Goal: Task Accomplishment & Management: Use online tool/utility

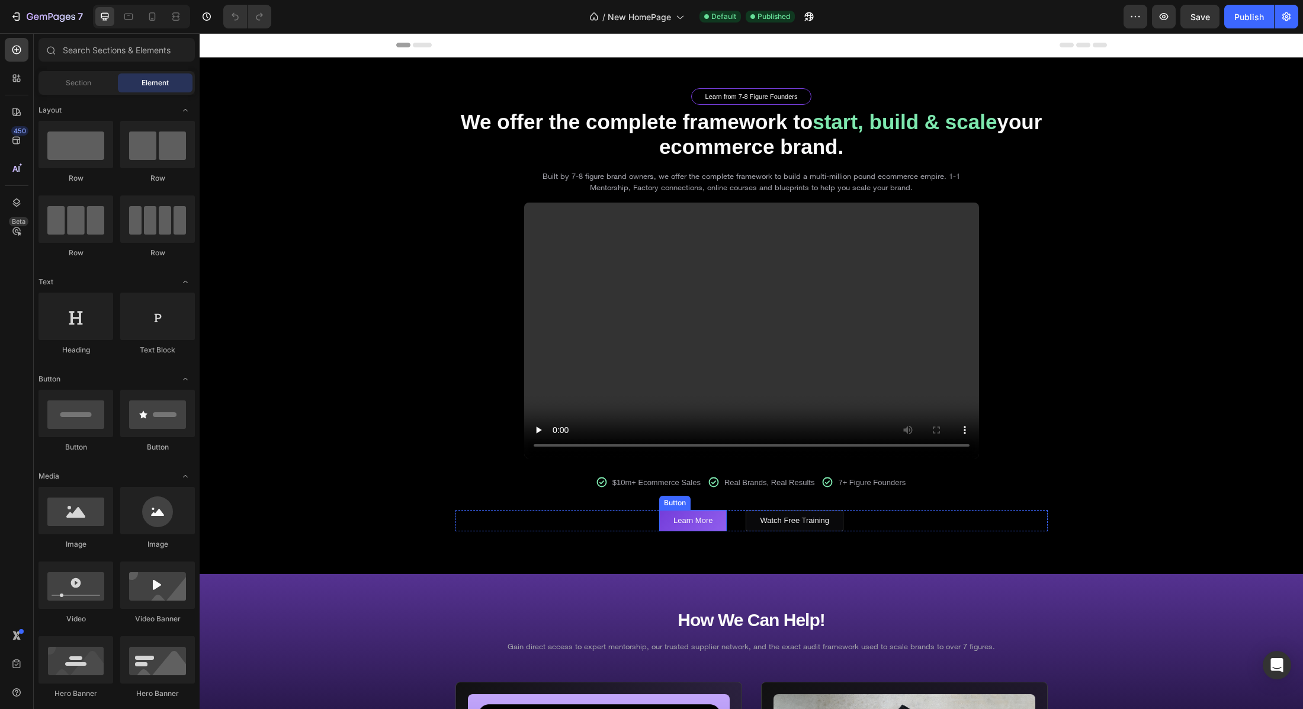
click at [720, 526] on link "Learn More" at bounding box center [693, 520] width 68 height 21
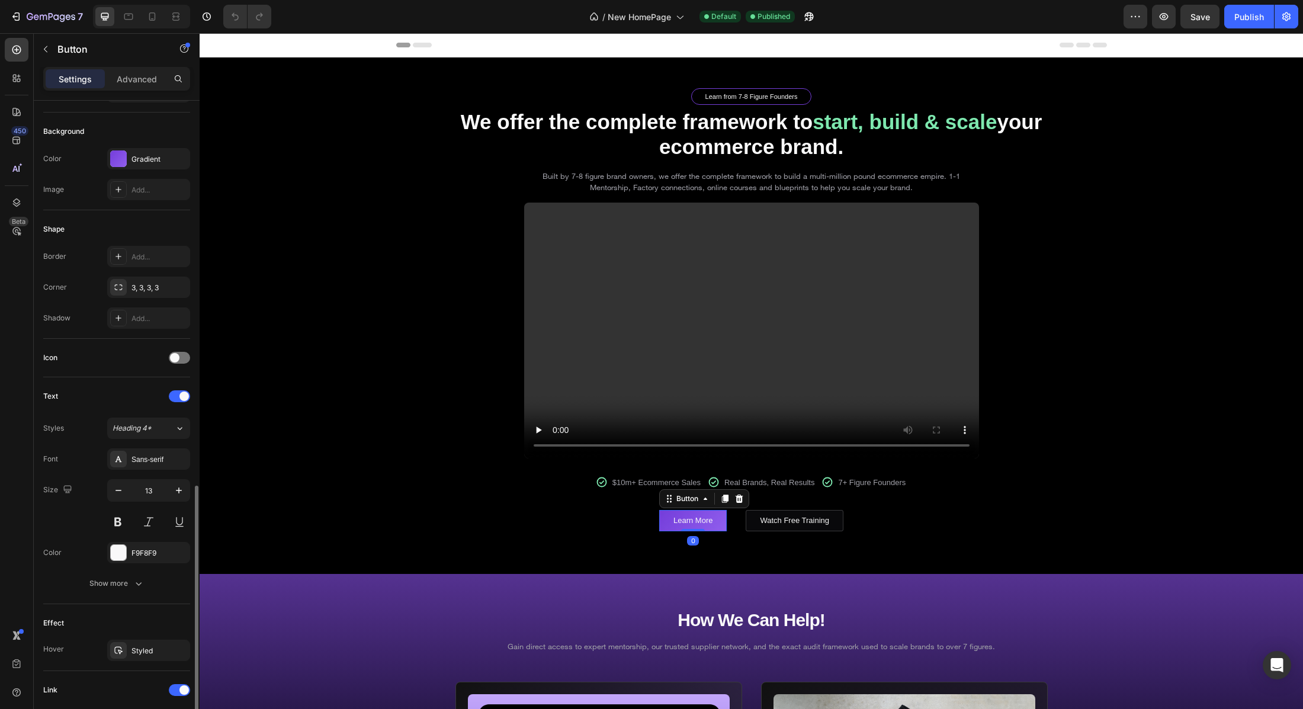
scroll to position [300, 0]
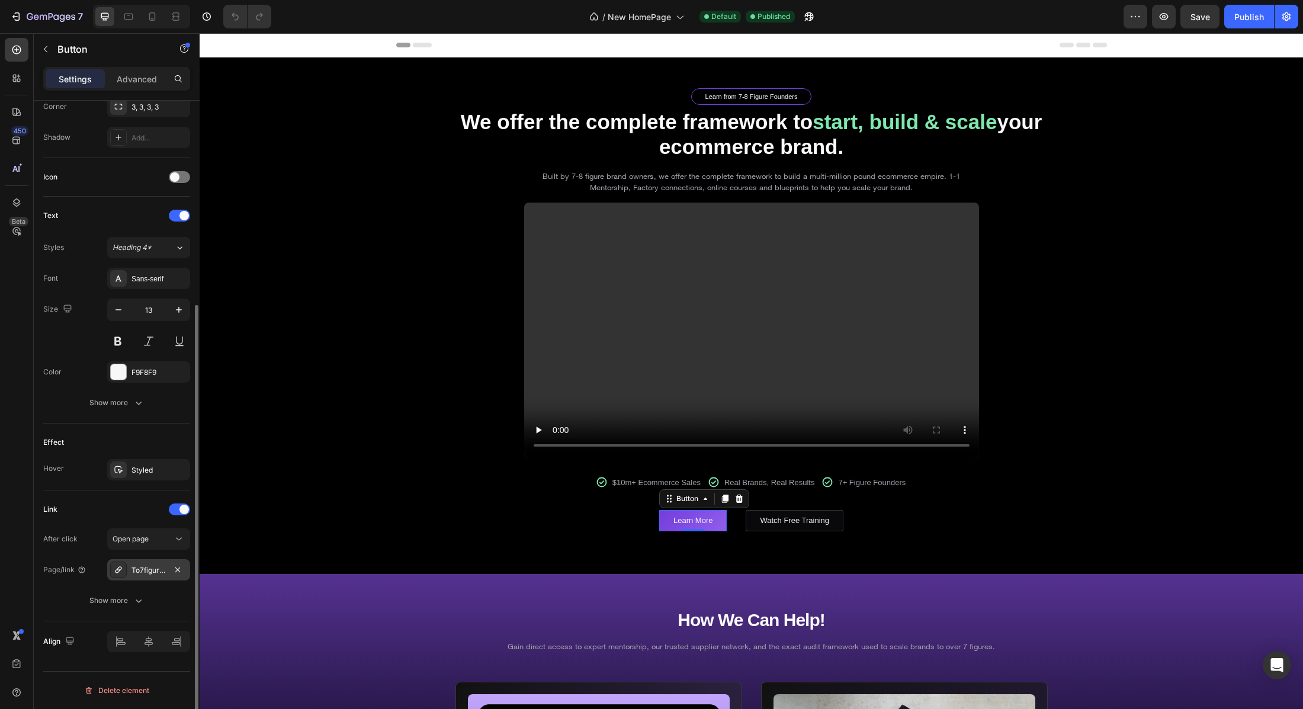
click at [167, 572] on div "To7figures Ecommerce Course" at bounding box center [148, 569] width 83 height 21
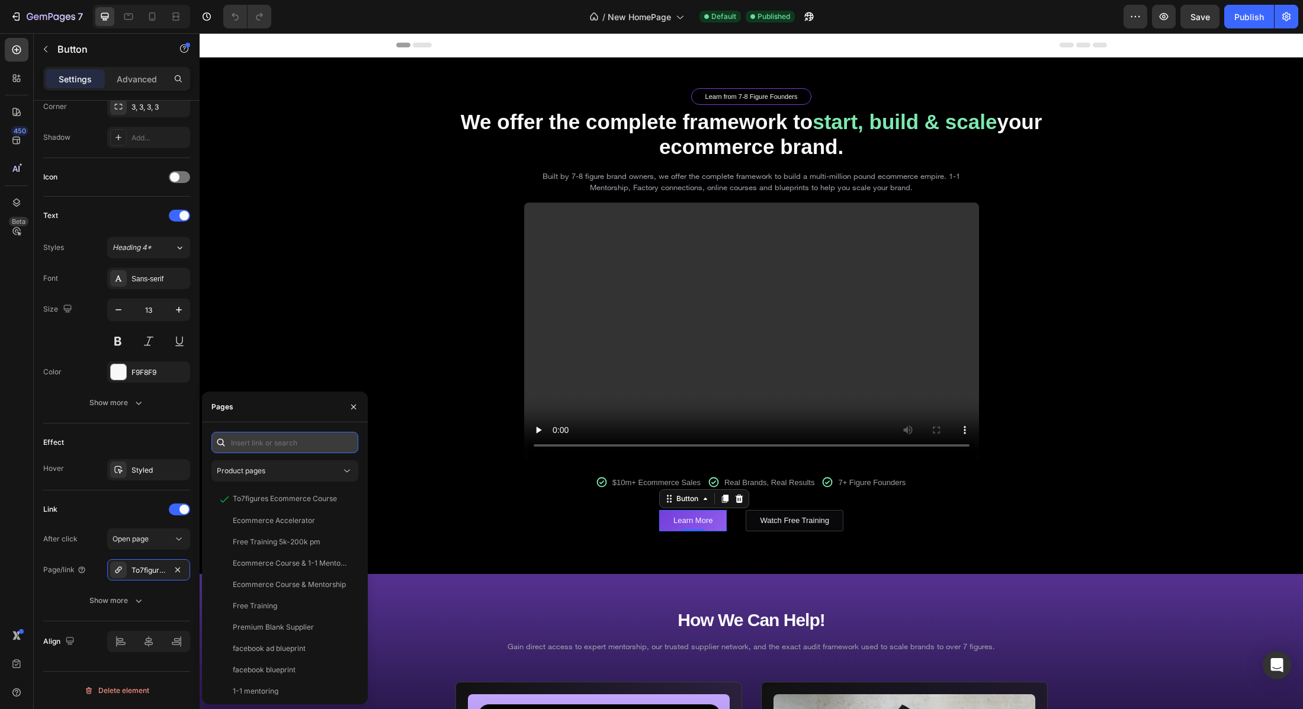
click at [266, 445] on input "text" at bounding box center [284, 442] width 147 height 21
paste input "https://to7figures.com/pages/store"
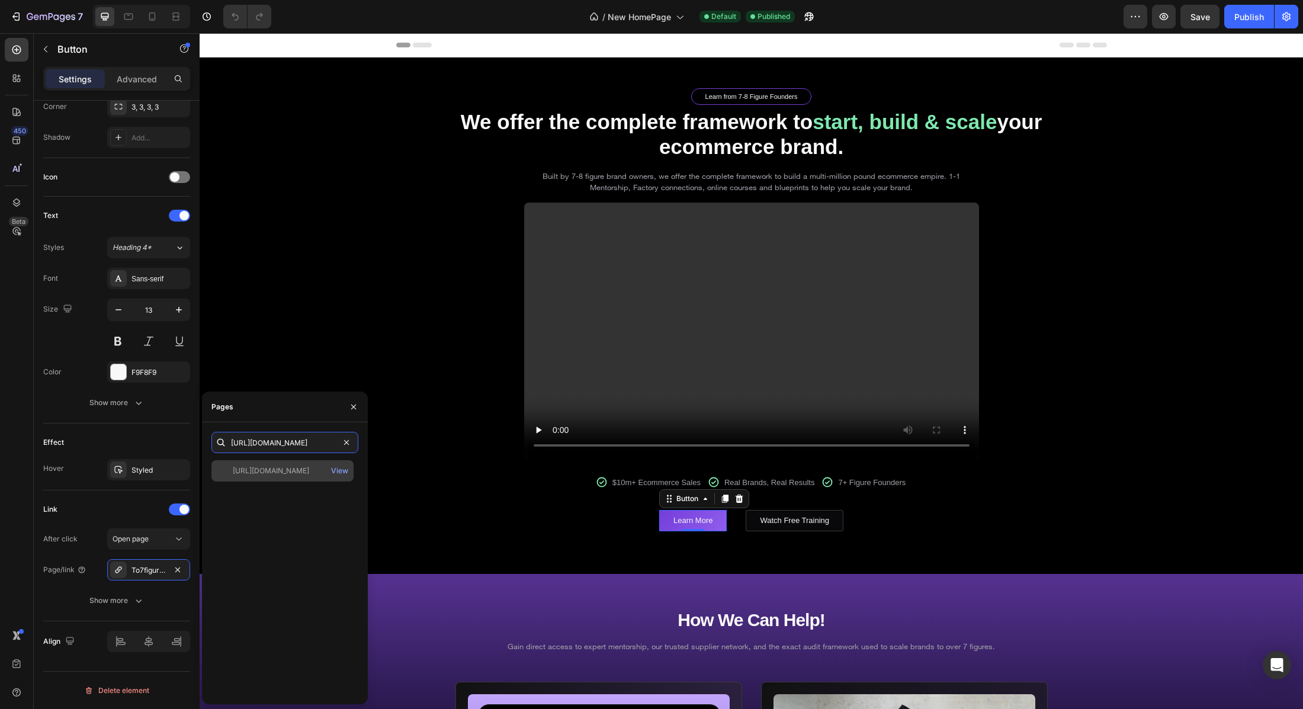
type input "https://to7figures.com/pages/store"
click at [269, 475] on div "https://to7figures.com/pages/store" at bounding box center [271, 471] width 76 height 11
click at [142, 17] on div at bounding box center [141, 17] width 97 height 24
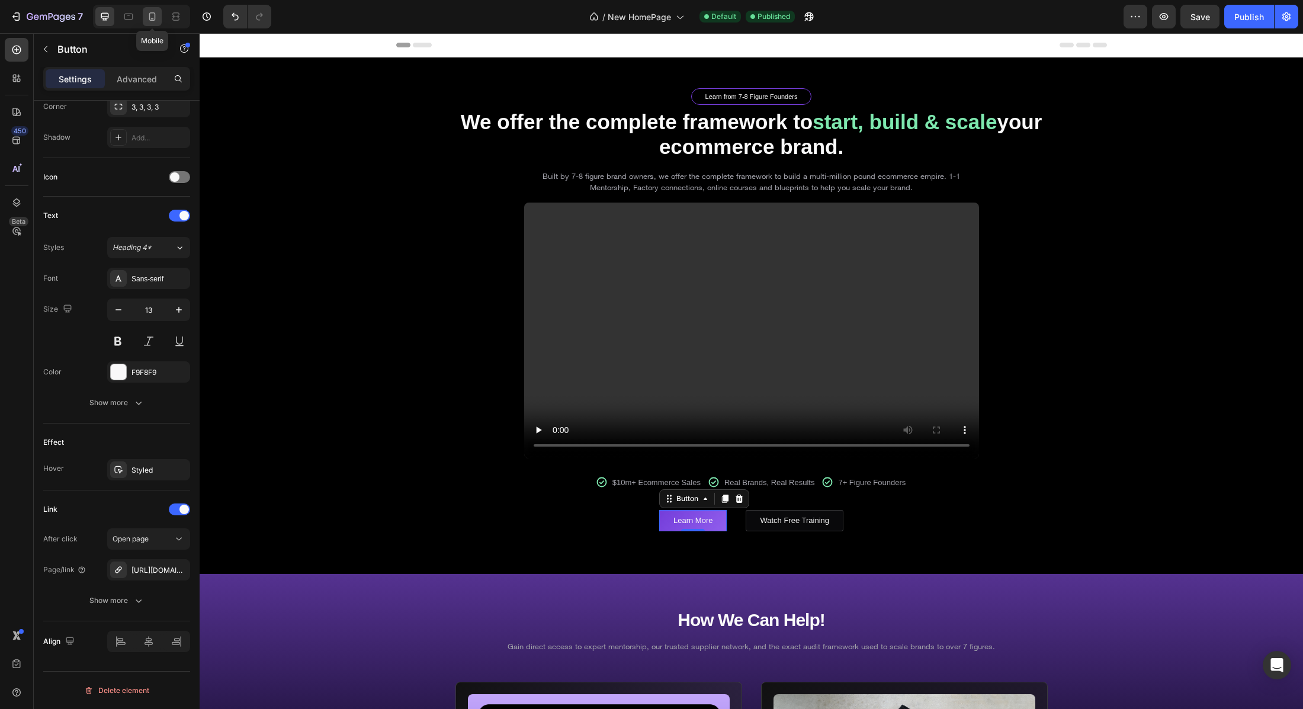
click at [148, 17] on icon at bounding box center [152, 17] width 12 height 12
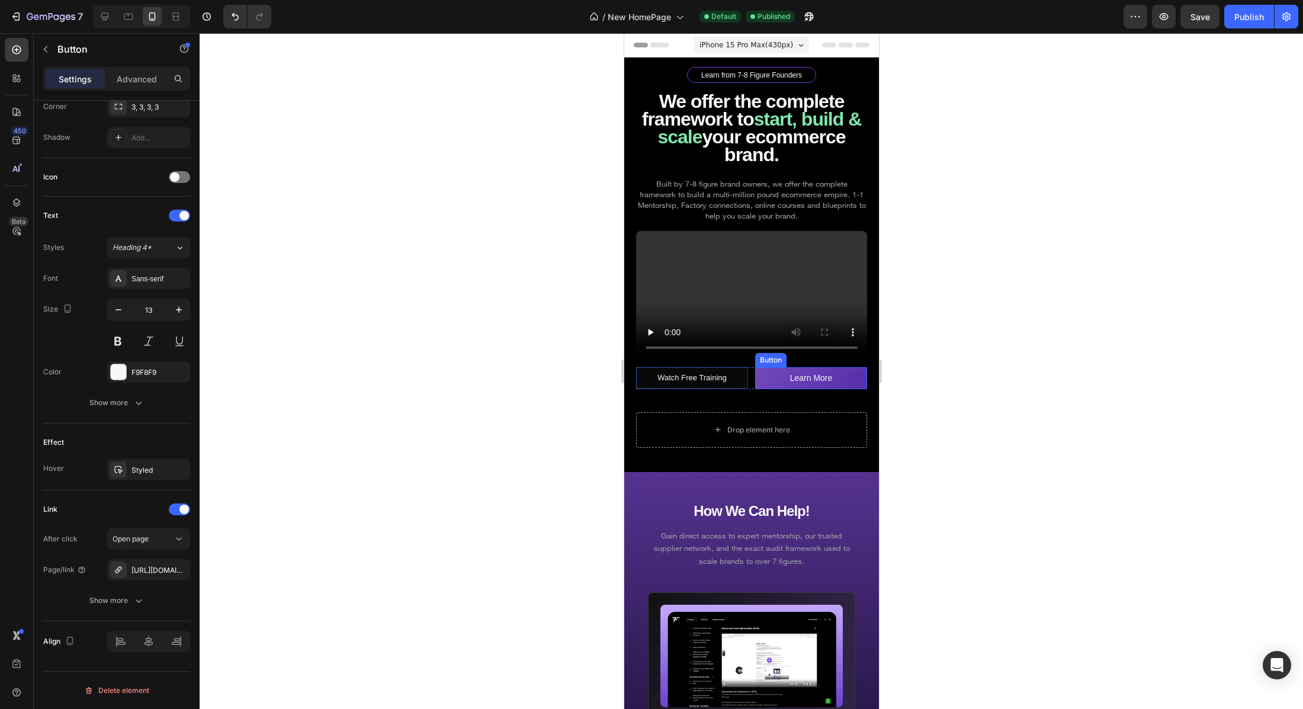
click at [774, 373] on link "Learn More" at bounding box center [811, 378] width 112 height 22
click at [155, 576] on div "To7figures Ecommerce Course" at bounding box center [148, 569] width 83 height 21
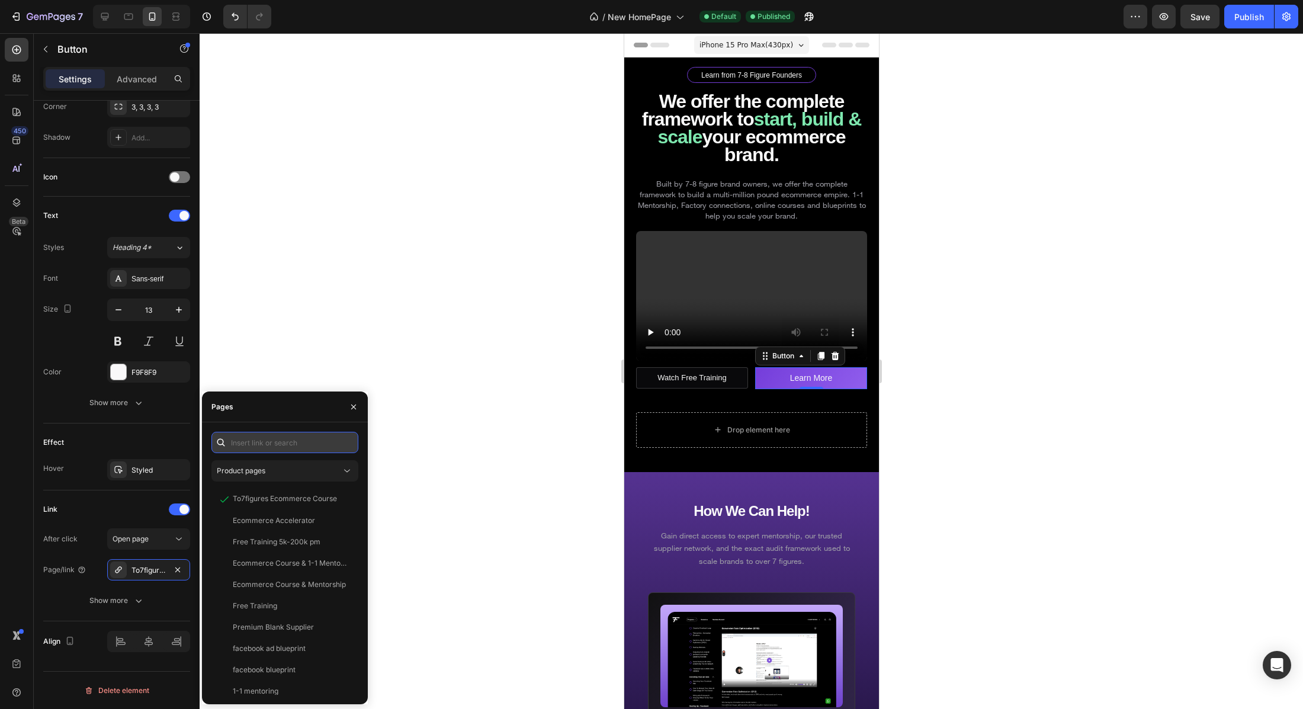
click at [274, 442] on input "text" at bounding box center [284, 442] width 147 height 21
paste input "https://to7figures.com/pages/store"
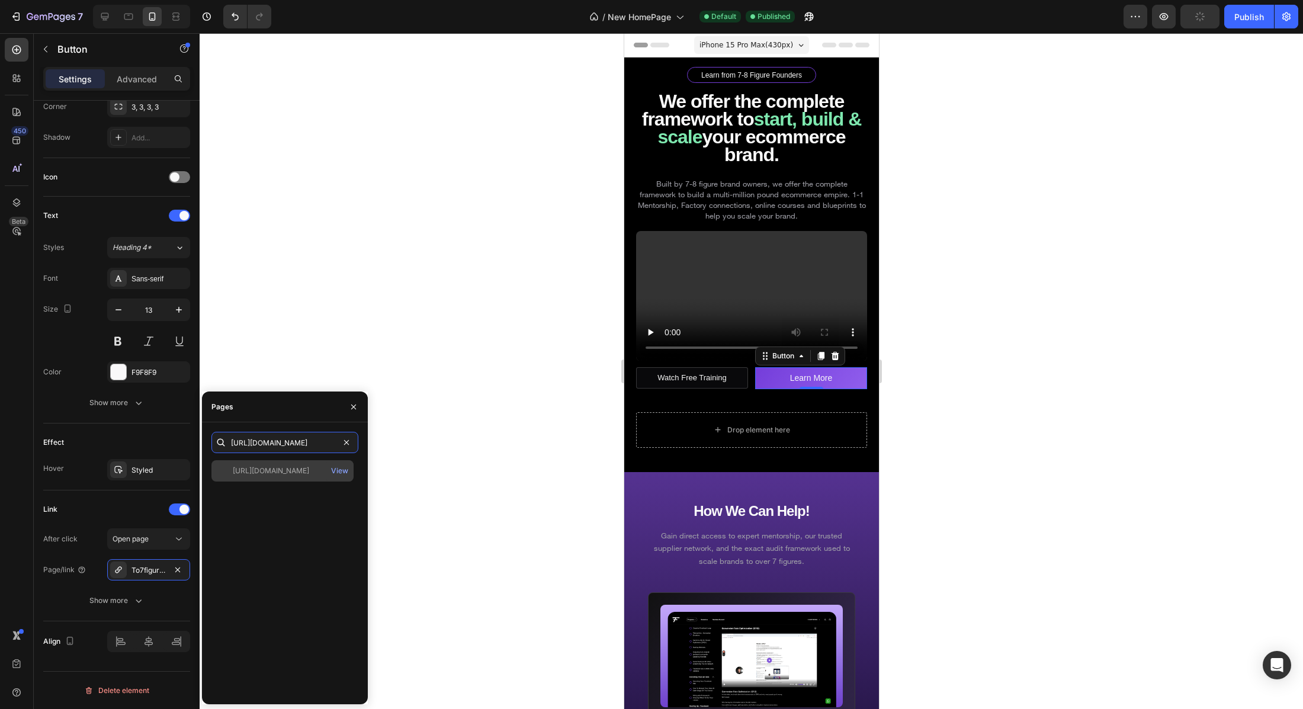
type input "https://to7figures.com/pages/store"
click at [285, 466] on div "https://to7figures.com/pages/store" at bounding box center [271, 471] width 76 height 11
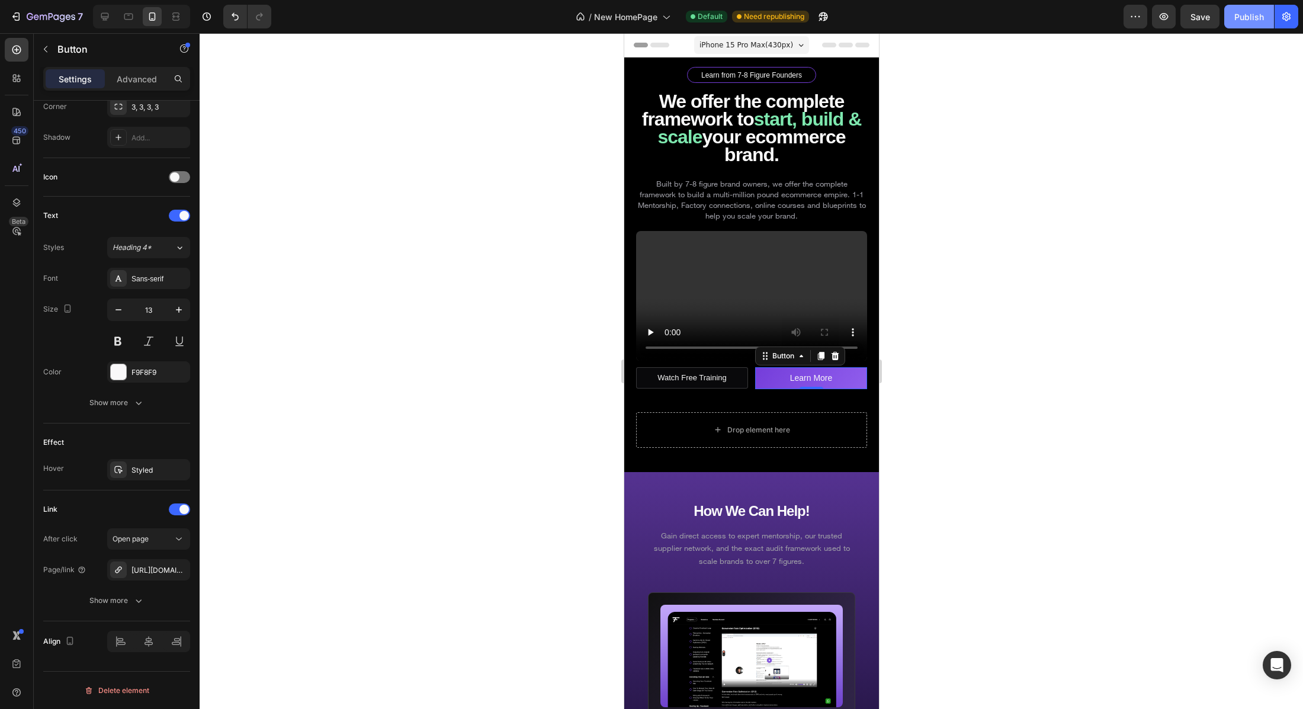
click at [1253, 13] on div "Publish" at bounding box center [1249, 17] width 30 height 12
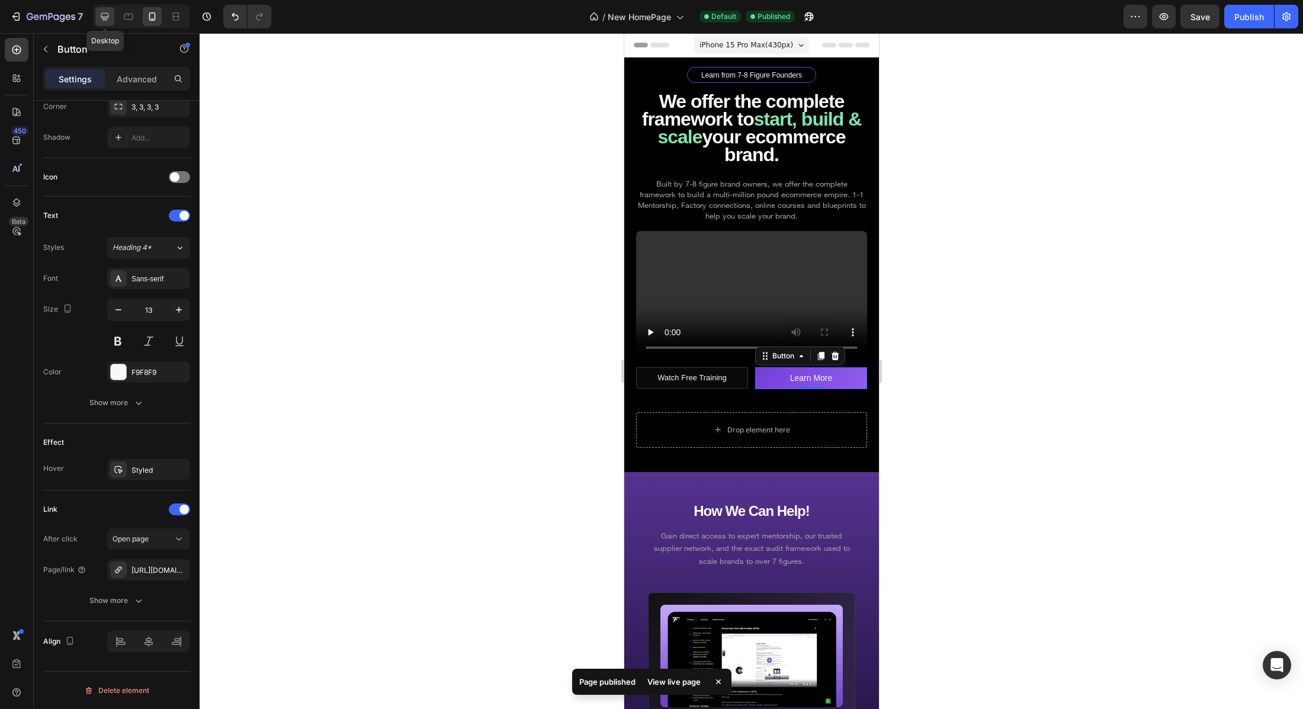
click at [100, 12] on icon at bounding box center [105, 17] width 12 height 12
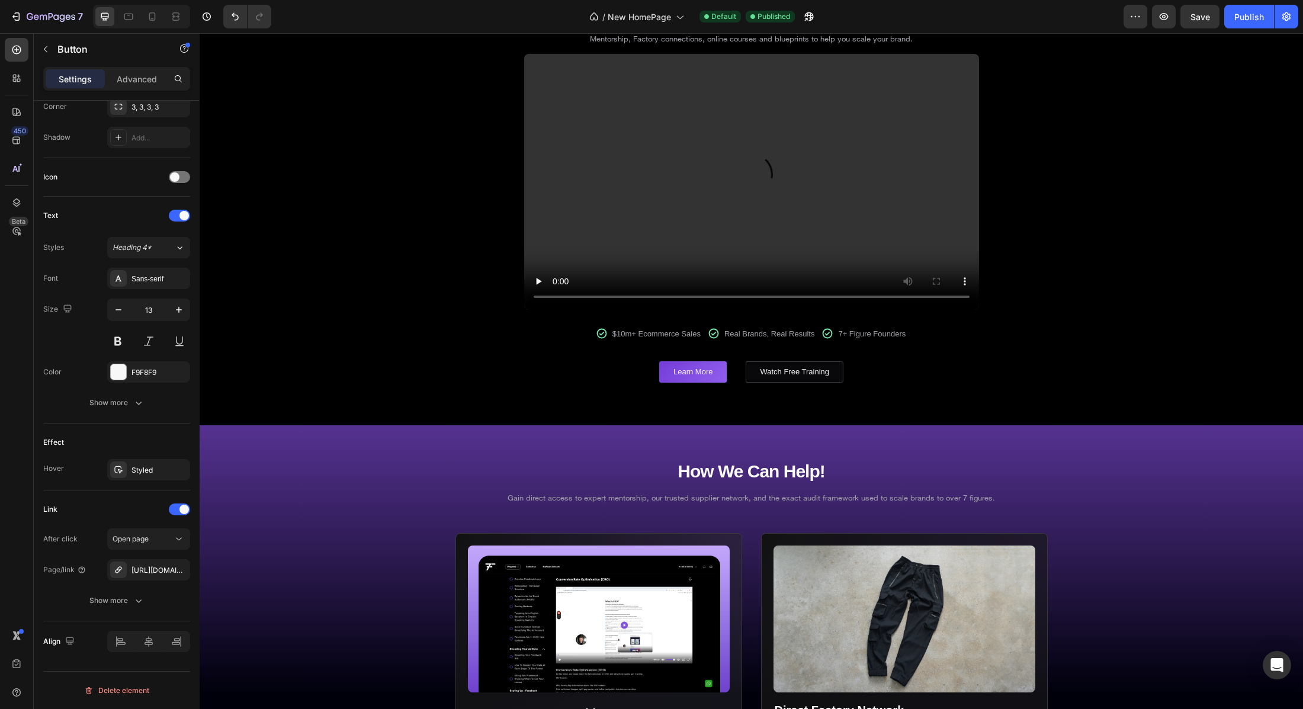
scroll to position [112, 0]
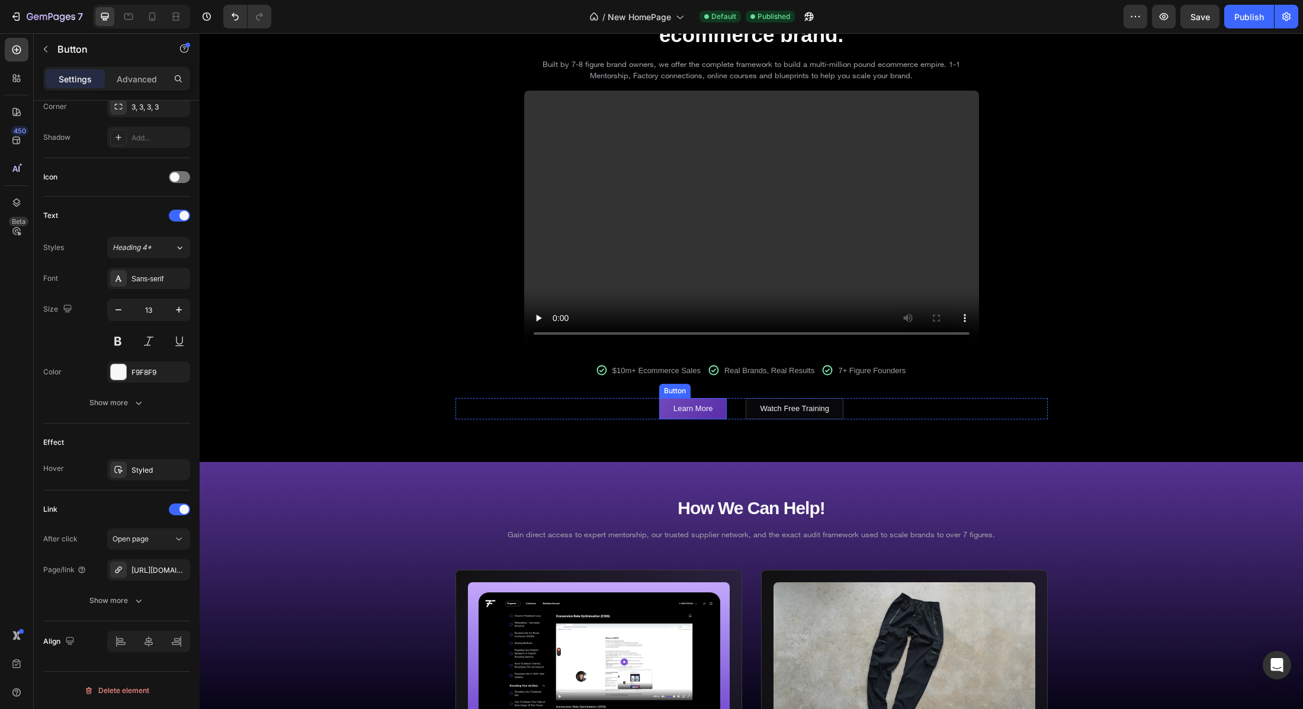
click at [714, 410] on link "Learn More" at bounding box center [693, 408] width 68 height 21
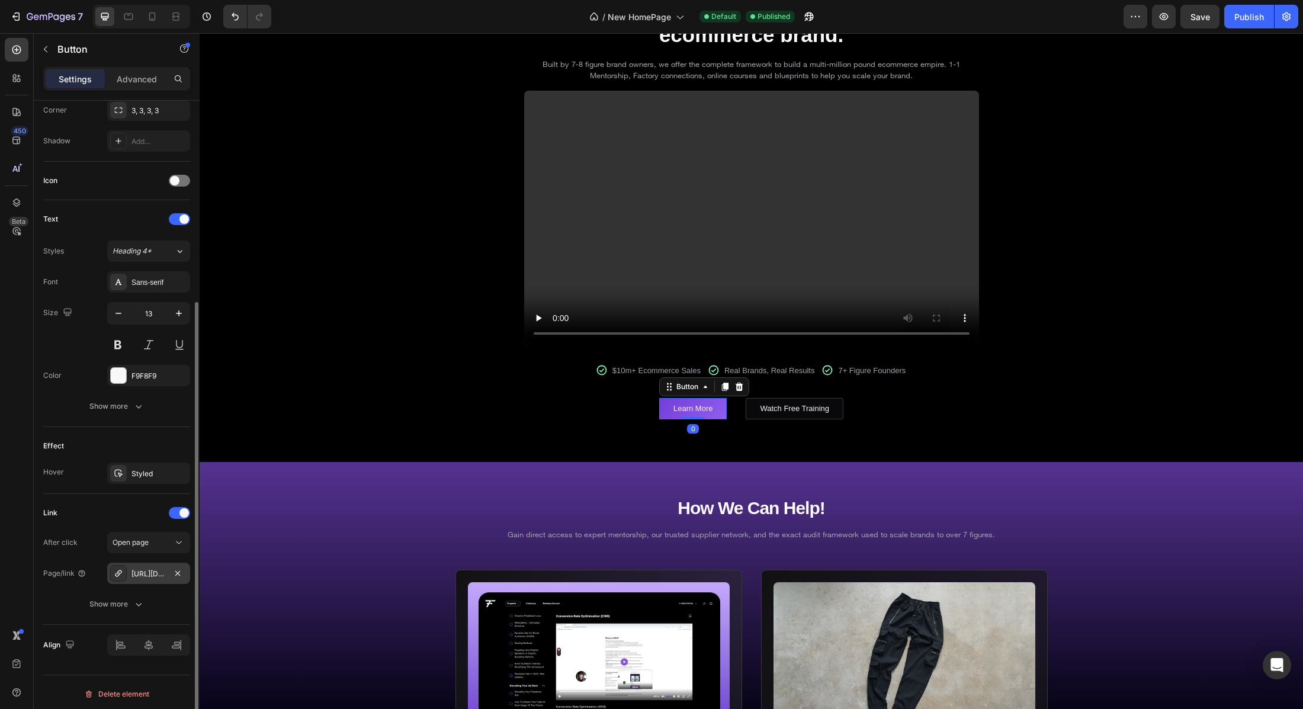
click at [146, 564] on div "https://to7figures.com/store" at bounding box center [148, 573] width 83 height 21
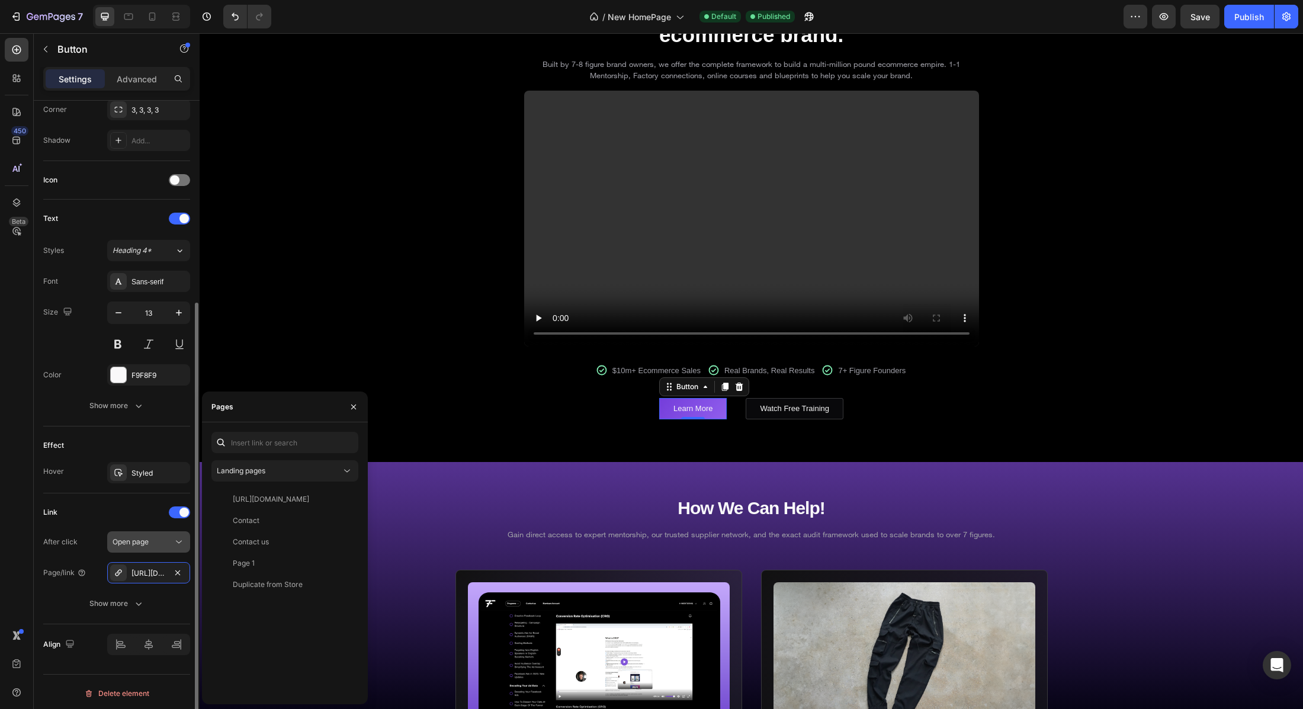
click at [151, 546] on div "Open page" at bounding box center [143, 542] width 60 height 11
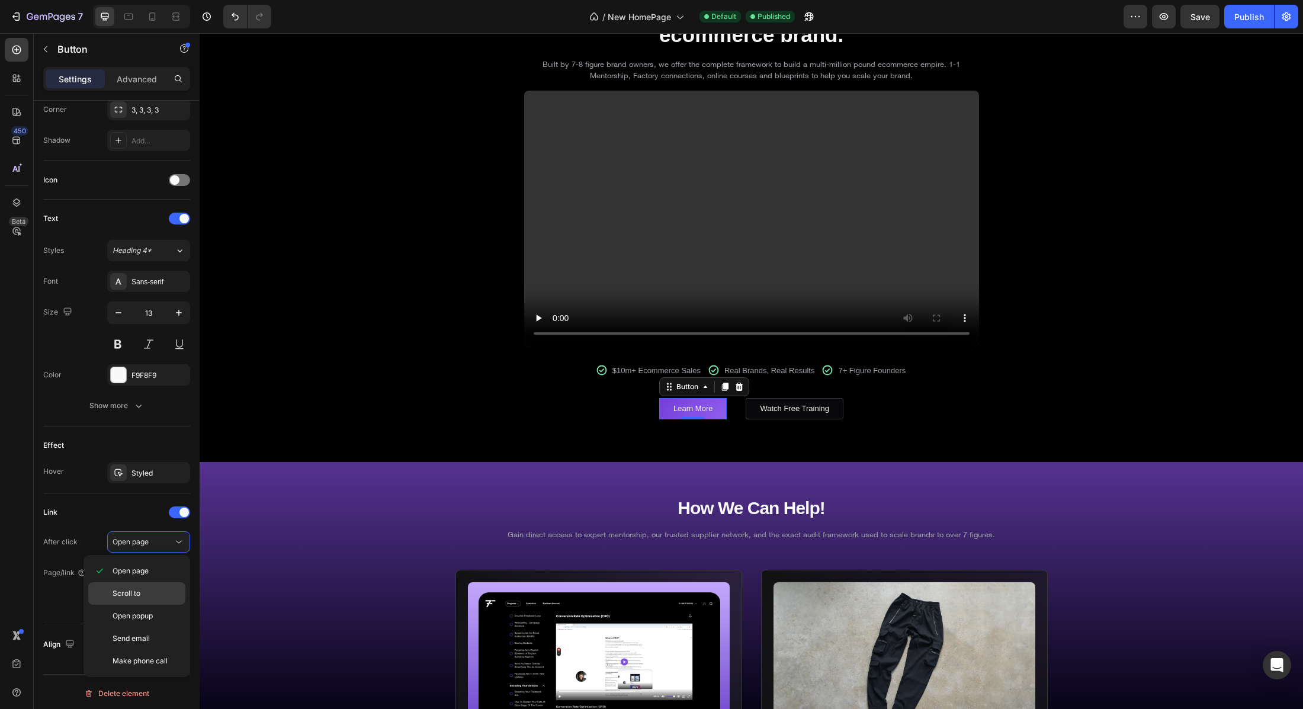
click at [147, 593] on p "Scroll to" at bounding box center [147, 593] width 68 height 11
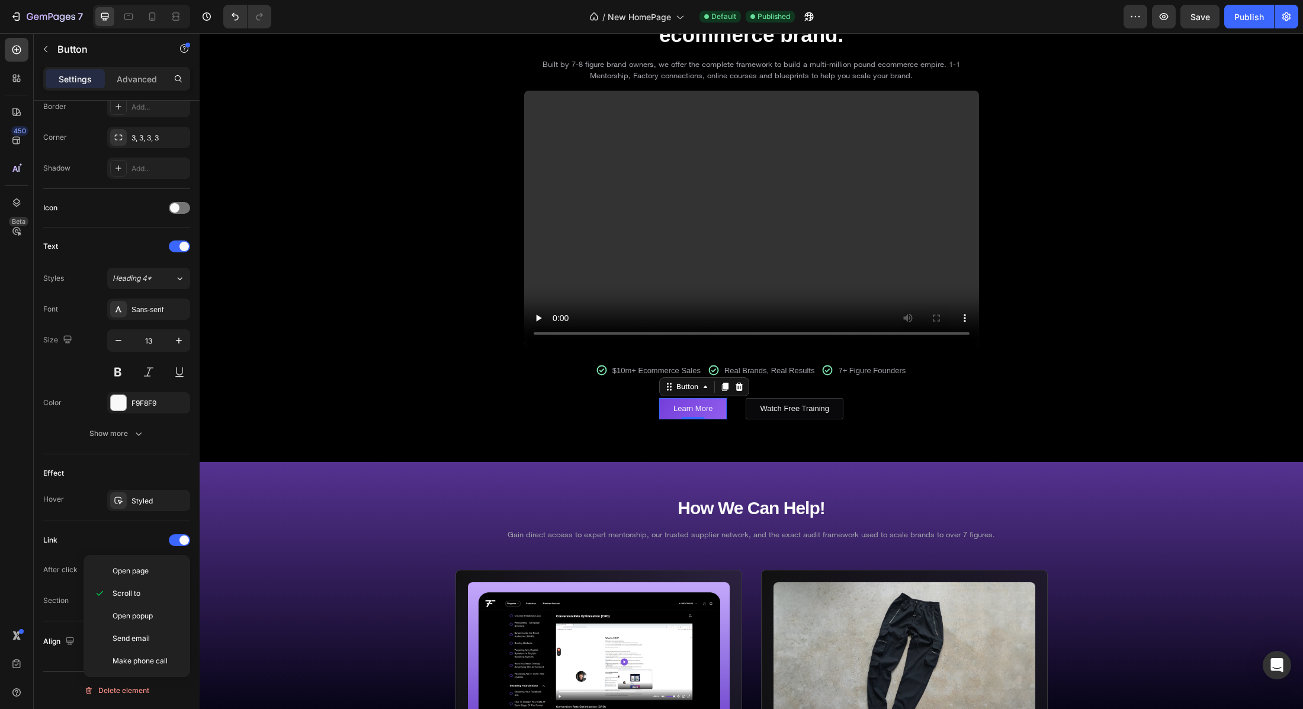
scroll to position [269, 0]
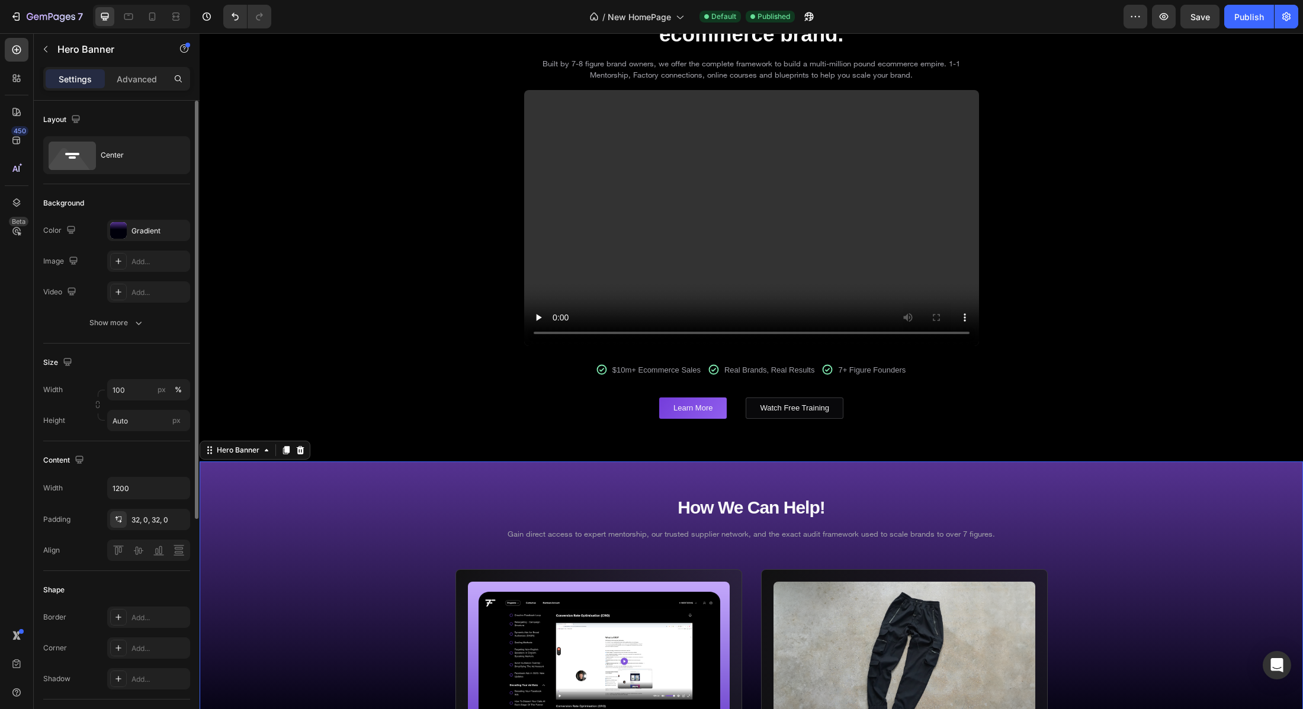
scroll to position [118, 0]
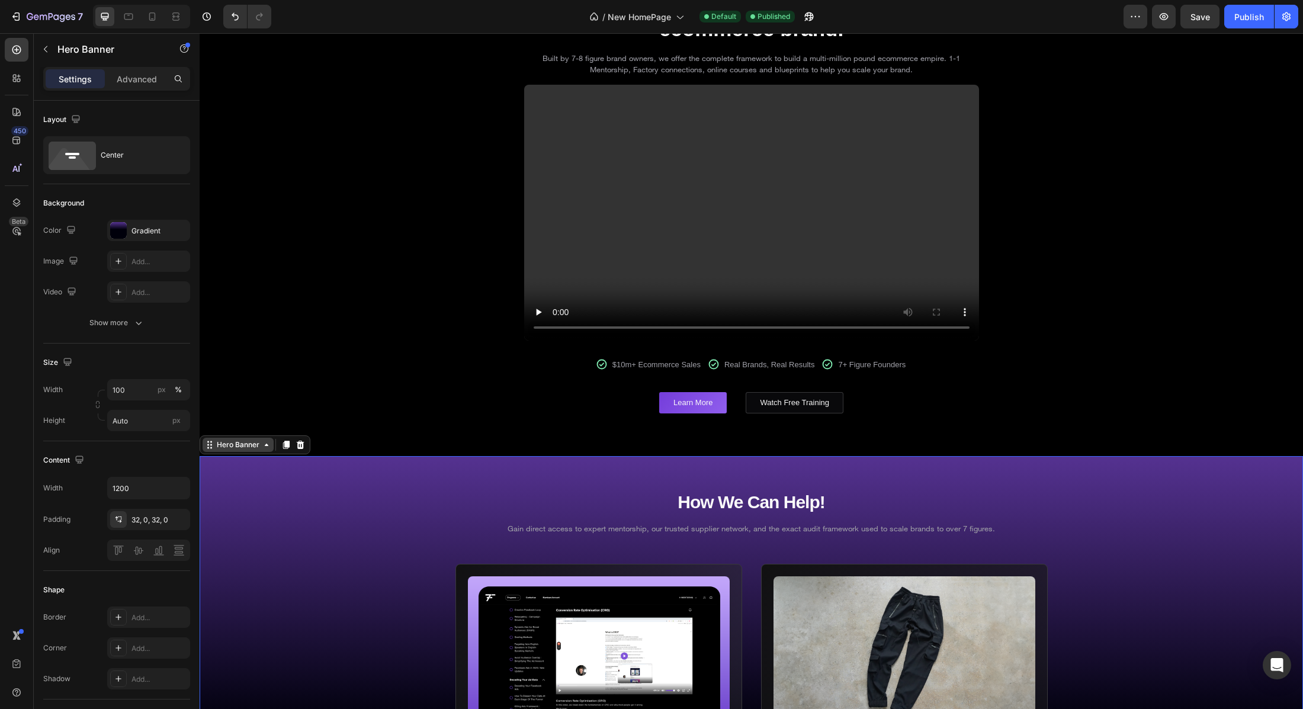
click at [265, 450] on div "Hero Banner" at bounding box center [238, 445] width 71 height 14
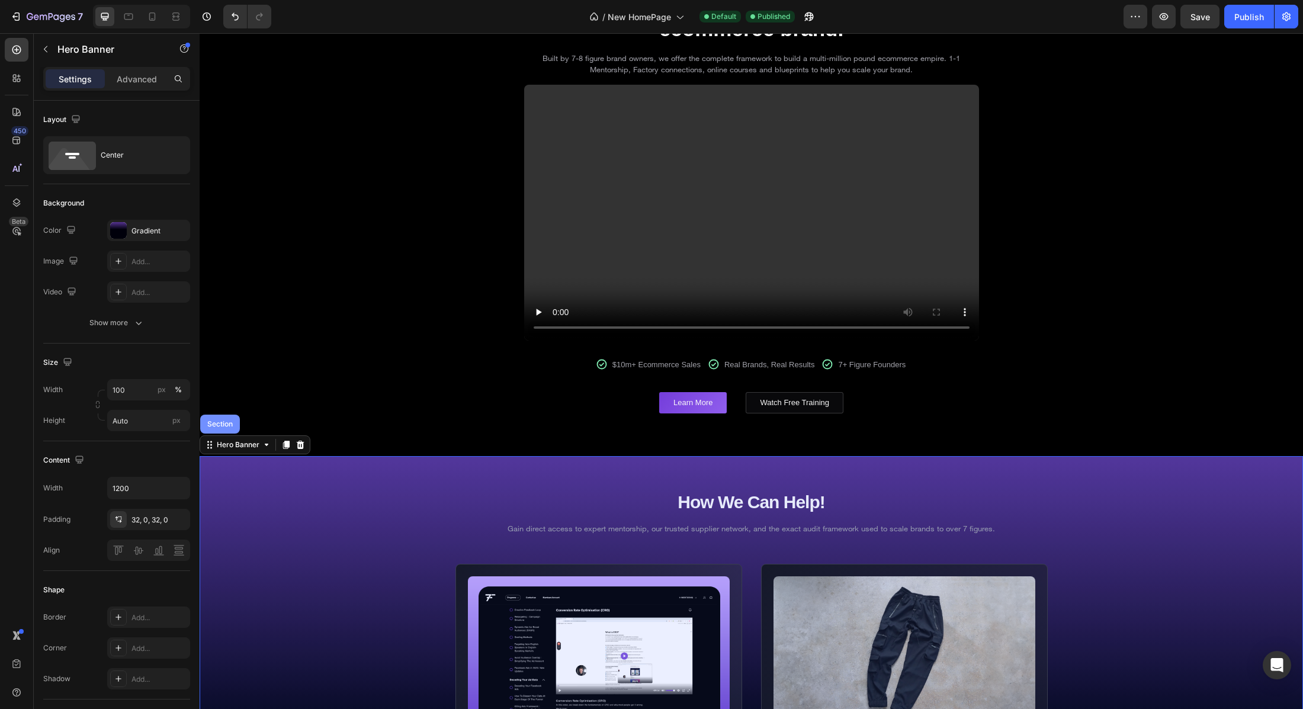
click at [234, 424] on div "Section" at bounding box center [220, 424] width 30 height 7
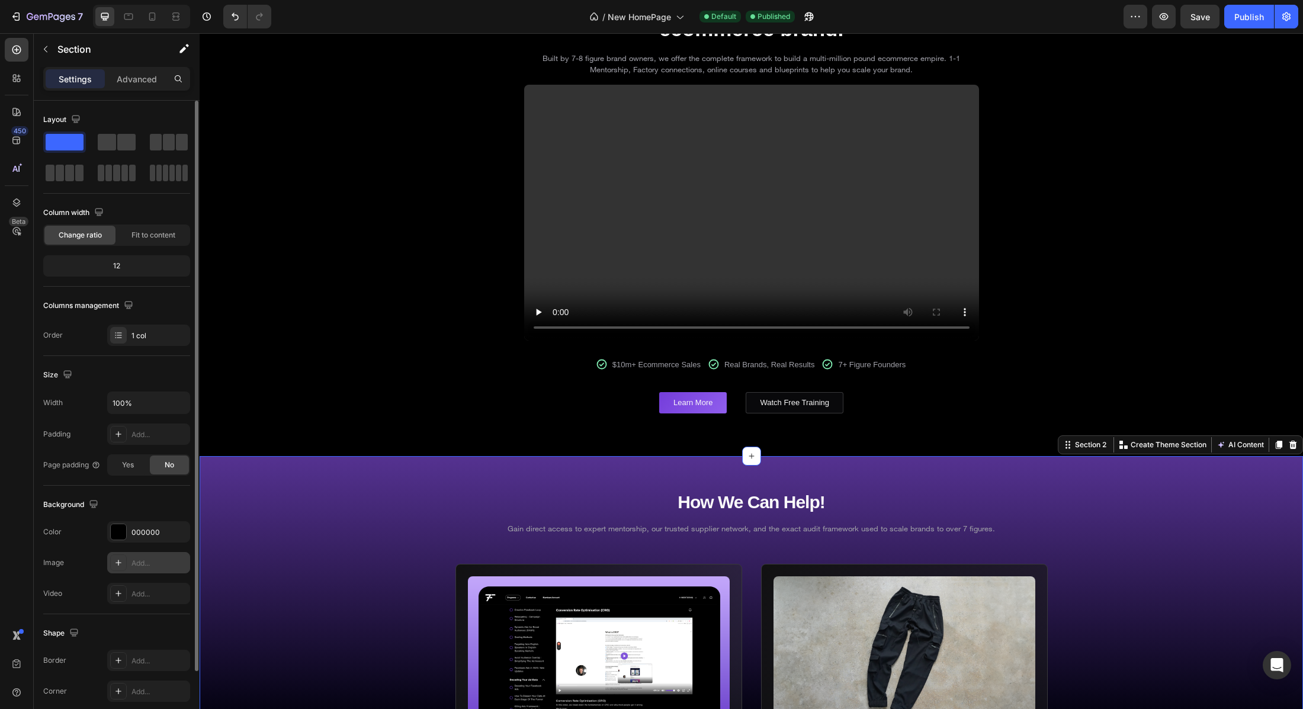
scroll to position [2, 0]
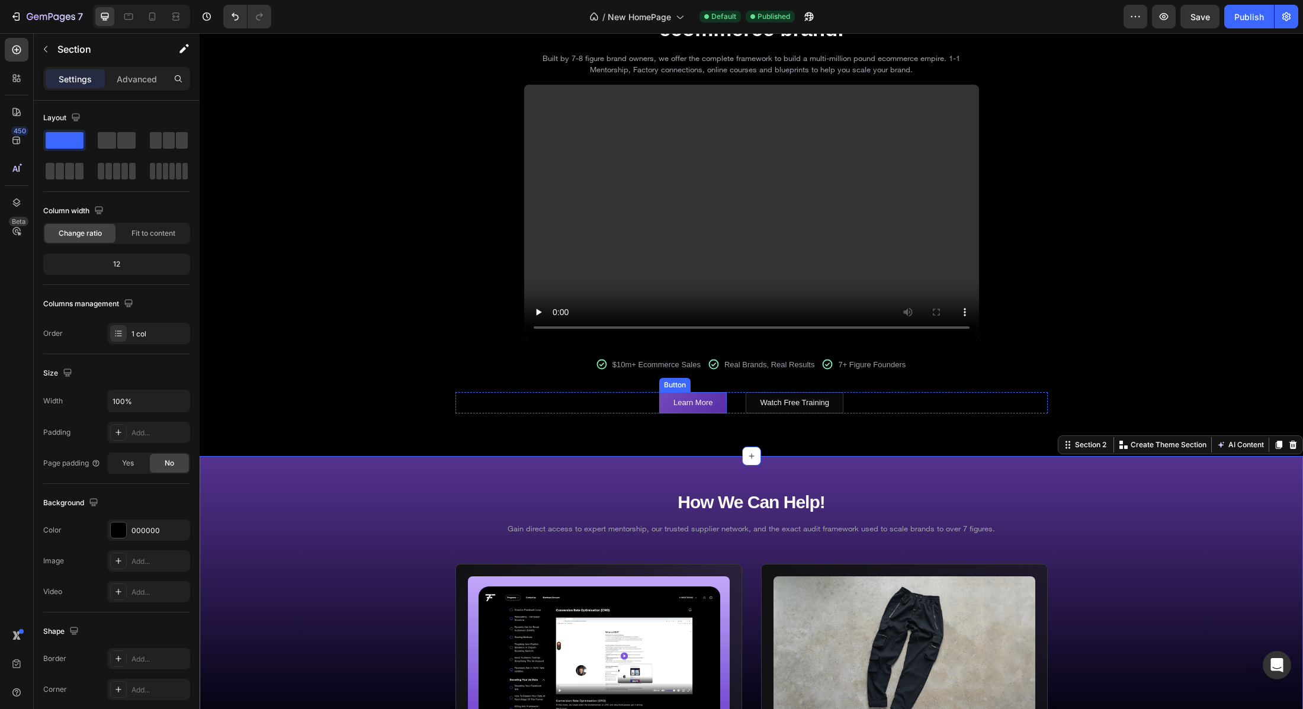
click at [714, 394] on button "Learn More" at bounding box center [693, 402] width 68 height 21
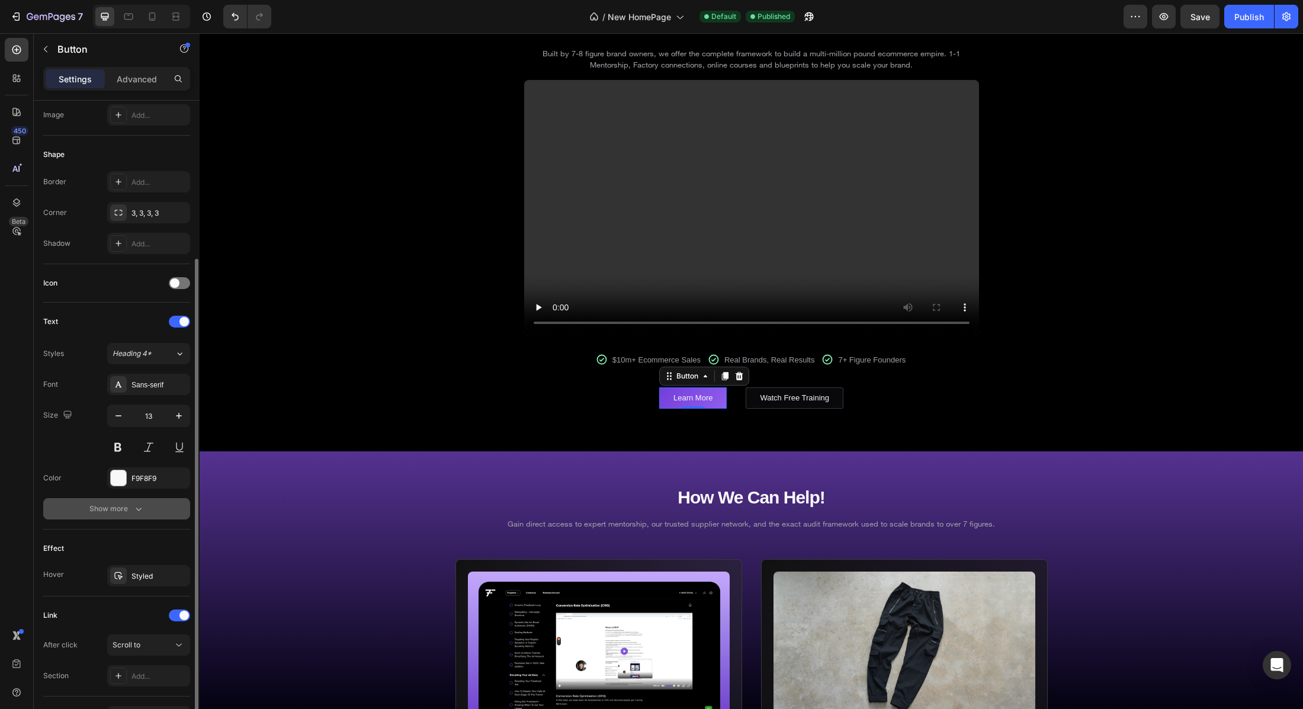
scroll to position [269, 0]
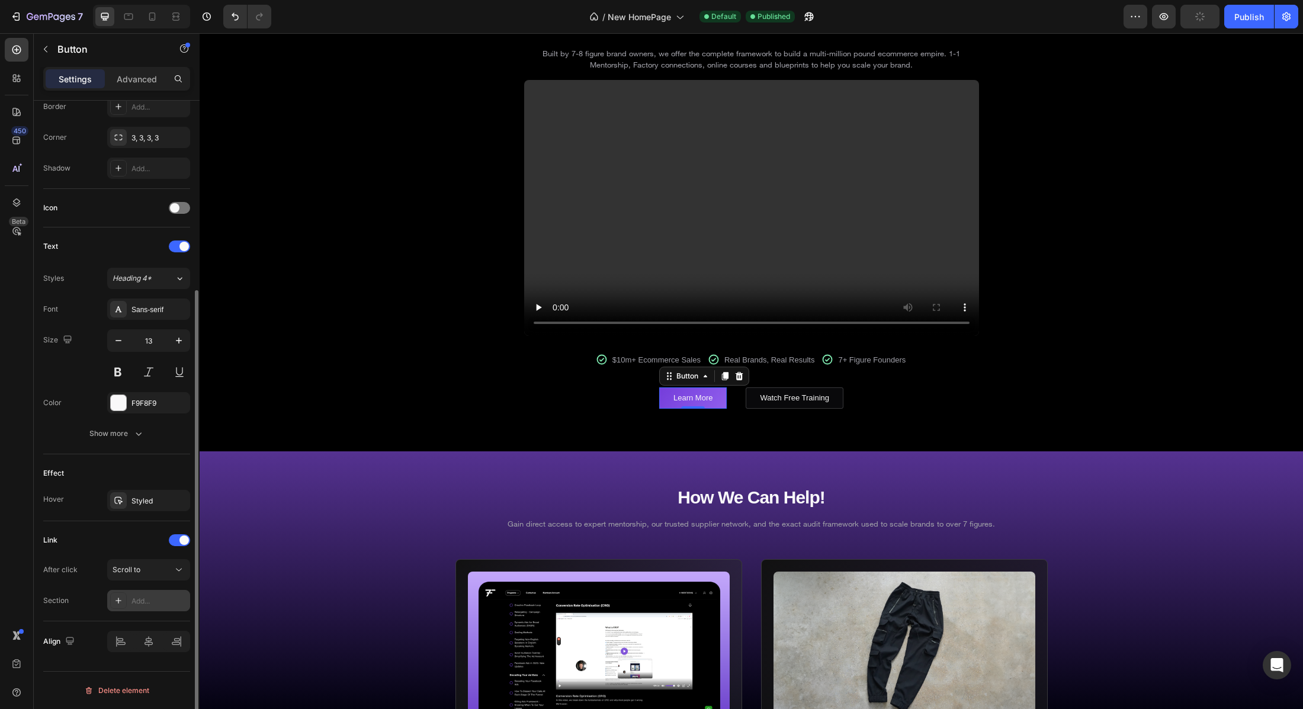
click at [142, 602] on div "Add..." at bounding box center [159, 601] width 56 height 11
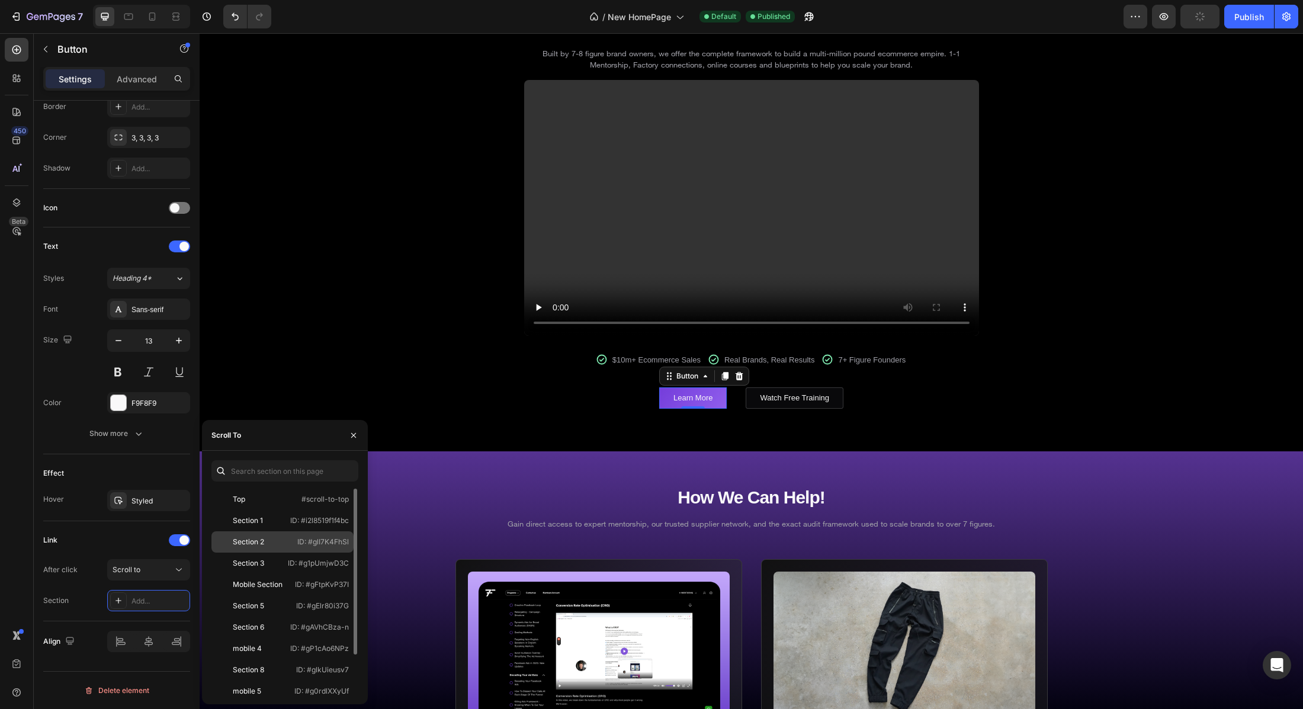
click at [271, 541] on div "Section 2" at bounding box center [250, 542] width 69 height 11
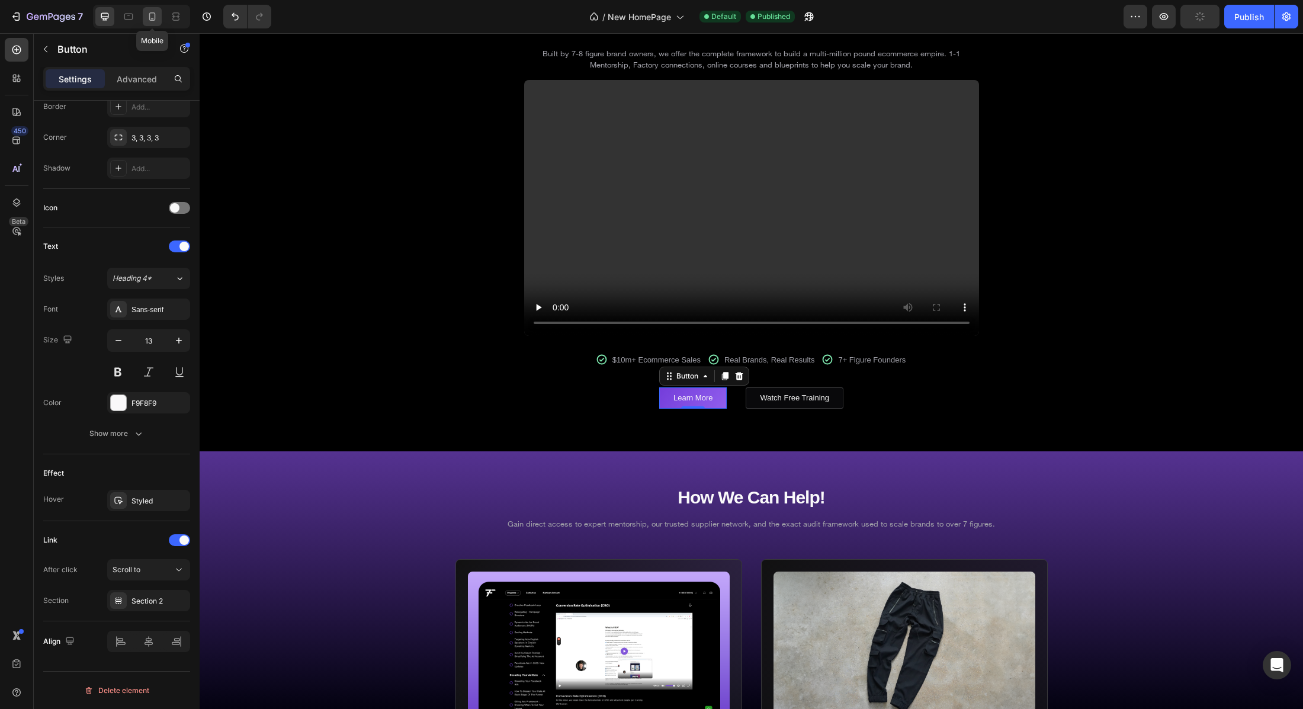
click at [156, 12] on icon at bounding box center [152, 17] width 12 height 12
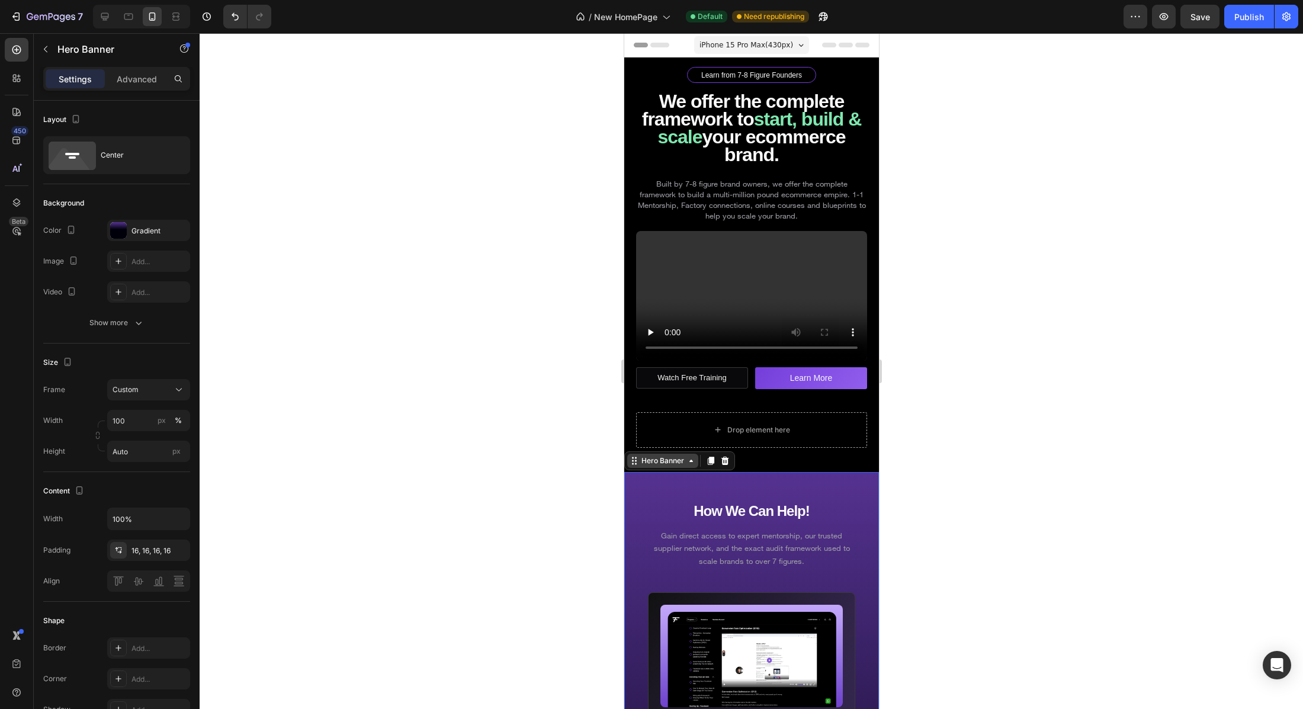
click at [647, 466] on div "Hero Banner" at bounding box center [662, 461] width 71 height 14
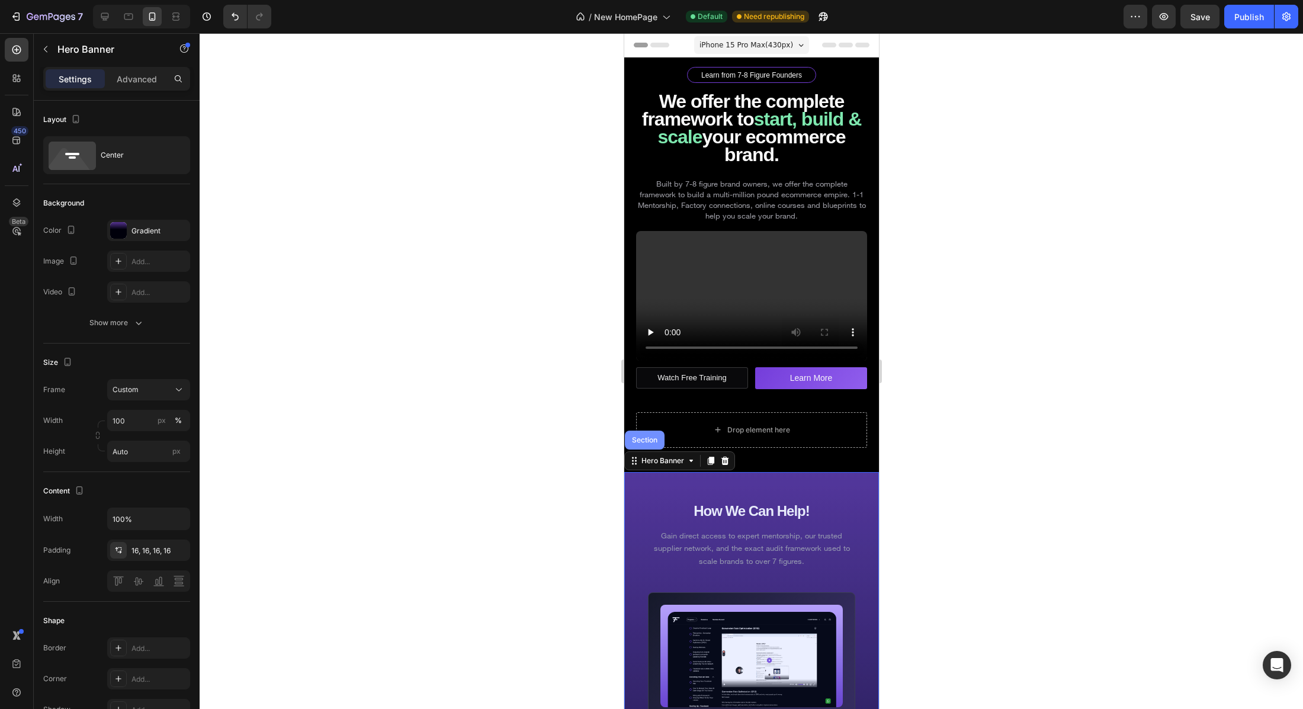
click at [647, 441] on div "Section" at bounding box center [644, 440] width 30 height 7
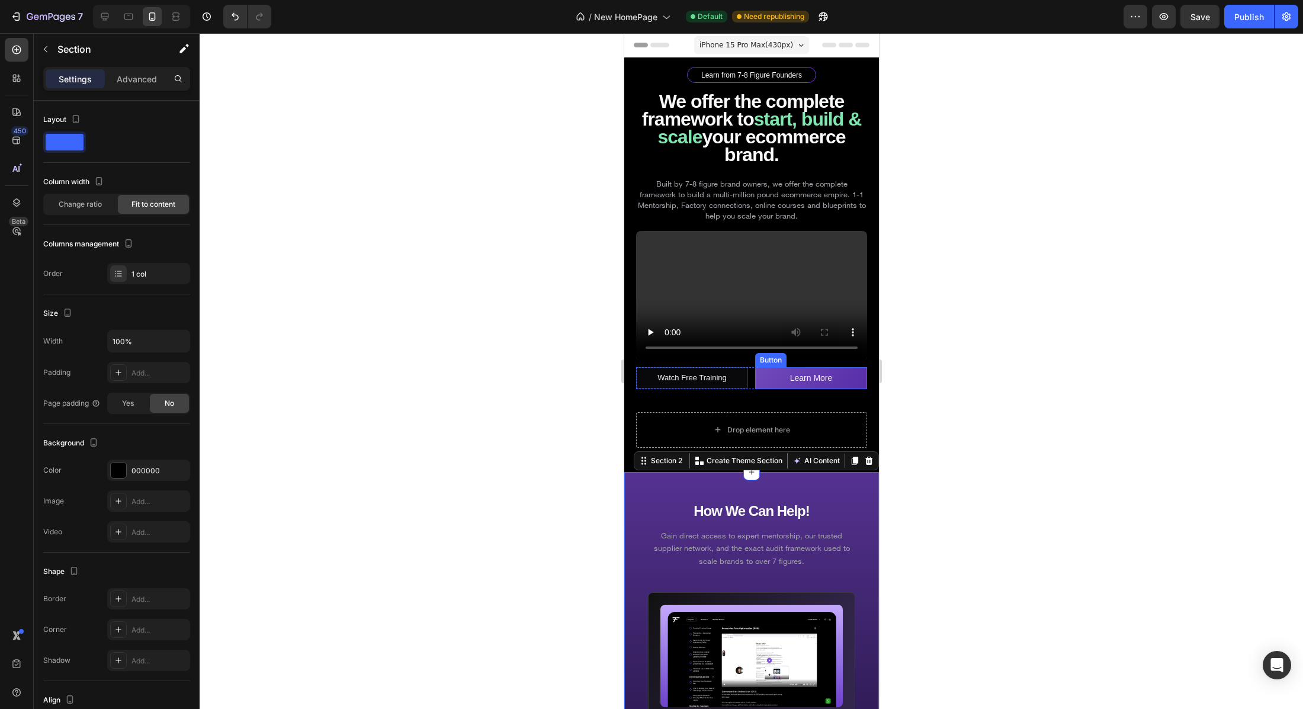
click at [772, 380] on link "Learn More" at bounding box center [811, 378] width 112 height 22
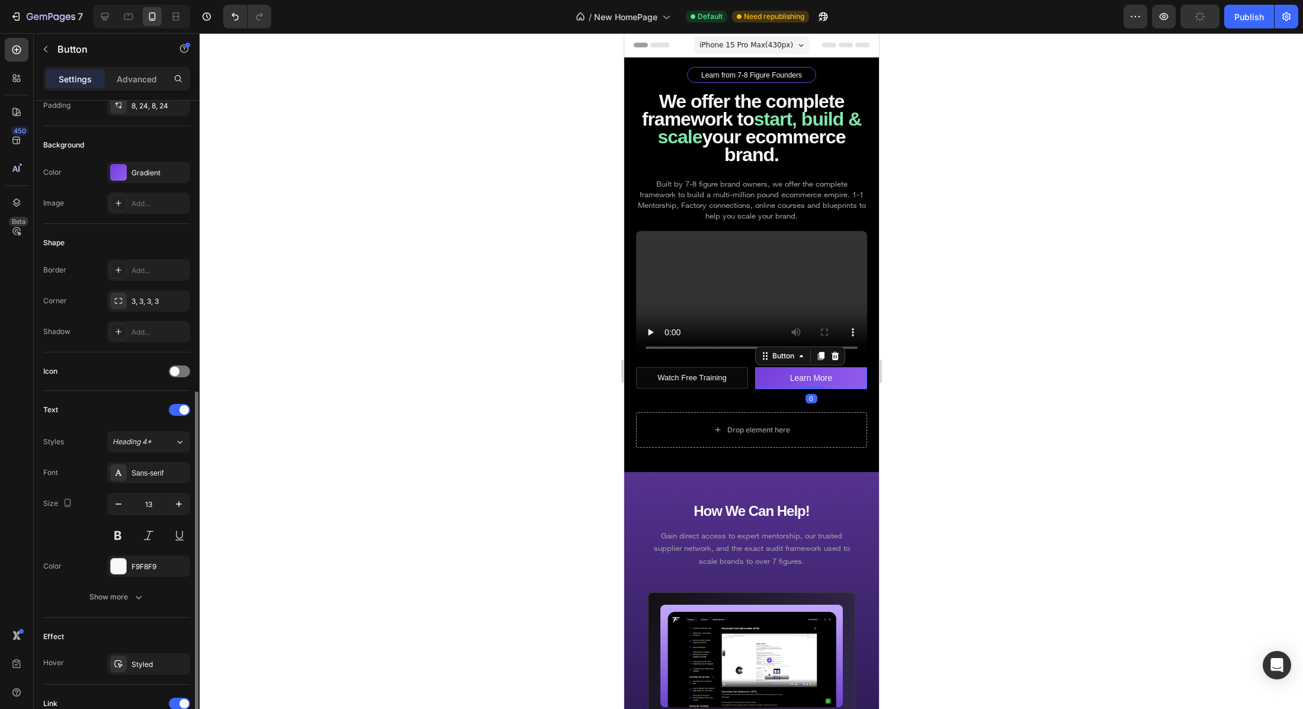
scroll to position [236, 0]
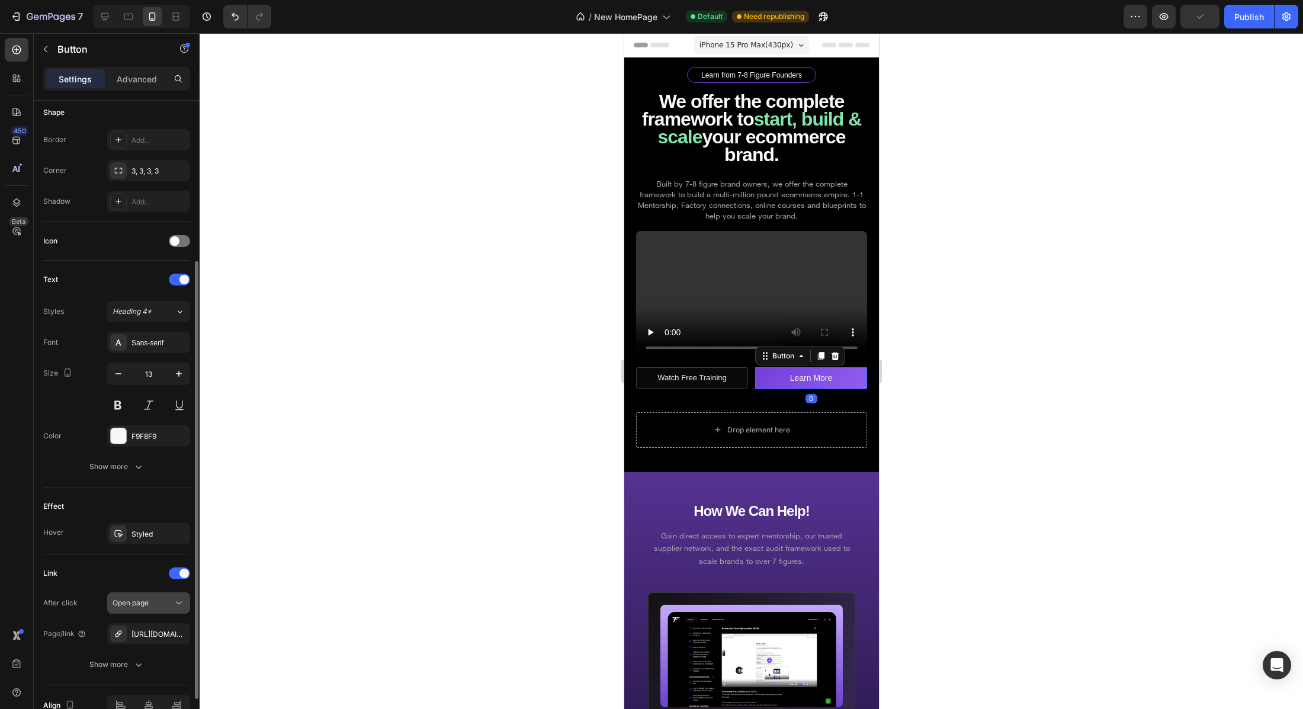
click at [156, 598] on div "Open page" at bounding box center [143, 603] width 60 height 11
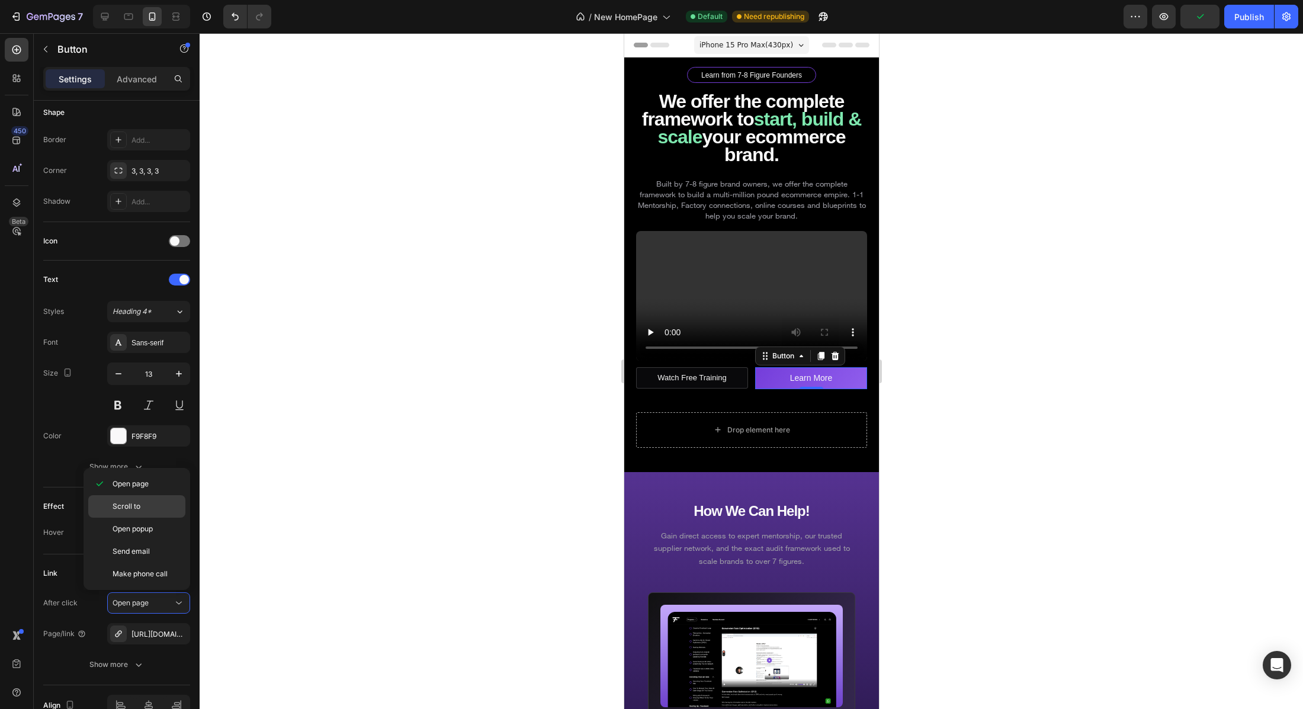
click at [138, 508] on span "Scroll to" at bounding box center [127, 506] width 28 height 11
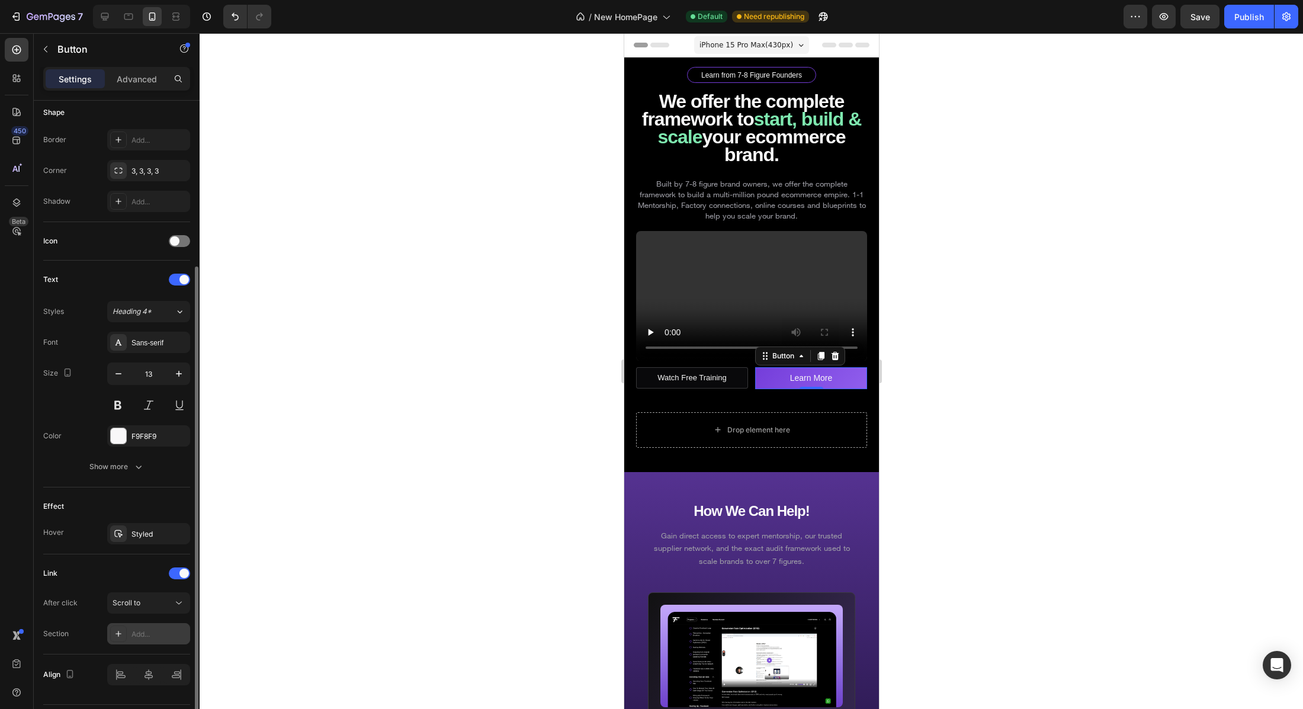
click at [153, 634] on div "Add..." at bounding box center [159, 634] width 56 height 11
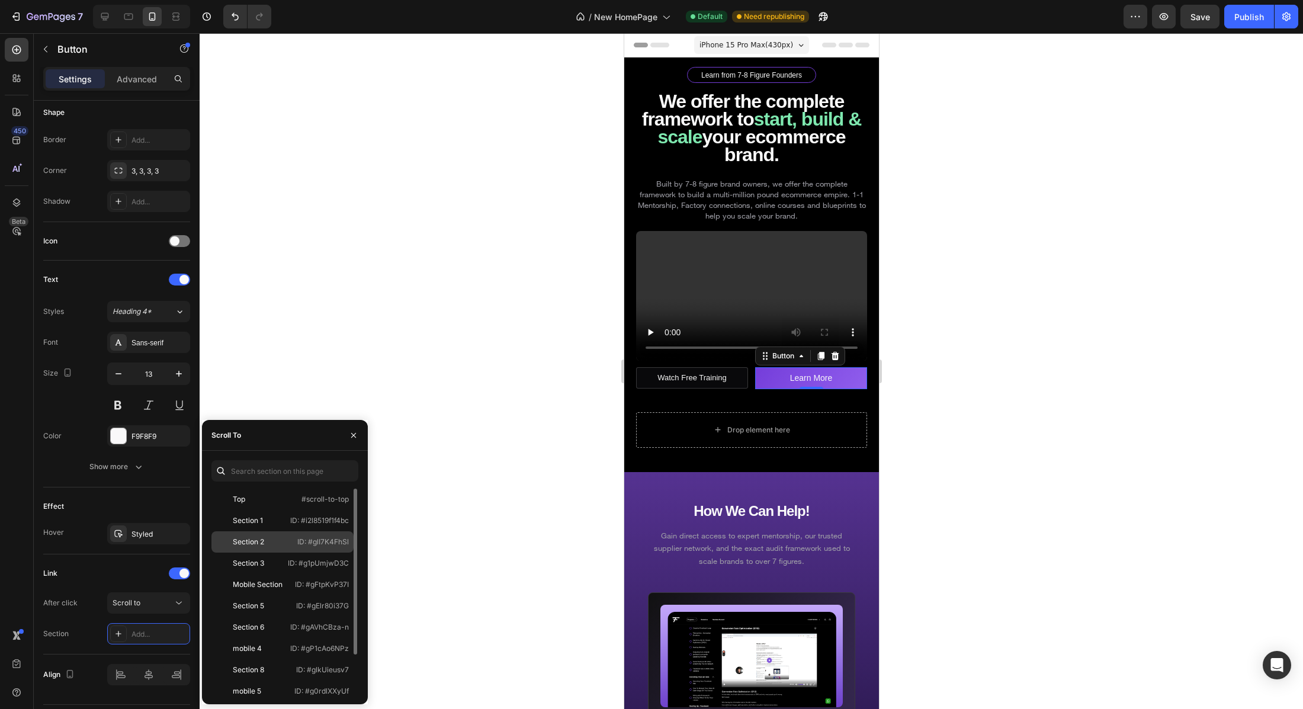
click at [255, 536] on div "Section 2 ID: #glI7K4FhSl" at bounding box center [282, 541] width 142 height 21
click at [1249, 24] on button "Publish" at bounding box center [1249, 17] width 50 height 24
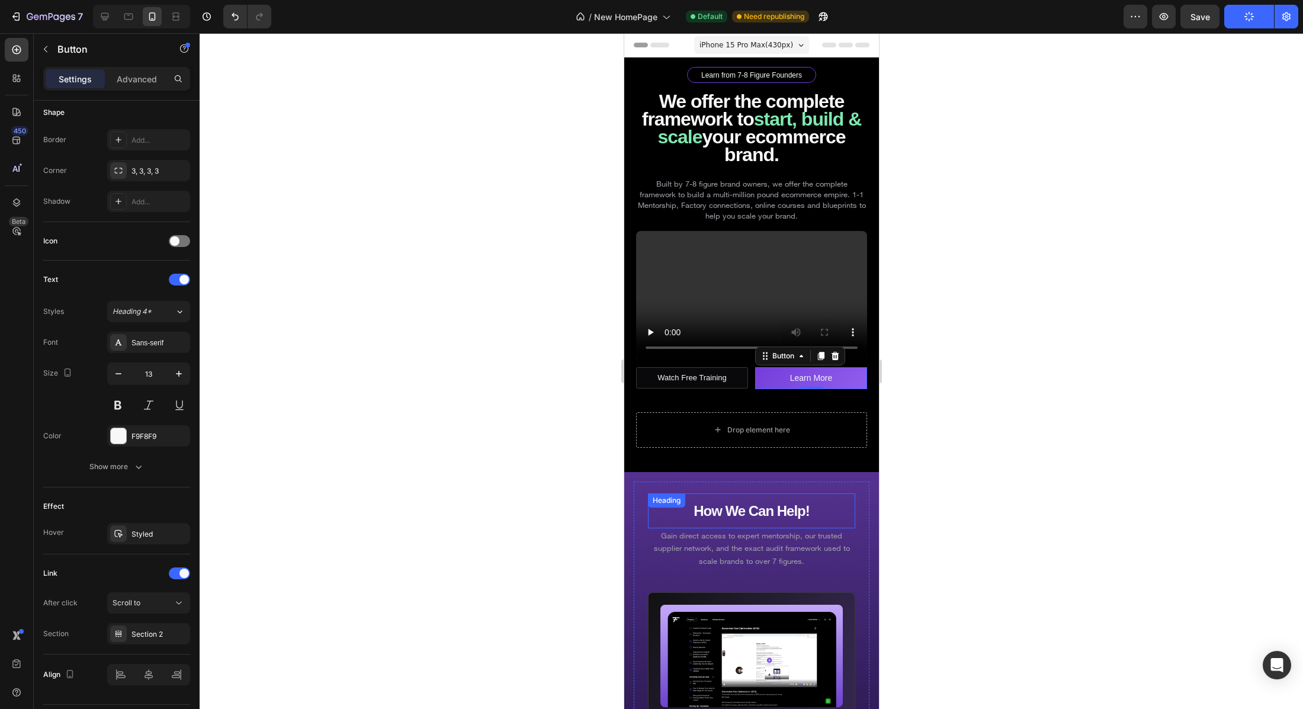
click at [750, 511] on strong "How We Can Help!" at bounding box center [751, 511] width 116 height 16
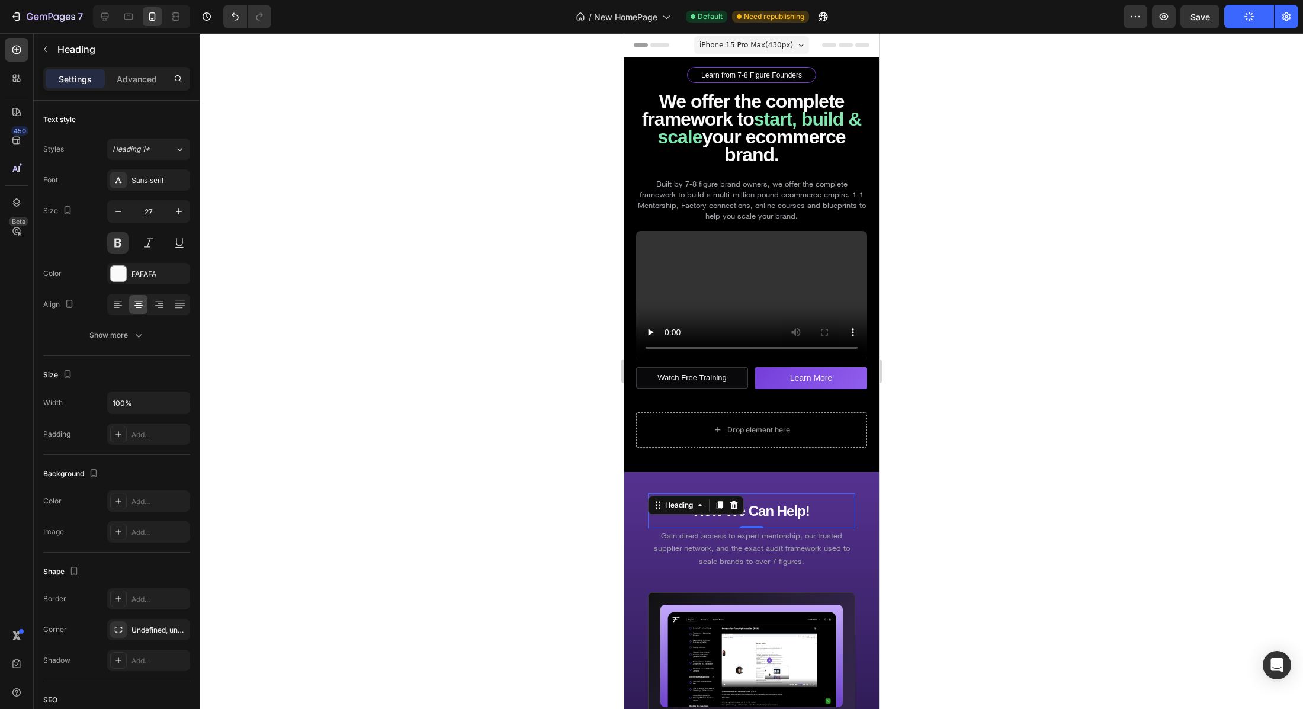
click at [763, 37] on div "iPhone 15 Pro Max ( 430 px)" at bounding box center [751, 45] width 115 height 18
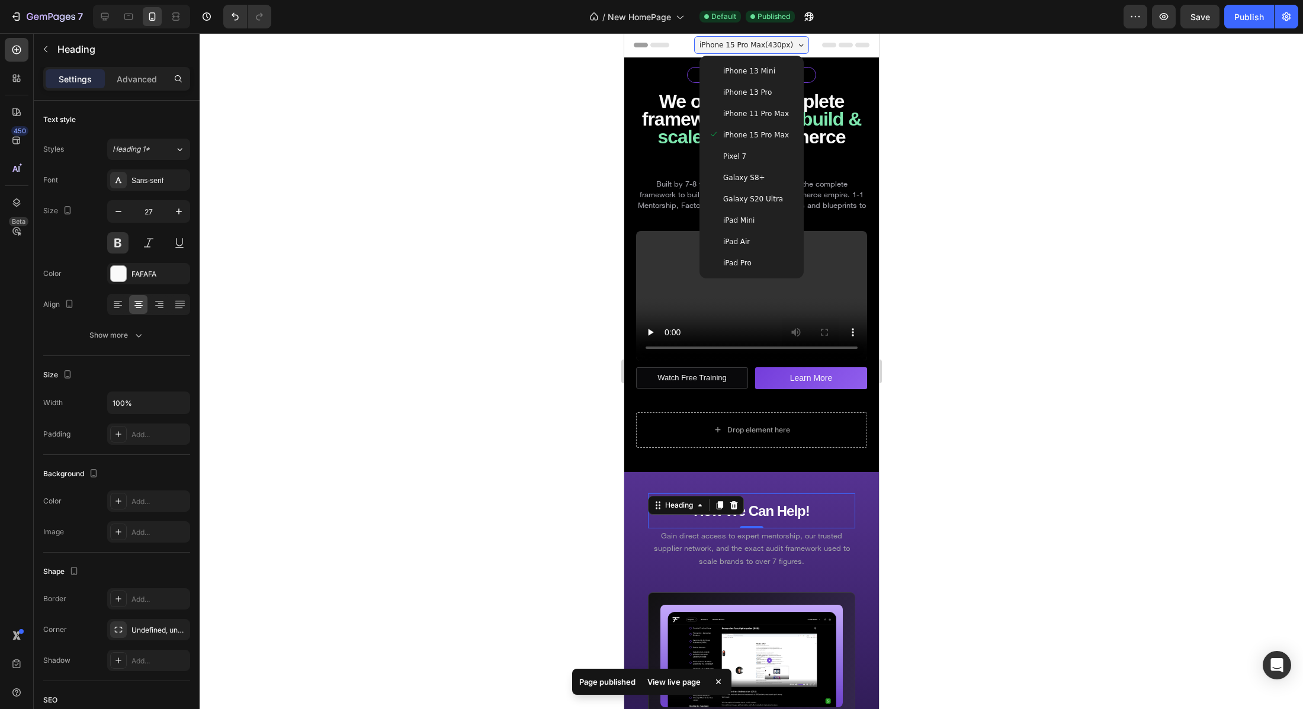
click at [747, 93] on span "iPhone 13 Pro" at bounding box center [747, 92] width 49 height 12
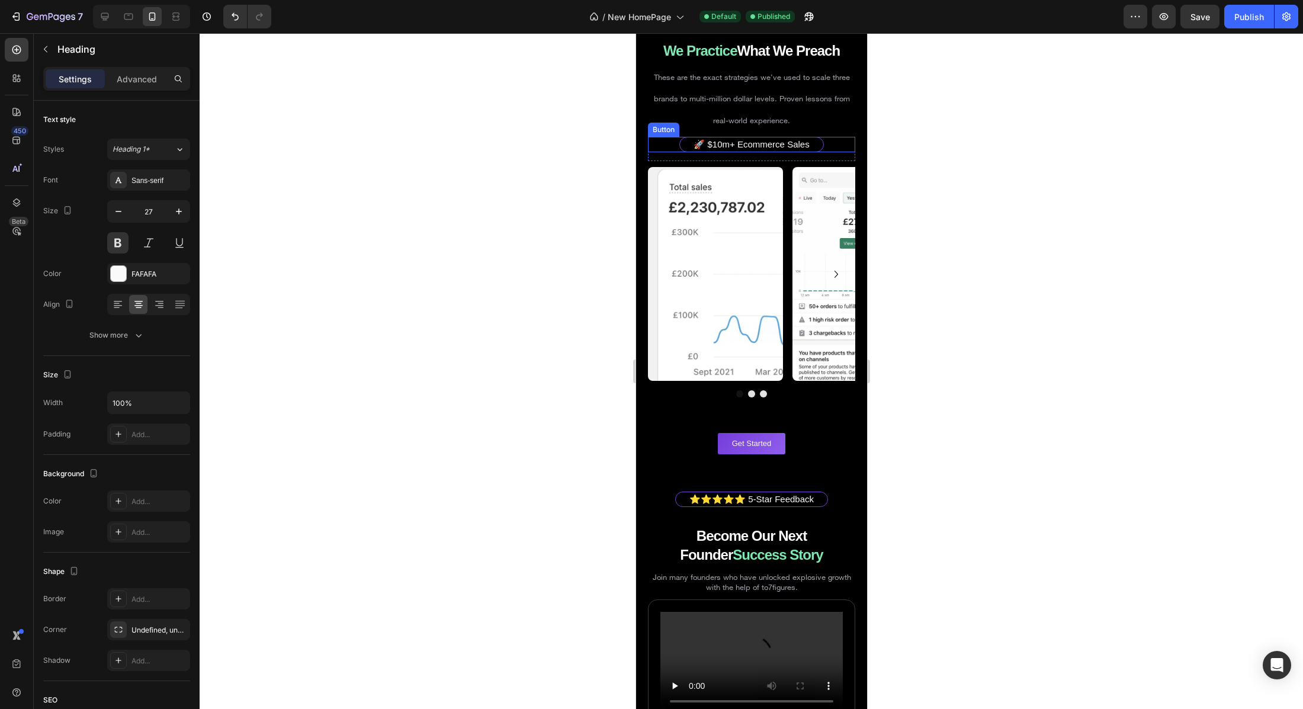
scroll to position [3397, 0]
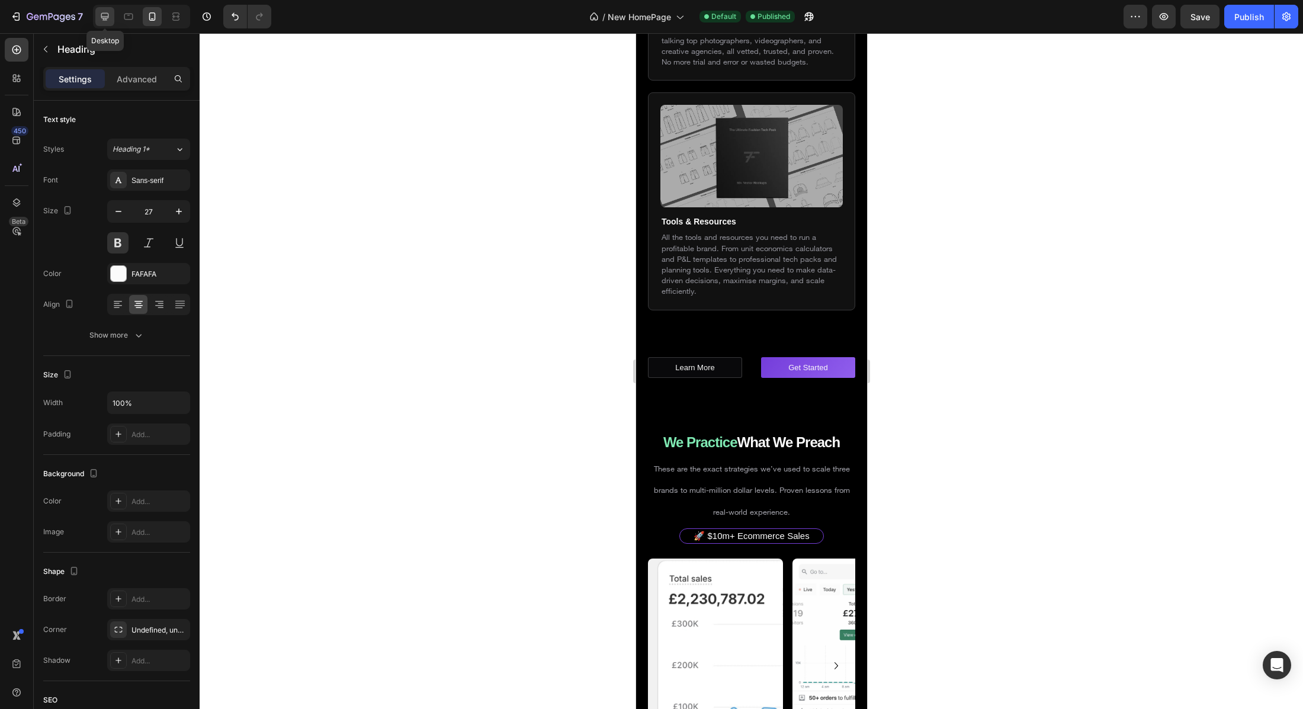
click at [104, 18] on icon at bounding box center [105, 17] width 8 height 8
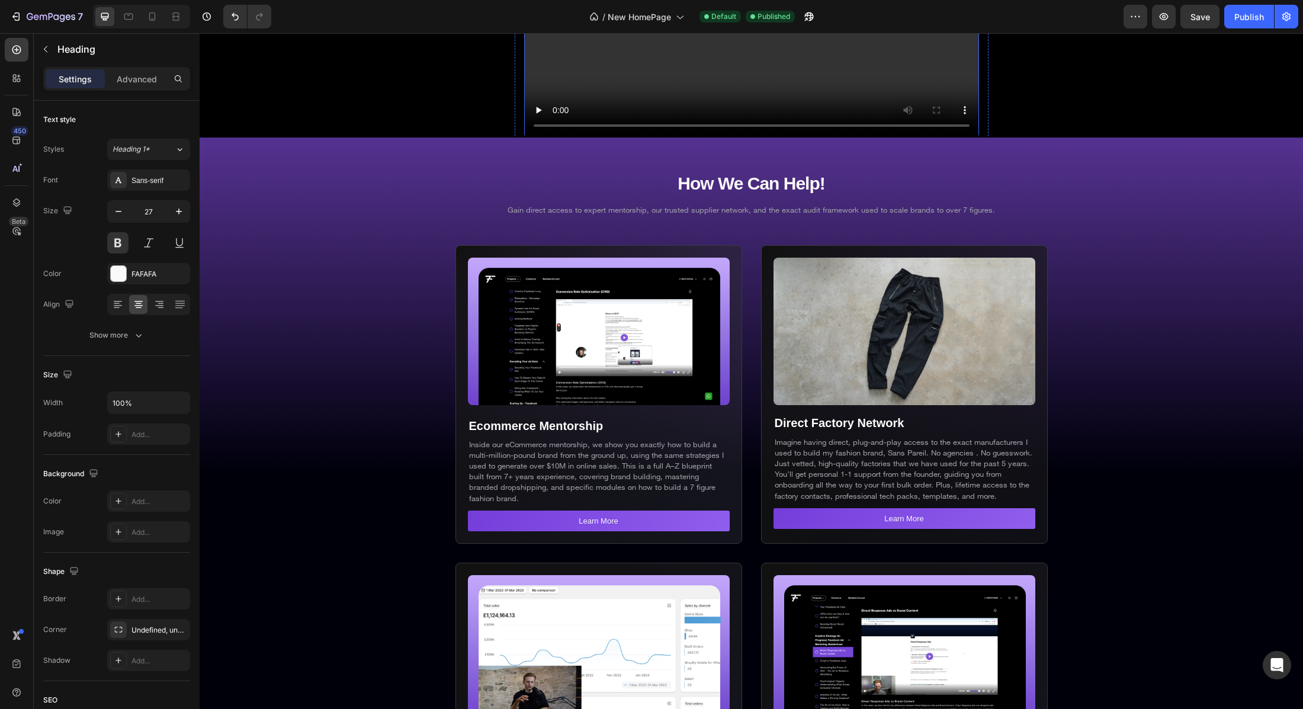
scroll to position [74, 0]
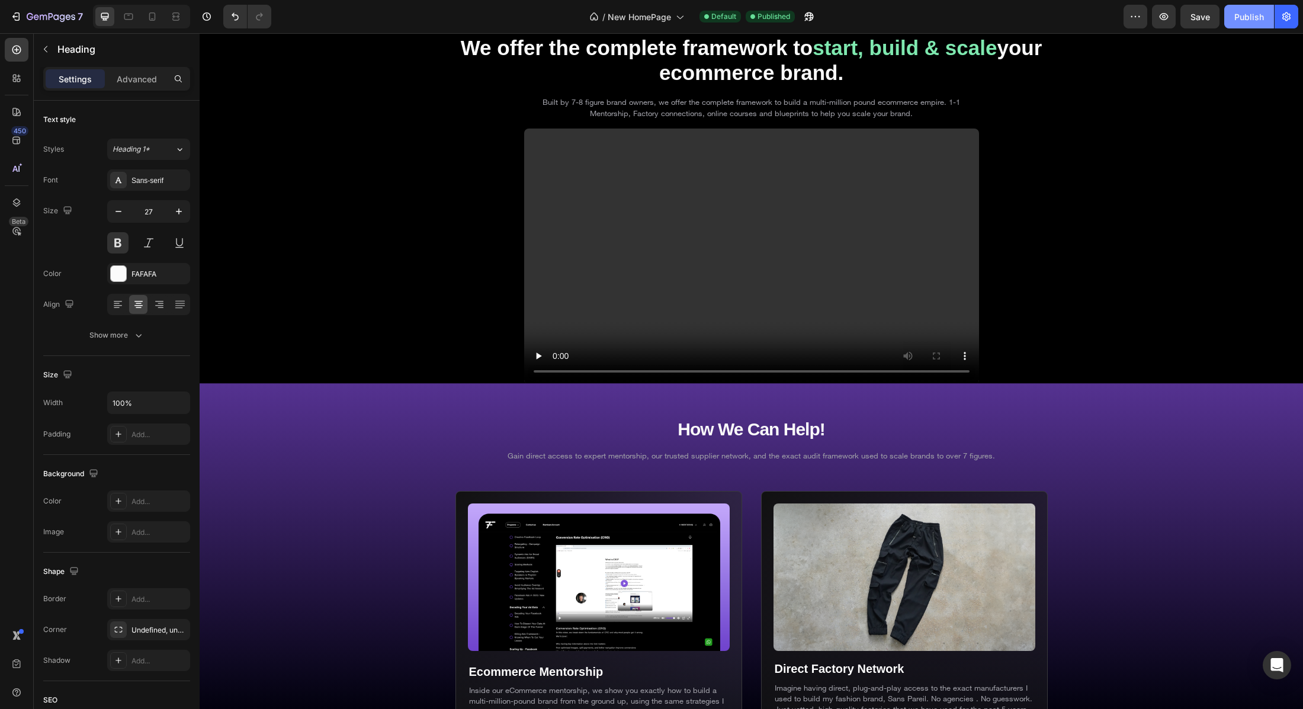
click at [1245, 22] on div "Publish" at bounding box center [1249, 17] width 30 height 12
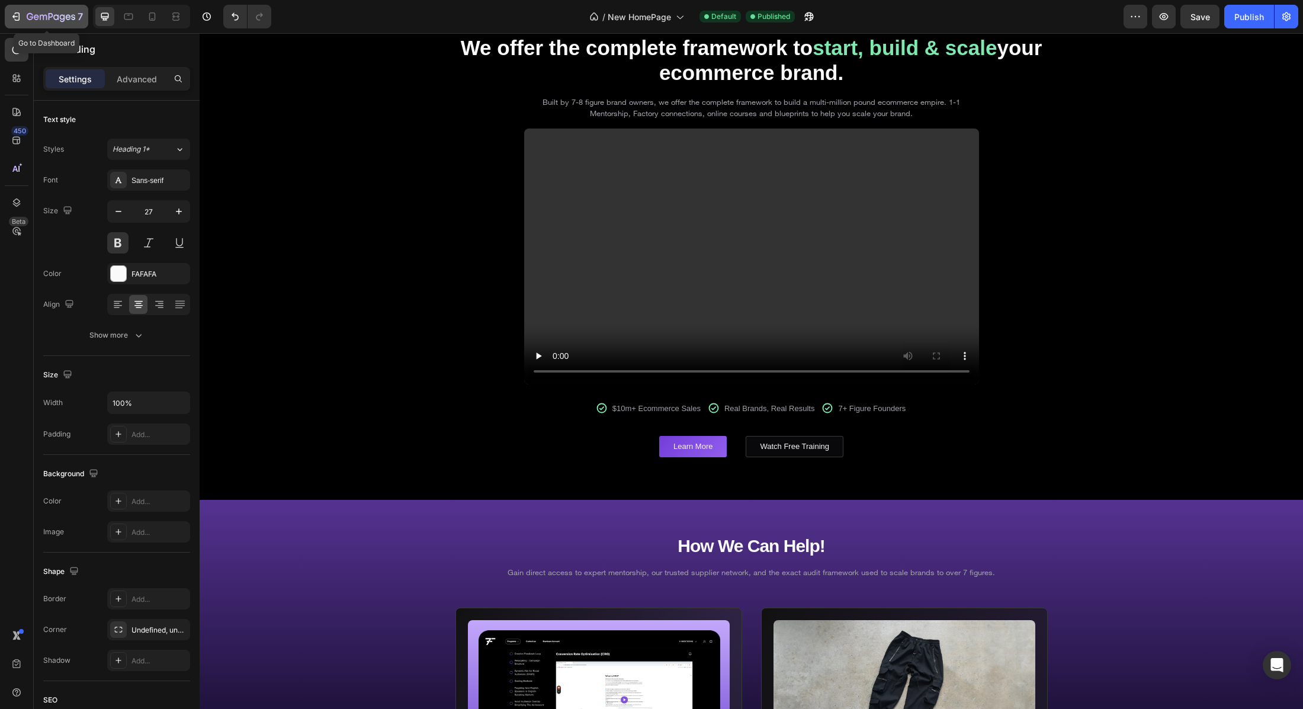
click at [31, 15] on icon "button" at bounding box center [51, 17] width 49 height 10
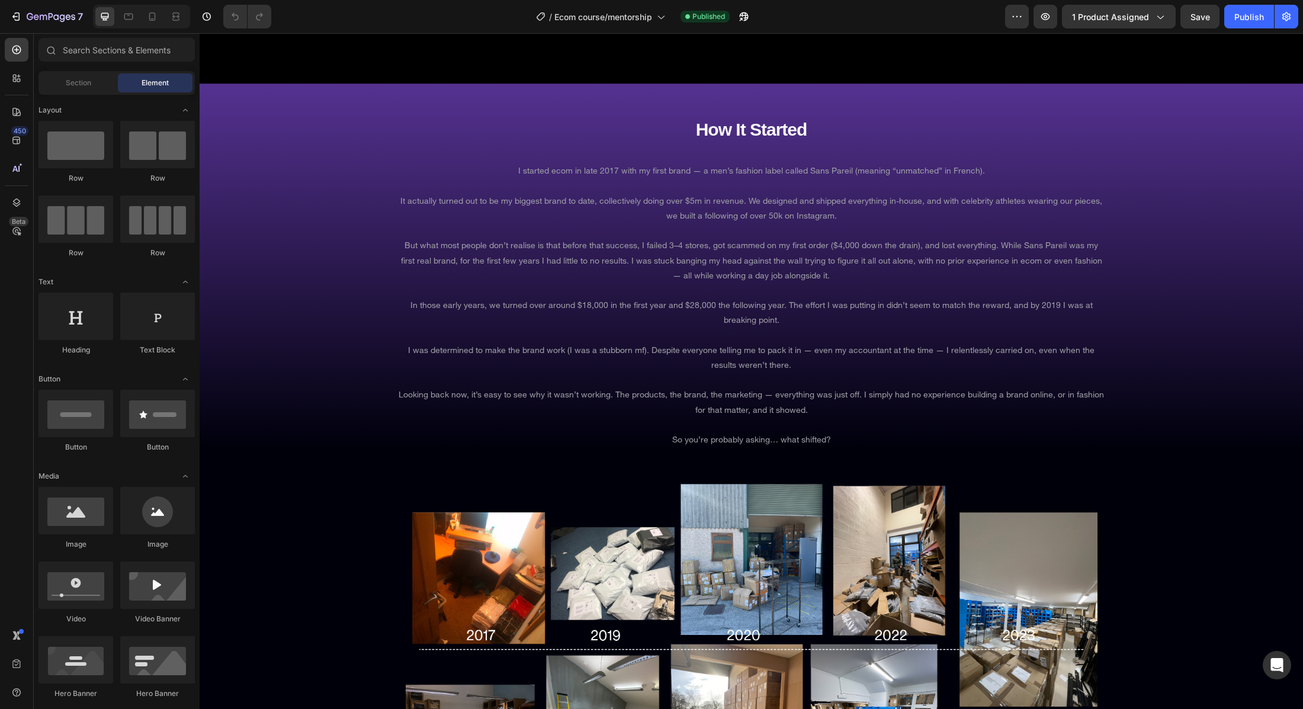
scroll to position [2200, 0]
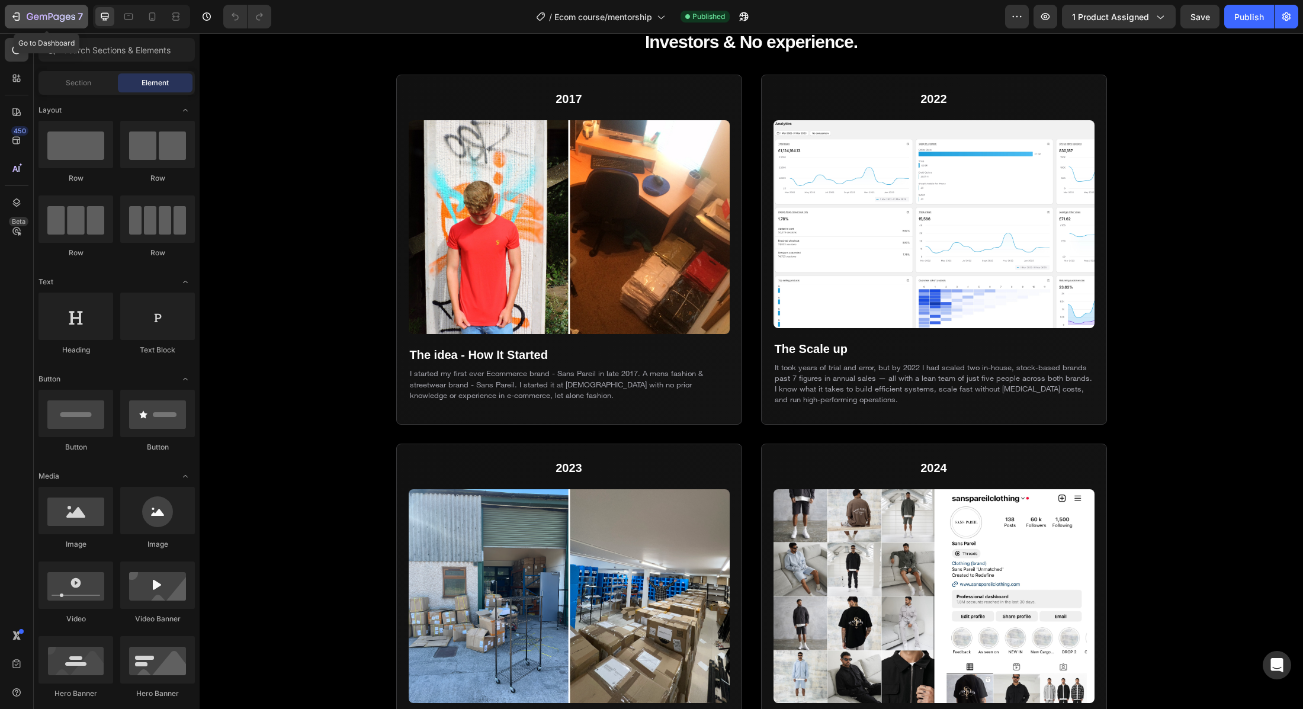
click at [17, 18] on icon "button" at bounding box center [16, 17] width 12 height 12
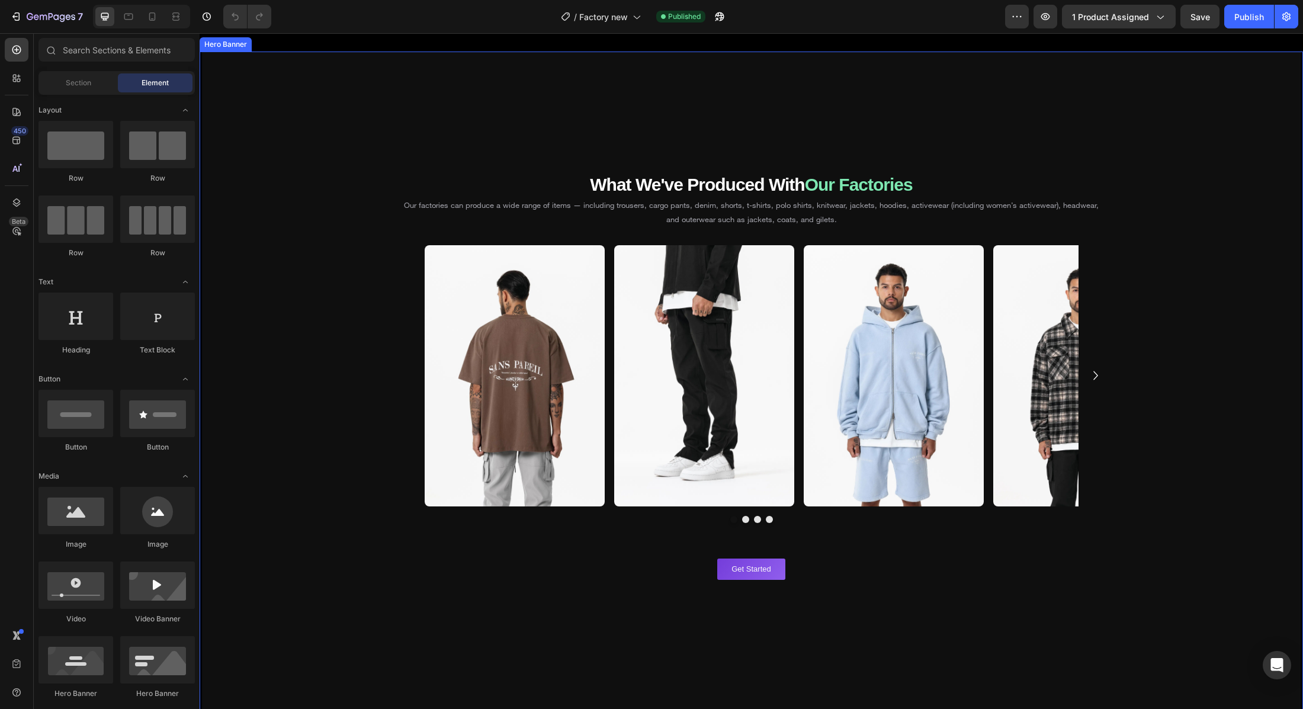
scroll to position [1539, 0]
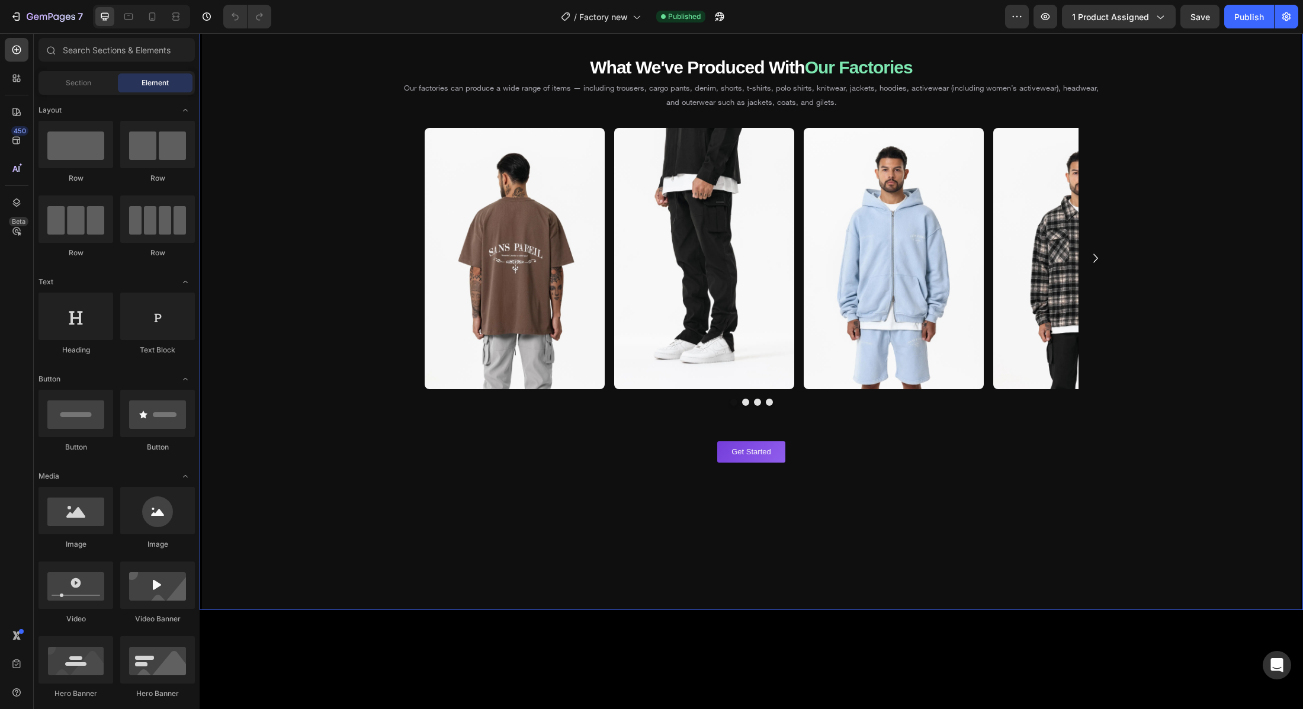
click at [311, 243] on div "Background Image" at bounding box center [751, 272] width 1099 height 676
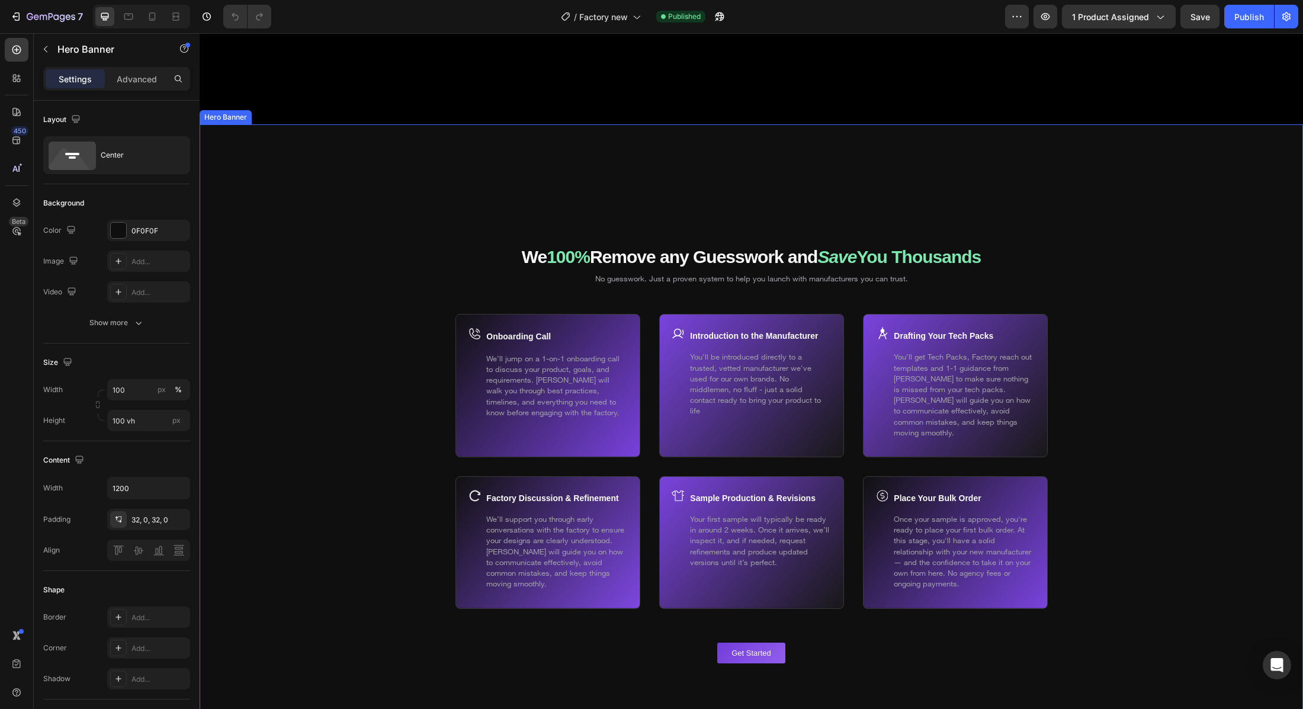
scroll to position [3044, 0]
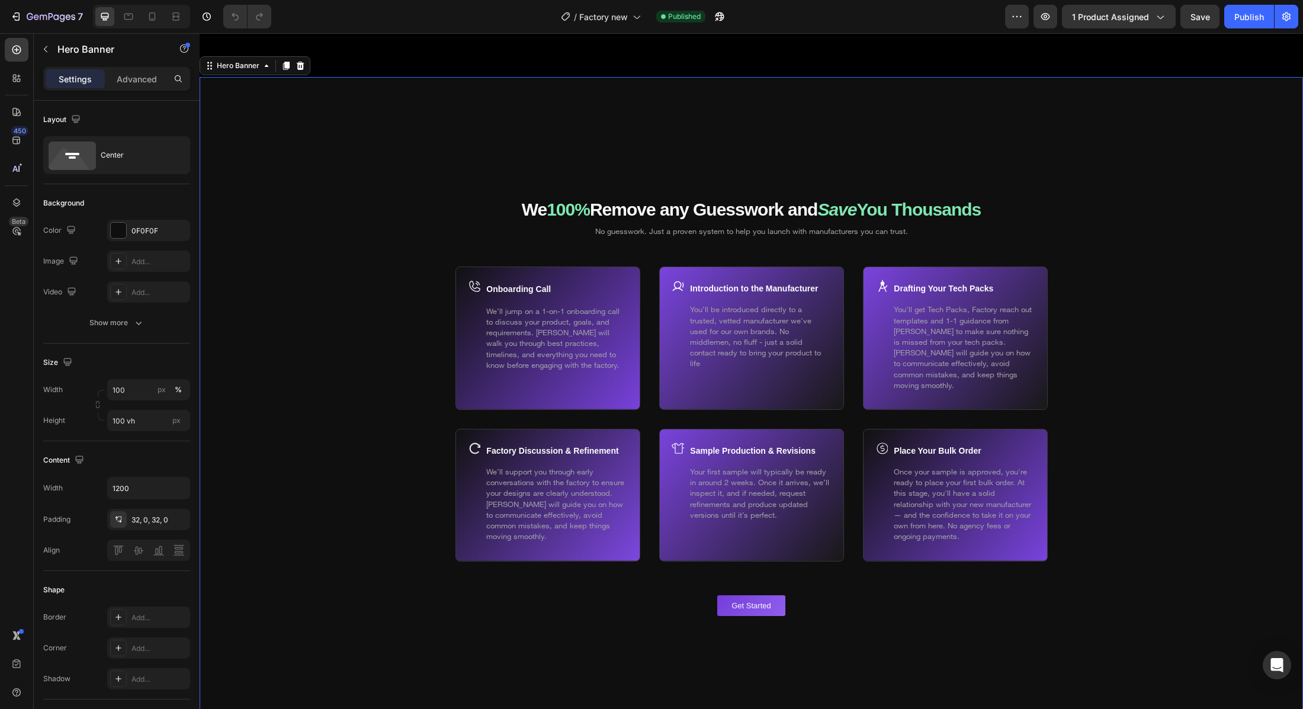
click at [396, 174] on div "Background Image" at bounding box center [751, 415] width 1103 height 676
click at [256, 68] on div "Hero Banner" at bounding box center [237, 65] width 47 height 11
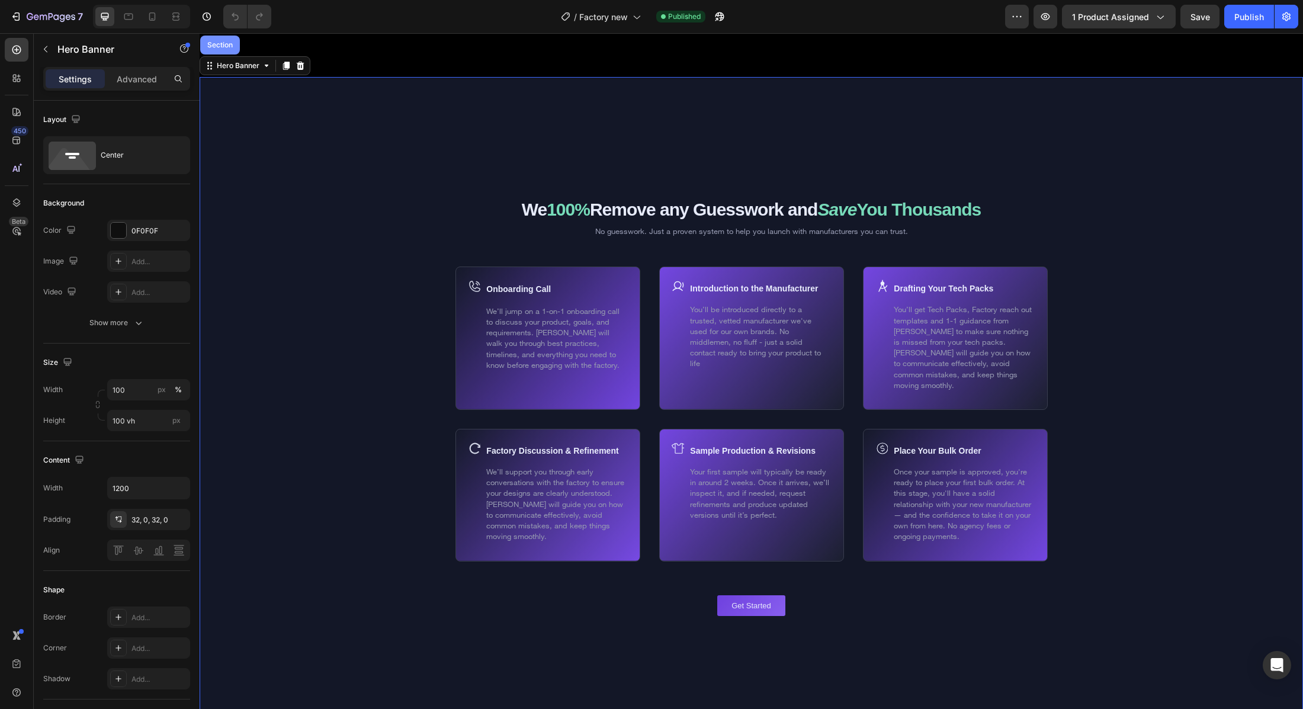
click at [217, 46] on div "Section" at bounding box center [220, 44] width 30 height 7
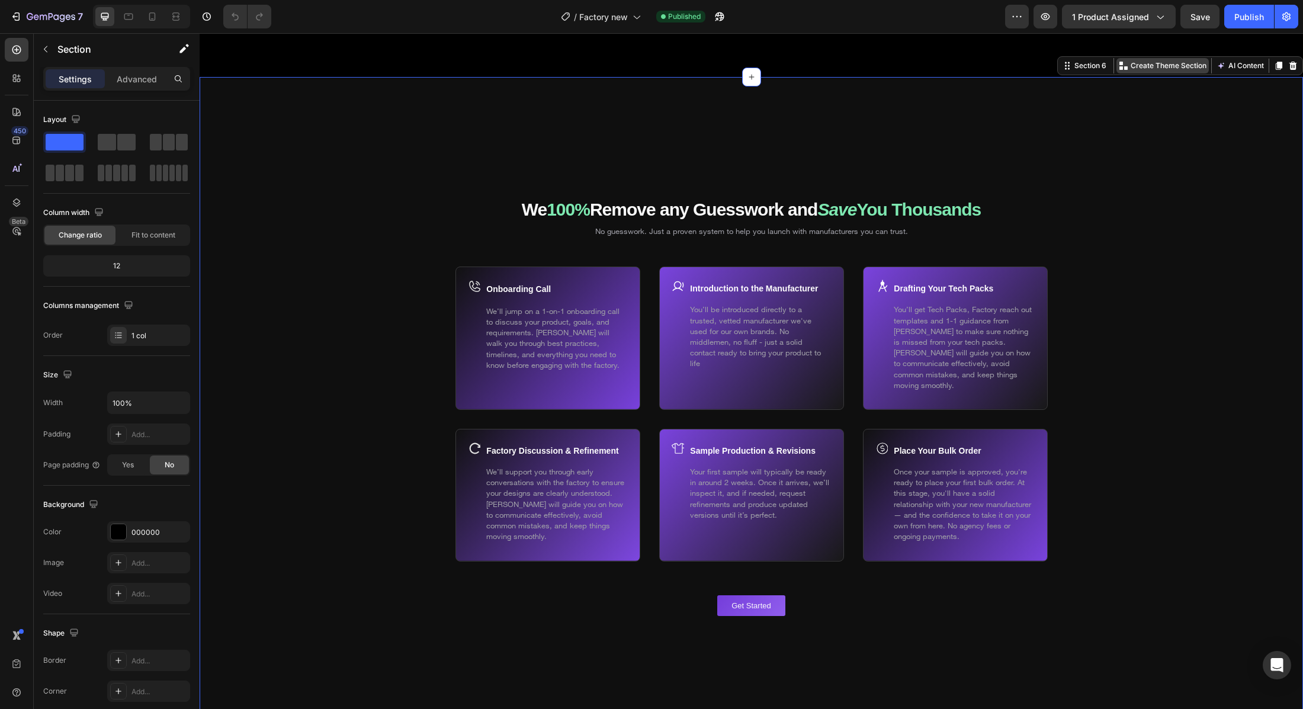
click at [1154, 65] on p "Create Theme Section" at bounding box center [1169, 65] width 76 height 11
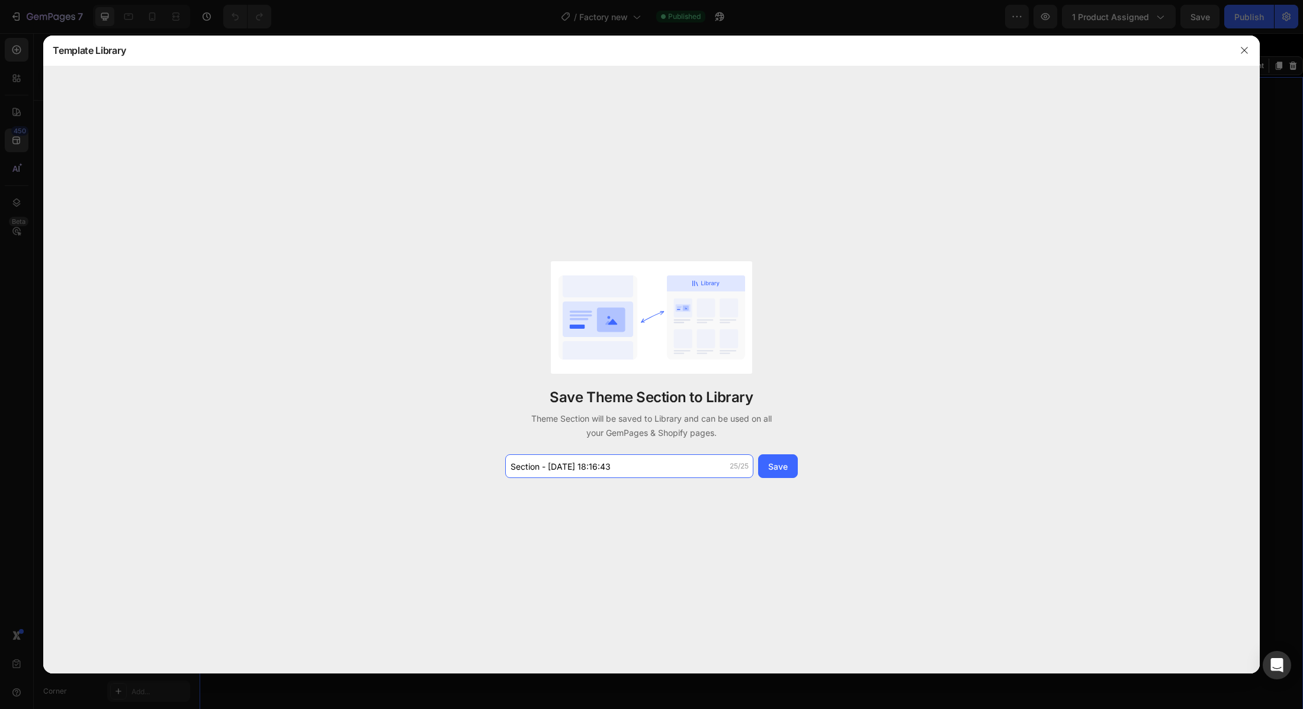
drag, startPoint x: 624, startPoint y: 469, endPoint x: 482, endPoint y: 458, distance: 142.5
click at [482, 458] on div "Save Theme Section to Library Theme Section will be saved to Library and can be…" at bounding box center [651, 369] width 1216 height 607
drag, startPoint x: 608, startPoint y: 470, endPoint x: 500, endPoint y: 466, distance: 107.3
click at [500, 466] on div "Save Theme Section to Library Theme Section will be saved to Library and can be…" at bounding box center [651, 369] width 1216 height 607
type input "whats inside"
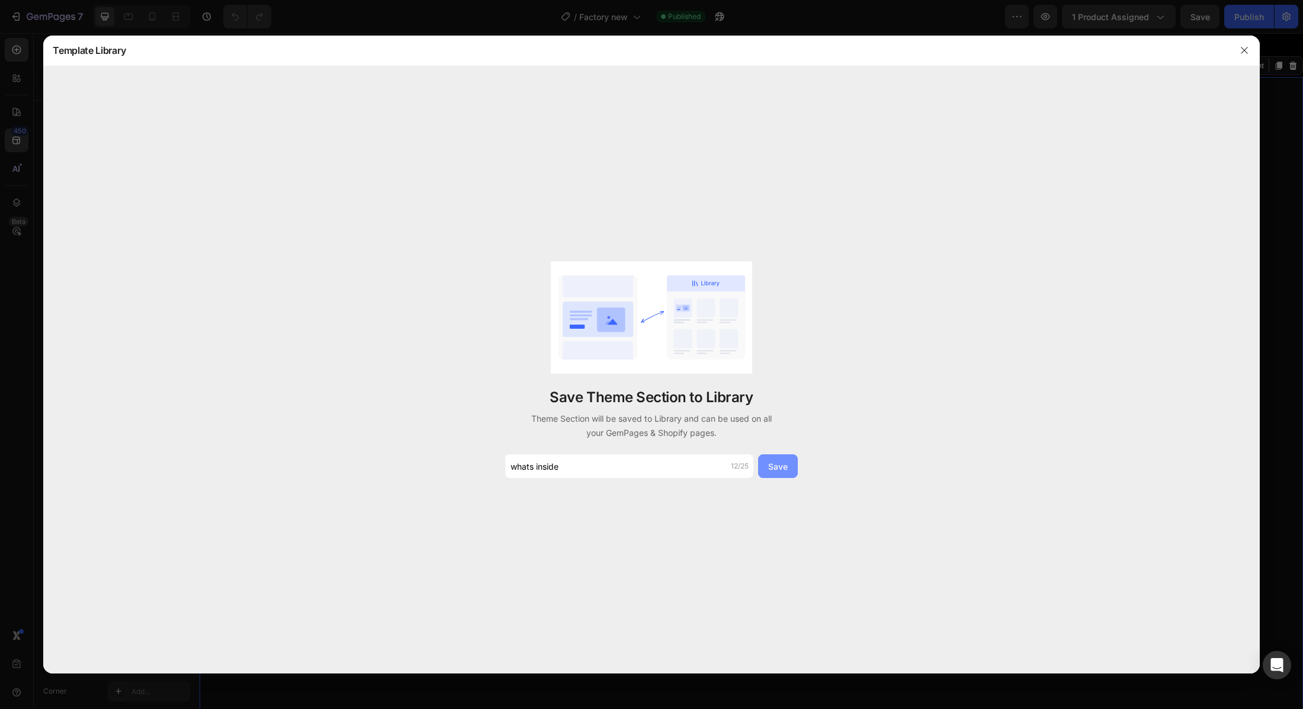
click at [790, 460] on button "Save" at bounding box center [778, 466] width 40 height 24
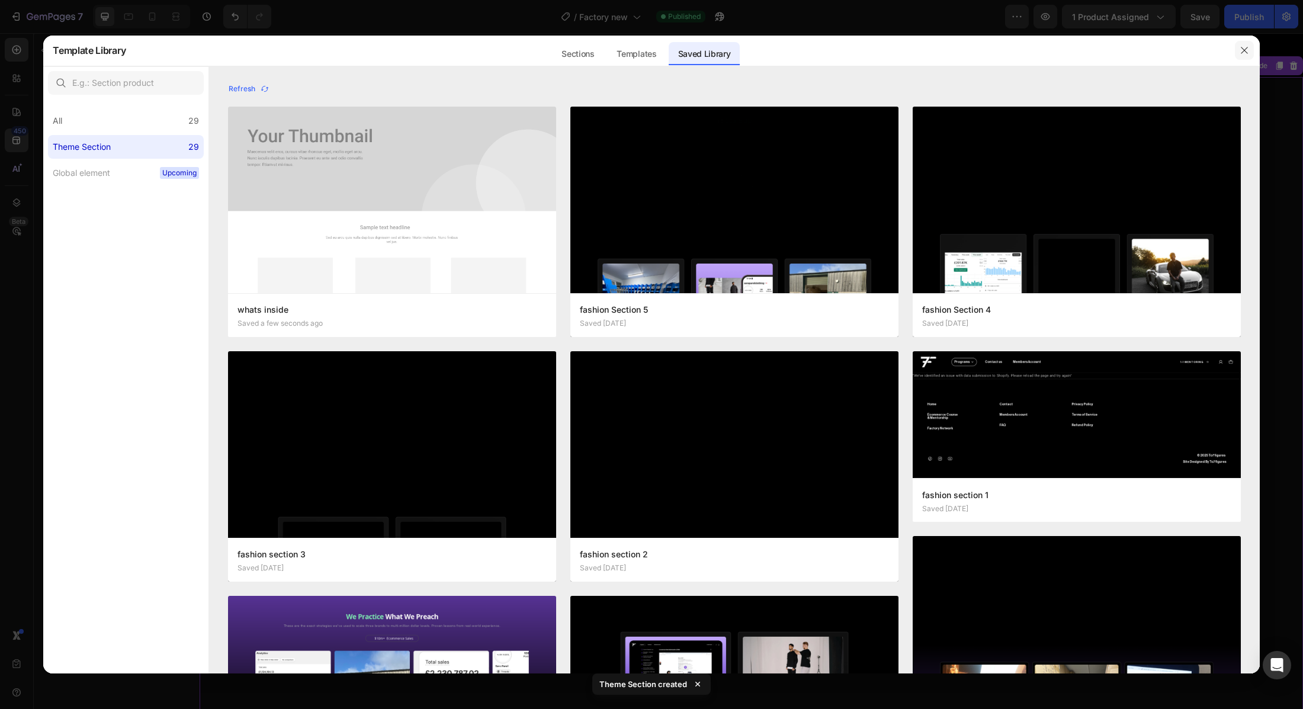
click at [1241, 52] on icon "button" at bounding box center [1244, 50] width 9 height 9
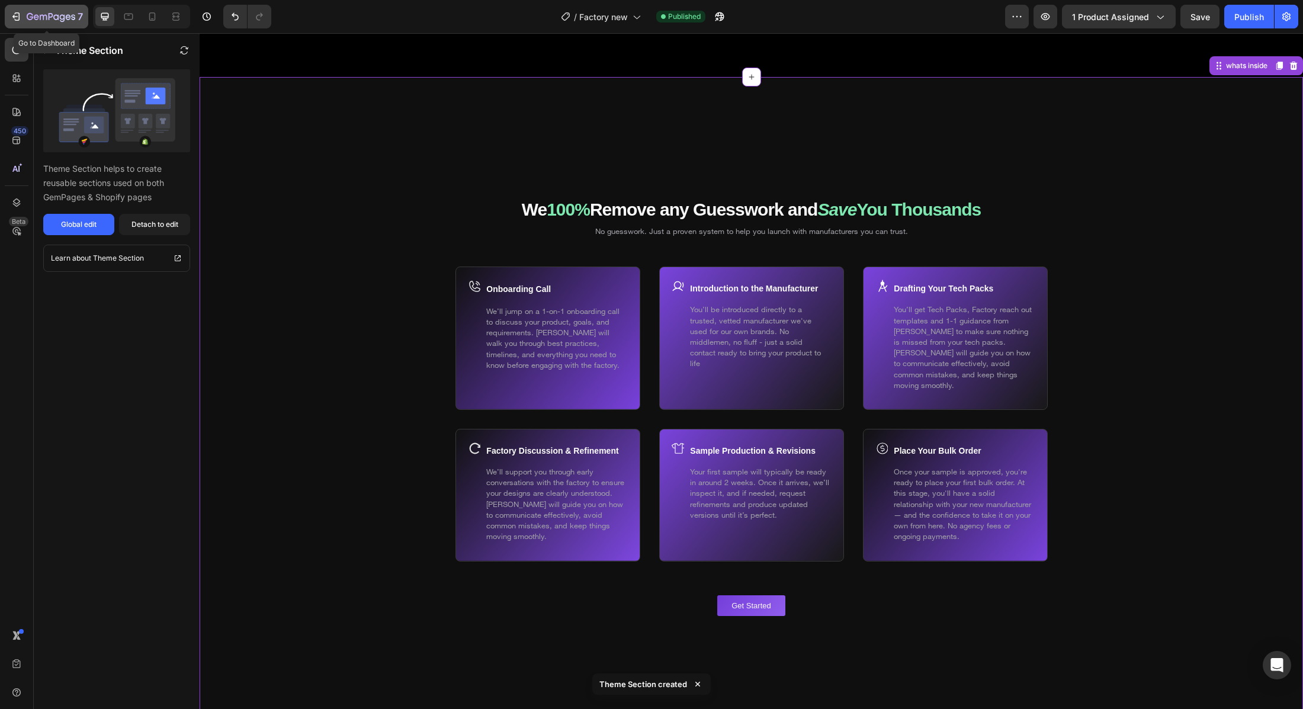
click at [30, 14] on icon "button" at bounding box center [30, 16] width 7 height 7
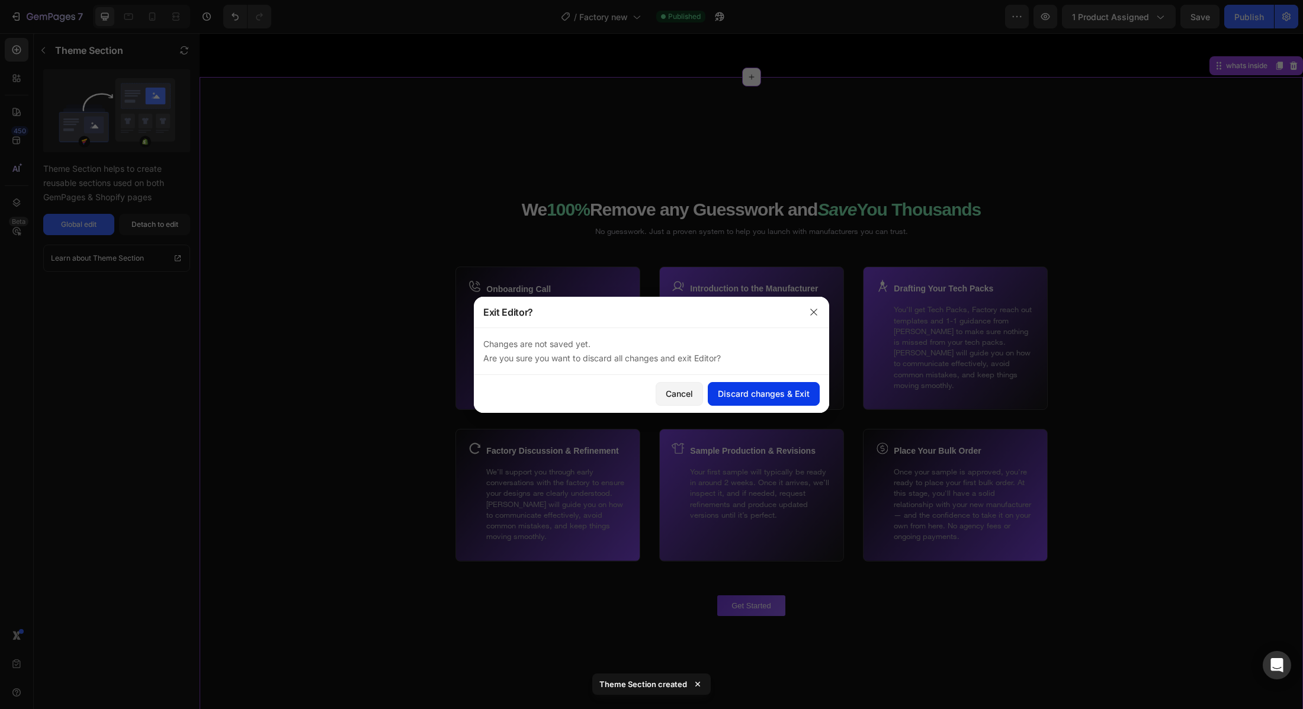
click at [729, 386] on button "Discard changes & Exit" at bounding box center [764, 394] width 112 height 24
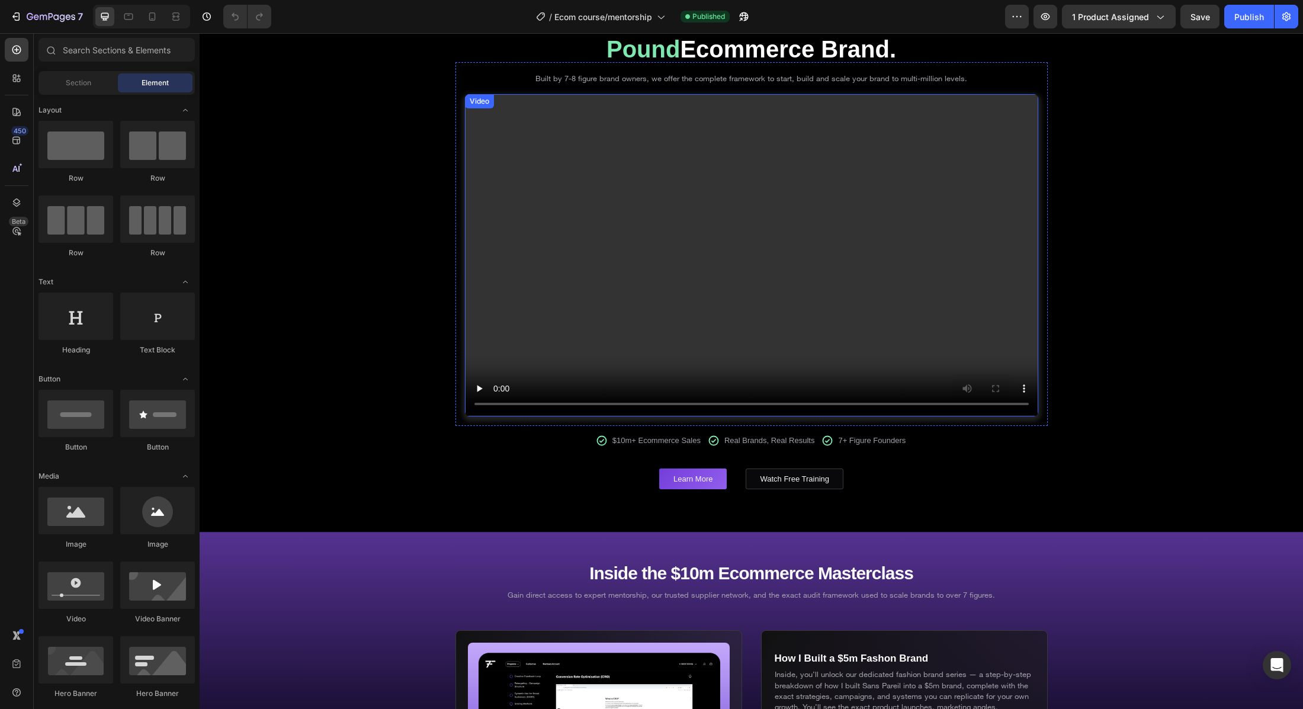
scroll to position [254, 0]
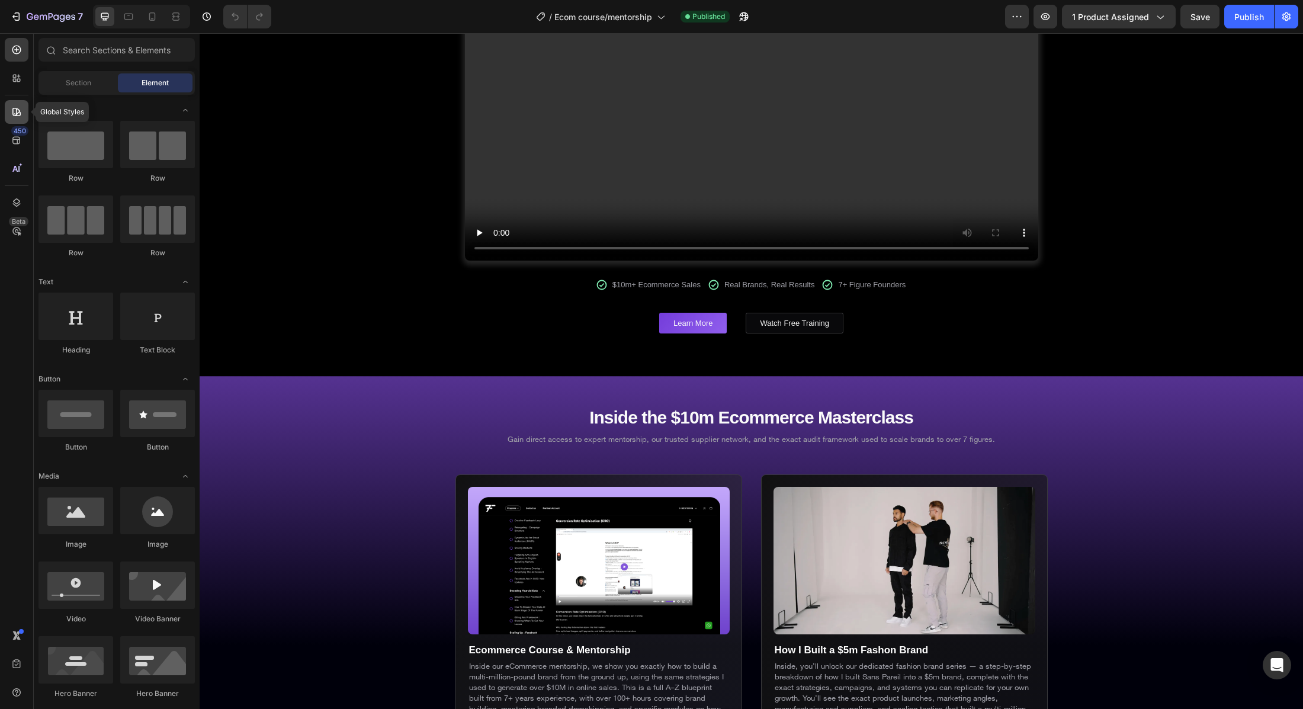
click at [16, 119] on div at bounding box center [17, 112] width 24 height 24
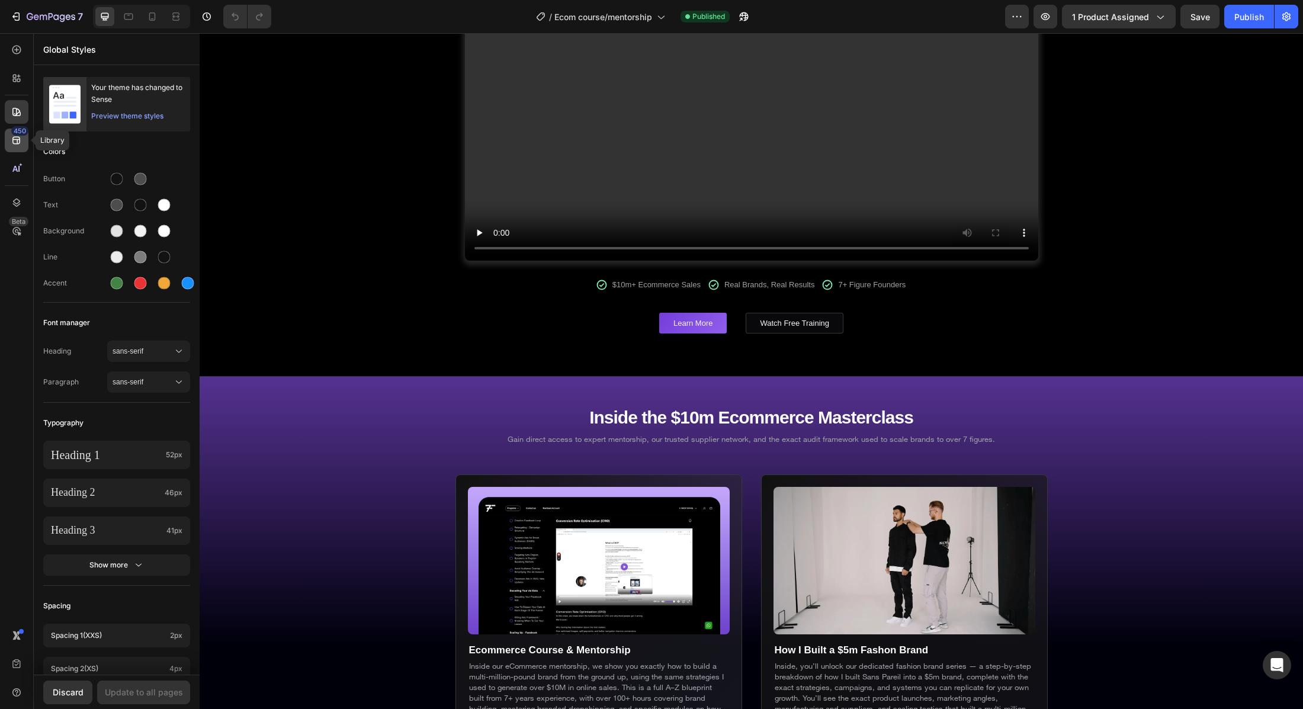
click at [16, 140] on icon at bounding box center [16, 141] width 8 height 8
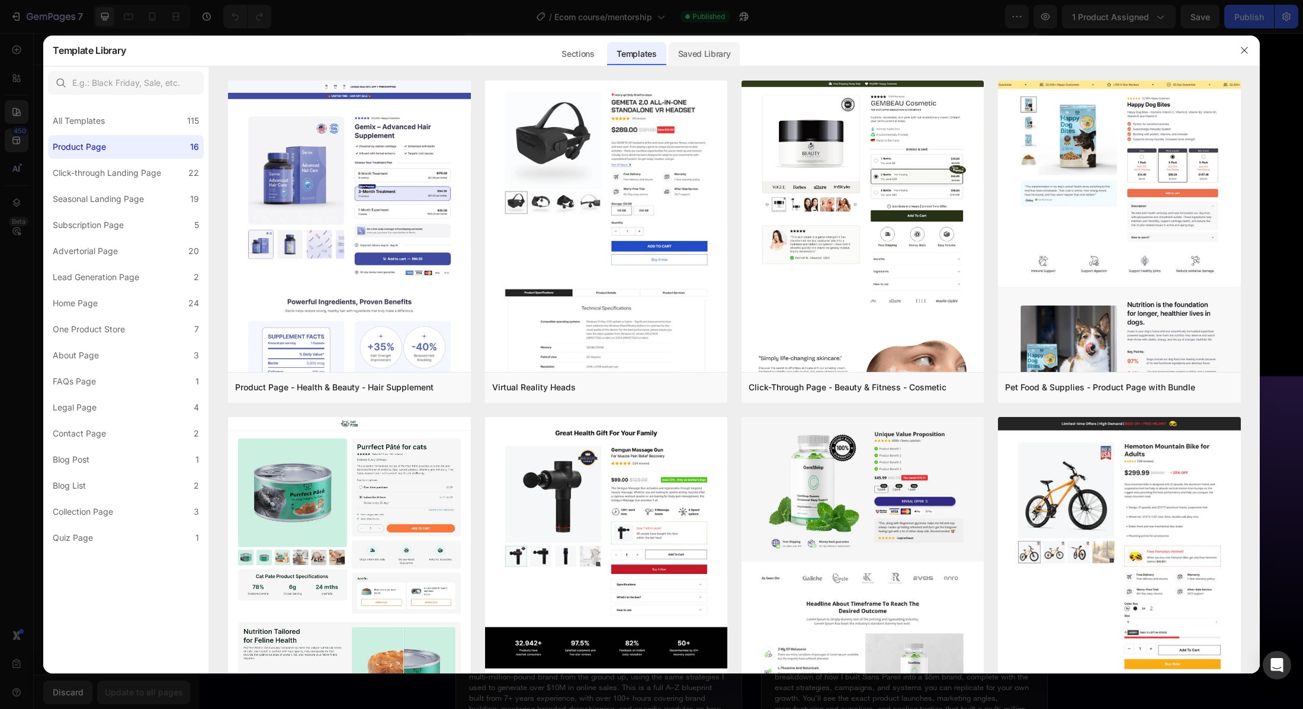
click at [714, 52] on div "Saved Library" at bounding box center [705, 54] width 72 height 24
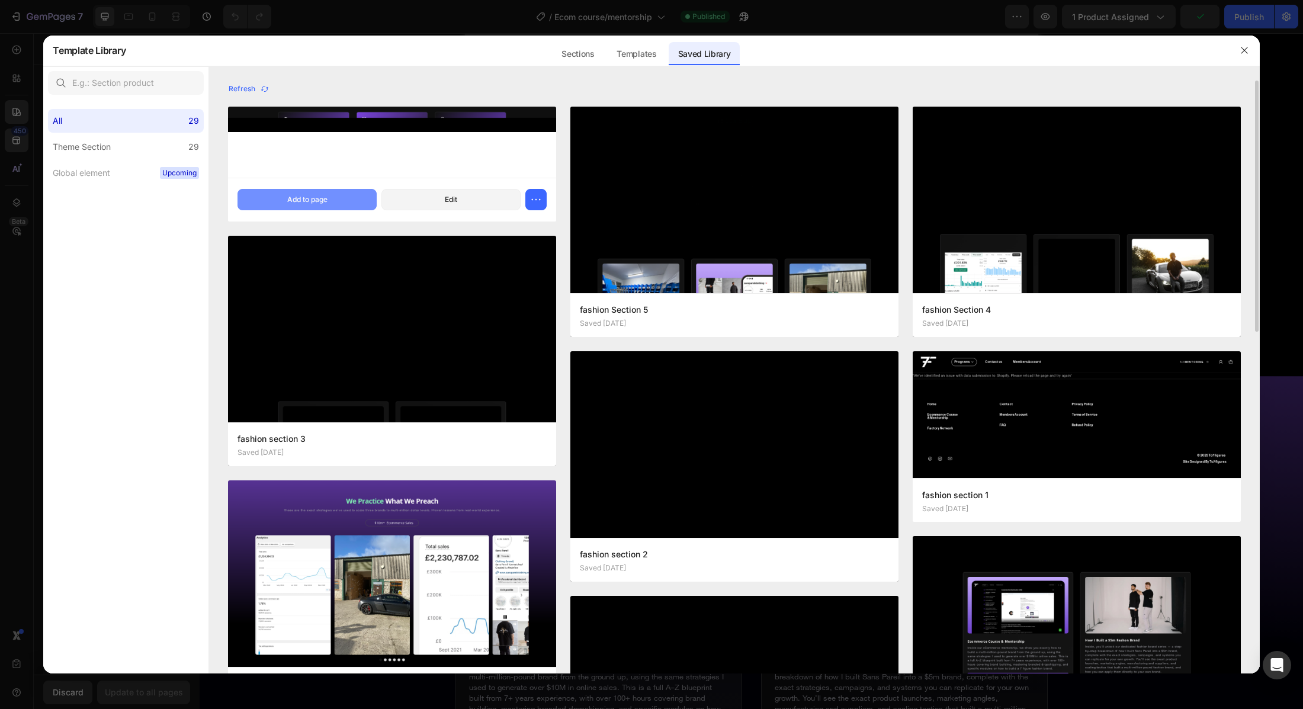
click at [314, 204] on div "Add to page" at bounding box center [307, 199] width 40 height 11
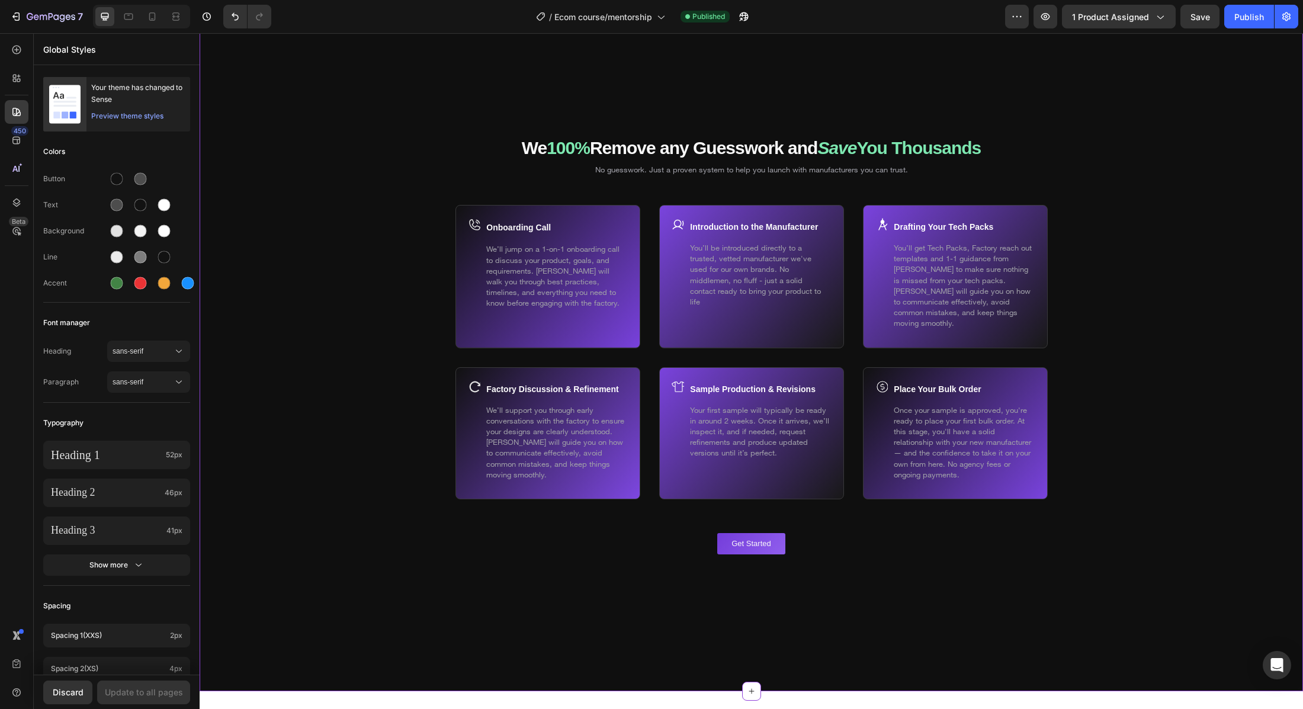
scroll to position [6869, 0]
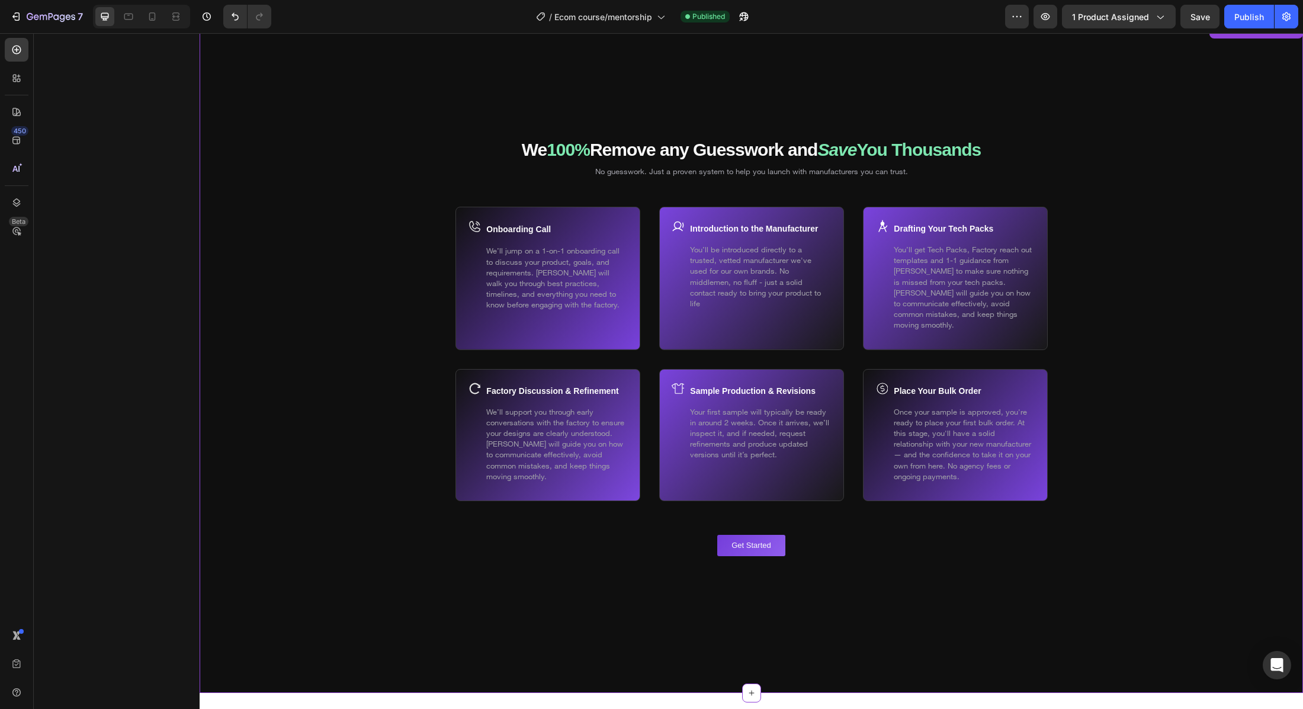
click at [348, 166] on div "Background Image" at bounding box center [751, 355] width 1103 height 676
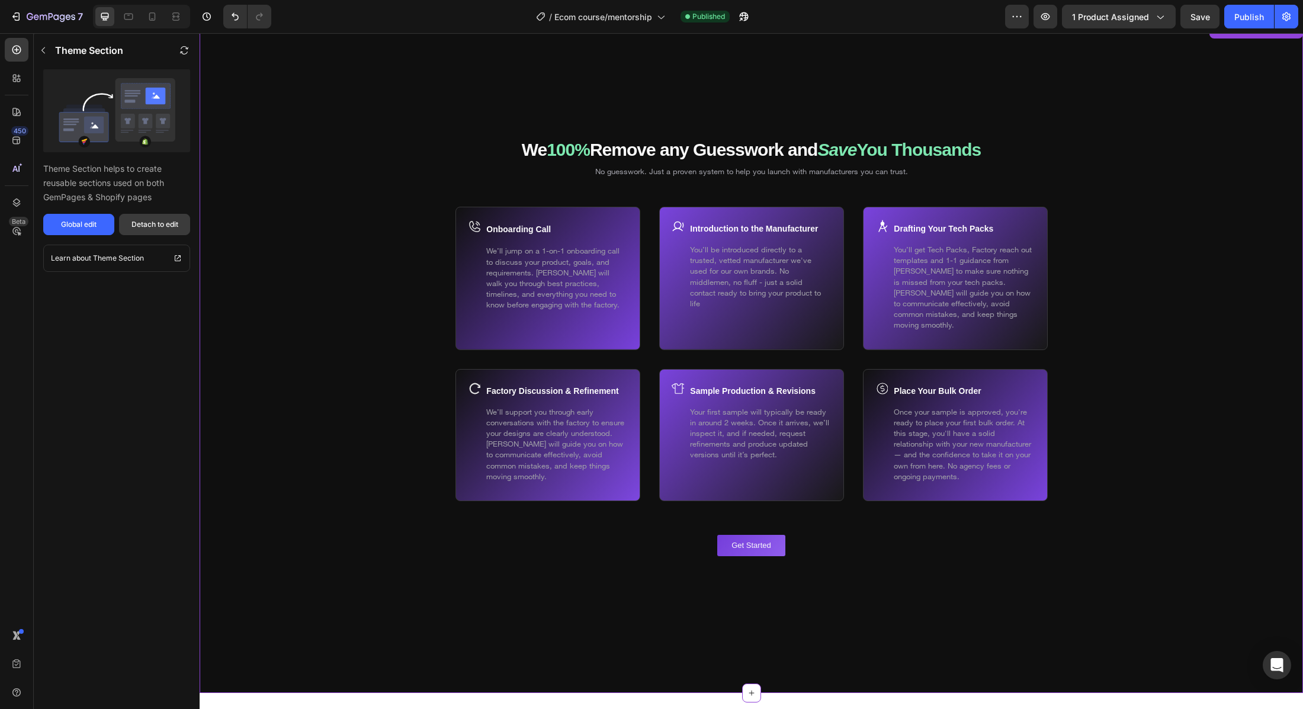
click at [145, 220] on div "Detach to edit" at bounding box center [154, 224] width 47 height 11
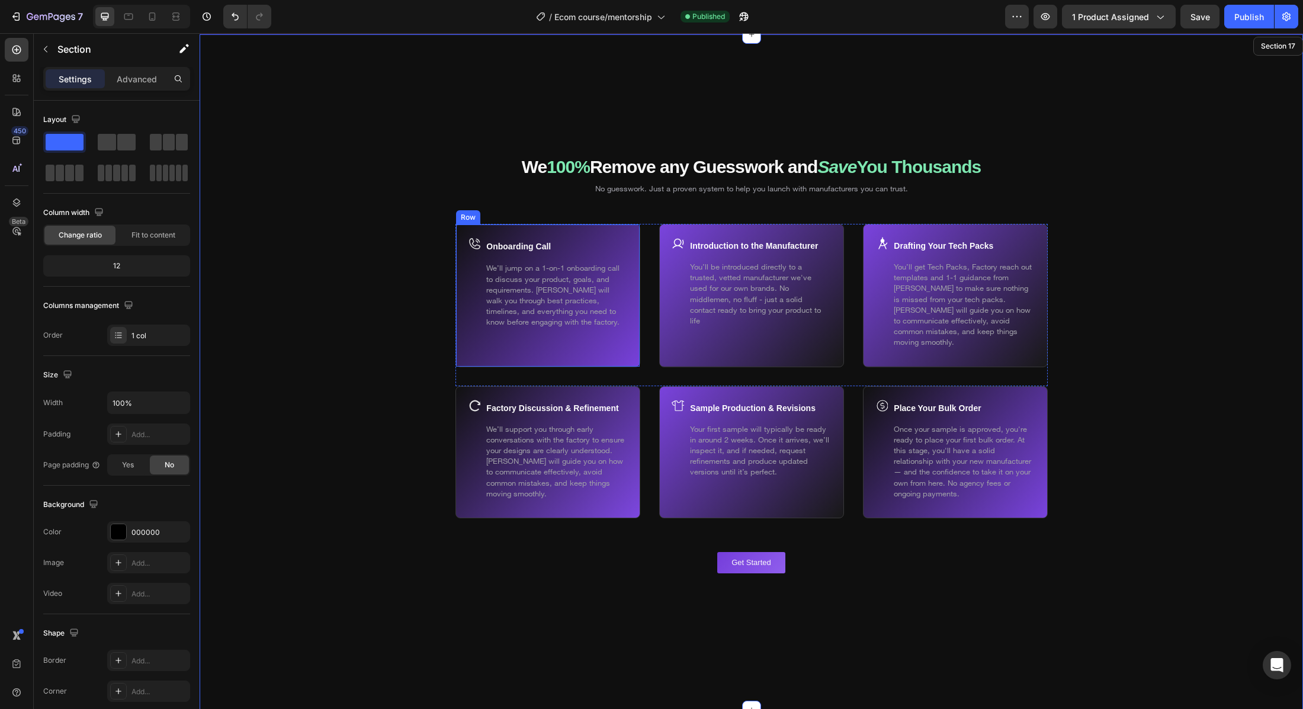
scroll to position [6848, 0]
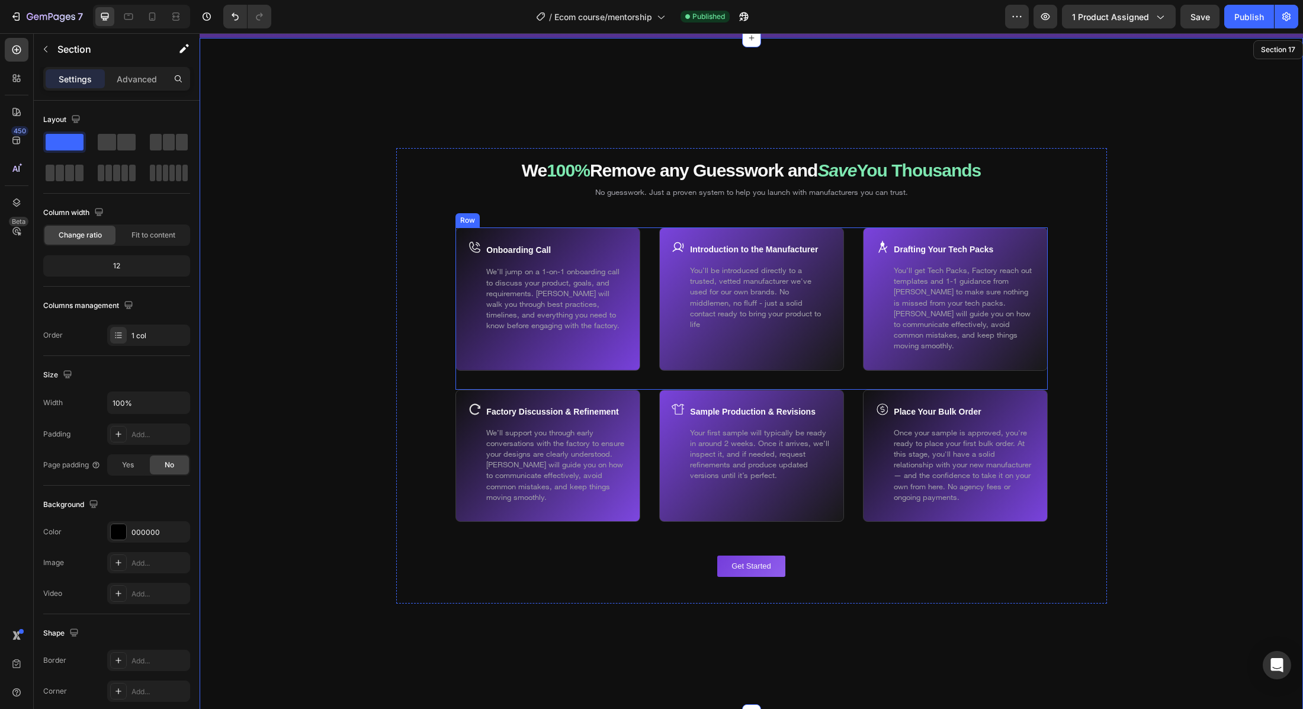
click at [651, 268] on div "Onboarding Call Text Block We’ll jump on a 1-on-1 onboarding call to discuss yo…" at bounding box center [751, 308] width 592 height 162
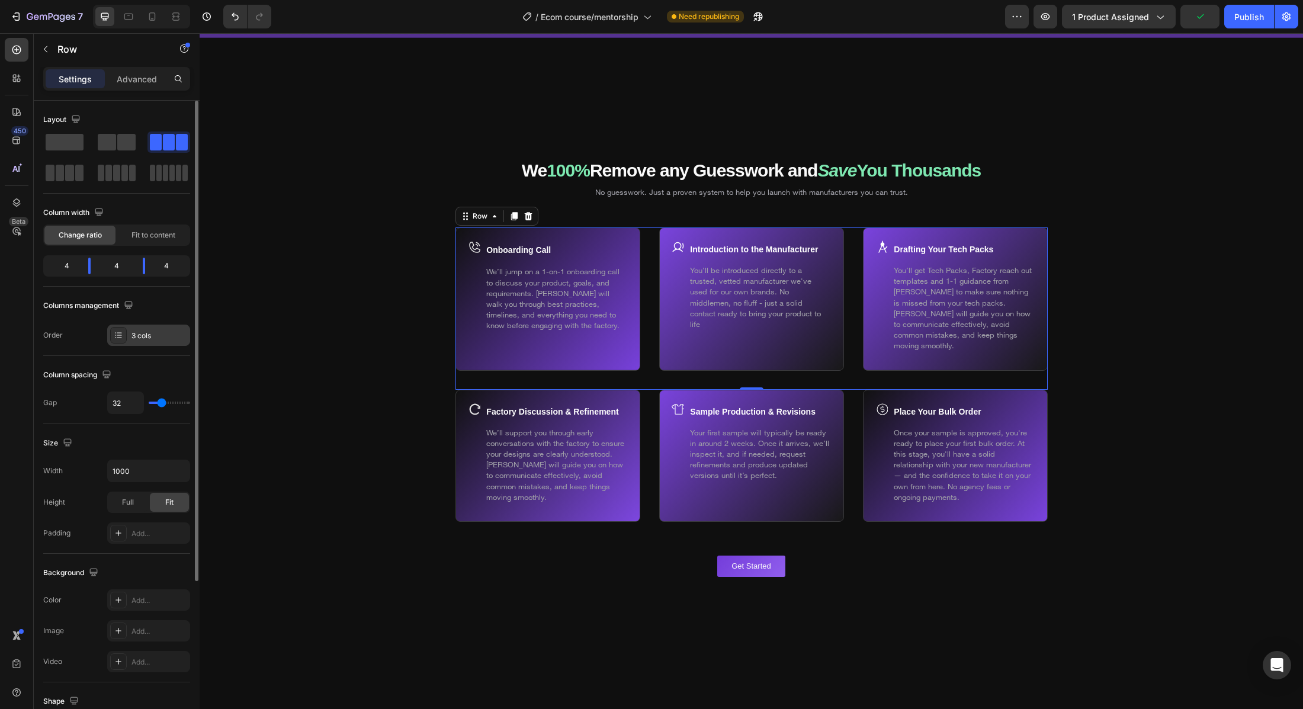
click at [149, 335] on div "3 cols" at bounding box center [159, 335] width 56 height 11
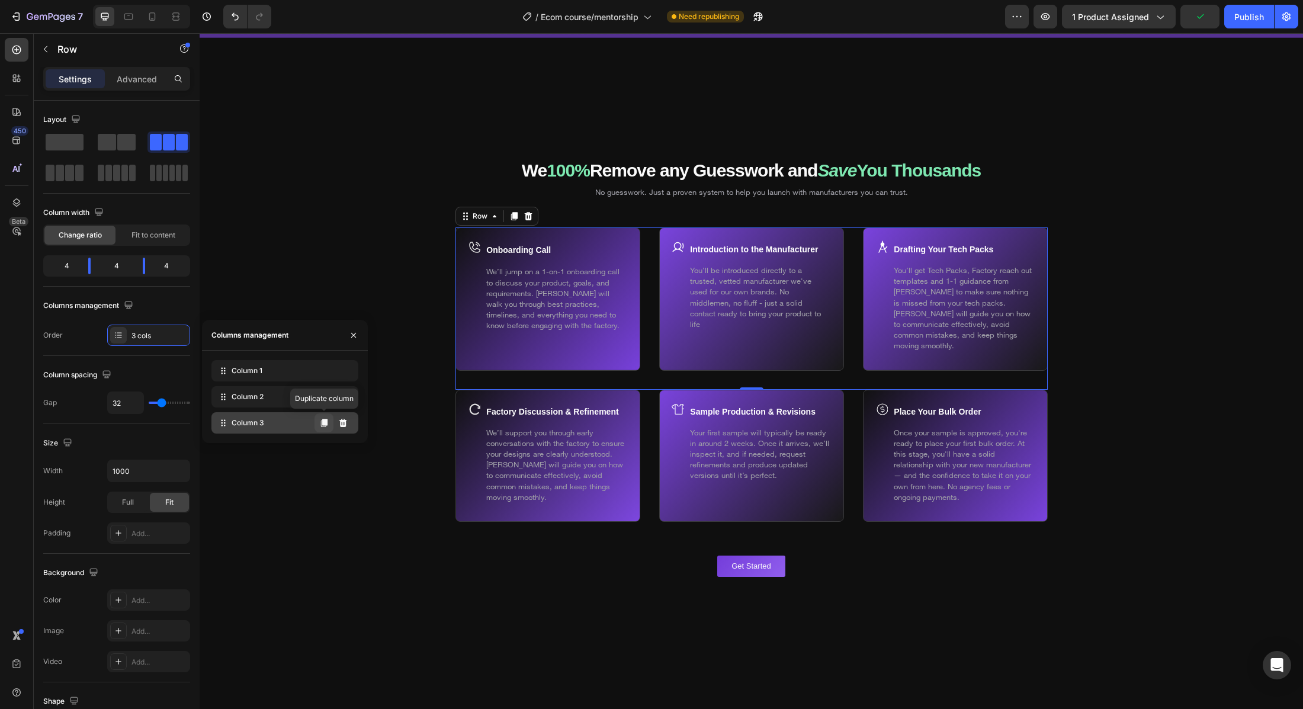
click at [325, 426] on icon at bounding box center [324, 423] width 7 height 8
click at [325, 424] on icon at bounding box center [324, 423] width 7 height 8
click at [95, 349] on div "Layout Column width Change ratio Fit to content 4 4 4 Columns management Order …" at bounding box center [116, 228] width 147 height 255
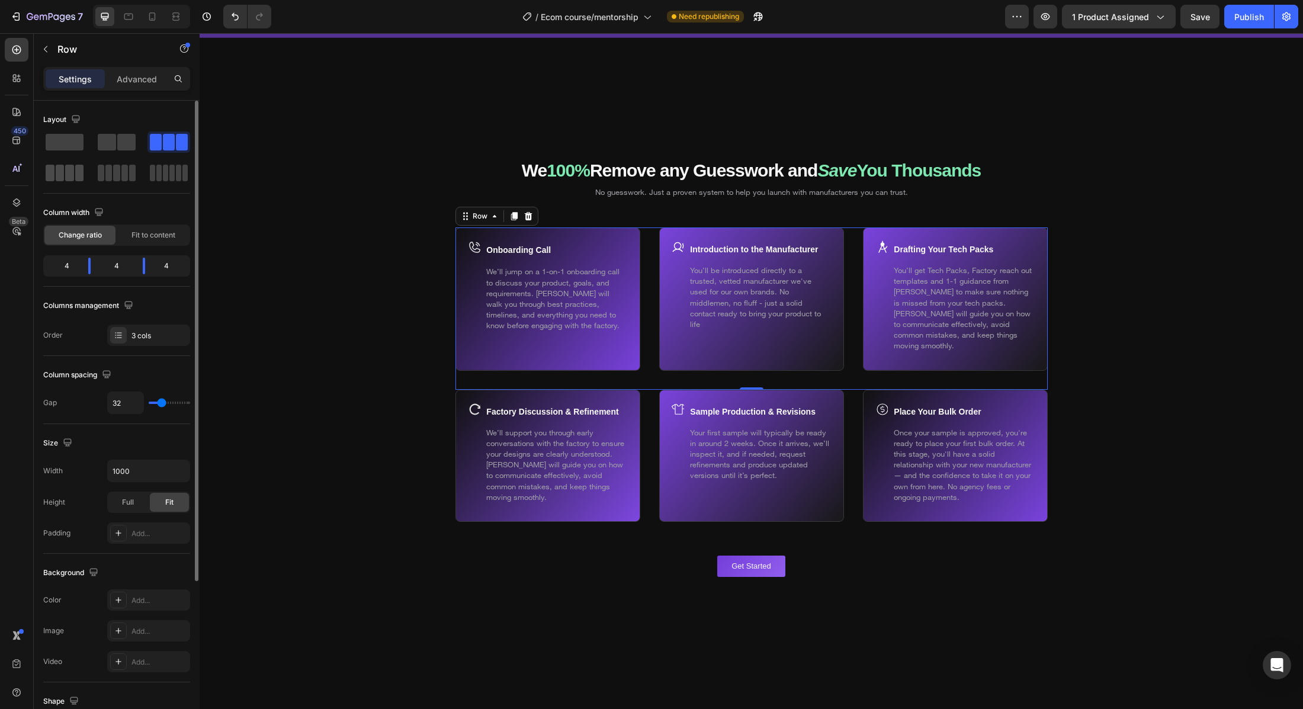
click at [77, 173] on span at bounding box center [79, 173] width 9 height 17
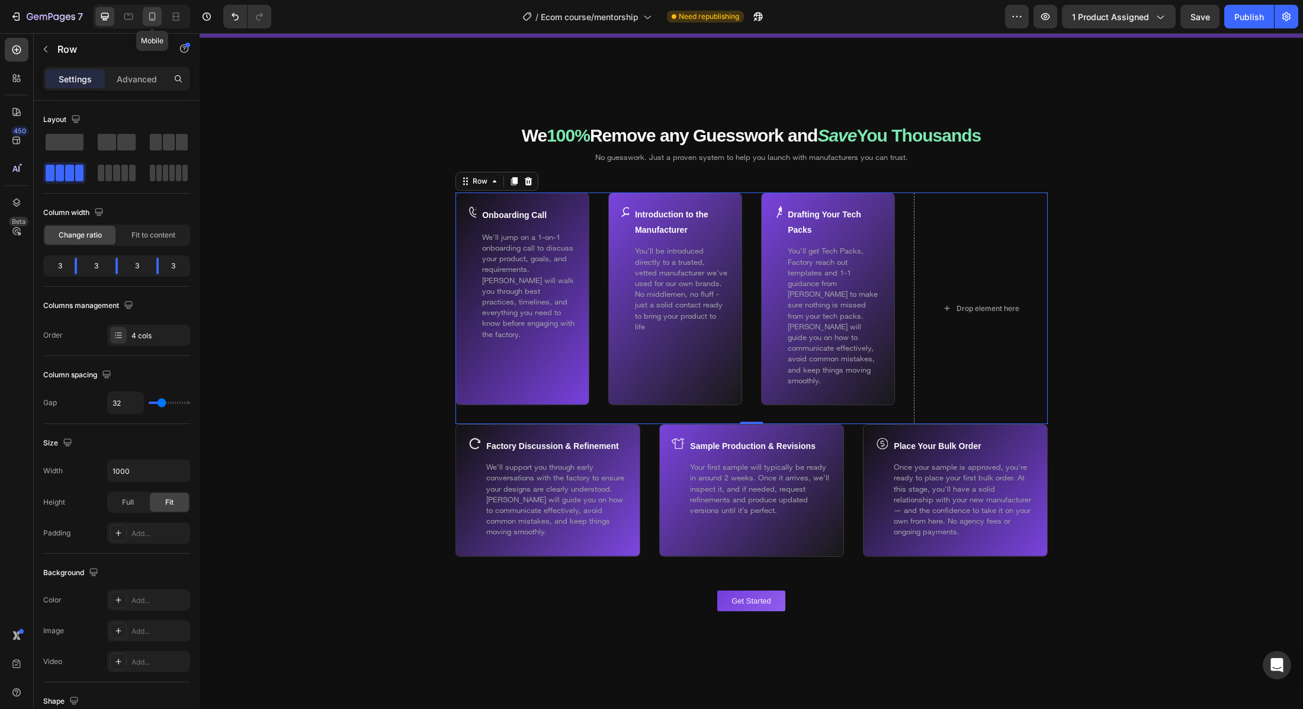
click at [161, 12] on div at bounding box center [152, 16] width 19 height 19
type input "16"
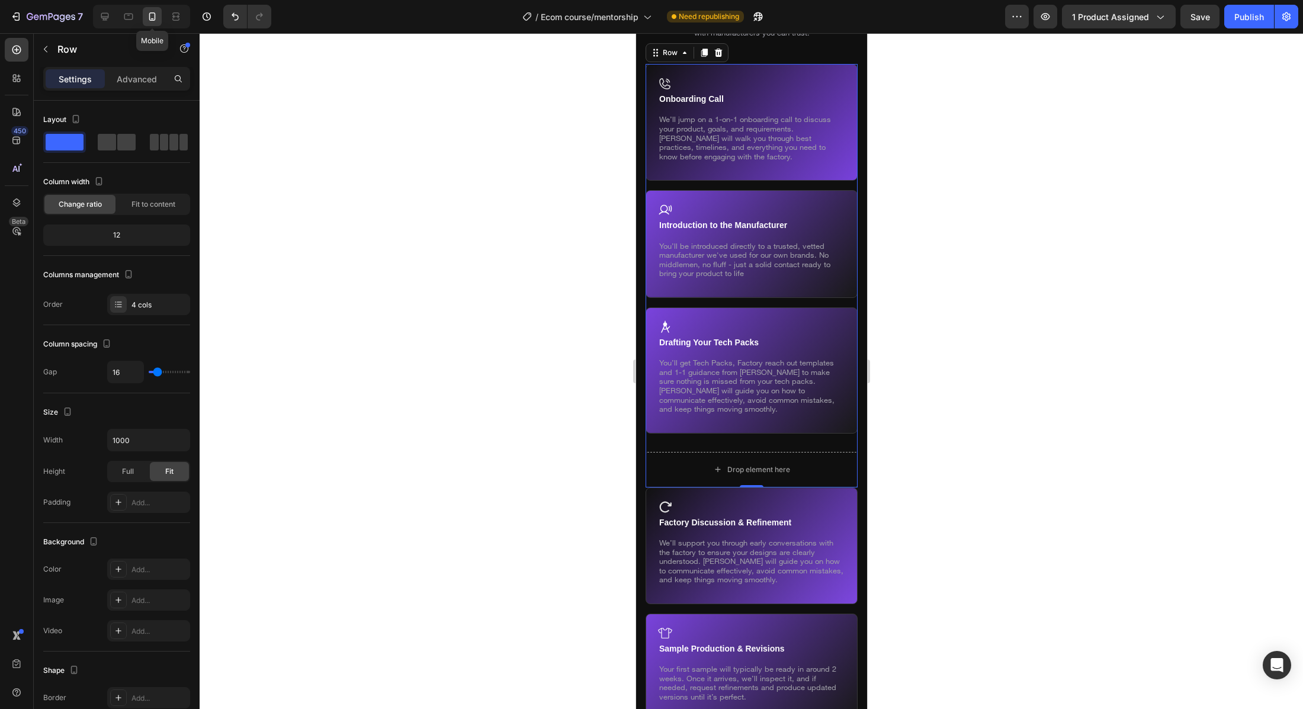
scroll to position [7213, 0]
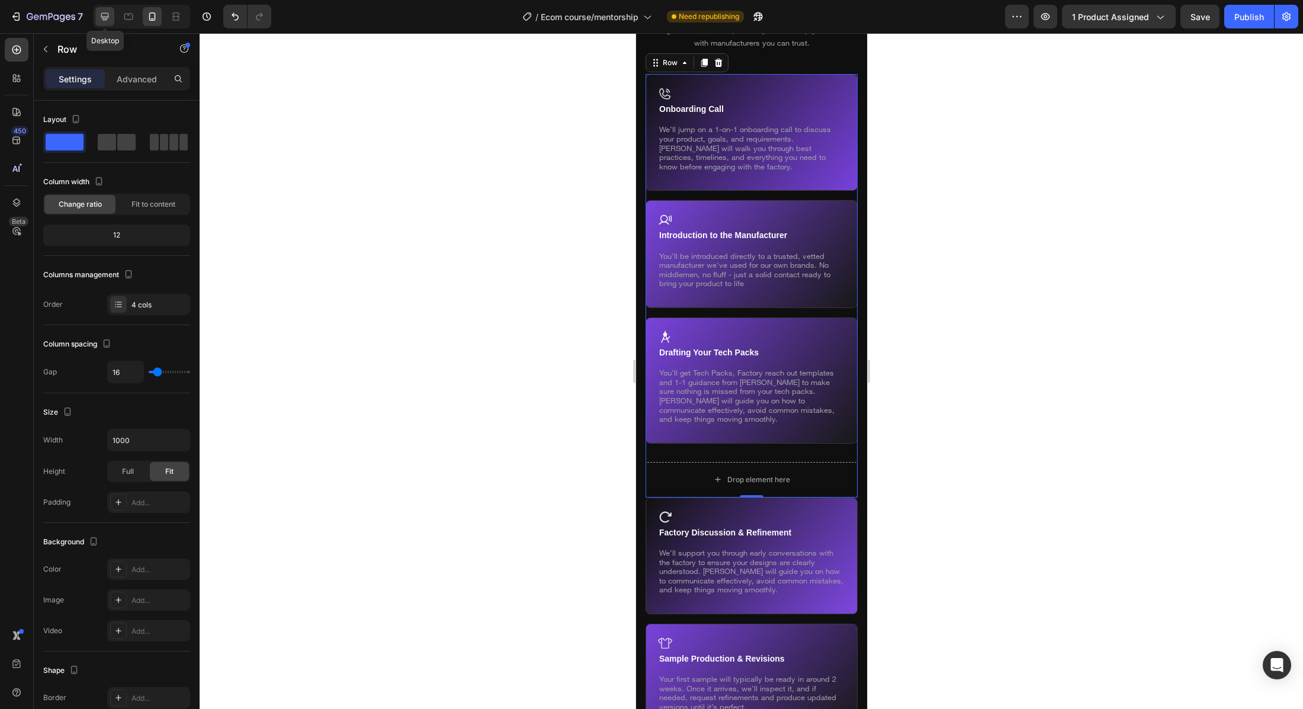
click at [102, 15] on icon at bounding box center [105, 17] width 12 height 12
type input "32"
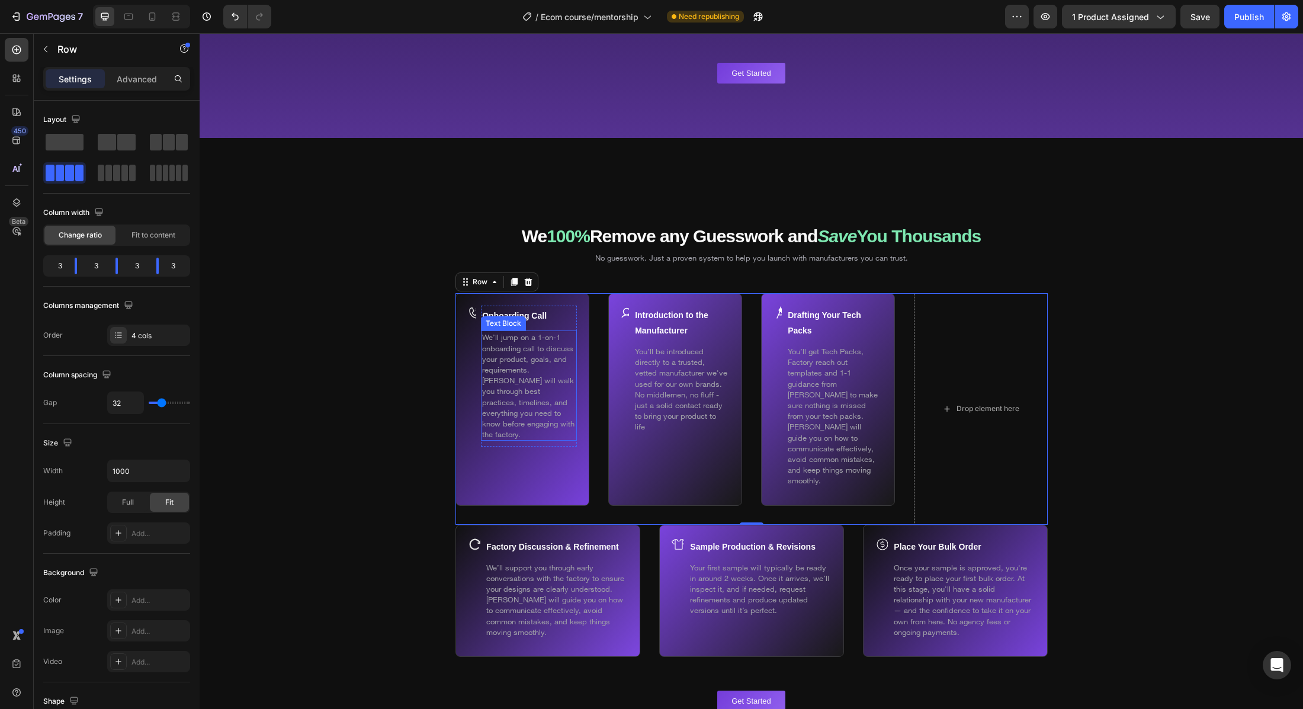
scroll to position [6931, 0]
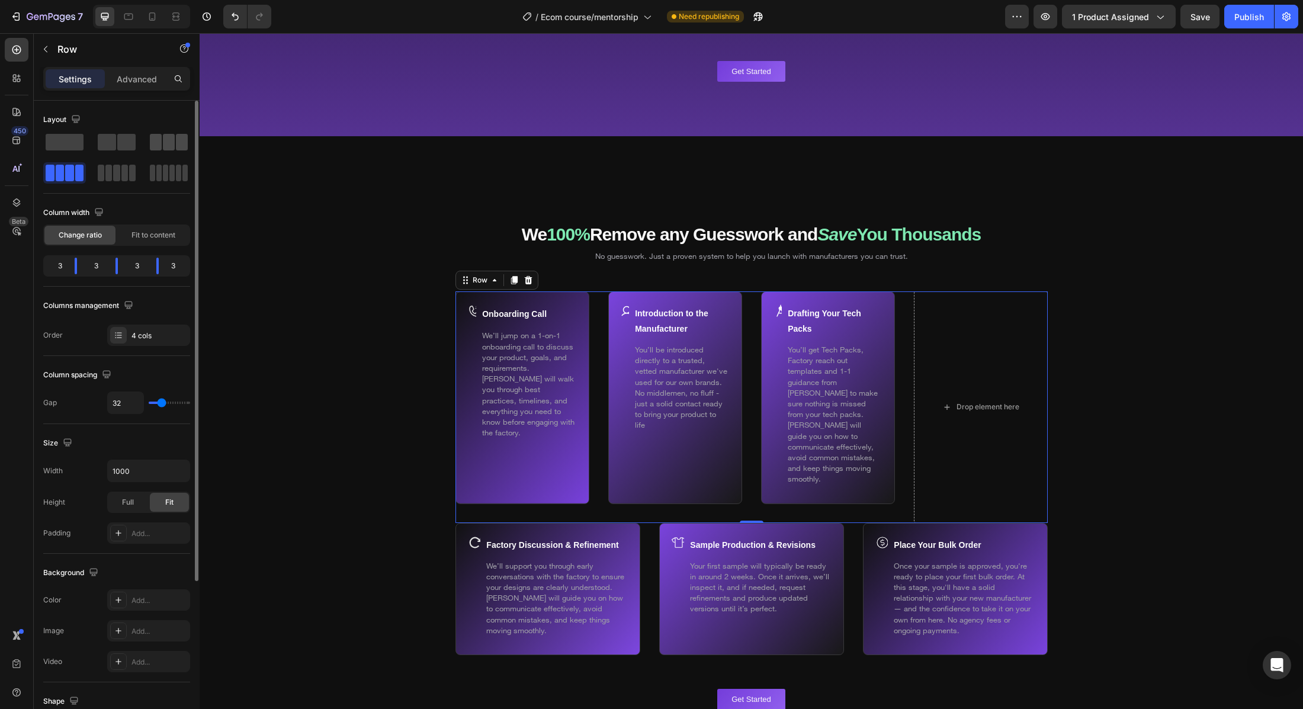
click at [169, 139] on span at bounding box center [169, 142] width 12 height 17
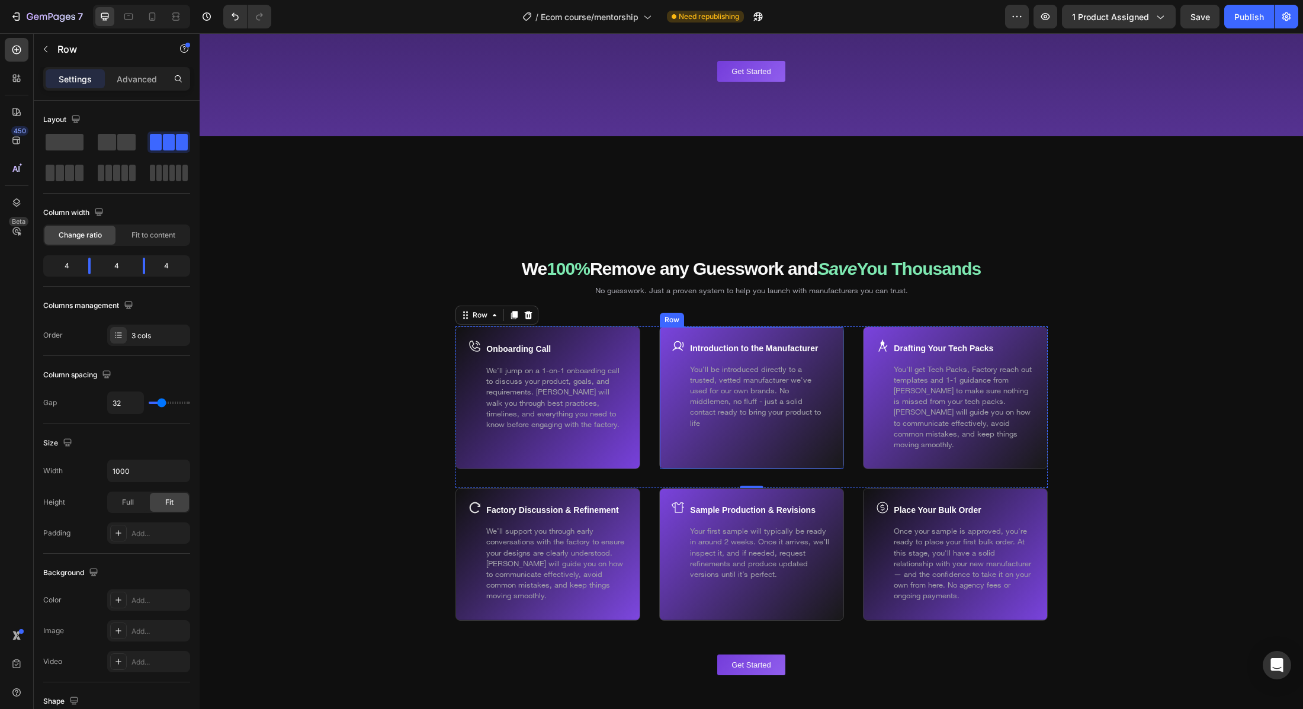
scroll to position [7006, 0]
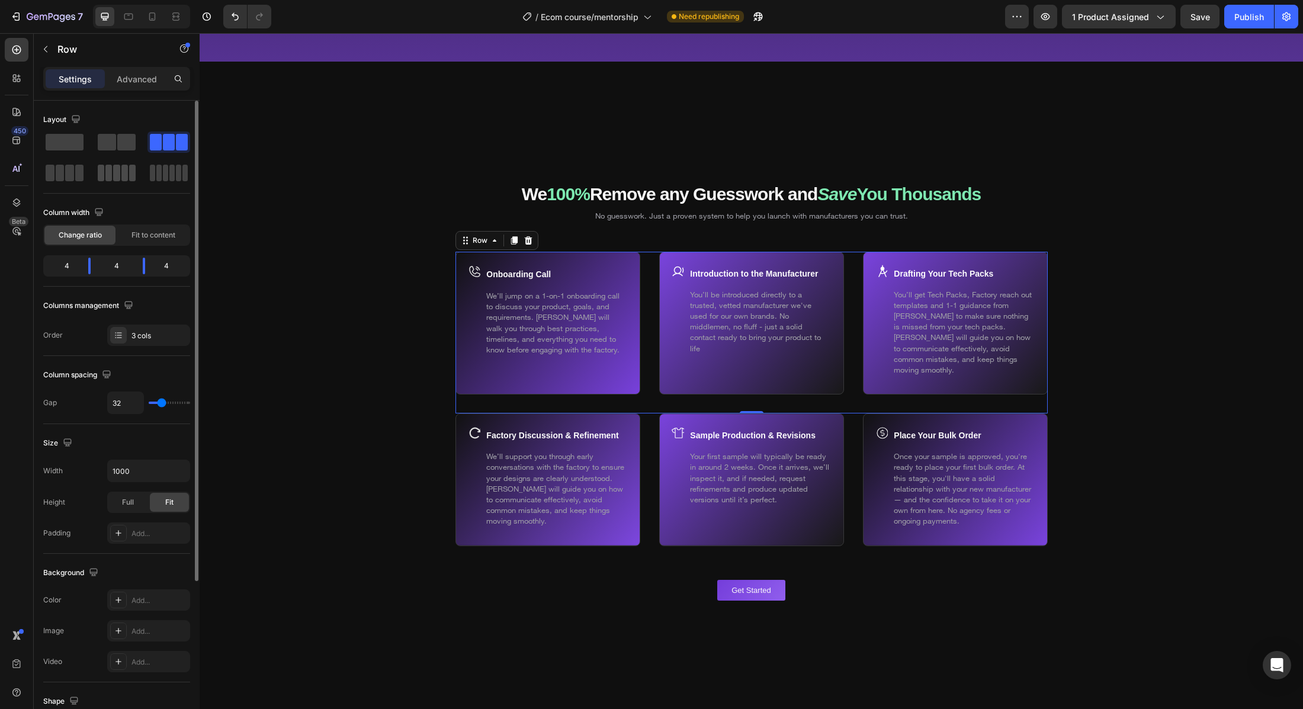
click at [130, 172] on span at bounding box center [132, 173] width 7 height 17
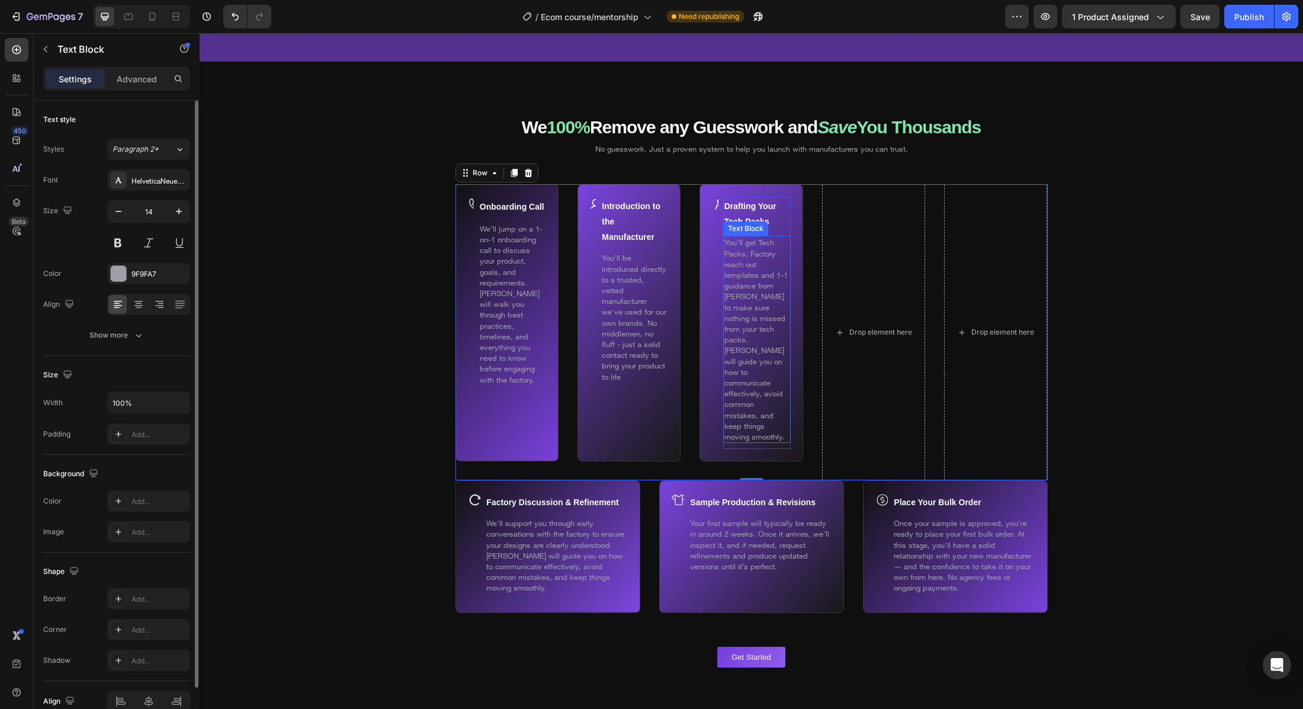
click at [762, 367] on span "You’ll get Tech Packs, Factory reach out templates and 1-1 guidance from Chris …" at bounding box center [755, 340] width 63 height 204
drag, startPoint x: 762, startPoint y: 367, endPoint x: 765, endPoint y: 378, distance: 11.6
click at [762, 367] on span "You’ll get Tech Packs, Factory reach out templates and 1-1 guidance from Chris …" at bounding box center [755, 340] width 63 height 204
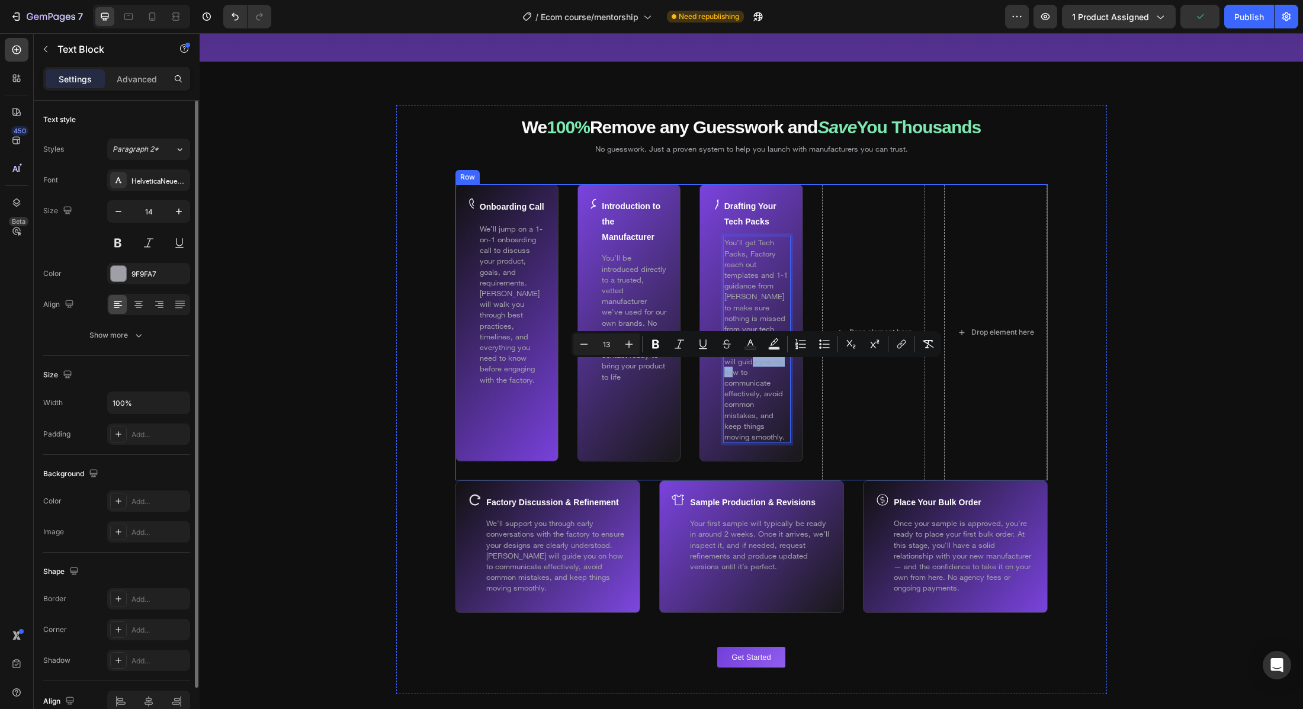
click at [566, 287] on div "Onboarding Call Text Block We’ll jump on a 1-on-1 onboarding call to discuss yo…" at bounding box center [751, 332] width 592 height 296
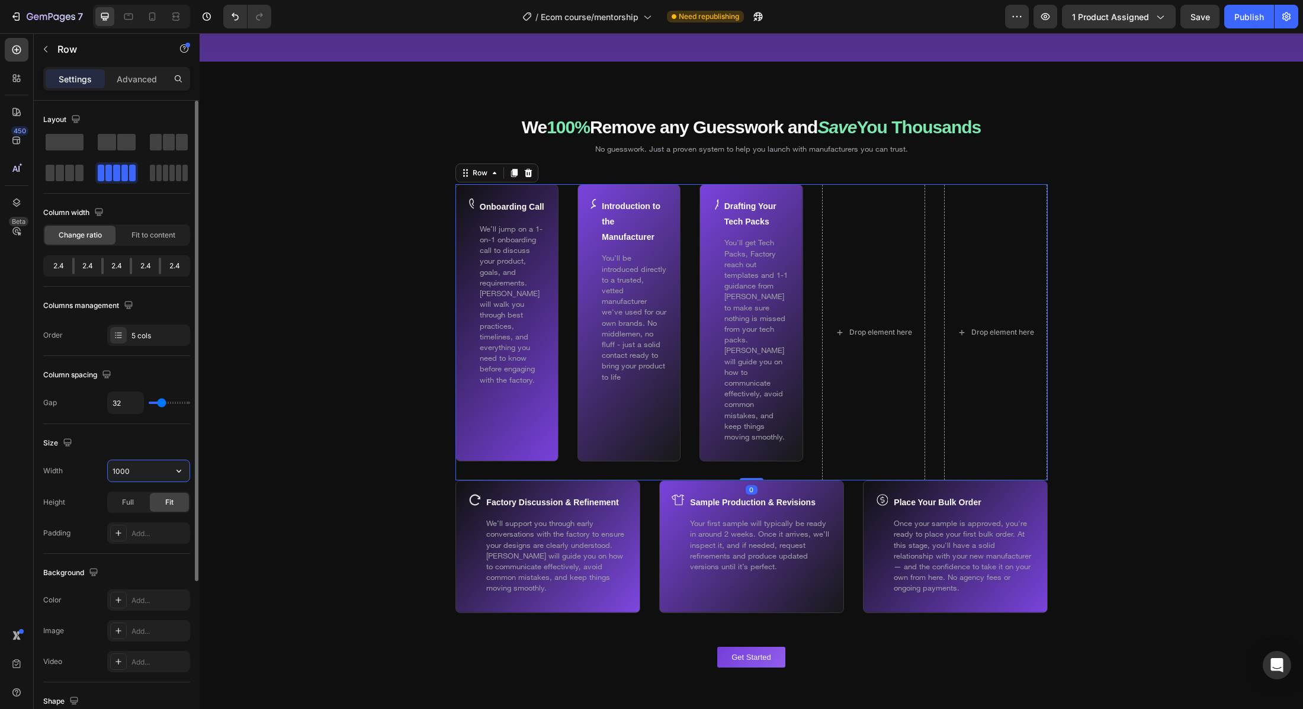
click at [135, 478] on input "1000" at bounding box center [149, 470] width 82 height 21
click at [134, 499] on div "Full" at bounding box center [127, 502] width 39 height 19
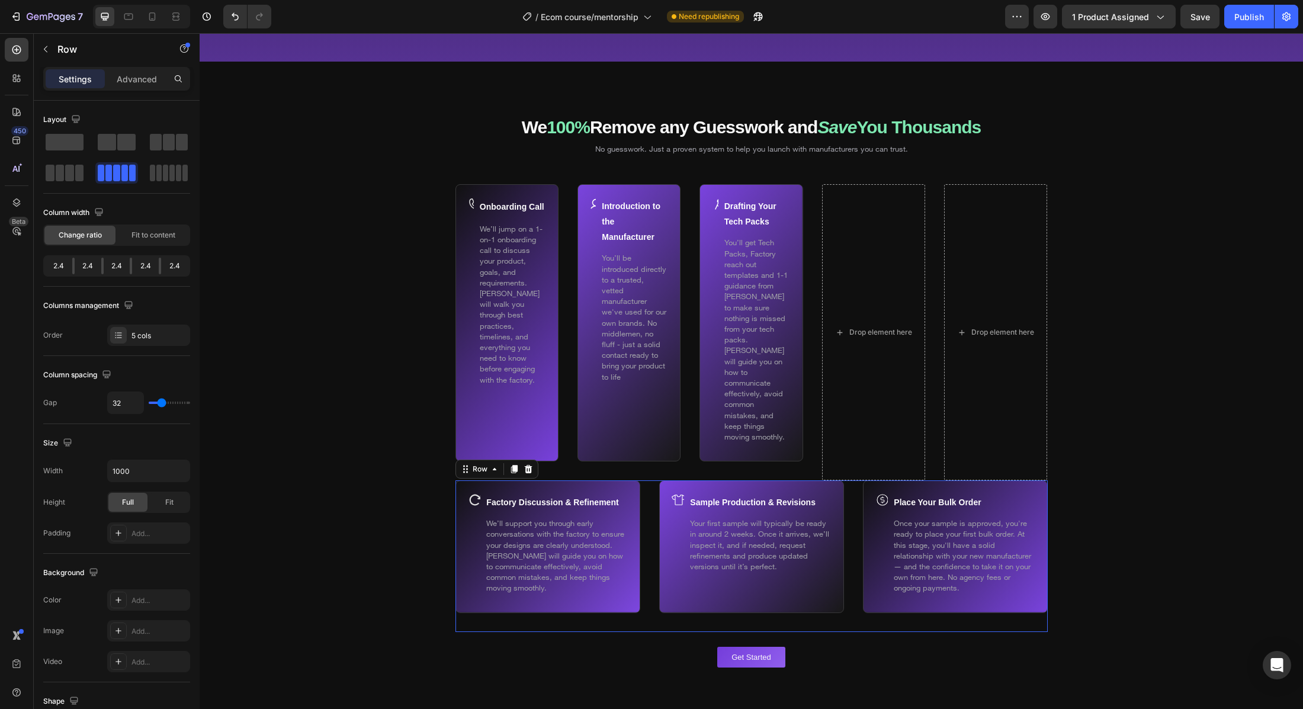
click at [852, 480] on div "Factory Discussion & Refinement Text Block We’ll support you through early conv…" at bounding box center [751, 555] width 592 height 151
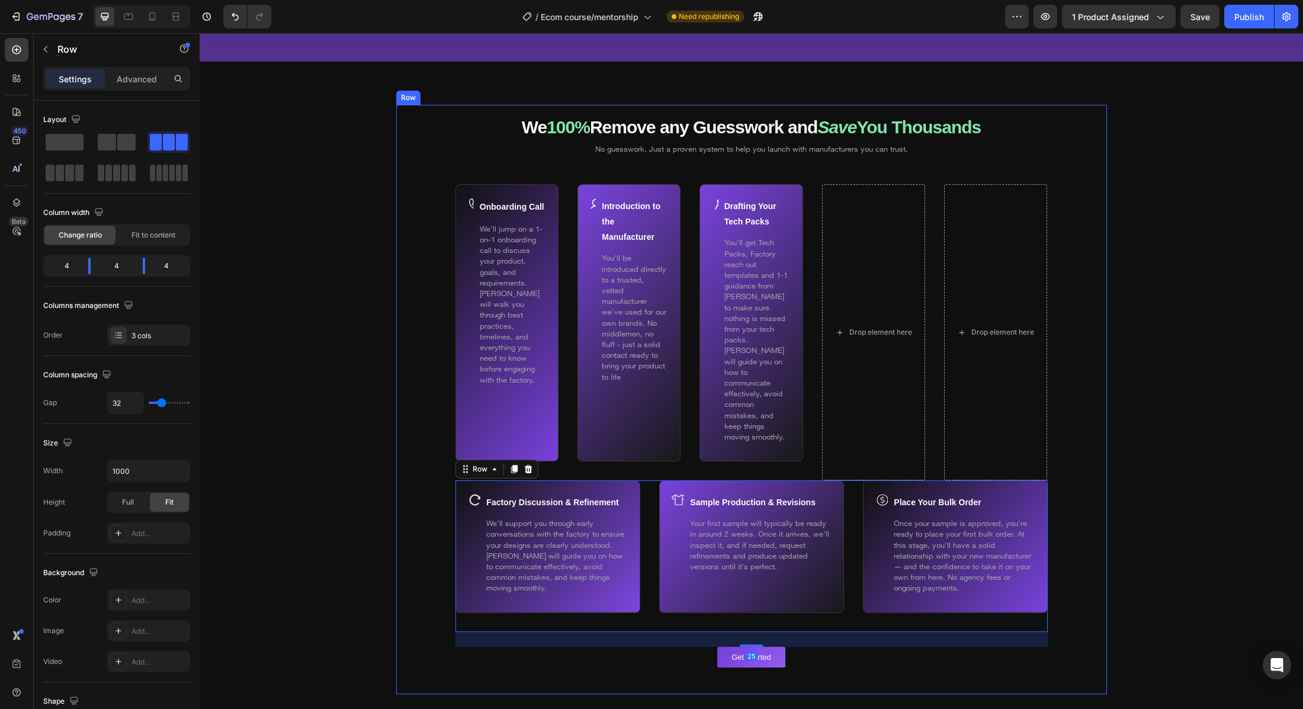
click at [561, 182] on div "We 100% Remove any Guesswork and Save You Thousands Heading We 100% Remove any …" at bounding box center [751, 404] width 711 height 580
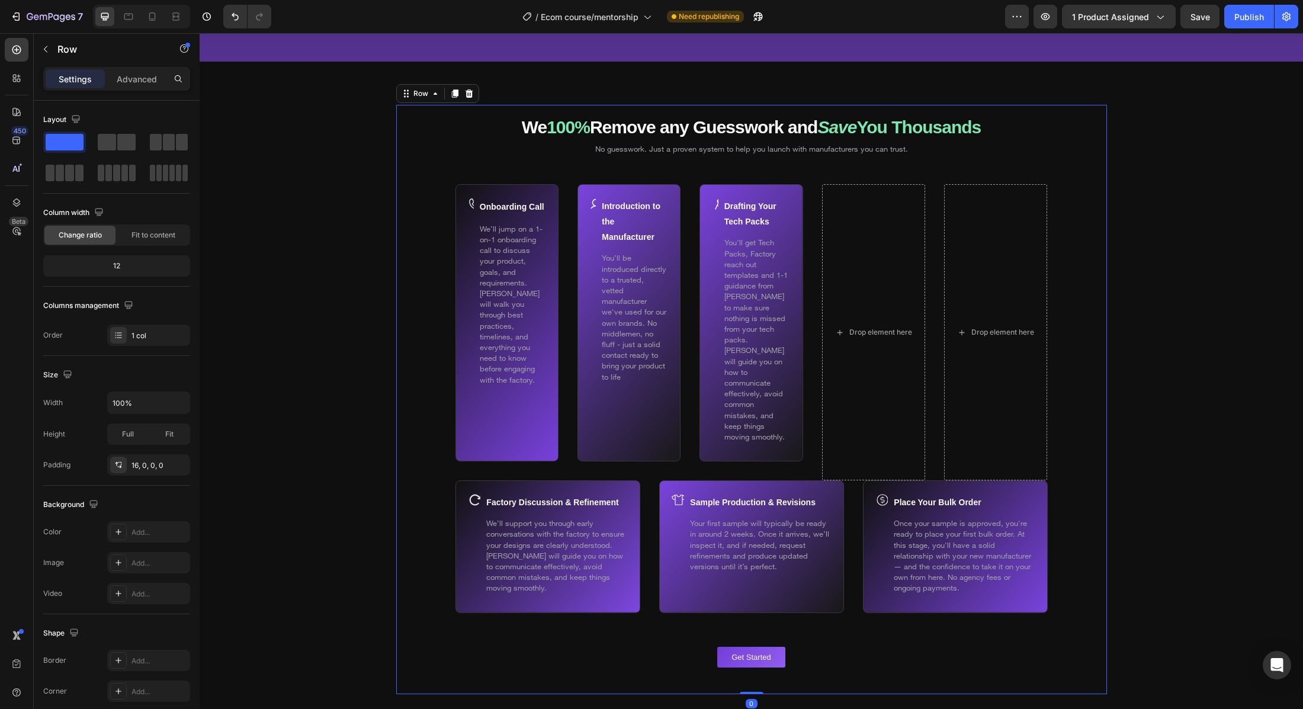
click at [572, 213] on div "Onboarding Call Text Block We’ll jump on a 1-on-1 onboarding call to discuss yo…" at bounding box center [751, 332] width 592 height 296
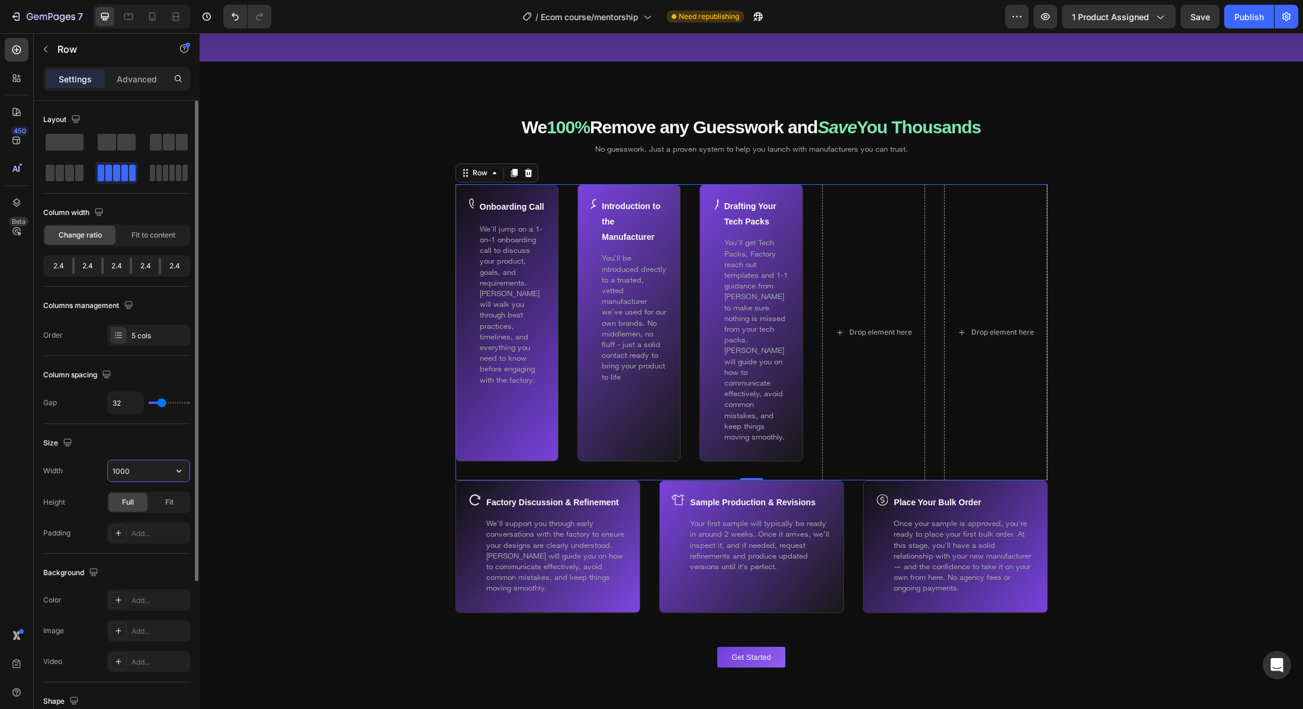
drag, startPoint x: 140, startPoint y: 474, endPoint x: 158, endPoint y: 474, distance: 17.8
click at [141, 474] on input "1000" at bounding box center [149, 470] width 82 height 21
click at [178, 474] on icon "button" at bounding box center [179, 471] width 12 height 12
click at [134, 504] on span "Default" at bounding box center [124, 501] width 24 height 11
type input "1200"
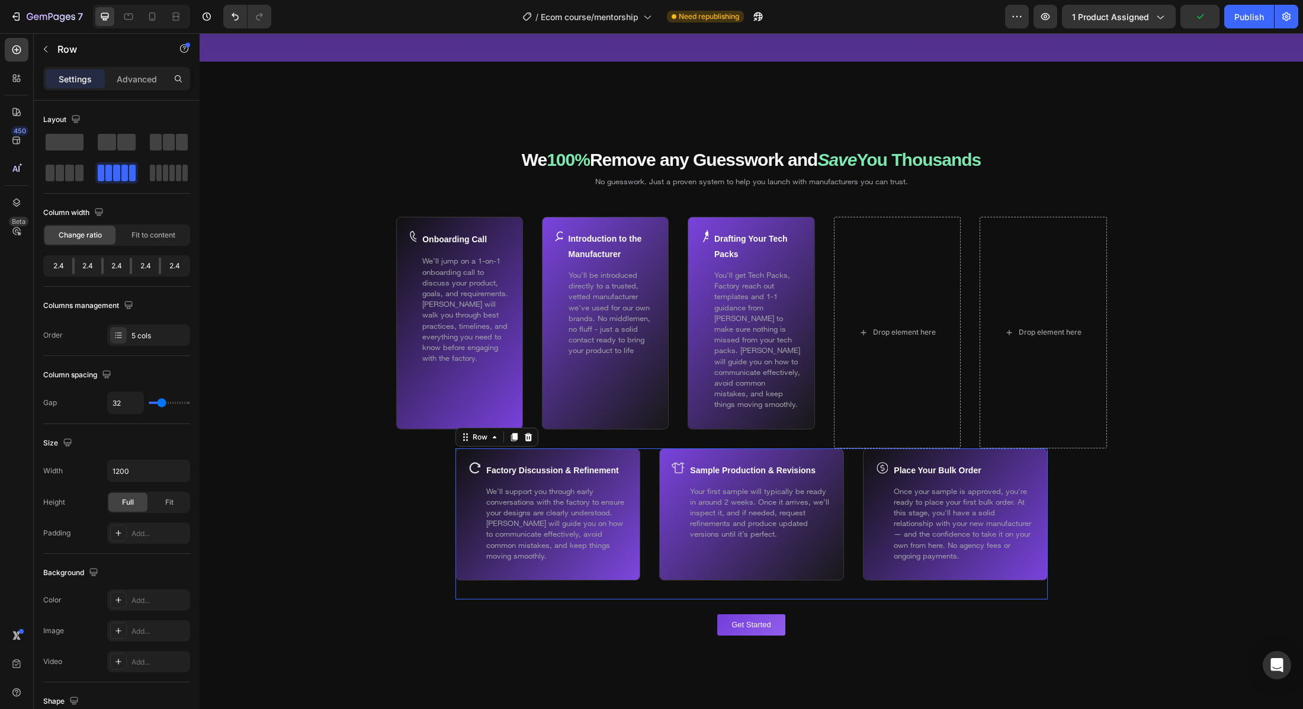
click at [650, 460] on div "Factory Discussion & Refinement Text Block We’ll support you through early conv…" at bounding box center [751, 523] width 592 height 151
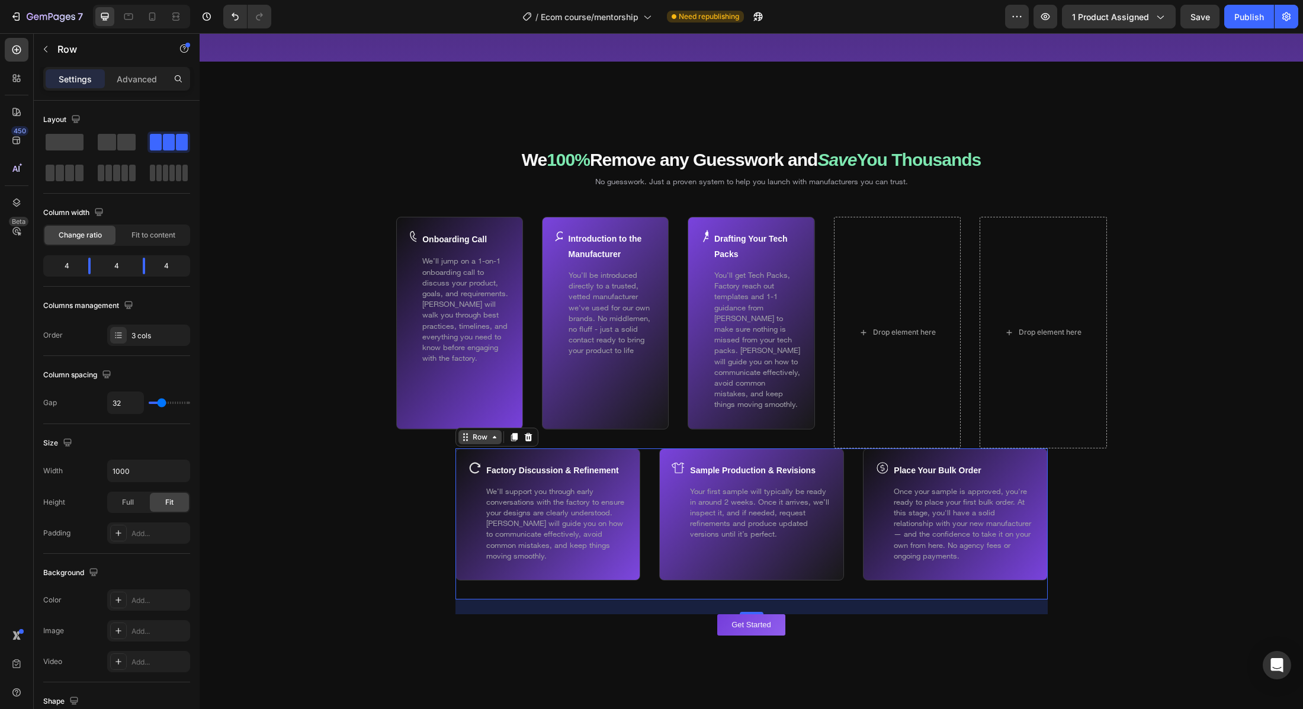
click at [473, 432] on div "Row" at bounding box center [480, 437] width 20 height 11
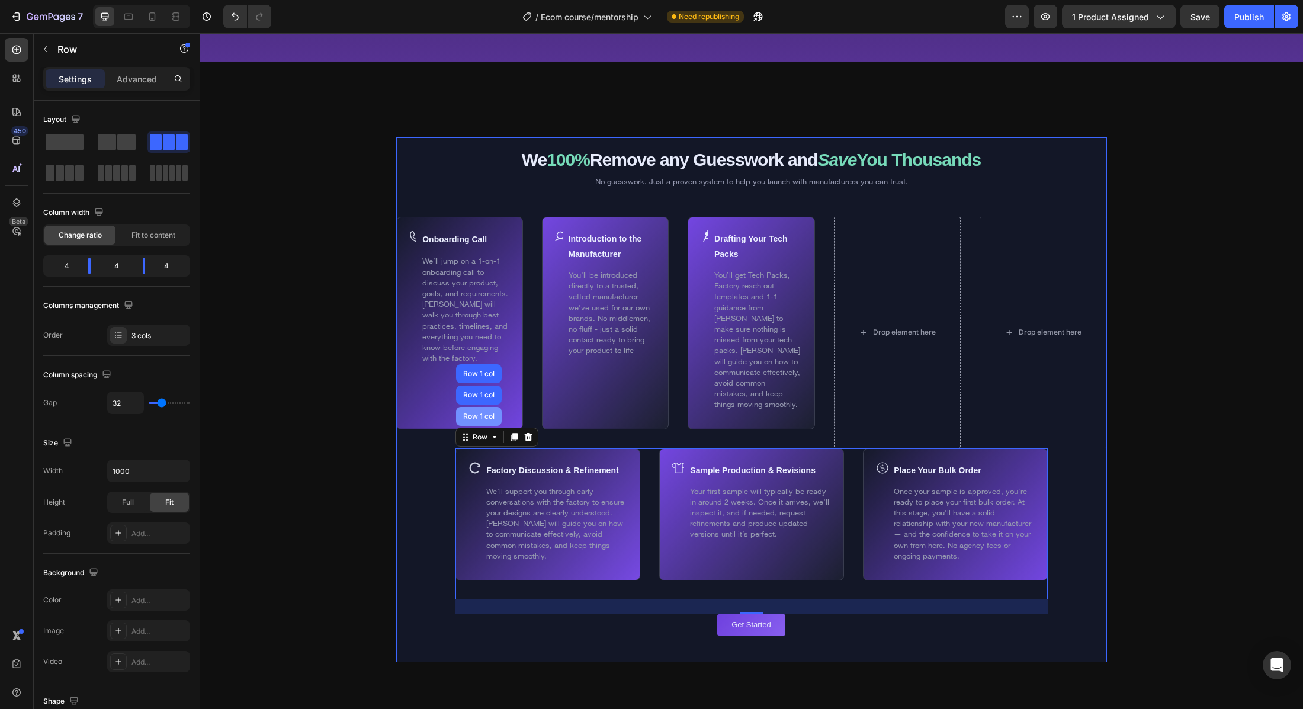
click at [473, 415] on div "Row 1 col" at bounding box center [479, 416] width 46 height 19
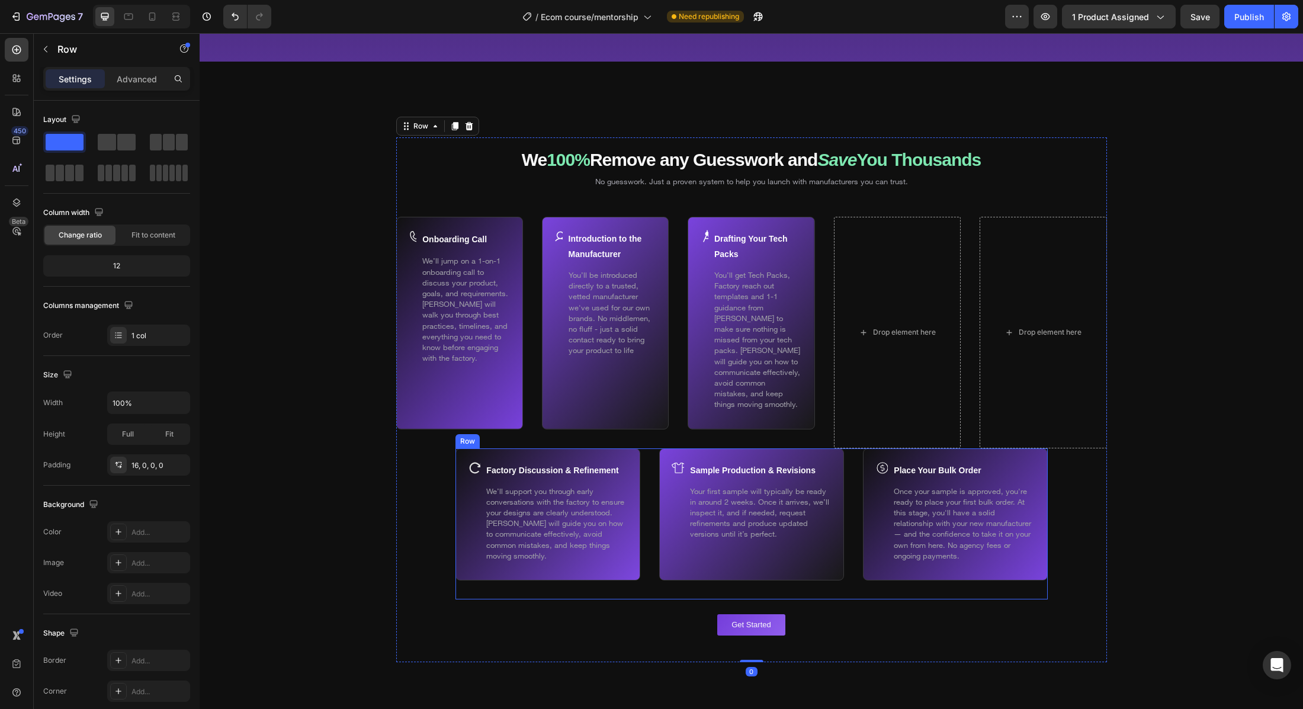
click at [655, 468] on div "Factory Discussion & Refinement Text Block We’ll support you through early conv…" at bounding box center [751, 523] width 592 height 151
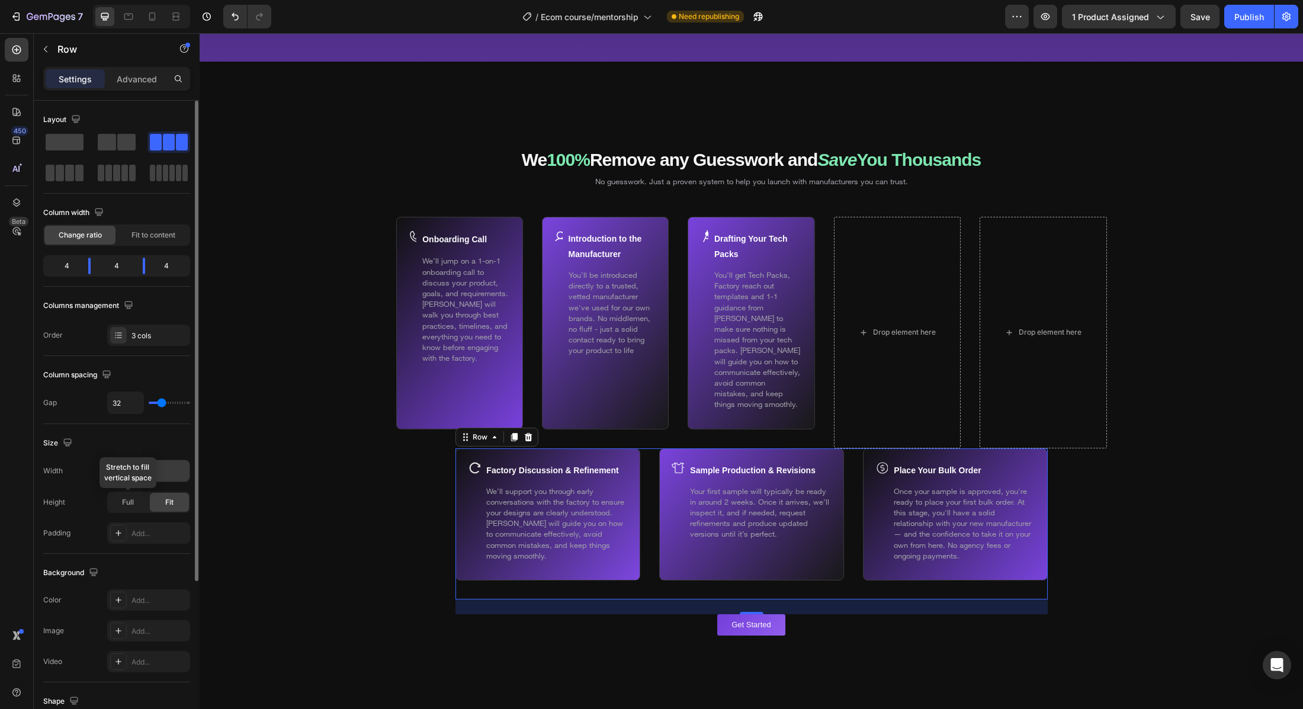
drag, startPoint x: 143, startPoint y: 500, endPoint x: 174, endPoint y: 477, distance: 38.6
click at [143, 500] on div "Full" at bounding box center [127, 502] width 39 height 19
drag, startPoint x: 176, startPoint y: 474, endPoint x: 166, endPoint y: 479, distance: 11.7
click at [176, 474] on icon "button" at bounding box center [179, 471] width 12 height 12
click at [127, 505] on span "Default" at bounding box center [124, 501] width 24 height 11
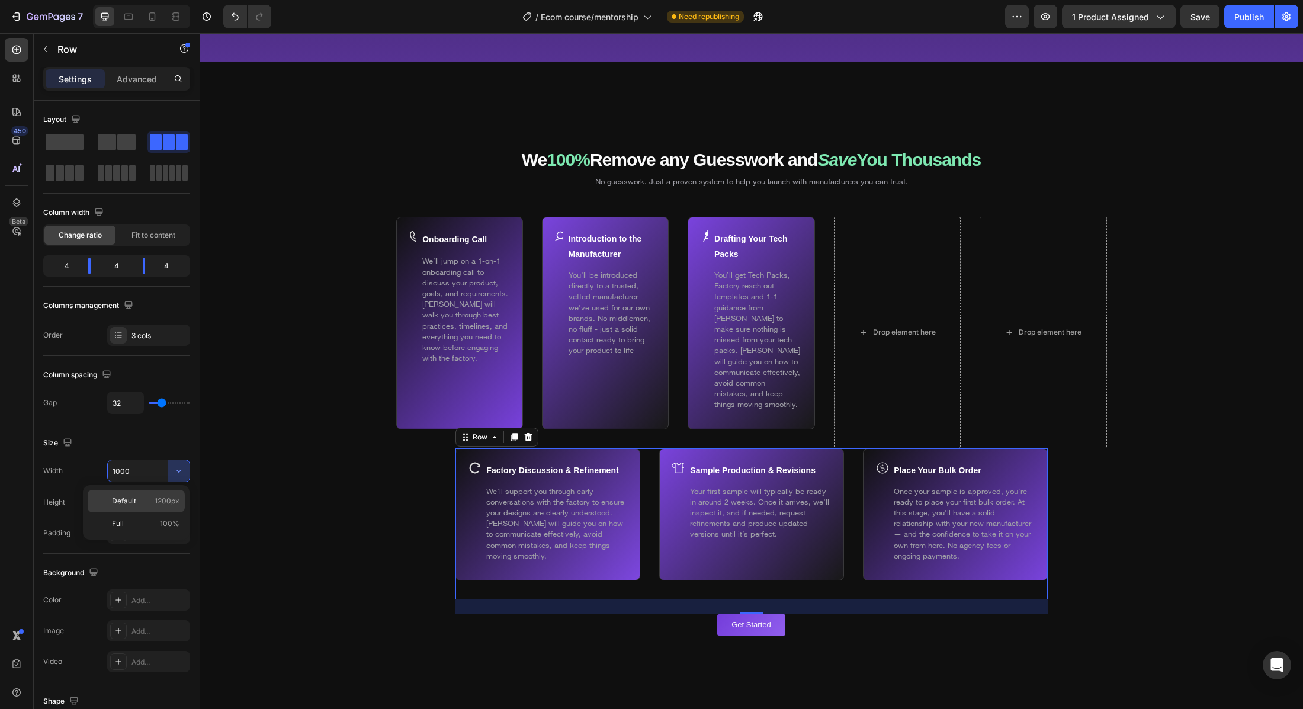
type input "1200"
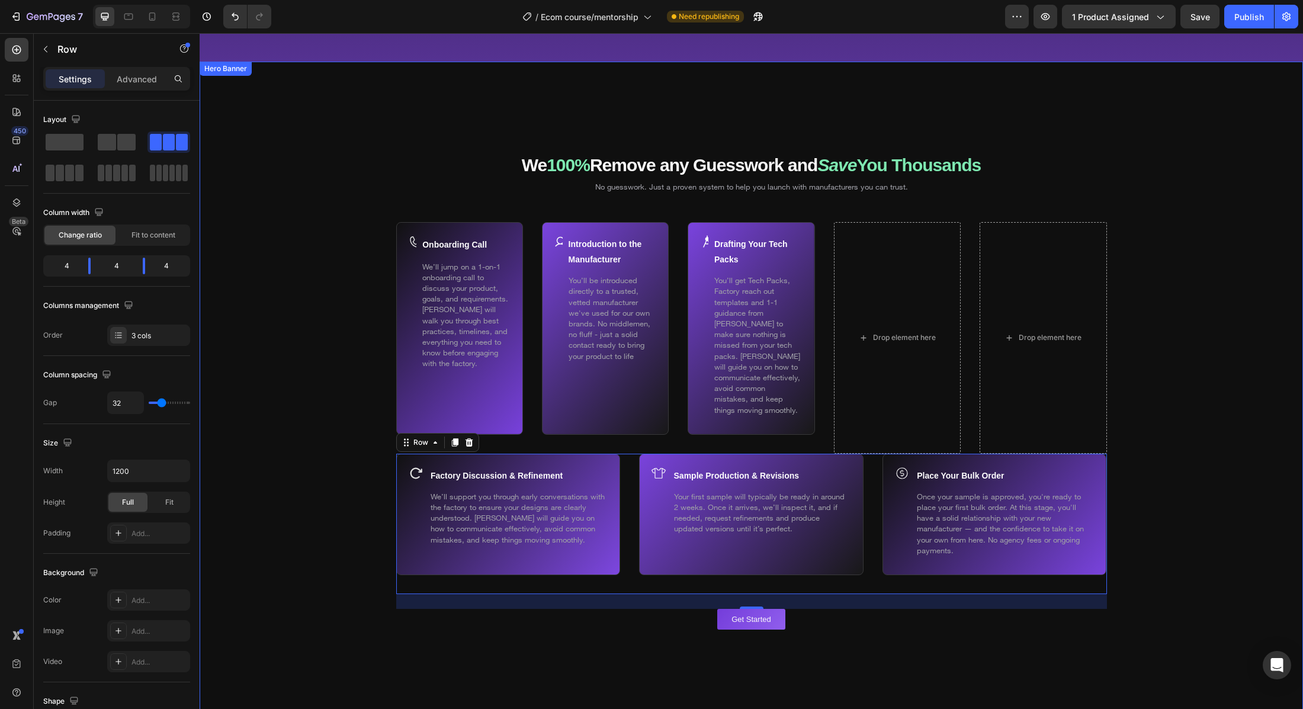
click at [365, 339] on div "Background Image" at bounding box center [751, 400] width 1103 height 676
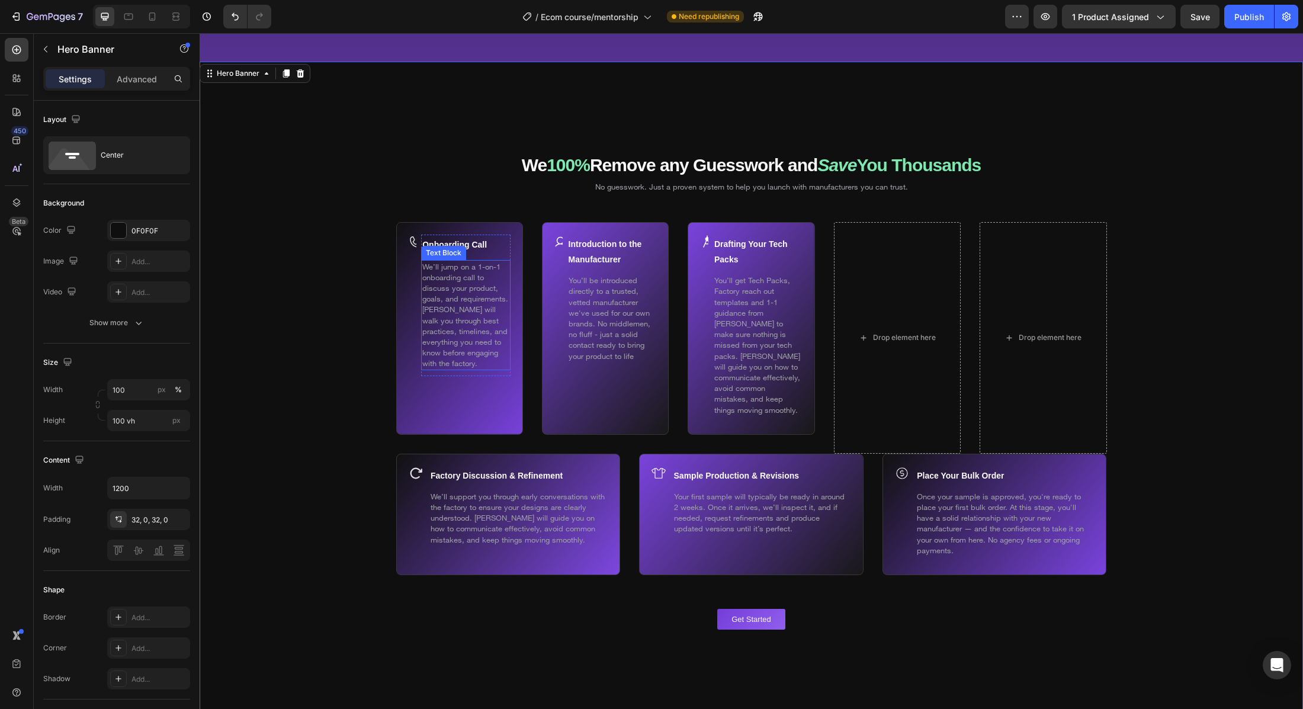
click at [464, 296] on span "We’ll jump on a 1-on-1 onboarding call to discuss your product, goals, and requ…" at bounding box center [465, 315] width 86 height 107
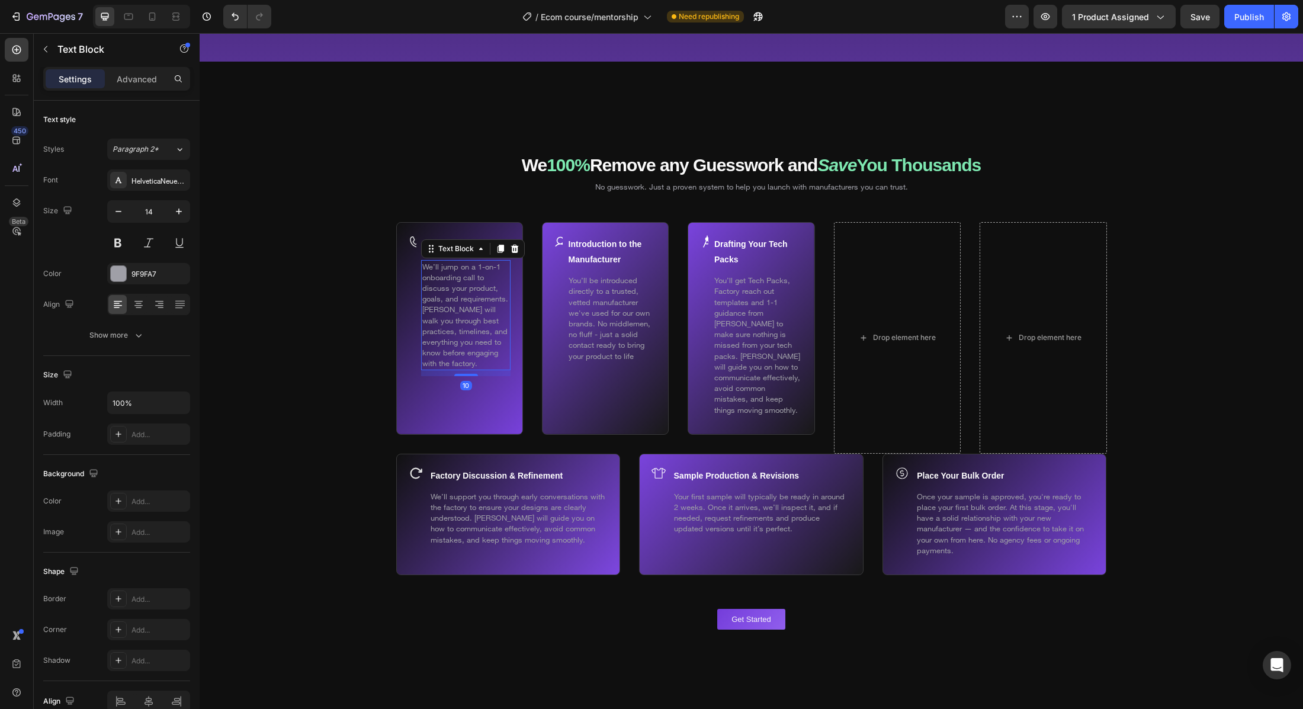
click at [464, 296] on span "We’ll jump on a 1-on-1 onboarding call to discuss your product, goals, and requ…" at bounding box center [465, 315] width 86 height 107
drag, startPoint x: 486, startPoint y: 358, endPoint x: 438, endPoint y: 278, distance: 93.5
click at [485, 358] on p "We’ll jump on a 1-on-1 onboarding call to discuss your product, goals, and requ…" at bounding box center [465, 315] width 87 height 108
click at [445, 249] on strong "Onboarding Call" at bounding box center [454, 244] width 65 height 9
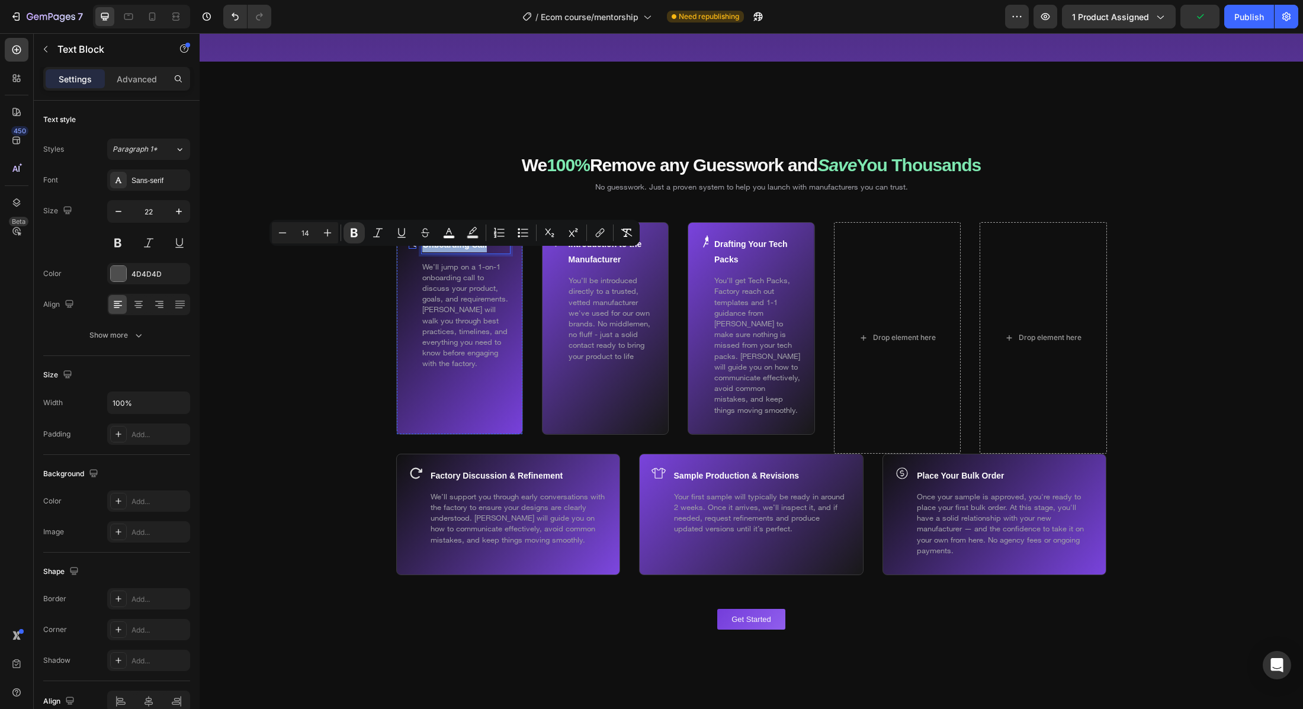
drag, startPoint x: 496, startPoint y: 255, endPoint x: 415, endPoint y: 253, distance: 80.6
click at [415, 254] on div "Onboarding Call Text Block 10 We’ll jump on a 1-on-1 onboarding call to discuss…" at bounding box center [459, 328] width 127 height 213
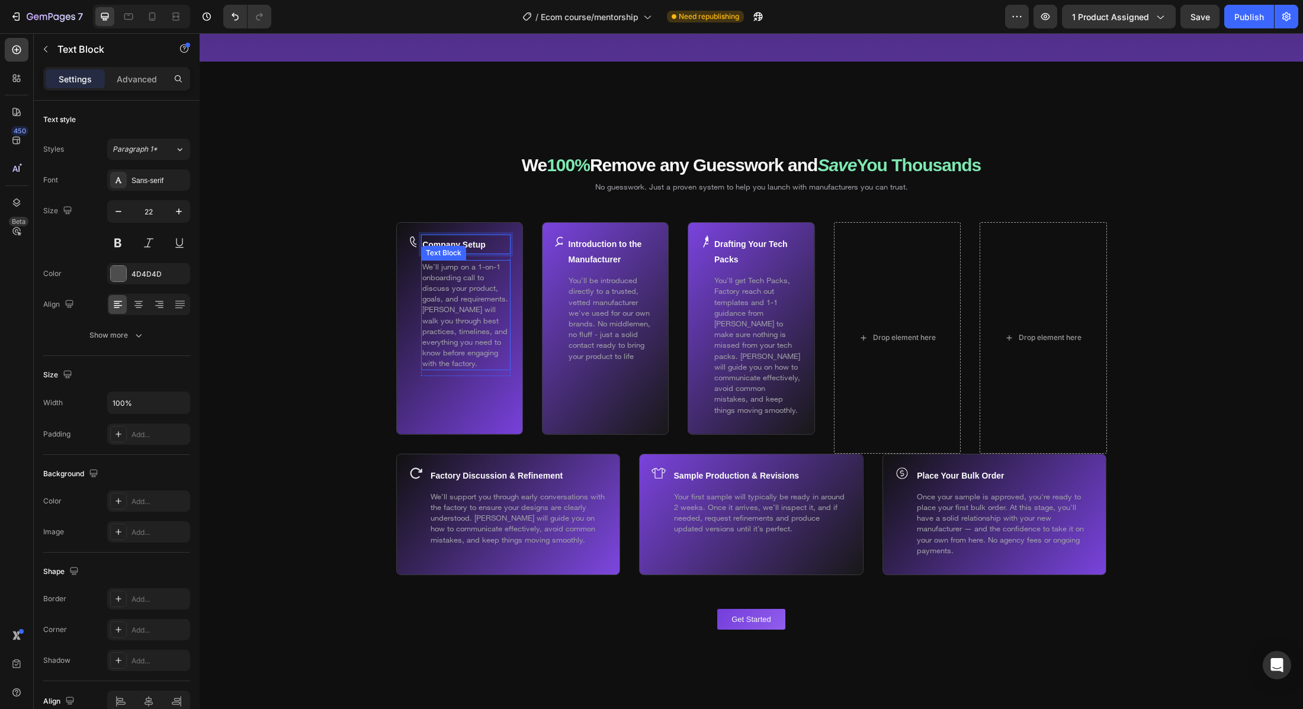
click at [445, 283] on p "We’ll jump on a 1-on-1 onboarding call to discuss your product, goals, and requ…" at bounding box center [465, 315] width 87 height 108
click at [593, 274] on div "Text Block" at bounding box center [589, 266] width 45 height 14
click at [602, 255] on strong "Introduction to the Manufacturer" at bounding box center [605, 251] width 73 height 25
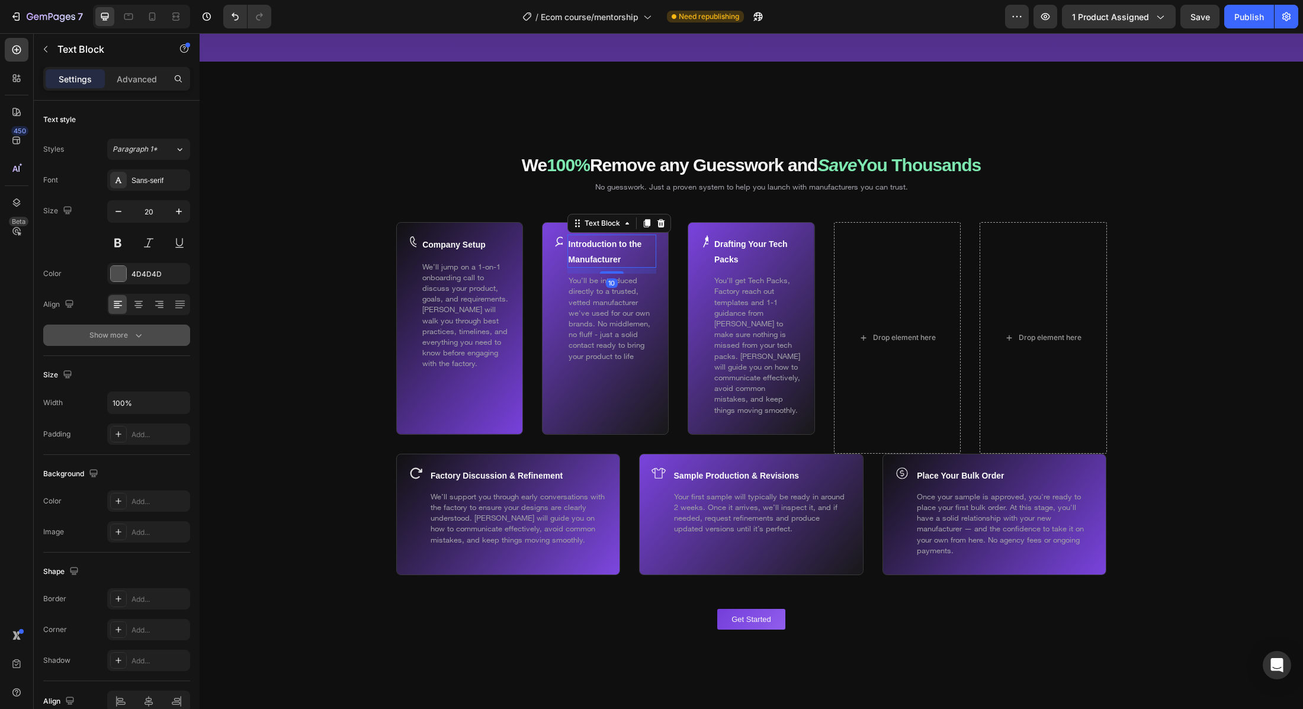
click at [129, 338] on div "Show more" at bounding box center [116, 335] width 55 height 12
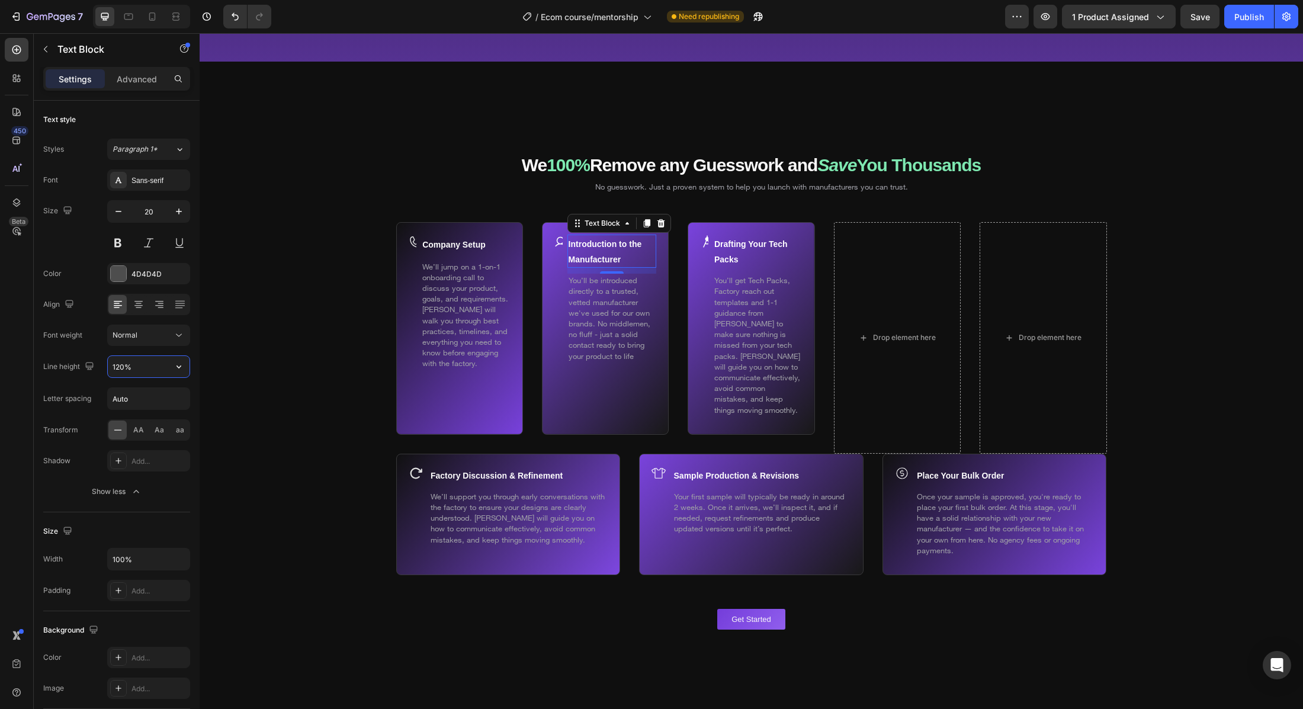
click at [130, 369] on input "120%" at bounding box center [149, 366] width 82 height 21
click at [121, 216] on icon "button" at bounding box center [119, 212] width 12 height 12
click at [120, 216] on icon "button" at bounding box center [119, 212] width 12 height 12
click at [120, 215] on icon "button" at bounding box center [119, 212] width 12 height 12
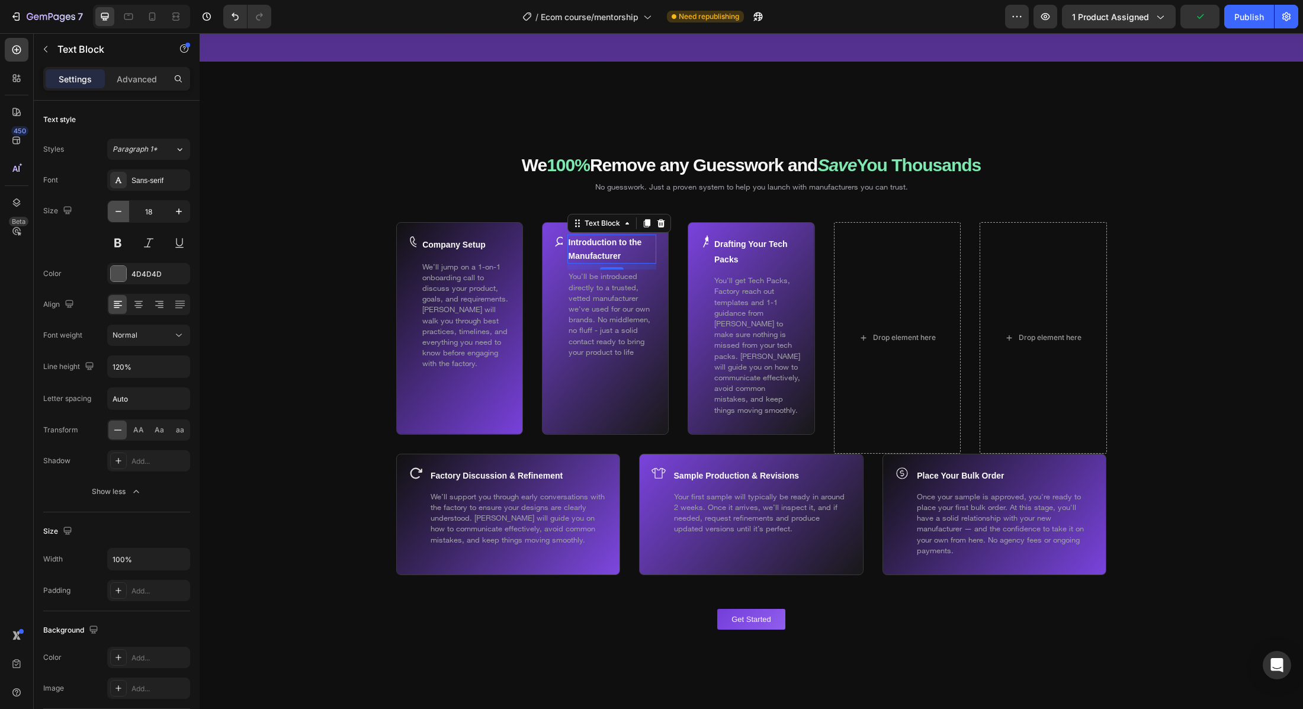
click at [120, 214] on icon "button" at bounding box center [119, 212] width 12 height 12
type input "15"
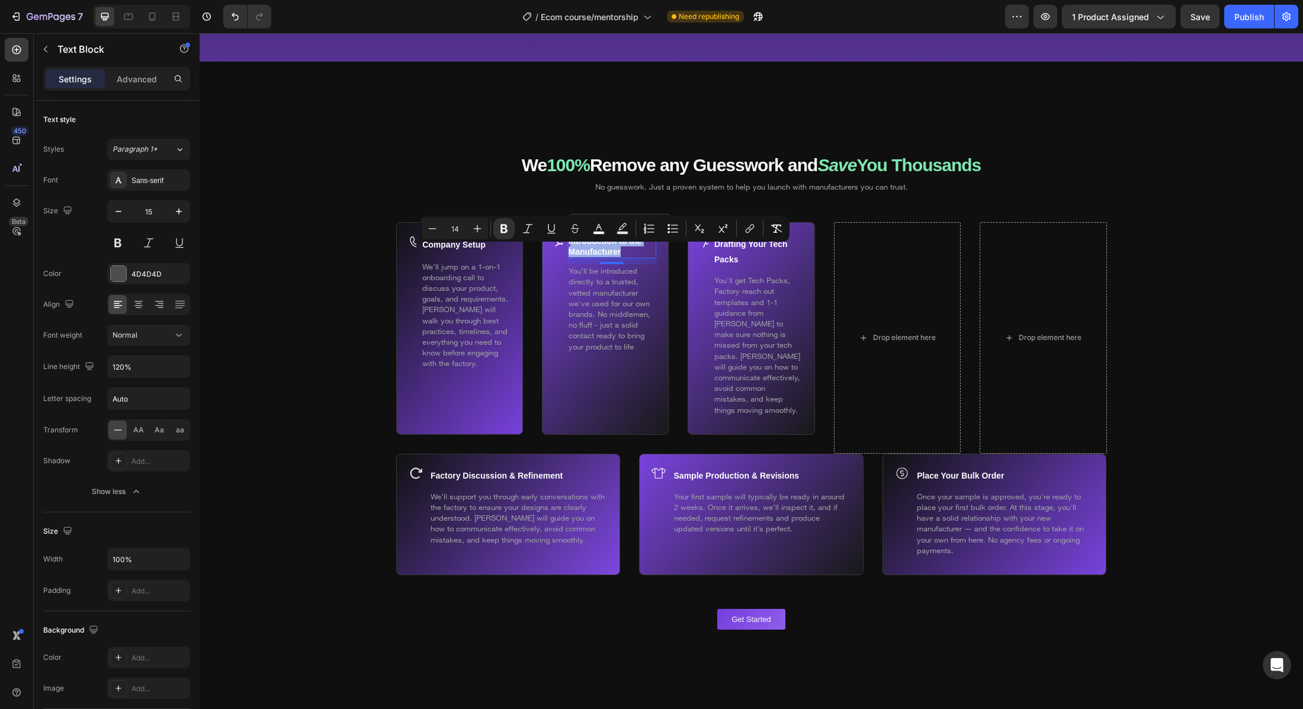
drag, startPoint x: 629, startPoint y: 262, endPoint x: 571, endPoint y: 249, distance: 59.5
click at [571, 249] on p "Introduction to the Manufacturer" at bounding box center [612, 246] width 87 height 21
click at [573, 246] on strong "IPMindset" at bounding box center [588, 240] width 39 height 9
click at [616, 268] on div "10" at bounding box center [612, 262] width 12 height 9
click at [562, 284] on div "Icon" at bounding box center [558, 329] width 8 height 188
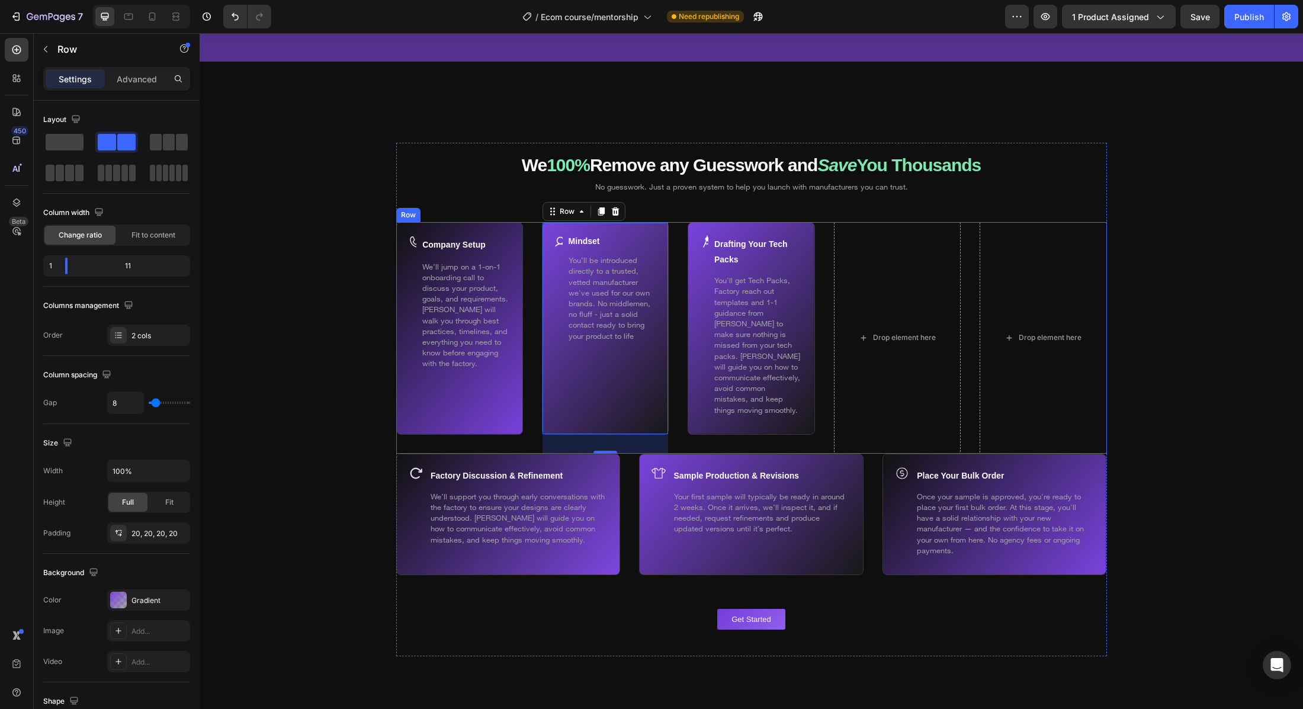
click at [682, 363] on div "Company Setup Text Block We’ll jump on a 1-on-1 onboarding call to discuss your…" at bounding box center [751, 338] width 711 height 232
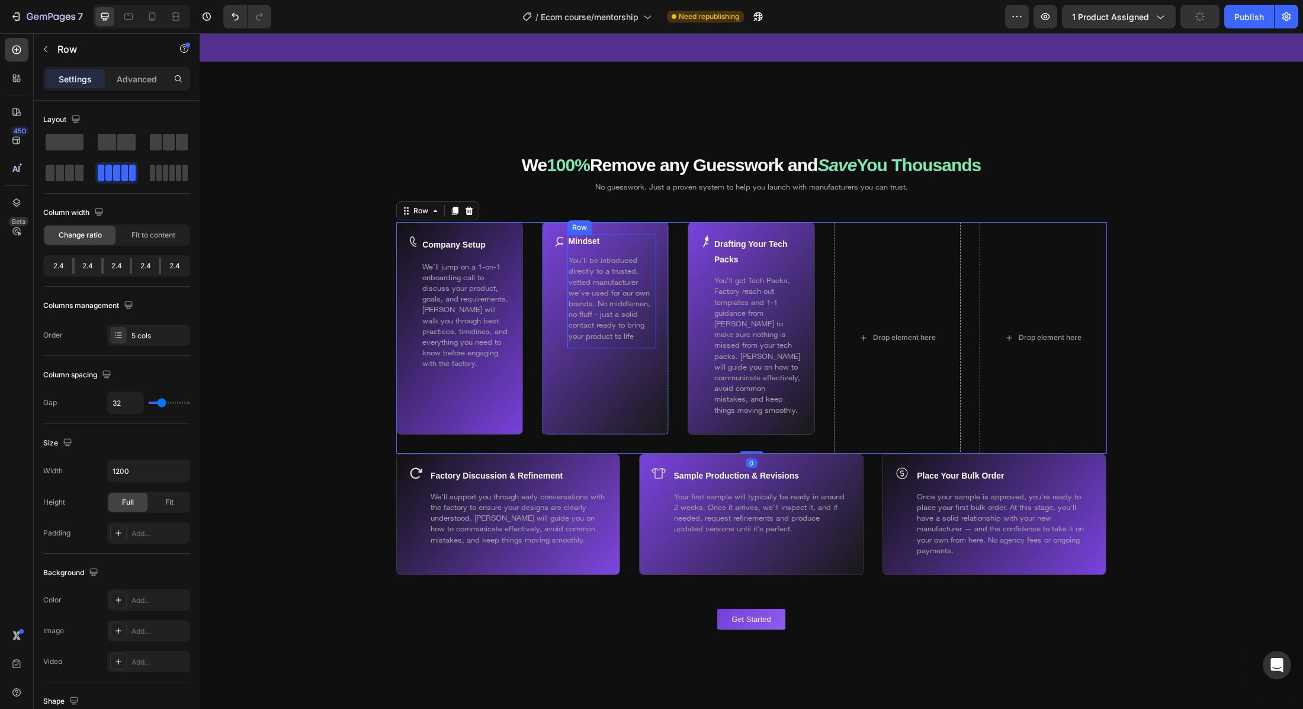
click at [603, 348] on div "Mindset Text Block You’ll be introduced directly to a trusted, vetted manufactu…" at bounding box center [611, 292] width 89 height 114
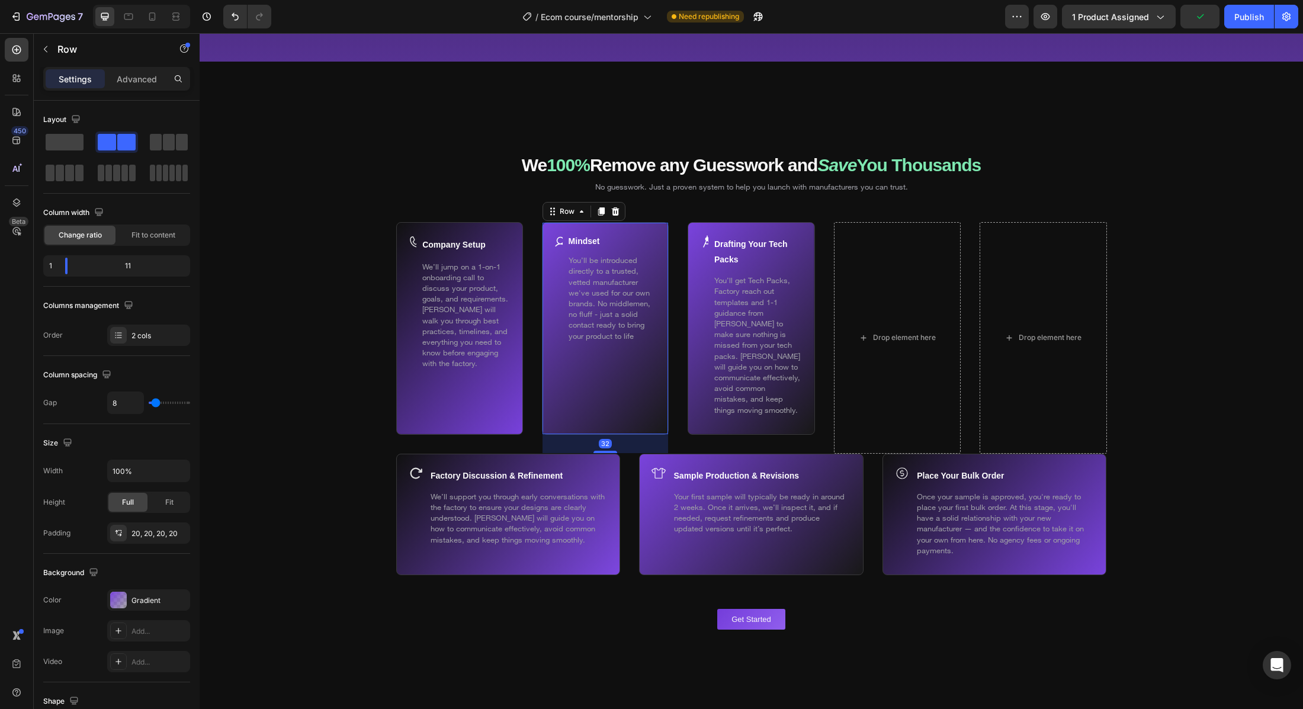
click at [608, 381] on div "Mindset Text Block You’ll be introduced directly to a trusted, vetted manufactu…" at bounding box center [611, 329] width 89 height 188
click at [755, 384] on span "You’ll get Tech Packs, Factory reach out templates and 1-1 guidance from Chris …" at bounding box center [757, 344] width 86 height 139
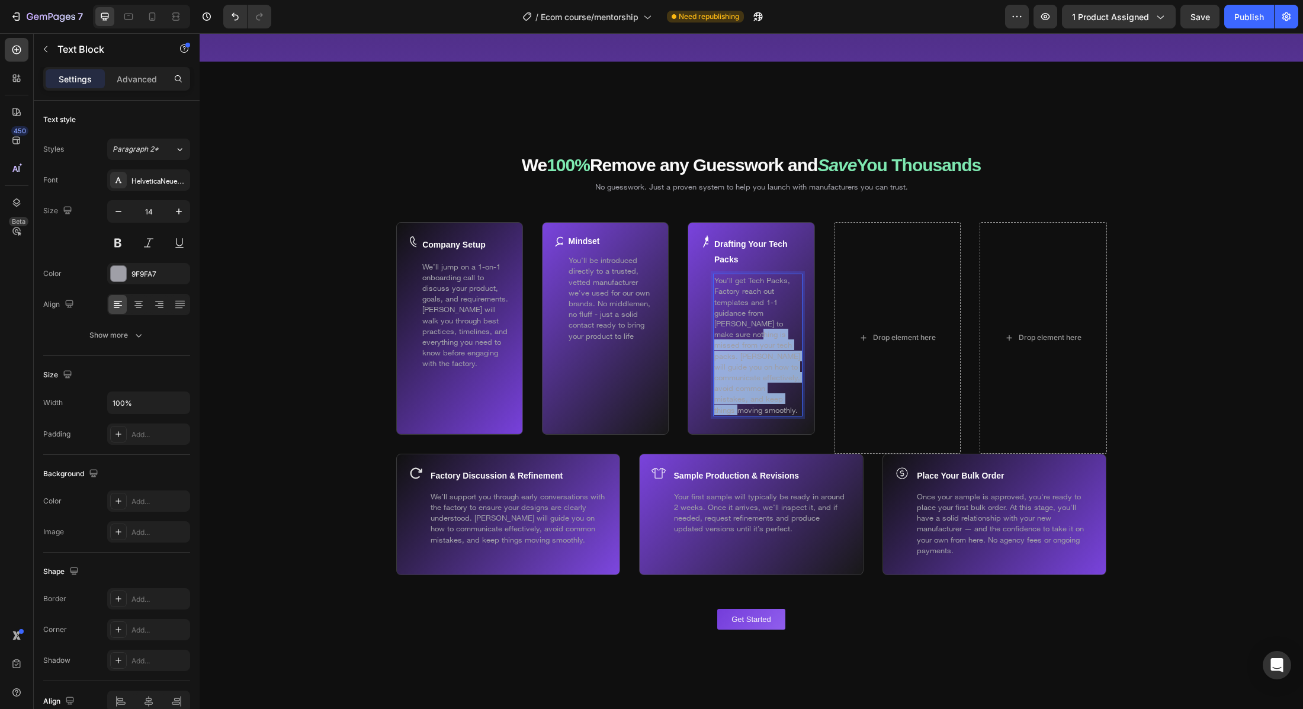
drag, startPoint x: 746, startPoint y: 397, endPoint x: 717, endPoint y: 340, distance: 64.4
click at [715, 341] on p "You’ll get Tech Packs, Factory reach out templates and 1-1 guidance from Chris …" at bounding box center [757, 345] width 87 height 140
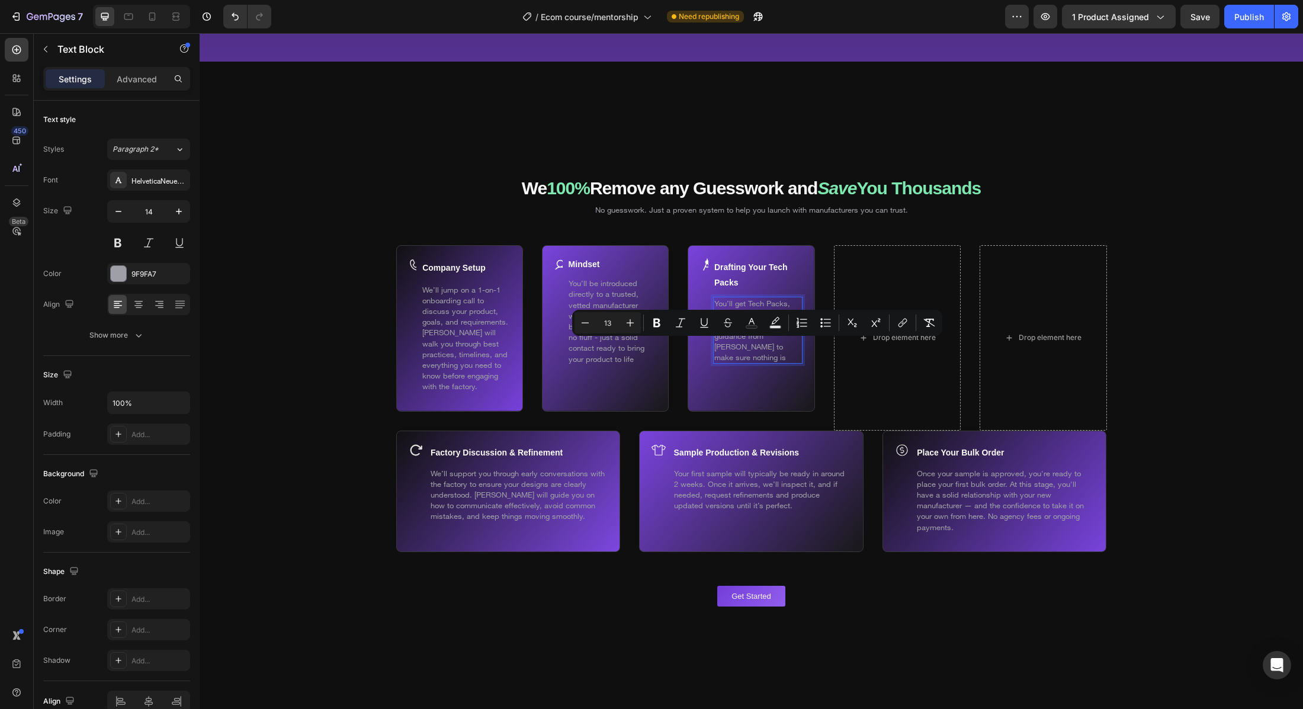
scroll to position [7023, 0]
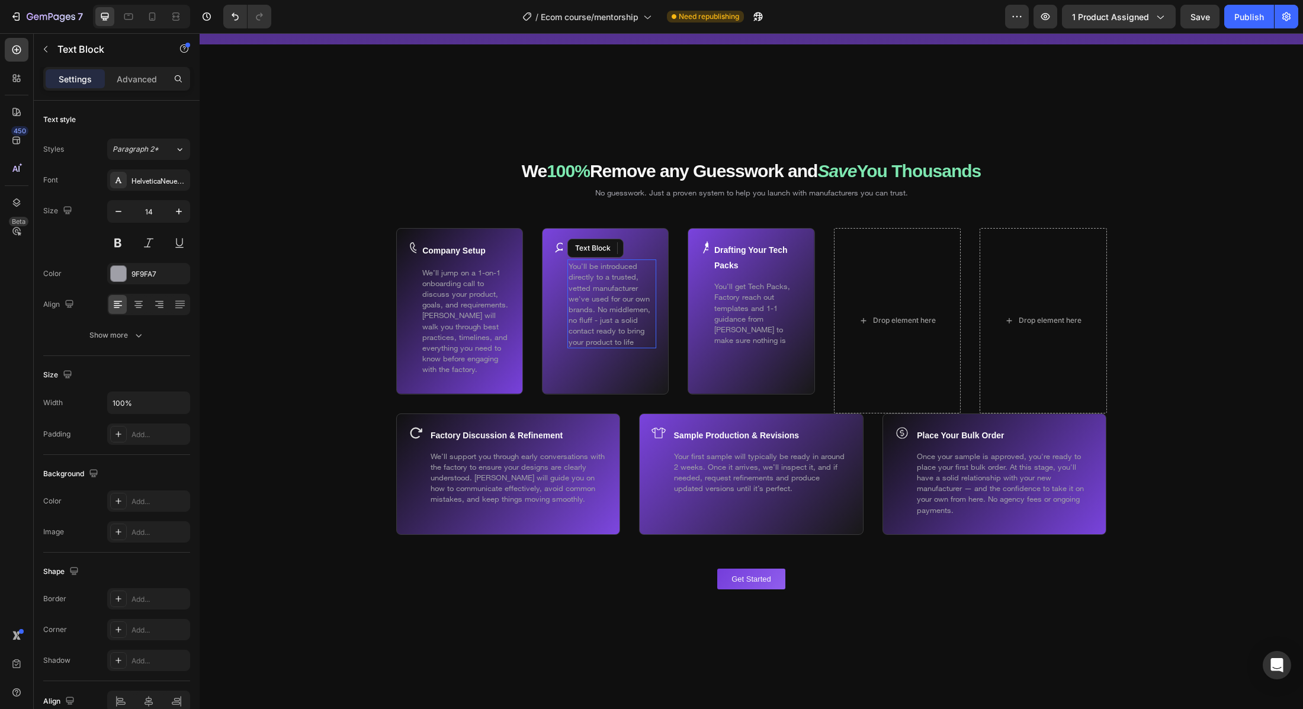
click at [618, 344] on span "You’ll be introduced directly to a trusted, vetted manufacturer we've used for …" at bounding box center [610, 303] width 82 height 85
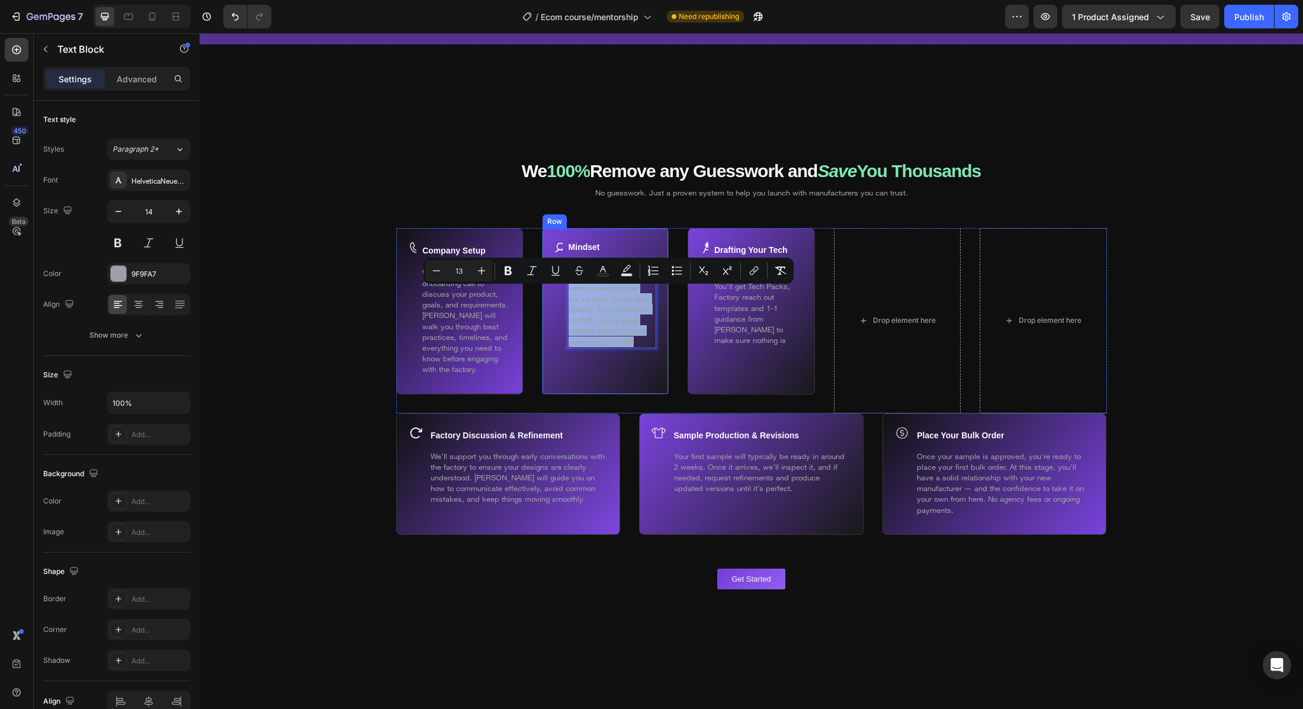
drag, startPoint x: 562, startPoint y: 301, endPoint x: 543, endPoint y: 290, distance: 22.4
click at [543, 290] on div "Mindset Text Block You’ll be introduced directly to a trusted, vetted manufactu…" at bounding box center [605, 311] width 127 height 166
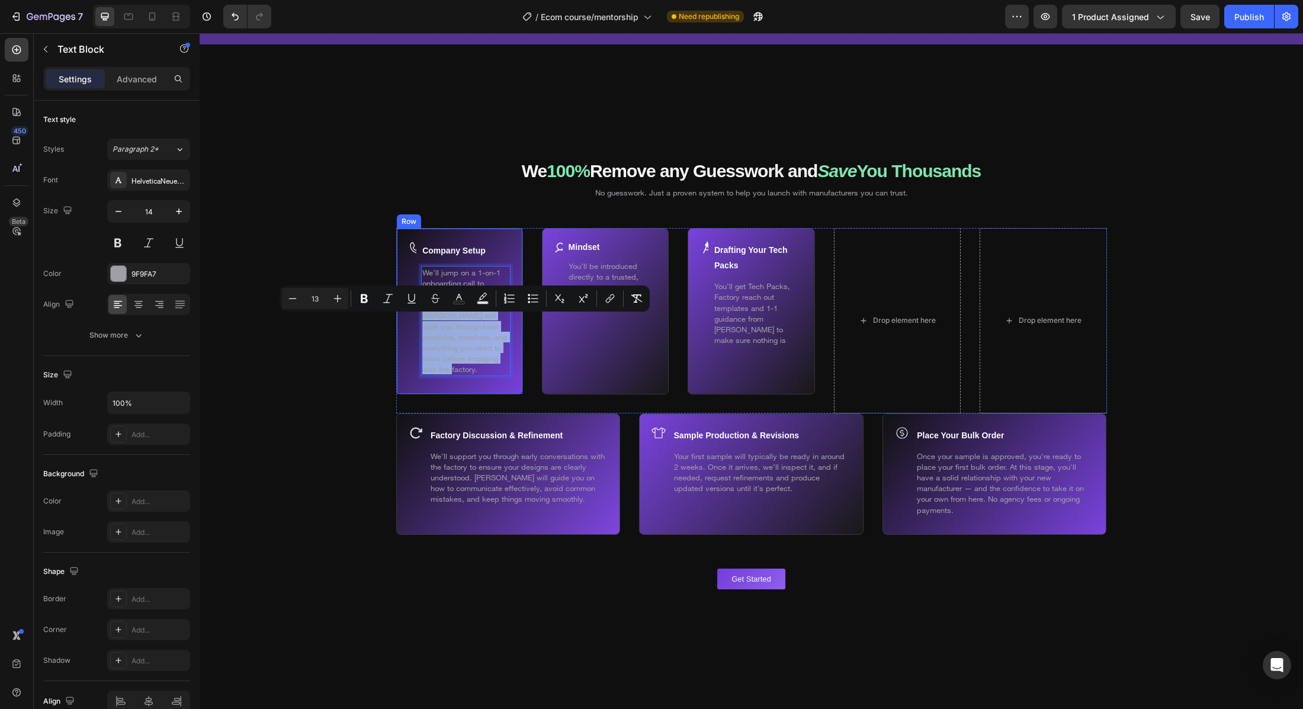
drag, startPoint x: 464, startPoint y: 373, endPoint x: 416, endPoint y: 319, distance: 72.2
click at [416, 319] on div "Company Setup Text Block We’ll jump on a 1-on-1 onboarding call to discuss your…" at bounding box center [459, 311] width 127 height 166
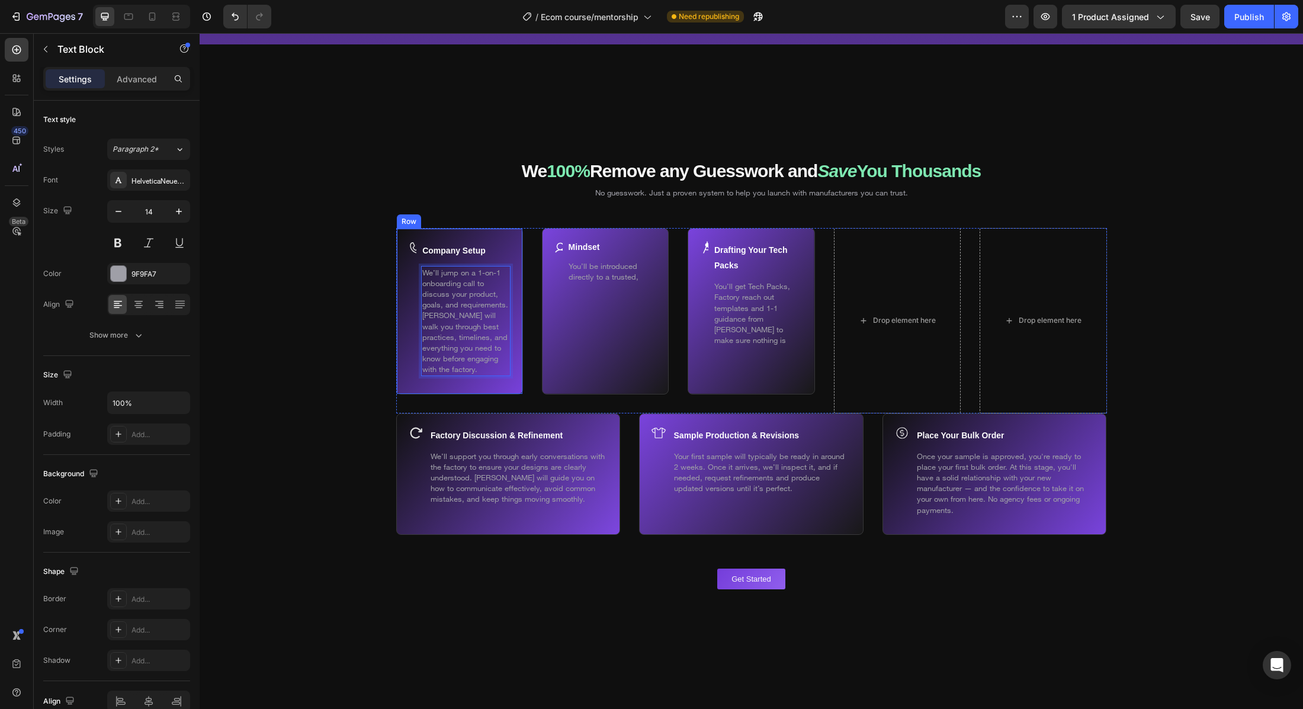
scroll to position [7043, 0]
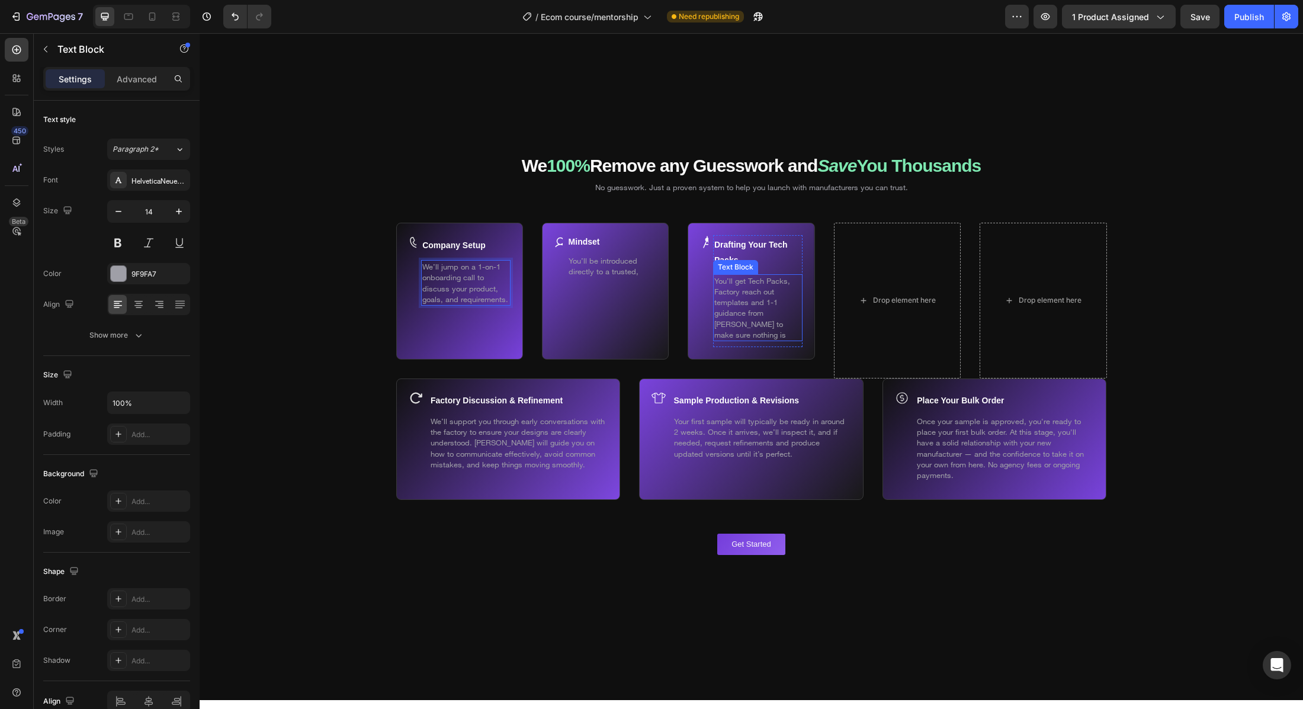
click at [747, 314] on span "You’ll get Tech Packs, Factory reach out templates and 1-1 guidance from Chris …" at bounding box center [752, 307] width 76 height 63
drag, startPoint x: 754, startPoint y: 320, endPoint x: 703, endPoint y: 313, distance: 51.4
click at [703, 313] on div "Drafting Your Tech Packs Text Block You’ll get Tech Packs, Factory reach out te…" at bounding box center [751, 291] width 127 height 137
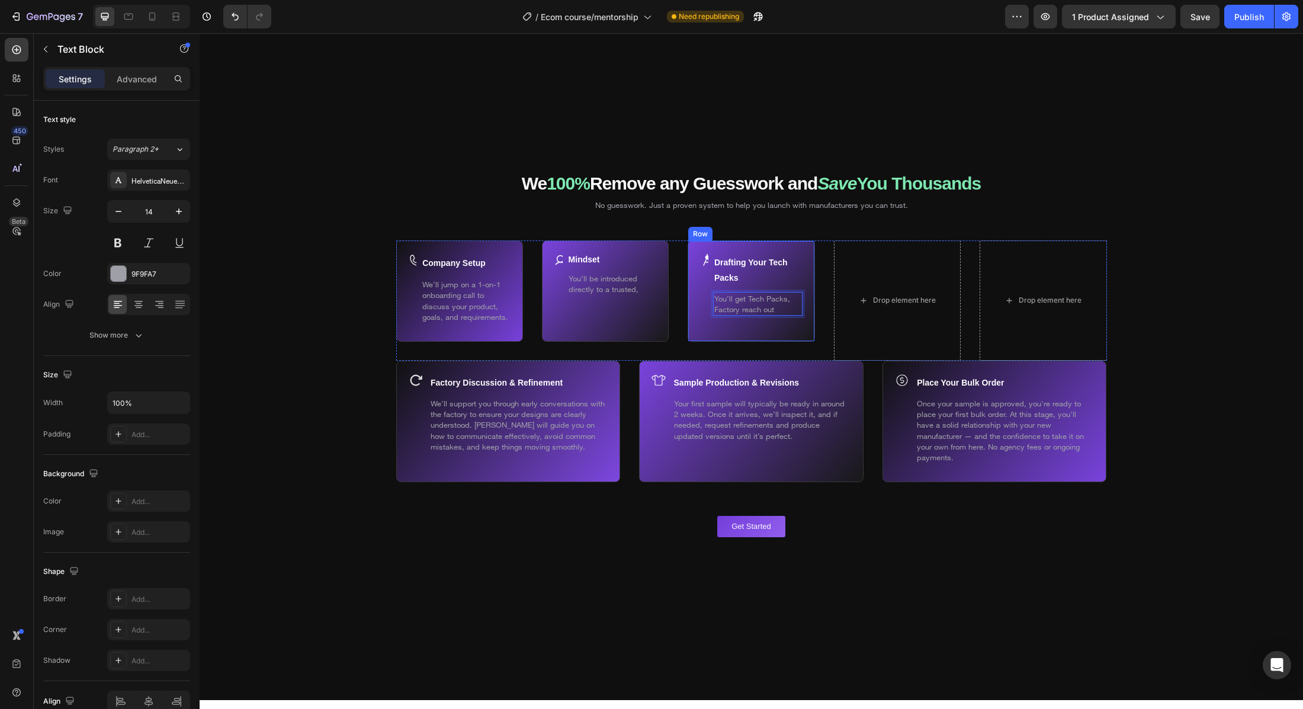
scroll to position [7050, 0]
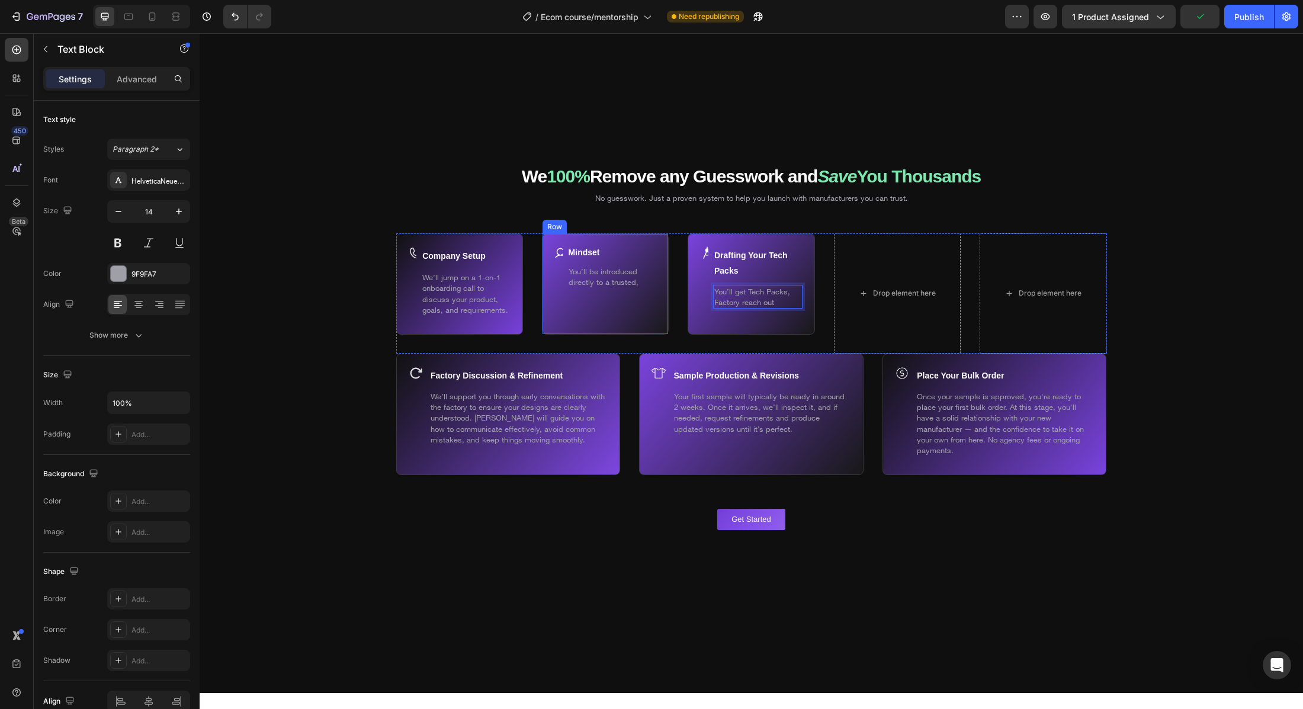
click at [560, 274] on div "Icon" at bounding box center [558, 284] width 8 height 76
click at [487, 258] on p "Company Setup" at bounding box center [465, 255] width 87 height 17
click at [513, 290] on div "Company Setup Text Block 10 We’ll jump on a 1-on-1 onboarding call to discuss y…" at bounding box center [459, 283] width 127 height 101
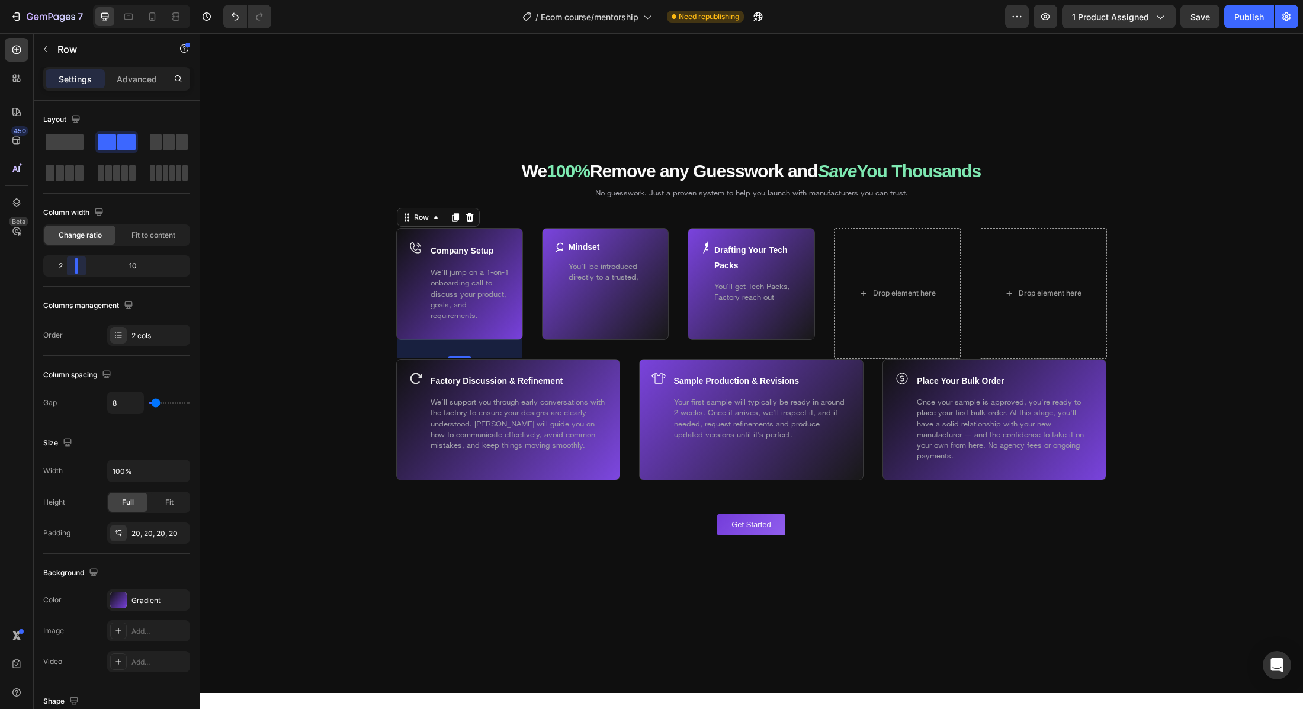
click at [72, 0] on body "7 Version history / Ecom course/mentorship Need republishing Preview 1 product …" at bounding box center [651, 0] width 1303 height 0
click at [566, 276] on div "Mindset Text Block You’ll be introduced directly to a trusted, Text Block Row I…" at bounding box center [605, 284] width 127 height 112
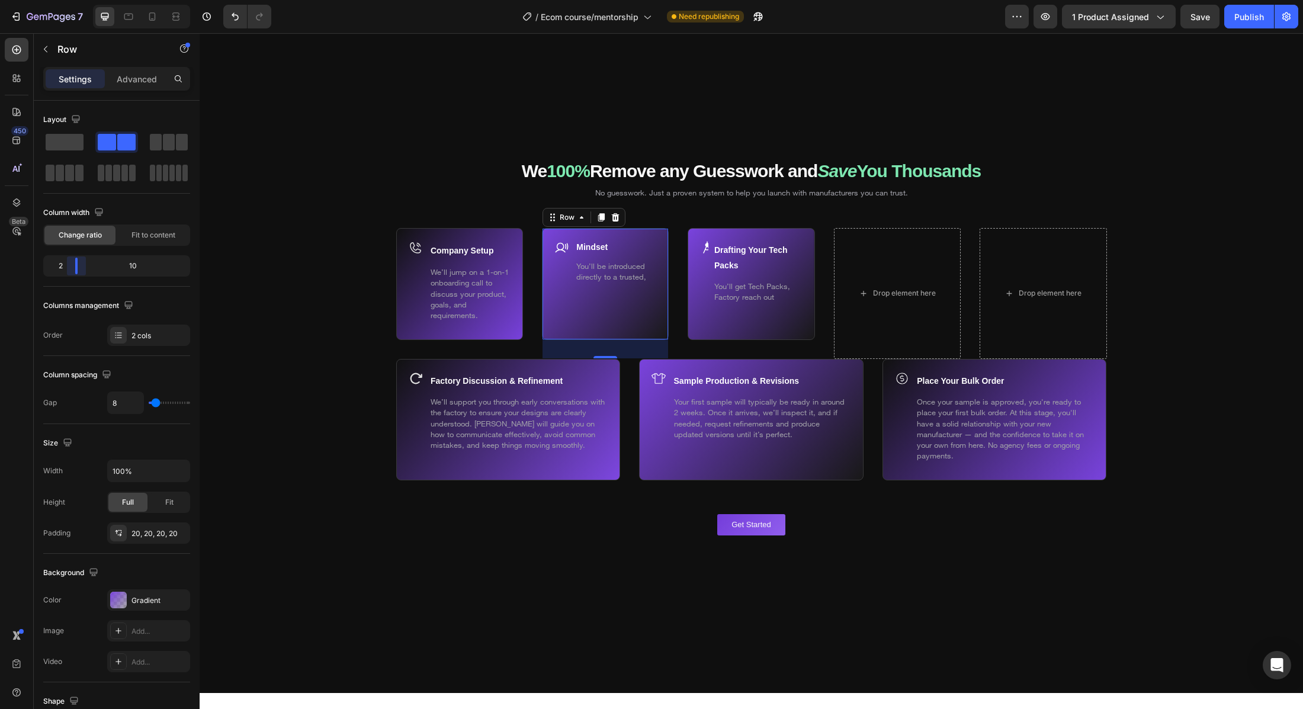
click at [73, 0] on body "7 Version history / Ecom course/mentorship Need republishing Preview 1 product …" at bounding box center [651, 0] width 1303 height 0
click at [705, 307] on div "Icon" at bounding box center [704, 283] width 8 height 87
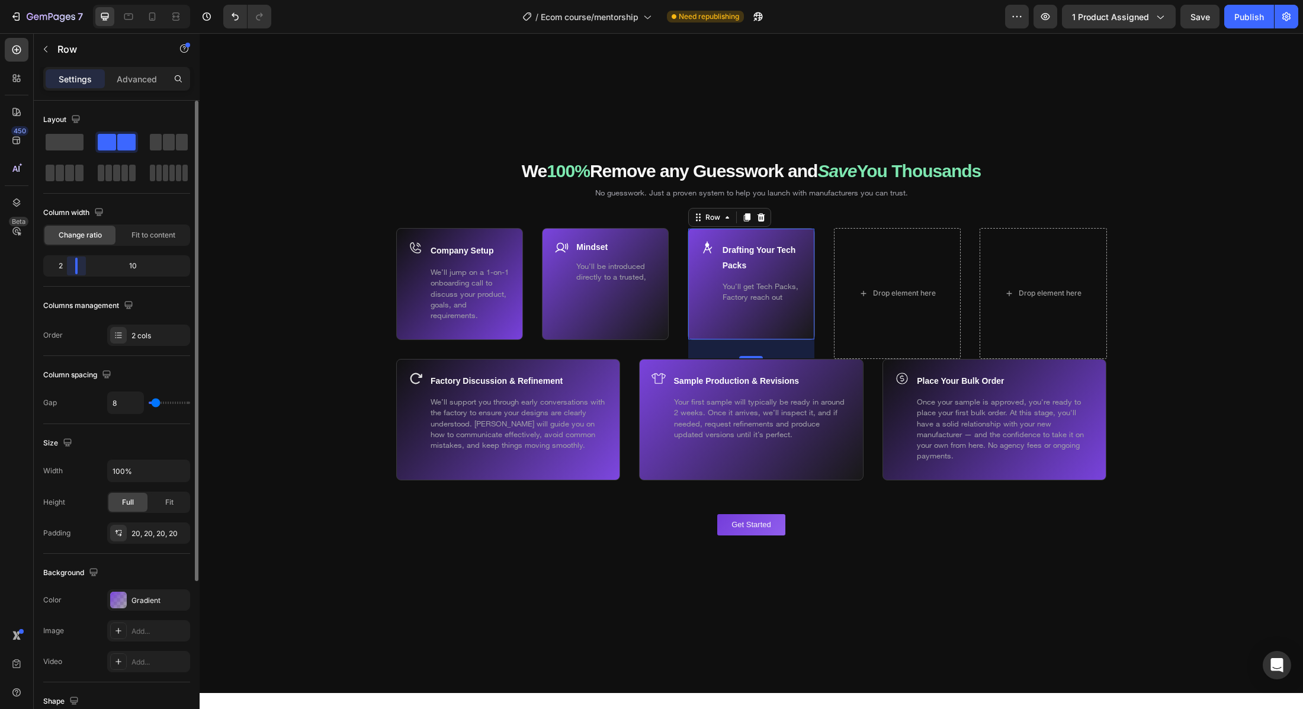
drag, startPoint x: 72, startPoint y: 264, endPoint x: 156, endPoint y: 300, distance: 91.0
click at [73, 0] on body "7 Version history / Ecom course/mentorship Need republishing Preview 1 product …" at bounding box center [651, 0] width 1303 height 0
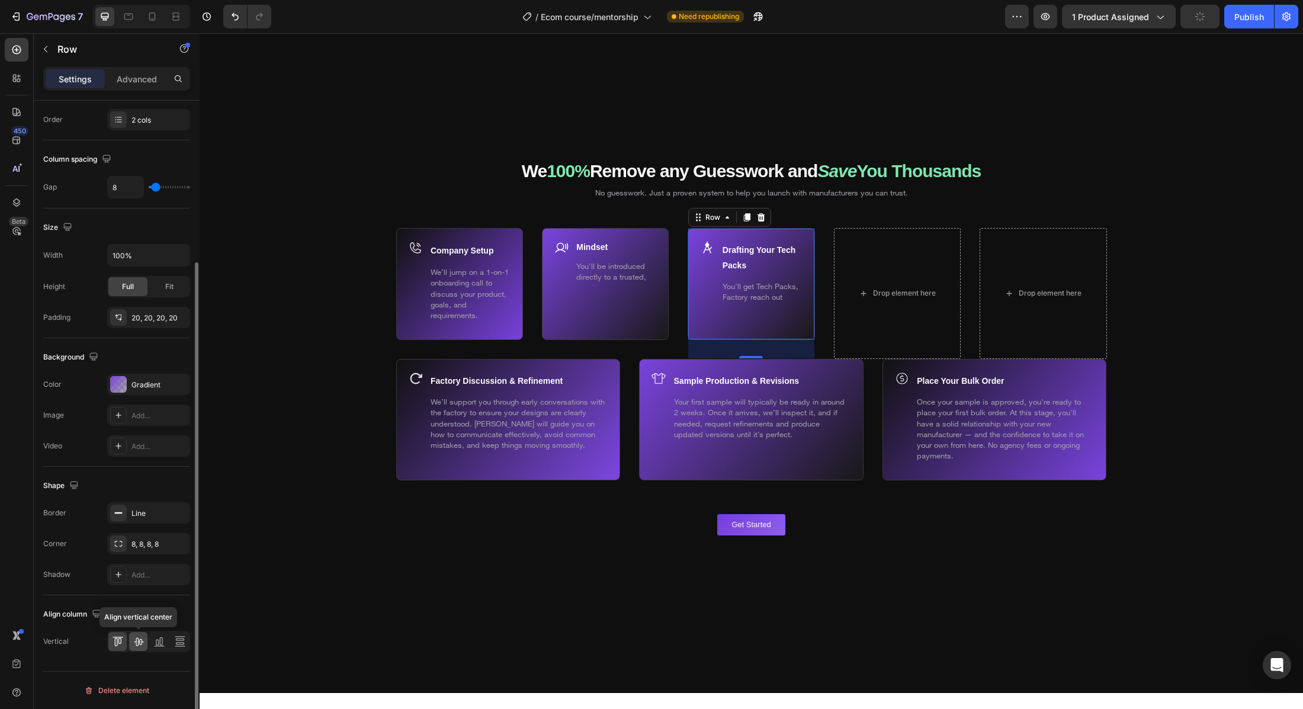
click at [135, 641] on icon at bounding box center [139, 642] width 12 height 12
click at [114, 641] on icon at bounding box center [115, 642] width 3 height 8
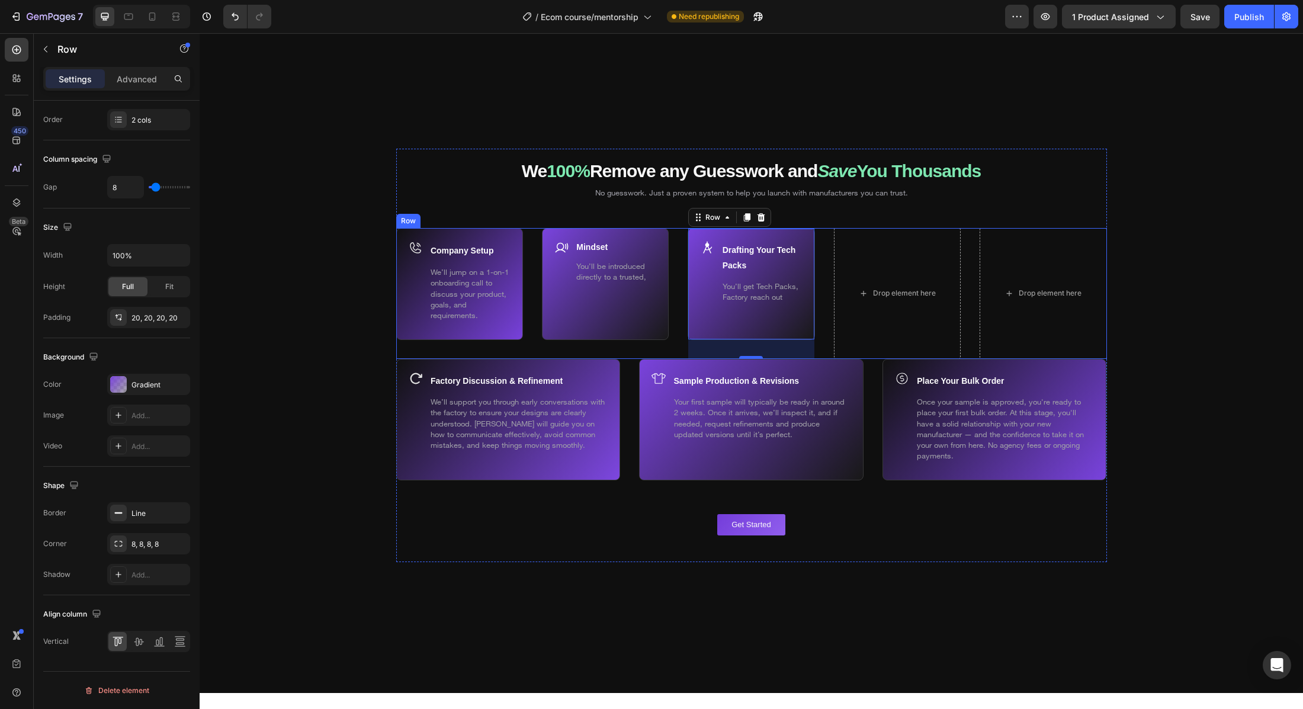
click at [823, 267] on div "Company Setup Text Block We’ll jump on a 1-on-1 onboarding call to discuss your…" at bounding box center [751, 293] width 711 height 131
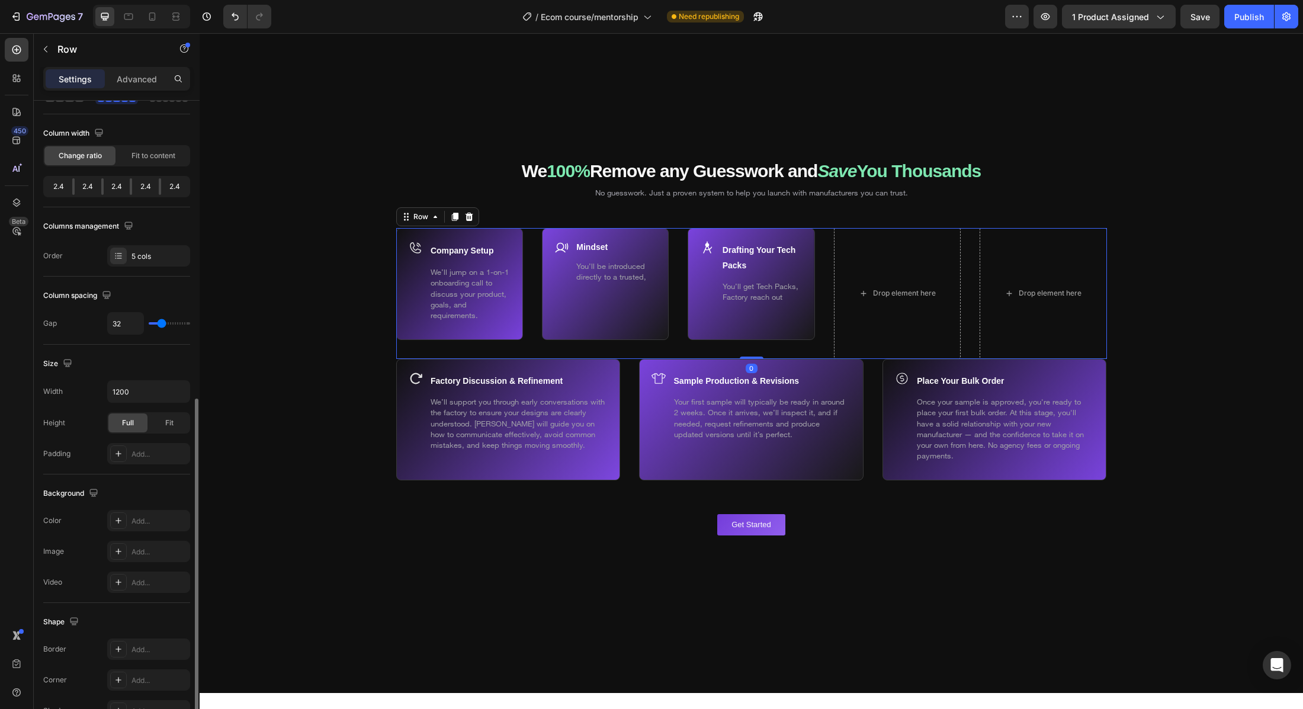
scroll to position [0, 0]
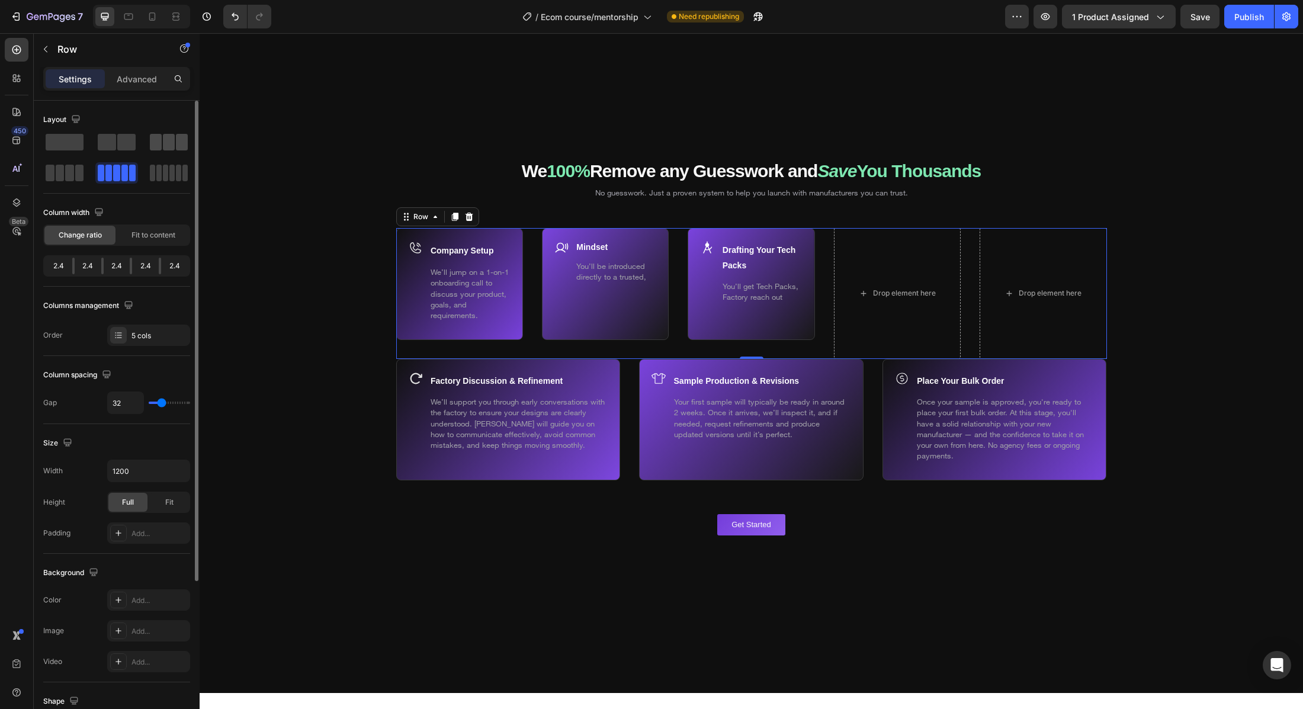
click at [165, 144] on span at bounding box center [169, 142] width 12 height 17
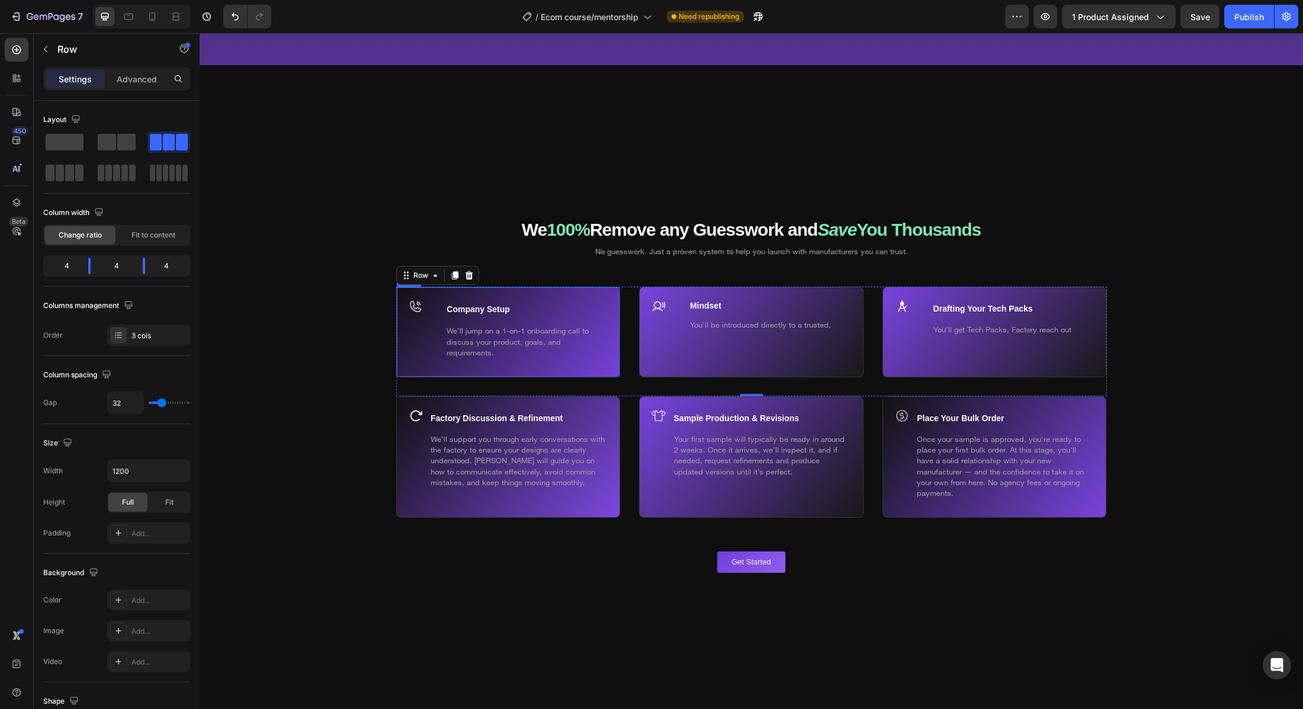
scroll to position [7001, 0]
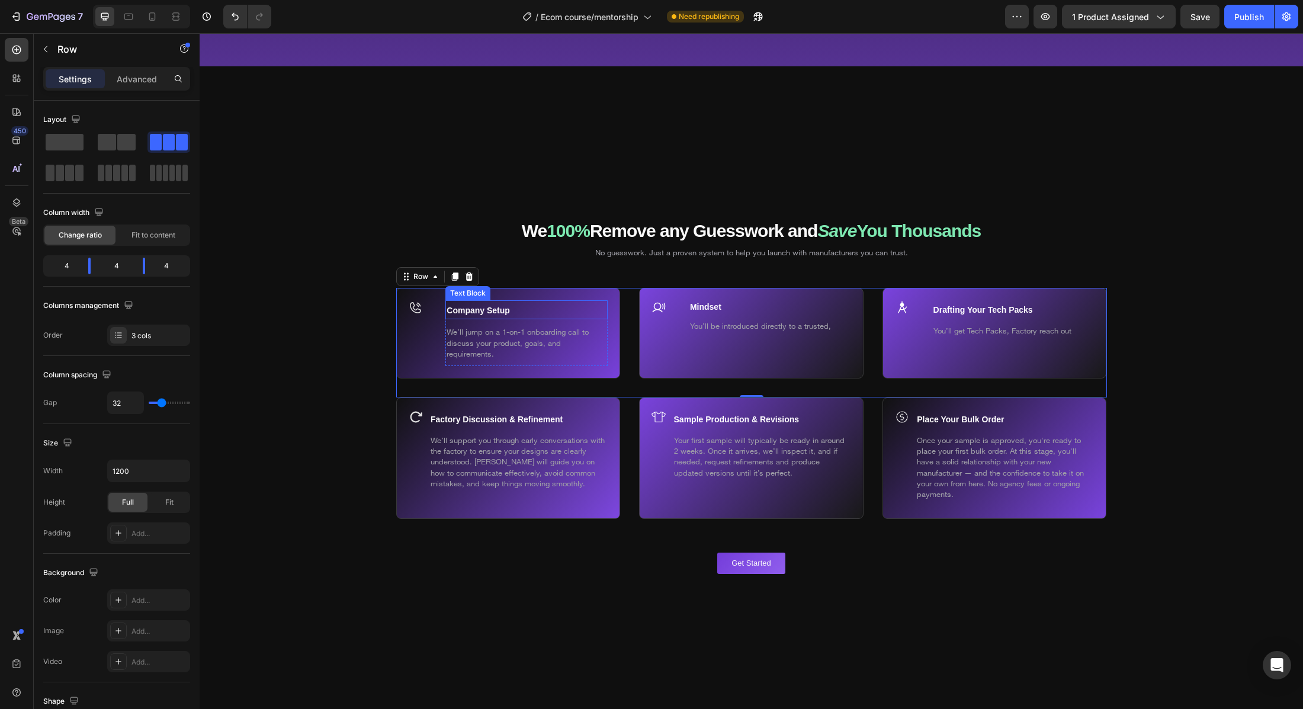
click at [515, 318] on p "Company Setup" at bounding box center [527, 309] width 160 height 17
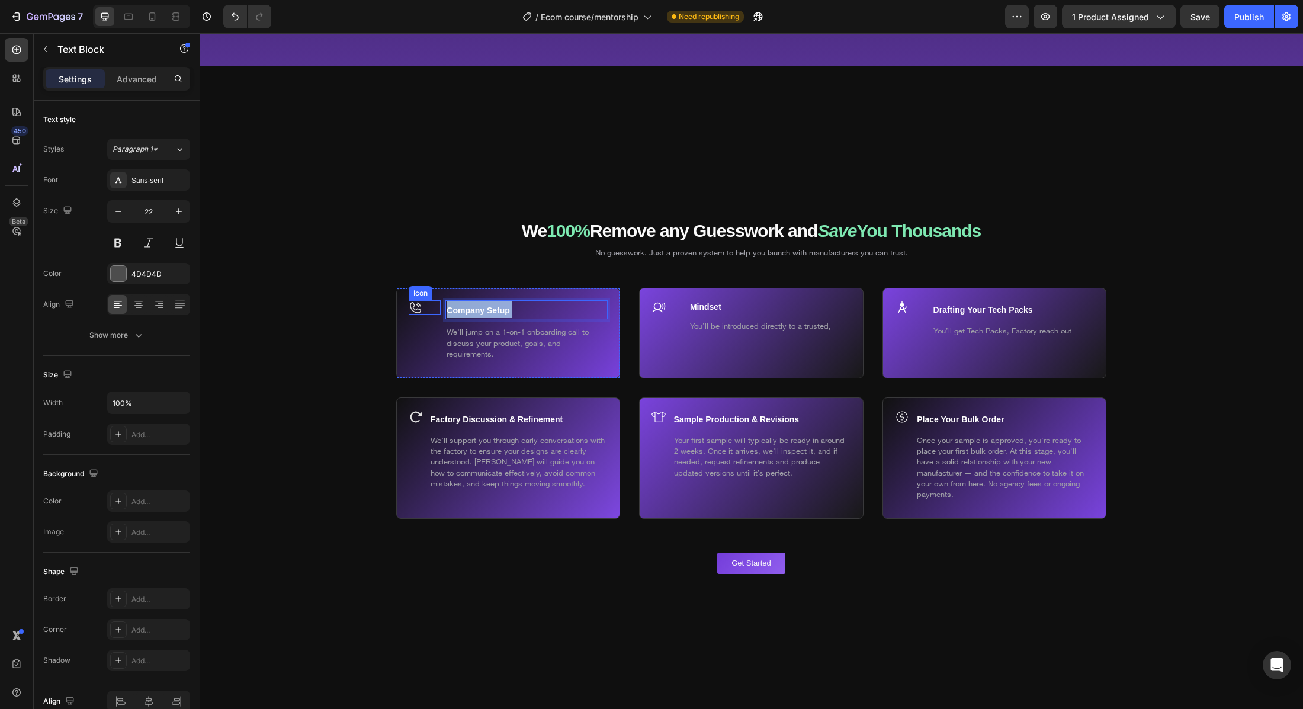
drag, startPoint x: 515, startPoint y: 317, endPoint x: 431, endPoint y: 313, distance: 84.2
click at [431, 313] on div "Company Setup Text Block 10 We’ll jump on a 1-on-1 onboarding call to discuss y…" at bounding box center [508, 333] width 224 height 91
drag, startPoint x: 522, startPoint y: 316, endPoint x: 432, endPoint y: 311, distance: 89.6
click at [433, 311] on div "Company Setup Text Block 10 We’ll jump on a 1-on-1 onboarding call to discuss y…" at bounding box center [508, 333] width 224 height 91
click at [351, 297] on icon "Editor contextual toolbar" at bounding box center [351, 293] width 12 height 12
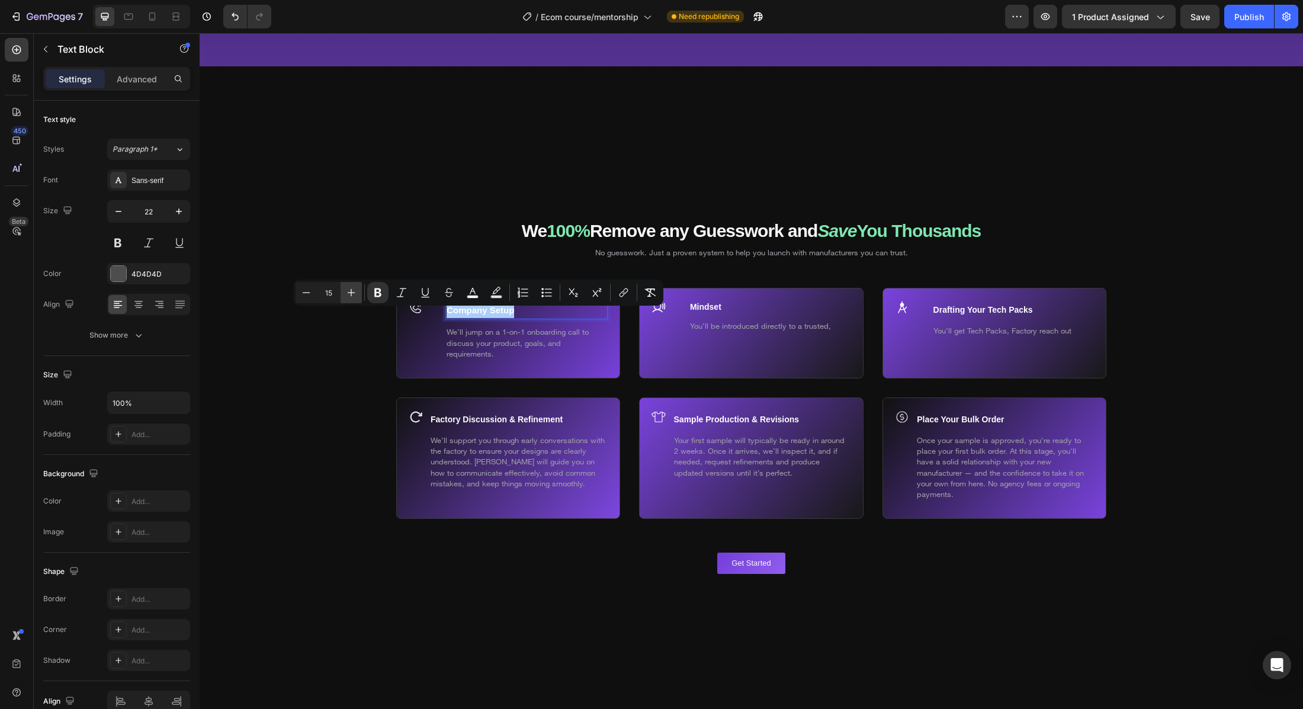
click at [351, 297] on icon "Editor contextual toolbar" at bounding box center [351, 293] width 12 height 12
type input "18"
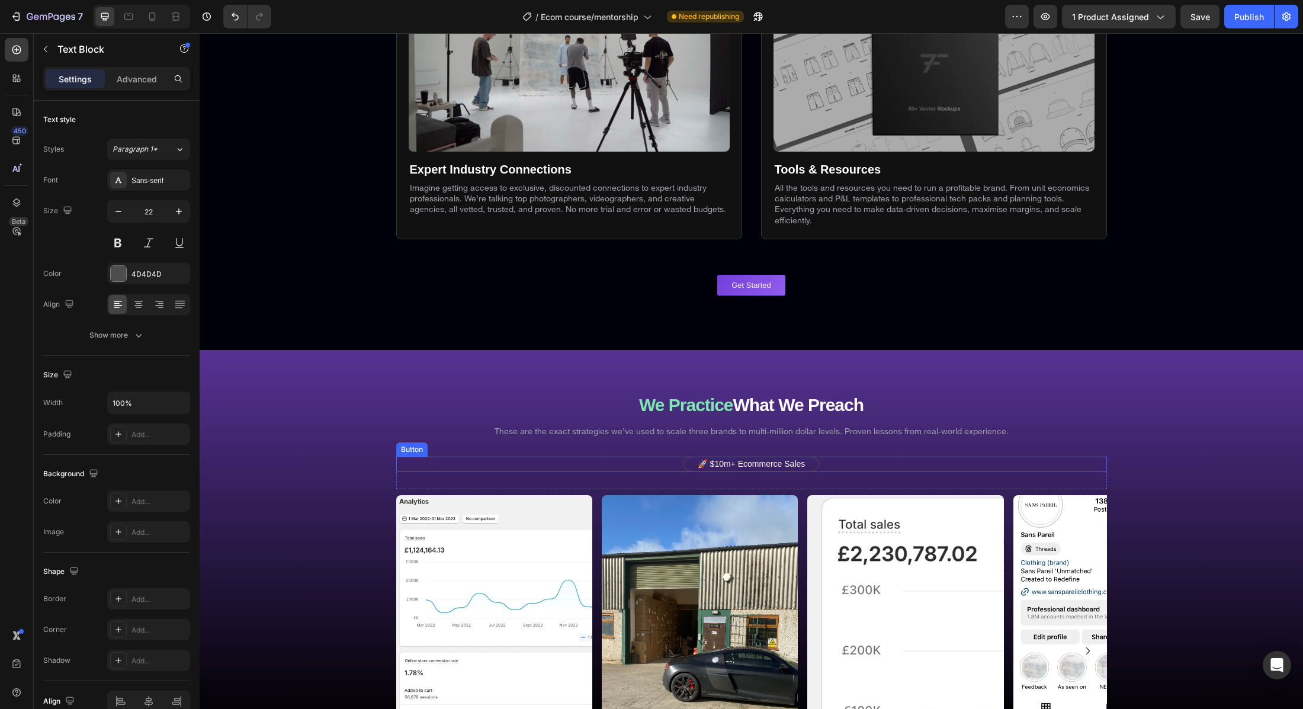
scroll to position [4984, 0]
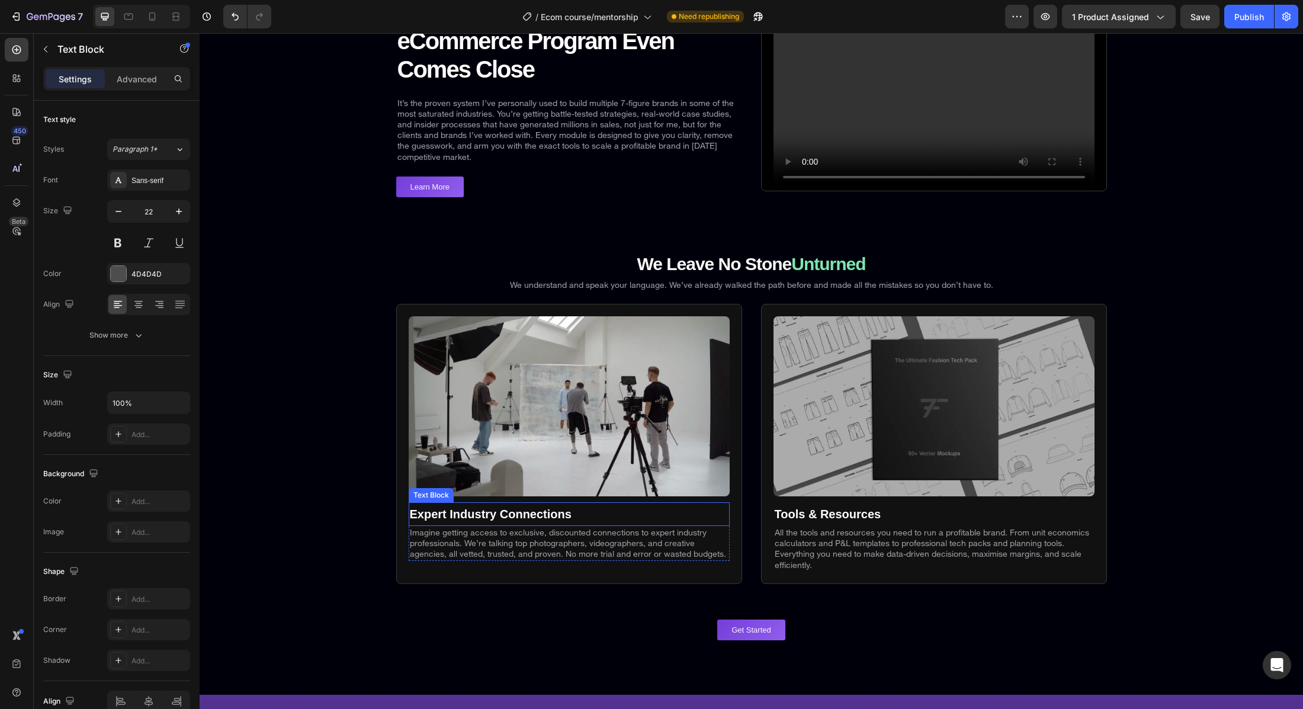
click at [529, 518] on strong "Expert Industry Connections" at bounding box center [491, 514] width 162 height 13
click at [531, 517] on strong "Expert Industry Connections" at bounding box center [491, 514] width 162 height 13
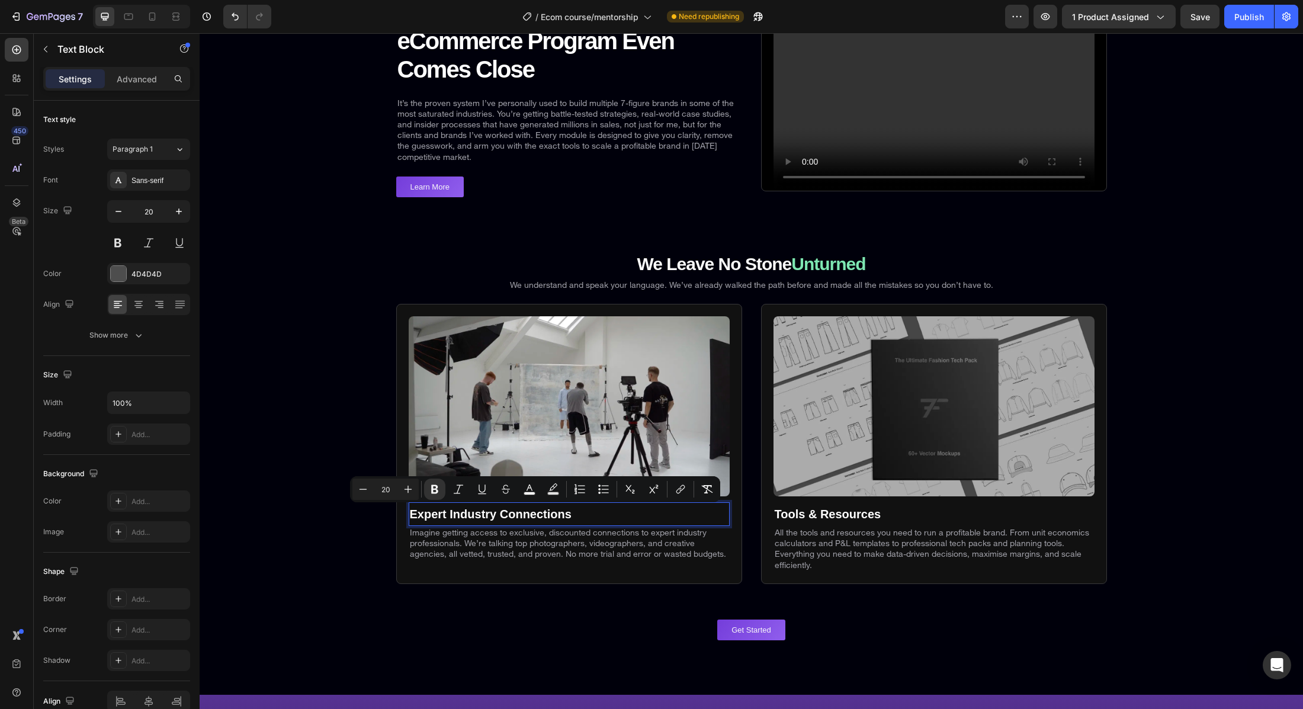
drag, startPoint x: 582, startPoint y: 514, endPoint x: 567, endPoint y: 513, distance: 14.2
click at [567, 513] on p "Expert Industry Connections" at bounding box center [569, 513] width 319 height 21
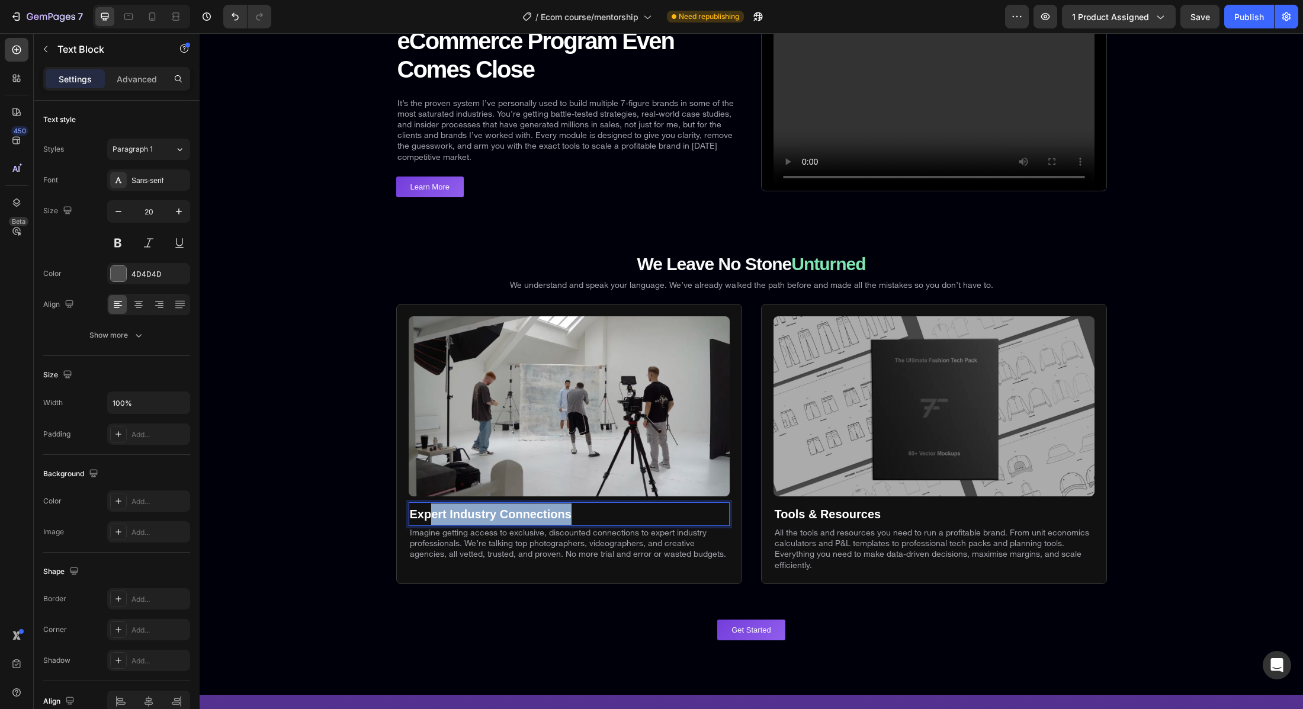
drag, startPoint x: 579, startPoint y: 515, endPoint x: 433, endPoint y: 512, distance: 146.3
click at [433, 512] on p "Expert Industry Connections" at bounding box center [569, 513] width 319 height 21
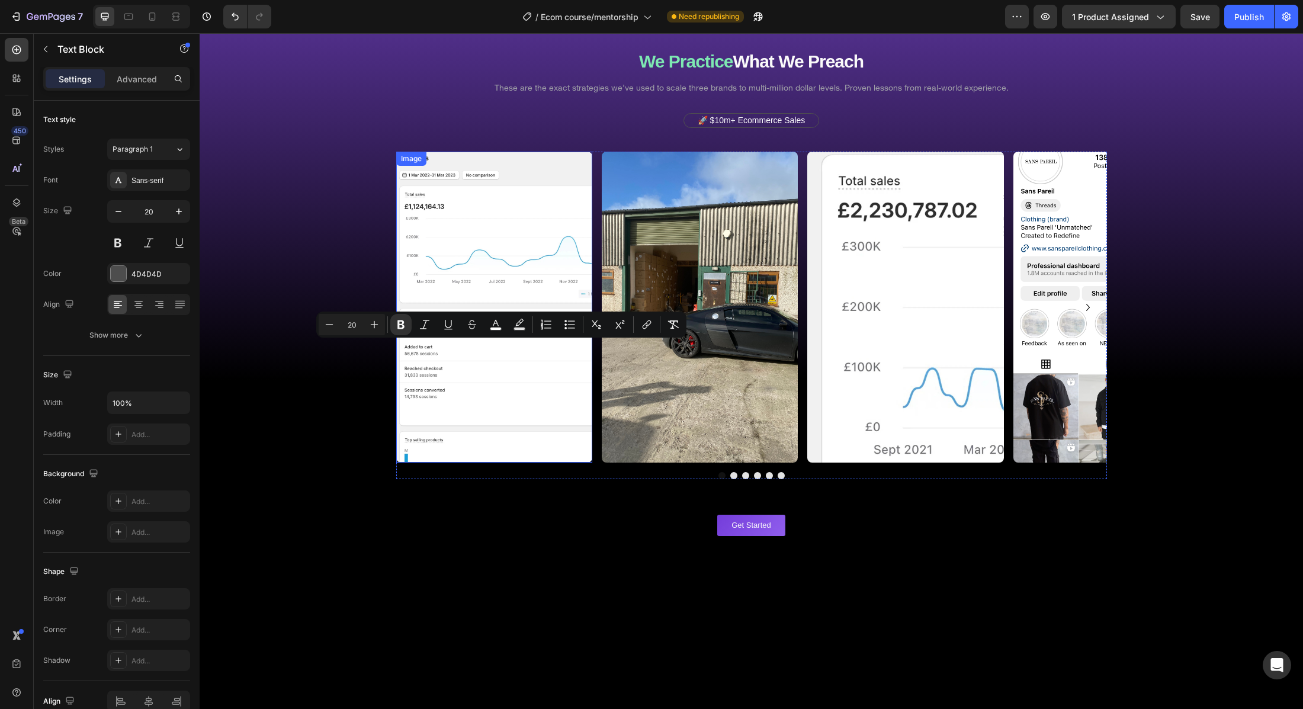
type input "16"
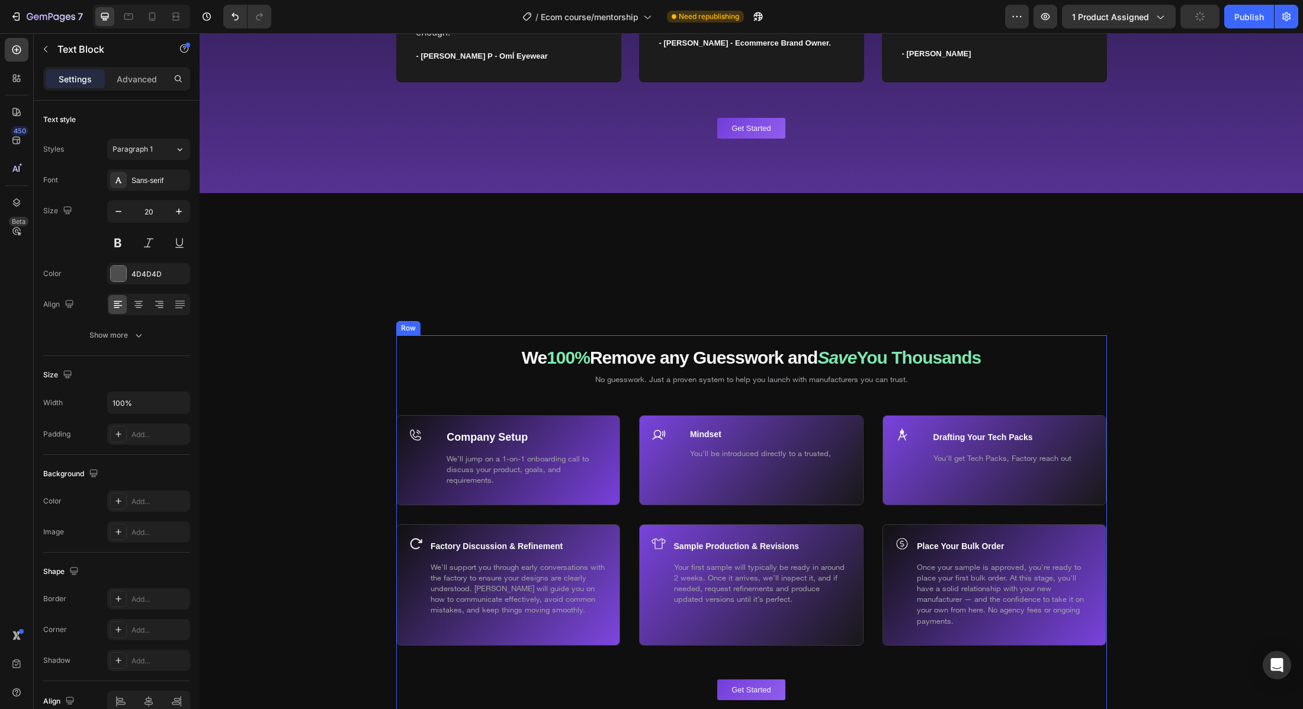
scroll to position [6876, 0]
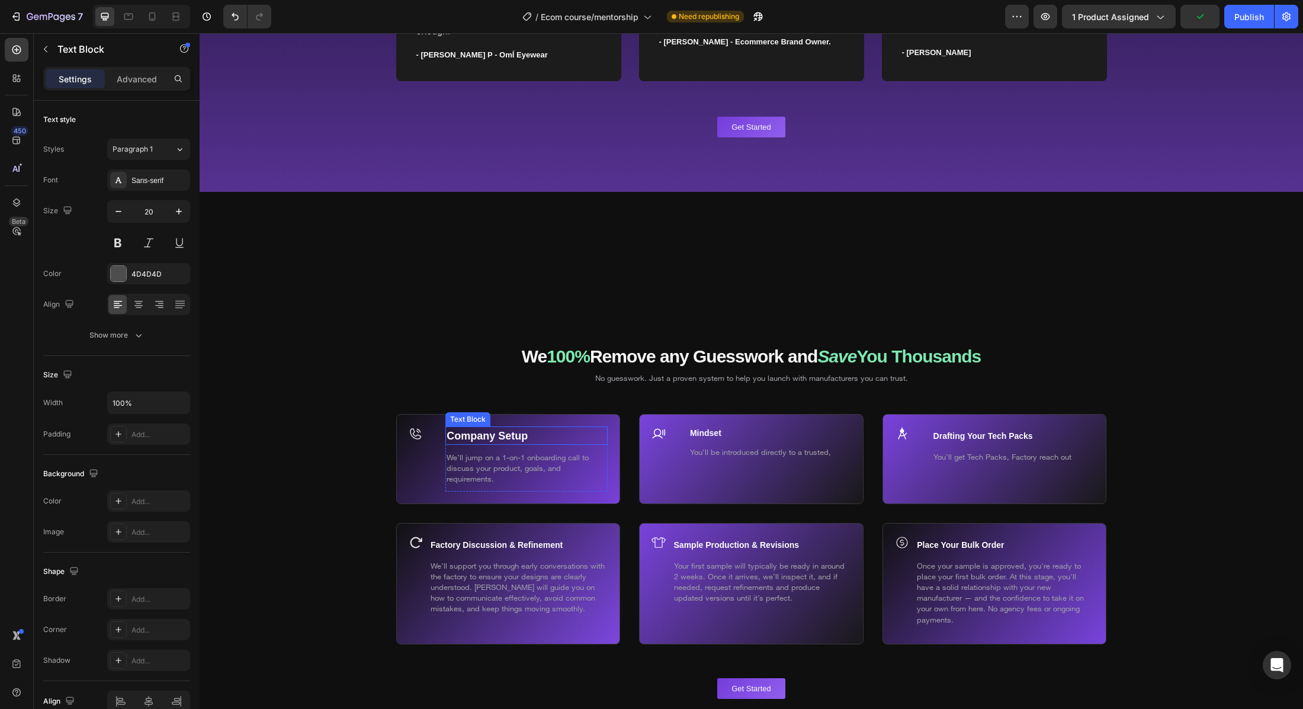
click at [521, 437] on strong "Company Setup" at bounding box center [487, 436] width 81 height 12
drag, startPoint x: 521, startPoint y: 437, endPoint x: 534, endPoint y: 442, distance: 14.1
click at [521, 437] on strong "Company Setup" at bounding box center [487, 436] width 81 height 12
drag, startPoint x: 486, startPoint y: 441, endPoint x: 444, endPoint y: 441, distance: 42.1
click at [442, 441] on div "Company Setup Text Block 10 We’ll jump on a 1-on-1 onboarding call to discuss y…" at bounding box center [508, 459] width 224 height 90
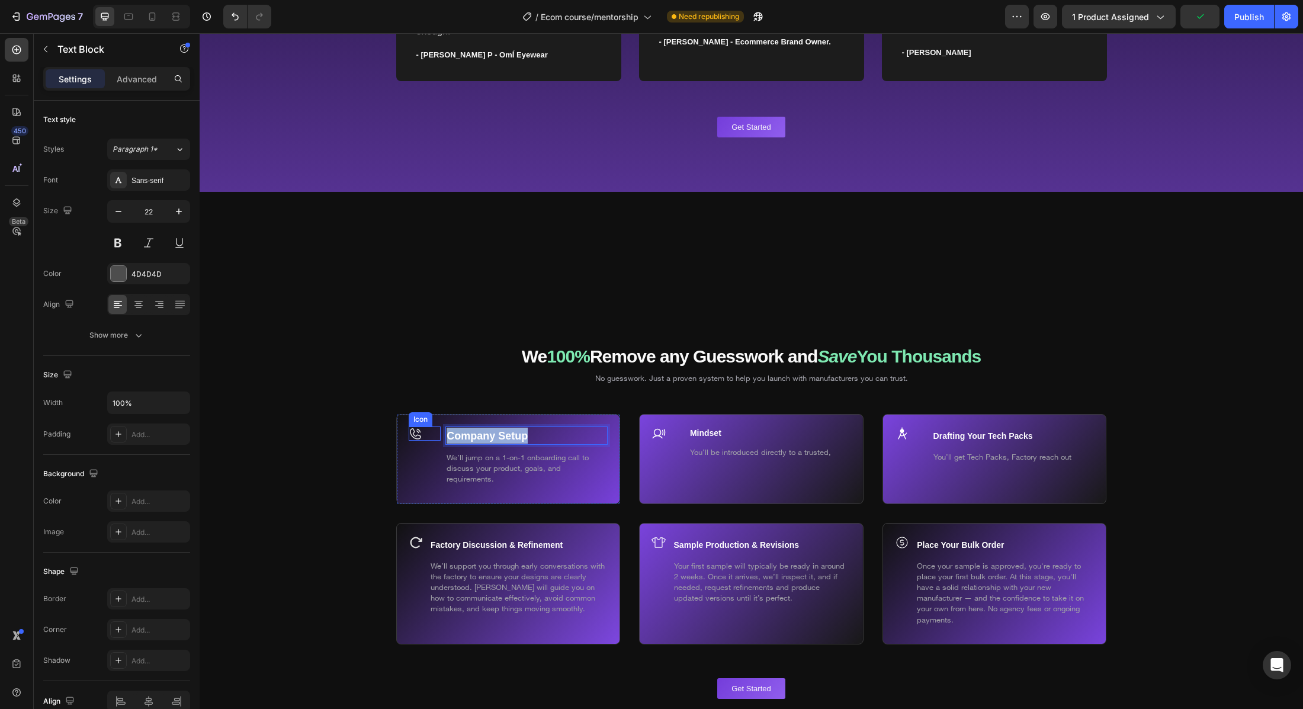
drag, startPoint x: 522, startPoint y: 440, endPoint x: 413, endPoint y: 437, distance: 109.0
click at [413, 437] on div "Company Setup Text Block 10 We’ll jump on a 1-on-1 onboarding call to discuss y…" at bounding box center [508, 459] width 224 height 90
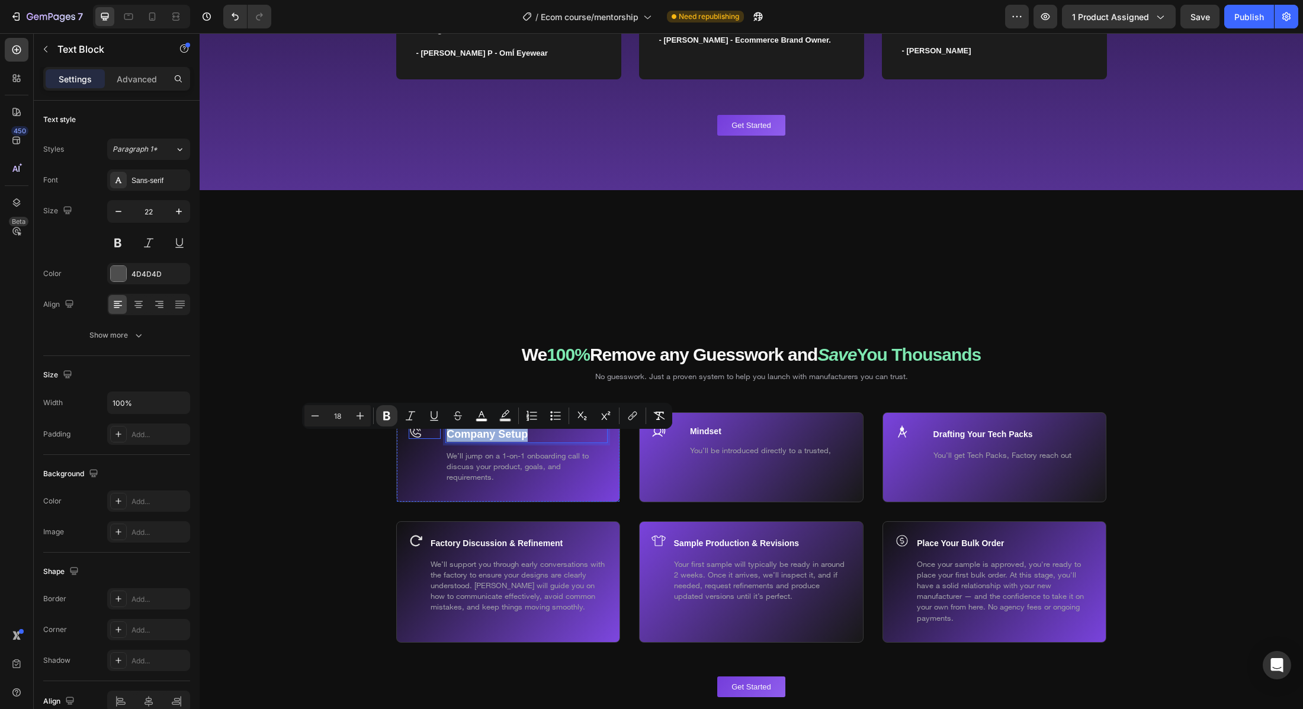
scroll to position [6881, 0]
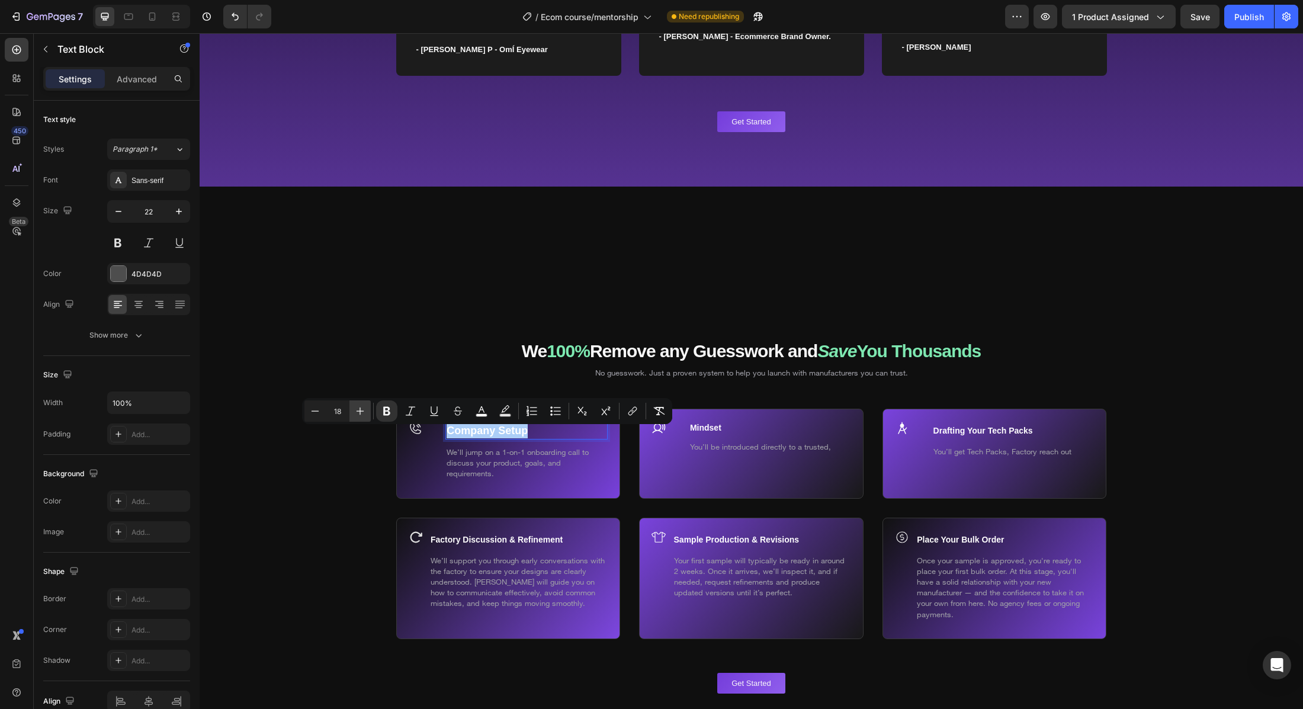
click at [359, 412] on icon "Editor contextual toolbar" at bounding box center [360, 411] width 12 height 12
type input "20"
click at [403, 490] on div "Company Setup Text Block 10 We’ll jump on a 1-on-1 onboarding call to discuss y…" at bounding box center [508, 453] width 224 height 89
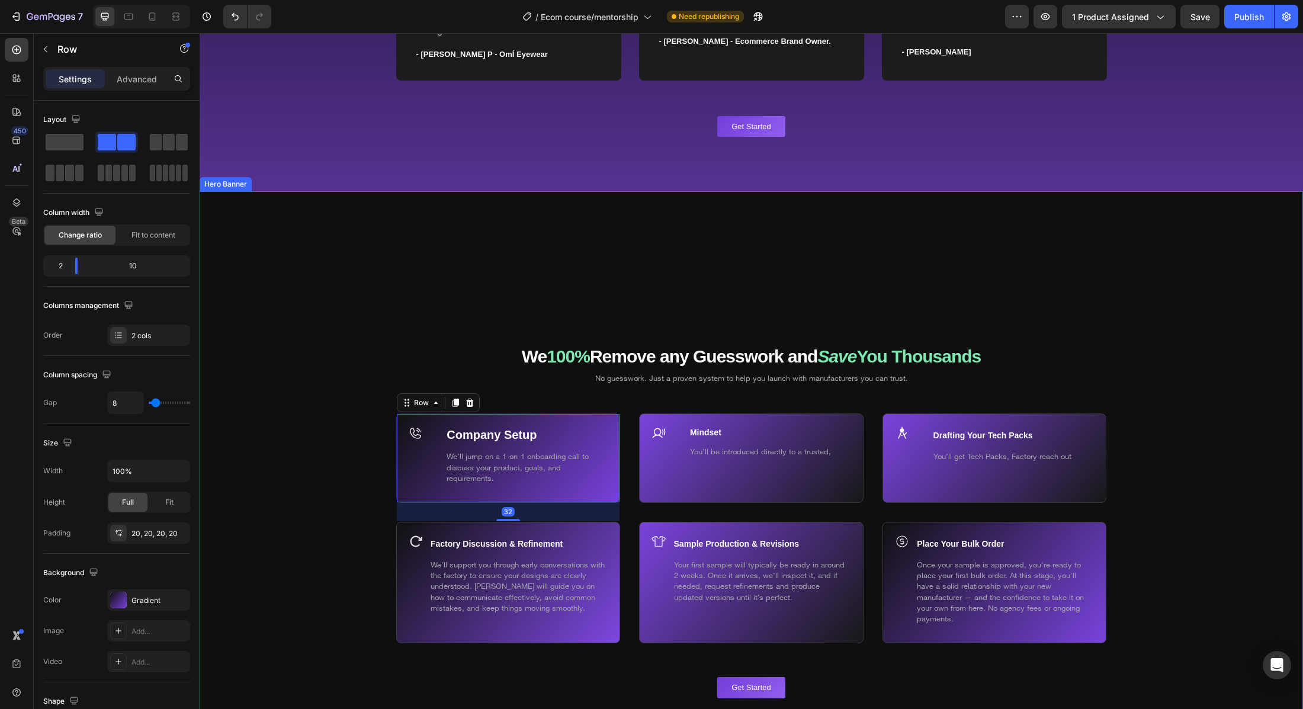
click at [338, 484] on div "Background Image" at bounding box center [751, 529] width 1103 height 676
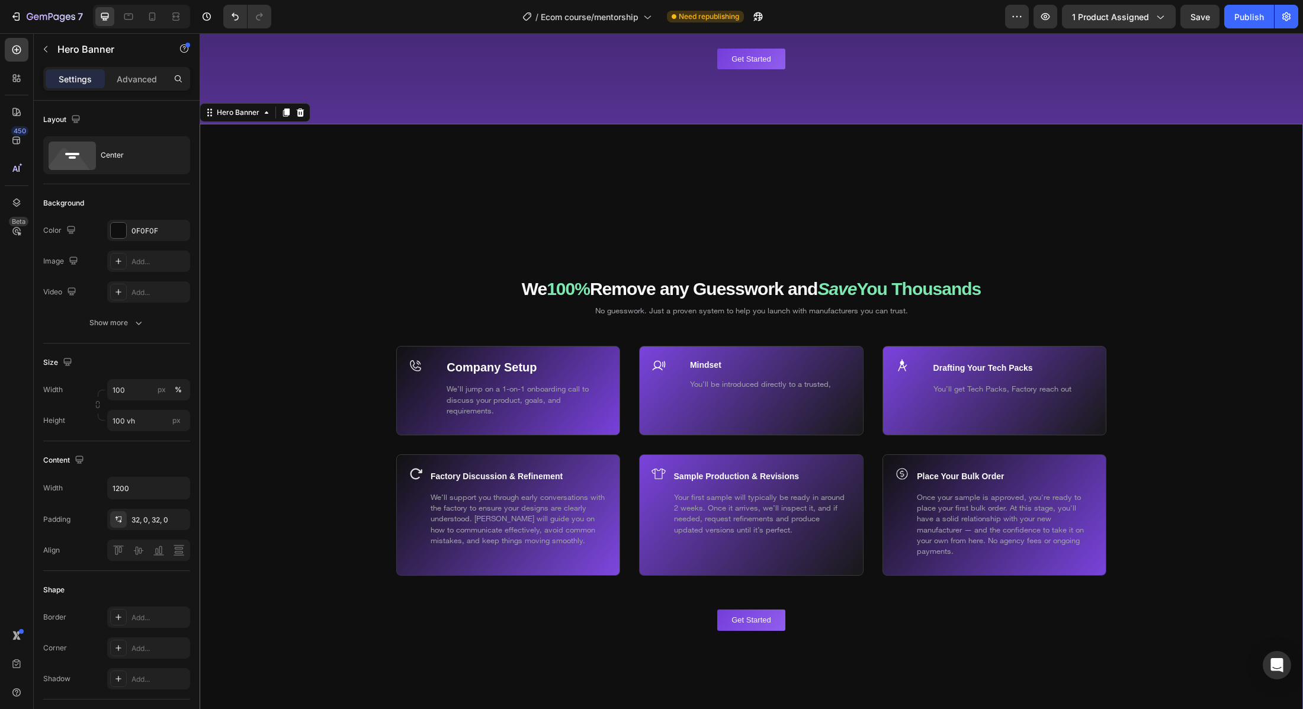
scroll to position [6955, 0]
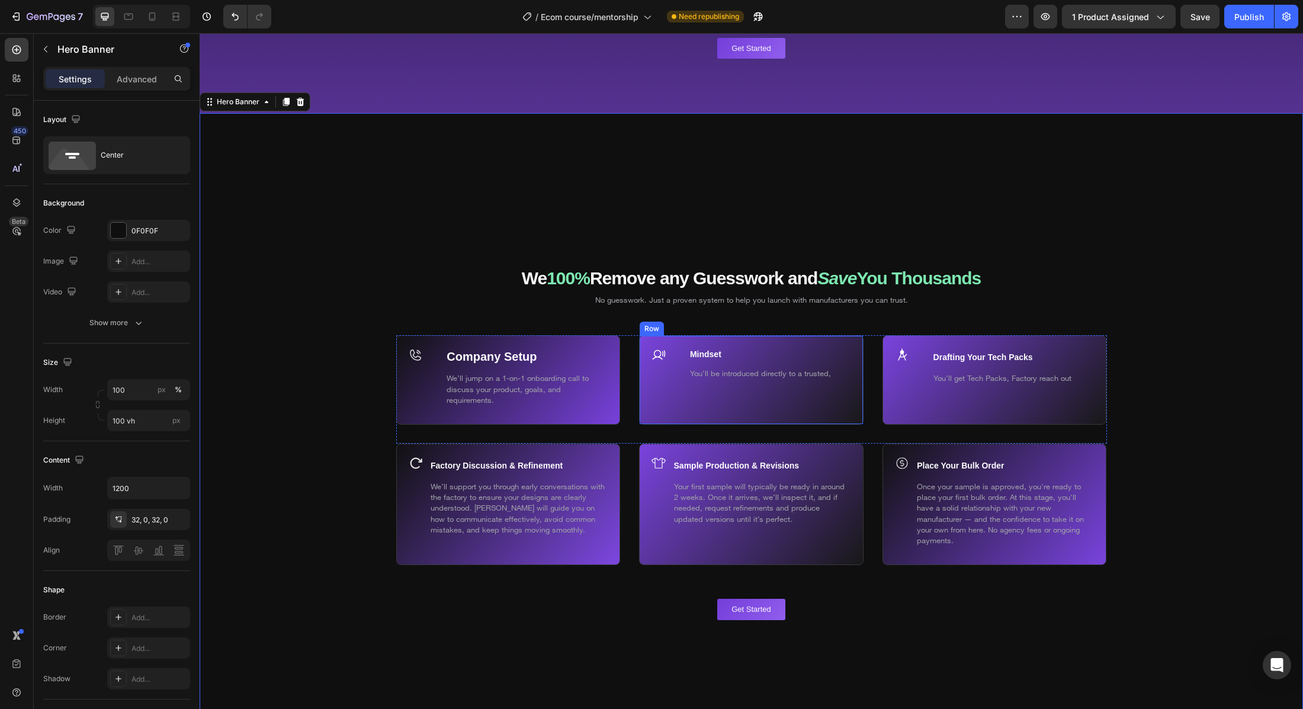
click at [646, 358] on div "Mindset Text Block You’ll be introduced directly to a trusted, Text Block Row I…" at bounding box center [751, 379] width 224 height 89
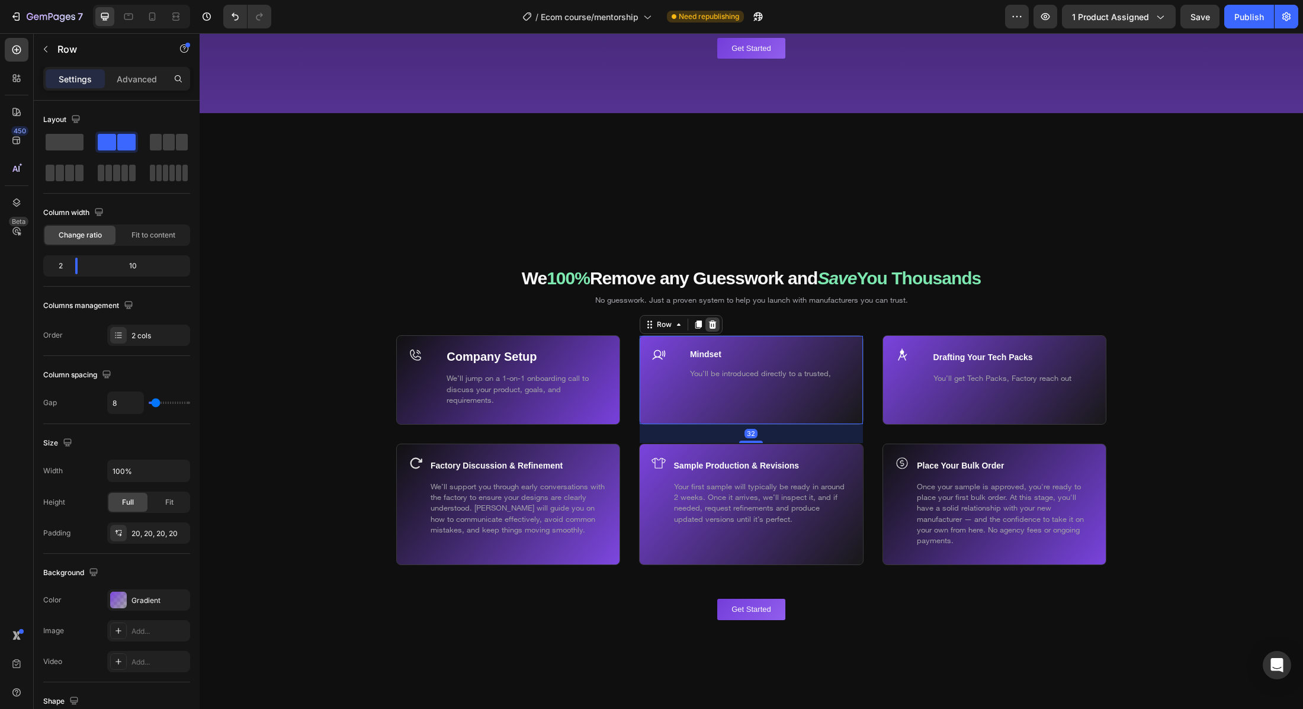
click at [714, 329] on icon at bounding box center [713, 324] width 8 height 8
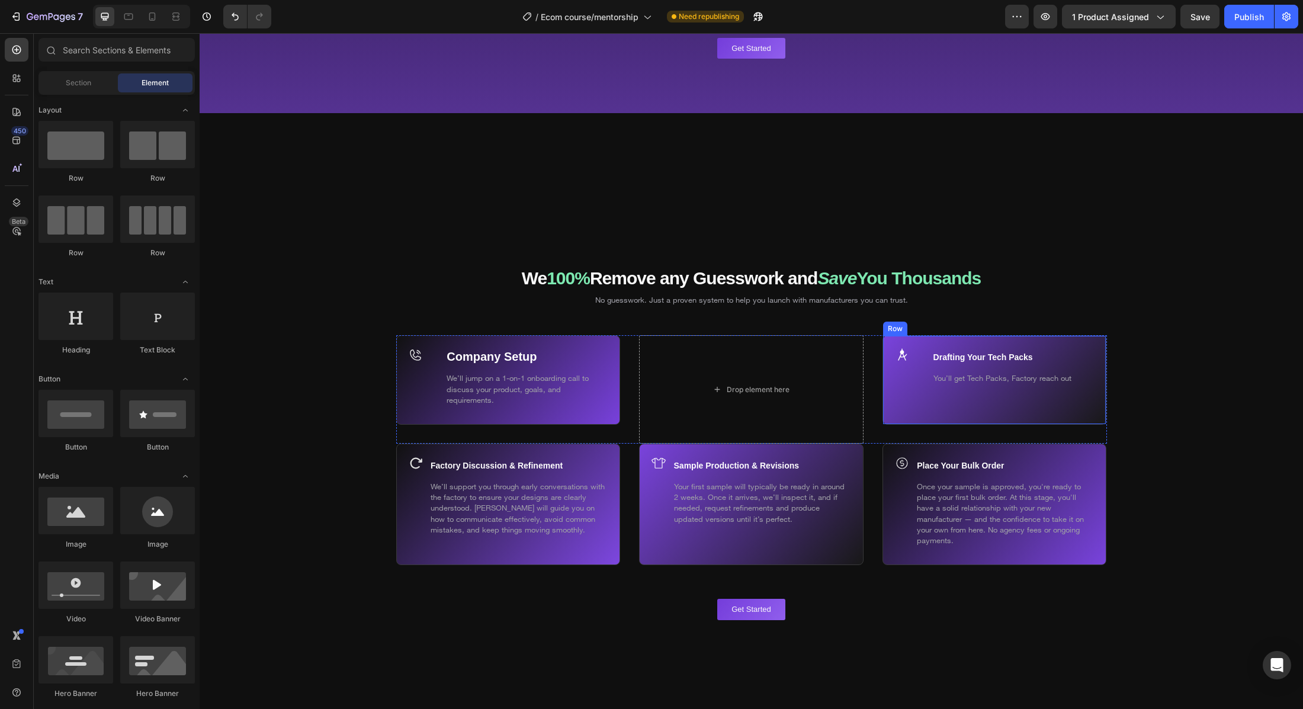
click at [890, 365] on div "Drafting Your Tech Packs Text Block You’ll get Tech Packs, Factory reach out Te…" at bounding box center [994, 379] width 224 height 89
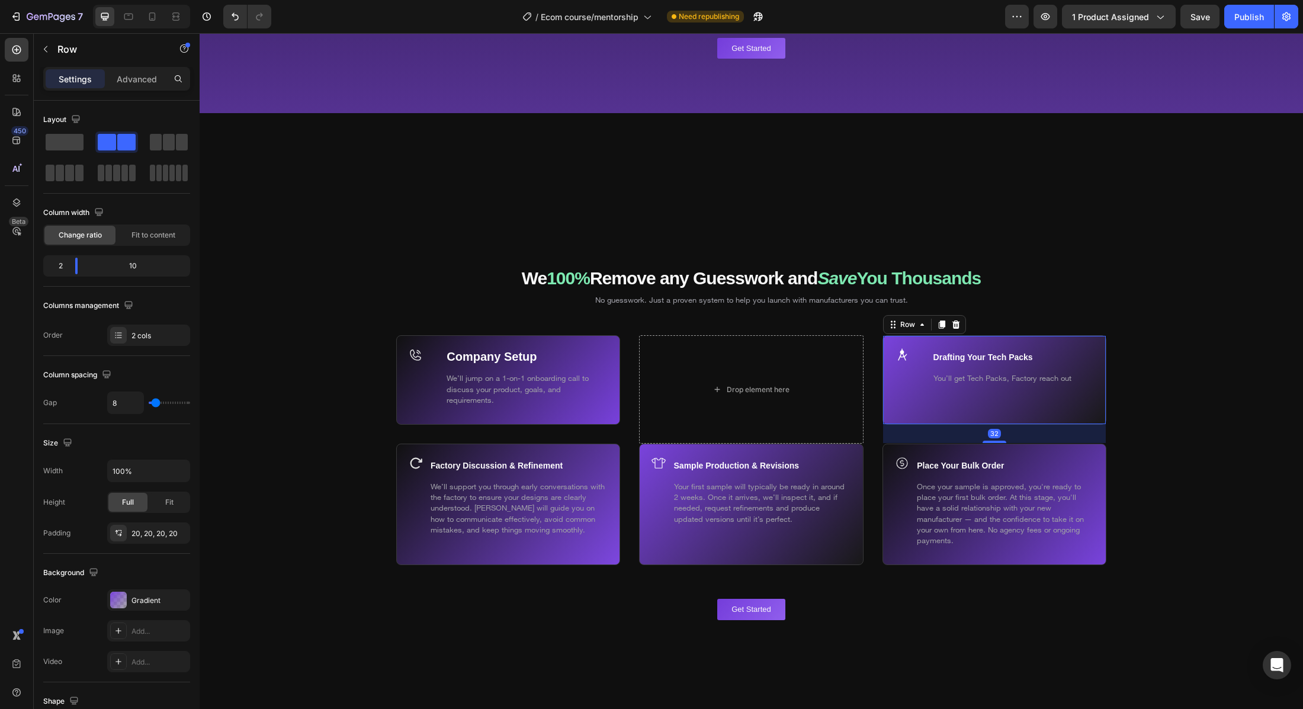
click at [958, 329] on icon at bounding box center [956, 324] width 8 height 8
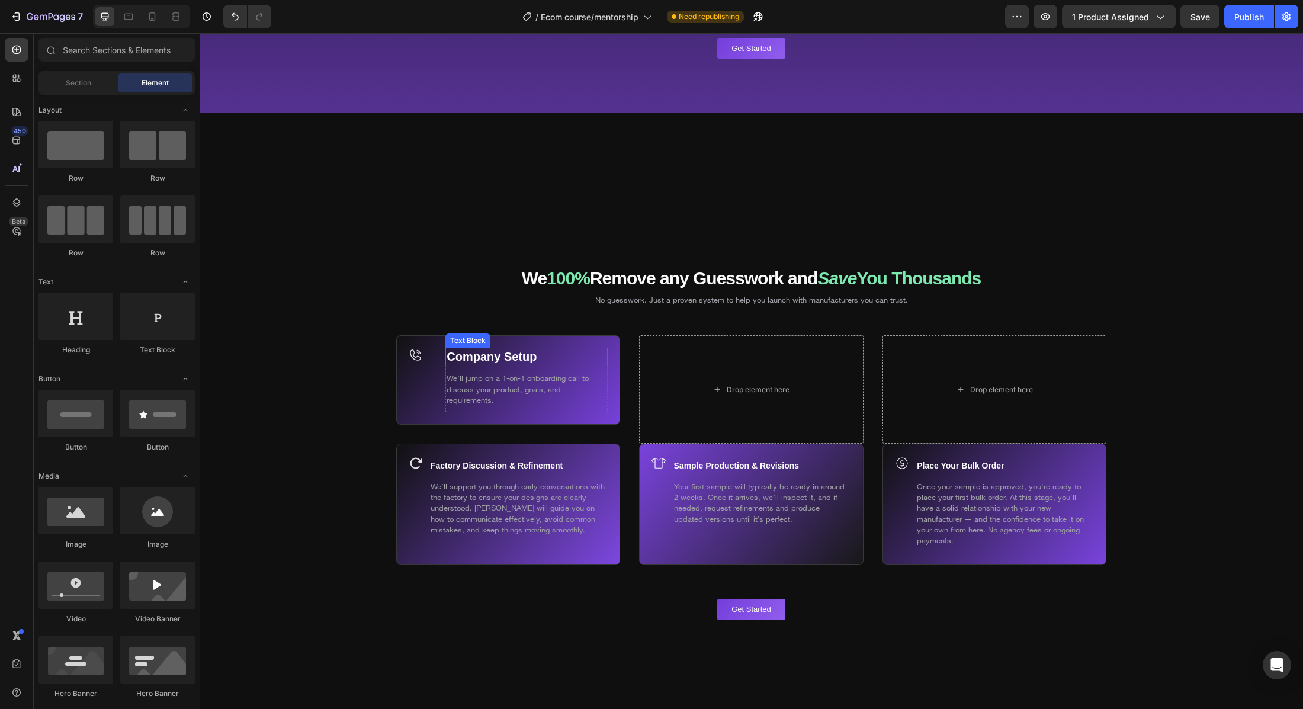
click at [604, 364] on p "Company Setup" at bounding box center [527, 356] width 160 height 15
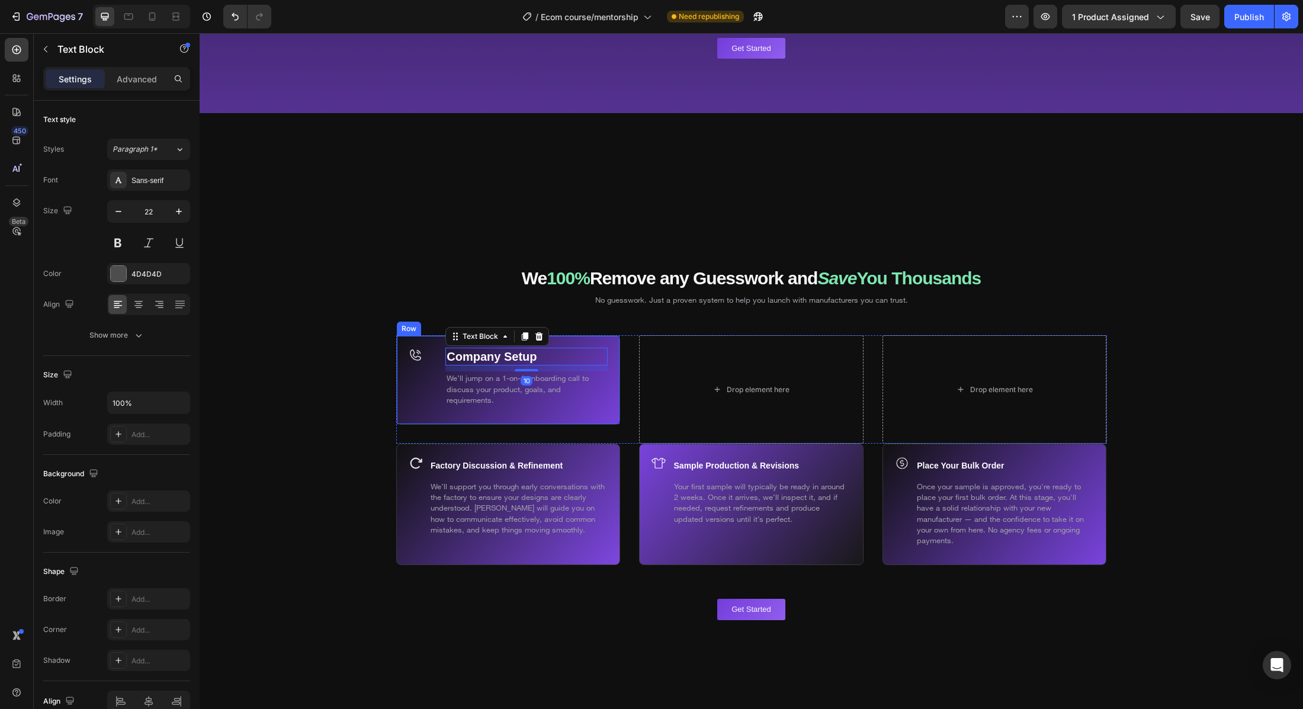
click at [421, 376] on div "Icon" at bounding box center [425, 380] width 33 height 65
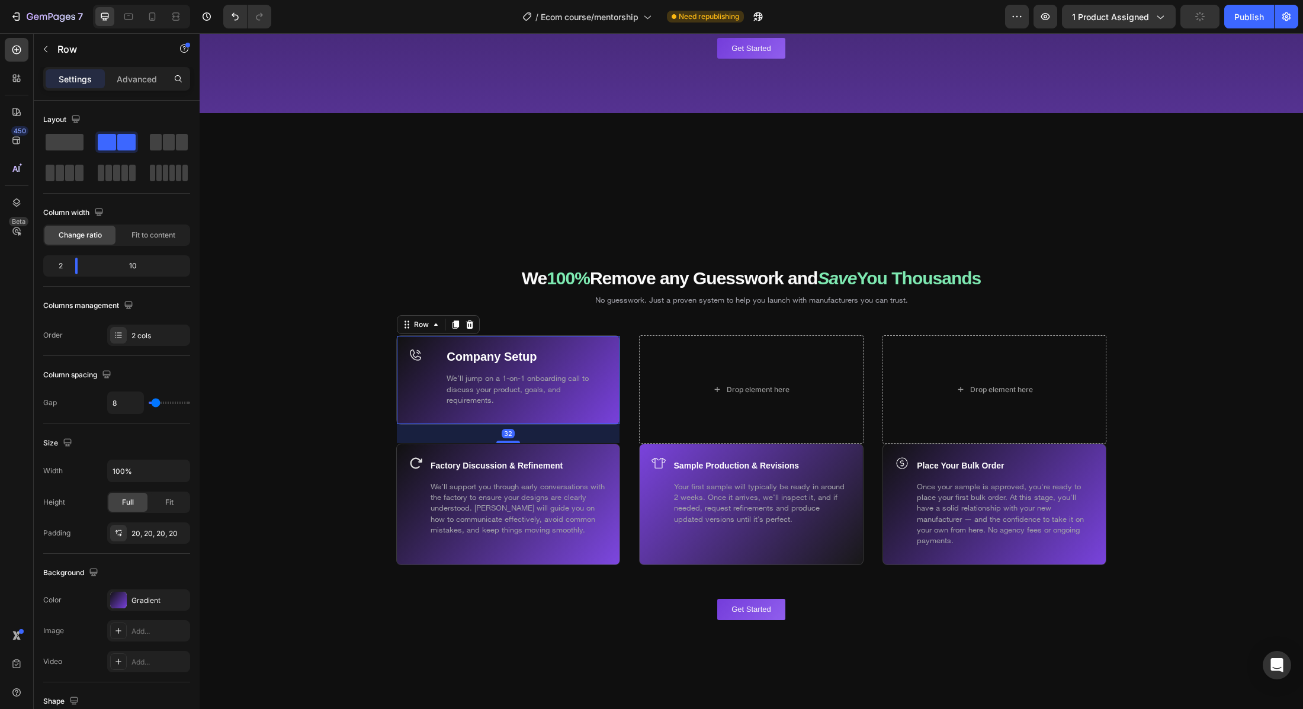
click at [455, 326] on icon at bounding box center [455, 324] width 7 height 8
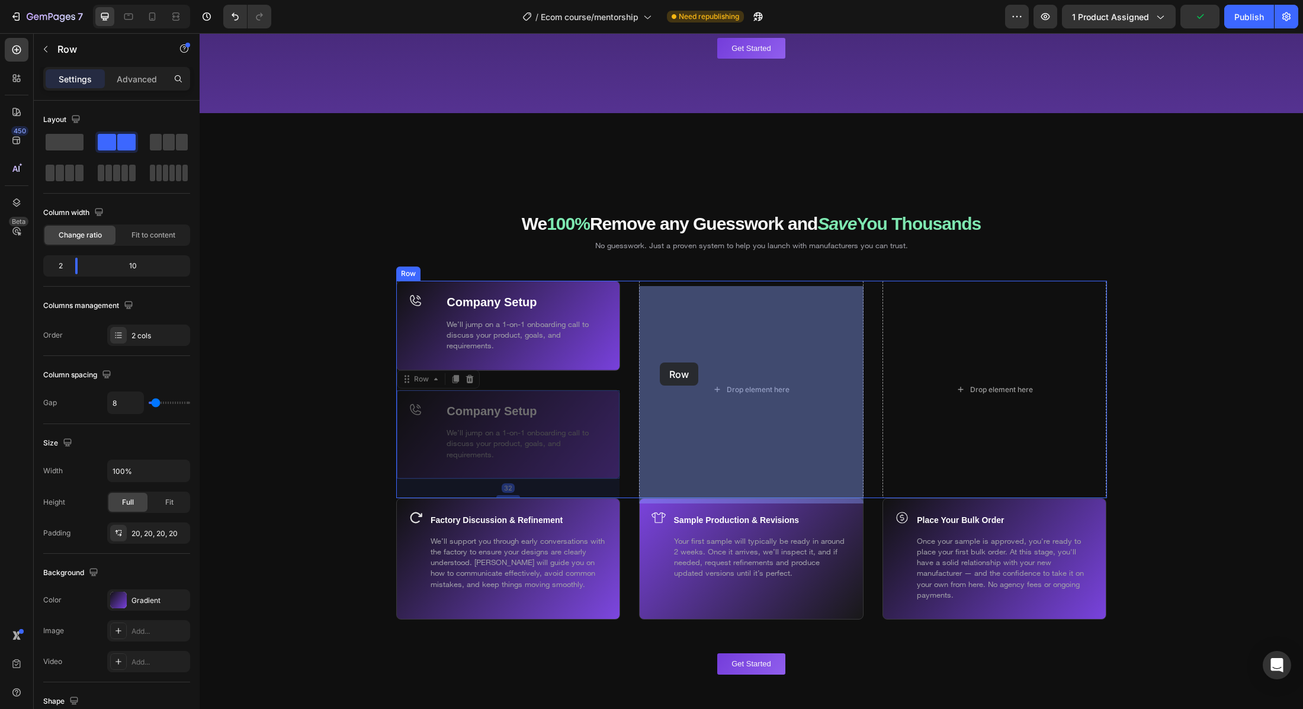
drag, startPoint x: 519, startPoint y: 379, endPoint x: 663, endPoint y: 361, distance: 145.1
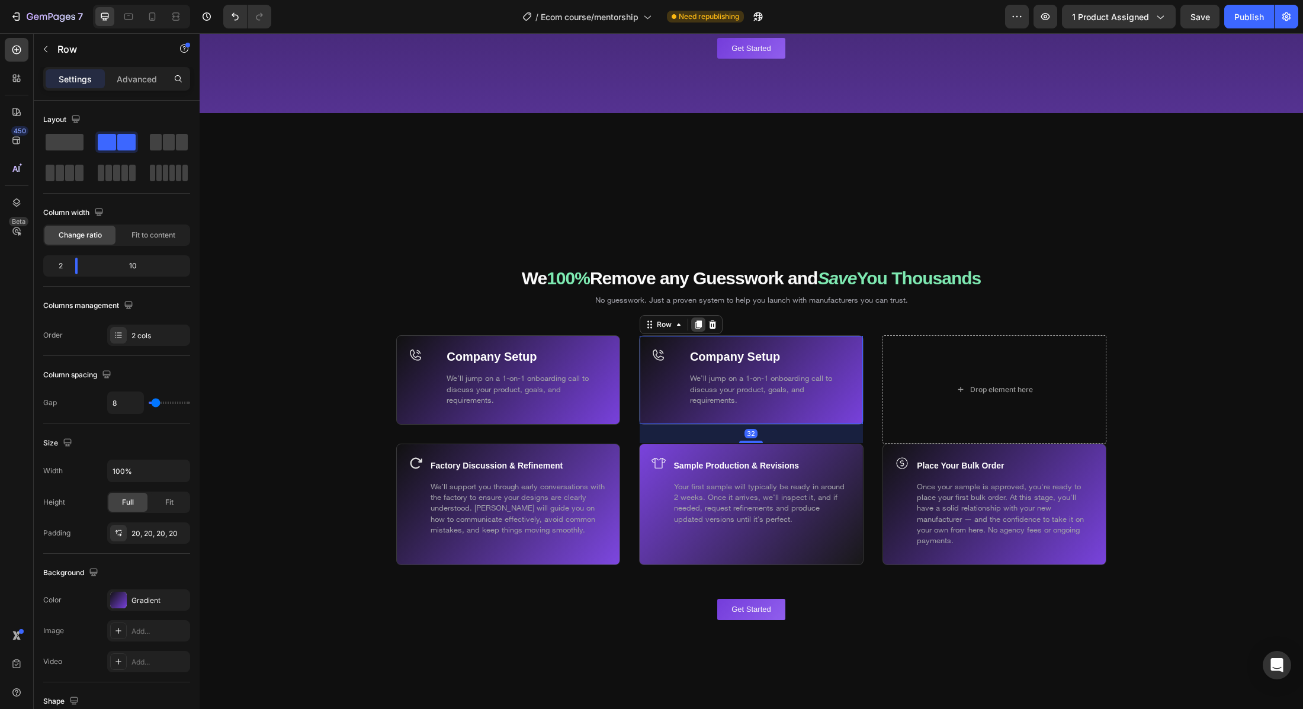
click at [703, 329] on div at bounding box center [698, 324] width 14 height 14
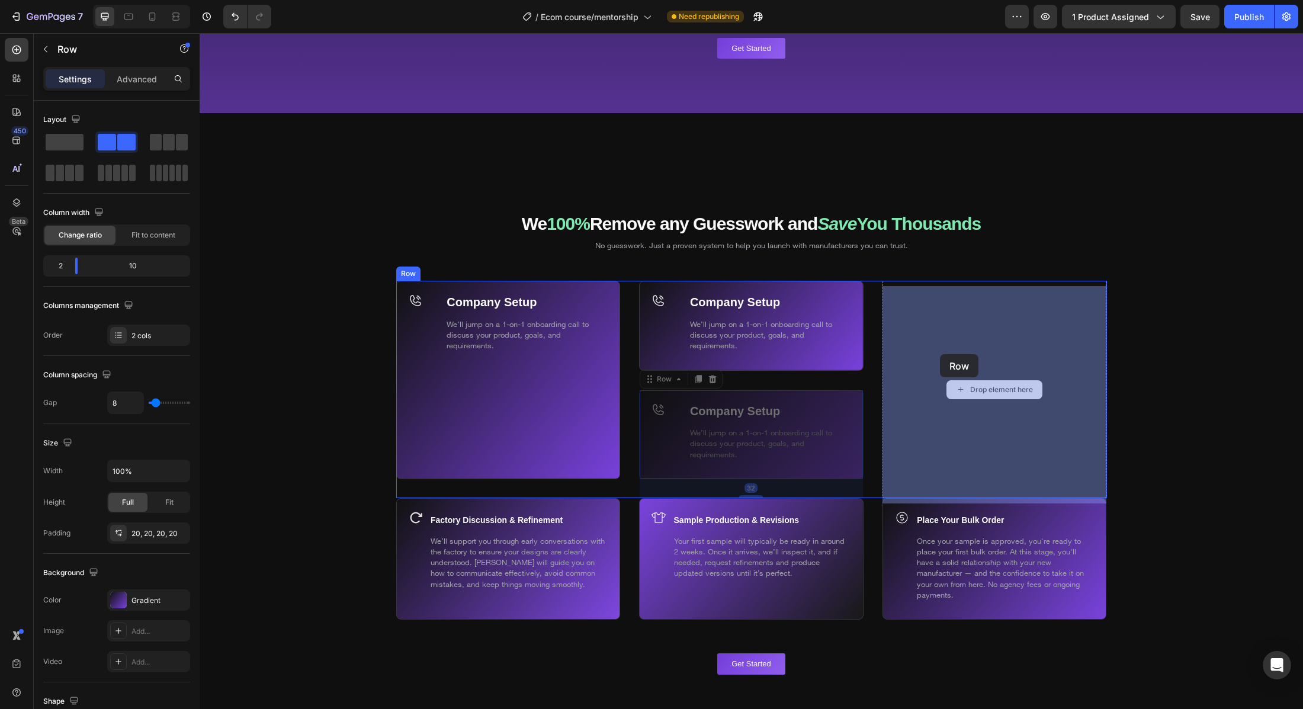
drag, startPoint x: 655, startPoint y: 385, endPoint x: 940, endPoint y: 354, distance: 286.5
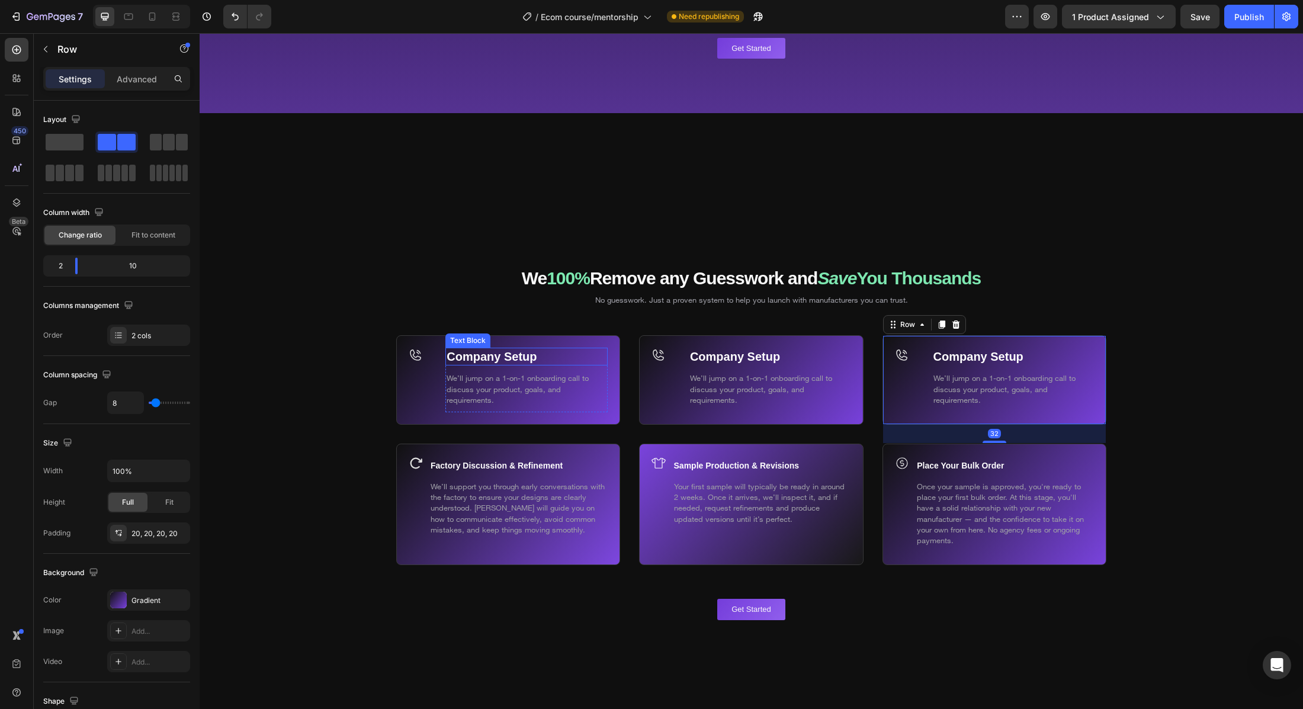
click at [550, 362] on p "Company Setup" at bounding box center [527, 356] width 160 height 15
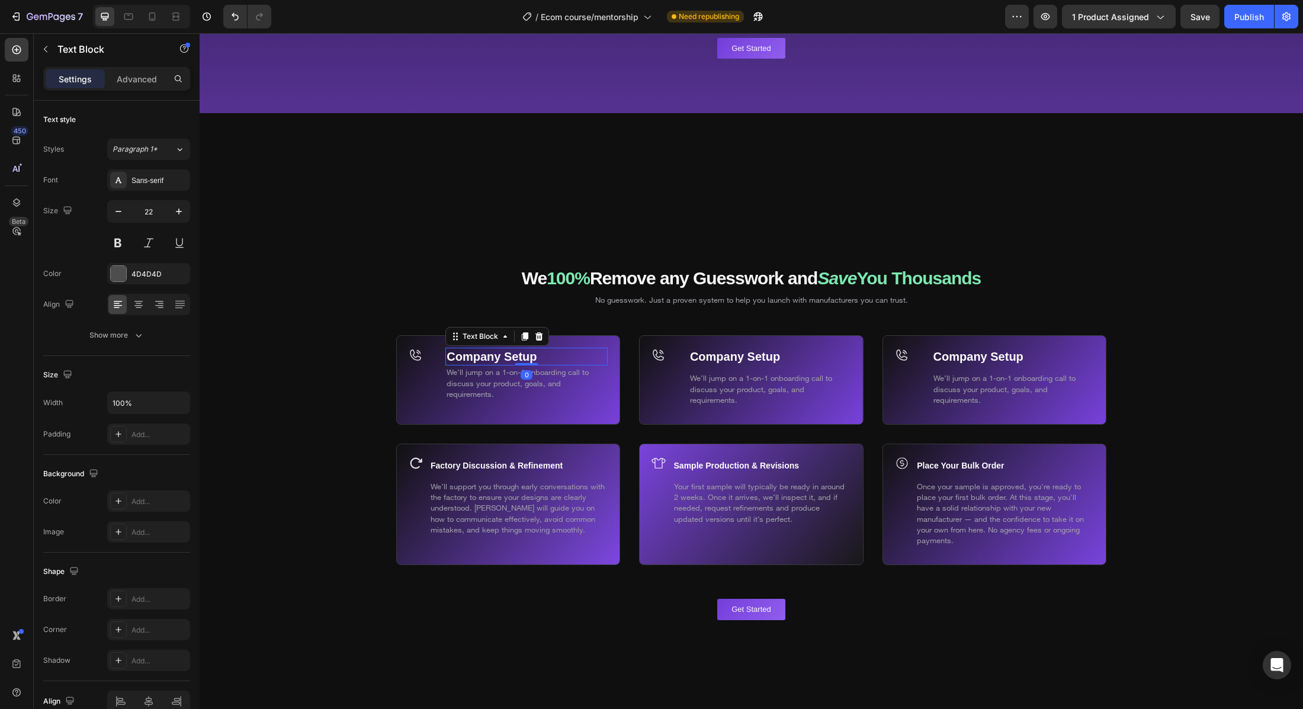
click at [531, 362] on div "Company Setup Text Block 0" at bounding box center [526, 357] width 162 height 18
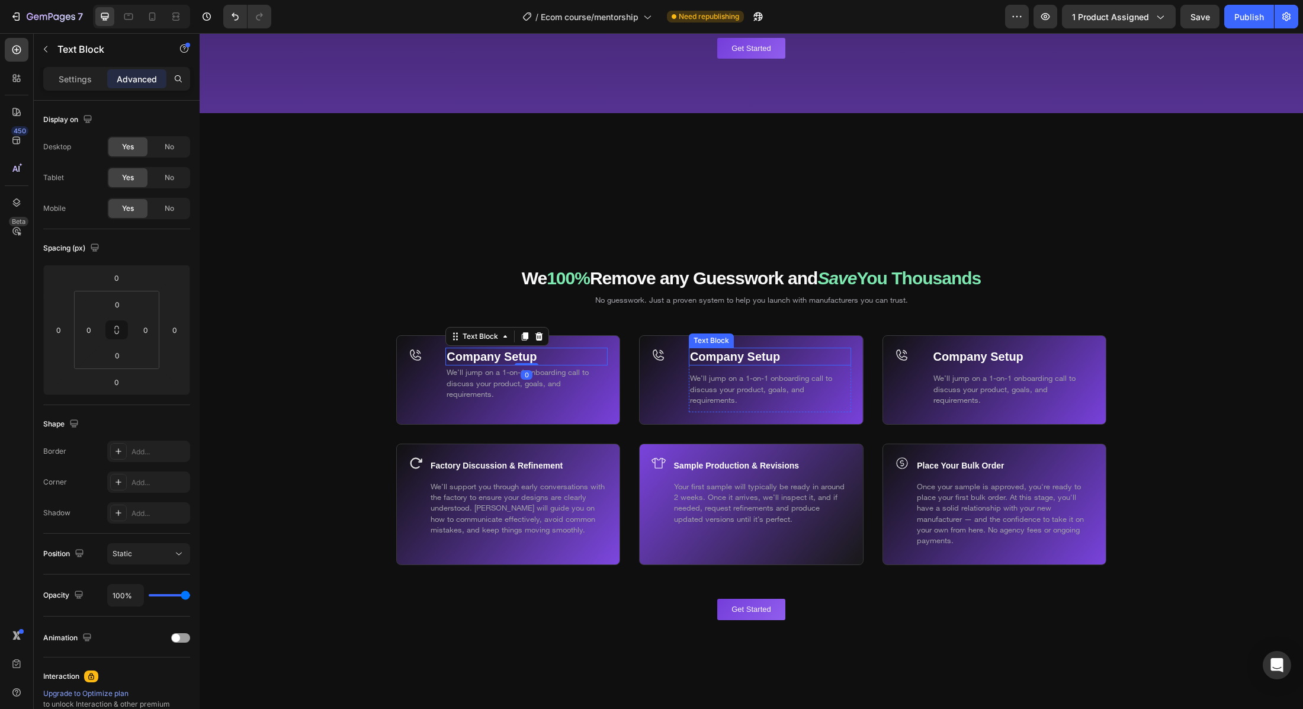
click at [803, 364] on p "Company Setup" at bounding box center [770, 356] width 160 height 15
drag, startPoint x: 775, startPoint y: 376, endPoint x: 777, endPoint y: 364, distance: 11.5
click at [777, 364] on div "Company Setup Text Block 0" at bounding box center [770, 357] width 162 height 18
type input "0"
click at [1044, 364] on p "Company Setup" at bounding box center [1013, 356] width 160 height 15
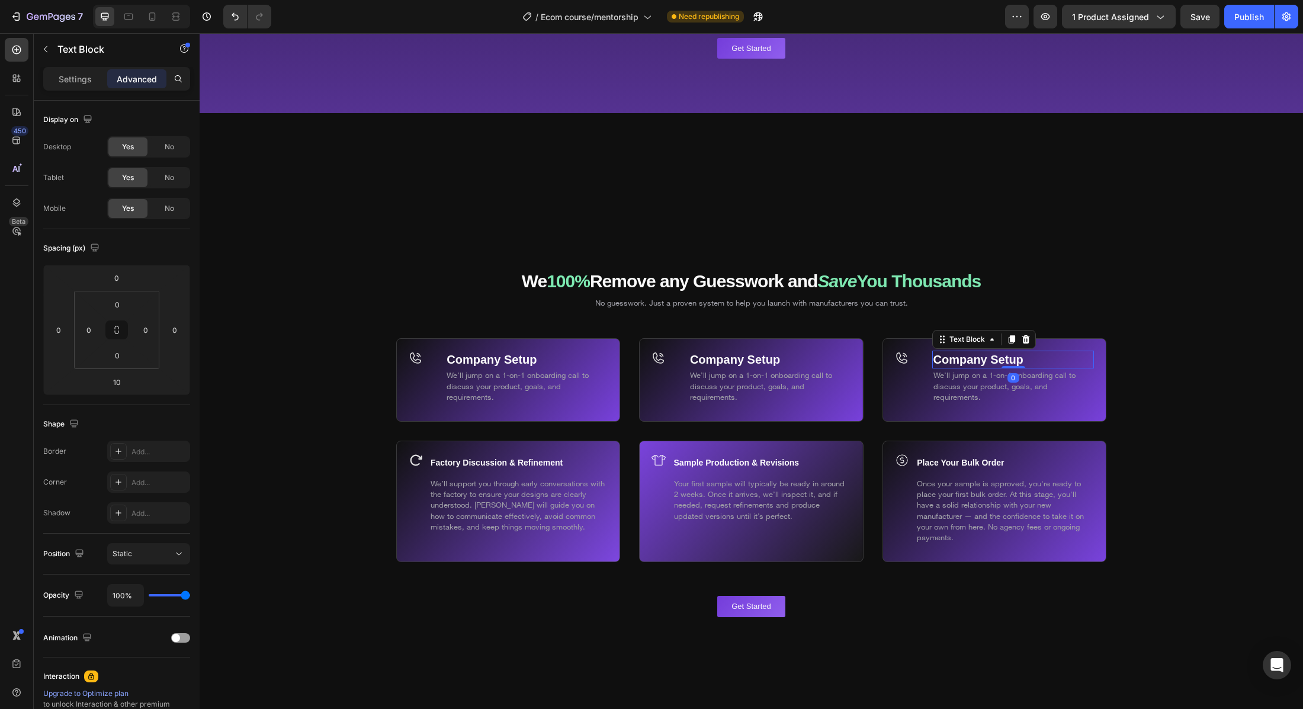
drag, startPoint x: 1015, startPoint y: 374, endPoint x: 1016, endPoint y: 362, distance: 11.9
click at [1016, 361] on div "Company Setup Text Block 0" at bounding box center [1013, 360] width 162 height 18
type input "0"
click at [631, 471] on div "Factory Discussion & Refinement Text Block We’ll support you through early conv…" at bounding box center [751, 511] width 711 height 140
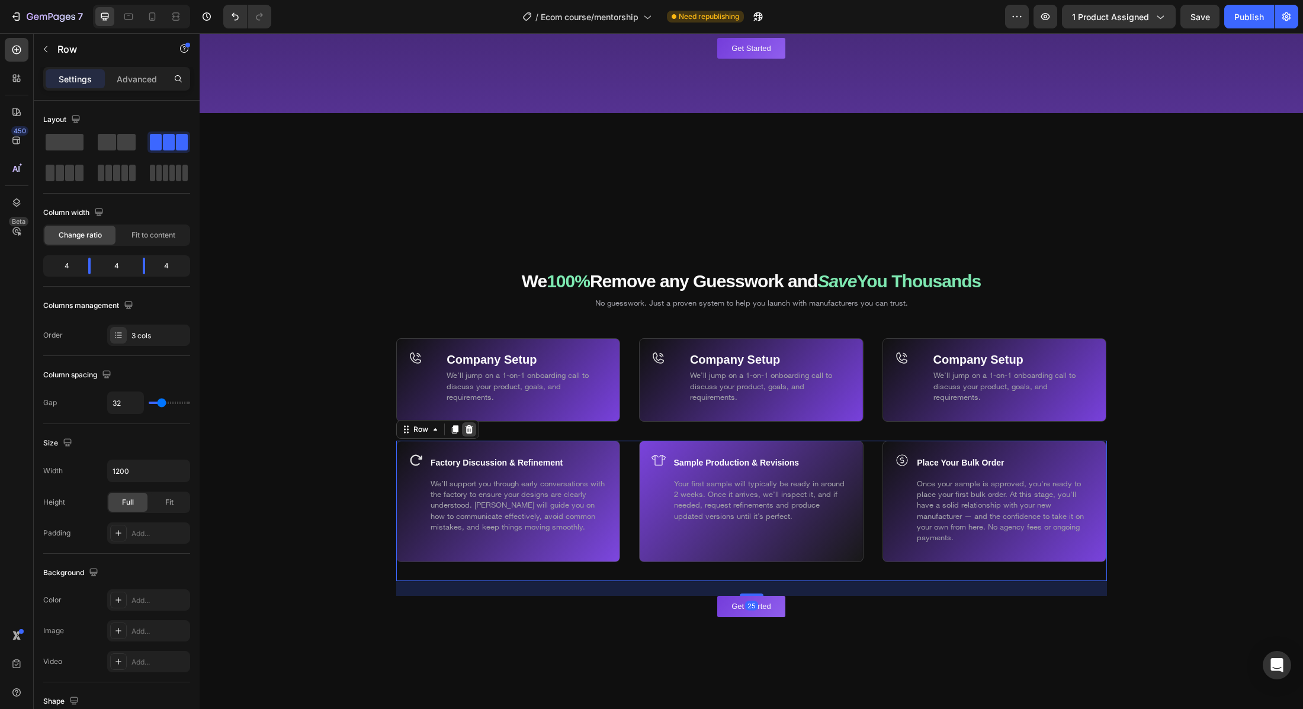
click at [466, 434] on icon at bounding box center [468, 429] width 9 height 9
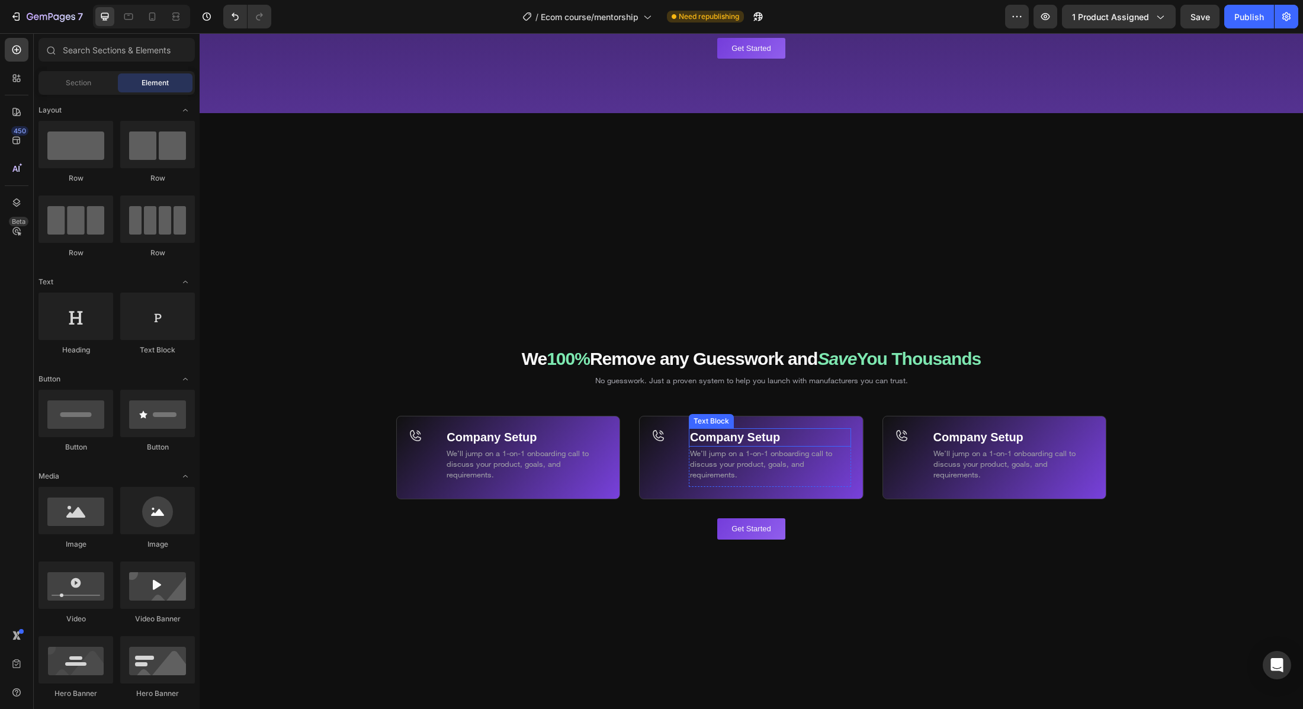
click at [761, 434] on strong "Company Setup" at bounding box center [735, 437] width 90 height 13
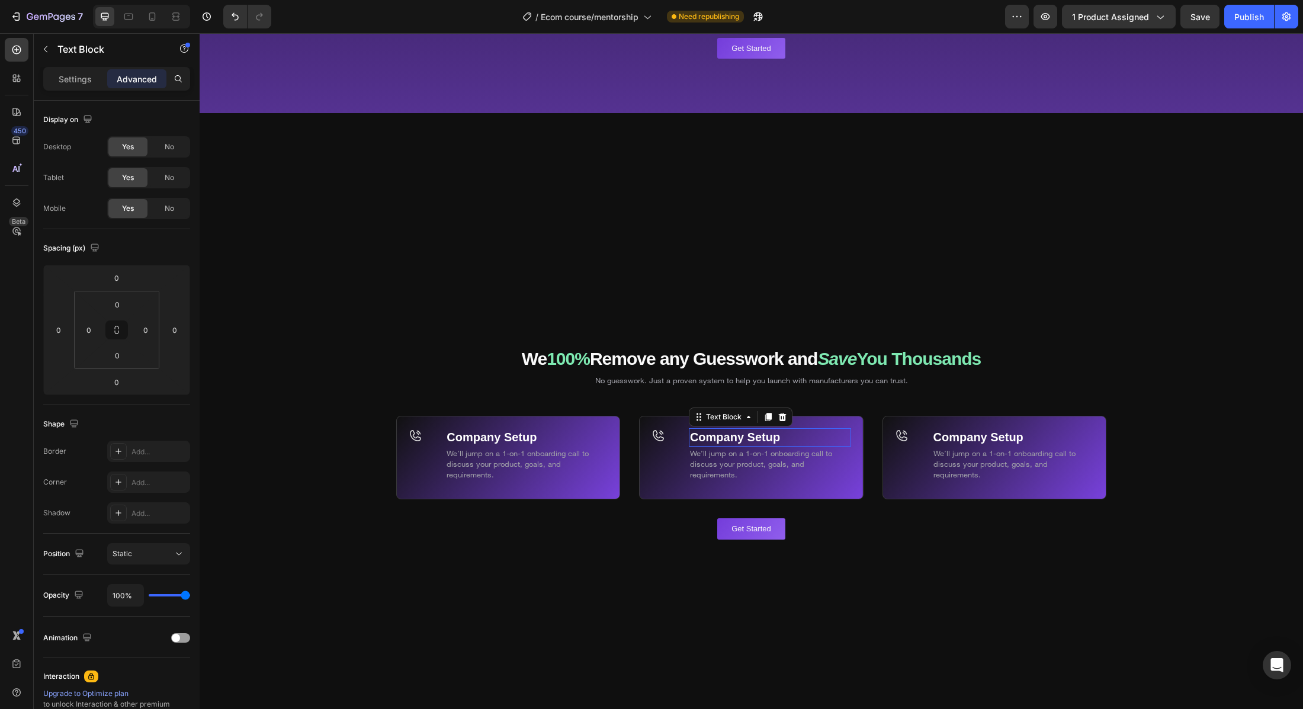
click at [761, 434] on strong "Company Setup" at bounding box center [735, 437] width 90 height 13
click at [763, 438] on strong "Company Setup" at bounding box center [735, 437] width 90 height 13
drag, startPoint x: 681, startPoint y: 441, endPoint x: 704, endPoint y: 438, distance: 23.4
drag, startPoint x: 765, startPoint y: 437, endPoint x: 700, endPoint y: 437, distance: 64.6
click at [700, 437] on p "Company Setup" at bounding box center [770, 436] width 160 height 15
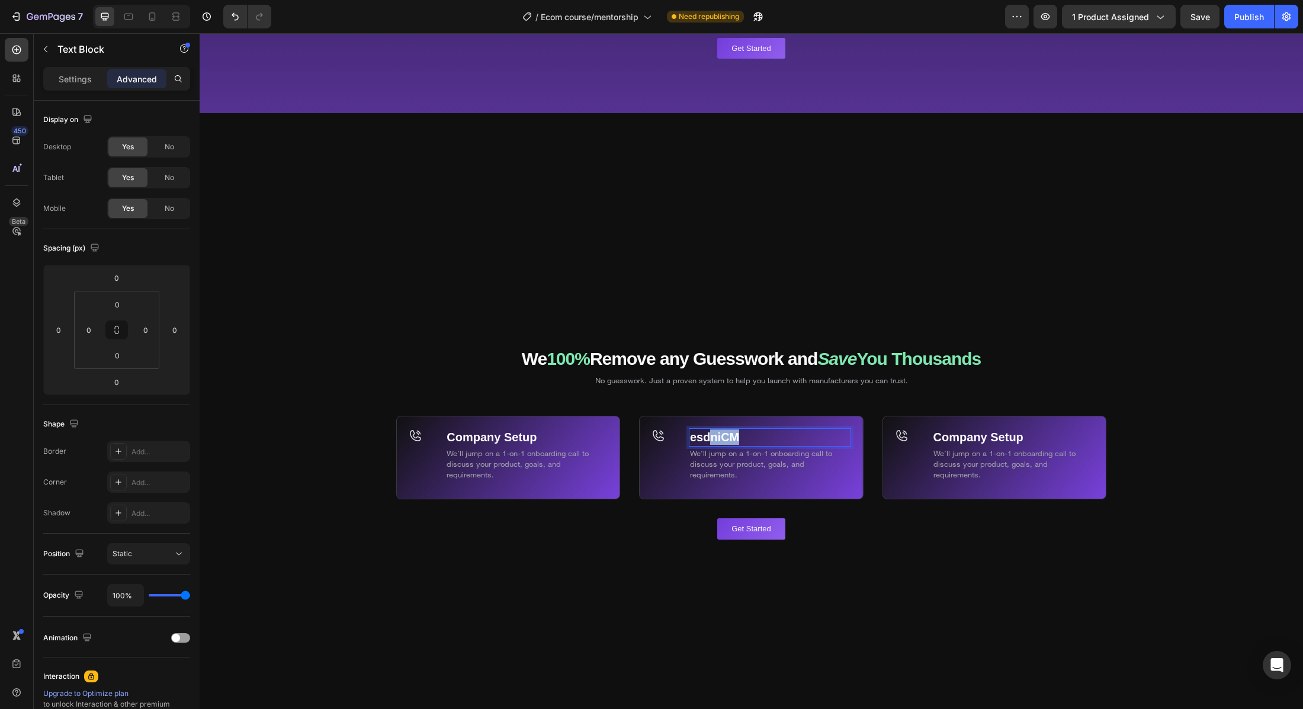
drag, startPoint x: 752, startPoint y: 438, endPoint x: 713, endPoint y: 438, distance: 39.1
click at [713, 438] on p "esdniCM" at bounding box center [770, 436] width 160 height 15
click at [727, 439] on strong "niesdM" at bounding box center [710, 437] width 41 height 13
click at [788, 439] on p "niesdM" at bounding box center [770, 436] width 160 height 15
click at [774, 462] on span "We’ll jump on a 1-on-1 onboarding call to discuss your product, goals, and requ…" at bounding box center [761, 463] width 142 height 31
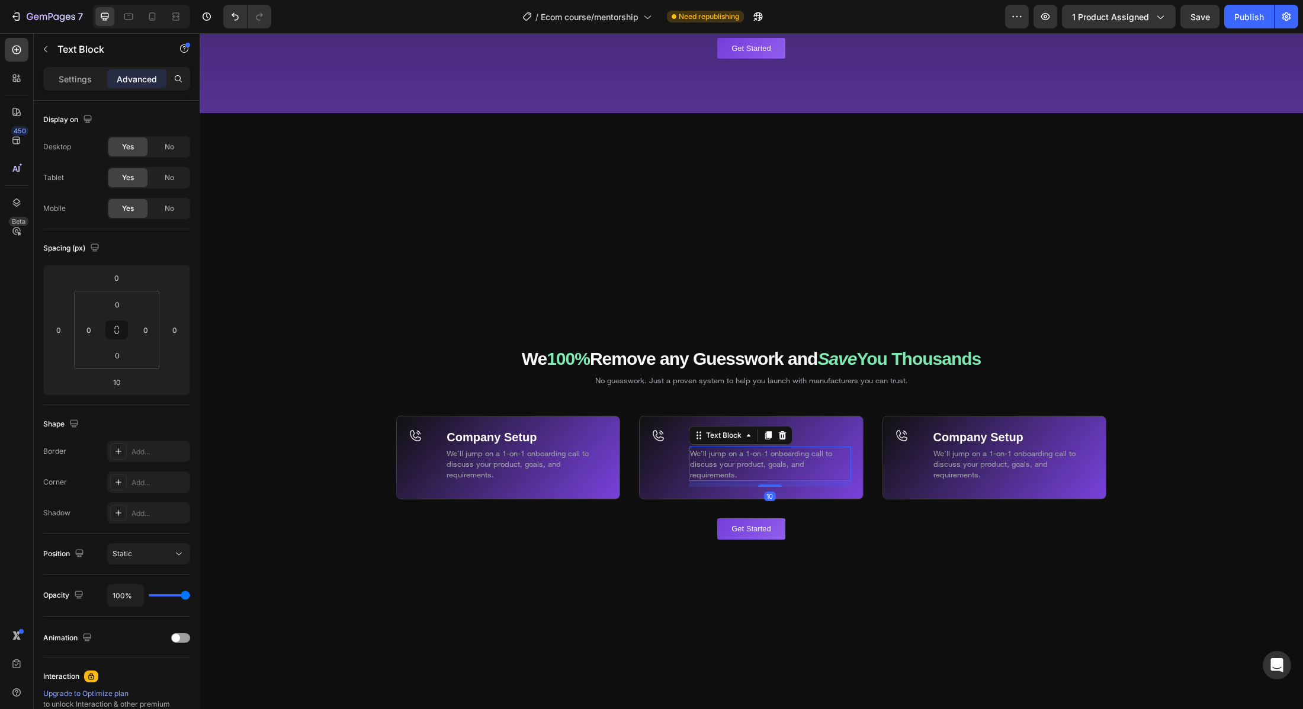
click at [821, 434] on p "niesdM" at bounding box center [770, 436] width 160 height 15
click at [719, 437] on strong "niesdMindset" at bounding box center [728, 437] width 76 height 13
click at [775, 479] on p "We’ll jump on a 1-on-1 onboarding call to discuss your product, goals, and requ…" at bounding box center [770, 464] width 160 height 33
click at [823, 508] on div "Mindset Text Block We’ll jump on a 1-on-1 onboarding call to discuss your produ…" at bounding box center [751, 467] width 224 height 102
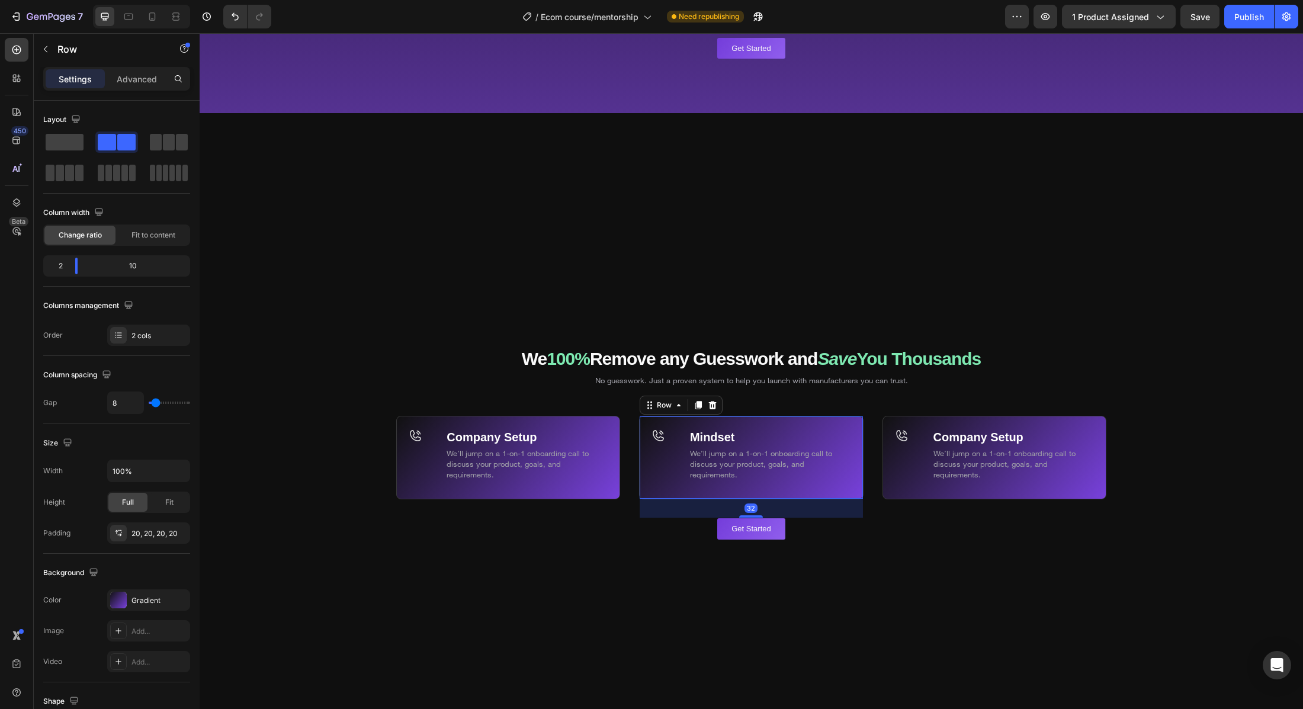
click at [679, 447] on div "Icon" at bounding box center [668, 457] width 33 height 59
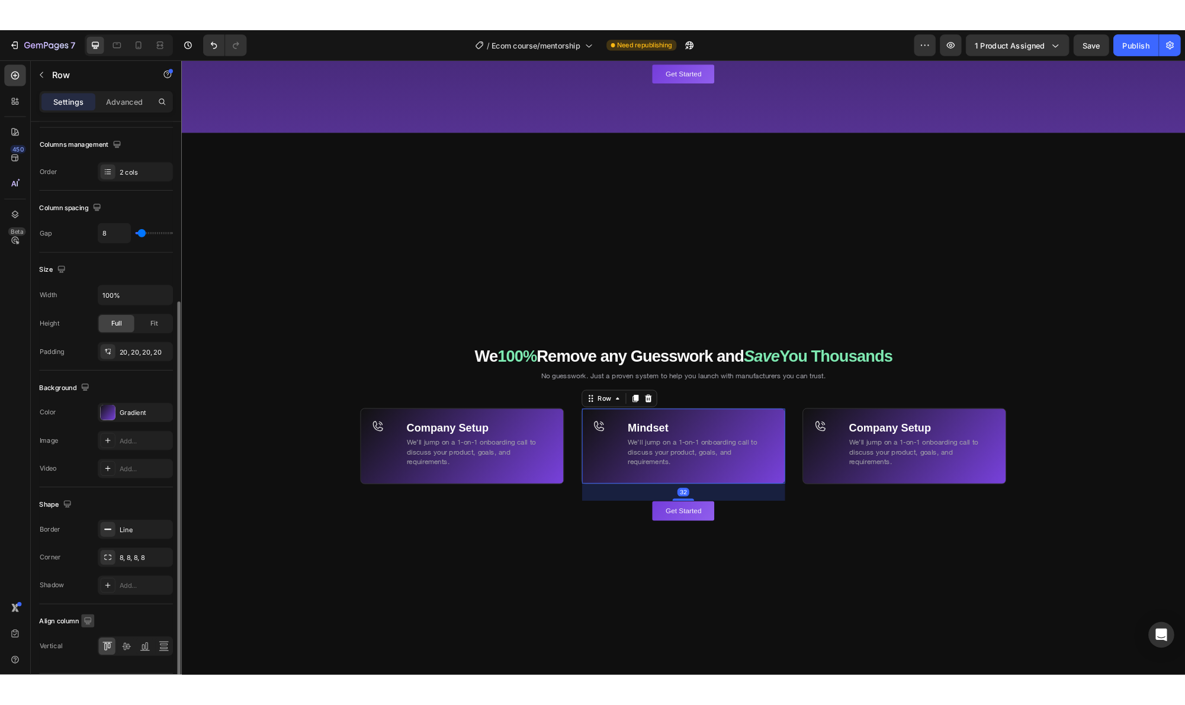
scroll to position [216, 0]
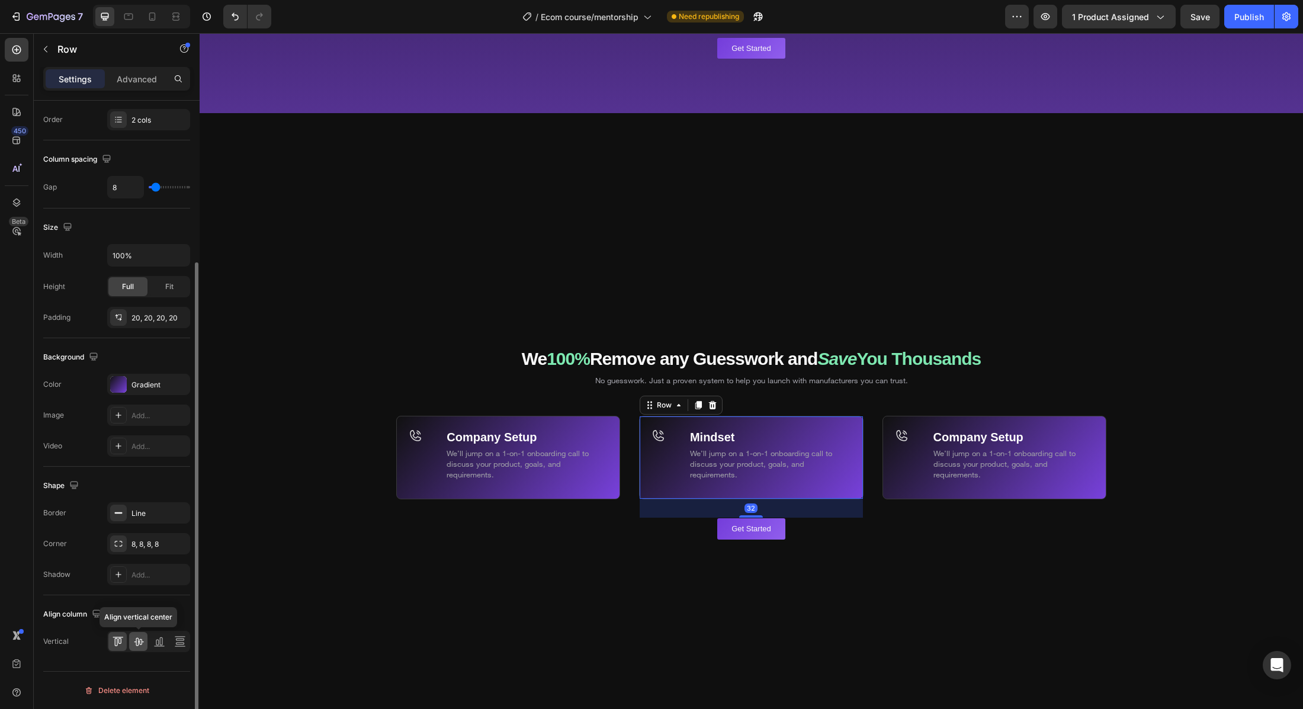
click at [137, 643] on icon at bounding box center [139, 642] width 12 height 12
click at [119, 640] on icon at bounding box center [118, 642] width 12 height 12
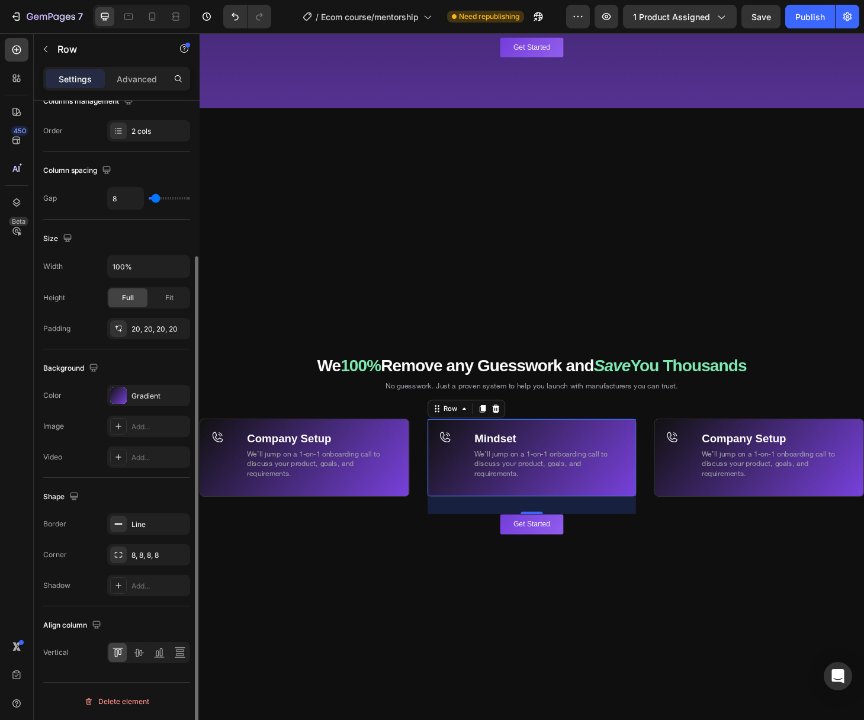
scroll to position [204, 0]
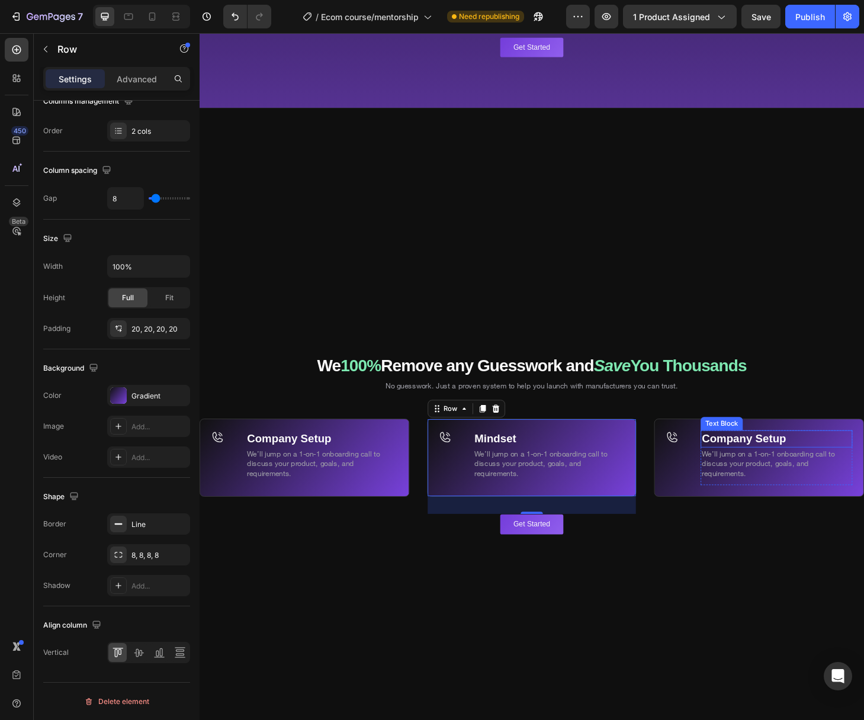
click at [791, 469] on strong "Company Setup" at bounding box center [782, 466] width 90 height 13
click at [791, 470] on strong "Company Setup" at bounding box center [782, 466] width 90 height 13
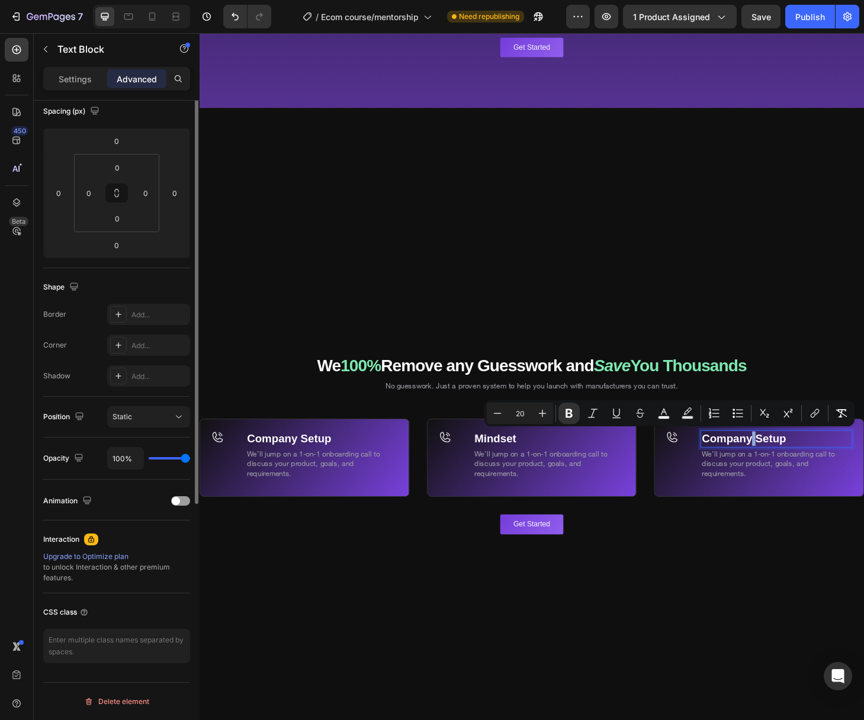
scroll to position [0, 0]
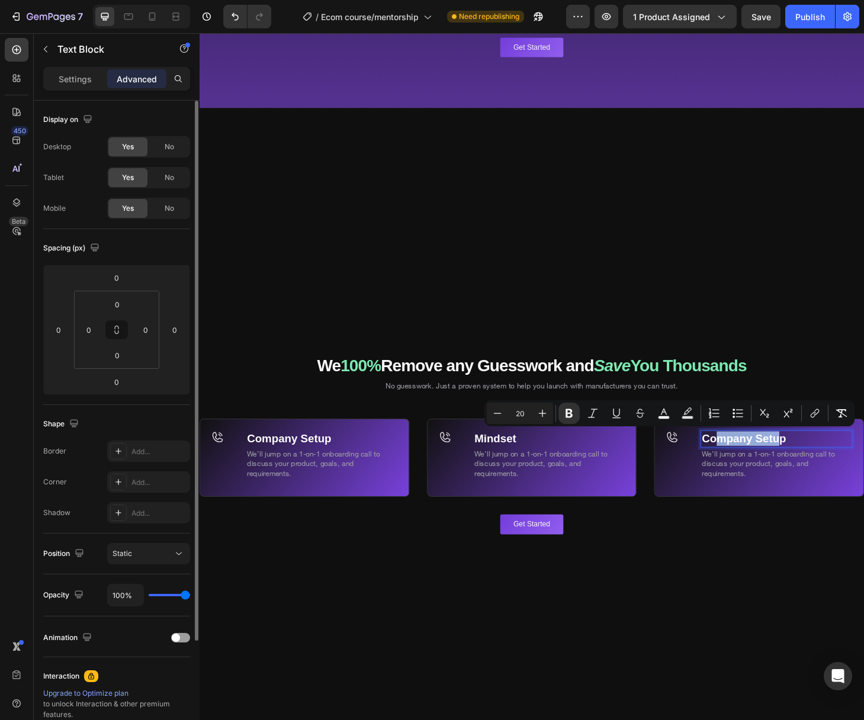
drag, startPoint x: 823, startPoint y: 468, endPoint x: 750, endPoint y: 465, distance: 72.3
click at [750, 465] on strong "Company Setup" at bounding box center [782, 466] width 90 height 13
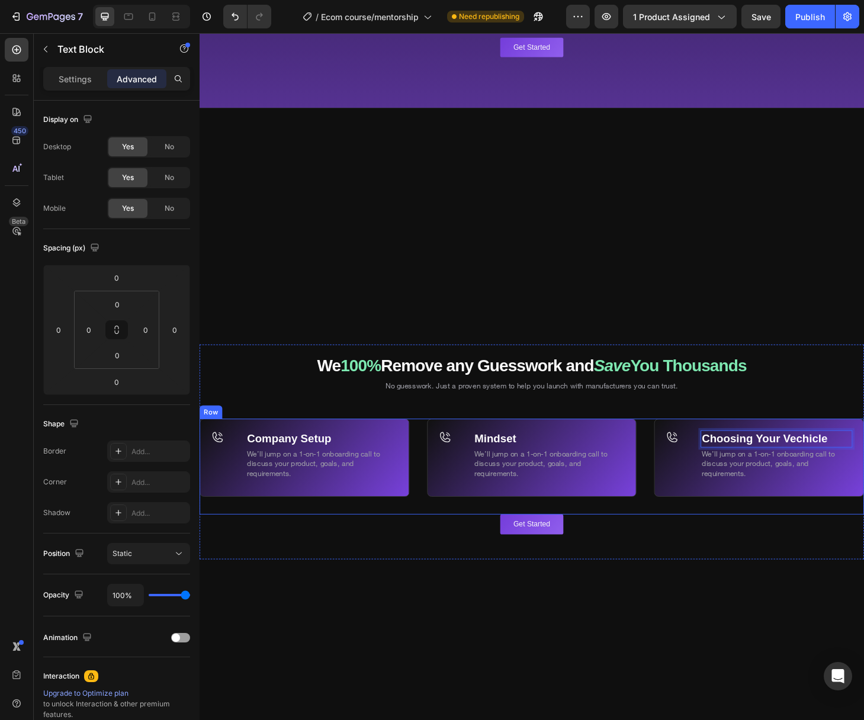
click at [743, 536] on div "Choosing Your Vechicle Text Block 0 We’ll jump on a 1-on-1 onboarding call to d…" at bounding box center [798, 496] width 224 height 102
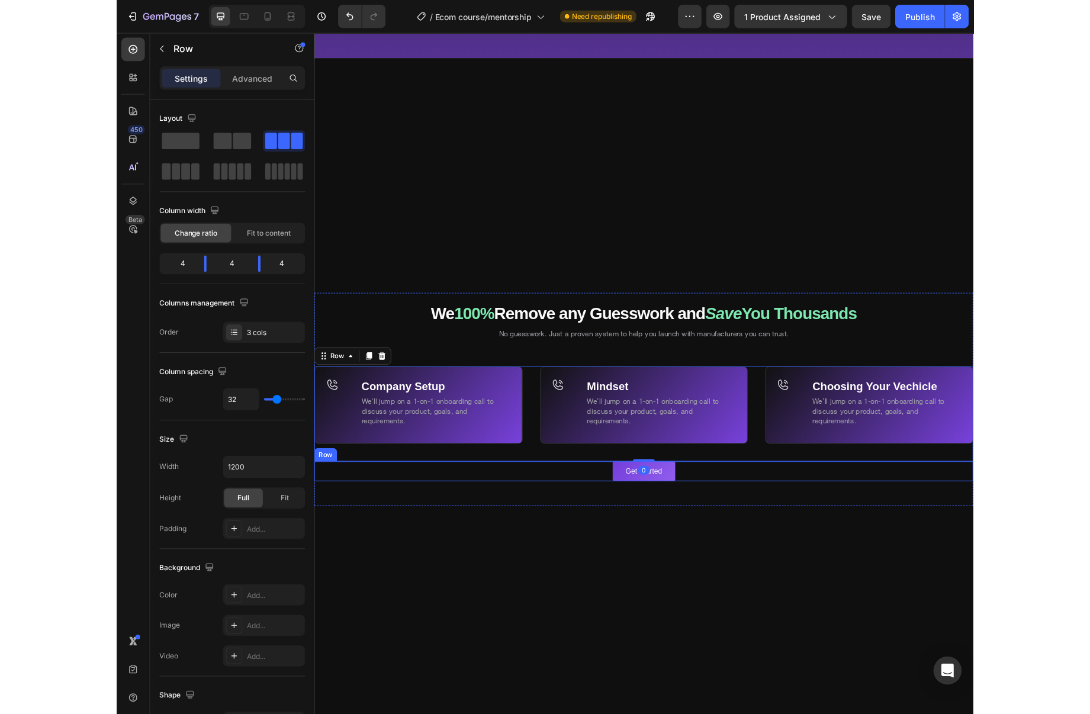
scroll to position [7023, 0]
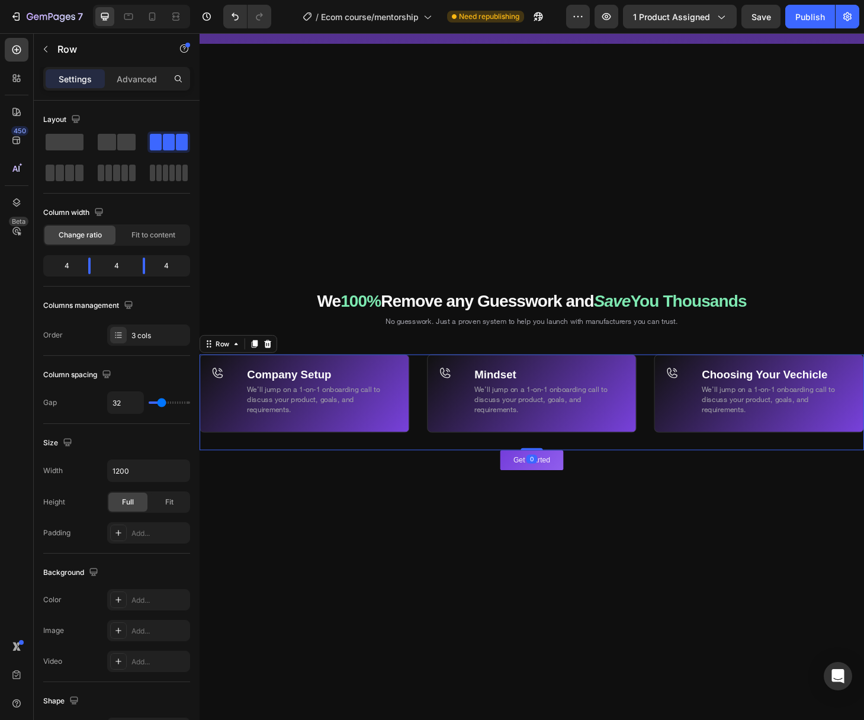
click at [679, 396] on div "Company Setup Text Block We’ll jump on a 1-on-1 onboarding call to discuss your…" at bounding box center [555, 428] width 711 height 102
click at [677, 407] on div "Company Setup Text Block We’ll jump on a 1-on-1 onboarding call to discuss your…" at bounding box center [555, 428] width 711 height 102
click at [69, 171] on span at bounding box center [69, 173] width 9 height 17
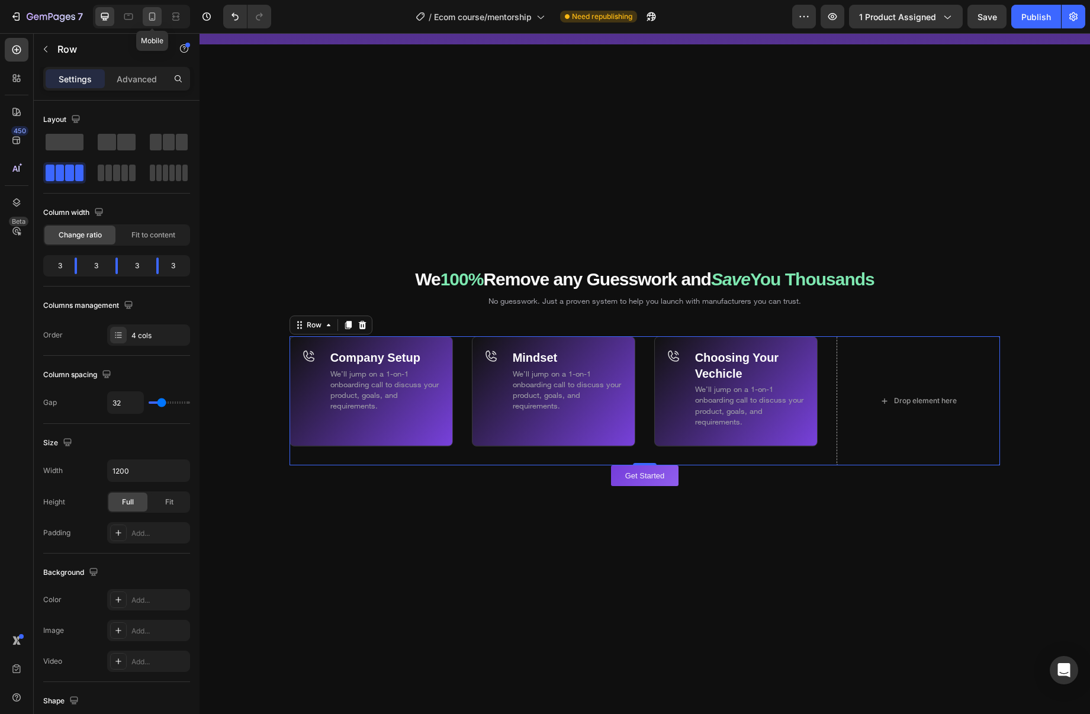
click at [153, 17] on icon at bounding box center [152, 17] width 12 height 12
type input "16"
type input "100%"
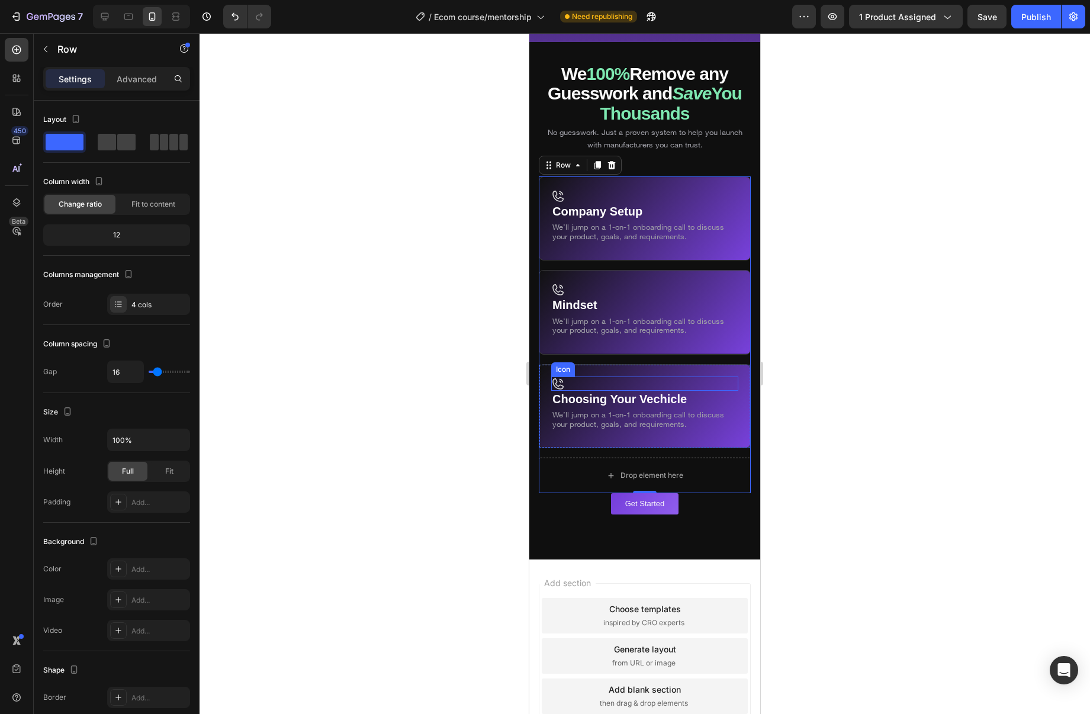
scroll to position [6970, 0]
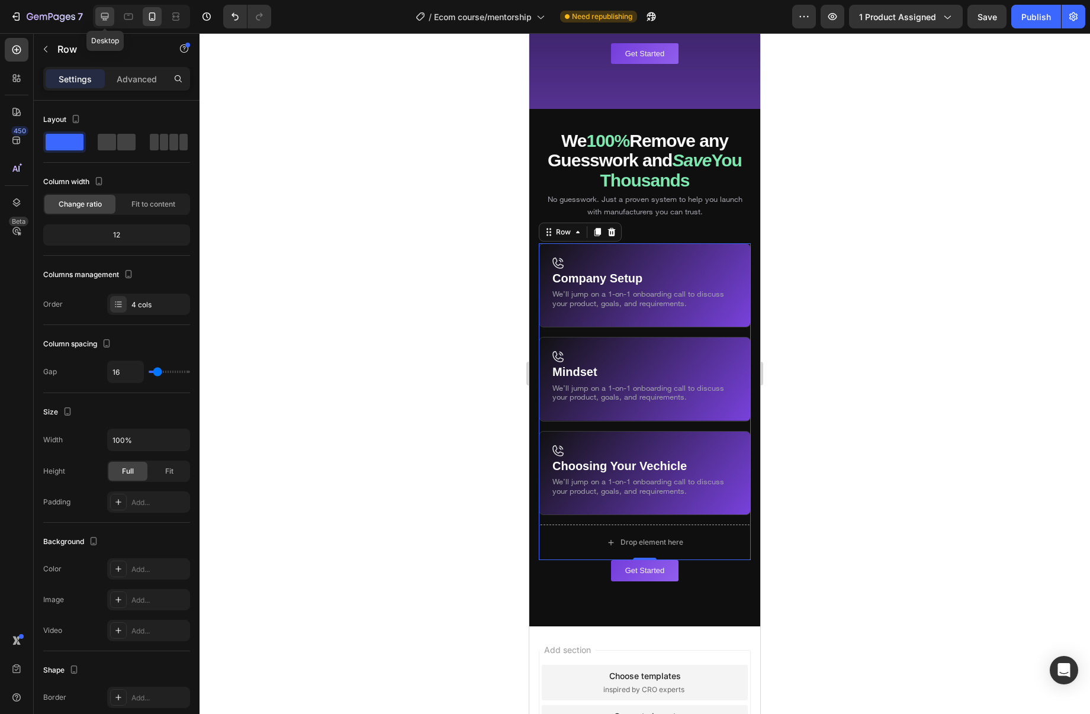
click at [101, 15] on icon at bounding box center [105, 17] width 12 height 12
type input "32"
type input "1200"
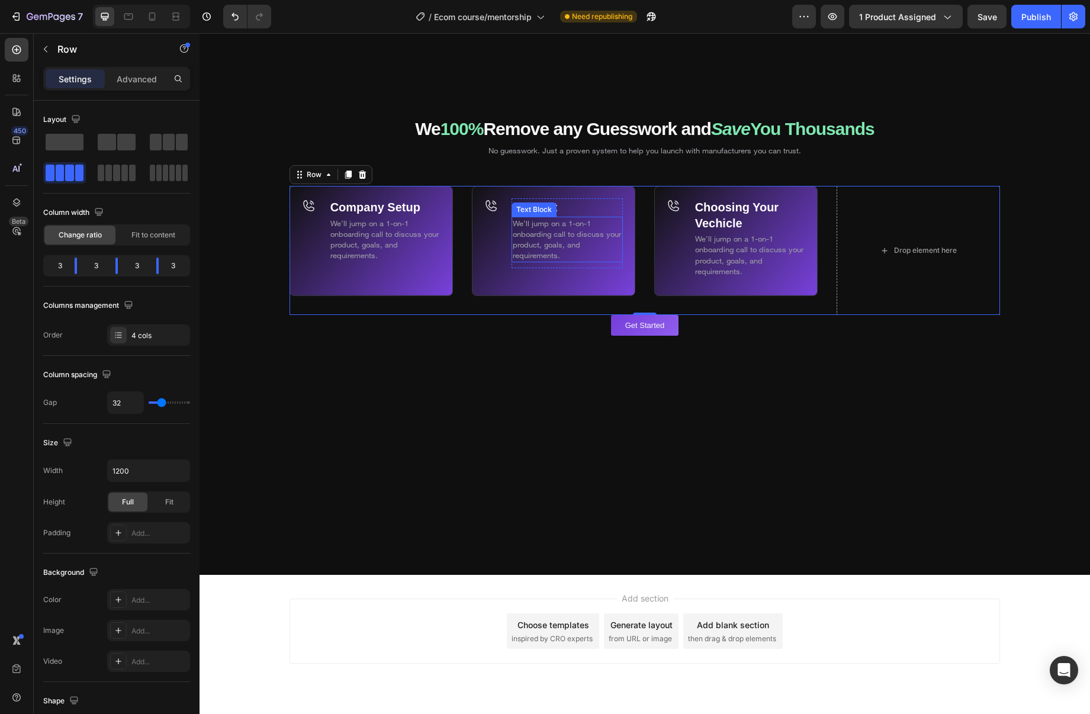
scroll to position [7166, 0]
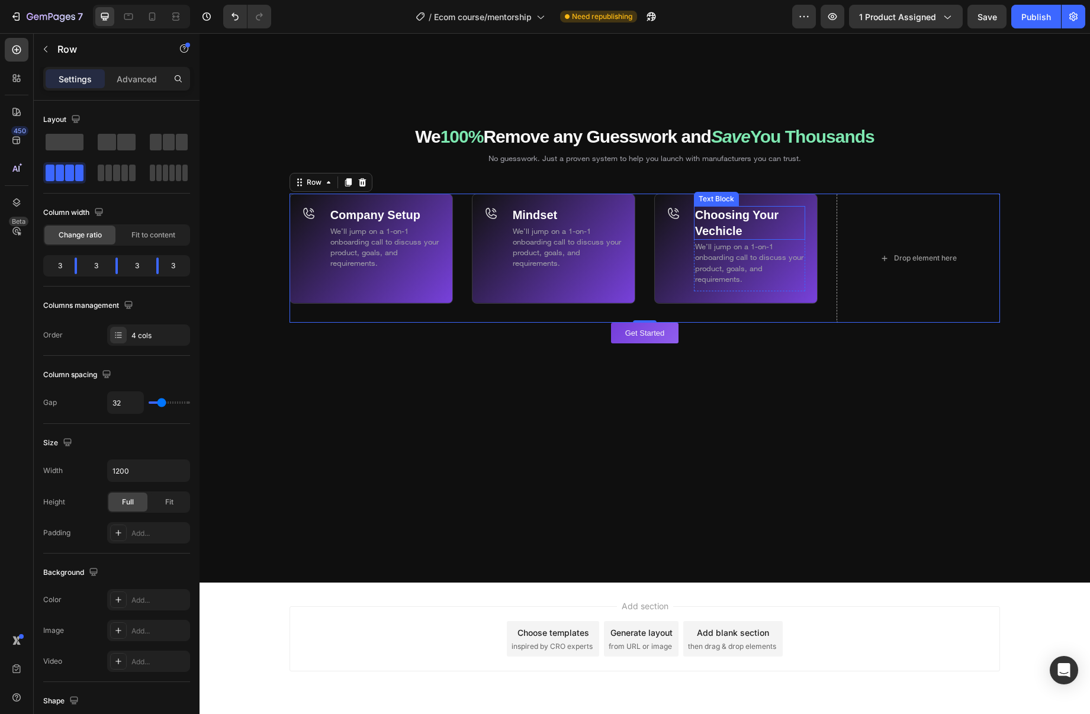
click at [756, 229] on p "Choosing Your Vechicle" at bounding box center [749, 222] width 109 height 31
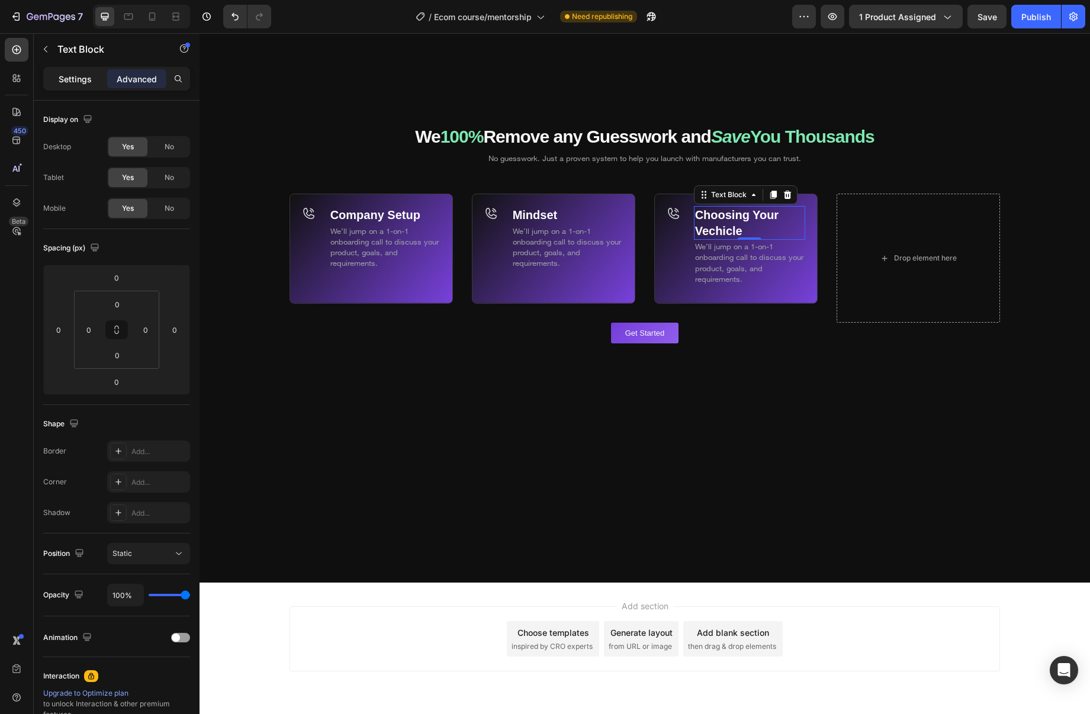
click at [94, 82] on div "Settings" at bounding box center [75, 78] width 59 height 19
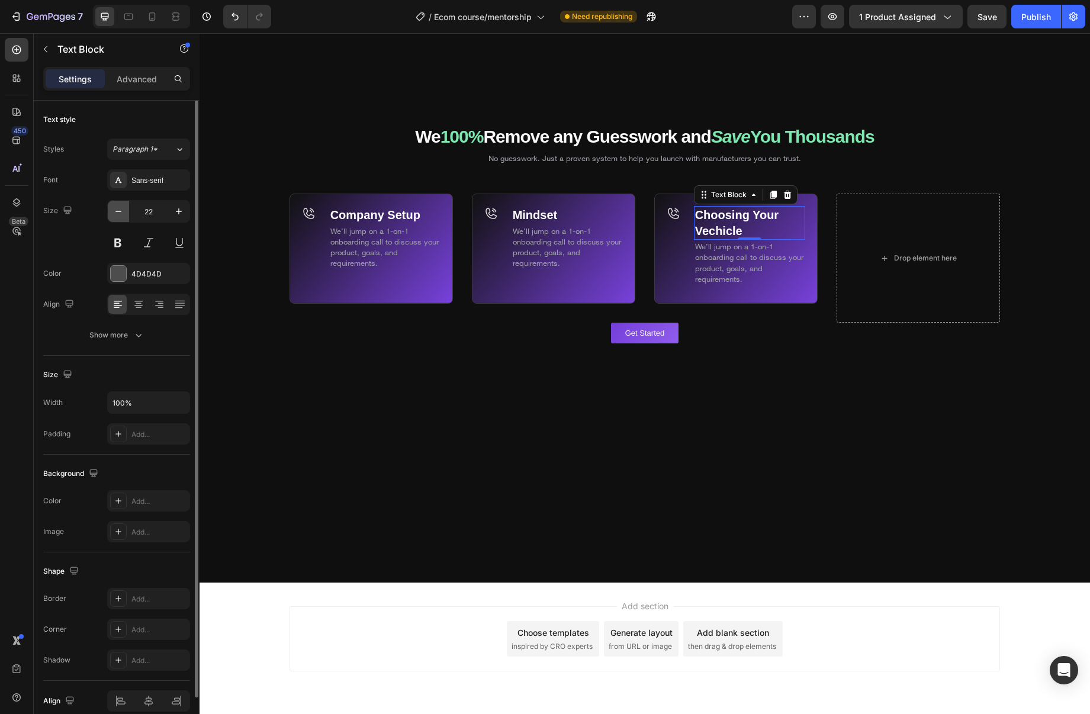
click at [123, 211] on icon "button" at bounding box center [119, 212] width 12 height 12
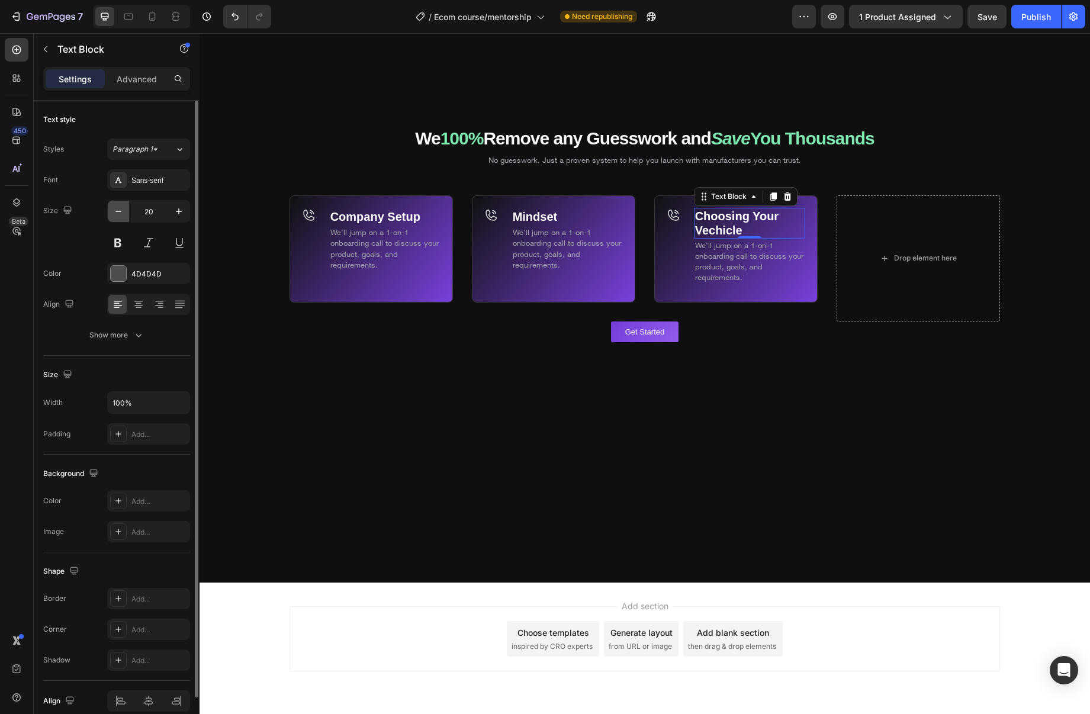
click at [123, 211] on icon "button" at bounding box center [119, 212] width 12 height 12
click at [175, 210] on icon "button" at bounding box center [179, 212] width 12 height 12
type input "20"
click at [813, 244] on div "Choosing Your Vechicle Text Block 0 We’ll jump on a 1-on-1 onboarding call to d…" at bounding box center [735, 248] width 163 height 107
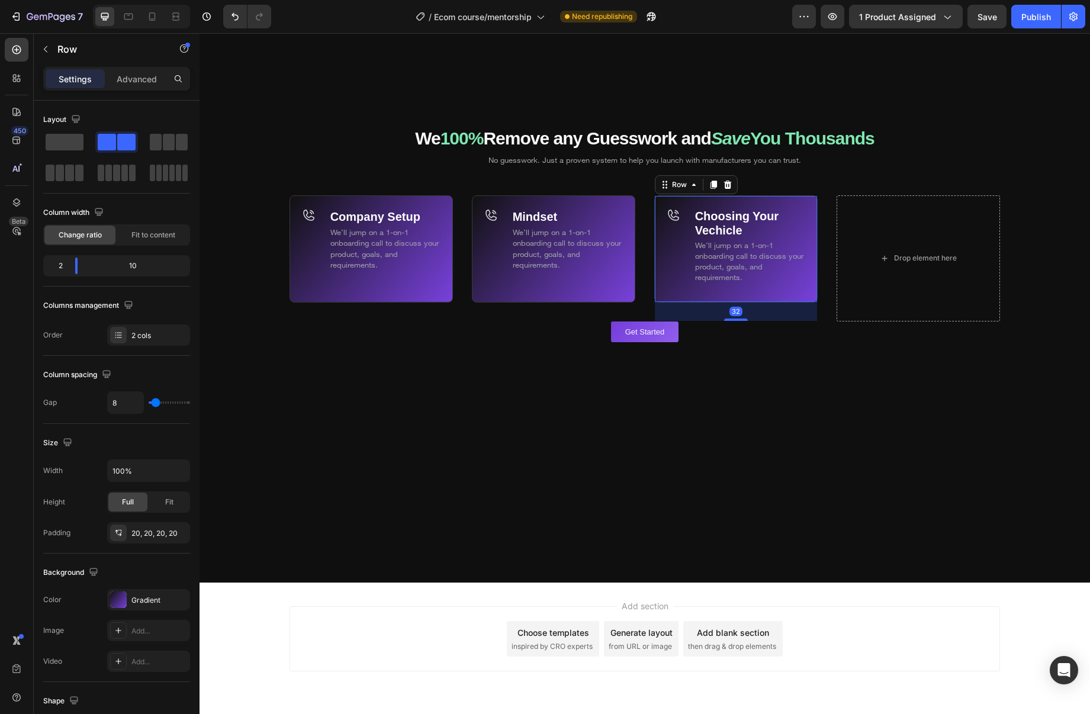
drag, startPoint x: 714, startPoint y: 185, endPoint x: 716, endPoint y: 207, distance: 22.0
click at [714, 185] on icon at bounding box center [714, 185] width 7 height 8
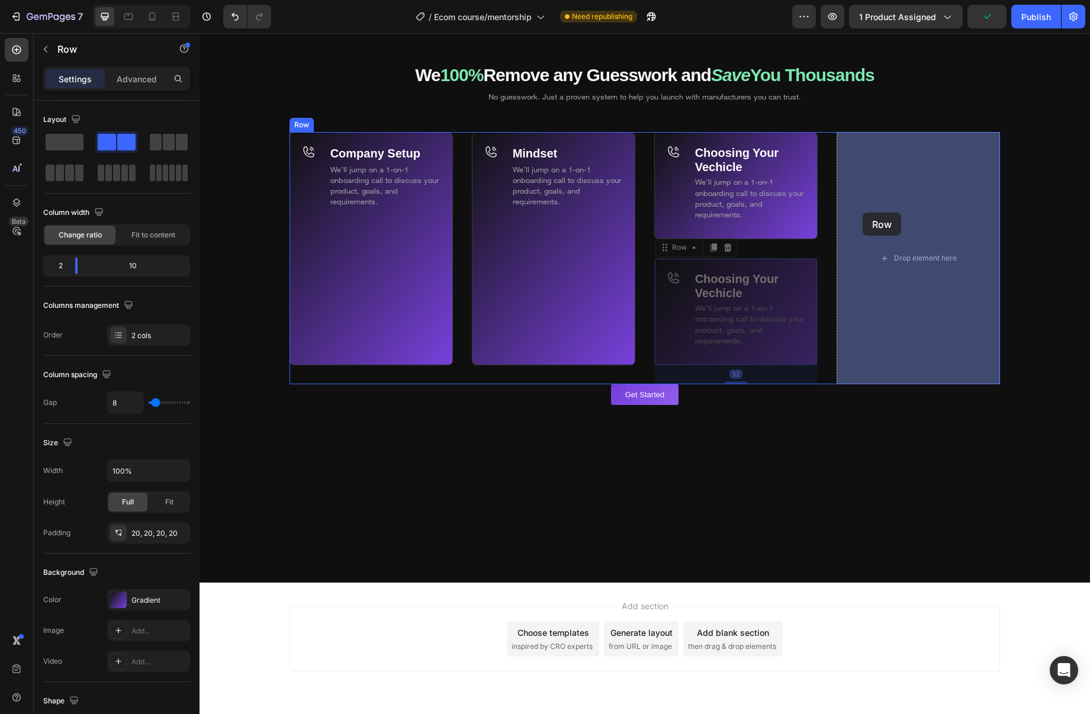
drag, startPoint x: 673, startPoint y: 245, endPoint x: 863, endPoint y: 213, distance: 192.3
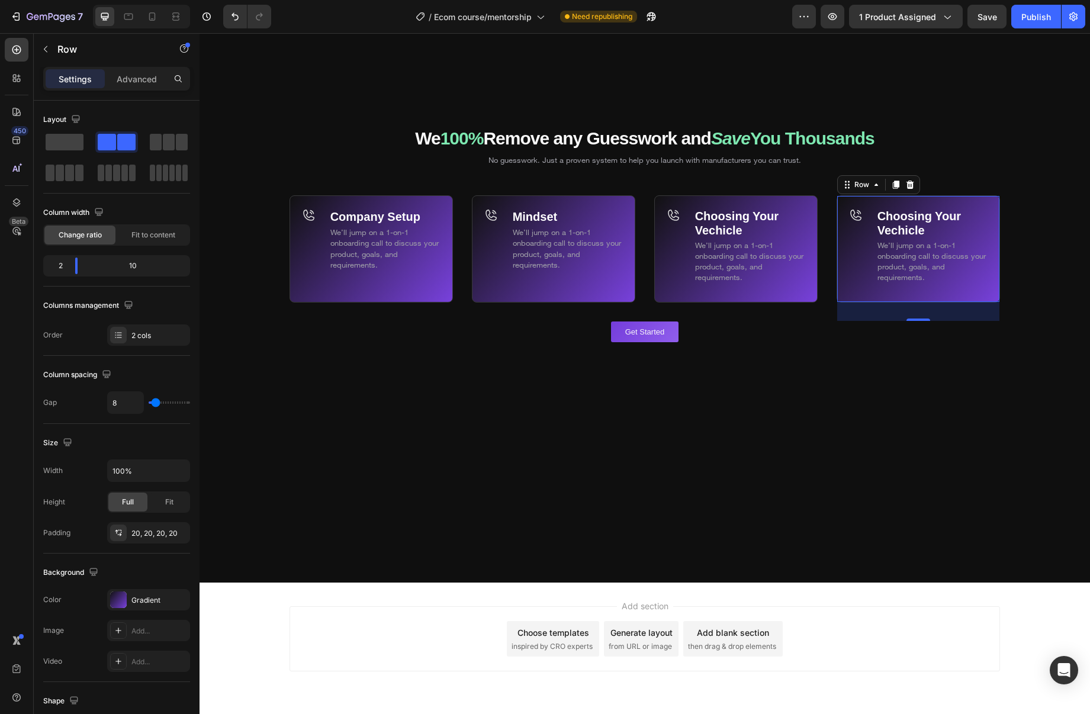
scroll to position [7165, 0]
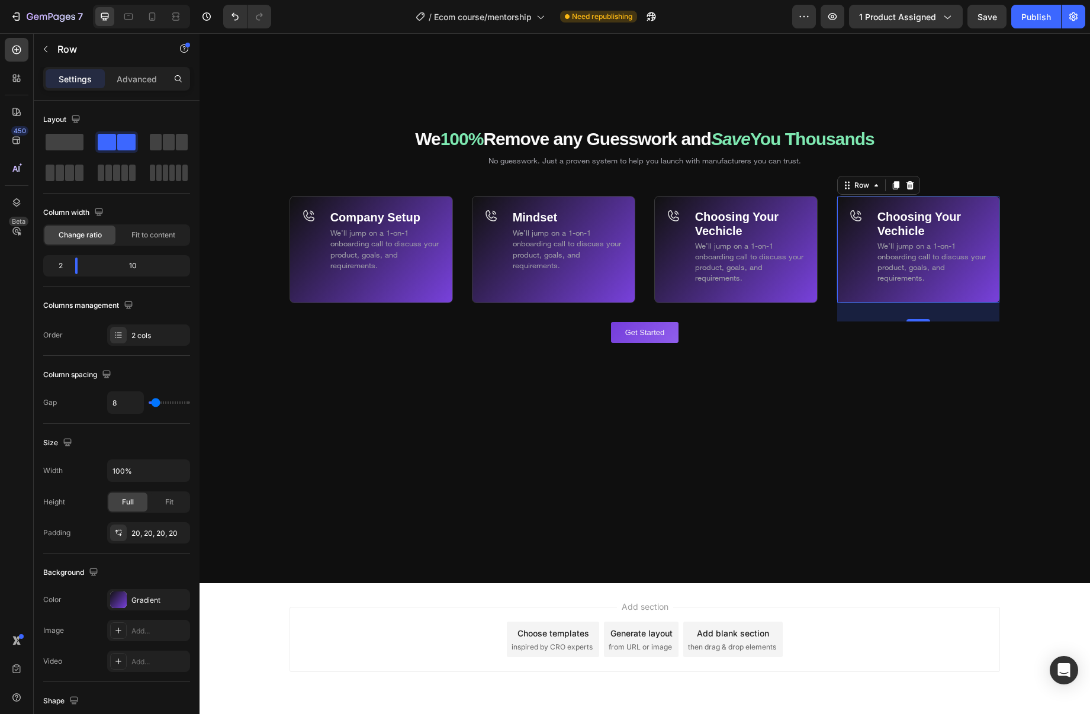
click at [882, 217] on strong "Choosing Your Vechicle" at bounding box center [920, 223] width 84 height 27
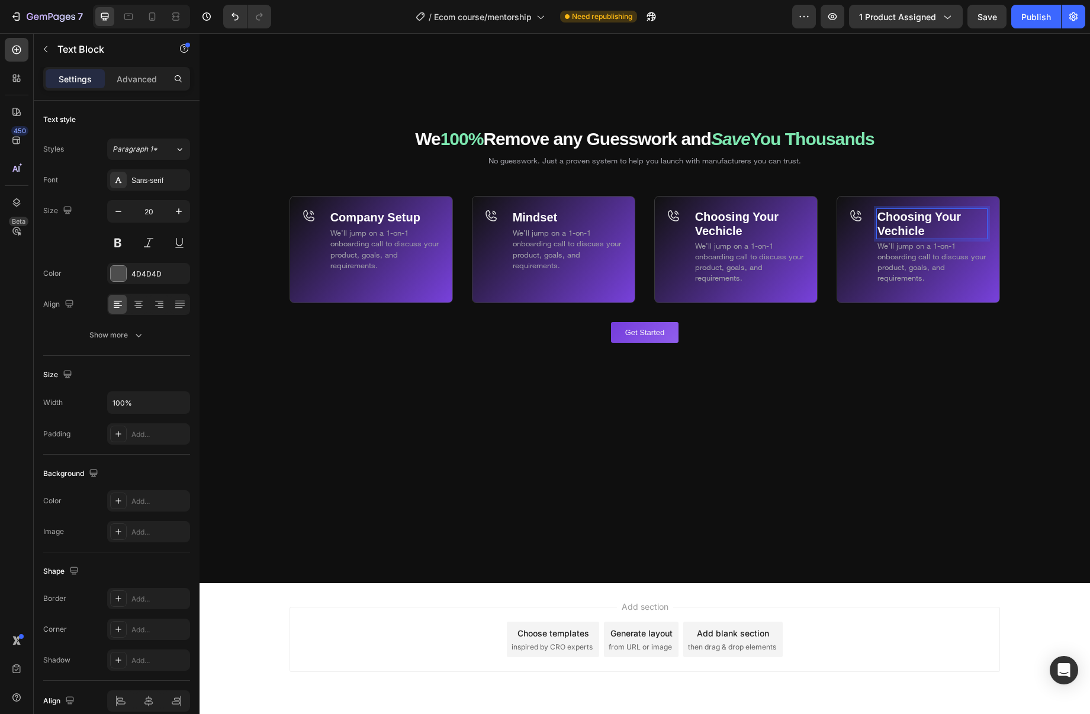
click at [897, 224] on strong "Choosing Your Vechicle" at bounding box center [920, 223] width 84 height 27
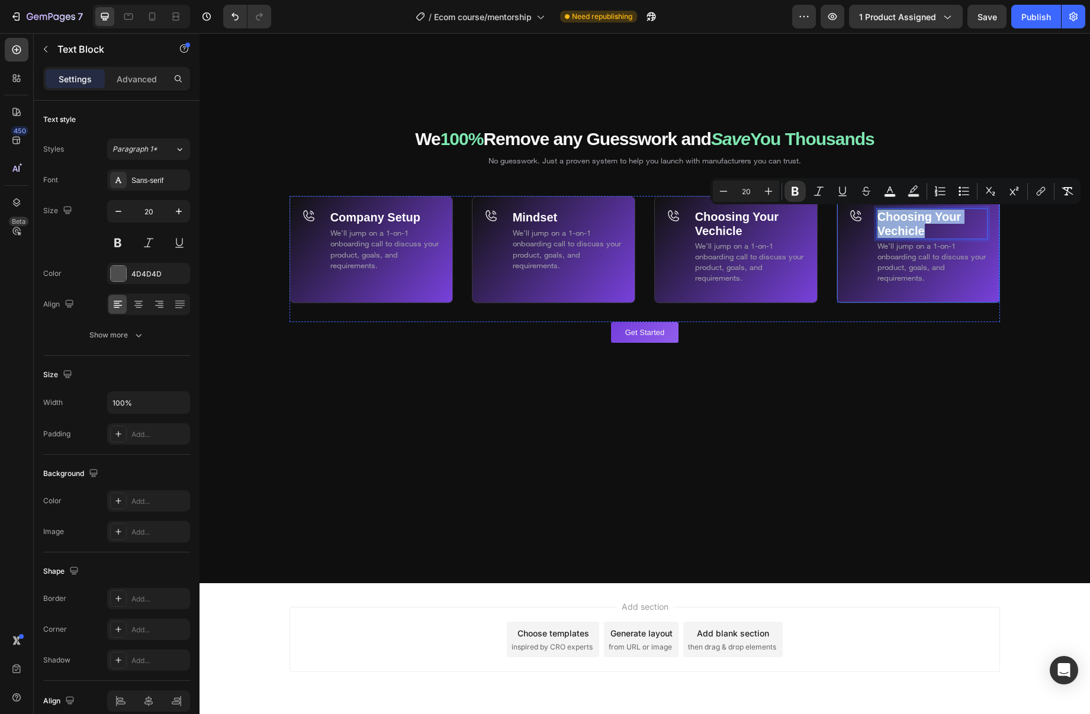
drag, startPoint x: 929, startPoint y: 231, endPoint x: 877, endPoint y: 220, distance: 52.6
click at [877, 220] on div "Choosing Your Vechicle" at bounding box center [932, 223] width 111 height 31
drag, startPoint x: 912, startPoint y: 229, endPoint x: 903, endPoint y: 231, distance: 8.6
click at [912, 229] on strong "Choosing Your Vechicle" at bounding box center [920, 223] width 84 height 27
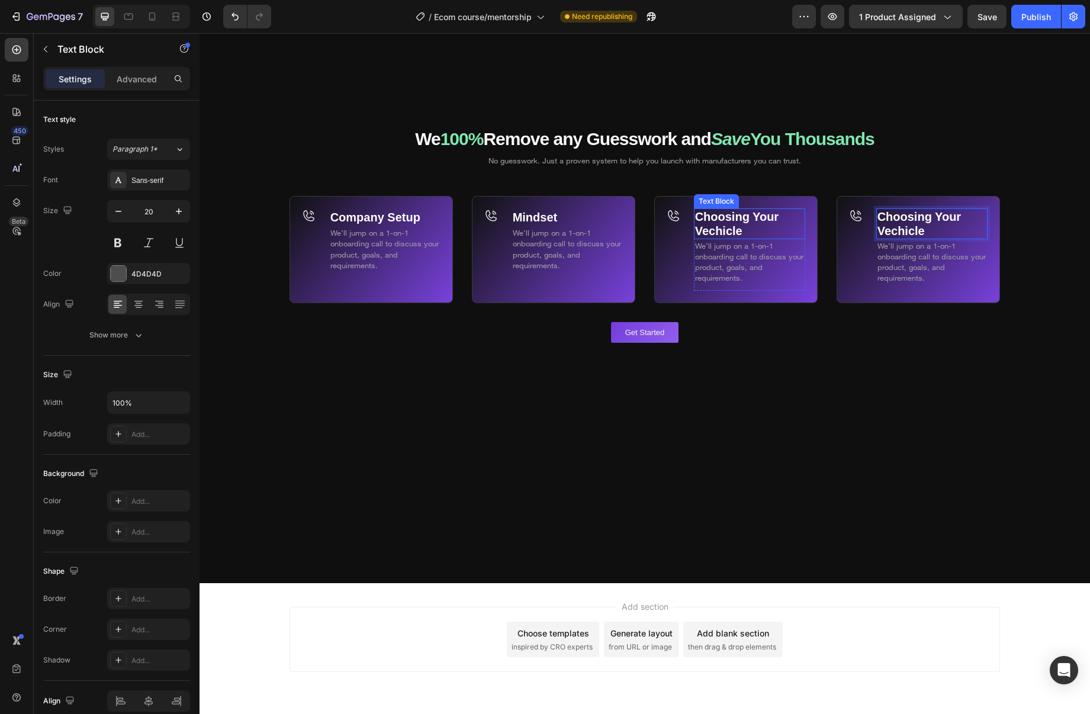
click at [731, 228] on strong "Choosing Your Vechicle" at bounding box center [737, 223] width 84 height 27
click at [753, 230] on p "Choosing Your Vechicle" at bounding box center [749, 224] width 109 height 28
click at [920, 222] on strong "Choosing Your Vechicle" at bounding box center [920, 223] width 84 height 27
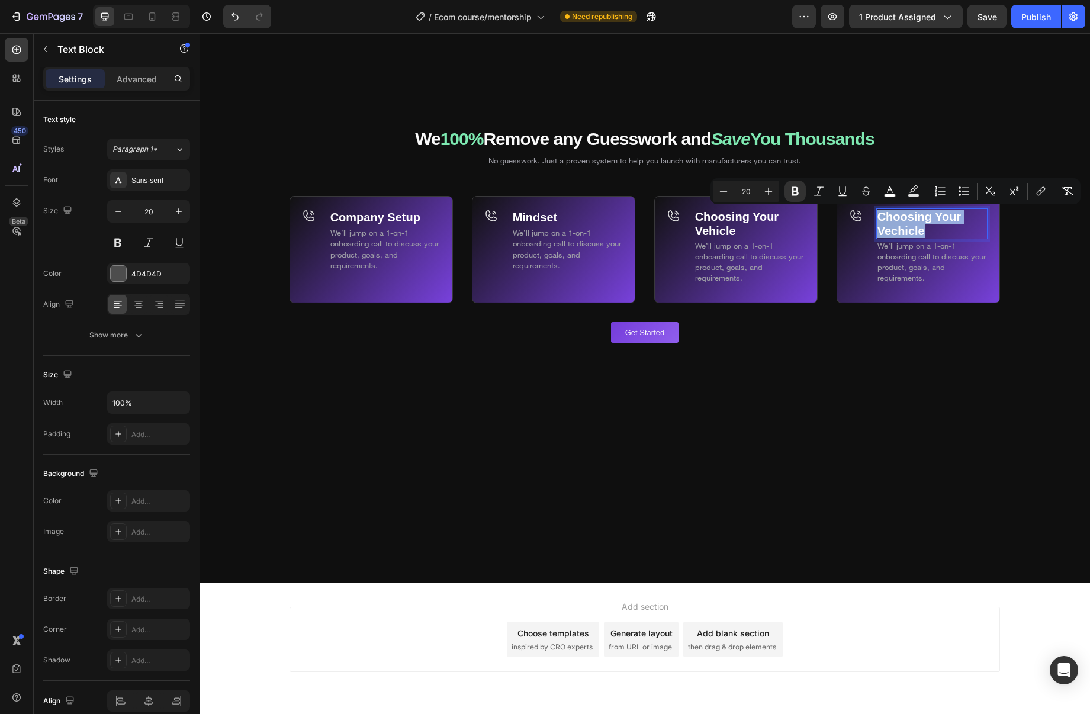
drag, startPoint x: 925, startPoint y: 229, endPoint x: 878, endPoint y: 217, distance: 48.3
click at [878, 217] on p "Choosing Your Vechicle" at bounding box center [932, 224] width 109 height 28
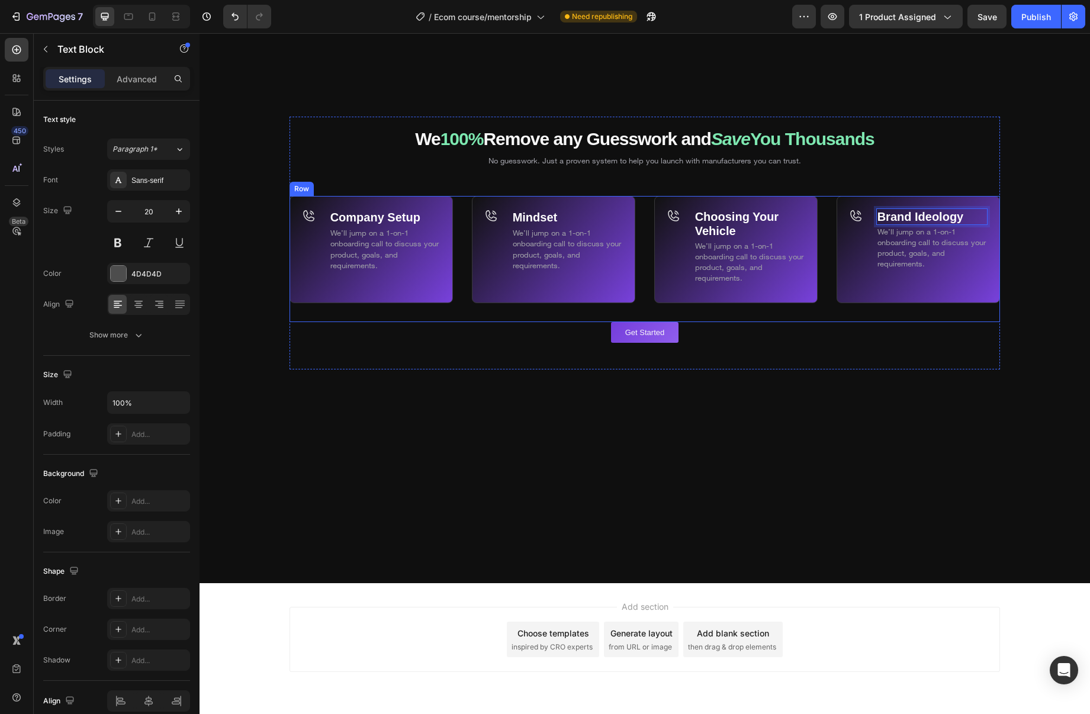
click at [829, 249] on div "Company Setup Text Block We’ll jump on a 1-on-1 onboarding call to discuss your…" at bounding box center [645, 259] width 711 height 126
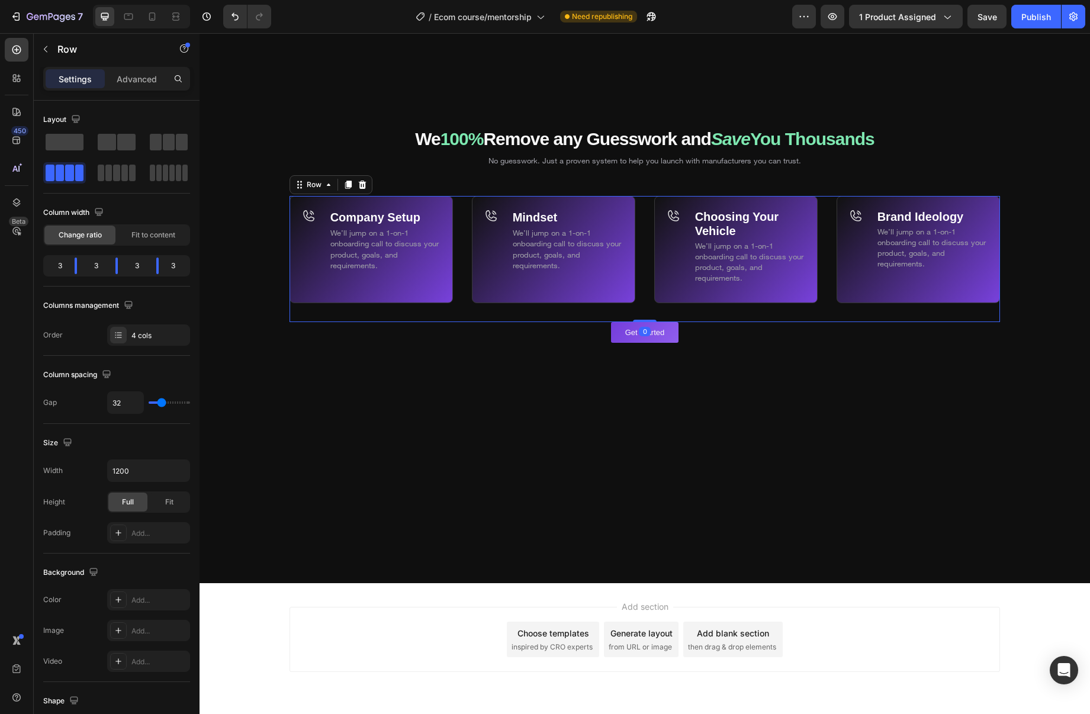
click at [348, 187] on icon at bounding box center [348, 185] width 7 height 8
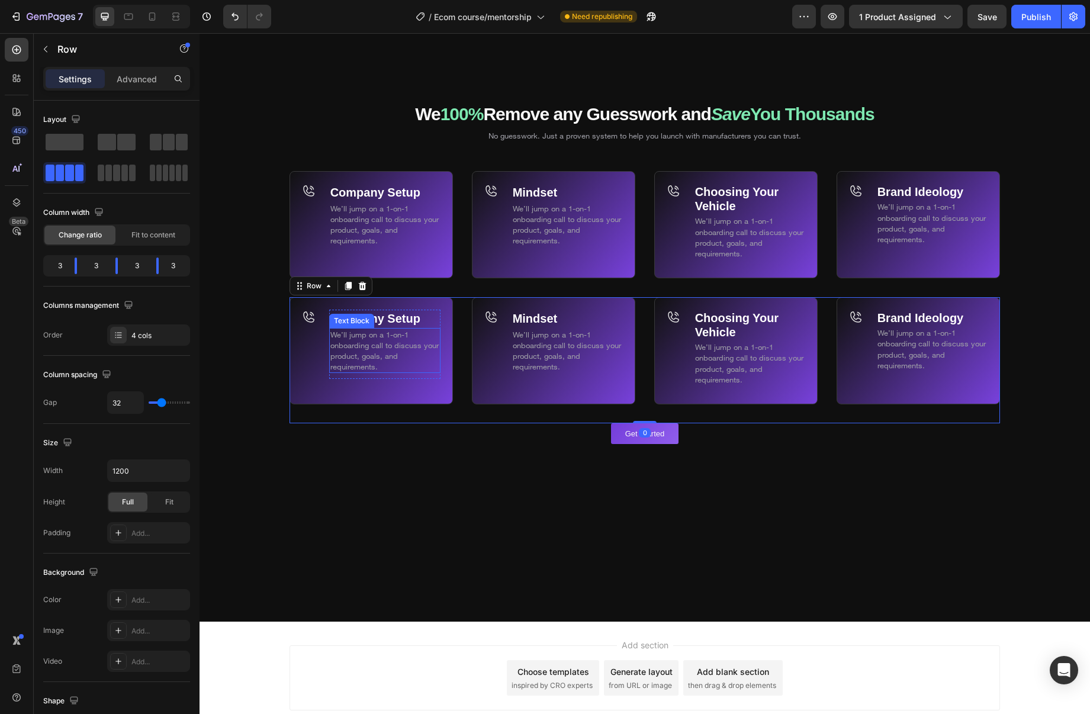
scroll to position [7139, 0]
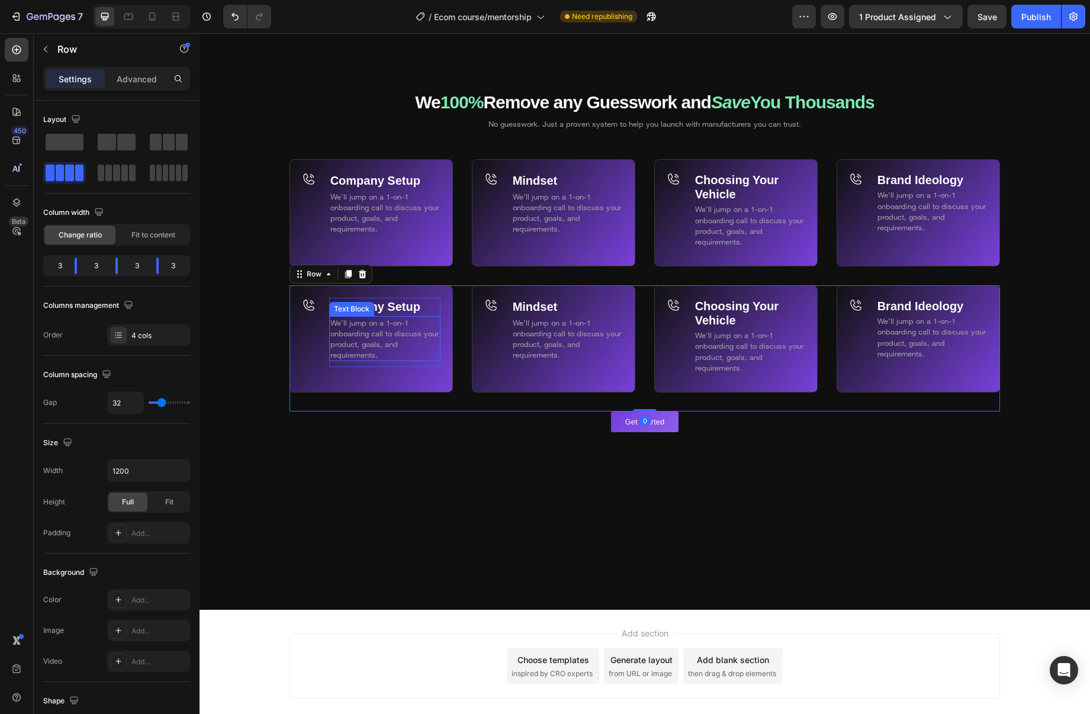
click at [421, 307] on p "Company Setup" at bounding box center [384, 306] width 109 height 15
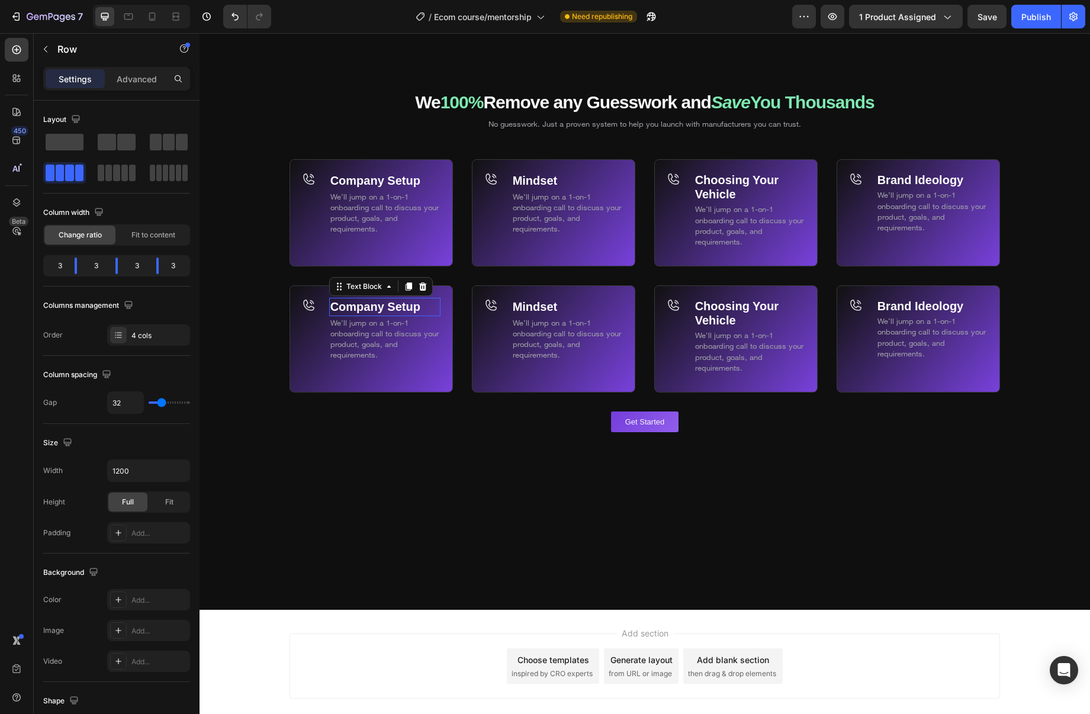
click at [421, 307] on p "Company Setup" at bounding box center [384, 306] width 109 height 15
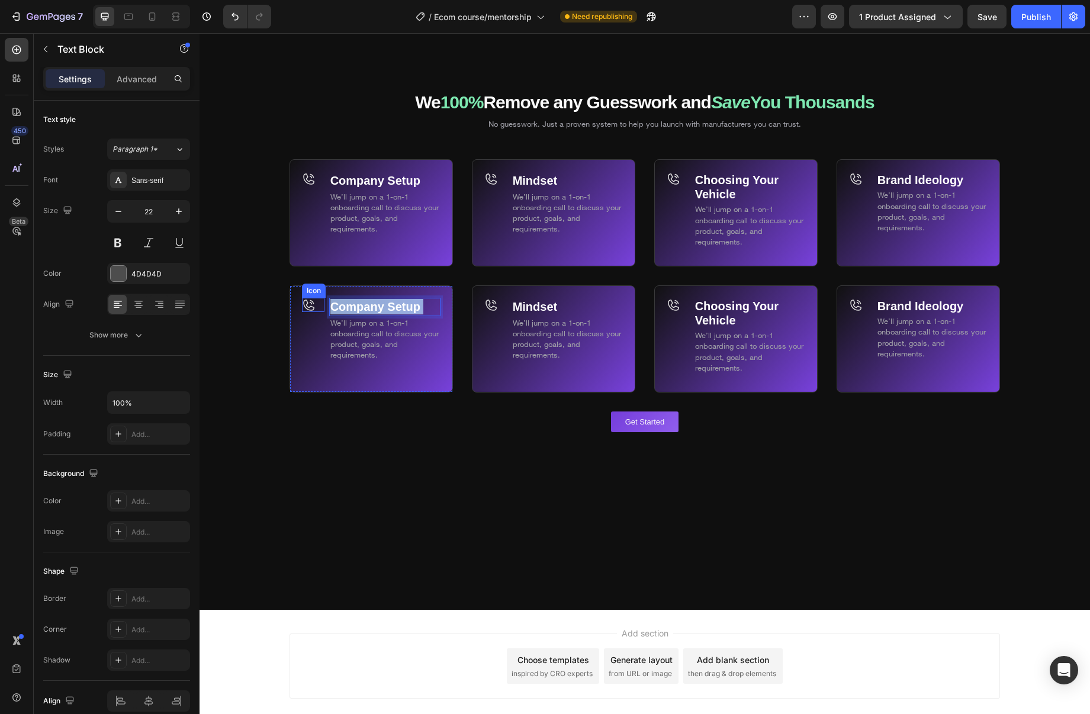
drag, startPoint x: 367, startPoint y: 304, endPoint x: 335, endPoint y: 304, distance: 31.4
click at [325, 304] on div "Company Setup Text Block 0 We’ll jump on a 1-on-1 onboarding call to discuss yo…" at bounding box center [371, 338] width 163 height 107
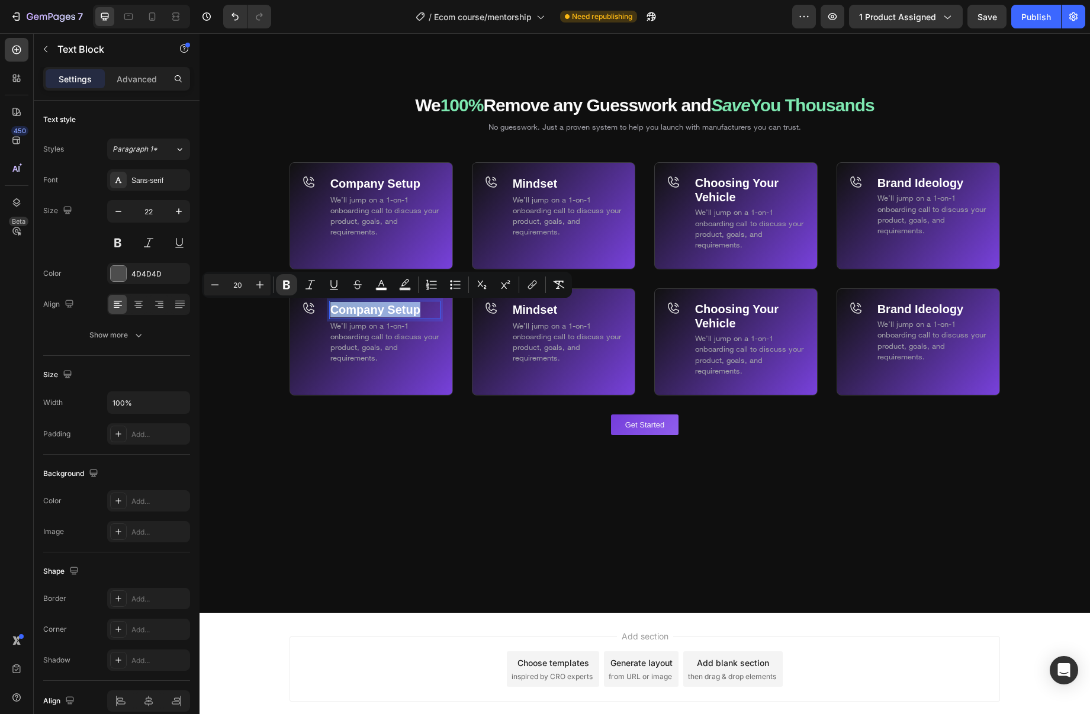
drag, startPoint x: 374, startPoint y: 307, endPoint x: 331, endPoint y: 308, distance: 43.2
click at [332, 308] on p "Company Setup" at bounding box center [384, 309] width 109 height 15
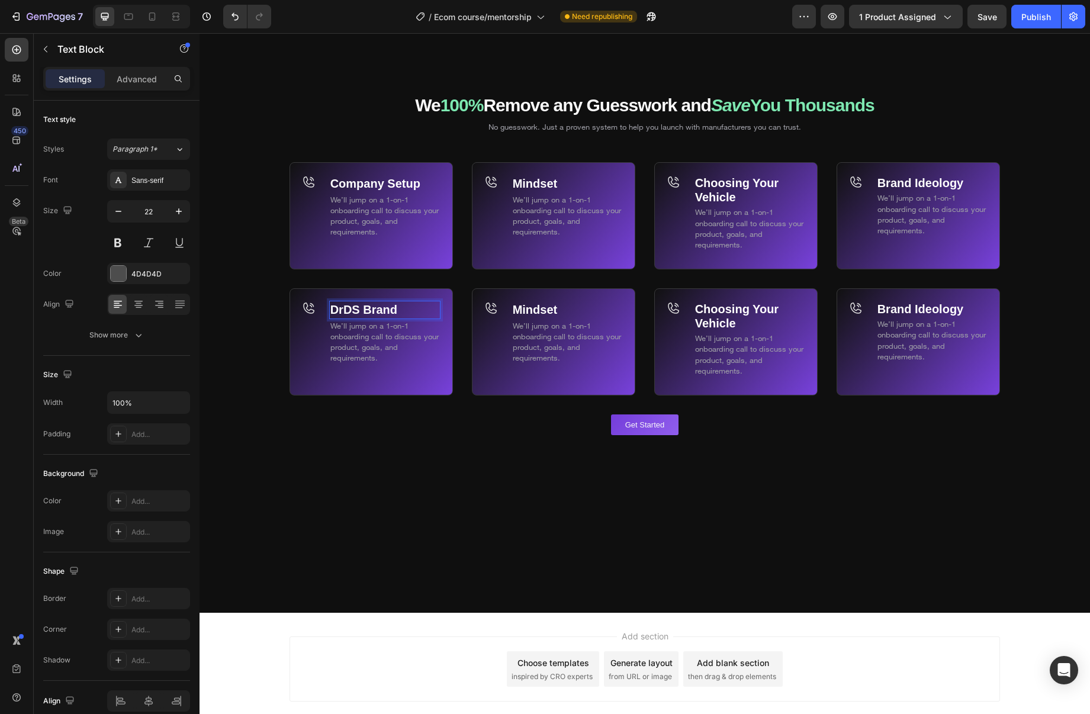
drag, startPoint x: 405, startPoint y: 310, endPoint x: 345, endPoint y: 309, distance: 60.4
click at [345, 309] on p "DrDS Brand" at bounding box center [384, 309] width 109 height 15
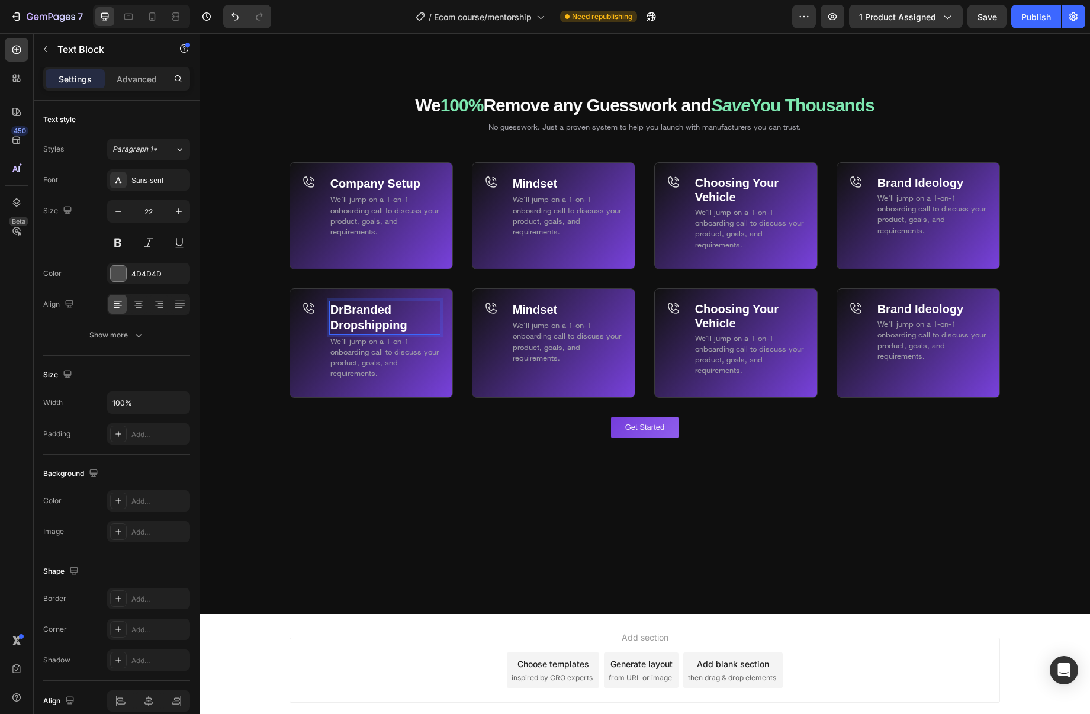
click at [342, 309] on strong "DrBranded Dropshipping" at bounding box center [368, 317] width 77 height 28
click at [548, 306] on strong "Mindset" at bounding box center [535, 309] width 45 height 13
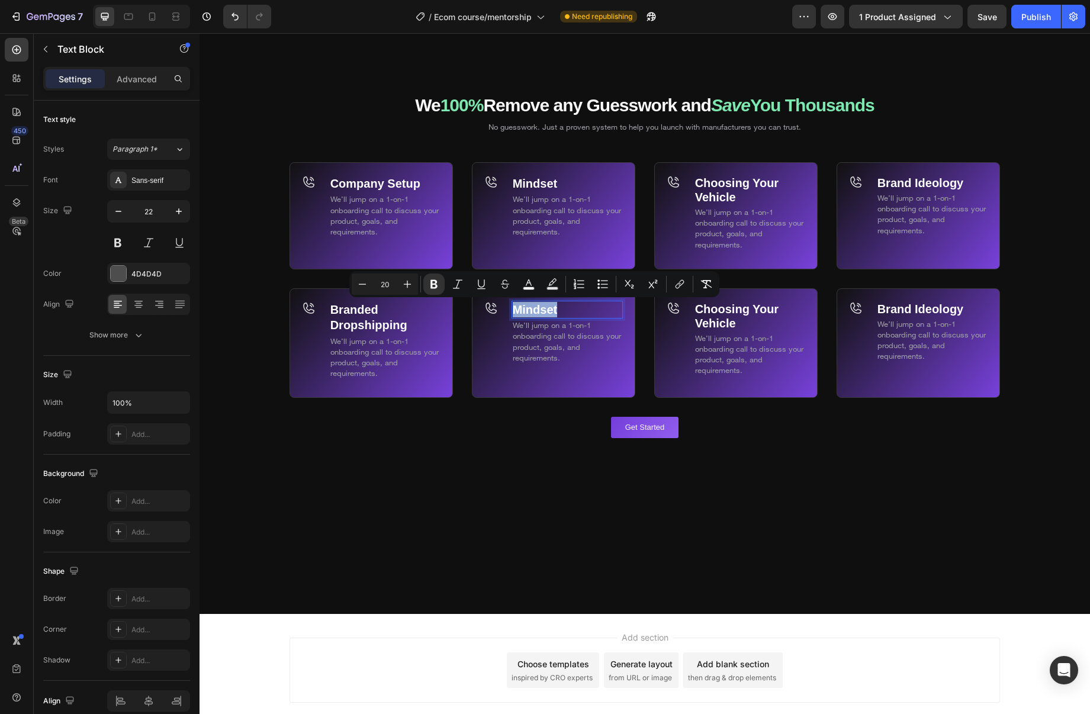
click at [567, 309] on p "Mindset" at bounding box center [567, 309] width 109 height 15
drag, startPoint x: 568, startPoint y: 311, endPoint x: 522, endPoint y: 310, distance: 46.2
click at [522, 310] on p "Mindset" at bounding box center [567, 309] width 109 height 15
click at [522, 311] on strong "MShopify 101" at bounding box center [551, 309] width 76 height 13
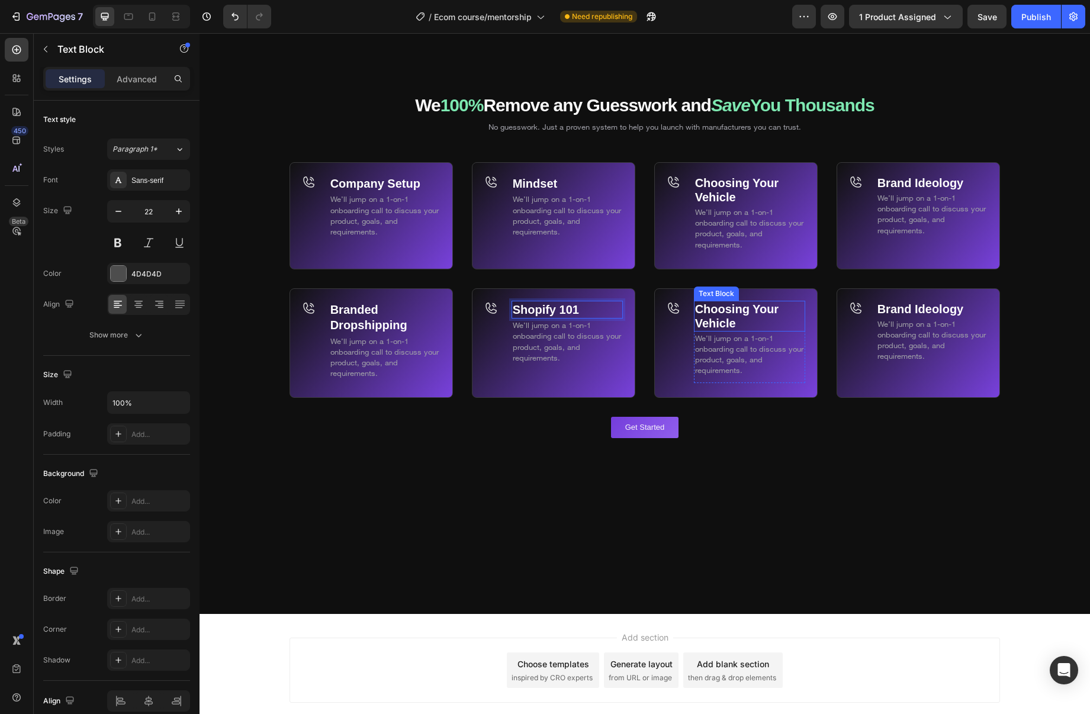
click at [736, 315] on p "Choosing Your Vehicle" at bounding box center [749, 316] width 109 height 28
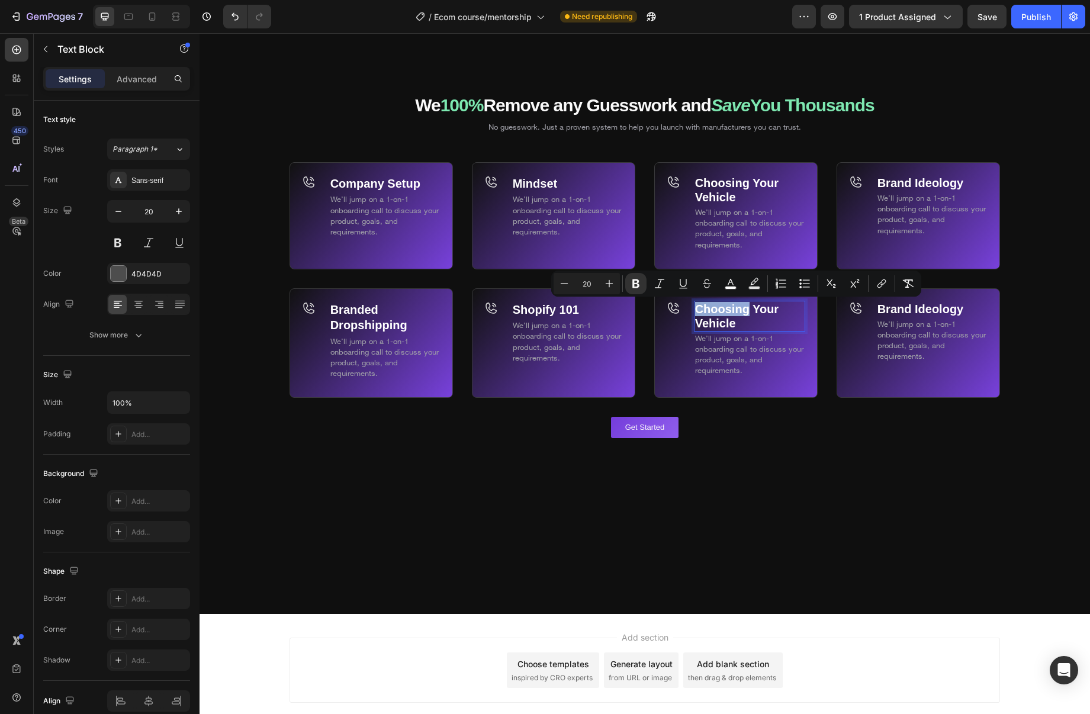
drag, startPoint x: 752, startPoint y: 321, endPoint x: 694, endPoint y: 309, distance: 58.7
click at [694, 309] on div "Choosing Your Vehicle" at bounding box center [749, 316] width 111 height 31
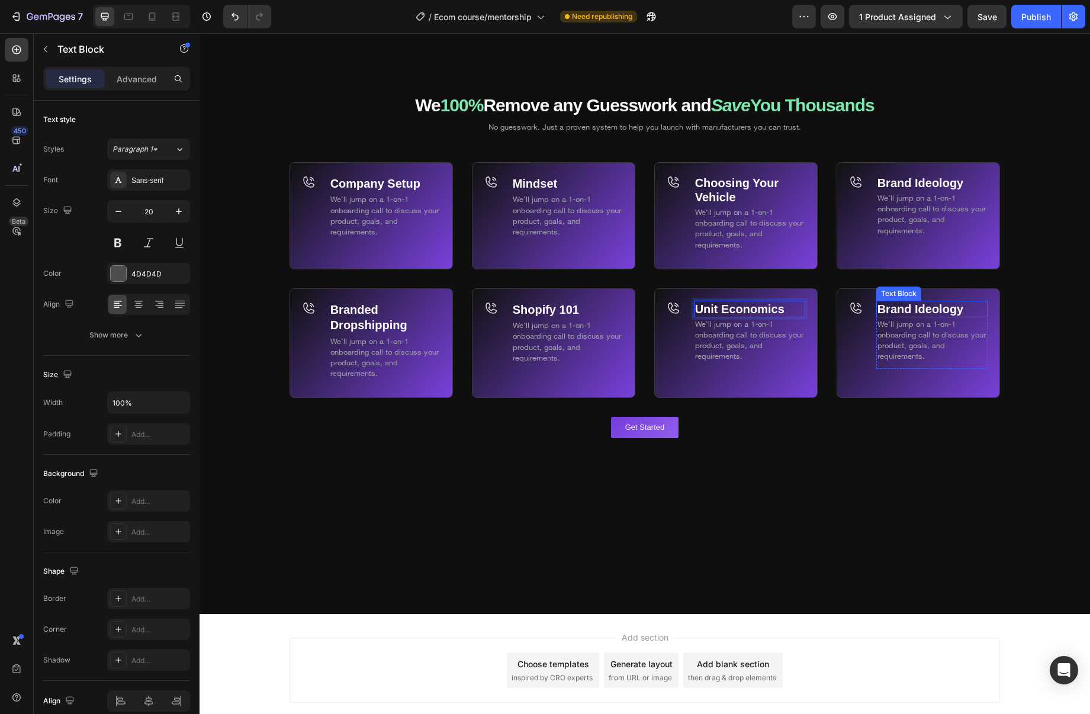
click at [898, 310] on strong "Brand Ideology" at bounding box center [921, 309] width 86 height 13
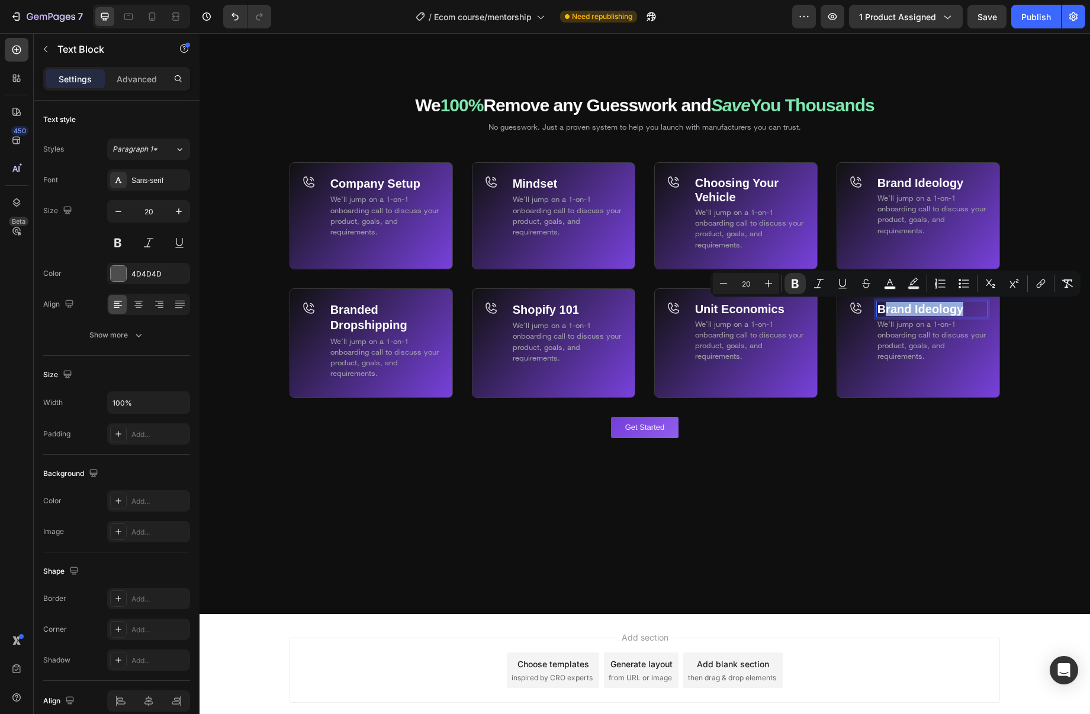
drag, startPoint x: 965, startPoint y: 306, endPoint x: 887, endPoint y: 310, distance: 78.3
click at [887, 310] on p "Brand Ideology" at bounding box center [932, 309] width 109 height 14
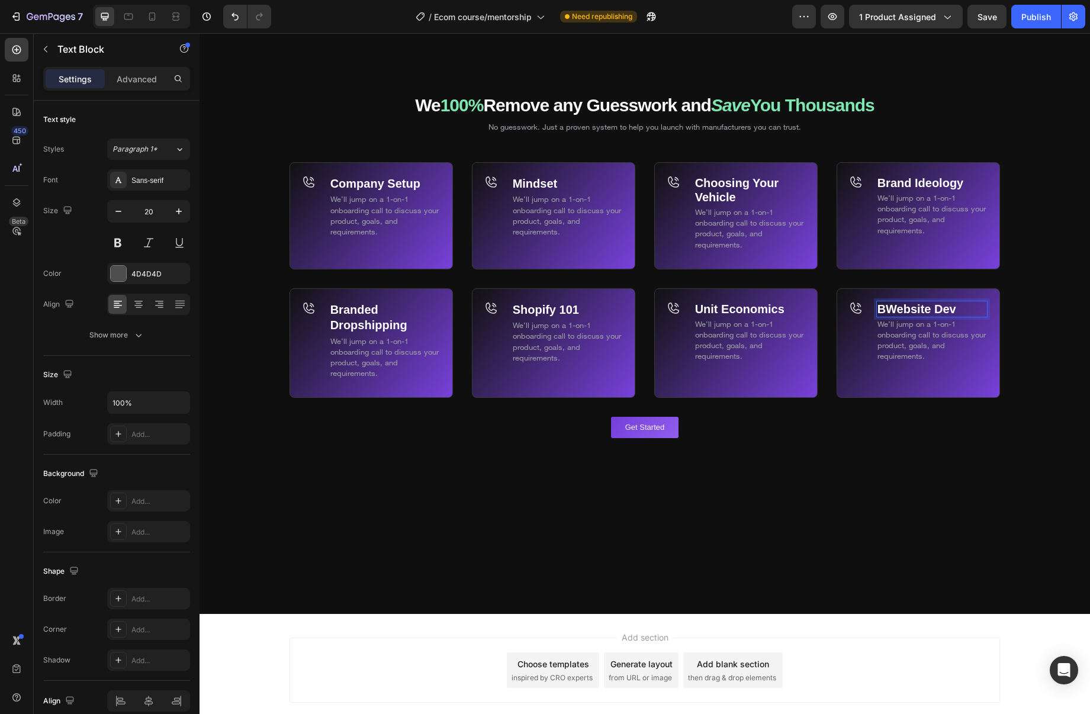
click at [890, 311] on strong "BWebsite Dev" at bounding box center [917, 309] width 79 height 13
click at [949, 307] on p "Website Dev" at bounding box center [932, 309] width 109 height 14
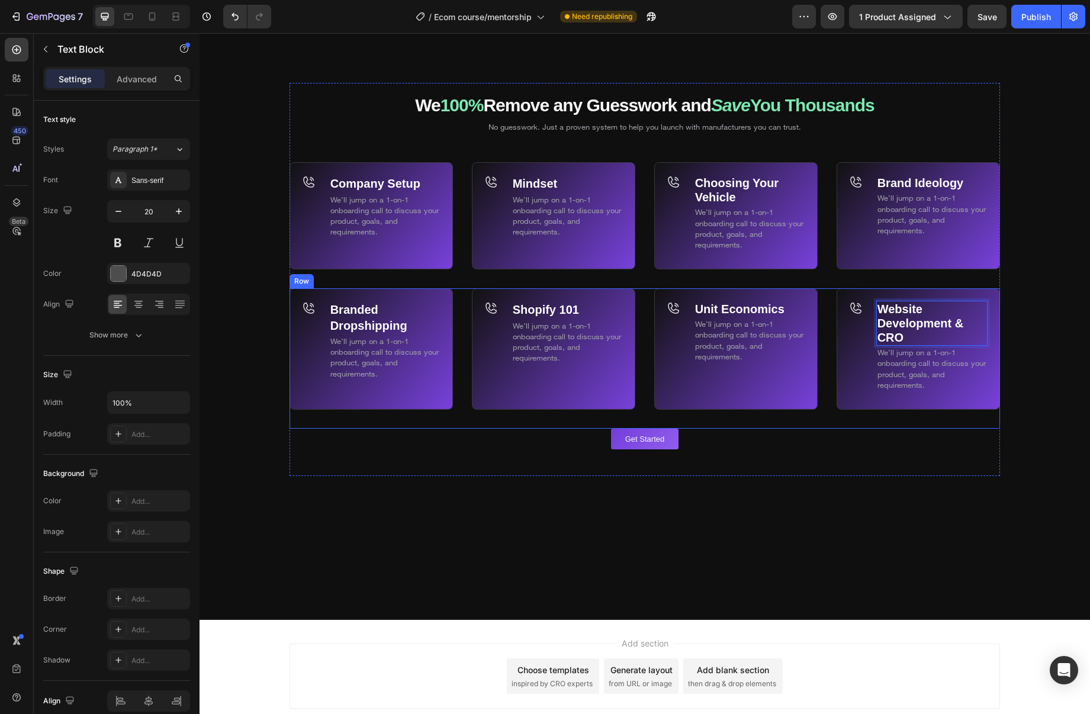
click at [828, 337] on div "Branded Dropshipping Text Block We’ll jump on a 1-on-1 onboarding call to discu…" at bounding box center [645, 358] width 711 height 140
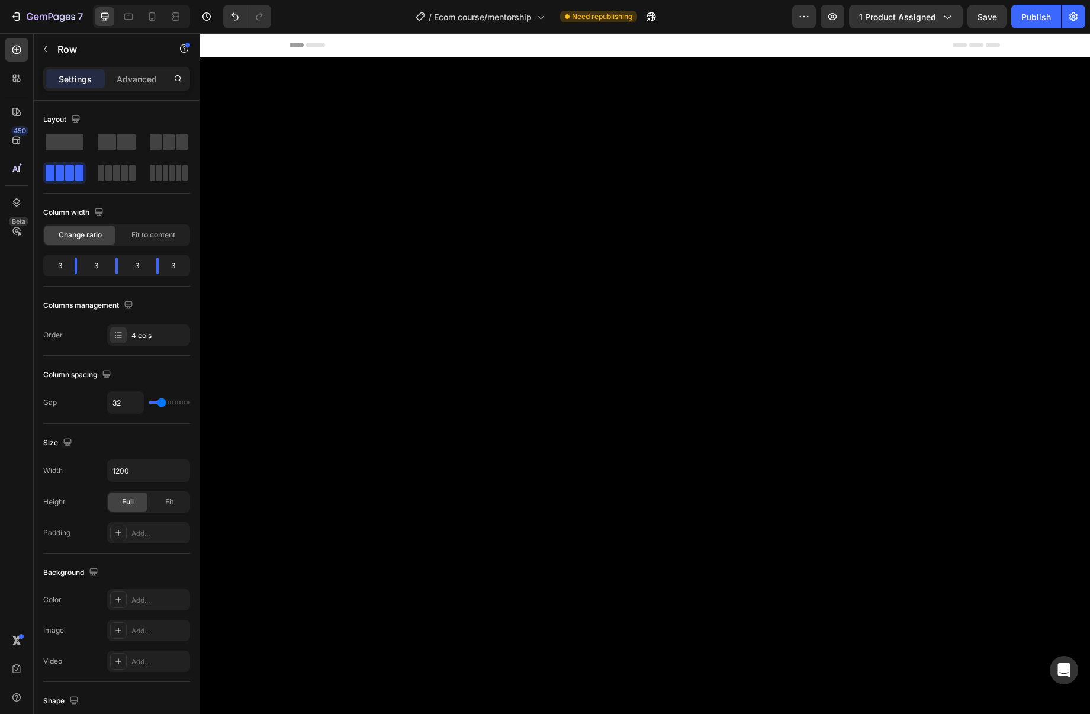
scroll to position [7129, 0]
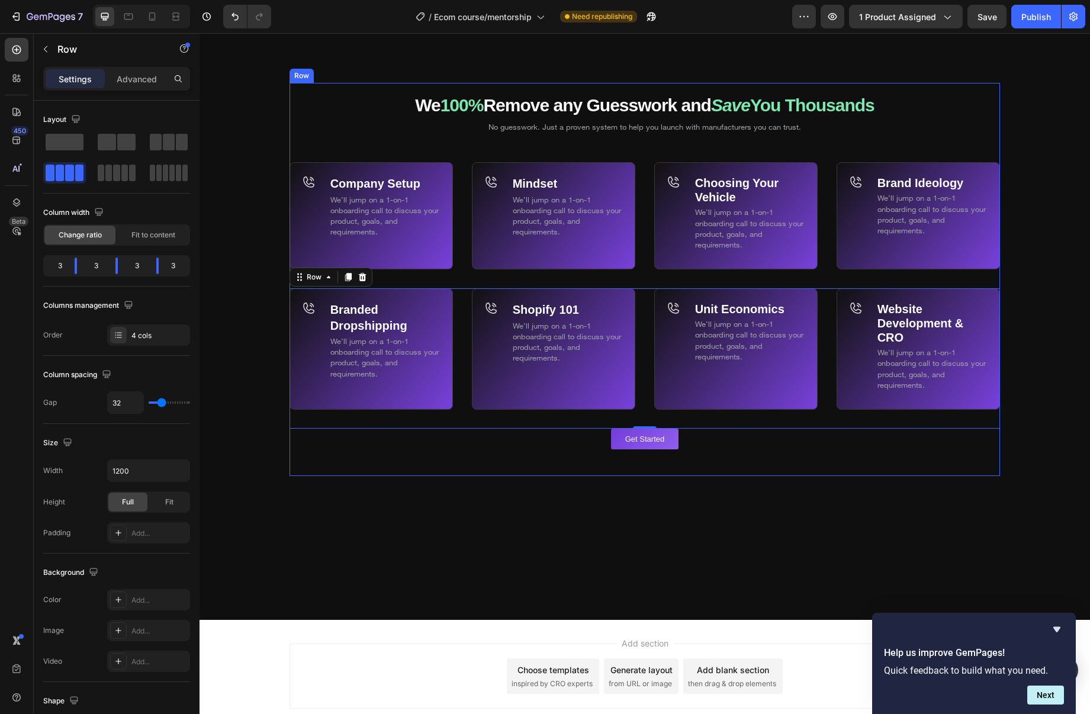
click at [792, 486] on div "We 100% Remove any Guesswork and Save You Thousands Heading We 100% Remove any …" at bounding box center [645, 279] width 711 height 431
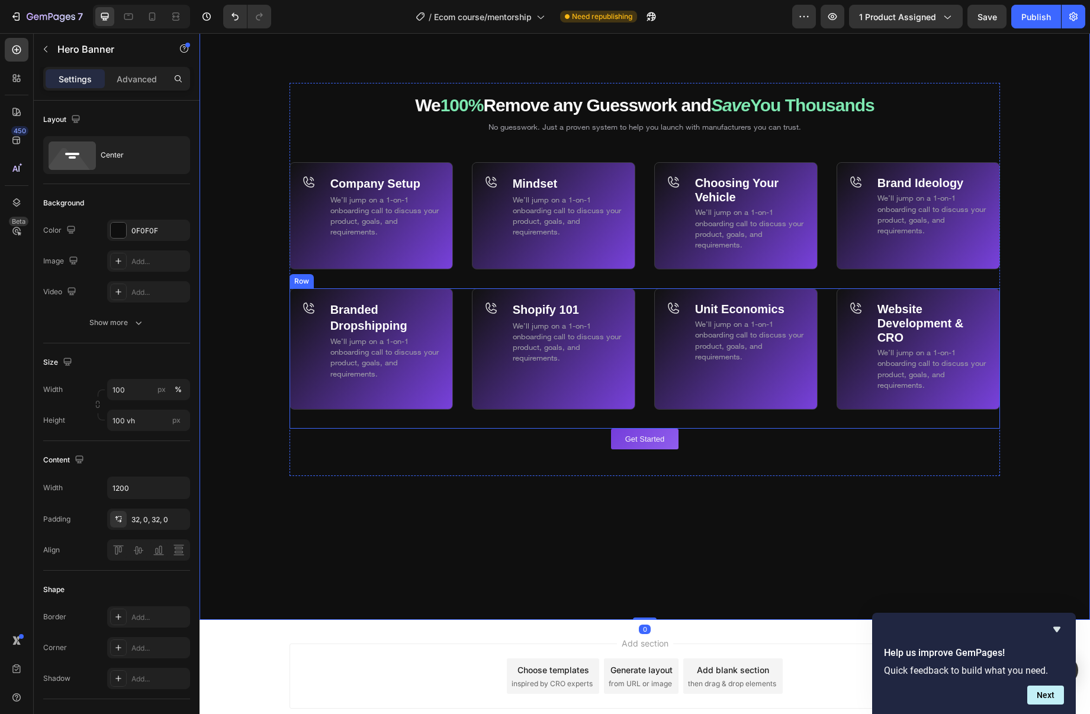
click at [647, 317] on div "Branded Dropshipping Text Block We’ll jump on a 1-on-1 onboarding call to discu…" at bounding box center [645, 358] width 711 height 140
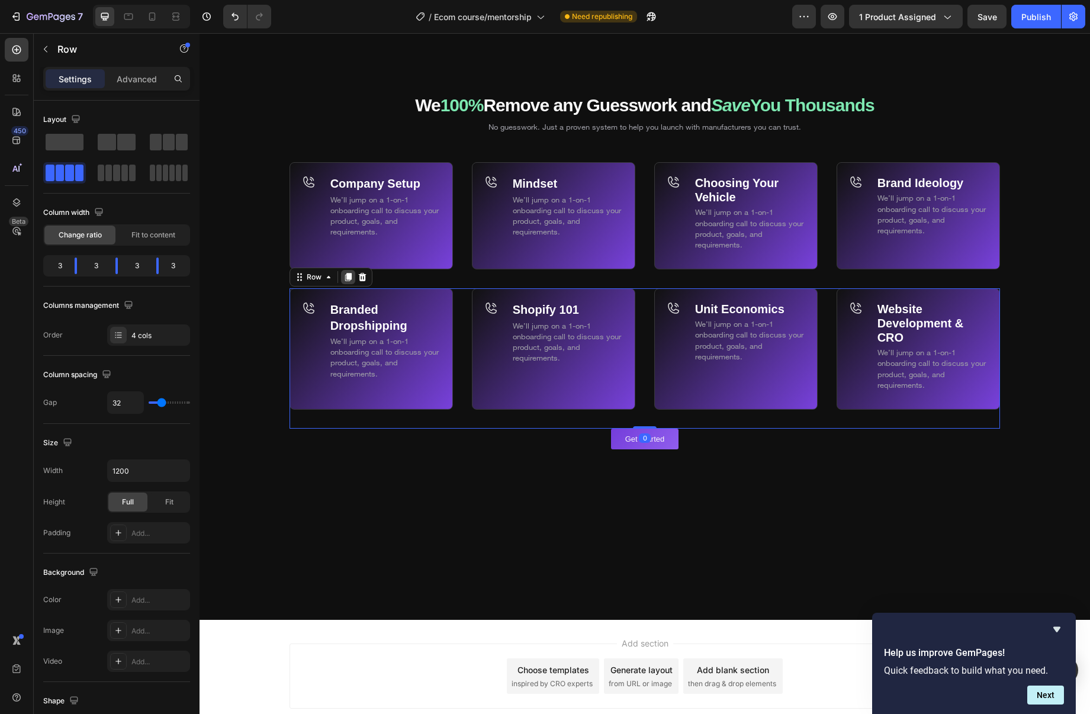
click at [346, 274] on icon at bounding box center [348, 277] width 7 height 8
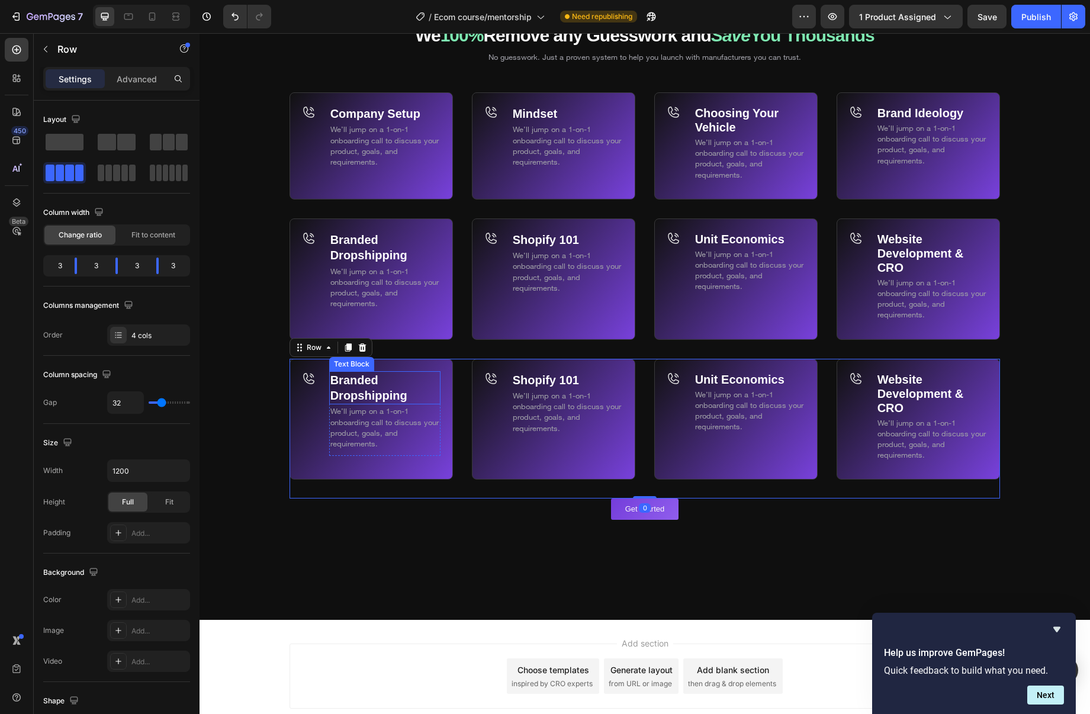
click at [384, 402] on p "Branded Dropshipping" at bounding box center [384, 388] width 109 height 31
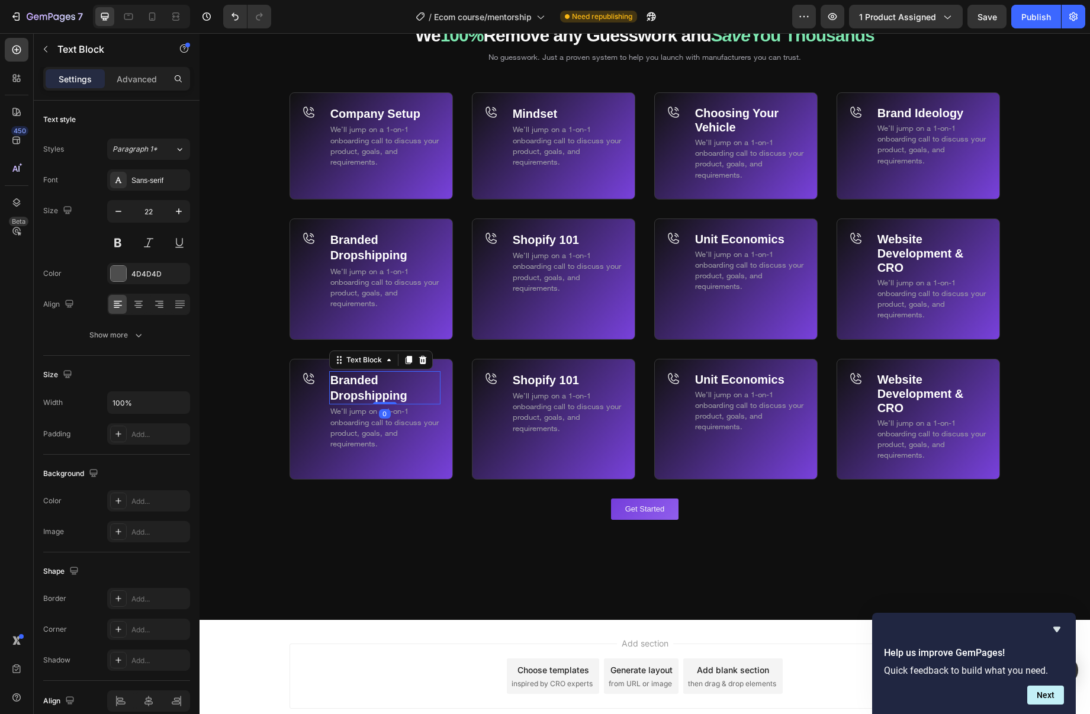
click at [384, 402] on div at bounding box center [385, 403] width 24 height 2
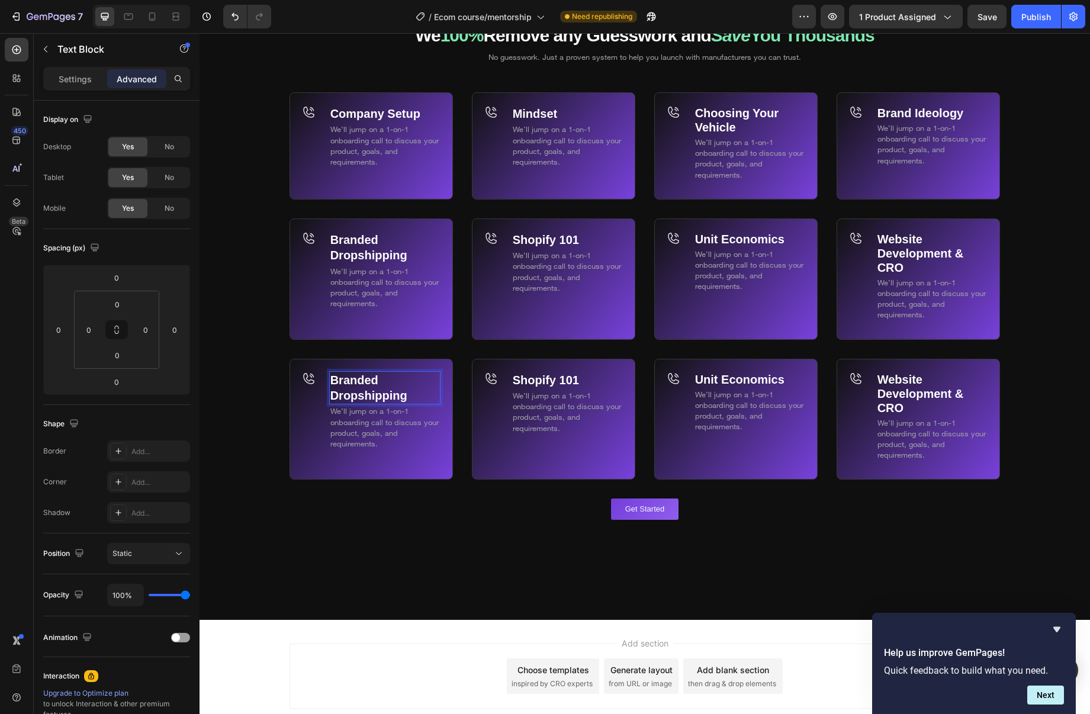
click at [423, 397] on p "Branded Dropshipping" at bounding box center [384, 388] width 109 height 31
drag, startPoint x: 381, startPoint y: 389, endPoint x: 330, endPoint y: 380, distance: 51.7
click at [329, 381] on div "Branded Dropshipping" at bounding box center [384, 388] width 111 height 34
click at [582, 381] on p "Shopify 101" at bounding box center [567, 380] width 109 height 15
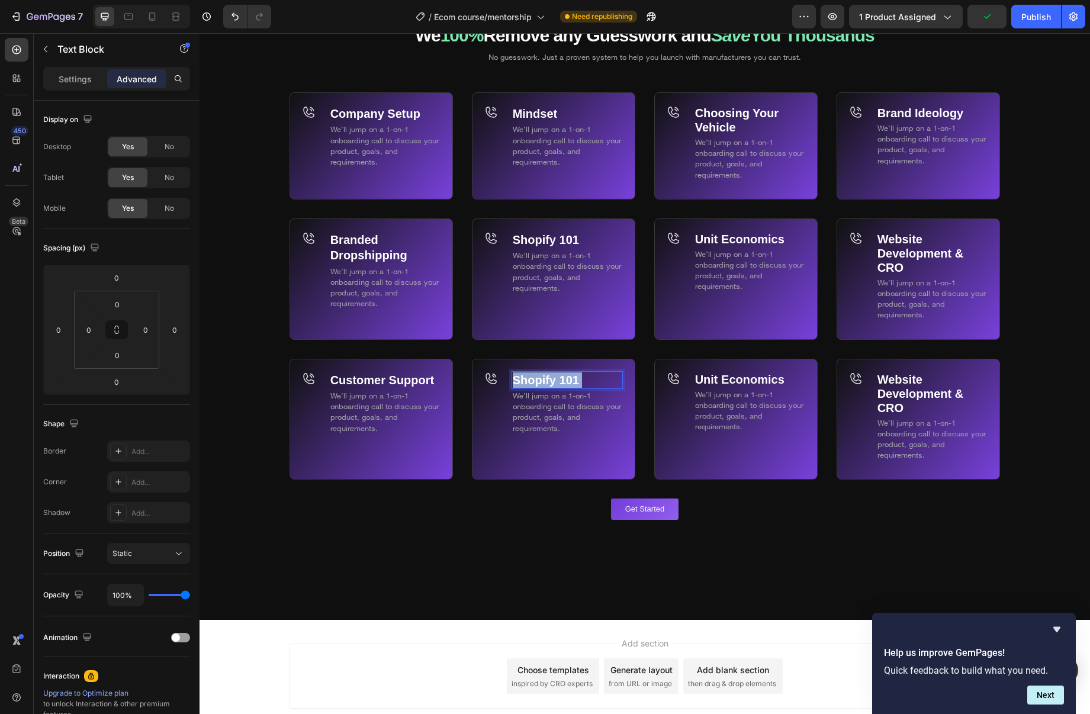
drag, startPoint x: 563, startPoint y: 379, endPoint x: 528, endPoint y: 378, distance: 34.4
click at [525, 377] on p "Shopify 101" at bounding box center [567, 380] width 109 height 15
drag, startPoint x: 532, startPoint y: 381, endPoint x: 523, endPoint y: 380, distance: 8.9
click at [523, 381] on p "Shopify 101" at bounding box center [567, 380] width 109 height 15
click at [771, 381] on strong "Unit Economics" at bounding box center [739, 379] width 89 height 13
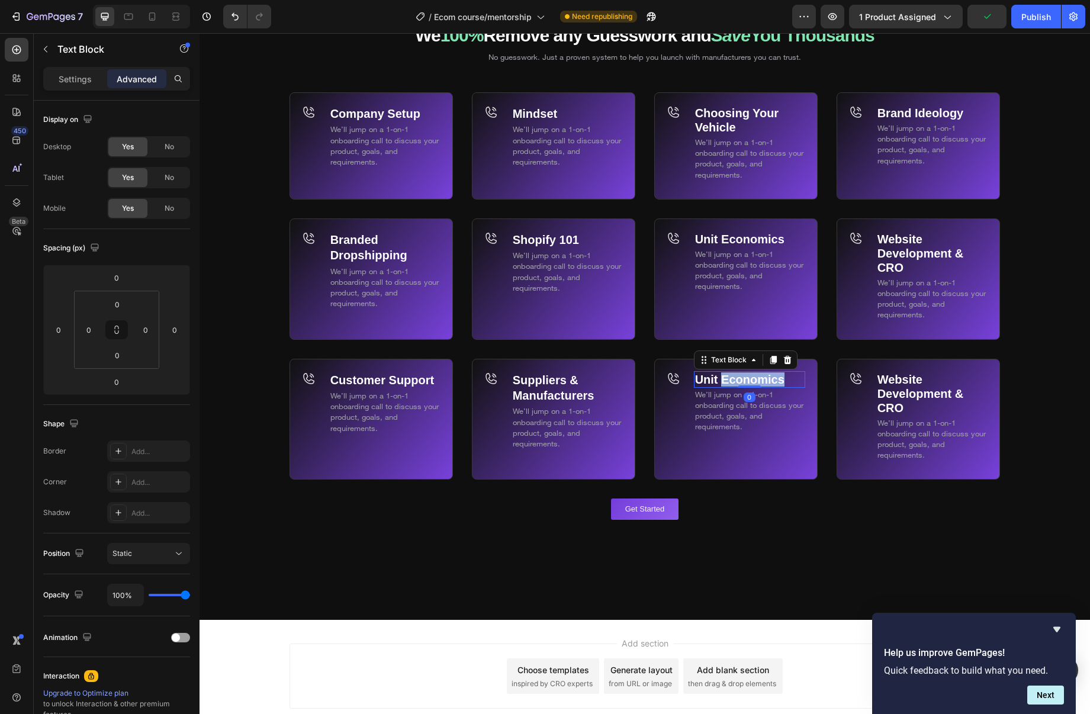
click at [771, 381] on strong "Unit Economics" at bounding box center [739, 379] width 89 height 13
click at [785, 380] on strong "Unit Economics" at bounding box center [739, 379] width 89 height 13
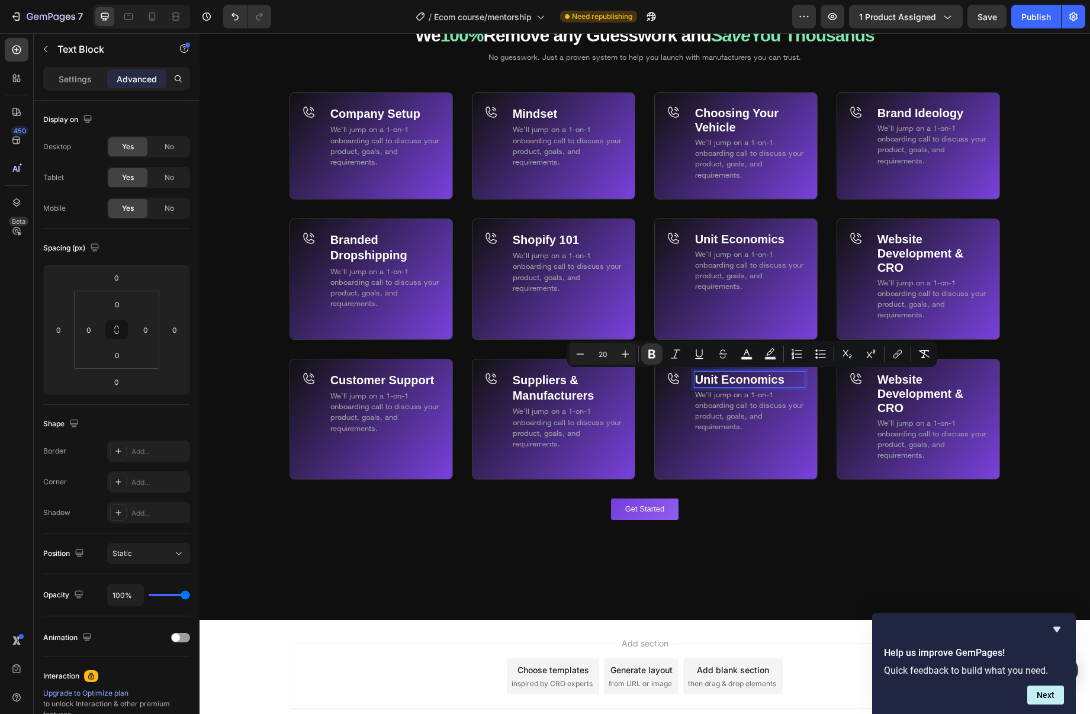
click at [788, 380] on p "Unit Economics" at bounding box center [749, 380] width 109 height 14
drag, startPoint x: 782, startPoint y: 378, endPoint x: 698, endPoint y: 377, distance: 83.5
click at [698, 378] on p "Unit Economics" at bounding box center [749, 380] width 109 height 14
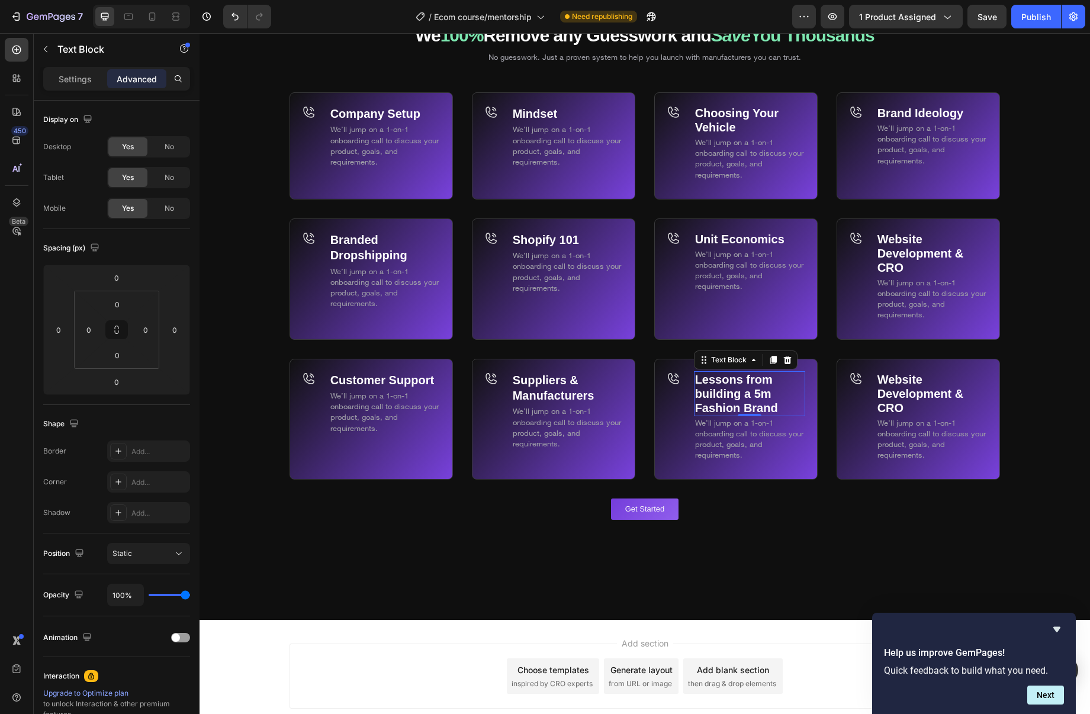
click at [910, 390] on strong "Website Development & CRO" at bounding box center [921, 393] width 86 height 41
click at [906, 405] on p "Website Development & CRO" at bounding box center [932, 394] width 109 height 43
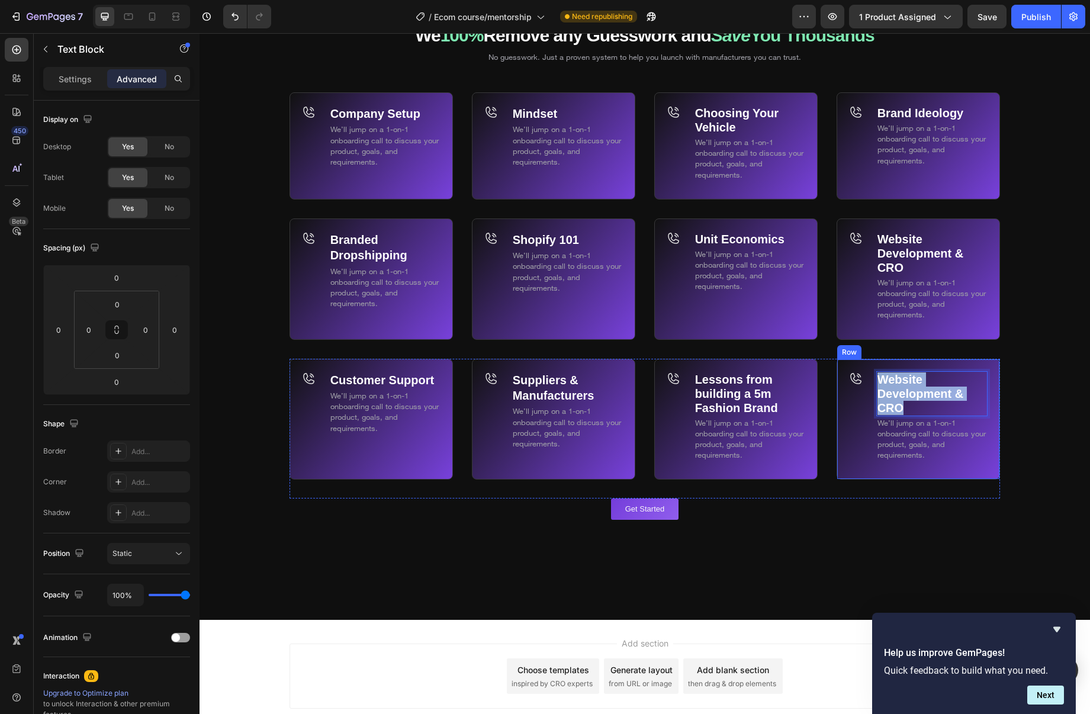
drag, startPoint x: 899, startPoint y: 401, endPoint x: 875, endPoint y: 377, distance: 33.9
click at [874, 377] on div "Website Development & CRO Text Block 0 We’ll jump on a 1-on-1 onboarding call t…" at bounding box center [918, 419] width 163 height 121
click at [820, 400] on div "Customer Support Text Block We’ll jump on a 1-on-1 onboarding call to discuss y…" at bounding box center [645, 429] width 711 height 140
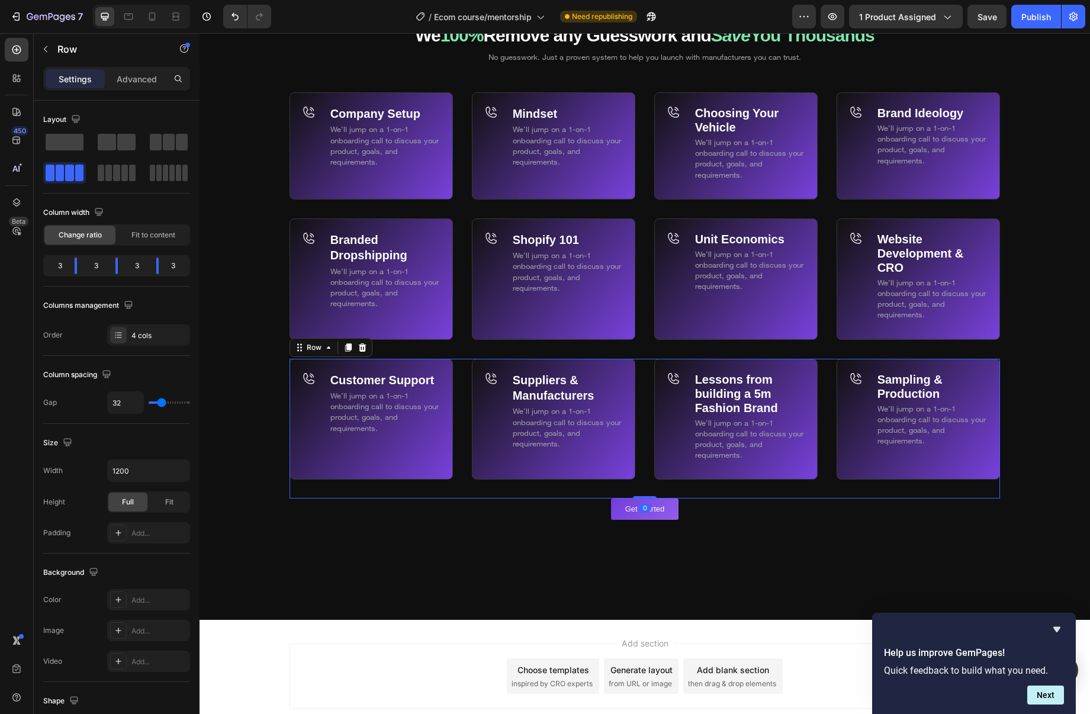
click at [347, 347] on icon at bounding box center [348, 348] width 7 height 8
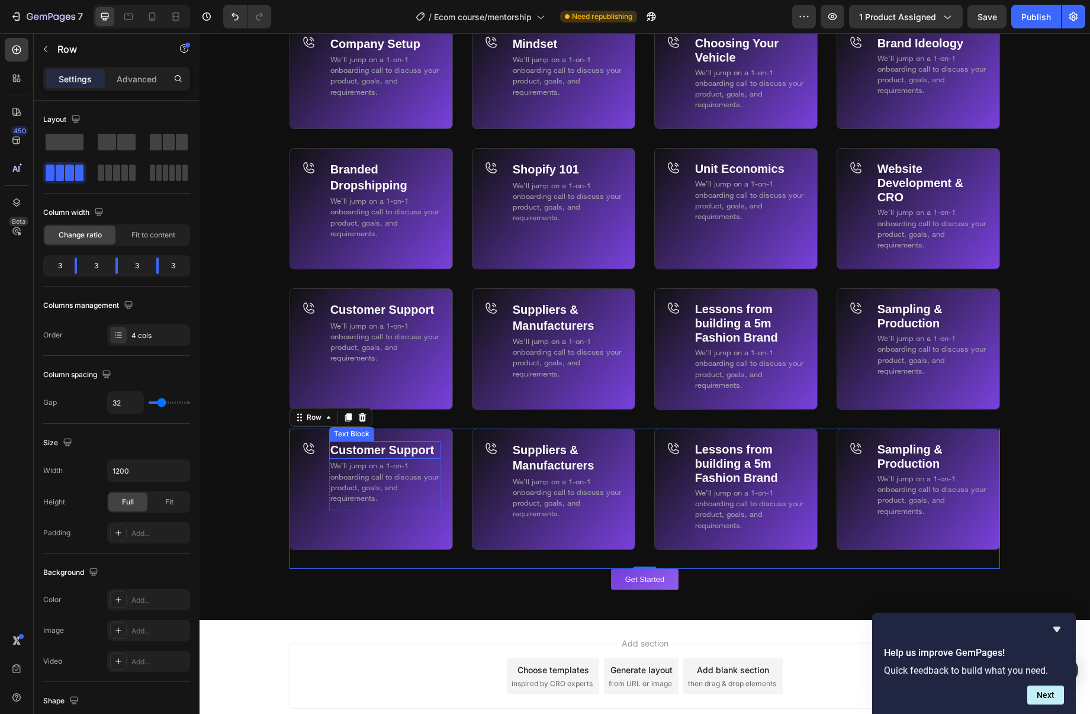
click at [399, 455] on strong "Customer Support" at bounding box center [382, 450] width 104 height 13
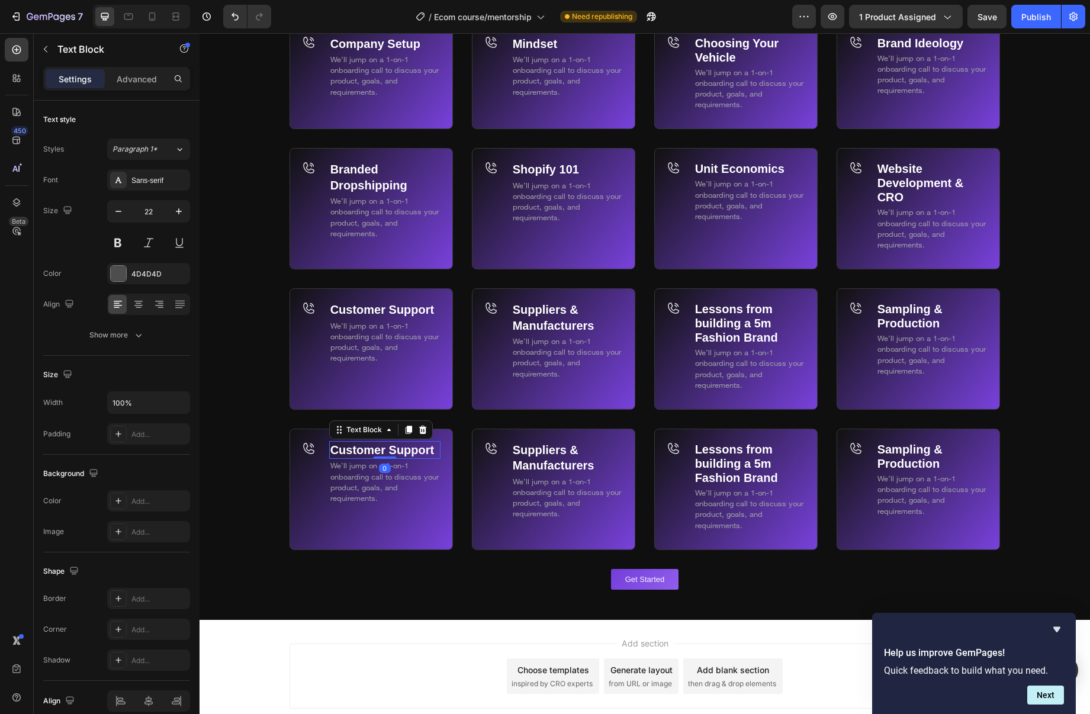
click at [399, 455] on strong "Customer Support" at bounding box center [382, 450] width 104 height 13
click at [434, 452] on strong "Customer Support" at bounding box center [382, 450] width 104 height 13
drag, startPoint x: 427, startPoint y: 450, endPoint x: 335, endPoint y: 450, distance: 92.4
click at [335, 450] on p "Customer Support" at bounding box center [384, 449] width 109 height 15
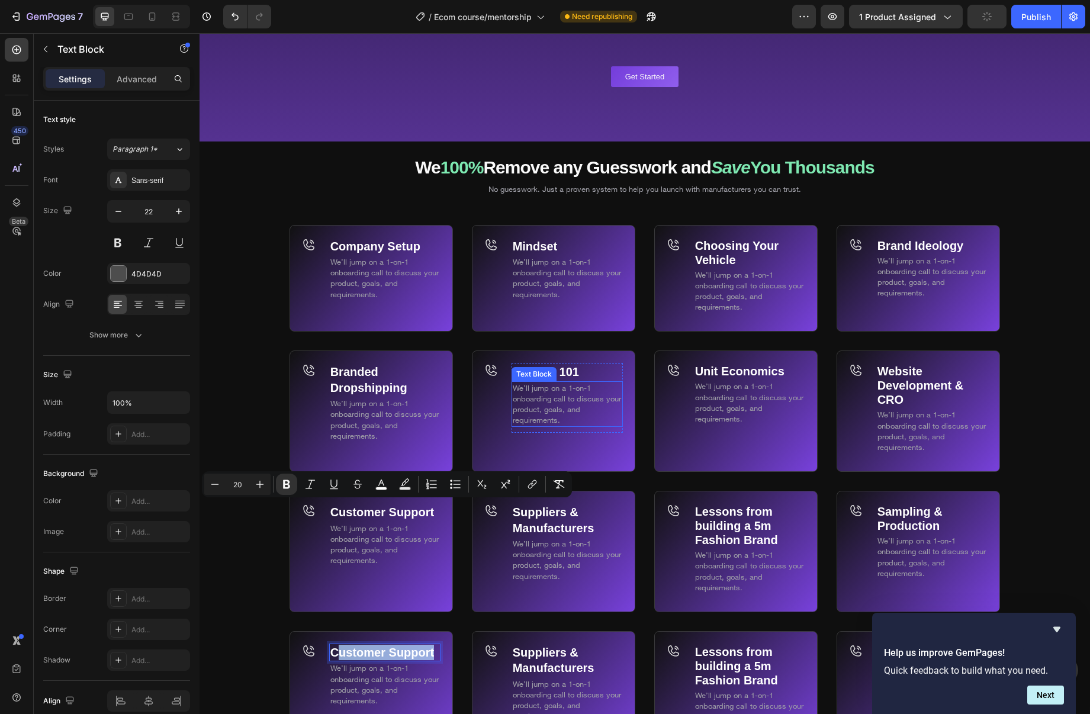
scroll to position [7069, 0]
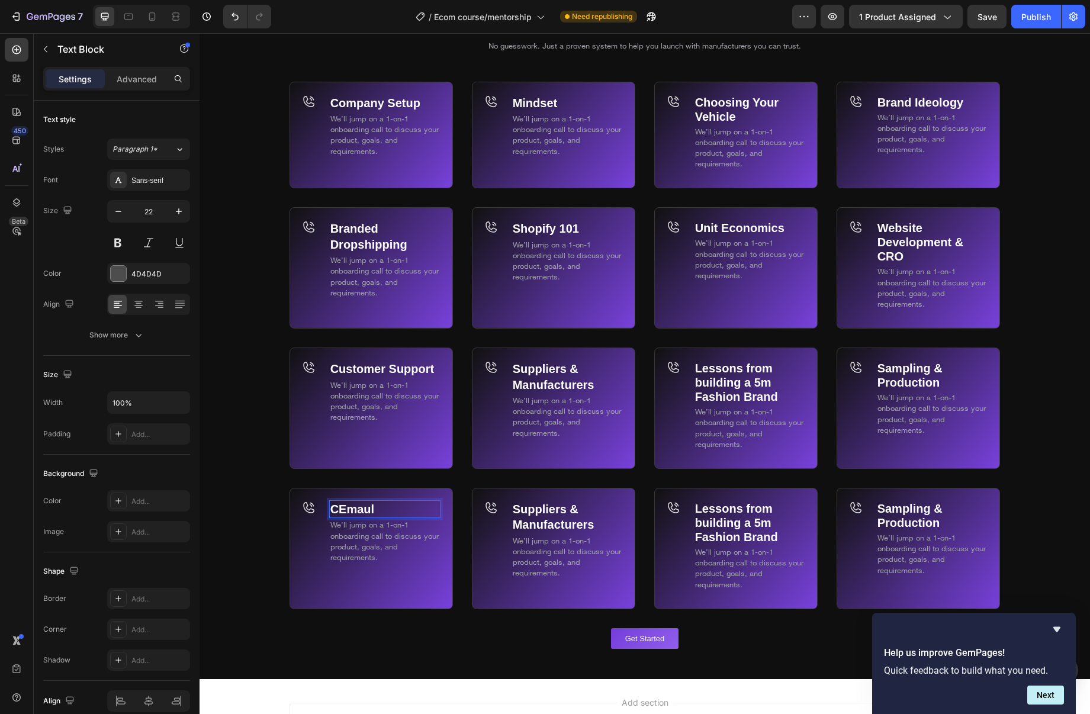
click at [335, 508] on strong "CEmaul" at bounding box center [352, 509] width 44 height 13
click at [371, 504] on p "Emaul" at bounding box center [384, 509] width 109 height 15
click at [376, 508] on strong "Email Mrketing Mastery" at bounding box center [372, 517] width 84 height 28
click at [613, 520] on p "Suppliers & Manufacturers" at bounding box center [567, 517] width 109 height 31
drag, startPoint x: 613, startPoint y: 520, endPoint x: 605, endPoint y: 522, distance: 8.5
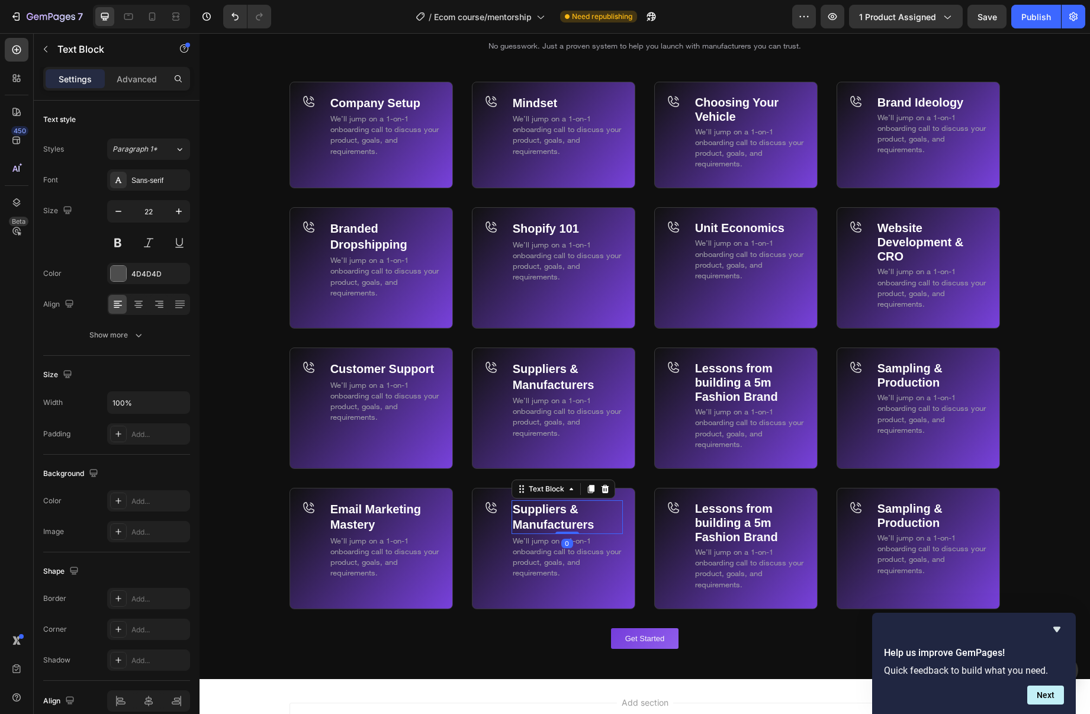
click at [612, 520] on p "Suppliers & Manufacturers" at bounding box center [567, 517] width 109 height 31
drag, startPoint x: 603, startPoint y: 527, endPoint x: 518, endPoint y: 512, distance: 86.5
click at [500, 506] on div "Suppliers & Manufacturers Text Block 0 We’ll jump on a 1-on-1 onboarding call t…" at bounding box center [553, 548] width 163 height 121
drag, startPoint x: 546, startPoint y: 512, endPoint x: 516, endPoint y: 508, distance: 30.0
click at [516, 507] on p "Suppliers & Manufacturers" at bounding box center [567, 517] width 109 height 31
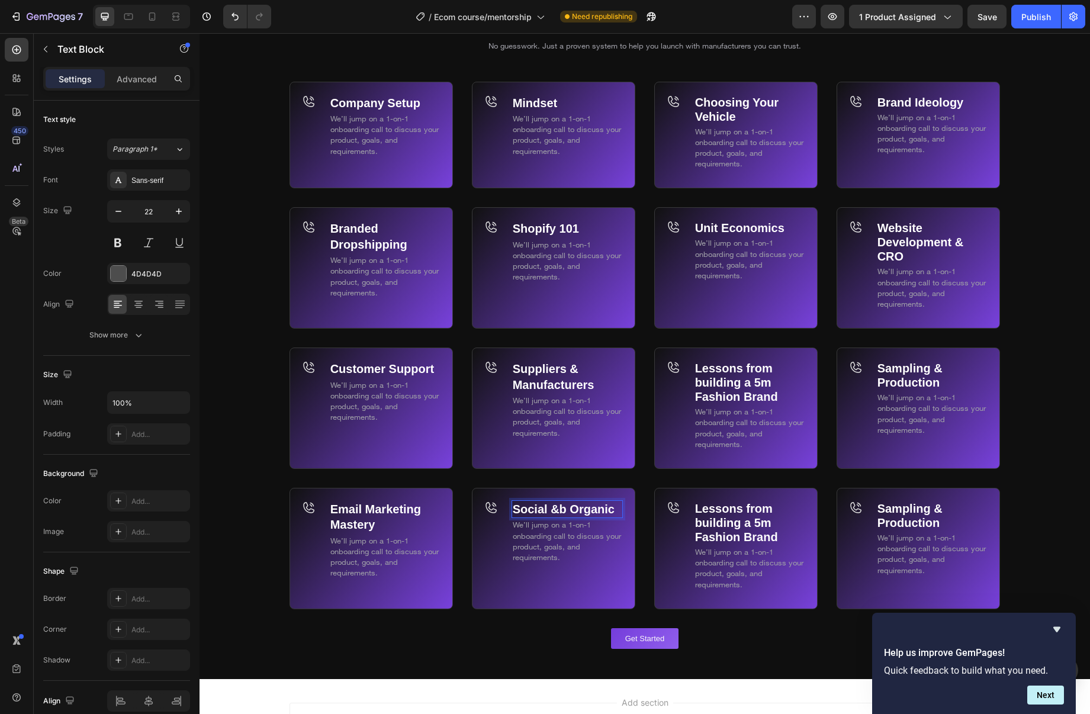
click at [559, 505] on strong "Social &b Organic" at bounding box center [564, 509] width 102 height 13
click at [563, 506] on strong "Social &b Organic" at bounding box center [564, 509] width 102 height 13
drag, startPoint x: 562, startPoint y: 509, endPoint x: 515, endPoint y: 508, distance: 46.8
click at [515, 508] on strong "Social & Organic" at bounding box center [560, 509] width 95 height 13
click at [563, 503] on p "Organic" at bounding box center [567, 509] width 109 height 15
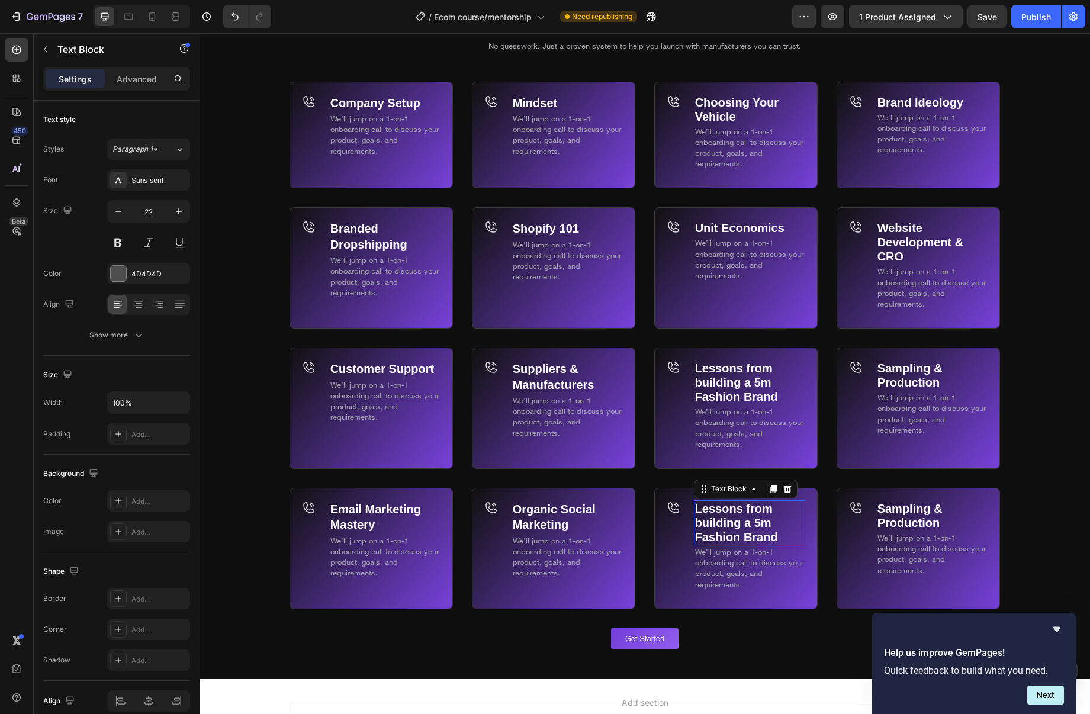
click at [733, 515] on strong "Lessons from building a 5m Fashion Brand" at bounding box center [736, 522] width 83 height 41
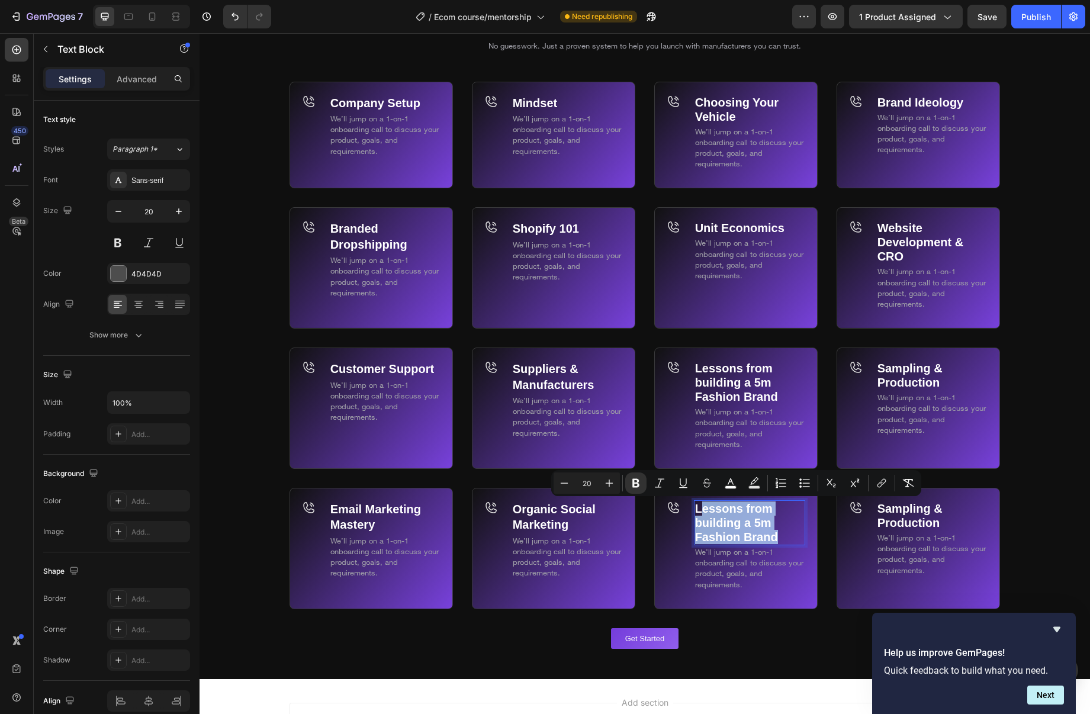
drag, startPoint x: 784, startPoint y: 535, endPoint x: 702, endPoint y: 508, distance: 86.3
click at [701, 508] on p "Lessons from building a 5m Fashion Brand" at bounding box center [749, 523] width 109 height 43
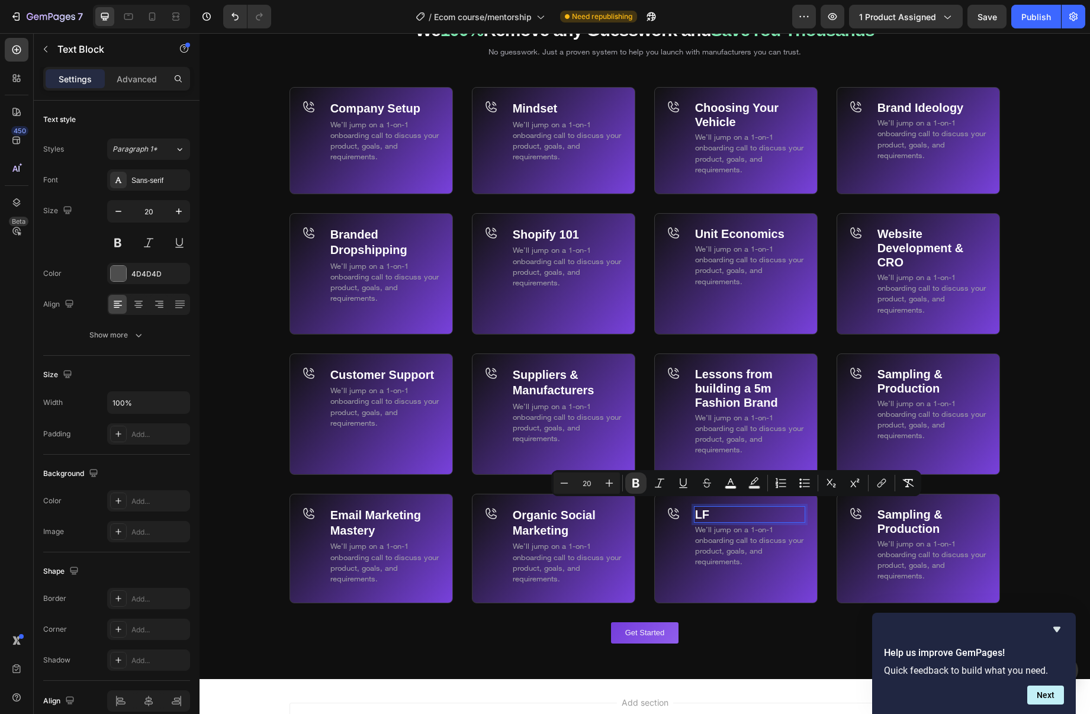
scroll to position [7075, 0]
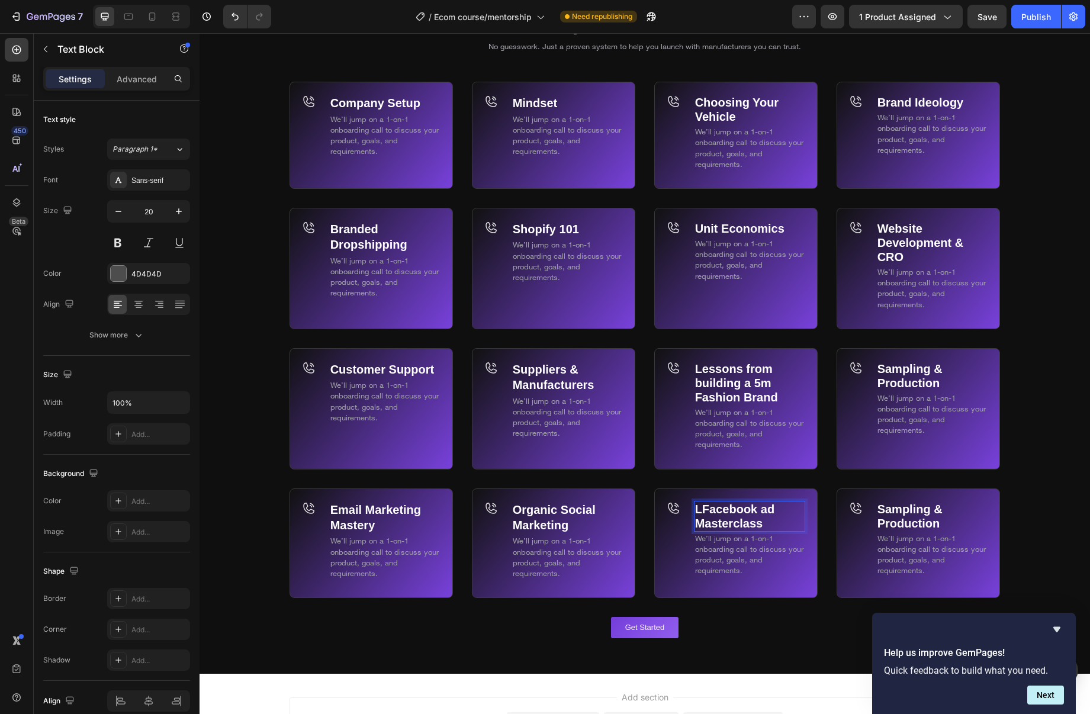
click at [702, 509] on strong "LFacebook ad Masterclass" at bounding box center [734, 516] width 79 height 27
click at [890, 507] on strong "Sampling & Production" at bounding box center [910, 516] width 65 height 27
click at [890, 508] on strong "Sampling & Production" at bounding box center [910, 516] width 65 height 27
drag, startPoint x: 955, startPoint y: 523, endPoint x: 885, endPoint y: 512, distance: 71.4
click at [884, 512] on p "Sampling & Production" at bounding box center [932, 516] width 109 height 28
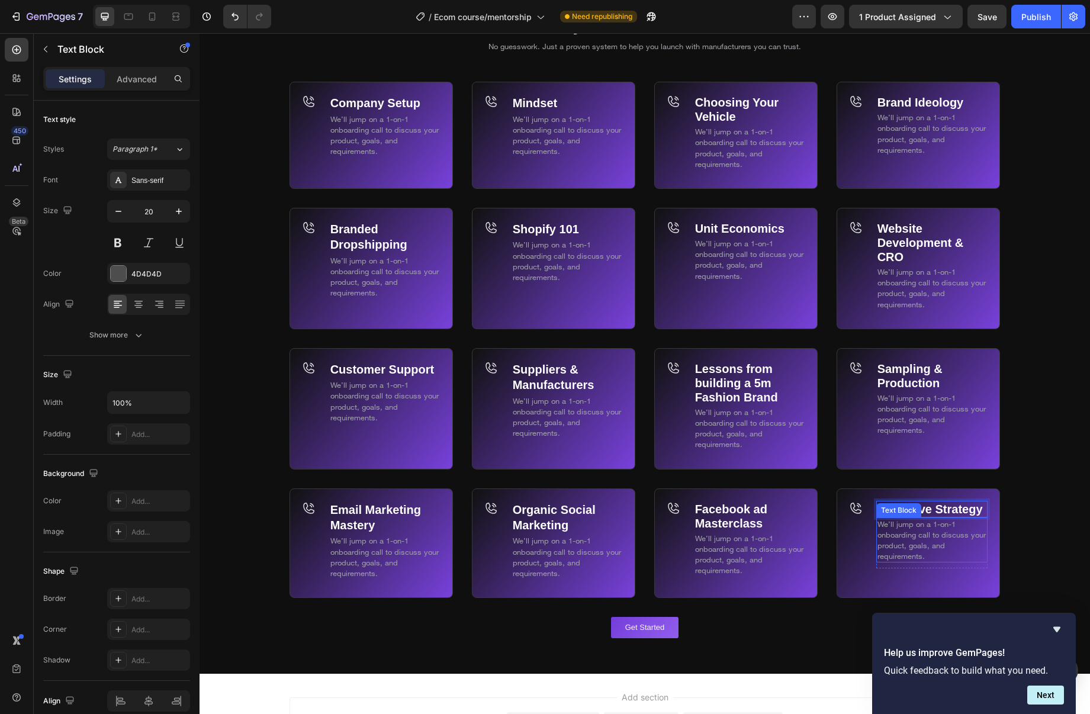
click at [882, 512] on div "Text Block" at bounding box center [899, 510] width 45 height 14
click at [884, 511] on strong "SCreative Strategy" at bounding box center [930, 509] width 105 height 13
click at [902, 519] on p "We’ll jump on a 1-on-1 onboarding call to discuss your product, goals, and requ…" at bounding box center [932, 540] width 109 height 43
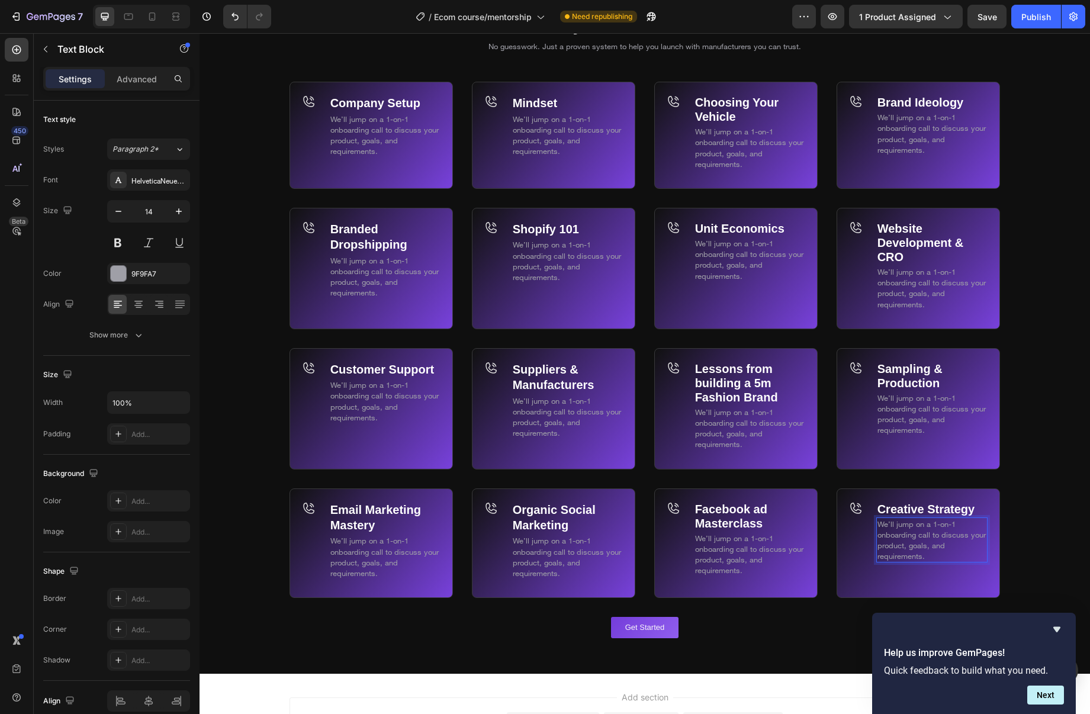
click at [947, 509] on strong "Creative Strategy" at bounding box center [927, 509] width 98 height 13
click at [925, 509] on strong "Creative Strategy" at bounding box center [927, 509] width 98 height 13
click at [837, 524] on div "Creative Strategy Text Block 0 We’ll jump on a 1-on-1 onboarding call to discus…" at bounding box center [918, 544] width 163 height 110
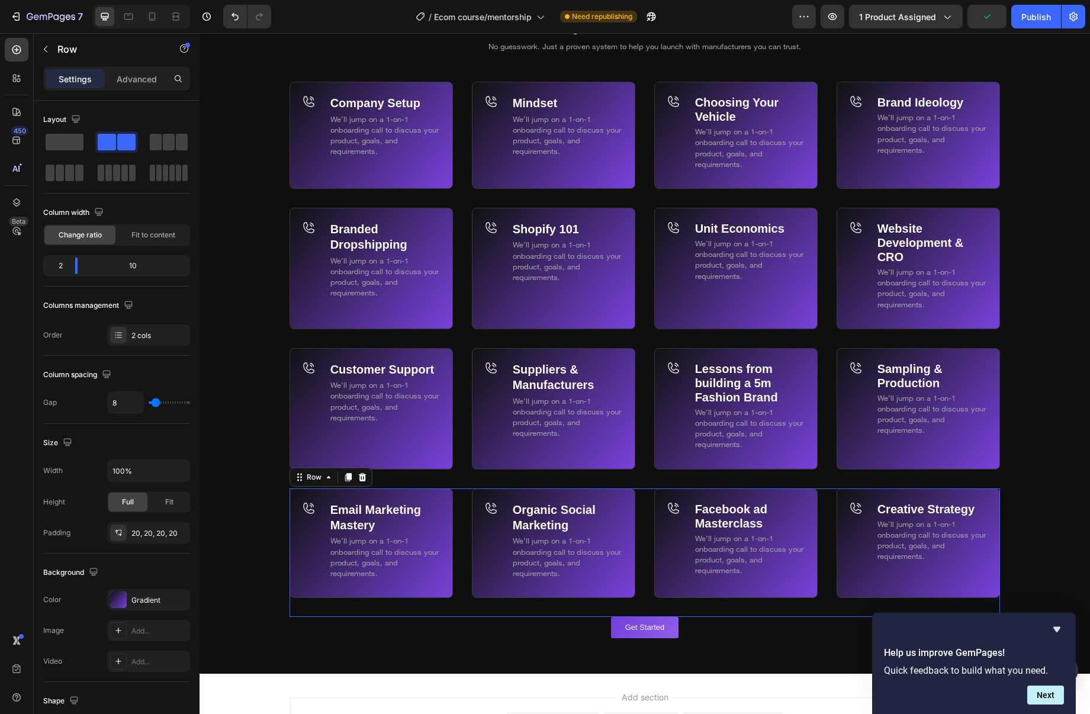
click at [832, 523] on div "Email Marketing Mastery Text Block We’ll jump on a 1-on-1 onboarding call to di…" at bounding box center [645, 553] width 711 height 129
click at [349, 473] on icon at bounding box center [348, 477] width 7 height 8
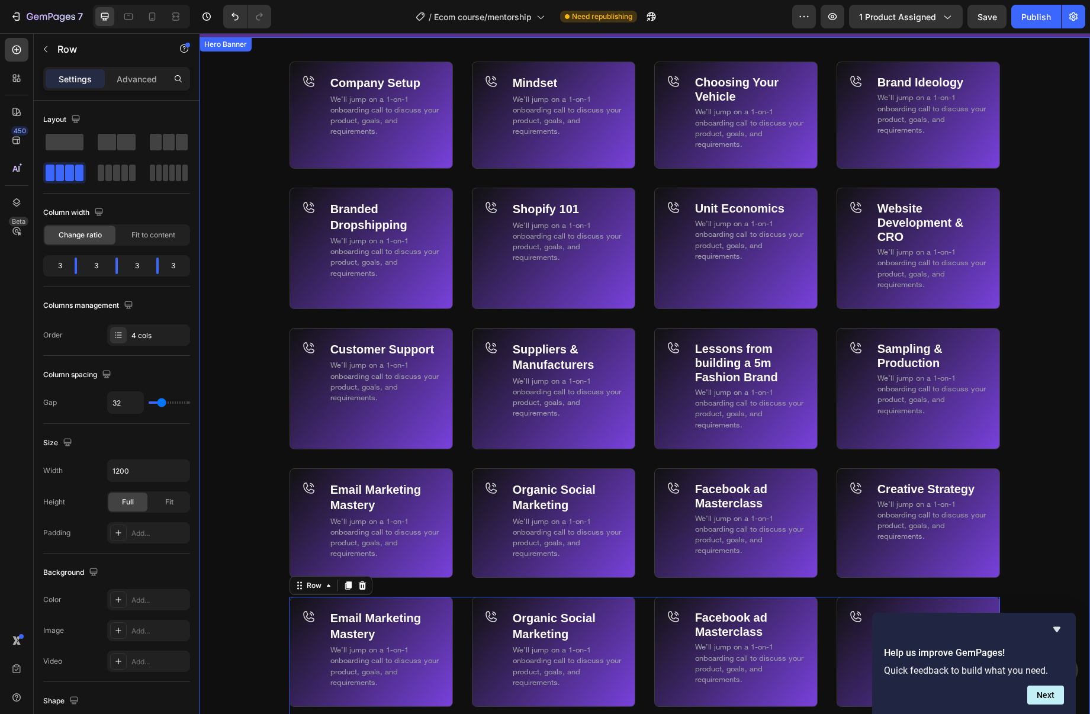
scroll to position [7023, 0]
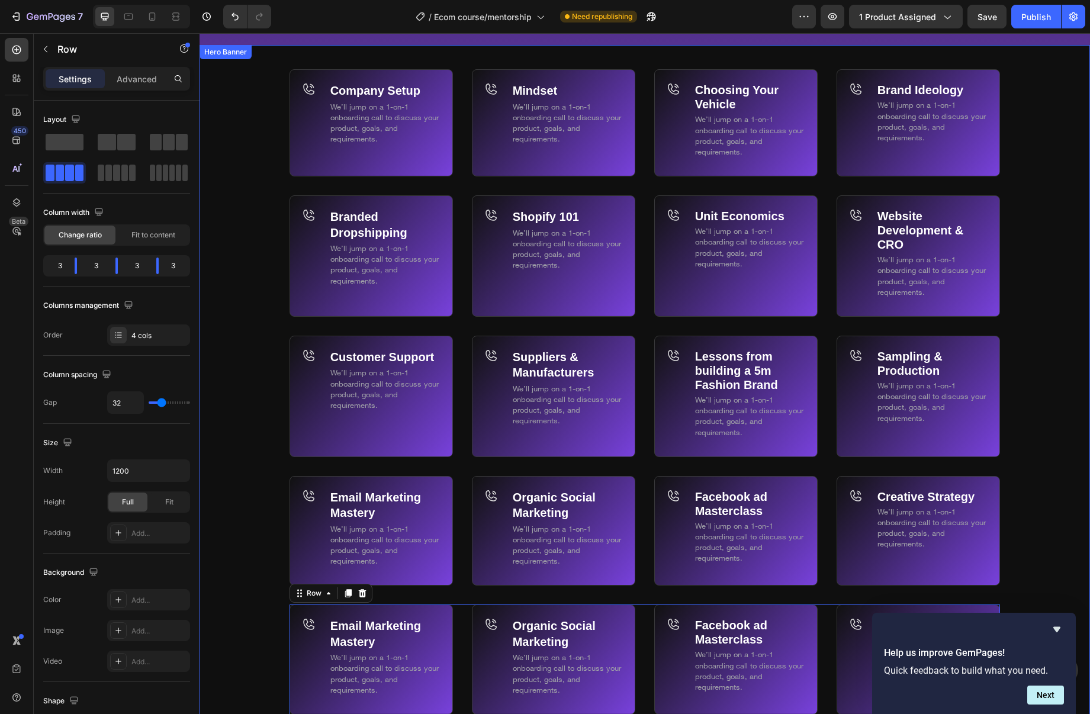
click at [222, 264] on div "Background Image" at bounding box center [645, 385] width 891 height 681
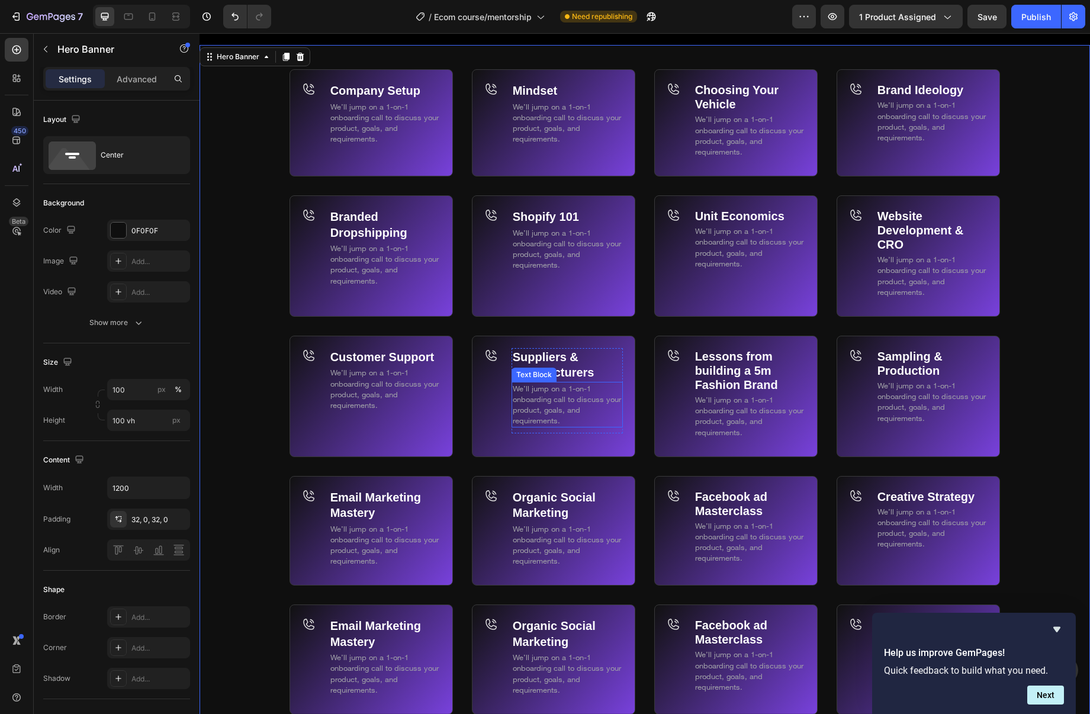
scroll to position [7090, 0]
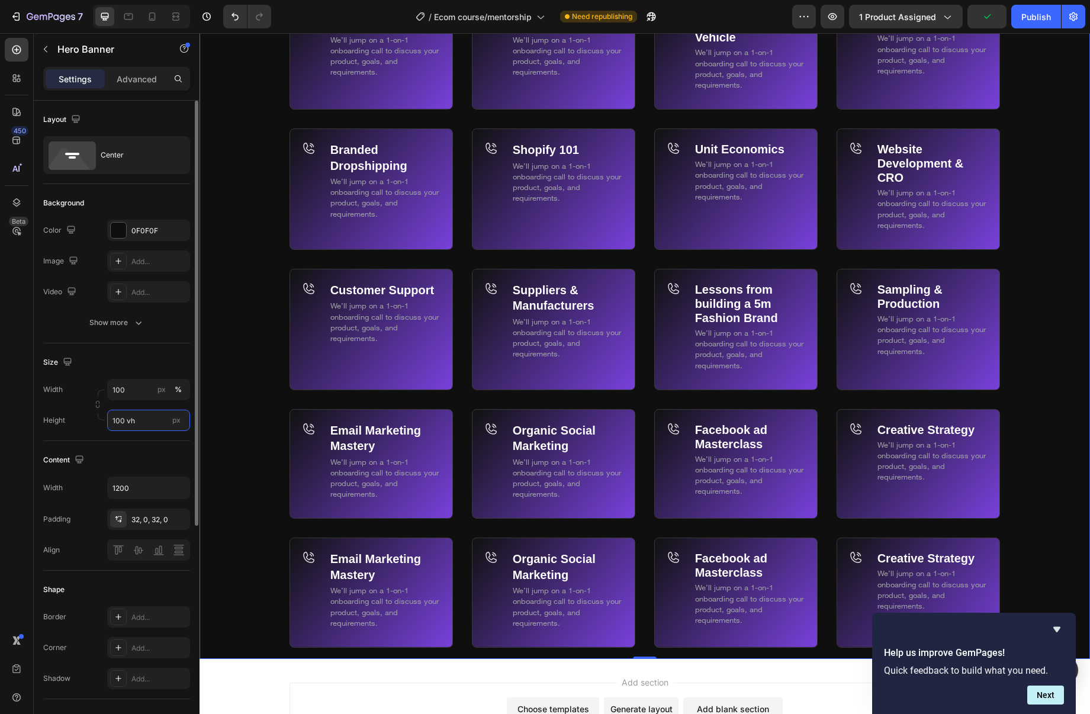
click at [140, 424] on input "100 vh" at bounding box center [148, 420] width 83 height 21
click at [137, 444] on span "Fit content" at bounding box center [130, 449] width 36 height 11
type input "Auto"
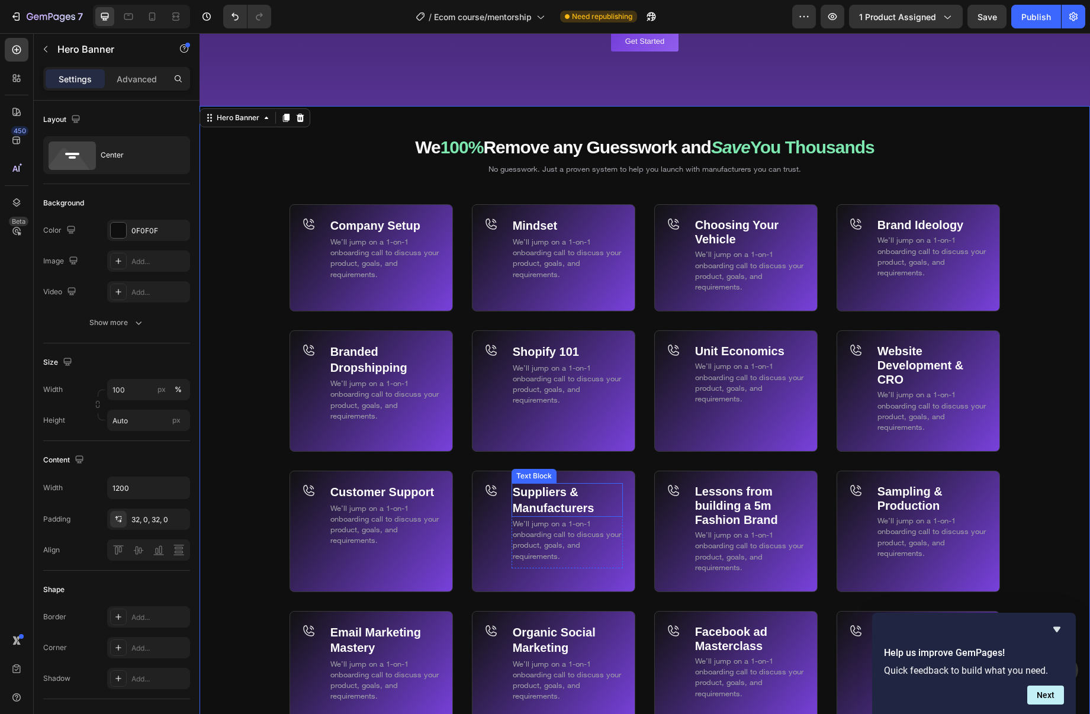
scroll to position [6950, 0]
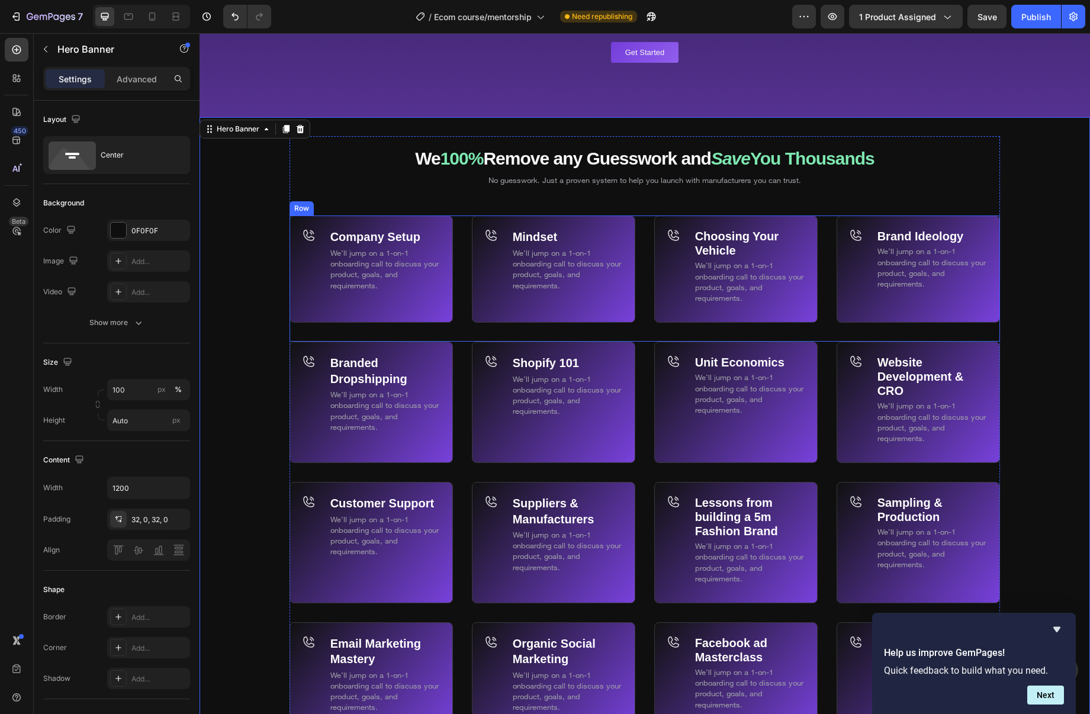
click at [643, 275] on div "Company Setup Text Block We’ll jump on a 1-on-1 onboarding call to discuss your…" at bounding box center [645, 279] width 711 height 126
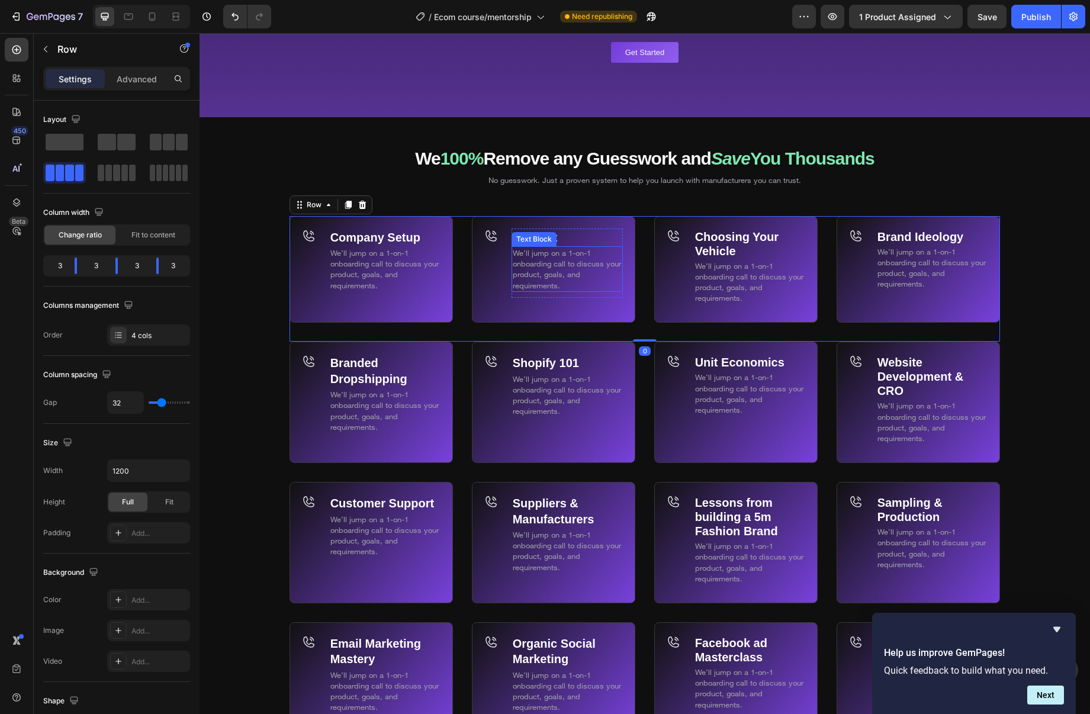
click at [598, 288] on p "We’ll jump on a 1-on-1 onboarding call to discuss your product, goals, and requ…" at bounding box center [567, 269] width 109 height 43
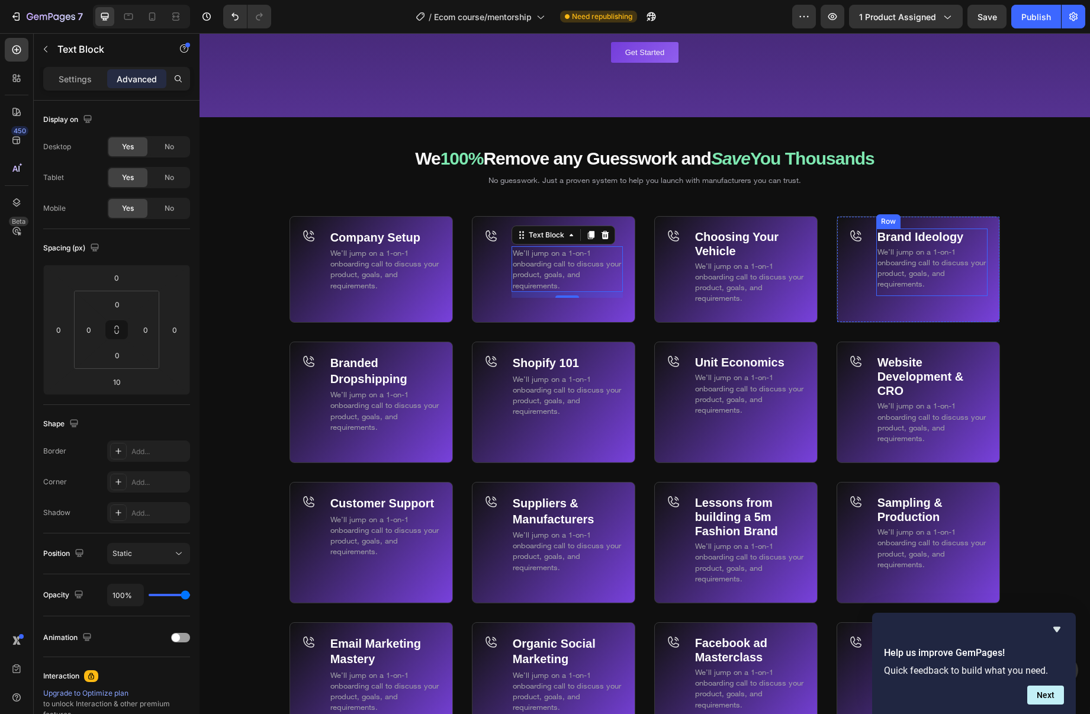
click at [875, 300] on div "Brand Ideology Text Block We’ll jump on a 1-on-1 onboarding call to discuss you…" at bounding box center [918, 269] width 163 height 107
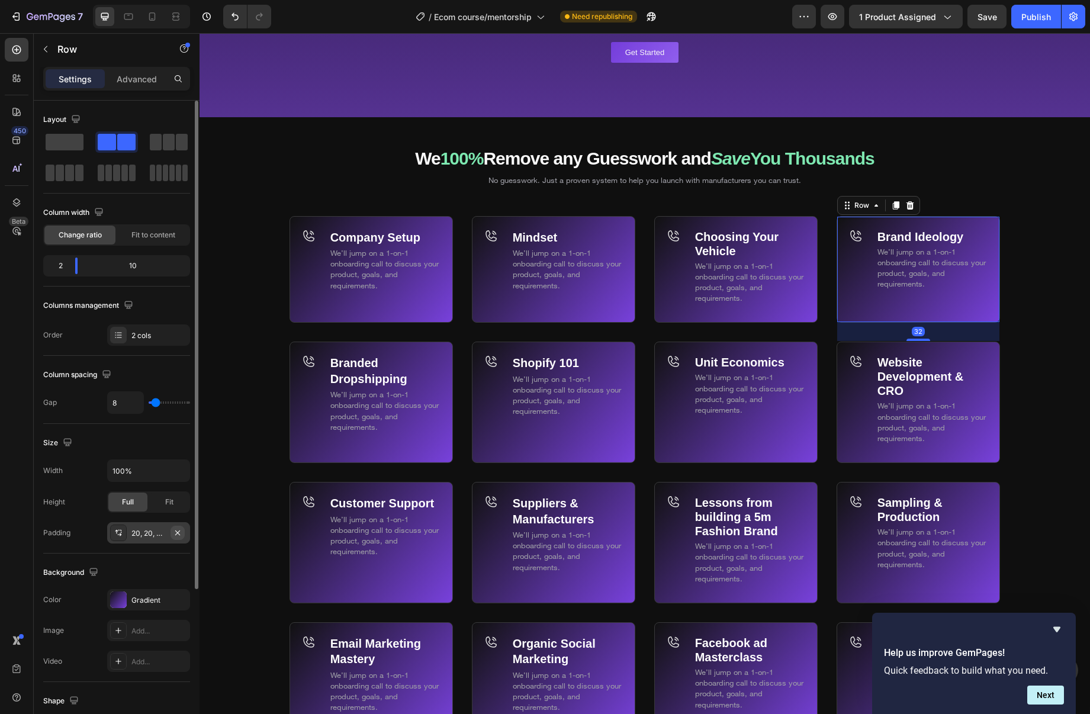
click at [181, 532] on icon "button" at bounding box center [177, 532] width 9 height 9
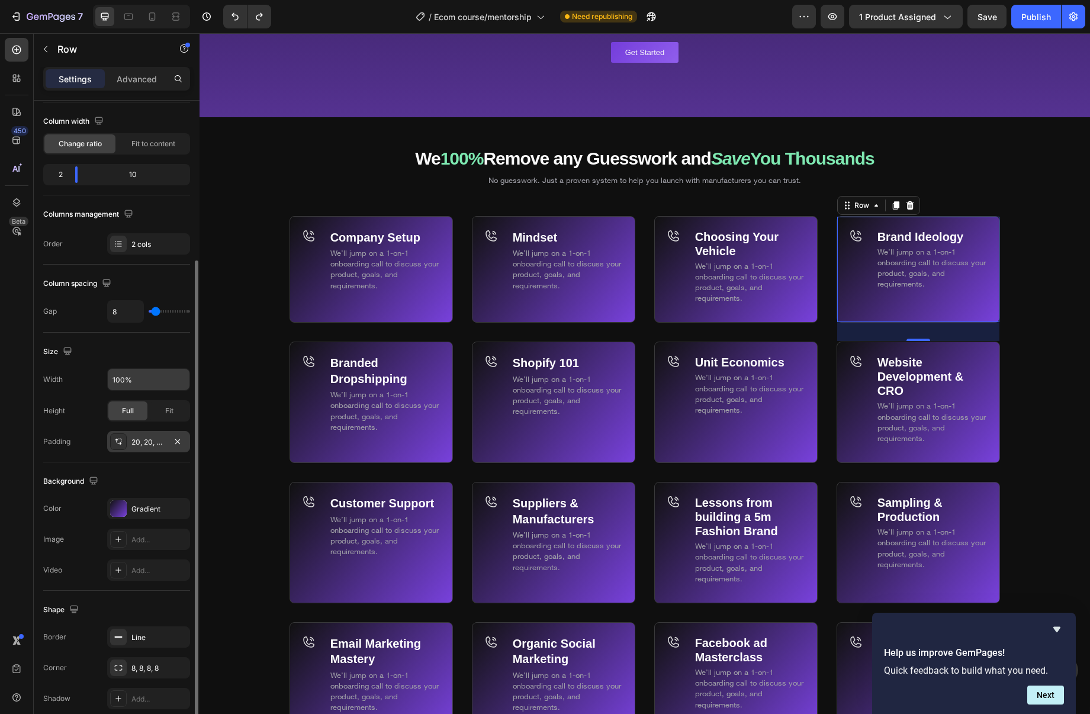
scroll to position [0, 0]
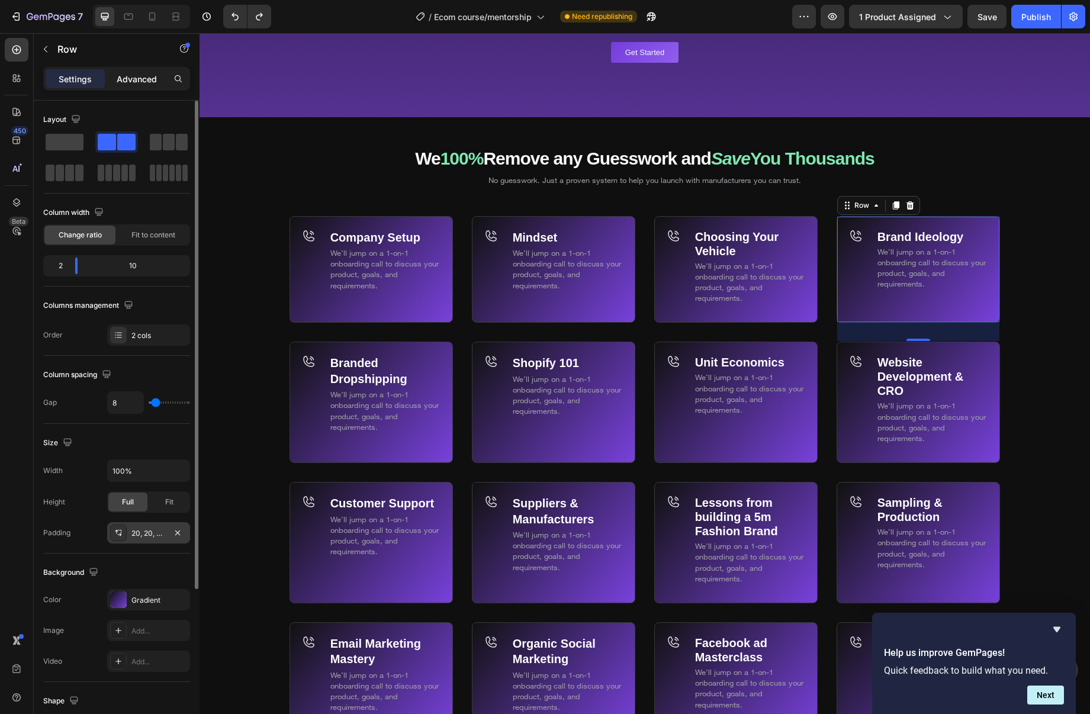
click at [132, 83] on p "Advanced" at bounding box center [137, 79] width 40 height 12
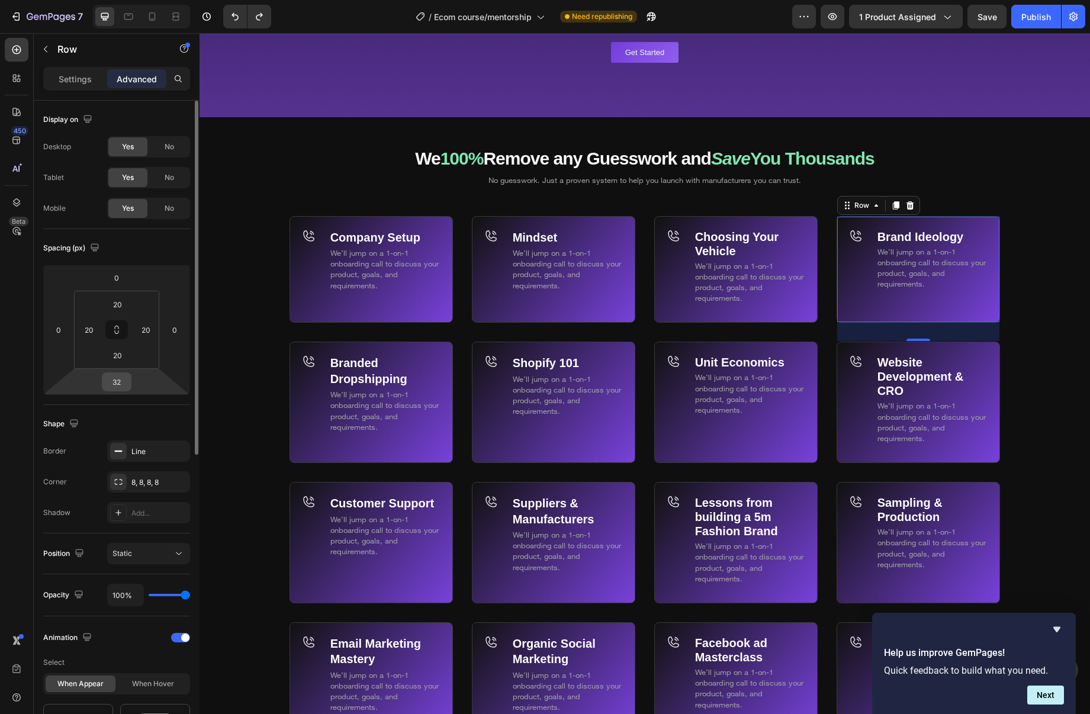
click at [121, 381] on input "32" at bounding box center [117, 382] width 24 height 18
type input "0"
type input "32"
click at [124, 359] on input "20" at bounding box center [117, 355] width 24 height 18
type input "0"
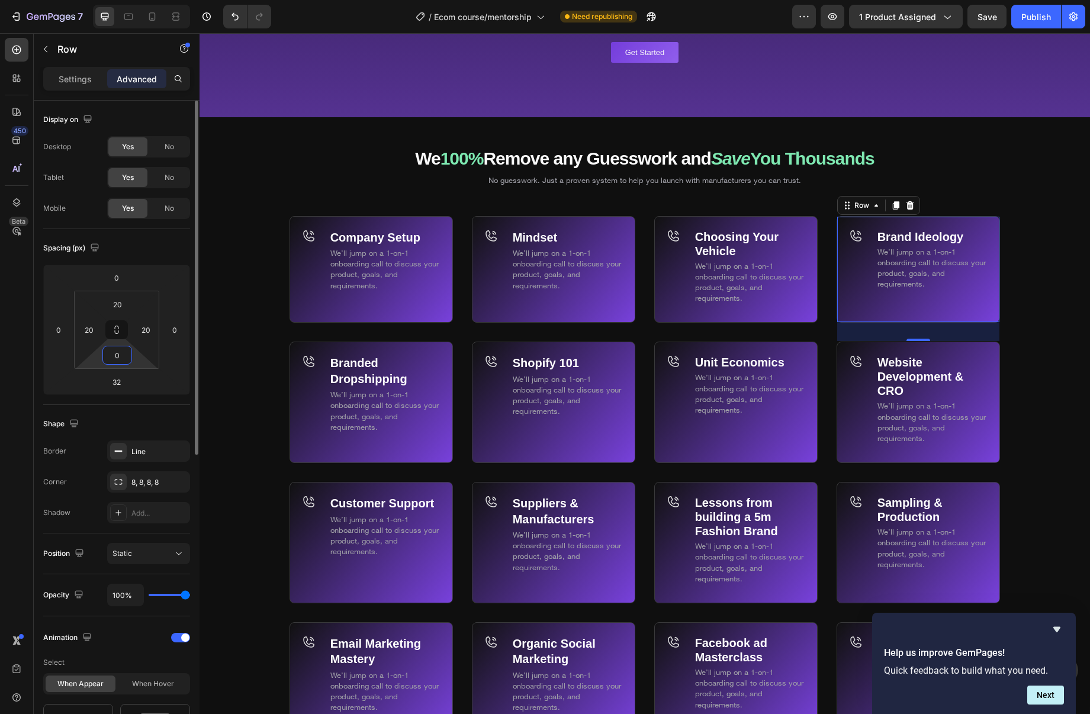
click at [136, 260] on div "Spacing (px) 0 0 32 0 20 20 0 20" at bounding box center [116, 317] width 147 height 176
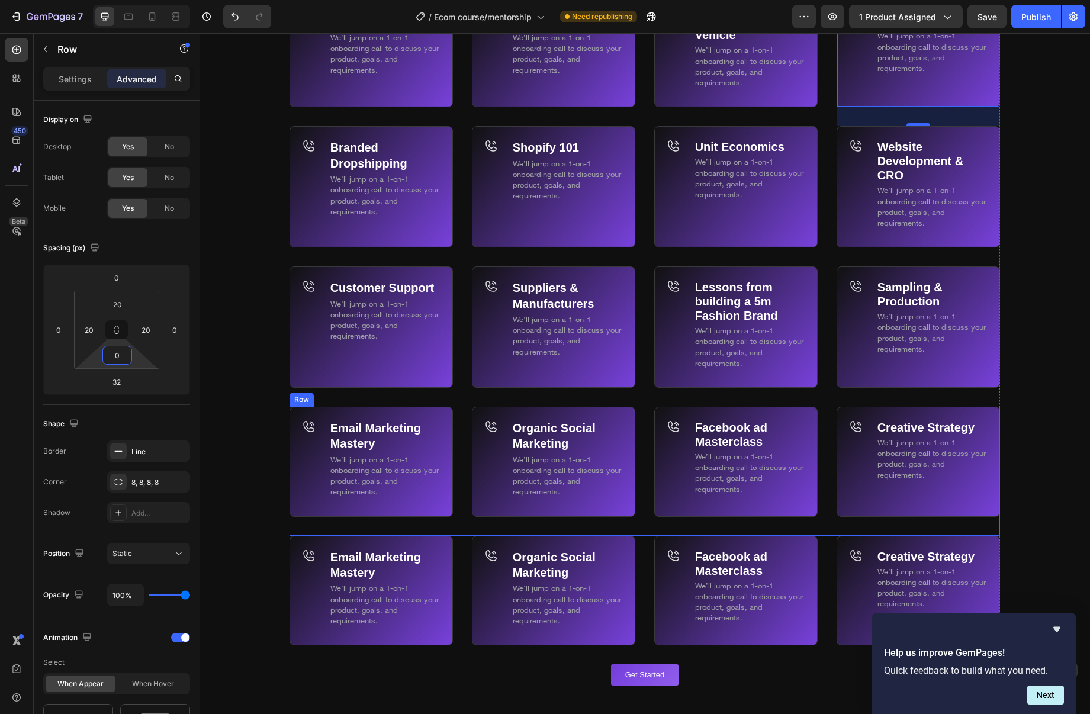
scroll to position [7316, 0]
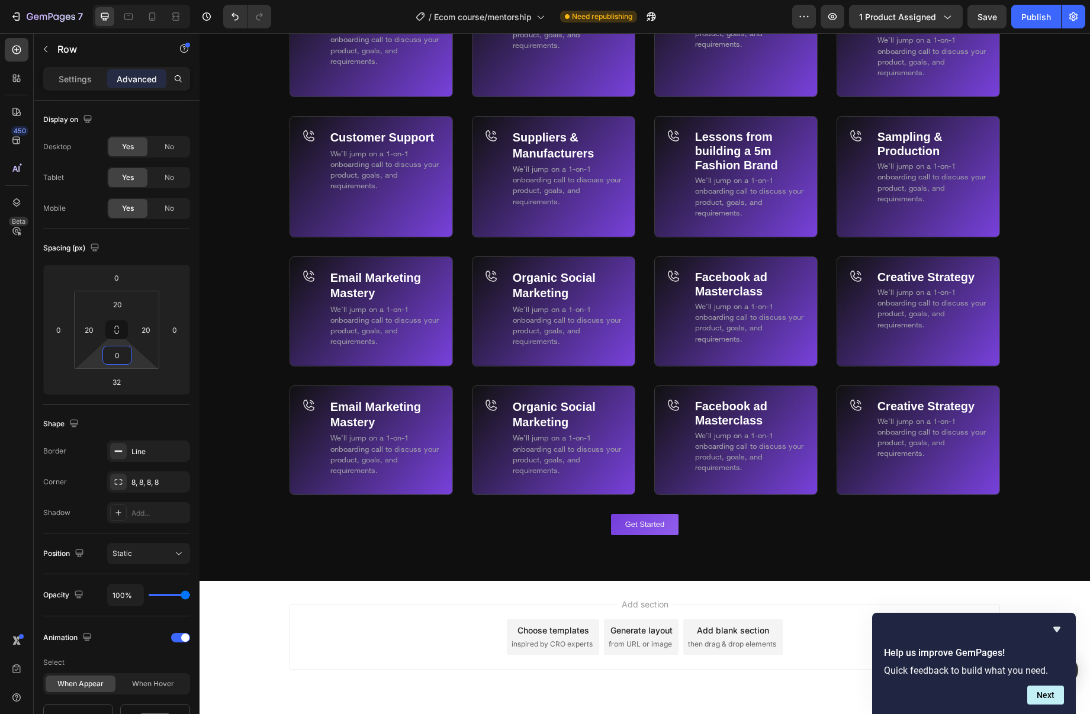
click at [904, 416] on p "We’ll jump on a 1-on-1 onboarding call to discuss your product, goals, and requ…" at bounding box center [932, 437] width 109 height 43
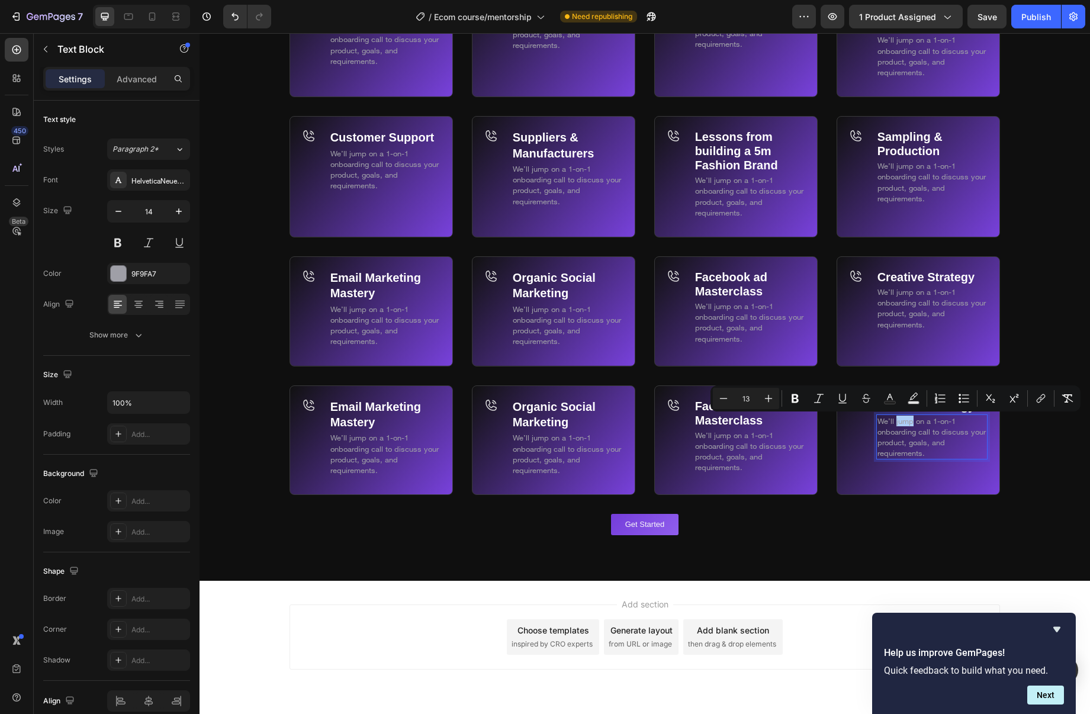
click at [933, 409] on div "Minus 13 Plus Bold Italic Underline Strikethrough Text Color Text Background Co…" at bounding box center [895, 398] width 365 height 21
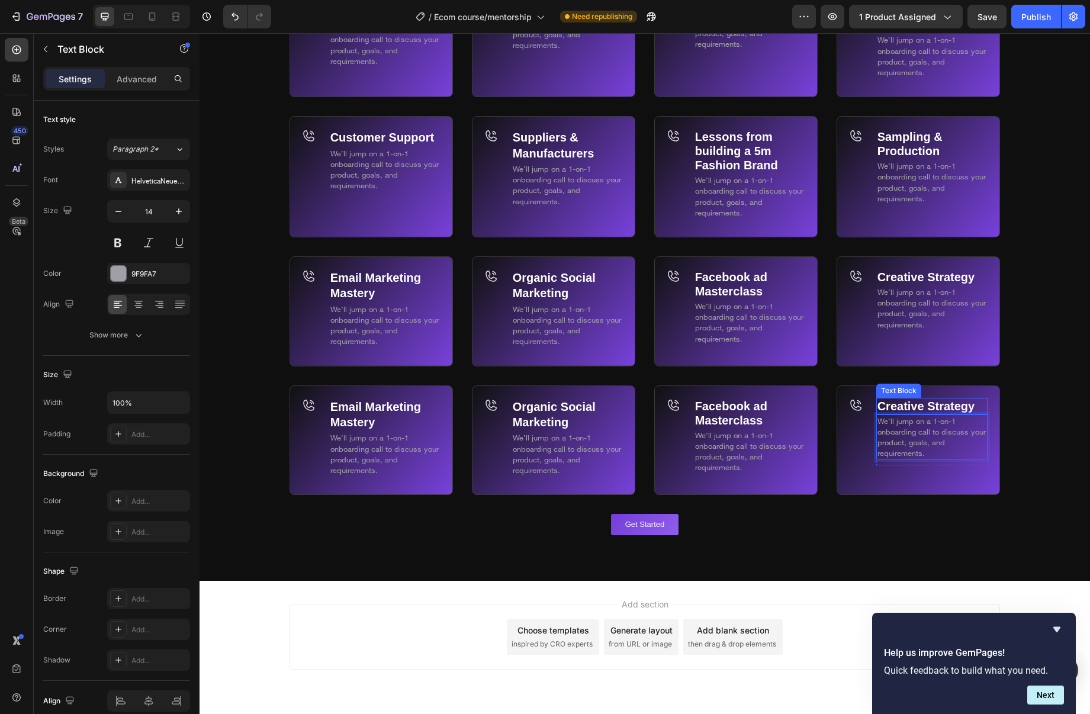
click at [954, 422] on span "We’ll jump on a 1-on-1 onboarding call to discuss your product, goals, and requ…" at bounding box center [932, 437] width 108 height 42
click at [964, 408] on strong "Creative Strategy" at bounding box center [927, 406] width 98 height 13
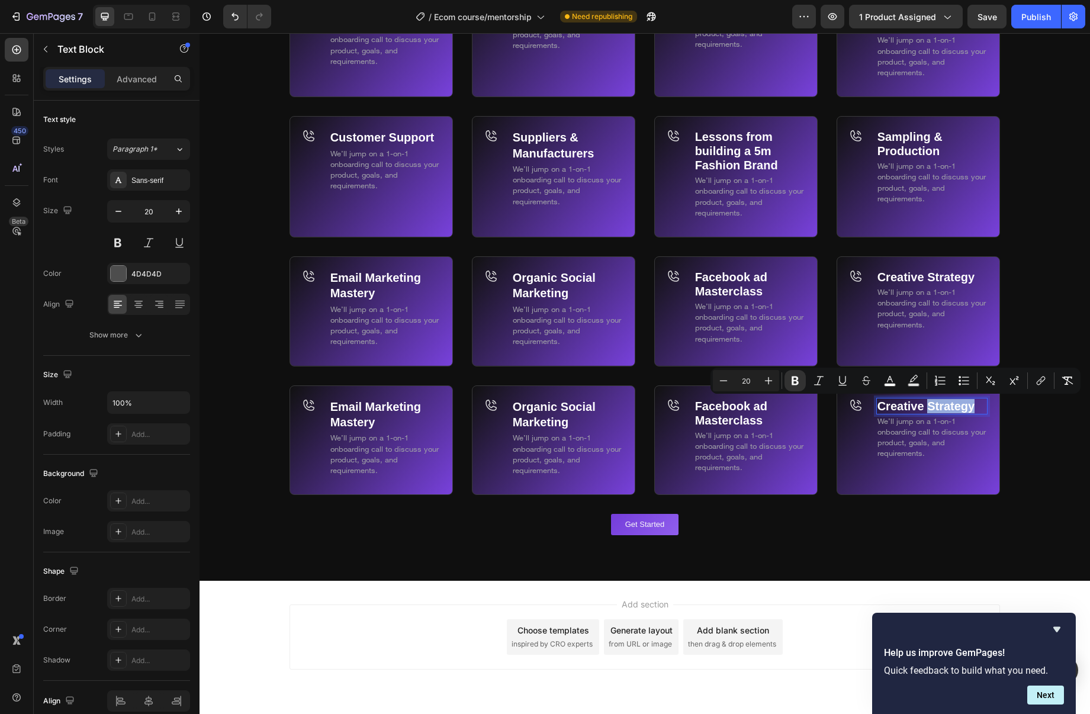
click at [976, 407] on p "Creative Strategy" at bounding box center [932, 406] width 109 height 14
drag, startPoint x: 977, startPoint y: 406, endPoint x: 881, endPoint y: 406, distance: 96.0
click at [881, 407] on p "Creative Strategy" at bounding box center [932, 406] width 109 height 14
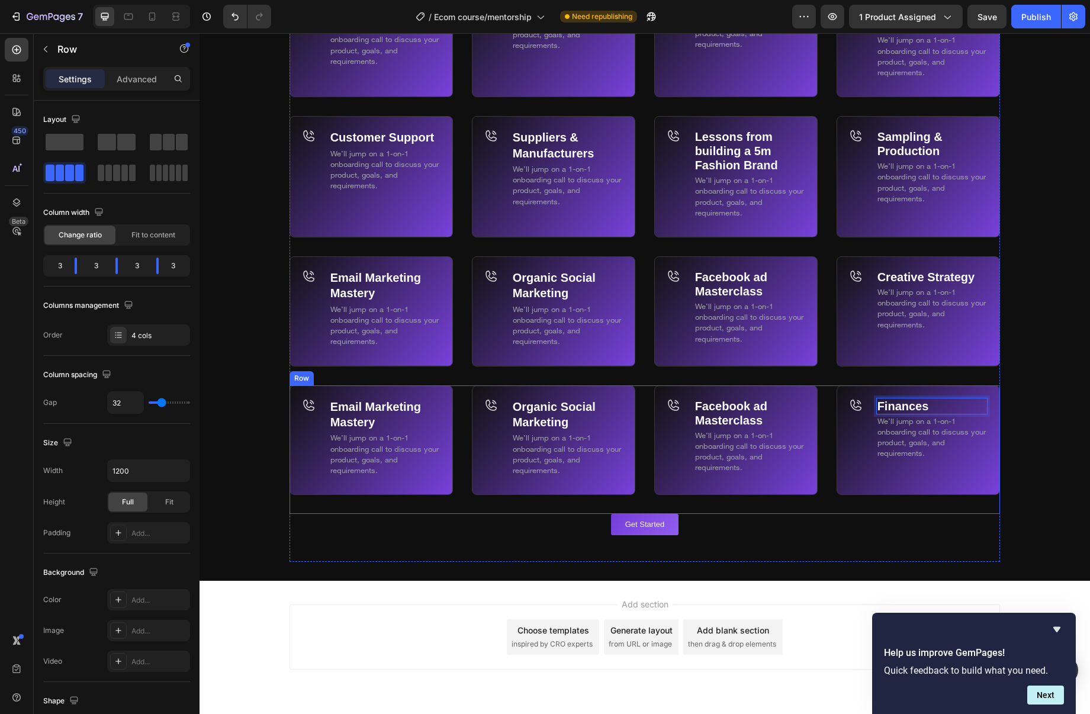
click at [832, 416] on div "Email Marketing Mastery Text Block We’ll jump on a 1-on-1 onboarding call to di…" at bounding box center [645, 450] width 711 height 129
drag, startPoint x: 346, startPoint y: 372, endPoint x: 474, endPoint y: 431, distance: 141.0
click at [346, 372] on icon at bounding box center [348, 374] width 9 height 9
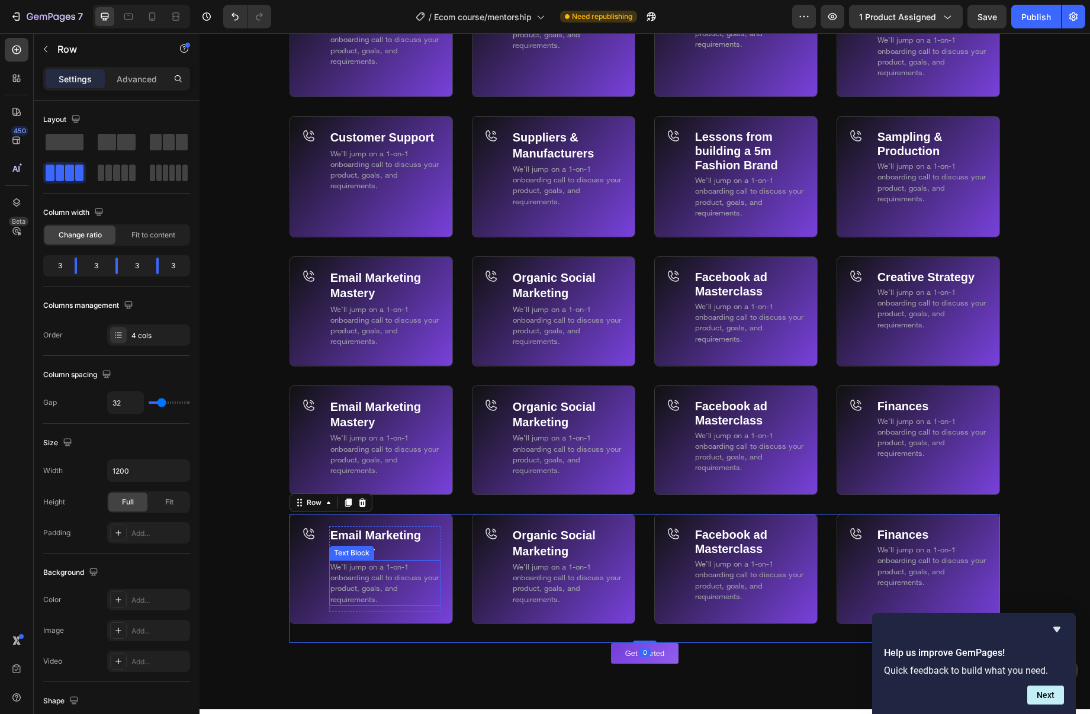
click at [351, 563] on p "We’ll jump on a 1-on-1 onboarding call to discuss your product, goals, and requ…" at bounding box center [384, 582] width 109 height 43
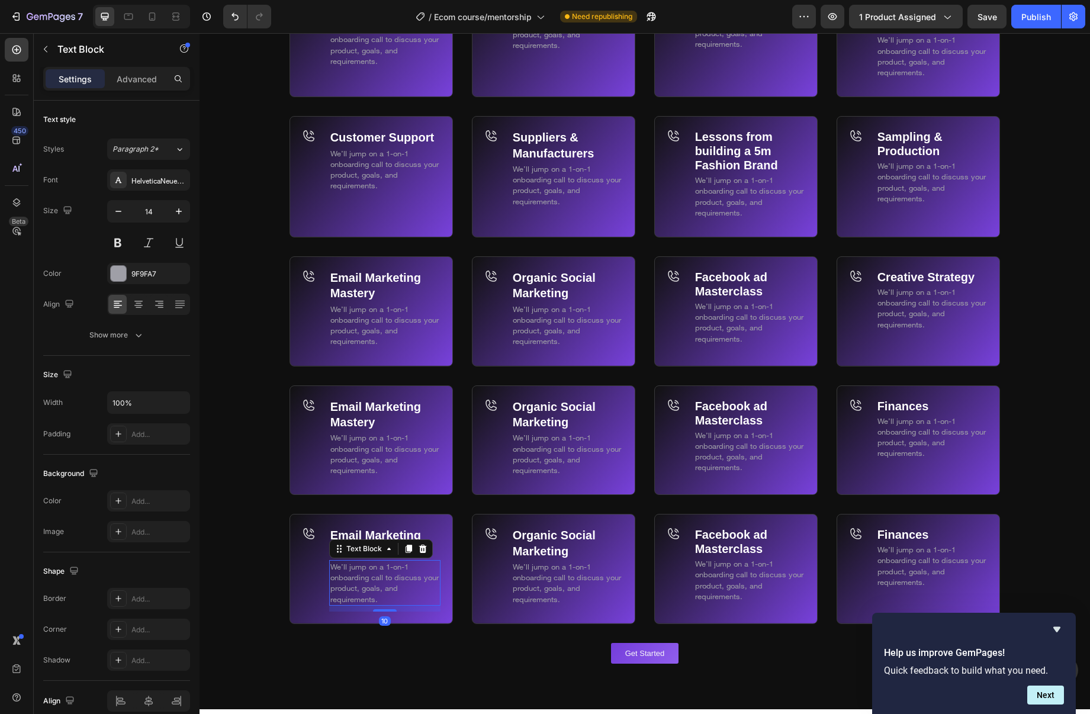
click at [397, 543] on div "Text Block" at bounding box center [381, 549] width 104 height 19
click at [387, 535] on strong "Email Marketing Mastery" at bounding box center [375, 543] width 91 height 28
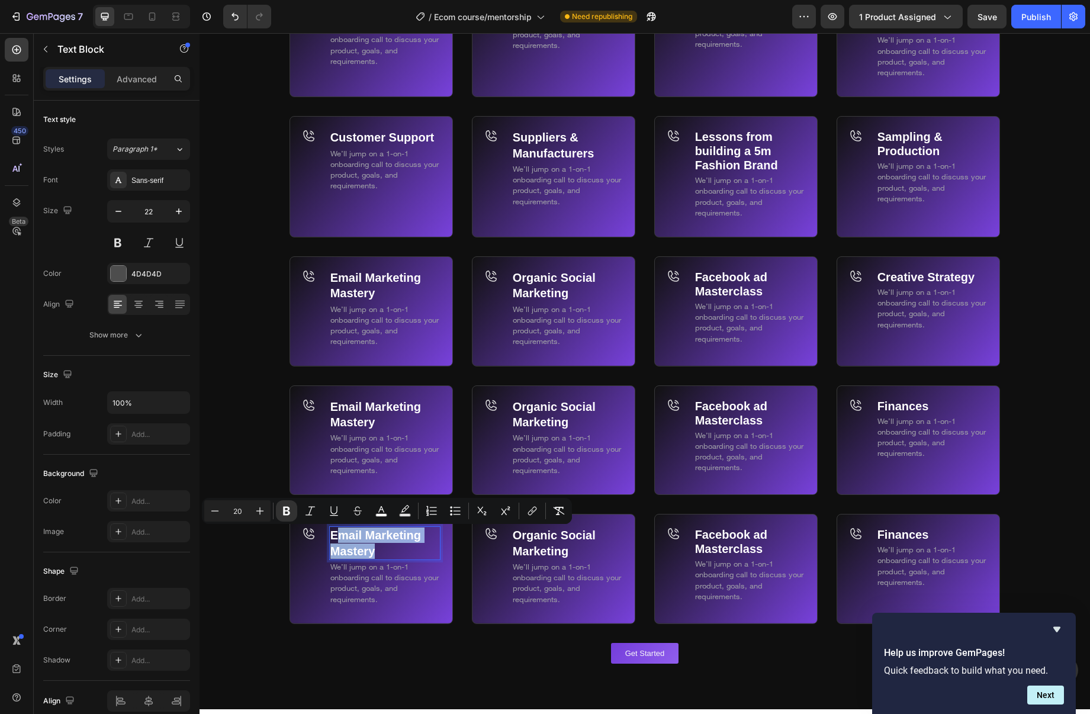
drag, startPoint x: 373, startPoint y: 556, endPoint x: 337, endPoint y: 538, distance: 40.5
click at [337, 538] on strong "Email Marketing Mastery" at bounding box center [375, 543] width 91 height 28
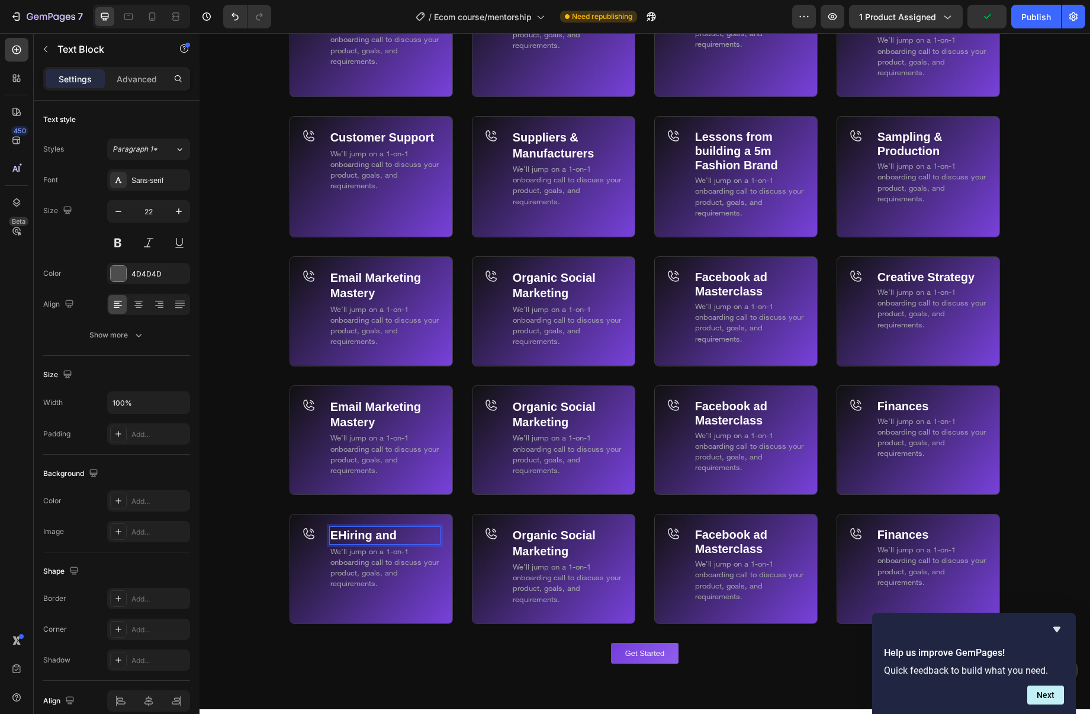
click at [339, 537] on strong "EHiring and" at bounding box center [363, 535] width 66 height 13
click at [412, 542] on p "Hiring and" at bounding box center [384, 535] width 109 height 15
click at [400, 538] on strong "Hiring and VA's" at bounding box center [375, 535] width 90 height 13
click at [580, 543] on strong "Organic Social Marketing" at bounding box center [554, 543] width 83 height 28
click at [579, 543] on strong "Organic Social Marketing" at bounding box center [554, 543] width 83 height 28
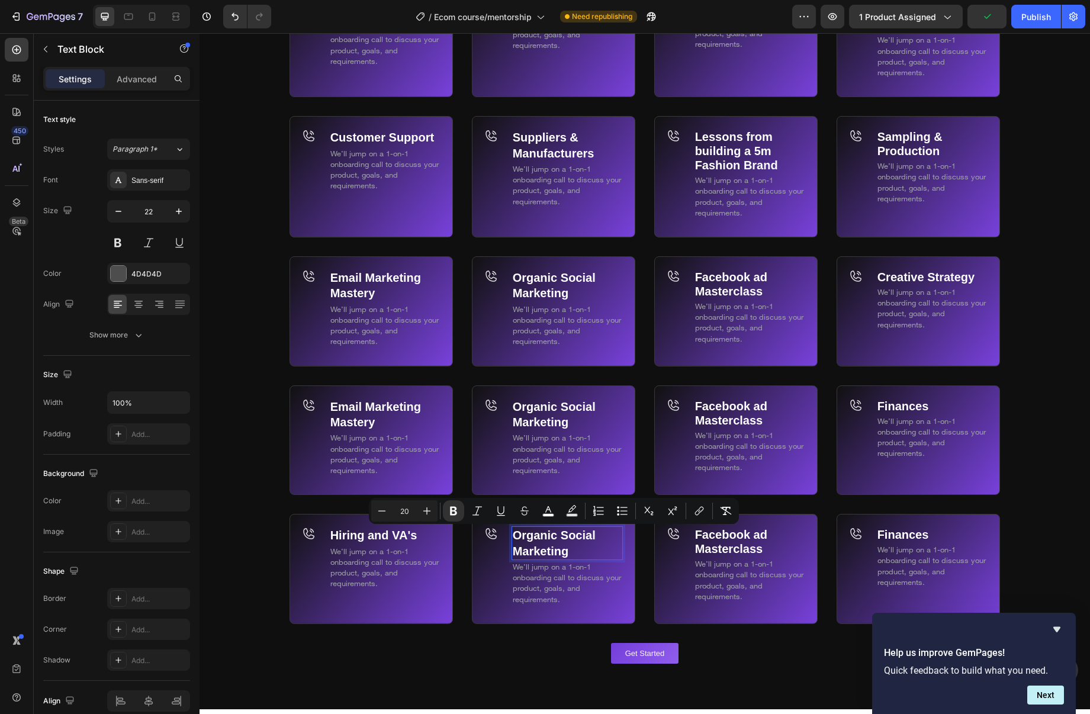
drag, startPoint x: 574, startPoint y: 550, endPoint x: 520, endPoint y: 537, distance: 55.3
click at [519, 537] on p "Organic Social Marketing" at bounding box center [567, 543] width 109 height 31
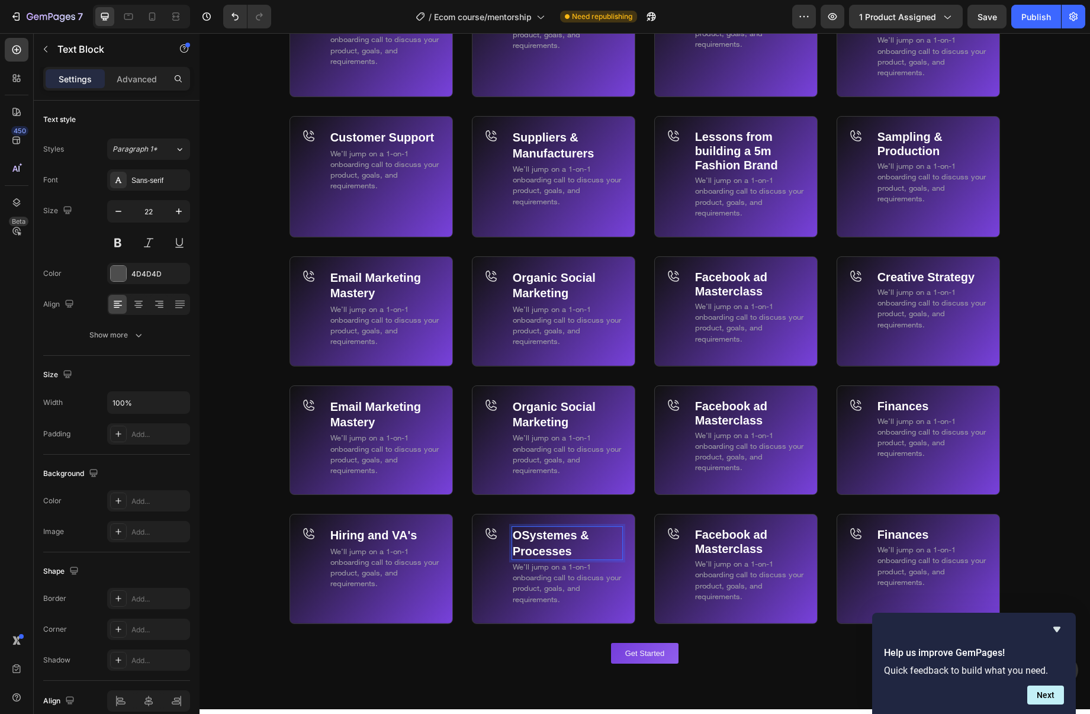
click at [519, 539] on strong "OSystemes & Processes" at bounding box center [551, 543] width 76 height 28
click at [702, 553] on strong "Facebook ad Masterclass" at bounding box center [731, 541] width 72 height 27
drag, startPoint x: 752, startPoint y: 547, endPoint x: 727, endPoint y: 543, distance: 25.2
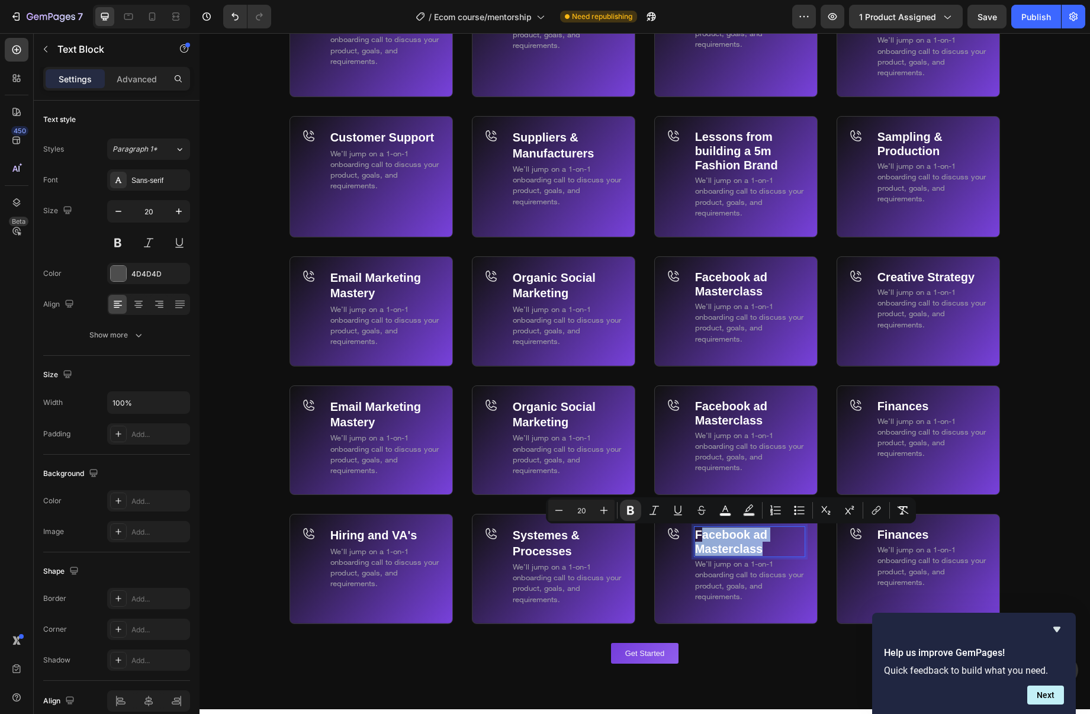
drag, startPoint x: 760, startPoint y: 550, endPoint x: 704, endPoint y: 536, distance: 57.9
click at [704, 536] on strong "Facebook ad Masterclass" at bounding box center [731, 541] width 72 height 27
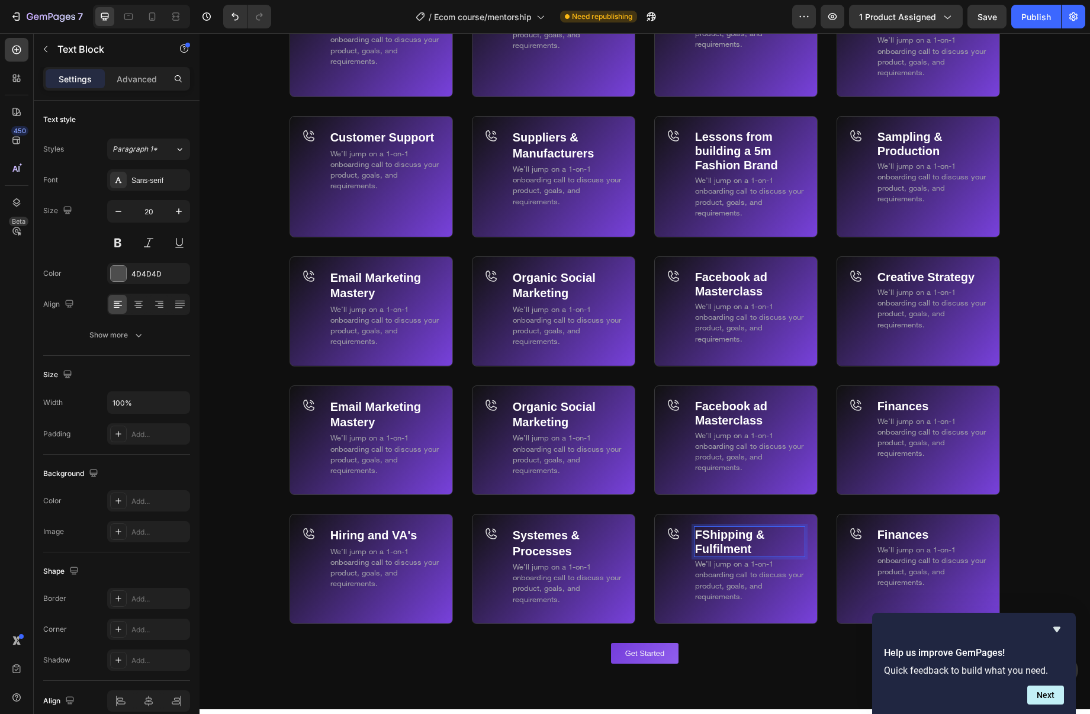
click at [707, 534] on strong "FShipping & Fulfilment" at bounding box center [730, 541] width 70 height 27
click at [703, 534] on strong "FShipping & Fulfilment" at bounding box center [730, 541] width 70 height 27
click at [919, 537] on strong "Finances" at bounding box center [904, 534] width 52 height 13
click at [923, 538] on strong "Finances" at bounding box center [904, 534] width 52 height 13
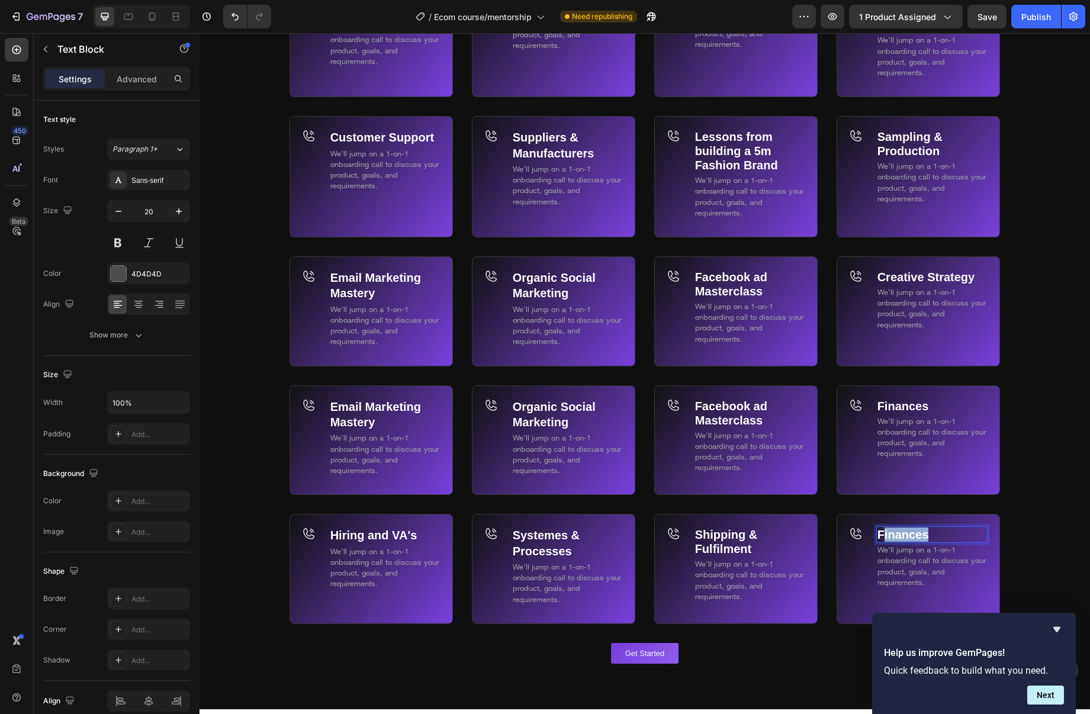
drag, startPoint x: 939, startPoint y: 538, endPoint x: 885, endPoint y: 537, distance: 54.5
click at [885, 537] on p "Finances" at bounding box center [932, 535] width 109 height 14
click at [887, 535] on strong "FTeam Managment" at bounding box center [931, 534] width 107 height 13
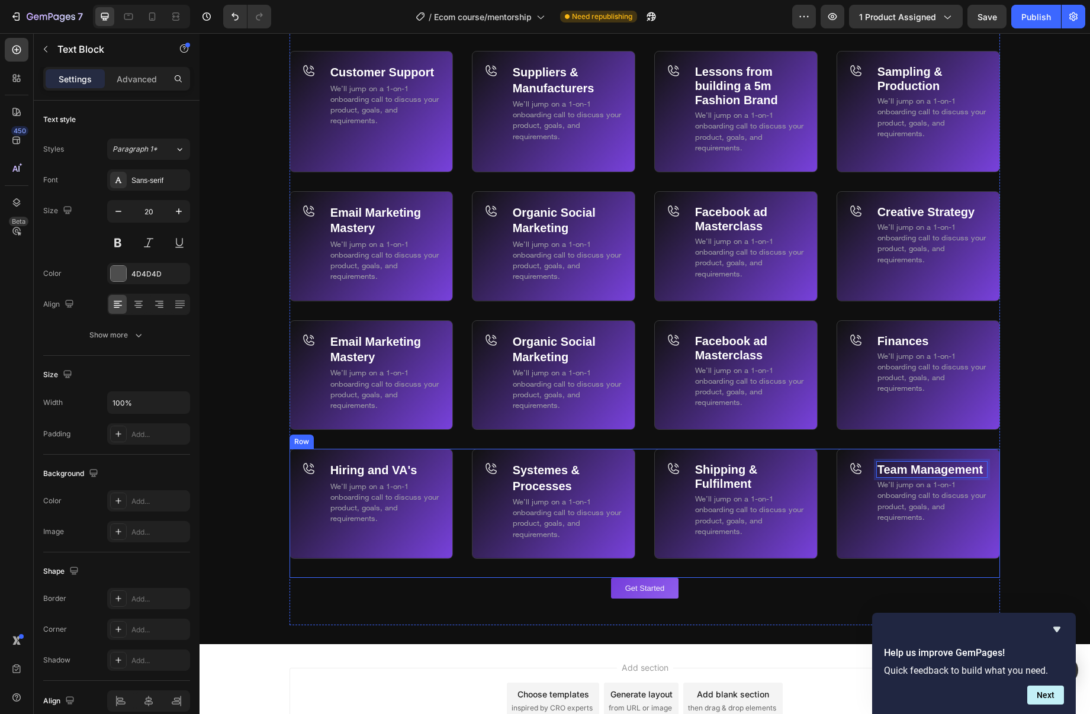
scroll to position [7373, 0]
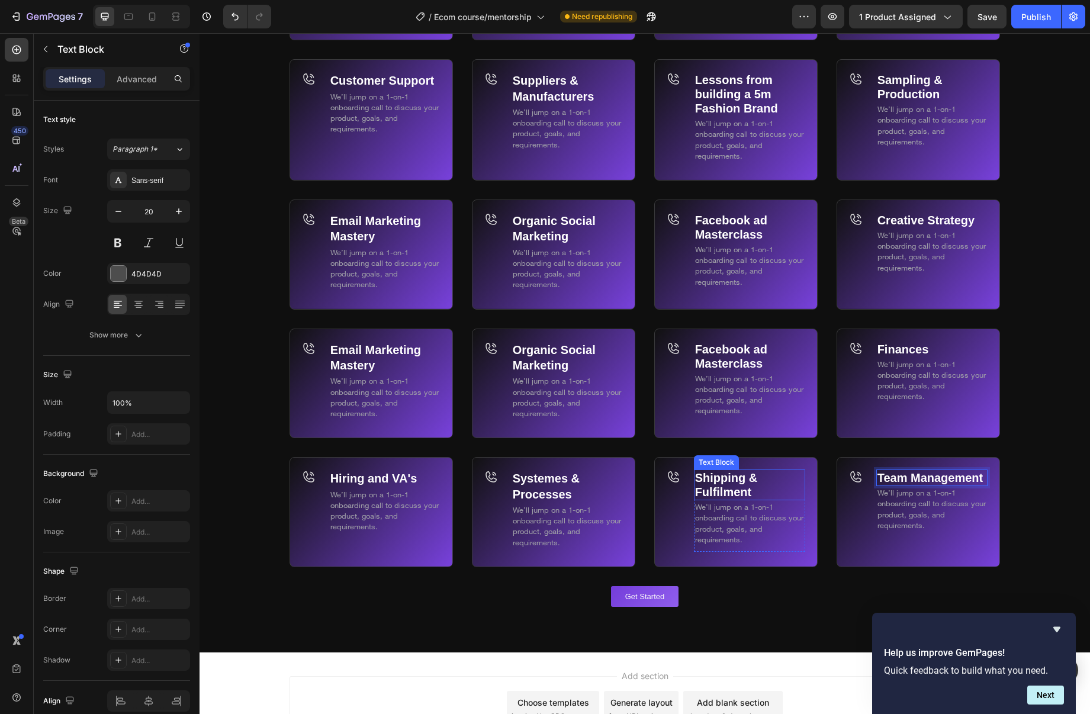
click at [763, 493] on p "Shipping & Fulfilment" at bounding box center [749, 485] width 109 height 28
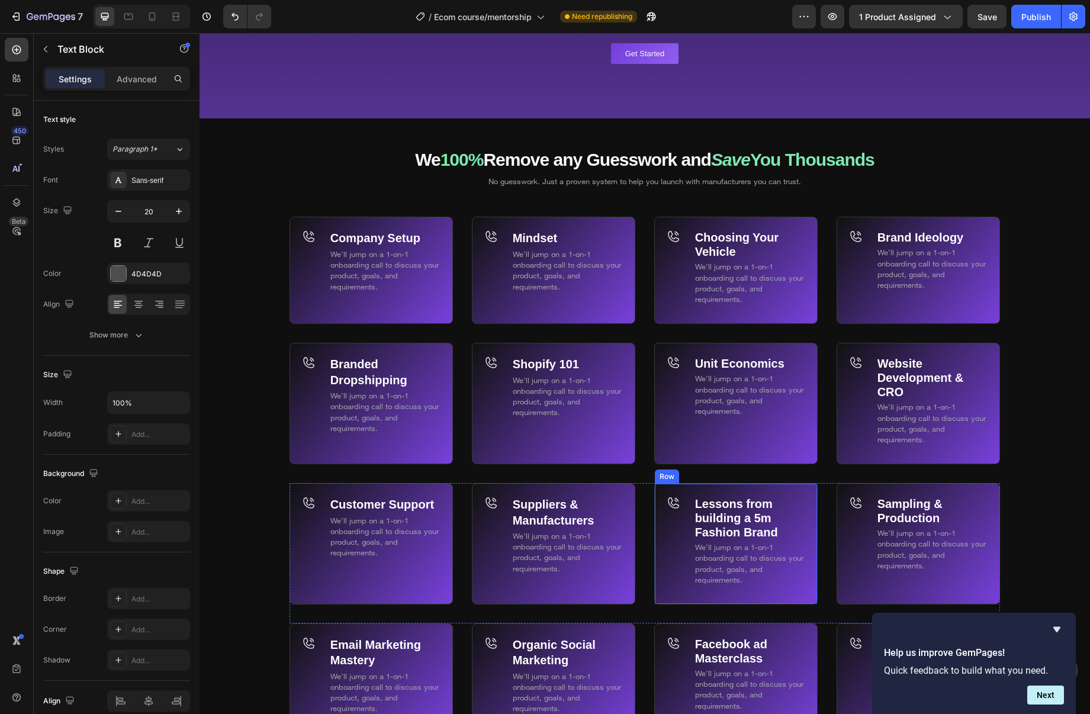
scroll to position [6916, 0]
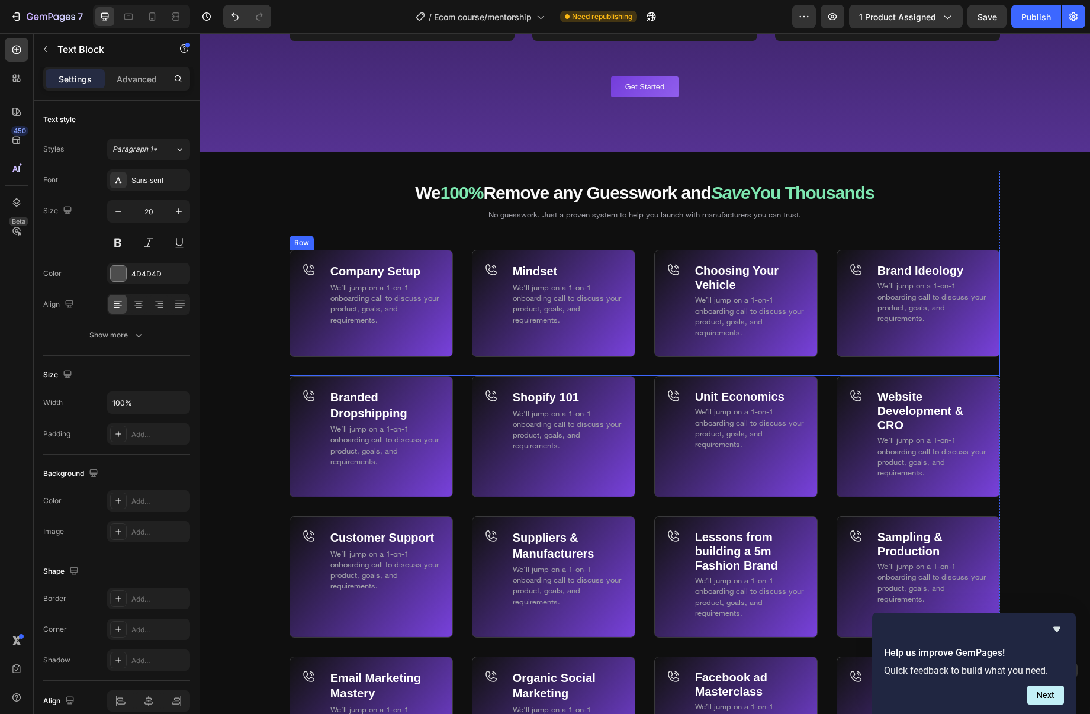
click at [641, 288] on div "Company Setup Text Block We’ll jump on a 1-on-1 onboarding call to discuss your…" at bounding box center [645, 313] width 711 height 126
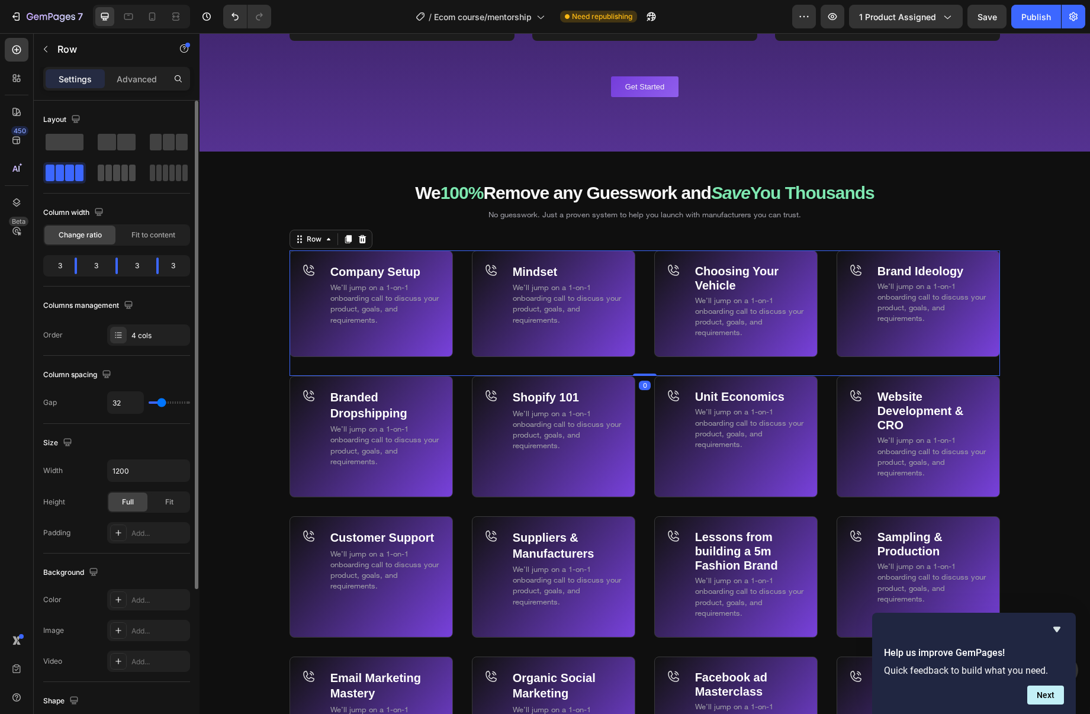
click at [113, 172] on span at bounding box center [116, 173] width 7 height 17
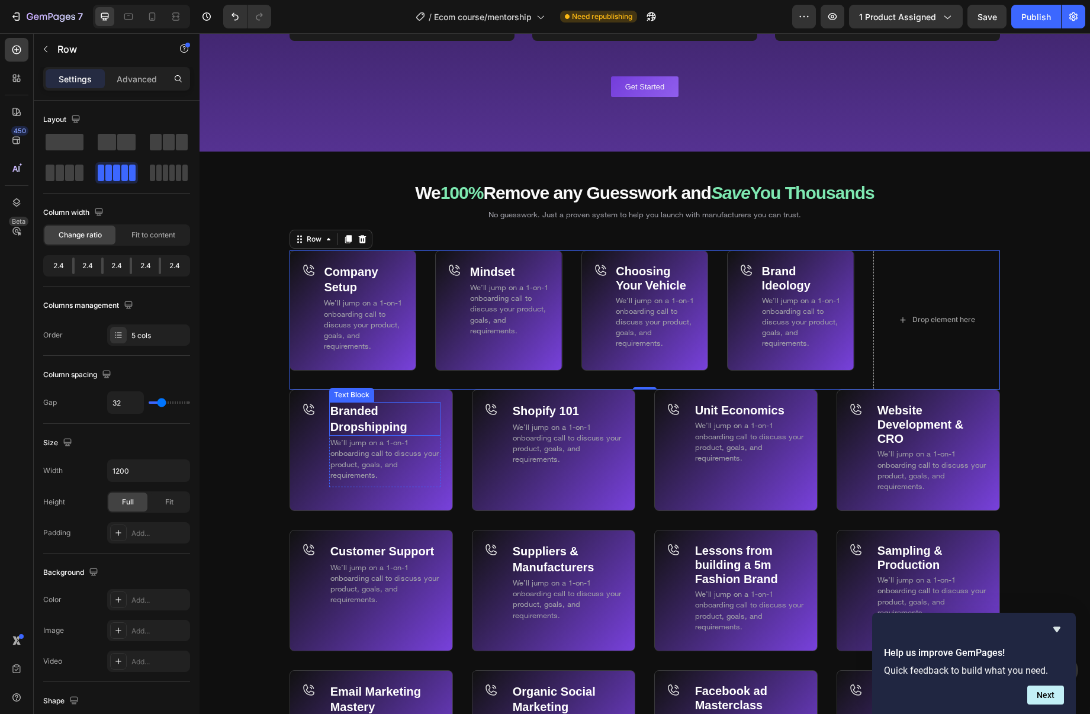
click at [435, 411] on p "Branded Dropshipping" at bounding box center [384, 418] width 109 height 31
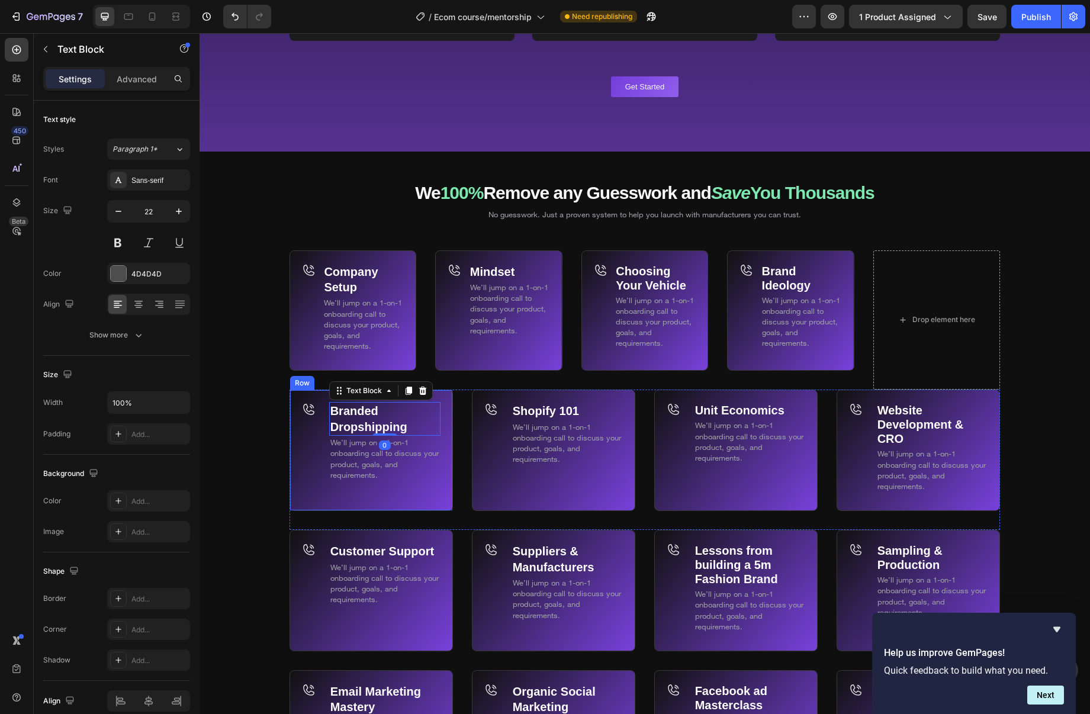
click at [299, 438] on div "Branded Dropshipping Text Block 0 We’ll jump on a 1-on-1 onboarding call to dis…" at bounding box center [371, 450] width 163 height 121
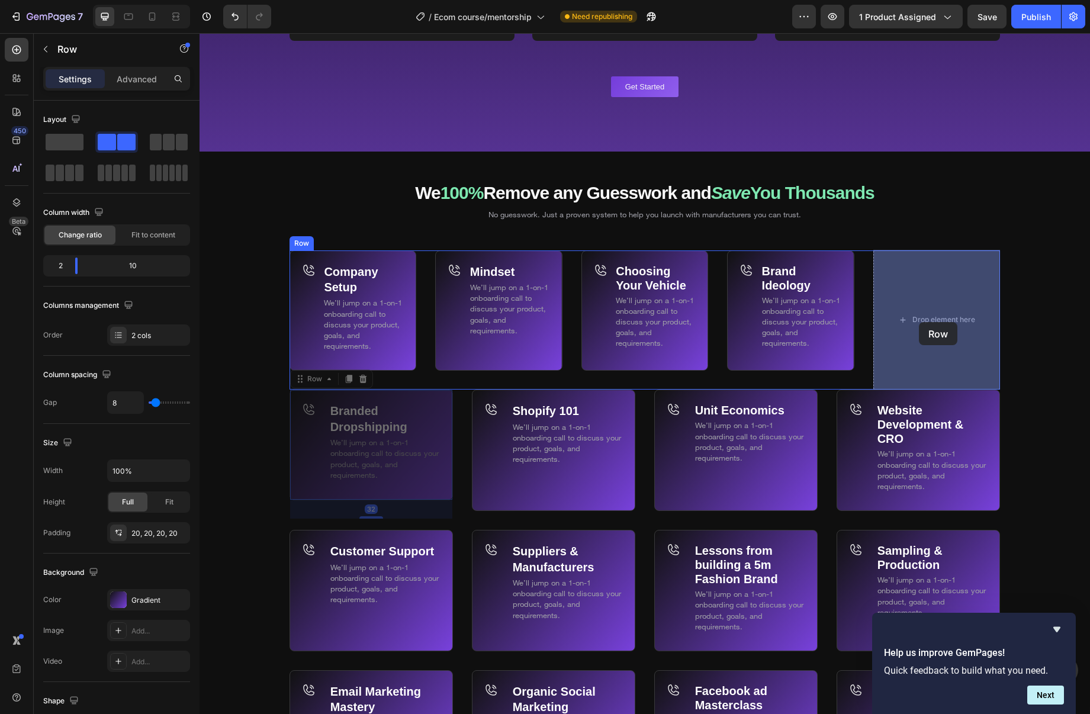
drag, startPoint x: 324, startPoint y: 373, endPoint x: 919, endPoint y: 322, distance: 597.5
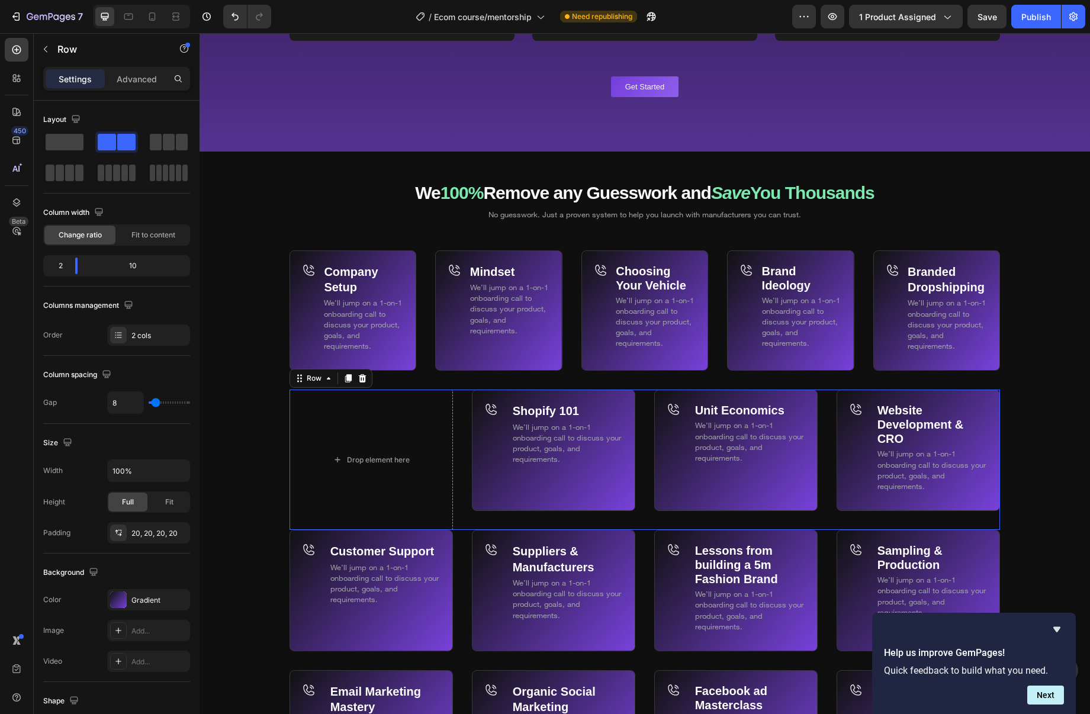
click at [463, 421] on div "Drop element here Shopify 101 Text Block We’ll jump on a 1-on-1 onboarding call…" at bounding box center [645, 460] width 711 height 140
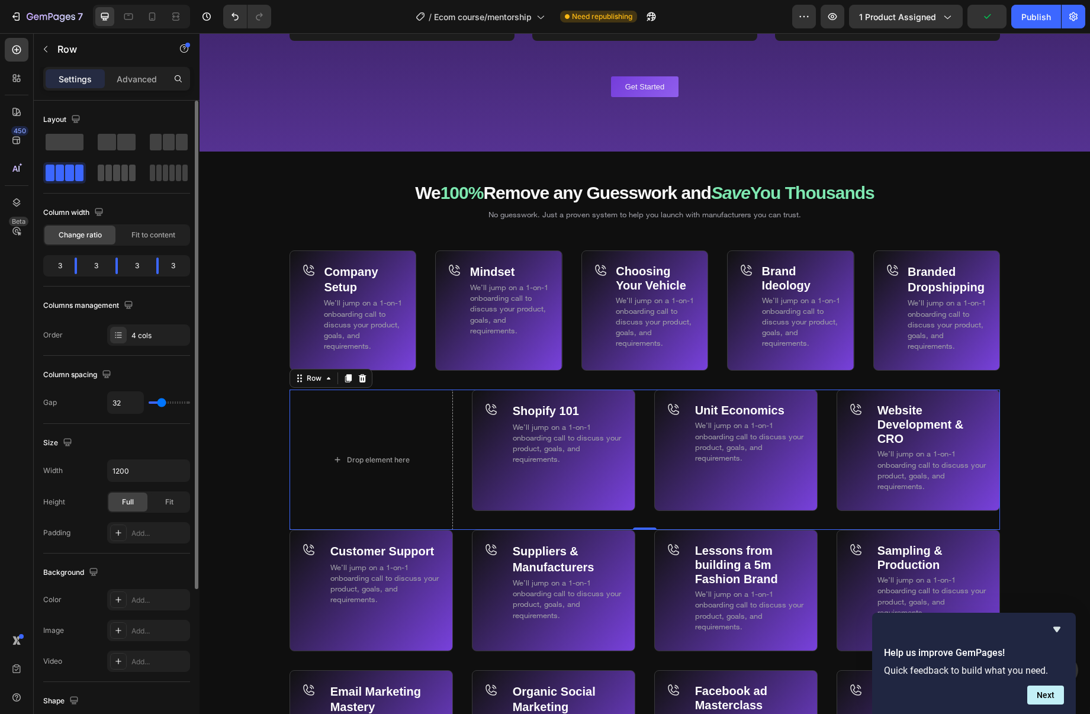
click at [120, 171] on div at bounding box center [117, 173] width 38 height 17
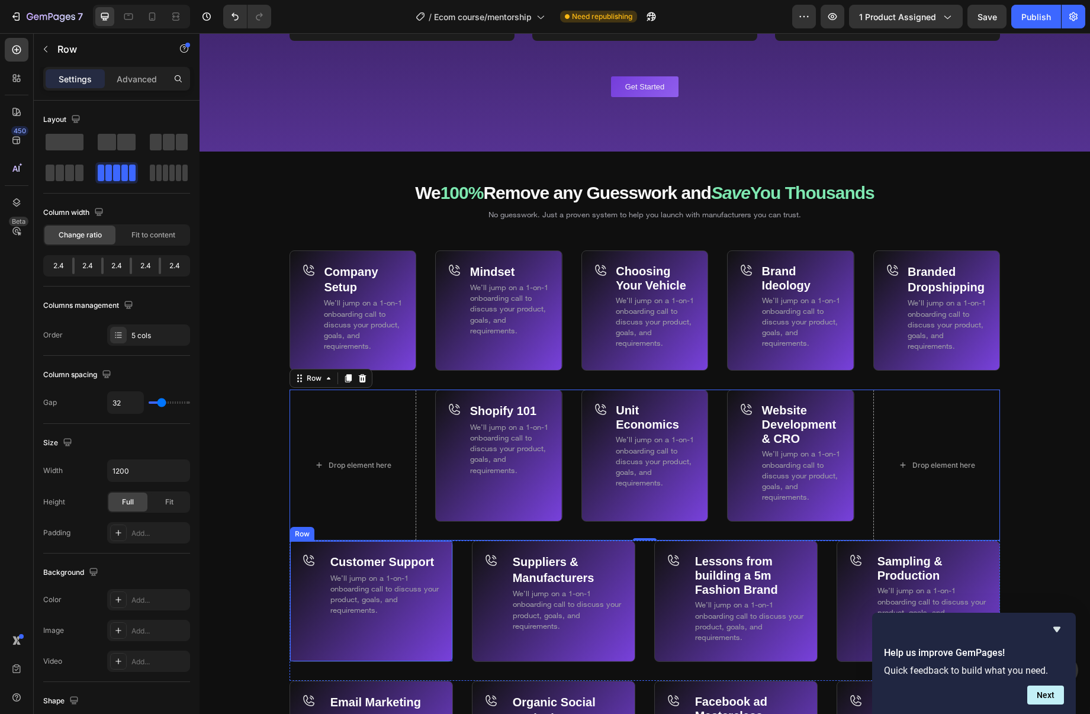
click at [446, 603] on div "Customer Support Text Block We’ll jump on a 1-on-1 onboarding call to discuss y…" at bounding box center [371, 601] width 163 height 121
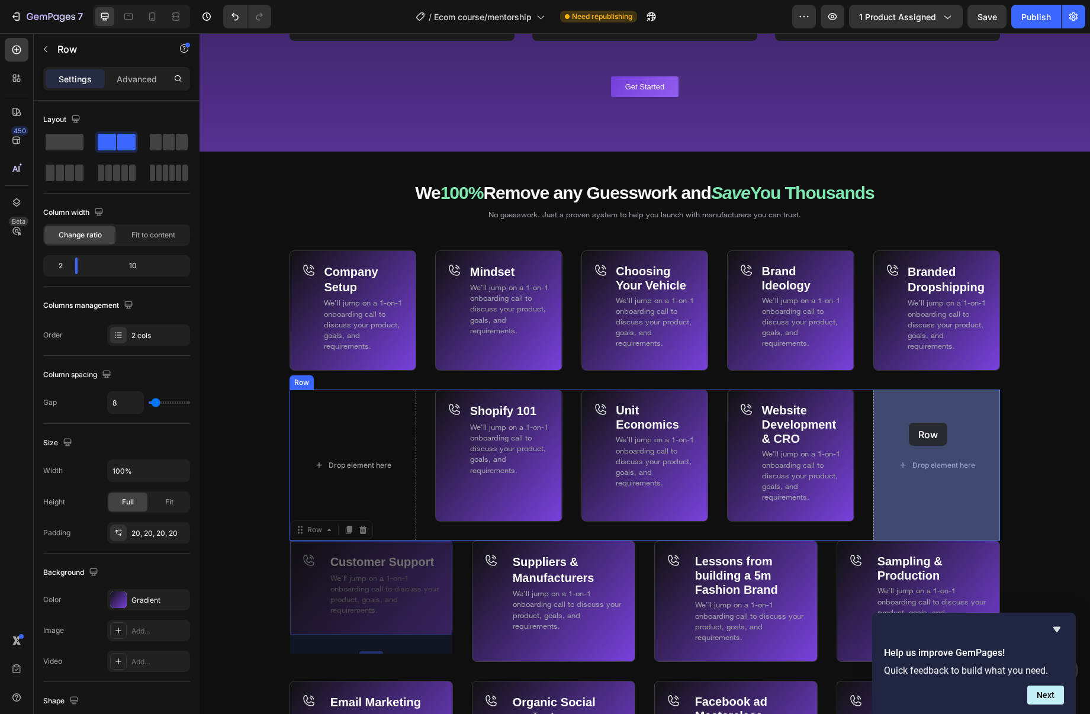
drag, startPoint x: 300, startPoint y: 532, endPoint x: 909, endPoint y: 424, distance: 619.0
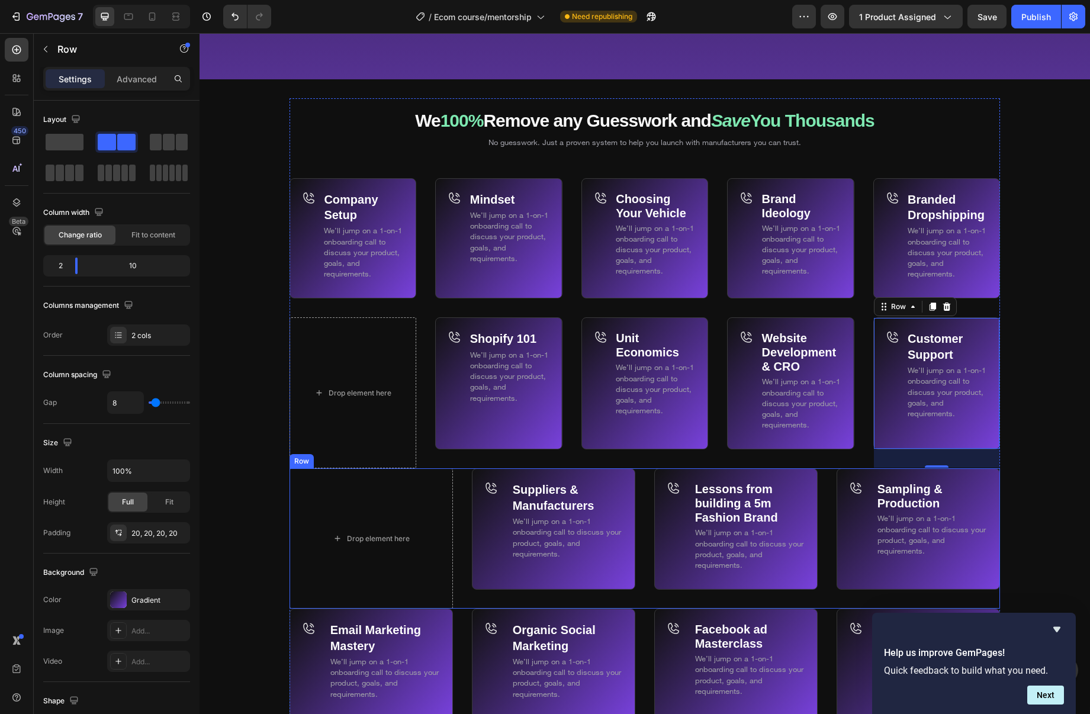
scroll to position [6989, 0]
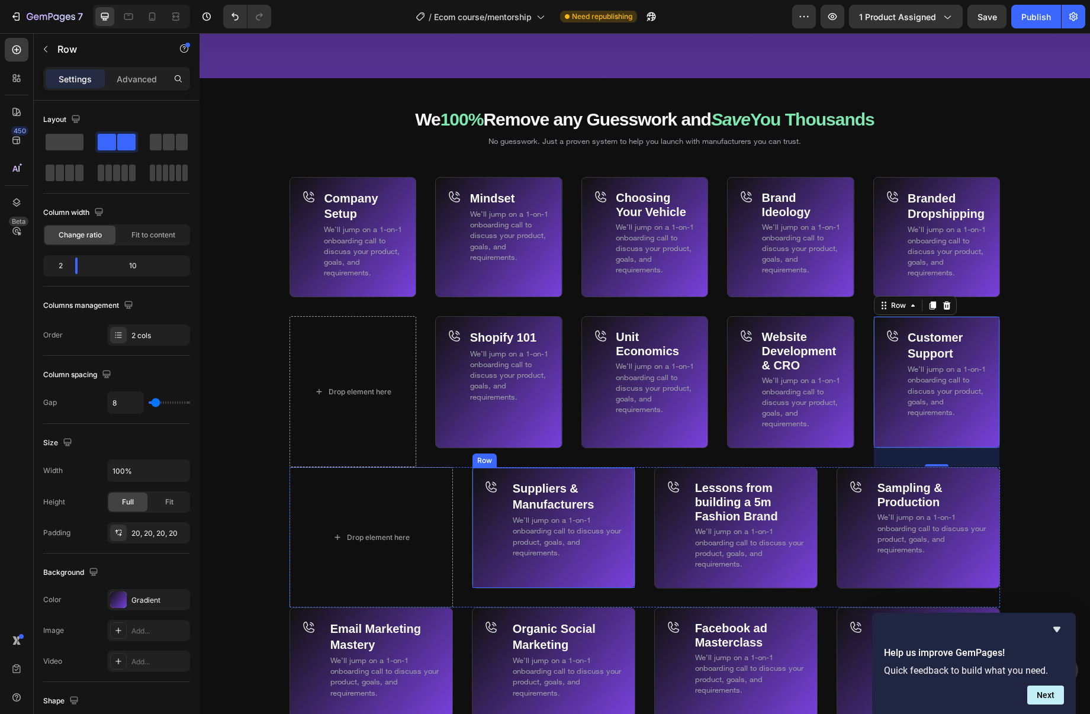
click at [489, 525] on div "Icon" at bounding box center [495, 528] width 23 height 97
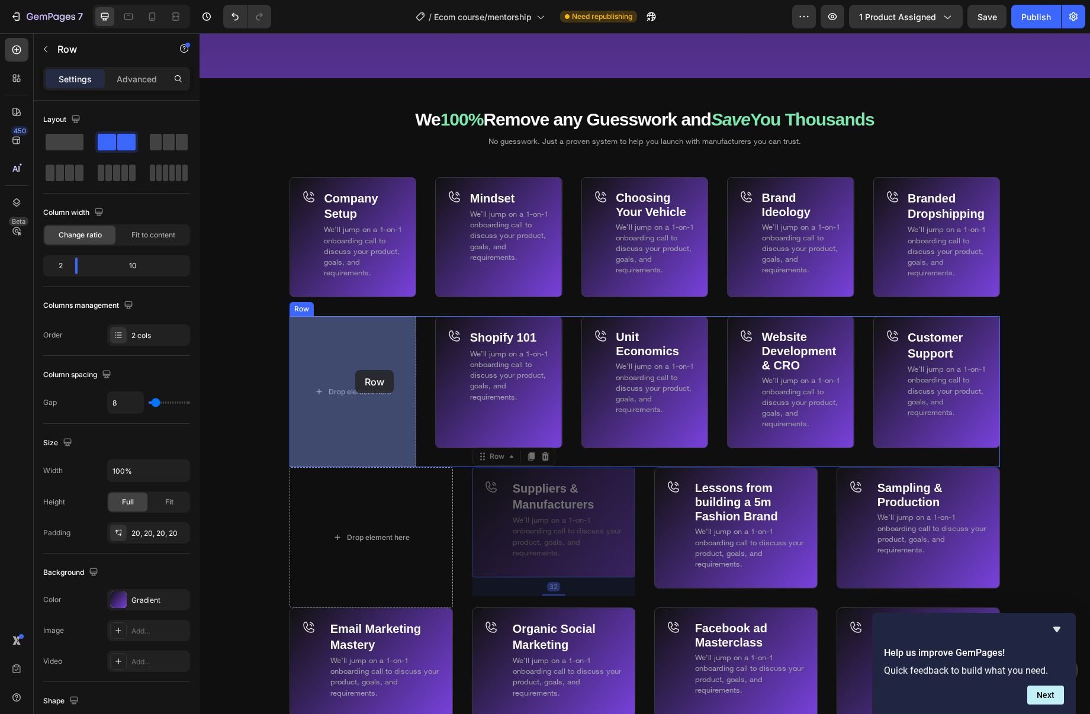
drag, startPoint x: 483, startPoint y: 457, endPoint x: 355, endPoint y: 370, distance: 155.6
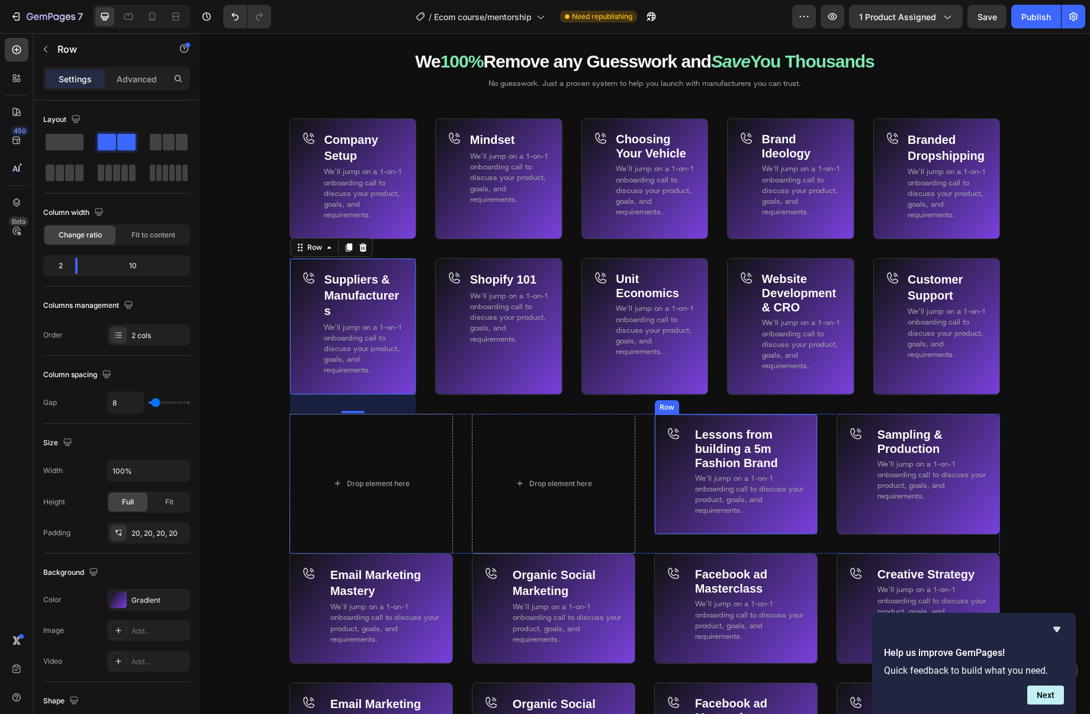
scroll to position [7096, 0]
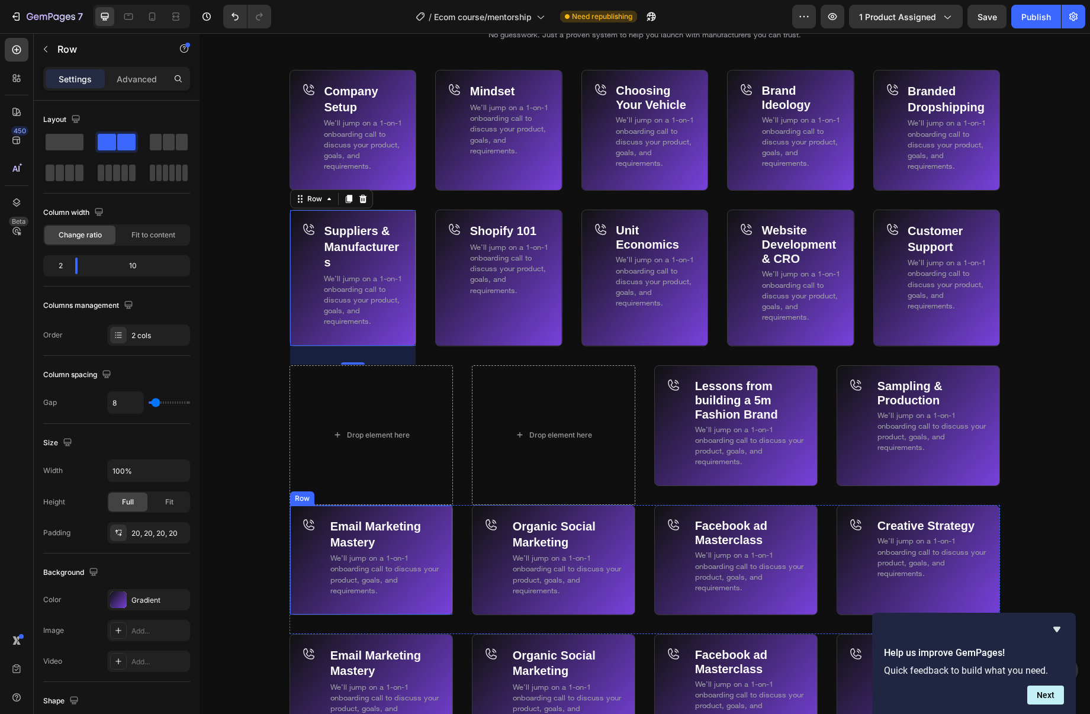
click at [324, 516] on div "Email Marketing Mastery Text Block We’ll jump on a 1-on-1 onboarding call to di…" at bounding box center [371, 560] width 163 height 110
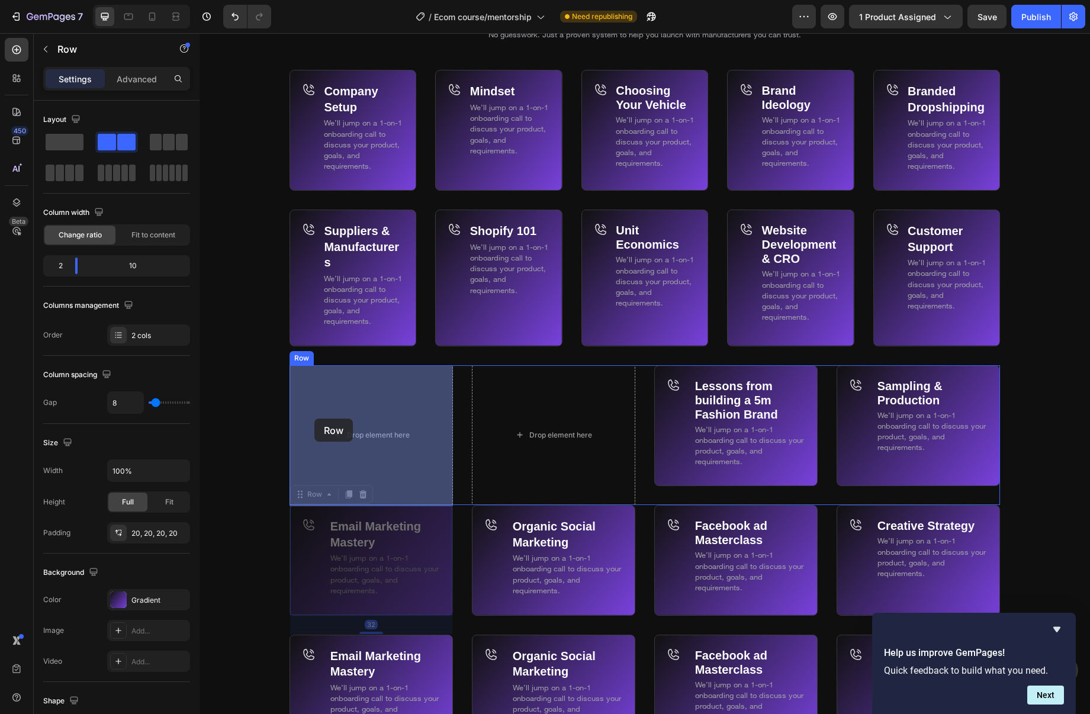
drag, startPoint x: 304, startPoint y: 497, endPoint x: 464, endPoint y: 514, distance: 160.8
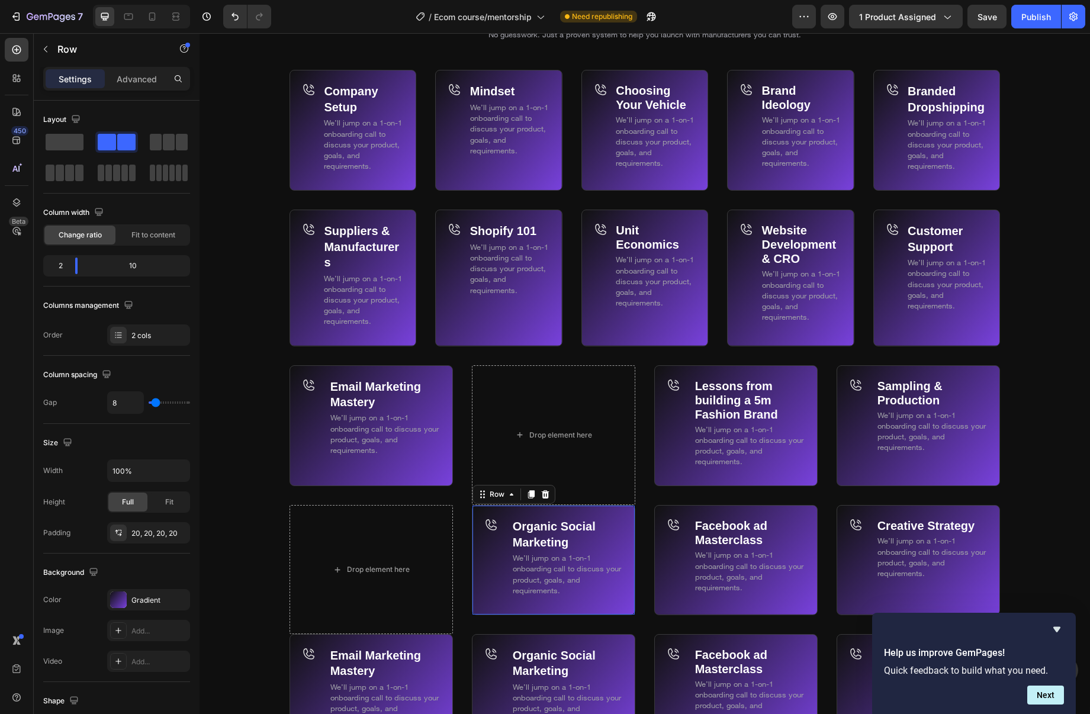
click at [495, 554] on div "Icon" at bounding box center [495, 560] width 23 height 85
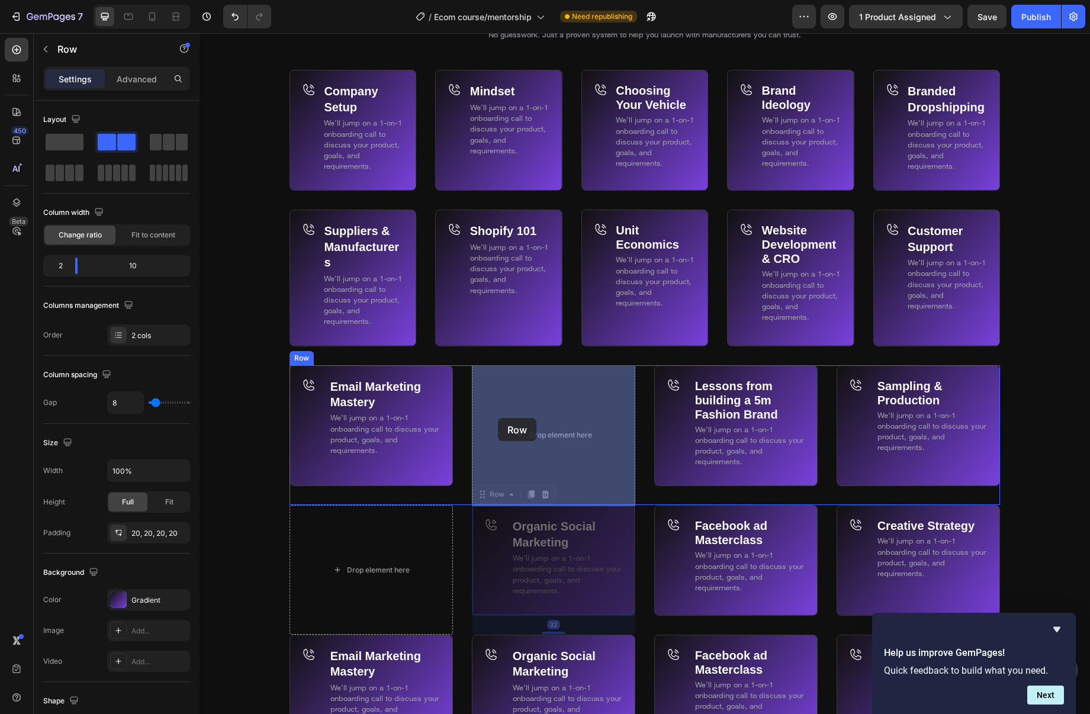
drag, startPoint x: 481, startPoint y: 492, endPoint x: 499, endPoint y: 415, distance: 78.4
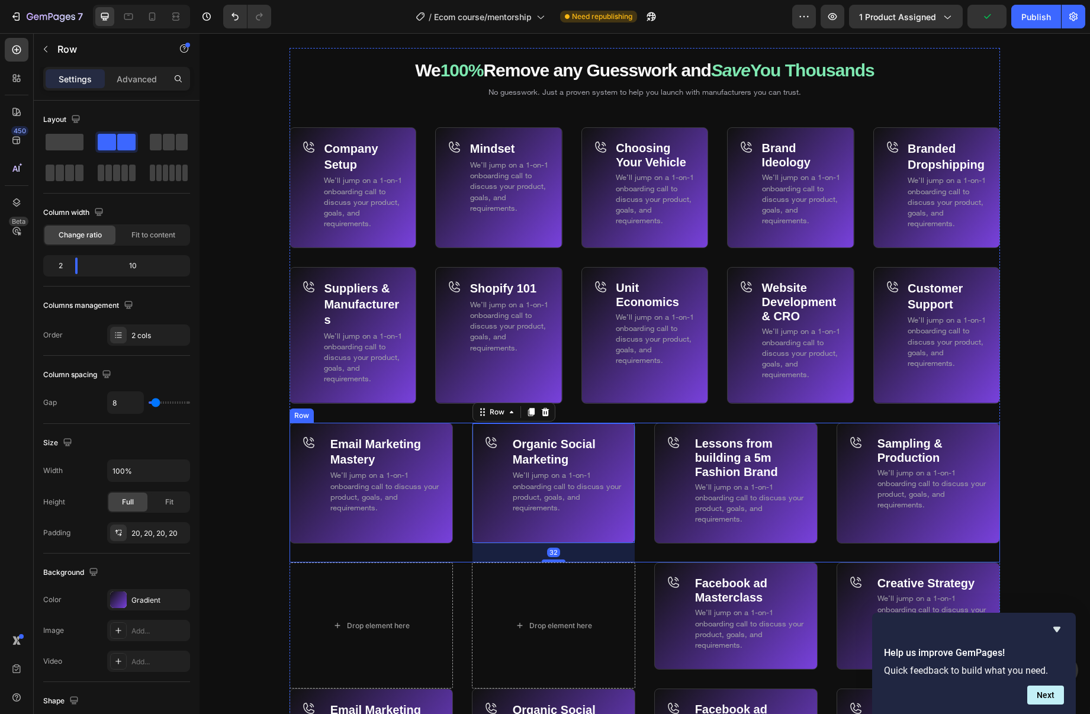
scroll to position [7028, 0]
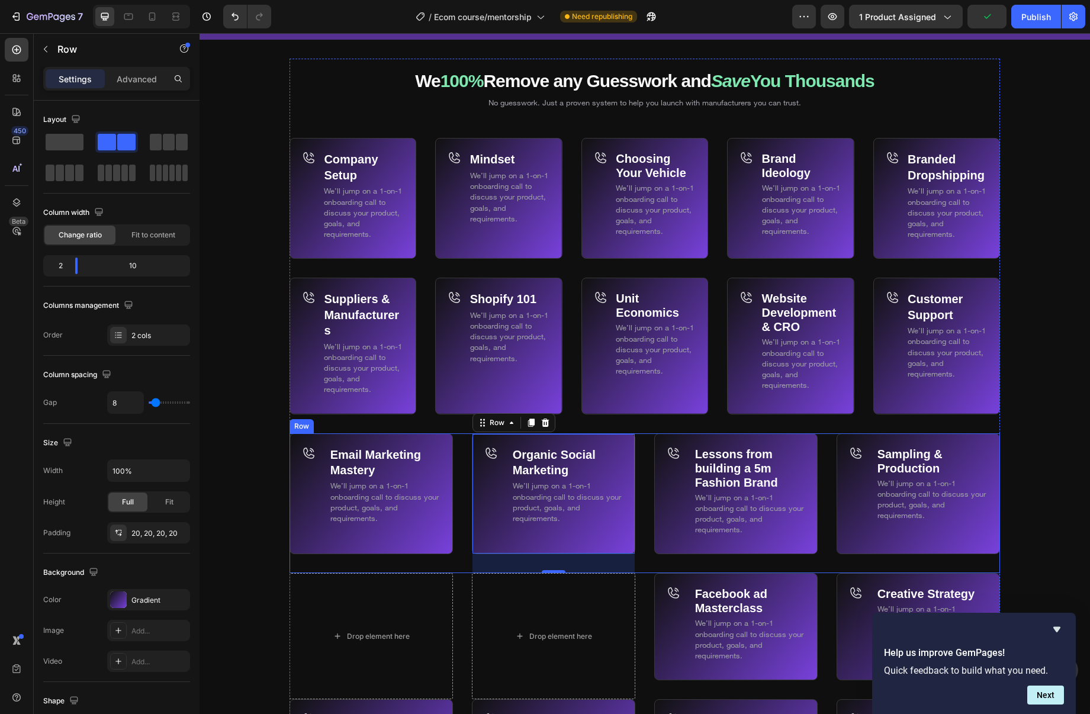
click at [642, 478] on div "Email Marketing Mastery Text Block We’ll jump on a 1-on-1 onboarding call to di…" at bounding box center [645, 504] width 711 height 140
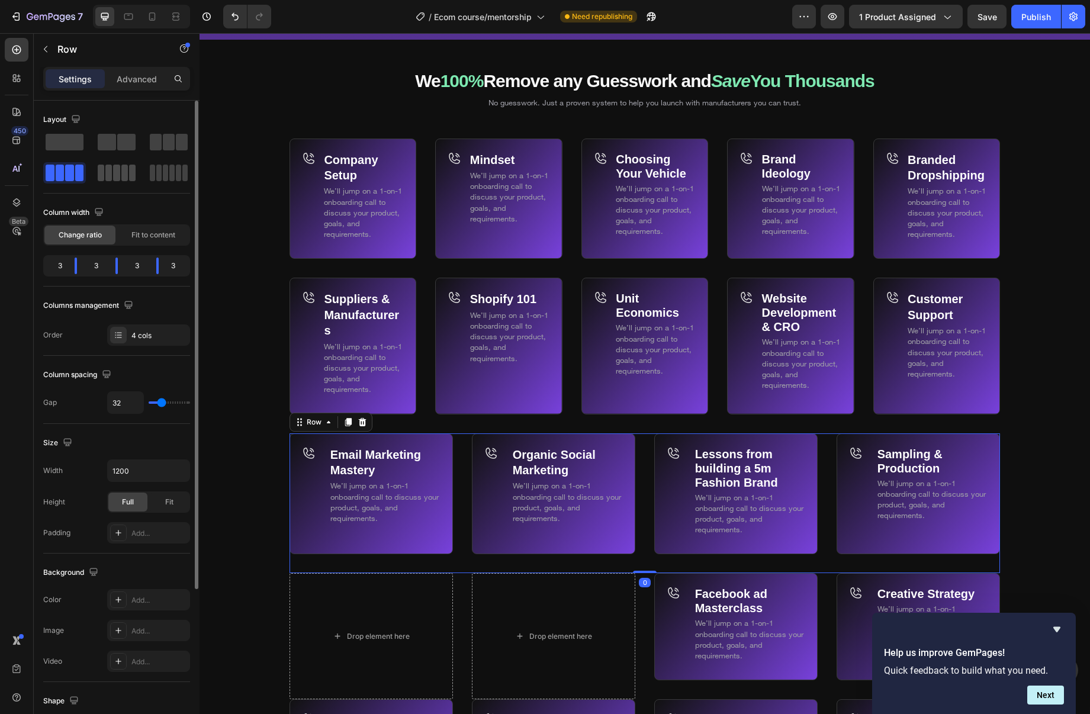
click at [108, 175] on span at bounding box center [108, 173] width 7 height 17
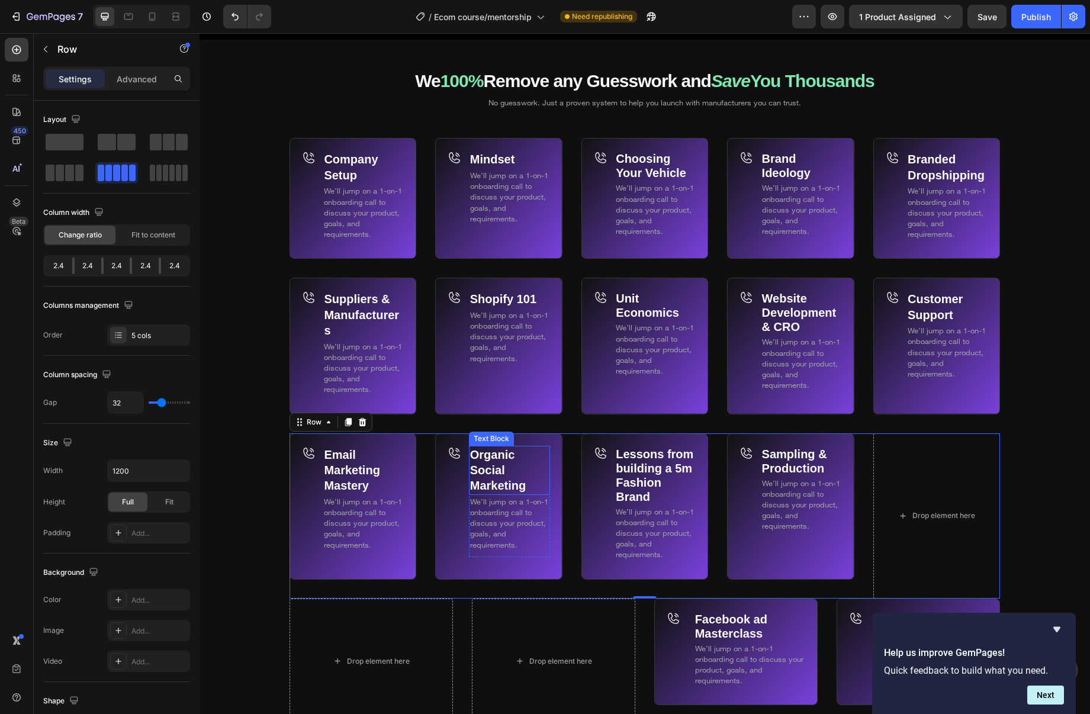
scroll to position [7103, 0]
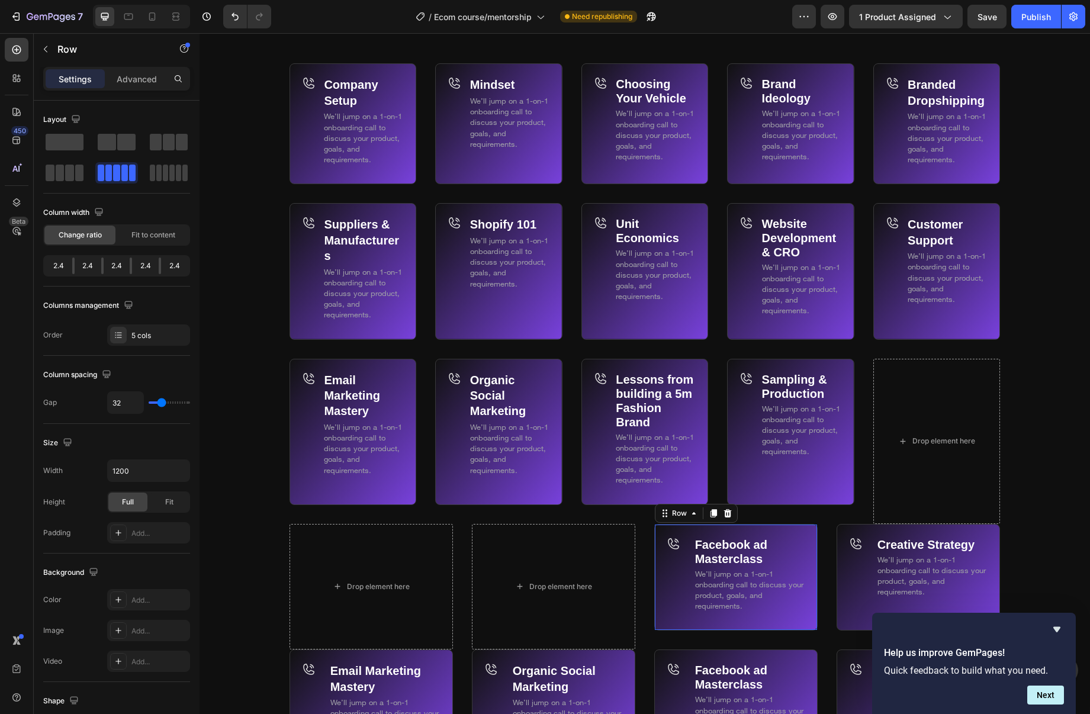
drag, startPoint x: 678, startPoint y: 572, endPoint x: 672, endPoint y: 529, distance: 42.4
click at [678, 572] on div "Icon" at bounding box center [678, 578] width 23 height 82
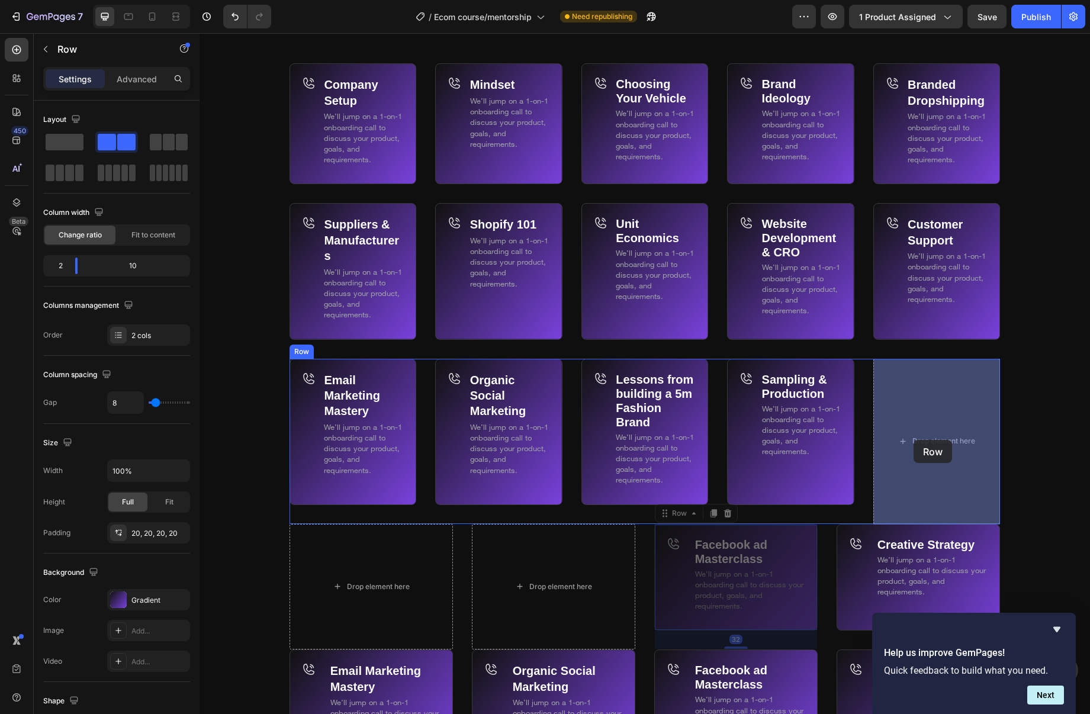
drag, startPoint x: 670, startPoint y: 514, endPoint x: 913, endPoint y: 439, distance: 254.0
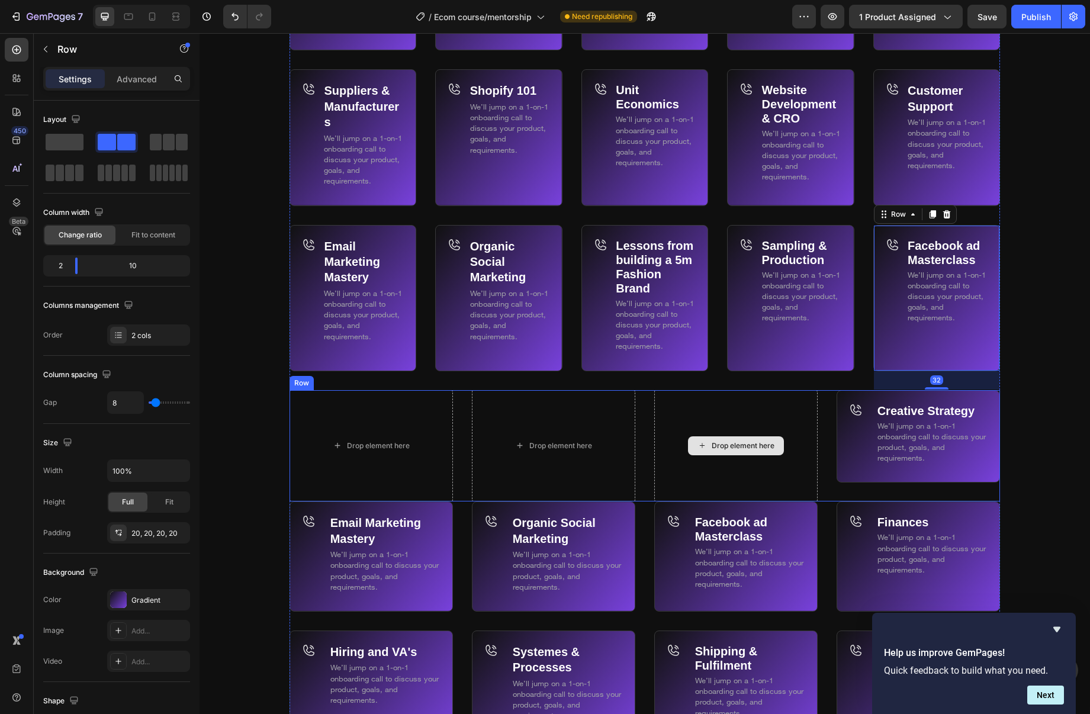
scroll to position [7249, 0]
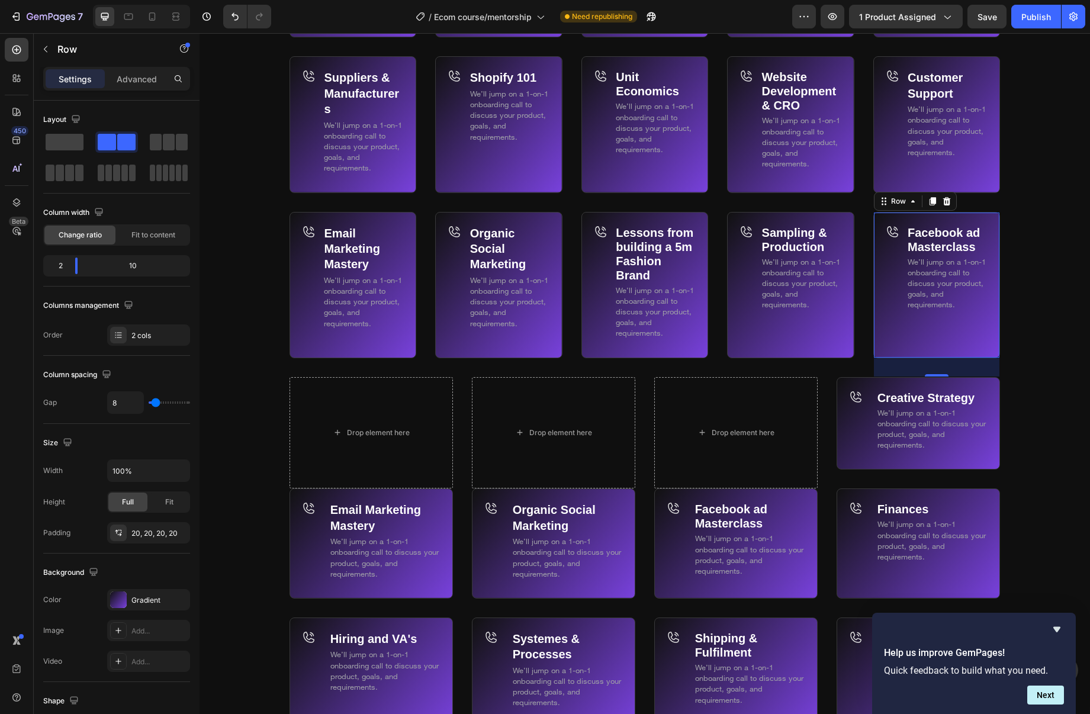
click at [949, 243] on strong "Facebook ad Masterclass" at bounding box center [944, 239] width 72 height 27
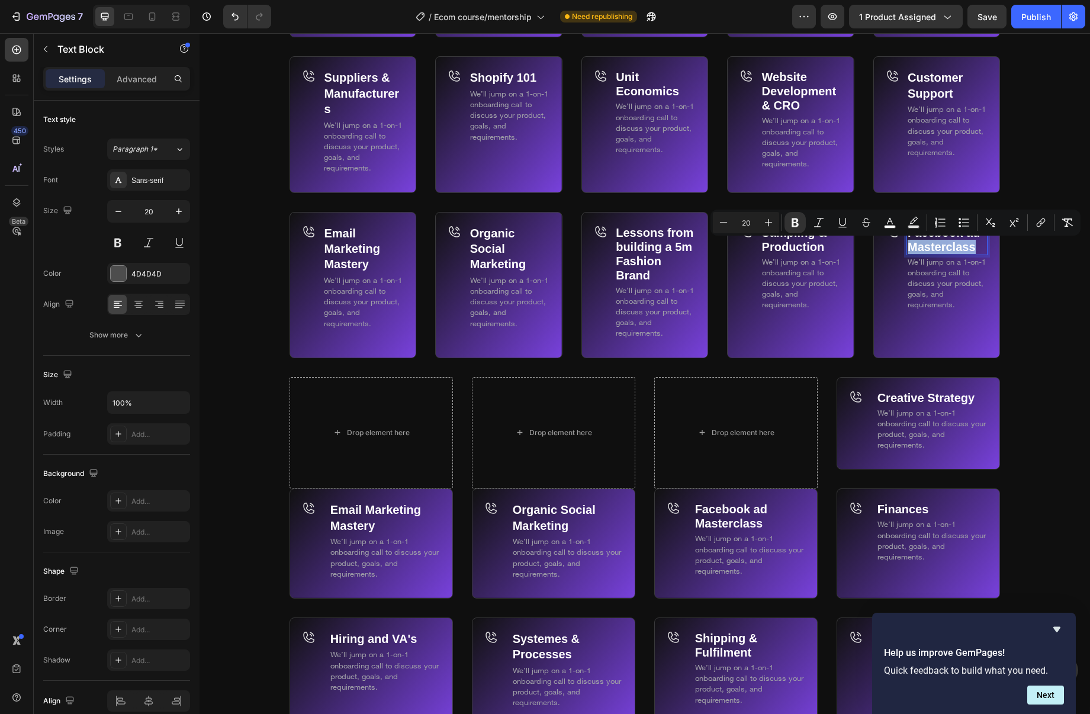
click at [957, 245] on strong "Facebook ad Masterclass" at bounding box center [944, 239] width 72 height 27
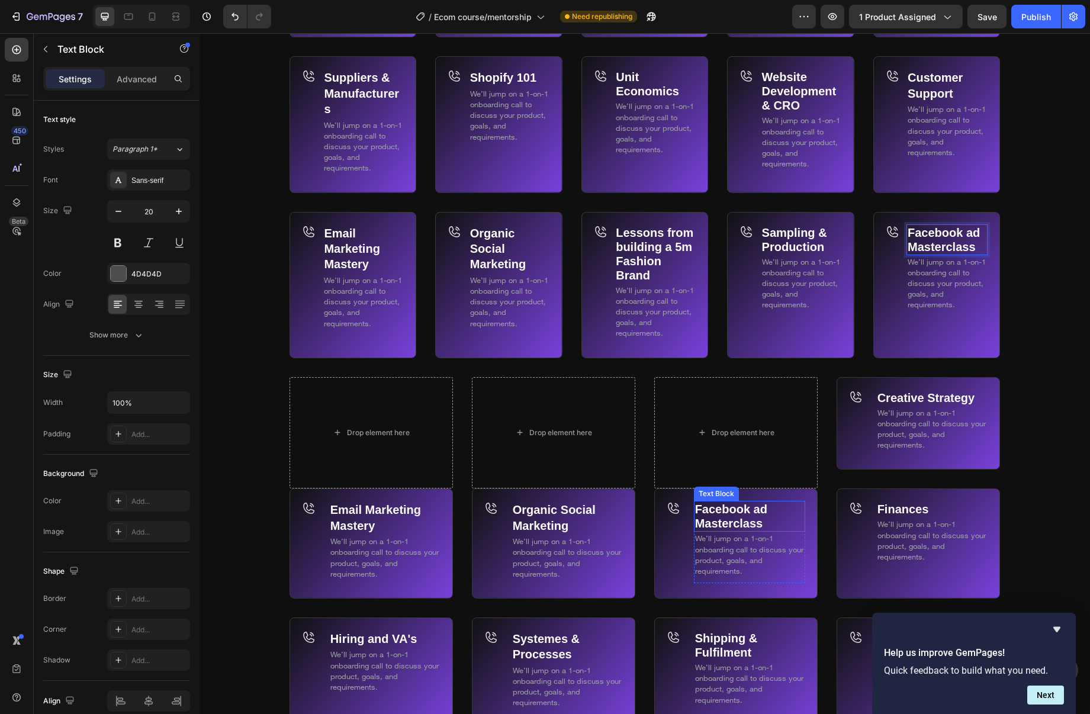
click at [751, 520] on strong "Facebook ad Masterclass" at bounding box center [731, 516] width 72 height 27
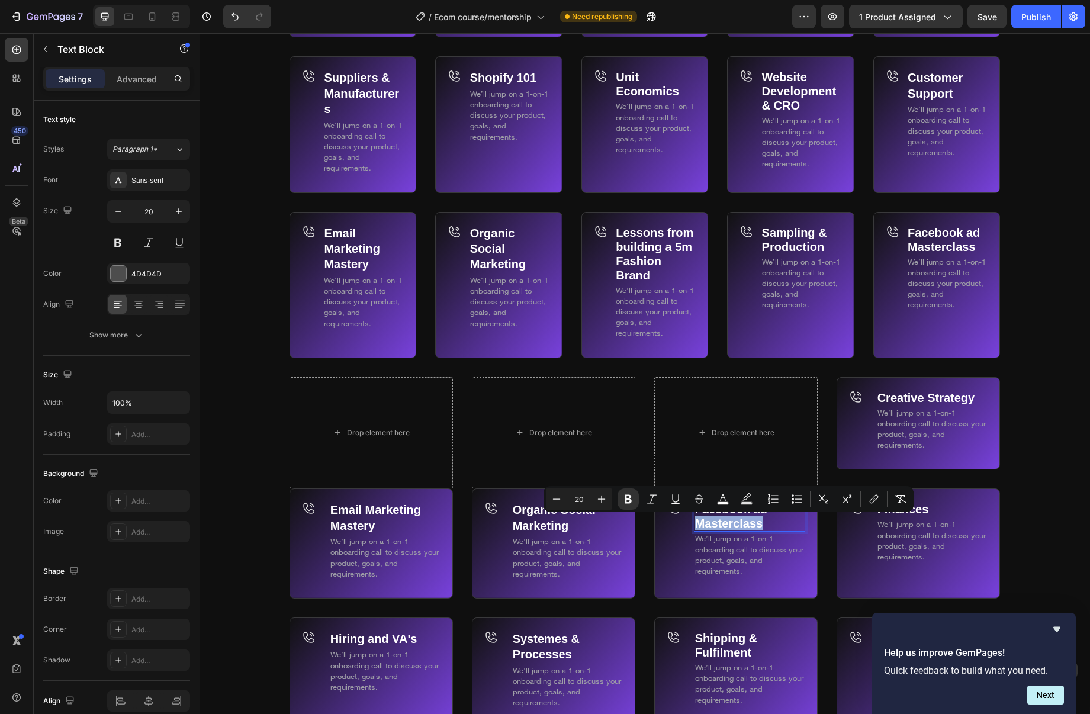
click at [777, 525] on p "Facebook ad Masterclass" at bounding box center [749, 516] width 109 height 28
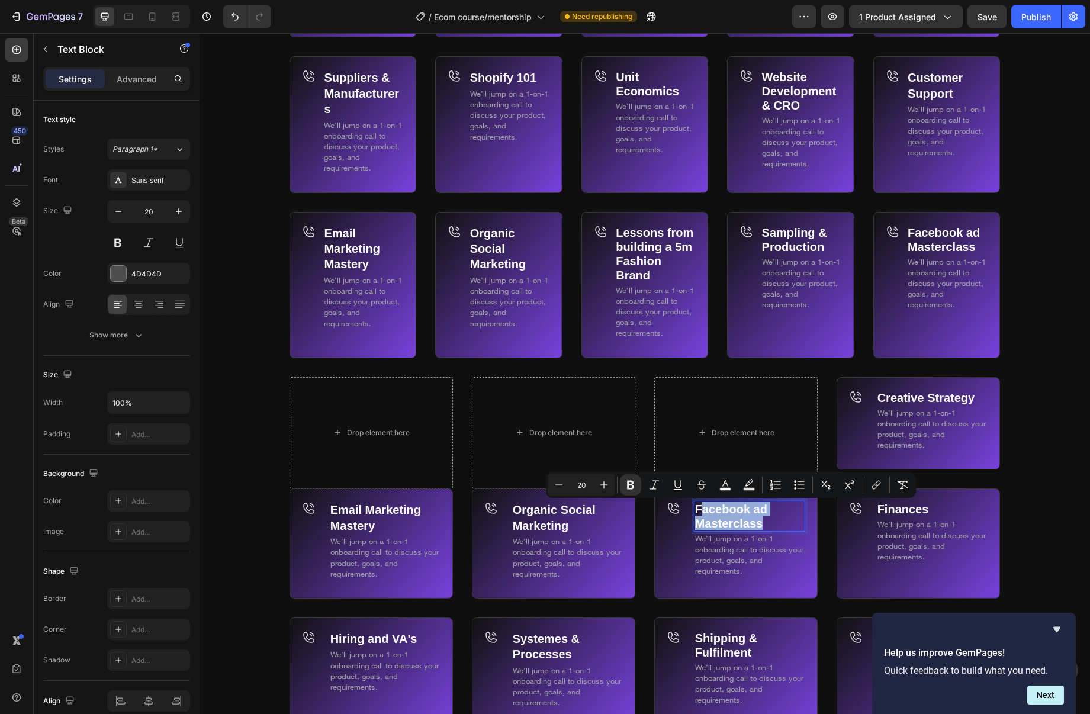
drag, startPoint x: 772, startPoint y: 524, endPoint x: 700, endPoint y: 511, distance: 72.8
click at [701, 511] on p "Facebook ad Masterclass" at bounding box center [749, 516] width 109 height 28
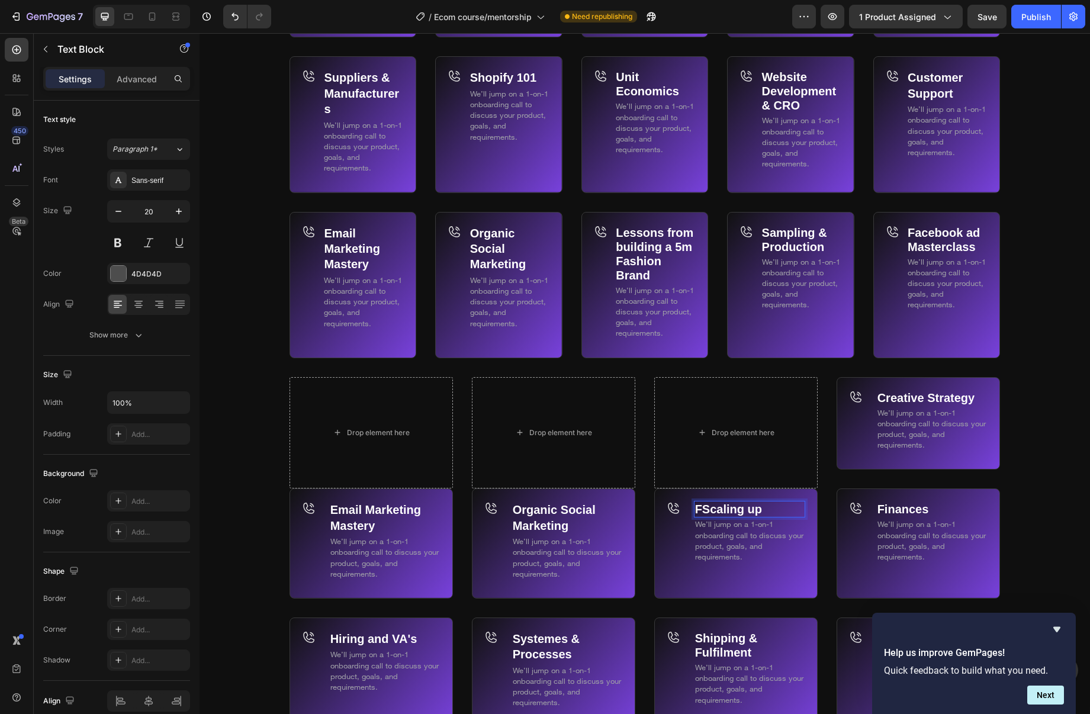
click at [698, 508] on strong "FScaling up" at bounding box center [728, 509] width 67 height 13
click at [703, 508] on strong "FScaling up" at bounding box center [728, 509] width 67 height 13
click at [300, 527] on div "Email Marketing Mastery Text Block We’ll jump on a 1-on-1 onboarding call to di…" at bounding box center [371, 544] width 163 height 110
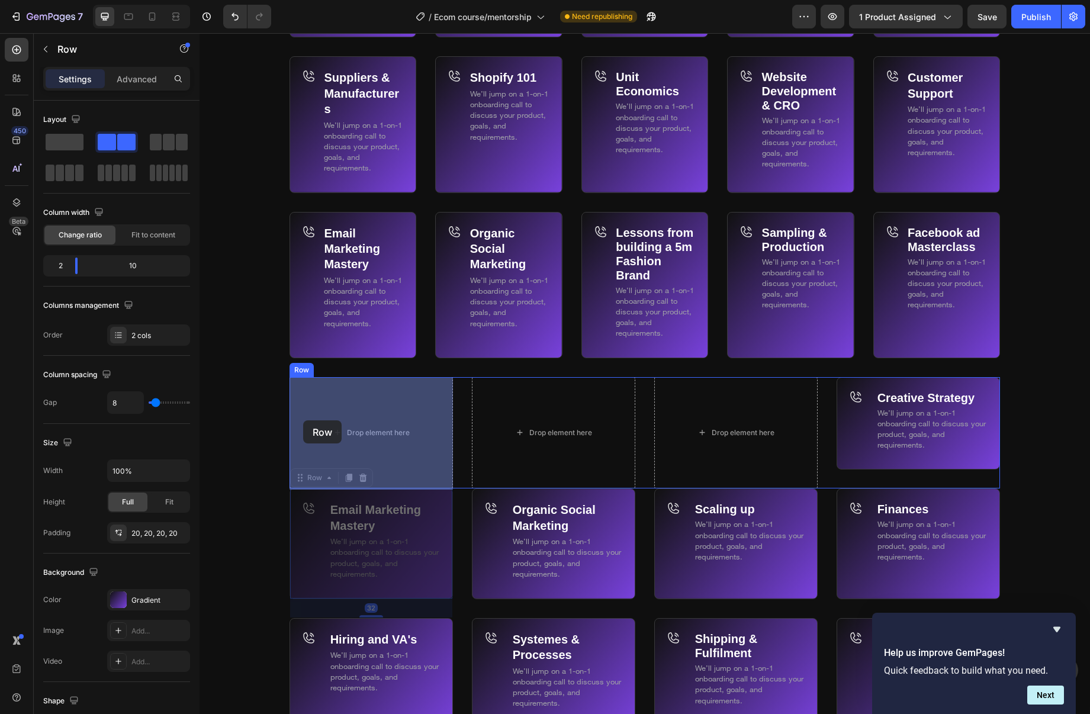
drag, startPoint x: 298, startPoint y: 480, endPoint x: 303, endPoint y: 420, distance: 60.1
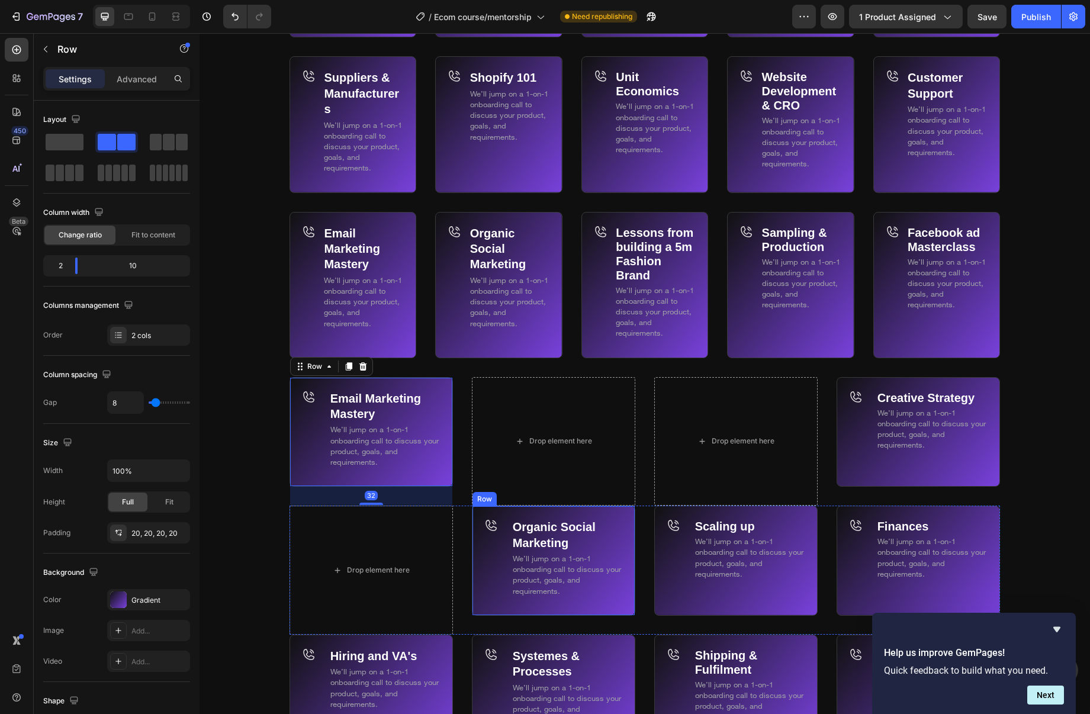
click at [482, 566] on div "Organic Social Marketing Text Block We’ll jump on a 1-on-1 onboarding call to d…" at bounding box center [553, 561] width 163 height 110
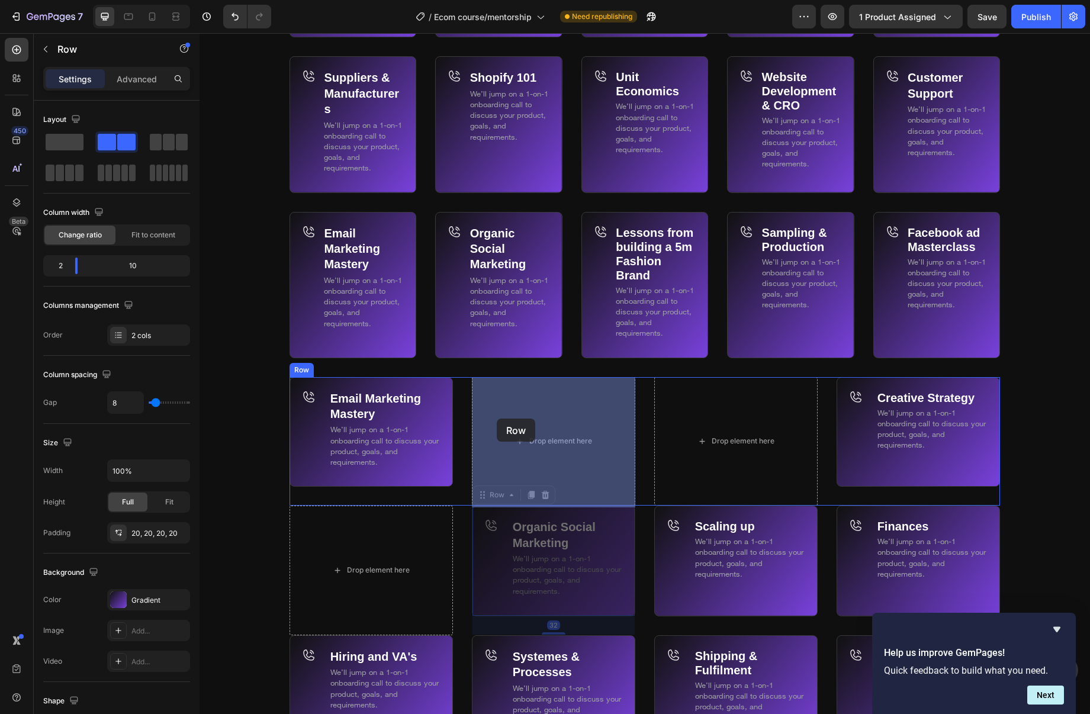
drag, startPoint x: 484, startPoint y: 498, endPoint x: 583, endPoint y: 490, distance: 99.2
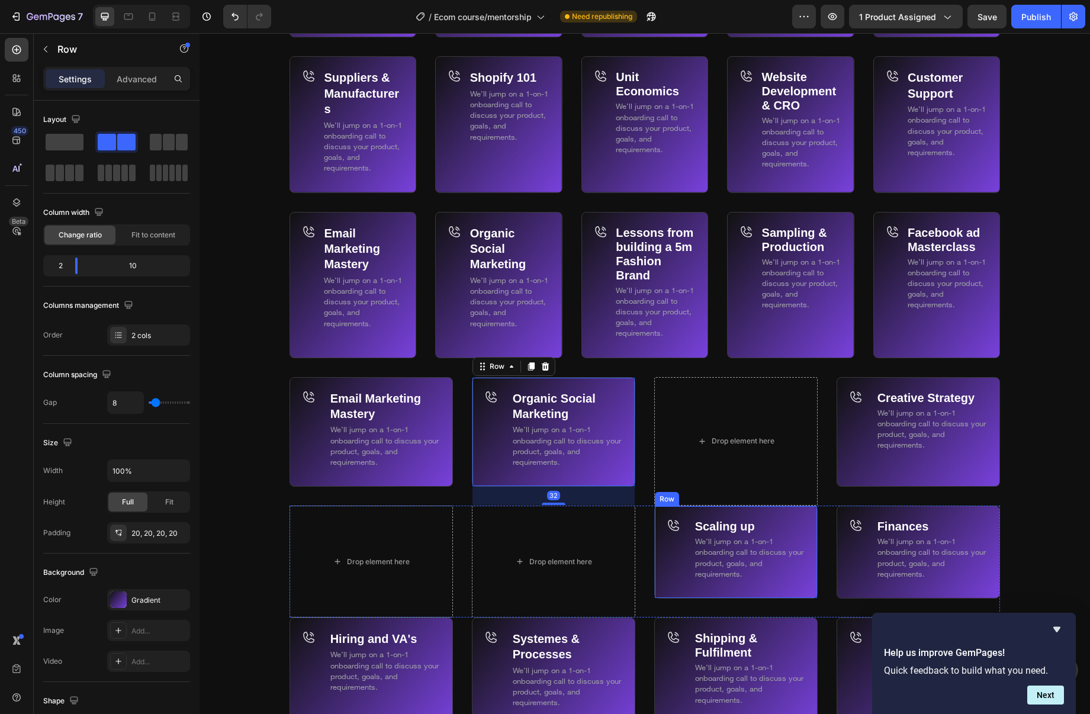
click at [670, 562] on div "Icon" at bounding box center [678, 552] width 23 height 68
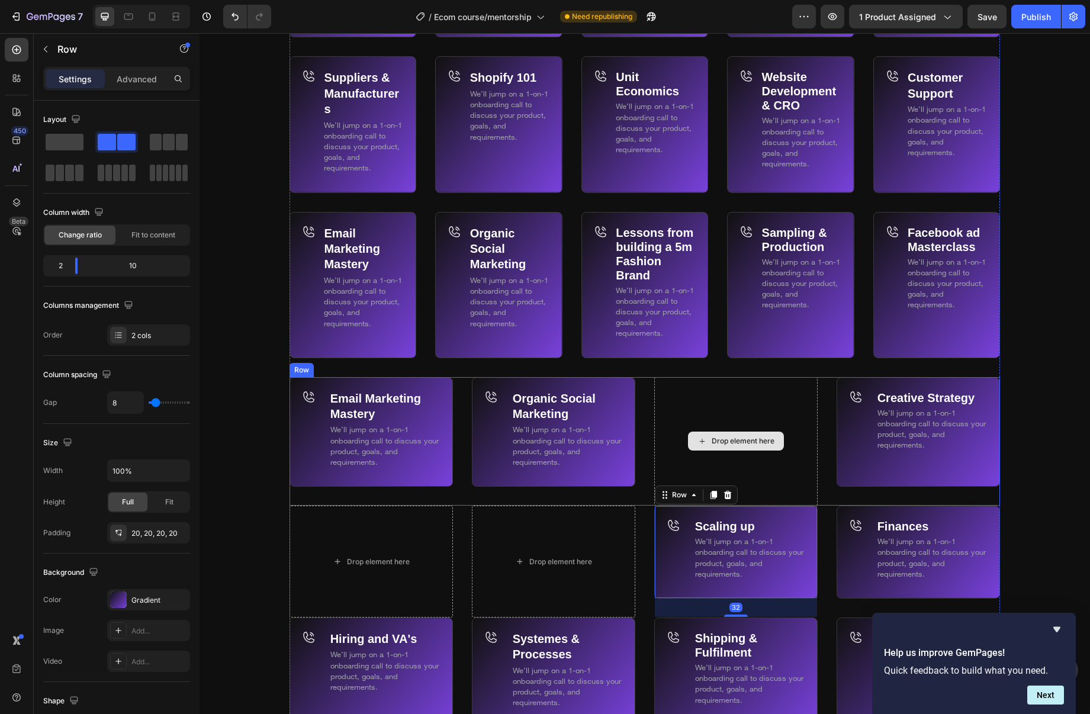
drag, startPoint x: 669, startPoint y: 486, endPoint x: 675, endPoint y: 409, distance: 77.2
click at [675, 407] on div "We 100% Remove any Guesswork and Save You Thousands Heading We 100% Remove any …" at bounding box center [645, 321] width 711 height 948
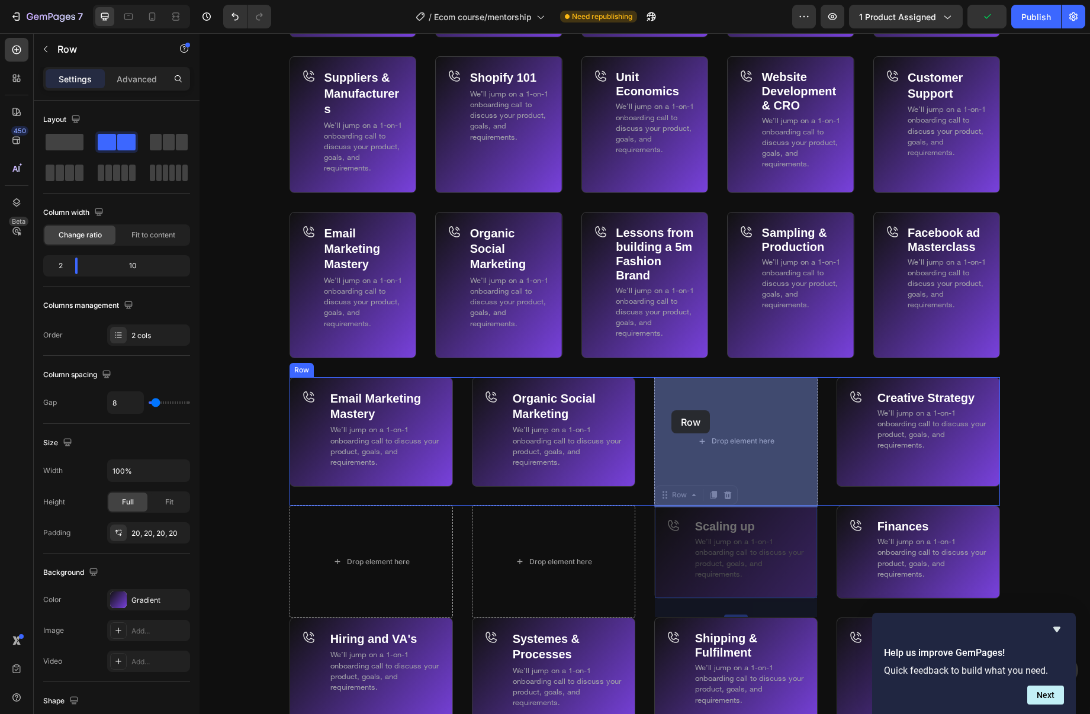
drag, startPoint x: 662, startPoint y: 496, endPoint x: 673, endPoint y: 408, distance: 89.0
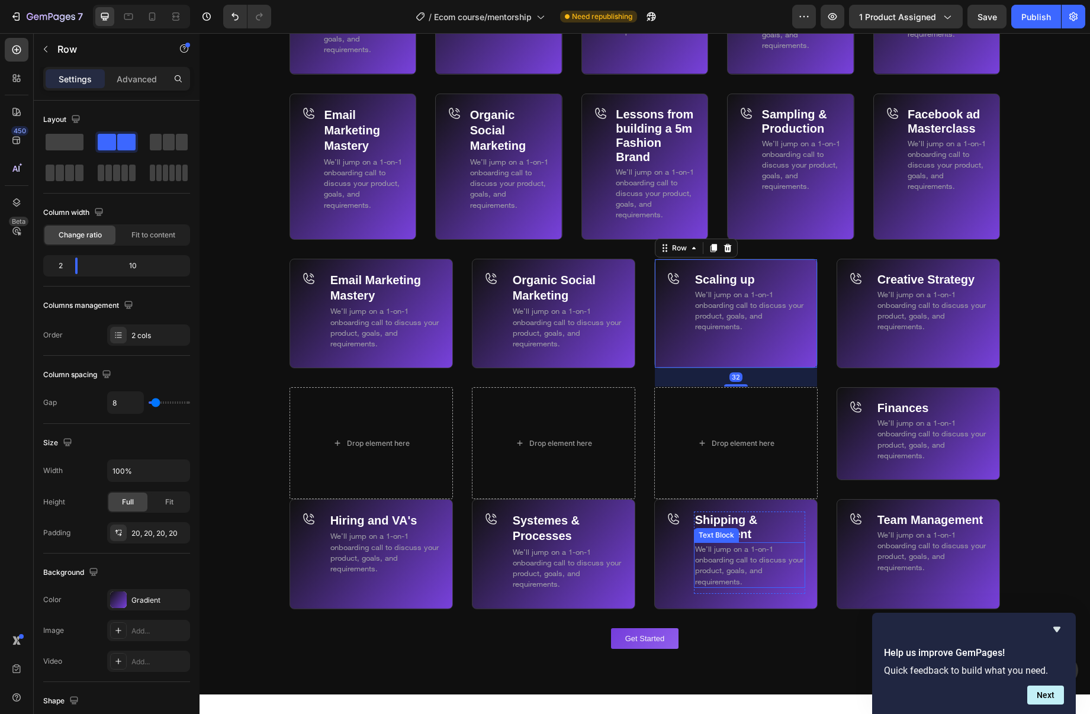
scroll to position [7376, 0]
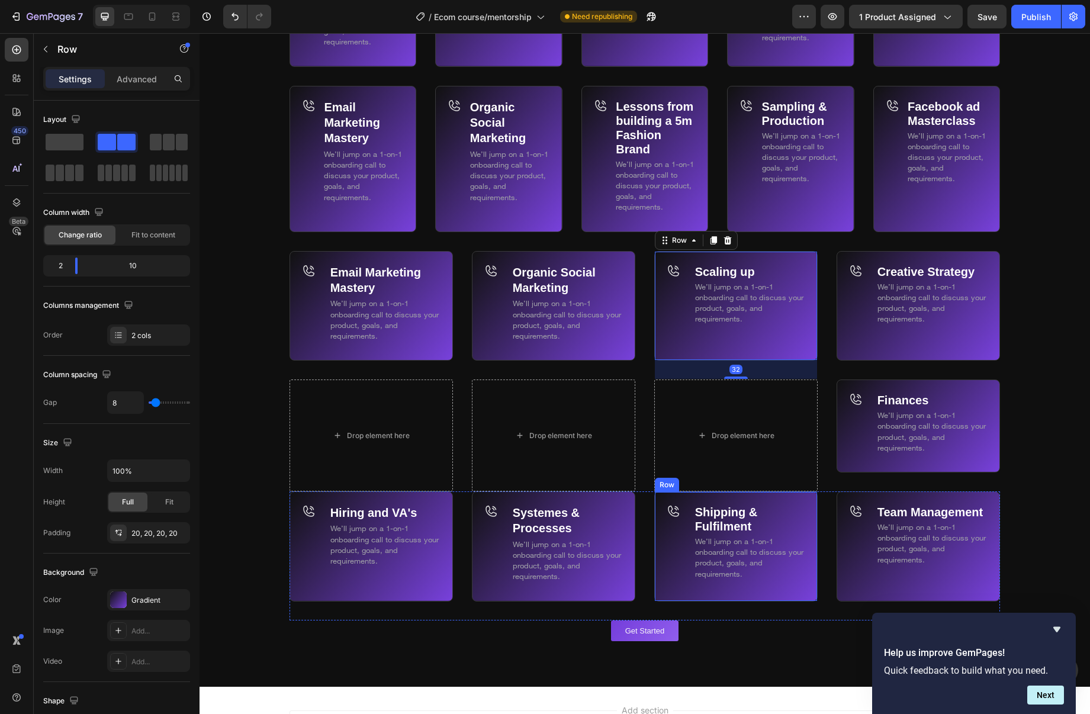
click at [675, 543] on div "Icon" at bounding box center [678, 546] width 23 height 85
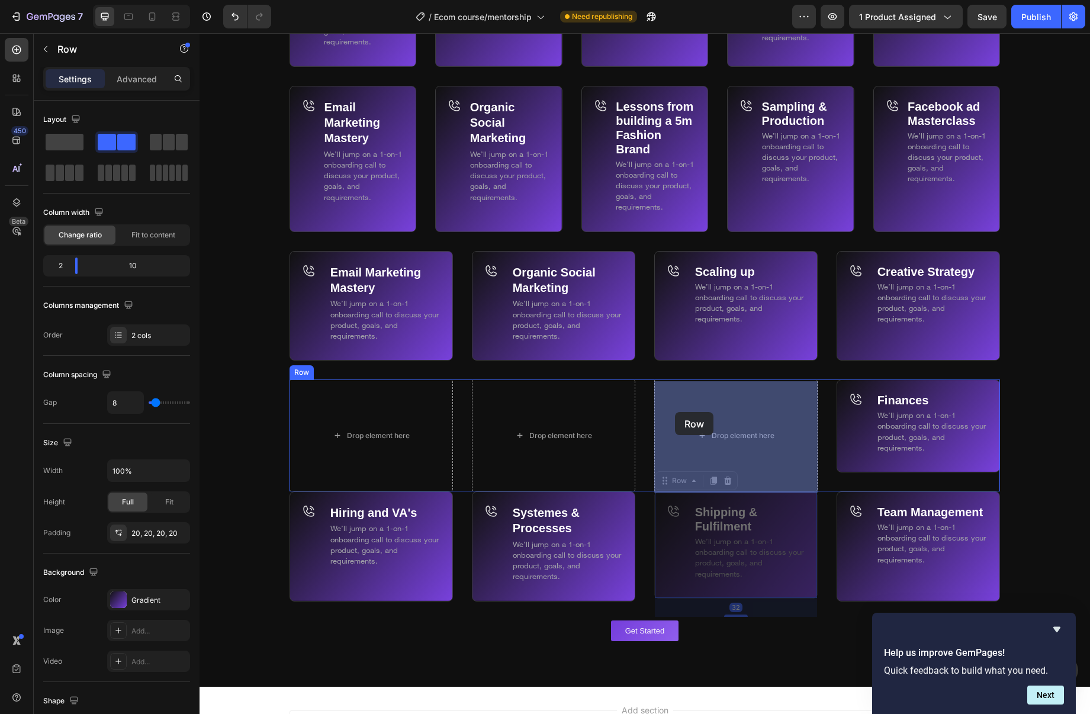
drag, startPoint x: 666, startPoint y: 479, endPoint x: 491, endPoint y: 506, distance: 177.3
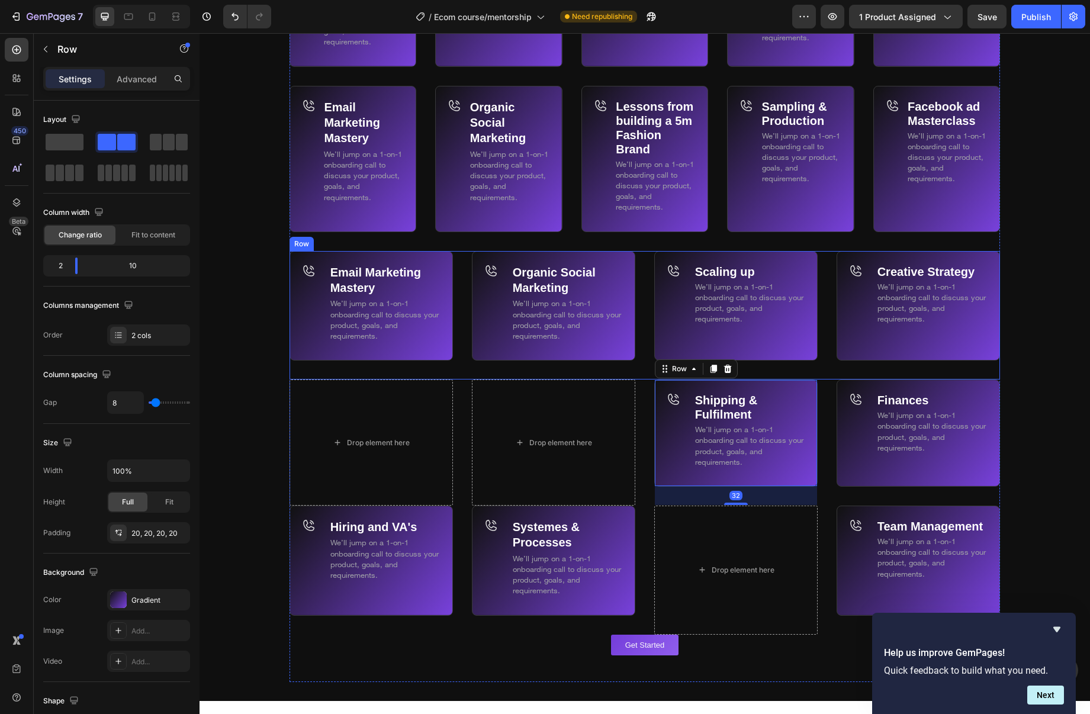
click at [829, 336] on div "Email Marketing Mastery Text Block We’ll jump on a 1-on-1 onboarding call to di…" at bounding box center [645, 315] width 711 height 129
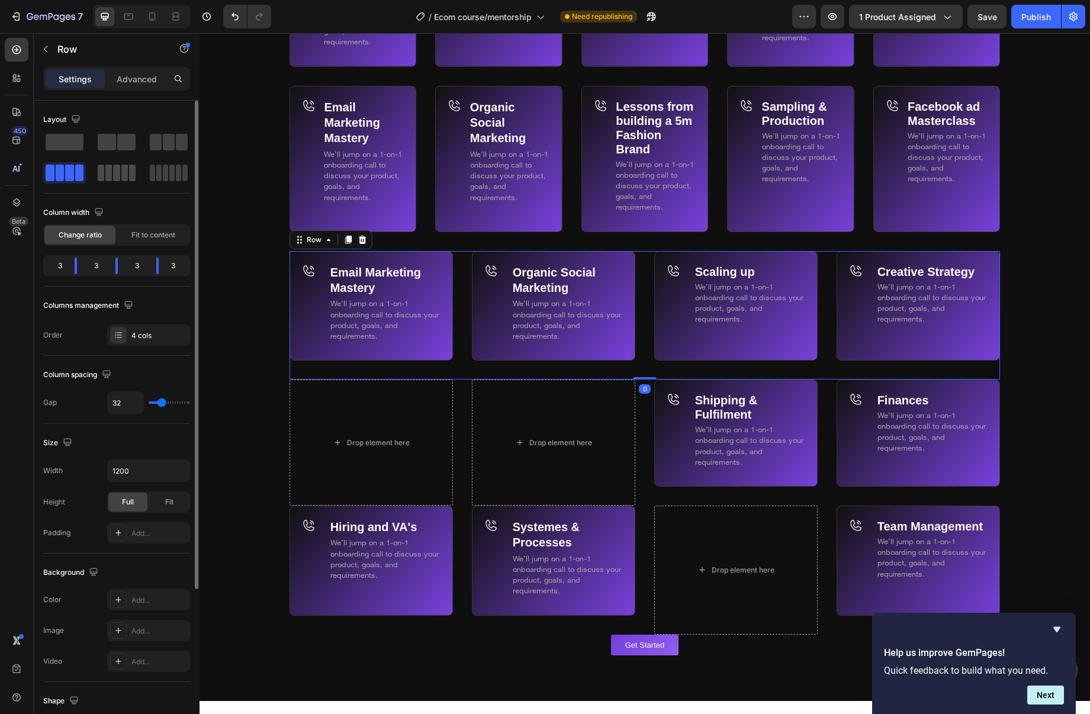
click at [120, 185] on div "Layout" at bounding box center [116, 152] width 147 height 84
click at [120, 179] on div at bounding box center [117, 173] width 38 height 17
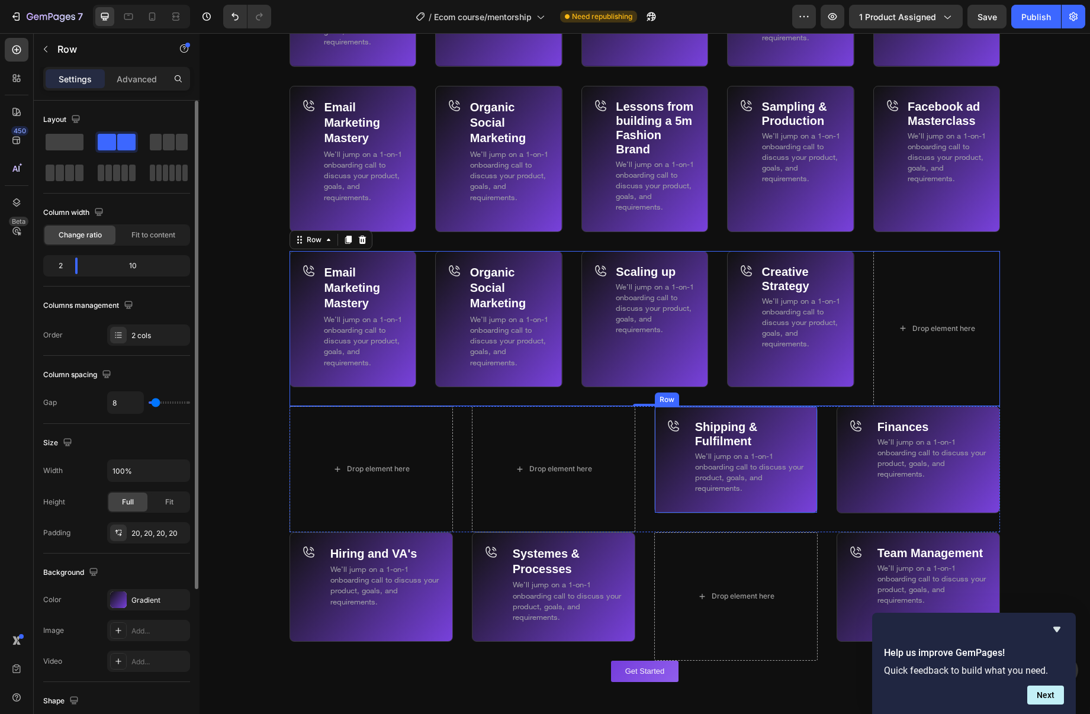
click at [678, 447] on div "Icon" at bounding box center [678, 460] width 23 height 82
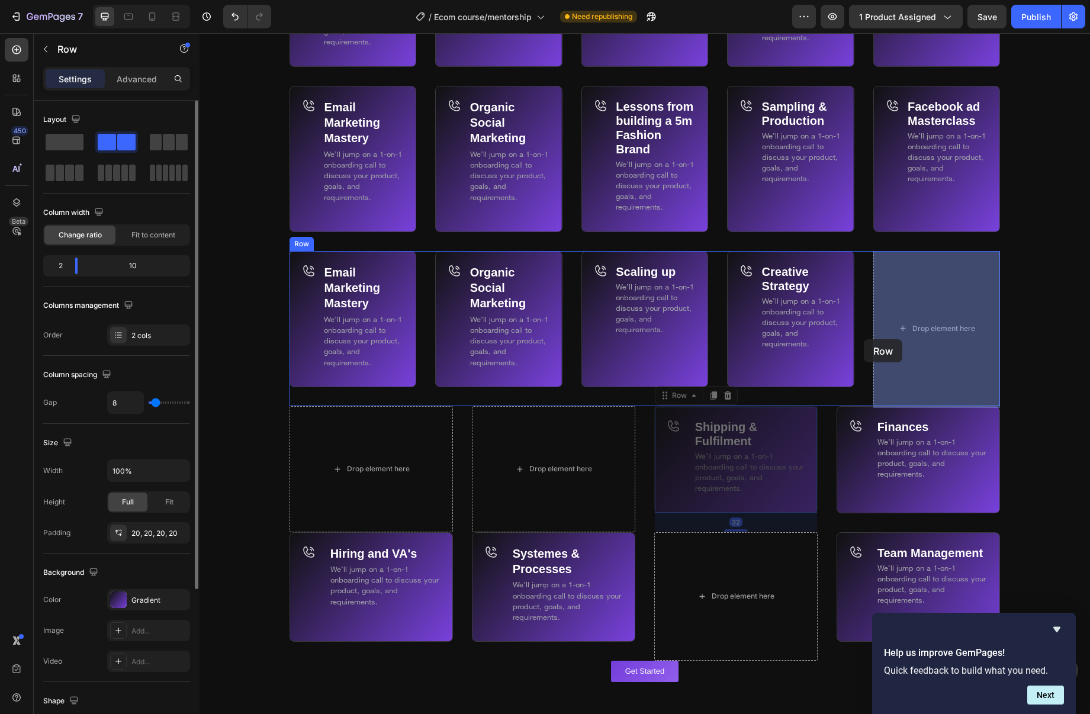
drag, startPoint x: 668, startPoint y: 404, endPoint x: 915, endPoint y: 321, distance: 260.5
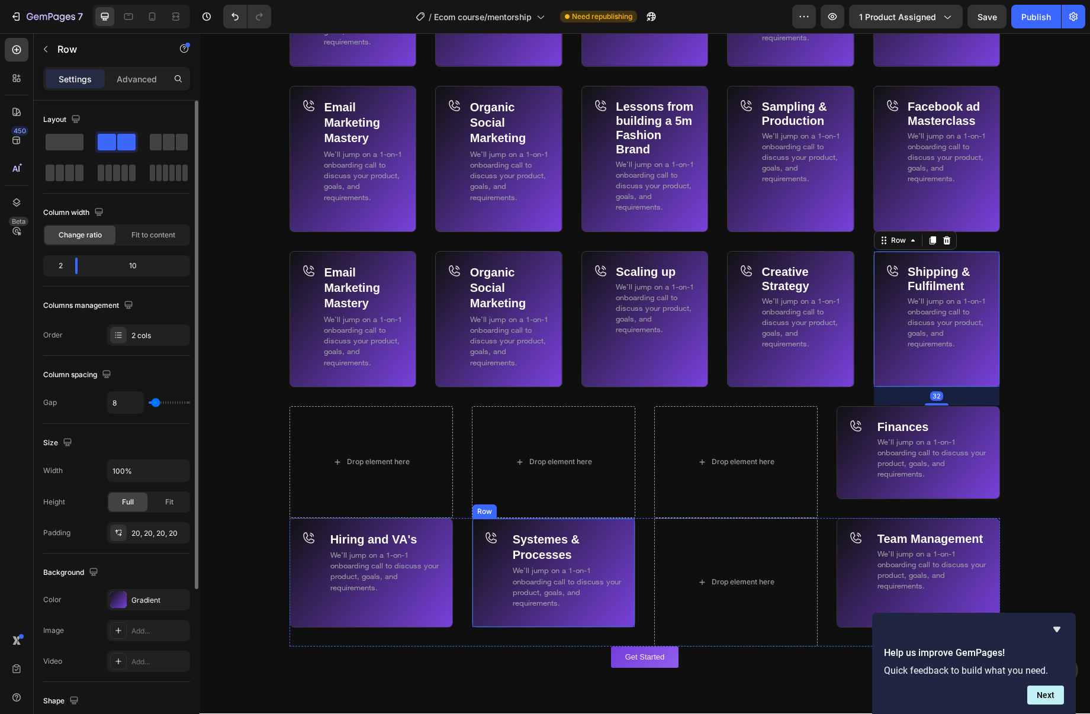
click at [626, 534] on div "Systemes & Processes Text Block We’ll jump on a 1-on-1 onboarding call to discu…" at bounding box center [553, 573] width 163 height 110
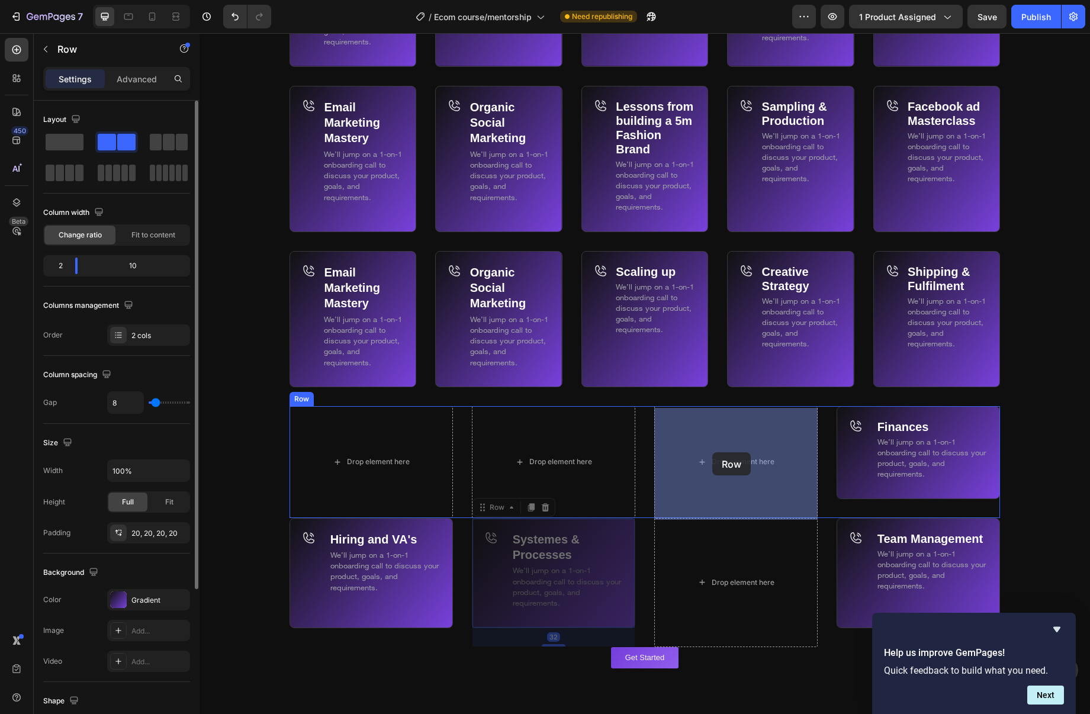
drag, startPoint x: 484, startPoint y: 510, endPoint x: 713, endPoint y: 452, distance: 235.9
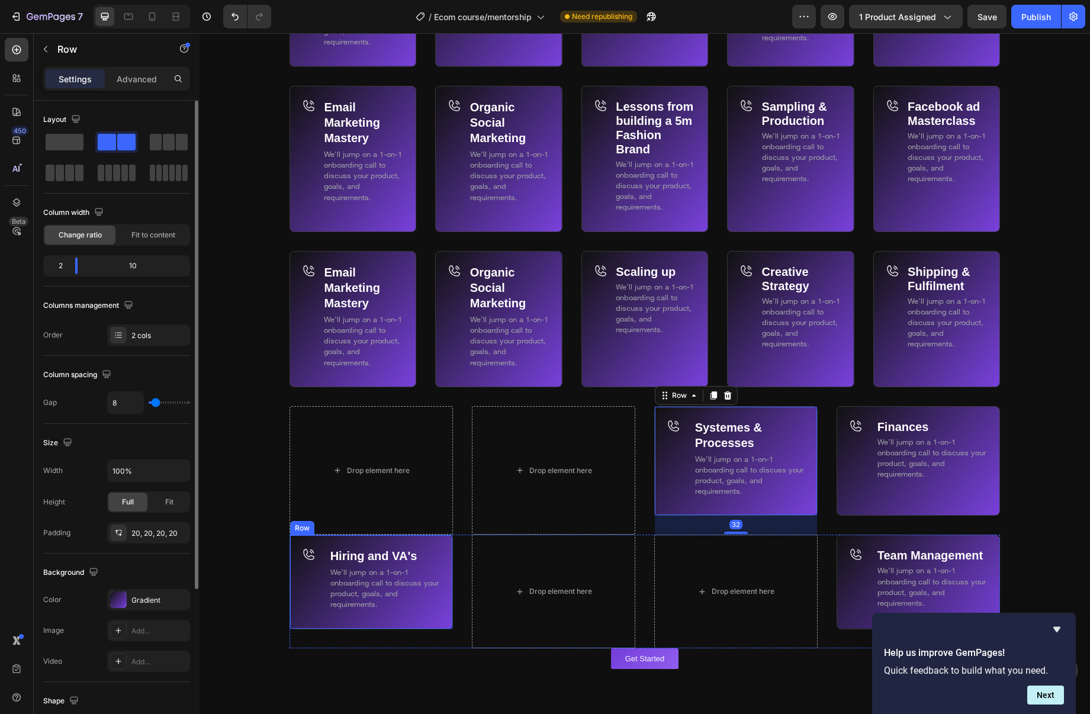
click at [377, 545] on div "Hiring and VA's Text Block We’ll jump on a 1-on-1 onboarding call to discuss yo…" at bounding box center [371, 582] width 163 height 94
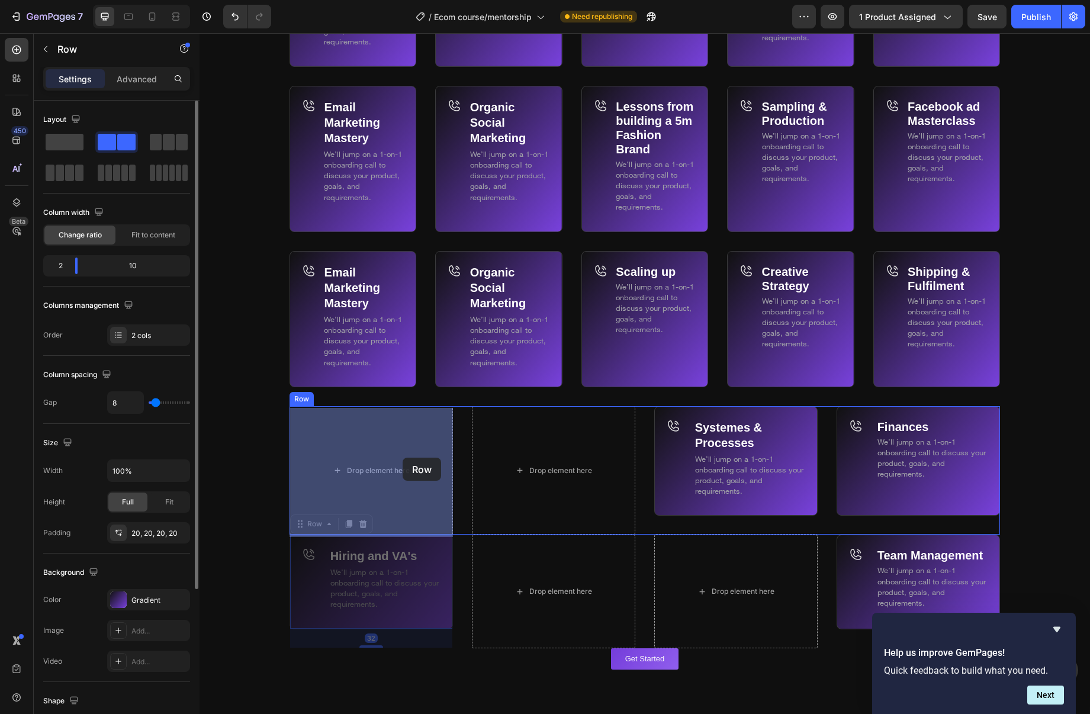
drag, startPoint x: 322, startPoint y: 516, endPoint x: 710, endPoint y: 553, distance: 389.7
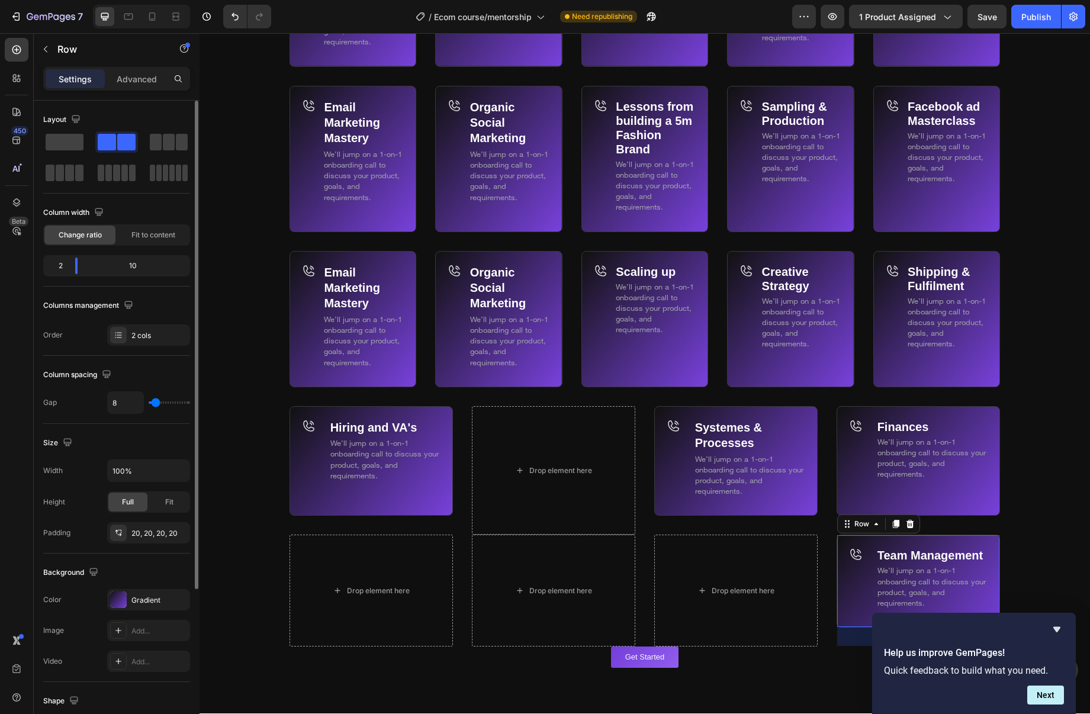
click at [862, 587] on div "Icon" at bounding box center [860, 581] width 23 height 68
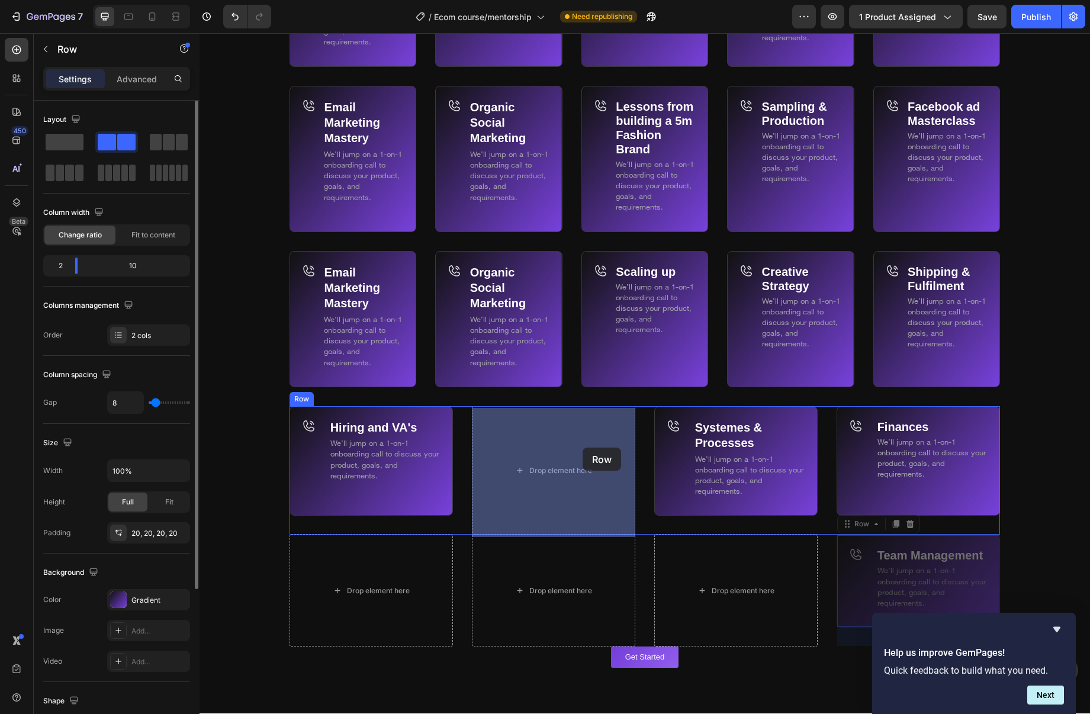
drag, startPoint x: 842, startPoint y: 522, endPoint x: 582, endPoint y: 447, distance: 270.5
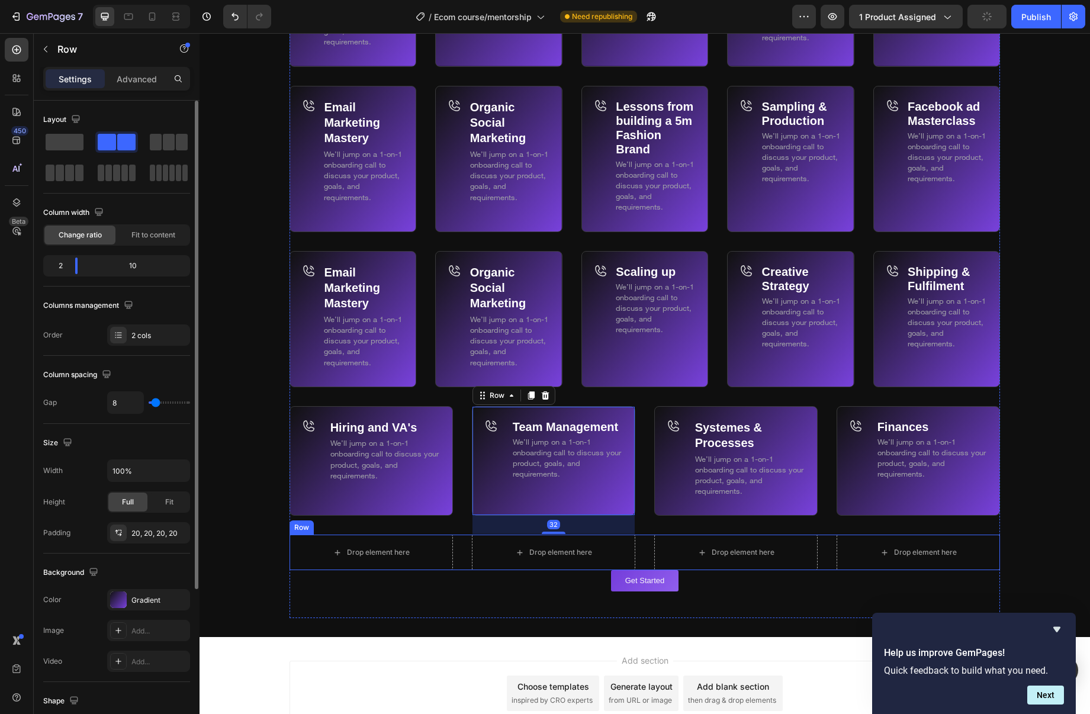
click at [643, 552] on div "Drop element here Drop element here Drop element here Drop element here Row" at bounding box center [645, 553] width 711 height 36
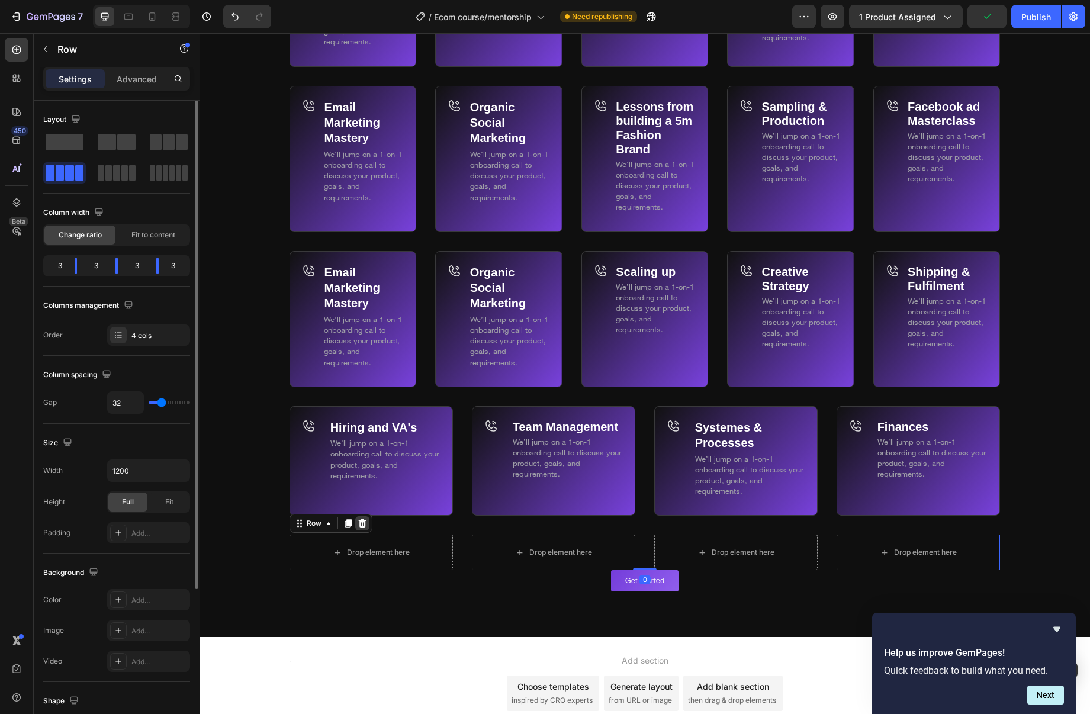
drag, startPoint x: 360, startPoint y: 525, endPoint x: 657, endPoint y: 479, distance: 300.4
click at [361, 525] on icon at bounding box center [362, 523] width 9 height 9
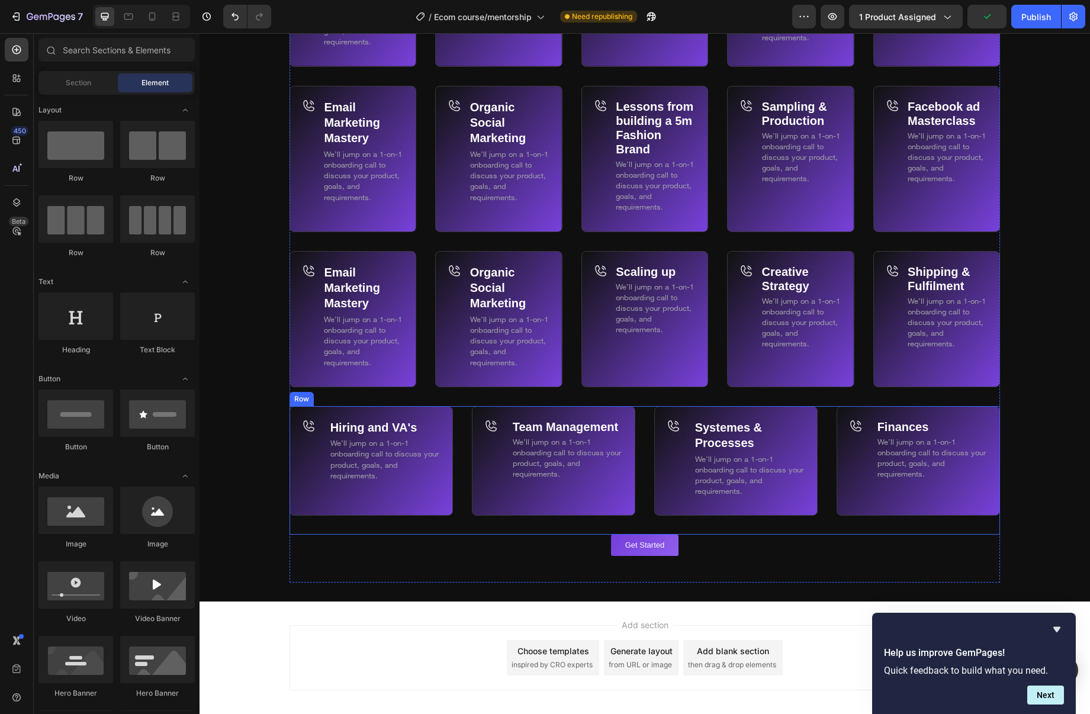
click at [649, 459] on div "Hiring and VA's Text Block We’ll jump on a 1-on-1 onboarding call to discuss yo…" at bounding box center [645, 470] width 711 height 129
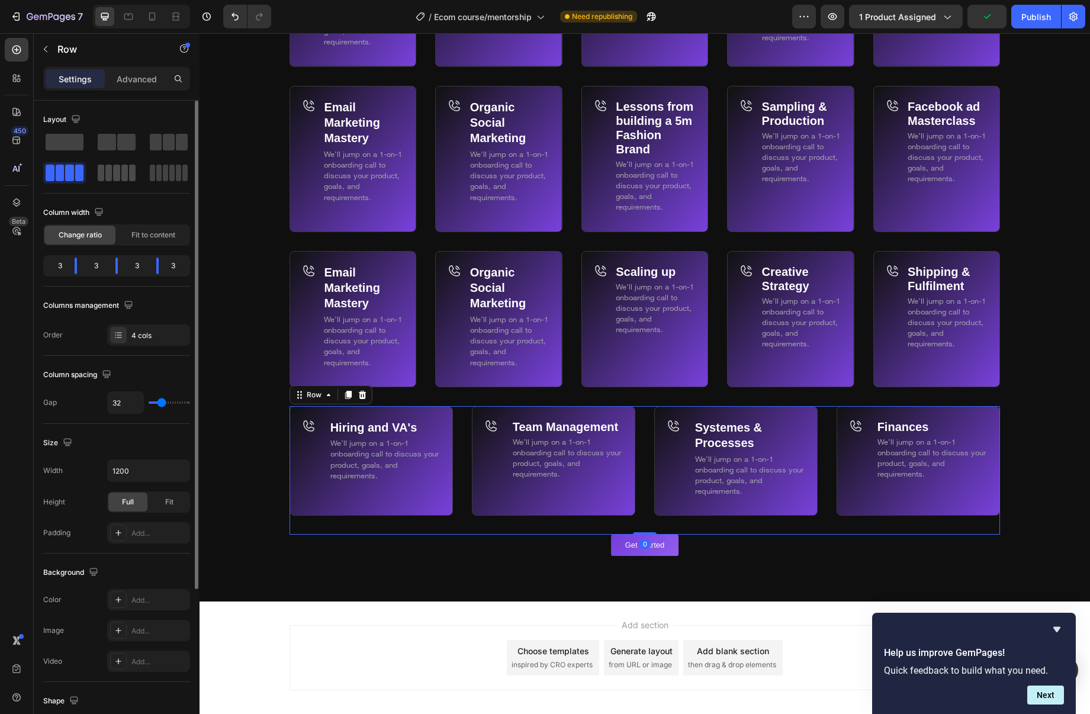
click at [130, 163] on div at bounding box center [116, 172] width 43 height 21
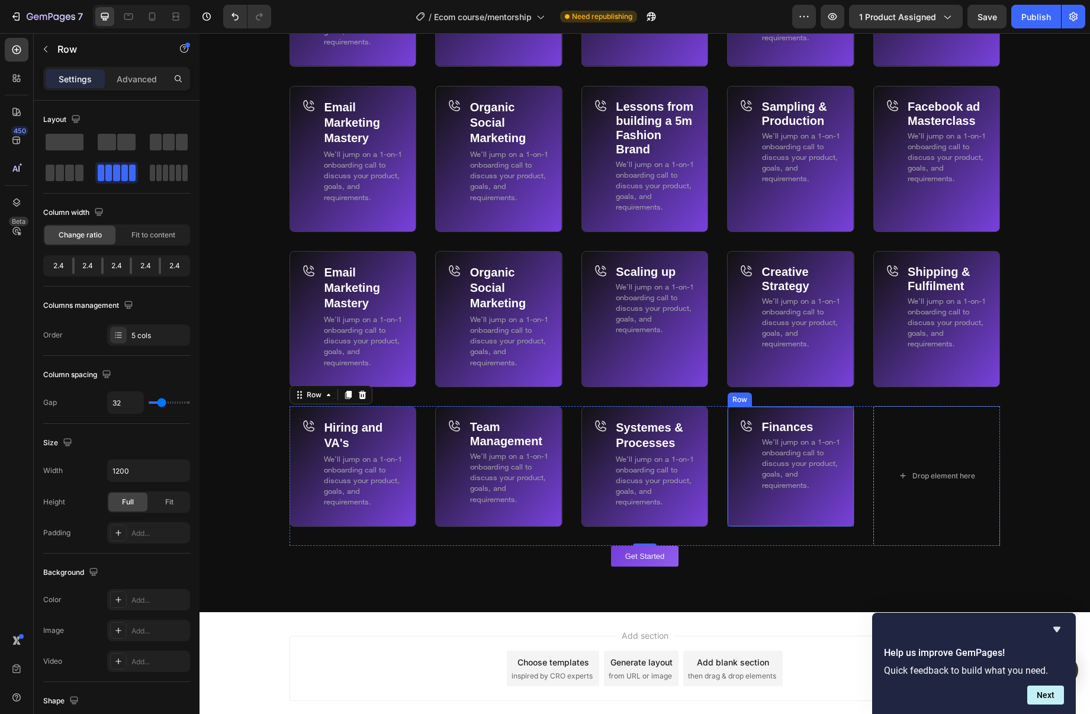
click at [735, 466] on div "Finances Text Block We’ll jump on a 1-on-1 onboarding call to discuss your prod…" at bounding box center [790, 466] width 127 height 121
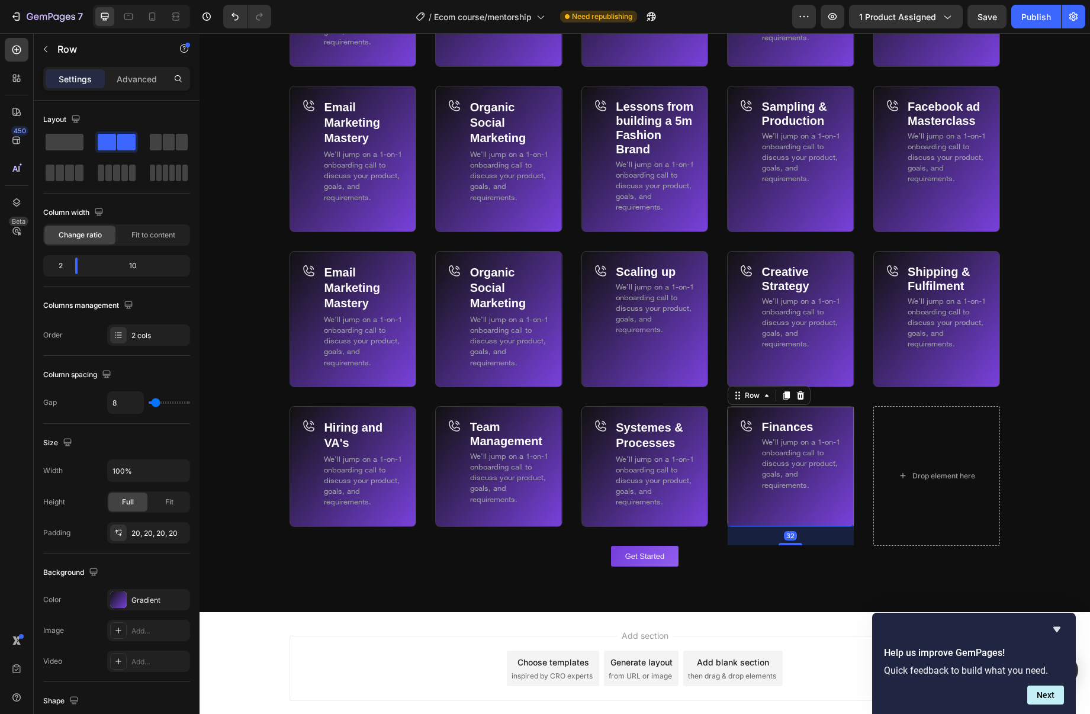
drag, startPoint x: 790, startPoint y: 397, endPoint x: 787, endPoint y: 428, distance: 30.4
click at [790, 397] on icon at bounding box center [787, 395] width 7 height 8
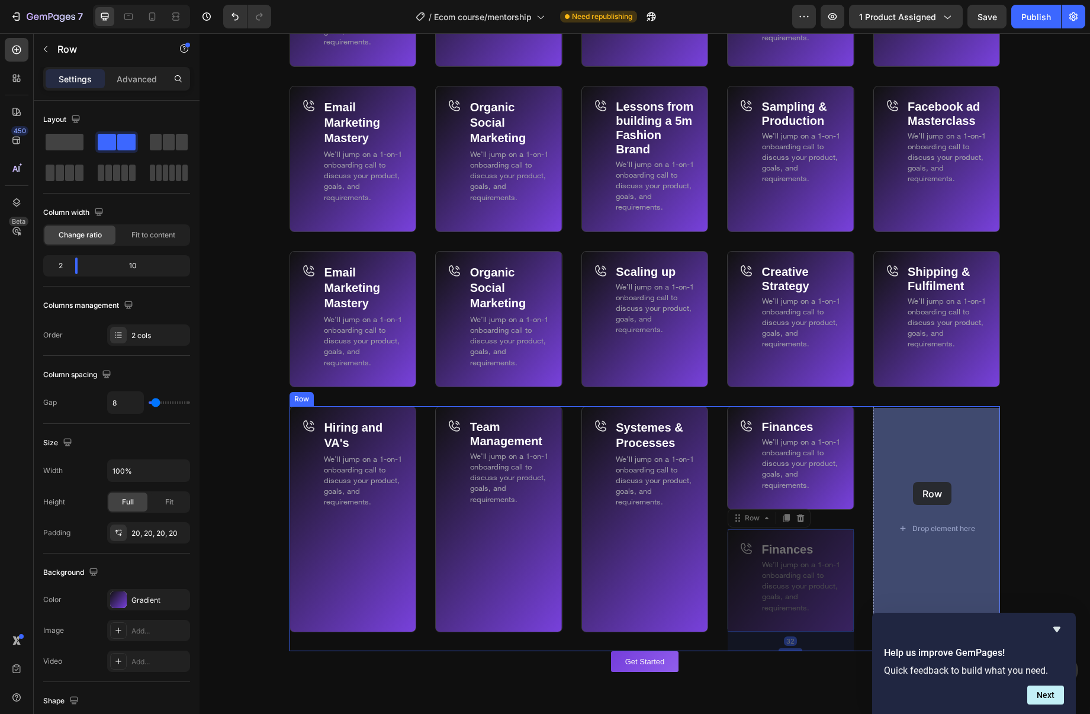
drag, startPoint x: 762, startPoint y: 512, endPoint x: 1068, endPoint y: 489, distance: 307.0
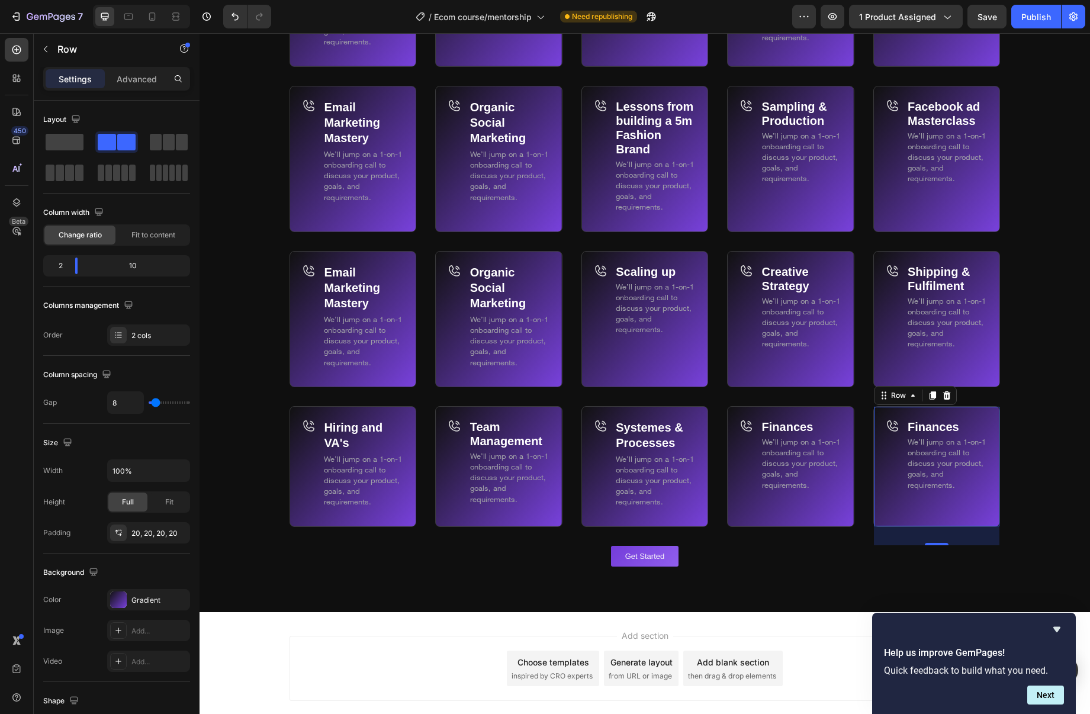
click at [928, 427] on strong "Finances" at bounding box center [934, 427] width 52 height 13
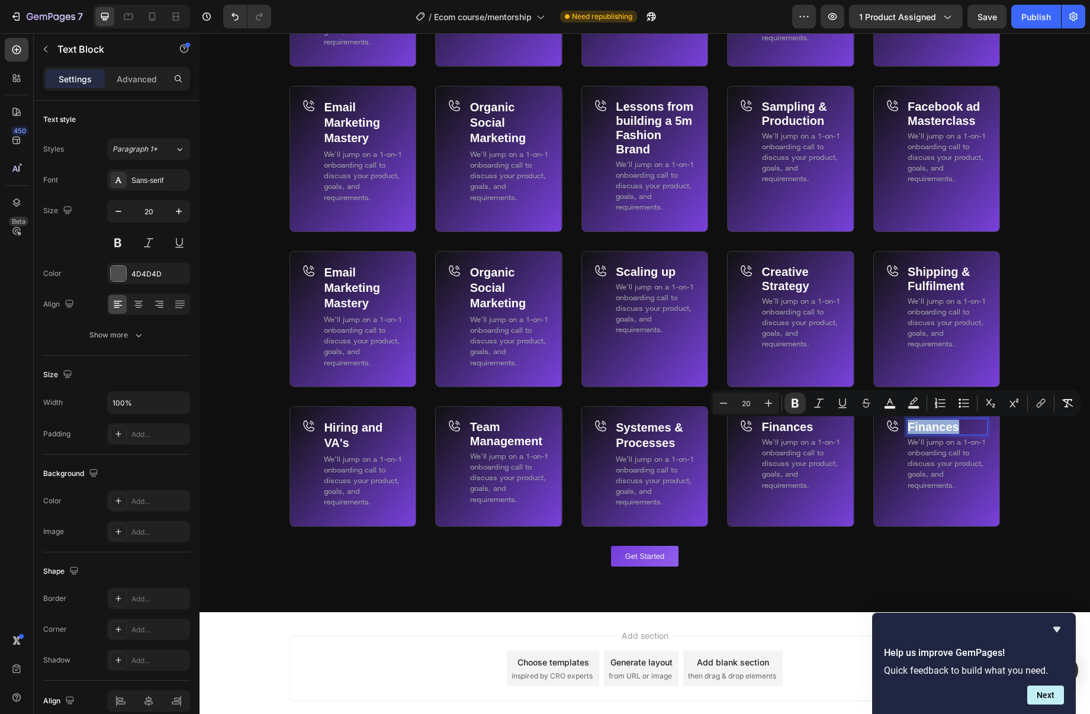
click at [954, 430] on strong "Finances" at bounding box center [934, 427] width 52 height 13
drag, startPoint x: 964, startPoint y: 430, endPoint x: 912, endPoint y: 430, distance: 52.1
click at [912, 430] on p "Finances" at bounding box center [947, 427] width 79 height 14
click at [913, 431] on strong "FInventory" at bounding box center [938, 427] width 60 height 13
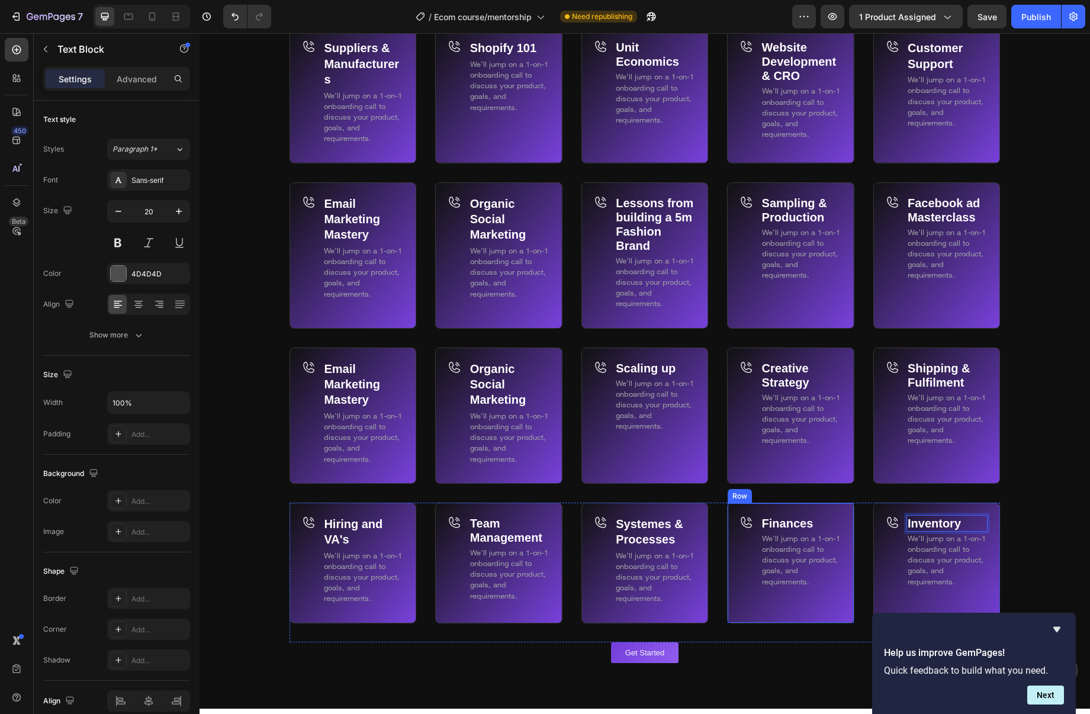
scroll to position [7277, 0]
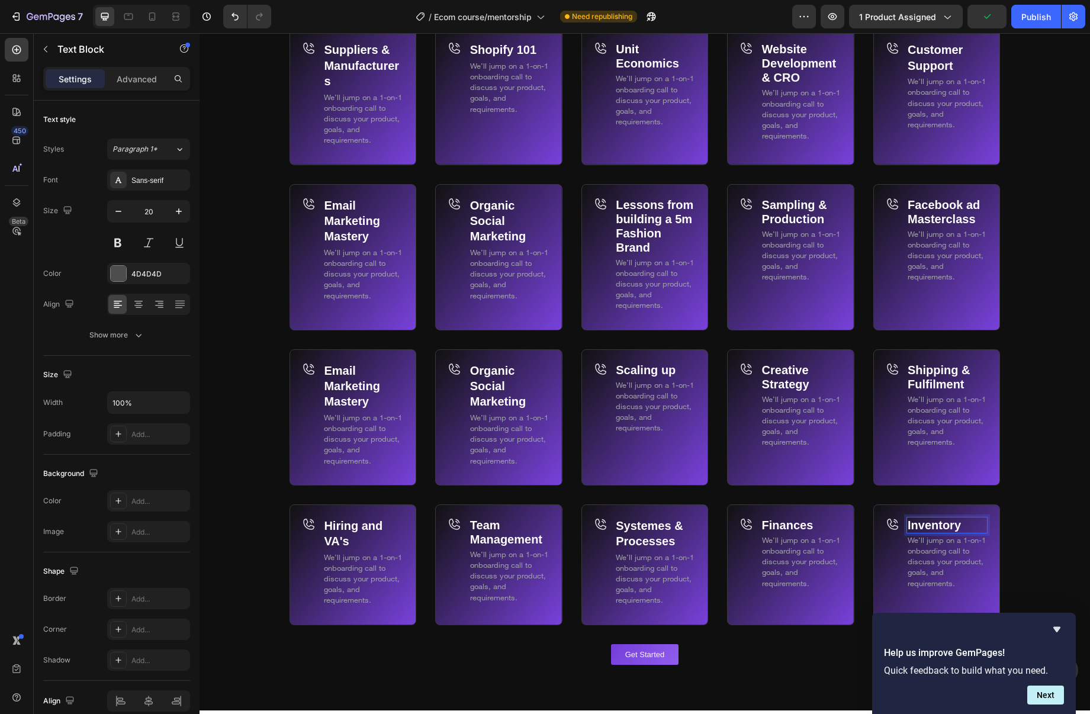
click at [966, 531] on p "Inventory" at bounding box center [947, 525] width 79 height 14
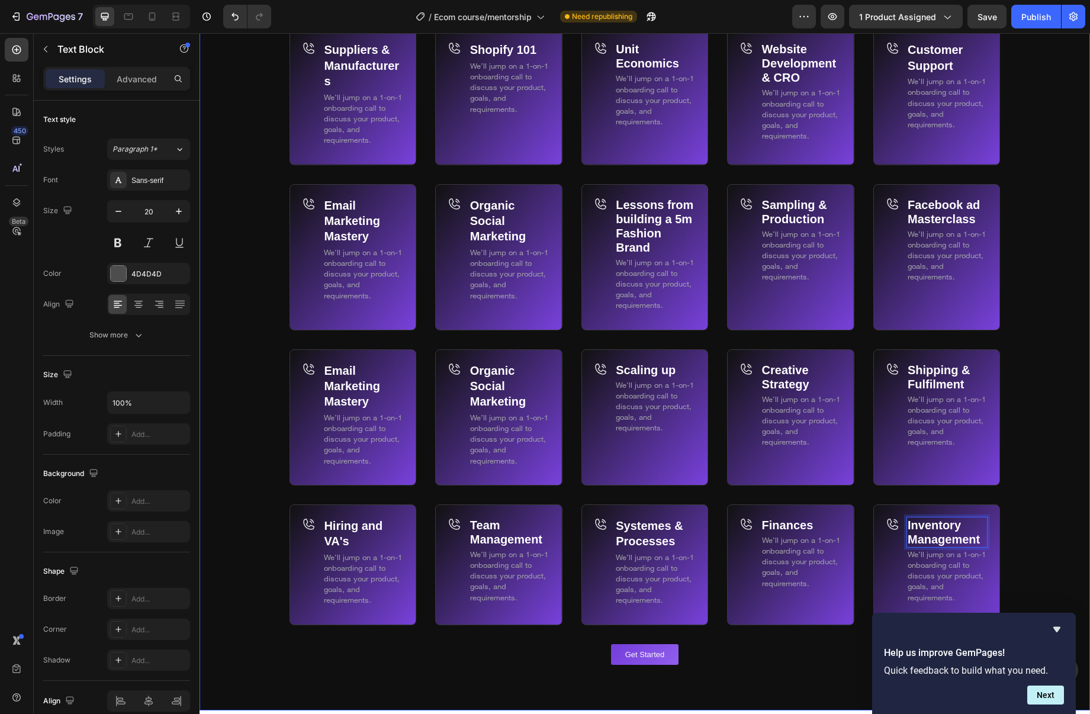
click at [1019, 497] on div "Background Image" at bounding box center [645, 250] width 891 height 920
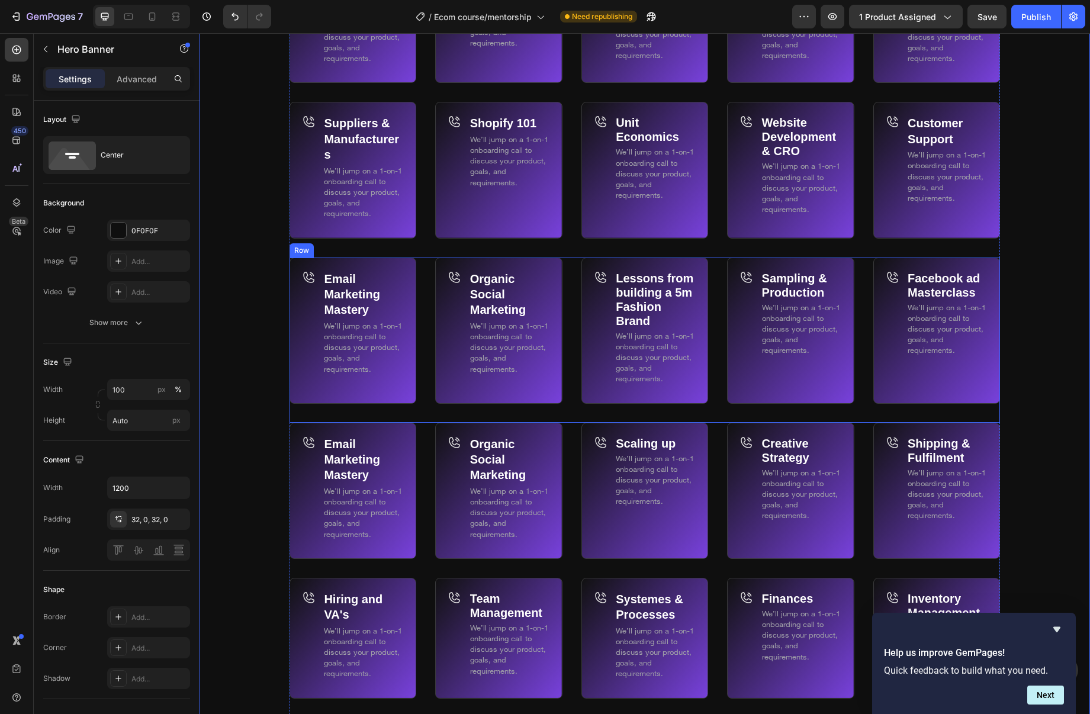
scroll to position [7202, 0]
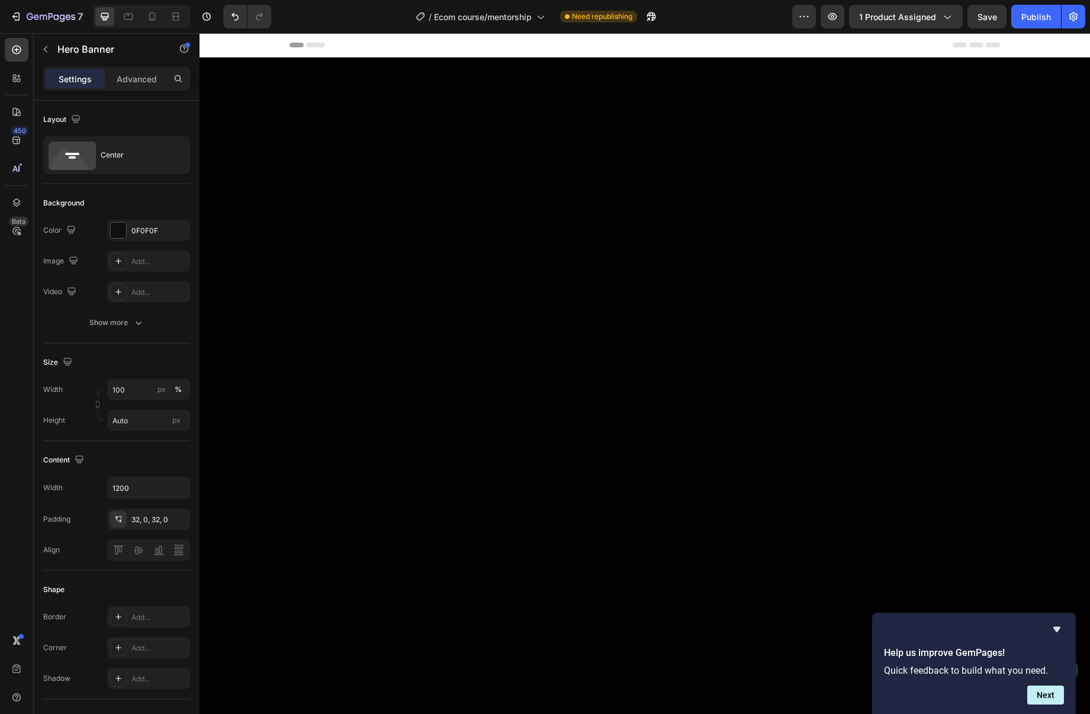
scroll to position [7202, 0]
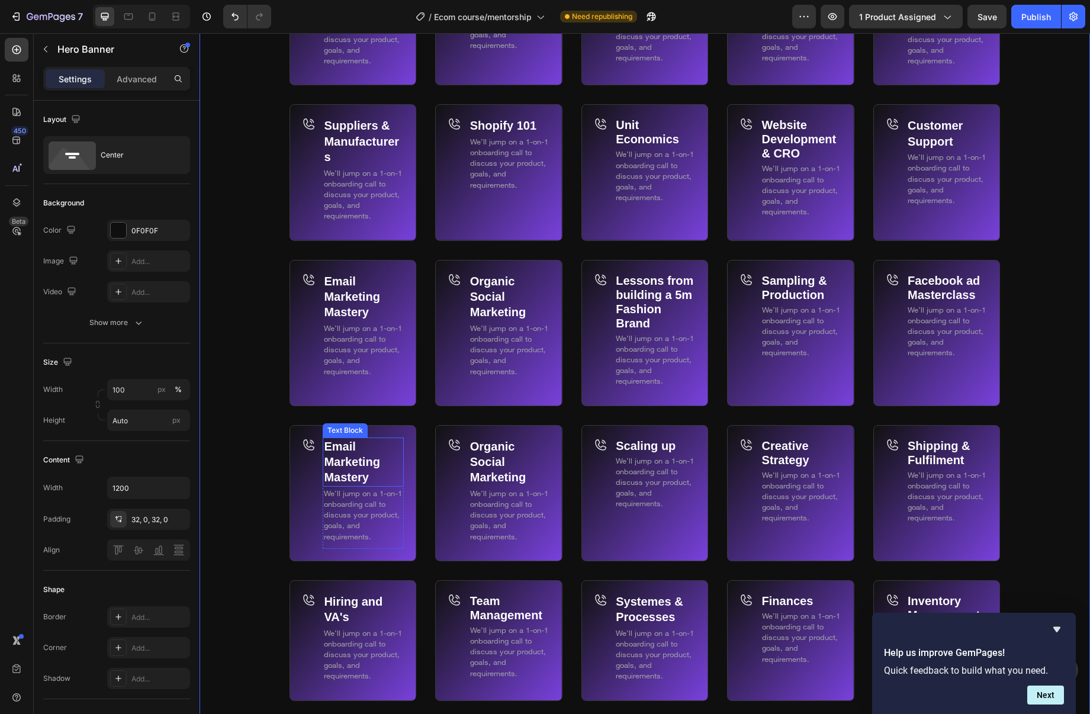
click at [345, 475] on strong "Email Marketing Mastery" at bounding box center [352, 462] width 56 height 44
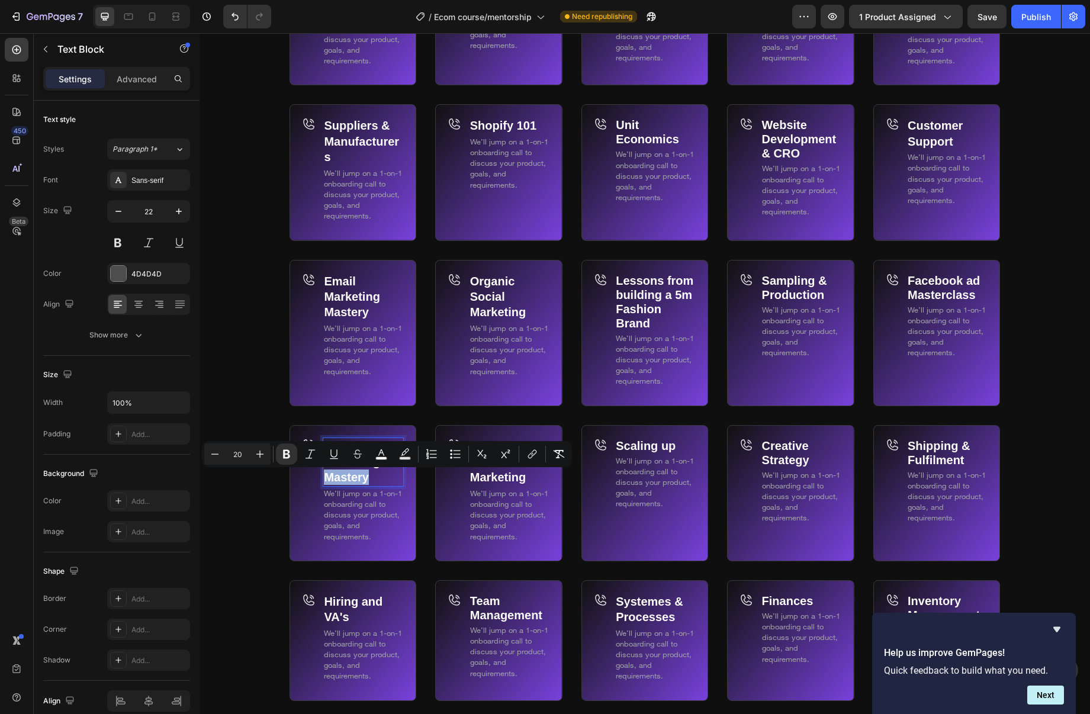
drag, startPoint x: 364, startPoint y: 480, endPoint x: 374, endPoint y: 480, distance: 9.5
click at [365, 480] on strong "Email Marketing Mastery" at bounding box center [352, 462] width 56 height 44
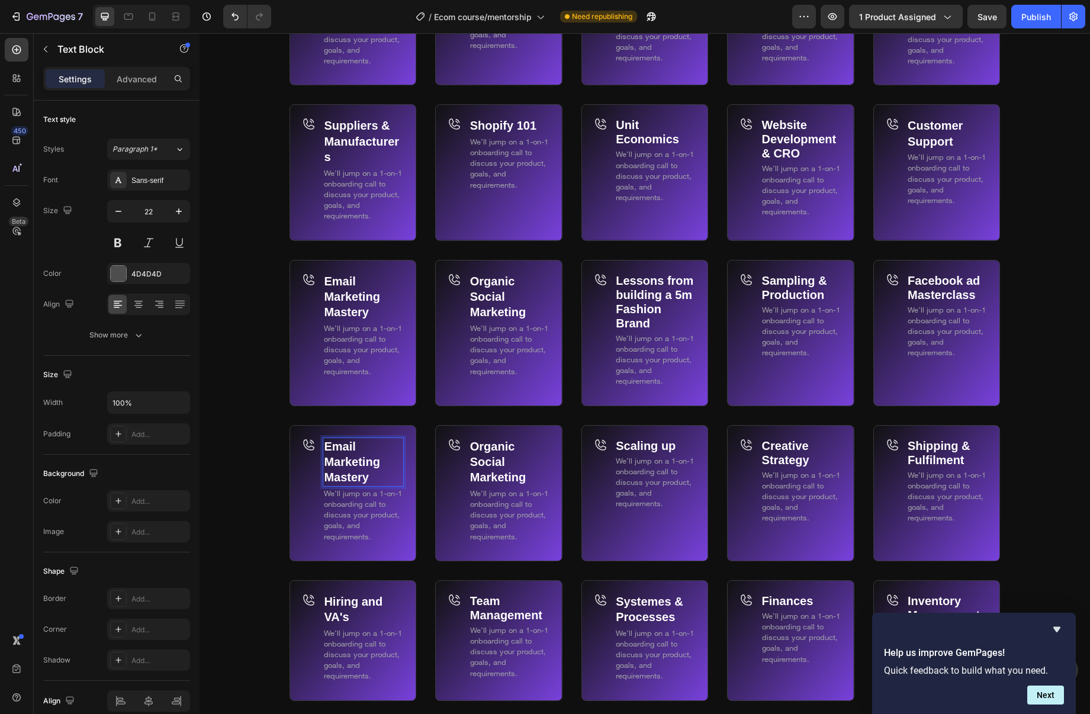
click at [378, 480] on p "Email Marketing Mastery" at bounding box center [363, 462] width 79 height 47
drag, startPoint x: 377, startPoint y: 480, endPoint x: 323, endPoint y: 451, distance: 60.9
click at [323, 452] on div "Email Marketing Mastery" at bounding box center [363, 462] width 81 height 49
click at [511, 463] on p "Organic Social Marketing" at bounding box center [509, 462] width 79 height 47
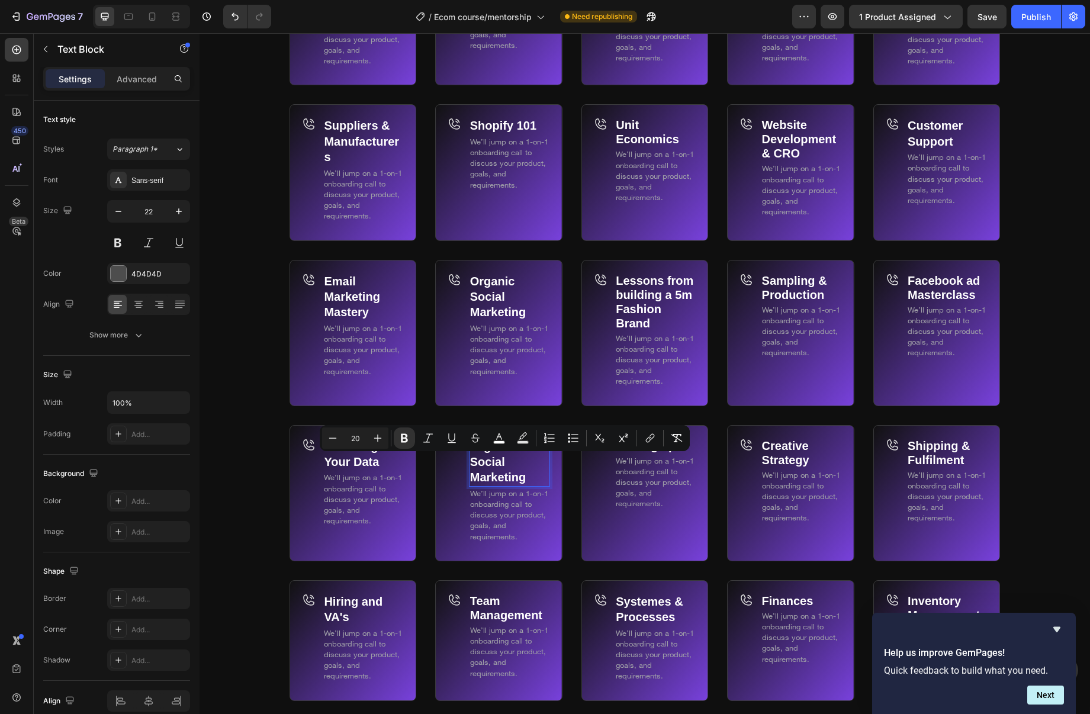
click at [509, 463] on p "Organic Social Marketing" at bounding box center [509, 462] width 79 height 47
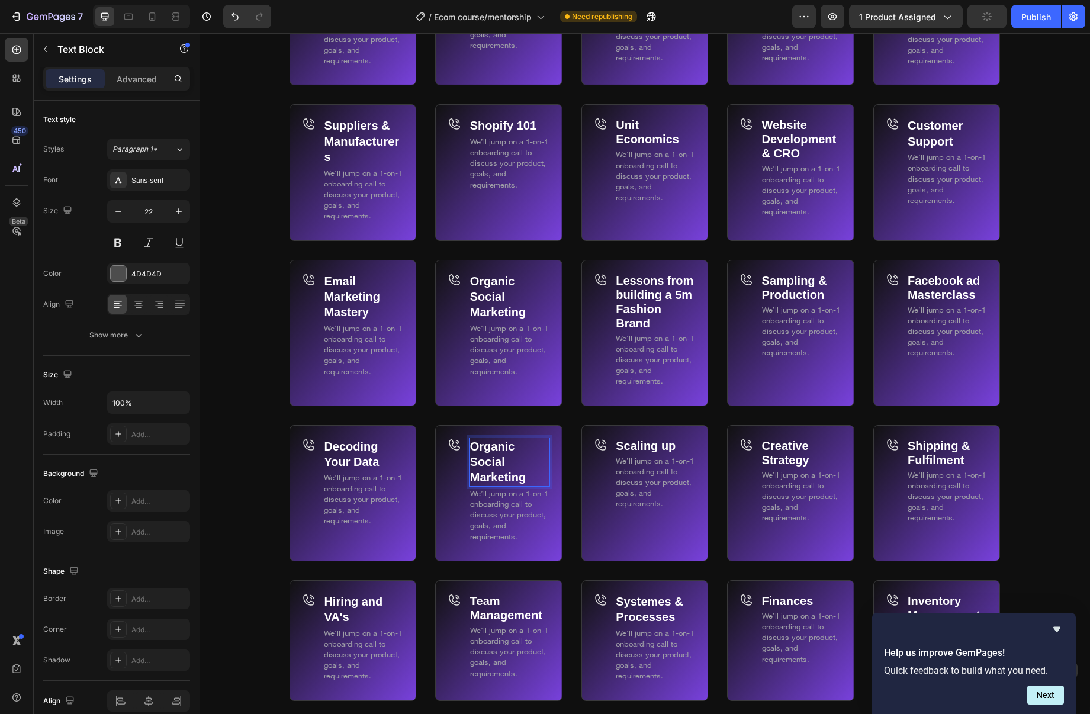
click at [469, 439] on div "Organic Social Marketing" at bounding box center [509, 462] width 81 height 49
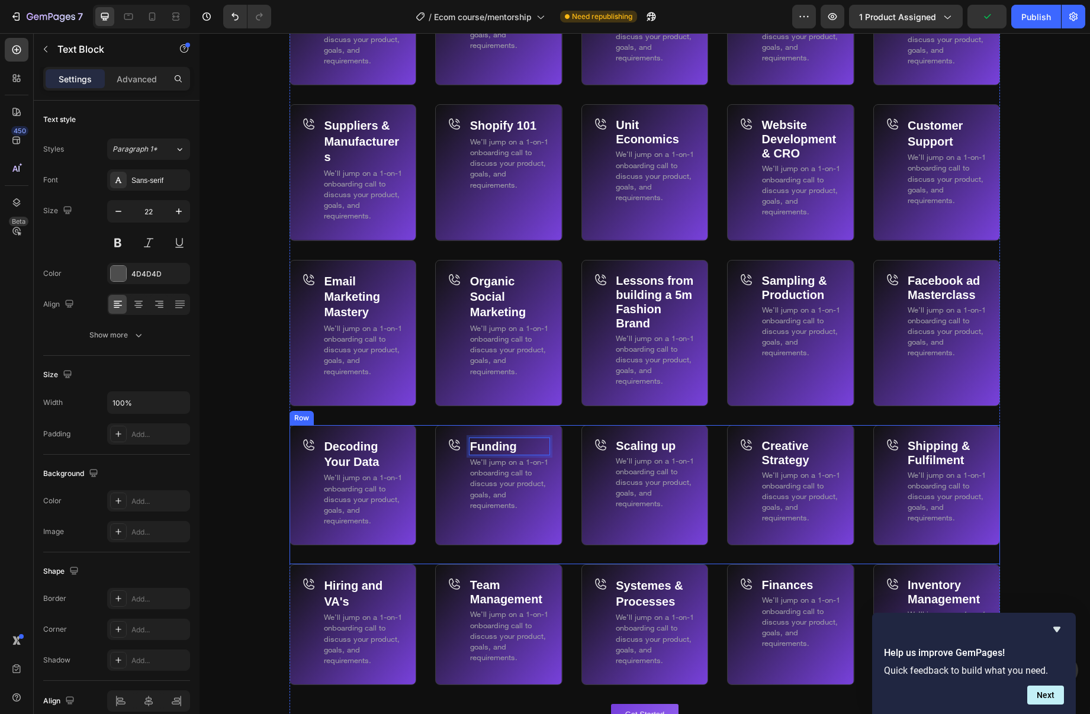
click at [717, 444] on div "Decoding Your Data Text Block We’ll jump on a 1-on-1 onboarding call to discuss…" at bounding box center [645, 495] width 711 height 140
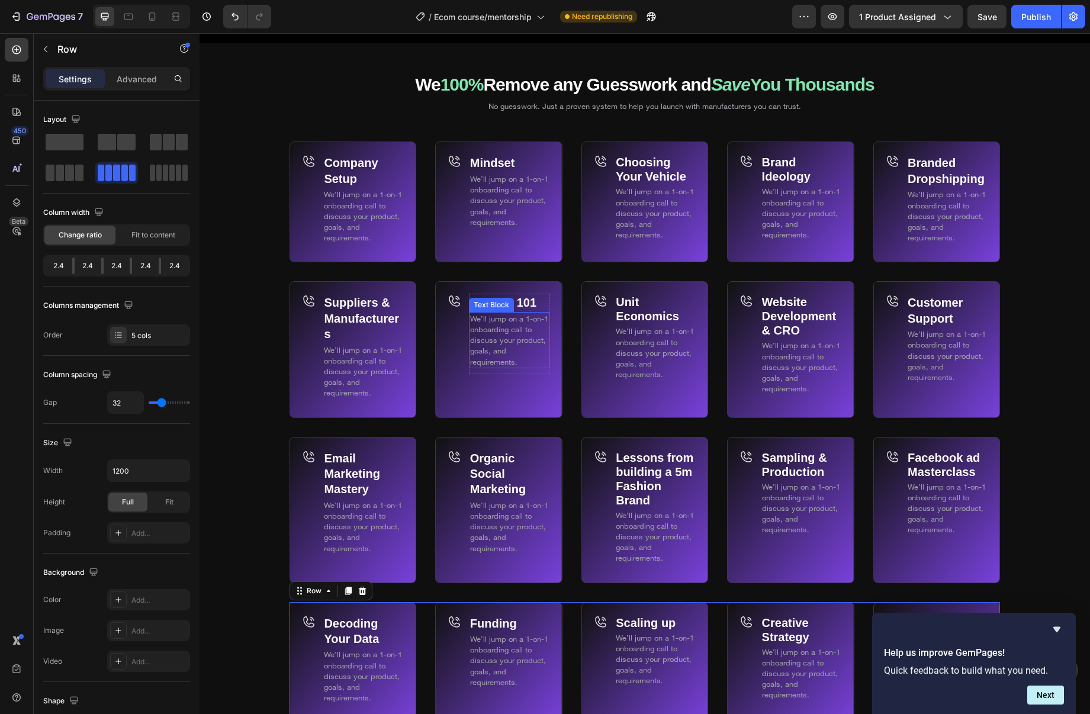
scroll to position [6969, 0]
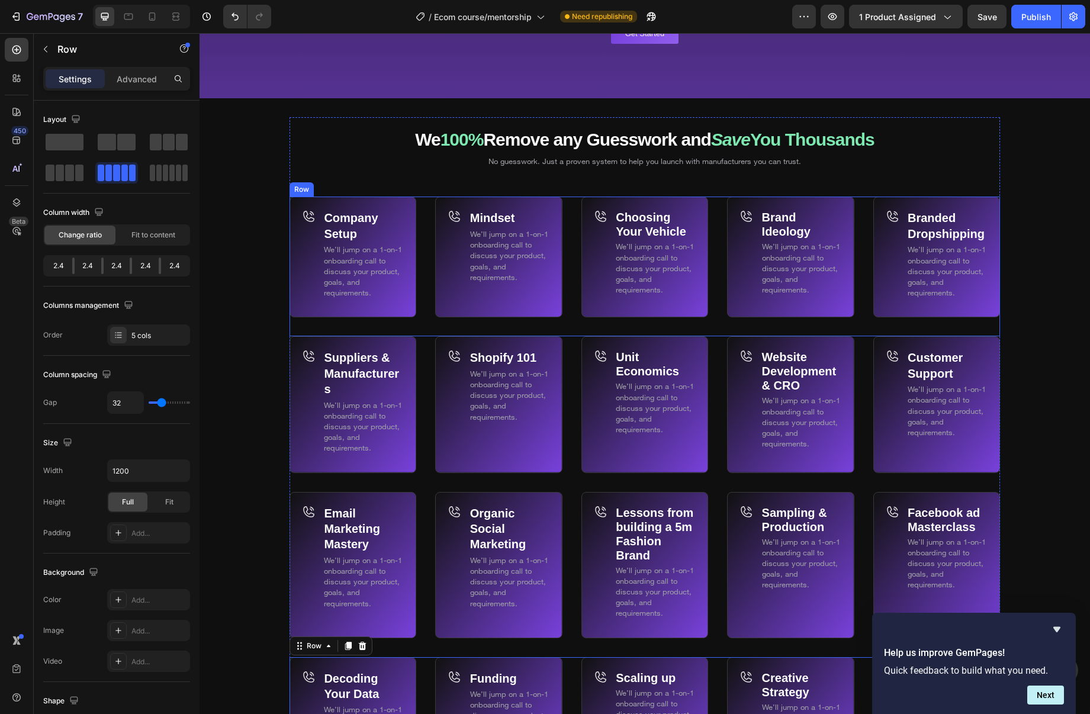
click at [572, 239] on div "Company Setup Text Block We’ll jump on a 1-on-1 onboarding call to discuss your…" at bounding box center [645, 267] width 711 height 140
click at [370, 265] on p "We’ll jump on a 1-on-1 onboarding call to discuss your product, goals, and requ…" at bounding box center [363, 271] width 79 height 54
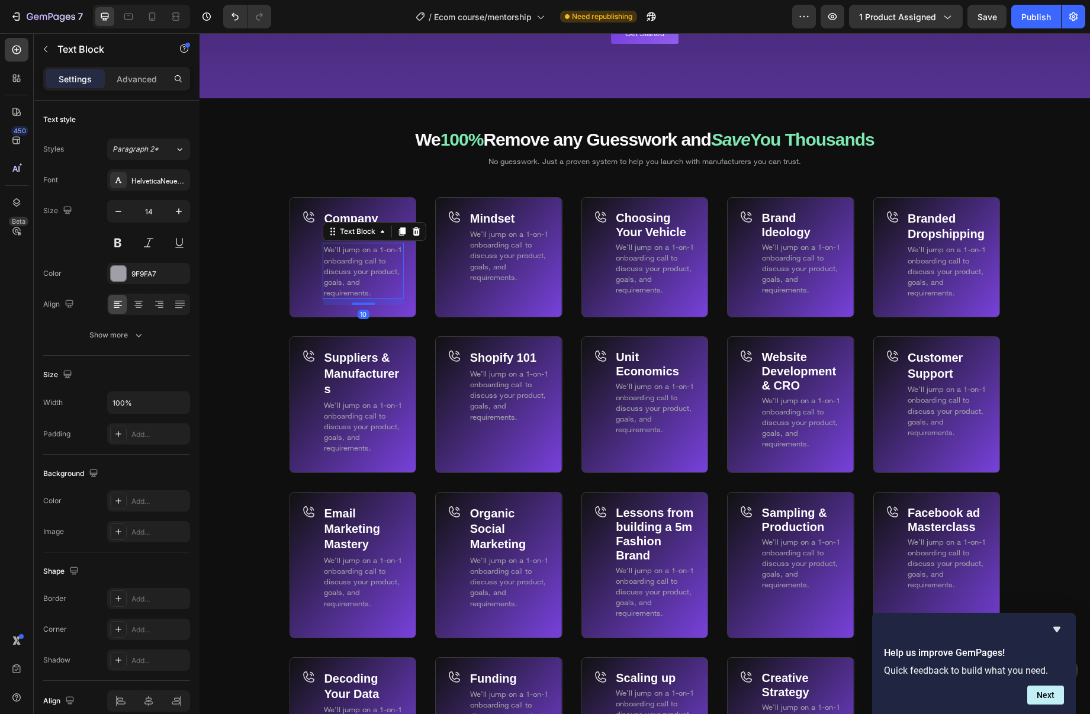
click at [372, 284] on p "We’ll jump on a 1-on-1 onboarding call to discuss your product, goals, and requ…" at bounding box center [363, 271] width 79 height 54
click at [373, 284] on p "We’ll jump on a 1-on-1 onboarding call to discuss your product, goals, and requ…" at bounding box center [363, 271] width 79 height 54
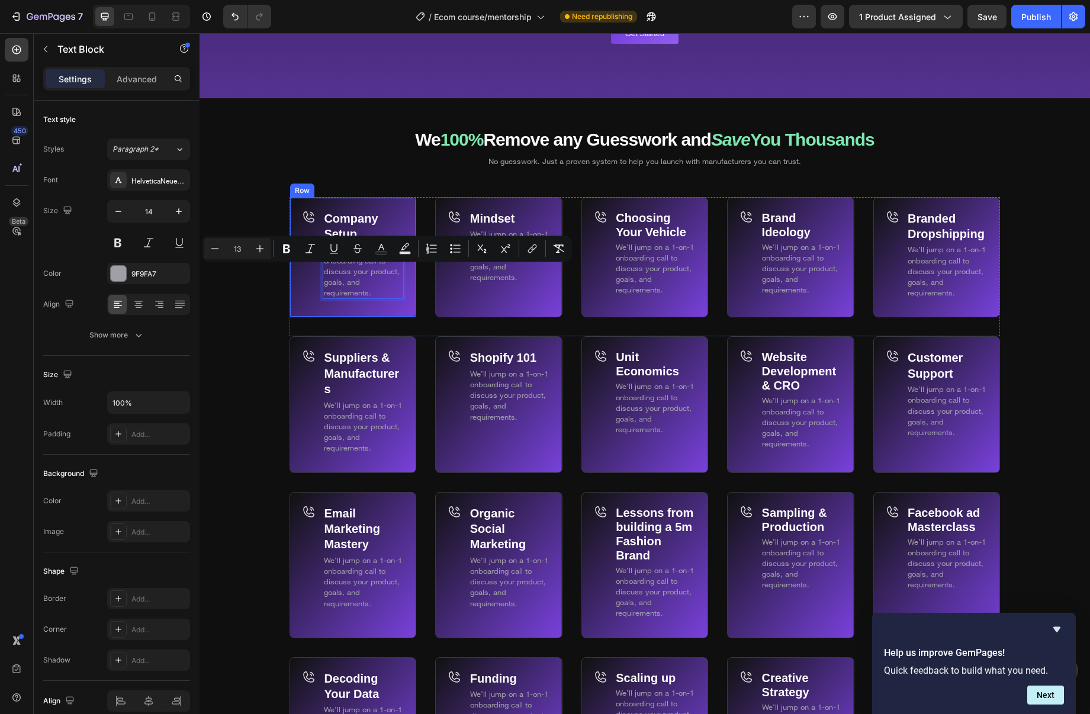
drag, startPoint x: 377, startPoint y: 288, endPoint x: 324, endPoint y: 273, distance: 54.8
click at [322, 273] on div "Company Setup Text Block We’ll jump on a 1-on-1 onboarding call to discuss your…" at bounding box center [353, 257] width 127 height 121
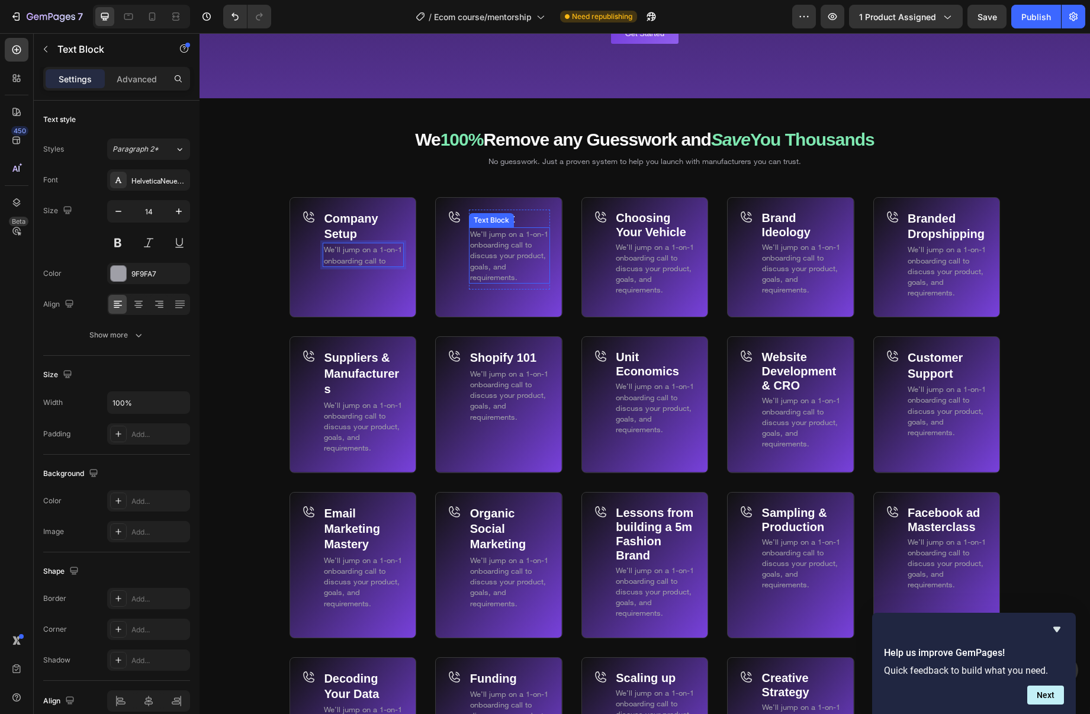
click at [505, 275] on span "We’ll jump on a 1-on-1 onboarding call to discuss your product, goals, and requ…" at bounding box center [509, 255] width 78 height 53
drag, startPoint x: 505, startPoint y: 275, endPoint x: 522, endPoint y: 275, distance: 17.8
click at [506, 274] on span "We’ll jump on a 1-on-1 onboarding call to discuss your product, goals, and requ…" at bounding box center [509, 255] width 78 height 53
drag, startPoint x: 506, startPoint y: 265, endPoint x: 468, endPoint y: 254, distance: 38.8
click at [469, 254] on div "We’ll jump on a 1-on-1 onboarding call to discuss your product, goals, and requ…" at bounding box center [509, 255] width 81 height 56
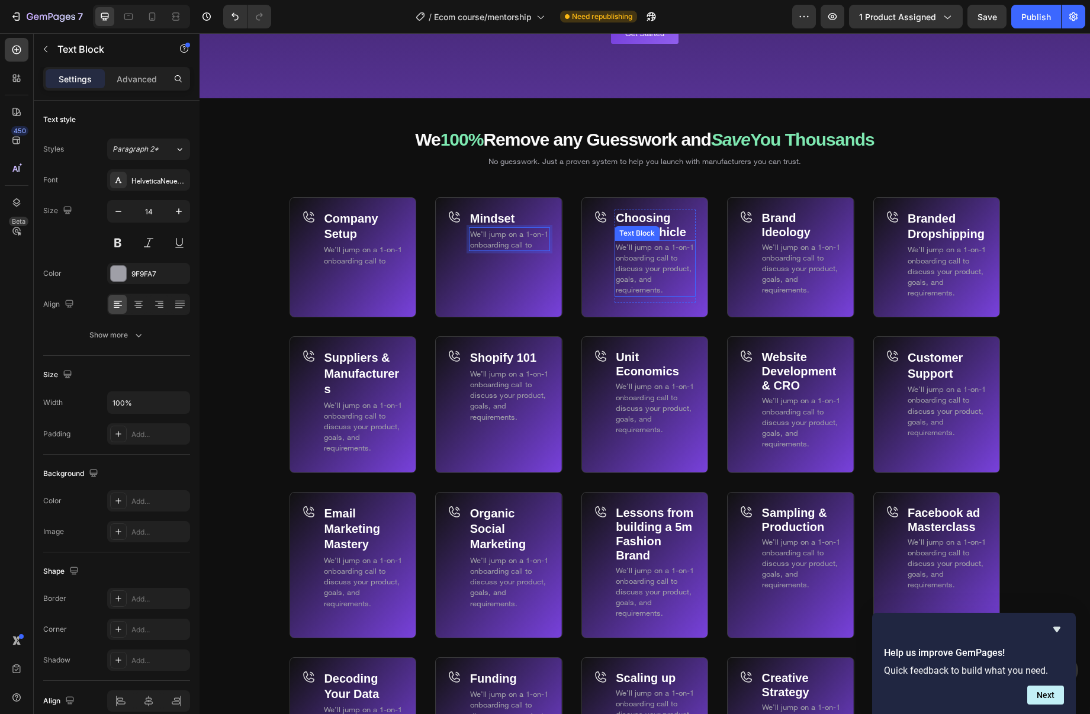
click at [632, 272] on p "We’ll jump on a 1-on-1 onboarding call to discuss your product, goals, and requ…" at bounding box center [655, 269] width 79 height 54
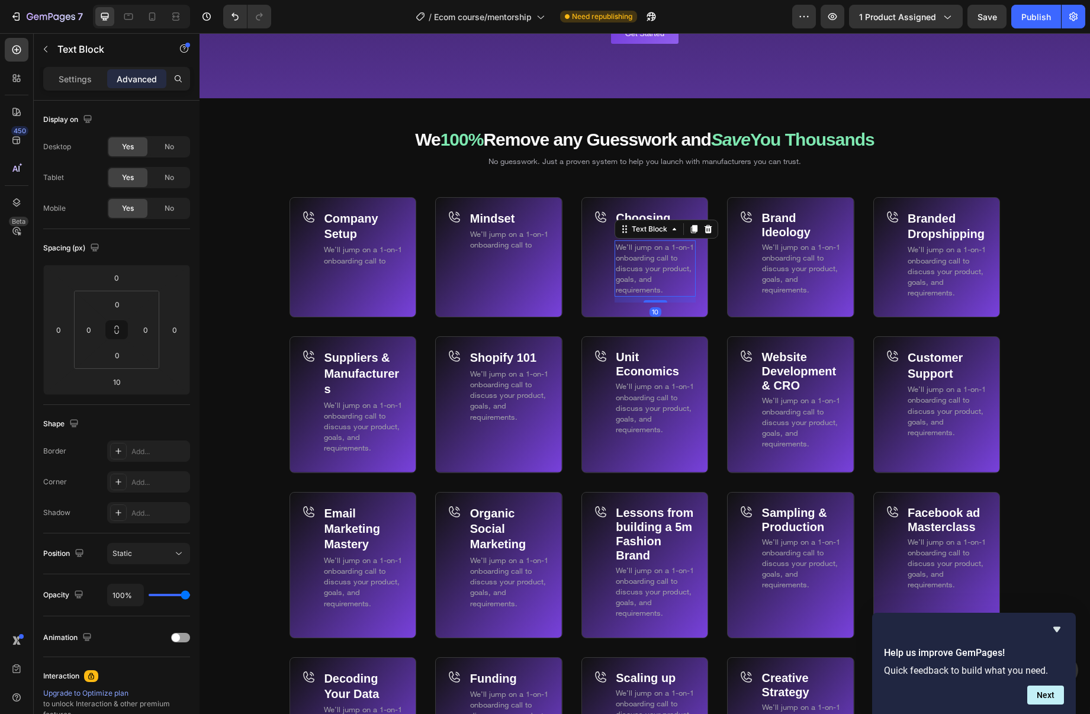
click at [632, 273] on p "We’ll jump on a 1-on-1 onboarding call to discuss your product, goals, and requ…" at bounding box center [655, 269] width 79 height 54
drag, startPoint x: 681, startPoint y: 288, endPoint x: 617, endPoint y: 267, distance: 67.4
click at [617, 267] on p "We’ll jump on a 1-on-1 onboarding call to discuss your product, goals, and requ…" at bounding box center [655, 269] width 79 height 54
click at [792, 281] on span "We’ll jump on a 1-on-1 onboarding call to discuss your product, goals, and requ…" at bounding box center [801, 268] width 78 height 53
click at [793, 282] on p "We’ll jump on a 1-on-1 onboarding call to discuss your product, goals, and requ…" at bounding box center [801, 269] width 79 height 54
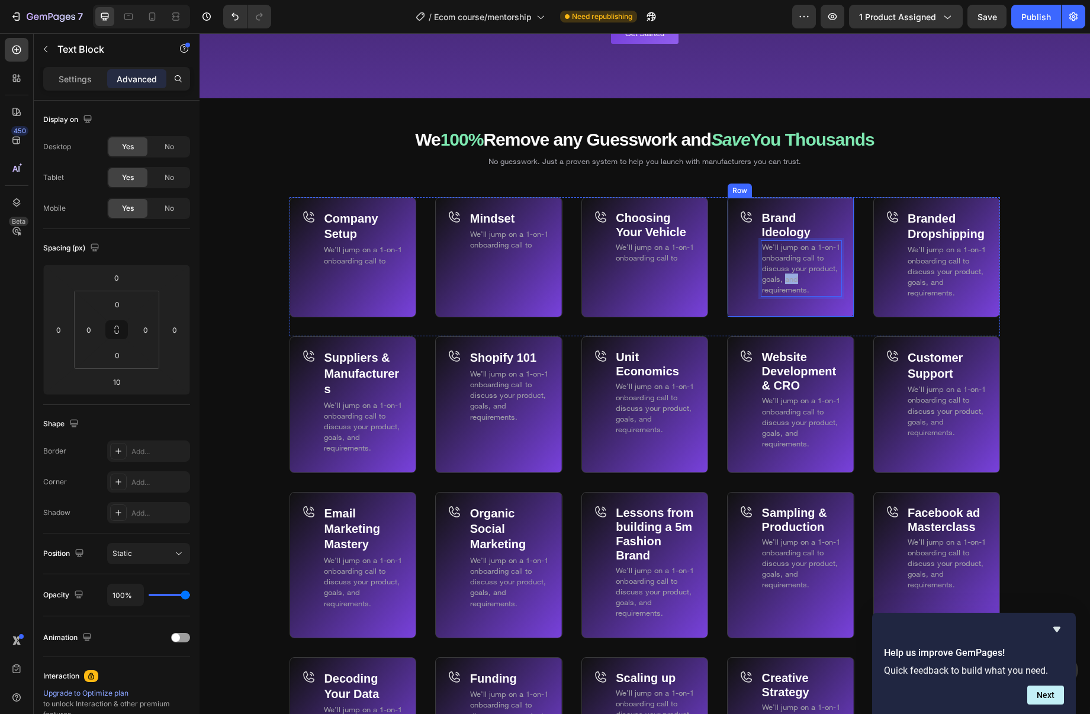
drag, startPoint x: 807, startPoint y: 284, endPoint x: 757, endPoint y: 265, distance: 53.6
click at [757, 266] on div "Brand Ideology Text Block We’ll jump on a 1-on-1 onboarding call to discuss you…" at bounding box center [790, 257] width 127 height 121
click at [966, 296] on p "We’ll jump on a 1-on-1 onboarding call to discuss your product, goals, and requ…" at bounding box center [947, 271] width 79 height 54
click at [965, 296] on p "We’ll jump on a 1-on-1 onboarding call to discuss your product, goals, and requ…" at bounding box center [947, 271] width 79 height 54
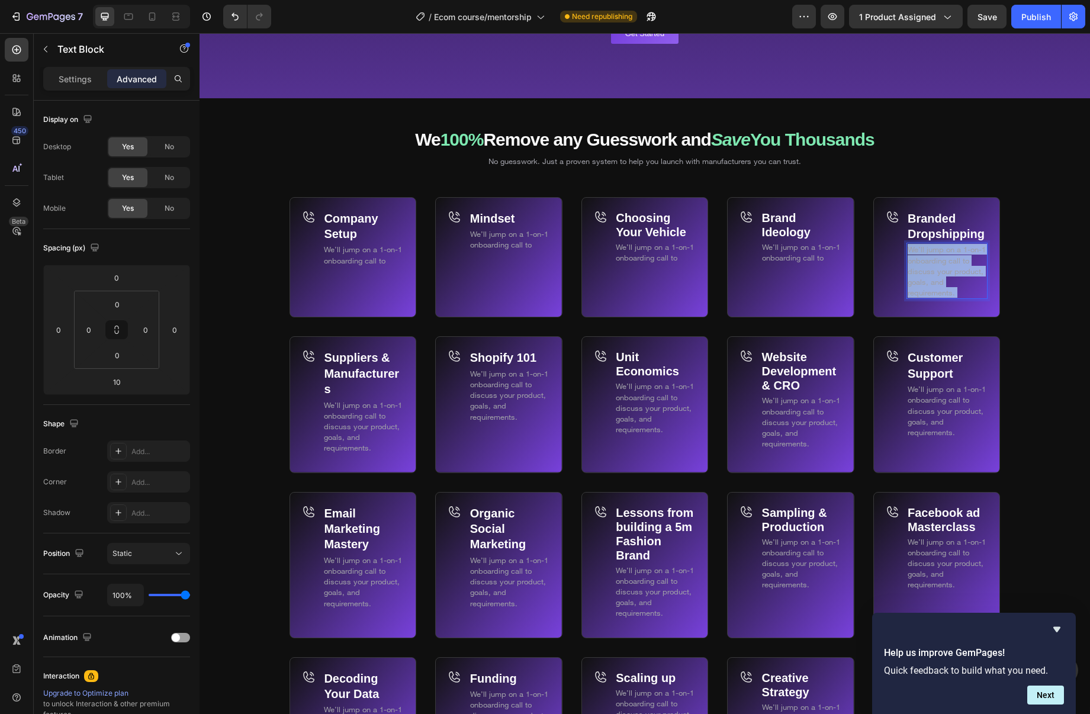
drag, startPoint x: 959, startPoint y: 291, endPoint x: 925, endPoint y: 277, distance: 37.2
click at [902, 270] on div "Branded Dropshipping Text Block We’ll jump on a 1-on-1 onboarding call to discu…" at bounding box center [937, 257] width 127 height 121
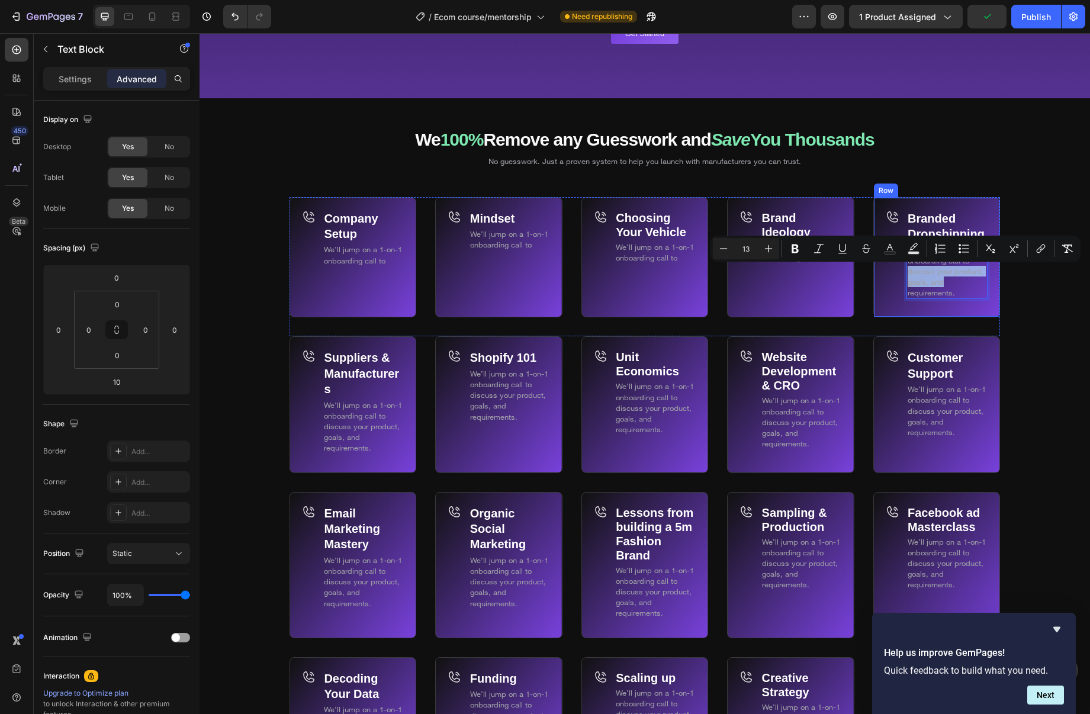
drag, startPoint x: 951, startPoint y: 285, endPoint x: 898, endPoint y: 275, distance: 53.6
click at [898, 275] on div "Branded Dropshipping Text Block We’ll jump on a 1-on-1 onboarding call to discu…" at bounding box center [937, 257] width 127 height 121
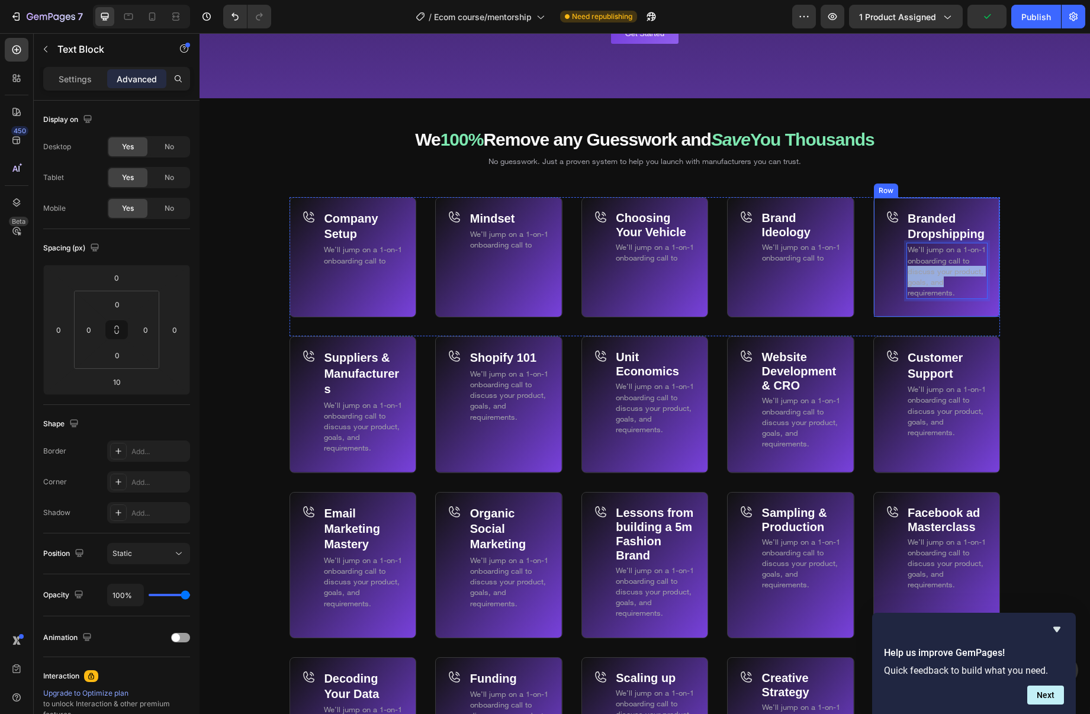
drag, startPoint x: 968, startPoint y: 292, endPoint x: 901, endPoint y: 273, distance: 69.6
click at [901, 273] on div "Branded Dropshipping Text Block We’ll jump on a 1-on-1 onboarding call to discu…" at bounding box center [937, 257] width 127 height 121
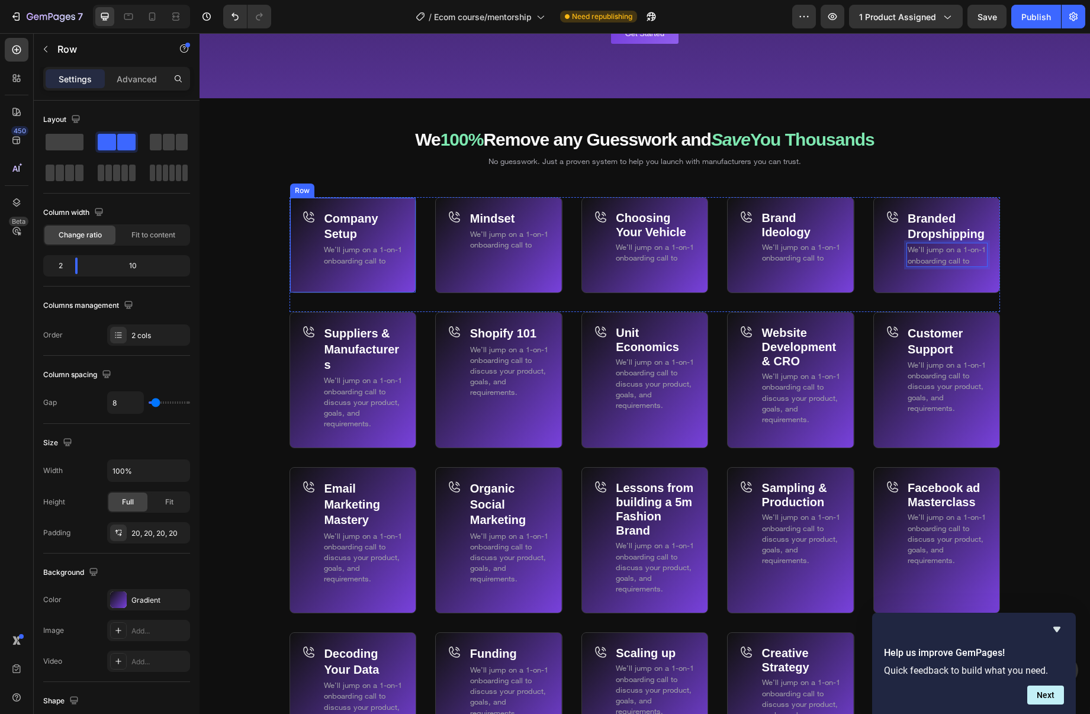
click at [349, 280] on div "Company Setup Text Block We’ll jump on a 1-on-1 onboarding call to Text Block R…" at bounding box center [353, 245] width 127 height 97
click at [67, 0] on body "7 Version history / Ecom course/mentorship Need republishing Preview 1 product …" at bounding box center [545, 0] width 1090 height 0
click at [462, 280] on div "Mindset Text Block We’ll jump on a 1-on-1 onboarding call to Text Block Row Ico…" at bounding box center [498, 245] width 127 height 97
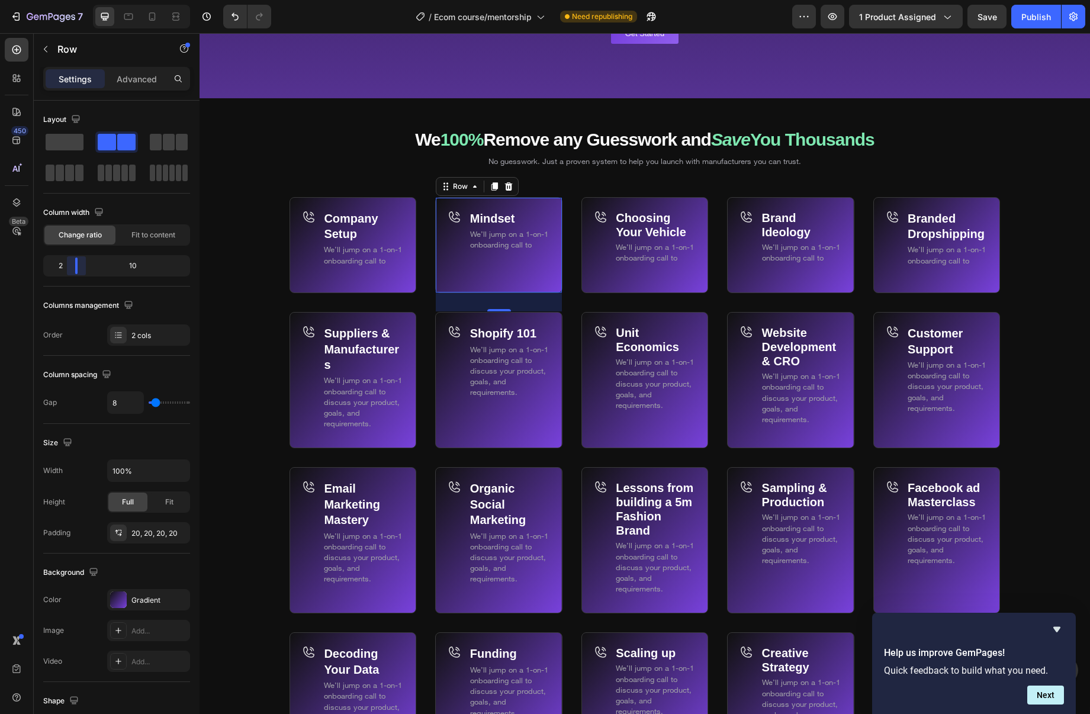
click at [66, 0] on body "7 Version history / Ecom course/mentorship Need republishing Preview 1 product …" at bounding box center [545, 0] width 1090 height 0
click at [594, 265] on div "Icon" at bounding box center [602, 246] width 16 height 72
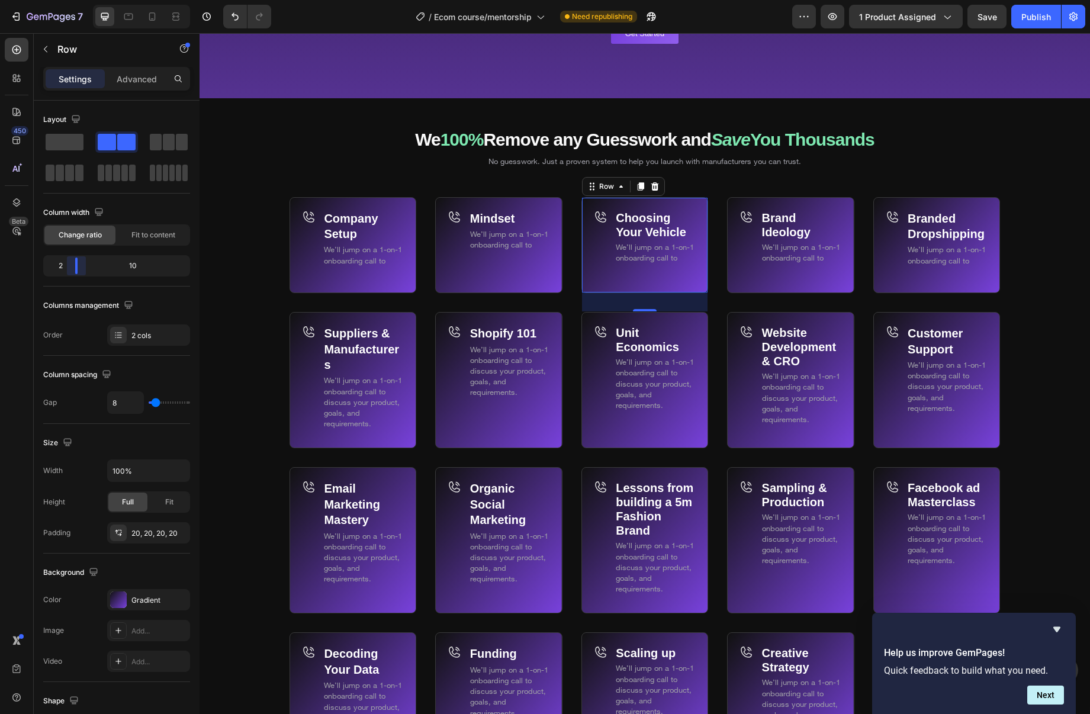
click at [70, 0] on body "7 Version history / Ecom course/mentorship Need republishing Preview 1 product …" at bounding box center [545, 0] width 1090 height 0
click at [468, 275] on div "Mindset Text Block We’ll jump on a 1-on-1 onboarding call to Text Block Row Ico…" at bounding box center [498, 245] width 127 height 97
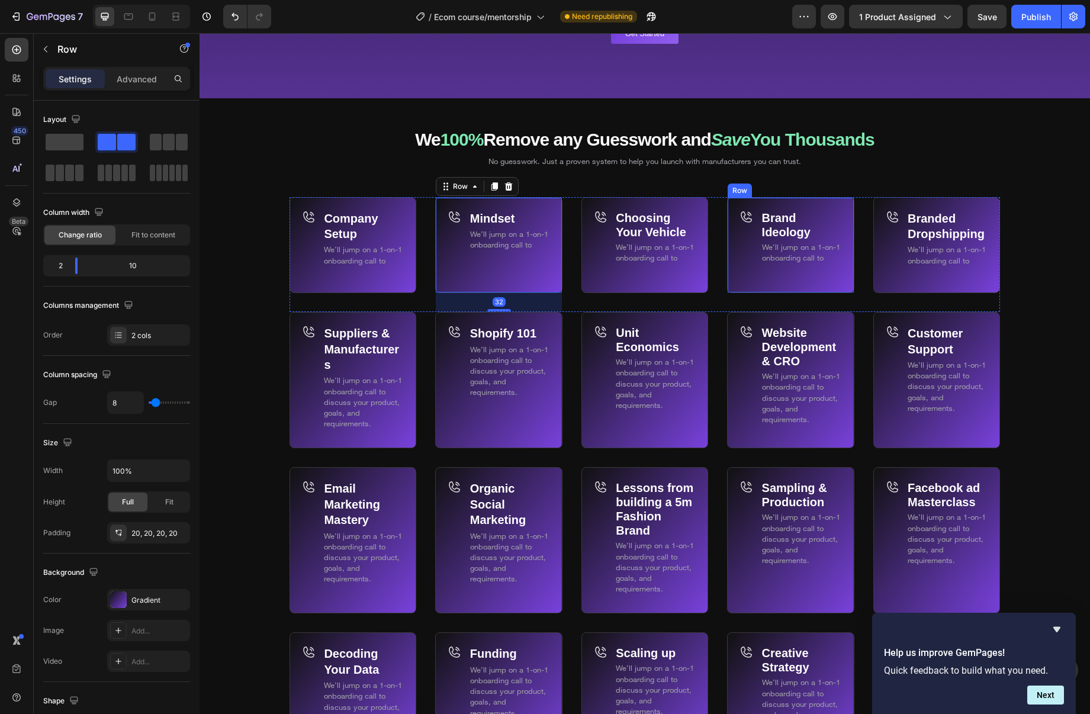
click at [748, 277] on div "Icon" at bounding box center [748, 252] width 16 height 84
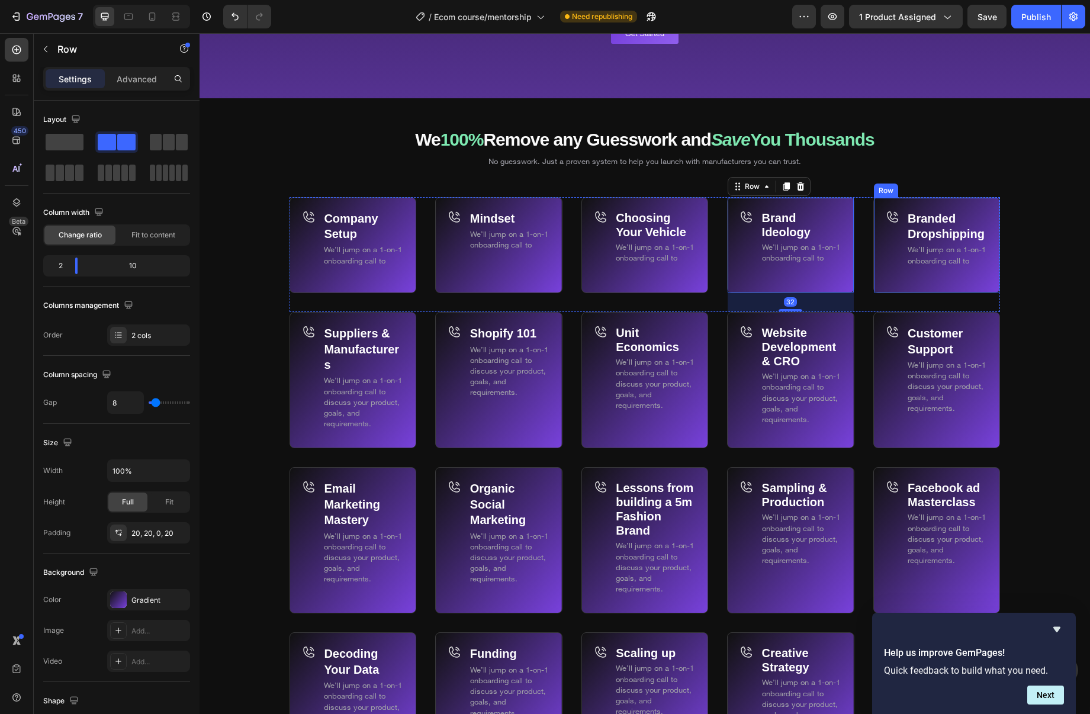
click at [888, 264] on div "Icon" at bounding box center [894, 246] width 16 height 72
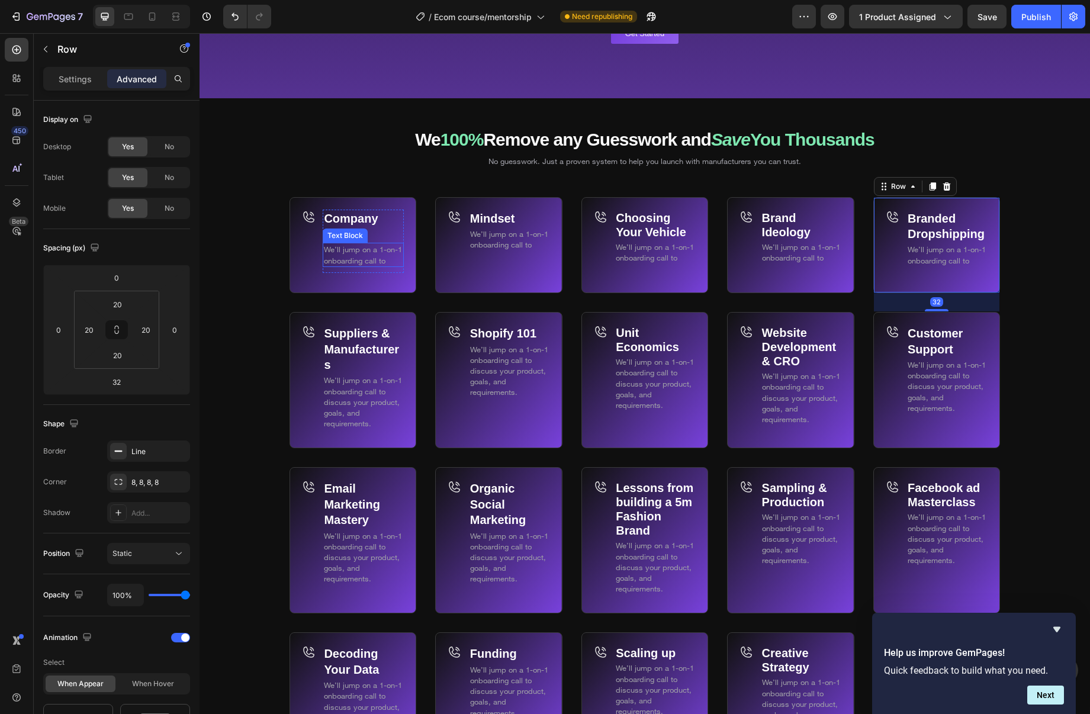
click at [367, 271] on div "Company Setup Text Block We’ll jump on a 1-on-1 onboarding call to Text Block" at bounding box center [363, 241] width 81 height 63
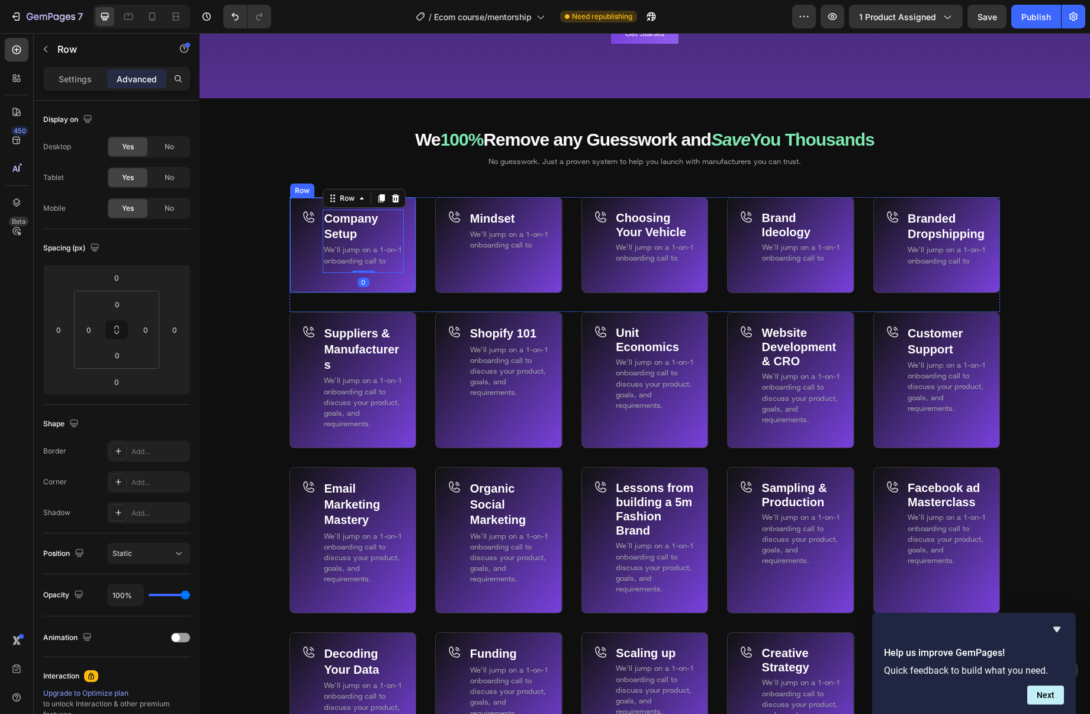
click at [333, 280] on div "Company Setup Text Block We’ll jump on a 1-on-1 onboarding call to Text Block R…" at bounding box center [363, 246] width 81 height 72
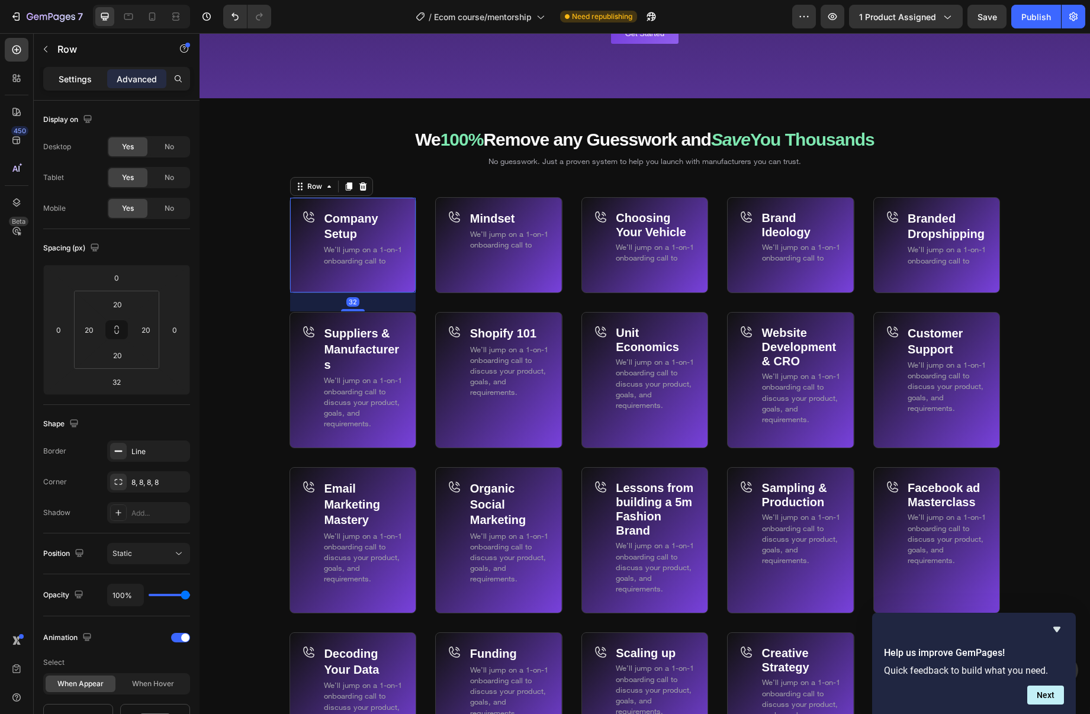
click at [84, 75] on p "Settings" at bounding box center [75, 79] width 33 height 12
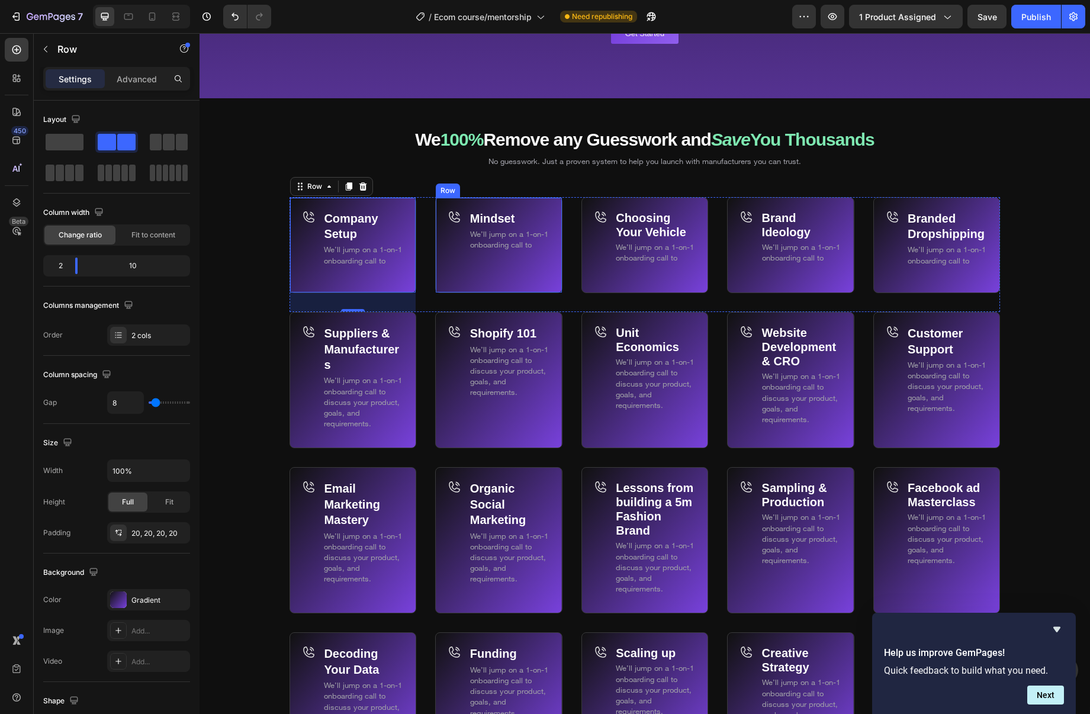
click at [514, 267] on div "Mindset Text Block We’ll jump on a 1-on-1 onboarding call to Text Block Row" at bounding box center [509, 246] width 81 height 72
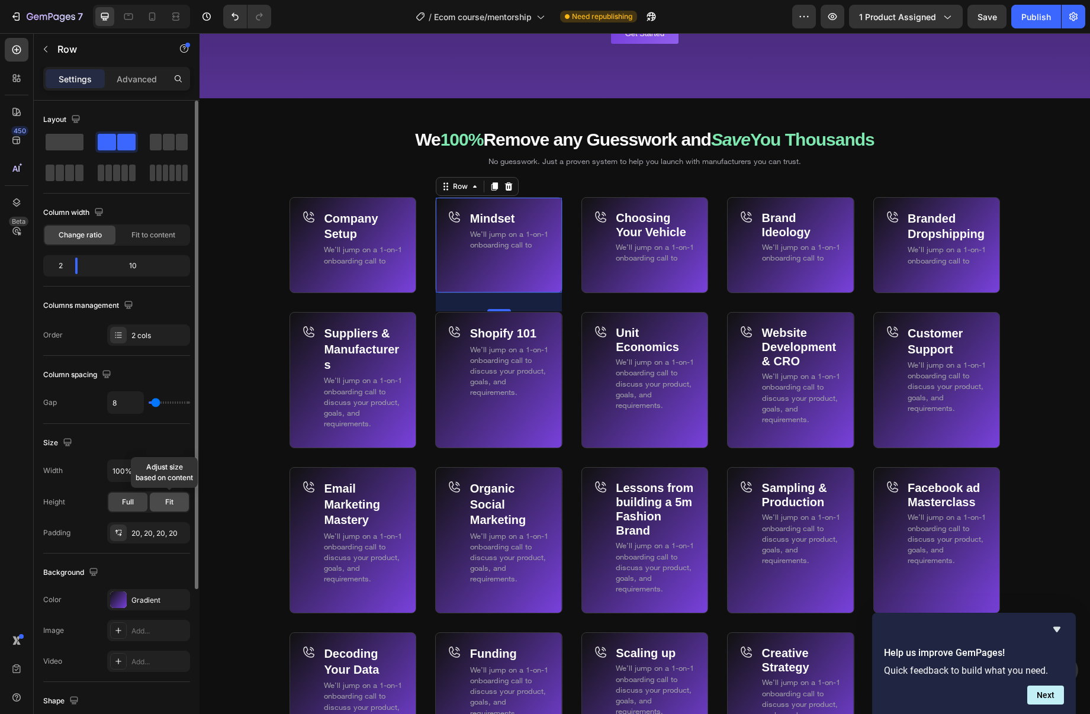
click at [168, 502] on span "Fit" at bounding box center [169, 502] width 8 height 11
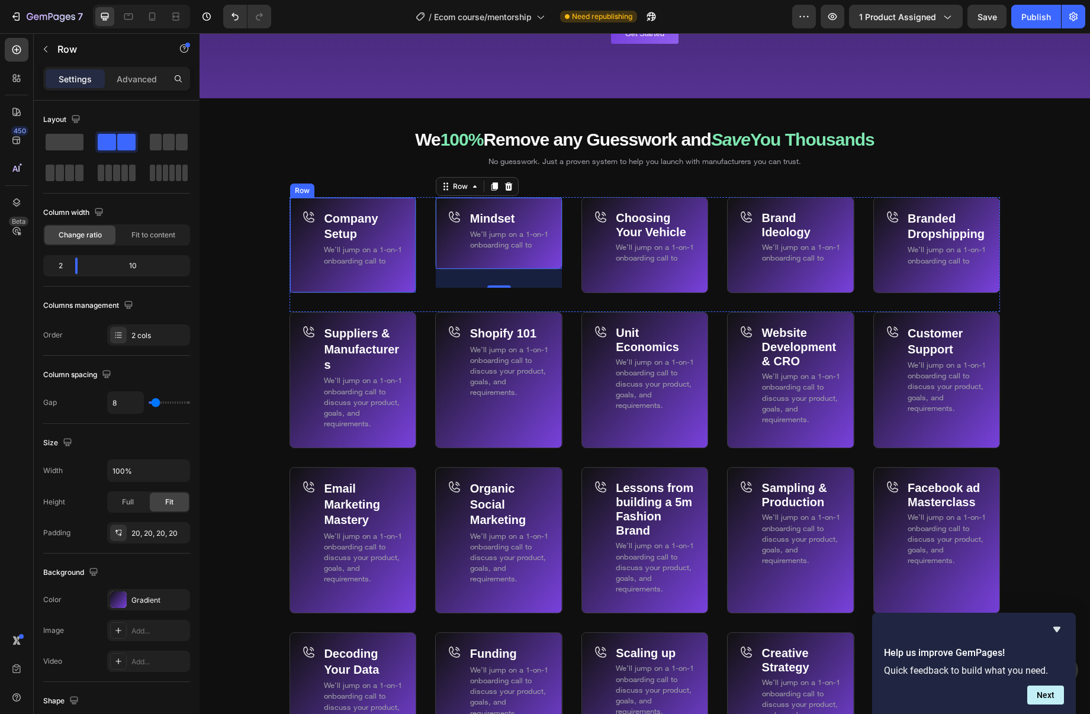
click at [390, 273] on div "Company Setup Text Block We’ll jump on a 1-on-1 onboarding call to Text Block R…" at bounding box center [363, 246] width 81 height 72
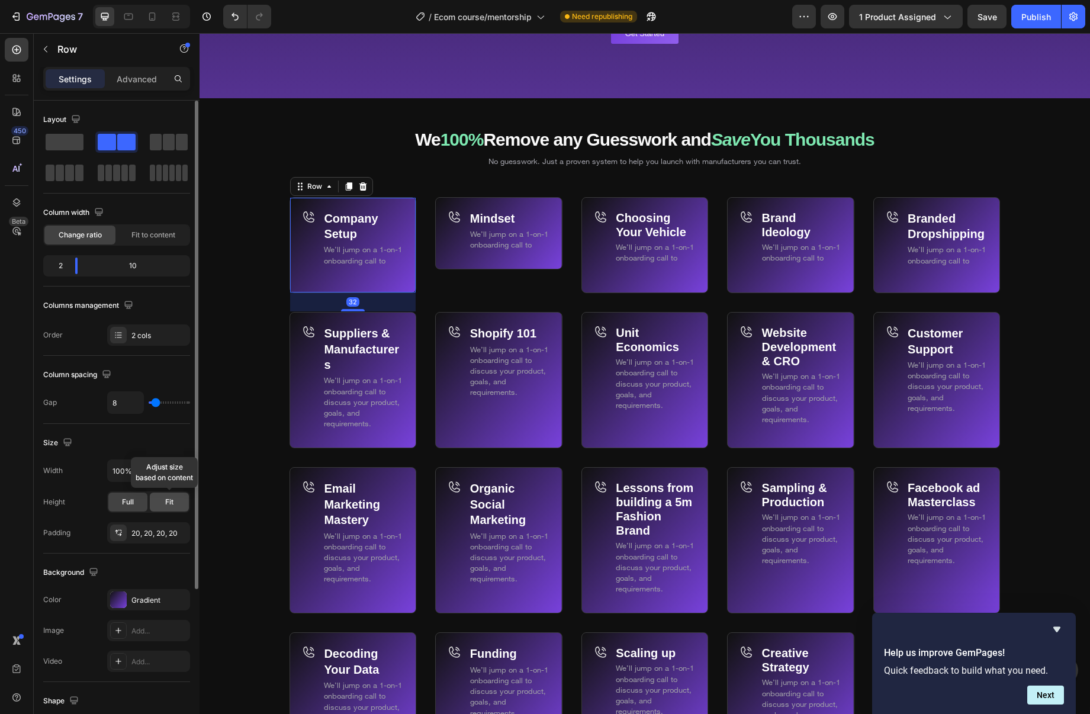
click at [172, 496] on div "Fit" at bounding box center [169, 502] width 39 height 19
click at [701, 274] on div "Choosing Your Vehicle Text Block We’ll jump on a 1-on-1 onboarding call to Text…" at bounding box center [645, 245] width 127 height 97
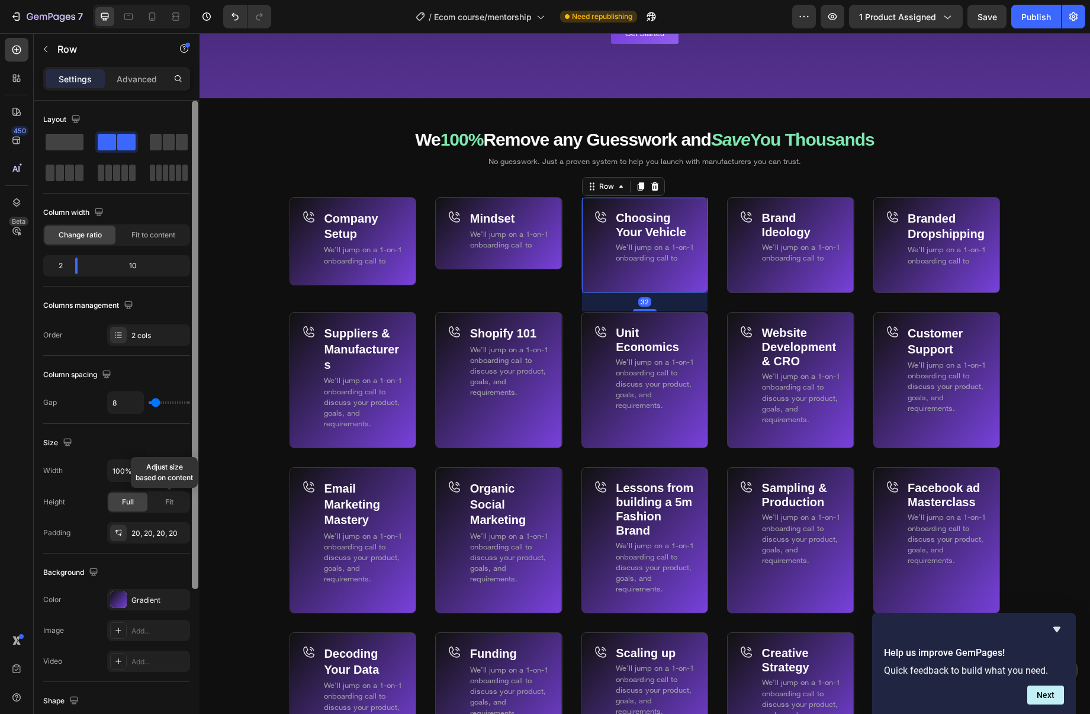
drag, startPoint x: 176, startPoint y: 499, endPoint x: 191, endPoint y: 498, distance: 14.3
click at [176, 499] on div "Fit" at bounding box center [169, 502] width 39 height 19
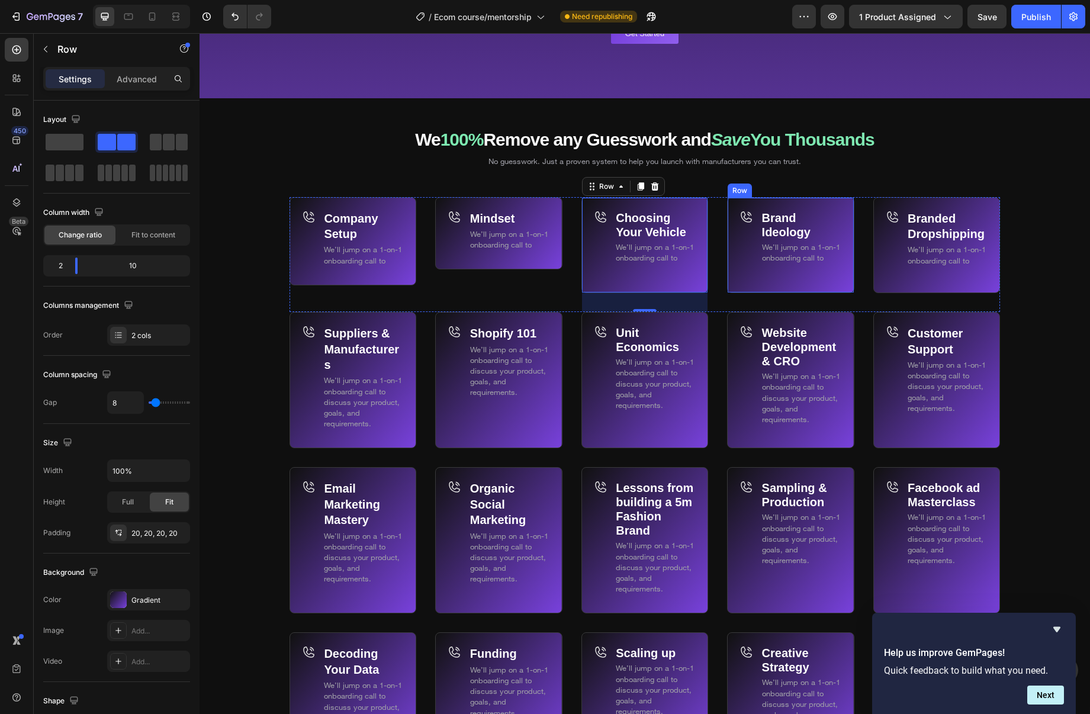
click at [765, 282] on div "Brand Ideology Text Block We’ll jump on a 1-on-1 onboarding call to Text Block …" at bounding box center [801, 252] width 81 height 84
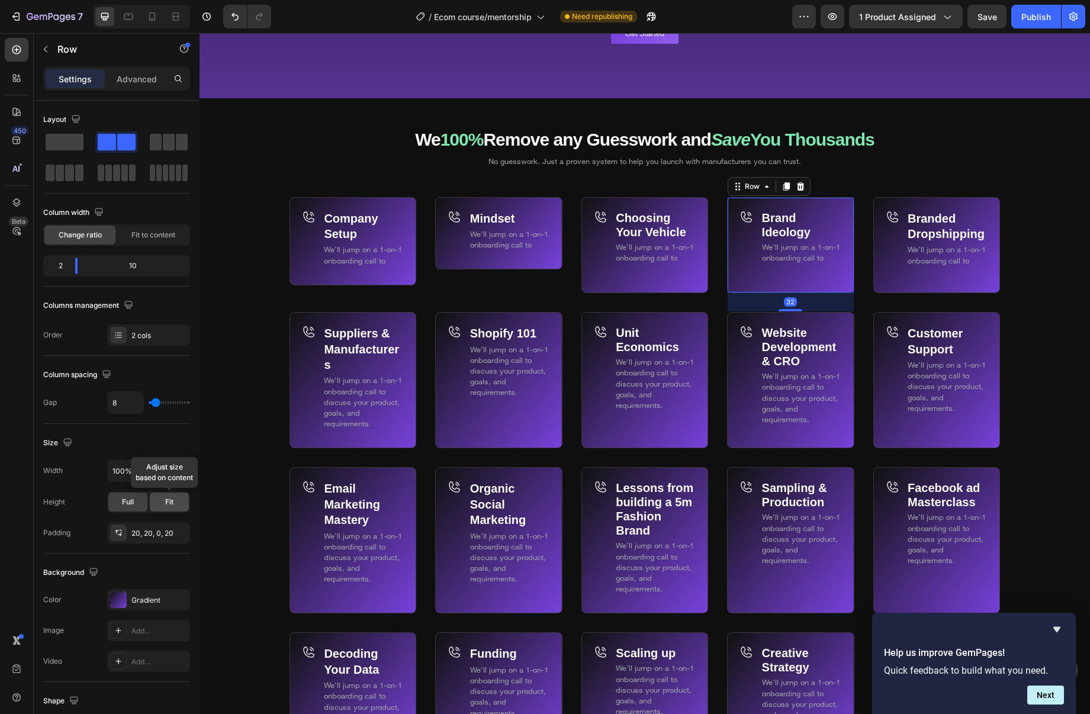
click at [172, 494] on div "Fit" at bounding box center [169, 502] width 39 height 19
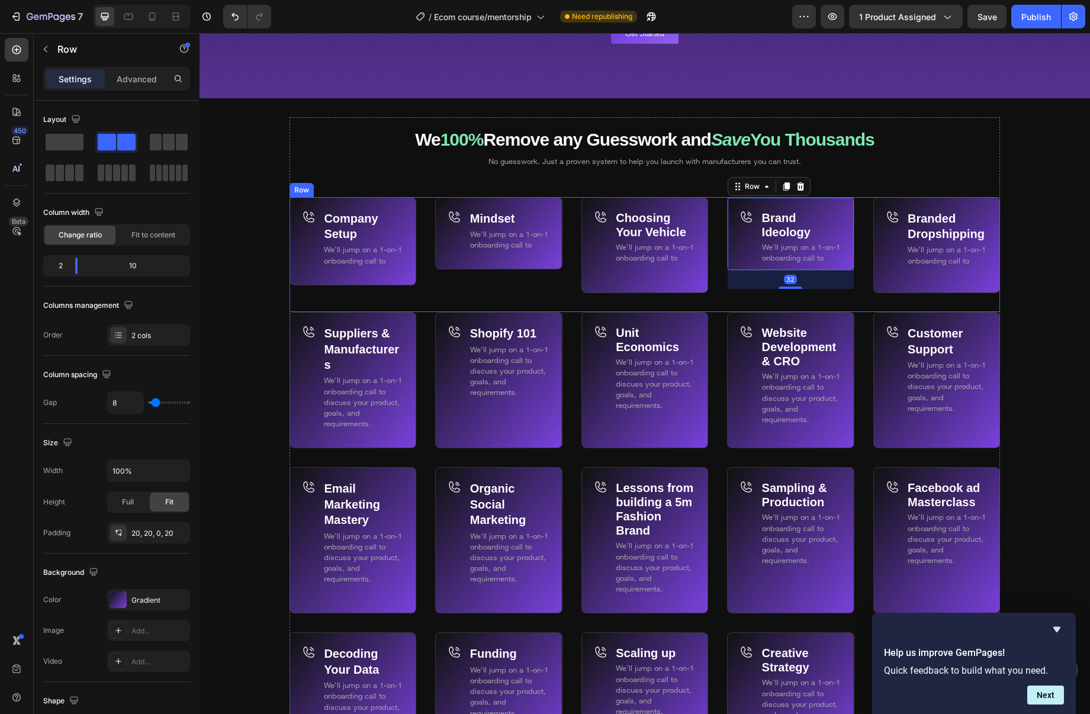
click at [901, 275] on div "Icon" at bounding box center [894, 246] width 16 height 72
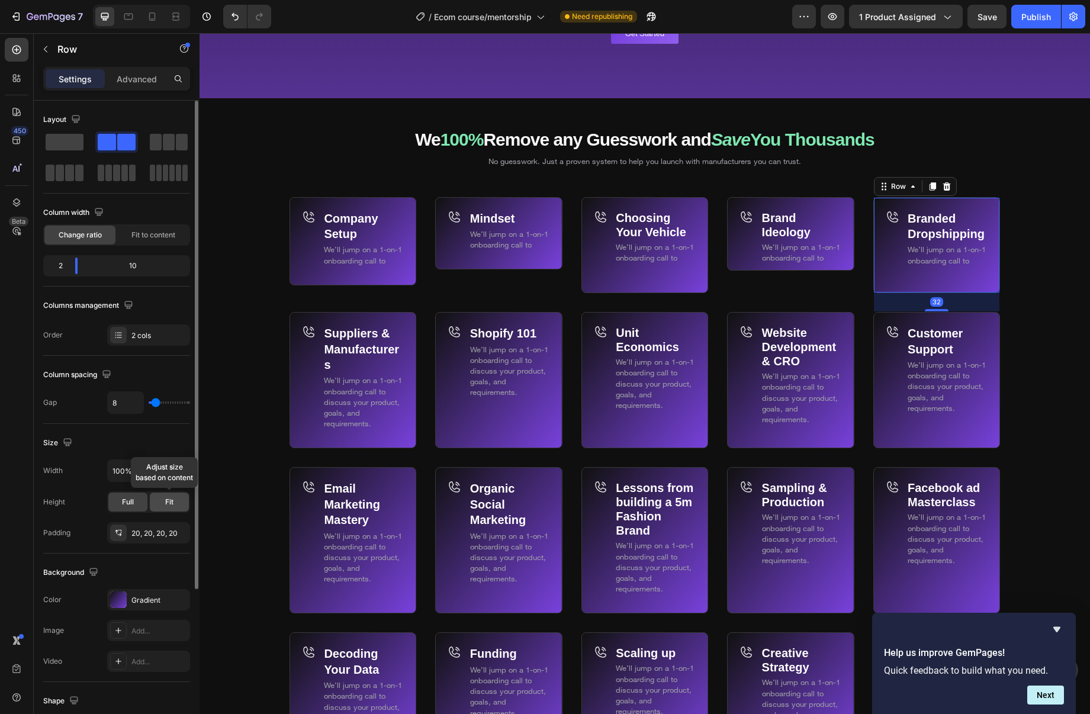
click at [169, 497] on span "Fit" at bounding box center [169, 502] width 8 height 11
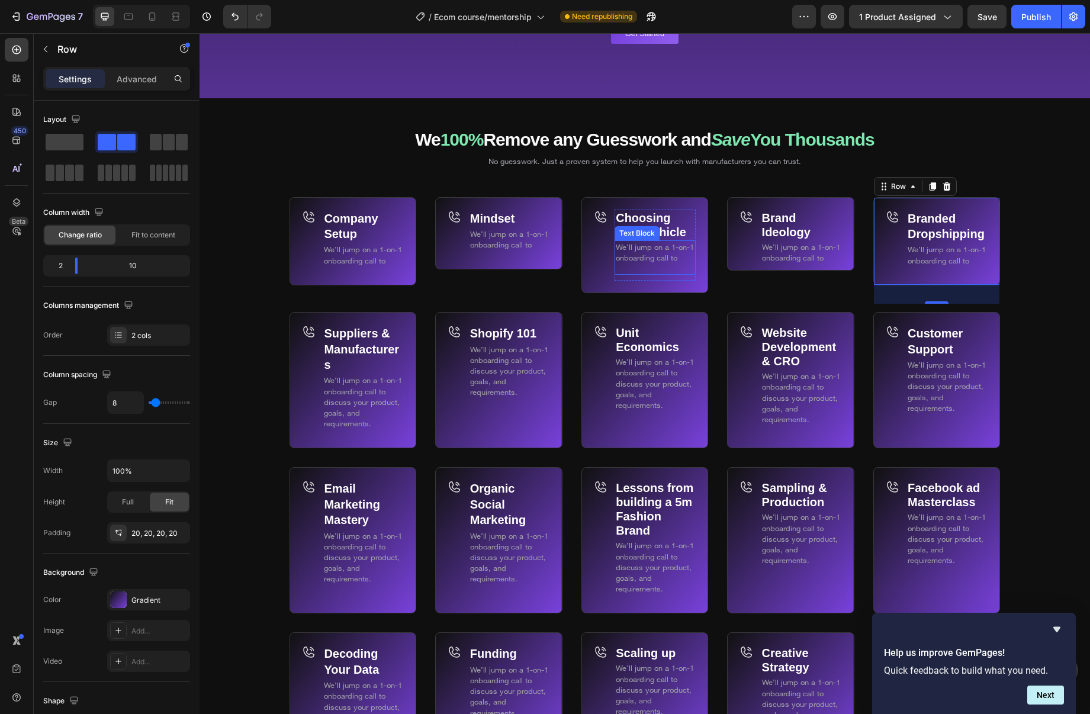
click at [643, 258] on span "We’ll jump on a 1-on-1 onboarding call to" at bounding box center [655, 252] width 78 height 20
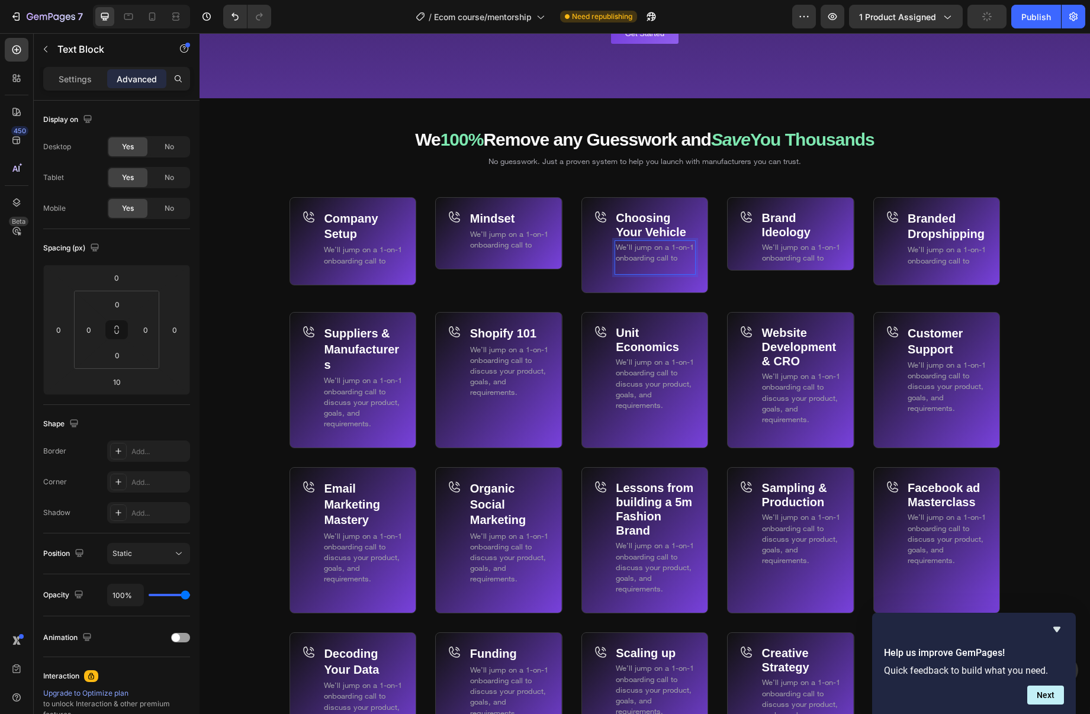
click at [646, 265] on p "Rich Text Editor. Editing area: main" at bounding box center [655, 268] width 79 height 11
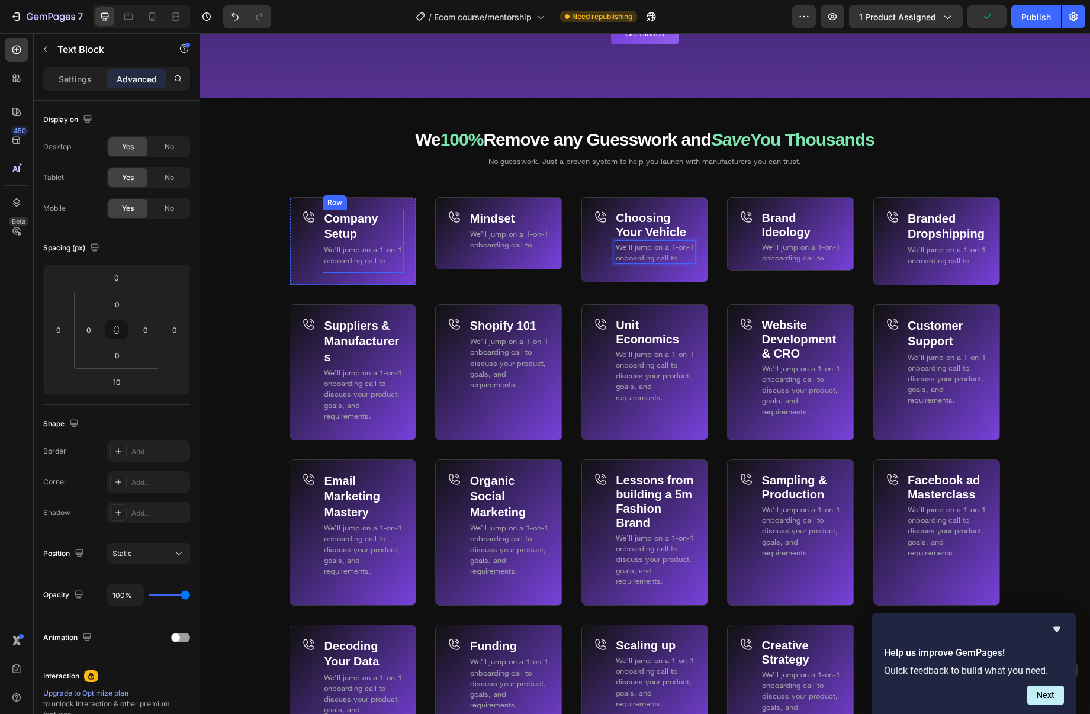
click at [340, 269] on div "Company Setup Text Block We’ll jump on a 1-on-1 onboarding call to Text Block" at bounding box center [363, 241] width 81 height 63
click at [345, 269] on div "Company Setup Text Block We’ll jump on a 1-on-1 onboarding call to Text Block" at bounding box center [363, 241] width 81 height 63
drag, startPoint x: 344, startPoint y: 267, endPoint x: 373, endPoint y: 265, distance: 29.1
click at [344, 267] on div "Company Setup Text Block We’ll jump on a 1-on-1 onboarding call to Text Block" at bounding box center [363, 241] width 81 height 63
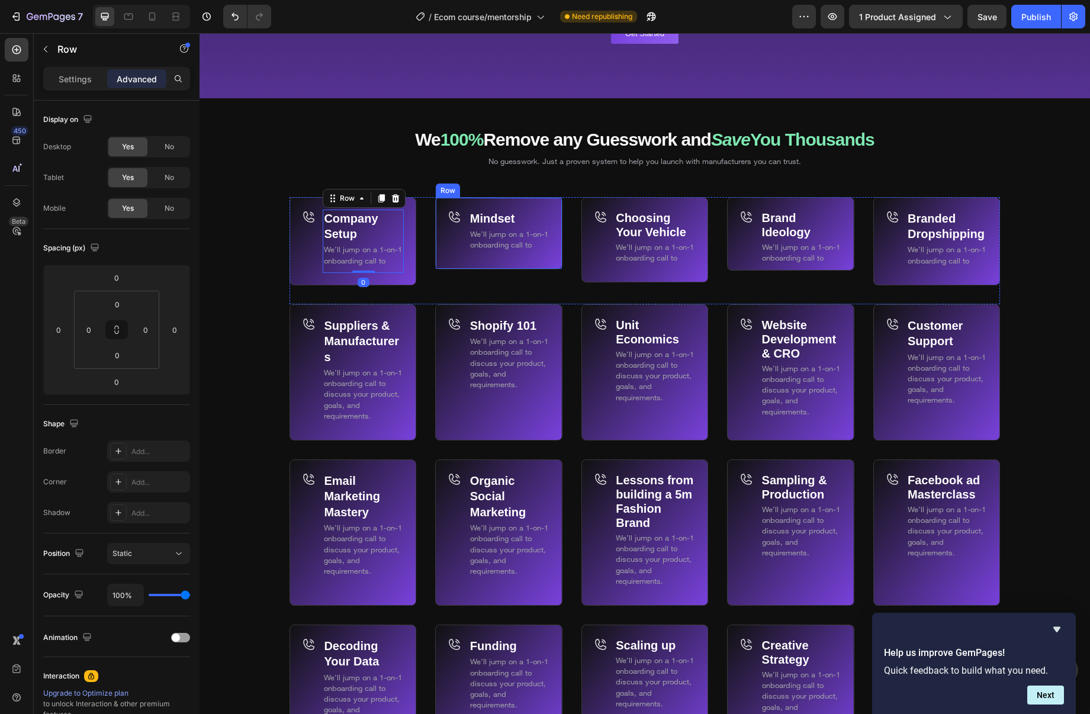
click at [517, 261] on div "Mindset Text Block We’ll jump on a 1-on-1 onboarding call to Text Block Row Ico…" at bounding box center [498, 233] width 127 height 73
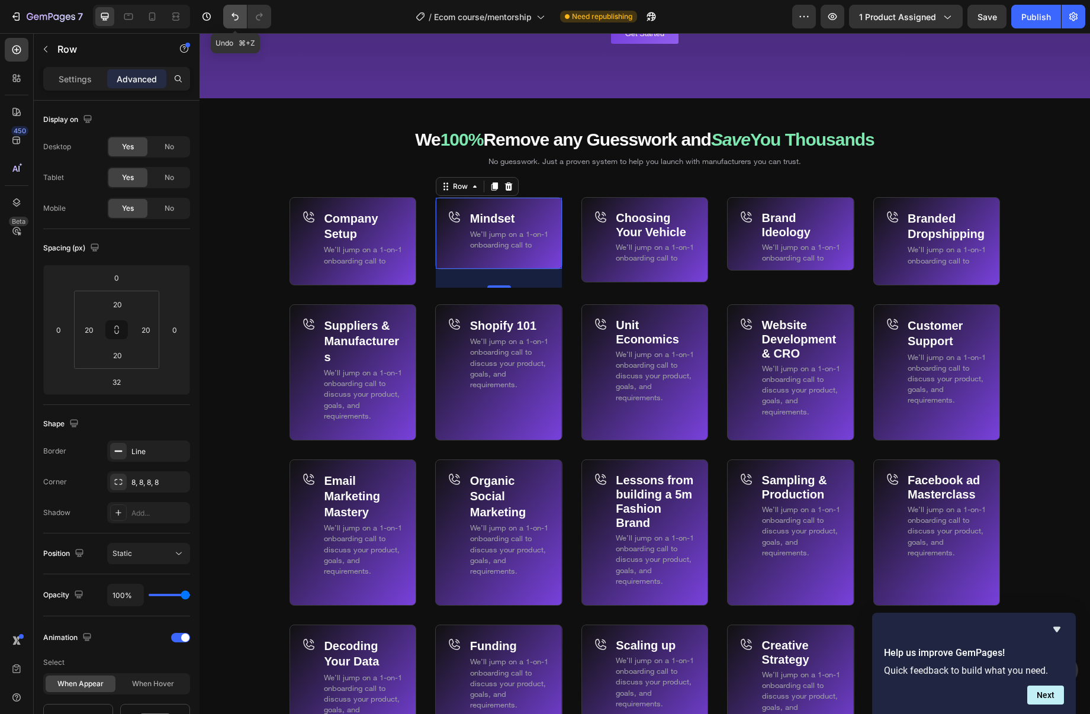
click at [230, 9] on button "Undo/Redo" at bounding box center [235, 17] width 24 height 24
click at [239, 17] on icon "Undo/Redo" at bounding box center [235, 17] width 12 height 12
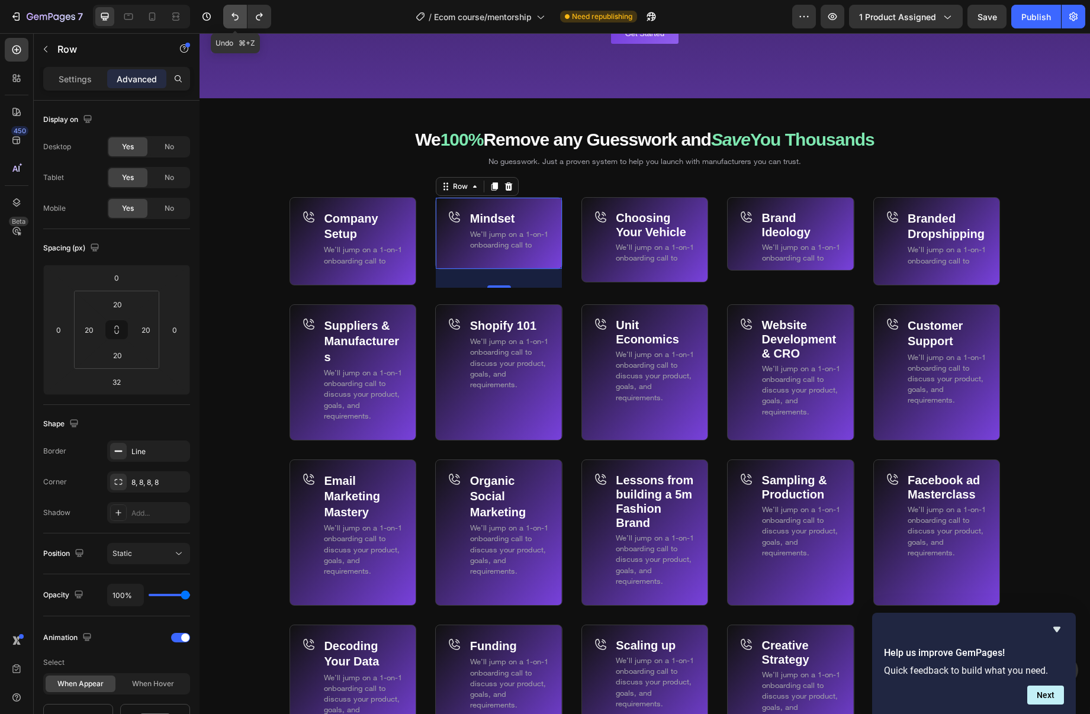
click at [239, 17] on icon "Undo/Redo" at bounding box center [235, 17] width 12 height 12
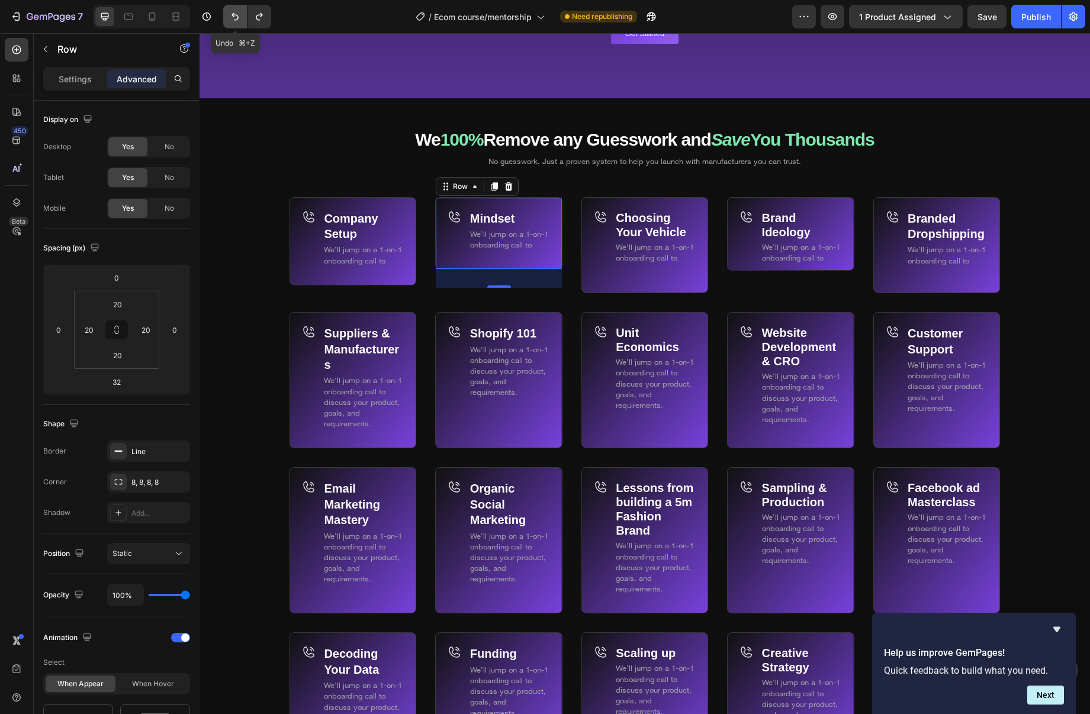
click at [239, 17] on icon "Undo/Redo" at bounding box center [235, 17] width 12 height 12
click at [239, 18] on icon "Undo/Redo" at bounding box center [235, 17] width 12 height 12
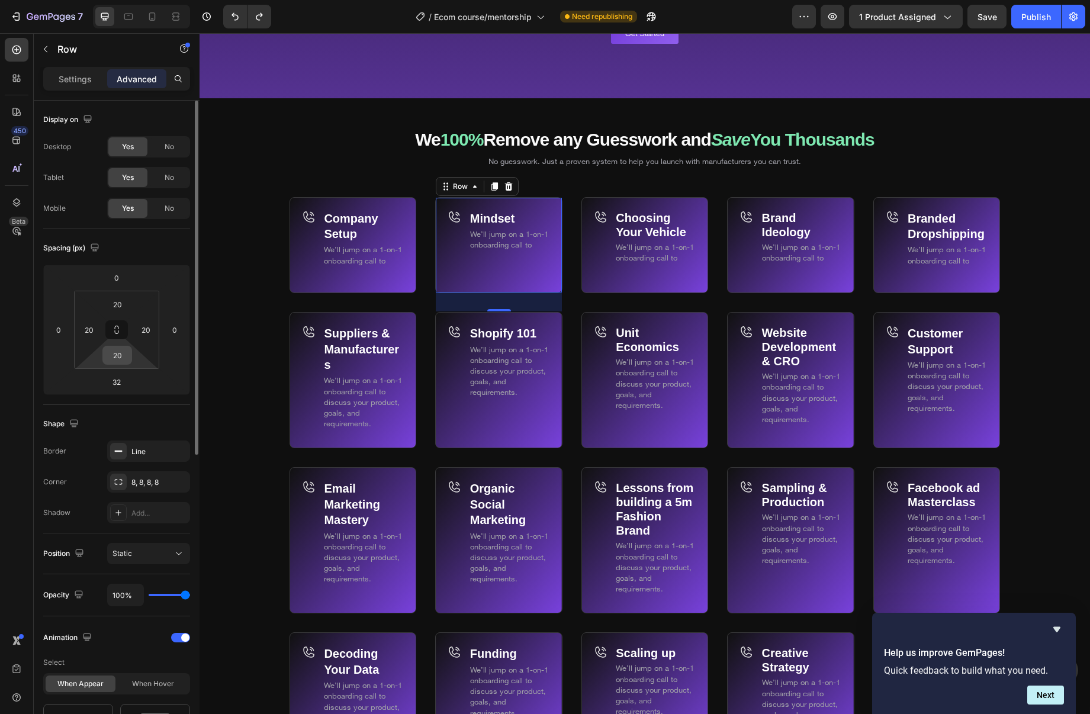
click at [112, 352] on input "20" at bounding box center [117, 355] width 24 height 18
type input "0"
click at [394, 271] on div "Company Setup Text Block We’ll jump on a 1-on-1 onboarding call to Text Block" at bounding box center [363, 241] width 81 height 63
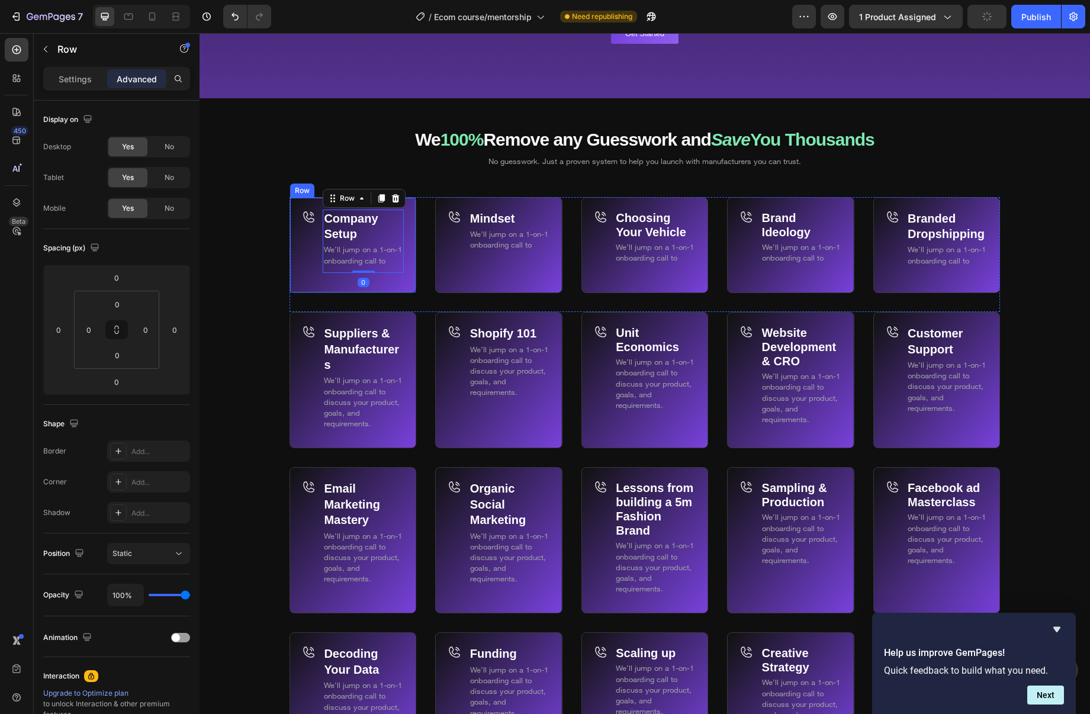
click at [390, 281] on div "Company Setup Text Block We’ll jump on a 1-on-1 onboarding call to Text Block R…" at bounding box center [353, 245] width 127 height 97
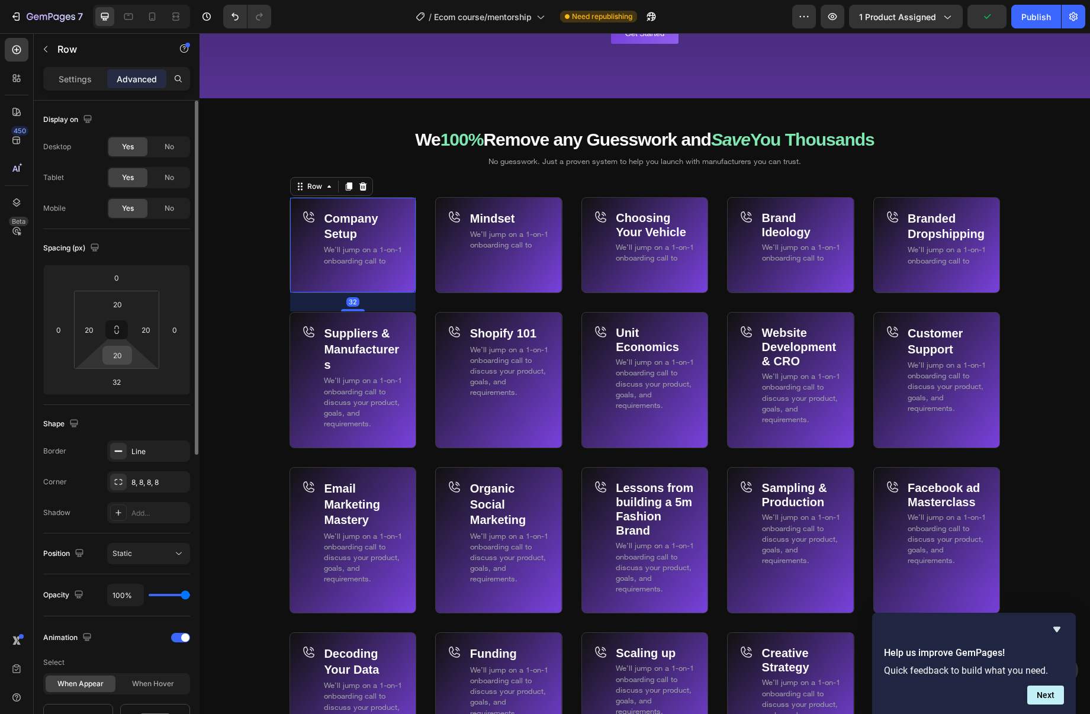
click at [118, 357] on input "20" at bounding box center [117, 355] width 24 height 18
type input "0"
drag, startPoint x: 754, startPoint y: 272, endPoint x: 597, endPoint y: 316, distance: 162.8
click at [754, 272] on div "Icon" at bounding box center [748, 252] width 16 height 84
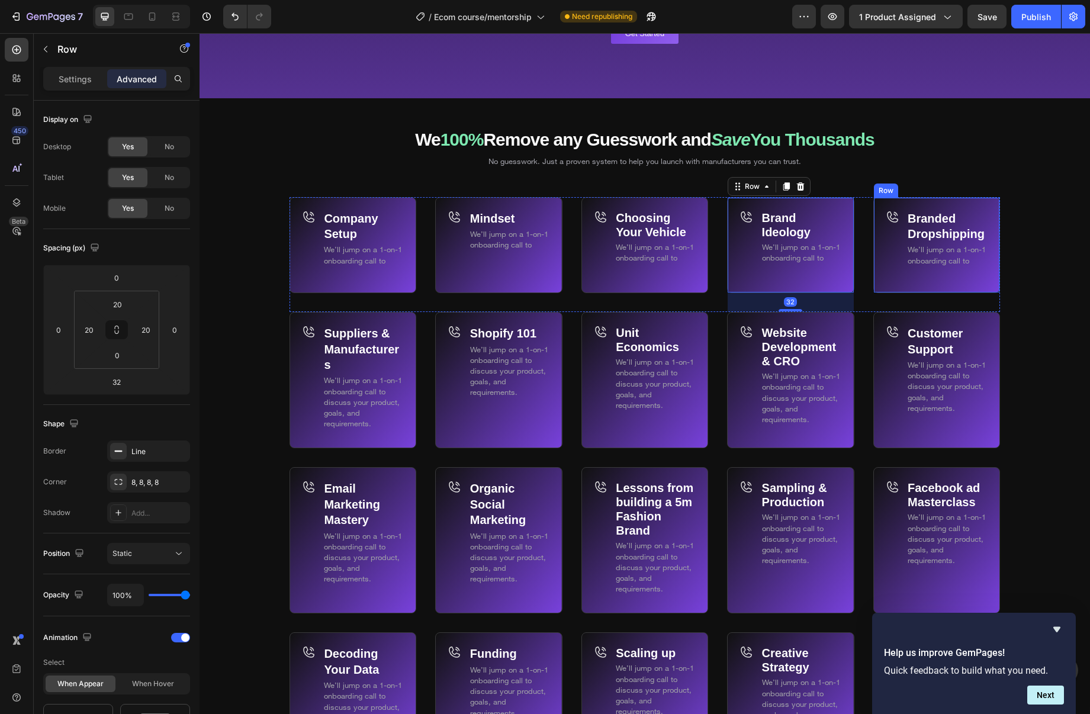
click at [933, 270] on div "Branded Dropshipping Text Block We’ll jump on a 1-on-1 onboarding call to Text …" at bounding box center [947, 241] width 81 height 63
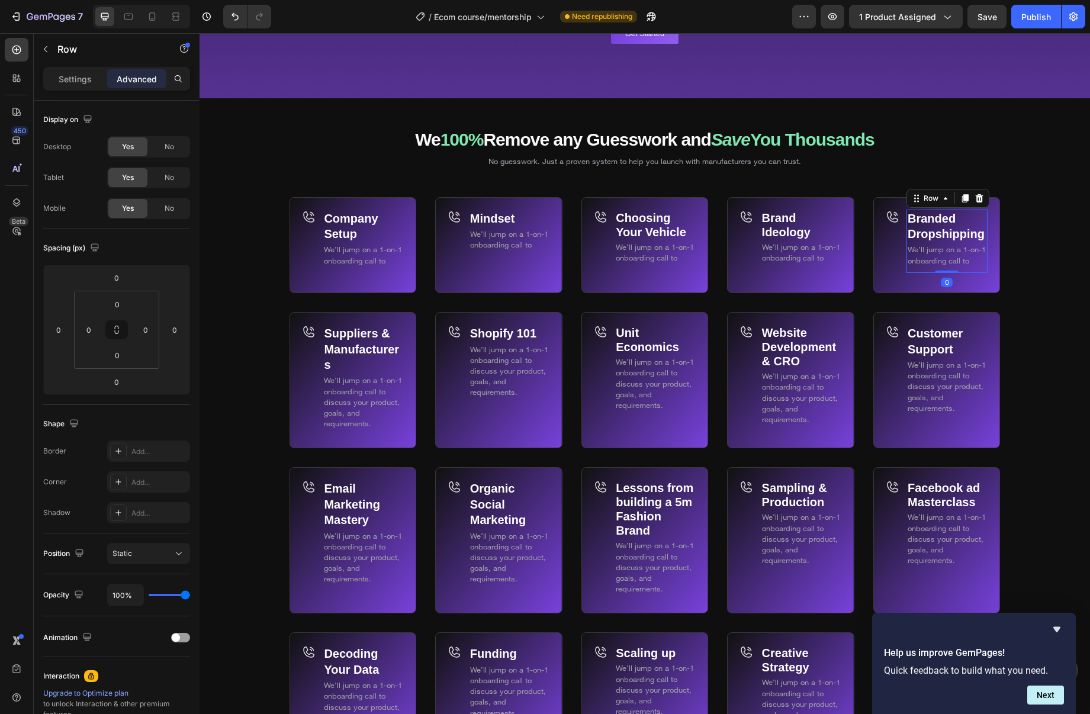
click at [908, 283] on div "Branded Dropshipping Text Block We’ll jump on a 1-on-1 onboarding call to Text …" at bounding box center [937, 245] width 127 height 97
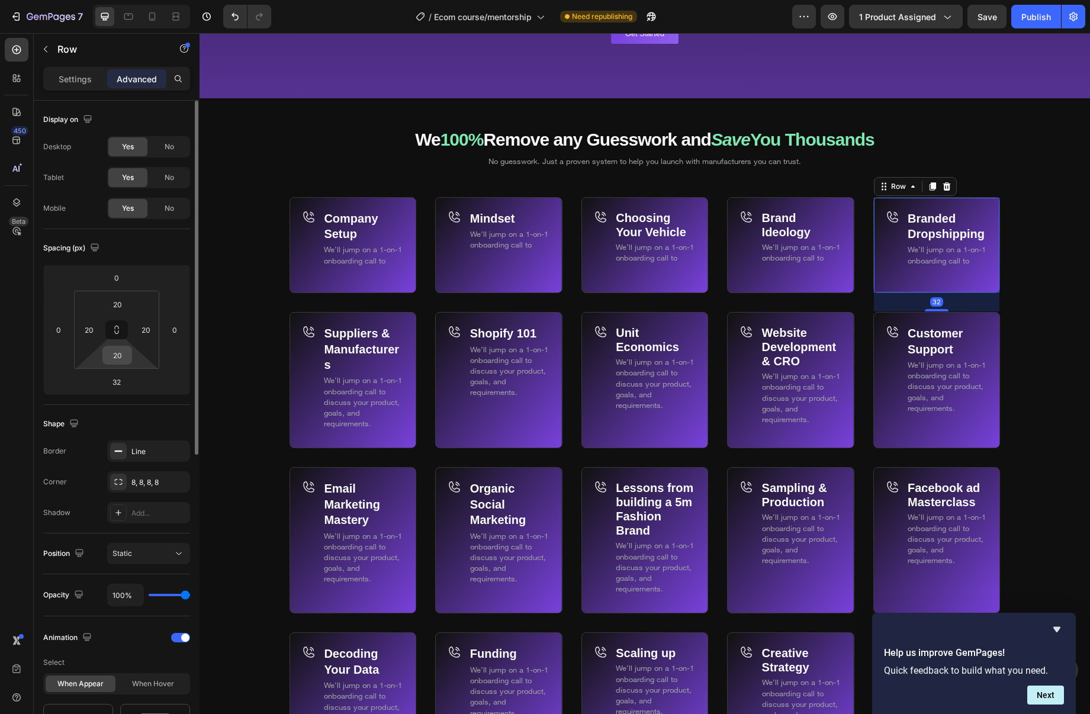
click at [127, 358] on input "20" at bounding box center [117, 355] width 24 height 18
type input "0"
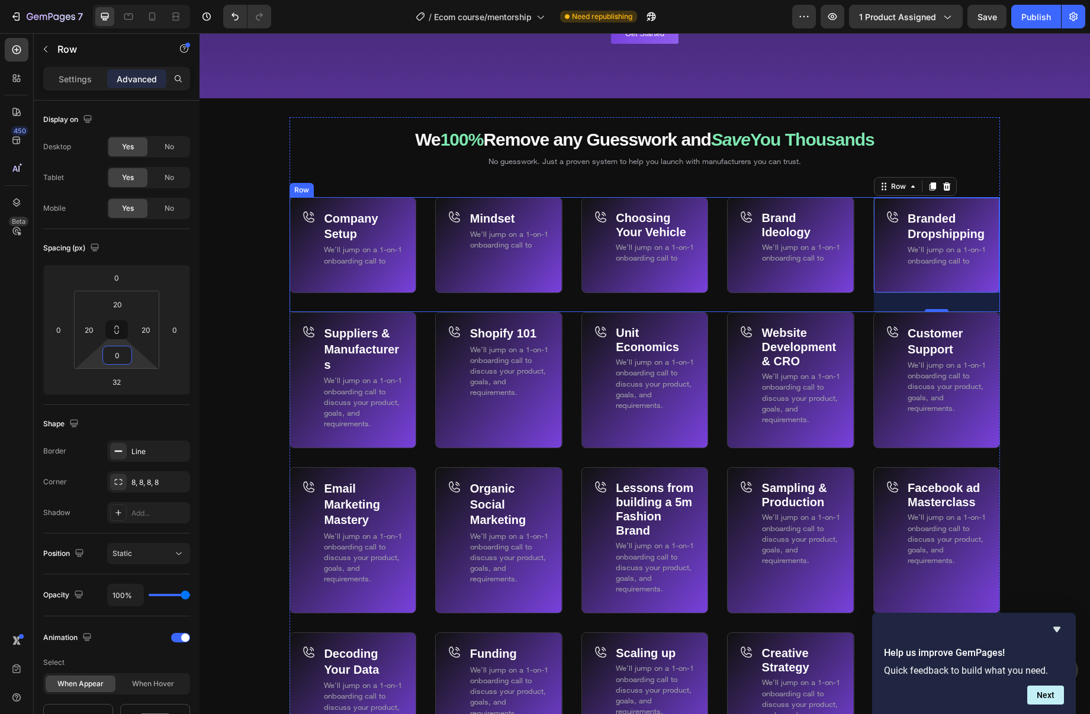
click at [646, 299] on div "Choosing Your Vehicle Text Block We’ll jump on a 1-on-1 onboarding call to Text…" at bounding box center [645, 254] width 127 height 115
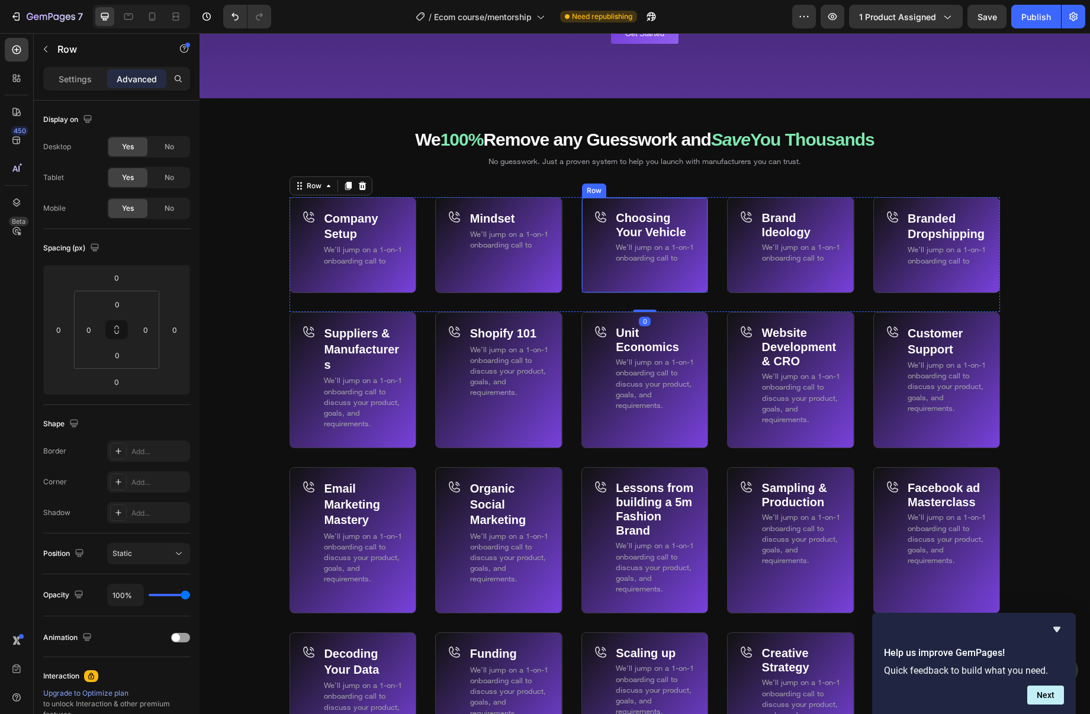
click at [620, 285] on div "Choosing Your Vehicle Text Block We’ll jump on a 1-on-1 onboarding call to Text…" at bounding box center [645, 245] width 127 height 97
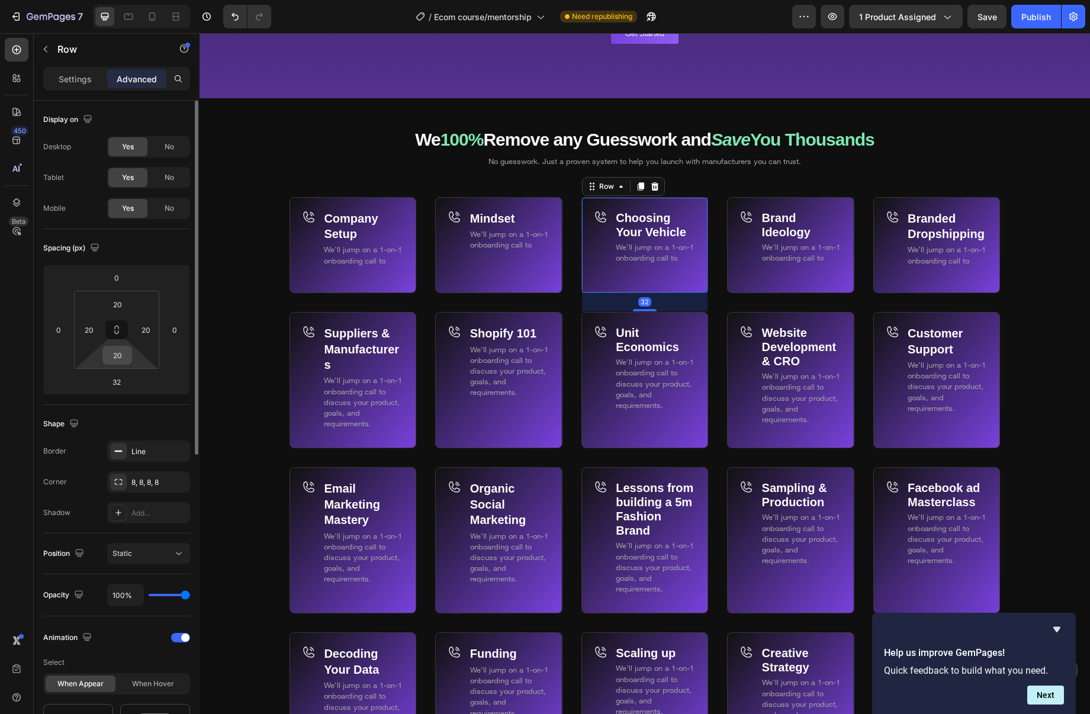
click at [123, 355] on input "20" at bounding box center [117, 355] width 24 height 18
type input "0"
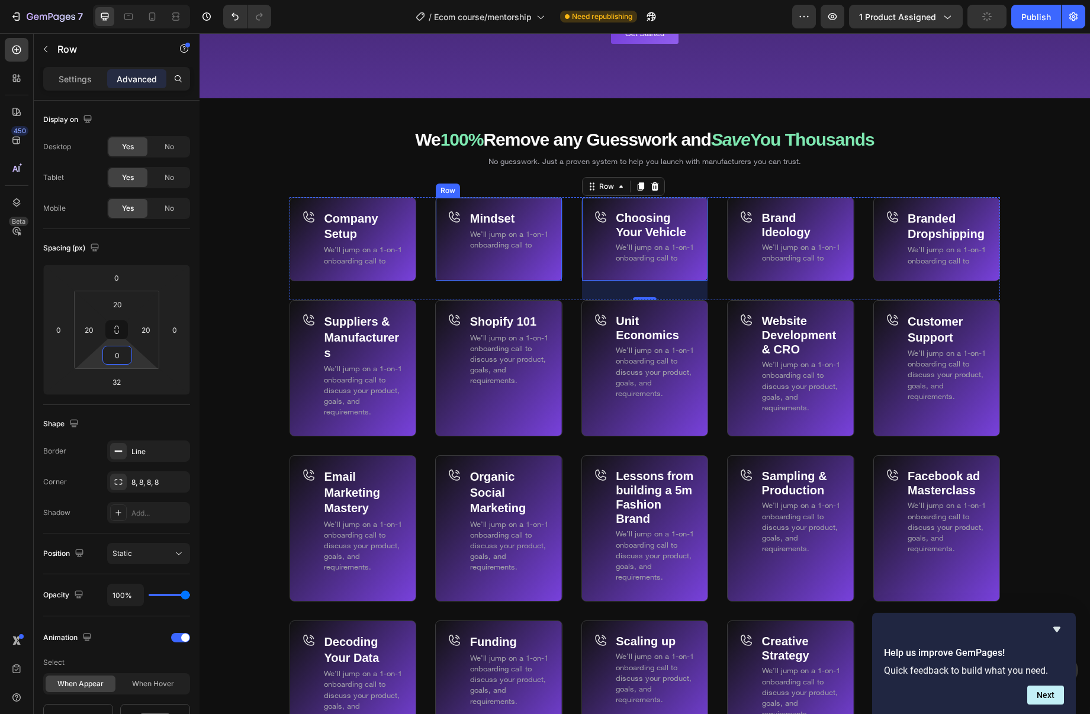
click at [484, 265] on div "Mindset Text Block We’ll jump on a 1-on-1 onboarding call to Text Block Row" at bounding box center [509, 246] width 81 height 72
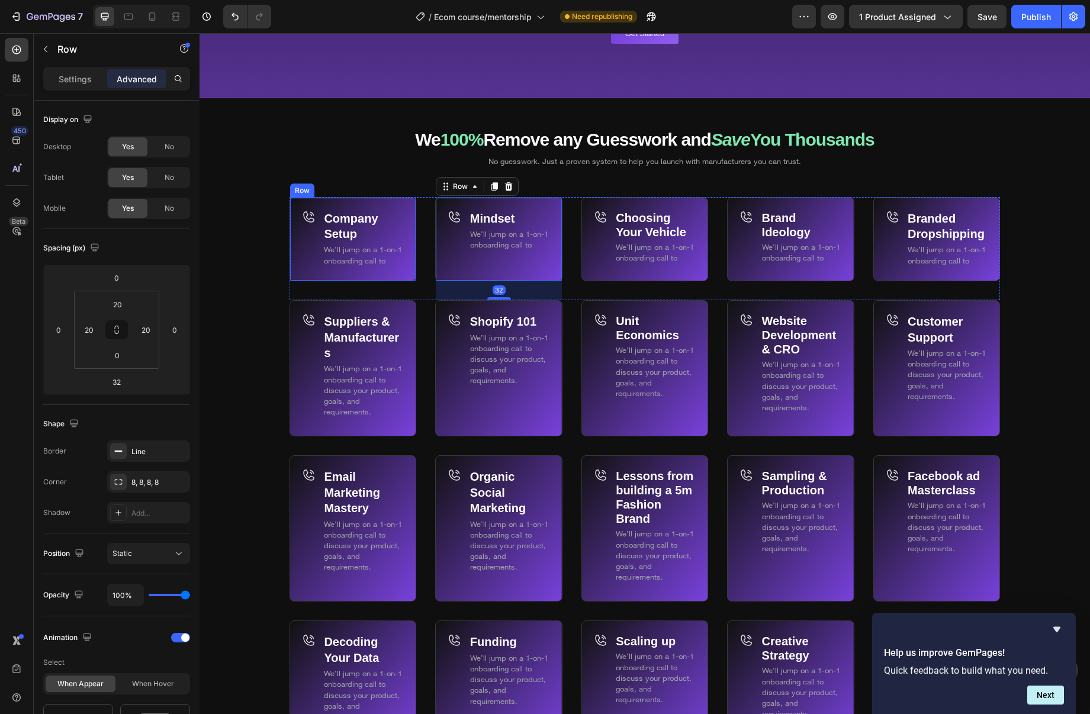
click at [358, 272] on div "Company Setup Text Block We’ll jump on a 1-on-1 onboarding call to Text Block R…" at bounding box center [363, 246] width 81 height 72
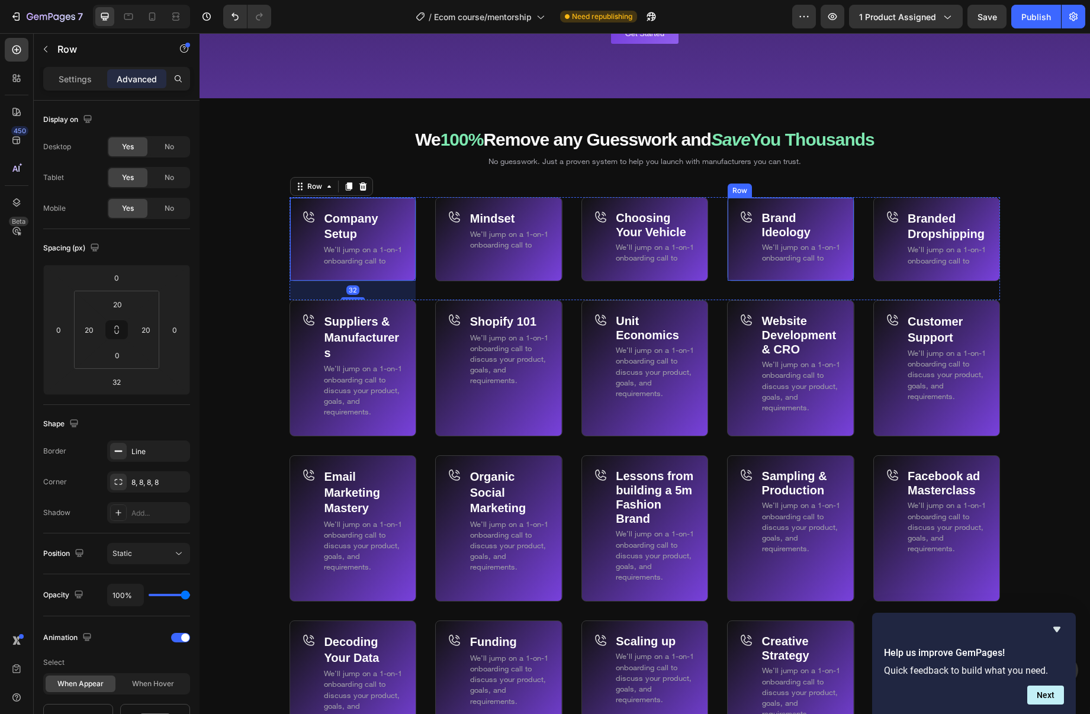
click at [777, 269] on div "Brand Ideology Text Block We’ll jump on a 1-on-1 onboarding call to Text Block …" at bounding box center [801, 246] width 81 height 72
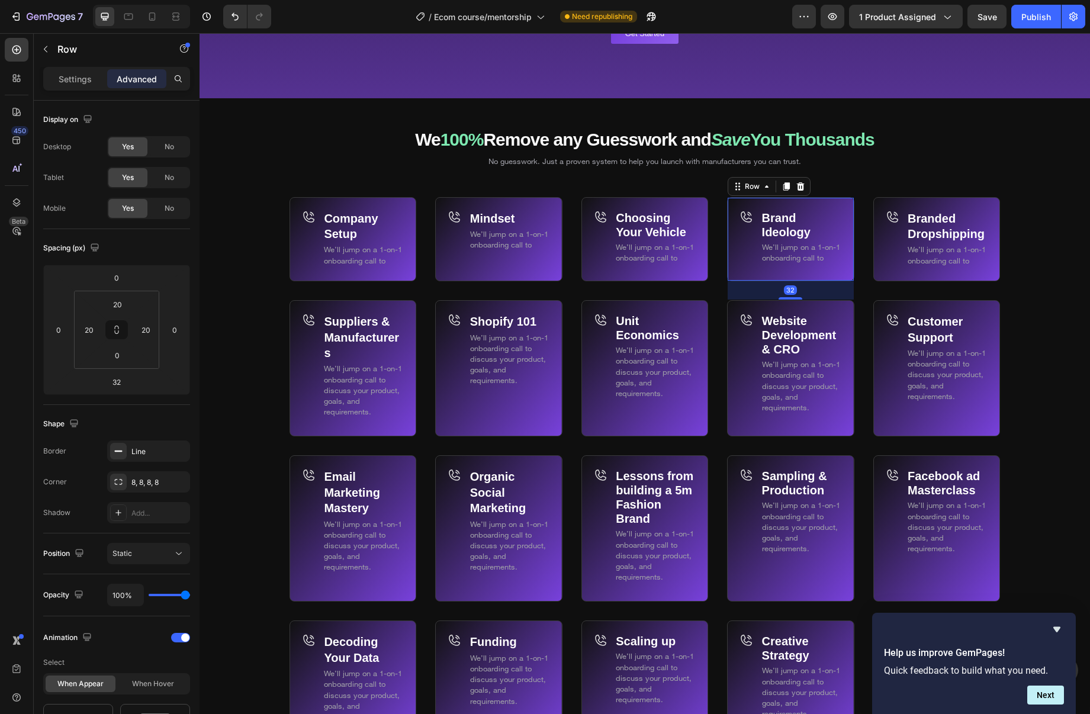
click at [892, 267] on div "Icon" at bounding box center [894, 246] width 16 height 72
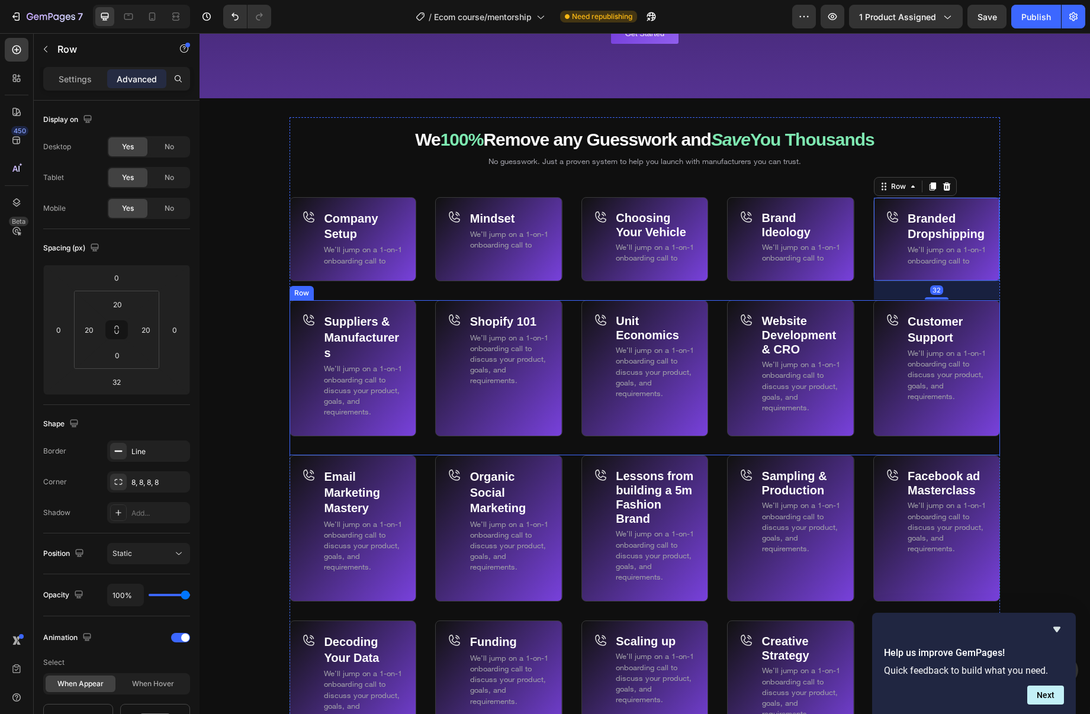
scroll to position [6957, 0]
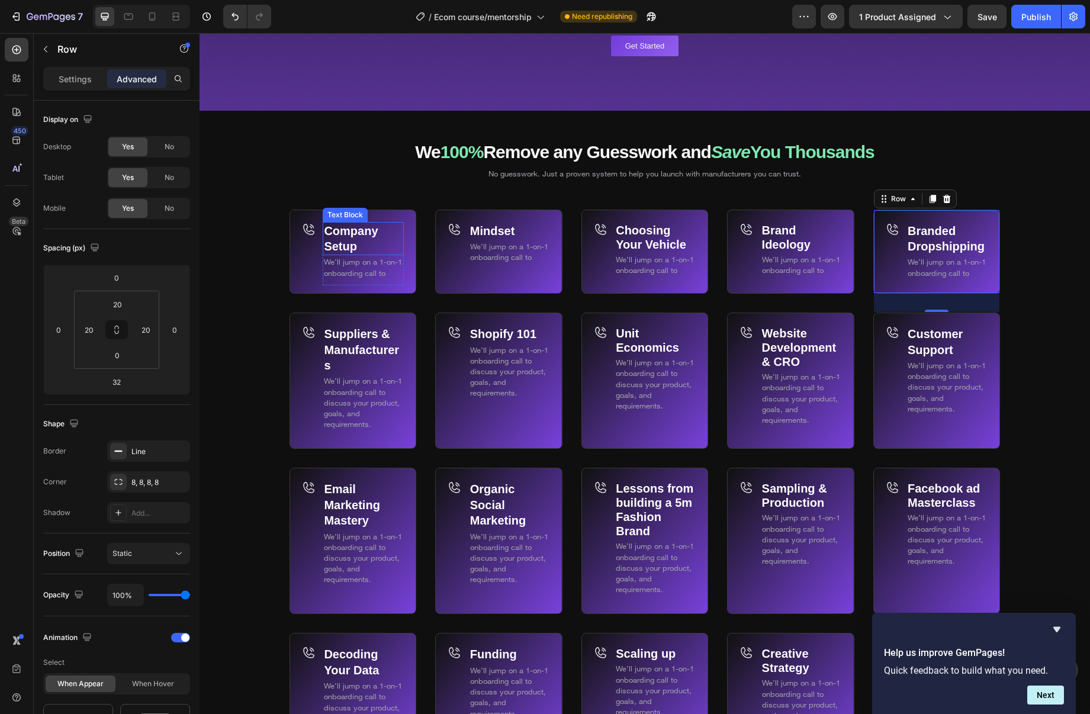
click at [362, 239] on p "Company Setup" at bounding box center [363, 238] width 79 height 31
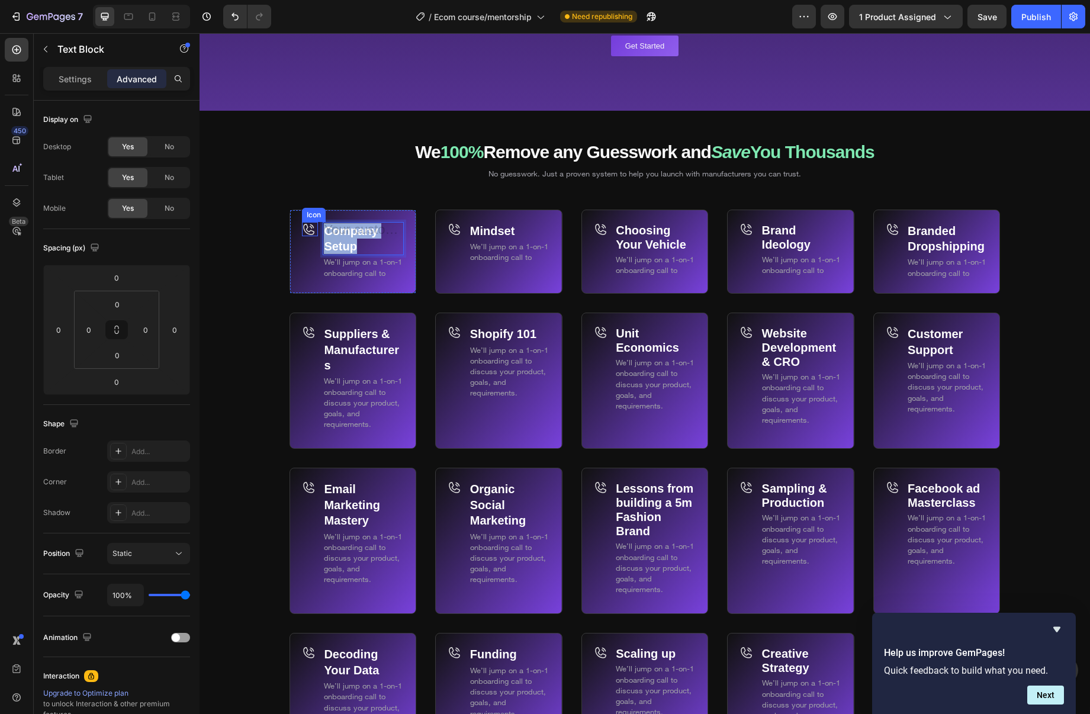
drag, startPoint x: 384, startPoint y: 246, endPoint x: 307, endPoint y: 222, distance: 80.7
click at [307, 222] on div "Company Setup Text Block 0 We’ll jump on a 1-on-1 onboarding call to Text Block…" at bounding box center [353, 252] width 127 height 85
click at [382, 259] on span "We’ll jump on a 1-on-1 onboarding call to" at bounding box center [363, 267] width 78 height 20
click at [358, 219] on div "Text Block" at bounding box center [345, 215] width 45 height 14
drag, startPoint x: 360, startPoint y: 225, endPoint x: 363, endPoint y: 238, distance: 13.4
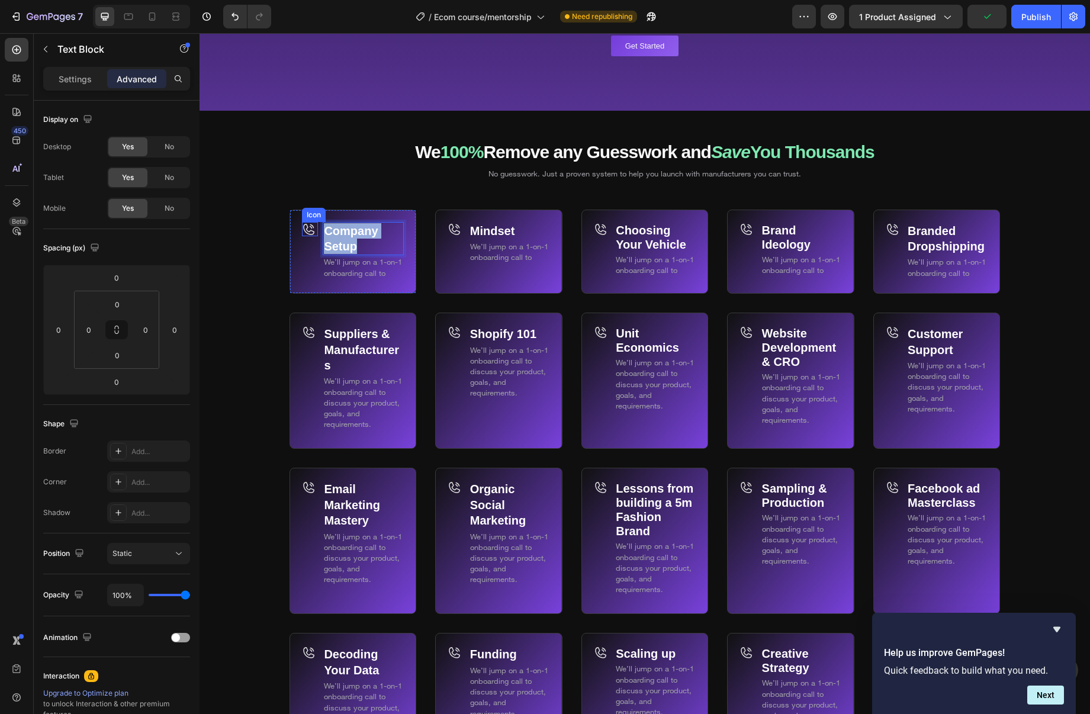
drag, startPoint x: 359, startPoint y: 244, endPoint x: 306, endPoint y: 230, distance: 55.0
click at [305, 230] on div "Company Setup Text Block 0 We’ll jump on a 1-on-1 onboarding call to Text Block…" at bounding box center [353, 252] width 127 height 85
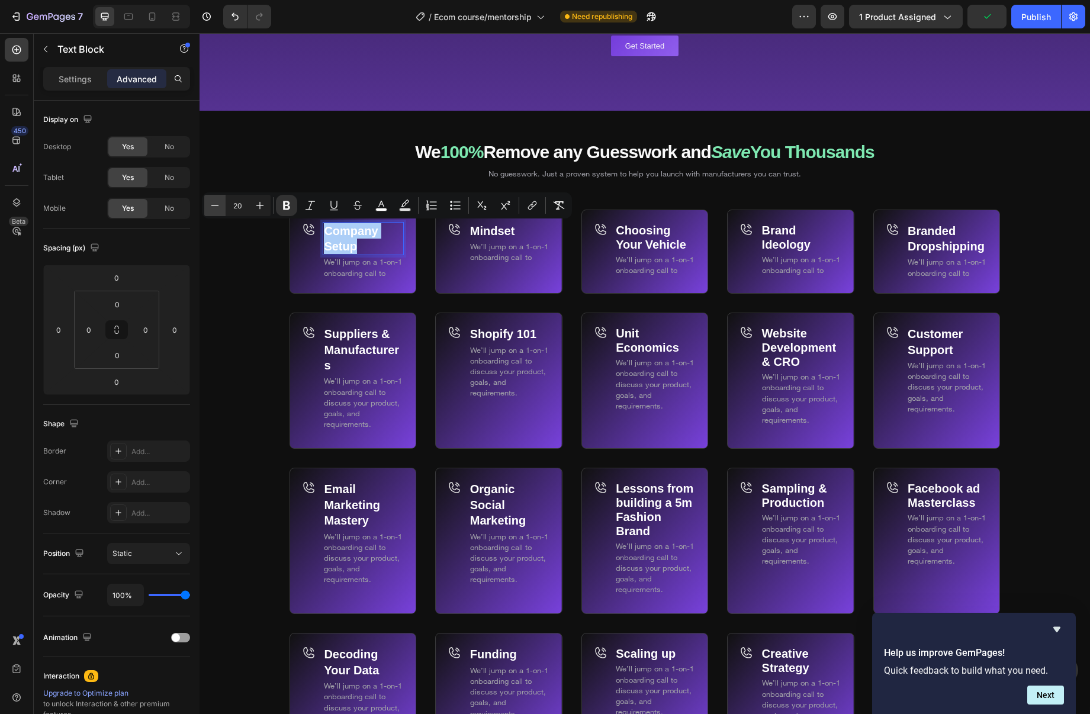
click at [216, 202] on icon "Editor contextual toolbar" at bounding box center [215, 206] width 12 height 12
click at [216, 203] on icon "Editor contextual toolbar" at bounding box center [215, 206] width 12 height 12
type input "18"
click at [54, 69] on div "Settings Advanced" at bounding box center [116, 79] width 147 height 24
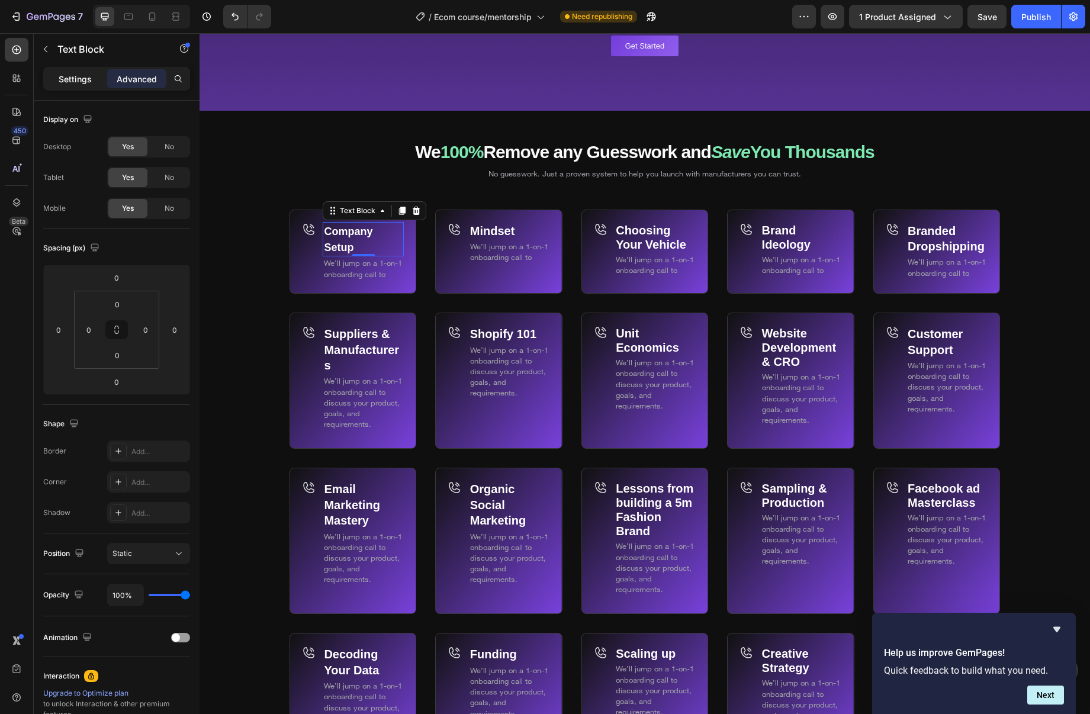
click at [59, 77] on p "Settings" at bounding box center [75, 79] width 33 height 12
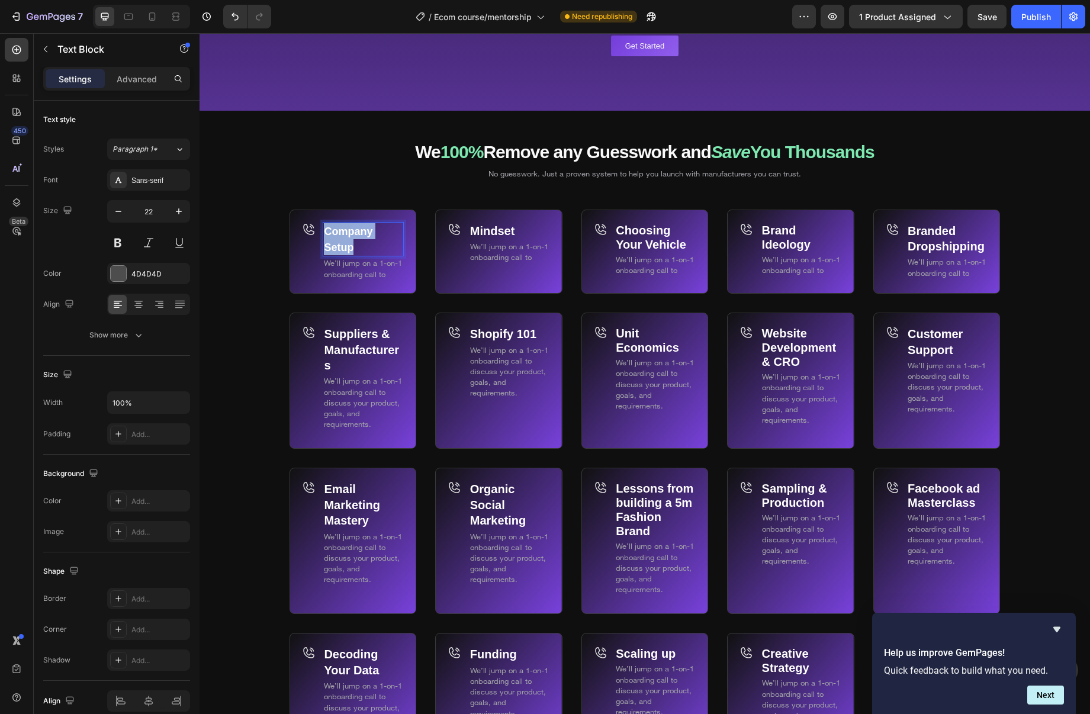
drag, startPoint x: 362, startPoint y: 248, endPoint x: 315, endPoint y: 227, distance: 51.2
click at [316, 226] on div "Company Setup Text Block 0 We’ll jump on a 1-on-1 onboarding call to Text Block…" at bounding box center [353, 252] width 127 height 85
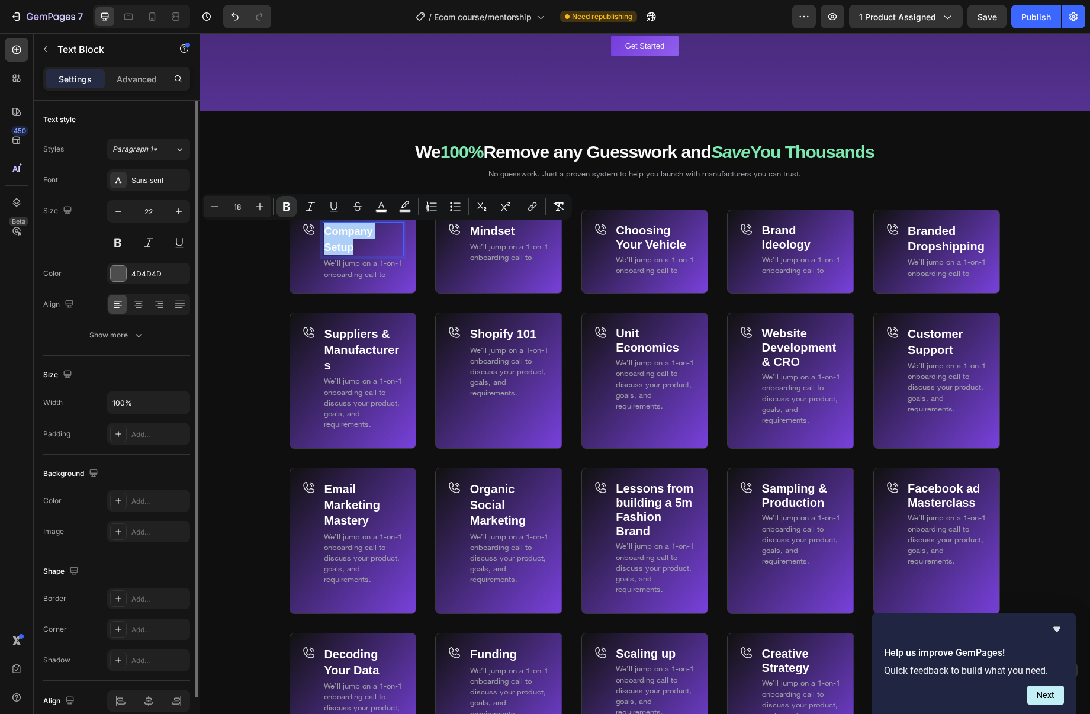
click at [107, 210] on div "Size 22" at bounding box center [116, 226] width 147 height 53
click at [107, 210] on div "22" at bounding box center [148, 211] width 83 height 23
click at [116, 210] on icon "button" at bounding box center [119, 212] width 12 height 12
click at [115, 210] on icon "button" at bounding box center [119, 212] width 12 height 12
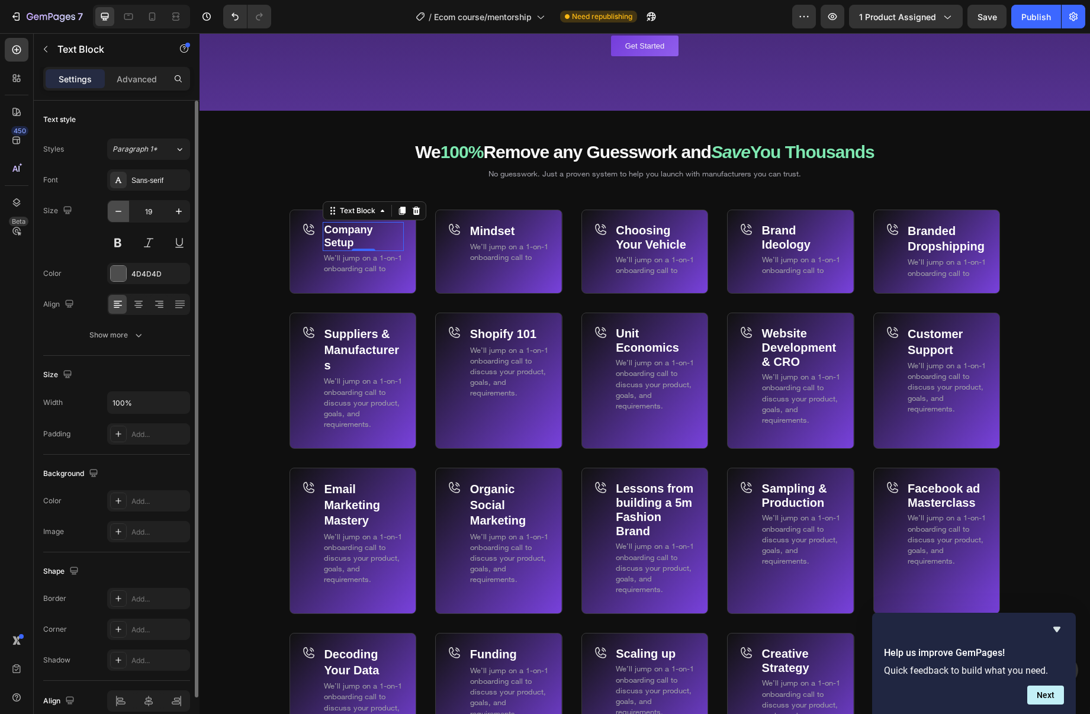
click at [115, 210] on icon "button" at bounding box center [119, 212] width 12 height 12
type input "18"
click at [525, 230] on p "Mindset" at bounding box center [509, 230] width 79 height 15
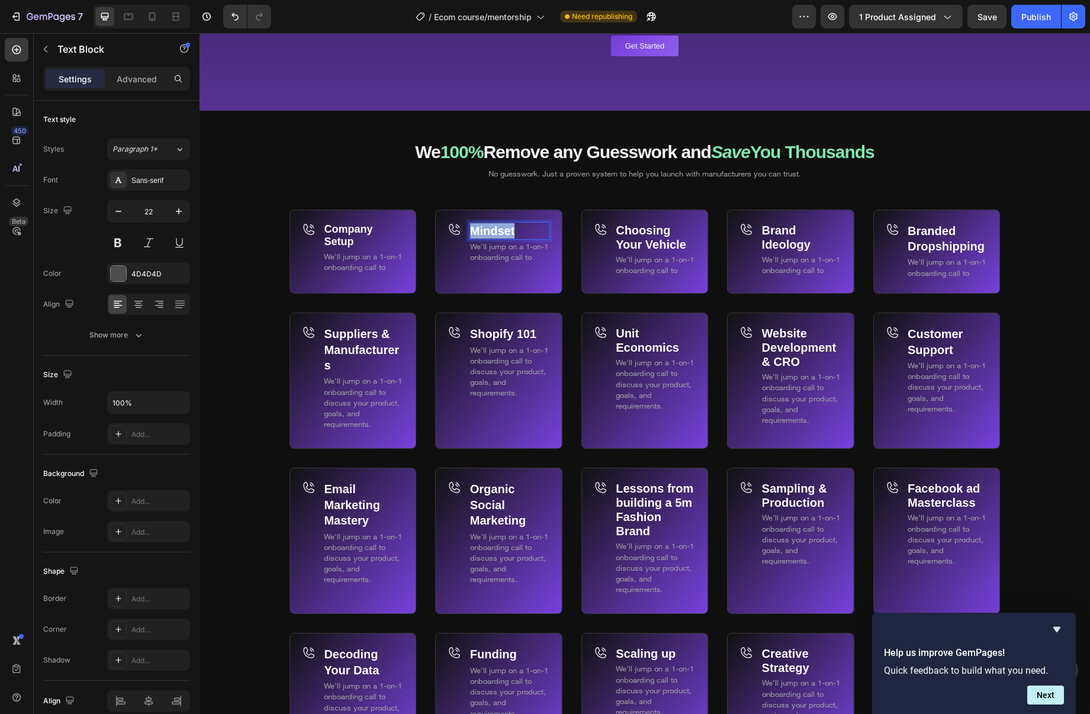
drag, startPoint x: 525, startPoint y: 230, endPoint x: 472, endPoint y: 228, distance: 52.7
click at [329, 202] on button "Minus" at bounding box center [320, 205] width 21 height 21
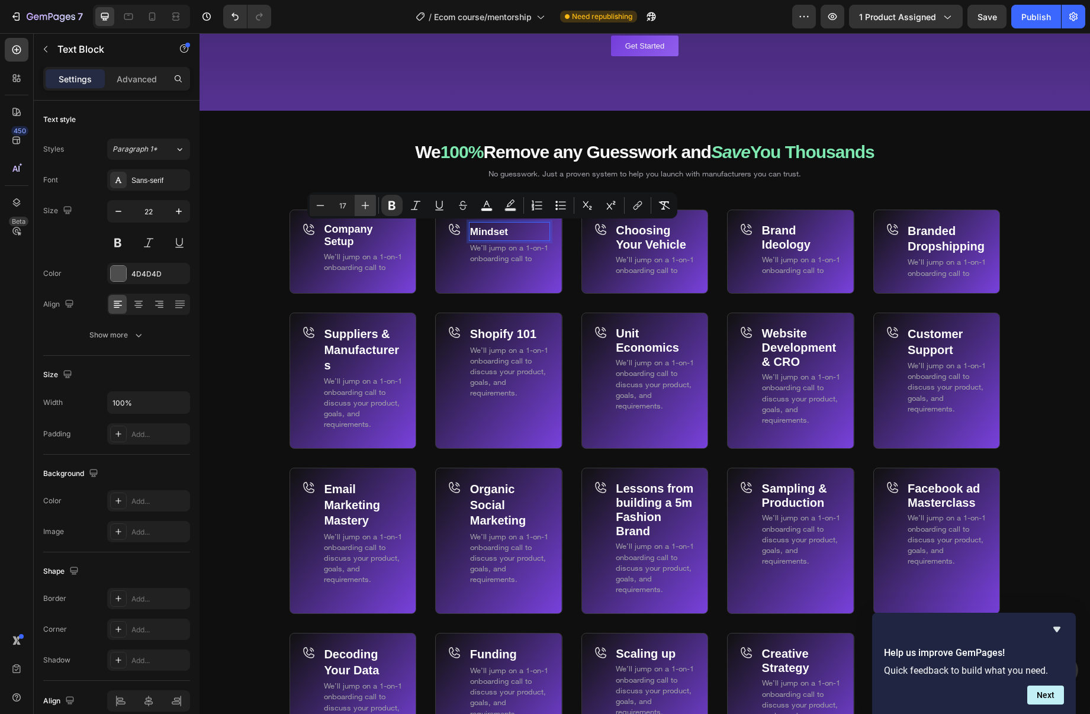
click at [369, 204] on icon "Editor contextual toolbar" at bounding box center [366, 206] width 12 height 12
type input "18"
click at [125, 209] on button "button" at bounding box center [118, 211] width 21 height 21
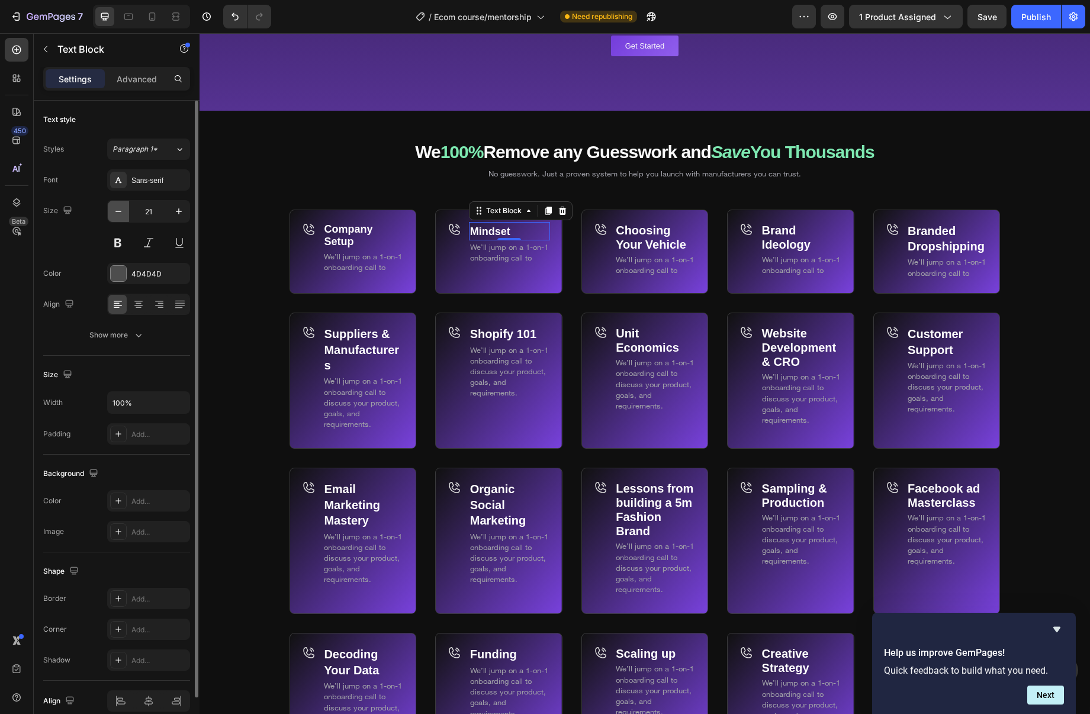
click at [125, 208] on button "button" at bounding box center [118, 211] width 21 height 21
click at [124, 208] on button "button" at bounding box center [118, 211] width 21 height 21
click at [166, 210] on input "17" at bounding box center [148, 211] width 39 height 21
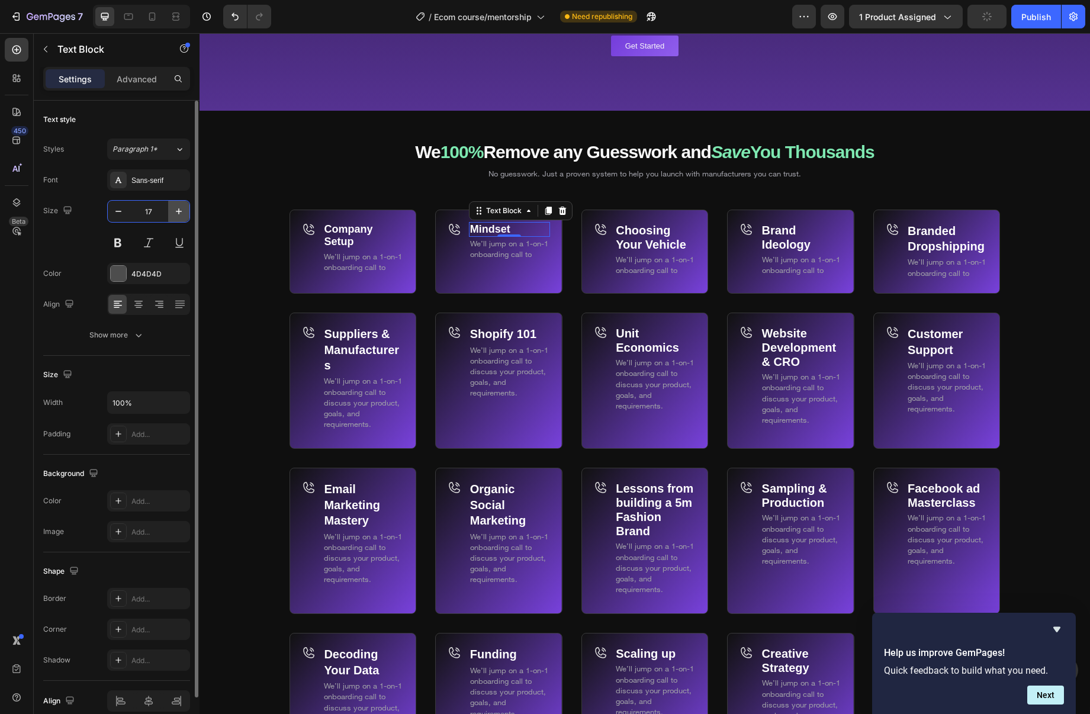
click at [174, 210] on icon "button" at bounding box center [179, 212] width 12 height 12
type input "18"
click at [496, 277] on div "Mindset Text Block 0 We’ll jump on a 1-on-1 onboarding call to Text Block Row" at bounding box center [509, 258] width 81 height 72
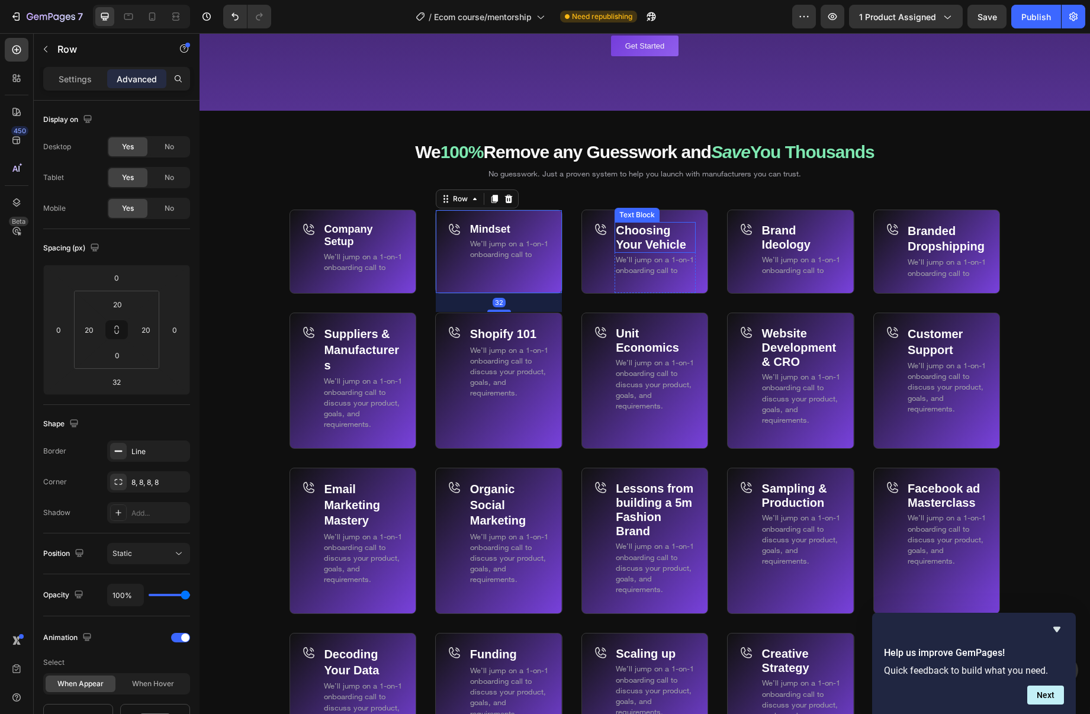
click at [674, 230] on p "Choosing Your Vehicle" at bounding box center [655, 237] width 79 height 28
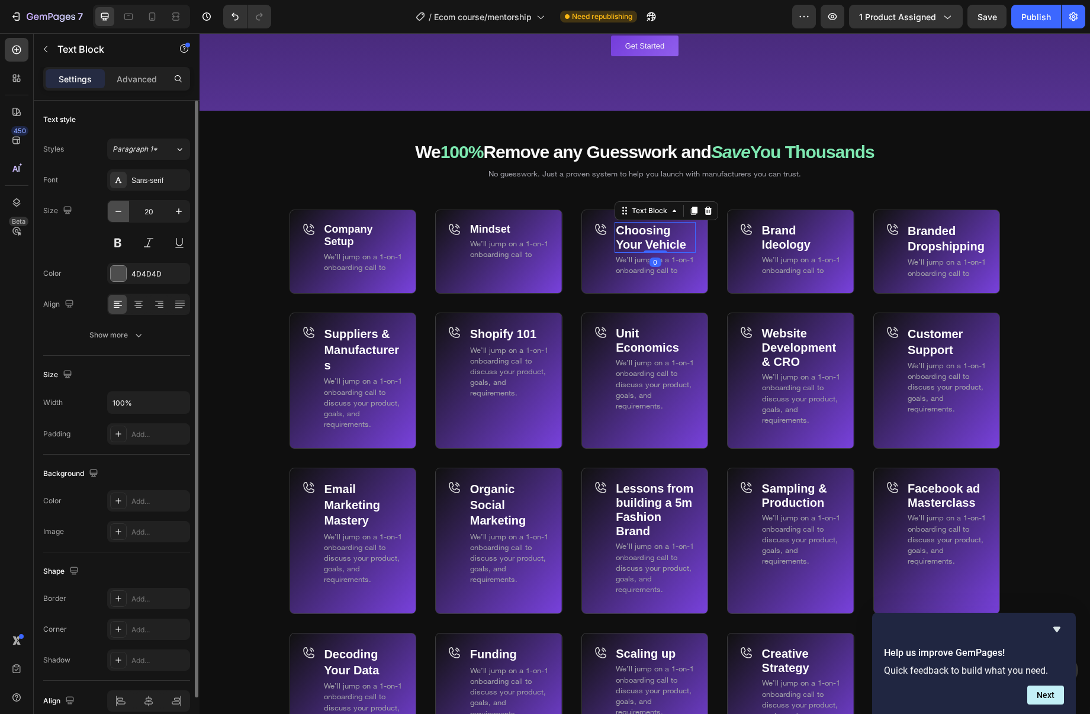
click at [124, 214] on icon "button" at bounding box center [119, 212] width 12 height 12
type input "18"
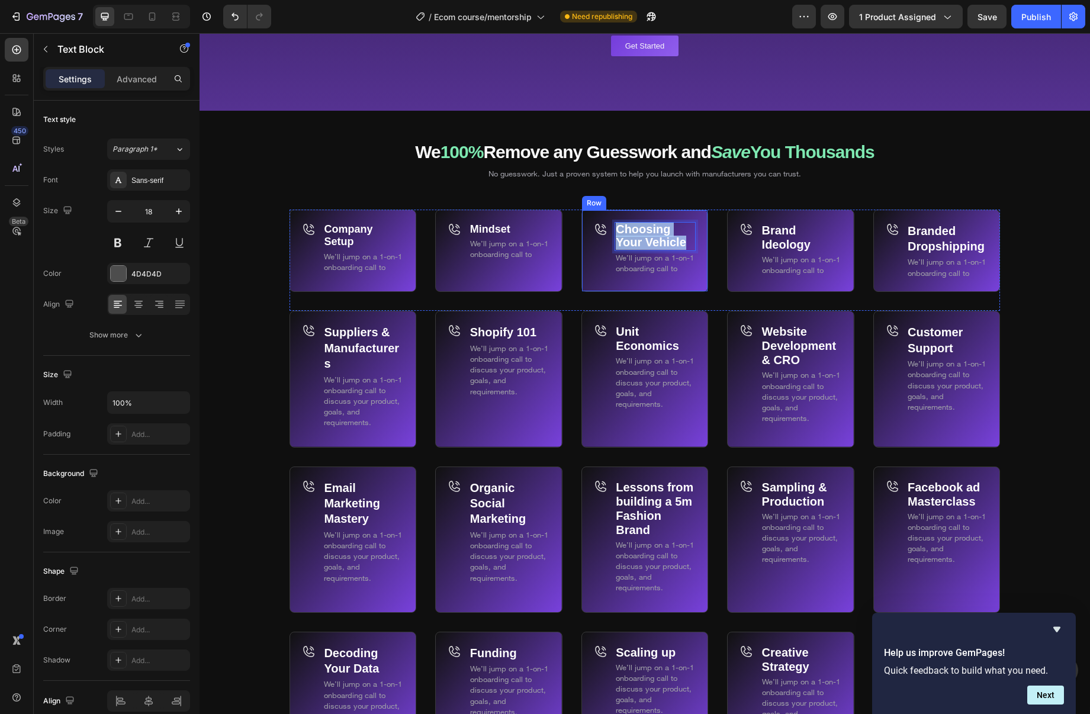
drag, startPoint x: 684, startPoint y: 241, endPoint x: 610, endPoint y: 226, distance: 75.5
click at [610, 226] on div "Choosing Your Vehicle Text Block 0 We’ll jump on a 1-on-1 onboarding call to Te…" at bounding box center [645, 251] width 127 height 83
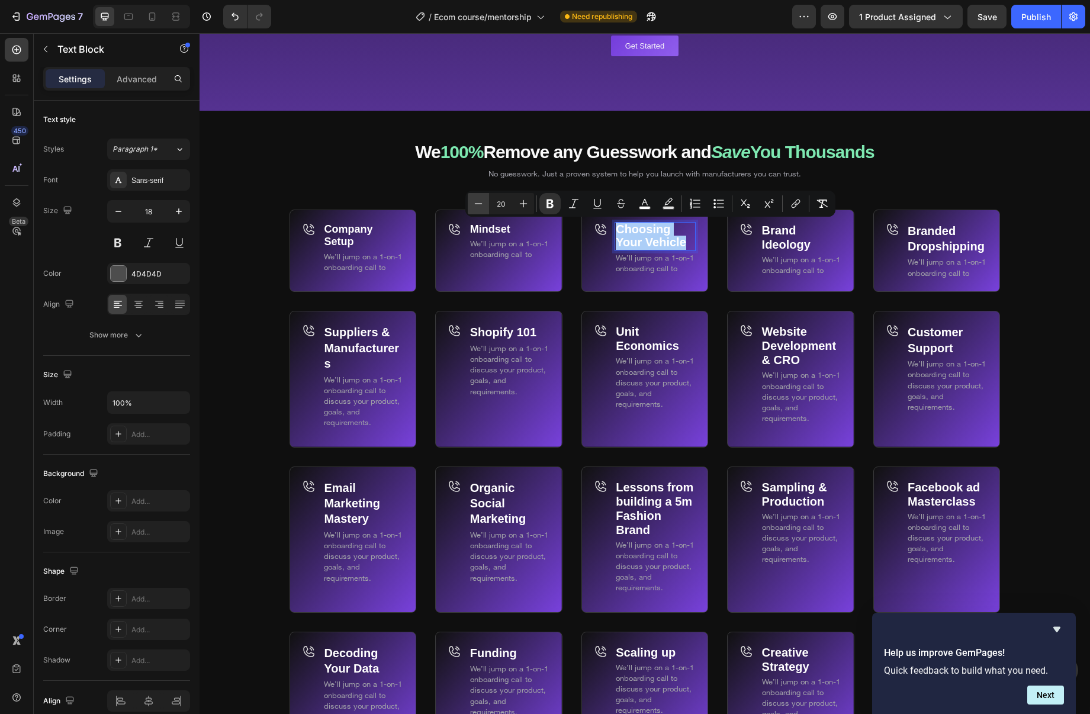
click at [489, 204] on button "Minus" at bounding box center [478, 203] width 21 height 21
click at [488, 204] on button "Minus" at bounding box center [478, 203] width 21 height 21
type input "18"
click at [784, 248] on strong "Brand Ideology" at bounding box center [786, 237] width 49 height 27
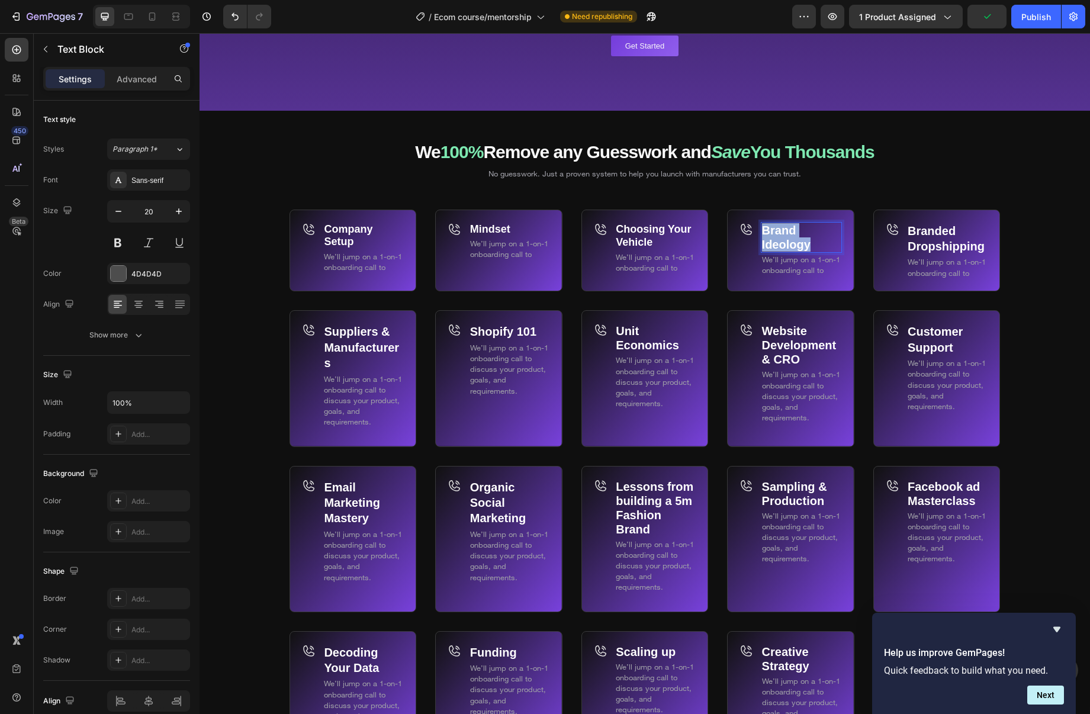
drag, startPoint x: 815, startPoint y: 245, endPoint x: 762, endPoint y: 228, distance: 55.4
click at [763, 228] on p "Brand Ideology" at bounding box center [801, 237] width 79 height 28
click at [618, 207] on icon "Editor contextual toolbar" at bounding box center [614, 204] width 12 height 12
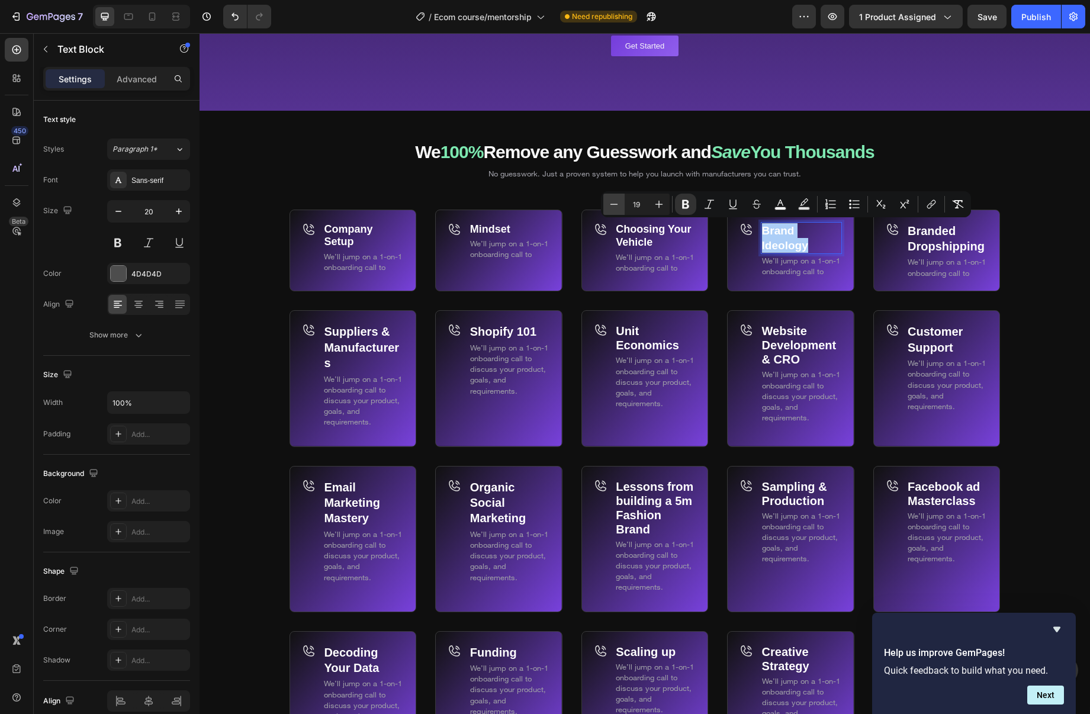
click at [618, 207] on icon "Editor contextual toolbar" at bounding box center [614, 204] width 12 height 12
type input "18"
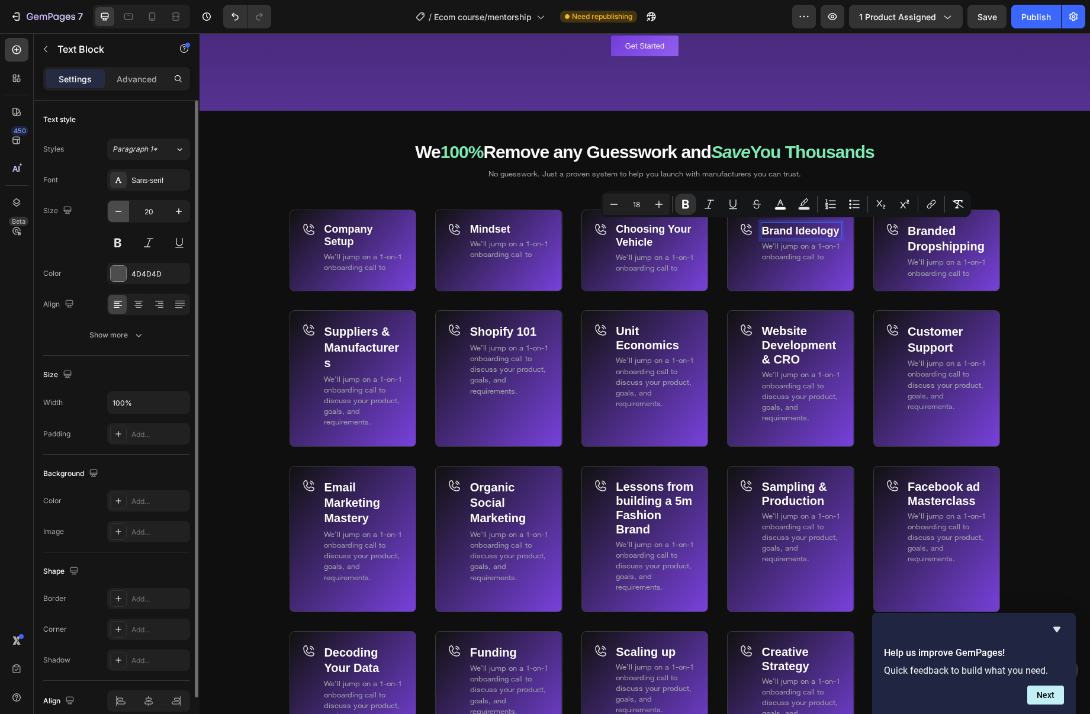
click at [118, 213] on icon "button" at bounding box center [119, 212] width 12 height 12
type input "18"
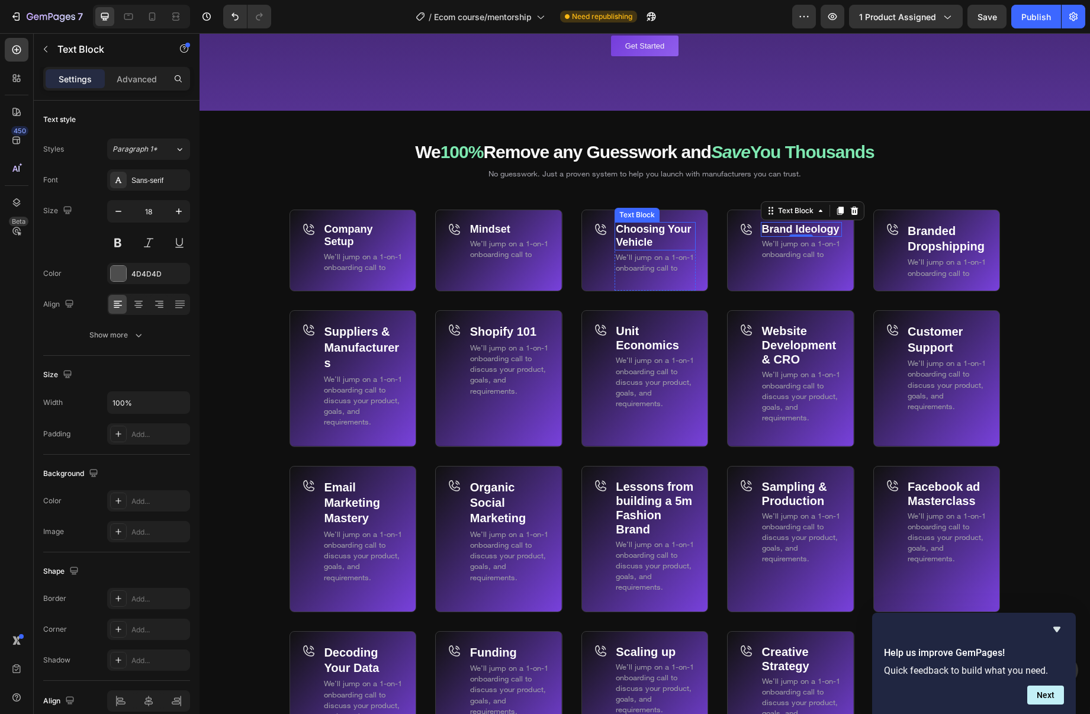
click at [638, 229] on strong "Choosing Your Vehicle" at bounding box center [653, 235] width 75 height 25
click at [928, 233] on strong "Branded Dropshipping" at bounding box center [946, 238] width 77 height 28
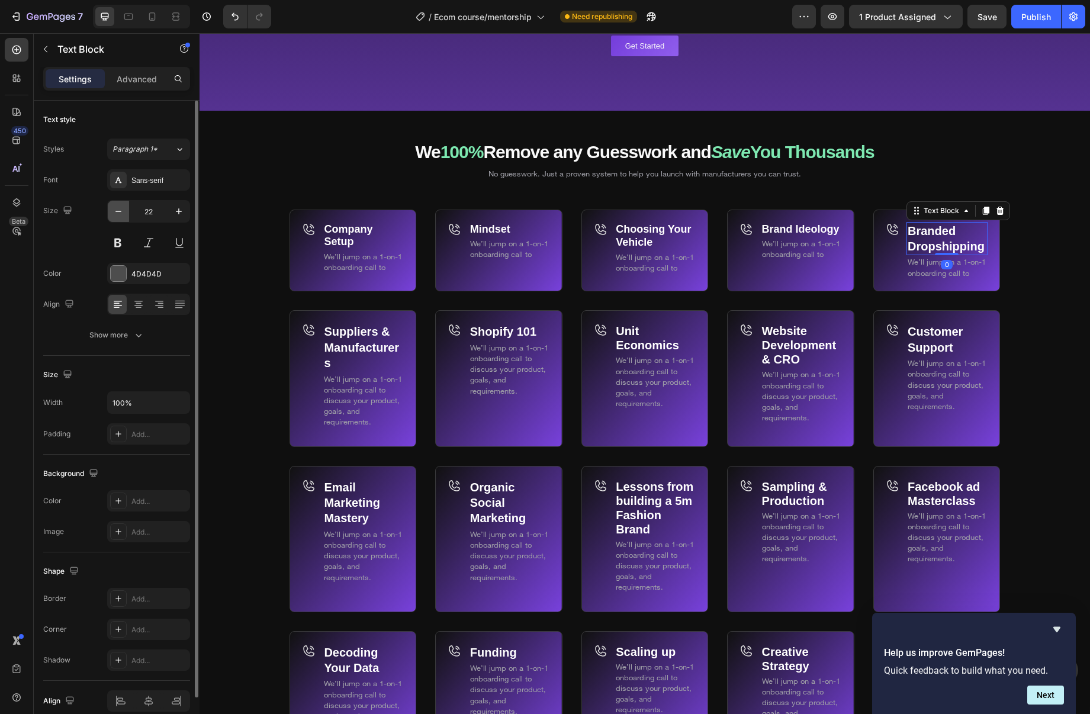
click at [114, 209] on icon "button" at bounding box center [119, 212] width 12 height 12
click at [114, 210] on icon "button" at bounding box center [119, 212] width 12 height 12
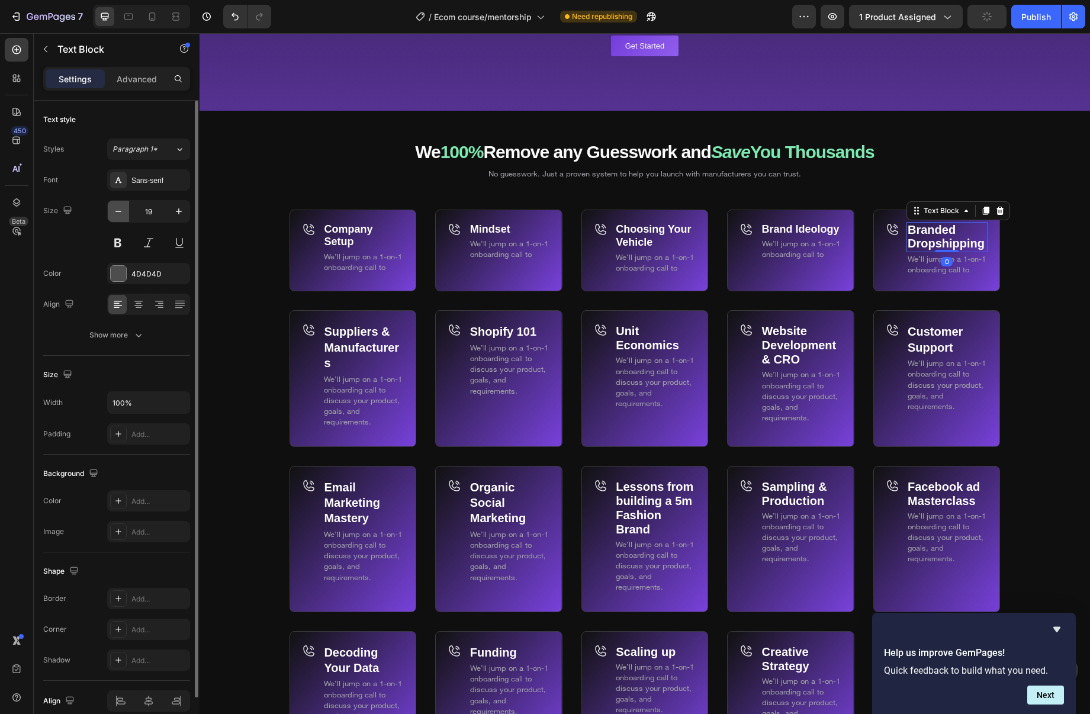
type input "18"
click at [983, 239] on strong "Branded Dropshipping" at bounding box center [946, 236] width 77 height 27
click at [983, 240] on strong "Branded Dropshipping" at bounding box center [946, 236] width 77 height 27
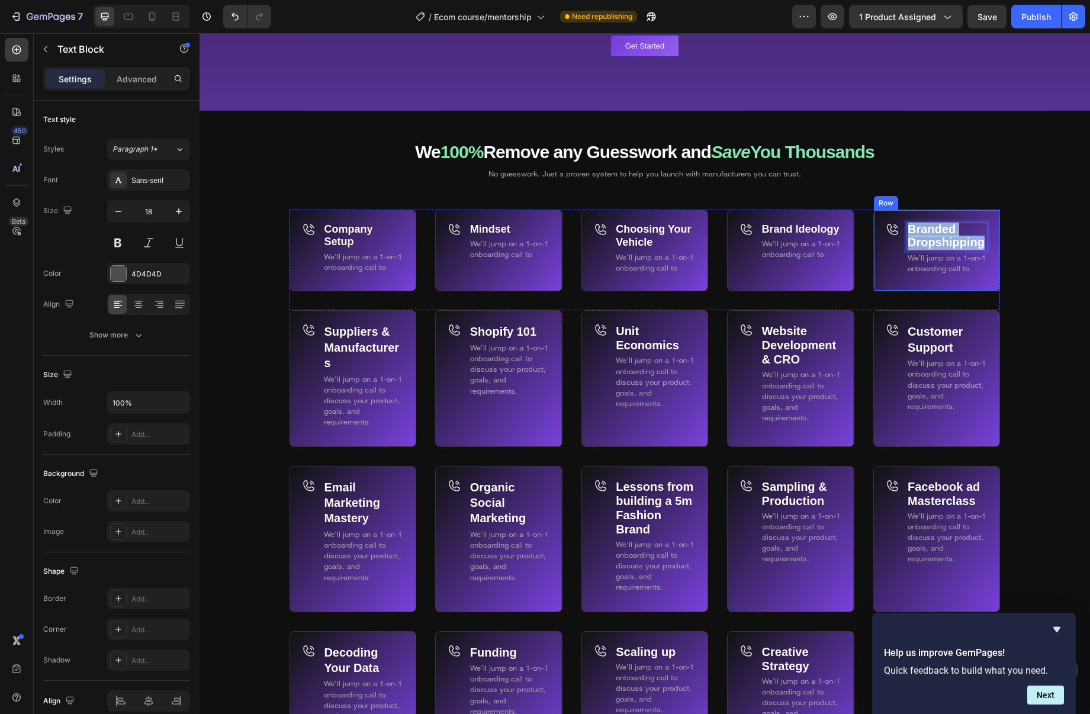
drag, startPoint x: 962, startPoint y: 233, endPoint x: 900, endPoint y: 229, distance: 61.7
click at [903, 226] on div "Branded Dropshipping Text Block 0 We’ll jump on a 1-on-1 onboarding call to Tex…" at bounding box center [937, 251] width 127 height 82
click at [727, 201] on icon "Editor contextual toolbar" at bounding box center [724, 204] width 12 height 12
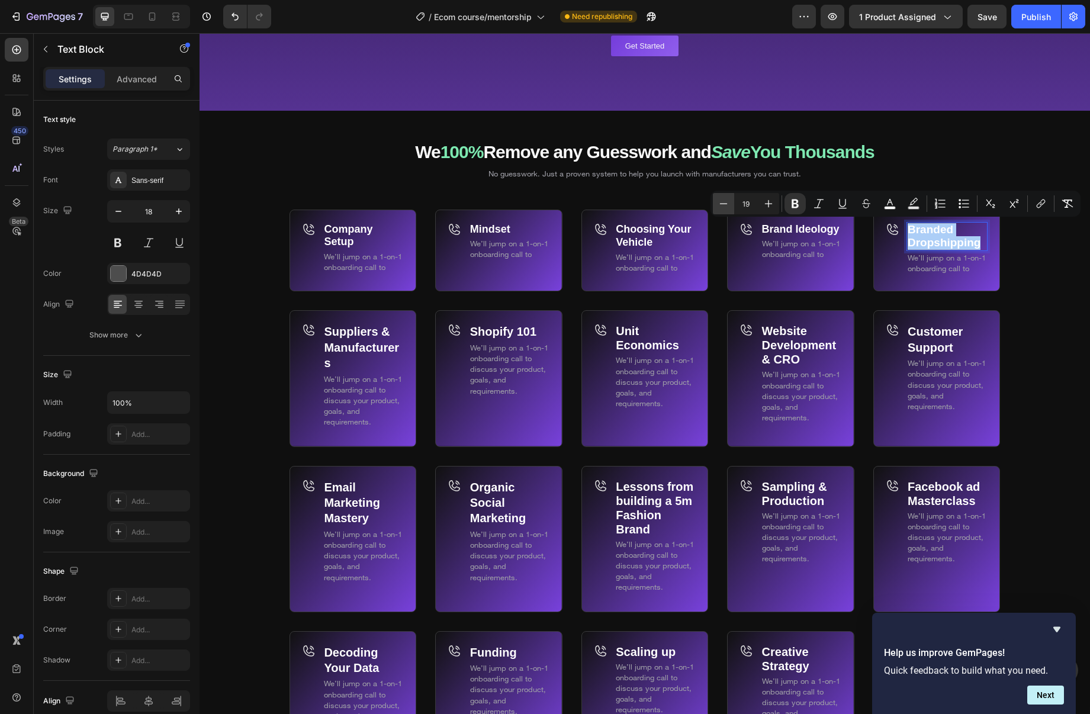
click at [727, 201] on icon "Editor contextual toolbar" at bounding box center [724, 204] width 12 height 12
type input "18"
click at [977, 286] on div "Branded Dropshipping Text Block 0 We’ll jump on a 1-on-1 onboarding call to Tex…" at bounding box center [947, 256] width 81 height 69
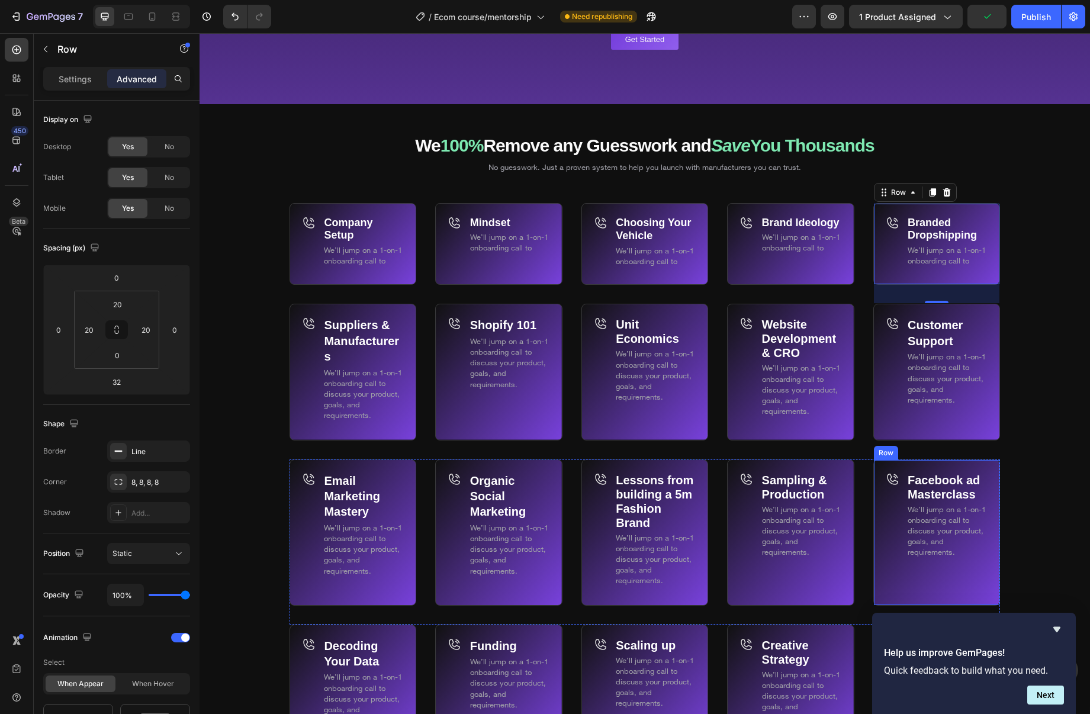
scroll to position [6876, 0]
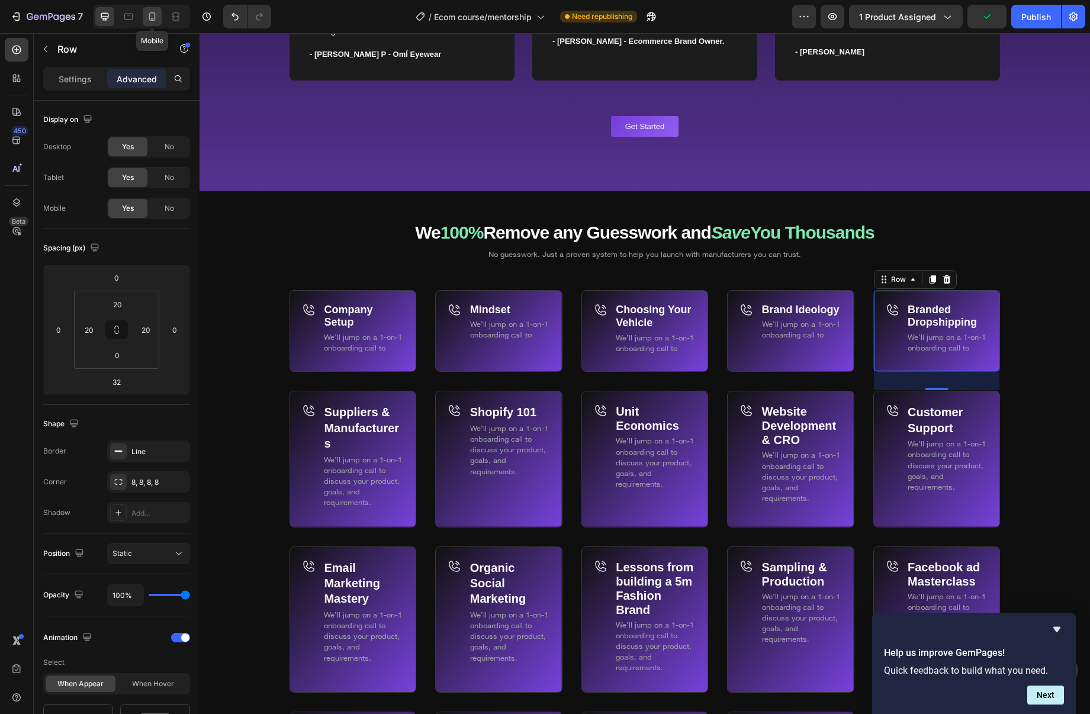
click at [151, 14] on icon at bounding box center [152, 17] width 12 height 12
type input "0"
type input "20"
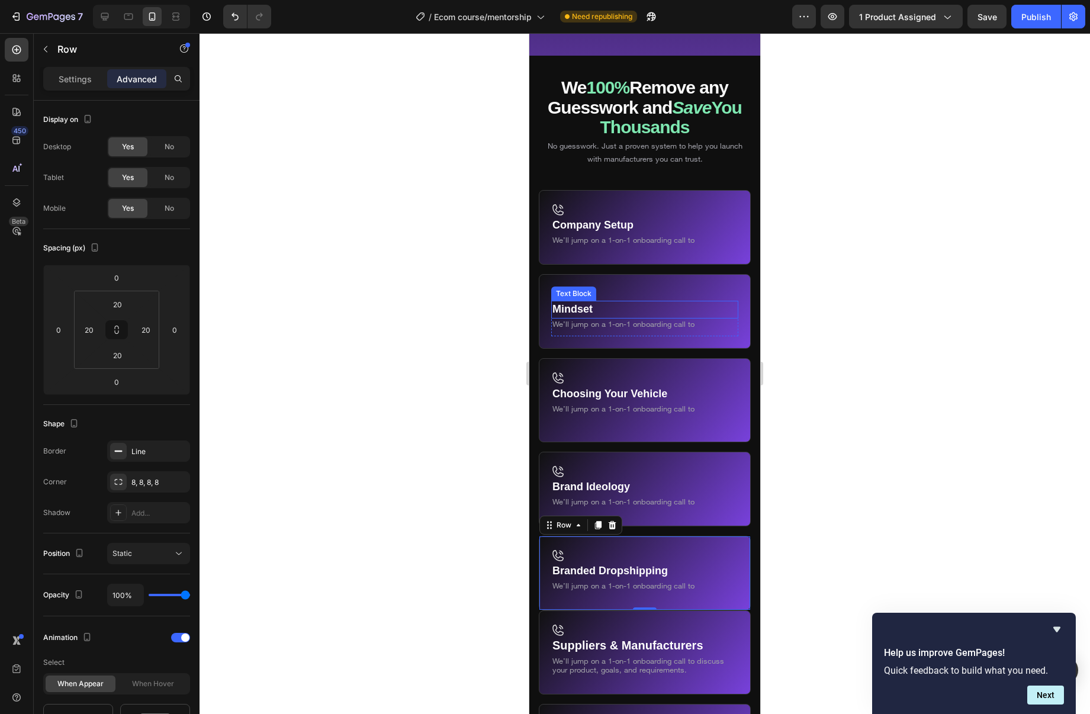
scroll to position [6848, 0]
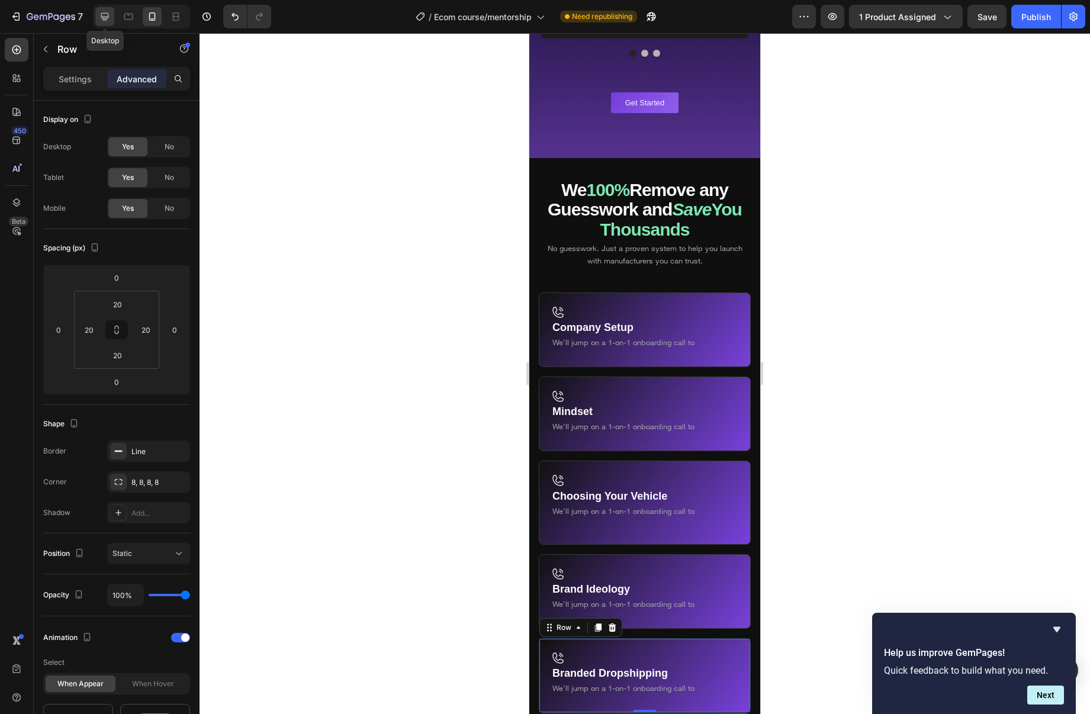
click at [103, 15] on icon at bounding box center [105, 17] width 12 height 12
type input "32"
type input "0"
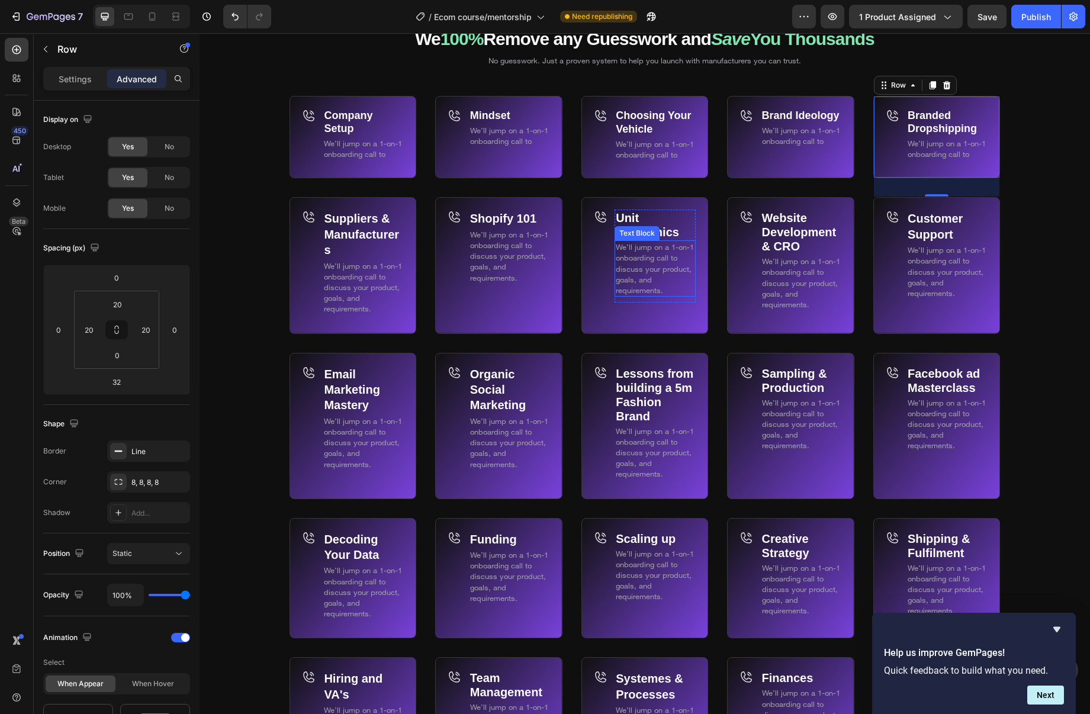
scroll to position [6991, 0]
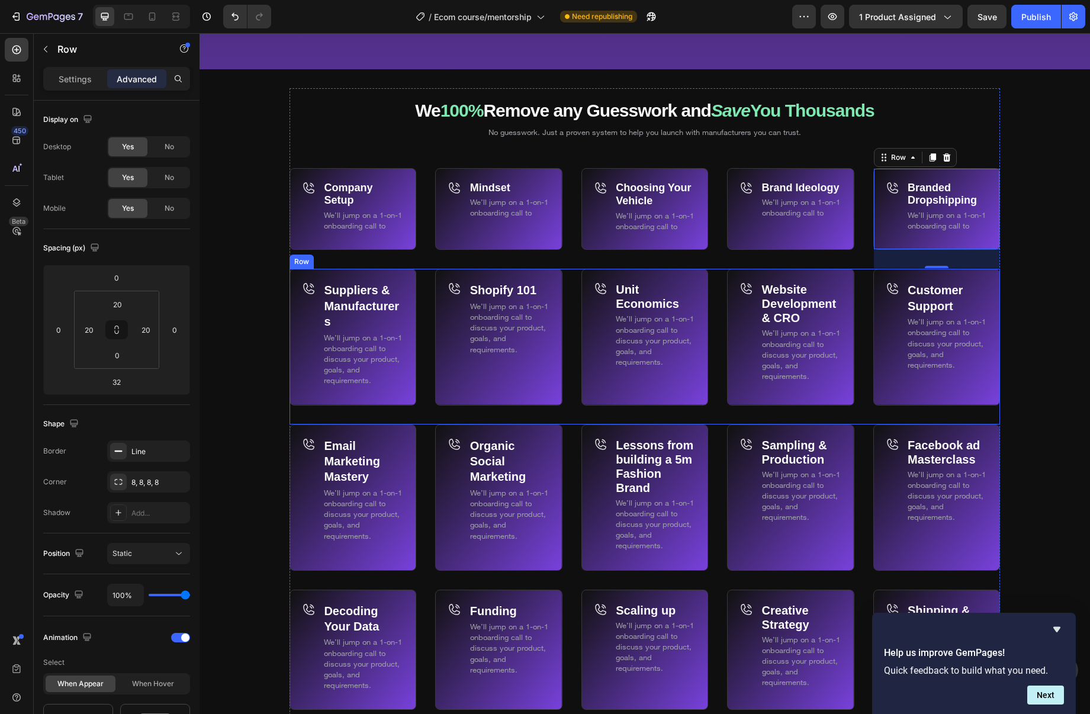
click at [719, 291] on div "Suppliers & Manufacturers Text Block We’ll jump on a 1-on-1 onboarding call to …" at bounding box center [645, 346] width 711 height 155
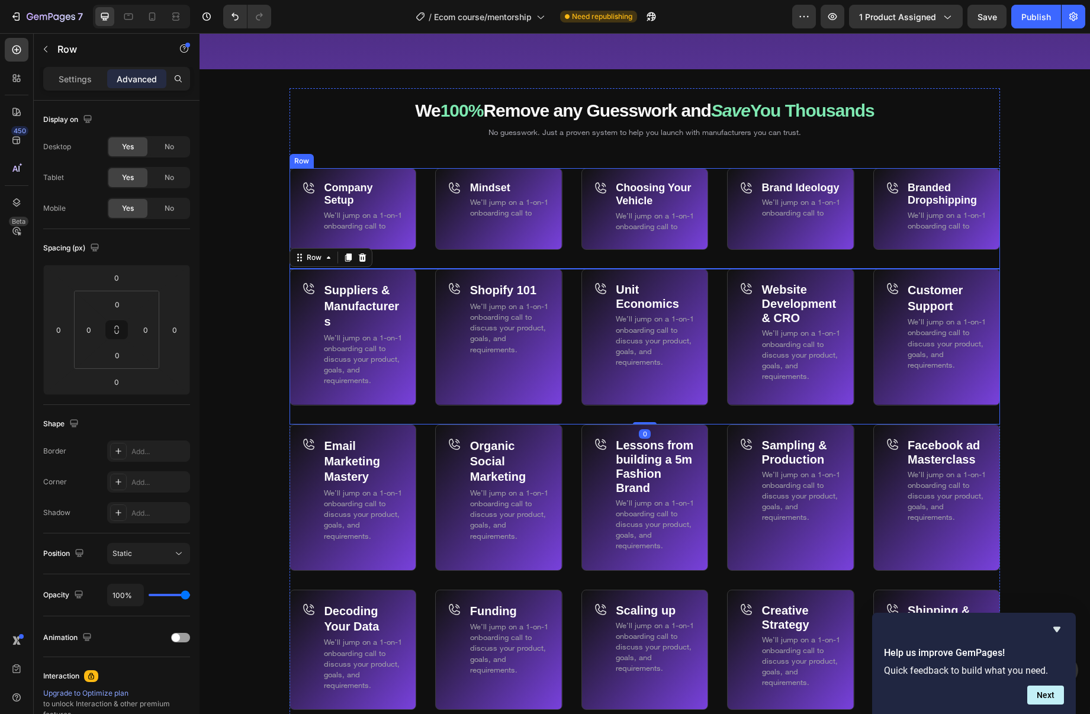
scroll to position [6997, 0]
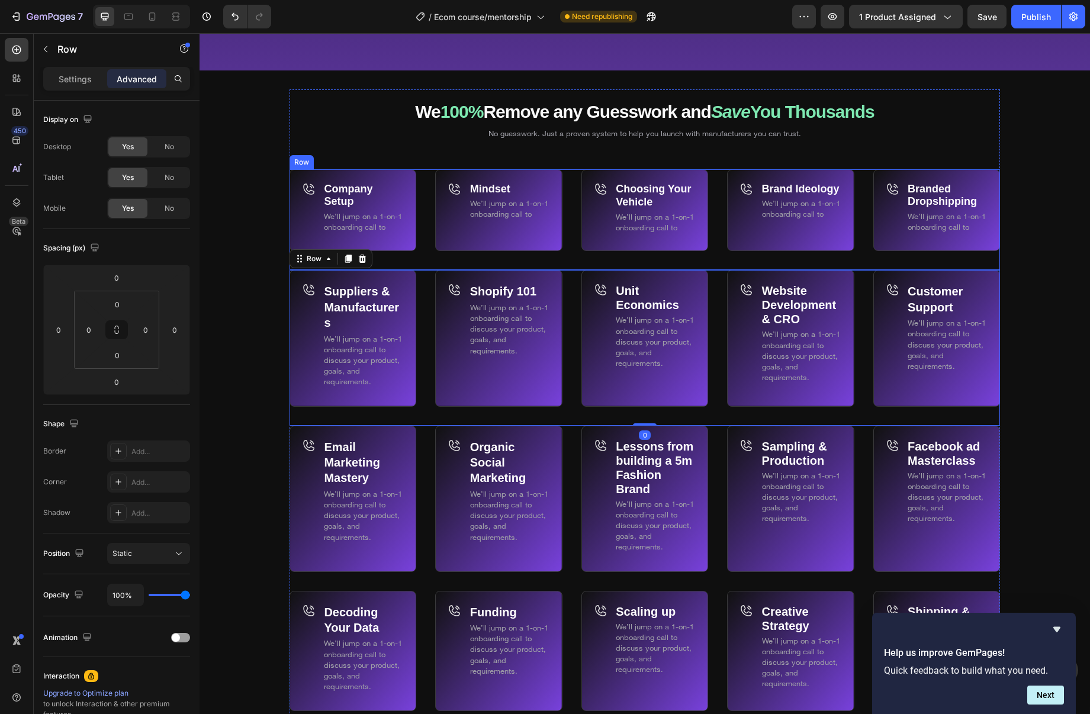
click at [715, 212] on div "Company Setup Text Block We’ll jump on a 1-on-1 onboarding call to Text Block R…" at bounding box center [645, 219] width 711 height 101
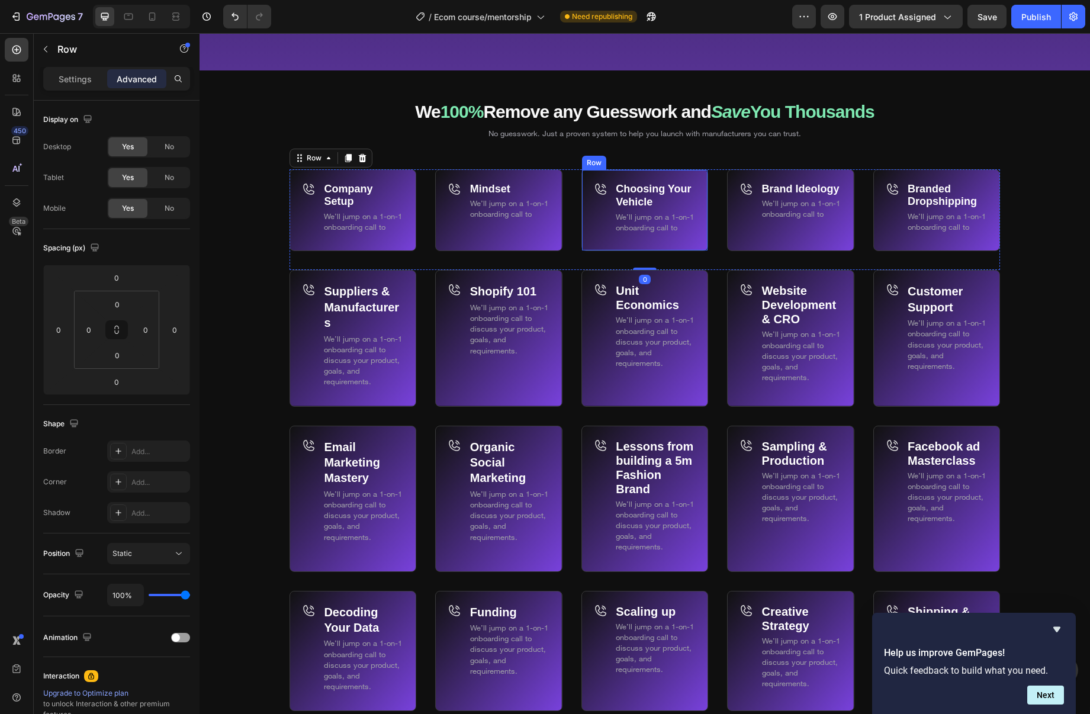
click at [599, 218] on div "Icon" at bounding box center [602, 216] width 16 height 69
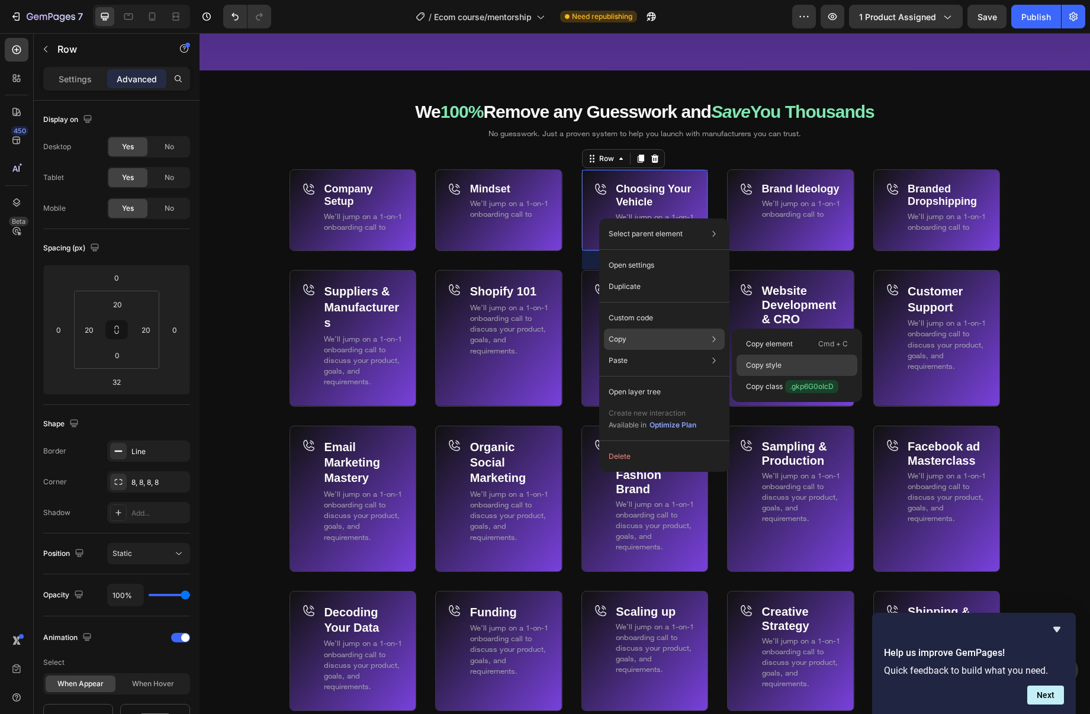
click at [791, 361] on div "Copy style" at bounding box center [797, 365] width 121 height 21
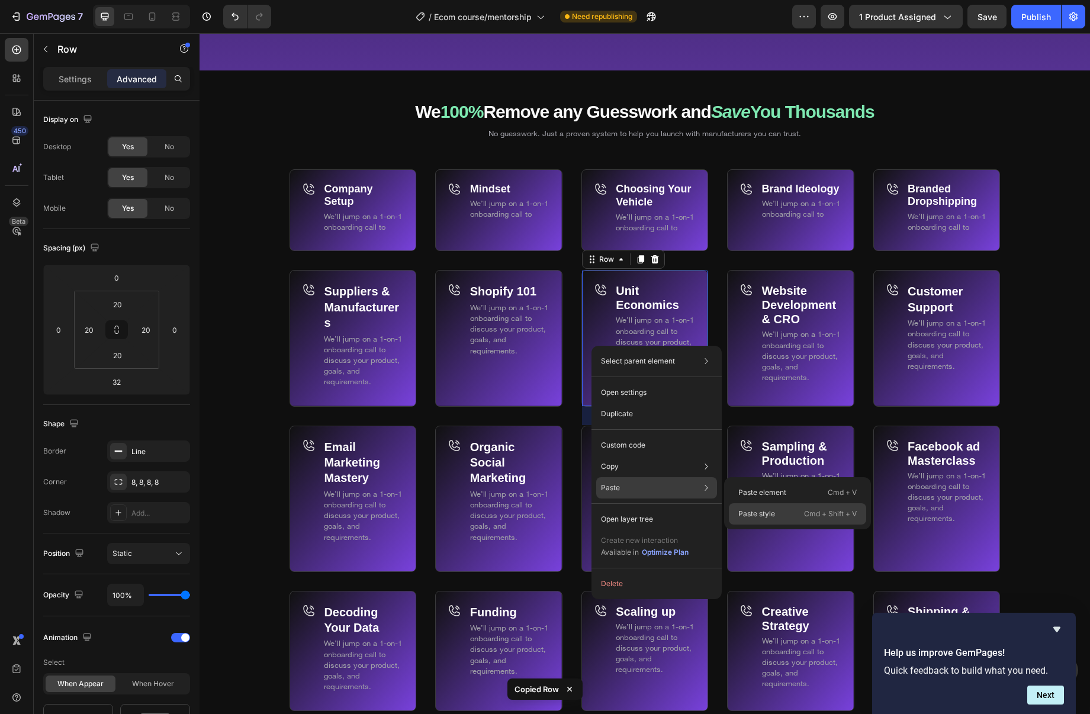
click at [781, 510] on div "Paste style Cmd + Shift + V" at bounding box center [797, 513] width 137 height 21
type input "0"
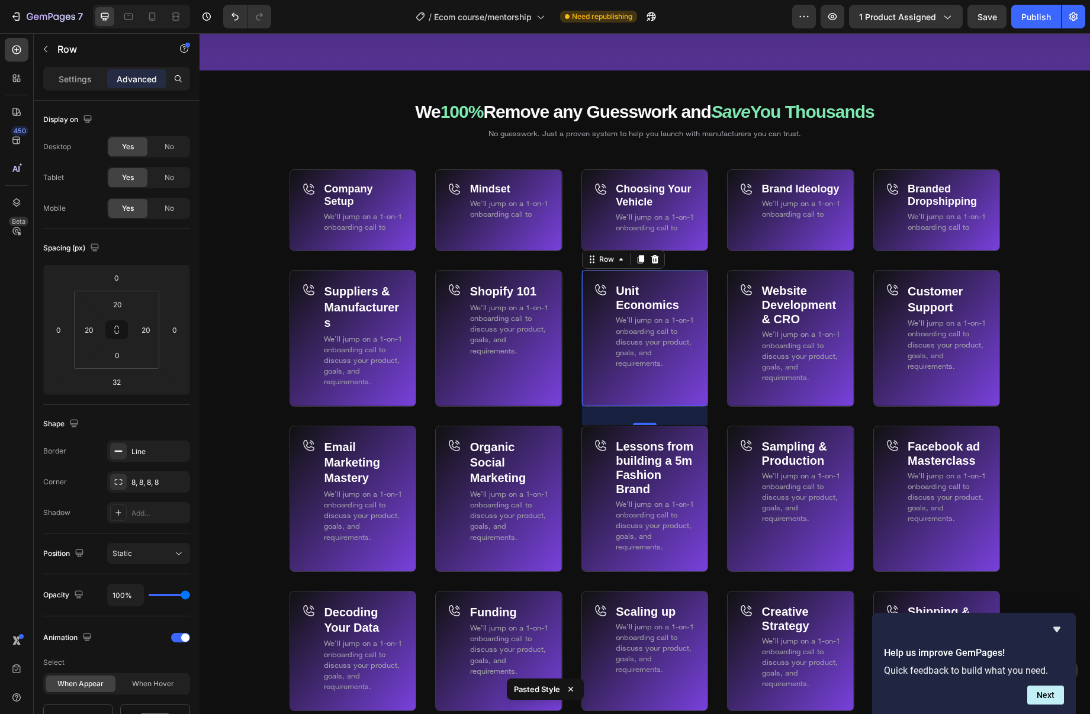
click at [589, 358] on div "Unit Economics Text Block We’ll jump on a 1-on-1 onboarding call to discuss you…" at bounding box center [645, 338] width 127 height 136
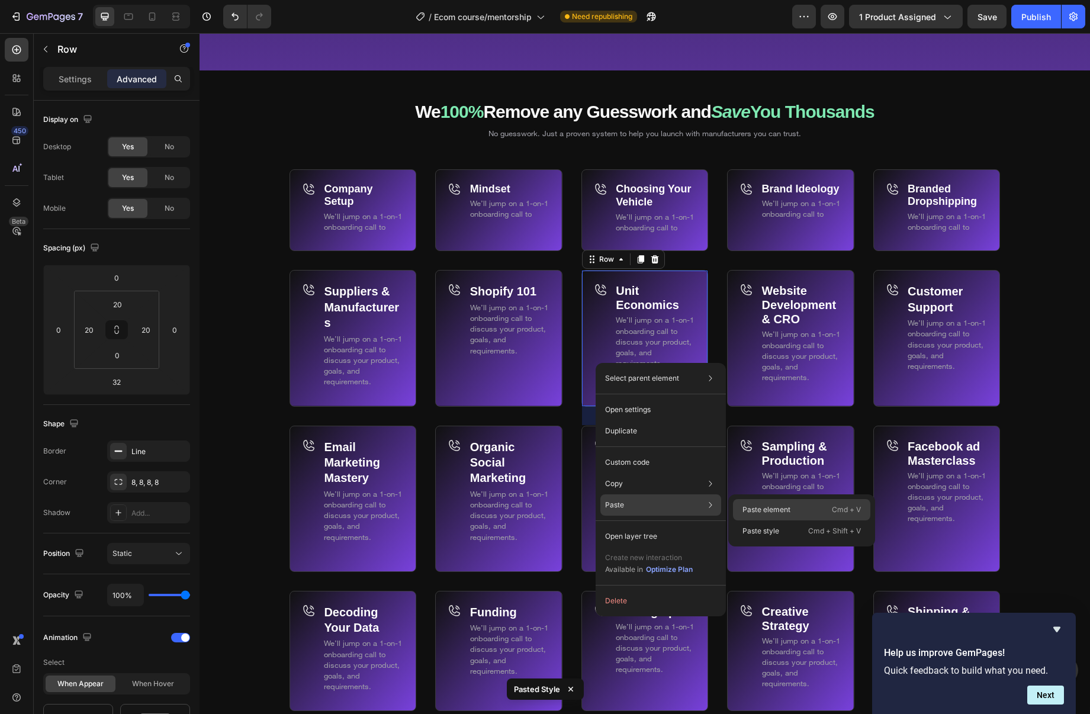
click at [772, 510] on p "Paste element" at bounding box center [767, 510] width 48 height 11
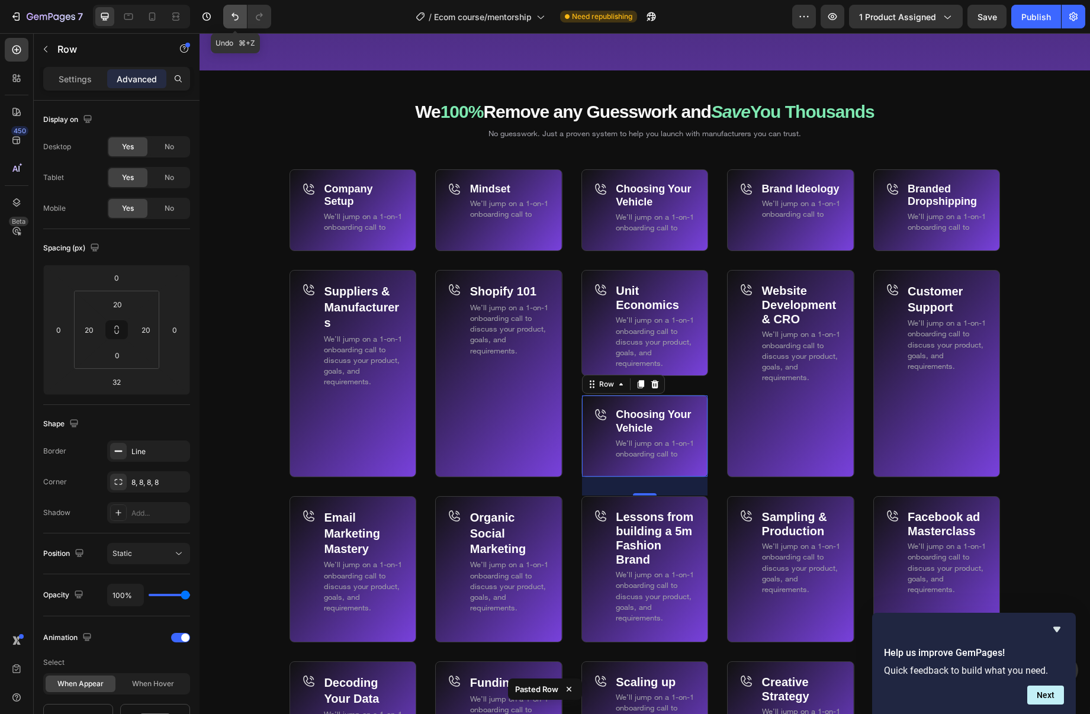
click at [233, 15] on icon "Undo/Redo" at bounding box center [235, 17] width 12 height 12
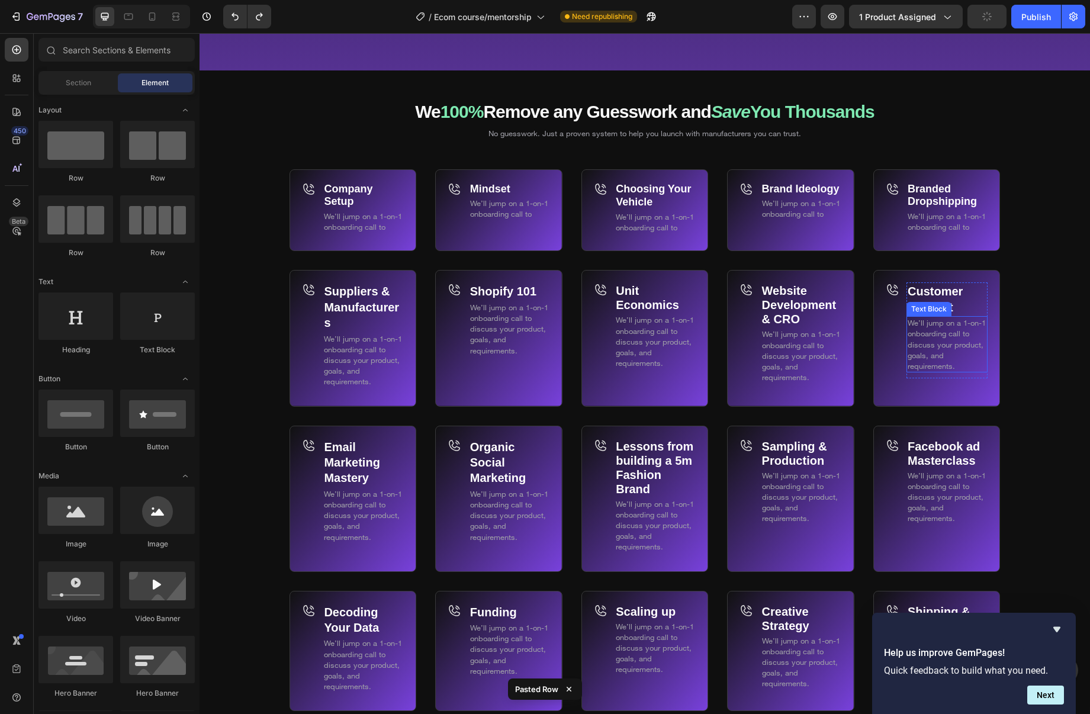
scroll to position [6875, 0]
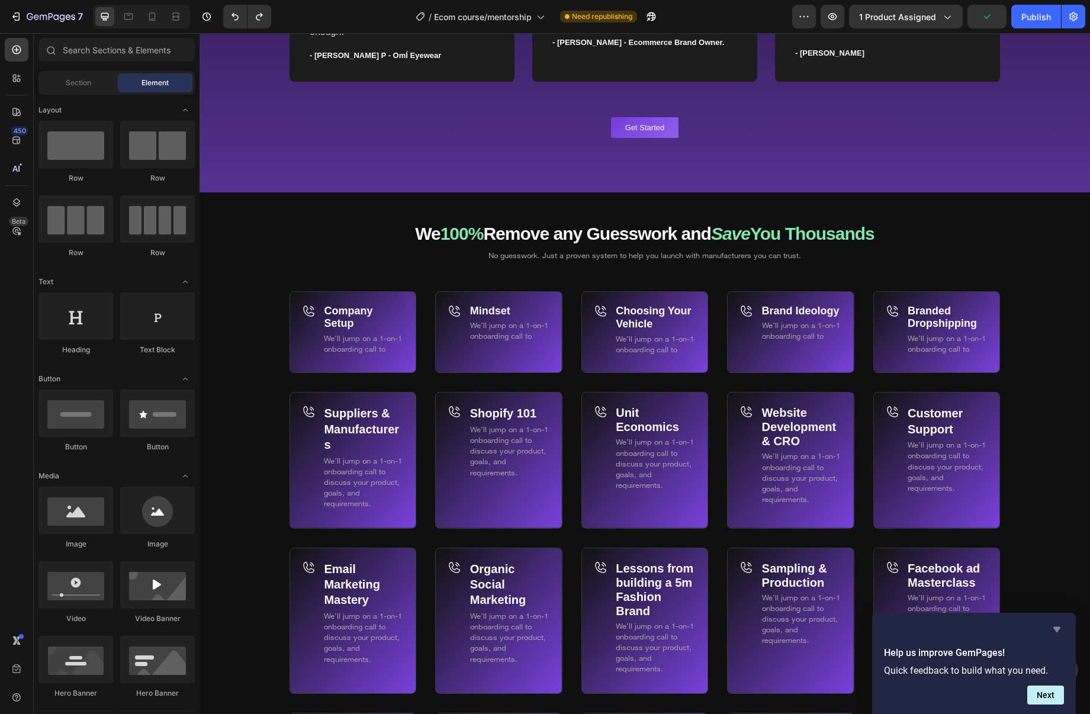
click at [1061, 633] on icon "Hide survey" at bounding box center [1057, 629] width 14 height 14
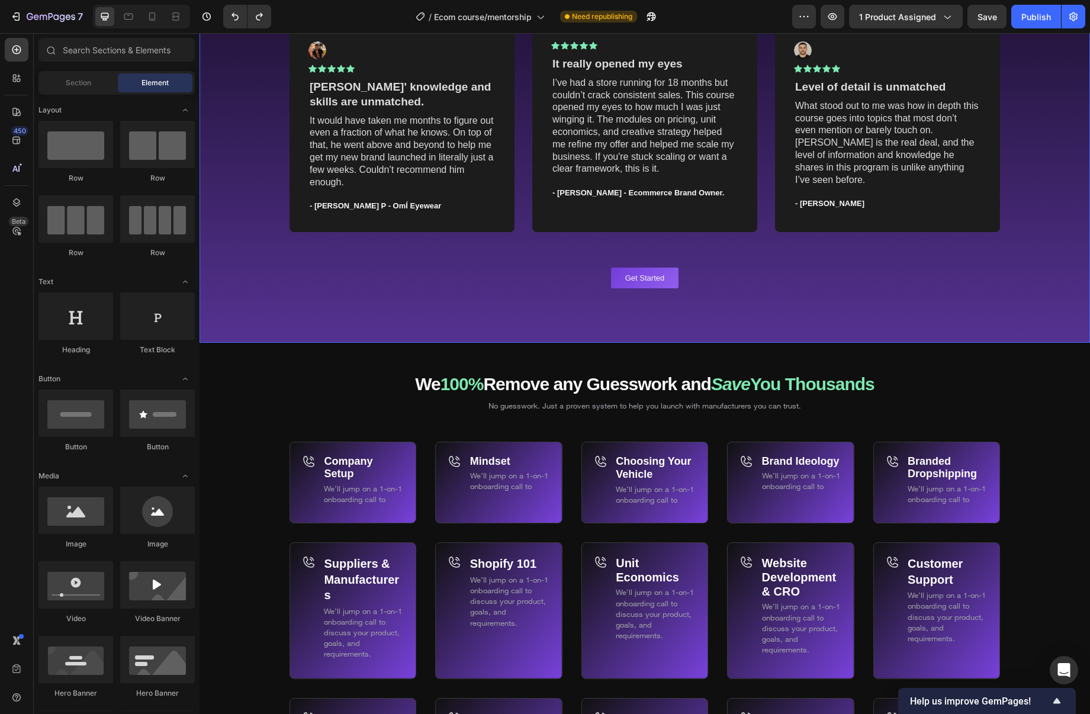
scroll to position [6856, 0]
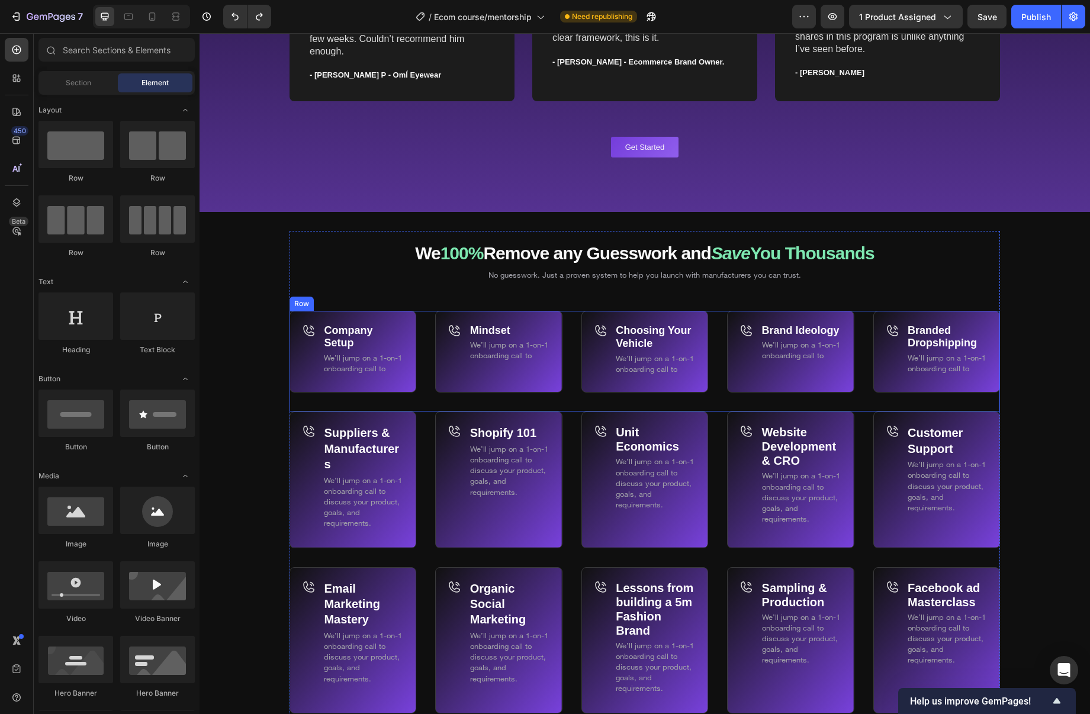
click at [430, 347] on div "Company Setup Text Block We’ll jump on a 1-on-1 onboarding call to Text Block R…" at bounding box center [645, 361] width 711 height 101
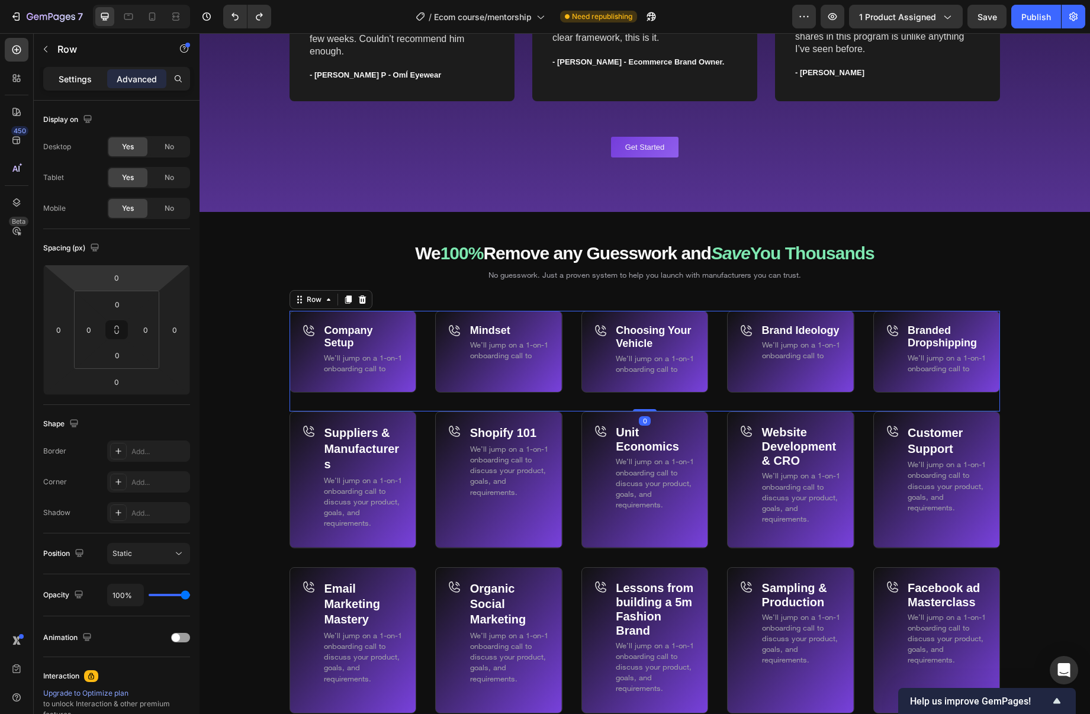
click at [79, 74] on p "Settings" at bounding box center [75, 79] width 33 height 12
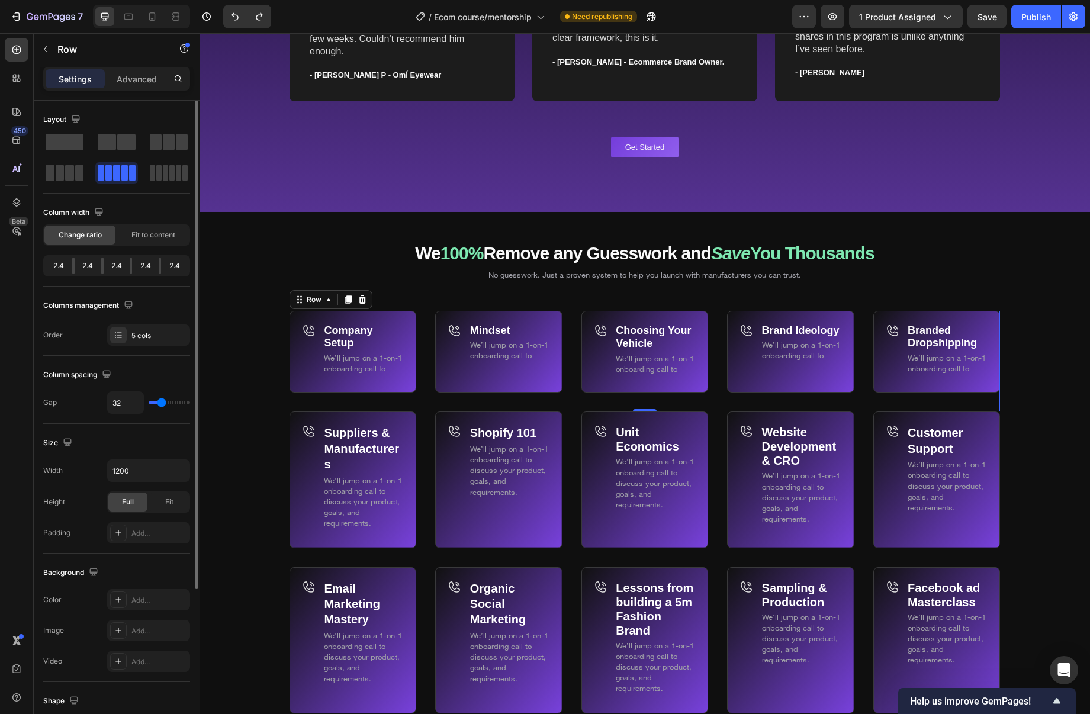
type input "18"
type input "12"
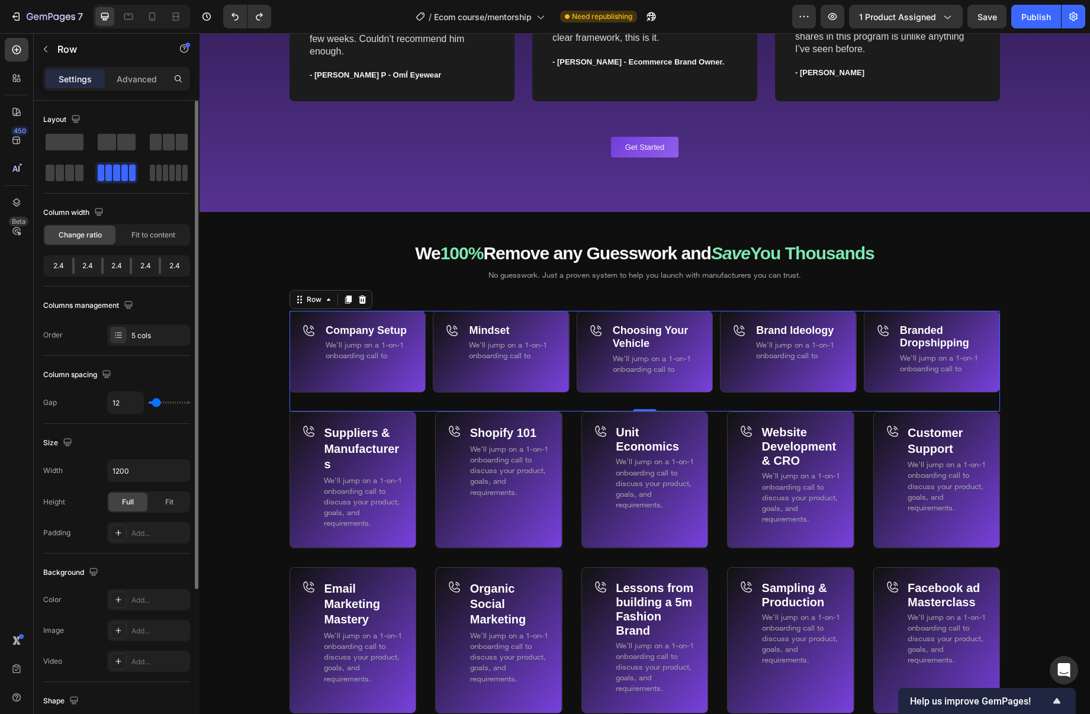
type input "11"
type input "10"
type input "11"
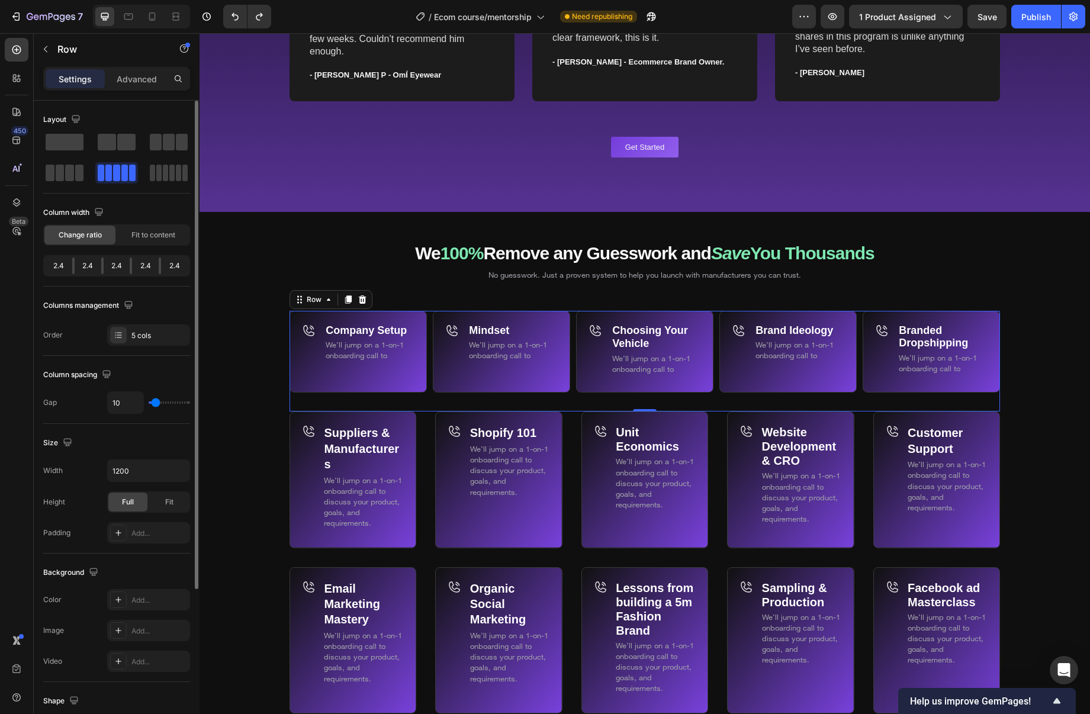
type input "11"
type input "12"
type input "14"
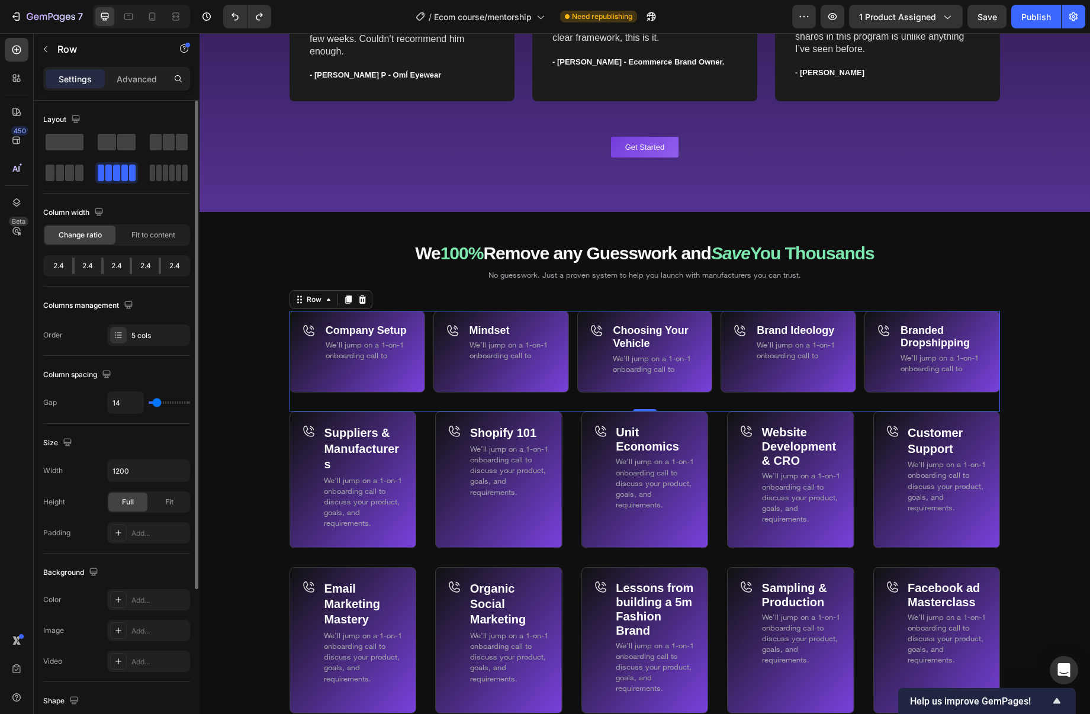
type input "16"
drag, startPoint x: 156, startPoint y: 402, endPoint x: 432, endPoint y: 335, distance: 284.0
type input "16"
click at [158, 402] on input "range" at bounding box center [169, 403] width 41 height 2
click at [720, 381] on div "Company Setup Text Block We’ll jump on a 1-on-1 onboarding call to Text Block R…" at bounding box center [645, 361] width 711 height 101
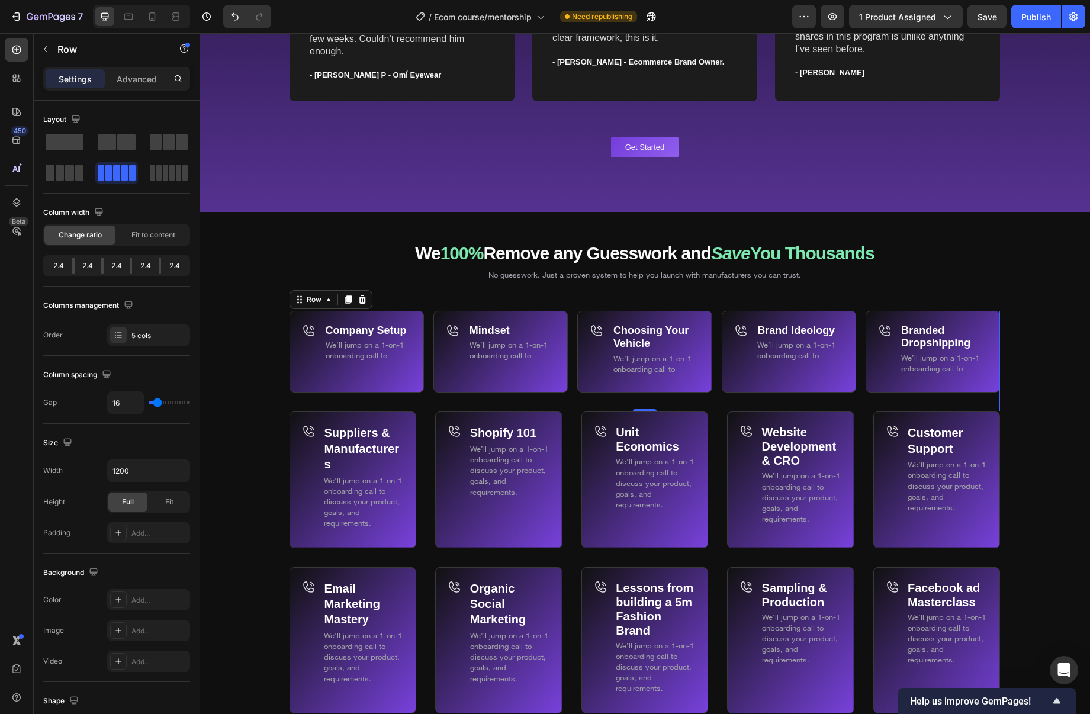
click at [573, 367] on div "Company Setup Text Block We’ll jump on a 1-on-1 onboarding call to Text Block R…" at bounding box center [645, 361] width 711 height 101
click at [585, 373] on div "Choosing Your Vehicle Text Block We’ll jump on a 1-on-1 onboarding call to Text…" at bounding box center [644, 352] width 134 height 82
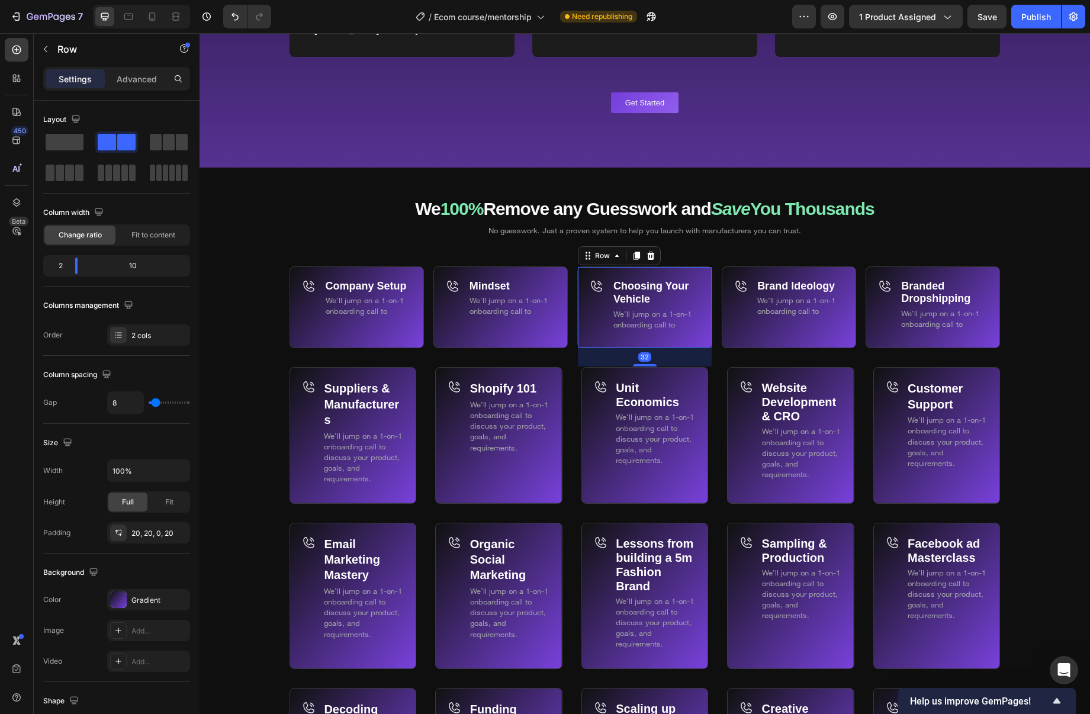
scroll to position [6907, 0]
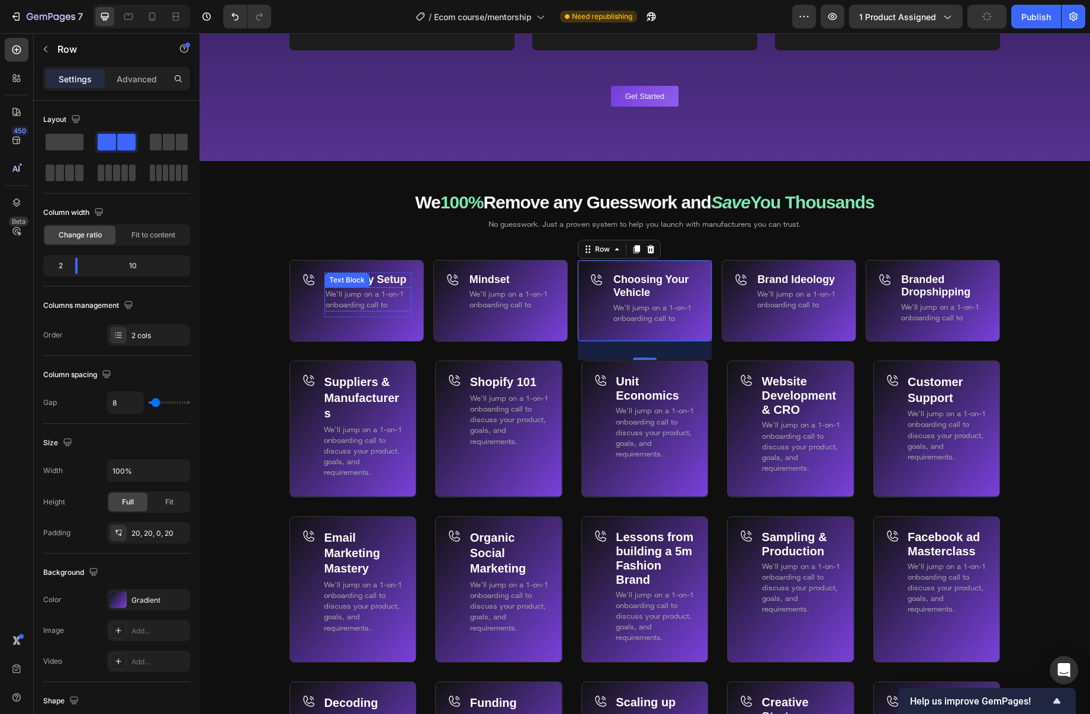
click at [388, 300] on span "We’ll jump on a 1-on-1 onboarding call to" at bounding box center [365, 299] width 78 height 20
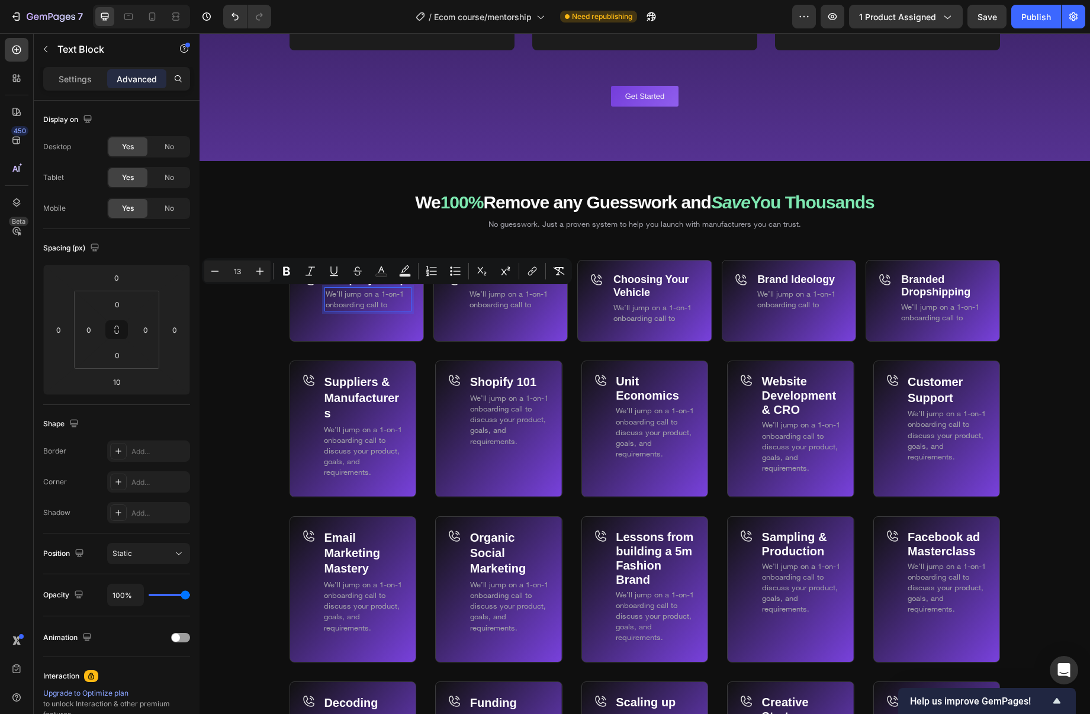
drag, startPoint x: 392, startPoint y: 303, endPoint x: 333, endPoint y: 296, distance: 59.1
click at [333, 296] on p "We’ll jump on a 1-on-1 onboarding call to" at bounding box center [368, 298] width 85 height 21
click at [377, 300] on span "We’ll jump on a 1-on-1 onboarding call to" at bounding box center [365, 299] width 78 height 20
click at [485, 317] on div "Mindset Text Block We’ll jump on a 1-on-1 onboarding call to Text Block Row" at bounding box center [512, 306] width 88 height 69
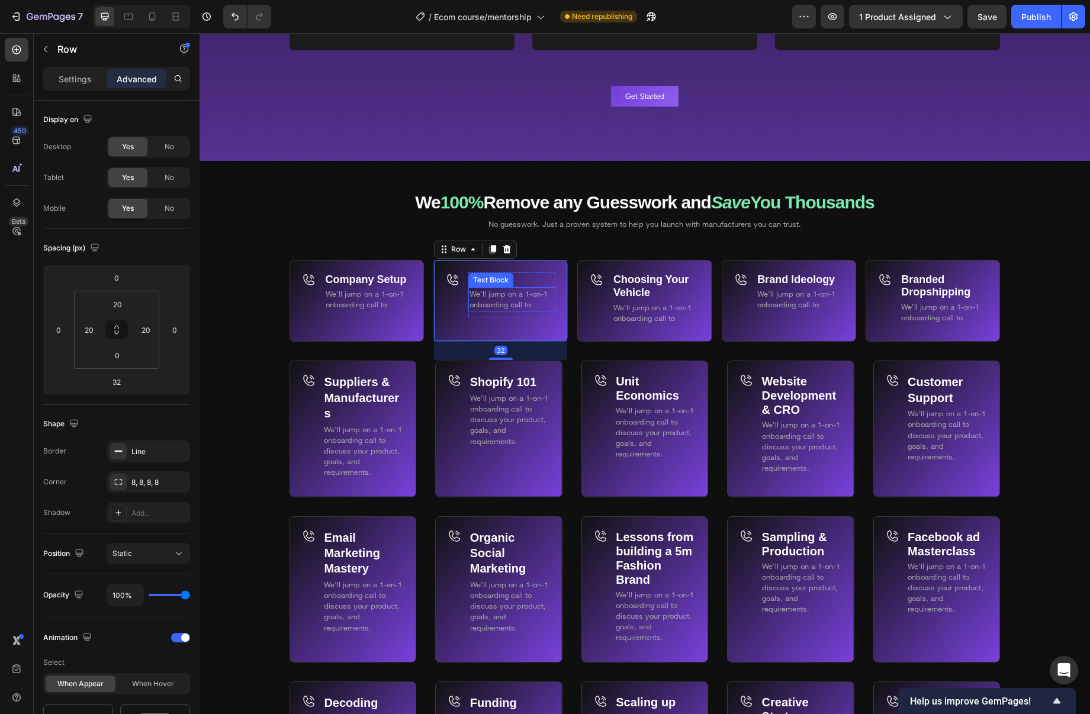
click at [500, 297] on p "We’ll jump on a 1-on-1 onboarding call to" at bounding box center [512, 298] width 85 height 21
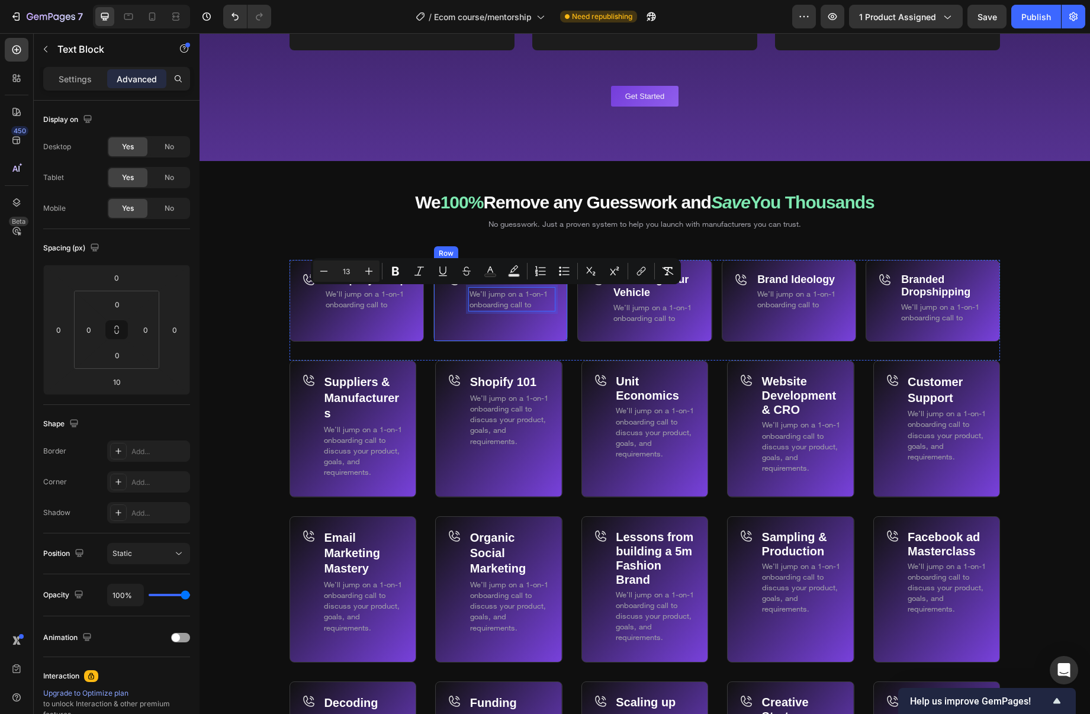
click at [457, 300] on div "Icon" at bounding box center [455, 306] width 18 height 69
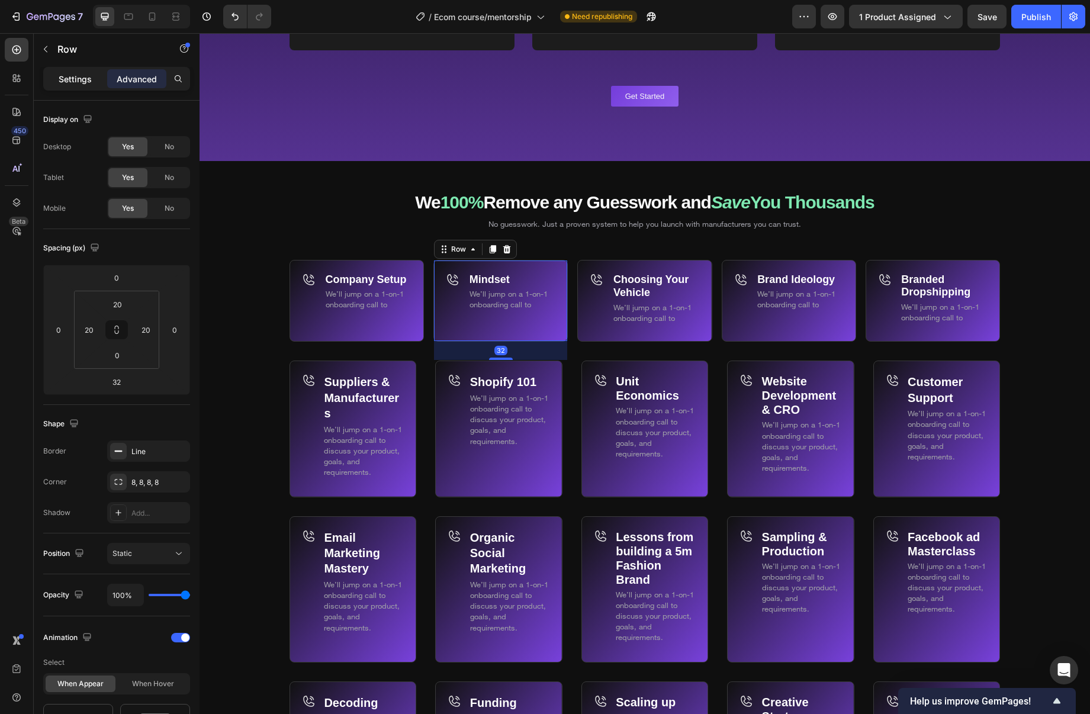
click at [74, 78] on p "Settings" at bounding box center [75, 79] width 33 height 12
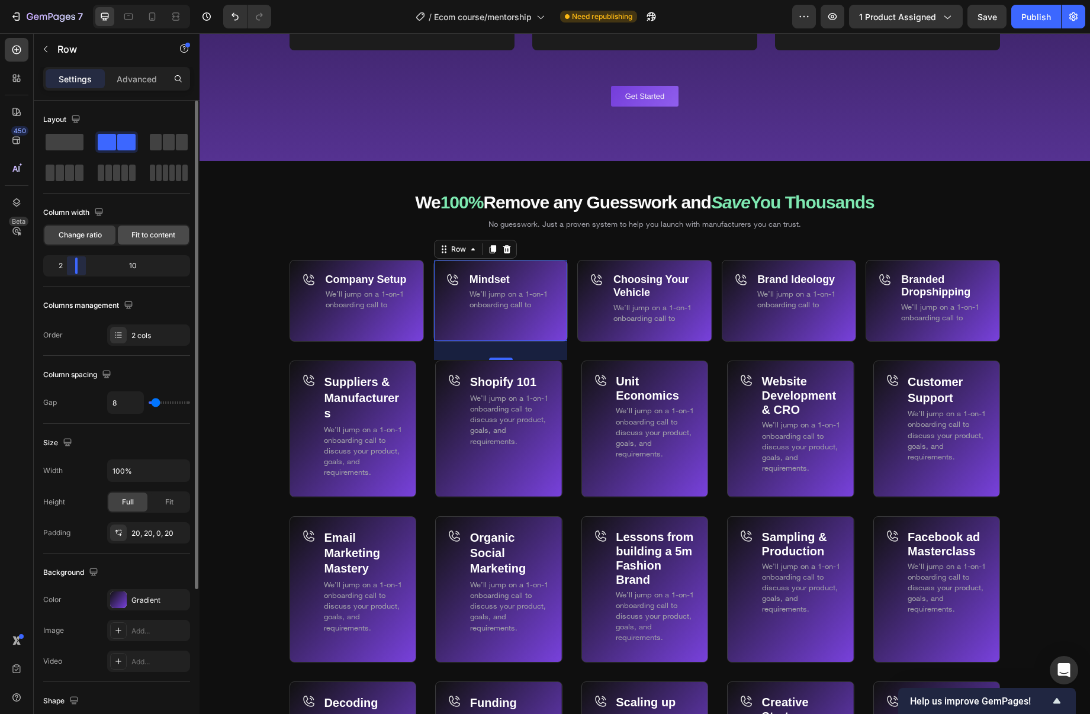
drag, startPoint x: 72, startPoint y: 263, endPoint x: 144, endPoint y: 242, distance: 74.8
click at [68, 0] on body "7 Version history / Ecom course/mentorship Need republishing Preview 1 product …" at bounding box center [545, 0] width 1090 height 0
click at [144, 239] on span "Fit to content" at bounding box center [153, 235] width 44 height 11
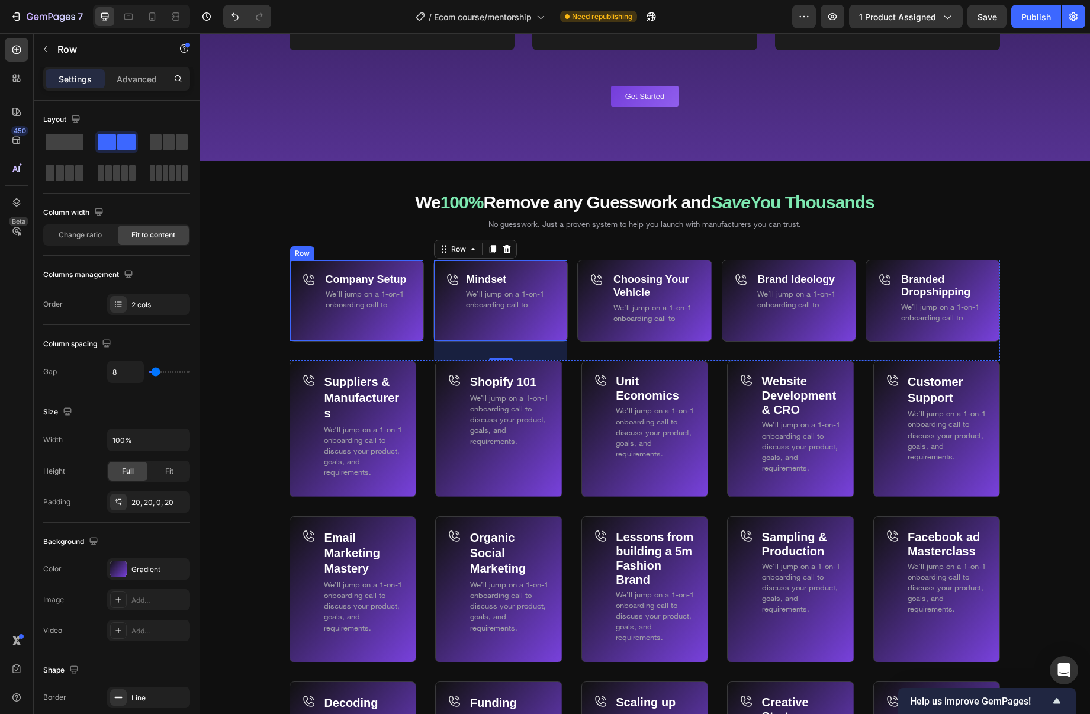
click at [307, 301] on div "Icon" at bounding box center [311, 306] width 18 height 69
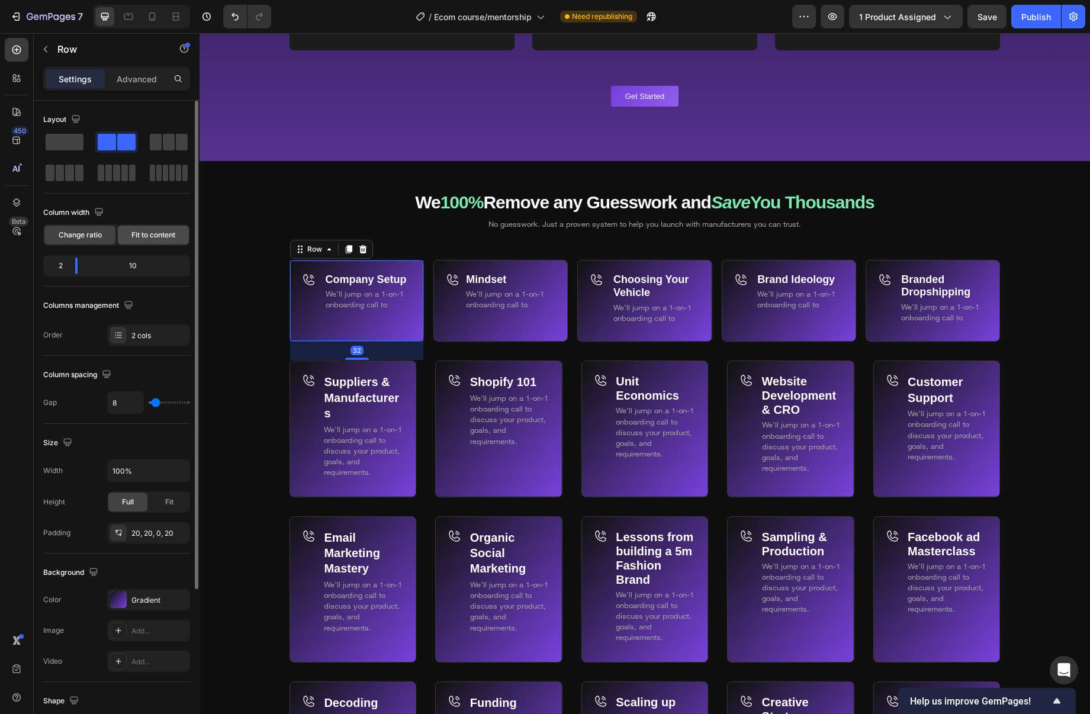
click at [167, 236] on span "Fit to content" at bounding box center [153, 235] width 44 height 11
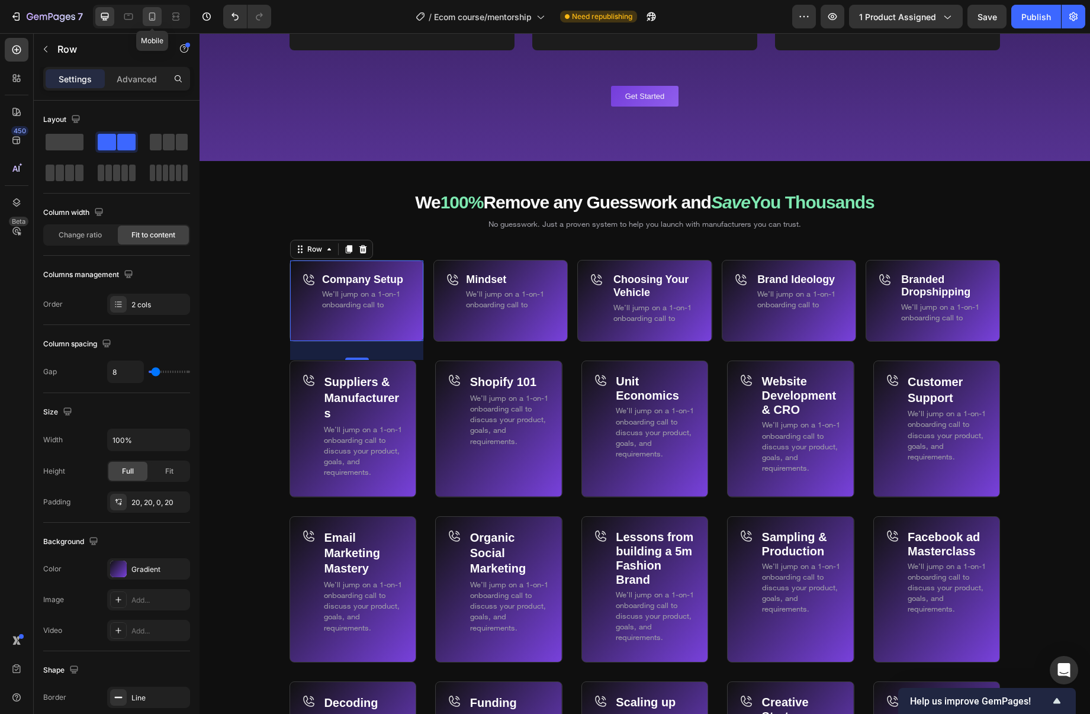
click at [152, 21] on icon at bounding box center [152, 17] width 12 height 12
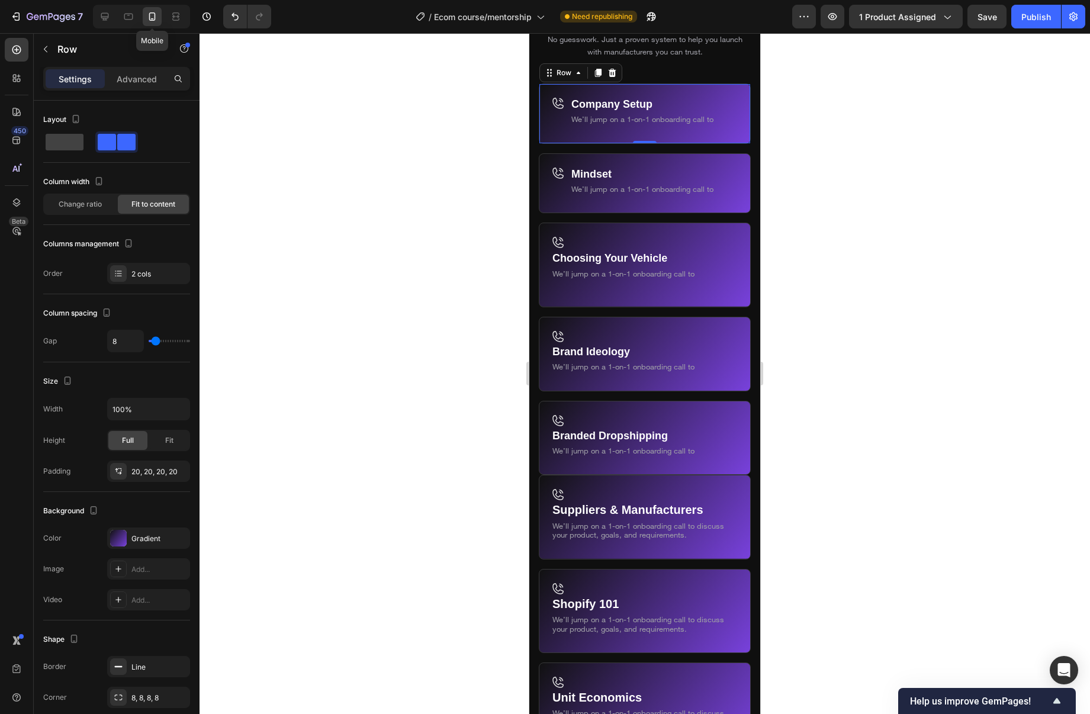
scroll to position [7135, 0]
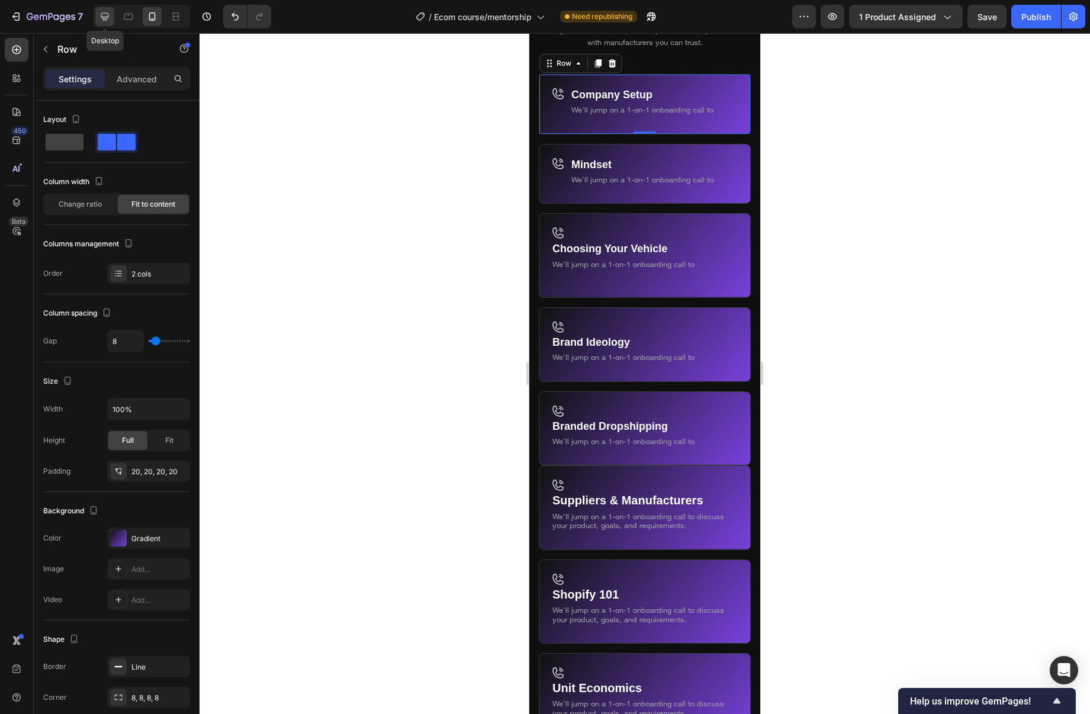
click at [104, 20] on icon at bounding box center [105, 17] width 12 height 12
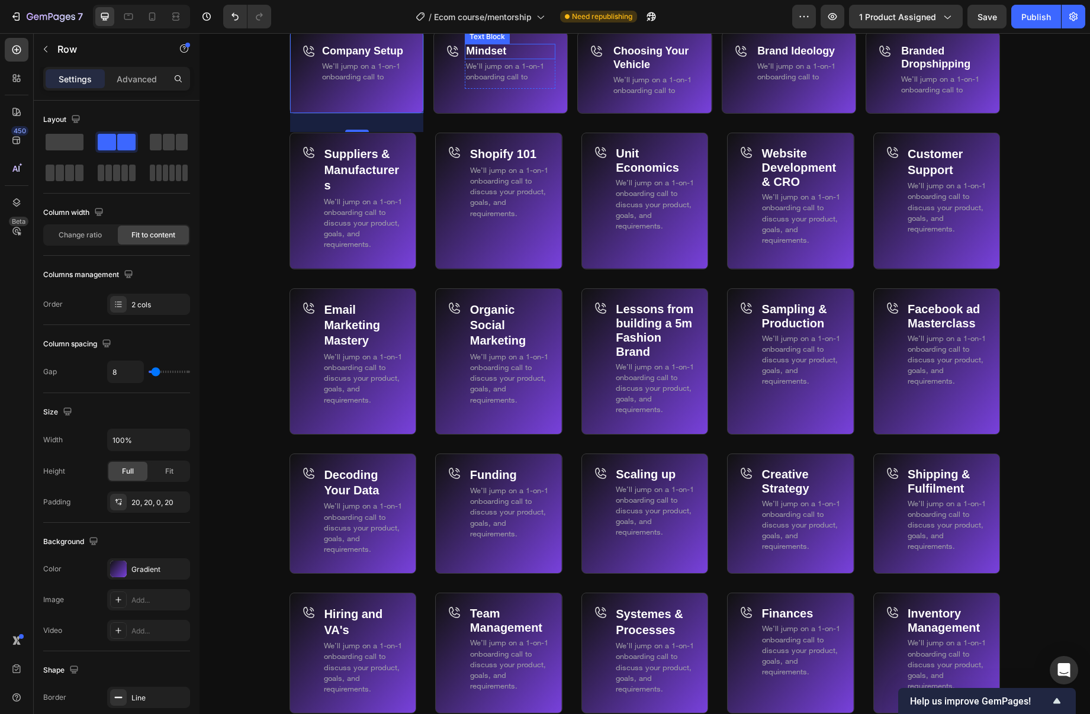
scroll to position [7091, 0]
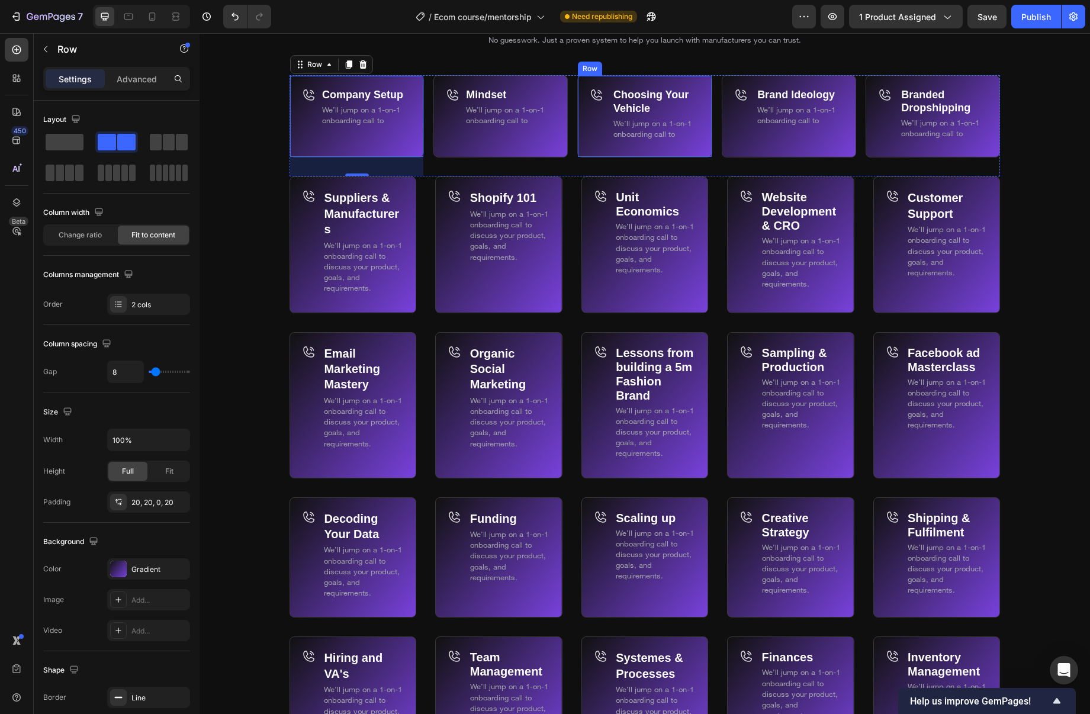
click at [596, 141] on div "Icon" at bounding box center [599, 122] width 18 height 69
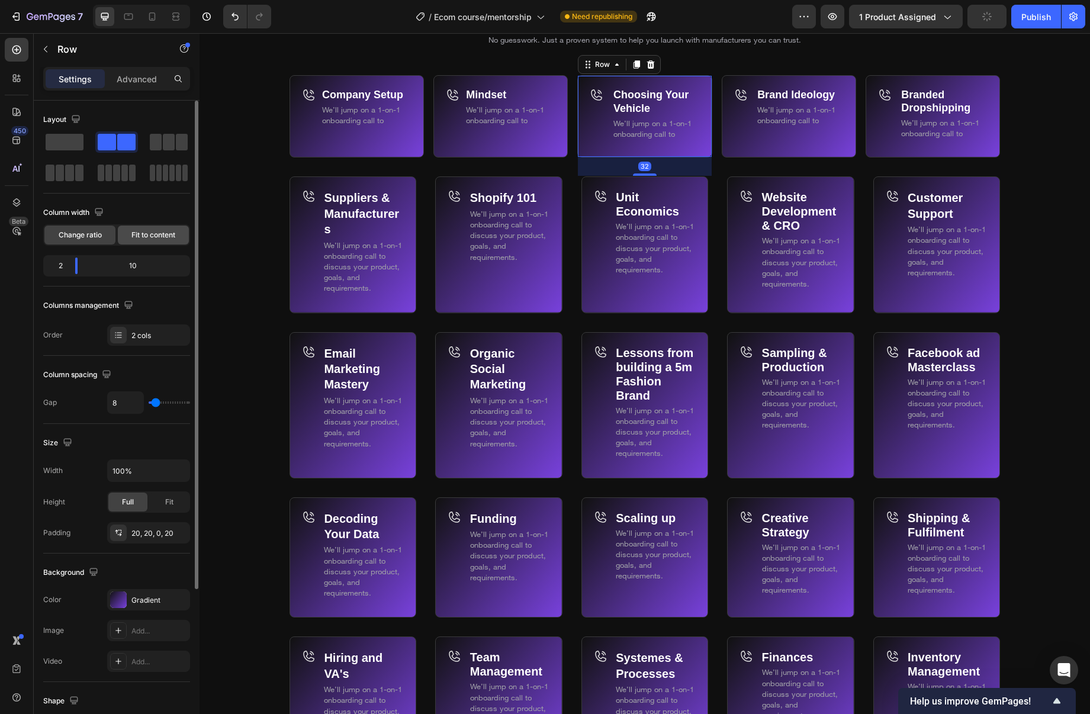
click at [168, 232] on span "Fit to content" at bounding box center [153, 235] width 44 height 11
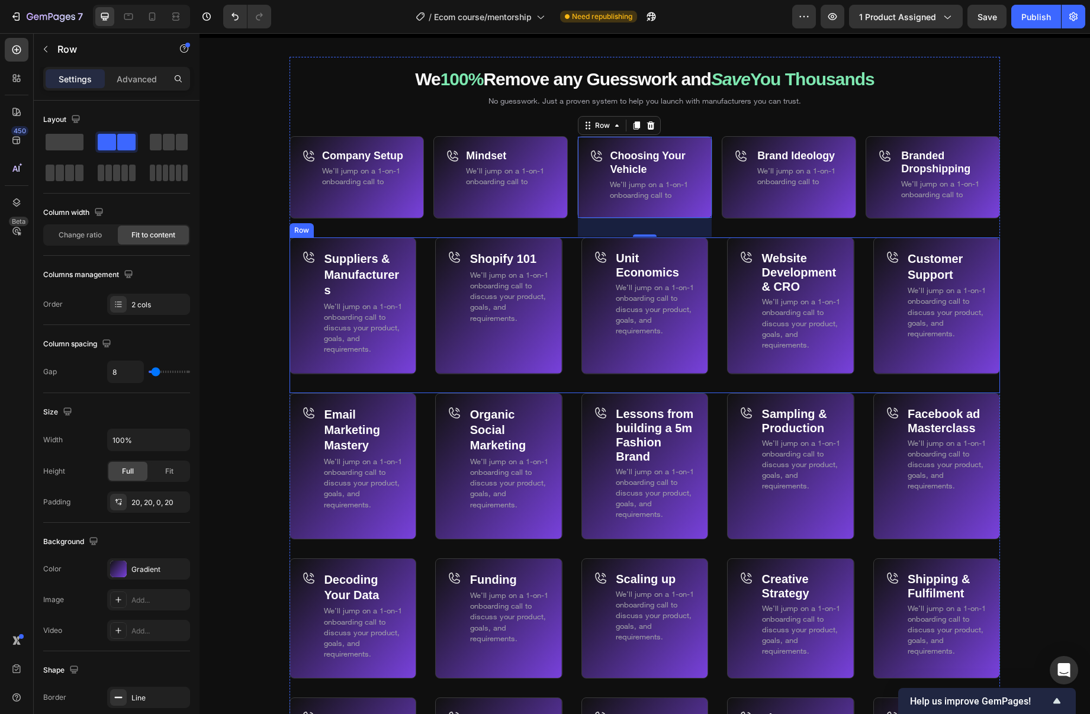
scroll to position [7029, 0]
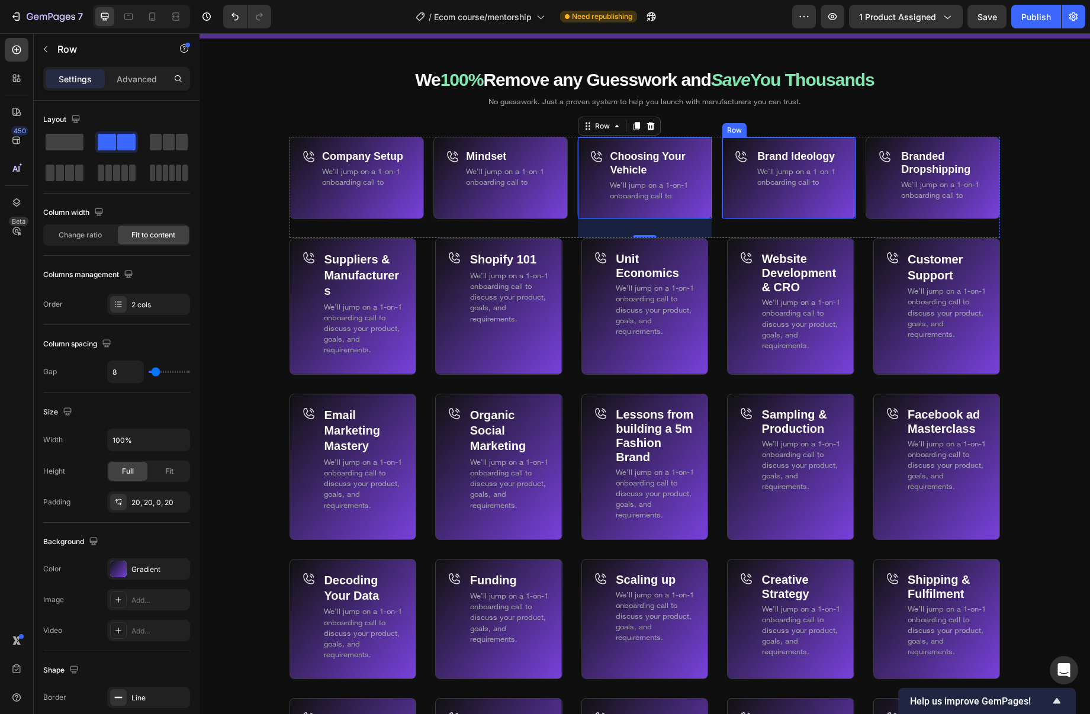
click at [774, 208] on div "Brand Ideology Text Block We’ll jump on a 1-on-1 onboarding call to Text Block …" at bounding box center [800, 183] width 88 height 69
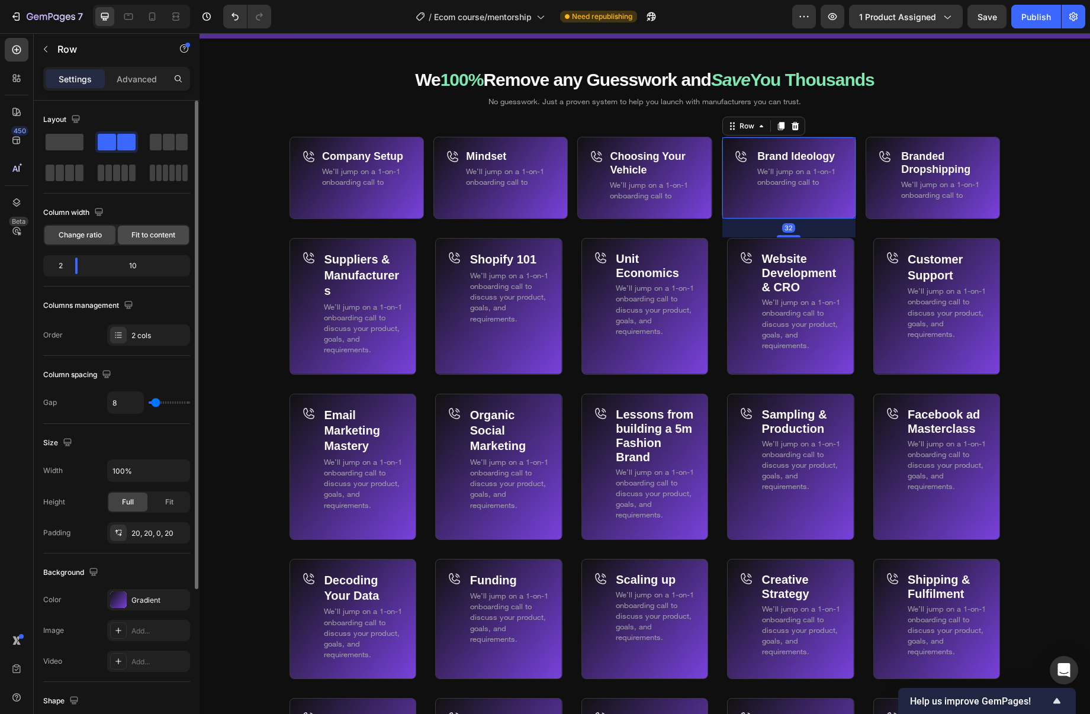
click at [165, 232] on span "Fit to content" at bounding box center [153, 235] width 44 height 11
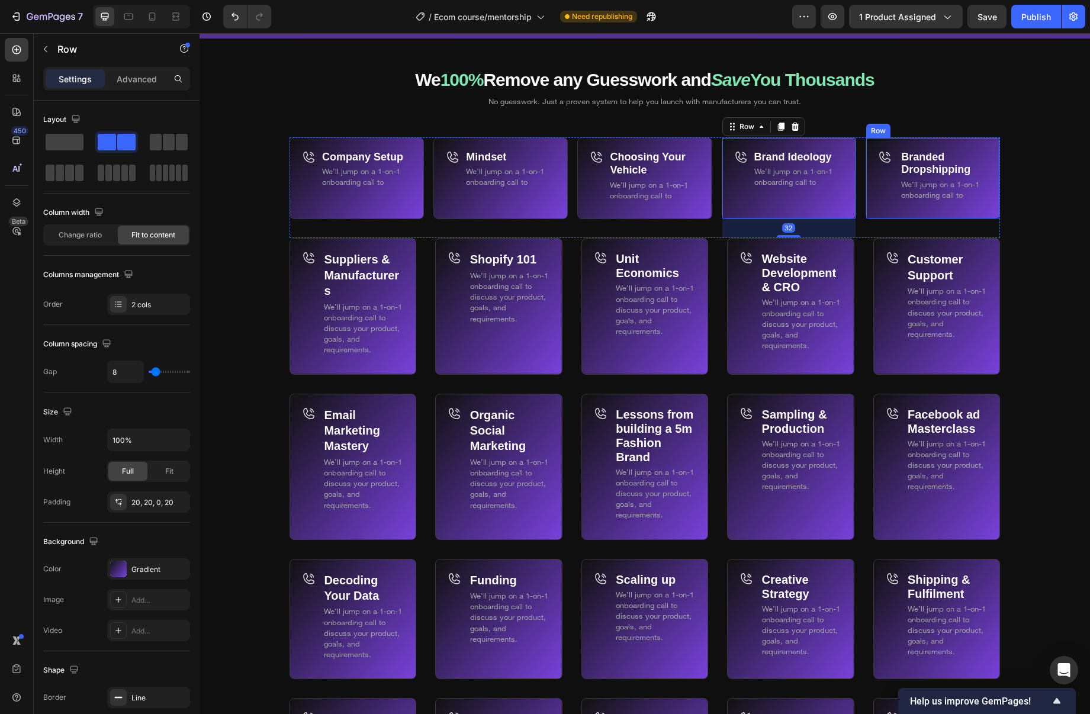
click at [922, 207] on div "Branded Dropshipping Text Block We’ll jump on a 1-on-1 onboarding call to Text …" at bounding box center [944, 184] width 88 height 69
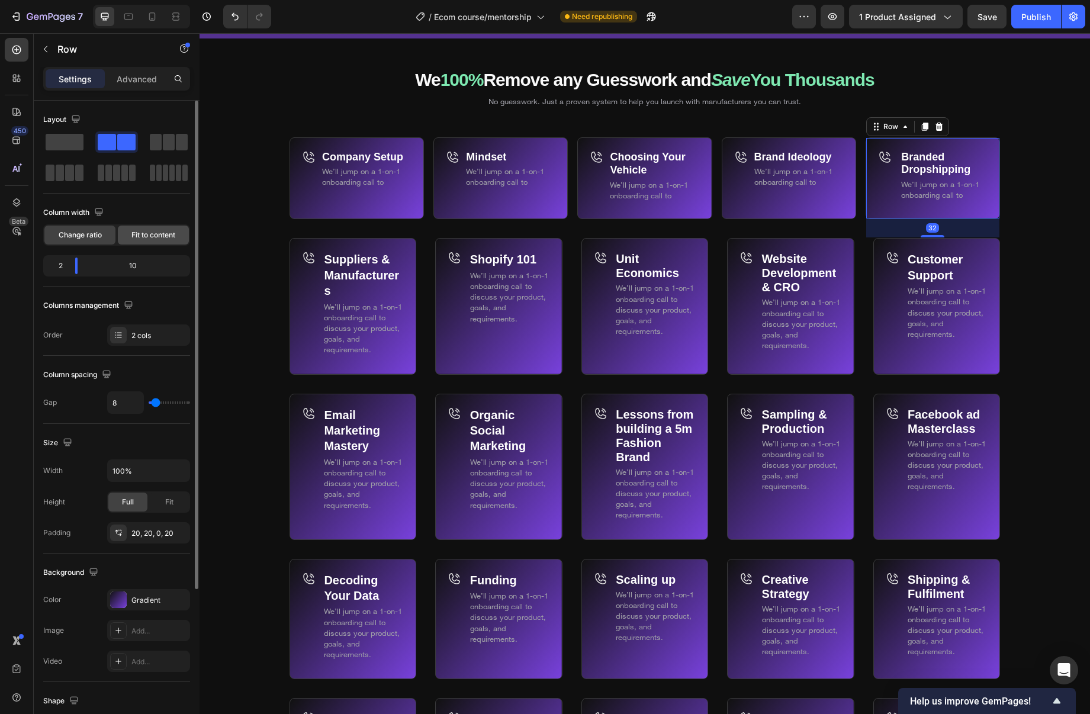
click at [159, 233] on span "Fit to content" at bounding box center [153, 235] width 44 height 11
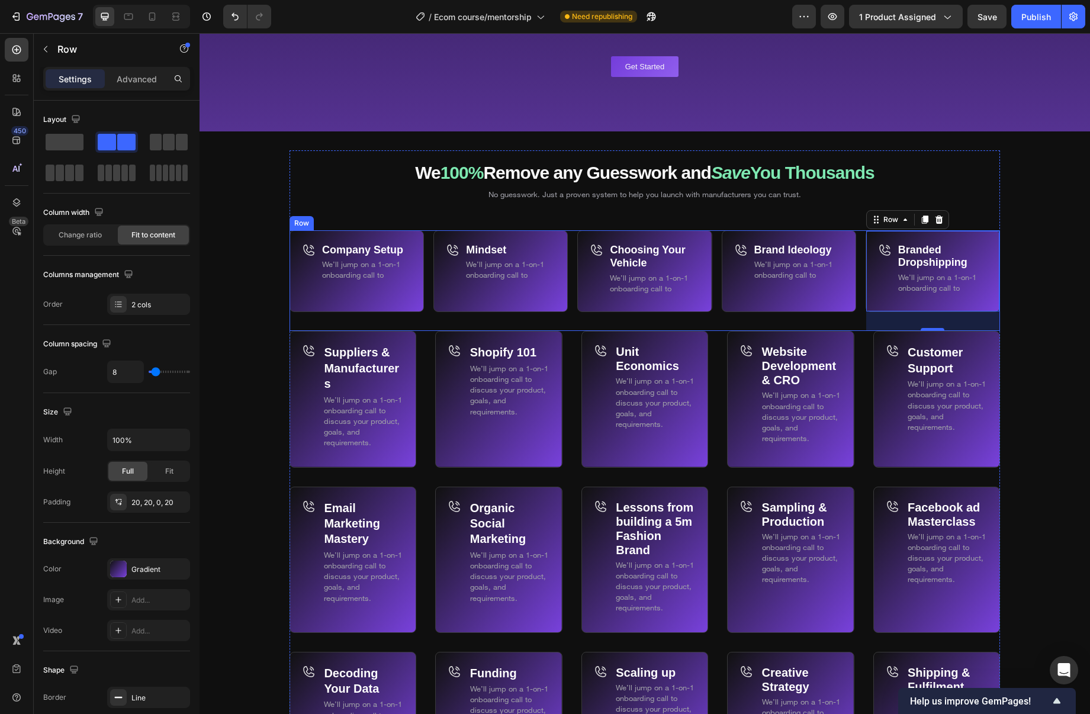
scroll to position [6931, 0]
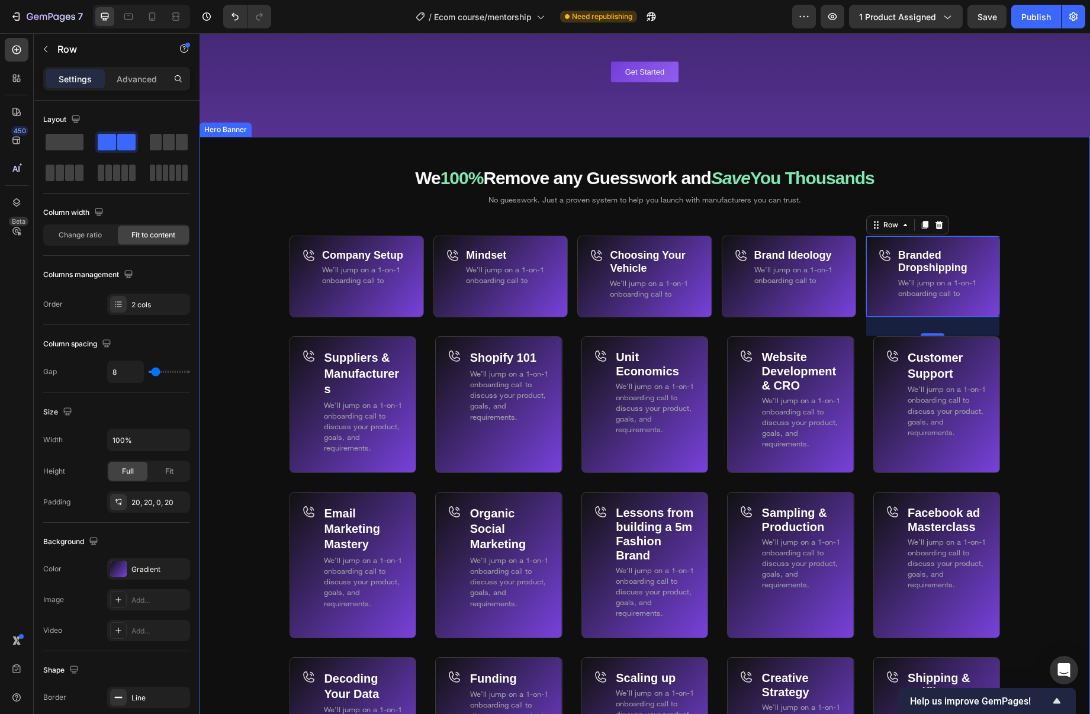
click at [255, 328] on div "Background Image" at bounding box center [645, 570] width 891 height 866
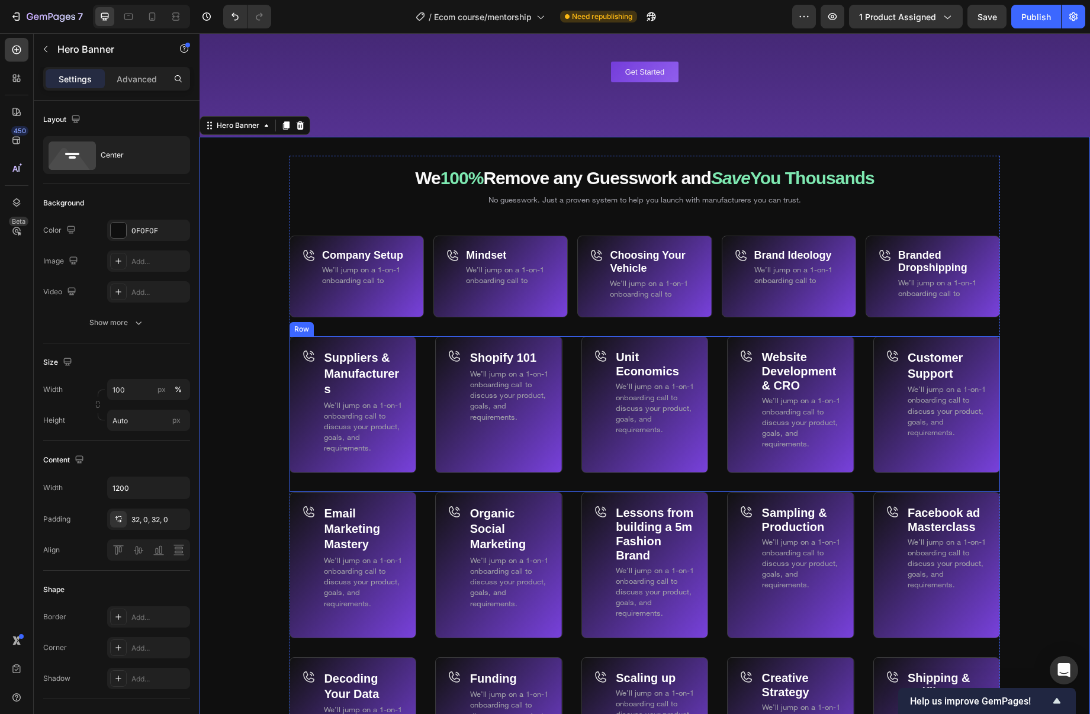
click at [575, 371] on div "Suppliers & Manufacturers Text Block We’ll jump on a 1-on-1 onboarding call to …" at bounding box center [645, 413] width 711 height 155
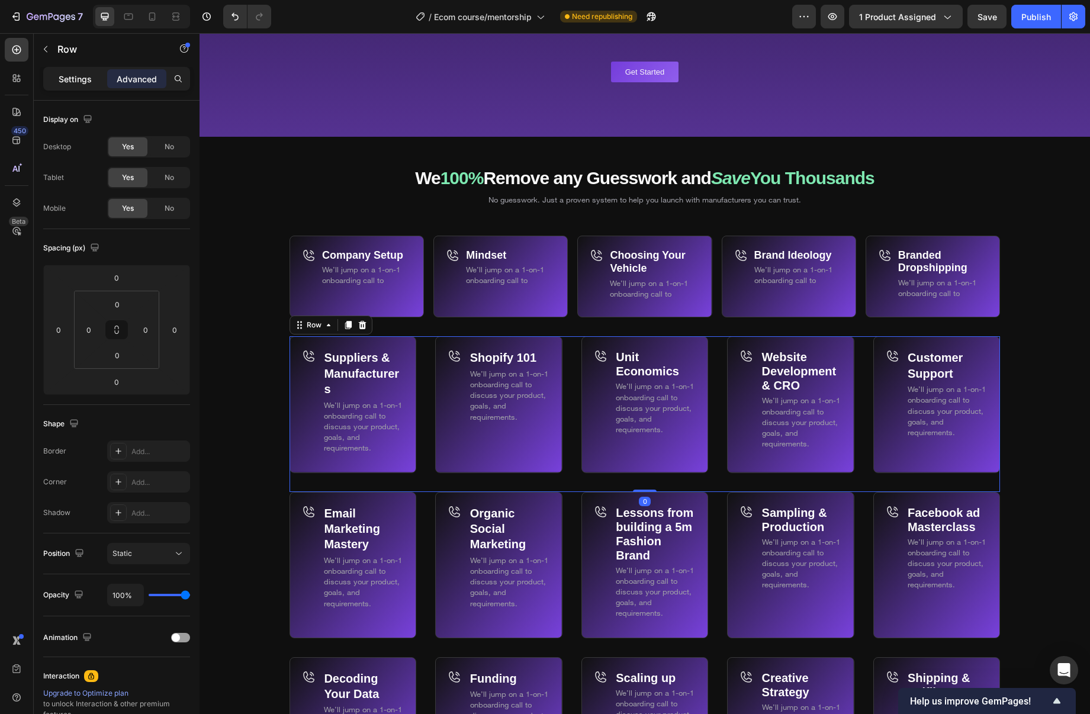
click at [73, 78] on p "Settings" at bounding box center [75, 79] width 33 height 12
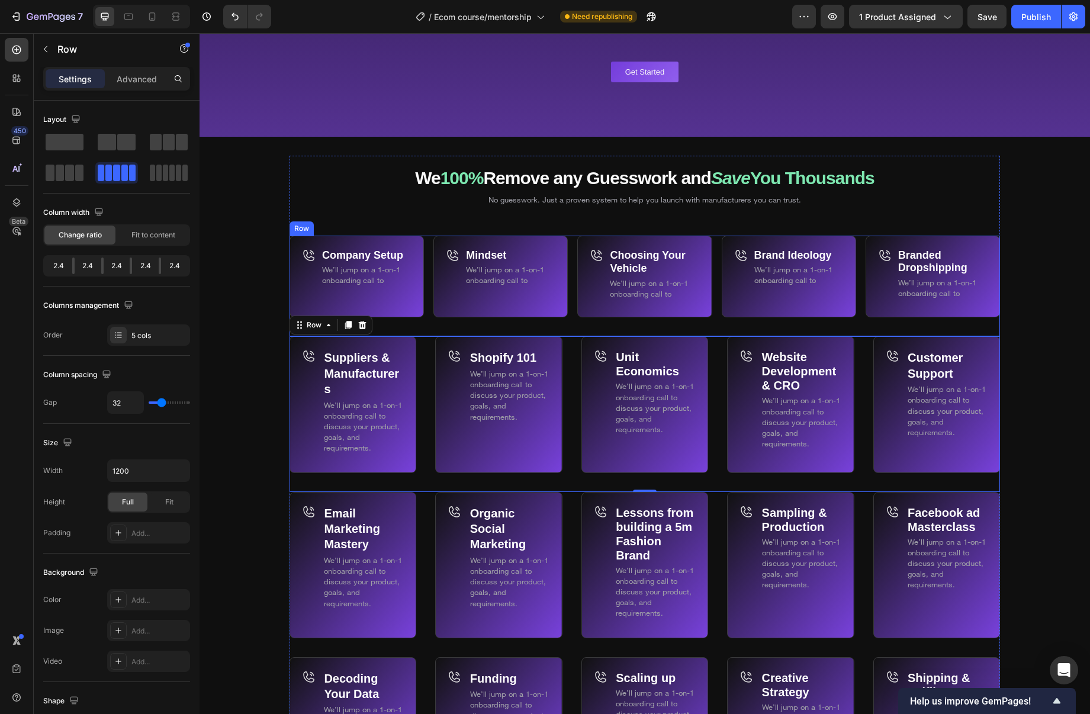
click at [431, 320] on div "Company Setup Text Block We’ll jump on a 1-on-1 onboarding call to Text Block R…" at bounding box center [645, 286] width 711 height 101
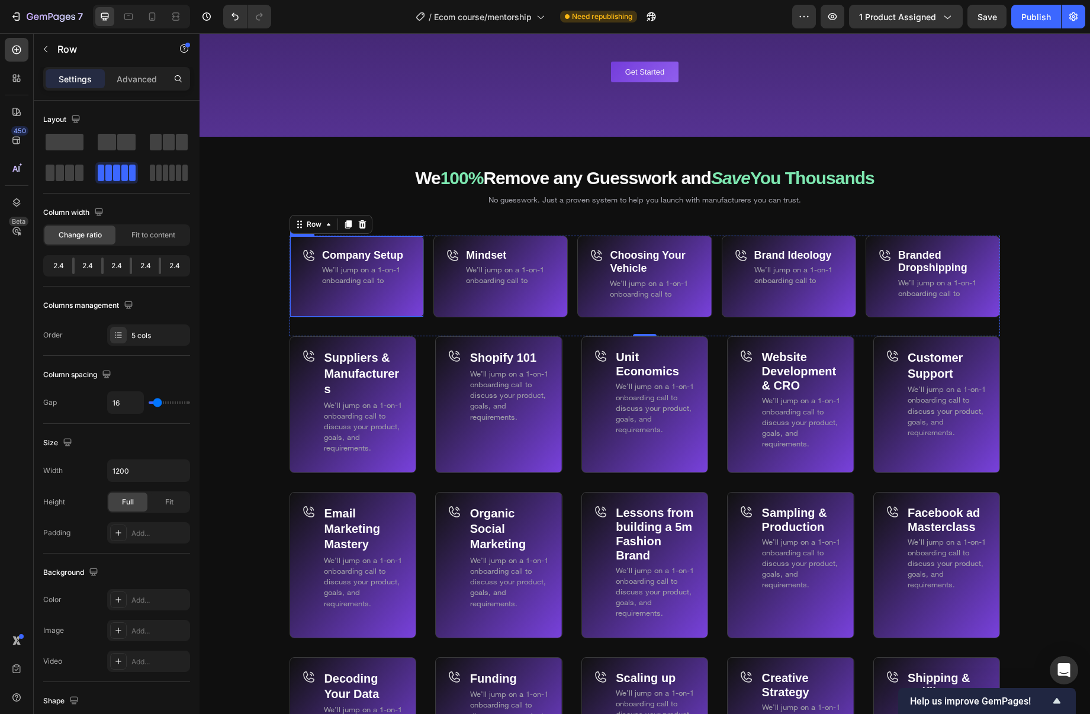
scroll to position [6916, 0]
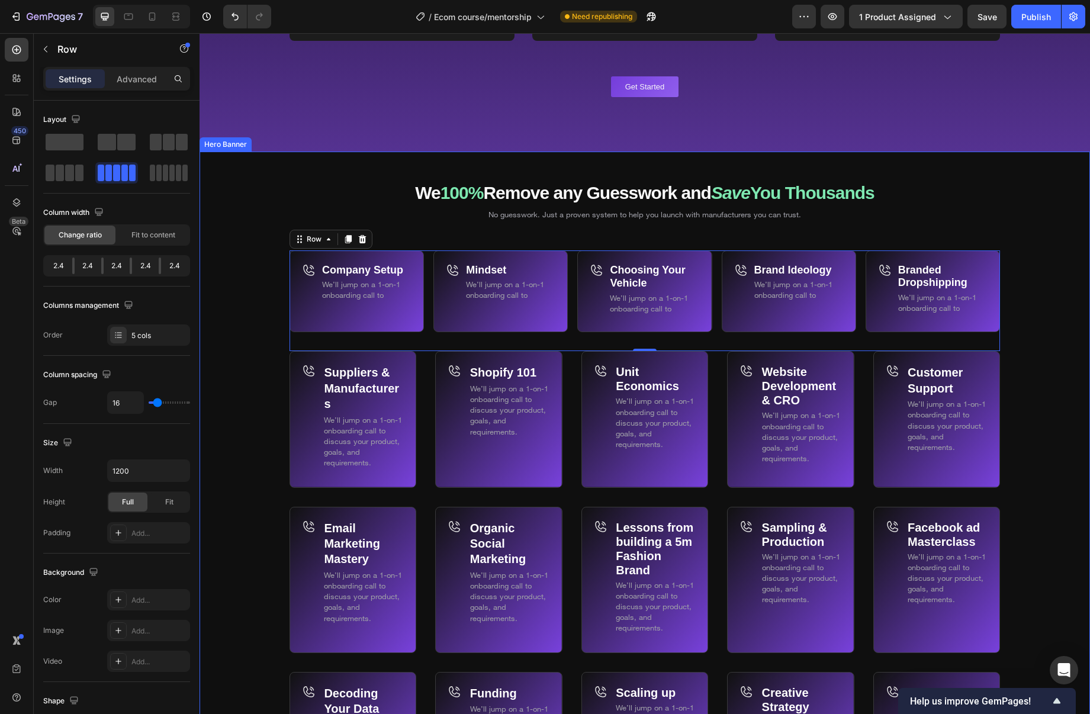
click at [222, 277] on div "Background Image" at bounding box center [645, 585] width 891 height 866
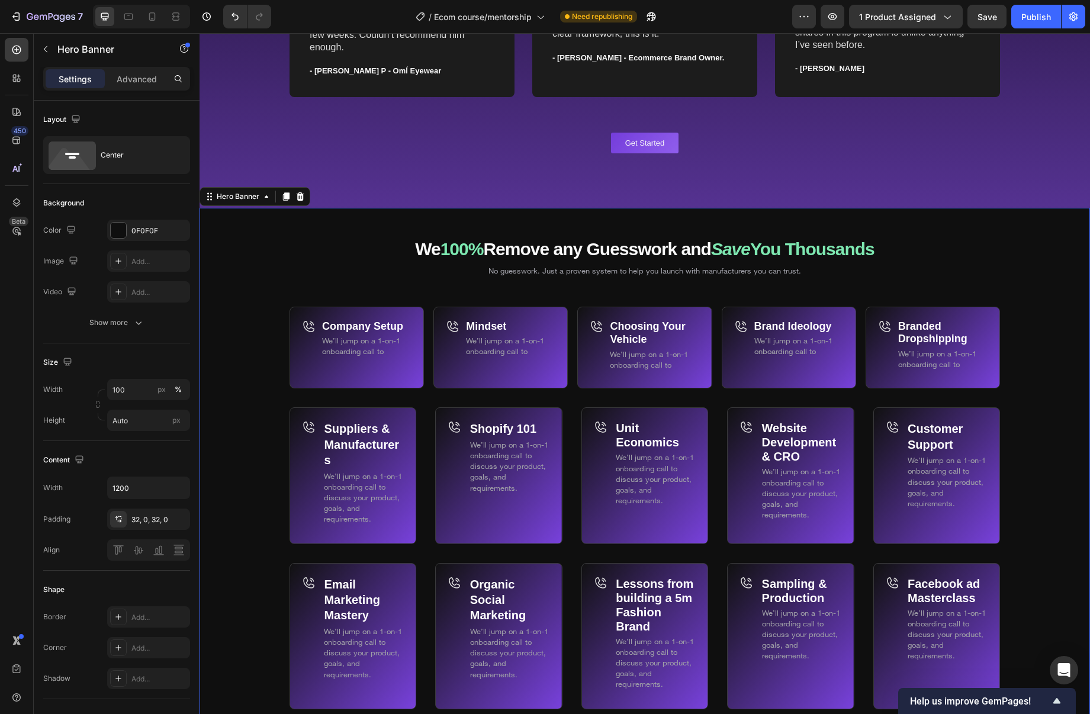
scroll to position [6894, 0]
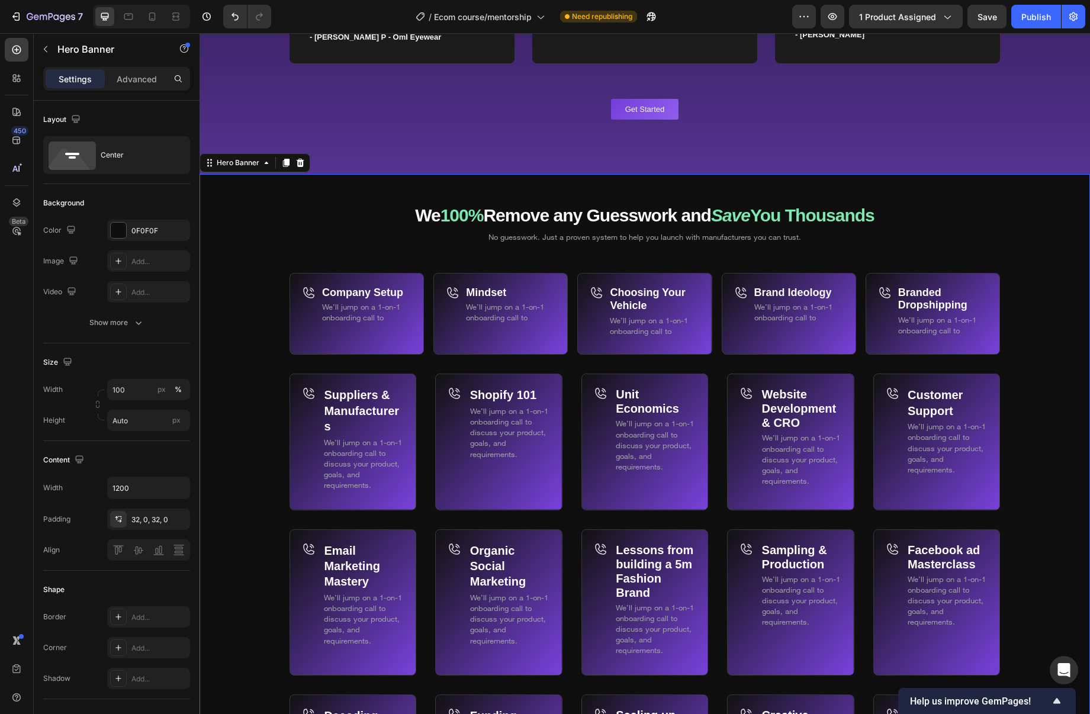
click at [377, 319] on span "We’ll jump on a 1-on-1 onboarding call to" at bounding box center [361, 312] width 78 height 20
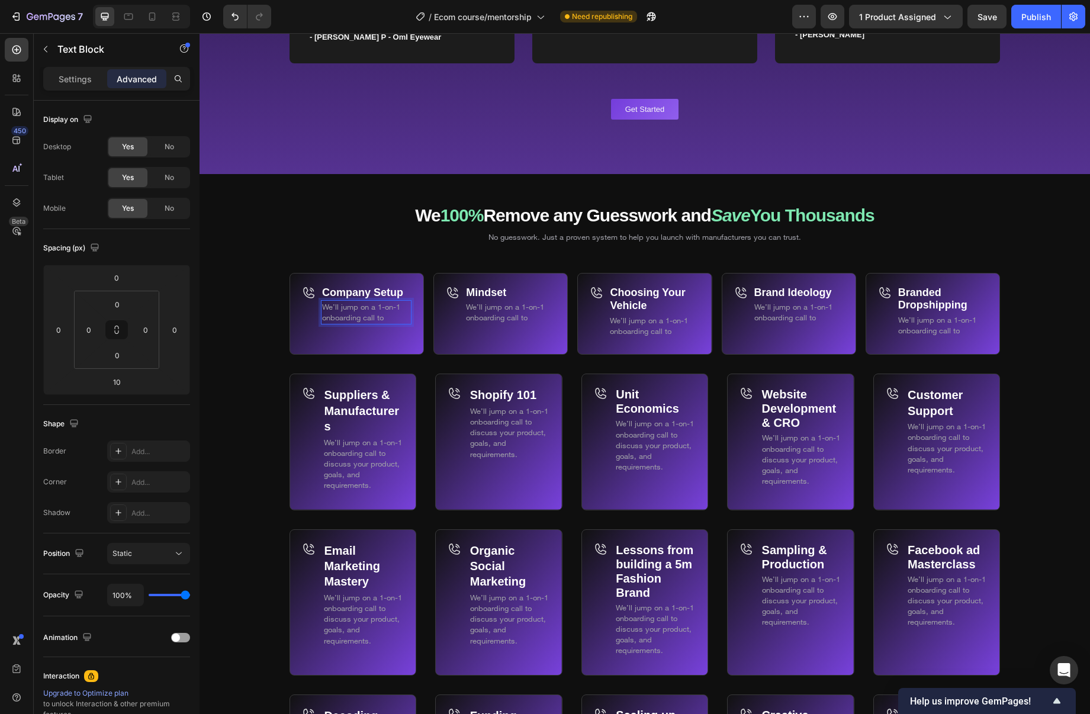
click at [380, 318] on span "We’ll jump on a 1-on-1 onboarding call to" at bounding box center [361, 312] width 78 height 20
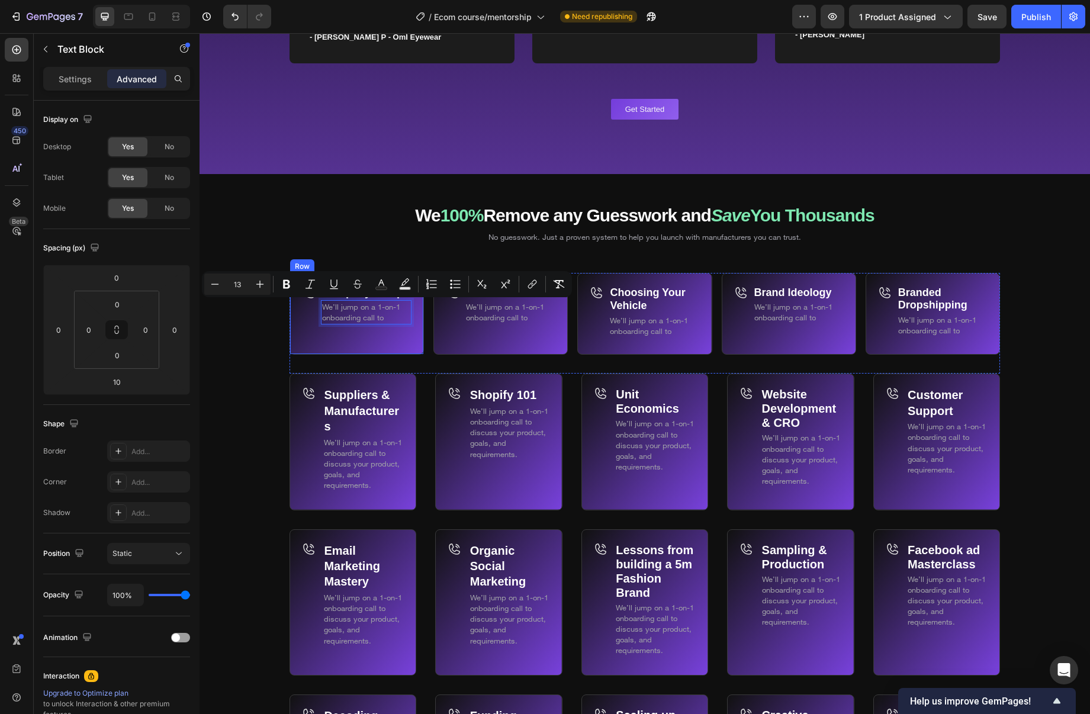
drag, startPoint x: 366, startPoint y: 316, endPoint x: 318, endPoint y: 307, distance: 48.7
click at [319, 307] on div "Company Setup Text Block We’ll jump on a 1-on-1 onboarding call to Text Block 1…" at bounding box center [357, 314] width 134 height 82
click at [350, 312] on p "We’ll jump on a 1-on-1 onboarding call to" at bounding box center [366, 311] width 88 height 21
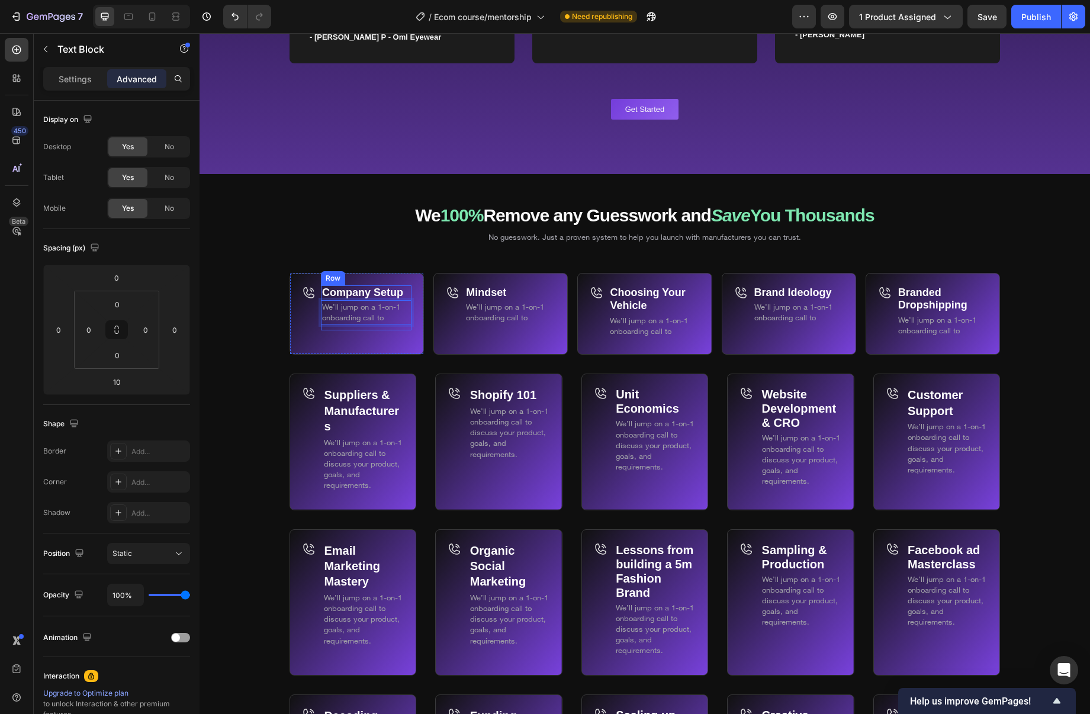
drag, startPoint x: 340, startPoint y: 307, endPoint x: 402, endPoint y: 324, distance: 64.5
click at [402, 324] on div "Company Setup Text Block We’ll jump on a 1-on-1 onboarding call to Text Block 10" at bounding box center [366, 307] width 91 height 45
click at [330, 308] on span "WHow to setup your company and structure in the right way" at bounding box center [366, 317] width 88 height 31
click at [375, 325] on p "How to setup your company and structure in the right way" at bounding box center [366, 317] width 88 height 33
click at [76, 72] on div "Settings" at bounding box center [75, 78] width 59 height 19
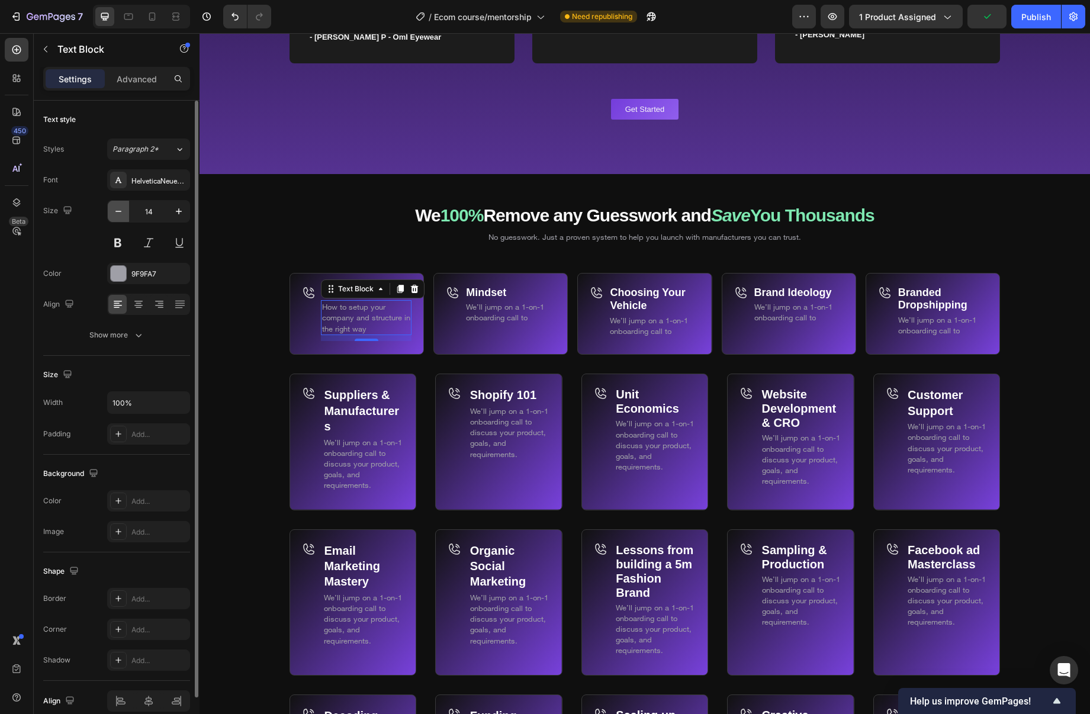
click at [120, 210] on icon "button" at bounding box center [119, 212] width 12 height 12
click at [120, 211] on icon "button" at bounding box center [119, 212] width 12 height 12
type input "10"
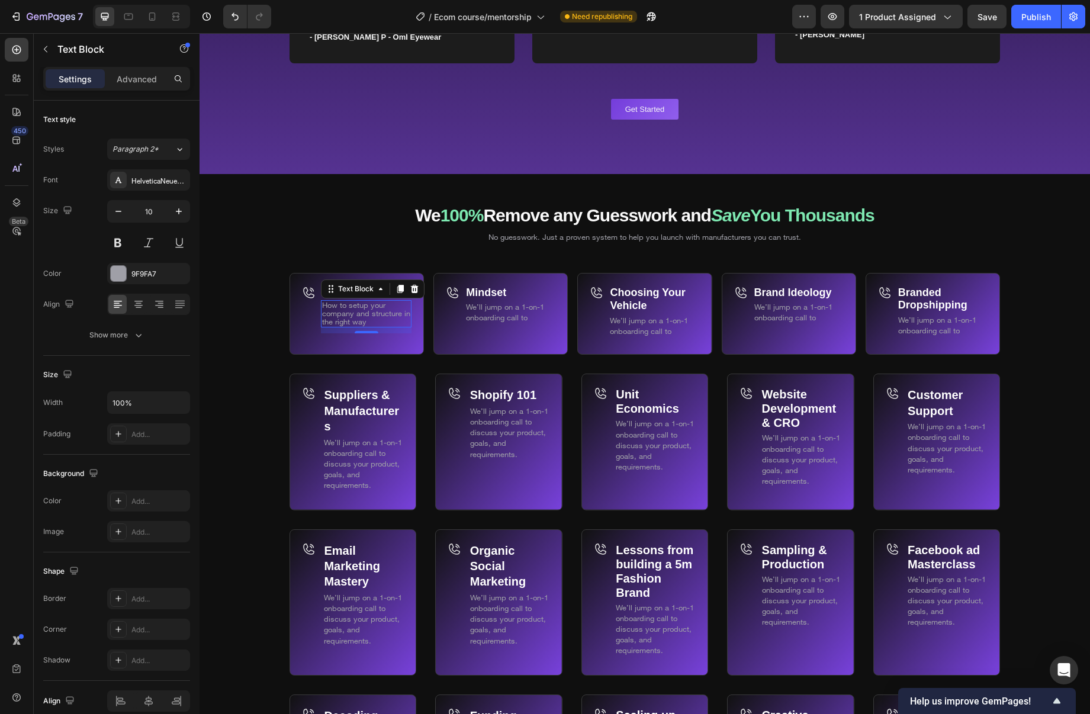
click at [353, 320] on span "How to setup your company and structure in the right way" at bounding box center [366, 313] width 88 height 26
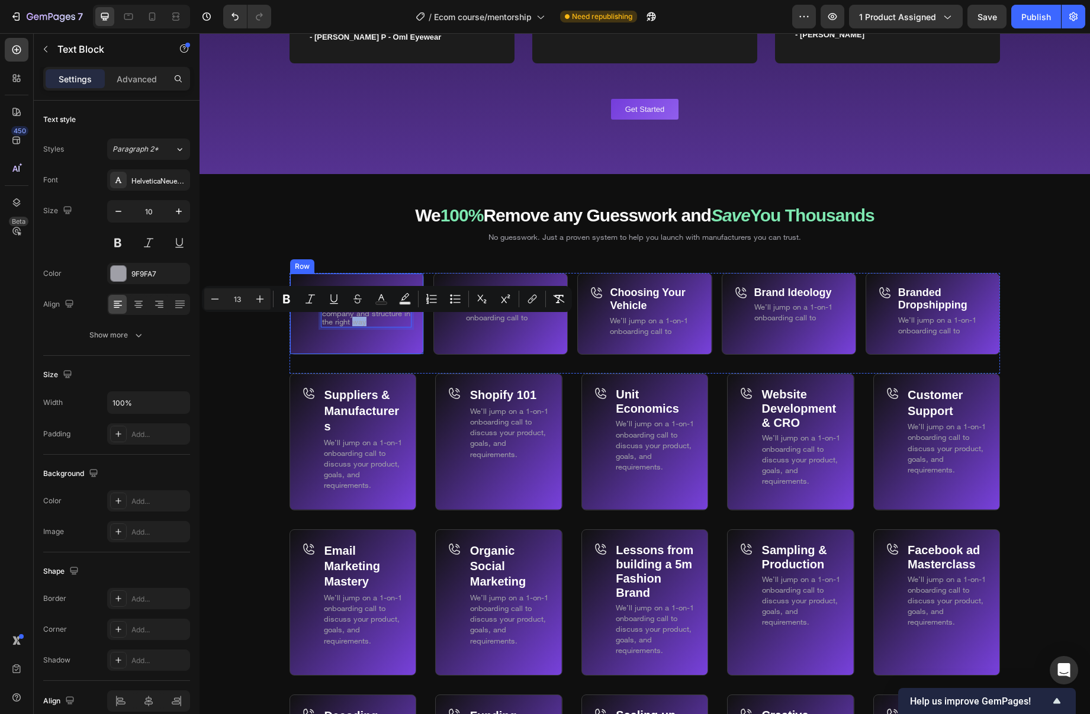
click at [368, 338] on div "Company Setup Text Block How to setup your company and structure in the right w…" at bounding box center [366, 319] width 91 height 69
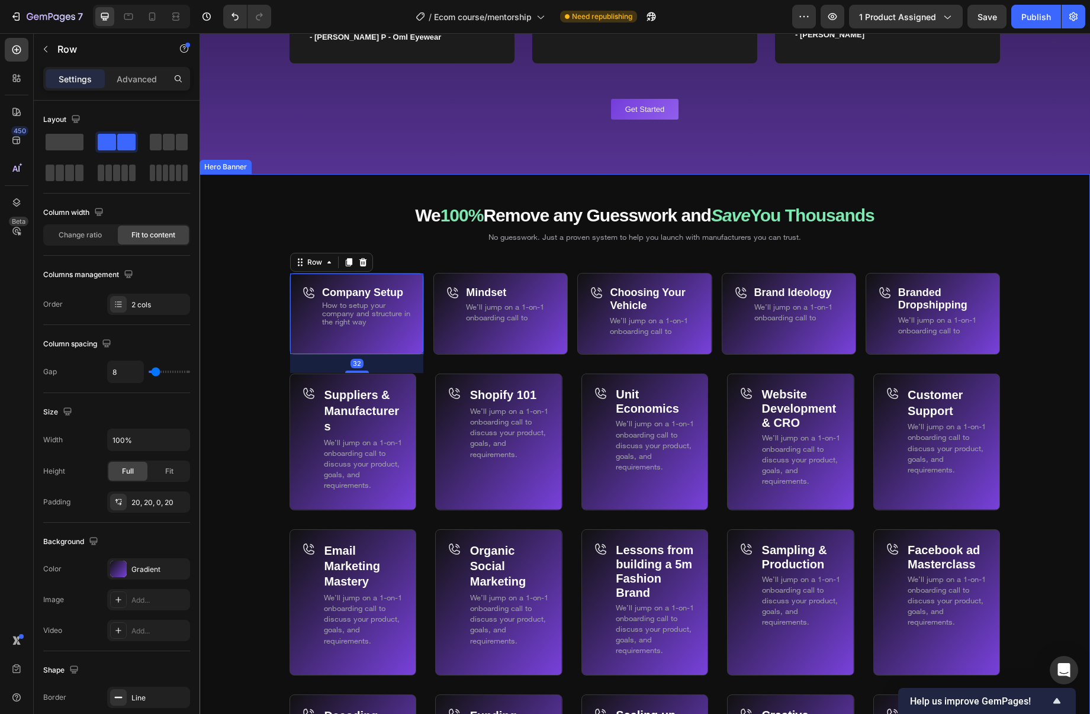
click at [274, 301] on div "Background Image" at bounding box center [645, 607] width 891 height 866
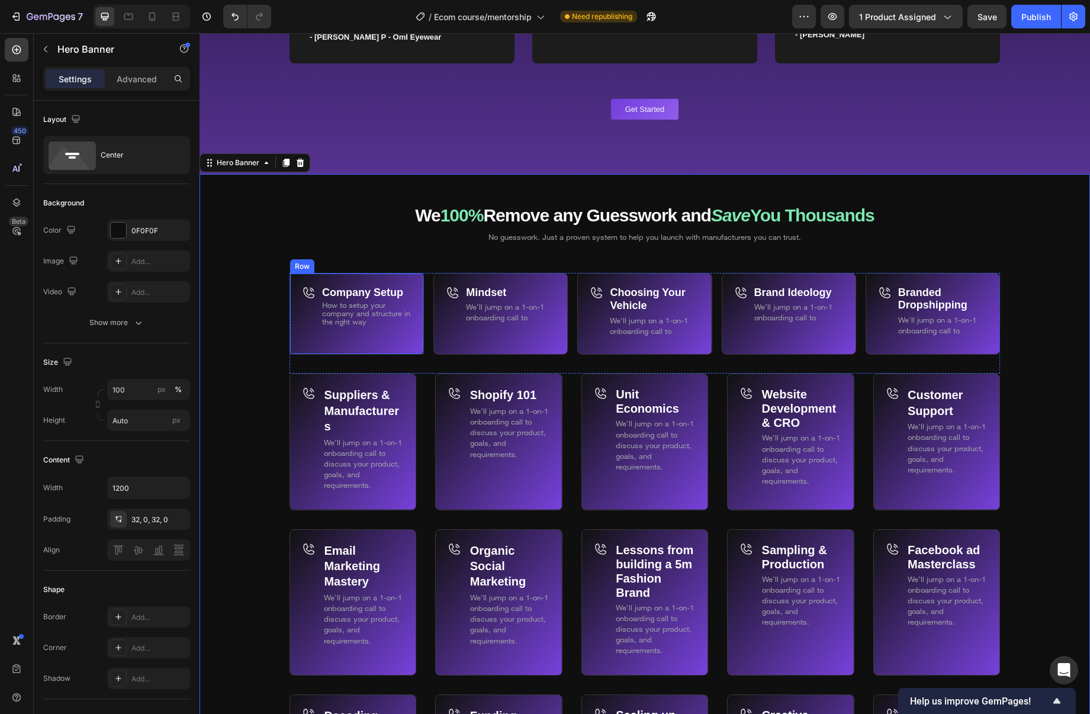
click at [360, 316] on span "How to setup your company and structure in the right way" at bounding box center [366, 313] width 88 height 26
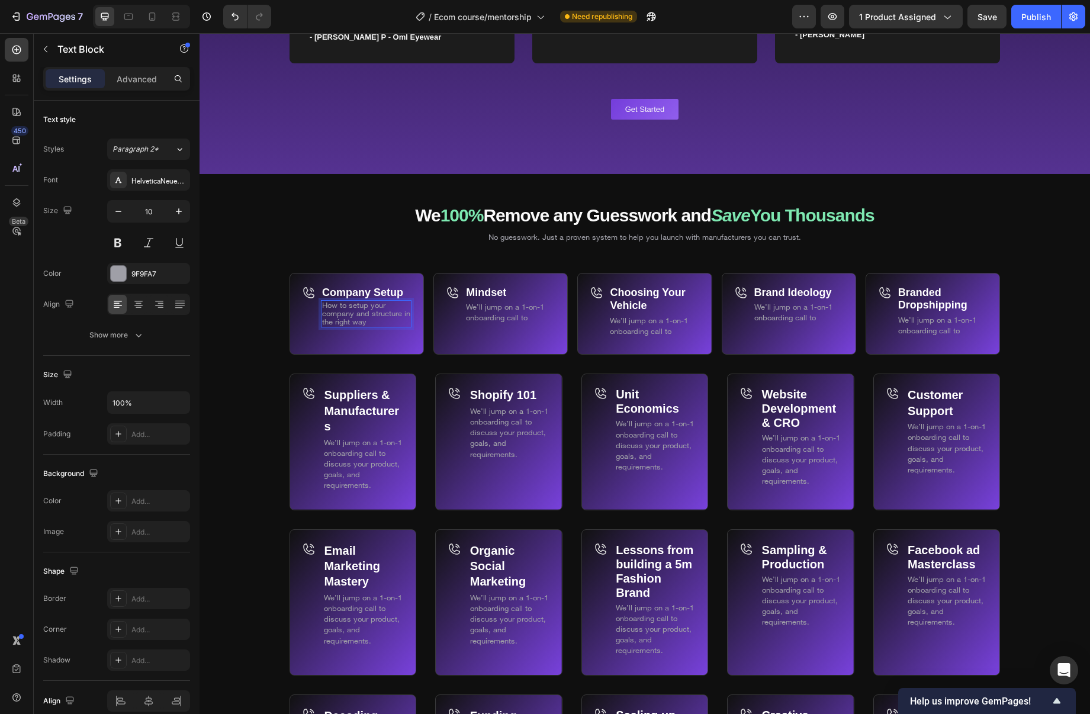
drag, startPoint x: 367, startPoint y: 319, endPoint x: 327, endPoint y: 306, distance: 42.0
click at [327, 306] on p "How to setup your company and structure in the right way" at bounding box center [366, 313] width 88 height 25
click at [328, 305] on span "HLearn how I’ve structured my companies and the key things to consider when set…" at bounding box center [366, 321] width 88 height 43
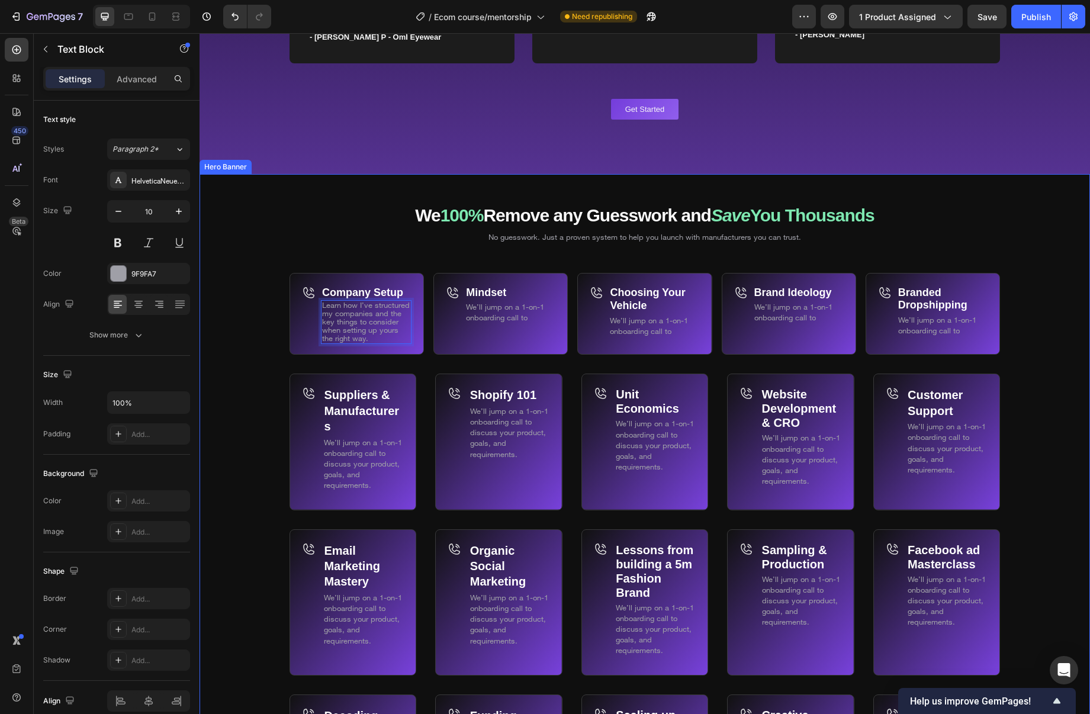
click at [238, 331] on div "Background Image" at bounding box center [645, 607] width 891 height 866
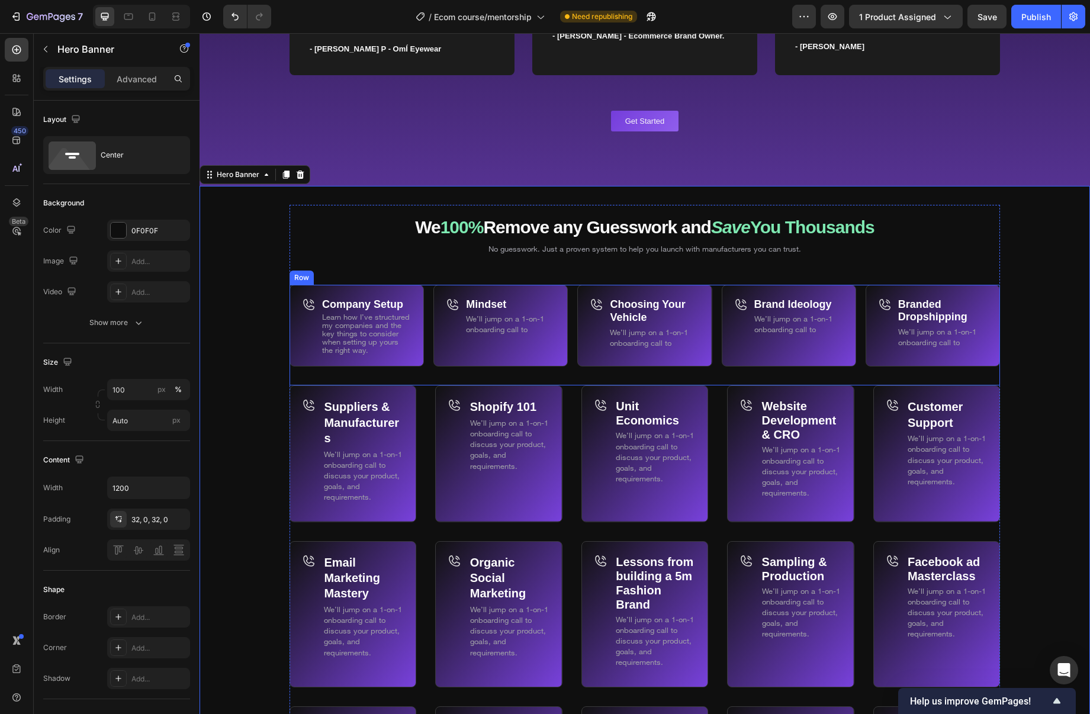
scroll to position [6876, 0]
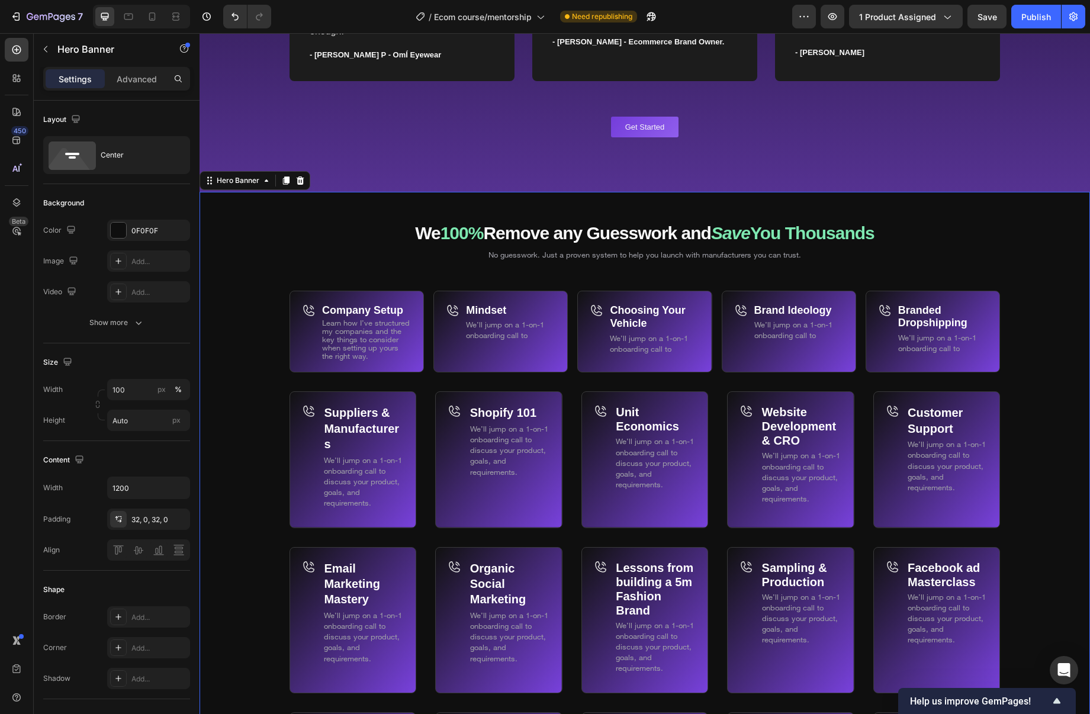
click at [498, 328] on p "We’ll jump on a 1-on-1 onboarding call to" at bounding box center [510, 329] width 88 height 21
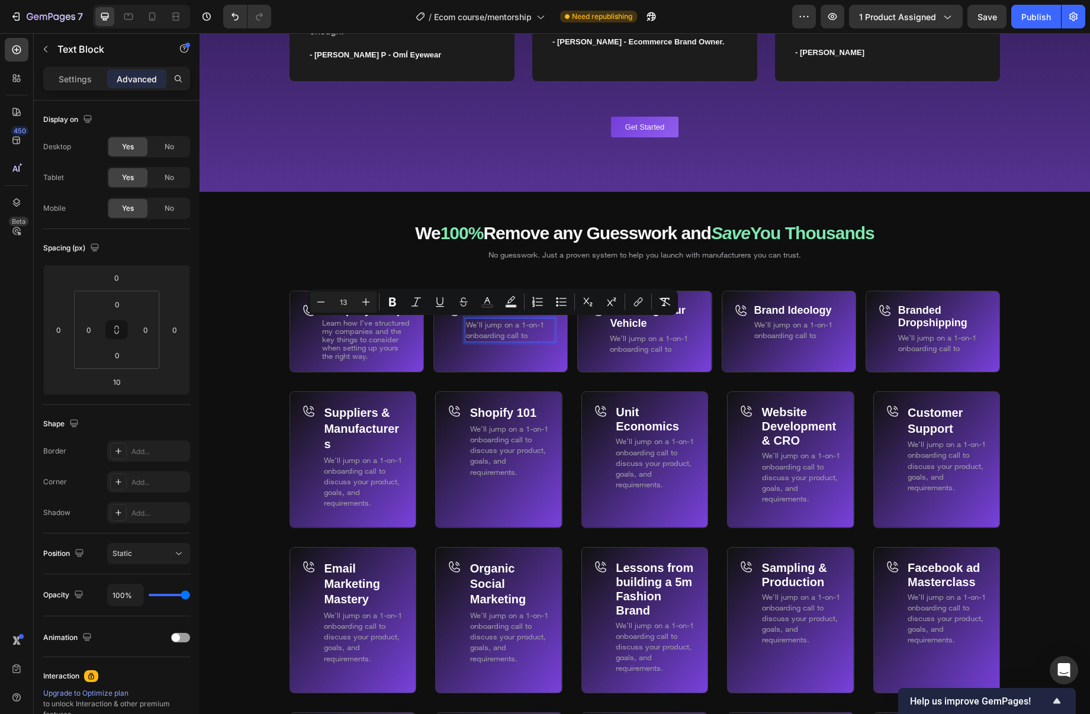
click at [521, 331] on span "We’ll jump on a 1-on-1 onboarding call to" at bounding box center [505, 330] width 78 height 20
drag, startPoint x: 530, startPoint y: 333, endPoint x: 450, endPoint y: 328, distance: 80.1
click at [468, 327] on p "We’ll jump on a 1-on-1 onboarding call to" at bounding box center [510, 329] width 88 height 21
click at [386, 336] on span "Learn how I’ve structured my companies and the key things to consider when sett…" at bounding box center [366, 339] width 88 height 43
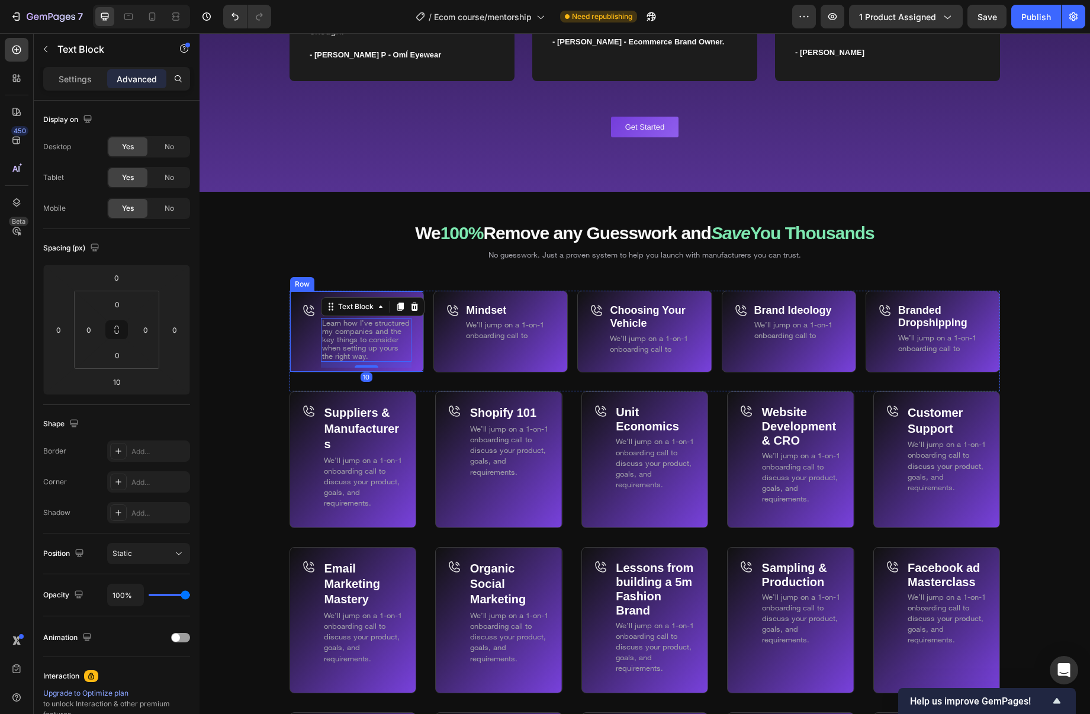
click at [309, 339] on div "Icon" at bounding box center [309, 337] width 14 height 69
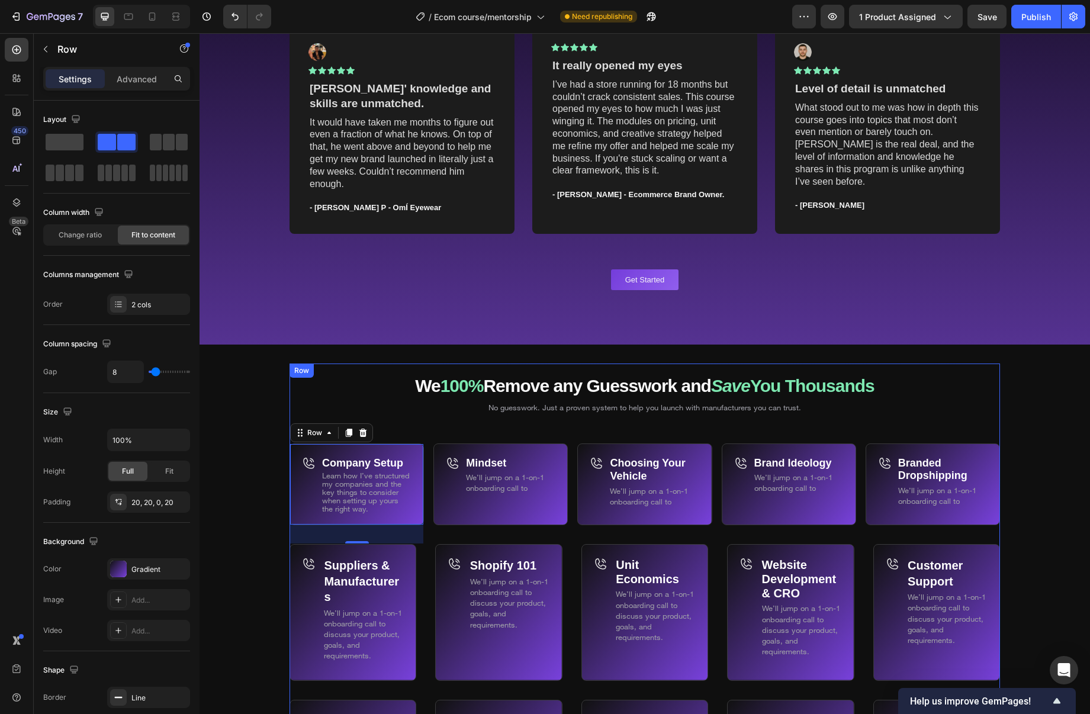
scroll to position [6844, 0]
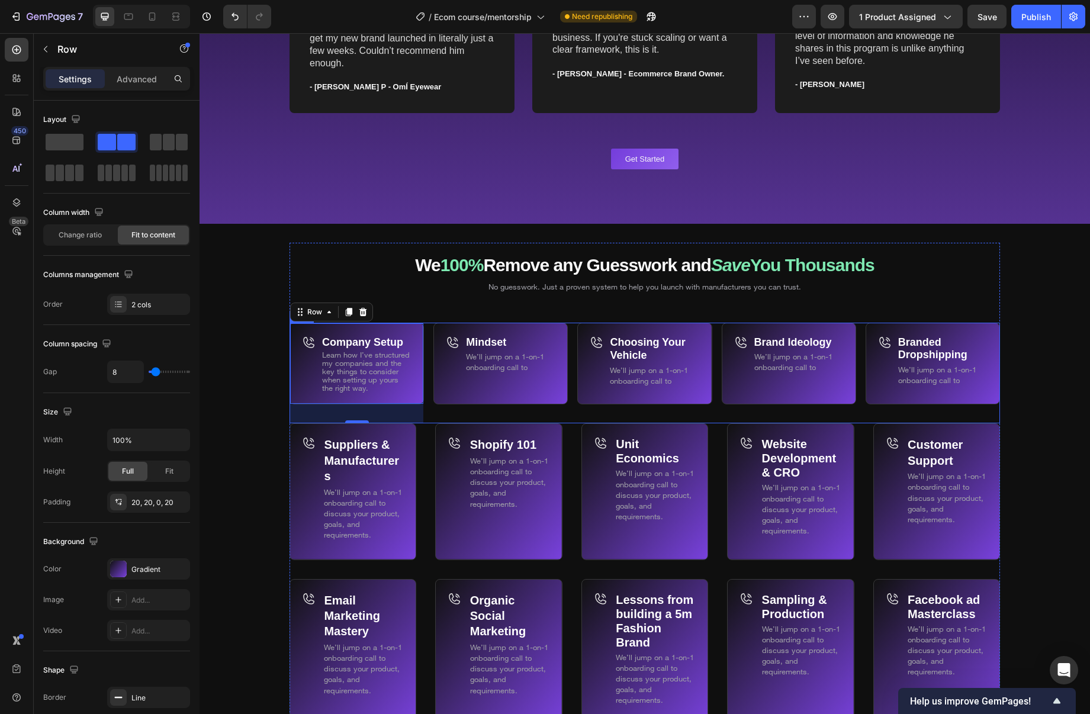
click at [427, 357] on div "Company Setup Text Block Learn how I’ve structured my companies and the key thi…" at bounding box center [645, 373] width 711 height 101
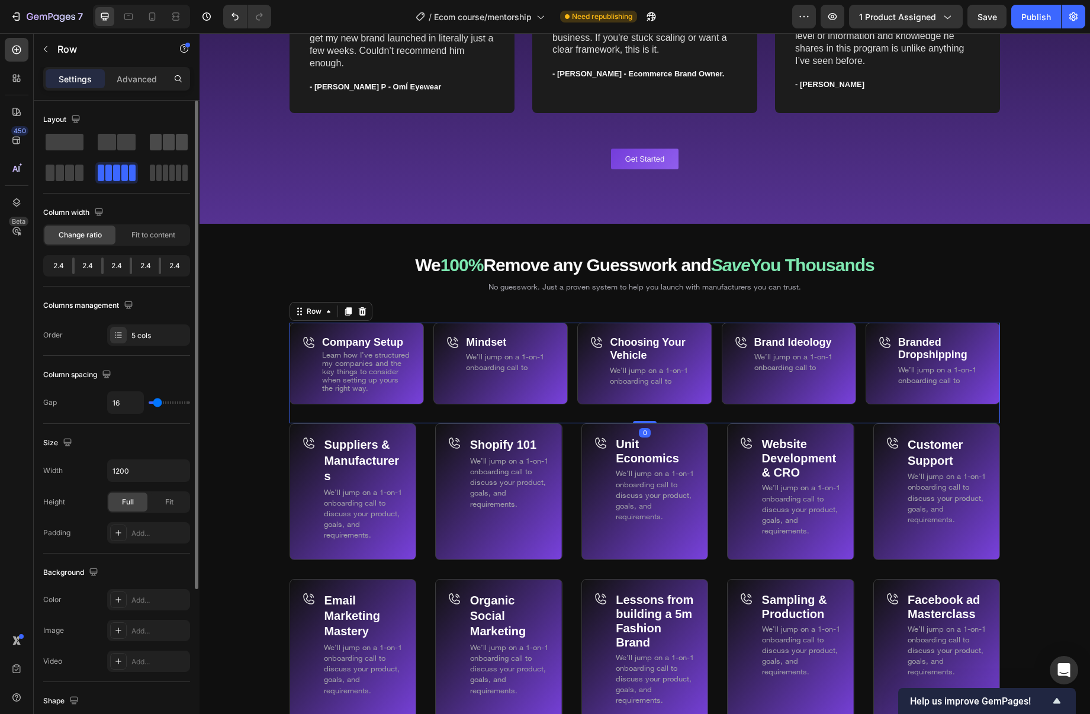
click at [172, 142] on span at bounding box center [169, 142] width 12 height 17
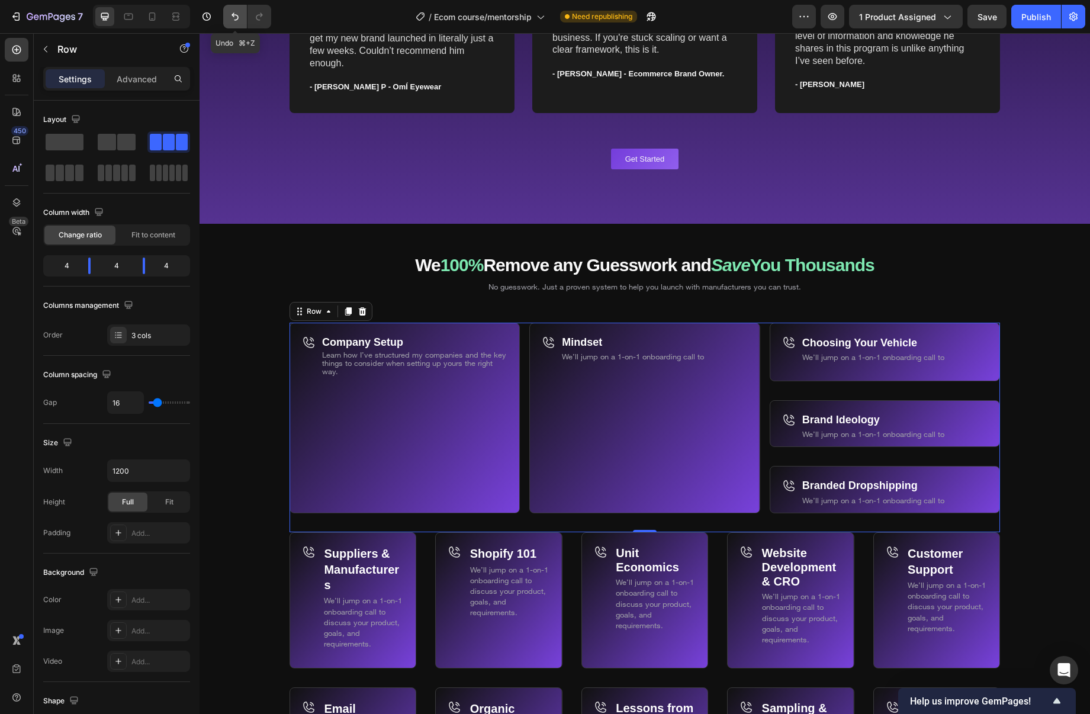
click at [235, 21] on icon "Undo/Redo" at bounding box center [235, 17] width 12 height 12
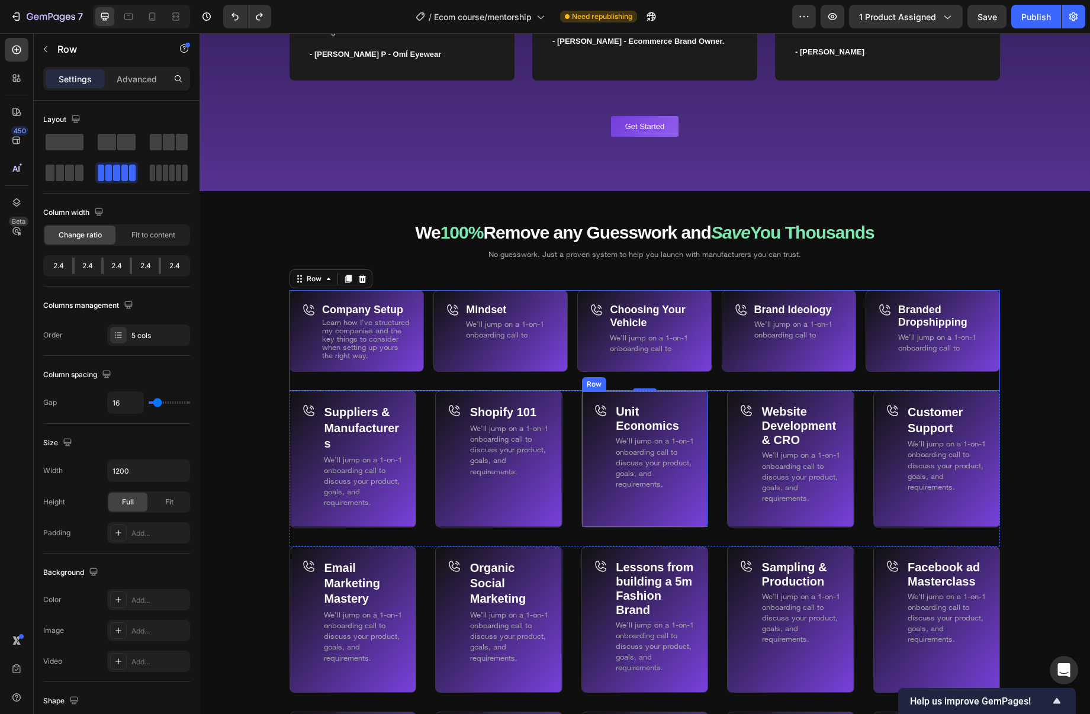
scroll to position [6903, 0]
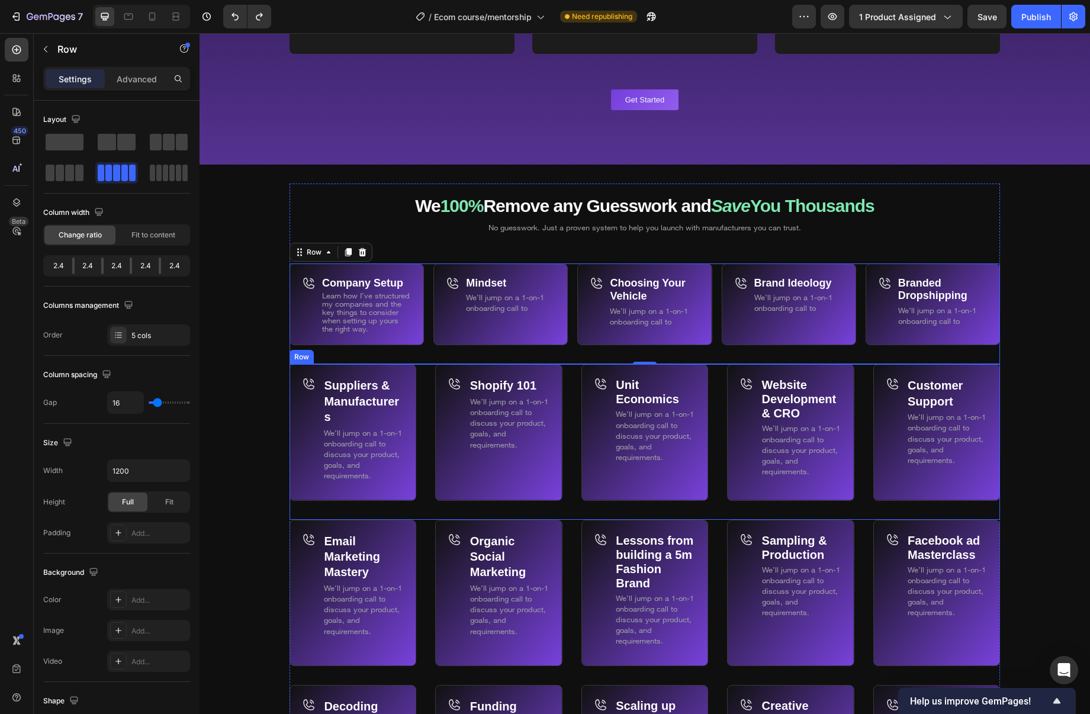
click at [572, 407] on div "Suppliers & Manufacturers Text Block We’ll jump on a 1-on-1 onboarding call to …" at bounding box center [645, 441] width 711 height 155
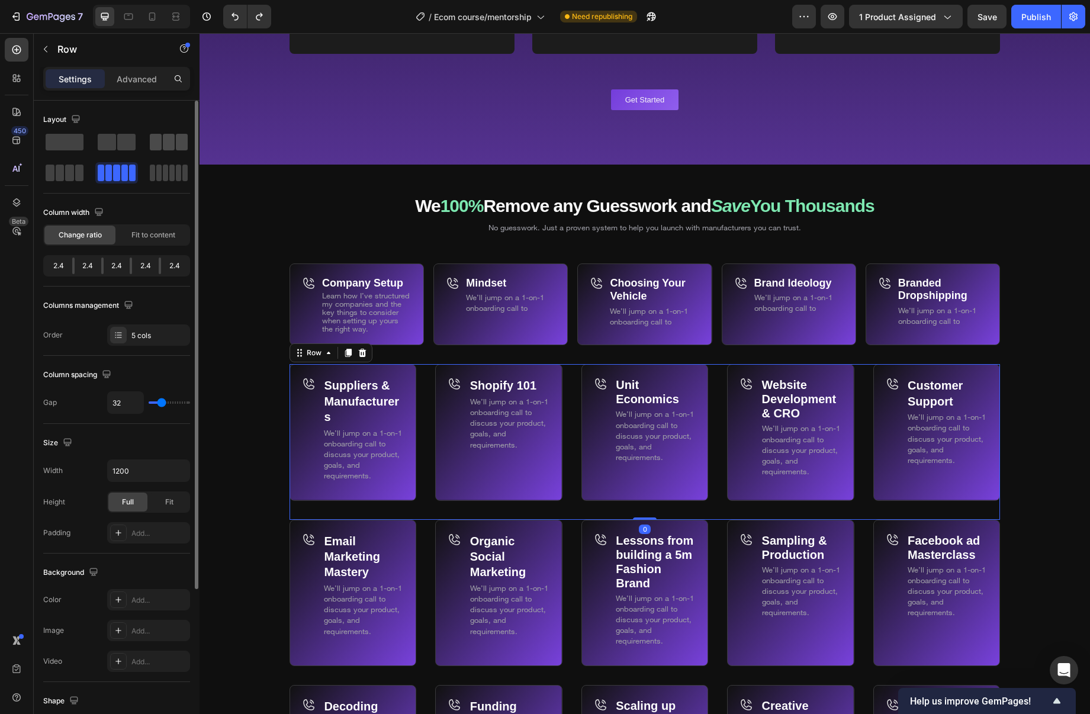
click at [171, 143] on span at bounding box center [169, 142] width 12 height 17
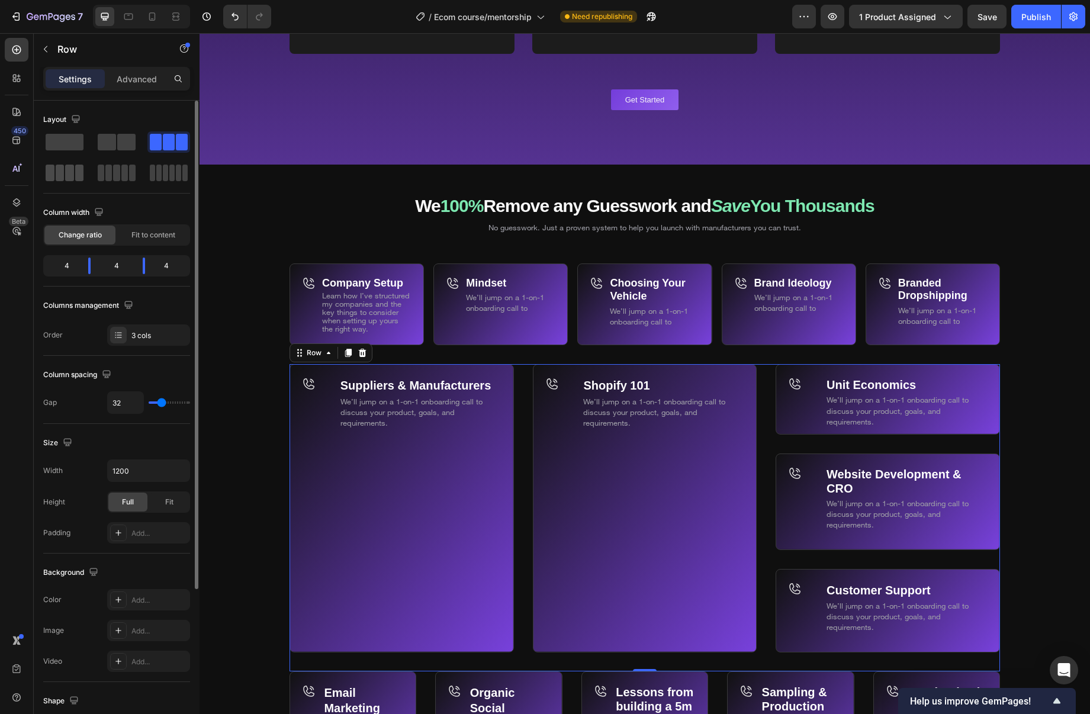
click at [69, 172] on span at bounding box center [69, 173] width 9 height 17
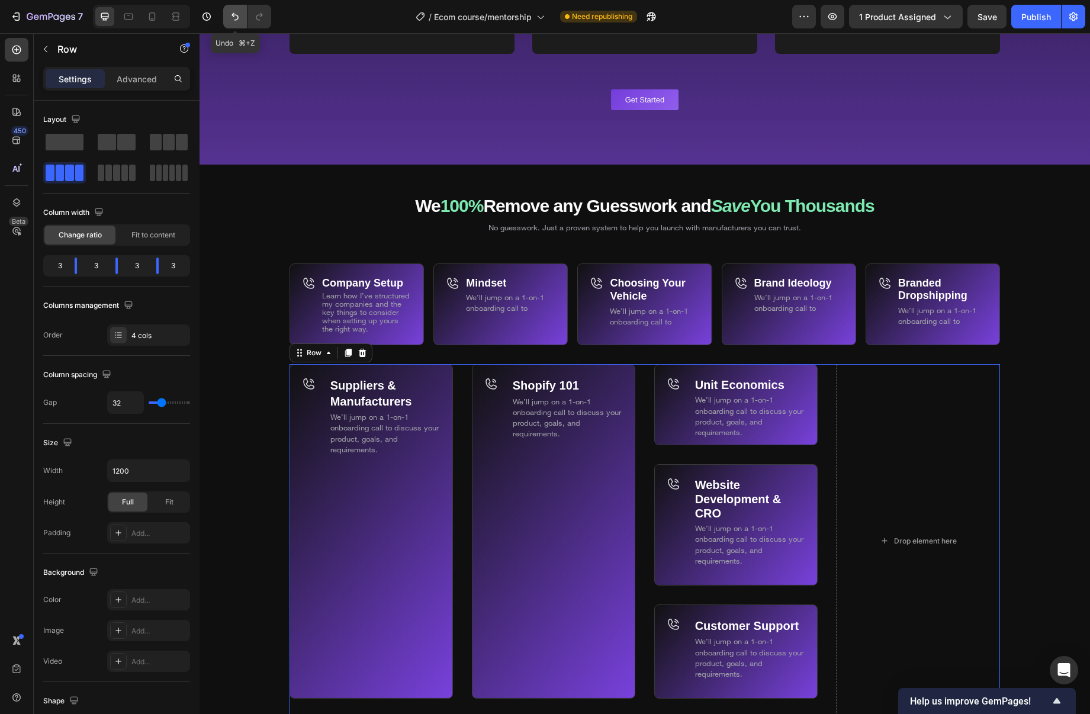
click at [233, 11] on icon "Undo/Redo" at bounding box center [235, 17] width 12 height 12
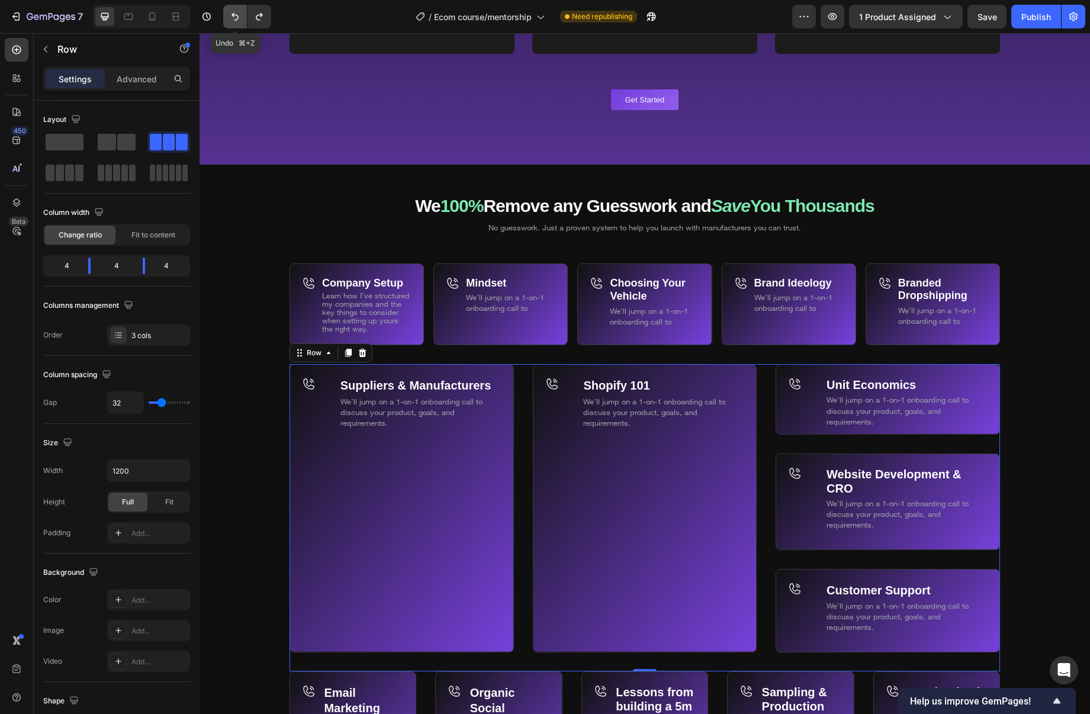
click at [233, 11] on icon "Undo/Redo" at bounding box center [235, 17] width 12 height 12
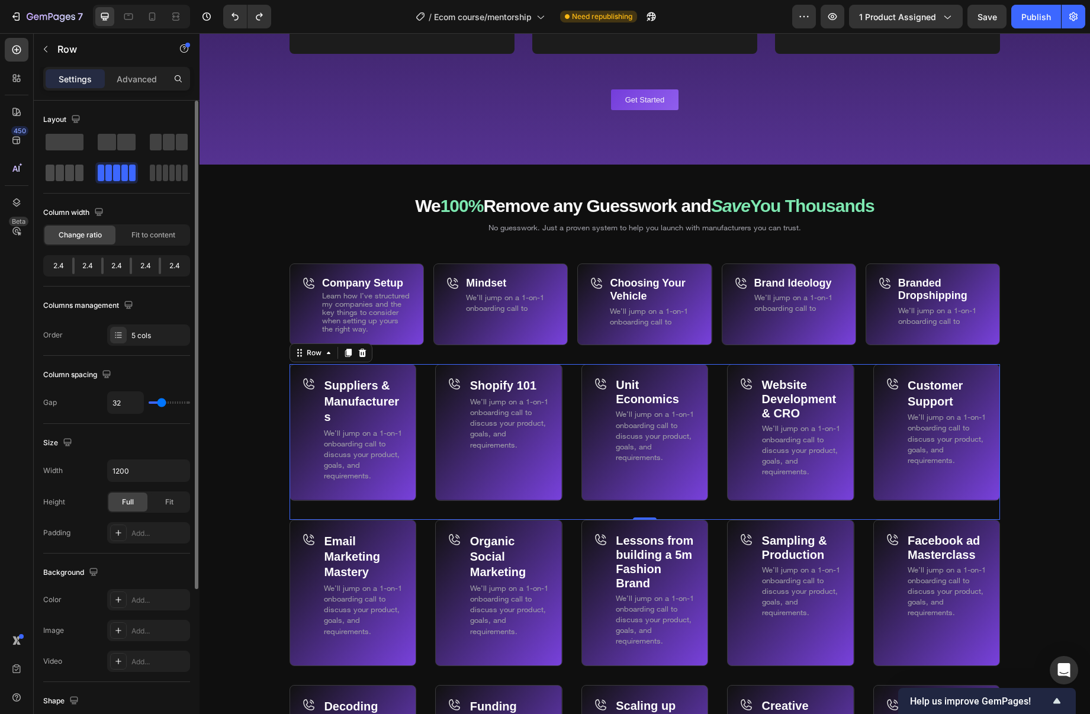
click at [70, 178] on span at bounding box center [69, 173] width 9 height 17
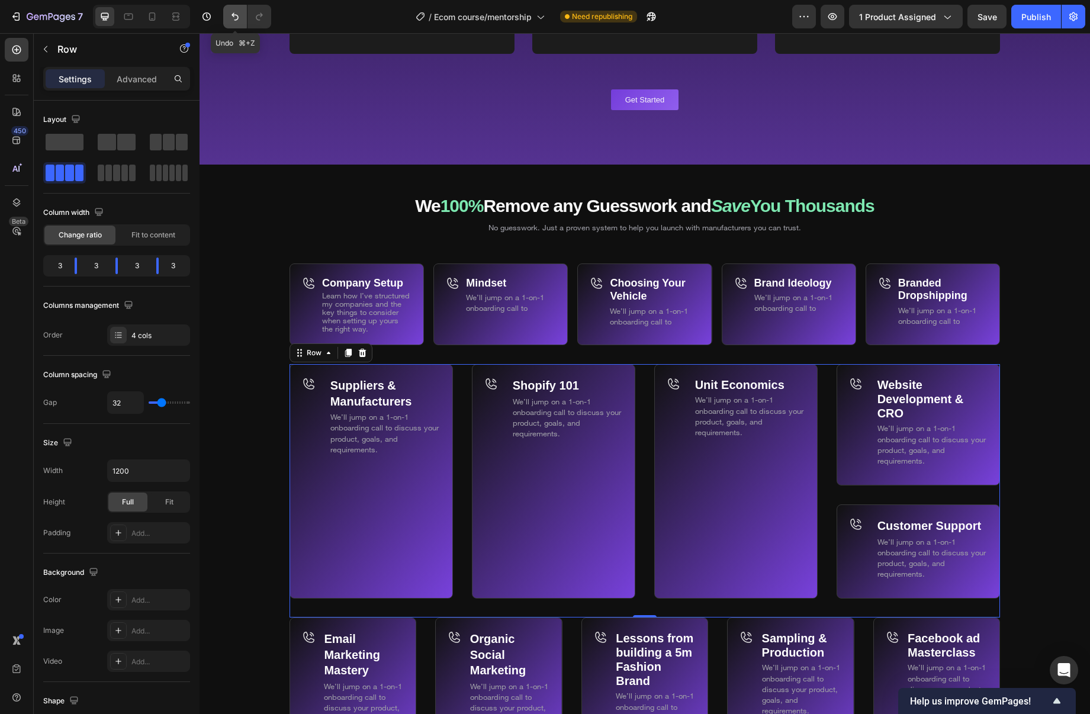
click at [229, 13] on icon "Undo/Redo" at bounding box center [235, 17] width 12 height 12
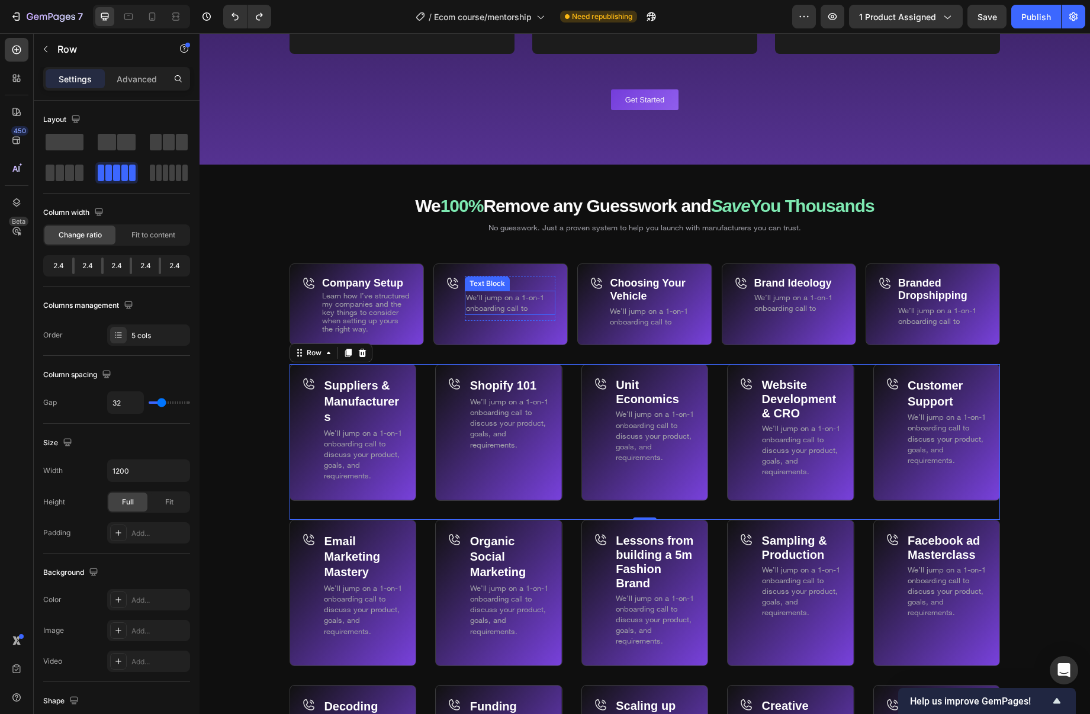
click at [521, 310] on span "We’ll jump on a 1-on-1 onboarding call to" at bounding box center [505, 303] width 78 height 20
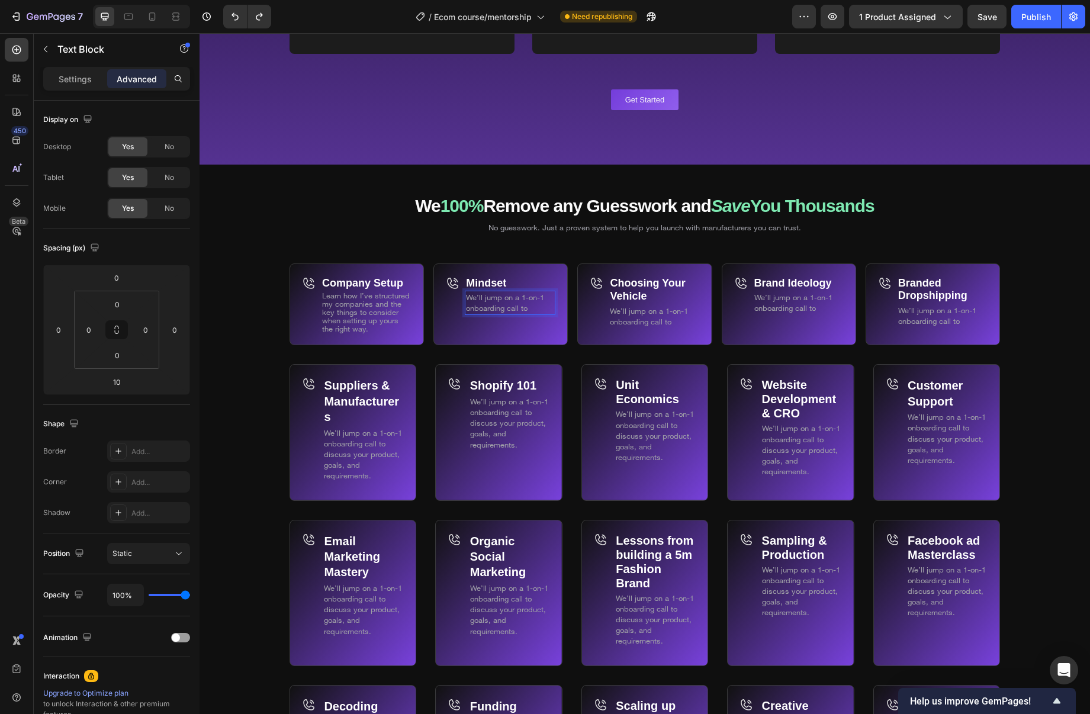
drag, startPoint x: 532, startPoint y: 309, endPoint x: 674, endPoint y: 302, distance: 141.7
click at [495, 301] on p "We’ll jump on a 1-on-1 onboarding call to" at bounding box center [510, 302] width 88 height 21
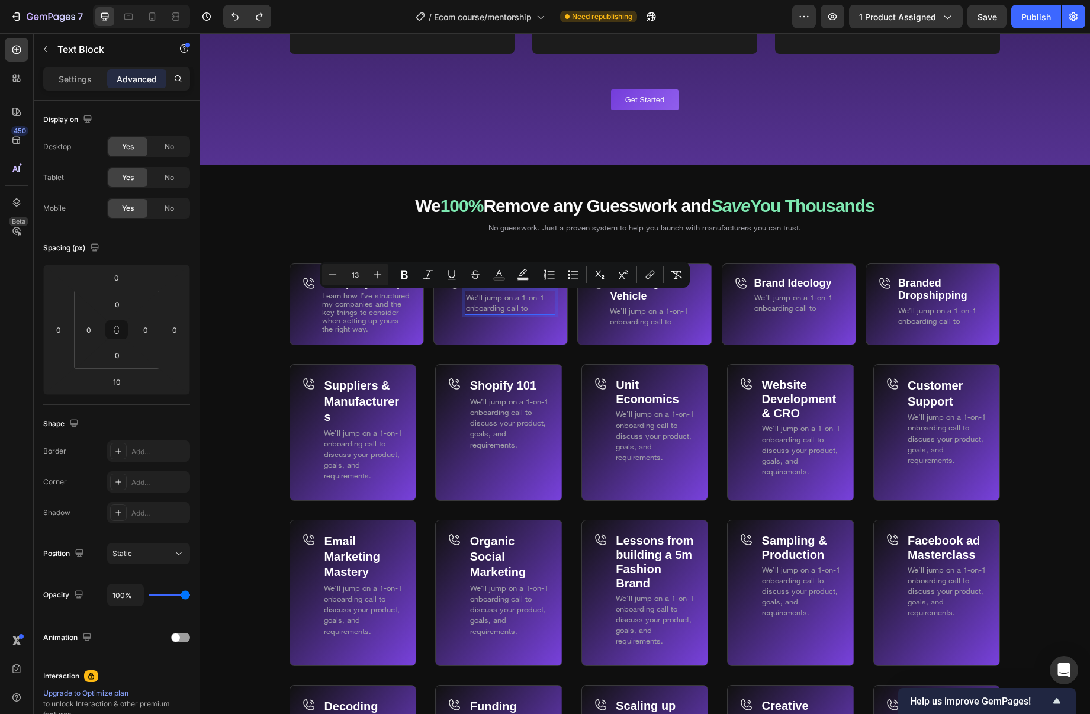
click at [537, 307] on p "We’ll jump on a 1-on-1 onboarding call to" at bounding box center [510, 302] width 88 height 21
drag, startPoint x: 500, startPoint y: 301, endPoint x: 486, endPoint y: 297, distance: 14.7
click at [486, 297] on p "We’ll jump on a 1-on-1 onboarding call to" at bounding box center [510, 302] width 88 height 21
drag, startPoint x: 480, startPoint y: 297, endPoint x: 461, endPoint y: 297, distance: 18.4
click at [461, 297] on div "Mindset Text Block We’ll jSet yourself up for success the right way Text Block …" at bounding box center [501, 305] width 134 height 82
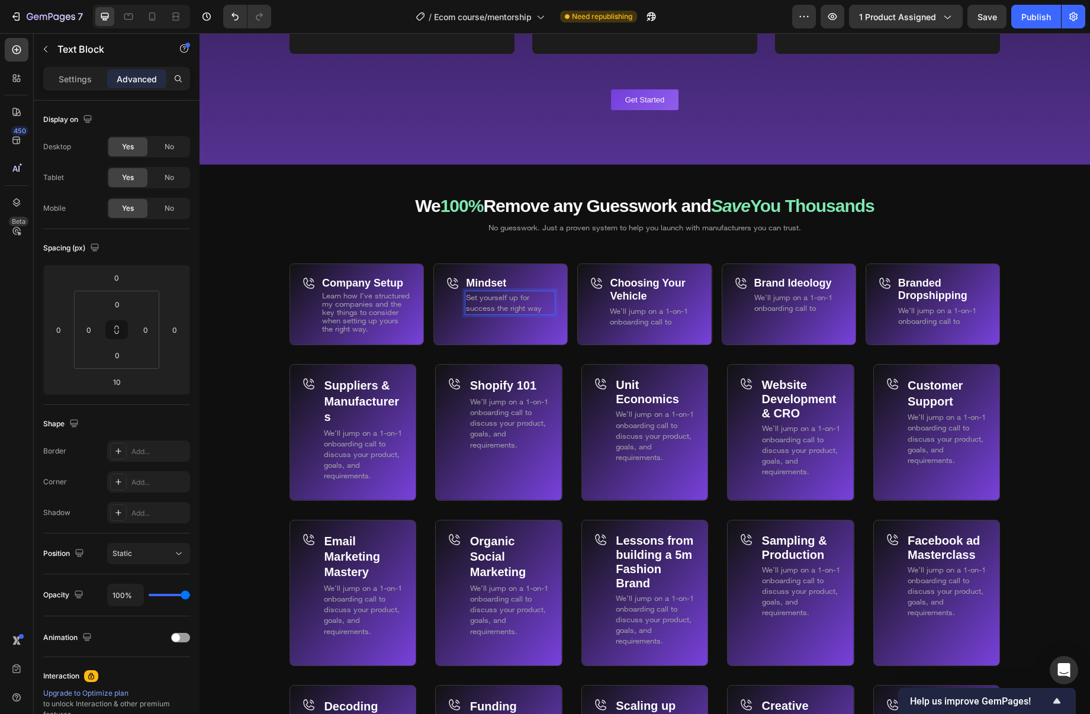
click at [549, 306] on p "Set yourself up for success the right way" at bounding box center [510, 302] width 88 height 21
drag, startPoint x: 538, startPoint y: 317, endPoint x: 467, endPoint y: 312, distance: 70.7
click at [467, 312] on p "Set yourself up for success the right way, remove limiting beliefs" at bounding box center [510, 308] width 88 height 33
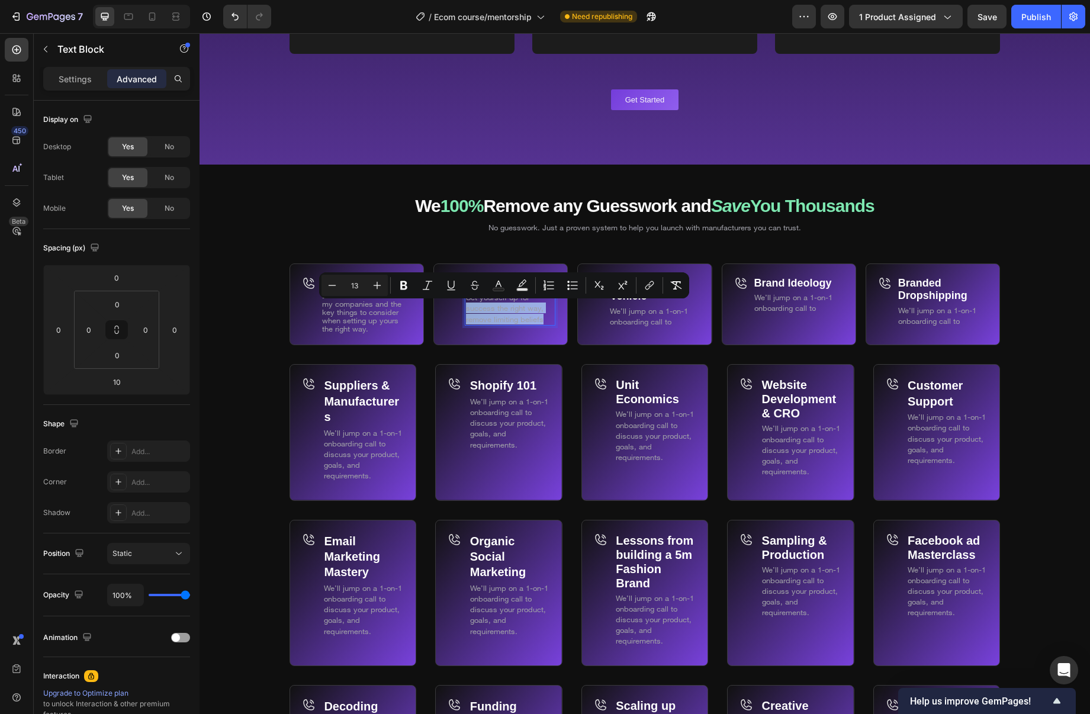
drag, startPoint x: 502, startPoint y: 314, endPoint x: 534, endPoint y: 316, distance: 32.0
click at [504, 314] on span "Set yourself up for success the right way, remove limiting beliefs" at bounding box center [505, 308] width 78 height 31
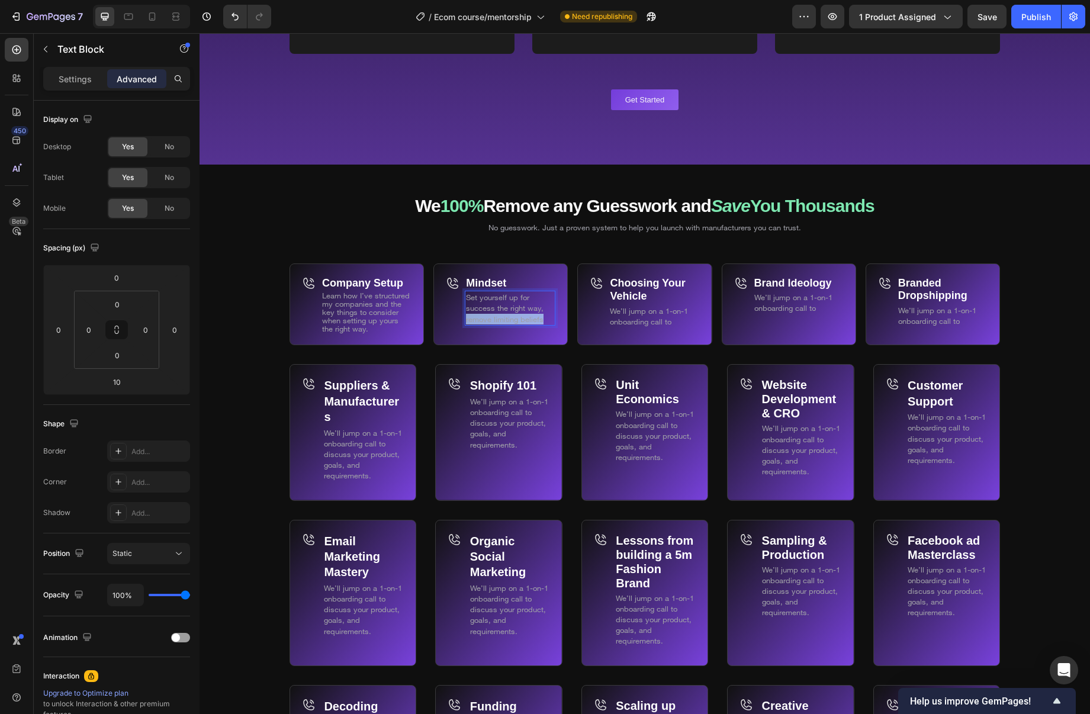
drag, startPoint x: 543, startPoint y: 316, endPoint x: 446, endPoint y: 315, distance: 96.5
click at [446, 315] on div "Mindset Text Block Set yourself up for success the right way, remove limiting b…" at bounding box center [501, 305] width 134 height 82
click at [454, 315] on div "Icon" at bounding box center [453, 310] width 14 height 69
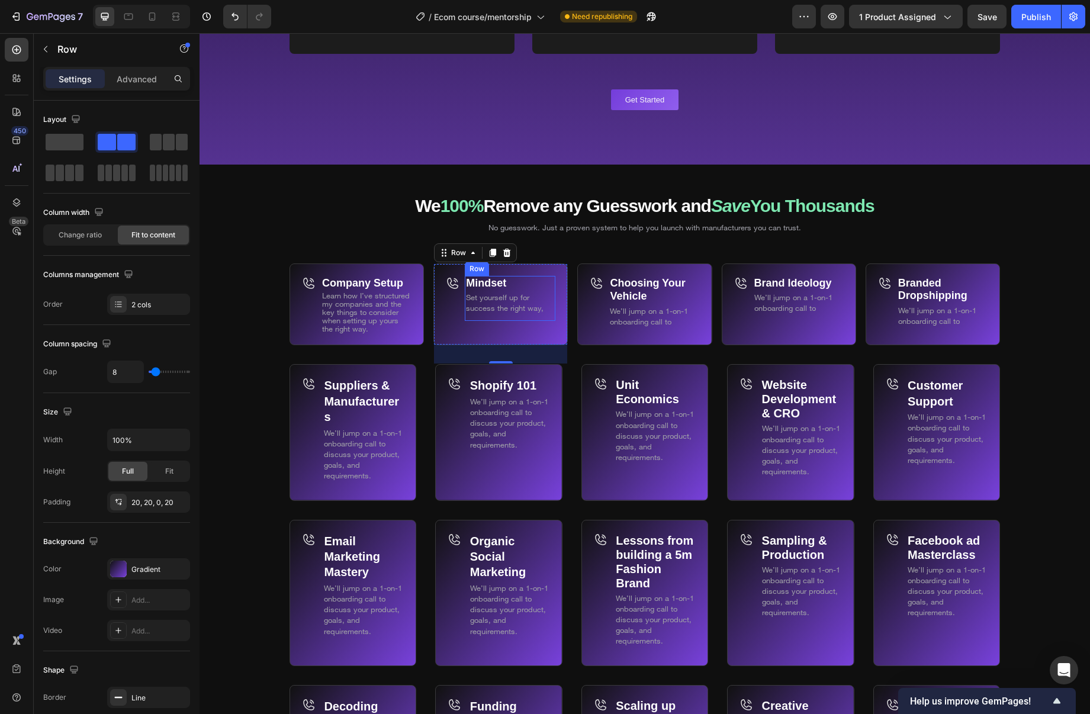
click at [508, 308] on span "Set yourself up for success the right way," at bounding box center [505, 303] width 78 height 20
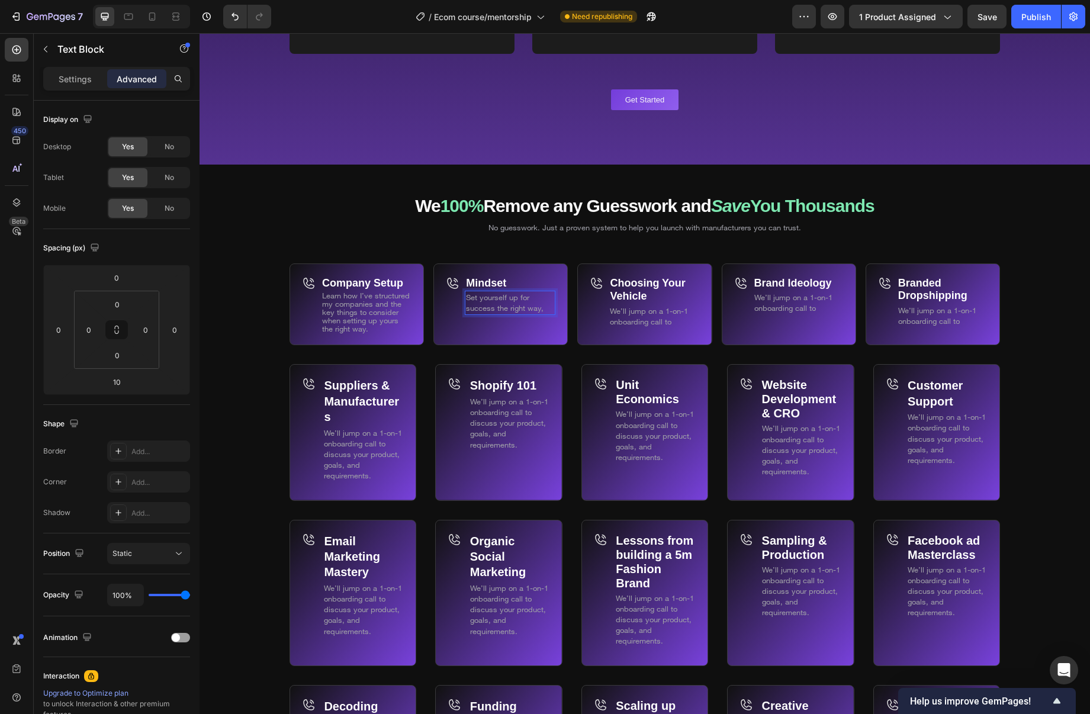
drag, startPoint x: 529, startPoint y: 306, endPoint x: 472, endPoint y: 294, distance: 58.7
click at [472, 294] on p "Set yourself up for success the right way," at bounding box center [510, 302] width 88 height 21
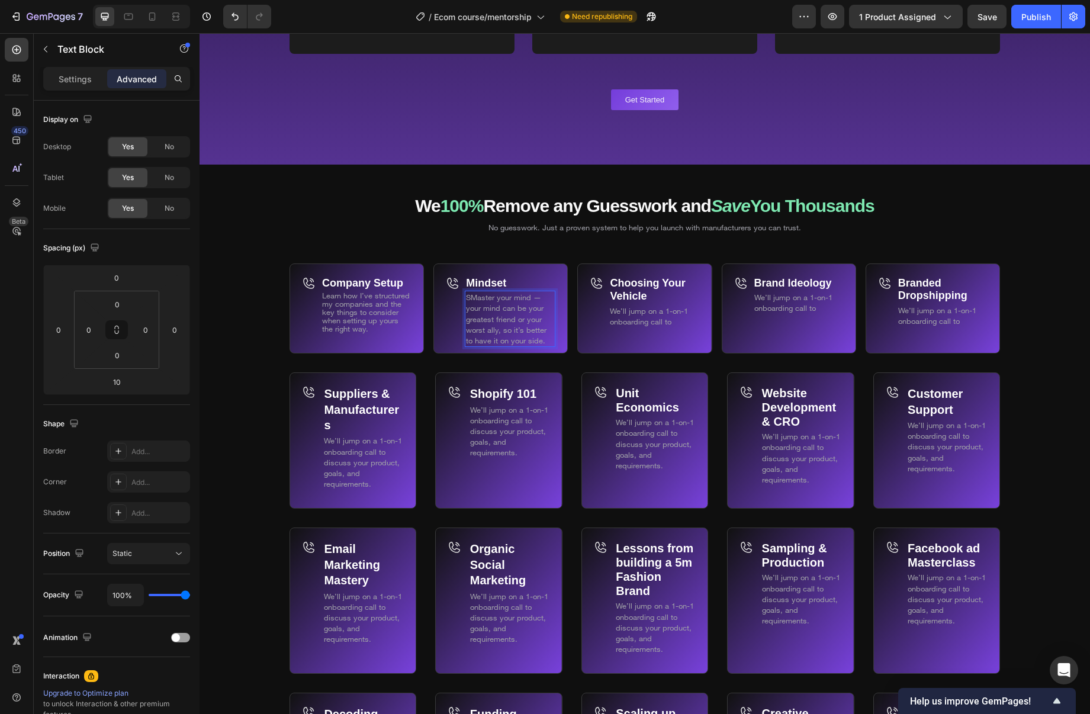
click at [471, 298] on span "SMaster your mind — your mind can be your greatest friend or your worst ally, s…" at bounding box center [506, 319] width 81 height 53
click at [511, 327] on span "Master your mind — your mind can be your greatest friend or your worst ally, so…" at bounding box center [510, 319] width 88 height 53
click at [542, 340] on p "Master your mind — your mind can be your greatest friend or your worst ally, so…" at bounding box center [510, 319] width 88 height 54
click at [540, 350] on div "Mindset Text Block Master your mind — your mind can be your greatest friend or …" at bounding box center [510, 315] width 91 height 78
click at [539, 338] on p "Master your mind — your mind can be your greatest friend or your worst ally, so…" at bounding box center [510, 319] width 88 height 54
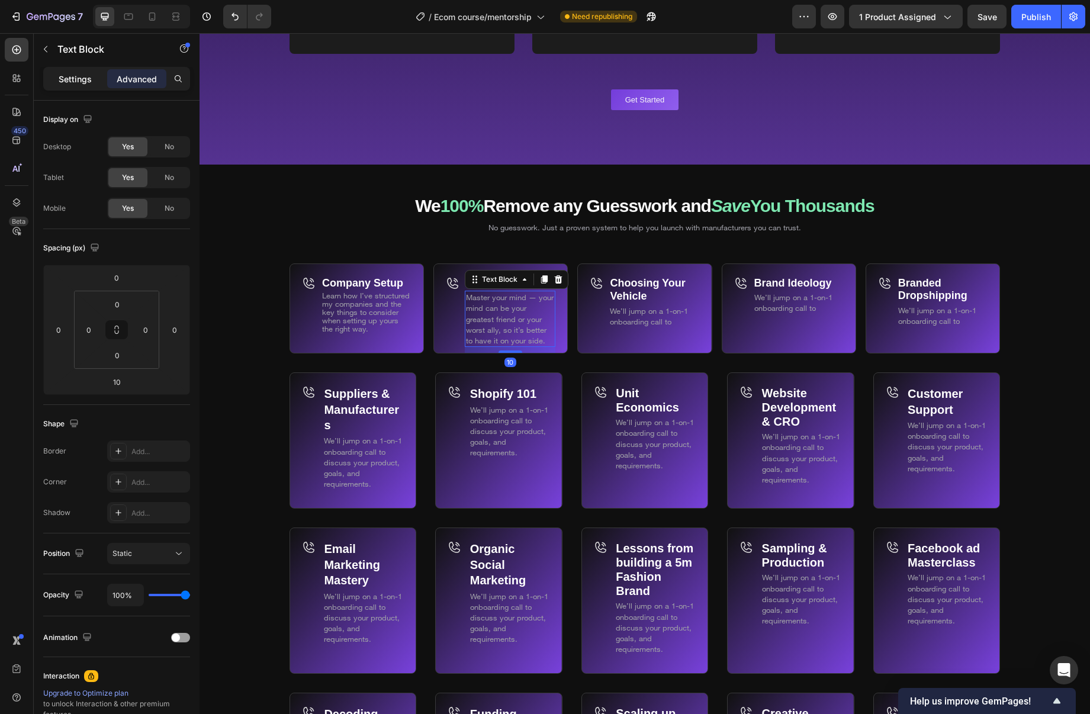
drag, startPoint x: 75, startPoint y: 73, endPoint x: 80, endPoint y: 80, distance: 8.9
click at [75, 73] on p "Settings" at bounding box center [75, 79] width 33 height 12
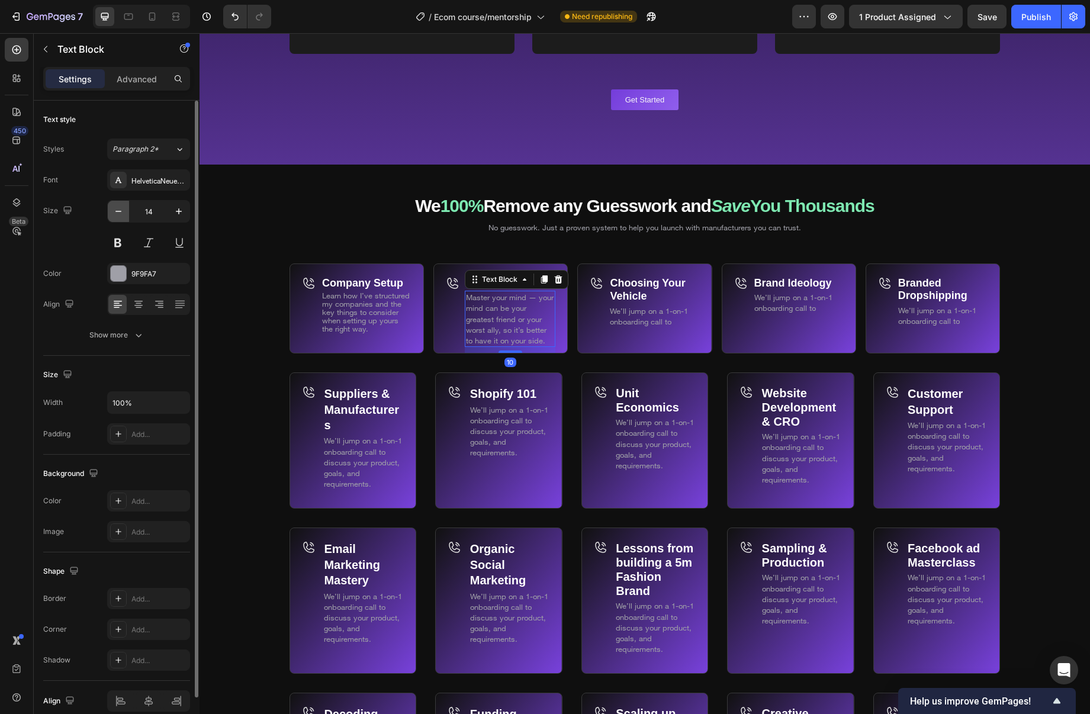
click at [126, 211] on button "button" at bounding box center [118, 211] width 21 height 21
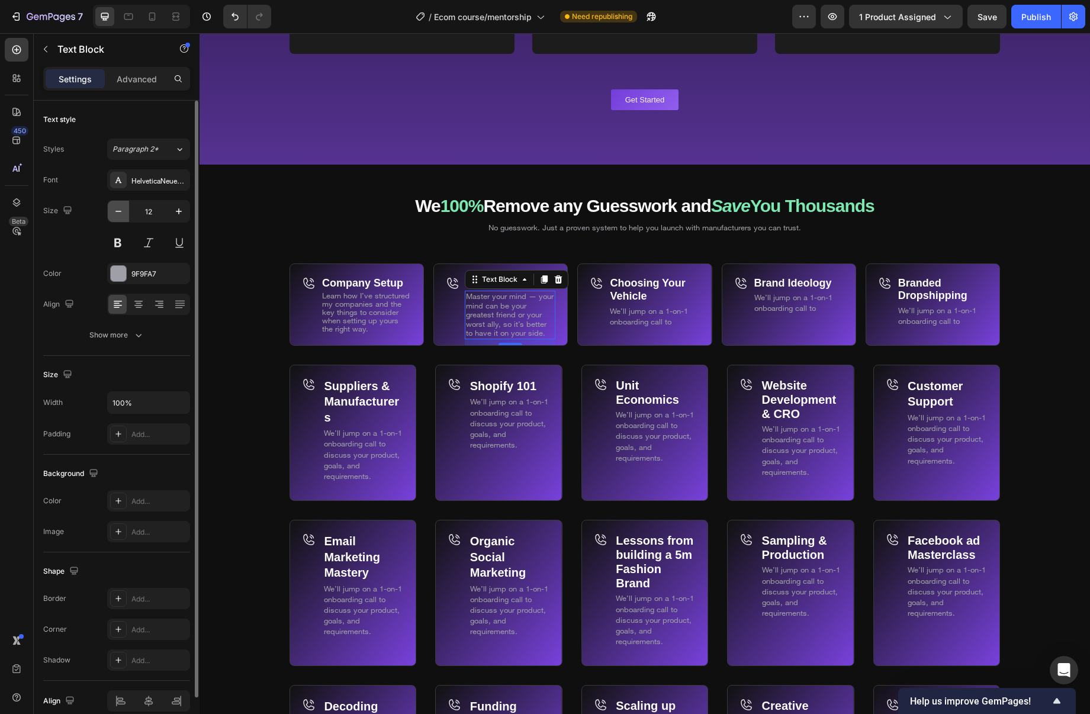
click at [126, 211] on button "button" at bounding box center [118, 211] width 21 height 21
type input "11"
click at [393, 286] on strong "Company Setup" at bounding box center [362, 283] width 81 height 12
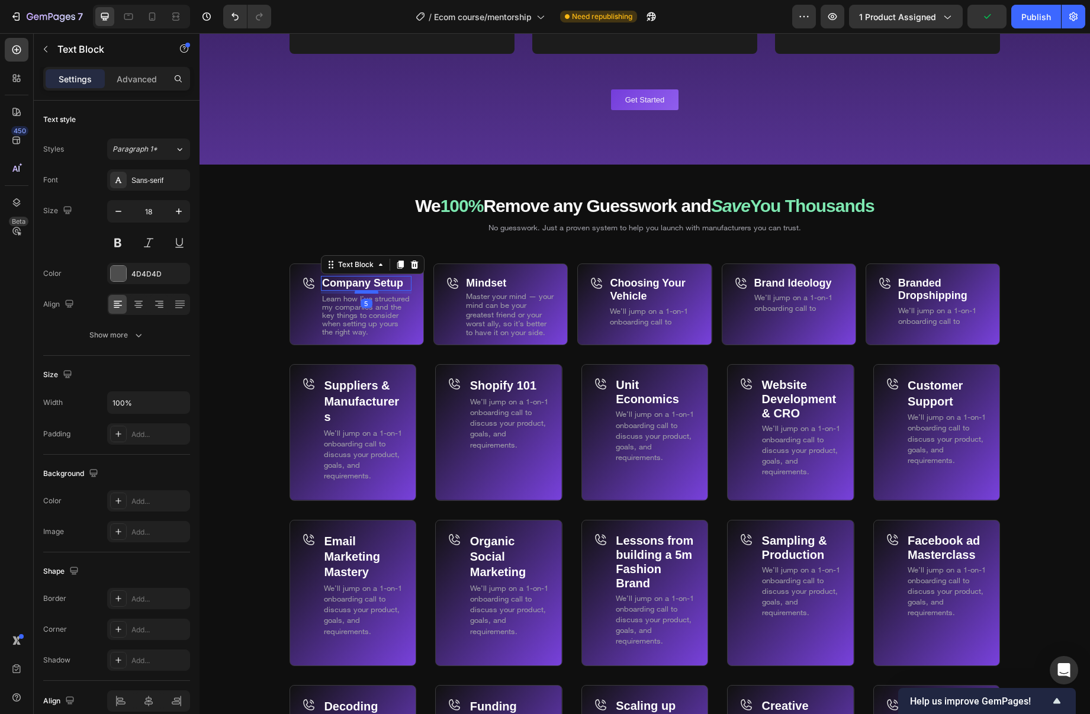
click at [371, 293] on div at bounding box center [367, 292] width 24 height 4
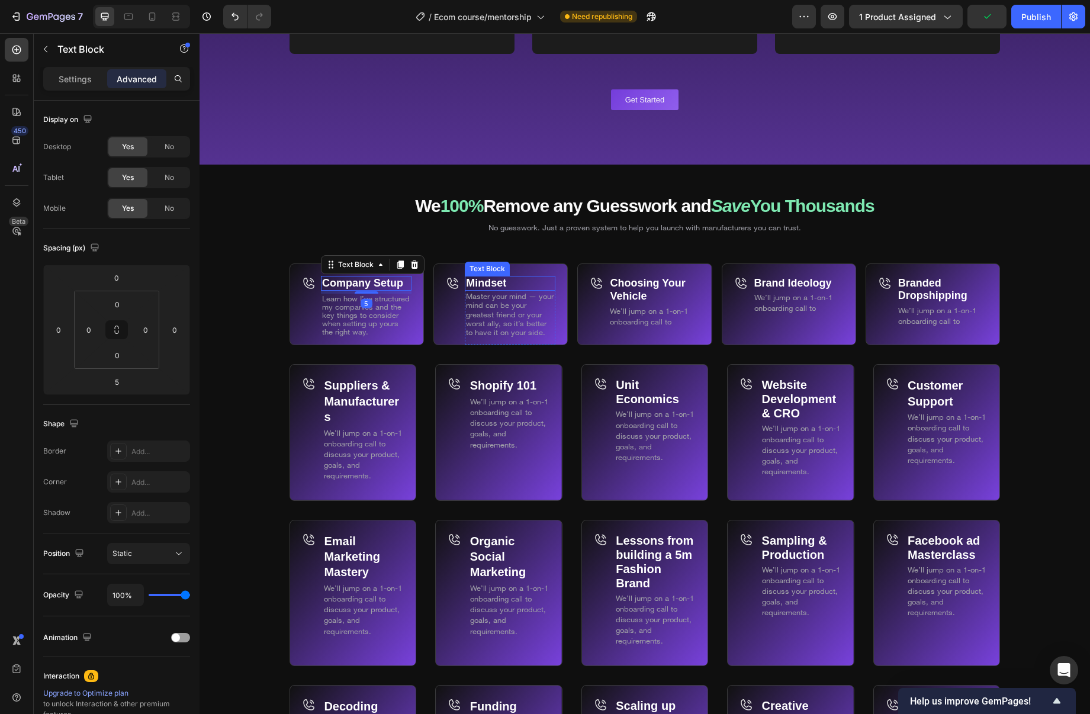
click at [509, 284] on p "Mindset" at bounding box center [510, 283] width 88 height 13
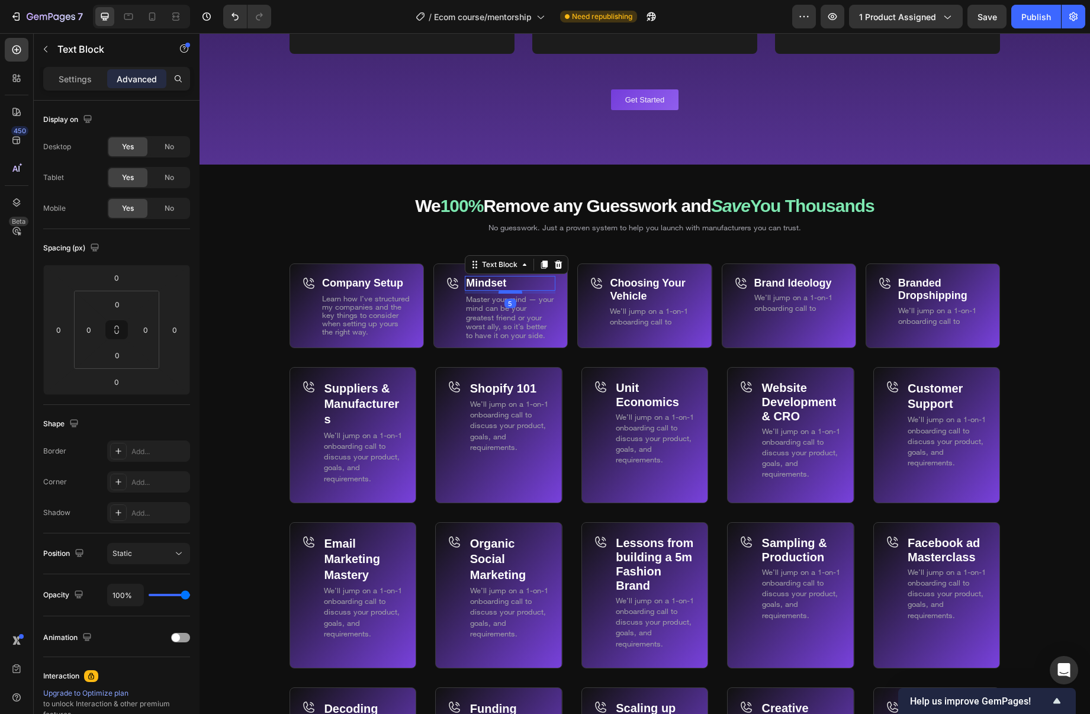
click at [511, 291] on div at bounding box center [511, 292] width 24 height 4
type input "5"
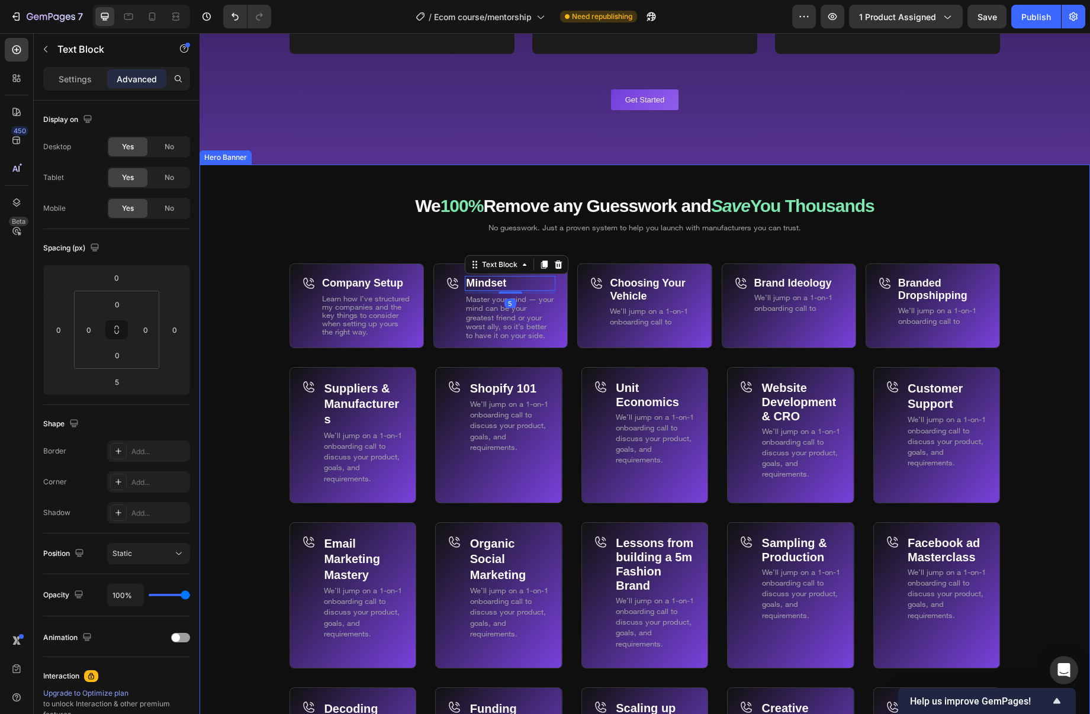
click at [249, 297] on div "Background Image" at bounding box center [645, 599] width 891 height 869
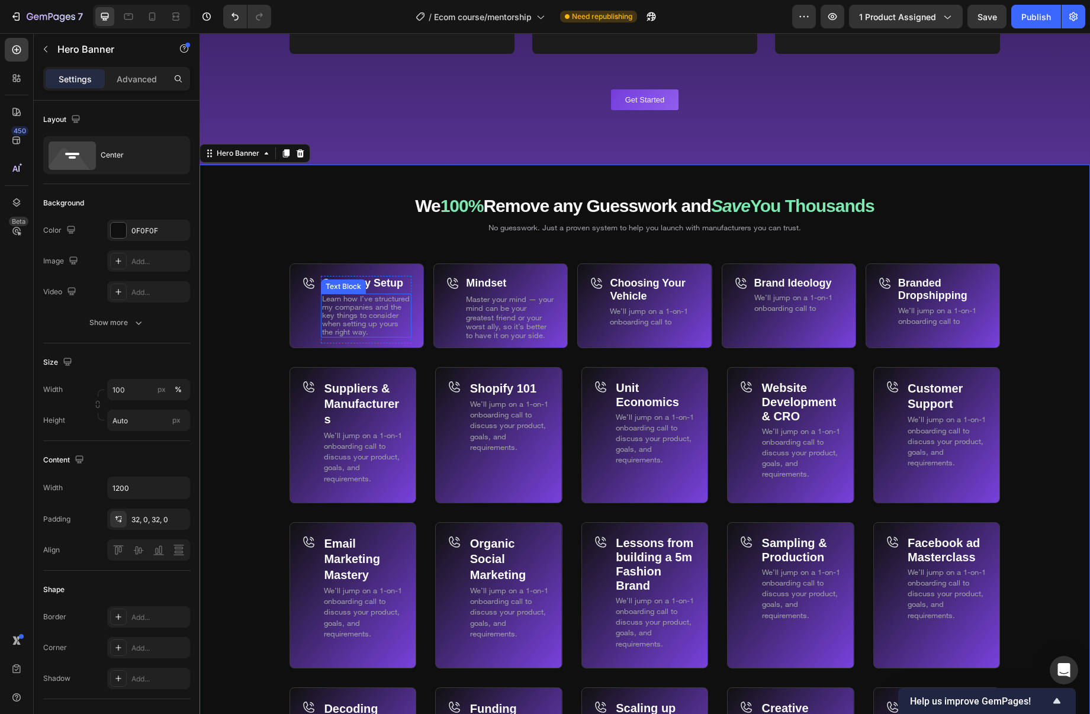
click at [358, 315] on span "Learn how I’ve structured my companies and the key things to consider when sett…" at bounding box center [366, 315] width 88 height 43
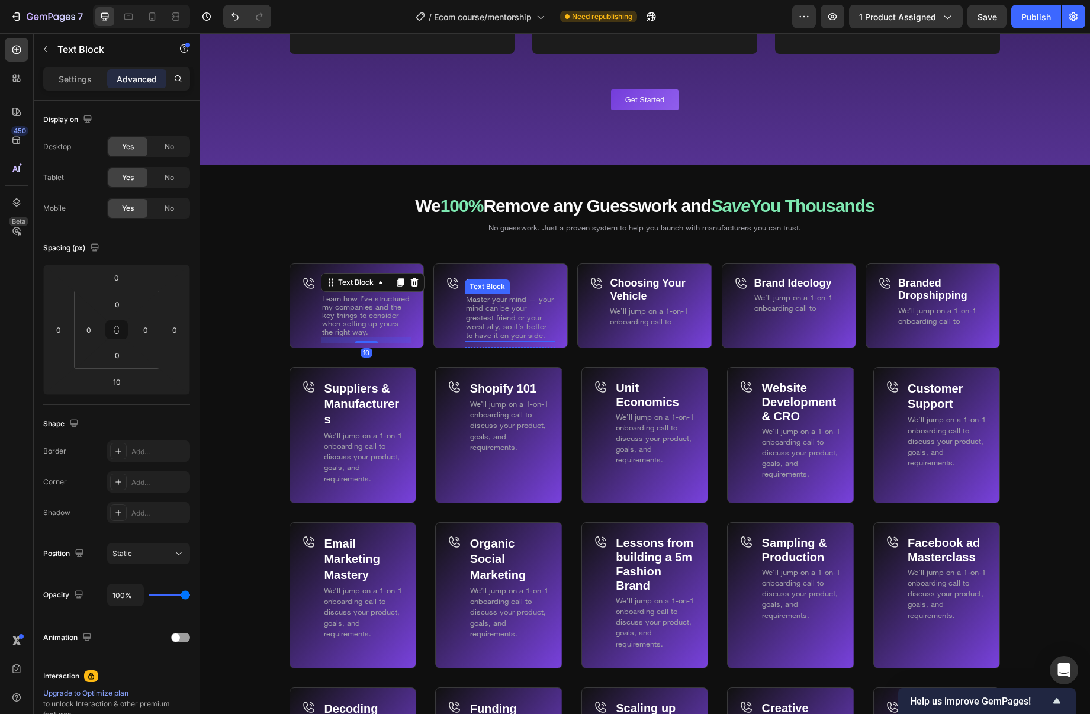
click at [508, 328] on span "Master your mind — your mind can be your greatest friend or your worst ally, so…" at bounding box center [510, 317] width 88 height 46
click at [262, 319] on div "Background Image" at bounding box center [645, 599] width 891 height 869
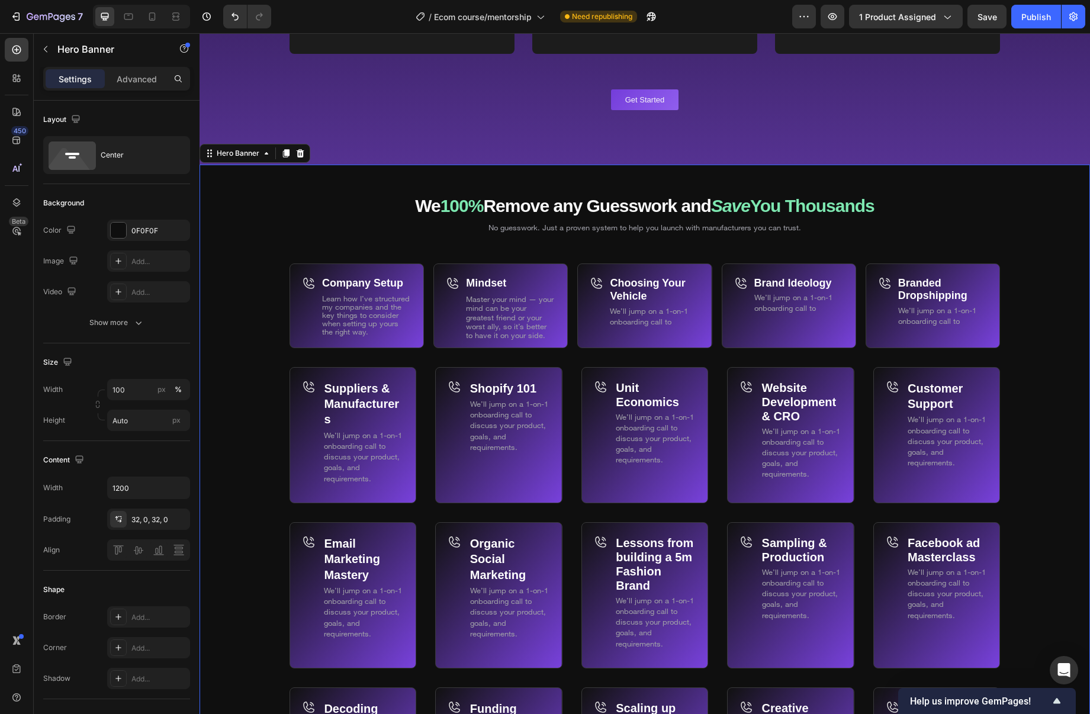
click at [535, 330] on span "Master your mind — your mind can be your greatest friend or your worst ally, so…" at bounding box center [510, 317] width 88 height 46
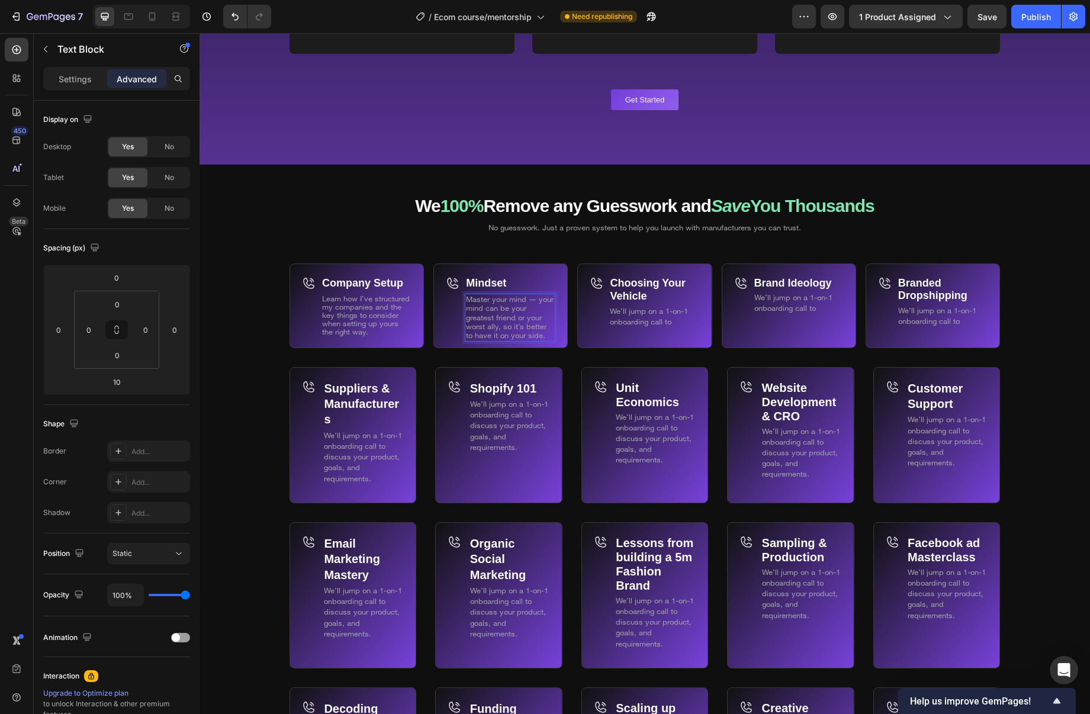
click at [512, 329] on span "Master your mind — your mind can be your greatest friend or your worst ally, so…" at bounding box center [510, 317] width 88 height 46
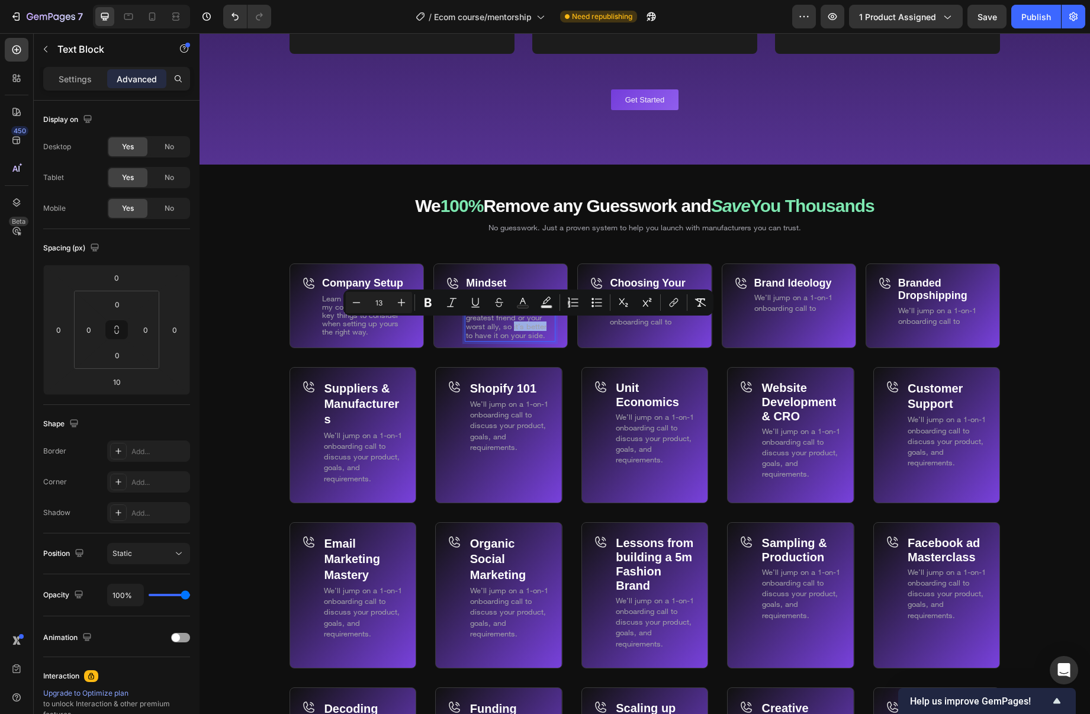
drag, startPoint x: 513, startPoint y: 323, endPoint x: 545, endPoint y: 325, distance: 32.0
click at [545, 325] on span "Master your mind — your mind can be your greatest friend or your worst ally, so…" at bounding box center [510, 317] width 88 height 46
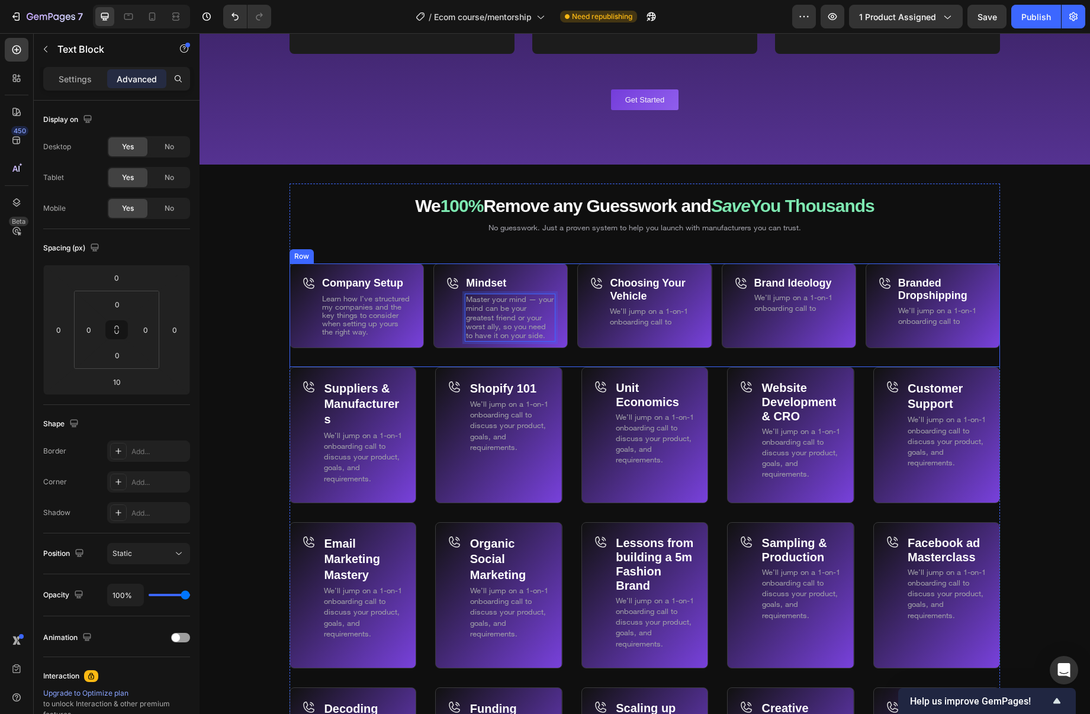
click at [522, 348] on div "Mindset Text Block Master your mind — your mind can be your greatest friend or …" at bounding box center [501, 316] width 134 height 104
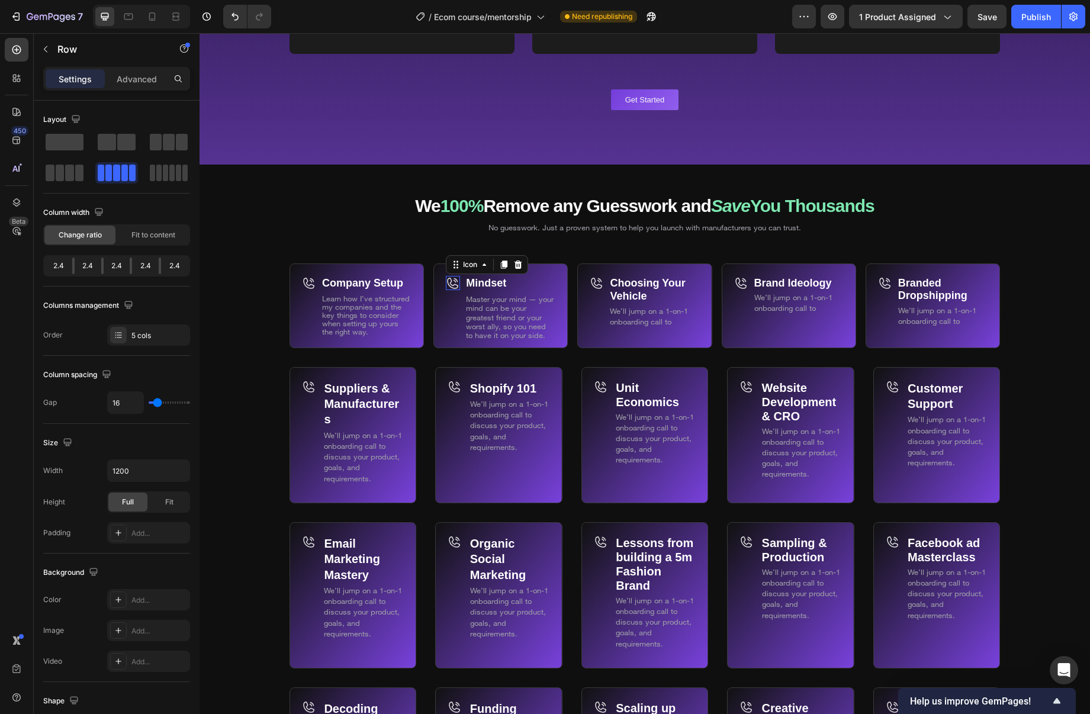
click at [454, 287] on div "Icon 0" at bounding box center [453, 283] width 14 height 14
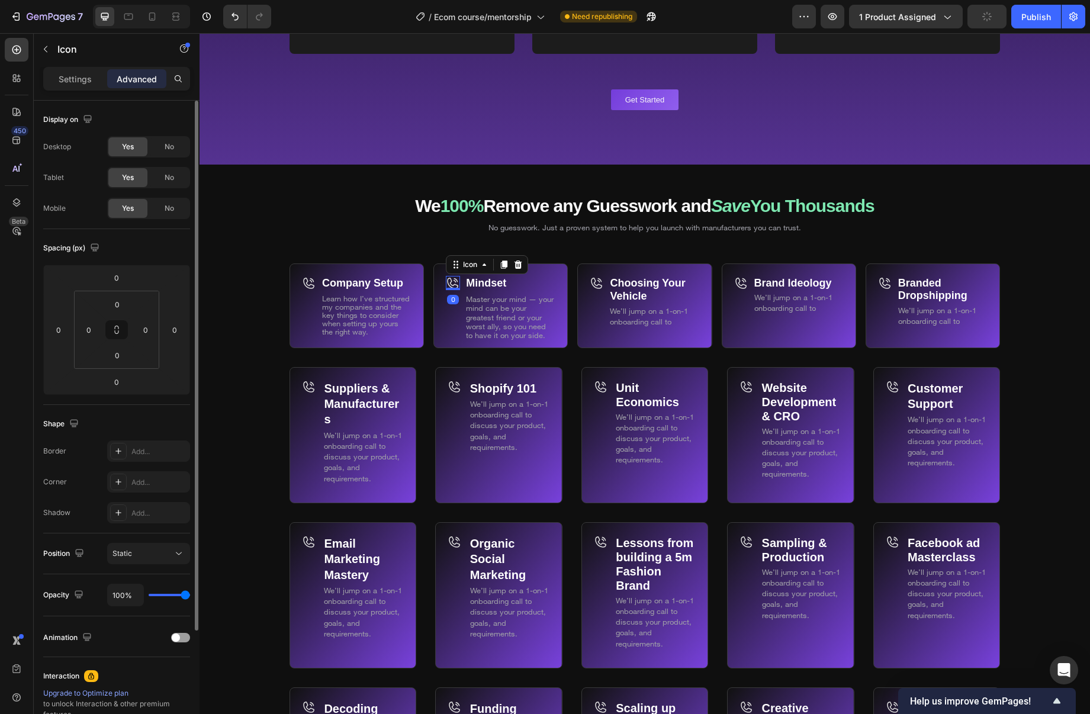
click at [75, 81] on p "Settings" at bounding box center [75, 79] width 33 height 12
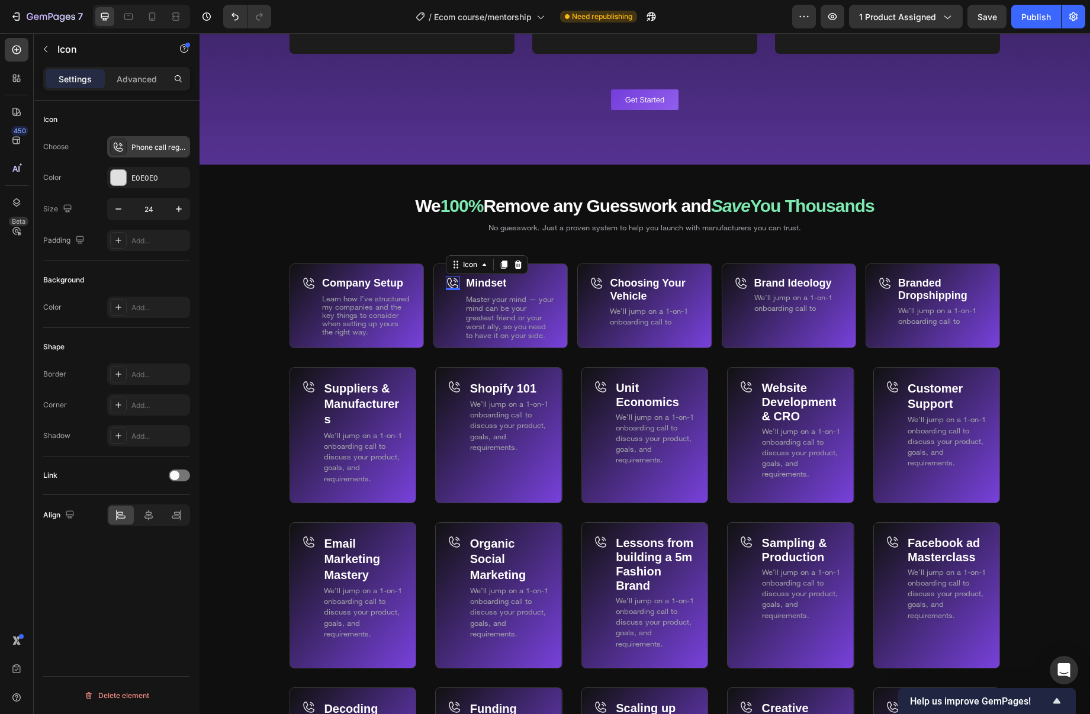
click at [117, 147] on icon at bounding box center [119, 147] width 12 height 12
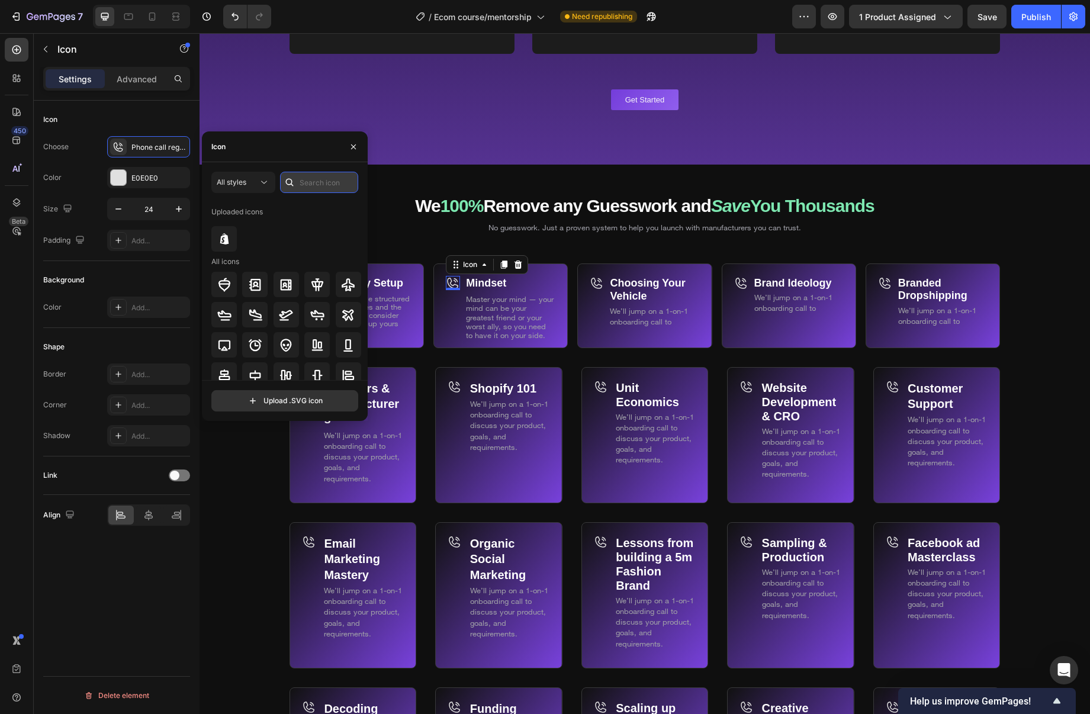
click at [307, 181] on input "text" at bounding box center [319, 182] width 78 height 21
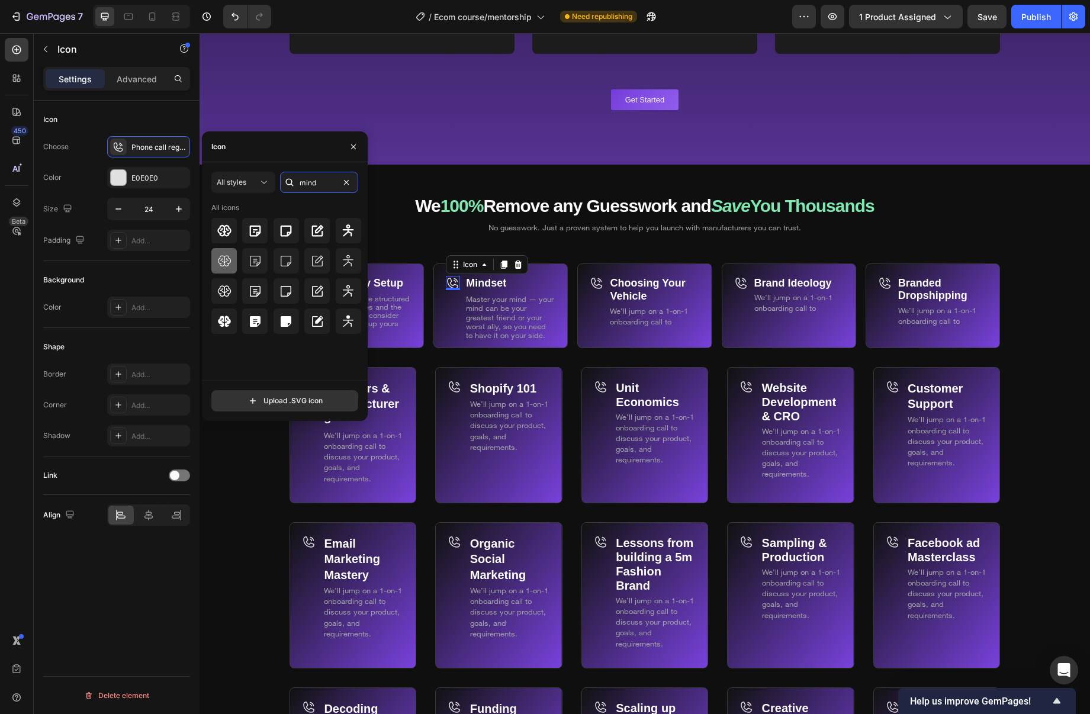
type input "mind"
click at [227, 261] on icon at bounding box center [224, 261] width 14 height 14
click at [442, 349] on div "Mindset Text Block Master your mind — your mind can be your greatest friend or …" at bounding box center [501, 316] width 134 height 104
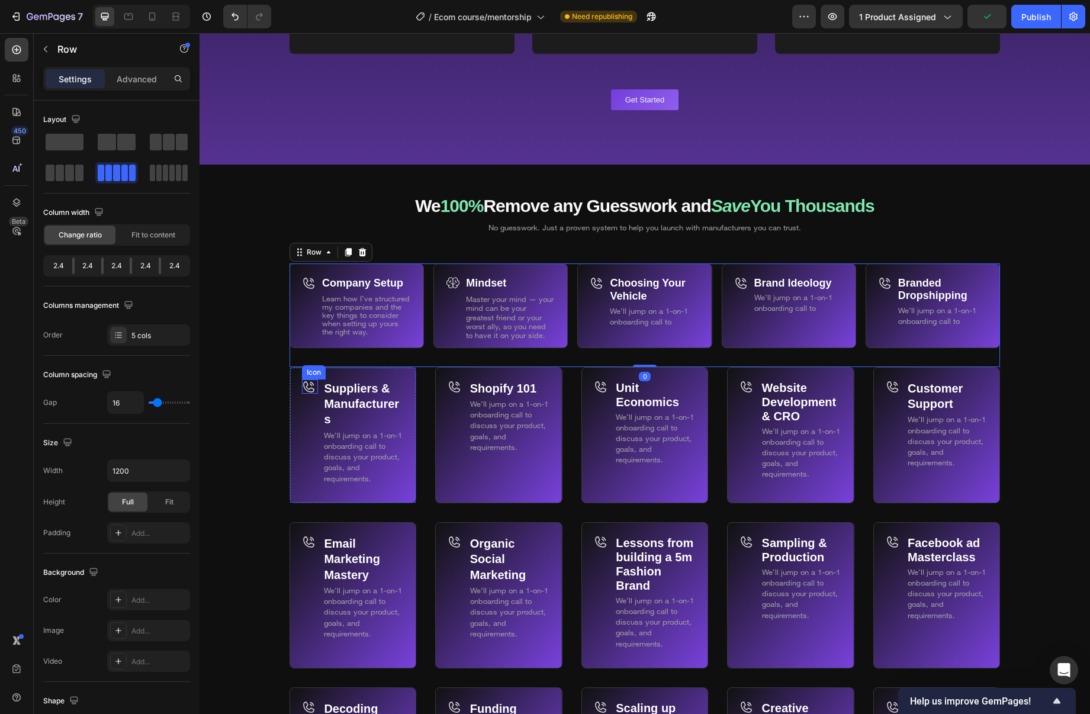
click at [304, 386] on icon at bounding box center [309, 387] width 14 height 14
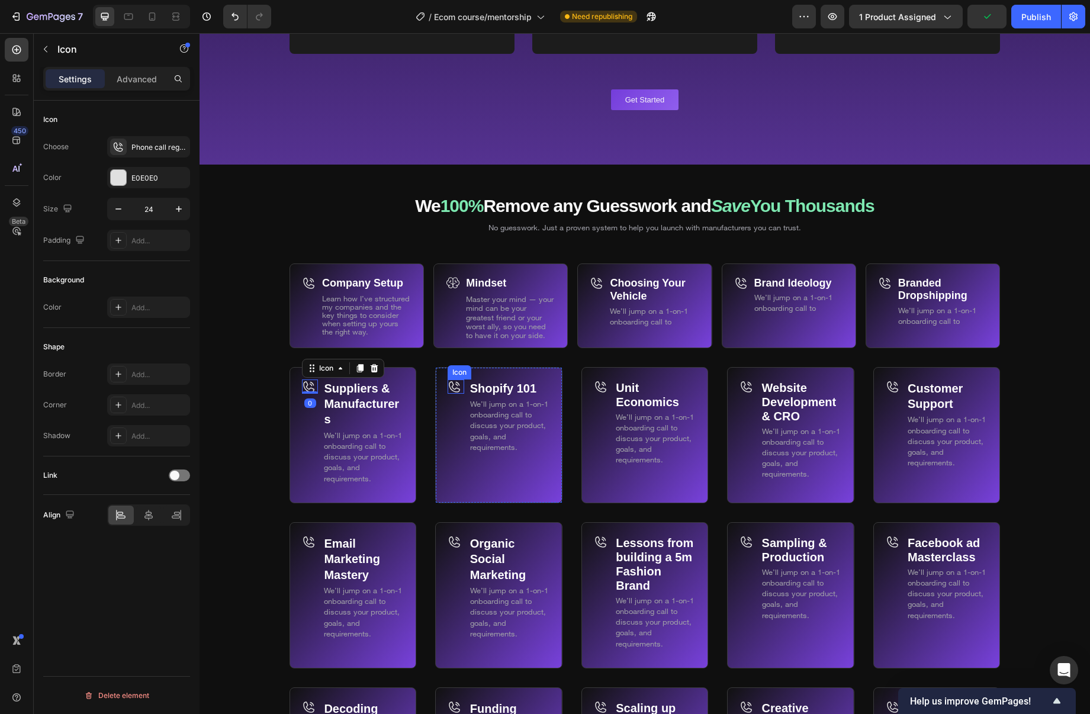
click at [460, 383] on icon at bounding box center [455, 386] width 11 height 11
click at [141, 151] on div "Phone call regular" at bounding box center [159, 147] width 56 height 11
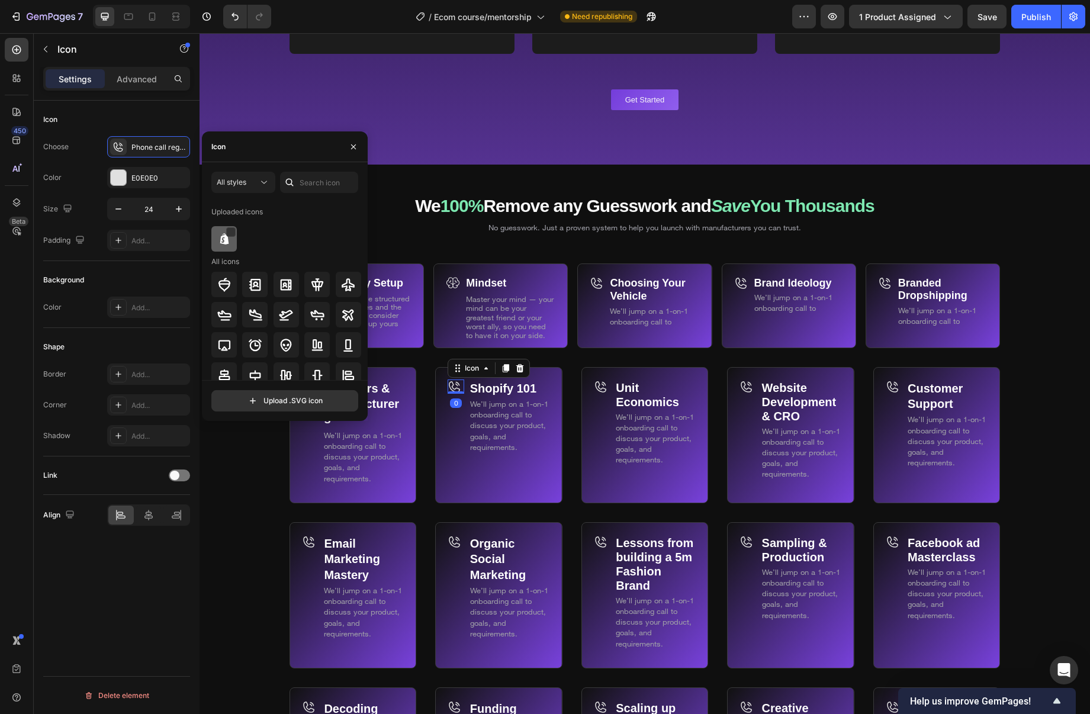
click at [216, 239] on div at bounding box center [223, 238] width 25 height 25
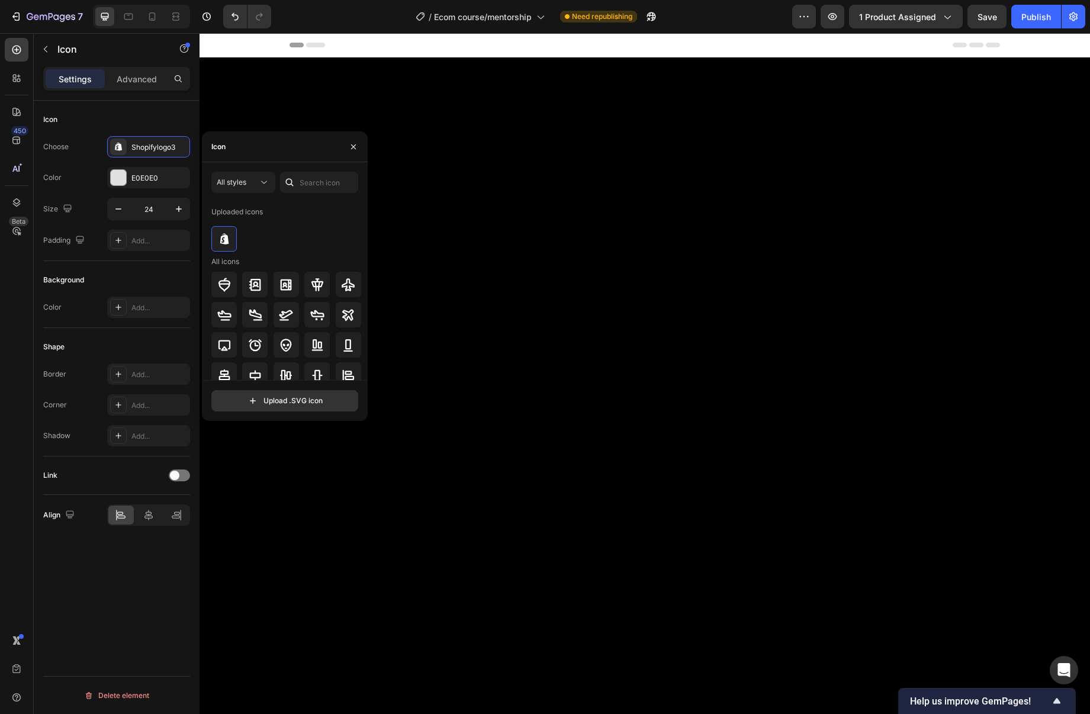
scroll to position [6903, 0]
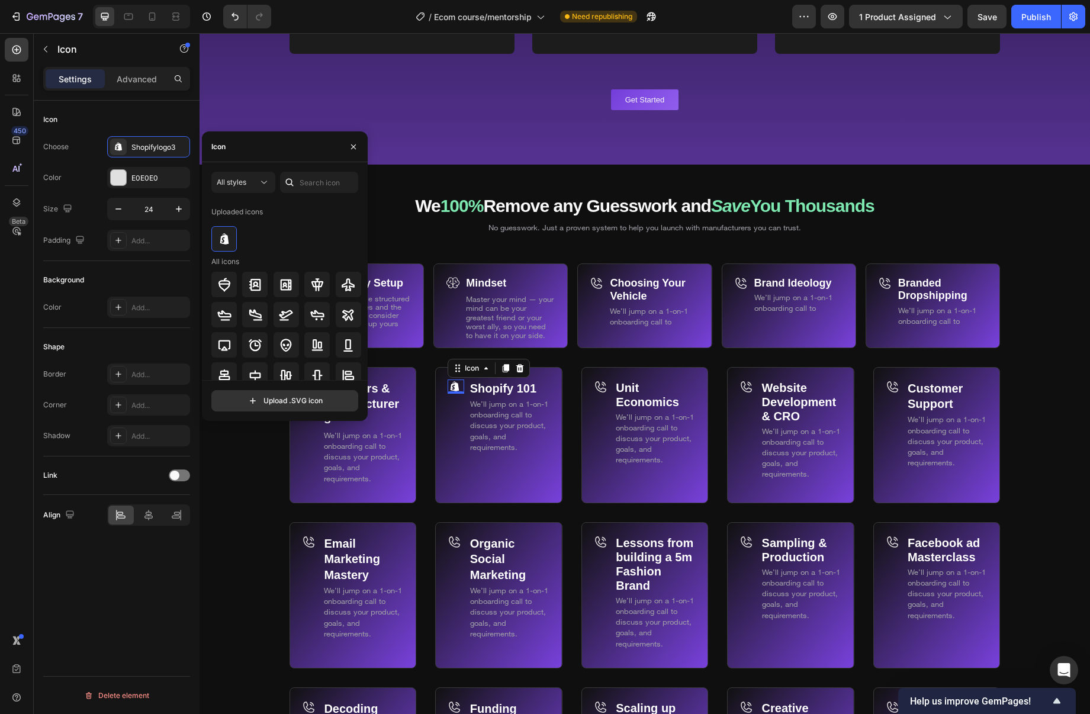
click at [490, 404] on span "We’ll jump on a 1-on-1 onboarding call to discuss your product, goals, and requ…" at bounding box center [509, 425] width 78 height 53
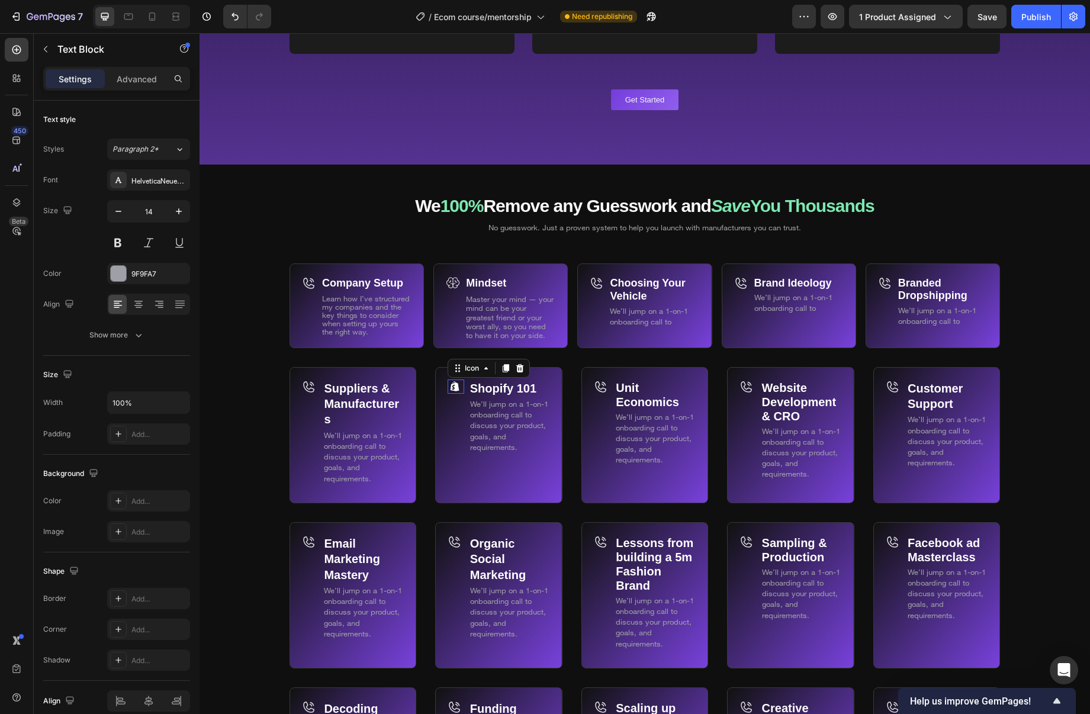
click at [460, 382] on icon at bounding box center [455, 387] width 14 height 14
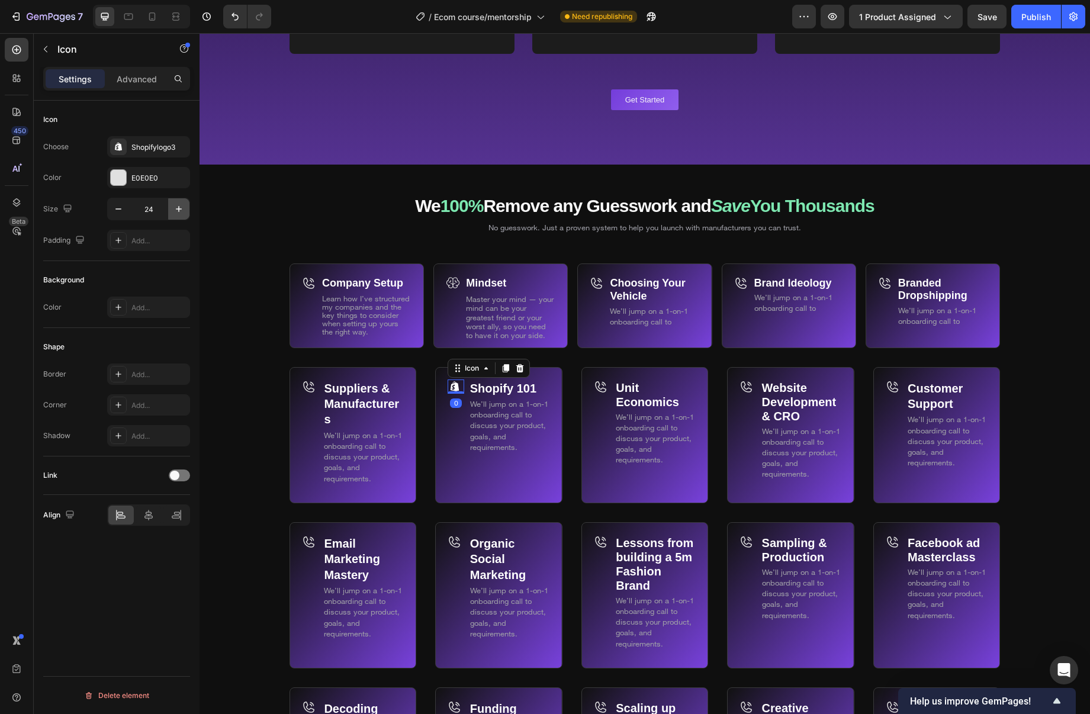
click at [178, 207] on icon "button" at bounding box center [179, 209] width 12 height 12
click at [177, 207] on icon "button" at bounding box center [179, 209] width 12 height 12
type input "28"
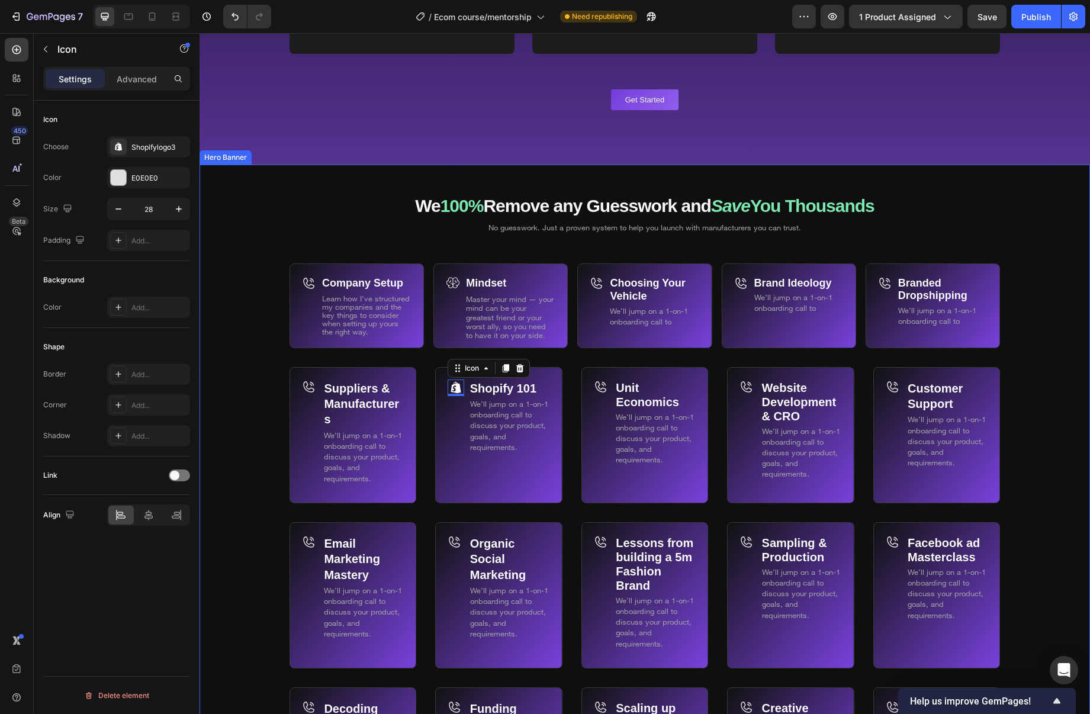
click at [398, 495] on div "Suppliers & Manufacturers Text Block We’ll jump on a 1-on-1 onboarding call to …" at bounding box center [353, 435] width 127 height 136
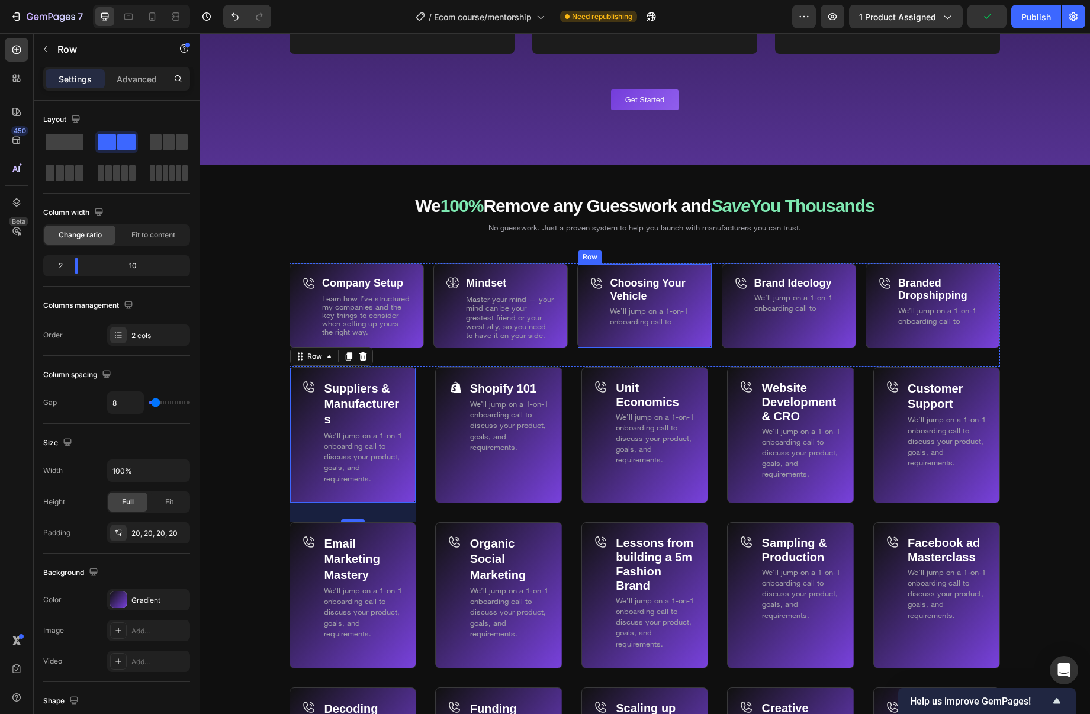
drag, startPoint x: 588, startPoint y: 277, endPoint x: 595, endPoint y: 279, distance: 6.8
click at [588, 277] on div "Choosing Your Vehicle Text Block We’ll jump on a 1-on-1 onboarding call to Text…" at bounding box center [644, 306] width 134 height 85
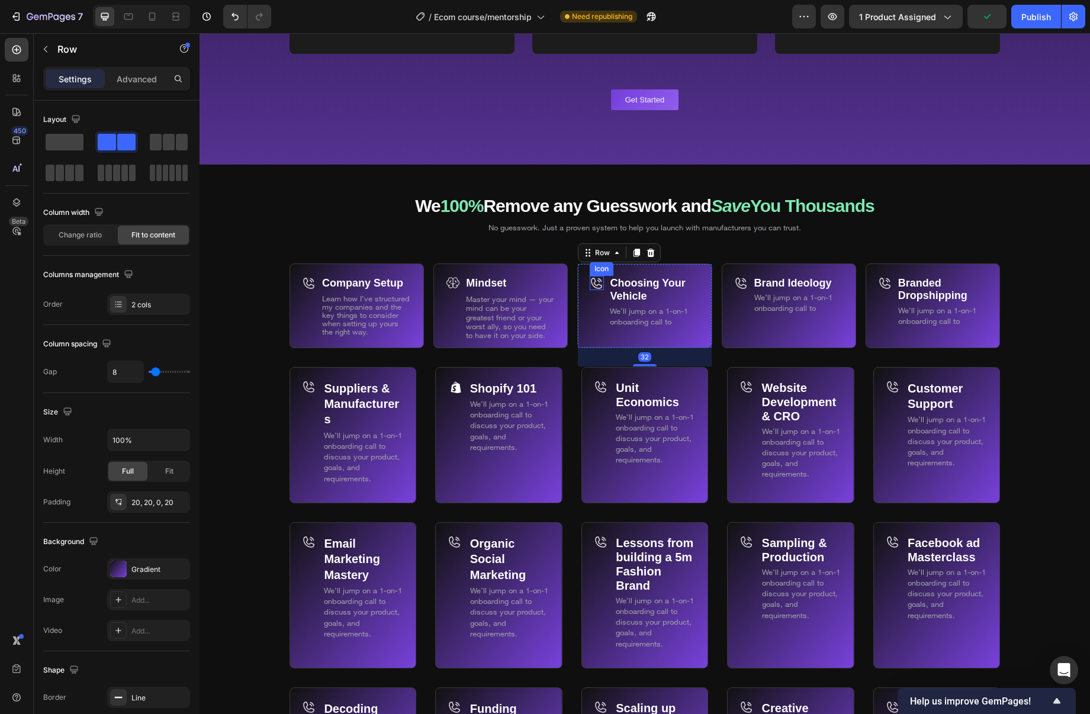
click at [596, 280] on icon at bounding box center [597, 283] width 14 height 14
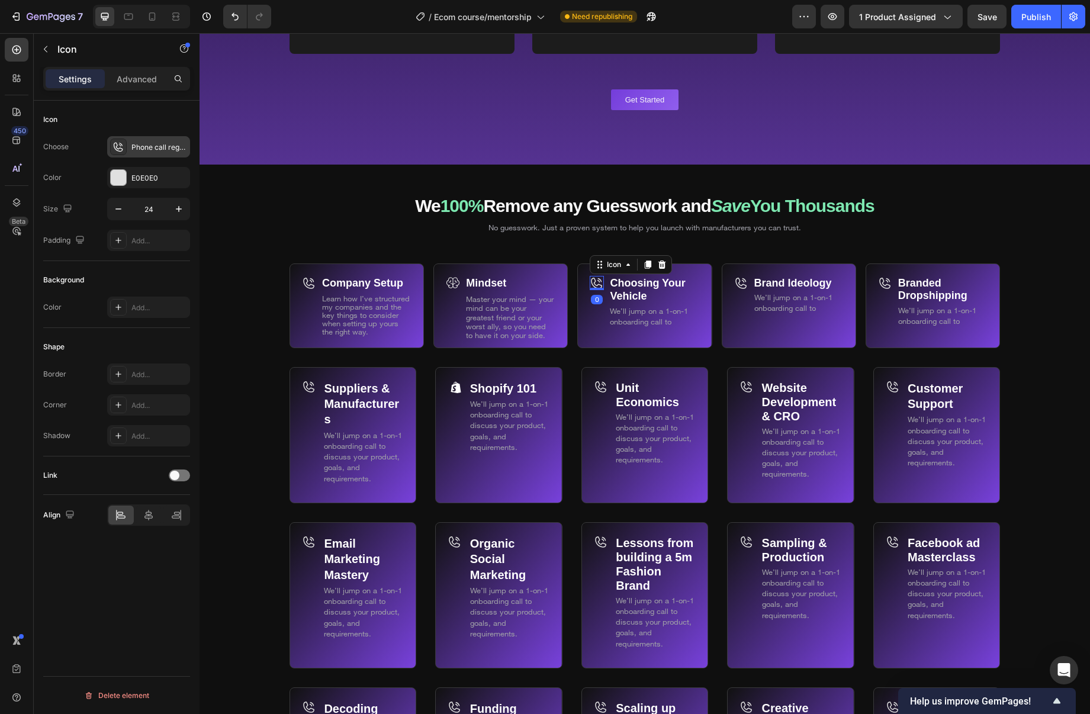
click at [141, 145] on div "Phone call regular" at bounding box center [159, 147] width 56 height 11
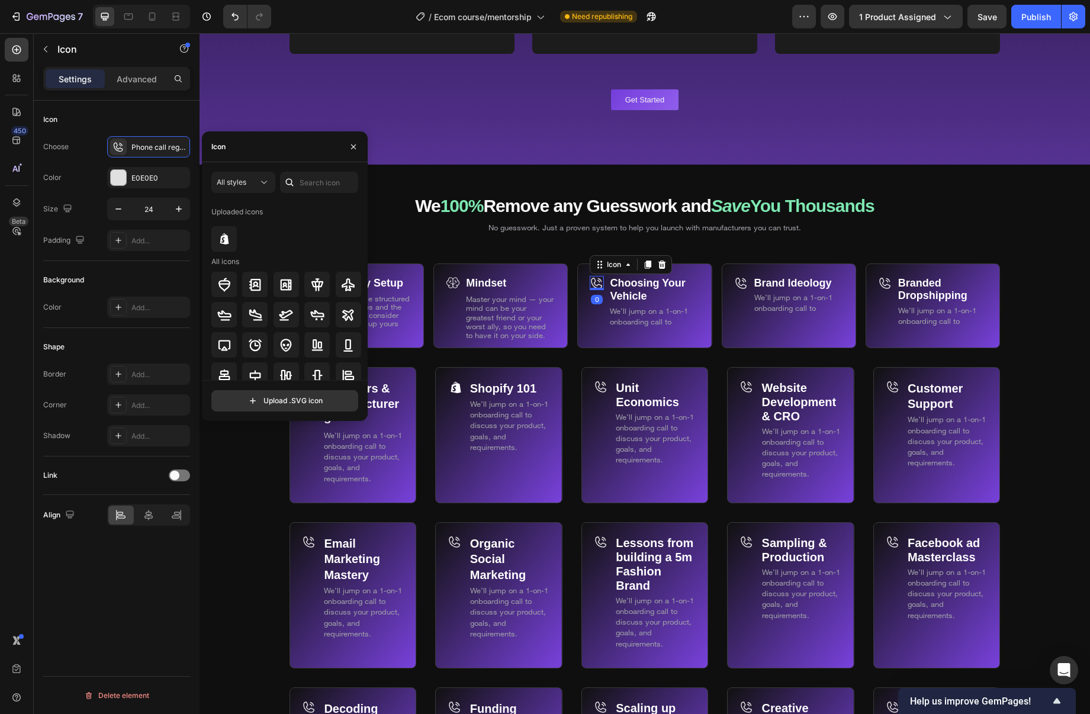
click at [291, 184] on icon at bounding box center [290, 183] width 8 height 8
click at [307, 183] on input "text" at bounding box center [319, 182] width 78 height 21
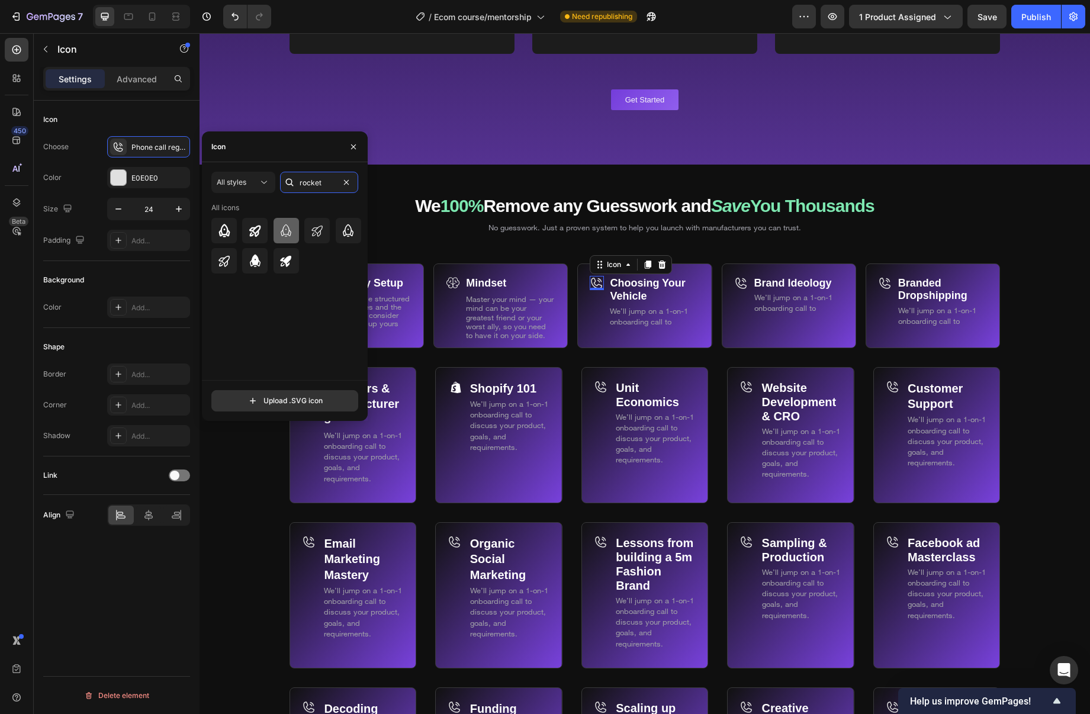
type input "rocket"
click at [285, 234] on icon at bounding box center [286, 230] width 11 height 12
click at [651, 319] on span "We’ll jump on a 1-on-1 onboarding call to" at bounding box center [649, 316] width 78 height 20
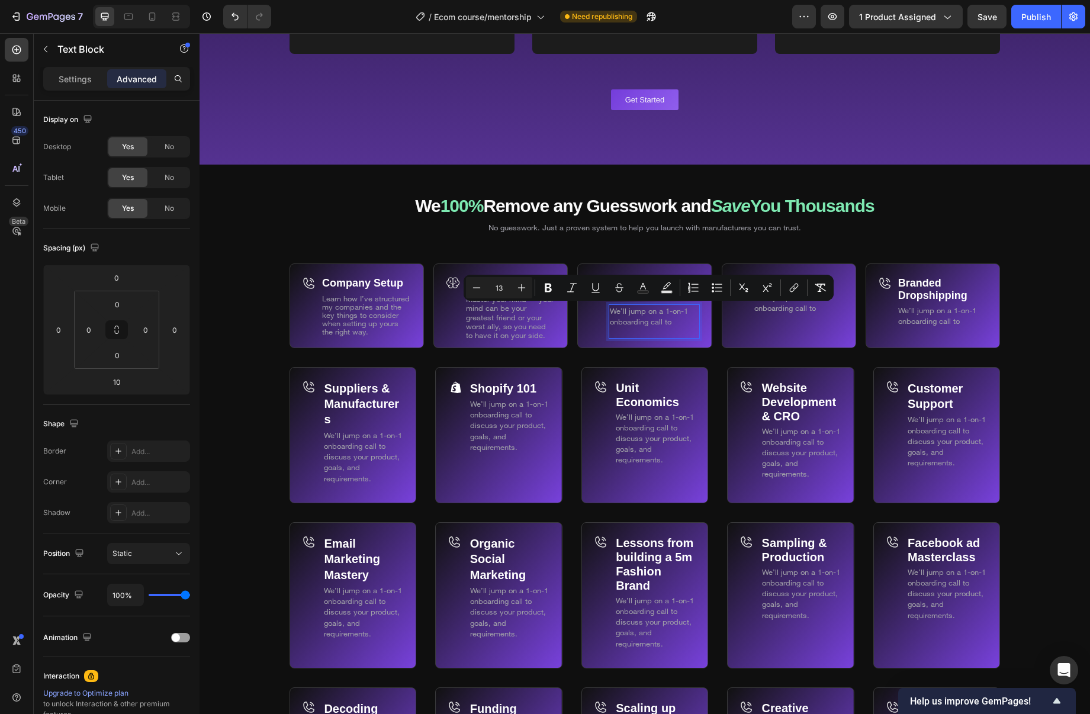
drag, startPoint x: 683, startPoint y: 322, endPoint x: 621, endPoint y: 313, distance: 63.5
click at [621, 313] on p "We’ll jump on a 1-on-1 onboarding call to" at bounding box center [654, 316] width 88 height 21
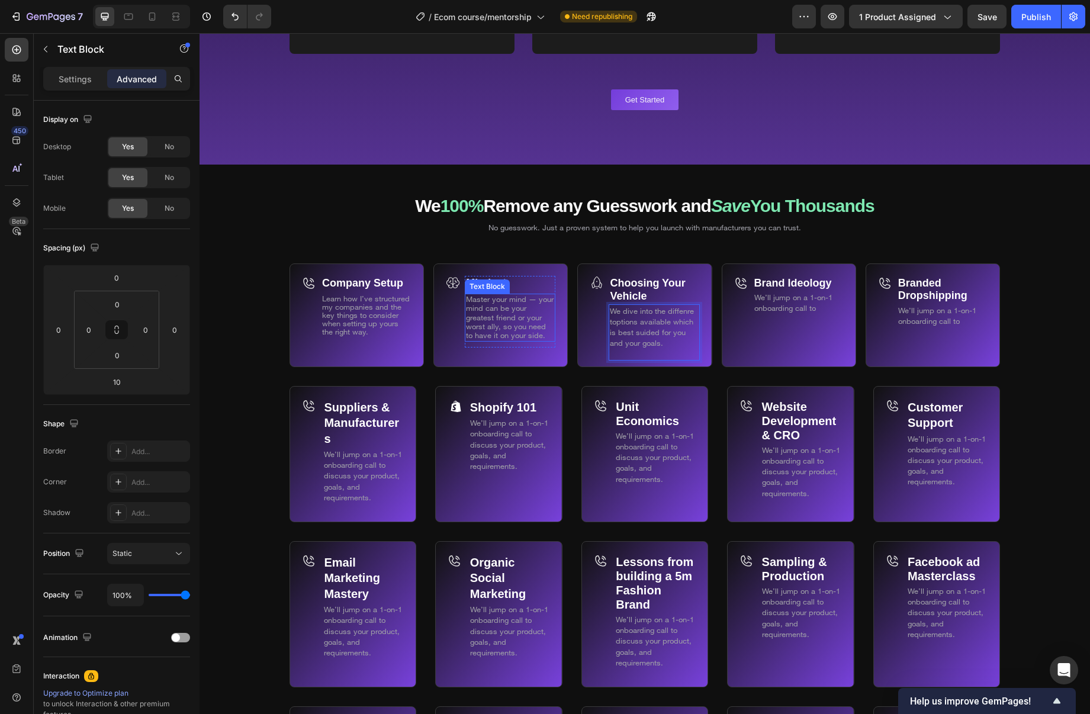
click at [540, 326] on span "Master your mind — your mind can be your greatest friend or your worst ally, so…" at bounding box center [510, 317] width 88 height 46
click at [476, 358] on div "Mindset Text Block Master your mind — your mind can be your greatest friend or …" at bounding box center [510, 321] width 91 height 91
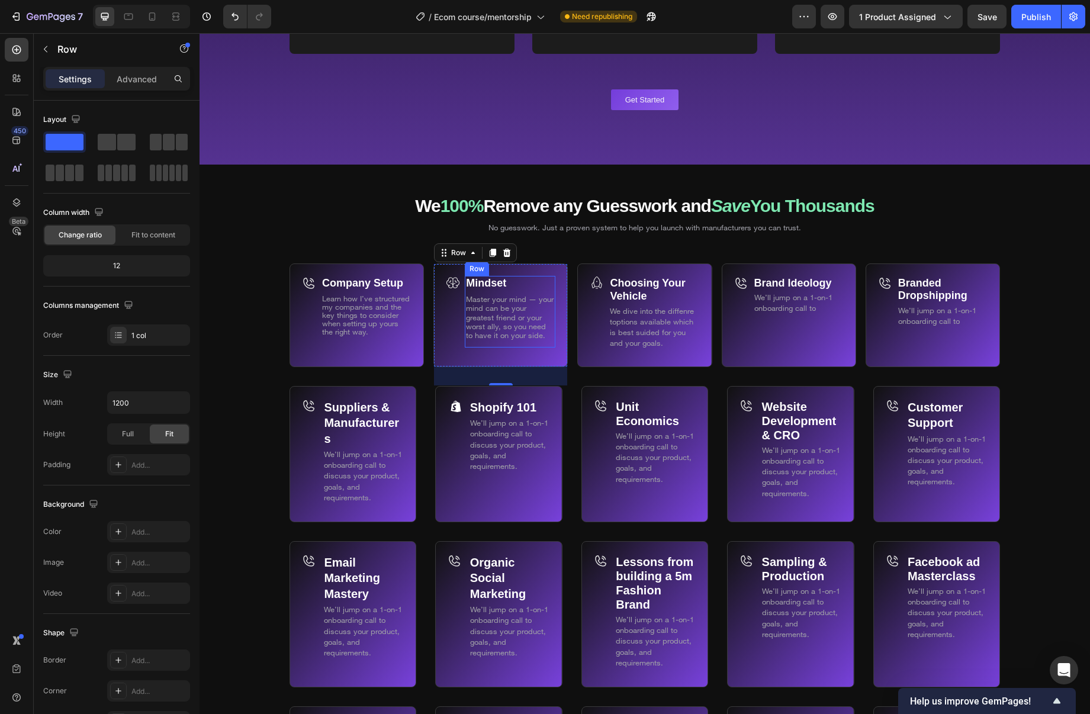
click at [505, 344] on div "Mindset Text Block Master your mind — your mind can be your greatest friend or …" at bounding box center [510, 312] width 91 height 72
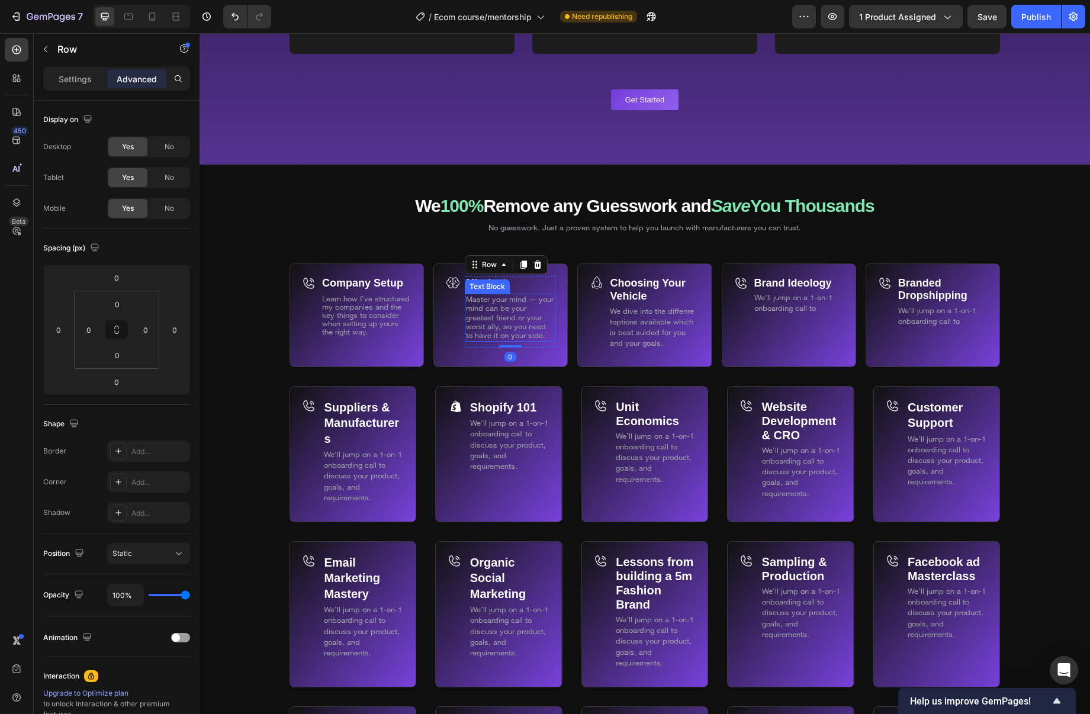
click at [541, 335] on p "Master your mind — your mind can be your greatest friend or your worst ally, so…" at bounding box center [510, 317] width 88 height 45
click at [541, 330] on p "Master your mind — your mind can be your greatest friend or your worst ally, so…" at bounding box center [510, 317] width 88 height 45
click at [541, 329] on p "Master your mind — your mind can be your greatest friend or your worst ally, so…" at bounding box center [510, 317] width 88 height 45
click at [534, 332] on span "Master your mind — your mind can be your greatest friend or your worst ally, so…" at bounding box center [510, 317] width 88 height 46
click at [540, 332] on p "Master your mind — your mind can be your greatest friend or your worst ally, so…" at bounding box center [510, 317] width 88 height 45
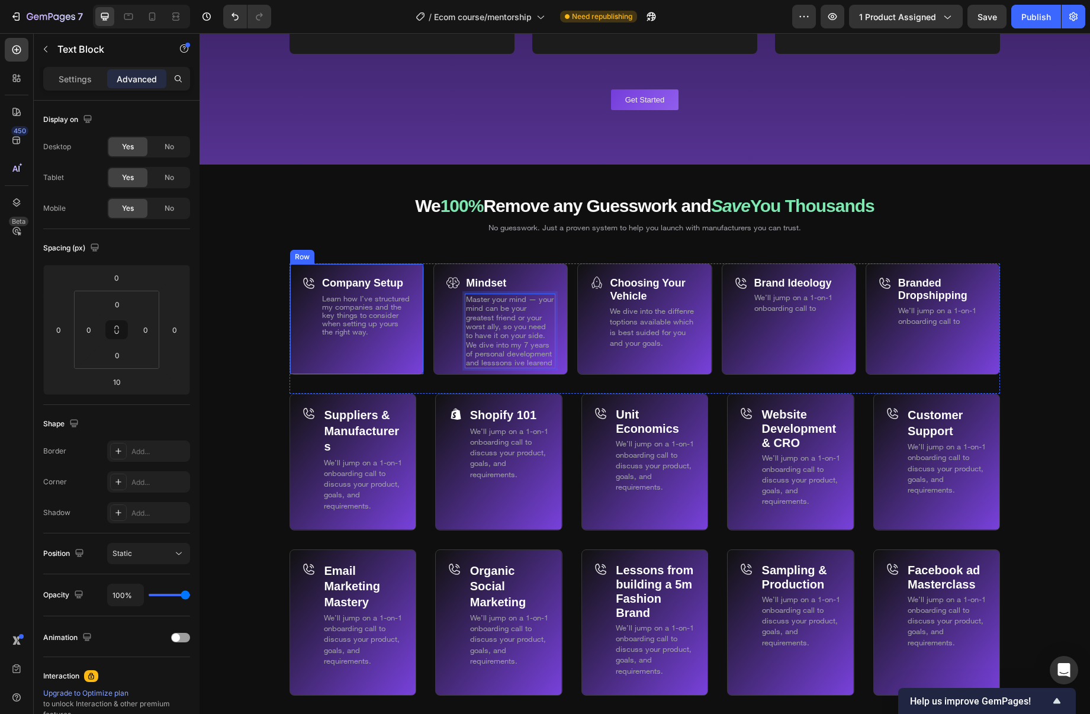
click at [317, 365] on div "Company Setup Text Block Learn how I’ve structured my companies and the key thi…" at bounding box center [357, 320] width 134 height 112
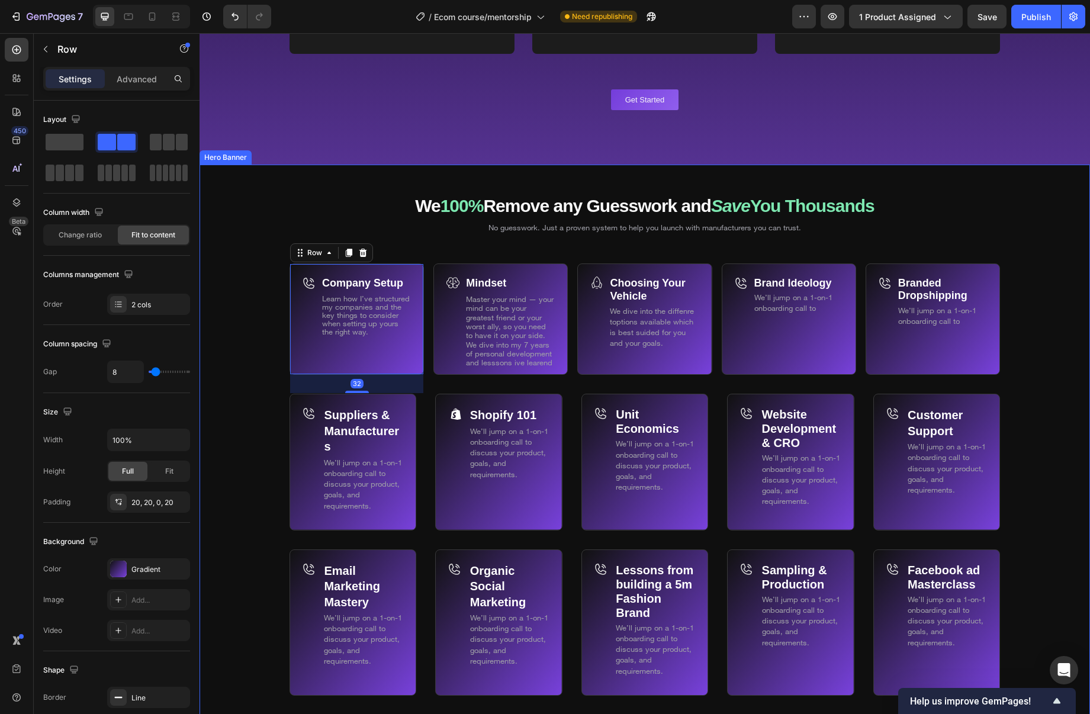
click at [274, 347] on div "Background Image" at bounding box center [645, 613] width 891 height 896
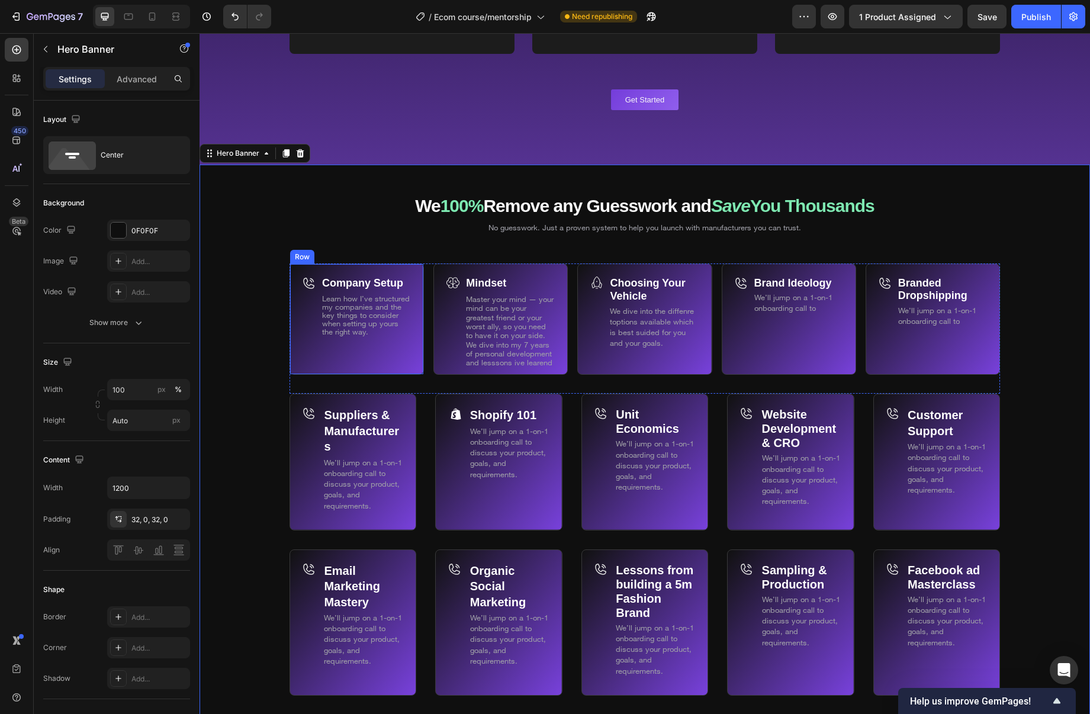
click at [310, 344] on div "Icon" at bounding box center [309, 325] width 14 height 99
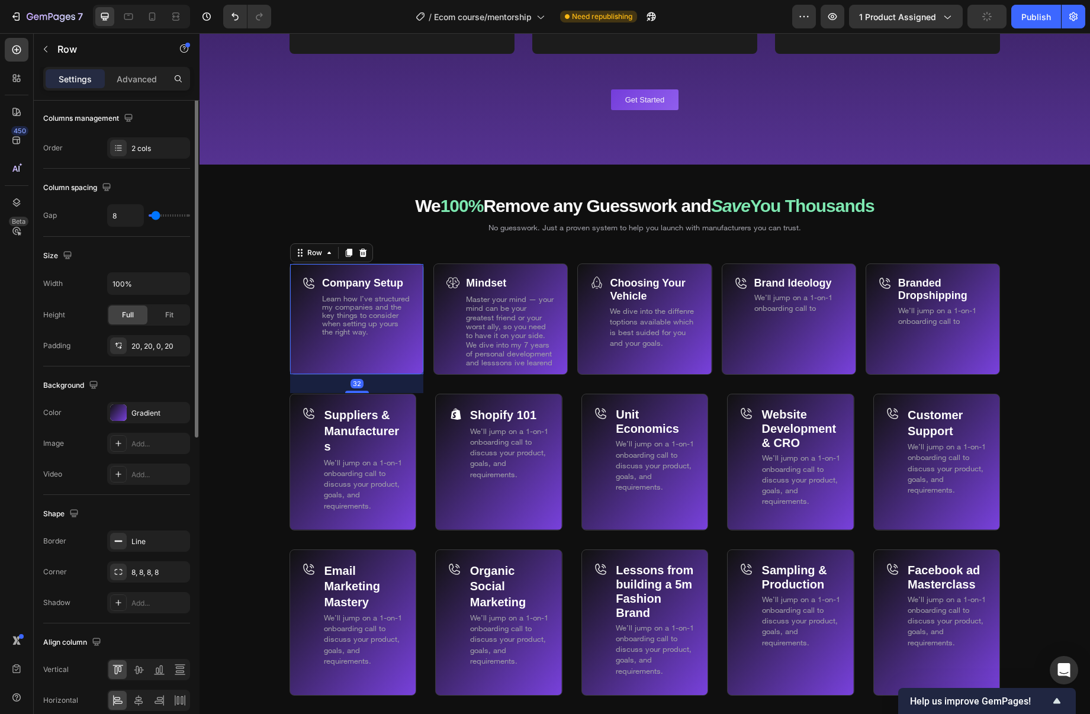
scroll to position [210, 0]
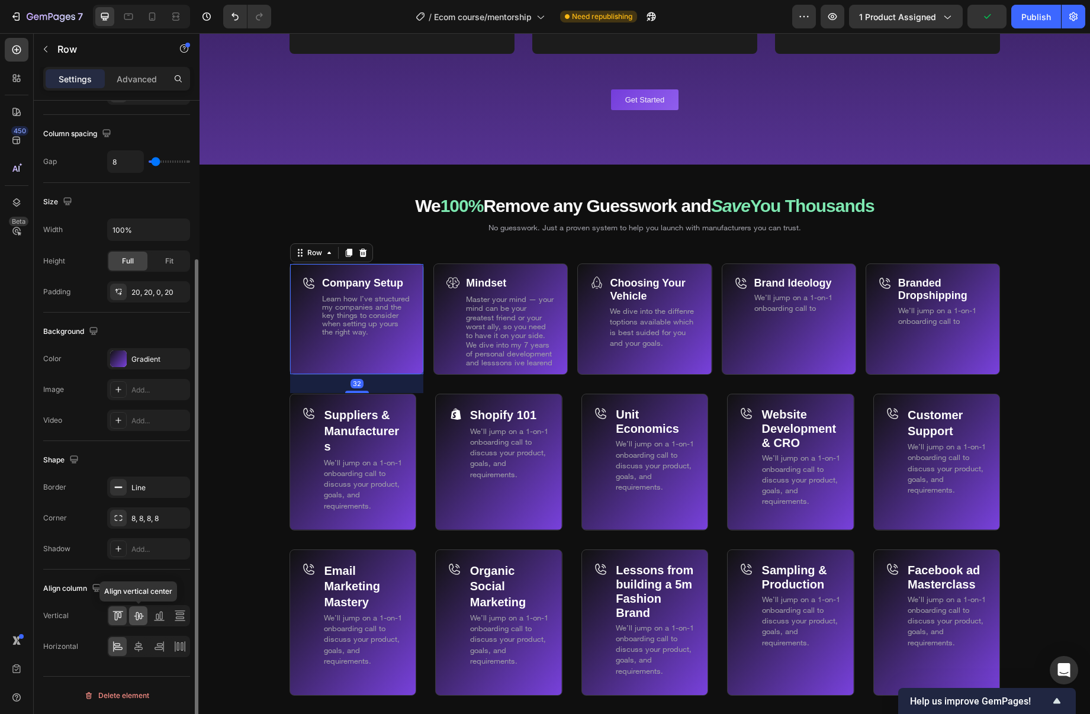
click at [142, 617] on icon at bounding box center [139, 616] width 12 height 12
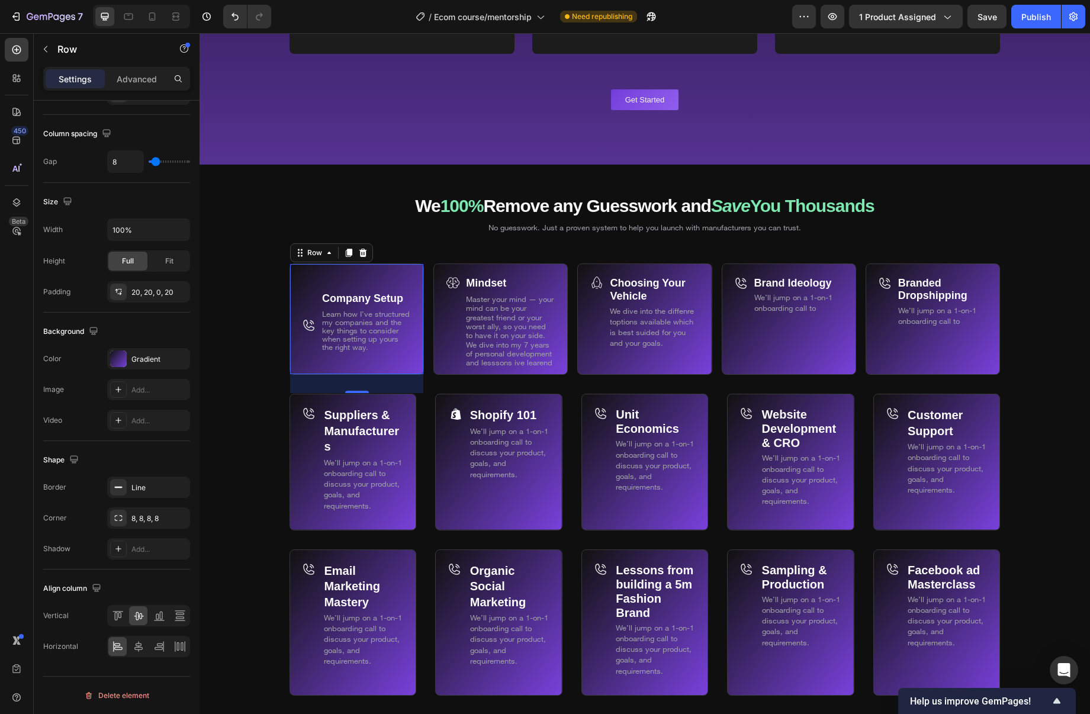
click at [310, 299] on div "Icon" at bounding box center [309, 325] width 14 height 99
click at [313, 332] on div "Icon" at bounding box center [309, 325] width 14 height 99
click at [310, 326] on icon at bounding box center [309, 325] width 14 height 14
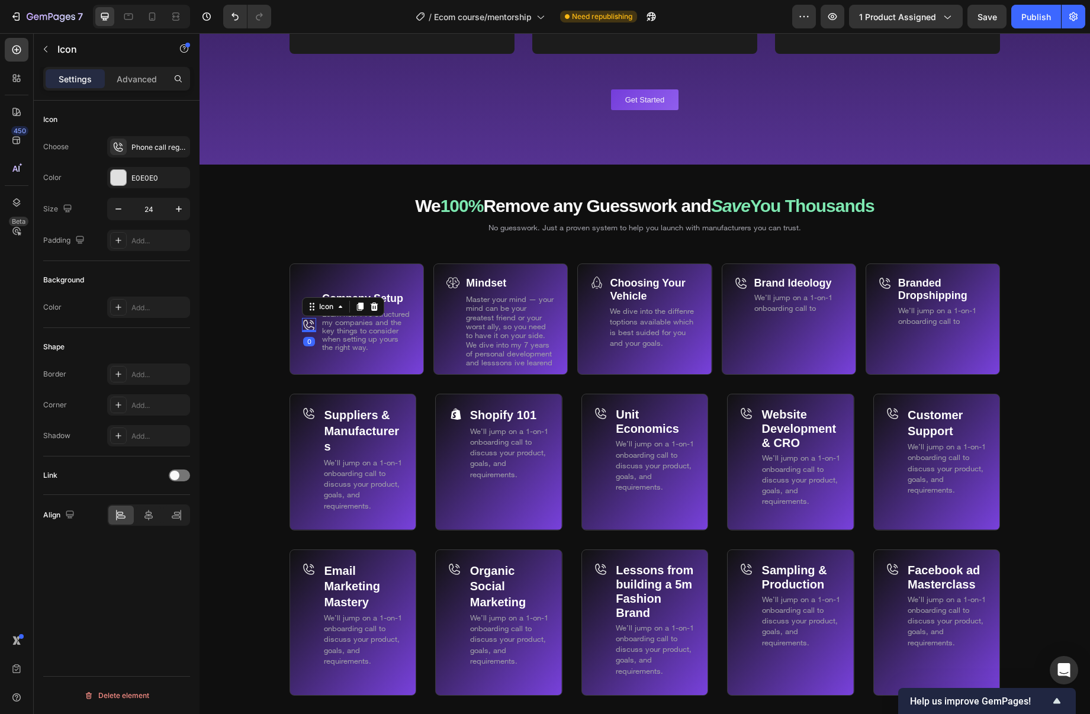
click at [378, 304] on icon at bounding box center [374, 306] width 9 height 9
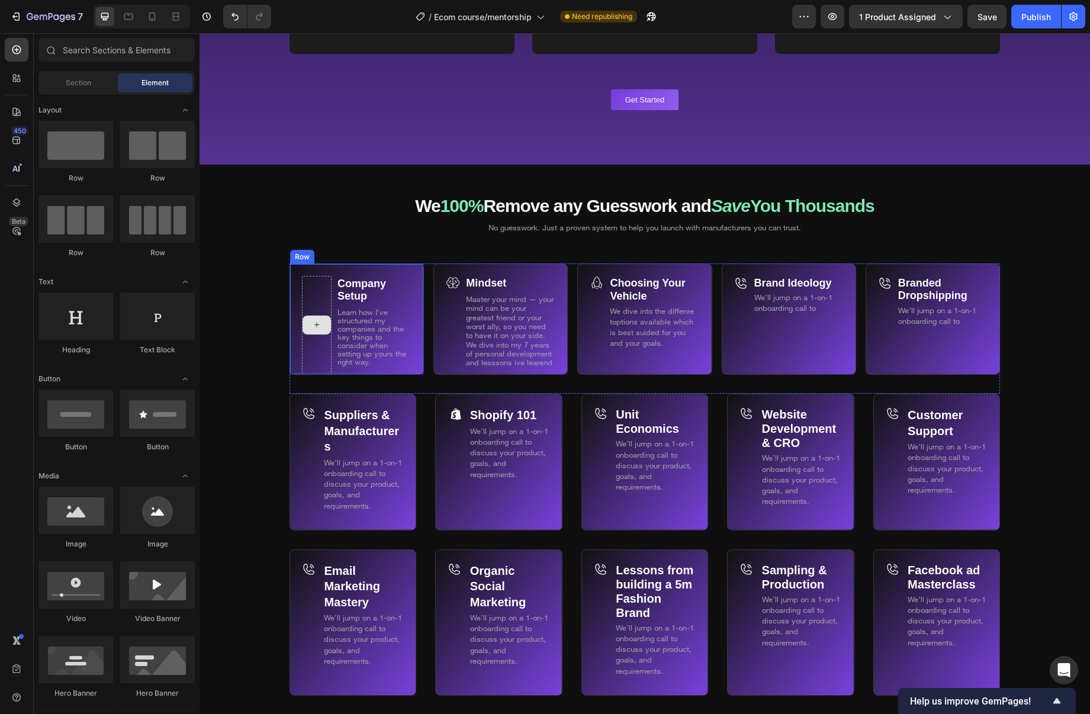
click at [326, 316] on div at bounding box center [317, 325] width 28 height 19
click at [325, 294] on div at bounding box center [317, 325] width 30 height 99
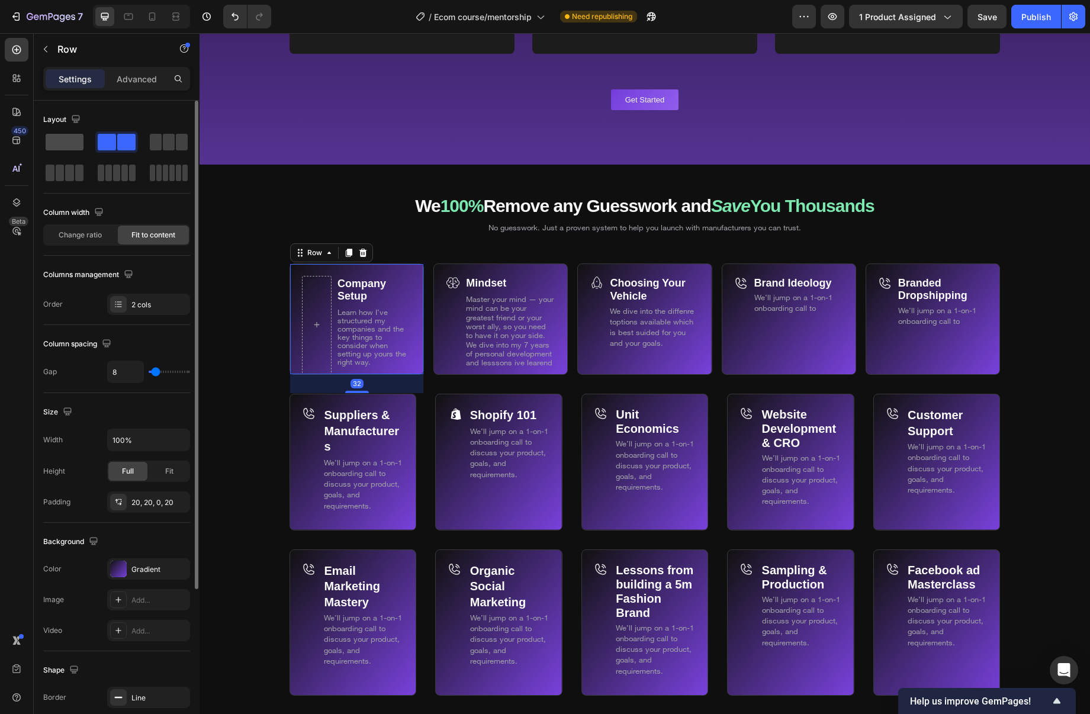
click at [66, 140] on span at bounding box center [65, 142] width 38 height 17
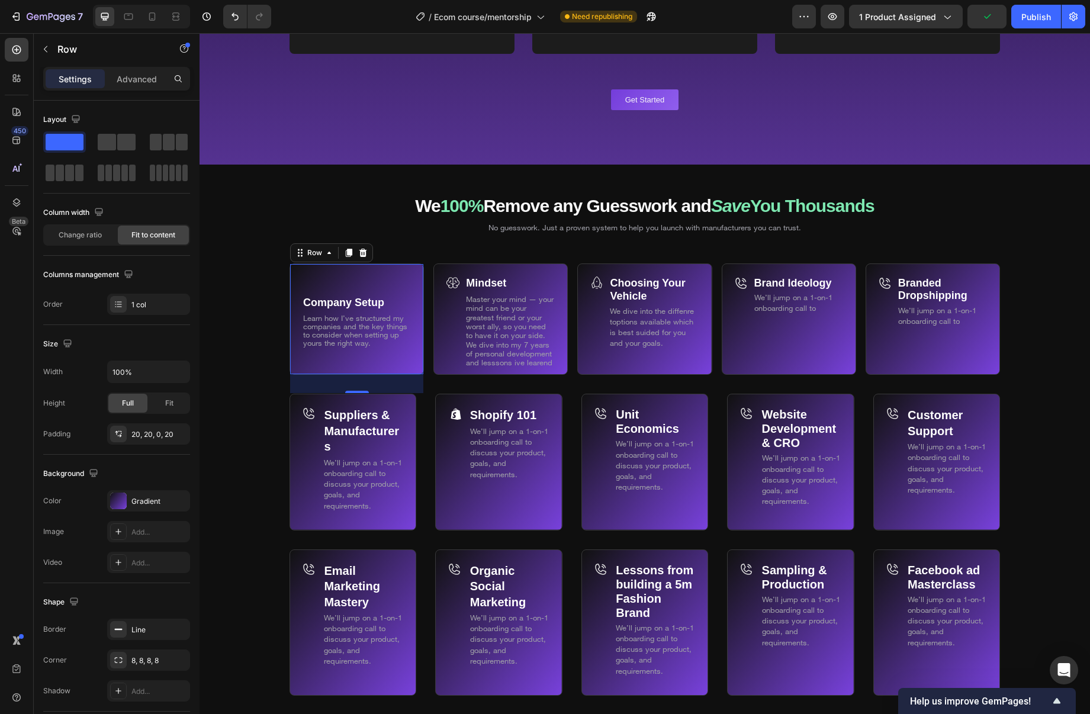
click at [283, 288] on div "Background Image" at bounding box center [645, 613] width 891 height 896
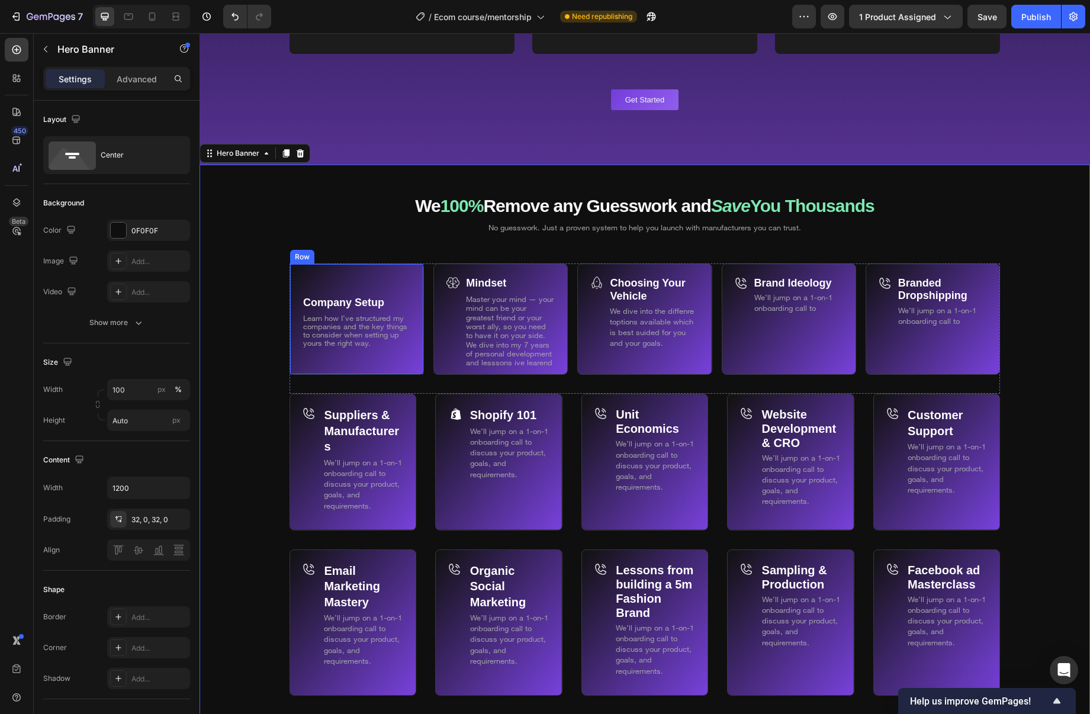
click at [345, 287] on div "Company Setup Text Block Learn how I’ve structured my companies and the key thi…" at bounding box center [357, 325] width 110 height 99
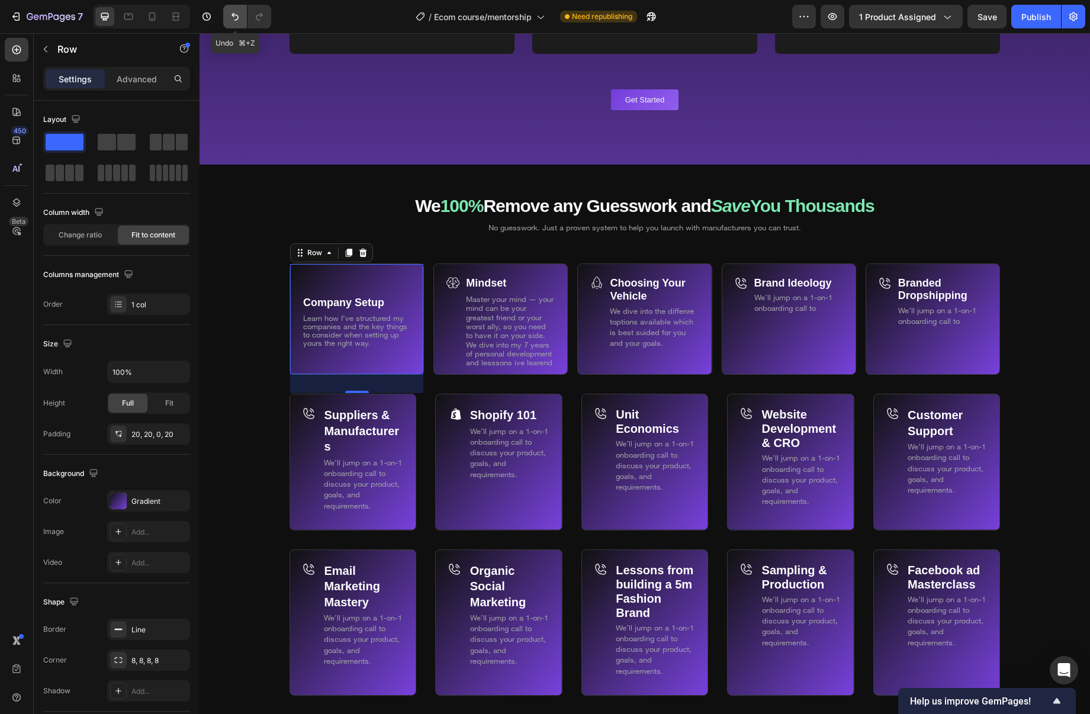
click at [239, 18] on icon "Undo/Redo" at bounding box center [235, 17] width 12 height 12
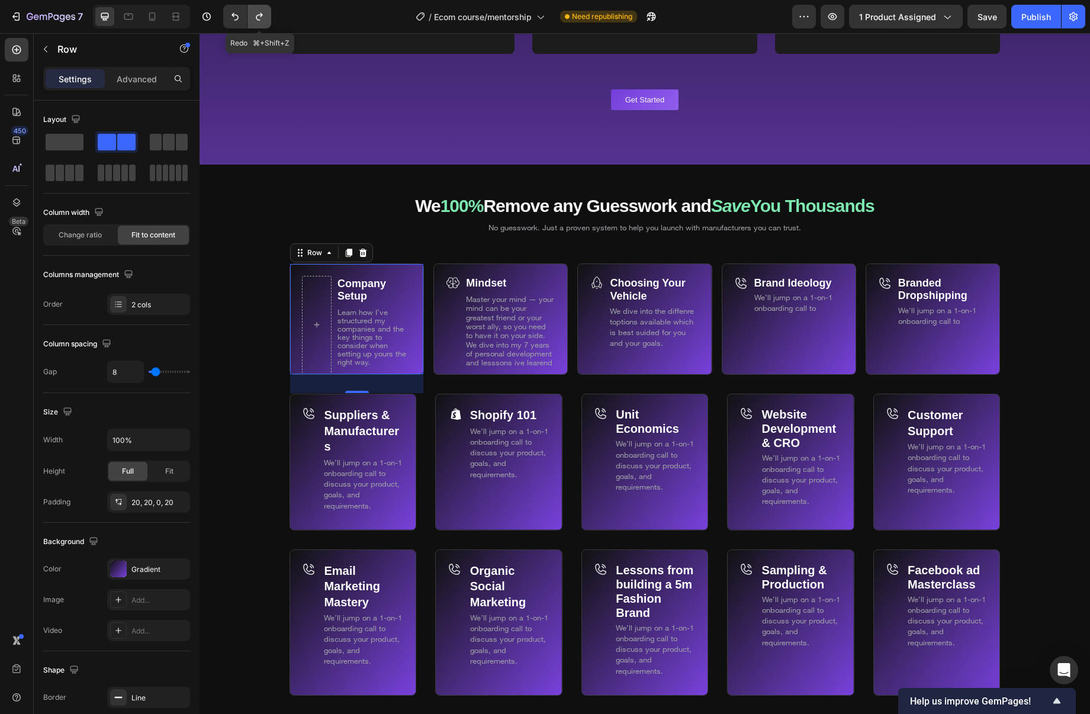
click at [258, 18] on icon "Undo/Redo" at bounding box center [259, 17] width 12 height 12
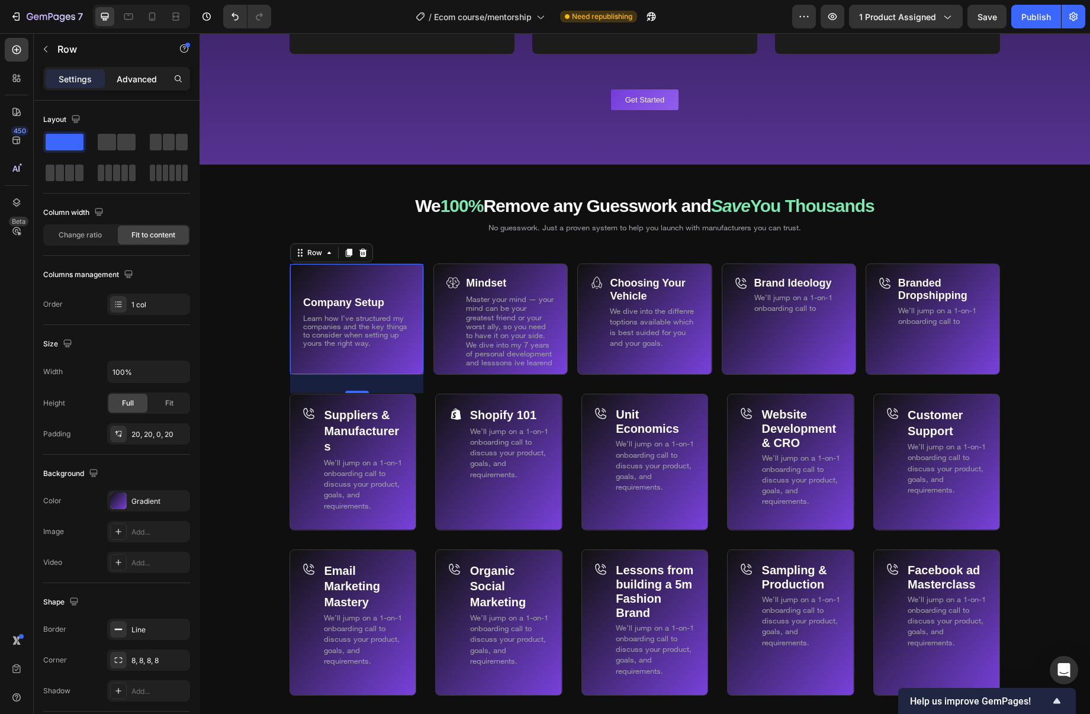
click at [150, 76] on p "Advanced" at bounding box center [137, 79] width 40 height 12
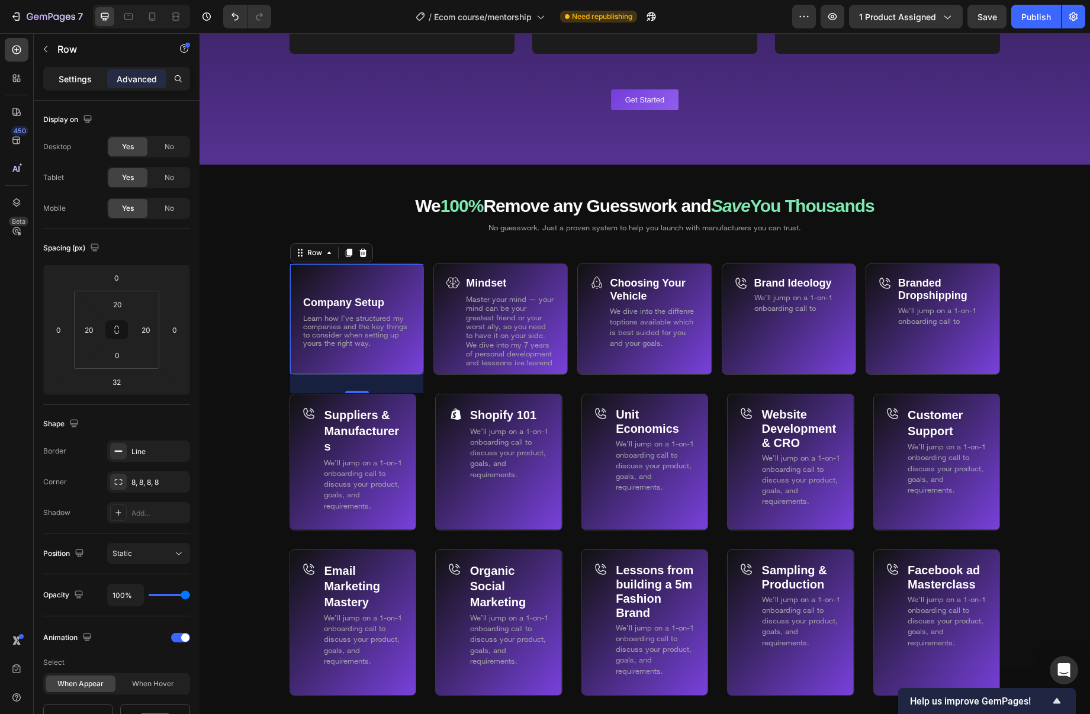
click at [68, 77] on p "Settings" at bounding box center [75, 79] width 33 height 12
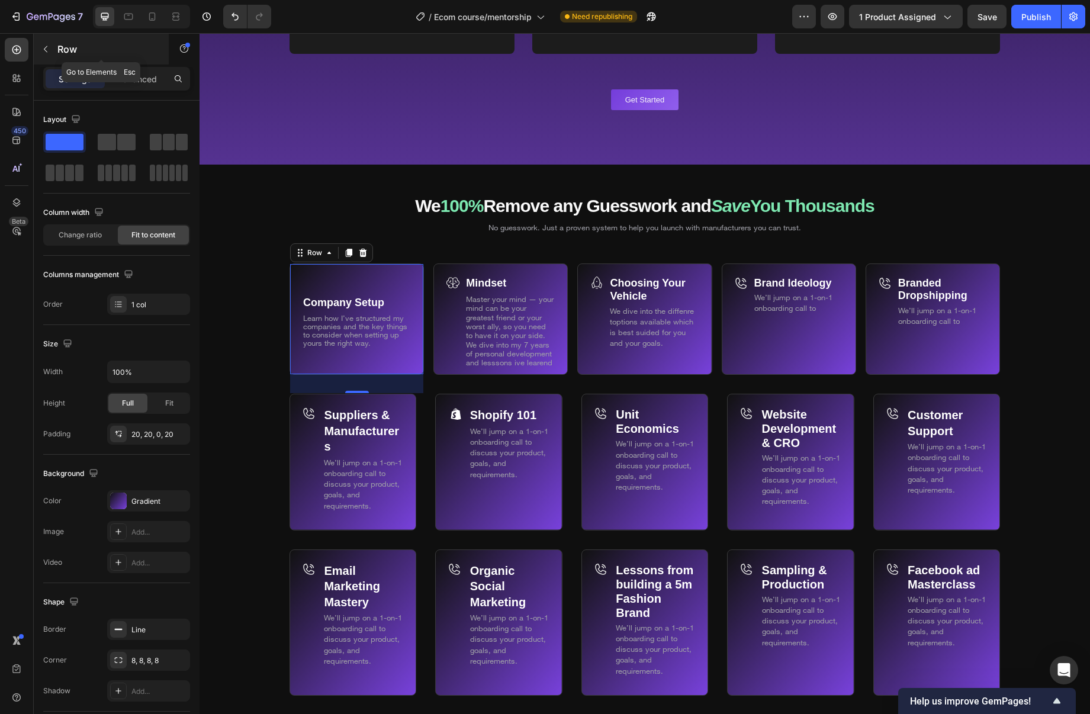
click at [77, 49] on p "Row" at bounding box center [107, 49] width 101 height 14
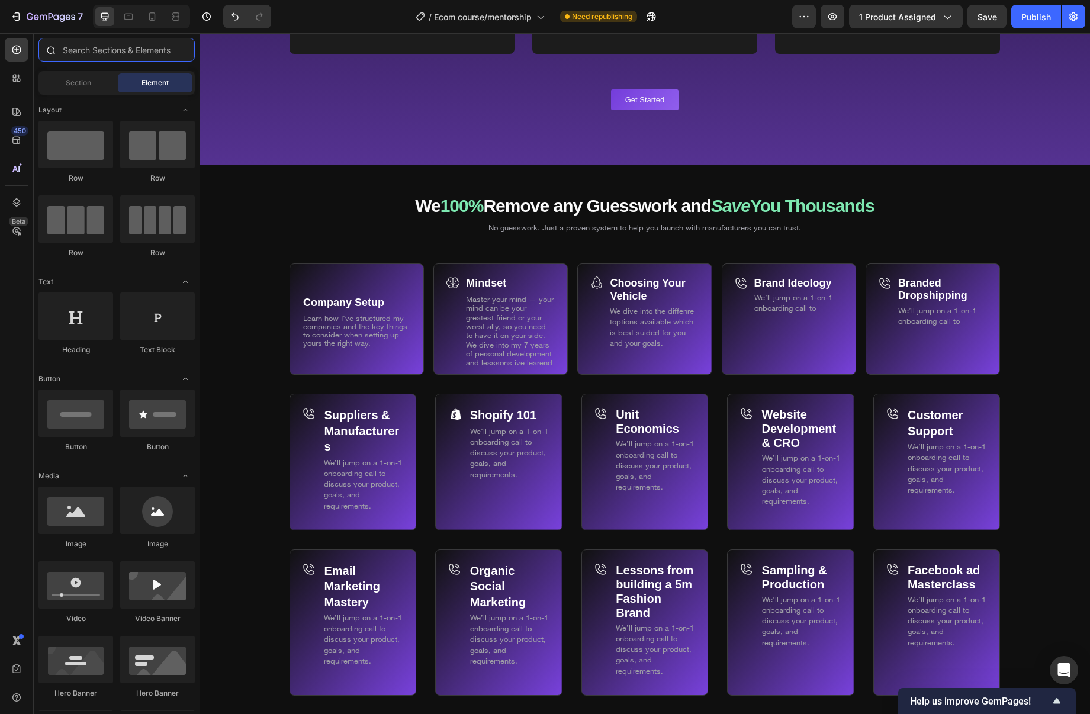
click at [94, 52] on input "text" at bounding box center [116, 50] width 156 height 24
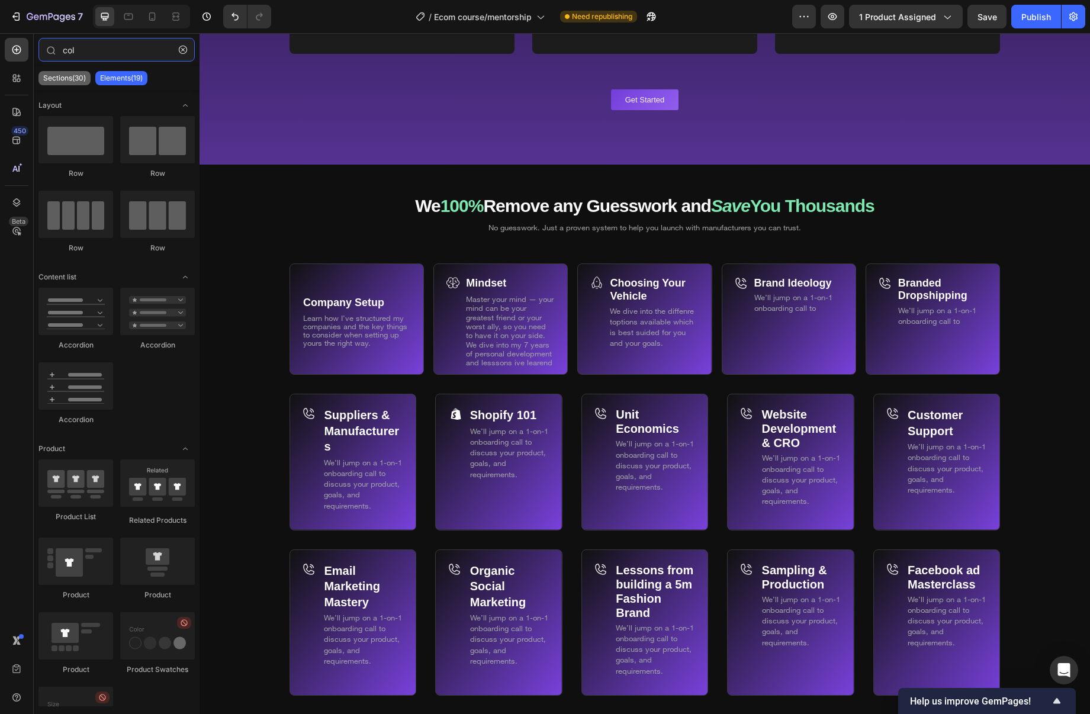
type input "col"
click at [79, 72] on div "Sections(30)" at bounding box center [64, 78] width 52 height 14
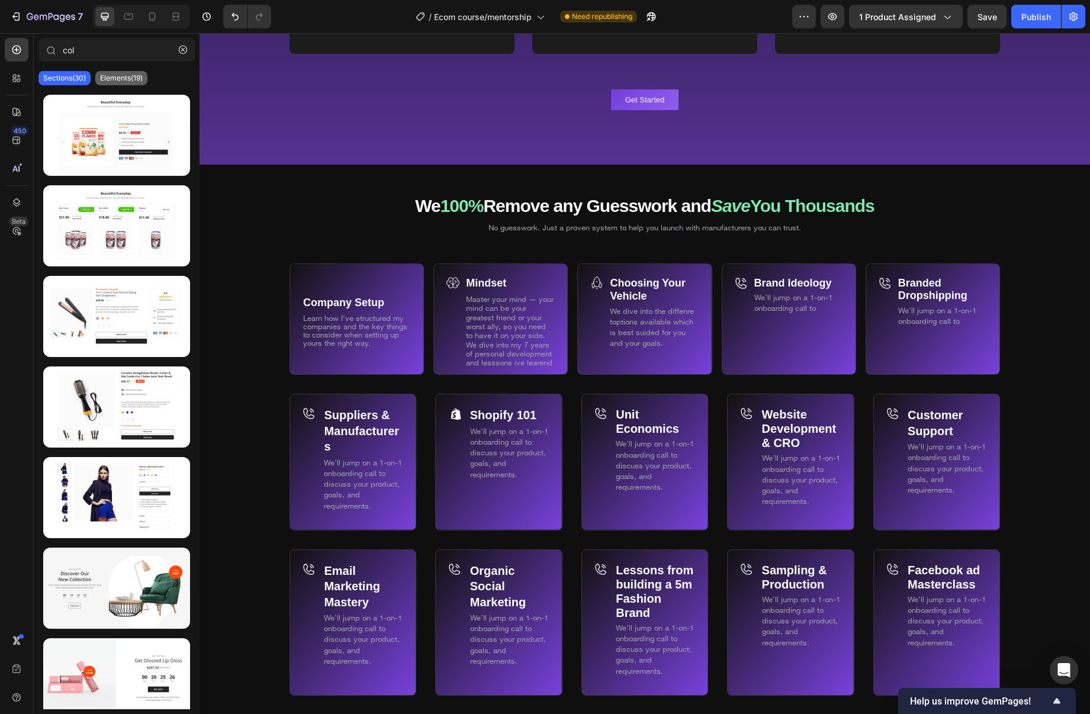
click at [114, 79] on p "Elements(19)" at bounding box center [121, 77] width 43 height 9
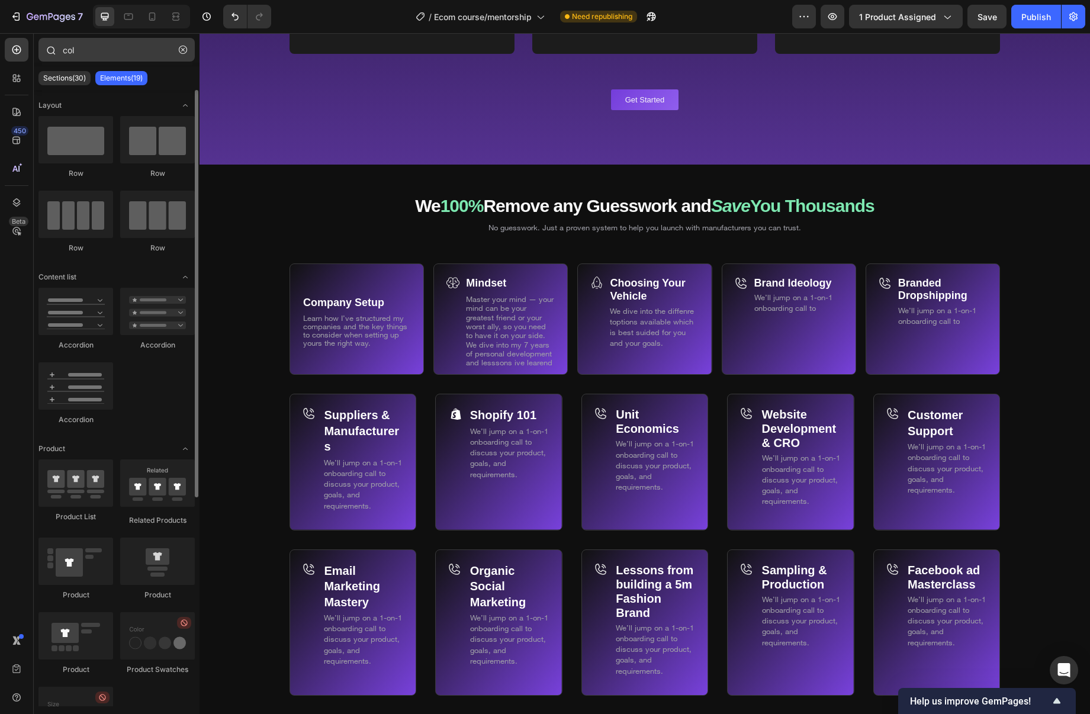
click at [178, 47] on button "button" at bounding box center [183, 49] width 19 height 19
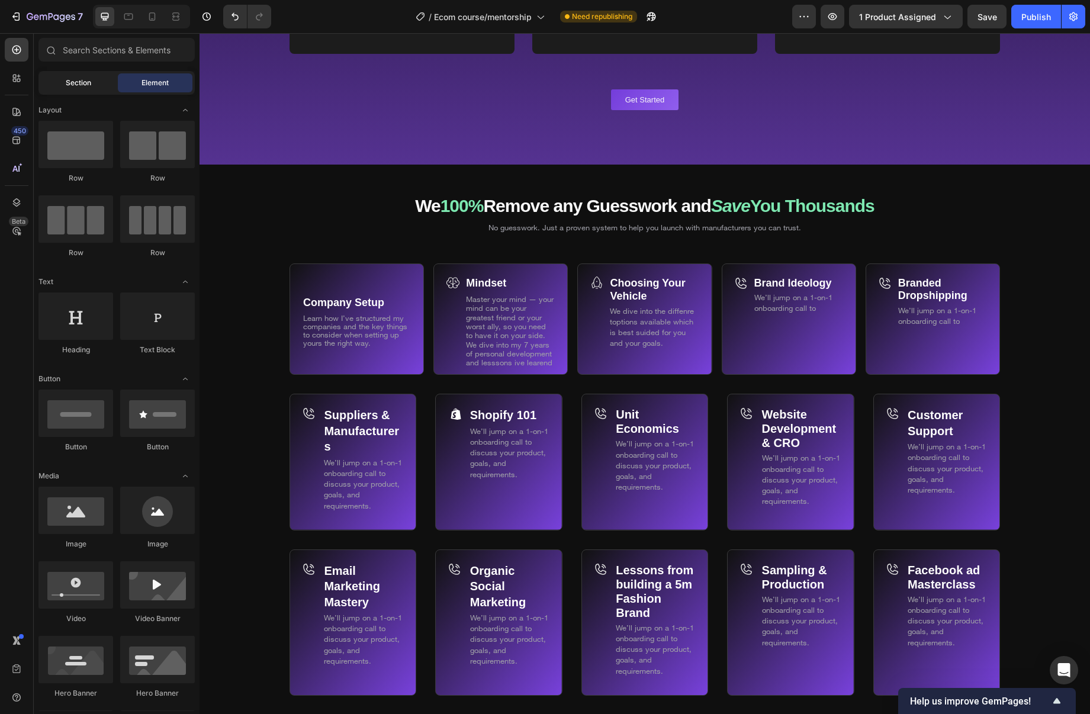
click at [97, 84] on div "Section" at bounding box center [78, 82] width 75 height 19
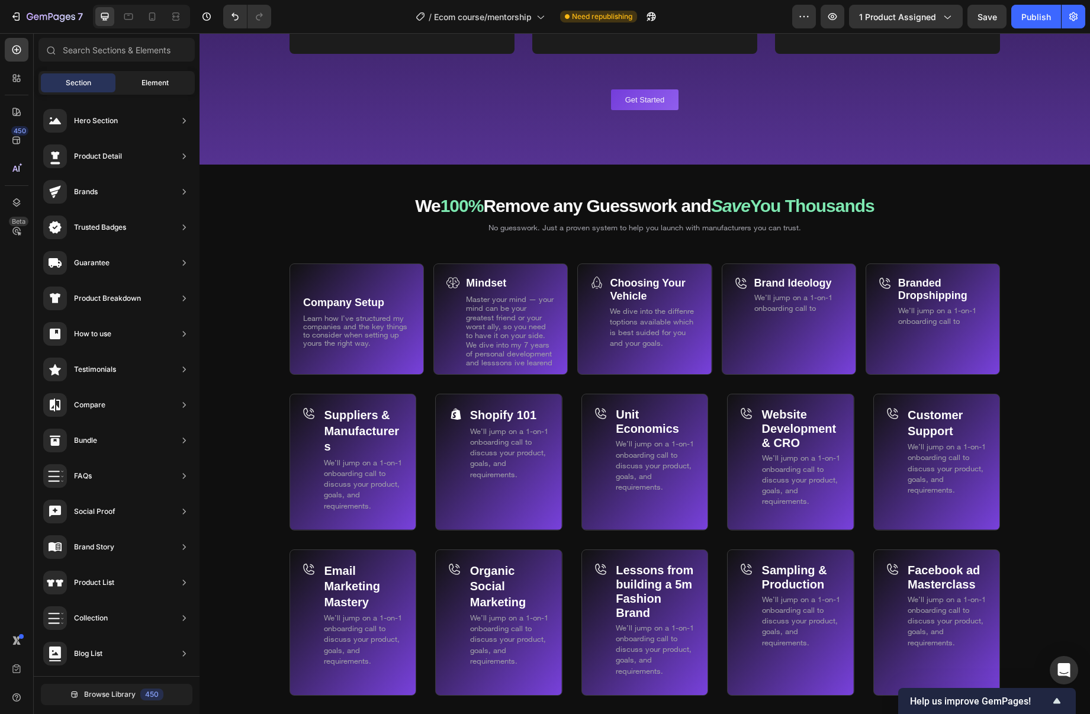
click at [147, 85] on span "Element" at bounding box center [155, 83] width 27 height 11
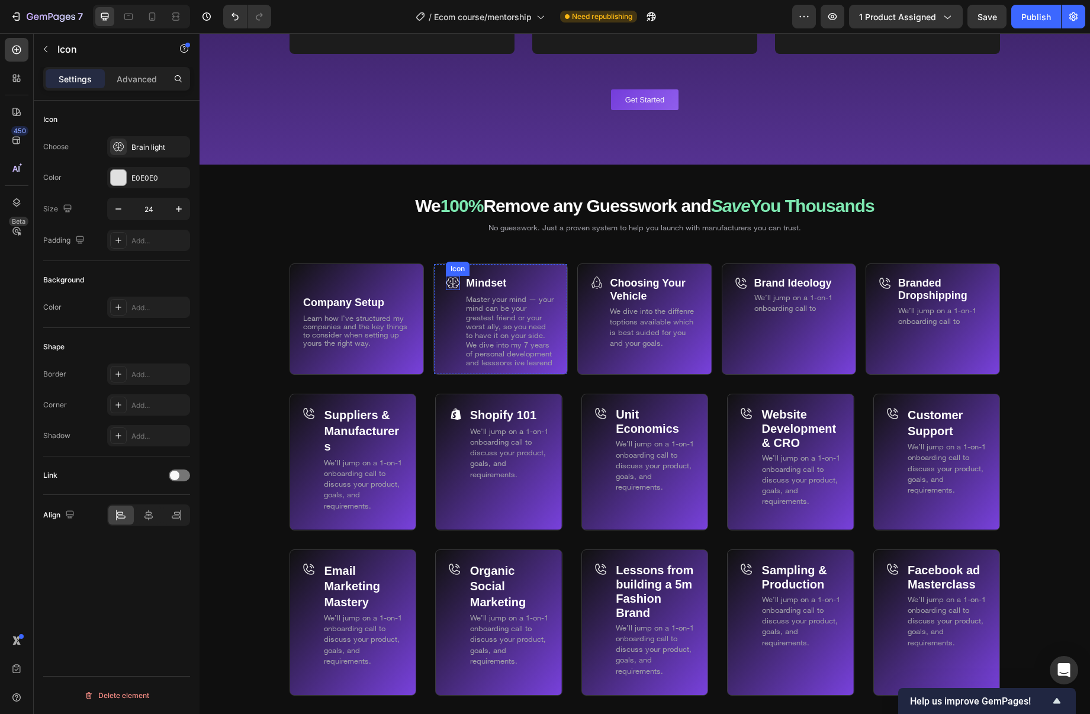
click at [457, 284] on icon at bounding box center [453, 283] width 14 height 14
click at [502, 265] on icon at bounding box center [503, 264] width 9 height 9
drag, startPoint x: 452, startPoint y: 281, endPoint x: 320, endPoint y: 285, distance: 131.6
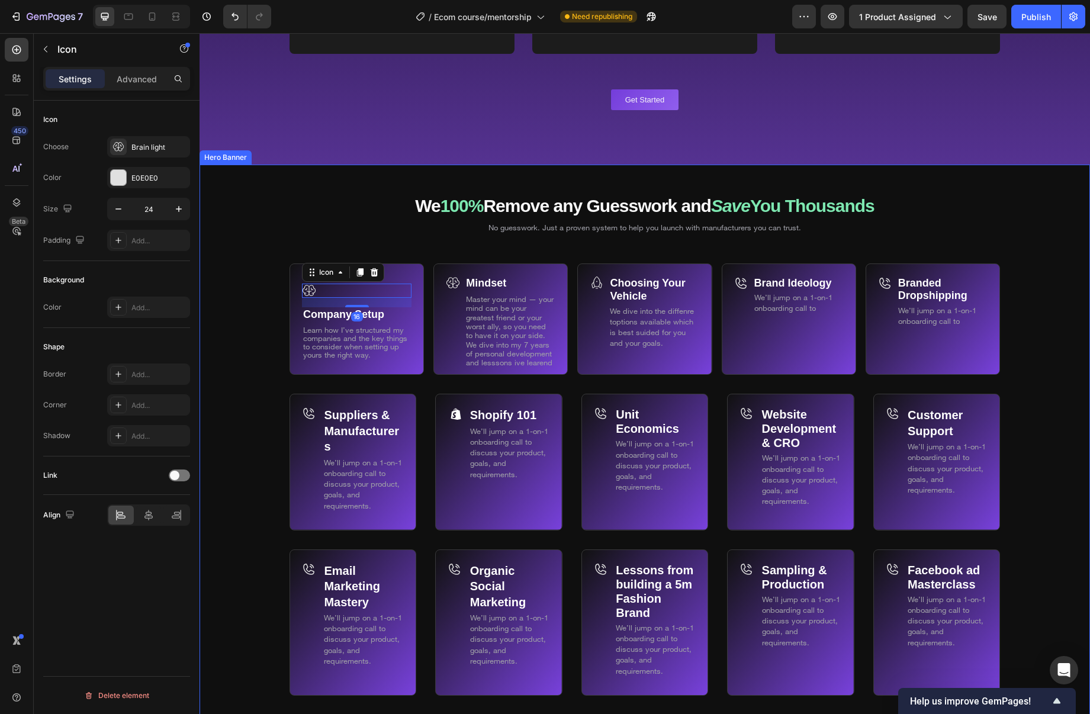
click at [231, 284] on div "Background Image" at bounding box center [645, 613] width 891 height 896
click at [333, 286] on div "Icon" at bounding box center [357, 291] width 110 height 14
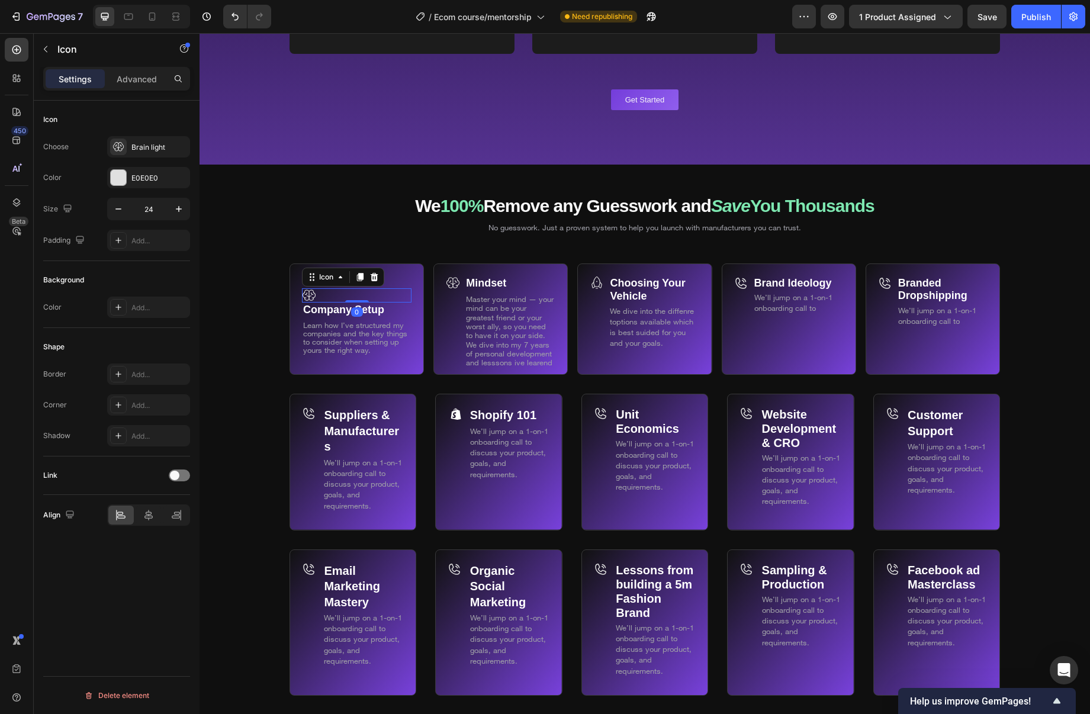
drag, startPoint x: 357, startPoint y: 303, endPoint x: 283, endPoint y: 301, distance: 73.5
click at [356, 285] on div "Icon 0 Company Setup Text Block Learn how I’ve structured my companies and the …" at bounding box center [357, 325] width 110 height 99
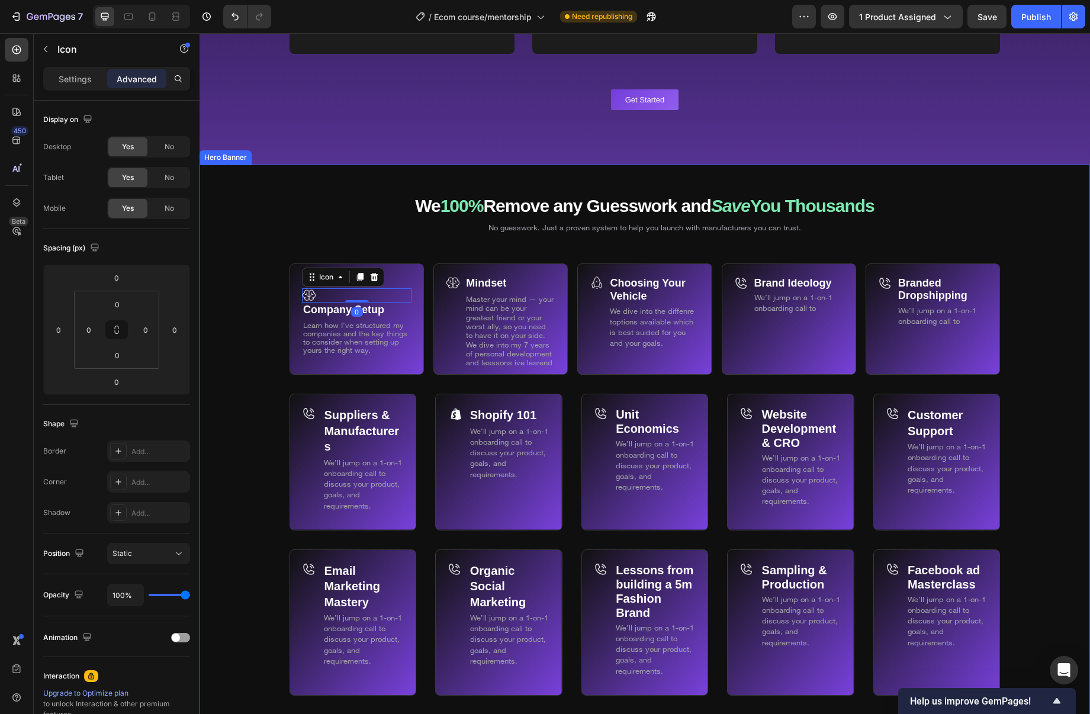
click at [252, 303] on div "Background Image" at bounding box center [645, 613] width 891 height 896
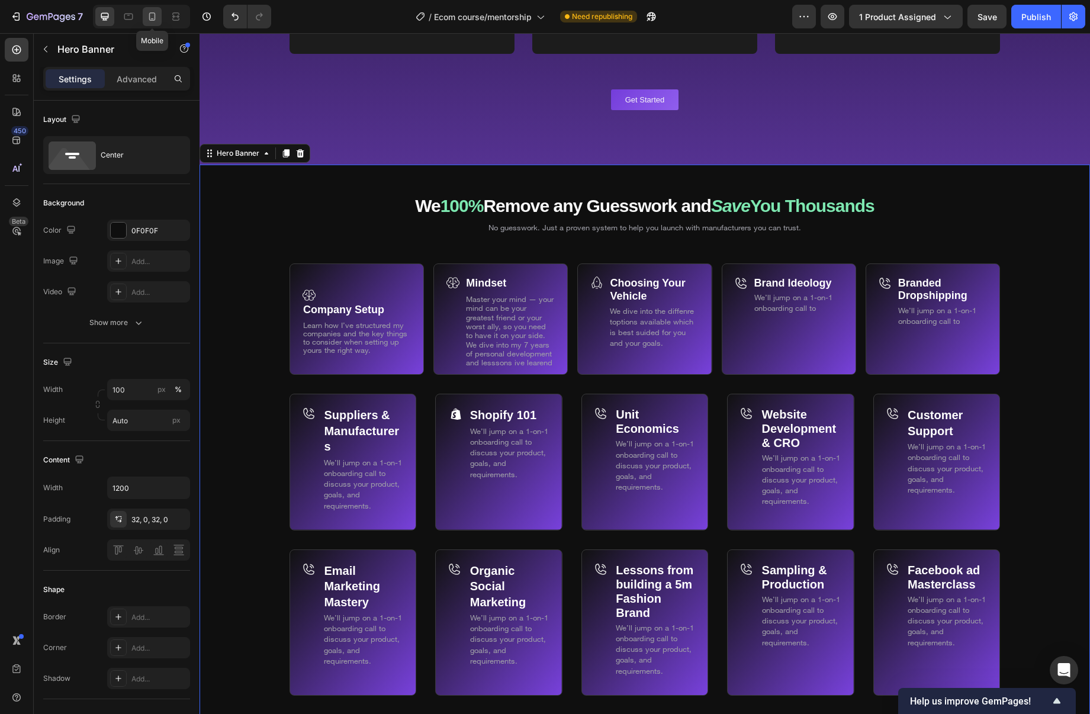
click at [152, 16] on icon at bounding box center [152, 17] width 12 height 12
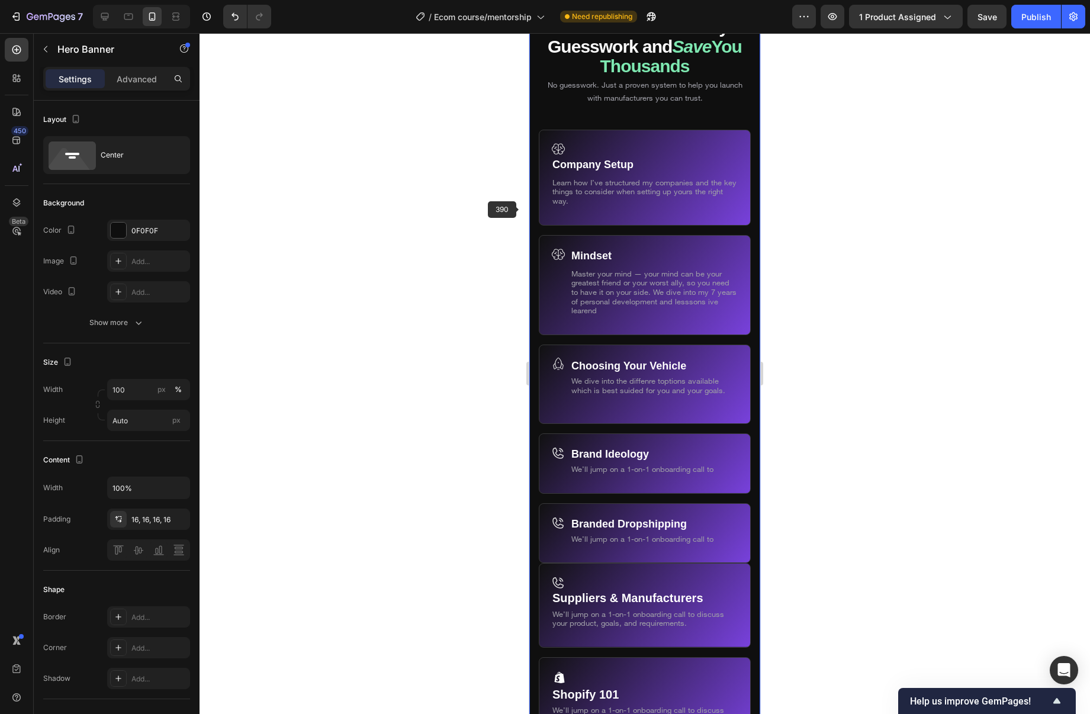
scroll to position [6896, 0]
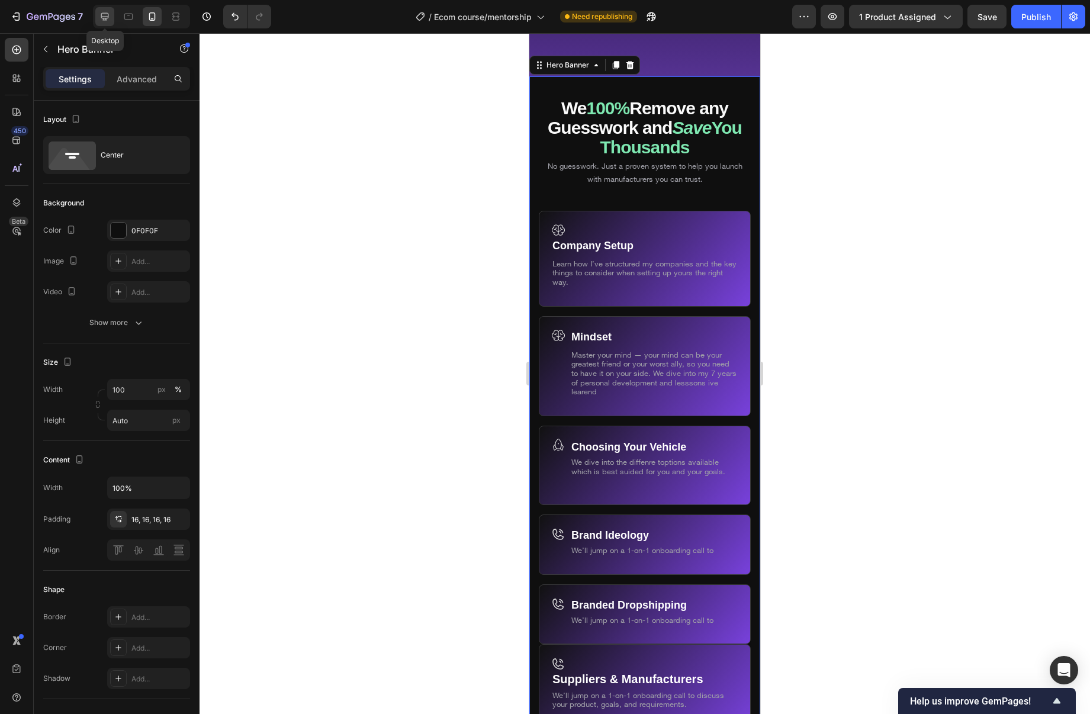
click at [106, 17] on icon at bounding box center [105, 17] width 12 height 12
type input "1200"
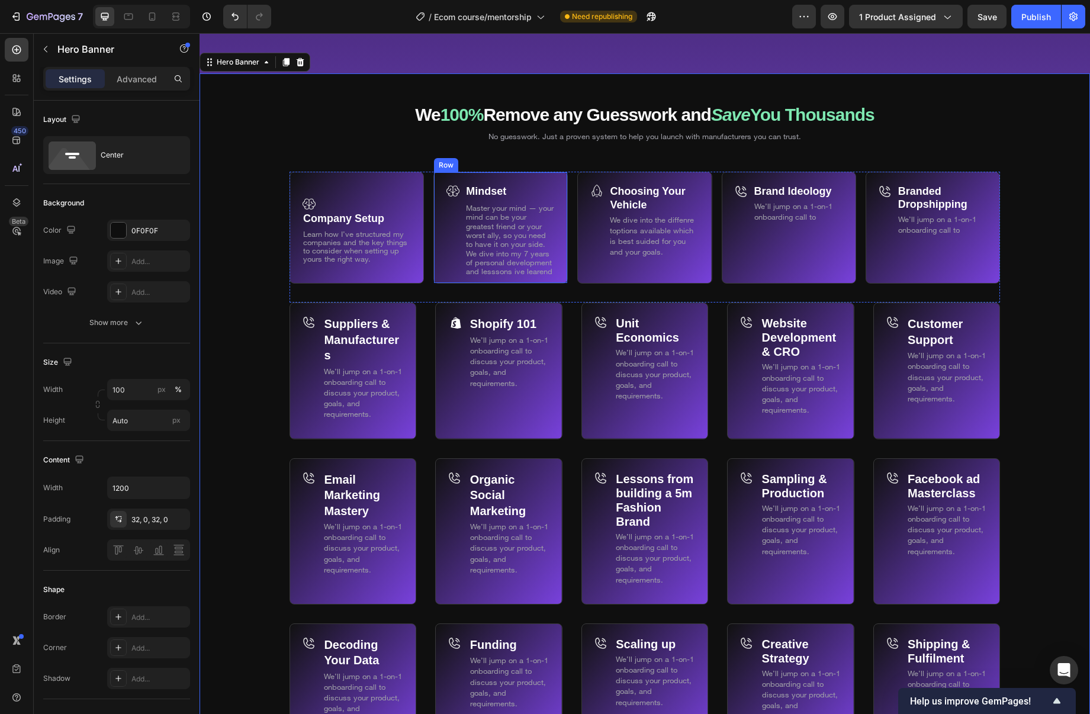
scroll to position [6993, 0]
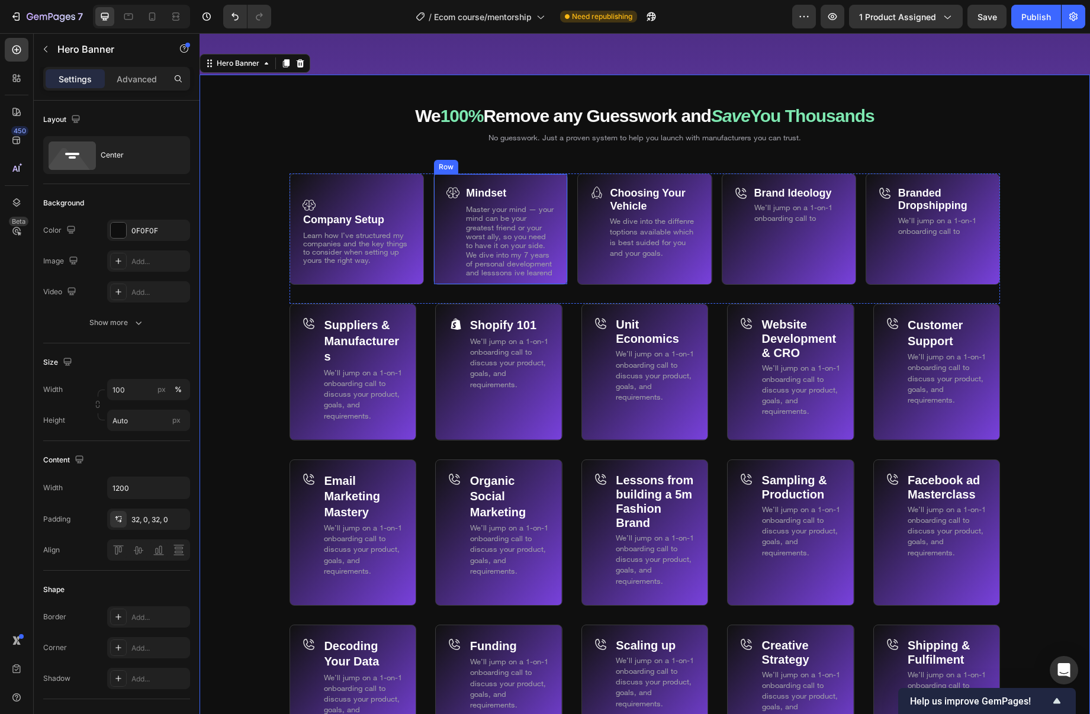
click at [461, 193] on div "Mindset Text Block Master your mind — your mind can be your greatest friend or …" at bounding box center [501, 230] width 134 height 112
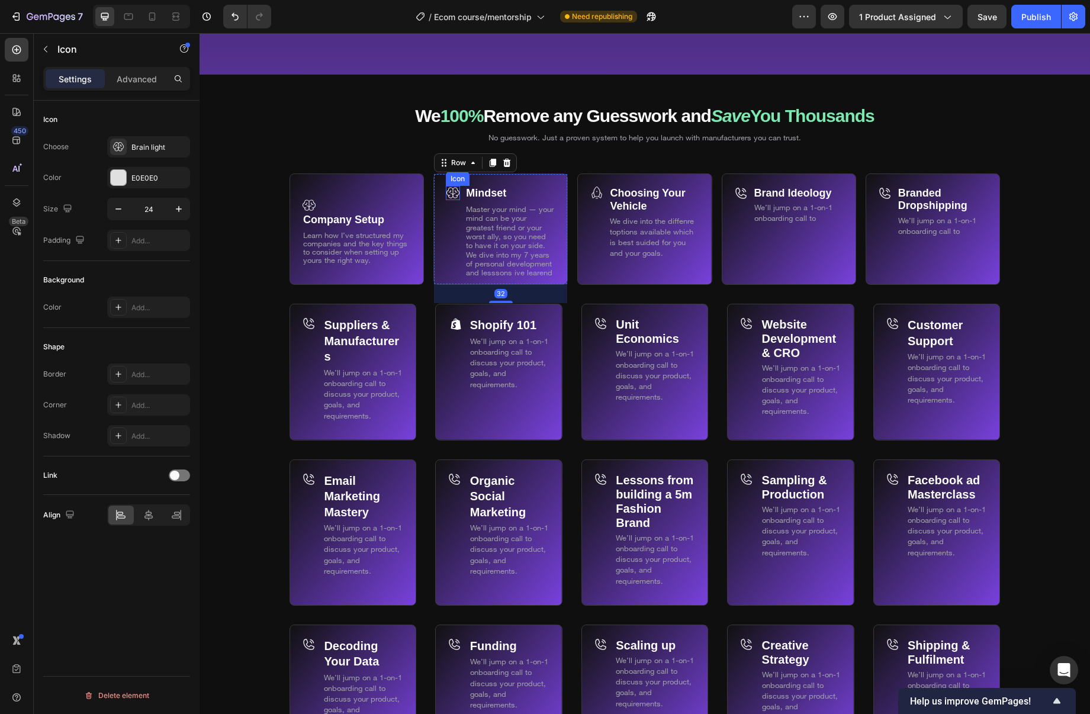
click at [458, 193] on icon at bounding box center [453, 193] width 14 height 14
drag, startPoint x: 453, startPoint y: 176, endPoint x: 482, endPoint y: 186, distance: 31.1
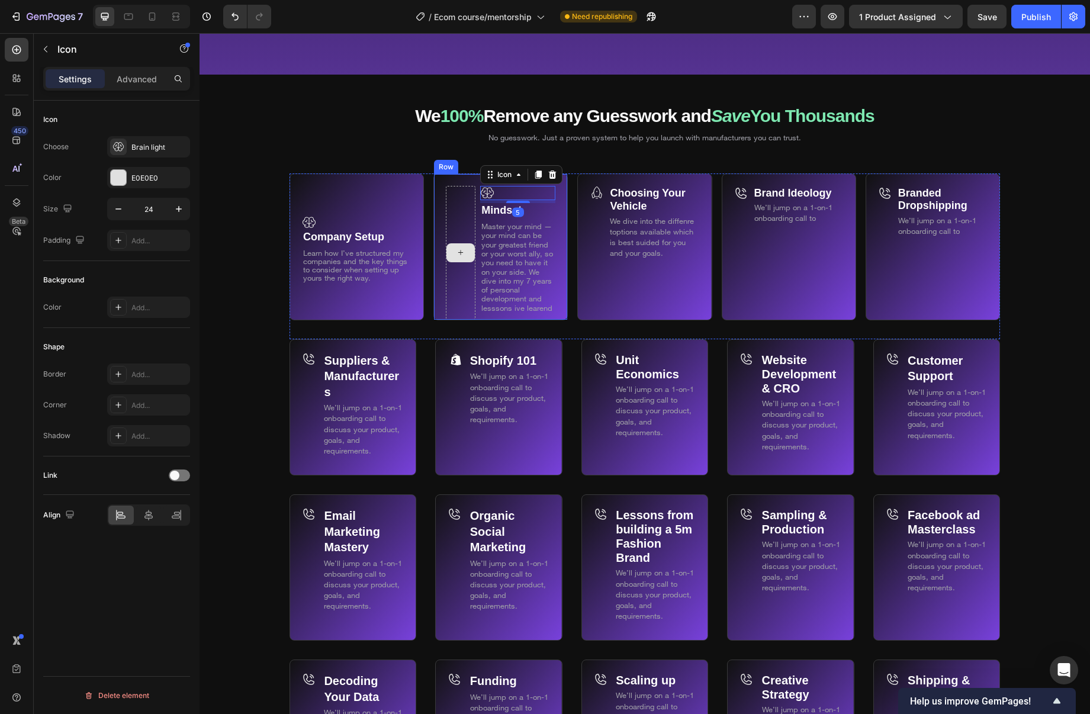
click at [472, 222] on div at bounding box center [461, 253] width 30 height 134
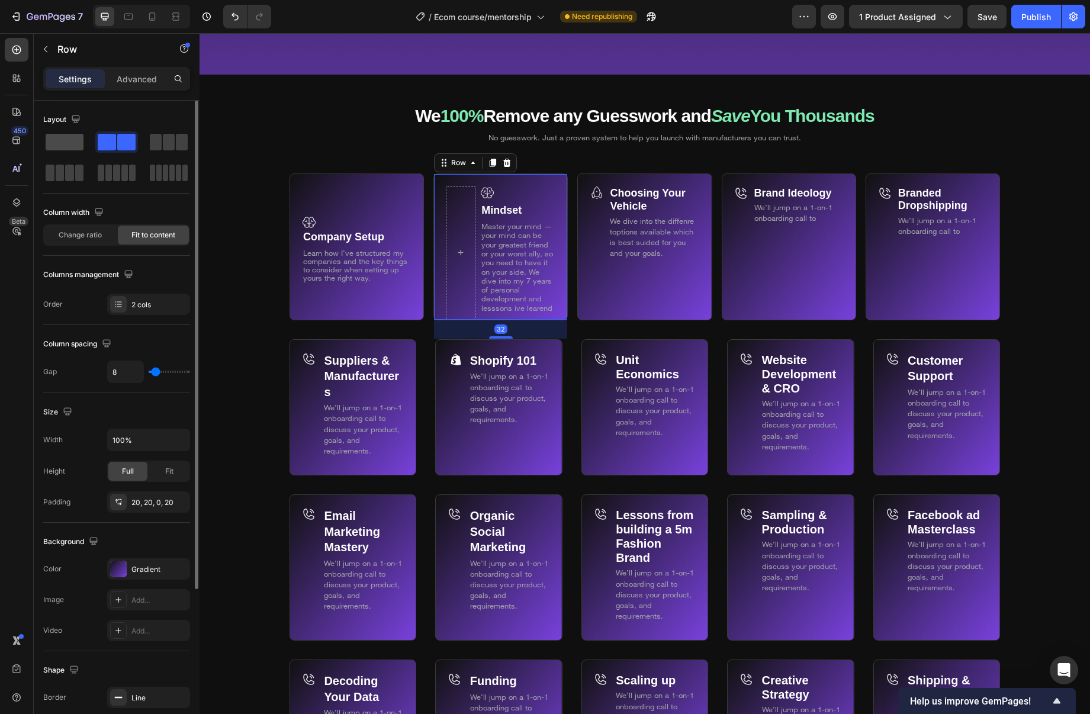
click at [63, 139] on span at bounding box center [65, 142] width 38 height 17
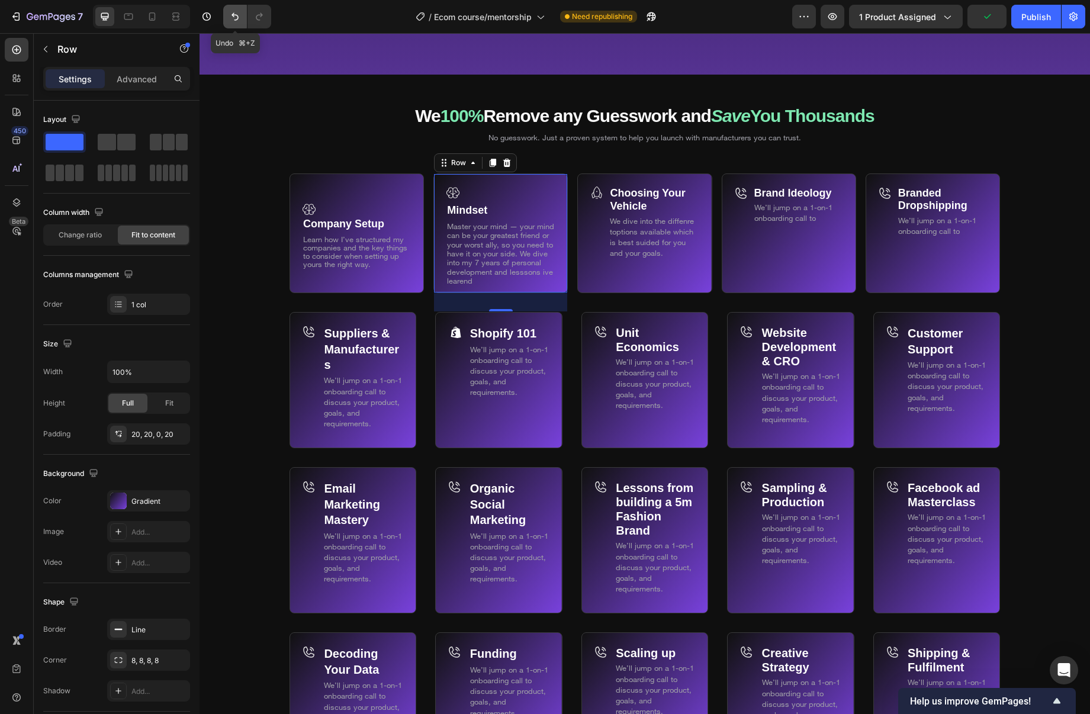
click at [226, 14] on button "Undo/Redo" at bounding box center [235, 17] width 24 height 24
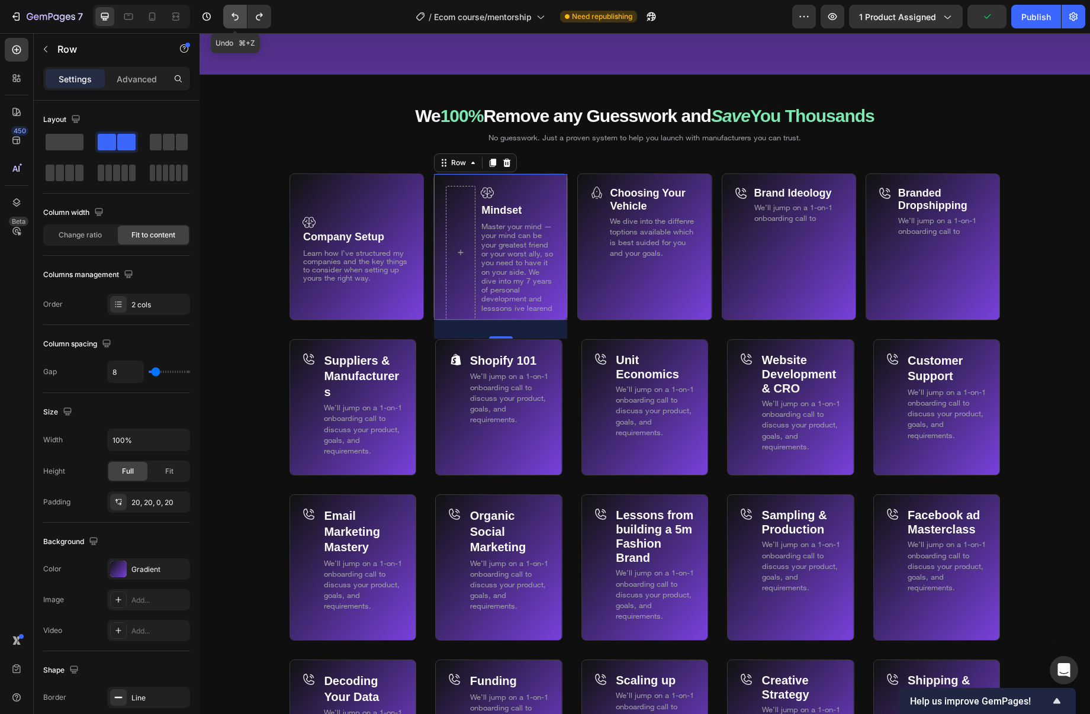
click at [227, 14] on button "Undo/Redo" at bounding box center [235, 17] width 24 height 24
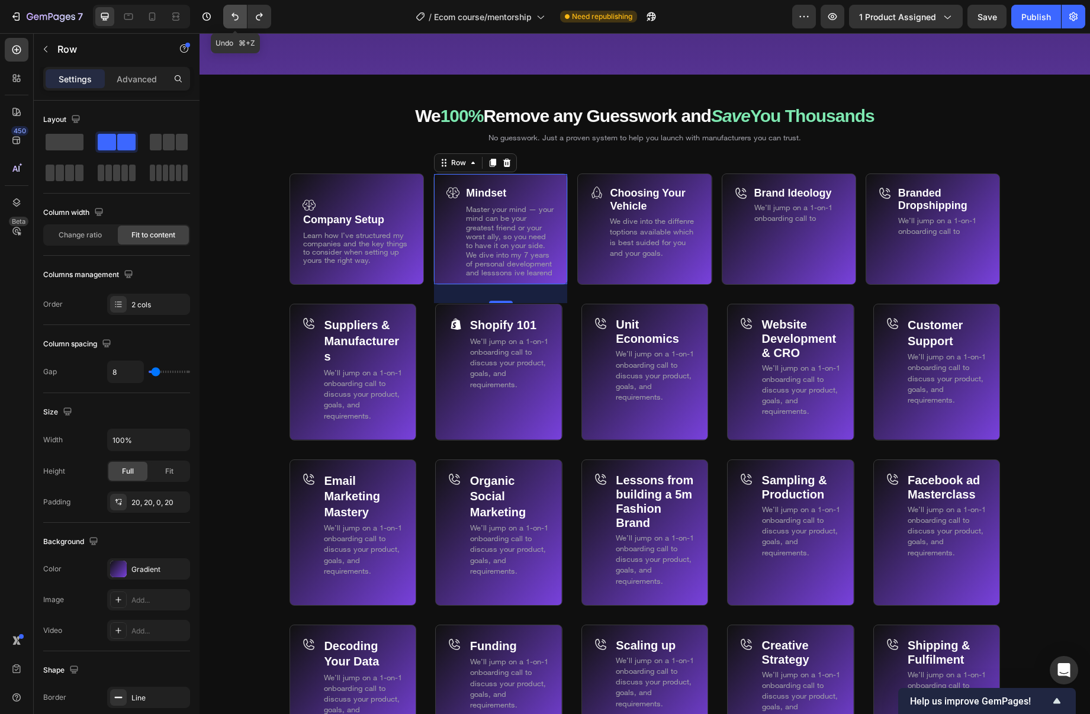
click at [227, 14] on button "Undo/Redo" at bounding box center [235, 17] width 24 height 24
click at [226, 14] on button "Undo/Redo" at bounding box center [235, 17] width 24 height 24
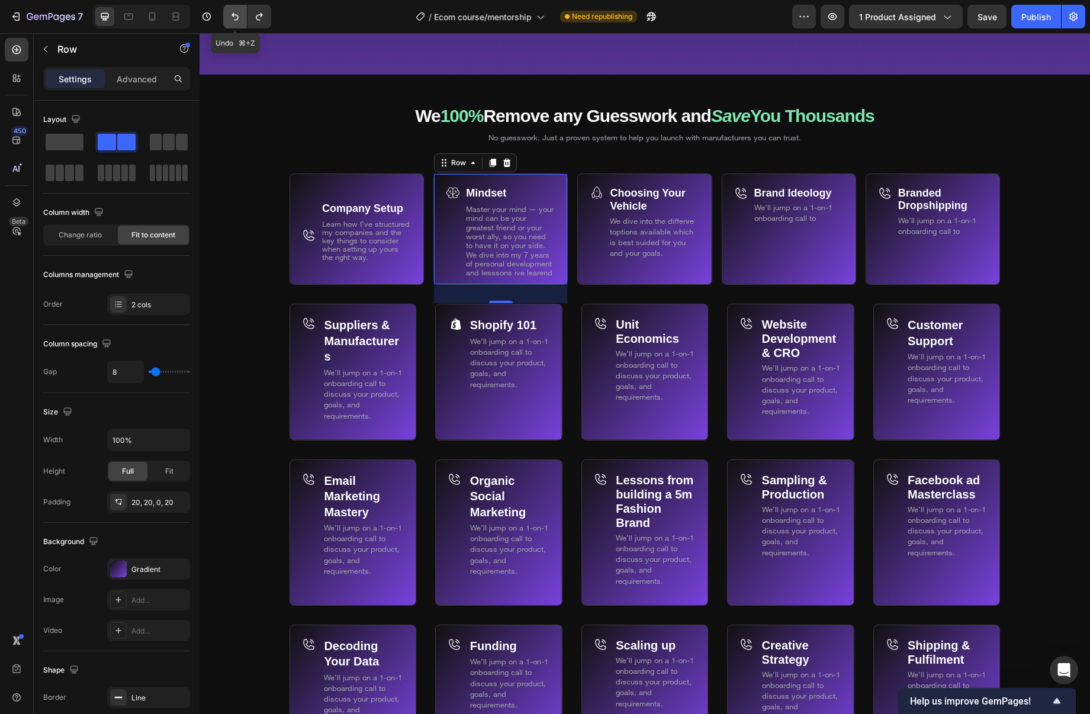
click at [226, 14] on button "Undo/Redo" at bounding box center [235, 17] width 24 height 24
click at [535, 262] on span "Master your mind — your mind can be your greatest friend or your worst ally, so…" at bounding box center [510, 240] width 88 height 73
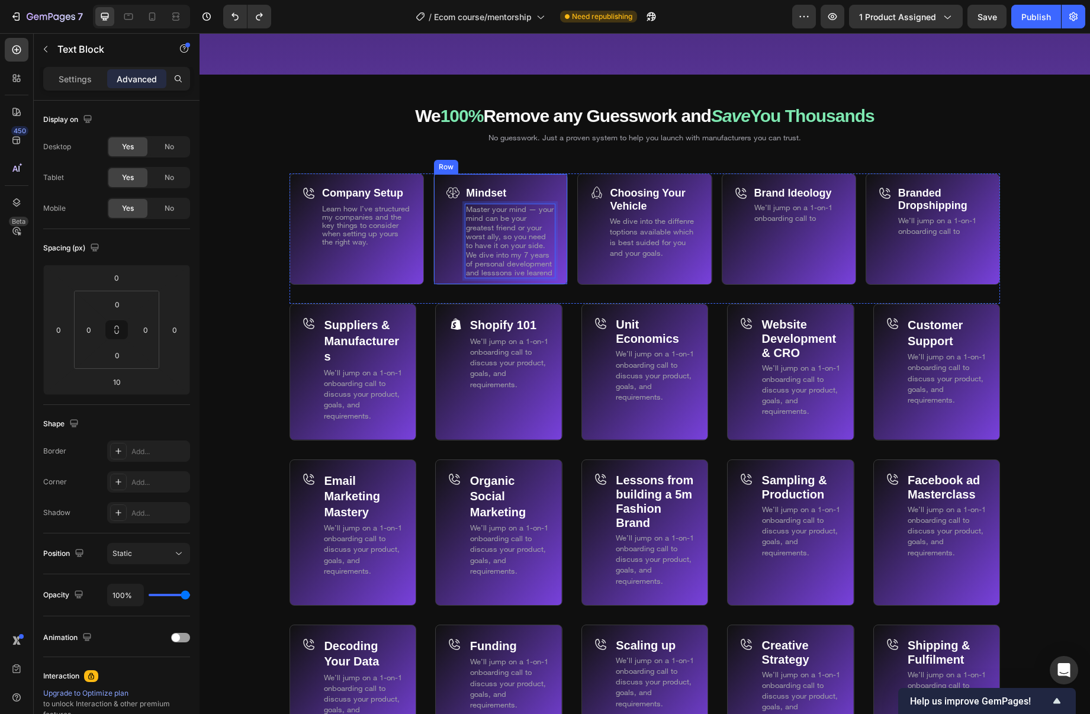
drag, startPoint x: 537, startPoint y: 243, endPoint x: 556, endPoint y: 271, distance: 33.3
click at [556, 271] on div "Mindset Text Block Master your mind — your mind can be your greatest friend or …" at bounding box center [501, 230] width 134 height 112
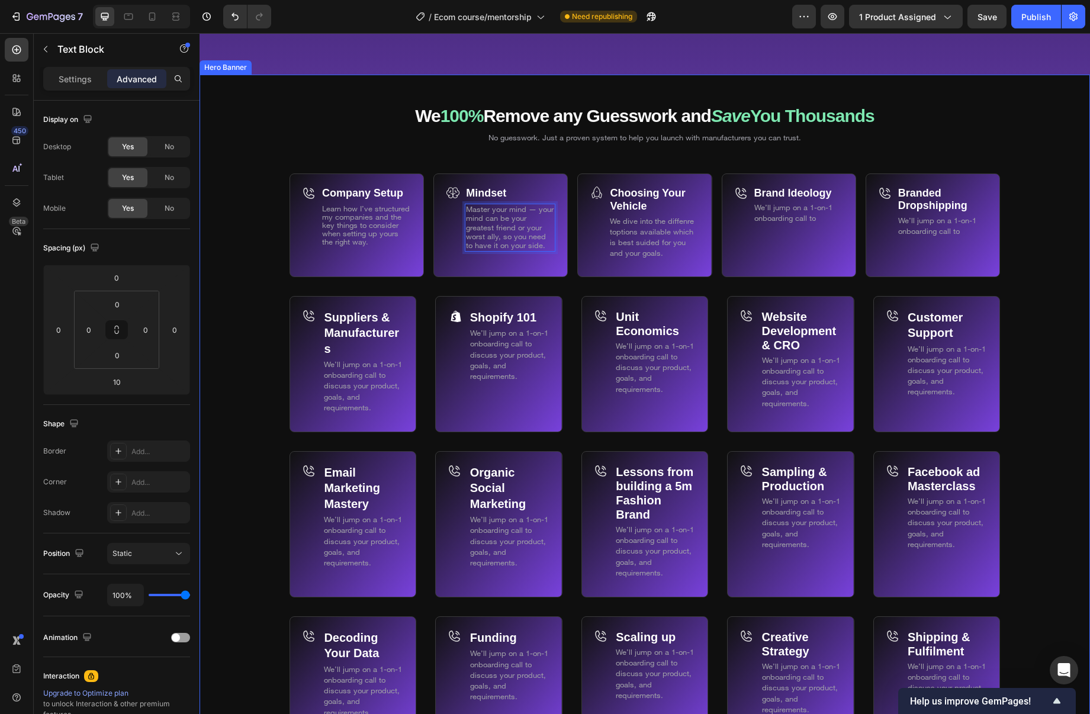
click at [269, 245] on div "Background Image" at bounding box center [645, 519] width 891 height 888
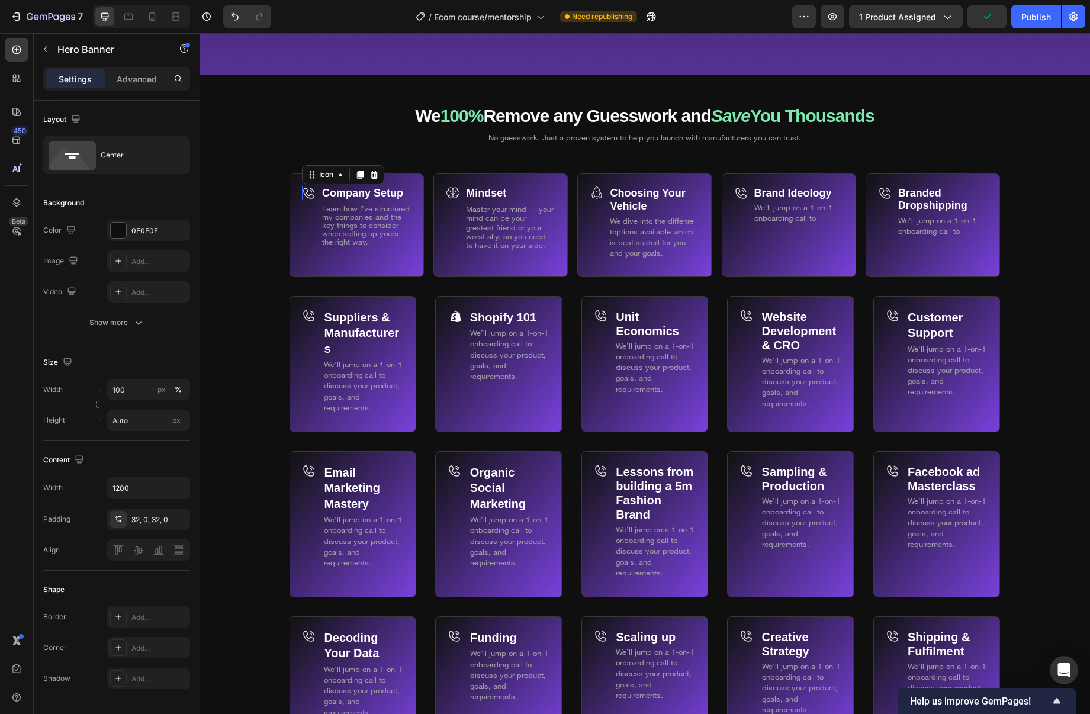
click at [312, 192] on icon at bounding box center [309, 193] width 14 height 14
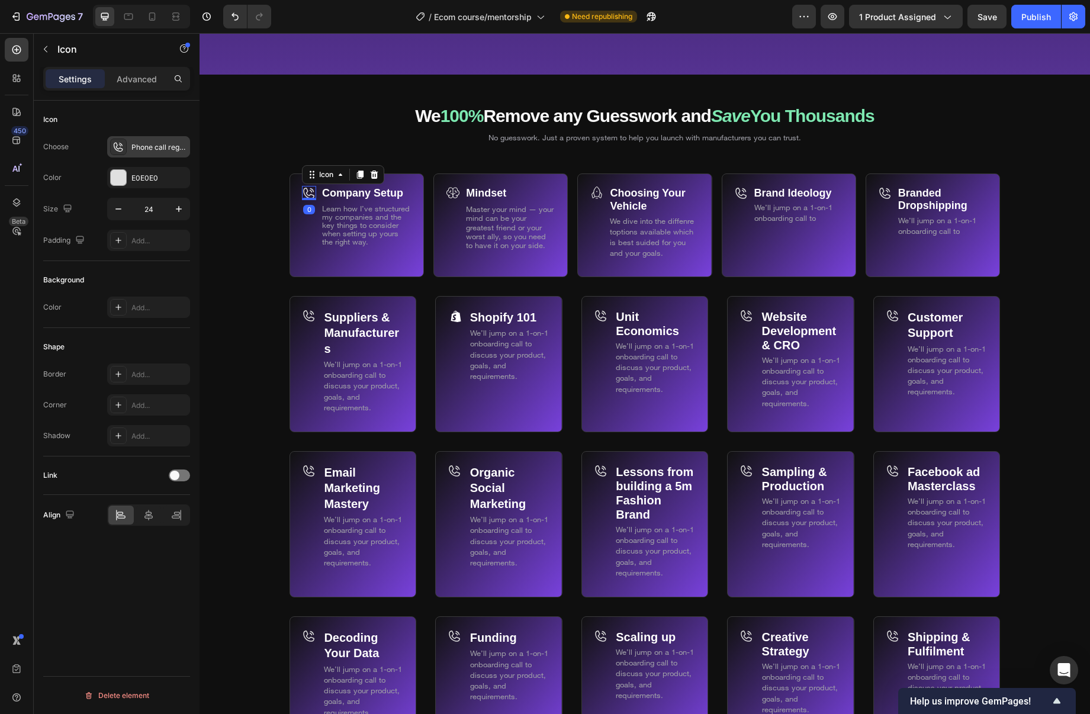
click at [146, 138] on div "Phone call regular" at bounding box center [148, 146] width 83 height 21
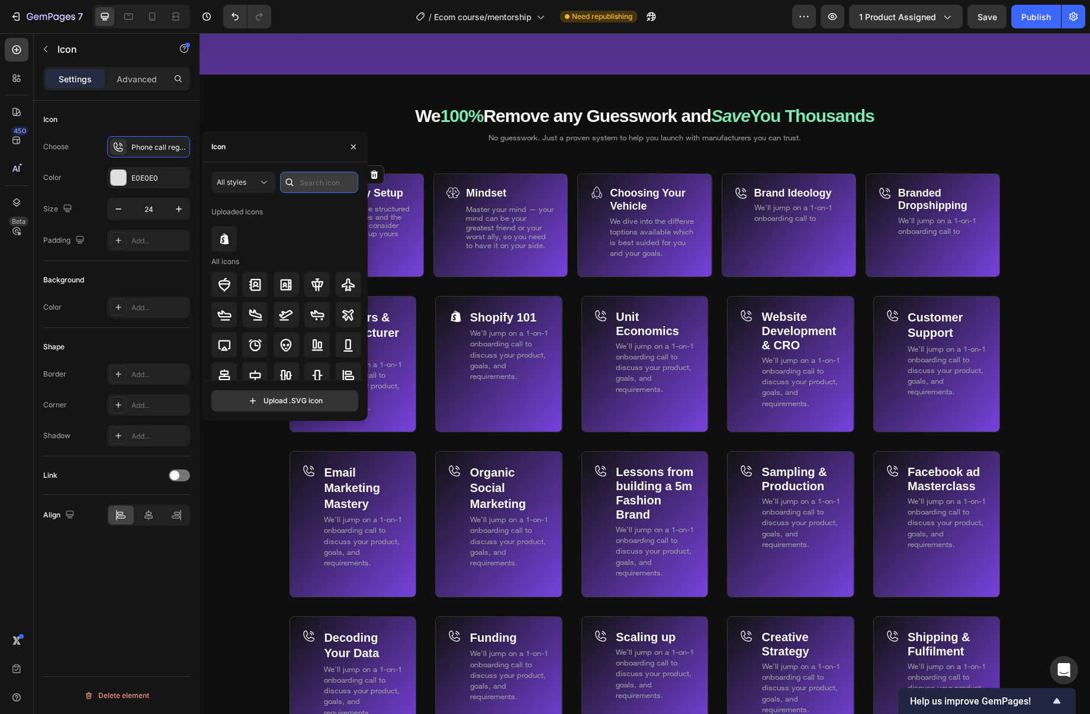
click at [329, 185] on input "text" at bounding box center [319, 182] width 78 height 21
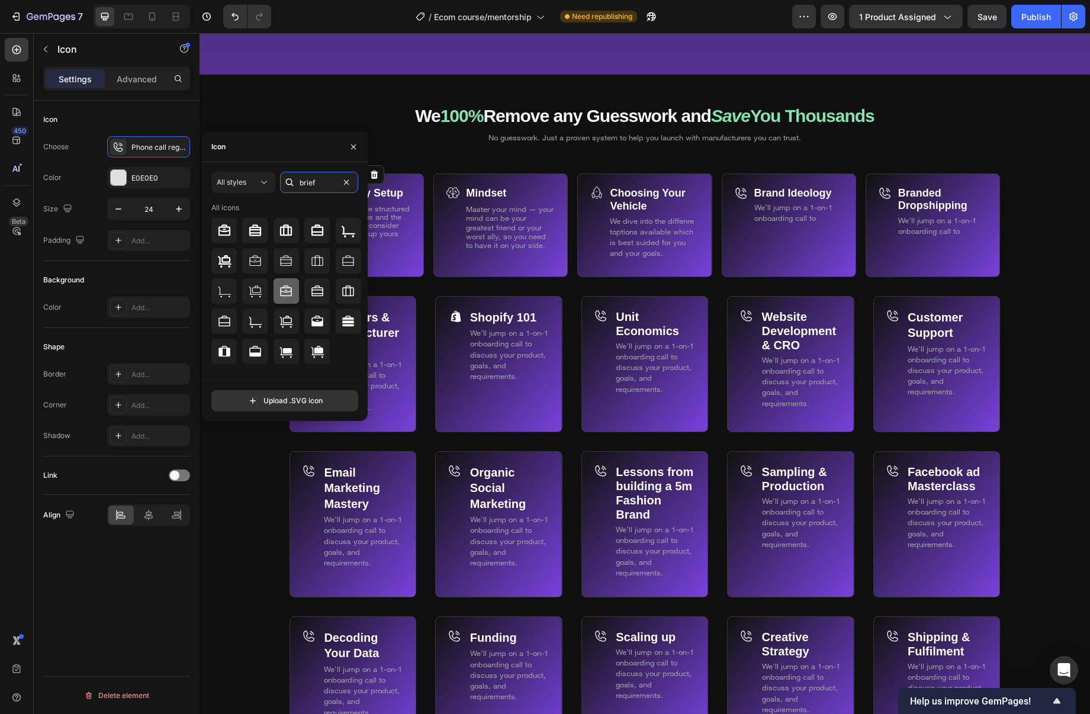
type input "brief"
click at [286, 292] on icon at bounding box center [287, 290] width 12 height 11
click at [439, 235] on div "Mindset Text Block Master your mind — your mind can be your greatest friend or …" at bounding box center [501, 226] width 134 height 104
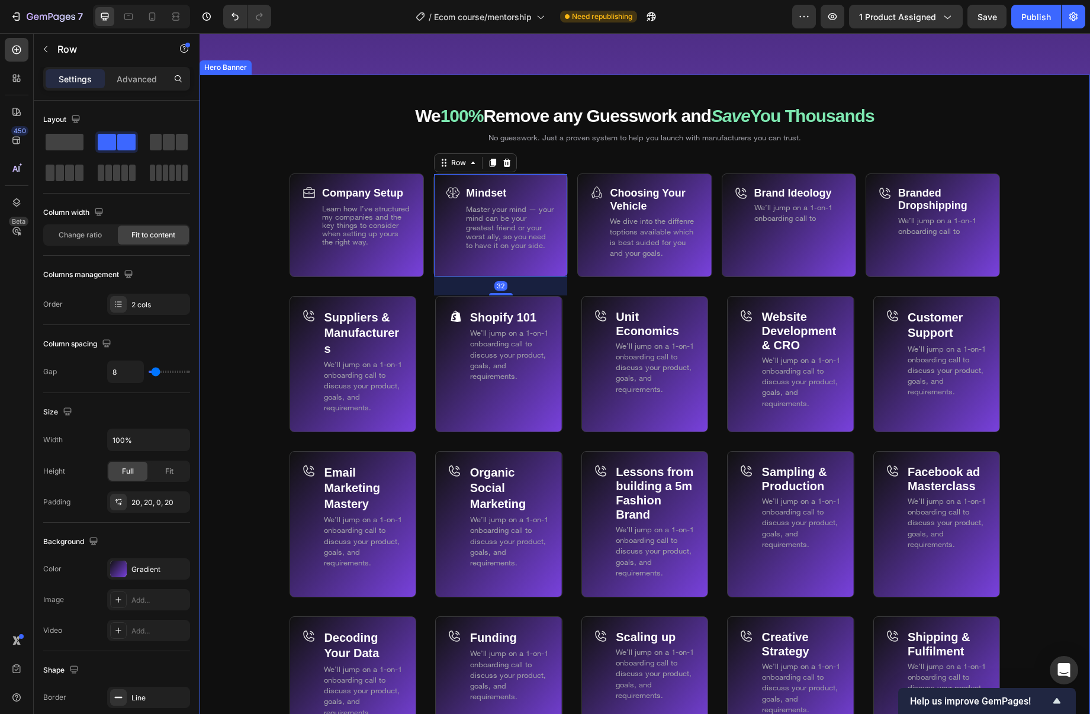
click at [274, 241] on div "Background Image" at bounding box center [645, 519] width 891 height 888
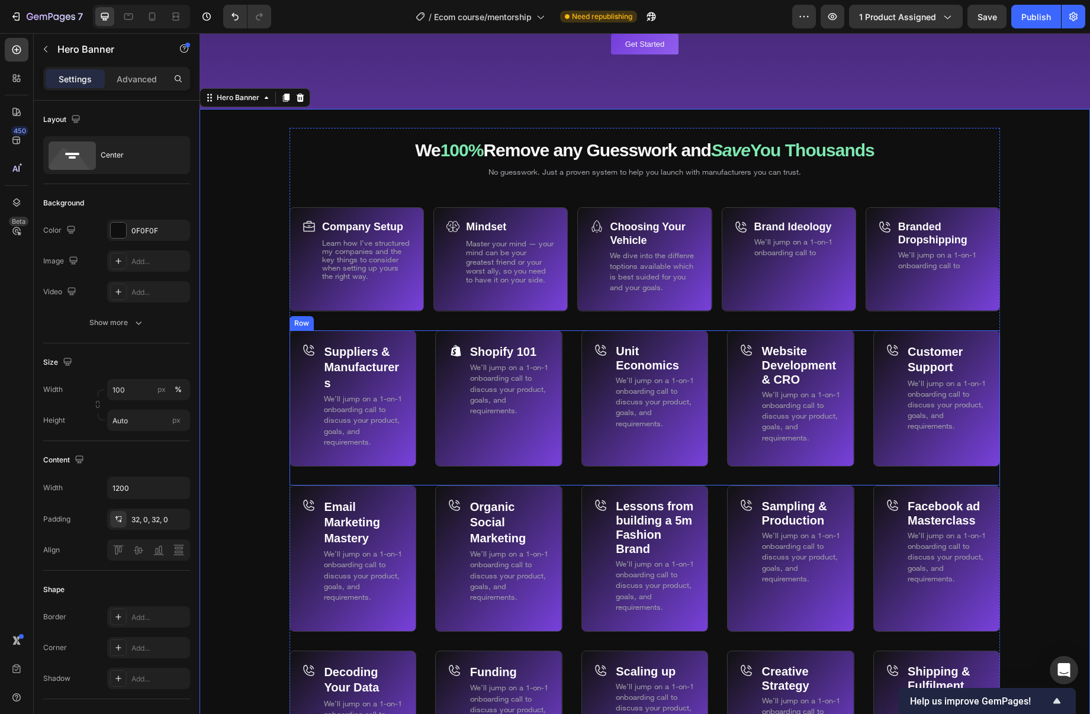
scroll to position [6930, 0]
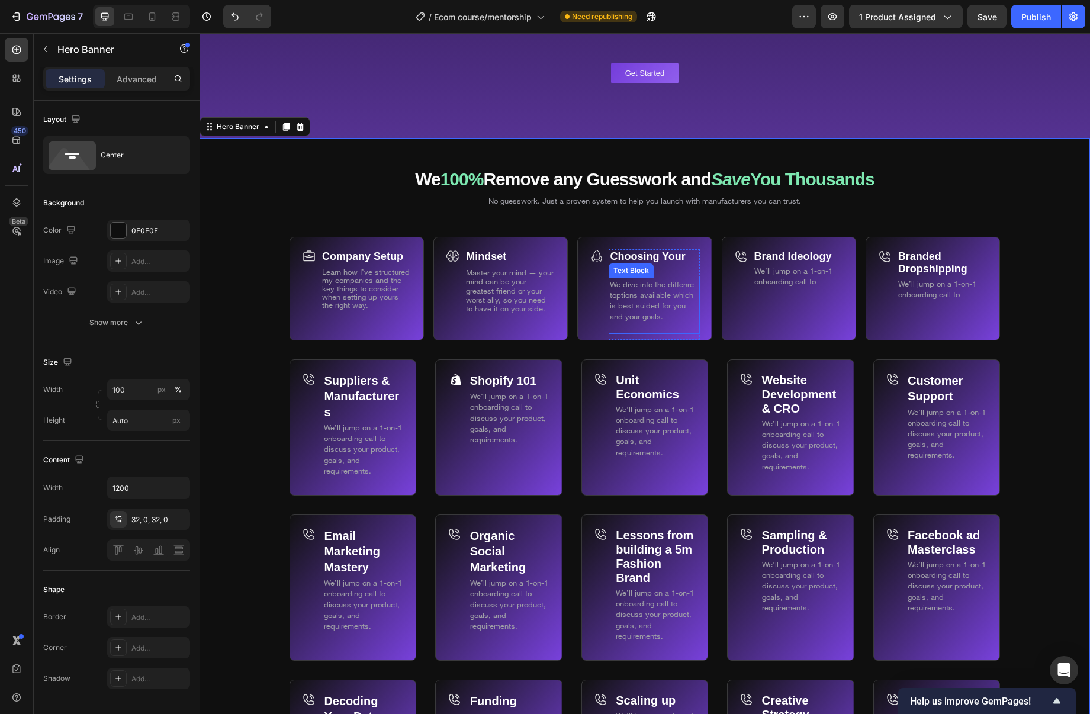
click at [669, 310] on p "We dive into the diffenre toptions available which is best suided for you and y…" at bounding box center [654, 300] width 88 height 43
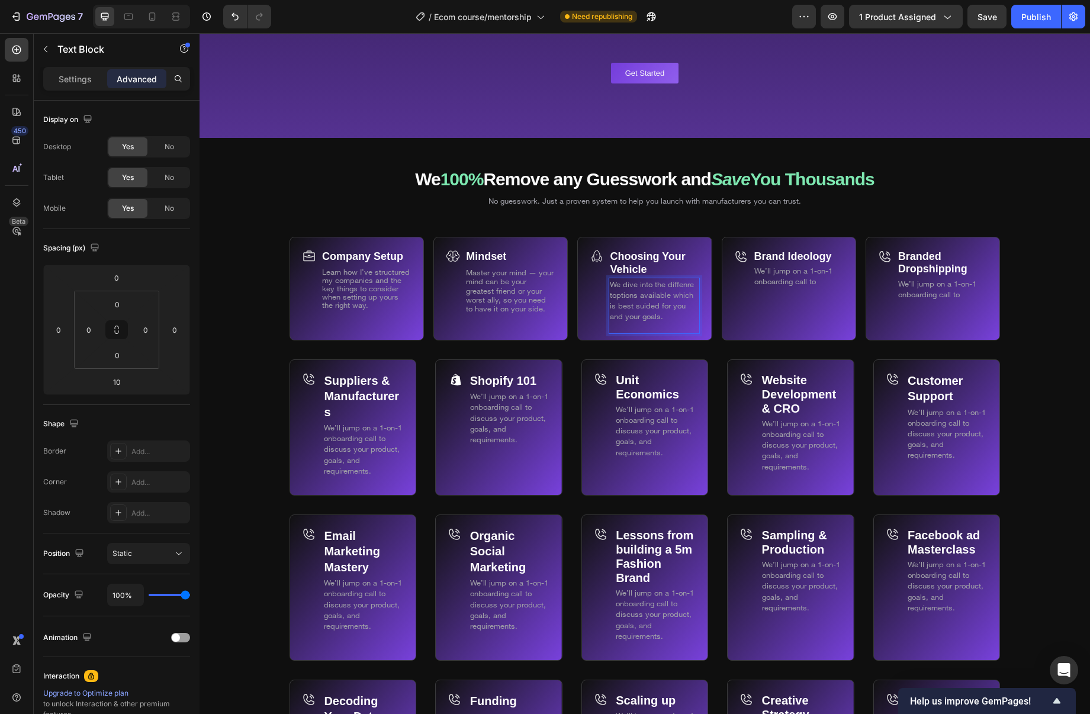
drag, startPoint x: 675, startPoint y: 315, endPoint x: 660, endPoint y: 306, distance: 17.6
click at [660, 306] on p "We dive into the diffenre toptions available which is best suided for you and y…" at bounding box center [654, 300] width 88 height 43
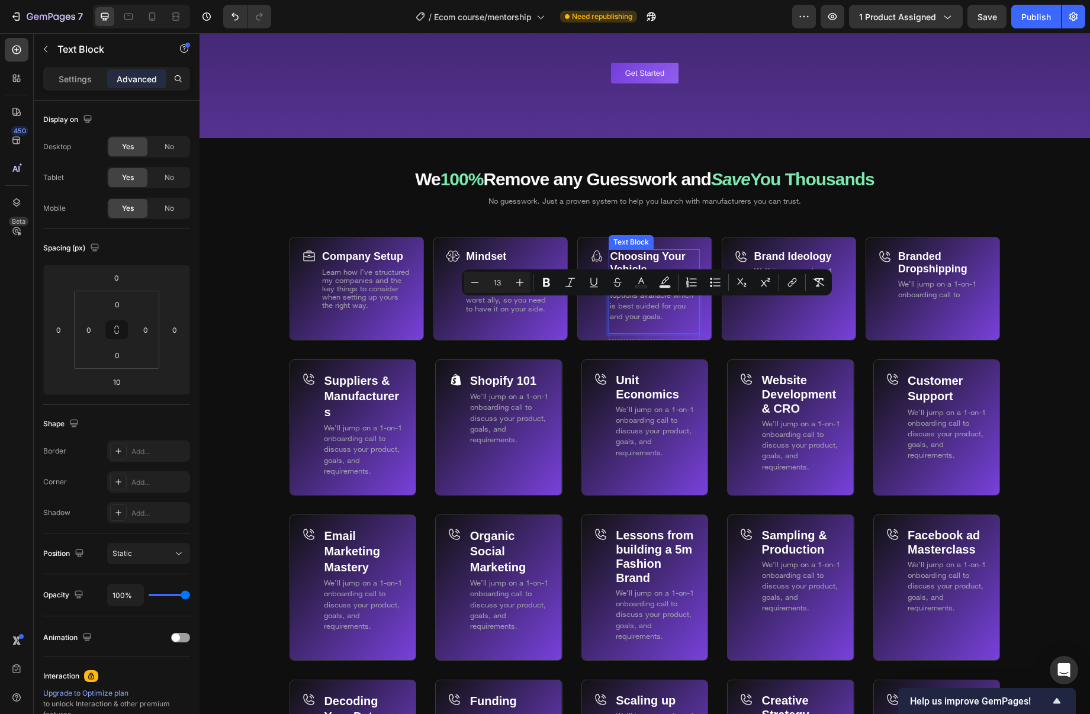
click at [643, 264] on strong "Choosing Your Vehicle" at bounding box center [647, 263] width 75 height 25
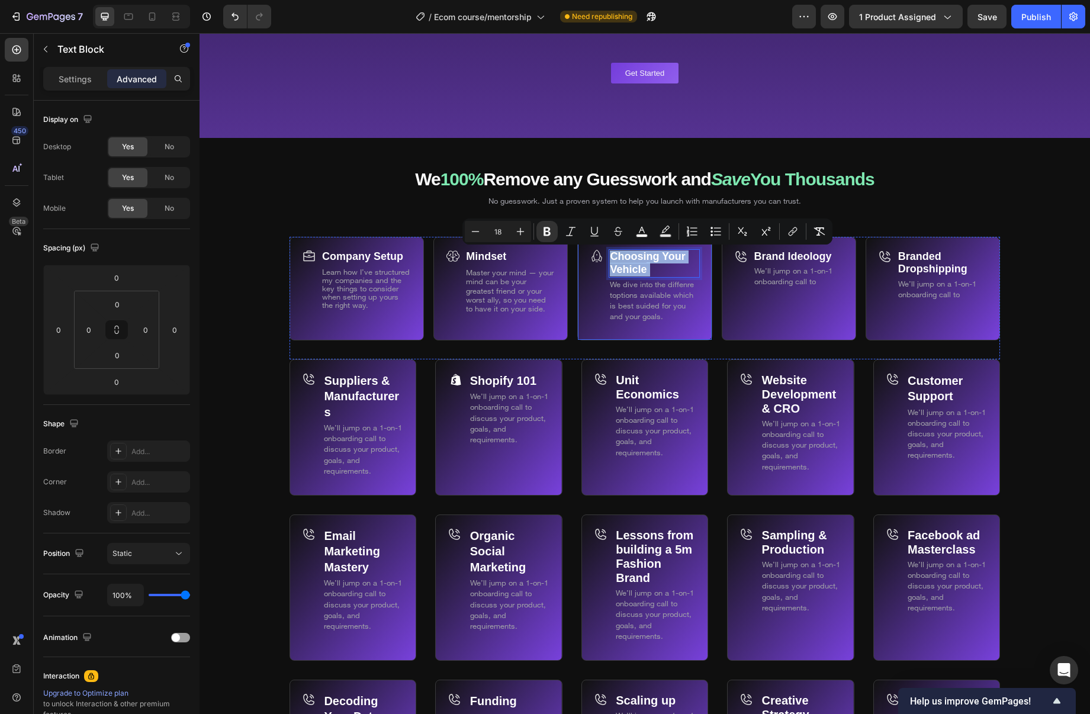
drag, startPoint x: 657, startPoint y: 267, endPoint x: 608, endPoint y: 256, distance: 50.3
click at [608, 256] on div "Choosing Your Vehicle Text Block 0 We dive into the diffenre toptions available…" at bounding box center [644, 289] width 134 height 104
copy p "Choosing Your Vehicle"
click at [654, 306] on span "We dive into the diffenre toptions available which is best suided for you and y…" at bounding box center [652, 301] width 84 height 42
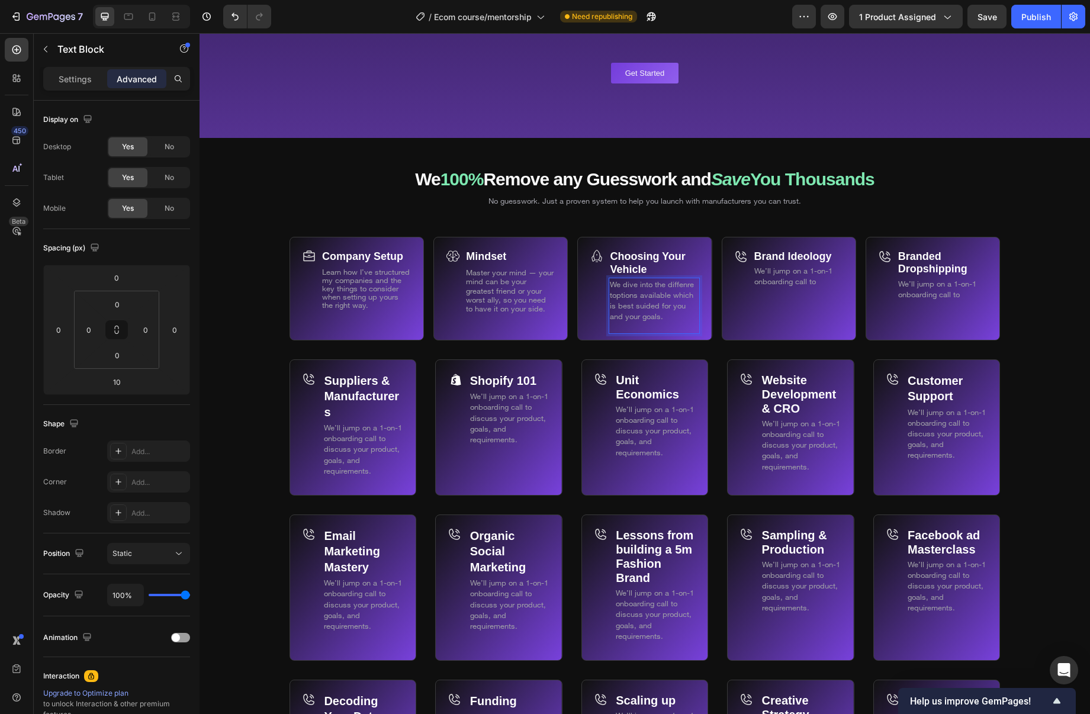
drag, startPoint x: 668, startPoint y: 312, endPoint x: 609, endPoint y: 285, distance: 64.7
click at [609, 285] on div "We dive into the diffenre toptions available which is best suided for you and y…" at bounding box center [654, 306] width 91 height 56
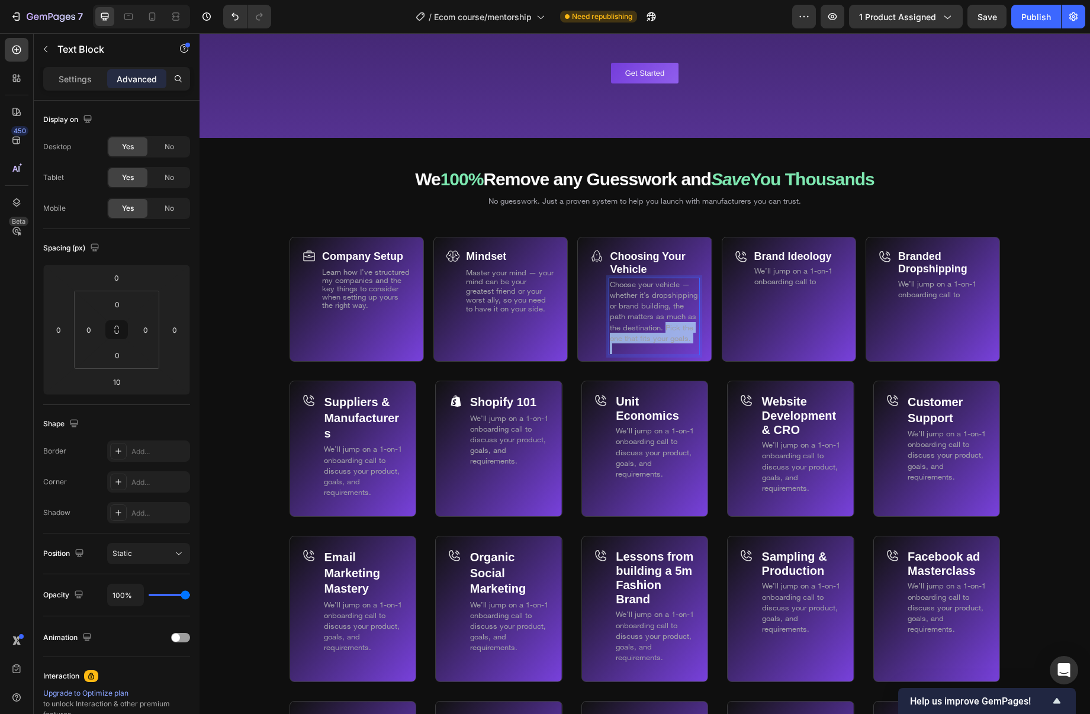
drag, startPoint x: 670, startPoint y: 323, endPoint x: 686, endPoint y: 343, distance: 25.3
click at [686, 343] on div "Choose your vehicle — whether it’s dropshipping or brand building, the path mat…" at bounding box center [654, 317] width 91 height 78
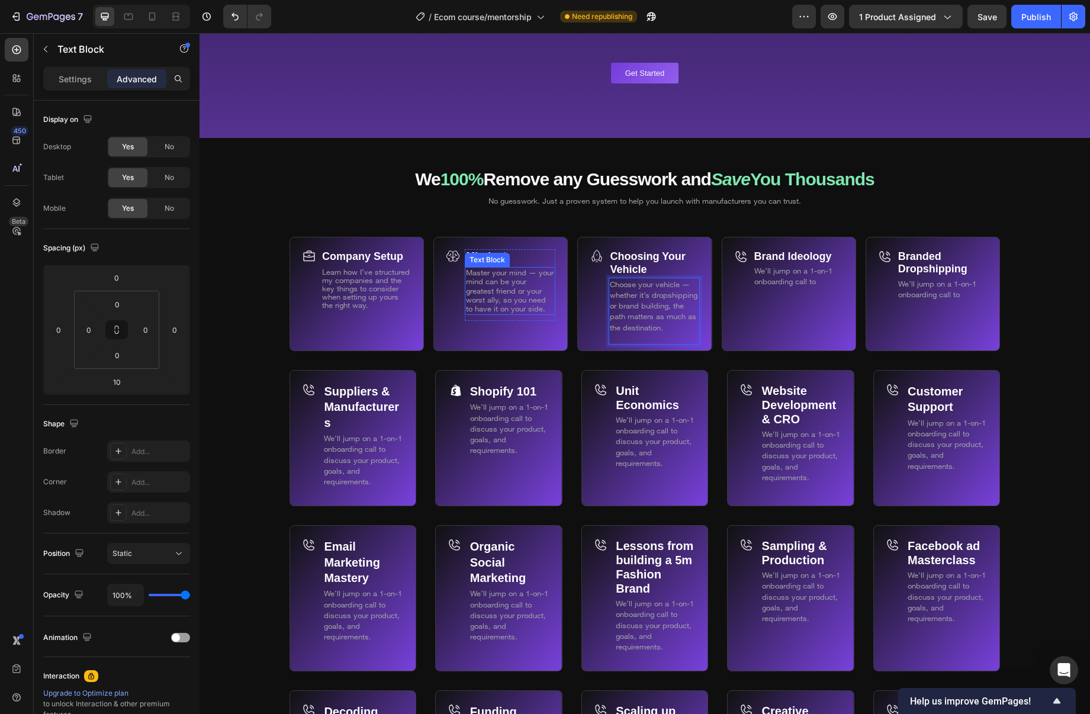
click at [543, 298] on span "Master your mind — your mind can be your greatest friend or your worst ally, so…" at bounding box center [510, 291] width 88 height 46
click at [646, 306] on span "Choose your vehicle — whether it’s dropshipping or brand building, the path mat…" at bounding box center [654, 306] width 88 height 53
click at [92, 77] on div "Settings" at bounding box center [75, 78] width 59 height 19
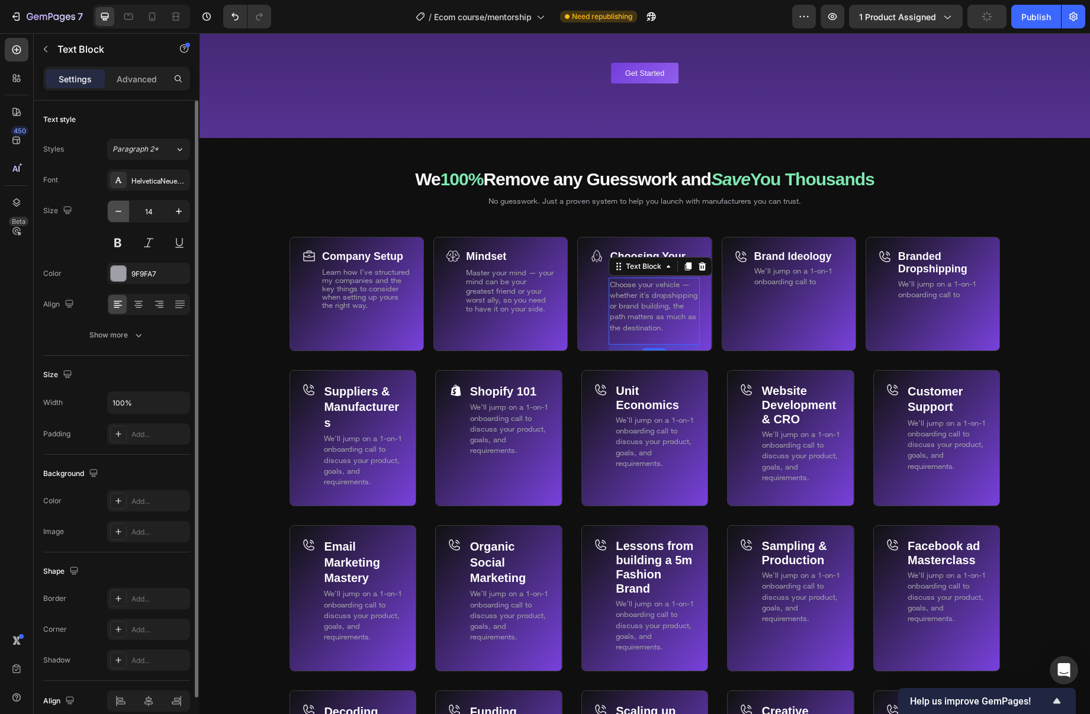
click at [123, 210] on icon "button" at bounding box center [119, 212] width 12 height 12
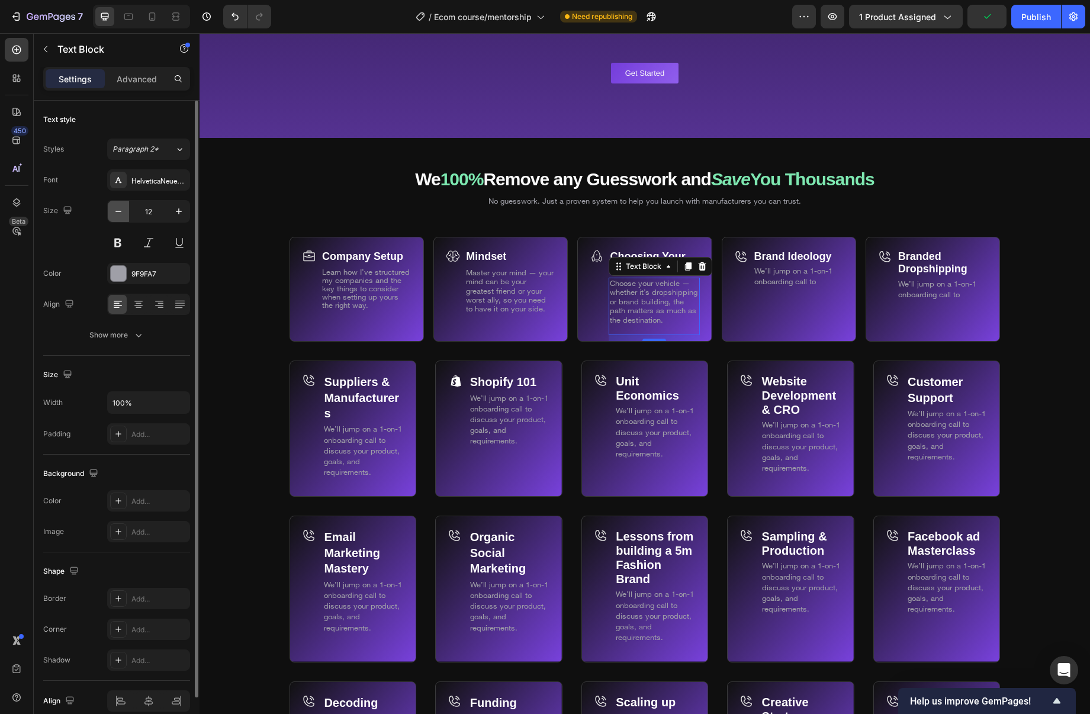
click at [123, 210] on icon "button" at bounding box center [119, 212] width 12 height 12
type input "11"
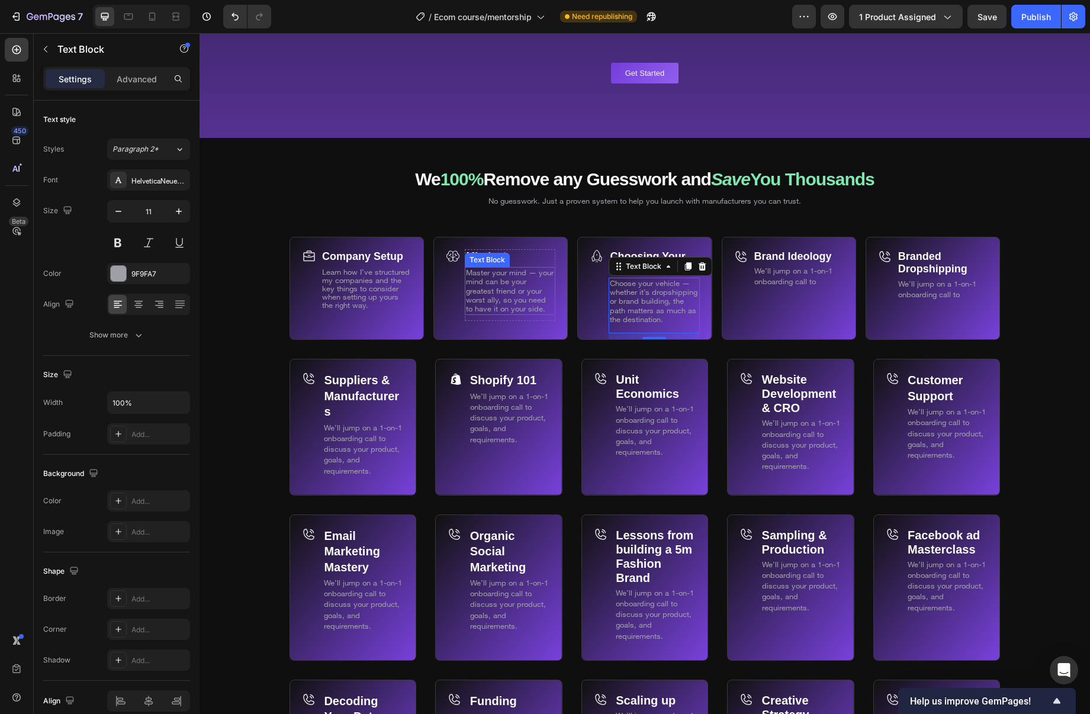
click at [498, 281] on span "Master your mind — your mind can be your greatest friend or your worst ally, so…" at bounding box center [510, 291] width 88 height 46
click at [371, 288] on span "Learn how I’ve structured my companies and the key things to consider when sett…" at bounding box center [366, 288] width 88 height 43
click at [490, 291] on span "Master your mind — your mind can be your greatest friend or your worst ally, so…" at bounding box center [510, 291] width 88 height 46
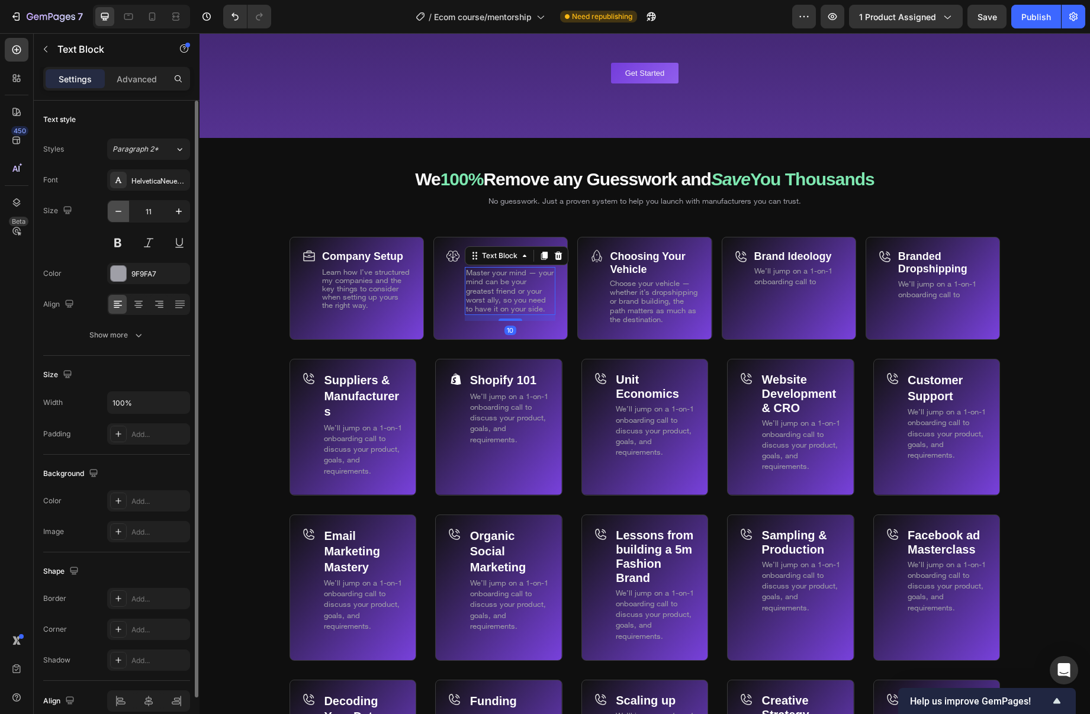
click at [120, 210] on icon "button" at bounding box center [119, 212] width 12 height 12
type input "10"
click at [633, 296] on span "Choose your vehicle — whether it’s dropshipping or brand building, the path mat…" at bounding box center [654, 301] width 88 height 46
click at [120, 208] on icon "button" at bounding box center [119, 212] width 12 height 12
type input "10"
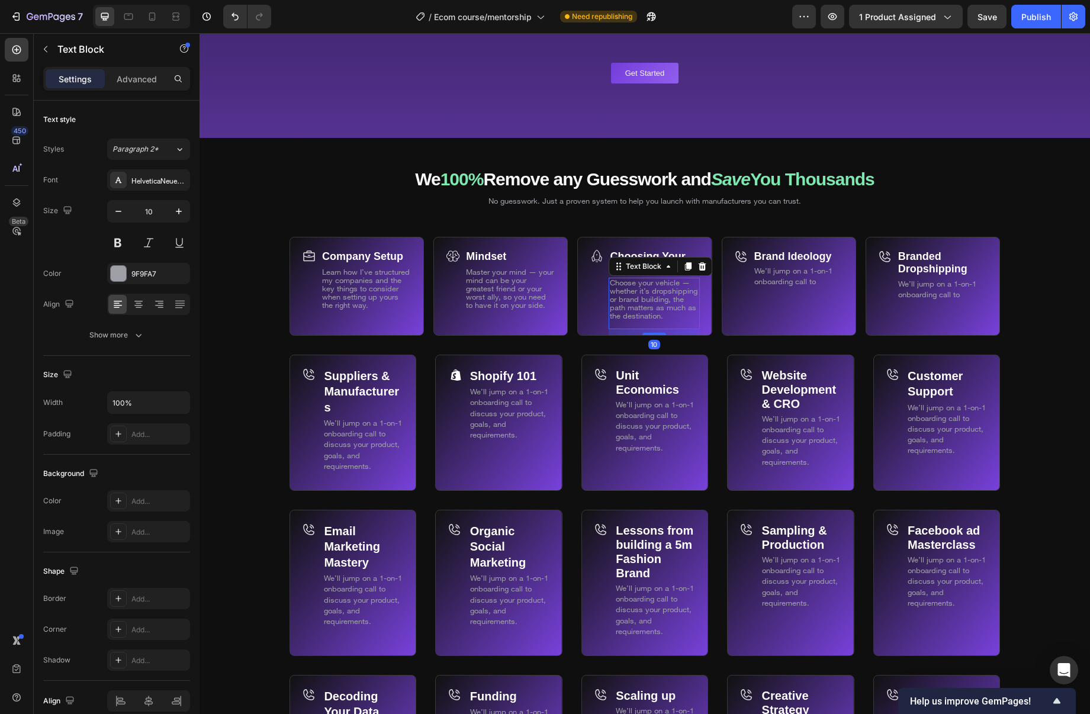
click at [708, 348] on div "Choosing Your Vehicle Text Block Choose your vehicle — whether it’s dropshippin…" at bounding box center [644, 296] width 134 height 118
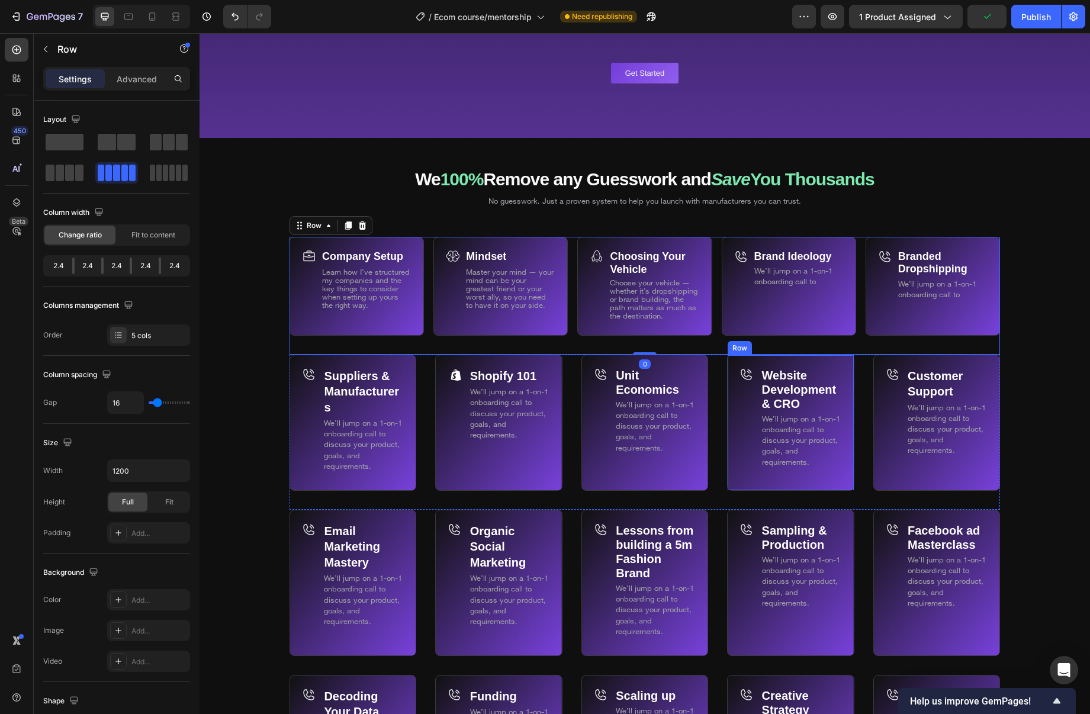
scroll to position [6930, 0]
click at [653, 262] on p "Choosing Your Vehicle" at bounding box center [654, 263] width 88 height 26
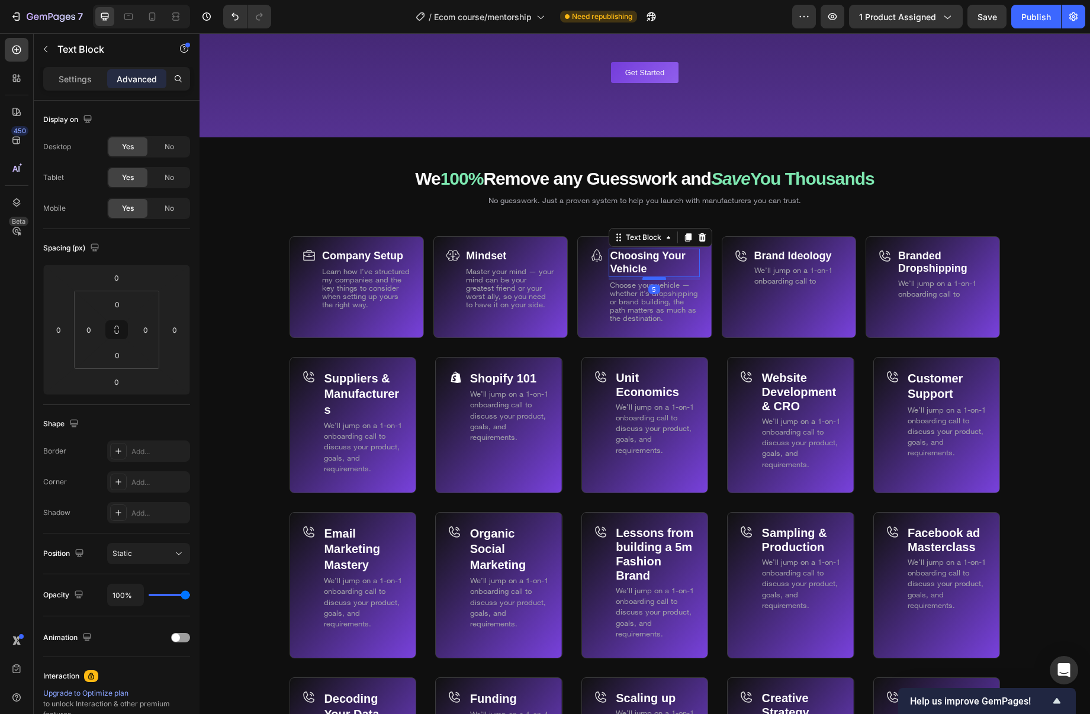
click at [654, 277] on div at bounding box center [655, 279] width 24 height 4
type input "5"
click at [513, 256] on p "Mindset" at bounding box center [510, 256] width 88 height 13
click at [781, 258] on div "Text Block" at bounding box center [776, 256] width 40 height 11
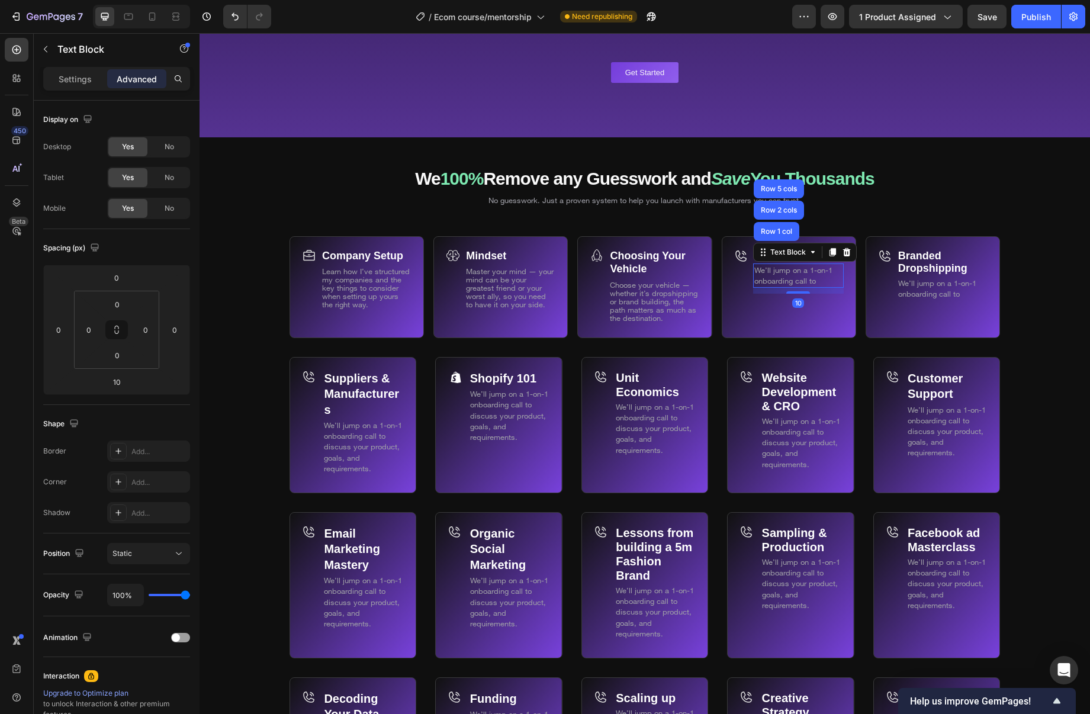
click at [830, 275] on p "We’ll jump on a 1-on-1 onboarding call to" at bounding box center [799, 275] width 88 height 21
click at [768, 257] on strong "Brand Ideology" at bounding box center [794, 256] width 78 height 12
drag, startPoint x: 800, startPoint y: 261, endPoint x: 787, endPoint y: 287, distance: 28.3
click at [800, 264] on div at bounding box center [799, 265] width 24 height 2
type input "5"
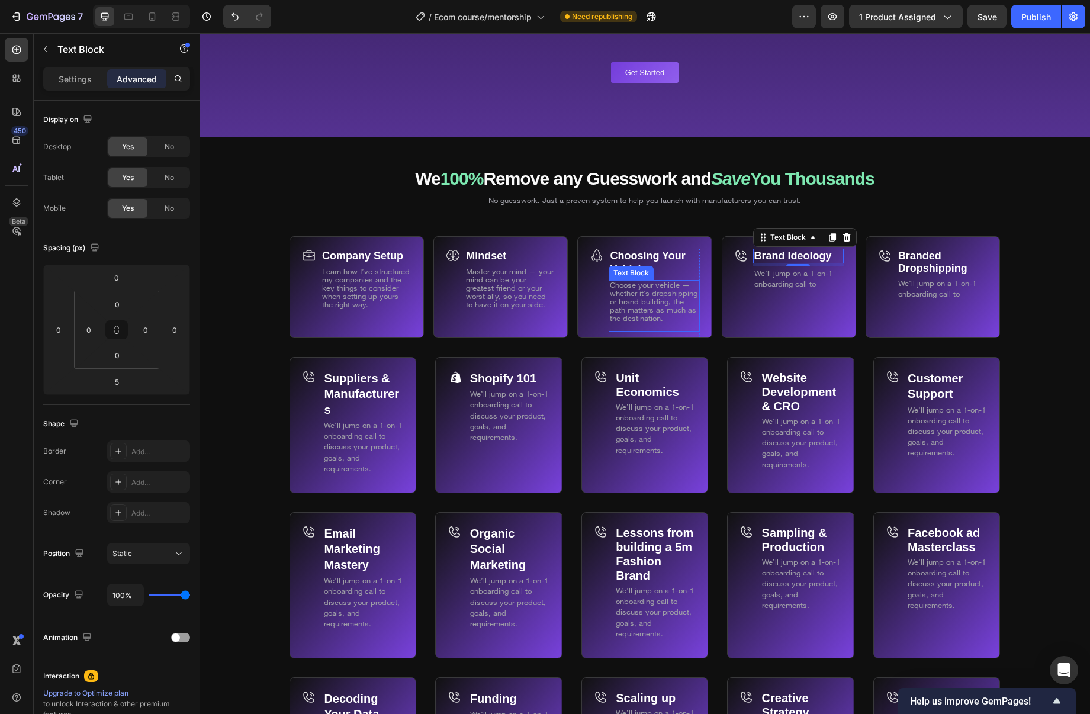
click at [672, 318] on p "Choose your vehicle — whether it’s dropshipping or brand building, the path mat…" at bounding box center [654, 301] width 88 height 41
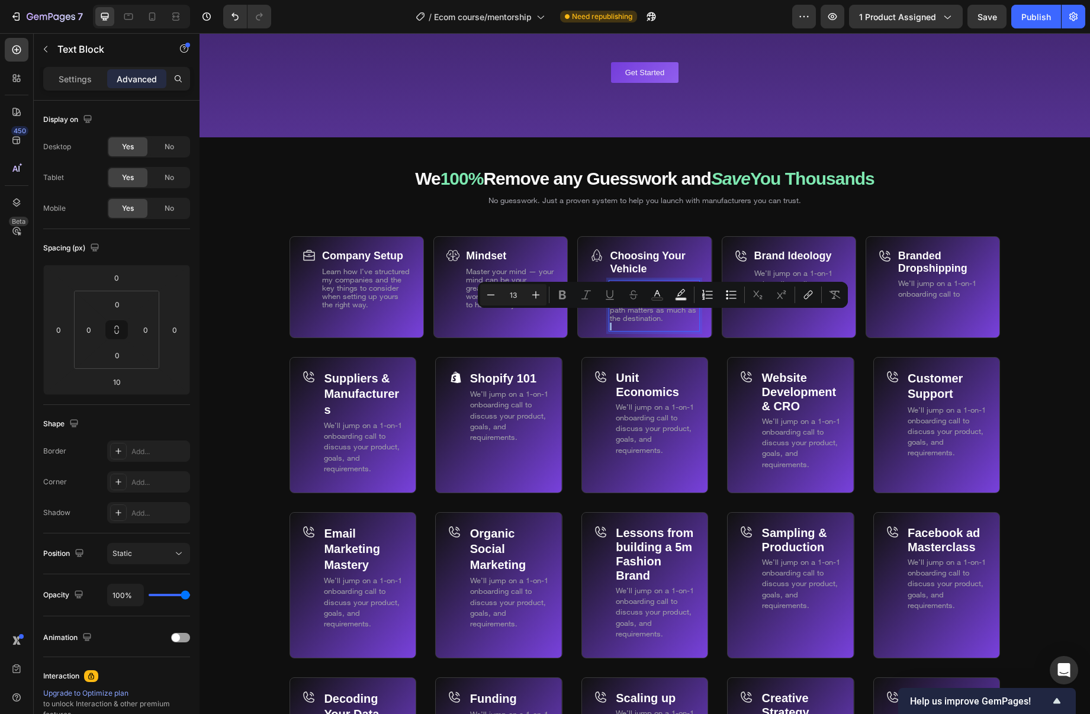
click at [723, 322] on div "Brand Ideology Text Block We’ll jump on a 1-on-1 onboarding call to Text Block …" at bounding box center [789, 287] width 134 height 102
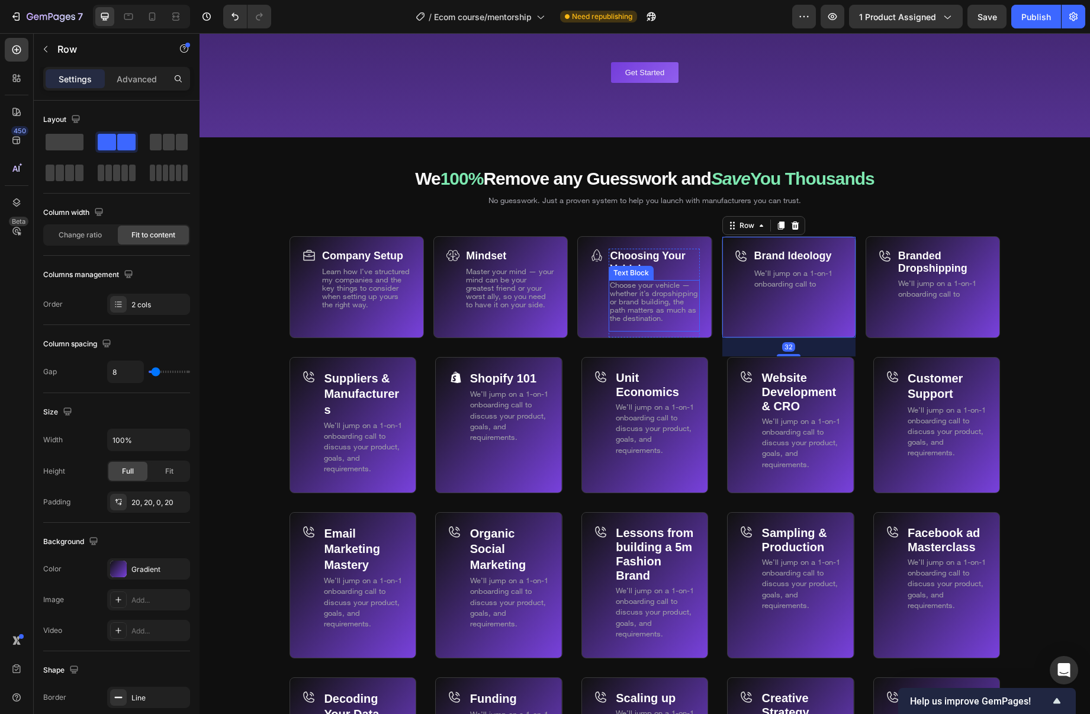
click at [669, 319] on p "Choose your vehicle — whether it’s dropshipping or brand building, the path mat…" at bounding box center [654, 301] width 88 height 41
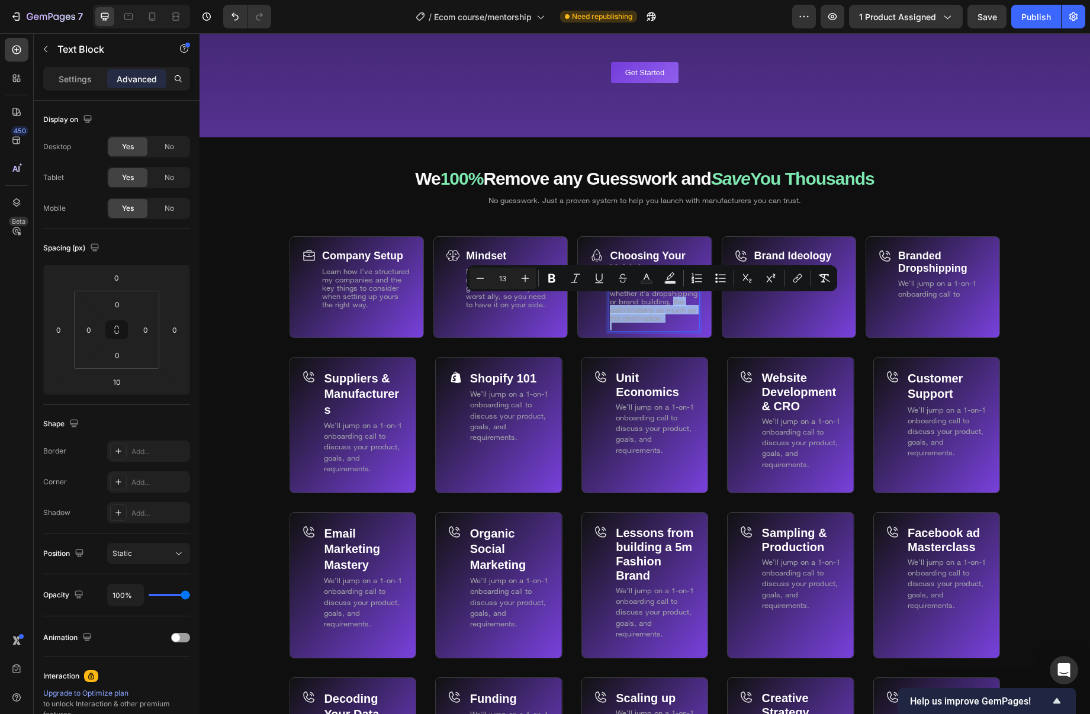
drag, startPoint x: 652, startPoint y: 311, endPoint x: 675, endPoint y: 300, distance: 25.7
click at [675, 300] on p "Choose your vehicle — whether it’s dropshipping or brand building, the path mat…" at bounding box center [654, 301] width 88 height 41
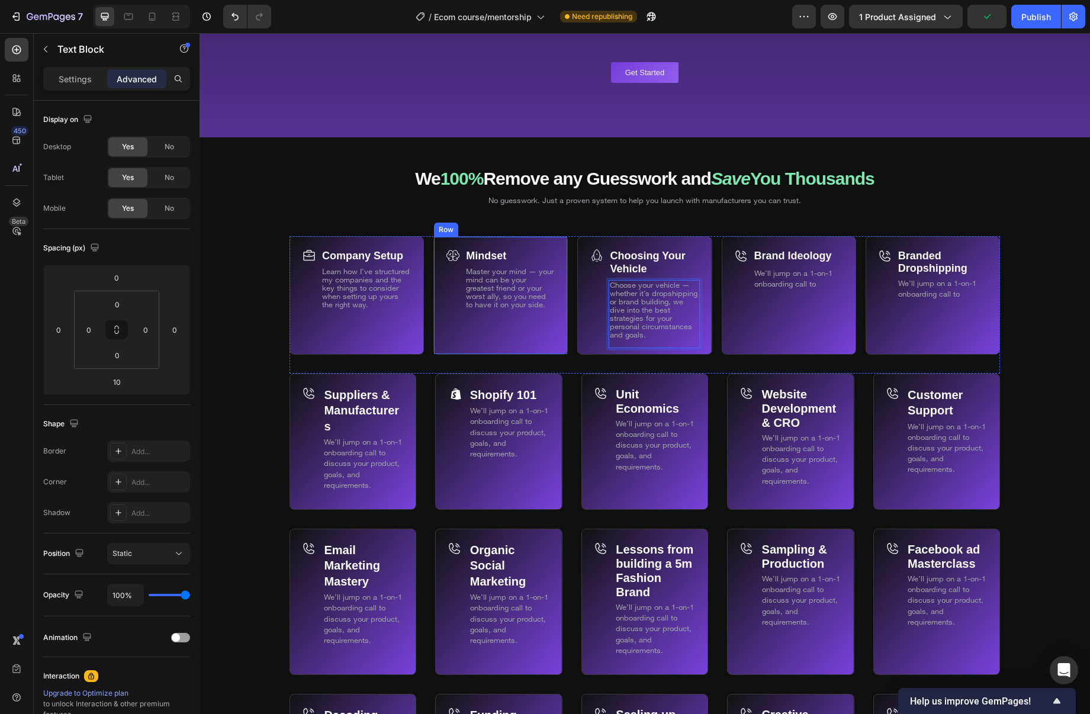
click at [480, 323] on div "Mindset Text Block Master your mind — your mind can be your greatest friend or …" at bounding box center [510, 301] width 91 height 105
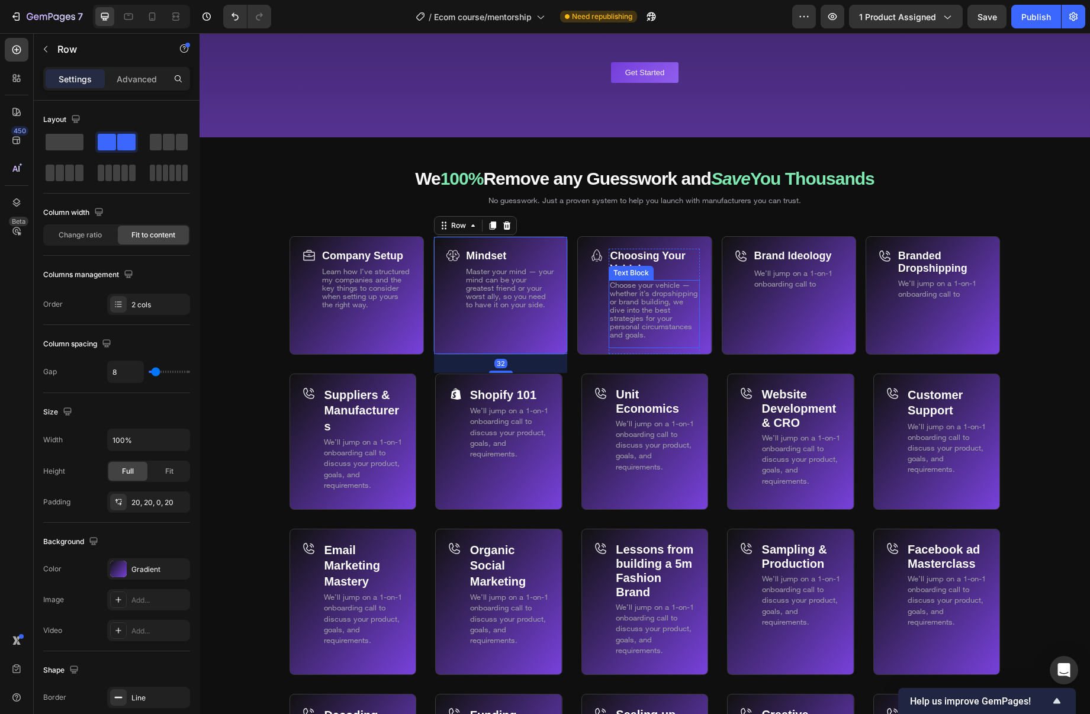
click at [665, 331] on p "Choose your vehicle — whether it’s dropshipping or brand building, we dive into…" at bounding box center [654, 310] width 88 height 58
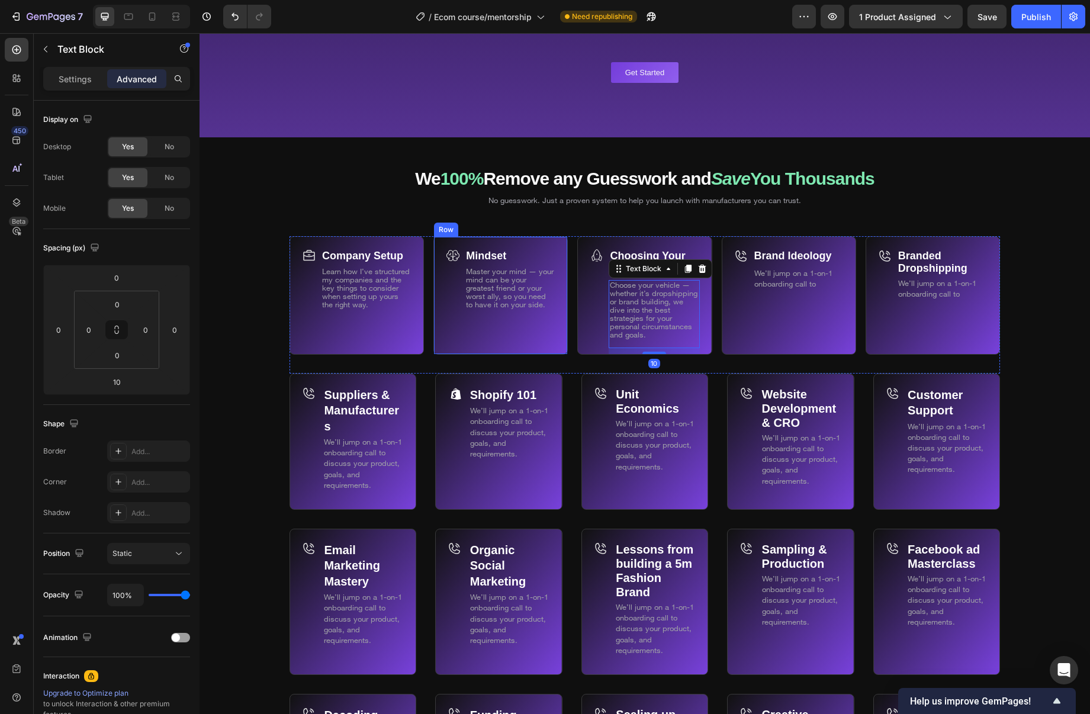
click at [525, 348] on div "Mindset Text Block Master your mind — your mind can be your greatest friend or …" at bounding box center [510, 301] width 91 height 105
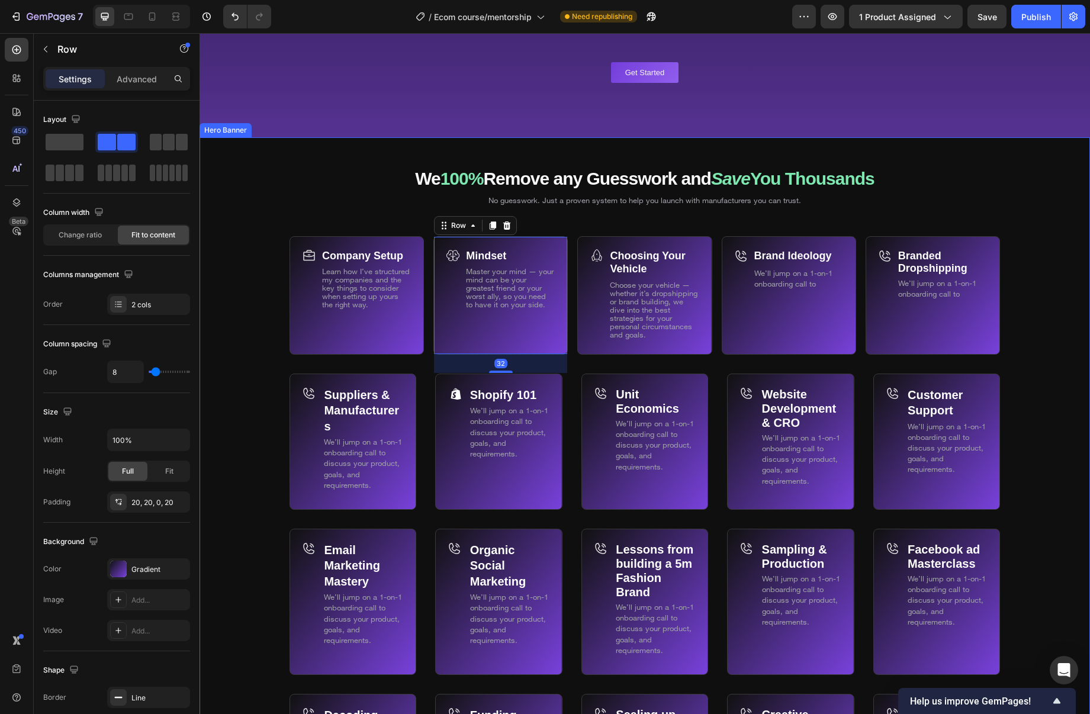
click at [262, 318] on div "Background Image" at bounding box center [645, 588] width 891 height 903
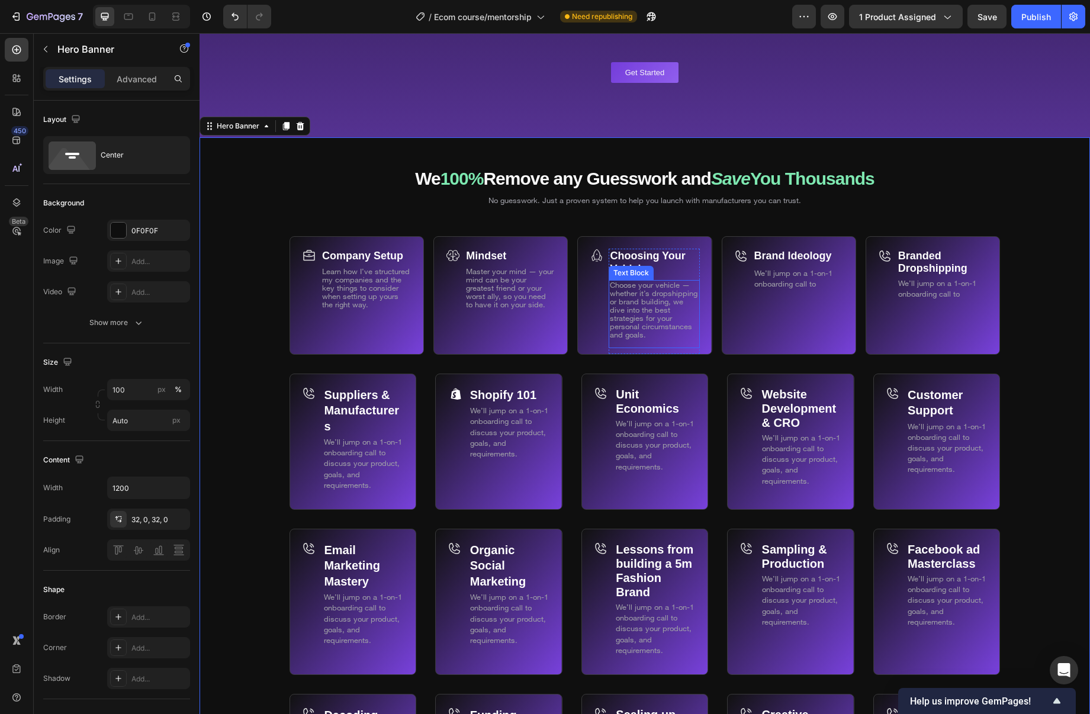
click at [657, 325] on span "Choose your vehicle — whether it’s dropshipping or brand building, we dive into…" at bounding box center [654, 309] width 88 height 59
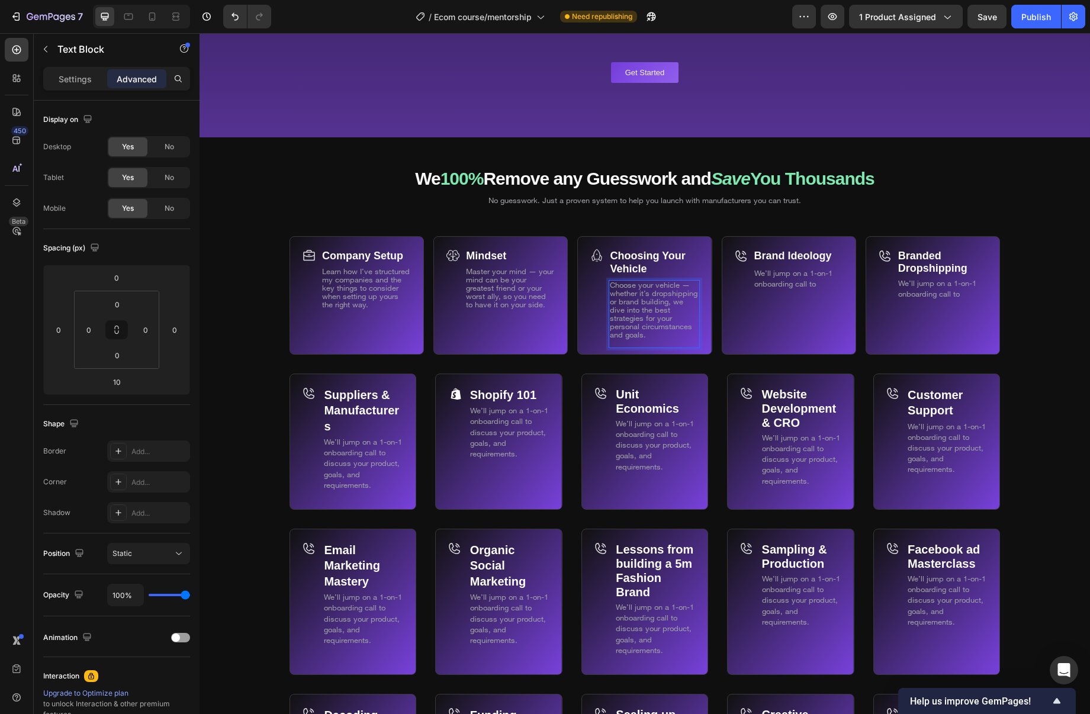
drag, startPoint x: 659, startPoint y: 304, endPoint x: 665, endPoint y: 304, distance: 6.5
click at [659, 304] on p "Choose your vehicle — whether it’s dropshipping or brand building, we dive into…" at bounding box center [654, 310] width 88 height 58
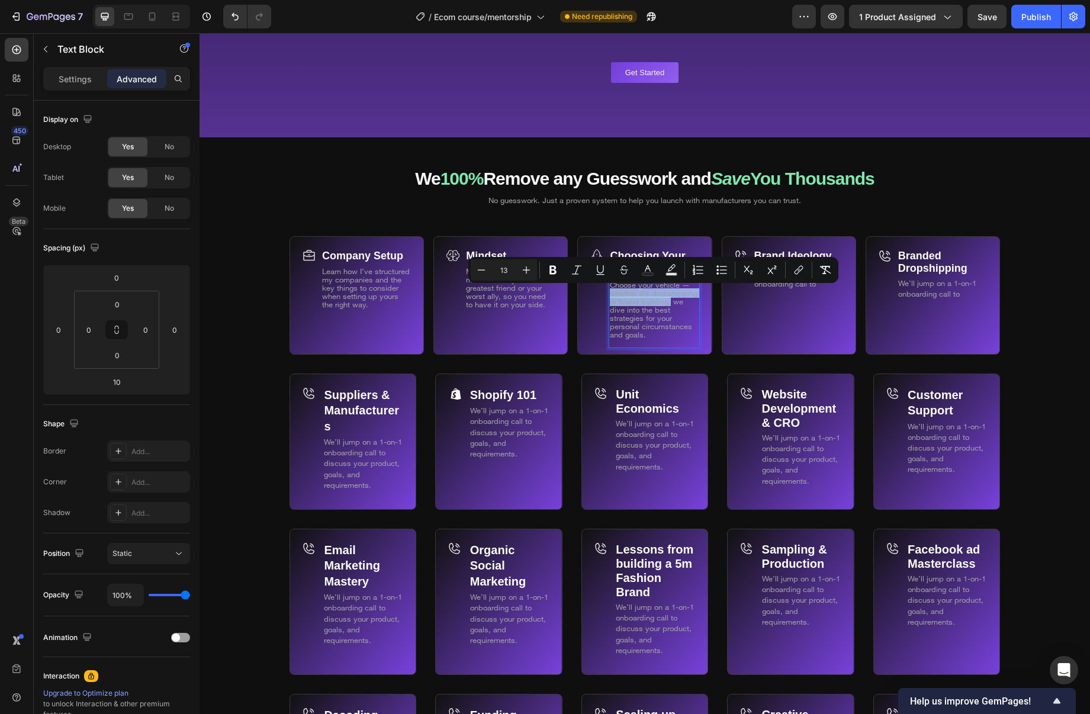
drag, startPoint x: 661, startPoint y: 299, endPoint x: 612, endPoint y: 293, distance: 48.9
click at [612, 293] on span "Choose your vehicle — whether it’s dropshipping or brand building, we dive into…" at bounding box center [654, 309] width 88 height 59
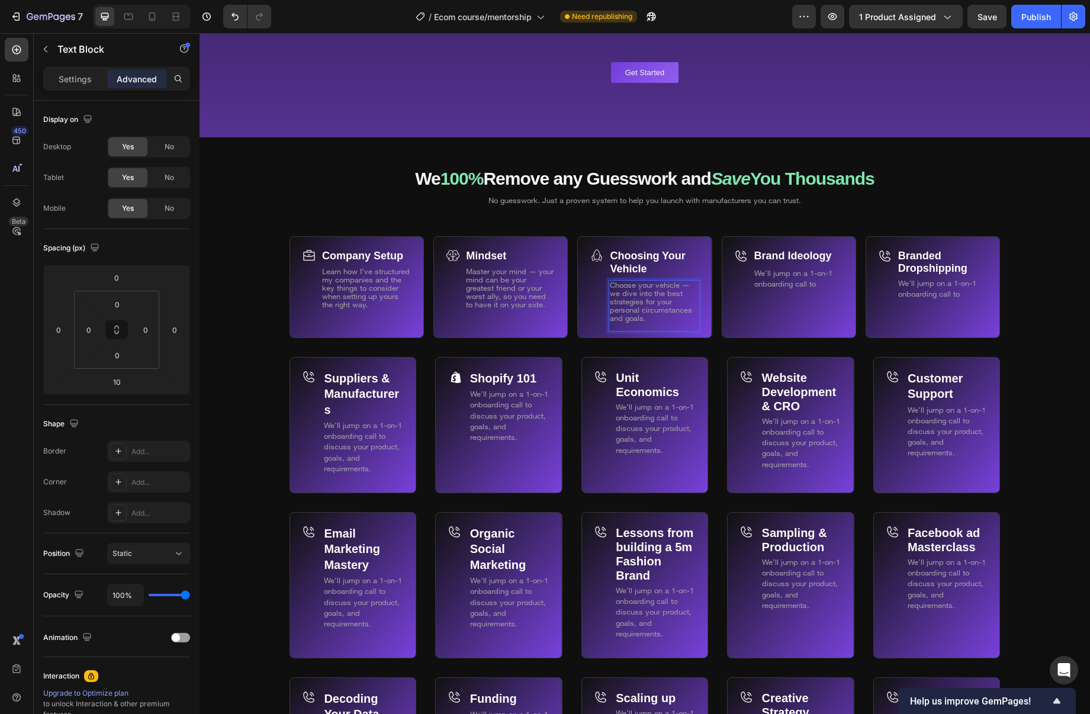
click at [650, 323] on p "Rich Text Editor. Editing area: main" at bounding box center [654, 327] width 88 height 8
click at [646, 320] on span "Choose your vehicle — we dive into the best strategies for your personal circum…" at bounding box center [651, 301] width 82 height 43
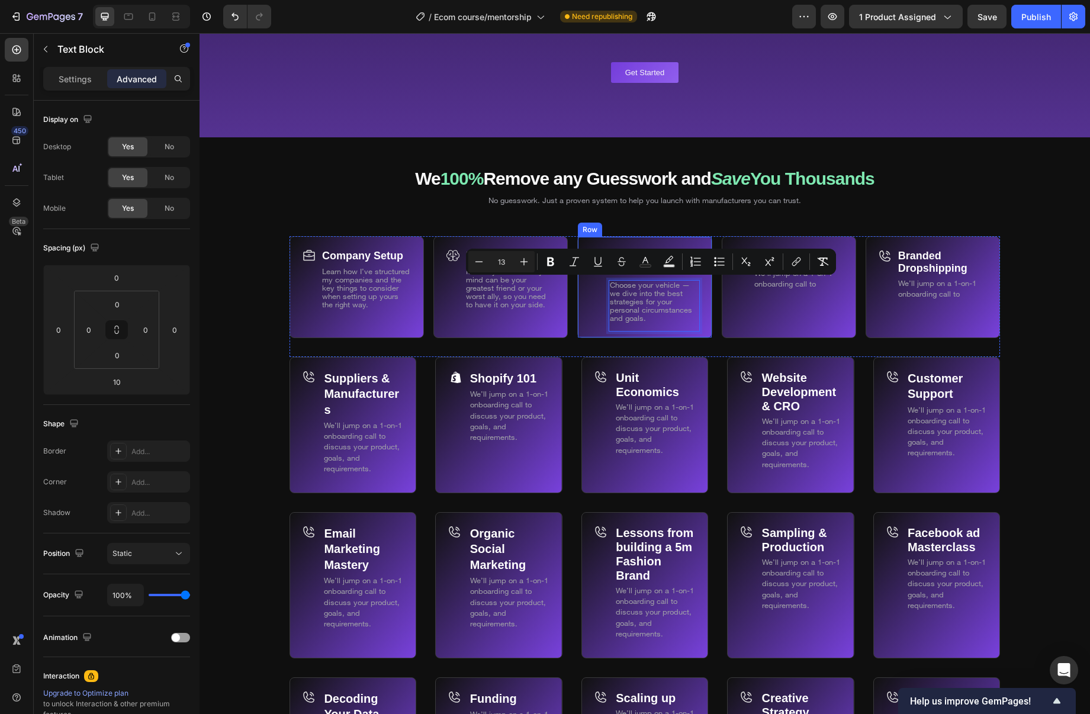
drag, startPoint x: 659, startPoint y: 317, endPoint x: 604, endPoint y: 285, distance: 63.7
click at [601, 278] on div "Choosing Your Vehicle Text Block Choose your vehicle — we dive into the best st…" at bounding box center [644, 287] width 134 height 102
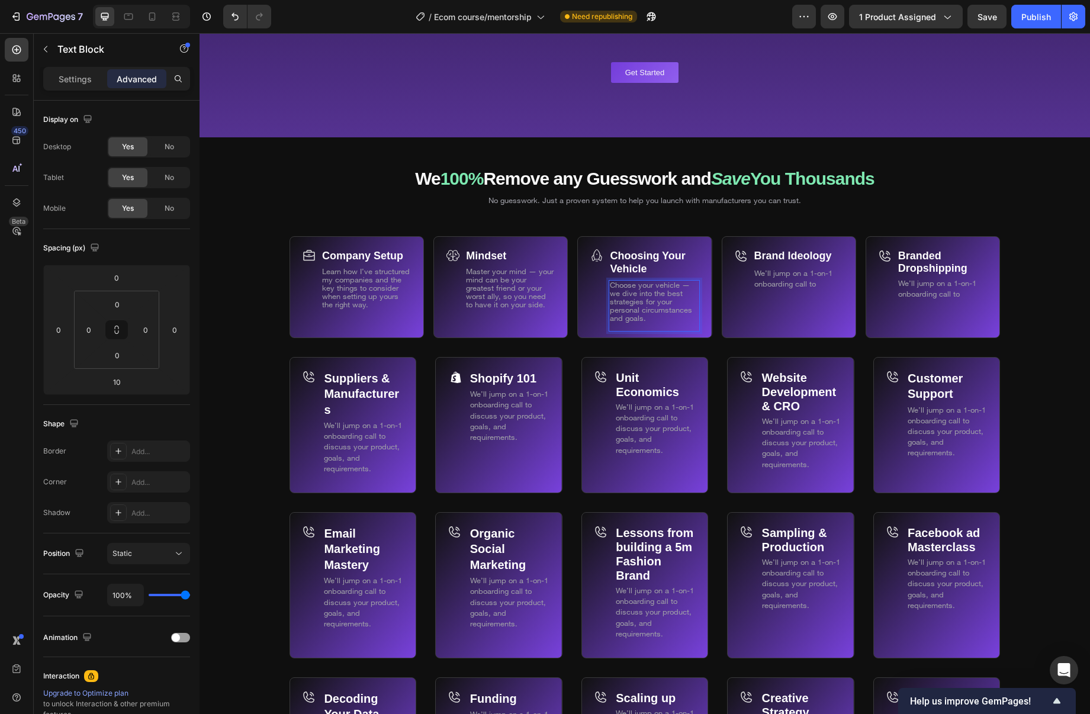
click at [625, 323] on p "Rich Text Editor. Editing area: main" at bounding box center [654, 327] width 88 height 8
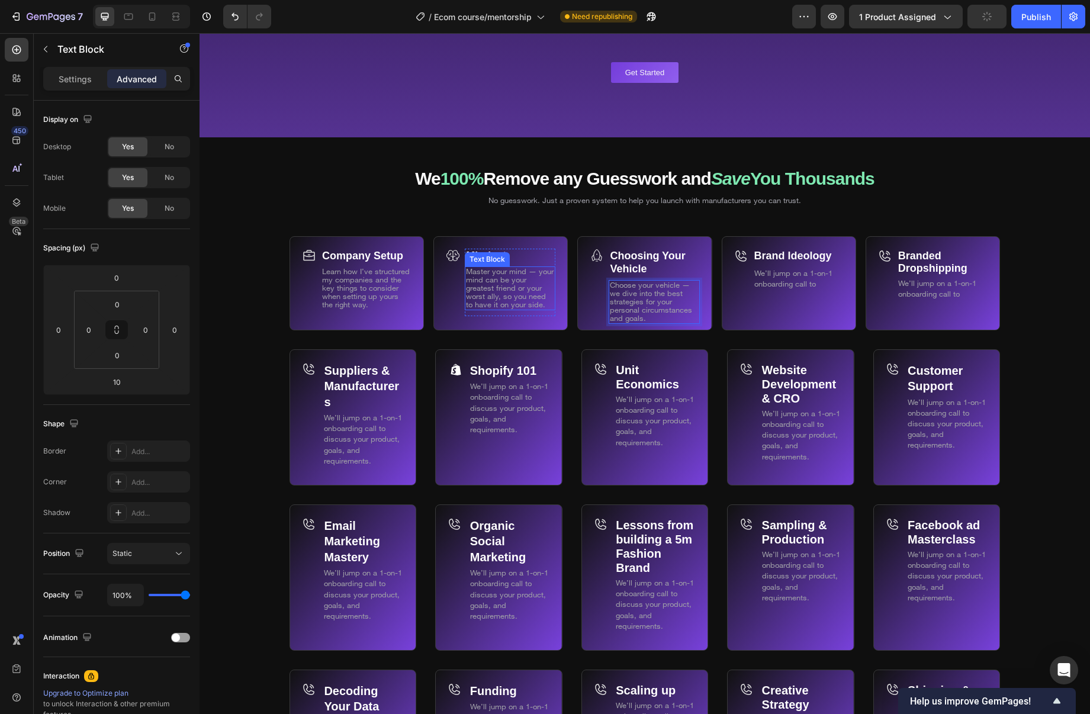
click at [508, 306] on span "Master your mind — your mind can be your greatest friend or your worst ally, so…" at bounding box center [510, 288] width 88 height 43
click at [638, 325] on div "Choosing Your Vehicle Text Block Choose your vehicle — we dive into the best st…" at bounding box center [654, 289] width 91 height 81
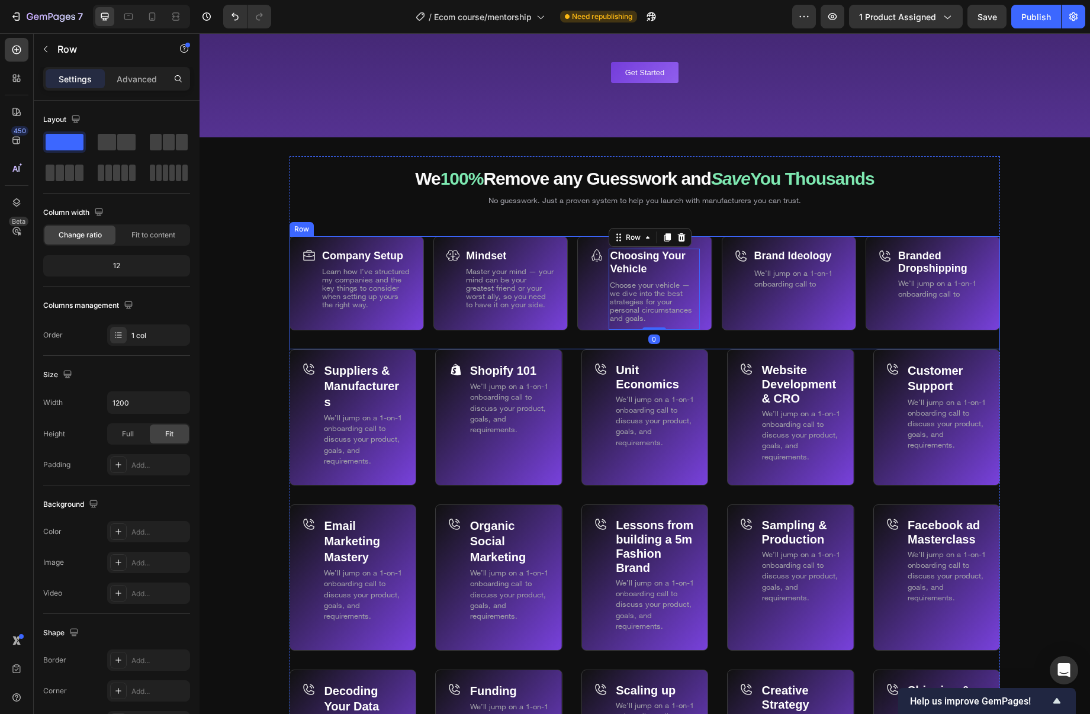
click at [691, 343] on div "Choosing Your Vehicle Text Block Choose your vehicle — we dive into the best st…" at bounding box center [644, 292] width 134 height 113
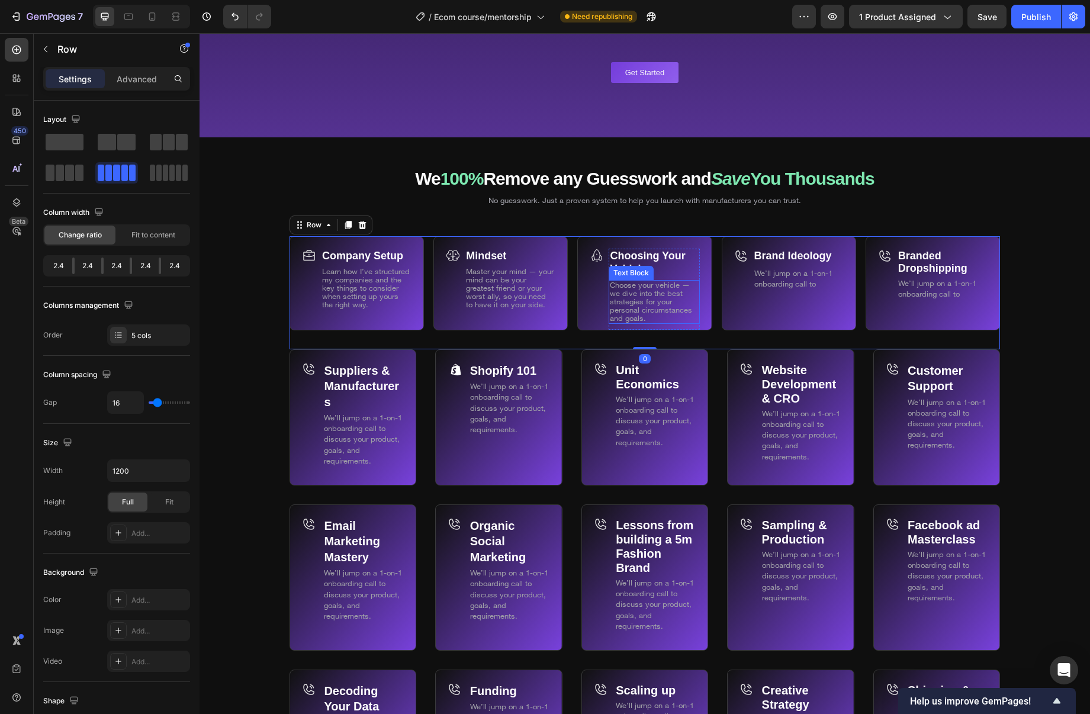
click at [665, 317] on p "Choose your vehicle — we dive into the best strategies for your personal circum…" at bounding box center [654, 301] width 88 height 41
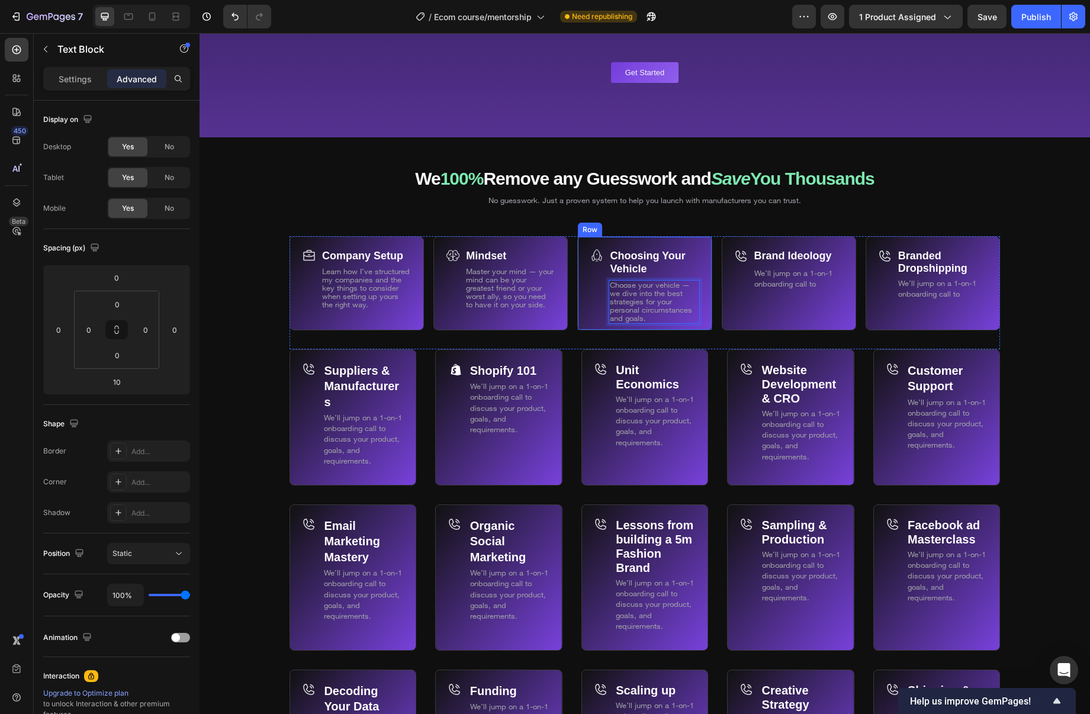
drag, startPoint x: 659, startPoint y: 316, endPoint x: 599, endPoint y: 283, distance: 68.4
click at [599, 283] on div "Choosing Your Vehicle Text Block Choose your vehicle — we dive into the best st…" at bounding box center [644, 283] width 134 height 94
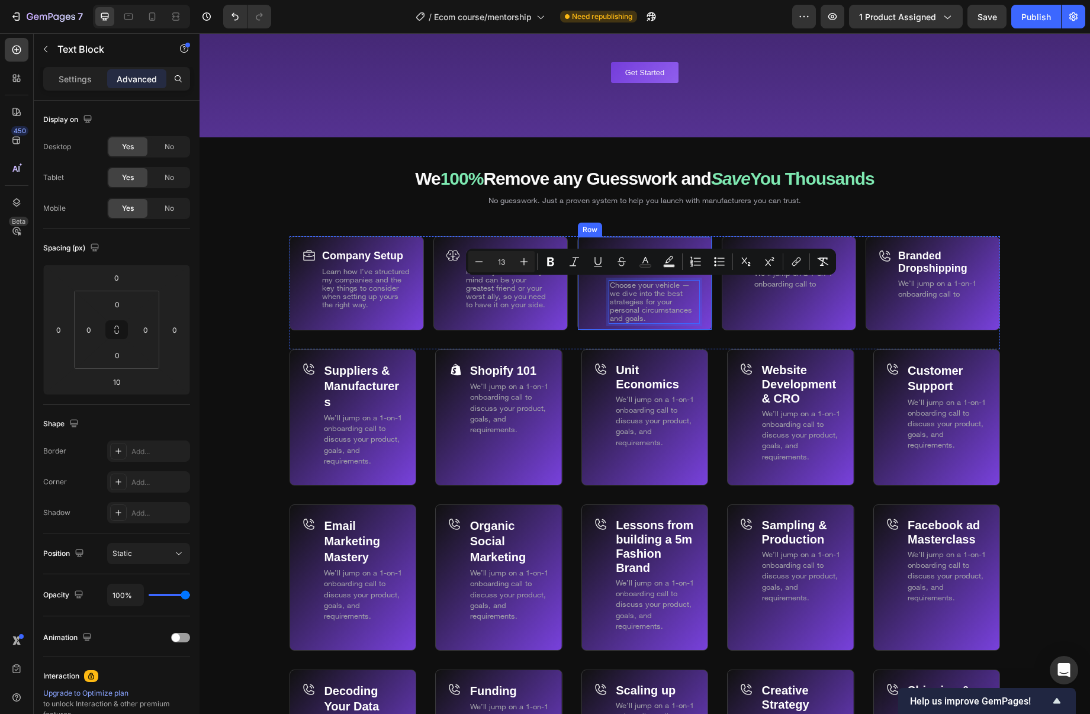
copy span "Choose your vehicle — we dive into the best strategies for your personal circum…"
click at [806, 316] on div "Brand Ideology Text Block We’ll jump on a 1-on-1 onboarding call to Text Block …" at bounding box center [798, 289] width 91 height 81
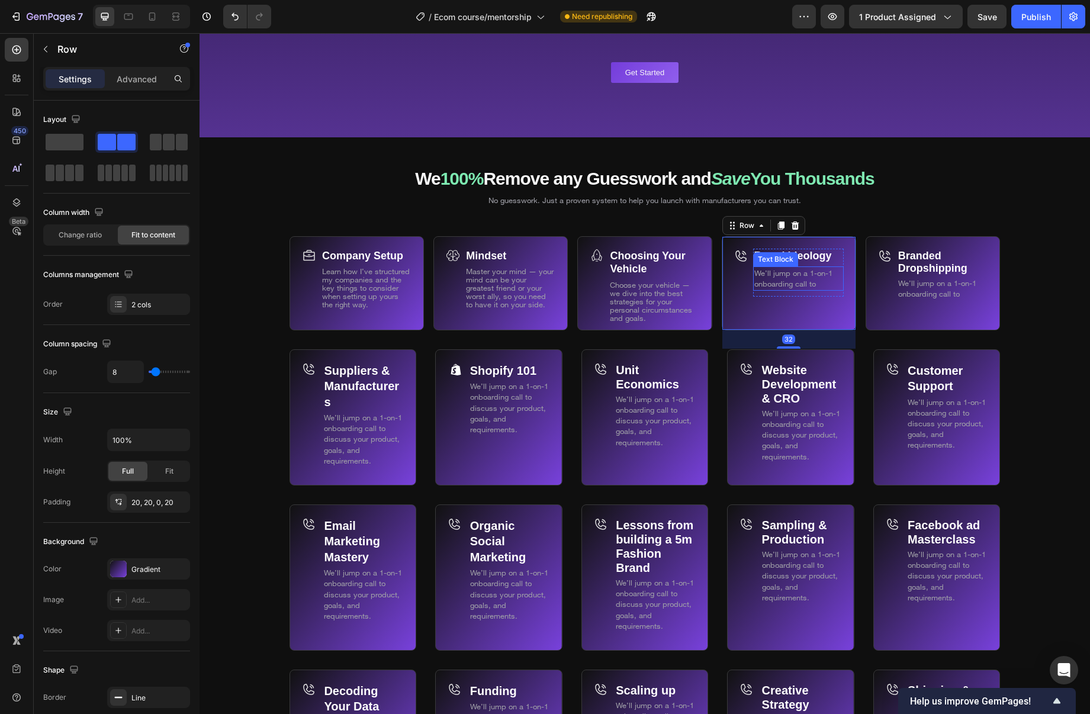
scroll to position [6900, 0]
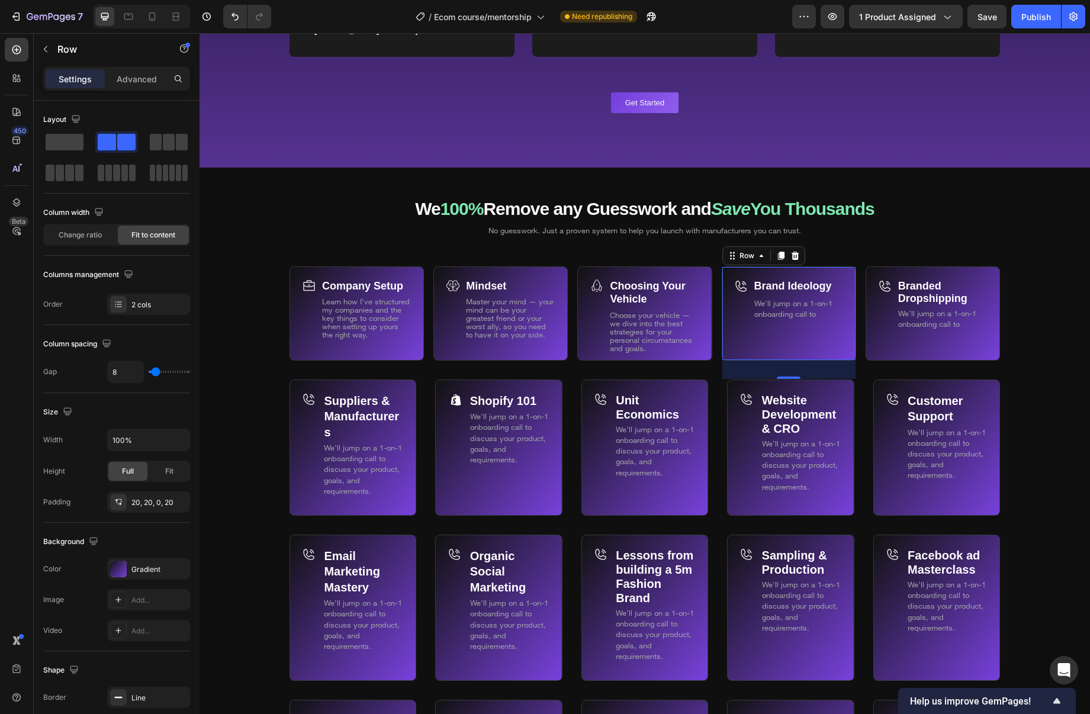
click at [790, 284] on strong "Brand Ideology" at bounding box center [794, 286] width 78 height 12
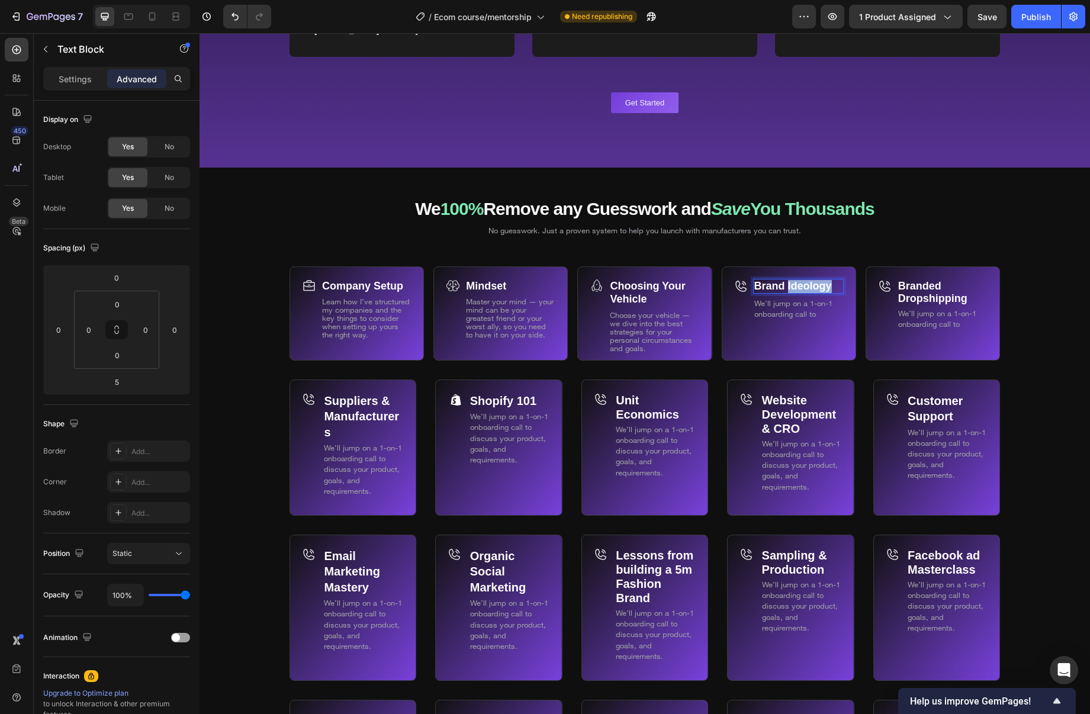
click at [791, 285] on strong "Brand Ideology" at bounding box center [794, 286] width 78 height 12
drag, startPoint x: 821, startPoint y: 285, endPoint x: 758, endPoint y: 283, distance: 62.9
click at [759, 283] on p "Brand Ideology" at bounding box center [799, 286] width 88 height 13
drag, startPoint x: 758, startPoint y: 284, endPoint x: 823, endPoint y: 286, distance: 65.2
click at [830, 288] on strong "Brand Ideology" at bounding box center [794, 286] width 78 height 12
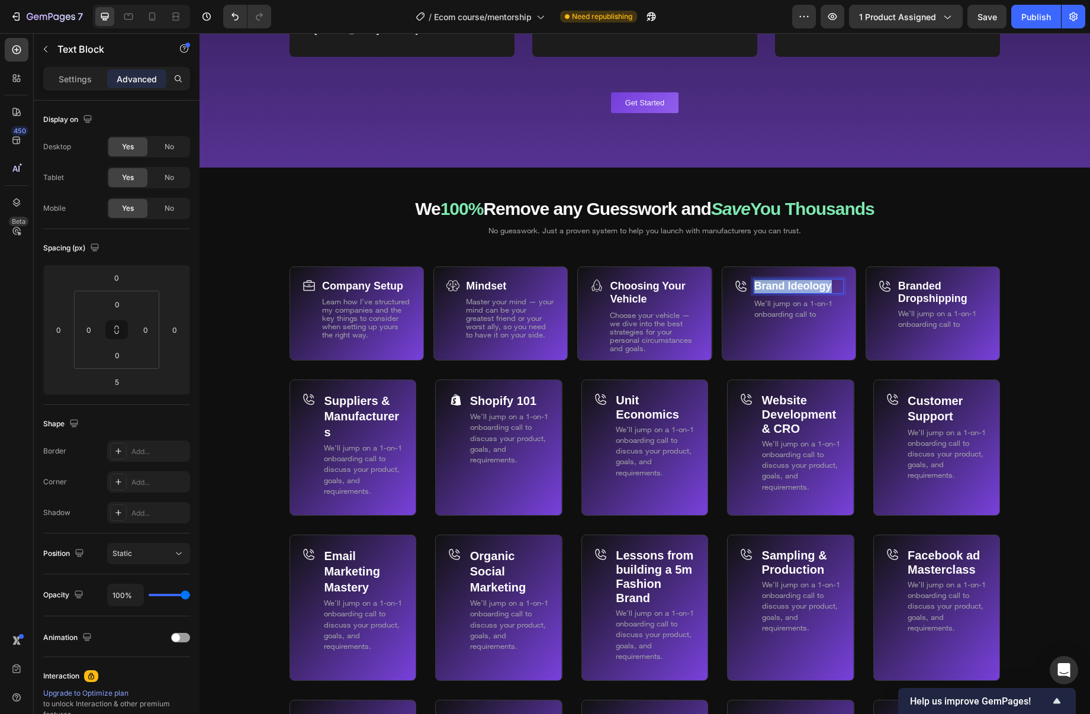
copy strong "Brand Ideology"
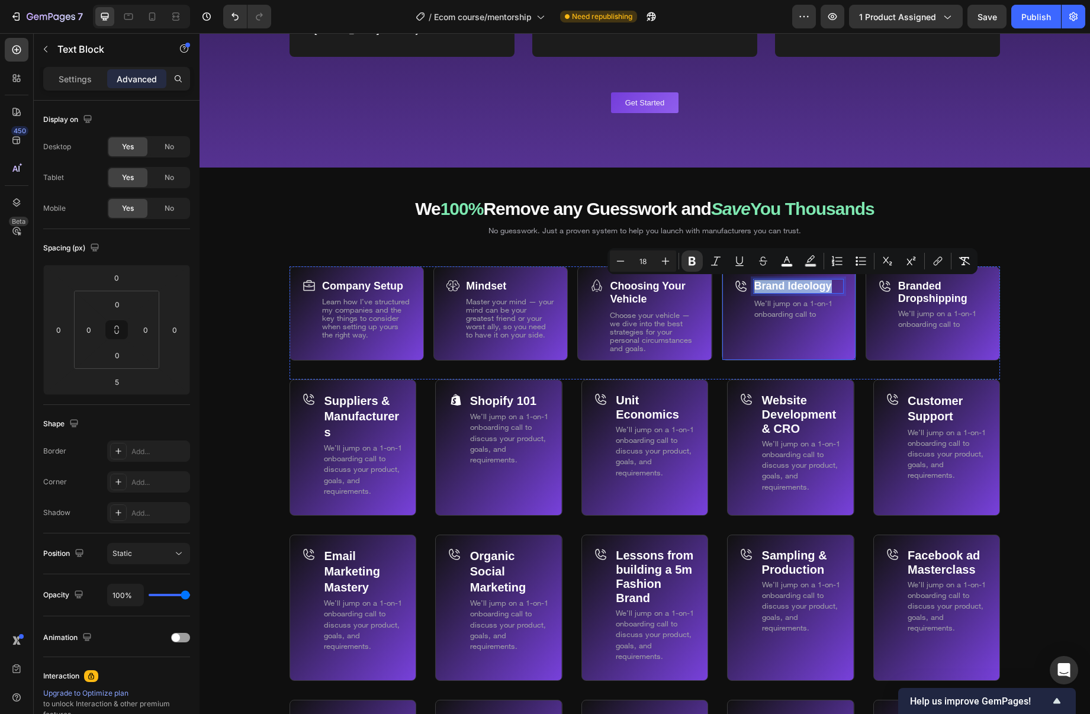
click at [800, 320] on div "Brand Ideology Text Block 5 We’ll jump on a 1-on-1 onboarding call to Text Block" at bounding box center [798, 303] width 91 height 48
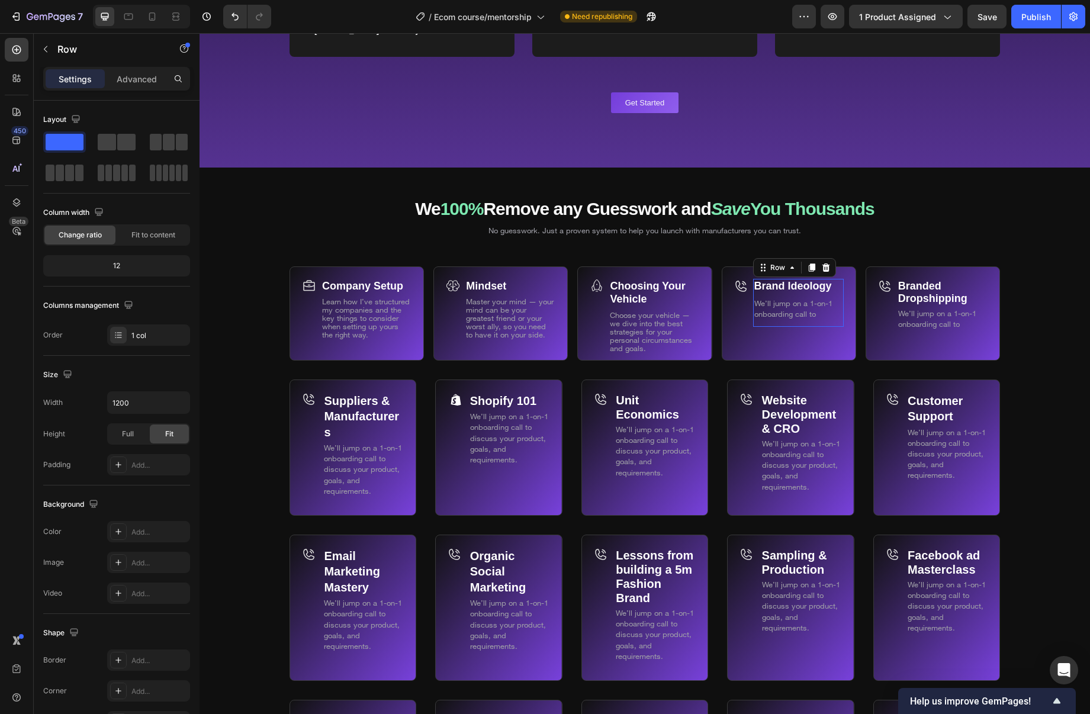
click at [800, 320] on div "Brand Ideology Text Block We’ll jump on a 1-on-1 onboarding call to Text Block" at bounding box center [798, 303] width 91 height 48
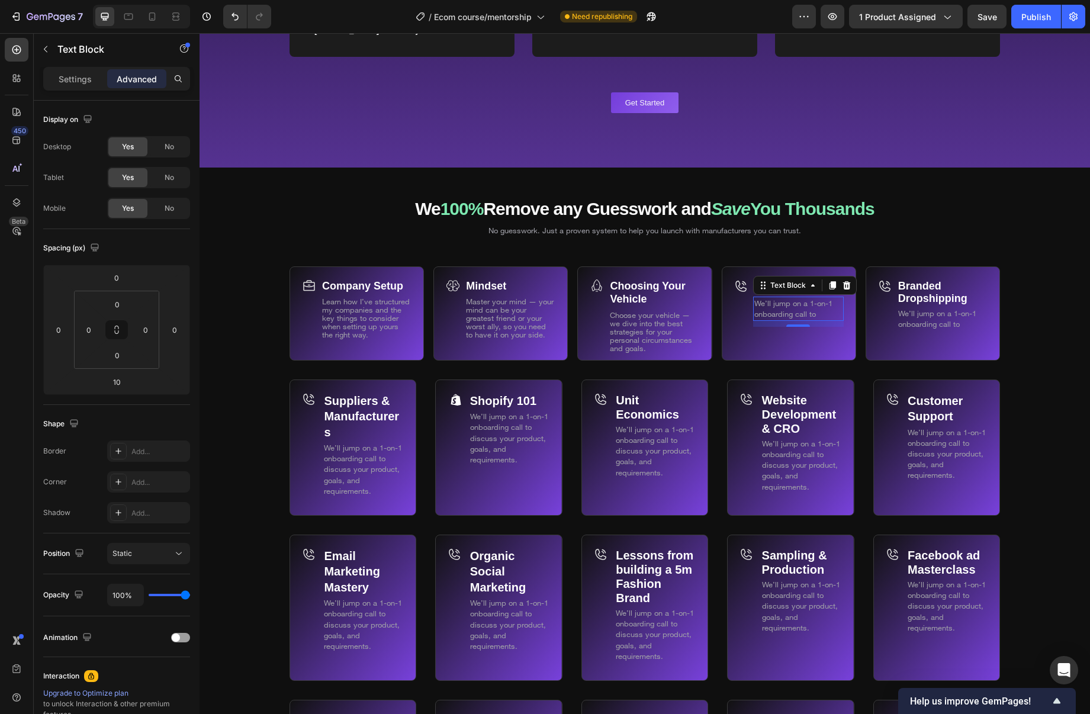
click at [821, 313] on p "We’ll jump on a 1-on-1 onboarding call to" at bounding box center [799, 308] width 88 height 21
click at [820, 313] on p "We’ll jump on a 1-on-1 onboarding call to" at bounding box center [799, 308] width 88 height 21
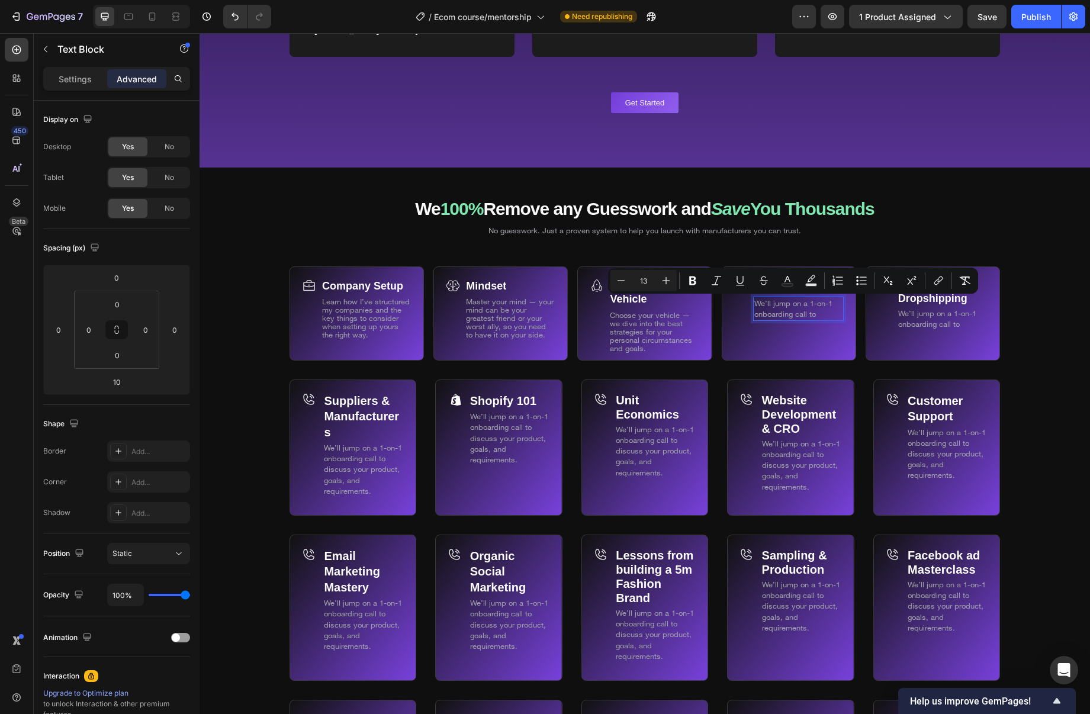
drag, startPoint x: 782, startPoint y: 302, endPoint x: 760, endPoint y: 302, distance: 21.3
click at [760, 301] on p "We’ll jump on a 1-on-1 onboarding call to" at bounding box center [799, 308] width 88 height 21
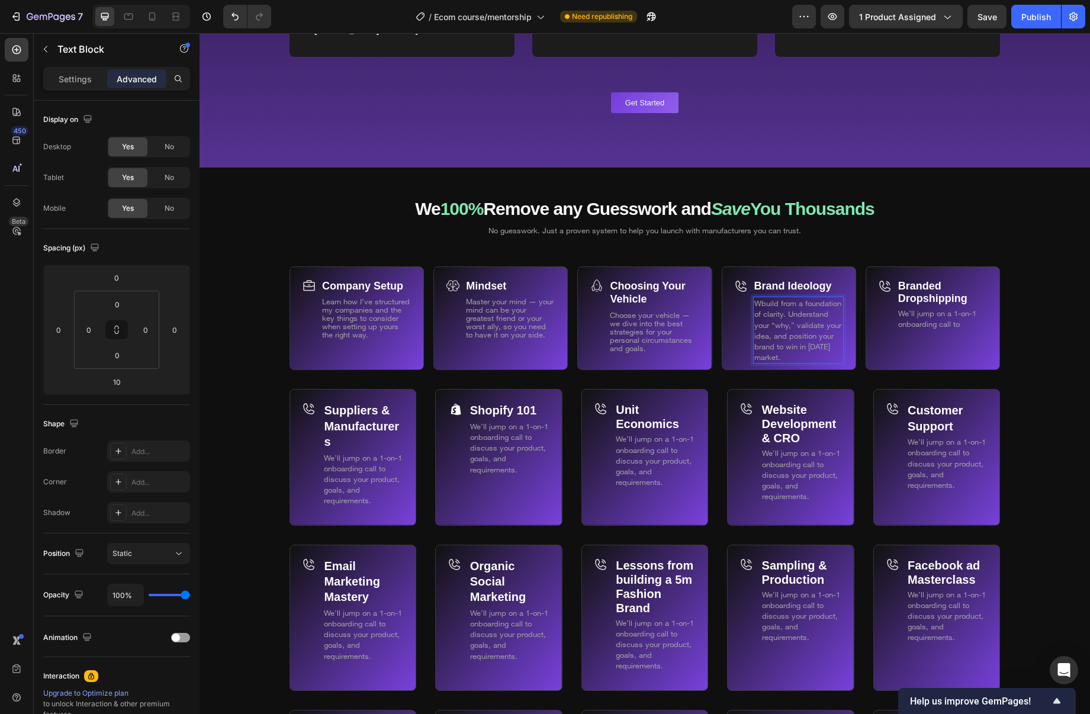
click at [762, 303] on span "Wbuild from a foundation of clarity. Understand your “why,” validate your idea,…" at bounding box center [798, 330] width 87 height 63
click at [784, 313] on span "Build from a foundation of clarity. Understand your “why,” validate your idea, …" at bounding box center [798, 330] width 87 height 63
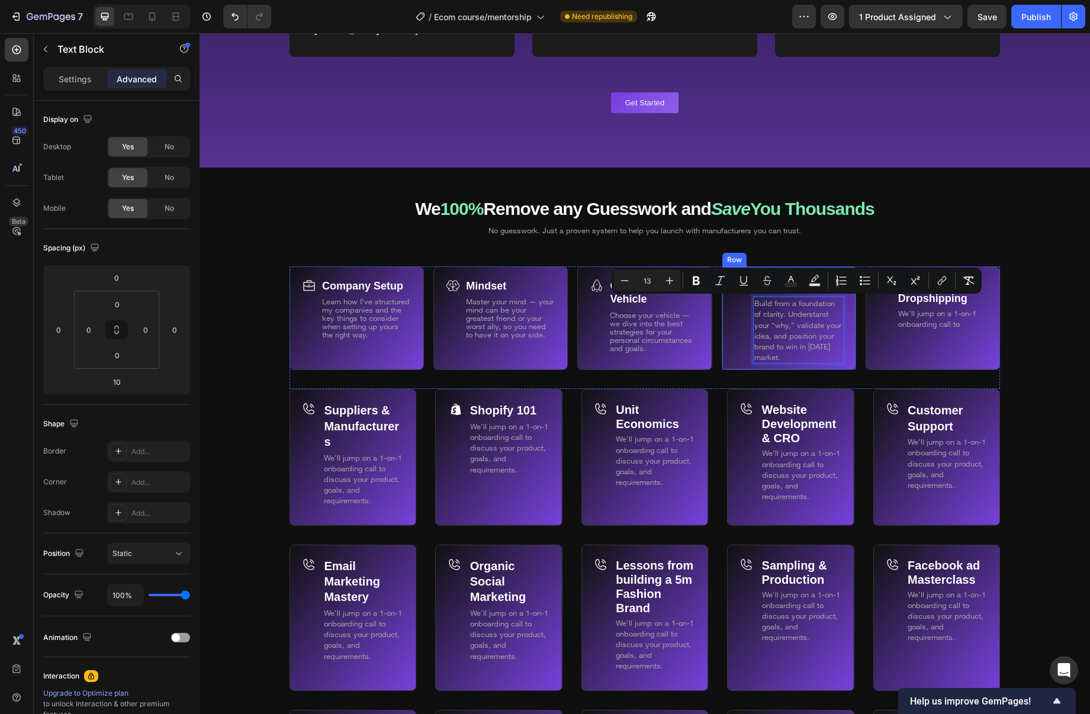
drag, startPoint x: 774, startPoint y: 341, endPoint x: 746, endPoint y: 304, distance: 45.7
click at [749, 306] on div "Brand Ideology Text Block Build from a foundation of clarity. Understand your “…" at bounding box center [789, 319] width 134 height 104
click at [791, 343] on span "Build from a foundation of clarity. Understand your “why,” validate your idea, …" at bounding box center [798, 330] width 87 height 63
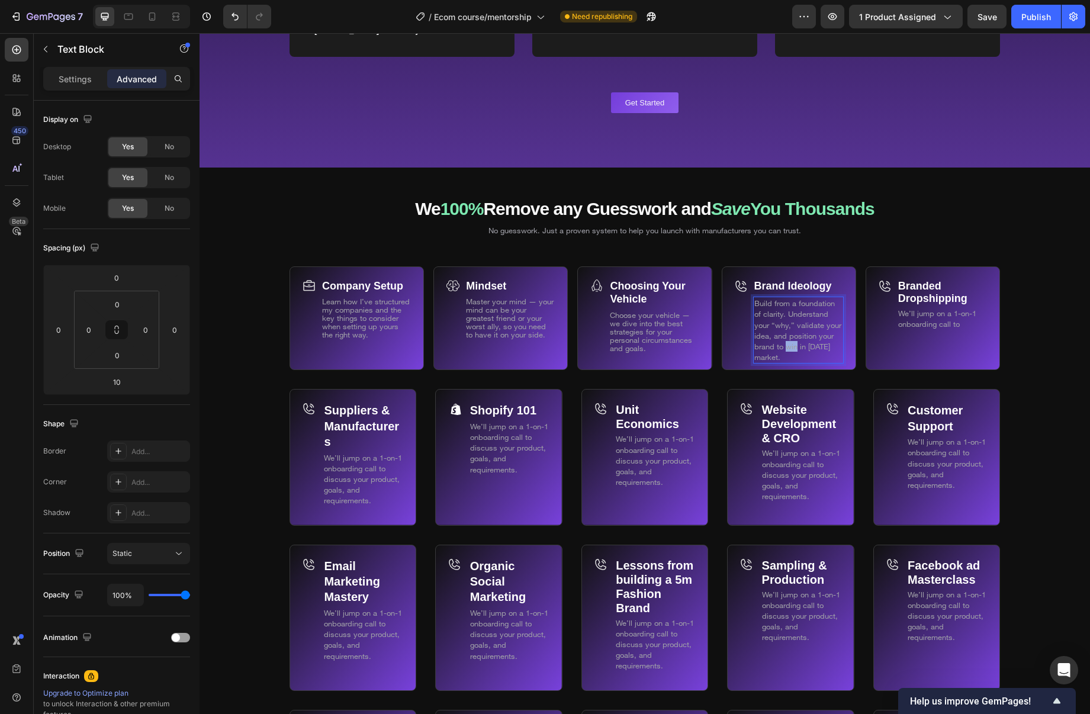
click at [791, 343] on span "Build from a foundation of clarity. Understand your “why,” validate your idea, …" at bounding box center [798, 330] width 87 height 63
drag, startPoint x: 791, startPoint y: 353, endPoint x: 752, endPoint y: 305, distance: 62.3
click at [752, 304] on div "Brand Ideology Text Block Build from a foundation of clarity. Understand your “…" at bounding box center [789, 319] width 134 height 104
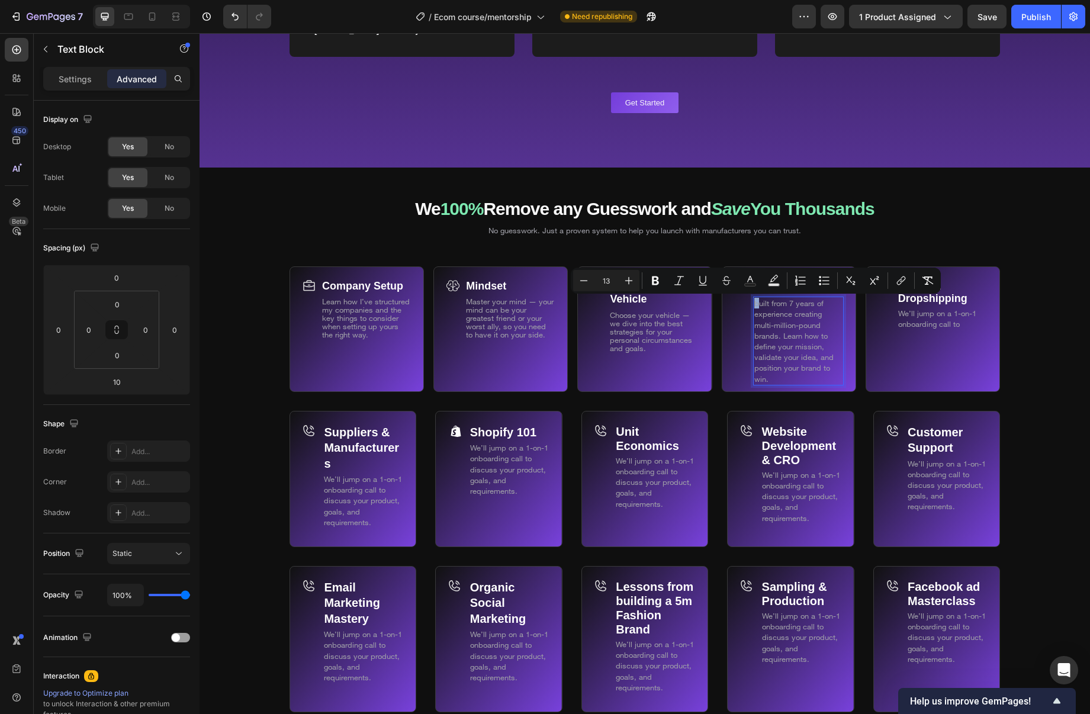
click at [753, 304] on div "built from 7 years of experience creating multi-million-pound brands. Learn how…" at bounding box center [798, 341] width 91 height 89
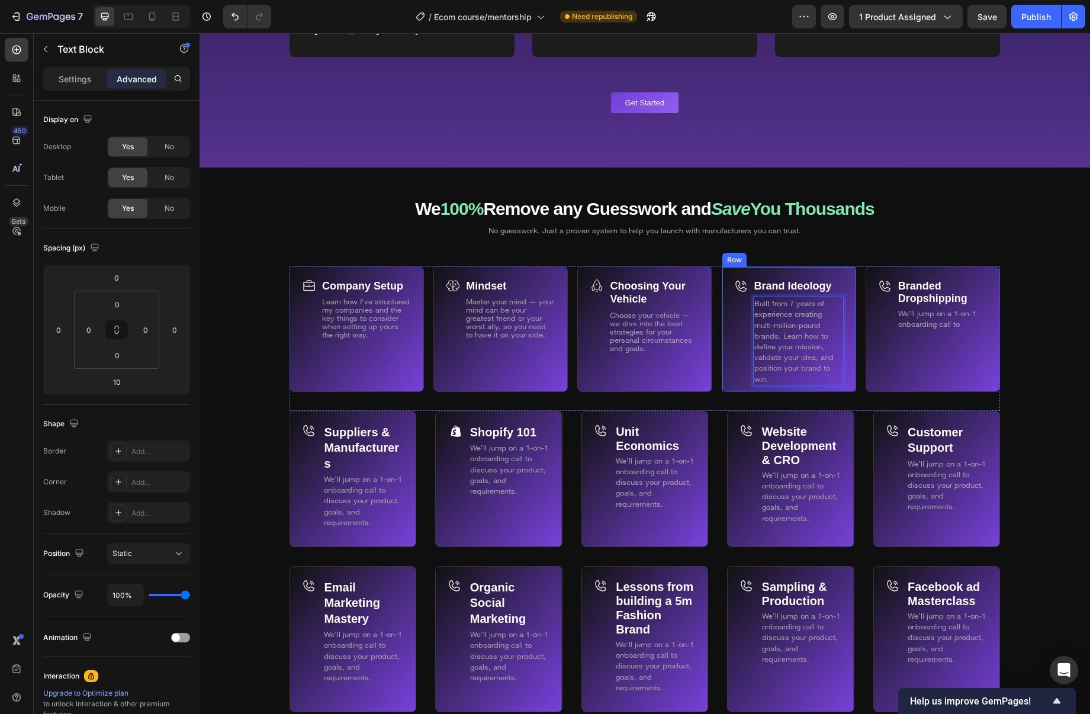
click at [745, 368] on div "Icon" at bounding box center [741, 335] width 14 height 113
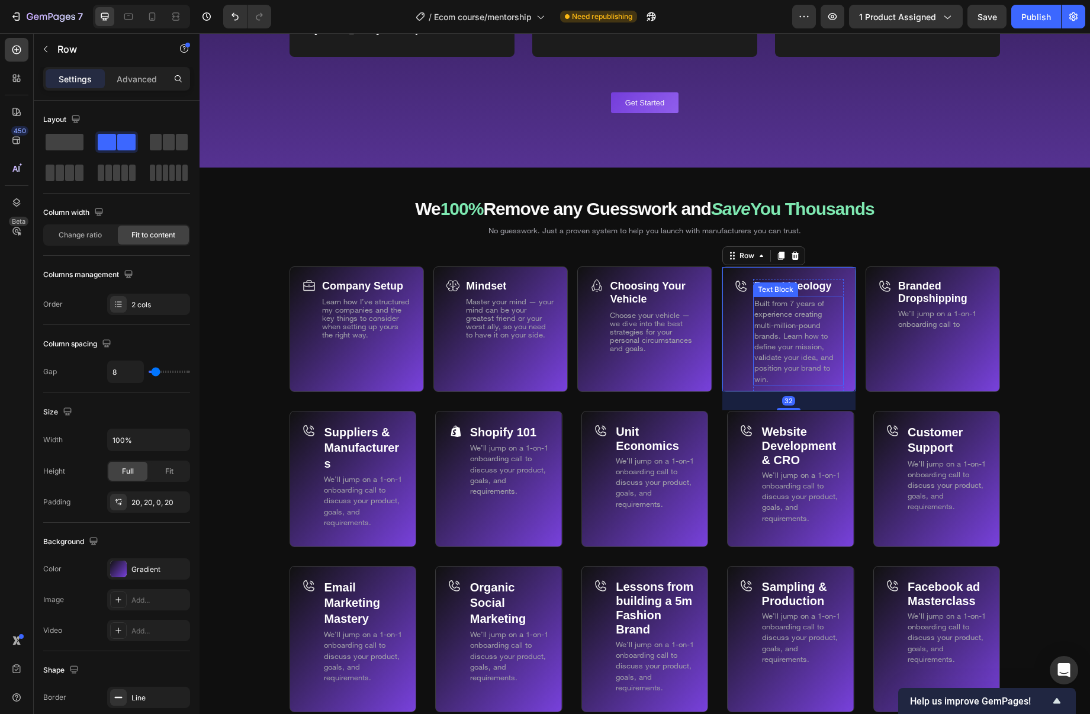
click at [771, 356] on span "Built from 7 years of experience creating multi-million-pound brands. Learn how…" at bounding box center [794, 341] width 79 height 85
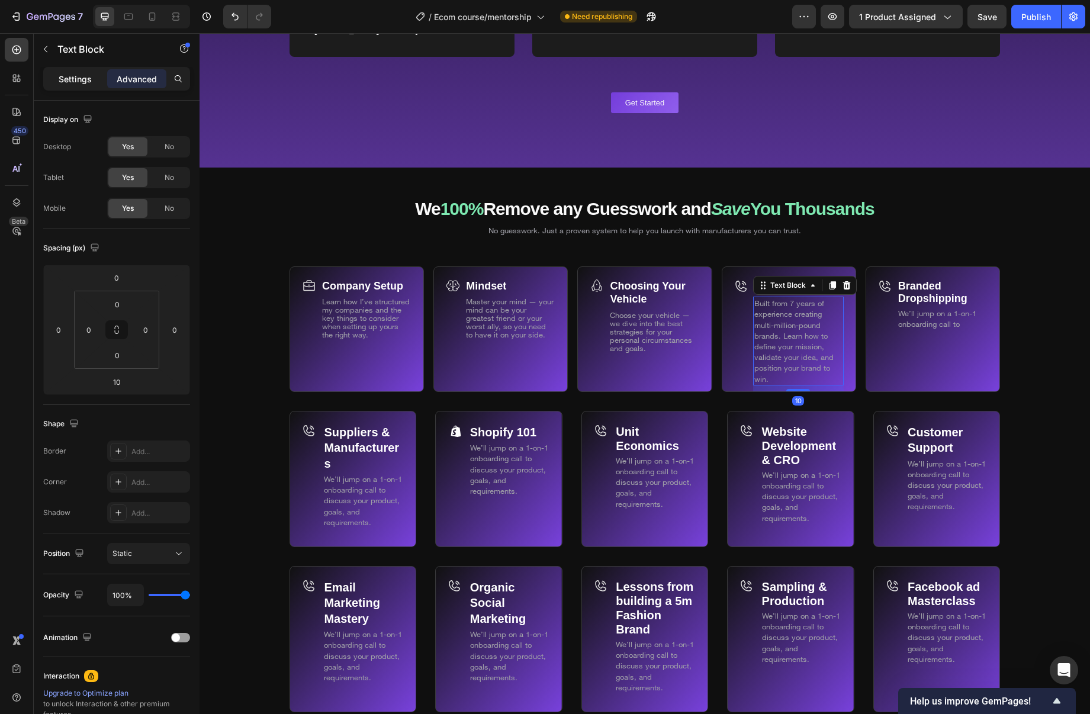
click at [92, 82] on div "Settings" at bounding box center [75, 78] width 59 height 19
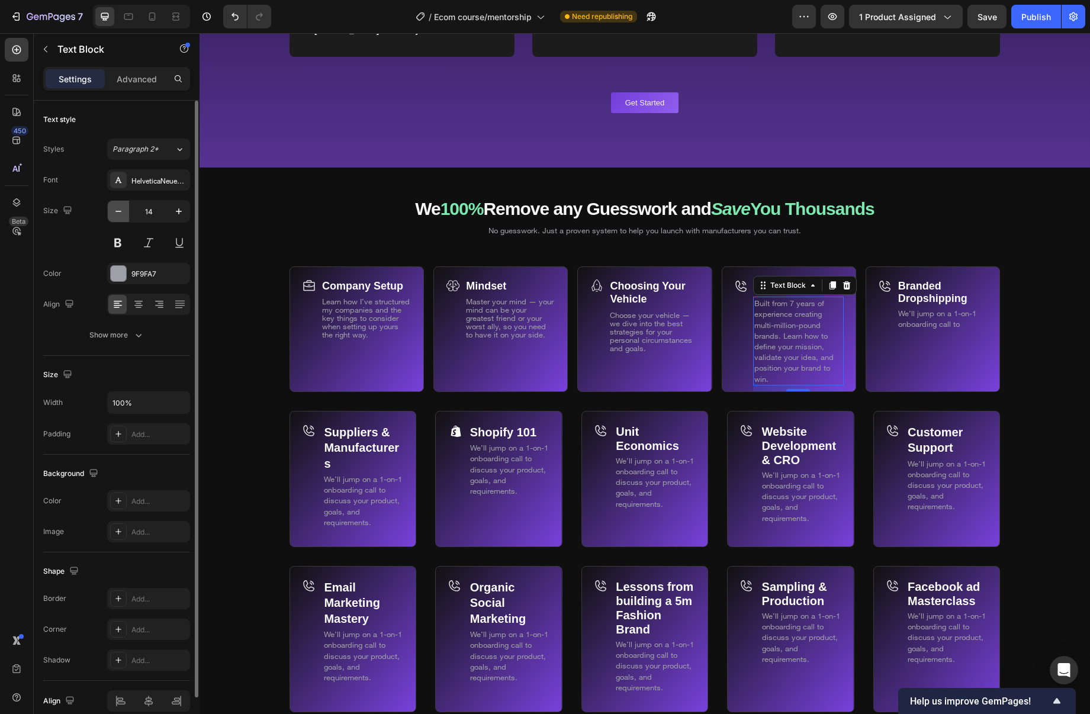
click at [118, 208] on icon "button" at bounding box center [119, 212] width 12 height 12
click at [117, 208] on icon "button" at bounding box center [119, 212] width 12 height 12
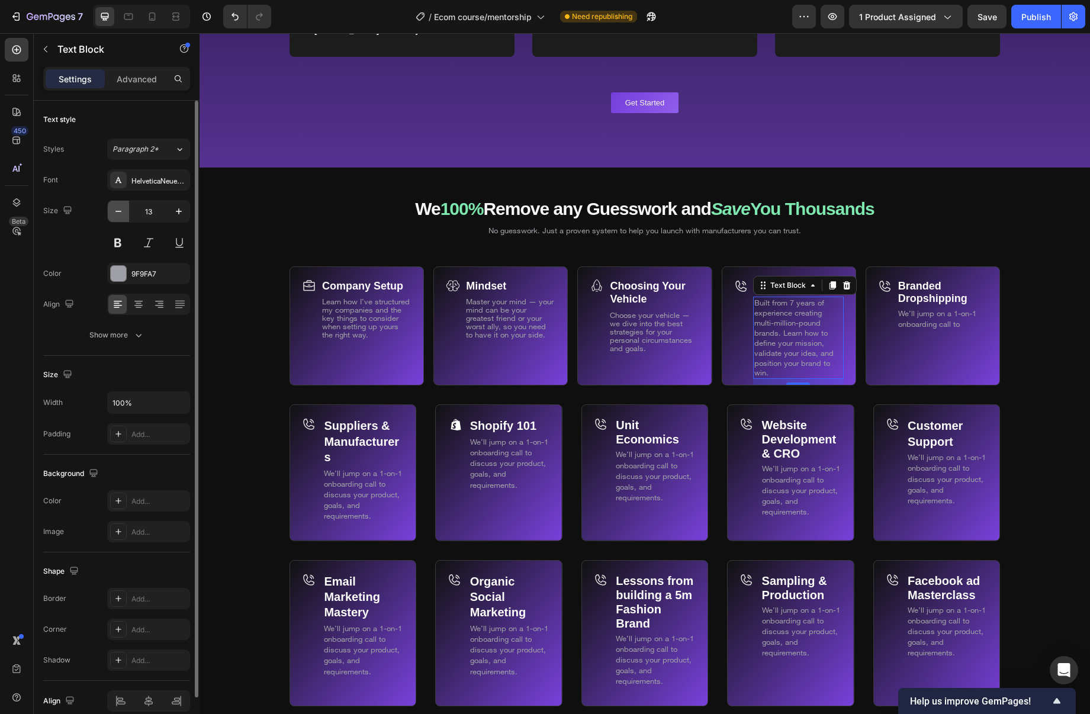
click at [118, 208] on icon "button" at bounding box center [119, 212] width 12 height 12
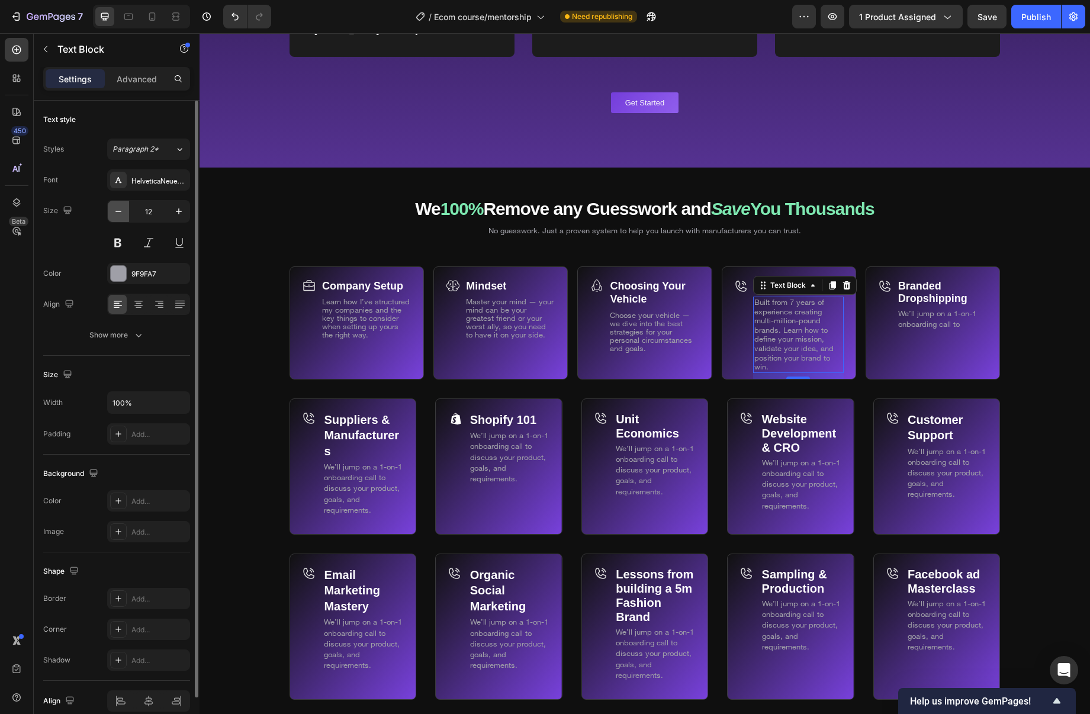
click at [117, 208] on icon "button" at bounding box center [119, 212] width 12 height 12
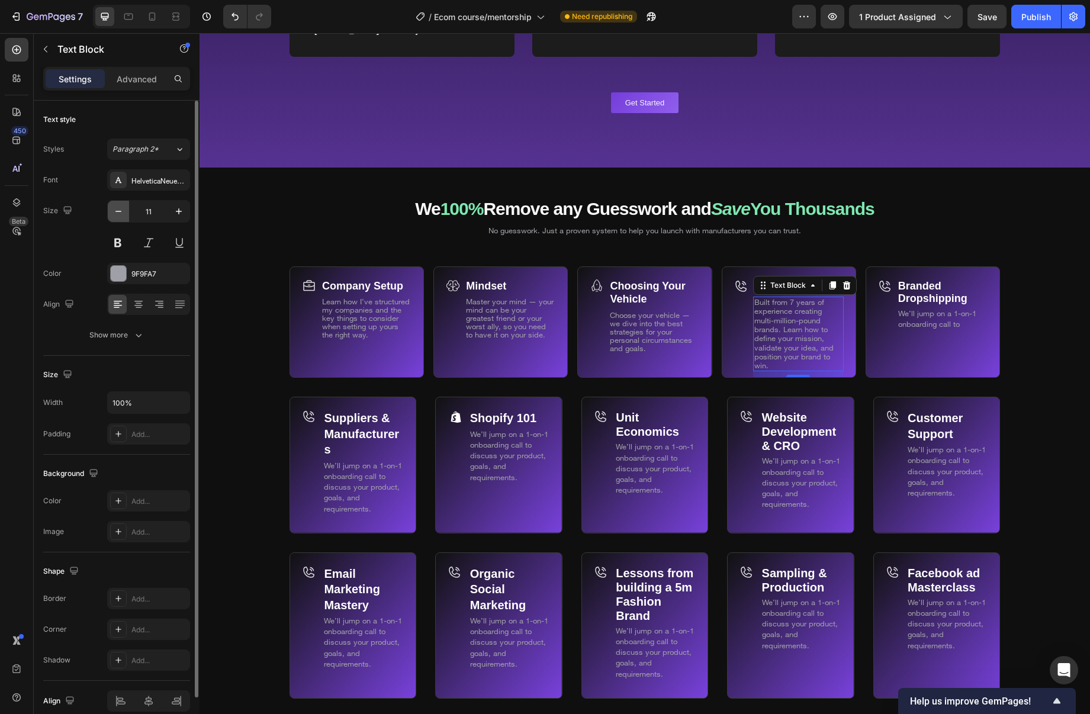
click at [117, 208] on icon "button" at bounding box center [119, 212] width 12 height 12
type input "10"
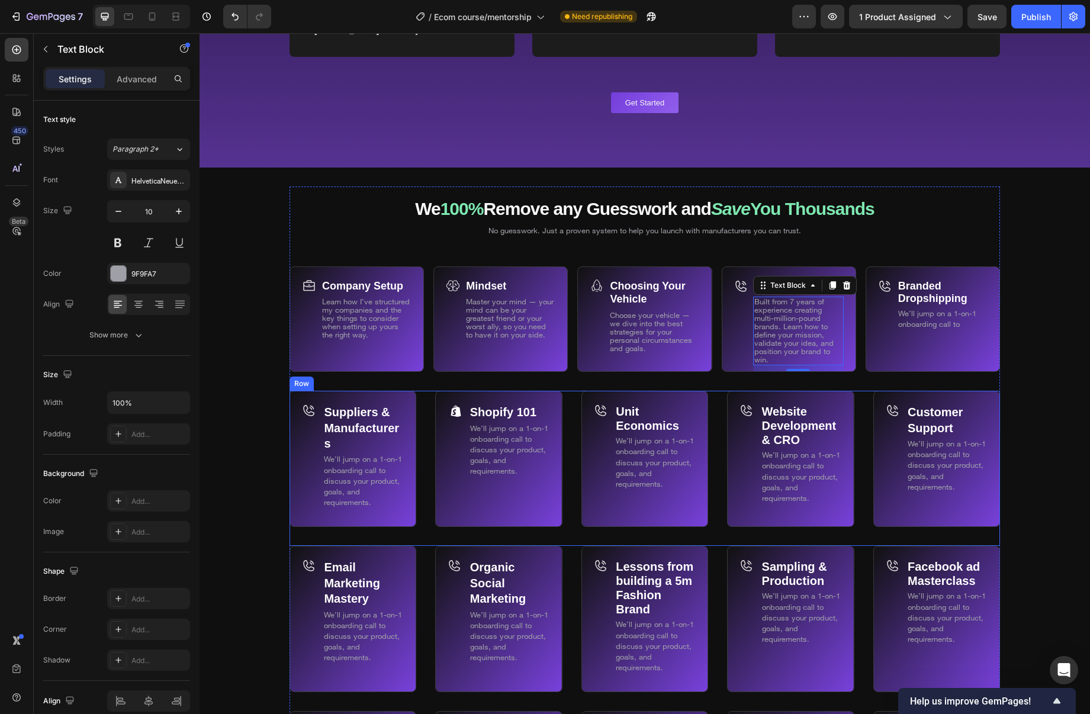
click at [863, 395] on div "Suppliers & Manufacturers Text Block We’ll jump on a 1-on-1 onboarding call to …" at bounding box center [645, 468] width 711 height 155
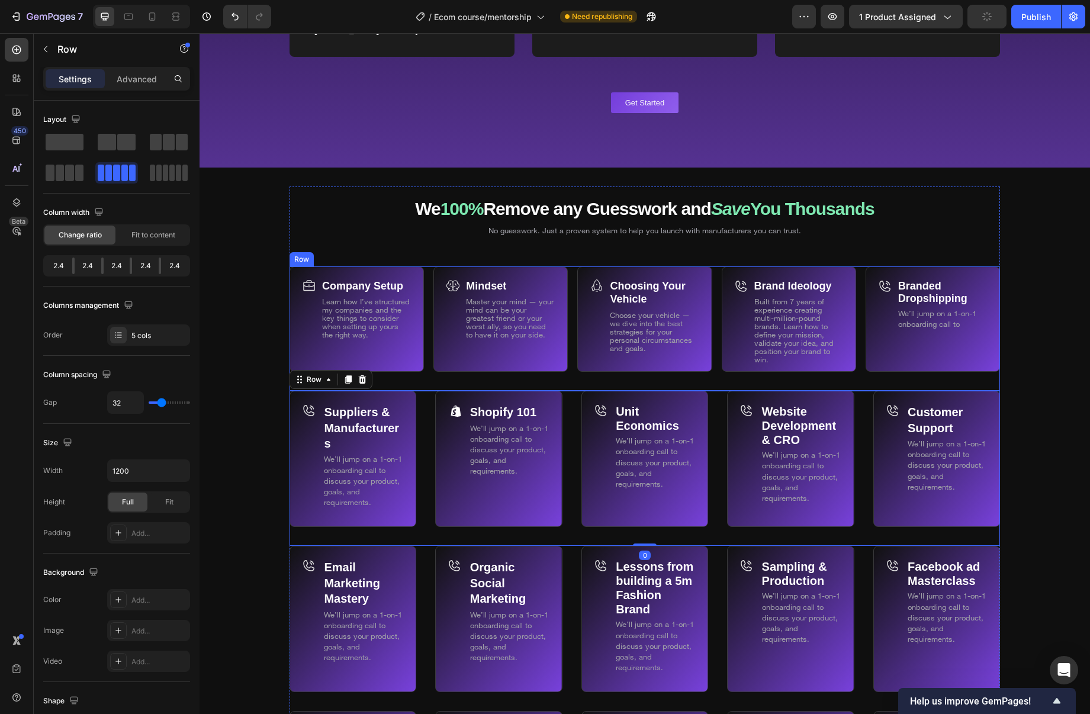
scroll to position [6891, 0]
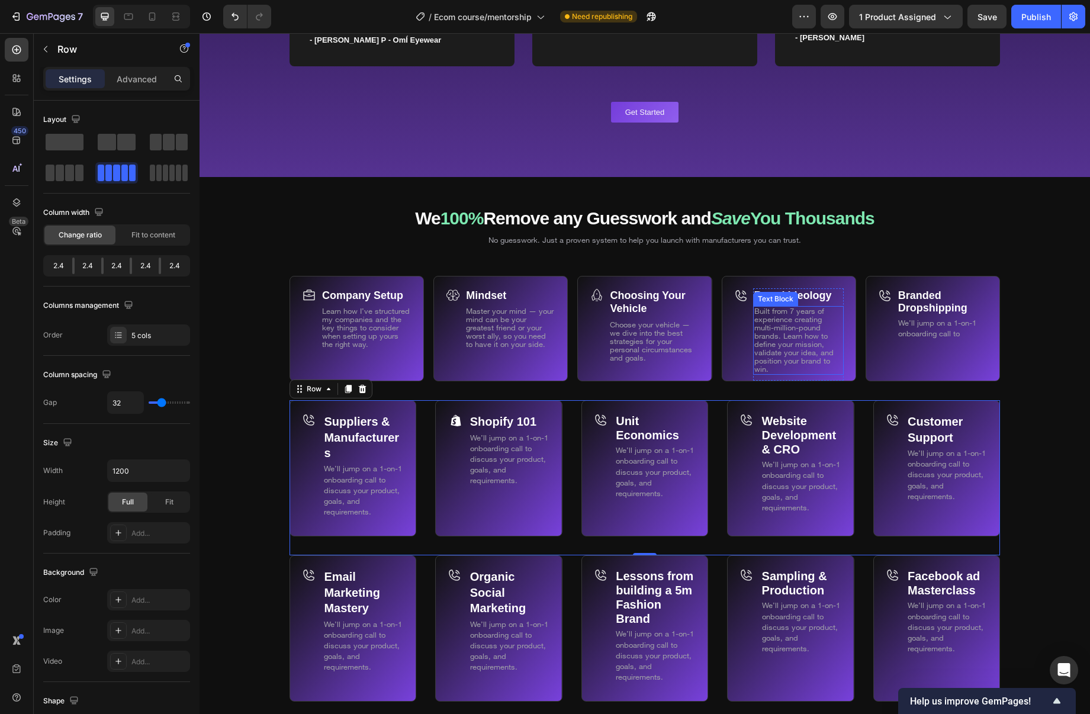
click at [763, 368] on span "Built from 7 years of experience creating multi-million-pound brands. Learn how…" at bounding box center [794, 340] width 79 height 68
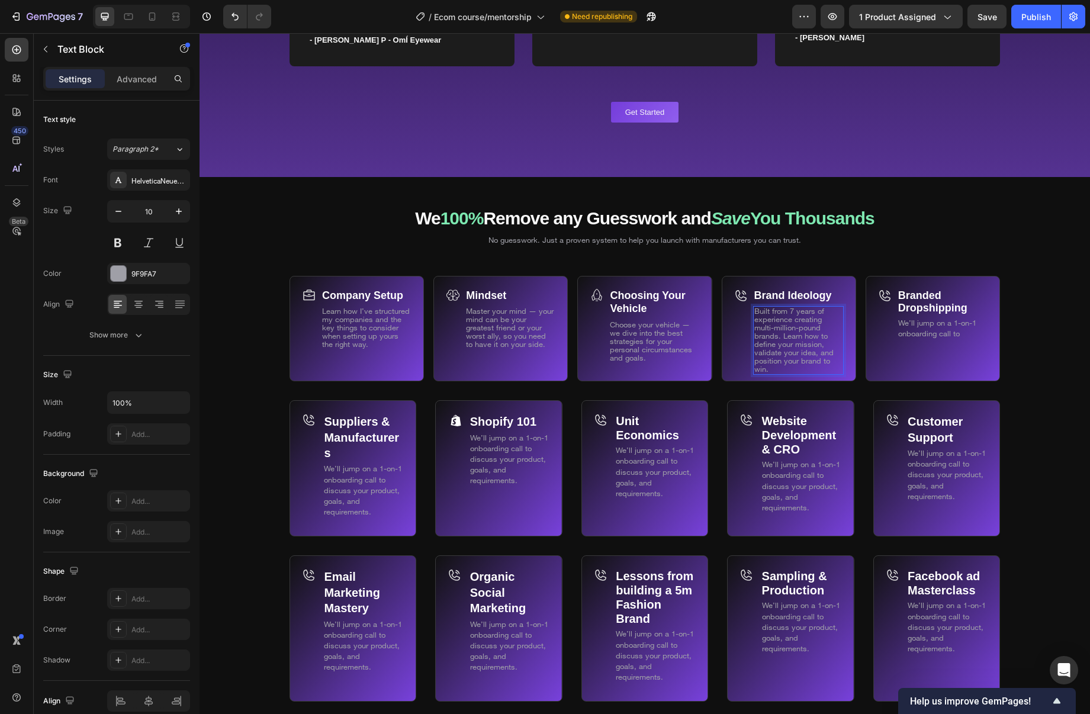
click at [767, 368] on span "Built from 7 years of experience creating multi-million-pound brands. Learn how…" at bounding box center [794, 340] width 79 height 68
click at [813, 378] on div "Brand Ideology Text Block Built from 7 years of experience creating multi-milli…" at bounding box center [798, 334] width 91 height 93
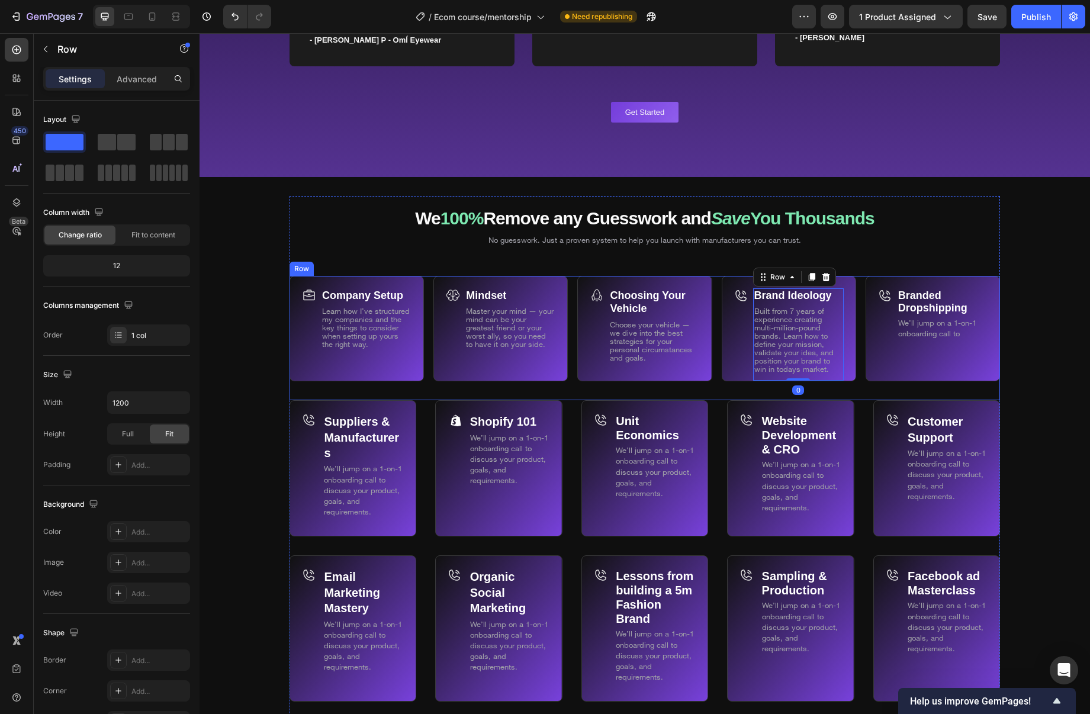
click at [845, 391] on div "Brand Ideology Text Block Built from 7 years of experience creating multi-milli…" at bounding box center [789, 338] width 134 height 125
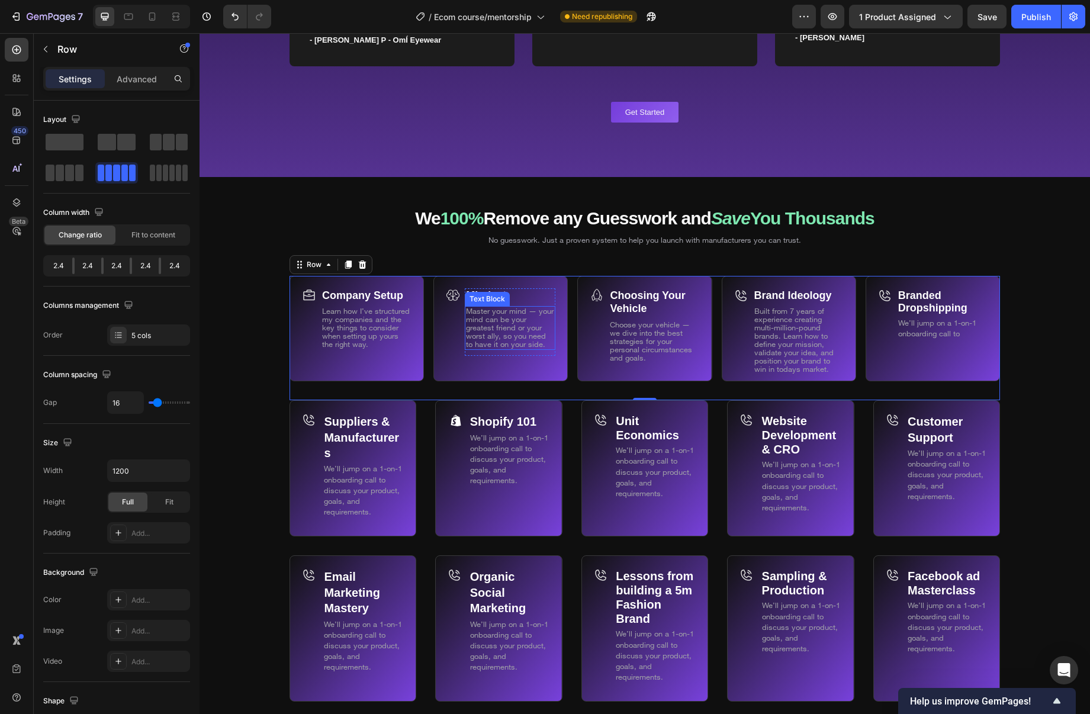
click at [538, 311] on span "Master your mind — your mind can be your greatest friend or your worst ally, so…" at bounding box center [510, 327] width 88 height 43
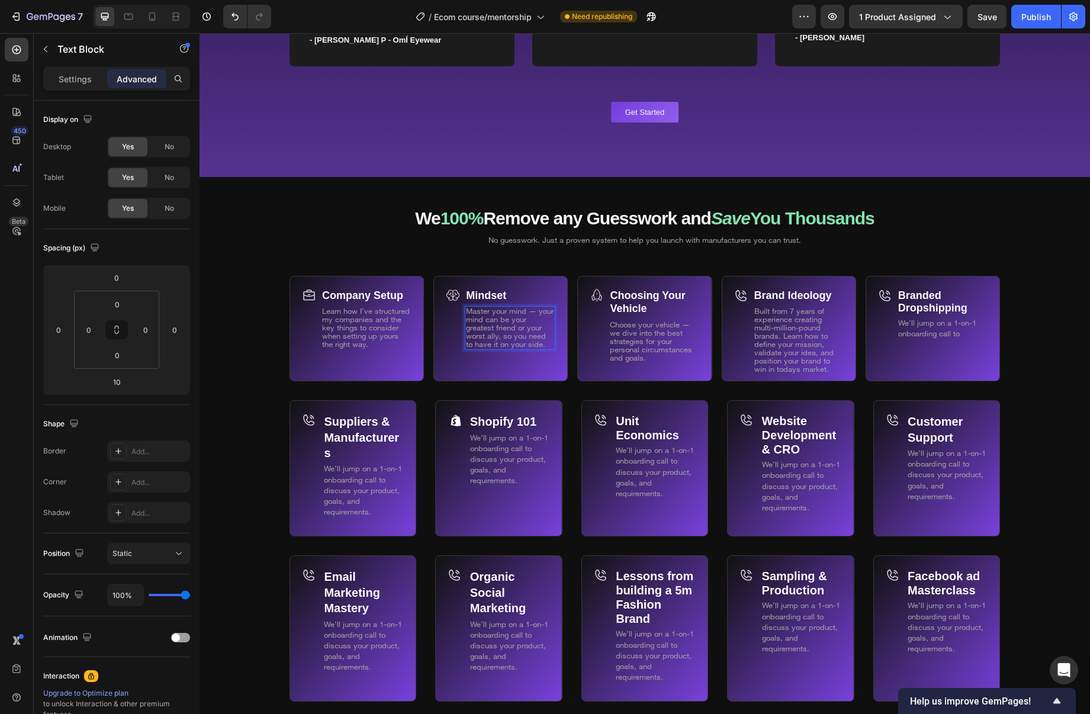
click at [536, 345] on span "Master your mind — your mind can be your greatest friend or your worst ally, so…" at bounding box center [510, 327] width 88 height 43
click at [373, 341] on p "Learn how I’ve structured my companies and the key things to consider when sett…" at bounding box center [366, 327] width 88 height 41
click at [372, 343] on p "Learn how I’ve structured my companies and the key things to consider when sett…" at bounding box center [366, 327] width 88 height 41
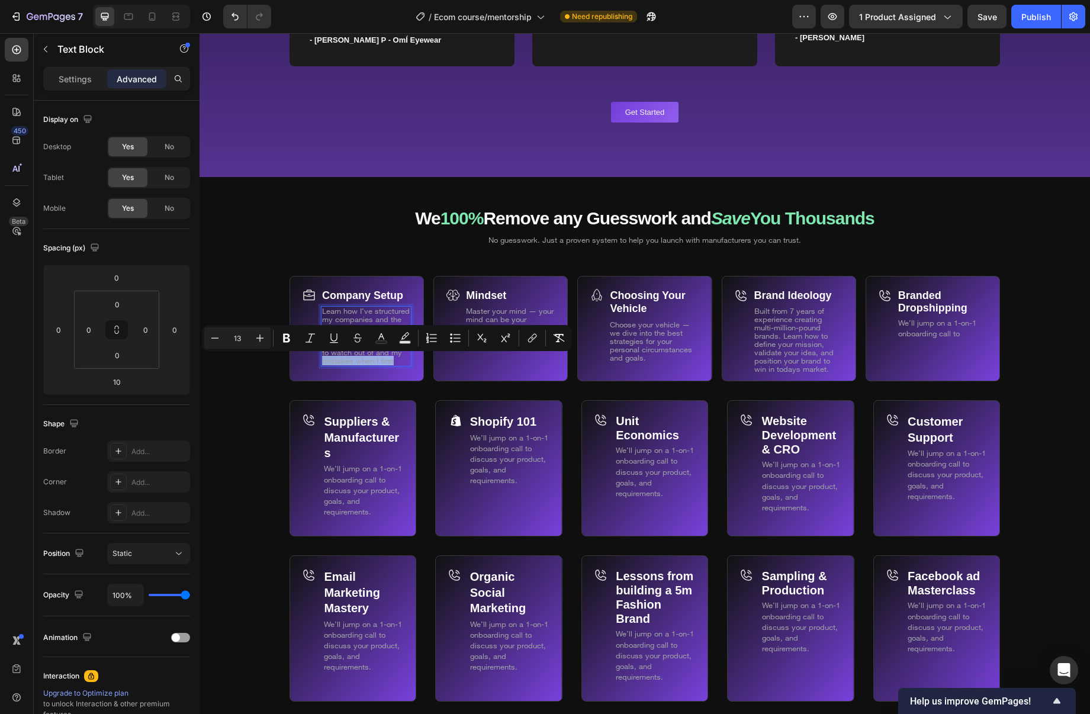
drag, startPoint x: 389, startPoint y: 359, endPoint x: 323, endPoint y: 359, distance: 65.7
click at [323, 359] on p "Learn how I’ve structured my companies and the key things to consider when sett…" at bounding box center [366, 336] width 88 height 58
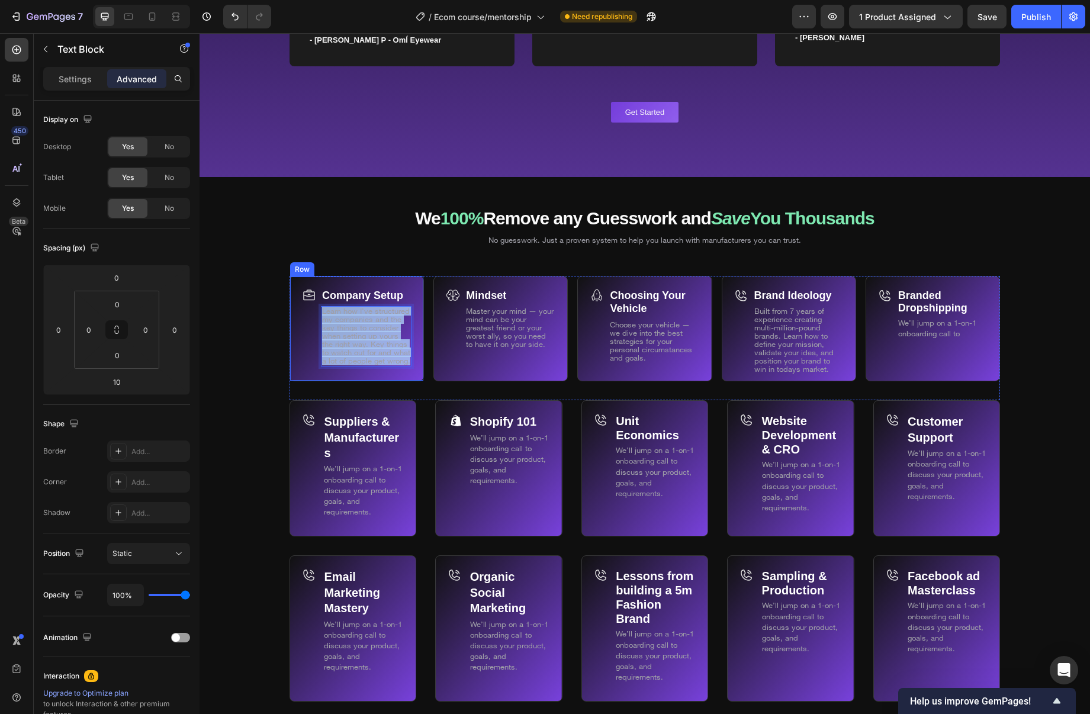
drag, startPoint x: 349, startPoint y: 365, endPoint x: 318, endPoint y: 303, distance: 69.4
click at [318, 303] on div "Company Setup Text Block Learn how I’ve structured my companies and the key thi…" at bounding box center [357, 329] width 134 height 106
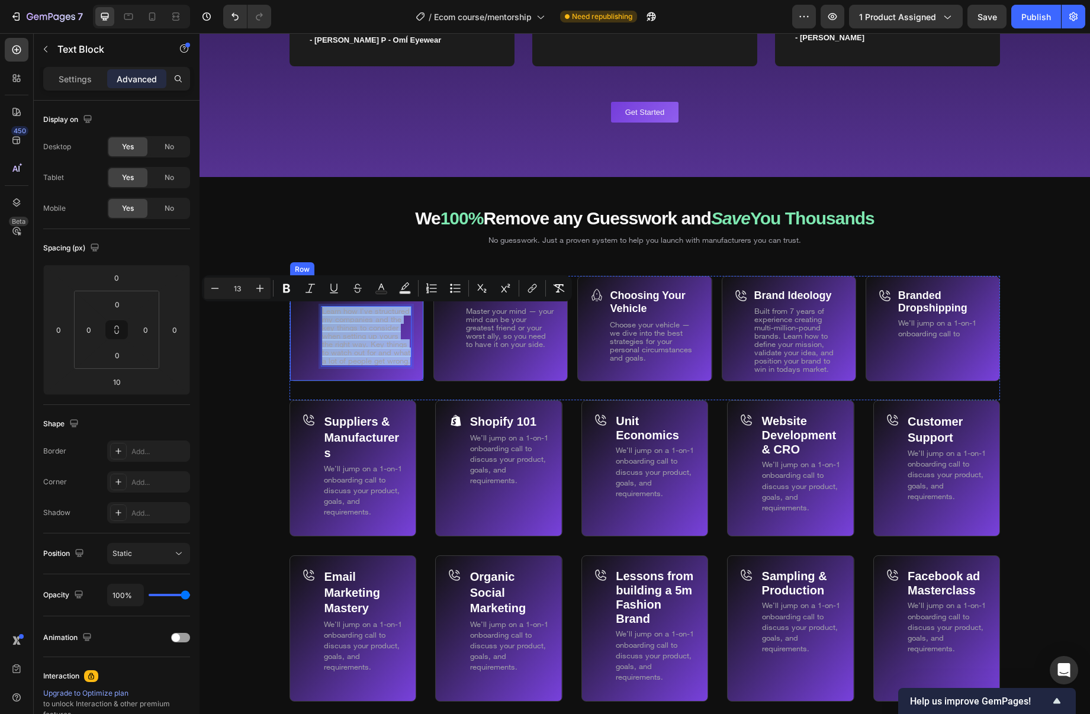
copy span "Learn how I’ve structured my companies and the key things to consider when sett…"
click at [363, 363] on span "Learn how I’ve structured my companies and the key things to consider when sett…" at bounding box center [366, 335] width 88 height 59
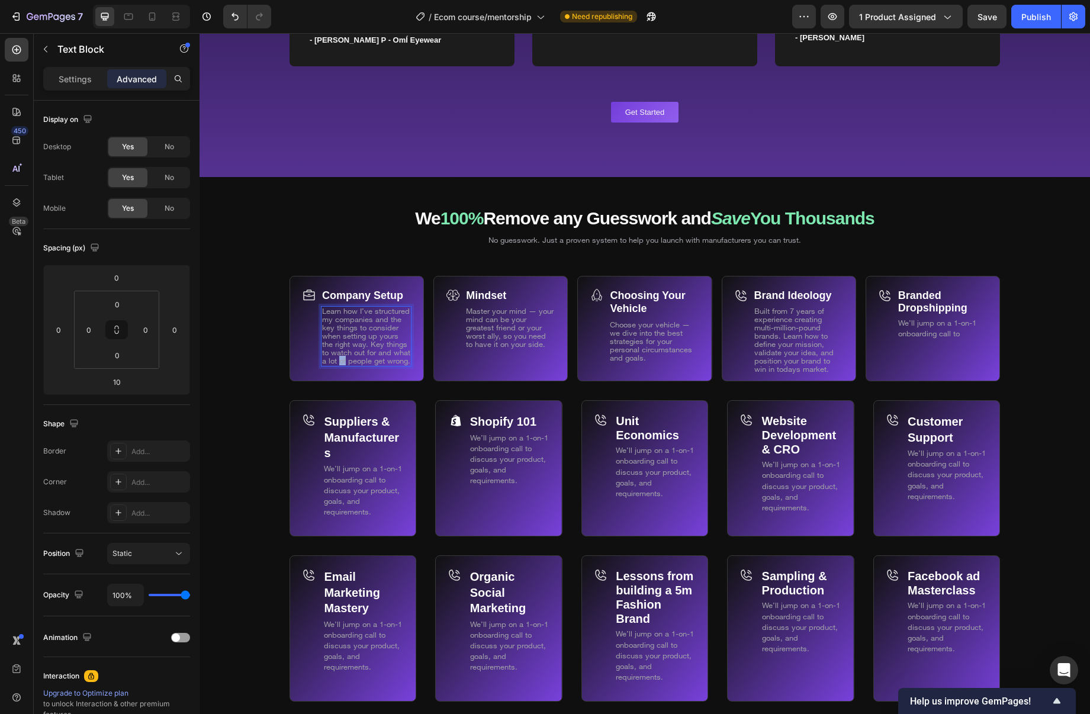
drag, startPoint x: 363, startPoint y: 363, endPoint x: 355, endPoint y: 368, distance: 9.4
click at [362, 363] on span "Learn how I’ve structured my companies and the key things to consider when sett…" at bounding box center [366, 335] width 88 height 59
drag, startPoint x: 337, startPoint y: 356, endPoint x: 309, endPoint y: 312, distance: 52.7
click at [309, 312] on div "Company Setup Text Block Learn how I’ve structured my companies and the key thi…" at bounding box center [357, 329] width 134 height 106
click at [309, 330] on div "Icon" at bounding box center [309, 334] width 14 height 93
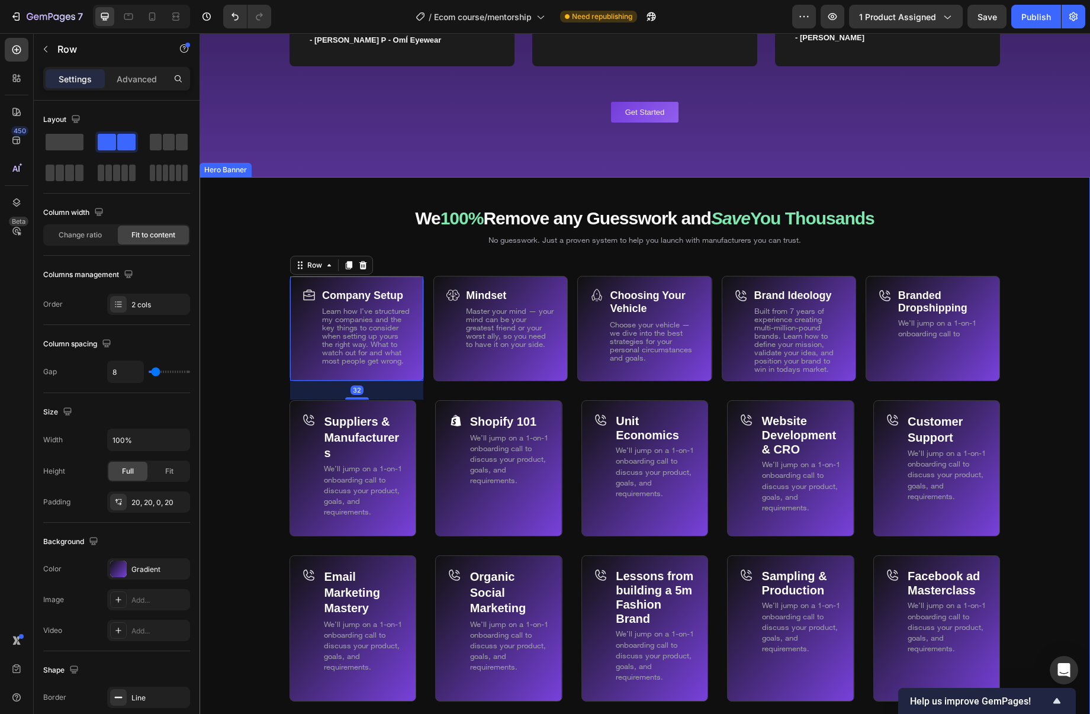
click at [252, 331] on div "Background Image" at bounding box center [645, 622] width 891 height 890
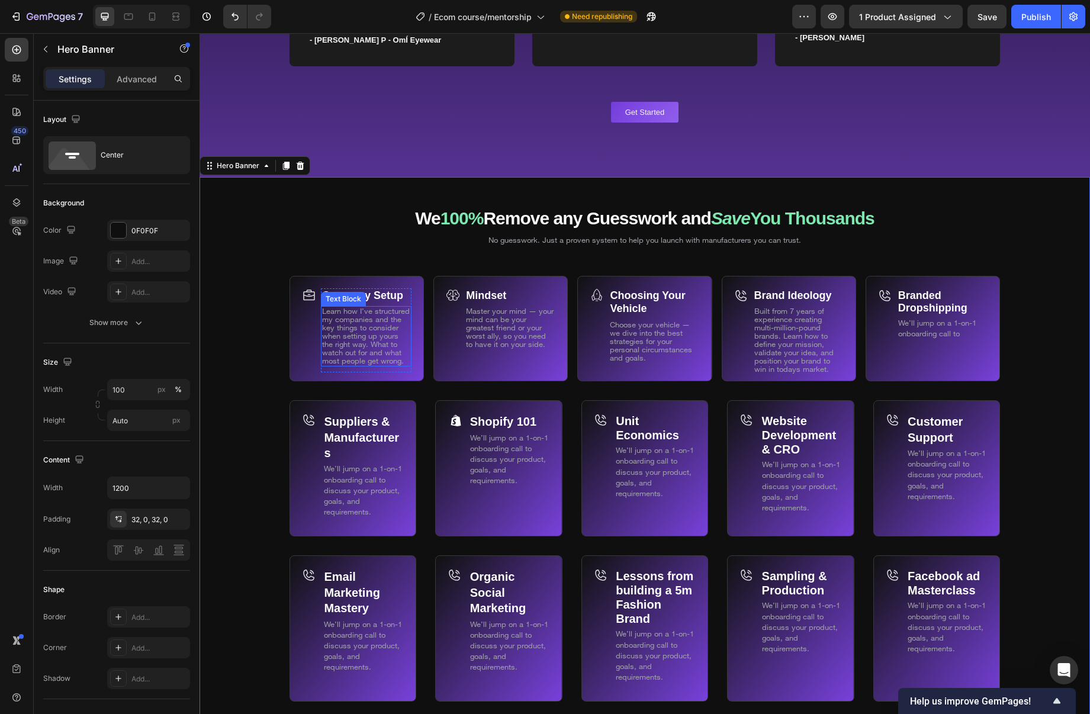
click at [388, 362] on span "Learn how I’ve structured my companies and the key things to consider when sett…" at bounding box center [366, 335] width 88 height 59
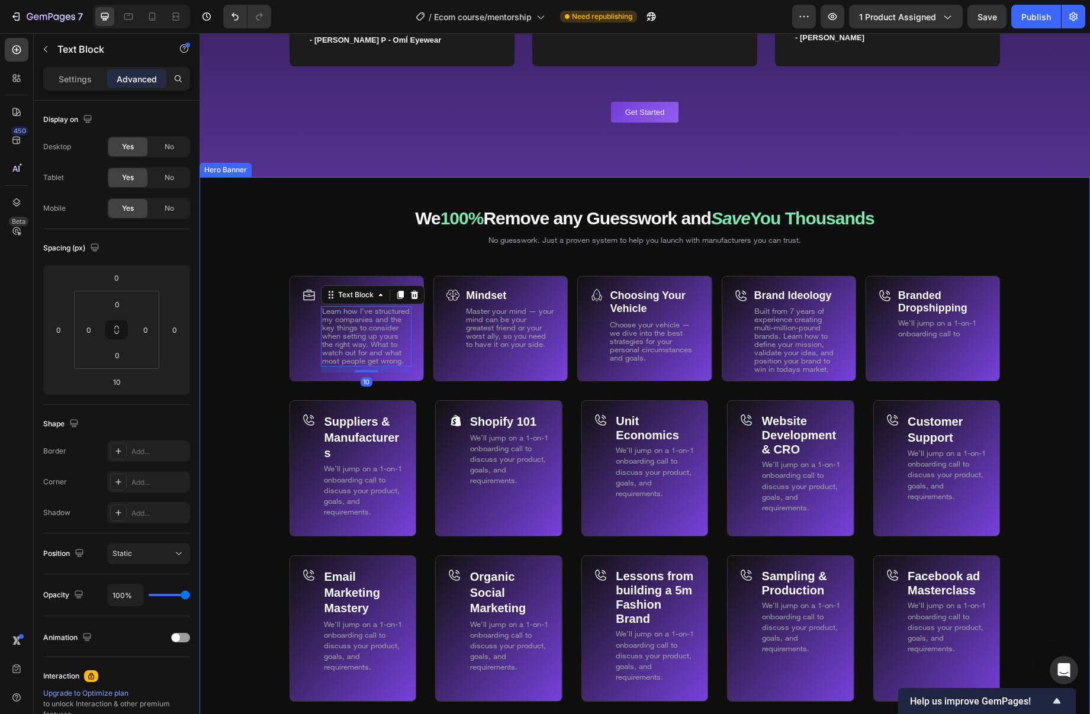
click at [256, 382] on div "Background Image" at bounding box center [645, 622] width 891 height 890
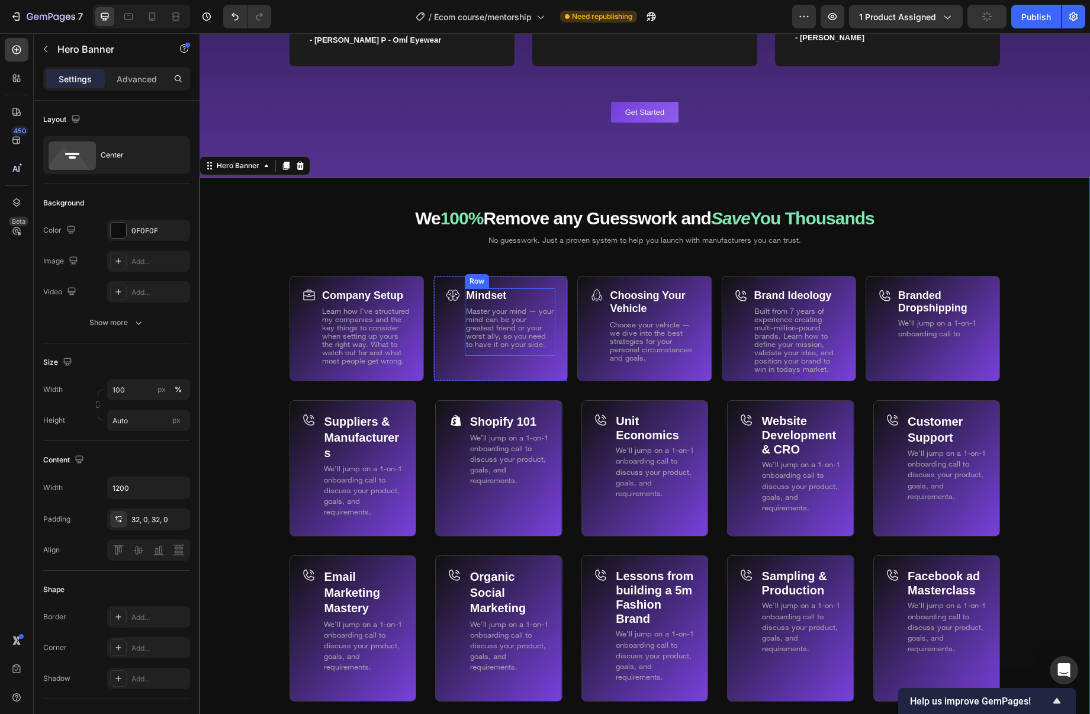
click at [537, 348] on div "Master your mind — your mind can be your greatest friend or your worst ally, so…" at bounding box center [510, 328] width 91 height 44
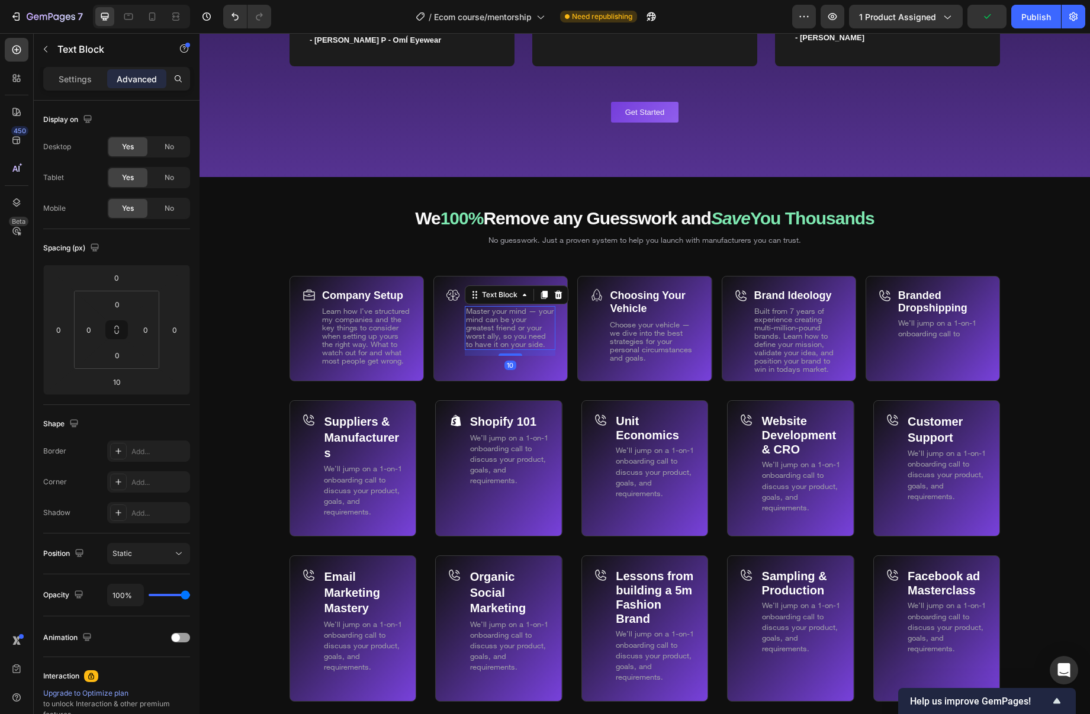
click at [537, 348] on div "Master your mind — your mind can be your greatest friend or your worst ally, so…" at bounding box center [510, 328] width 91 height 44
click at [607, 405] on div "Unit Economics Text Block We’ll jump on a 1-on-1 onboarding call to discuss you…" at bounding box center [645, 468] width 127 height 136
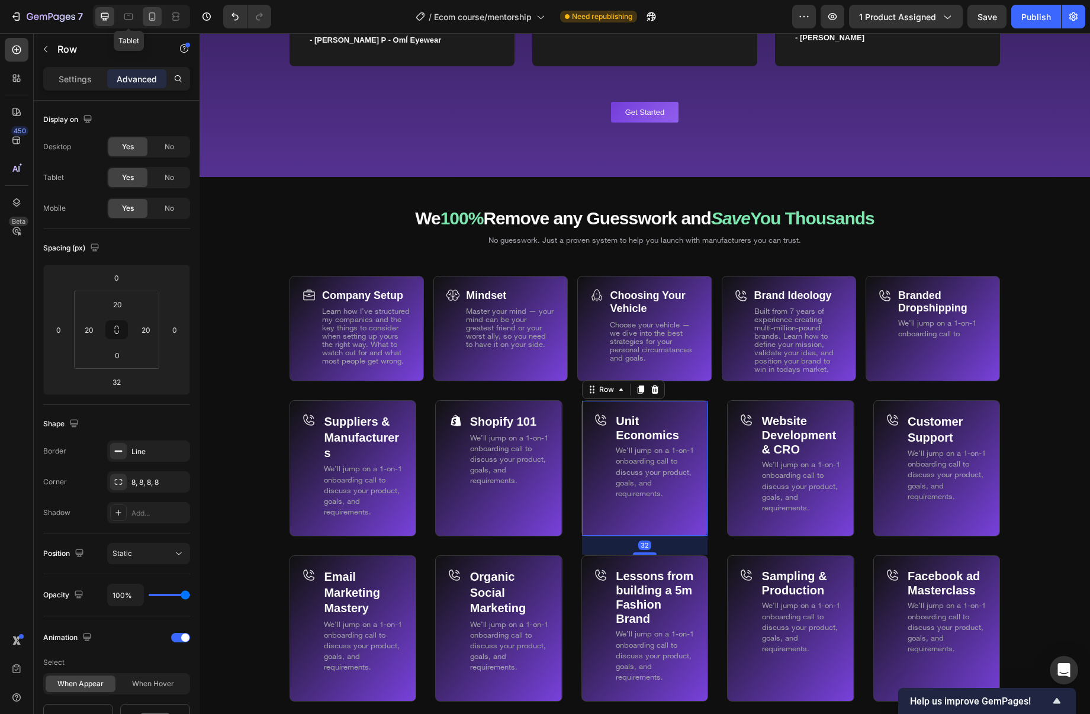
click at [153, 17] on icon at bounding box center [152, 17] width 12 height 12
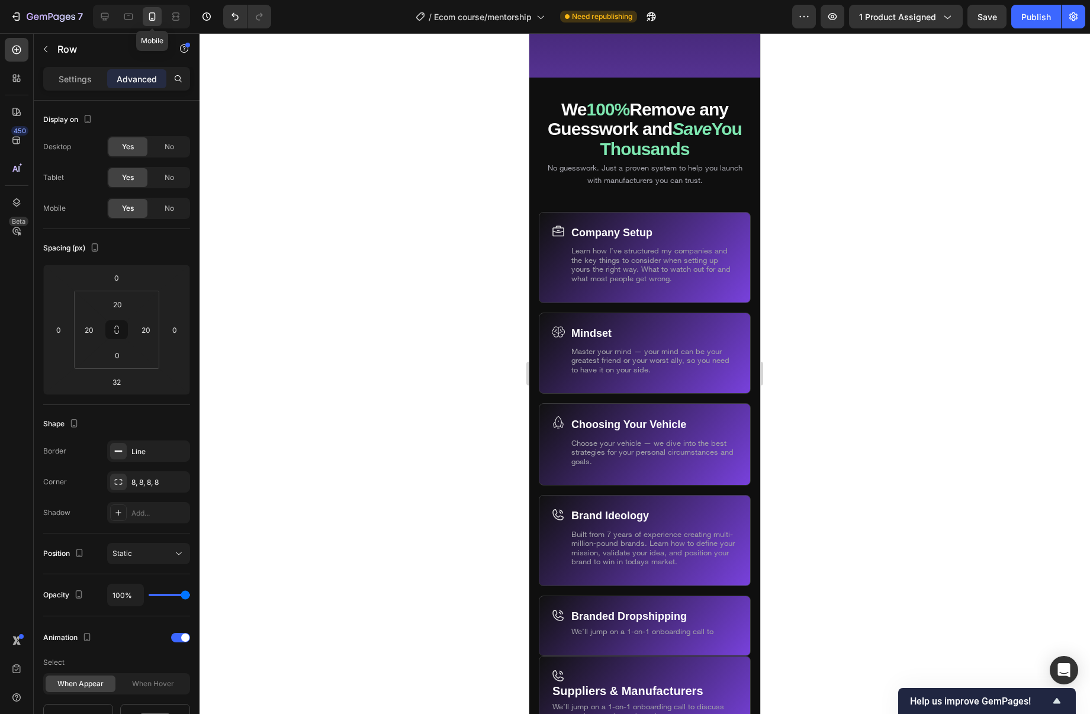
type input "0"
type input "20"
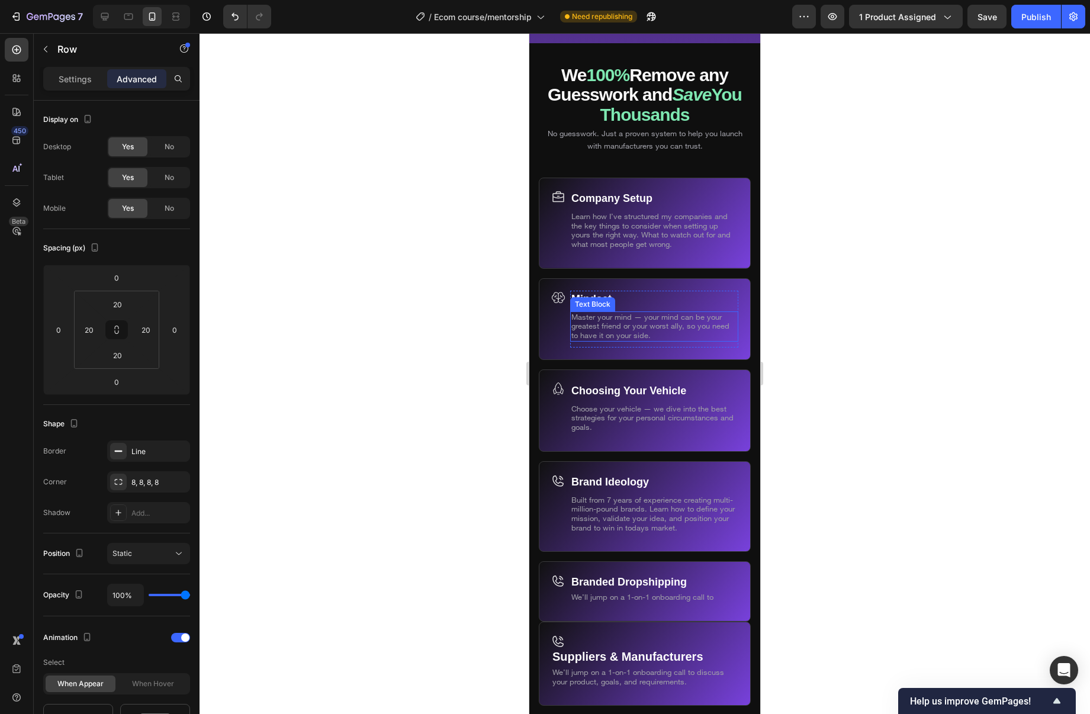
scroll to position [6847, 0]
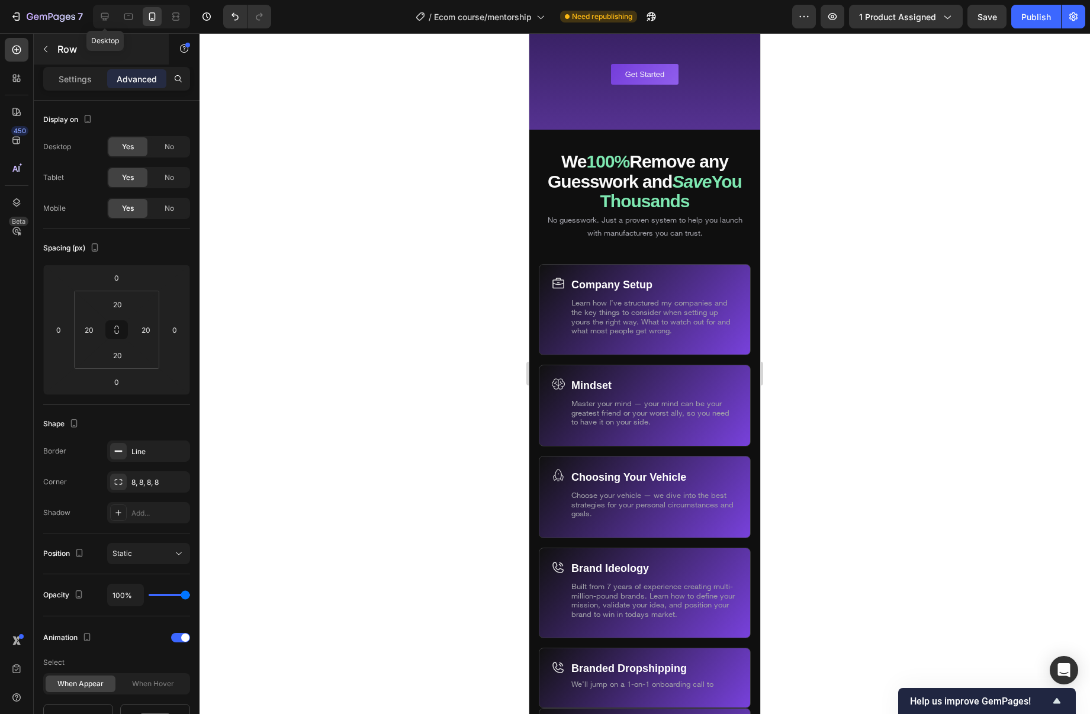
drag, startPoint x: 109, startPoint y: 17, endPoint x: 124, endPoint y: 39, distance: 26.4
click at [109, 17] on icon at bounding box center [105, 17] width 12 height 12
type input "32"
type input "0"
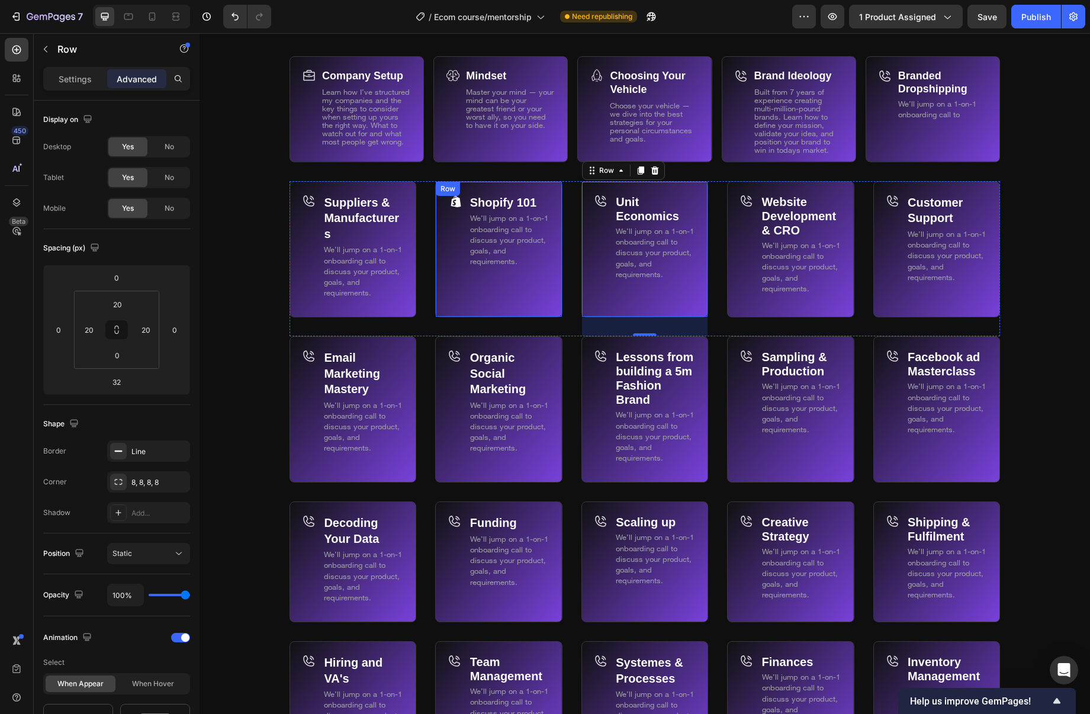
scroll to position [7064, 0]
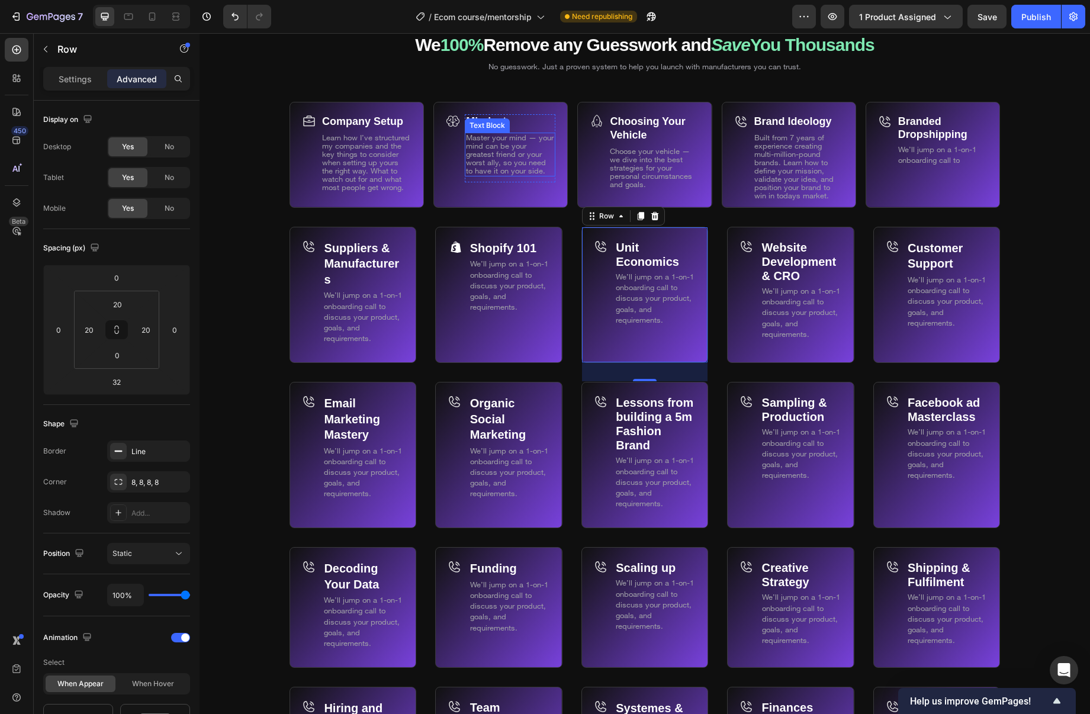
click at [509, 172] on span "Master your mind — your mind can be your greatest friend or your worst ally, so…" at bounding box center [510, 154] width 88 height 43
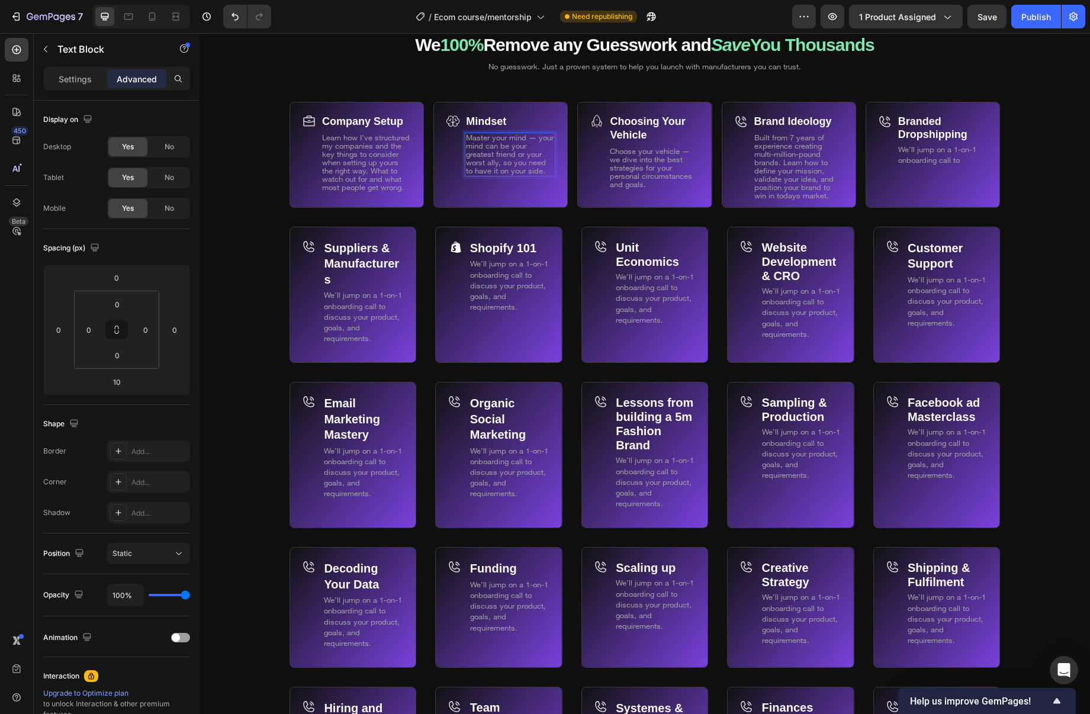
click at [539, 171] on span "Master your mind — your mind can be your greatest friend or your worst ally, so…" at bounding box center [510, 154] width 88 height 43
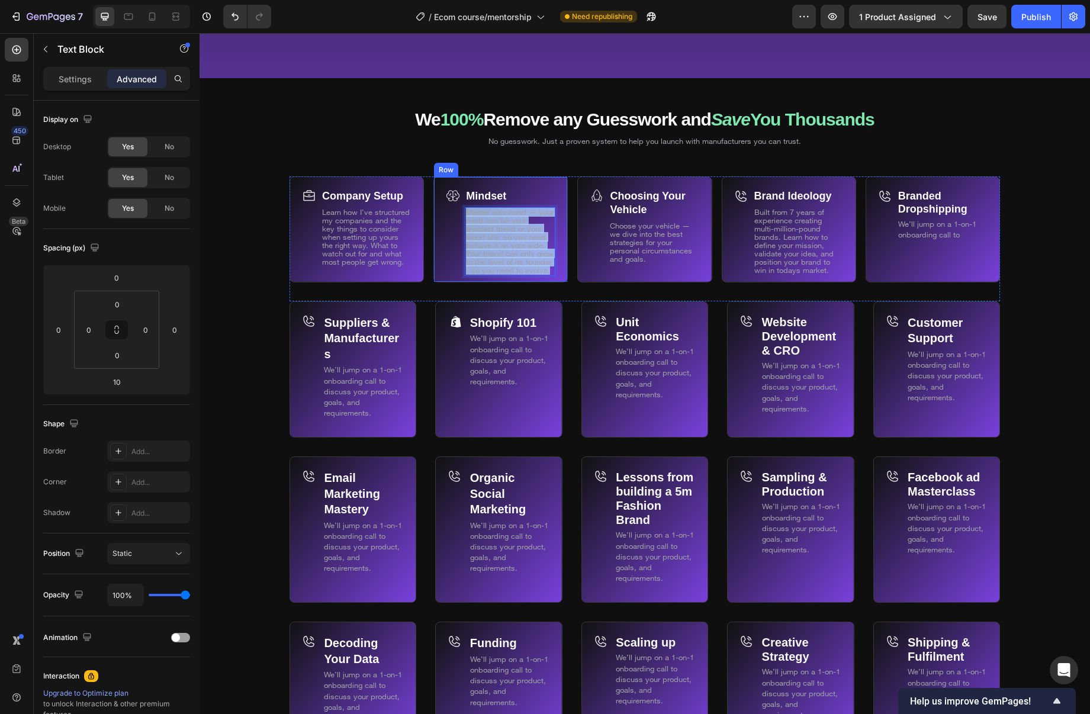
drag, startPoint x: 505, startPoint y: 246, endPoint x: 443, endPoint y: 211, distance: 70.8
click at [443, 211] on div "Mindset Text Block Master your mind — your mind can be your greatest friend or …" at bounding box center [501, 229] width 134 height 106
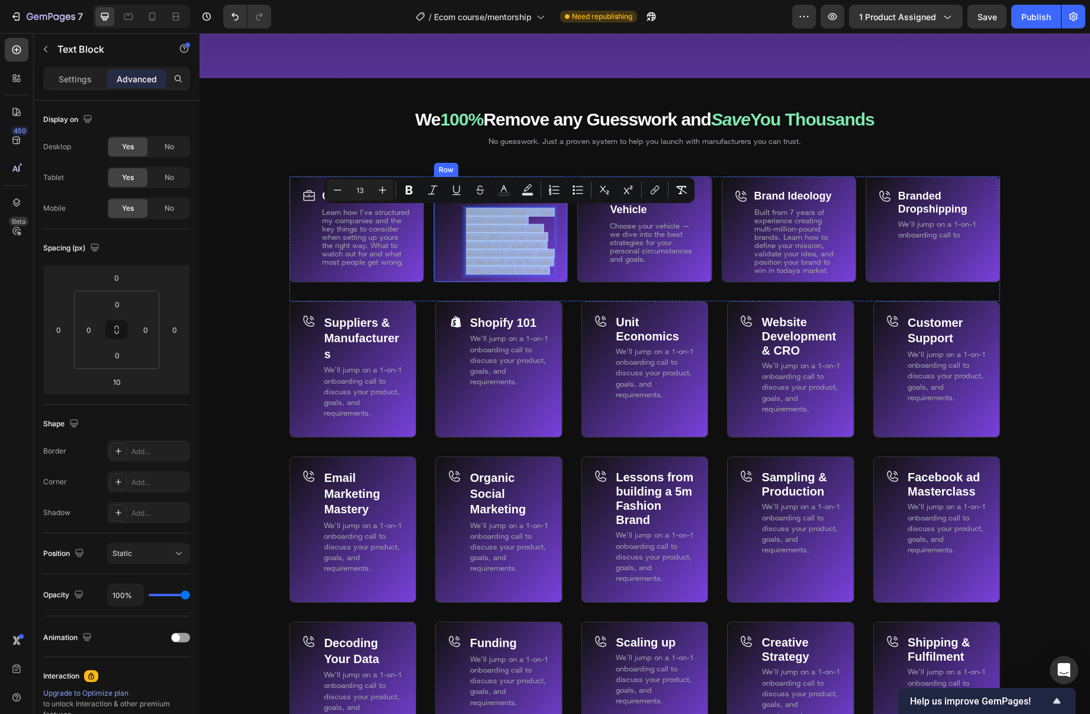
copy span "Master your mind — your mind can be your greatest friend or your worst ally, so…"
click at [516, 271] on span "Master your mind — your mind can be your greatest friend or your worst ally, so…" at bounding box center [510, 241] width 88 height 68
drag, startPoint x: 541, startPoint y: 267, endPoint x: 469, endPoint y: 213, distance: 90.0
click at [469, 213] on span "Master your mind — your mind can be your greatest friend or your worst ally, so…" at bounding box center [510, 241] width 88 height 68
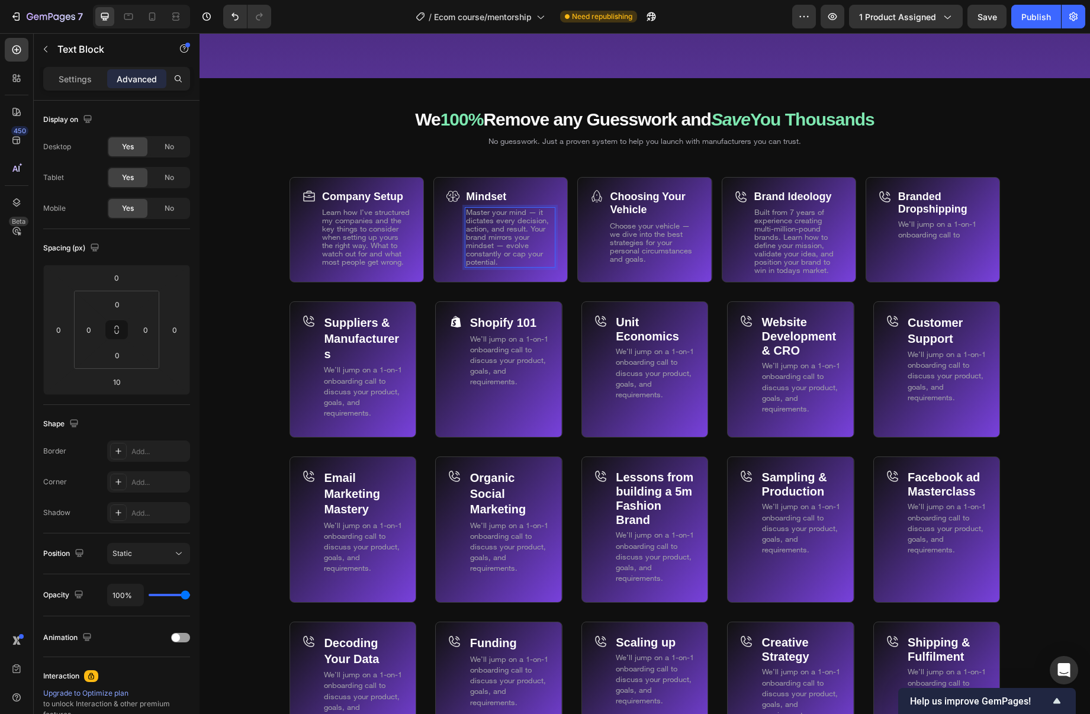
click at [527, 229] on span "Master your mind — it dictates every decision, action, and result. Your brand m…" at bounding box center [507, 236] width 83 height 59
click at [524, 229] on span "Master your mind — it dictates every decision, action, and result. Your brand m…" at bounding box center [507, 236] width 83 height 59
click at [483, 246] on span "Master your mind — it dictates every decision, action, and result you make. You…" at bounding box center [509, 236] width 87 height 59
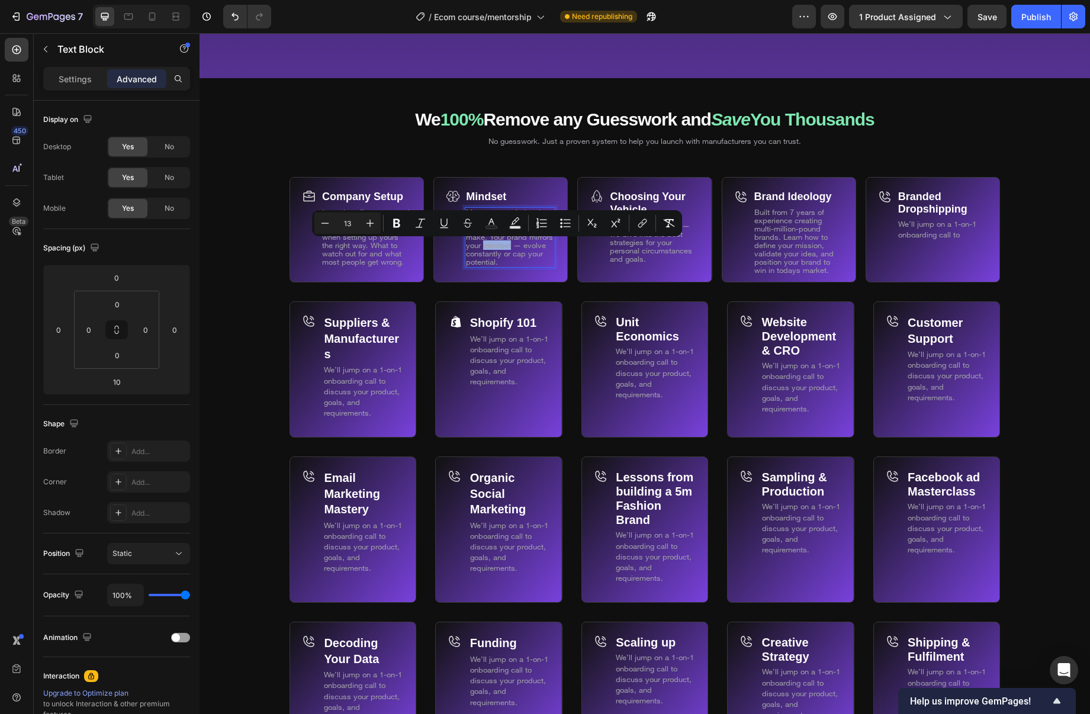
drag, startPoint x: 503, startPoint y: 245, endPoint x: 486, endPoint y: 246, distance: 17.2
click at [486, 246] on span "Master your mind — it dictates every decision, action, and result you make. You…" at bounding box center [509, 236] width 87 height 59
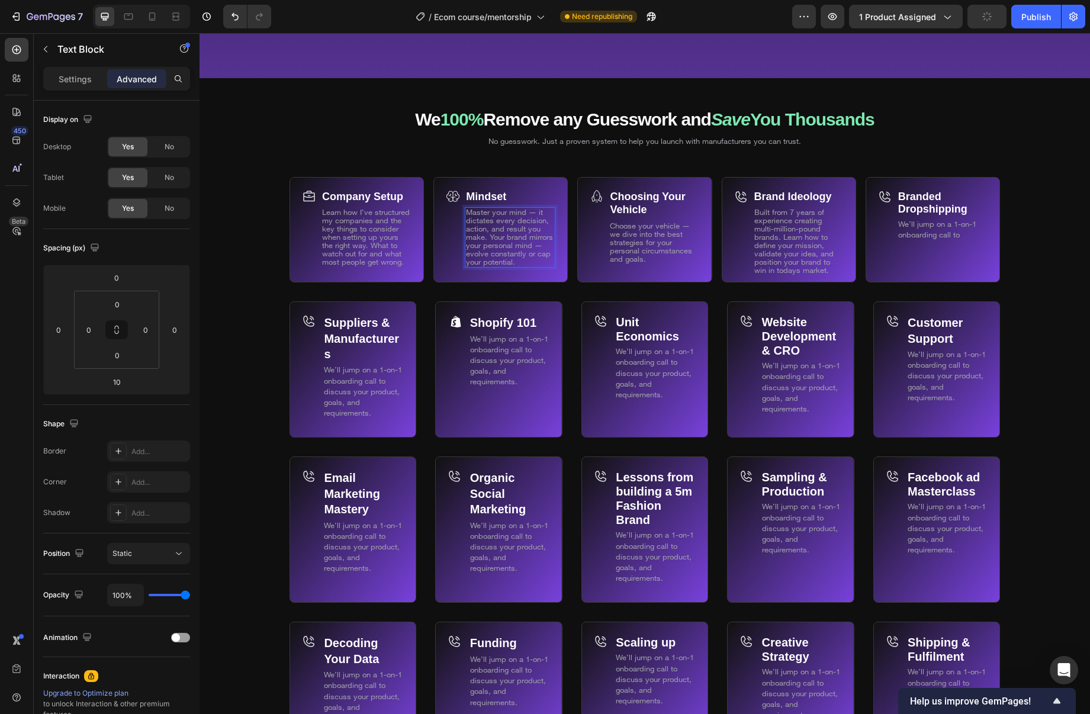
click at [539, 246] on span "Master your mind — it dictates every decision, action, and result you make. You…" at bounding box center [509, 236] width 87 height 59
click at [543, 262] on p "Master your mind — it dictates every decision, action, and result you make. You…" at bounding box center [510, 241] width 88 height 66
drag, startPoint x: 526, startPoint y: 271, endPoint x: 471, endPoint y: 203, distance: 87.1
click at [471, 203] on div "Mindset Text Block Master your mind — it dictates every decision, action, and r…" at bounding box center [510, 236] width 91 height 93
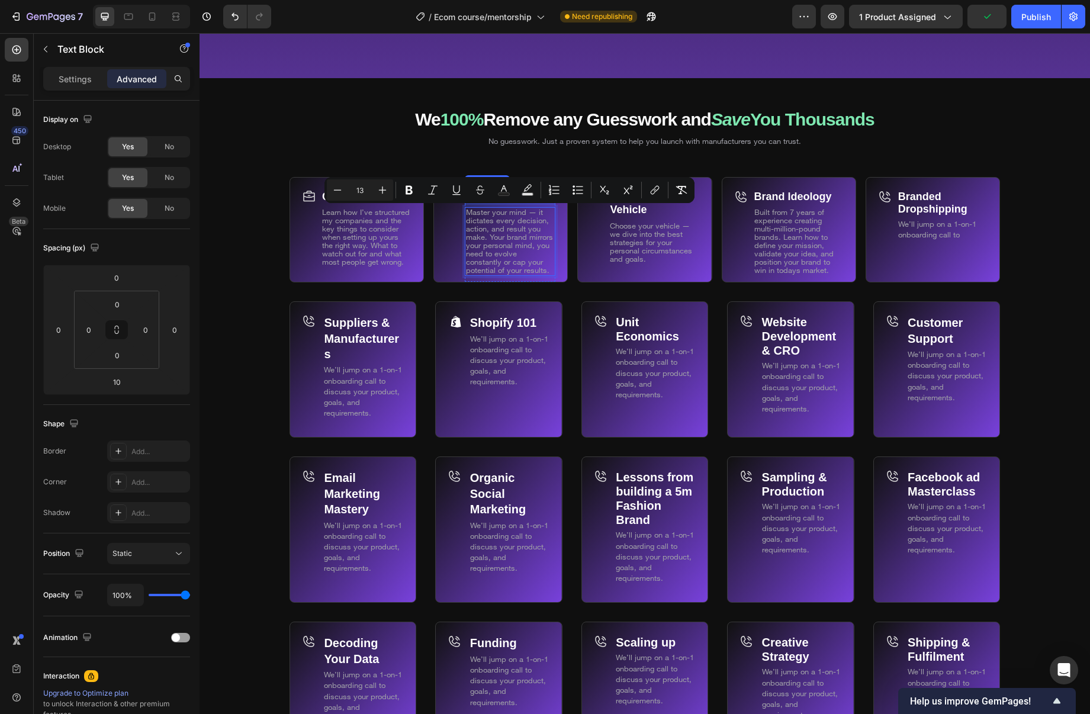
copy span "Master your mind — it dictates every decision, action, and result you make. You…"
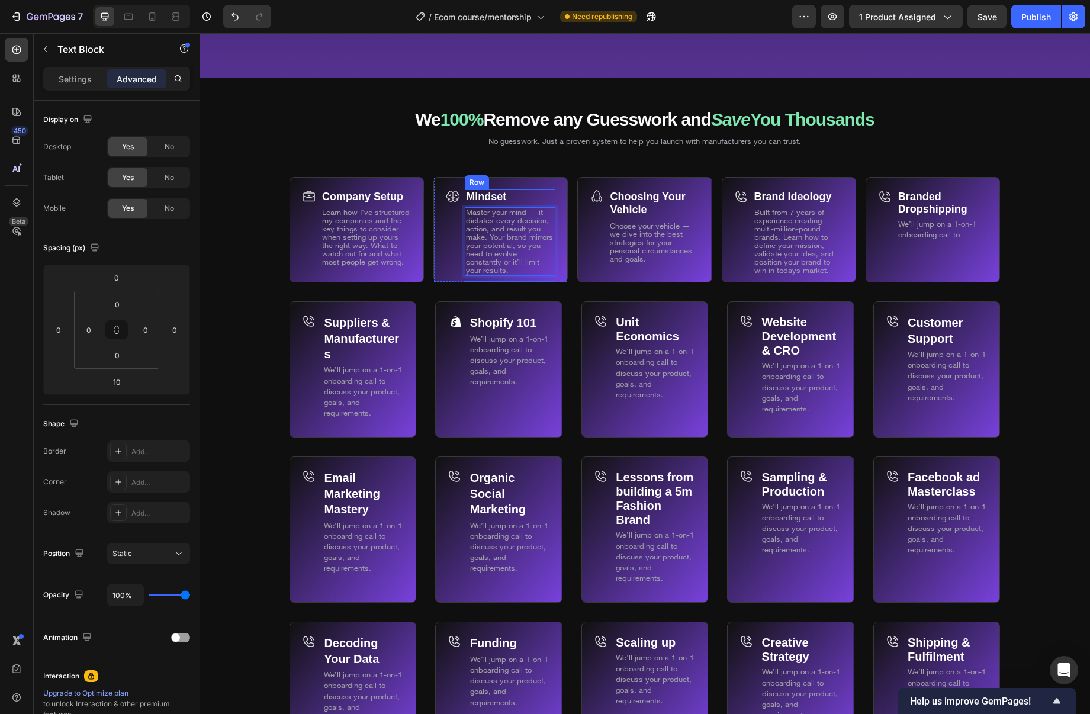
click at [500, 281] on div "Mindset Text Block Master your mind — it dictates every decision, action, and r…" at bounding box center [510, 236] width 91 height 93
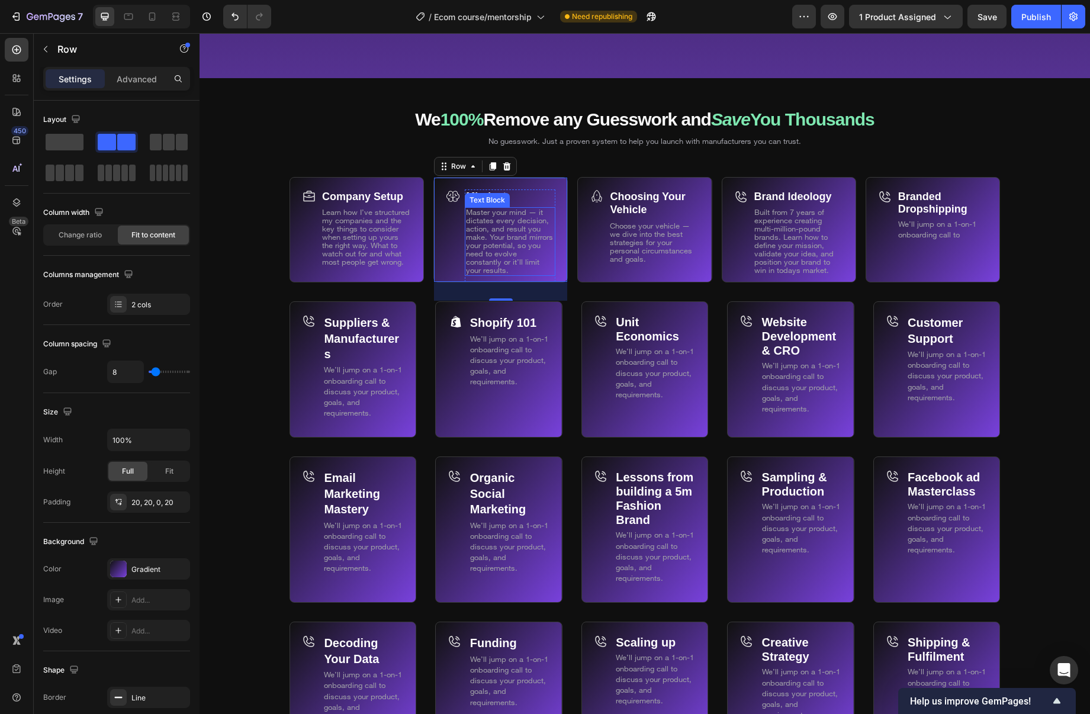
click at [486, 245] on span "Master your mind — it dictates every decision, action, and result you make. You…" at bounding box center [509, 241] width 87 height 68
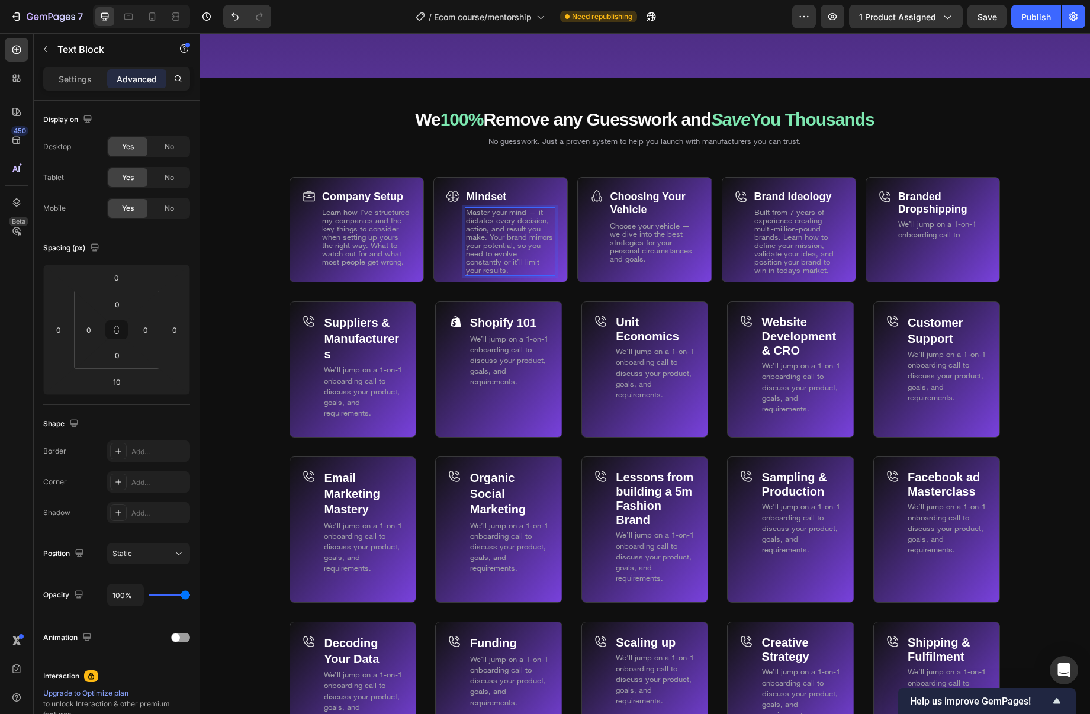
click at [482, 247] on span "Master your mind — it dictates every decision, action, and result you make. You…" at bounding box center [509, 241] width 87 height 68
click at [540, 288] on div "Mindset Text Block Master your mind — it dictates every decision, action, and r…" at bounding box center [501, 239] width 134 height 125
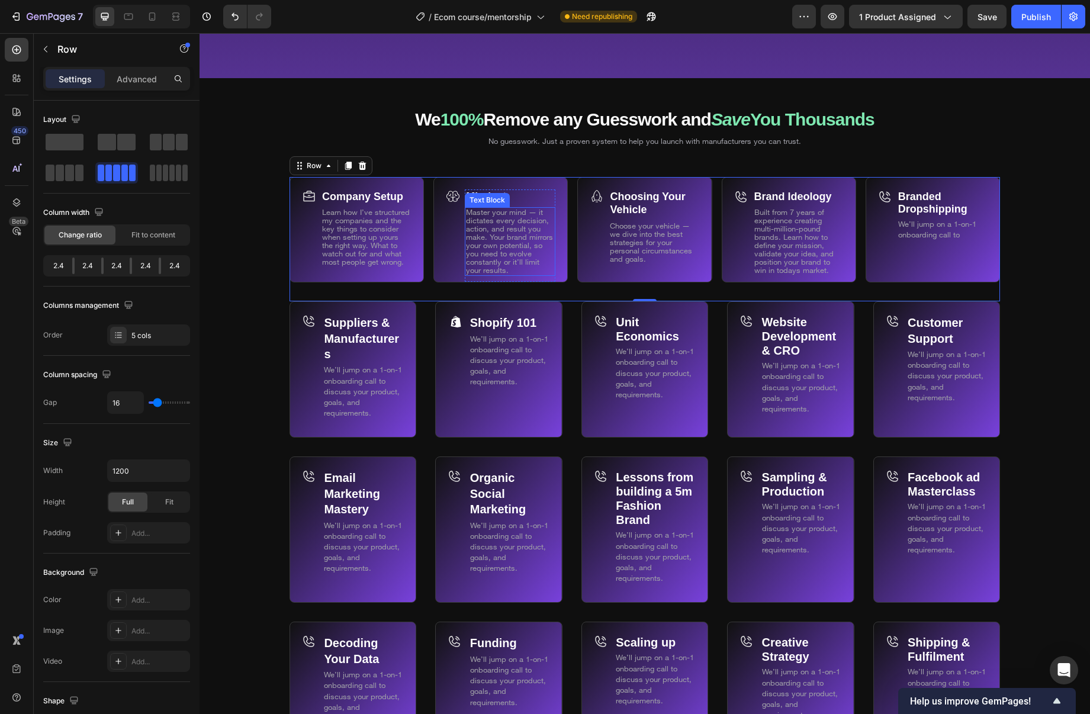
click at [519, 273] on p "Master your mind — it dictates every decision, action, and result you make. You…" at bounding box center [510, 241] width 88 height 66
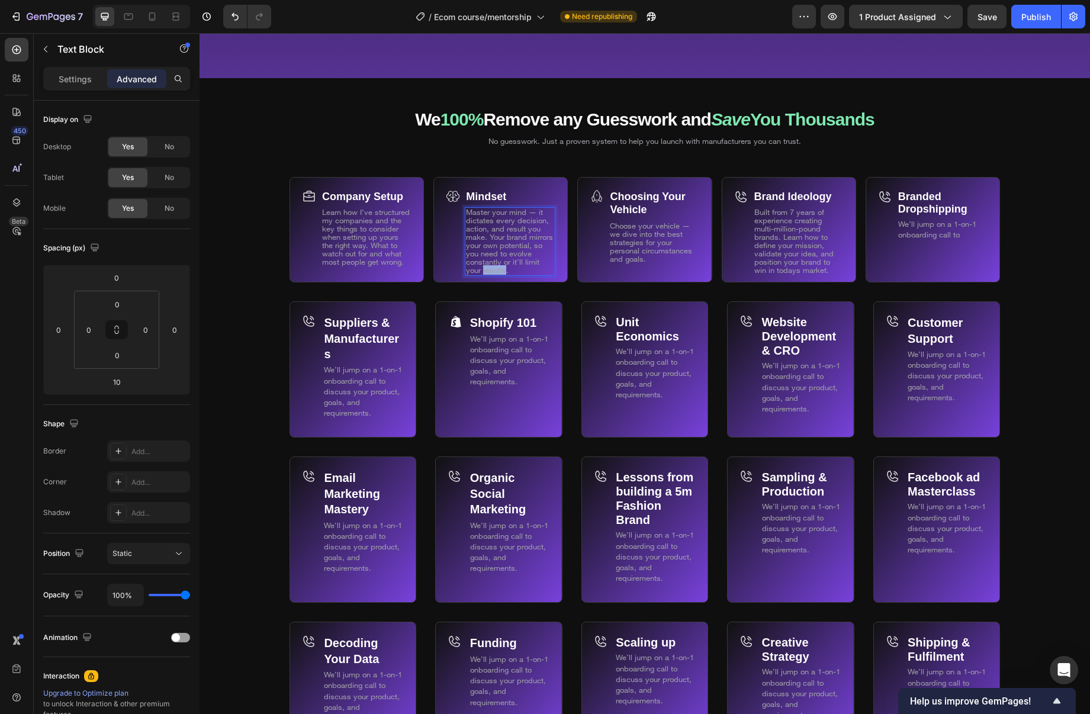
drag, startPoint x: 505, startPoint y: 271, endPoint x: 484, endPoint y: 270, distance: 20.7
click at [484, 270] on span "Master your mind — it dictates every decision, action, and result you make. You…" at bounding box center [509, 241] width 87 height 68
click at [560, 287] on div "Mindset Text Block Master your mind — it dictates every decision, action, and r…" at bounding box center [501, 239] width 134 height 125
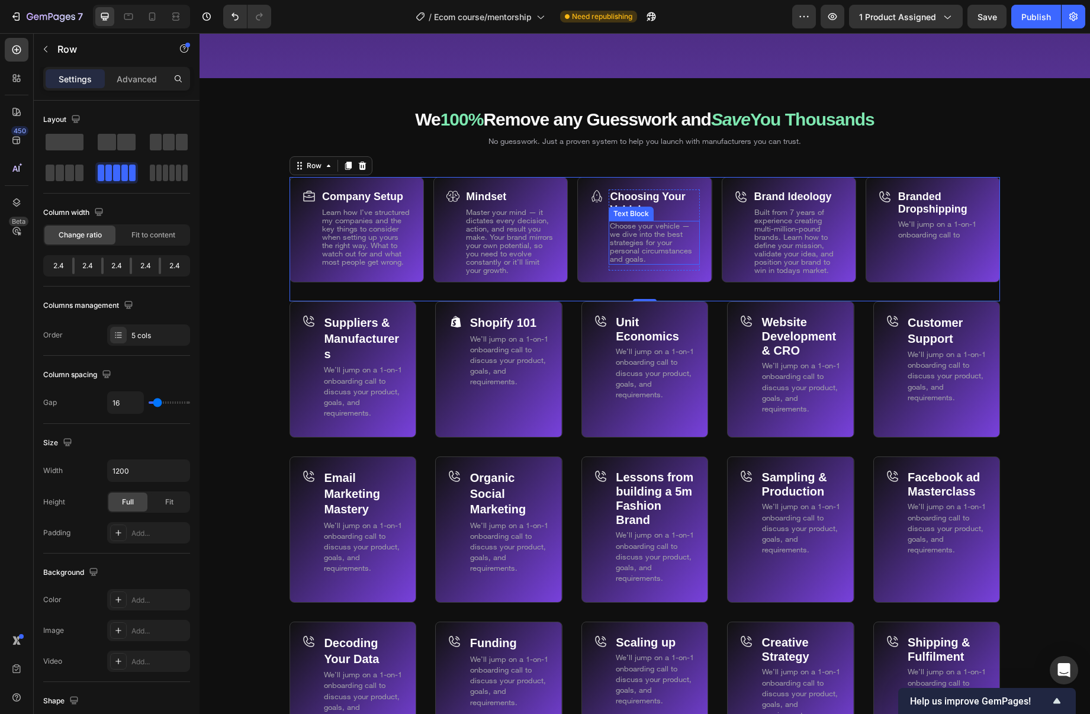
click at [646, 261] on span "Choose your vehicle — we dive into the best strategies for your personal circum…" at bounding box center [651, 242] width 82 height 43
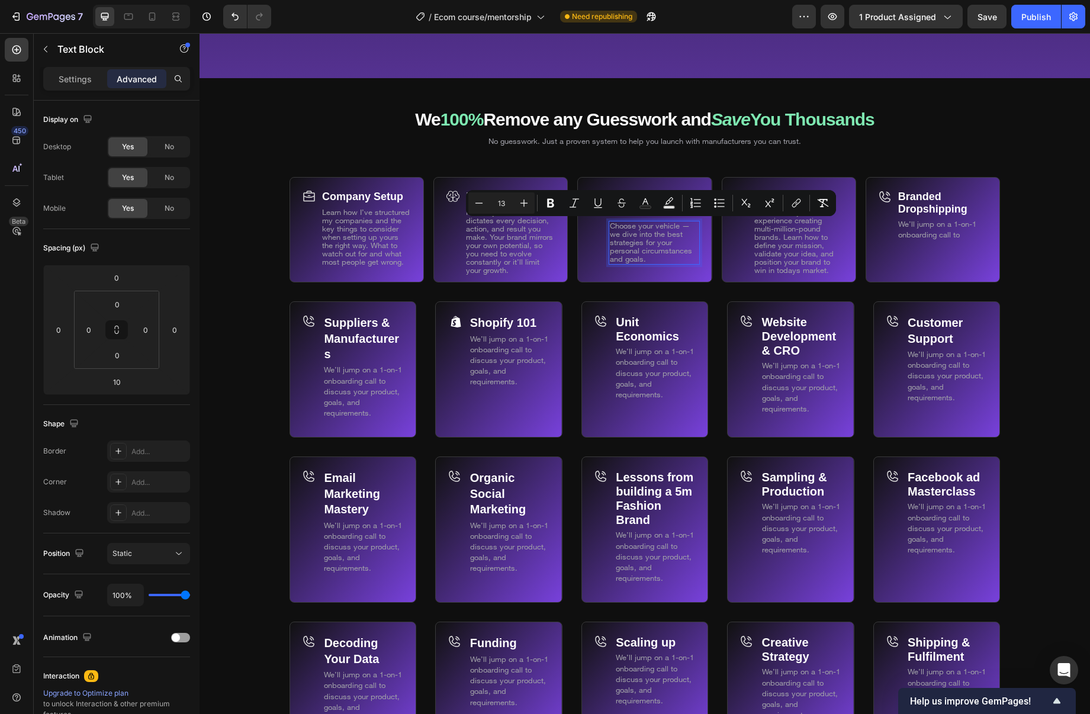
drag, startPoint x: 654, startPoint y: 258, endPoint x: 610, endPoint y: 223, distance: 56.9
click at [610, 223] on p "Choose your vehicle — we dive into the best strategies for your personal circum…" at bounding box center [654, 242] width 88 height 41
copy span "Choose your vehicle — we dive into the best strategies for your personal circum…"
click at [680, 261] on p "Choose your vehicle — we dive into the best strategies for your personal circum…" at bounding box center [654, 242] width 88 height 41
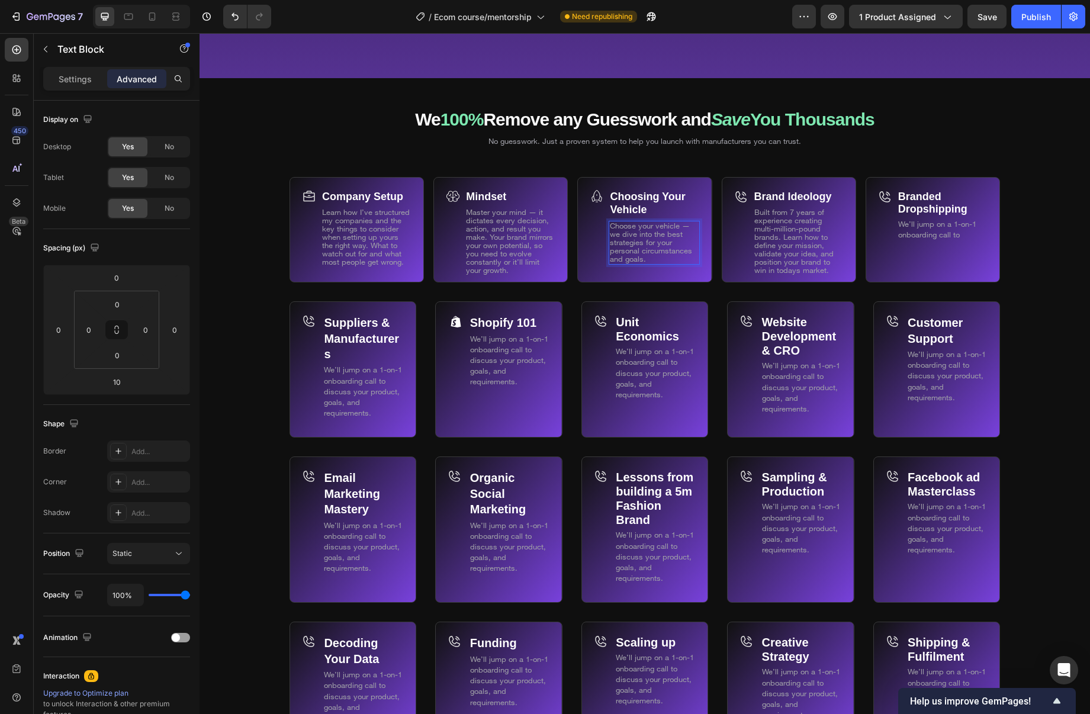
drag, startPoint x: 677, startPoint y: 259, endPoint x: 668, endPoint y: 259, distance: 8.9
click at [674, 259] on p "Choose your vehicle — we dive into the best strategies for your personal circum…" at bounding box center [654, 242] width 88 height 41
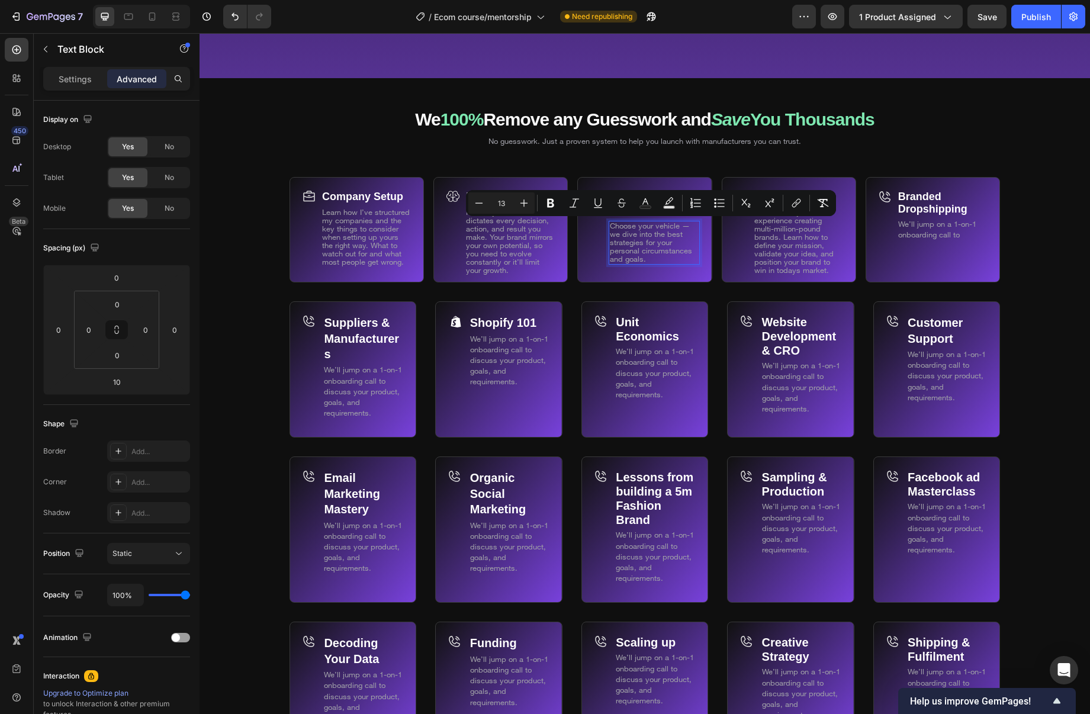
drag, startPoint x: 657, startPoint y: 257, endPoint x: 609, endPoint y: 232, distance: 53.8
click at [610, 223] on p "Choose your vehicle — we dive into the best strategies for your personal circum…" at bounding box center [654, 242] width 88 height 41
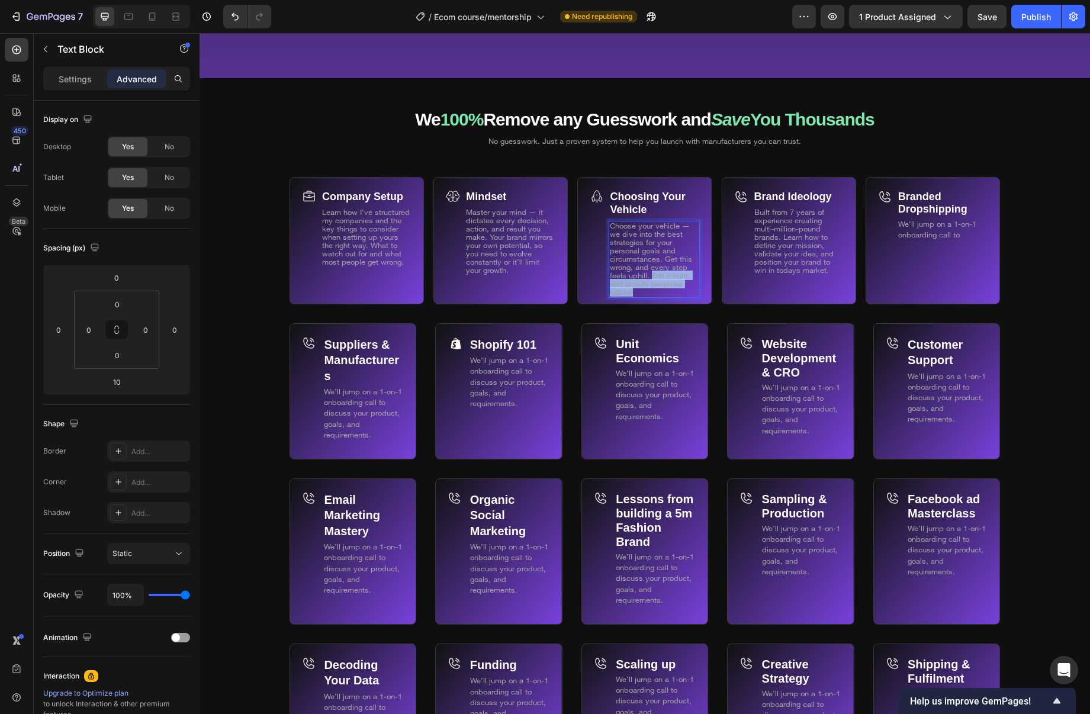
drag, startPoint x: 649, startPoint y: 290, endPoint x: 652, endPoint y: 274, distance: 16.3
click at [650, 275] on p "Choose your vehicle — we dive into the best strategies for your personal goals …" at bounding box center [654, 259] width 88 height 75
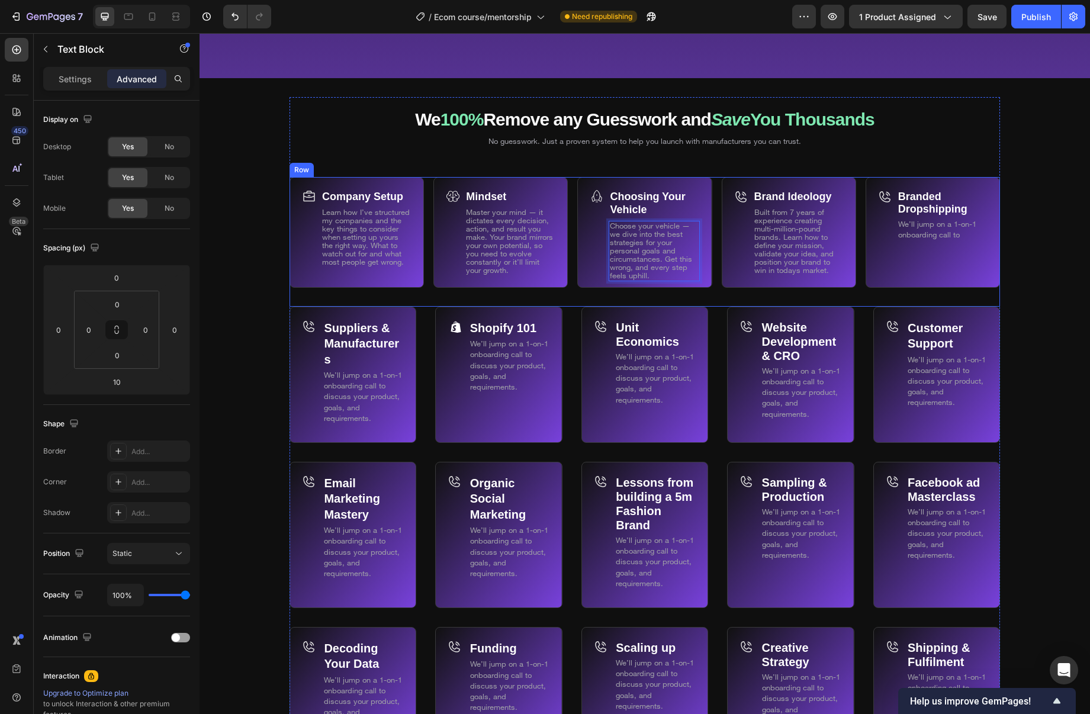
click at [666, 293] on div "Choosing Your Vehicle Text Block Choose your vehicle — we dive into the best st…" at bounding box center [644, 242] width 134 height 130
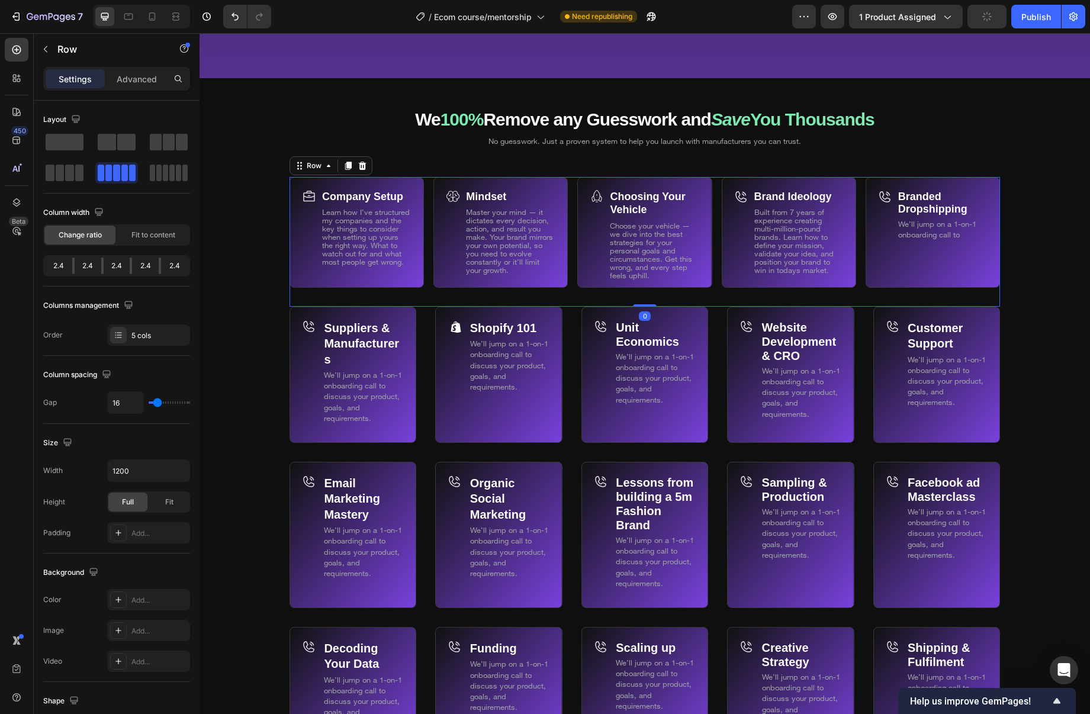
scroll to position [6974, 0]
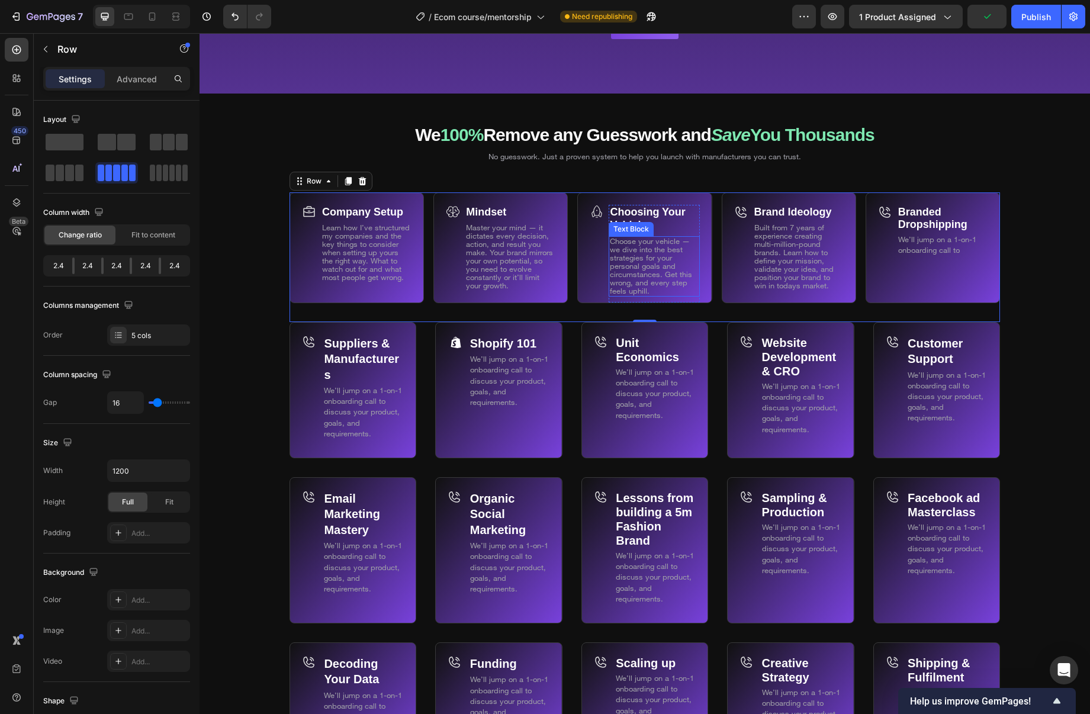
click at [646, 293] on span "Choose your vehicle — we dive into the best strategies for your personal goals …" at bounding box center [651, 265] width 82 height 59
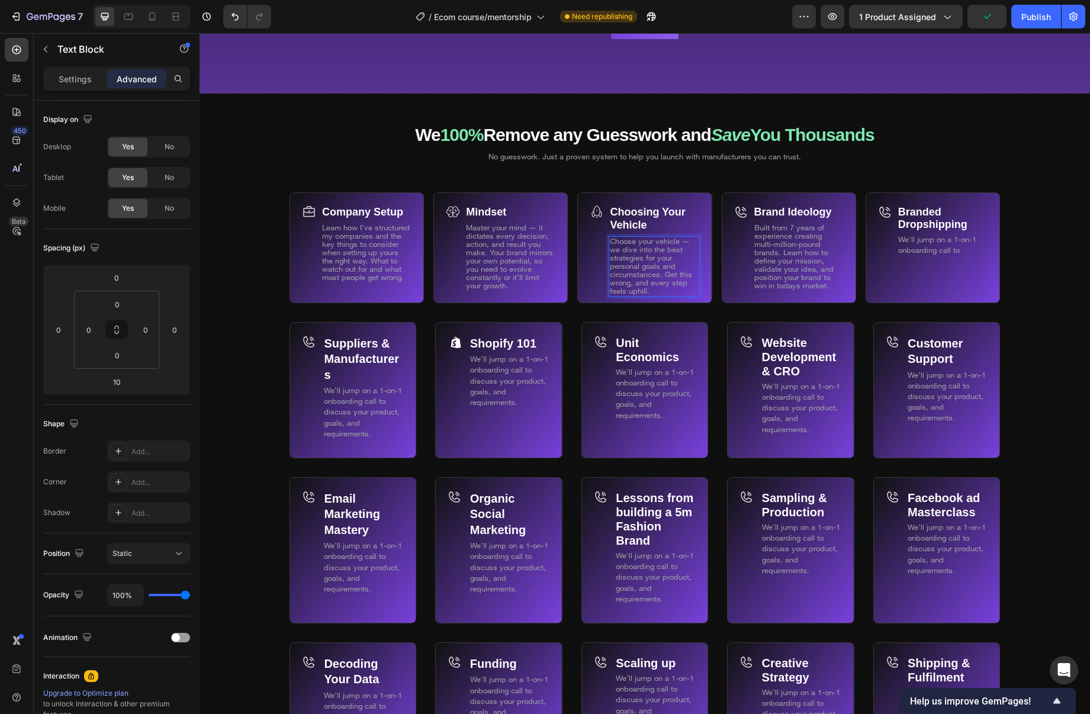
click at [646, 292] on span "Choose your vehicle — we dive into the best strategies for your personal goals …" at bounding box center [651, 265] width 82 height 59
drag, startPoint x: 655, startPoint y: 290, endPoint x: 665, endPoint y: 272, distance: 19.6
click at [664, 273] on p "Choose your vehicle — we dive into the best strategies for your personal goals …" at bounding box center [654, 267] width 88 height 58
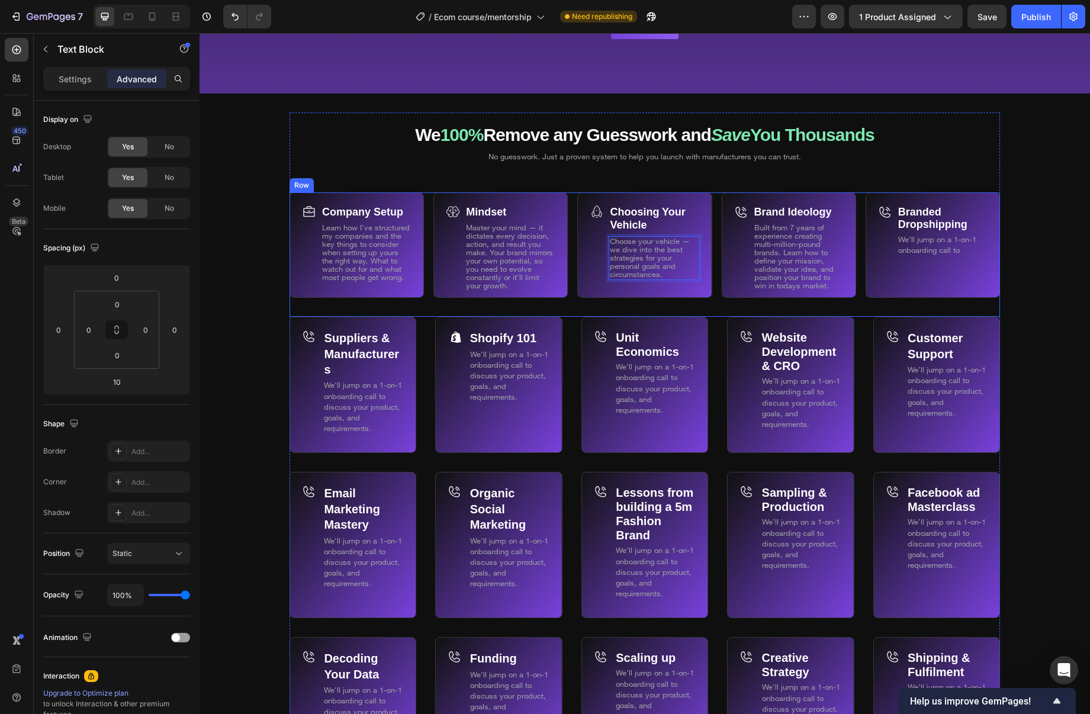
click at [714, 304] on div "Company Setup Text Block Learn how I’ve structured my companies and the key thi…" at bounding box center [645, 254] width 711 height 125
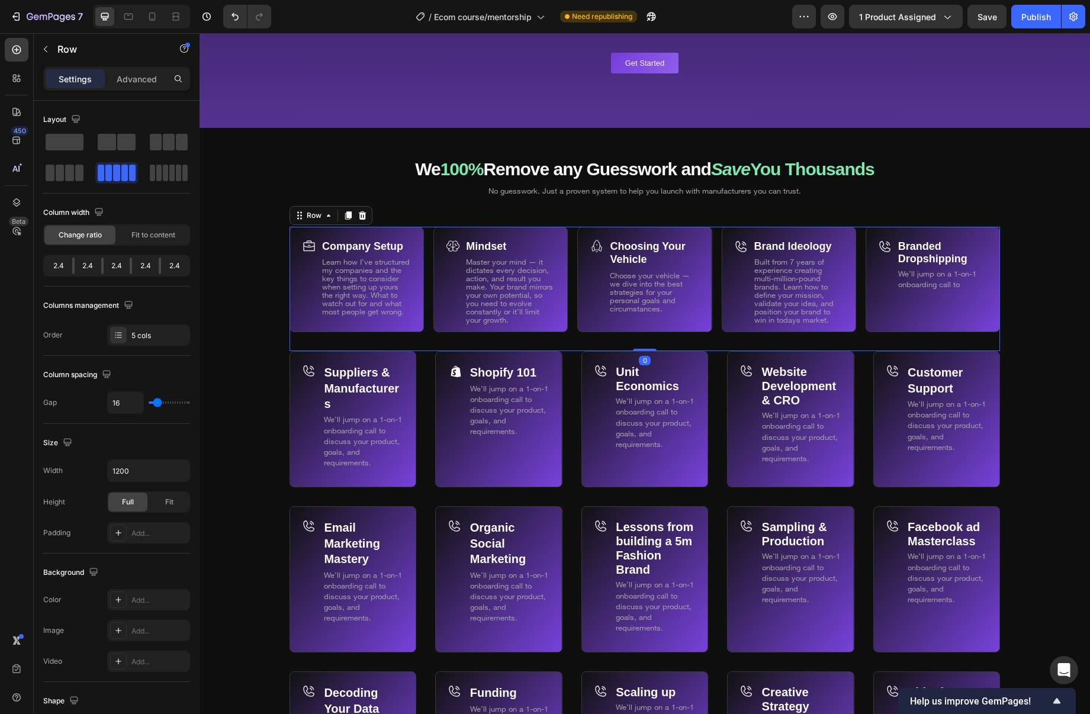
scroll to position [6937, 0]
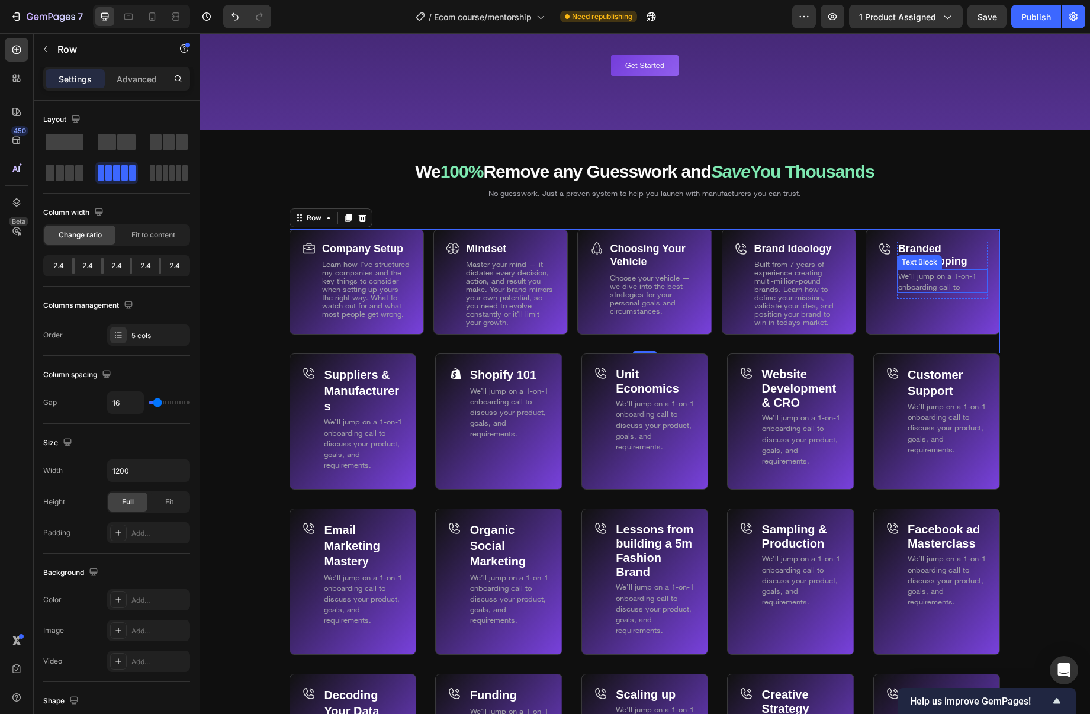
click at [942, 283] on span "We’ll jump on a 1-on-1 onboarding call to" at bounding box center [937, 281] width 78 height 20
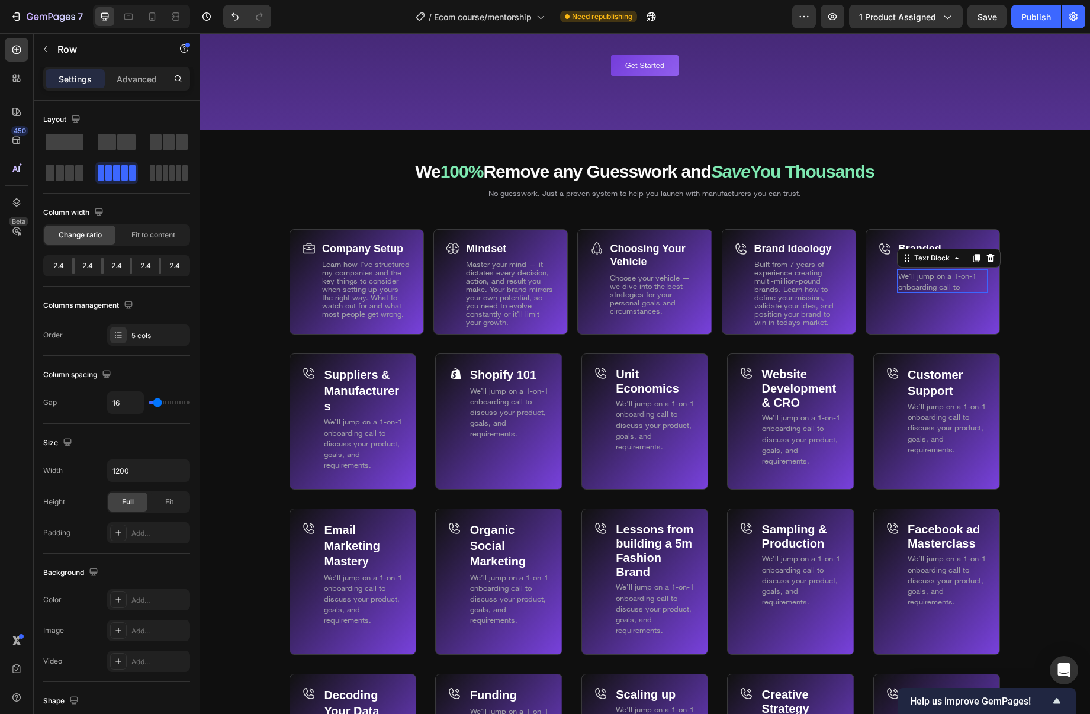
drag, startPoint x: 942, startPoint y: 283, endPoint x: 968, endPoint y: 285, distance: 26.2
click at [943, 283] on span "We’ll jump on a 1-on-1 onboarding call to" at bounding box center [937, 281] width 78 height 20
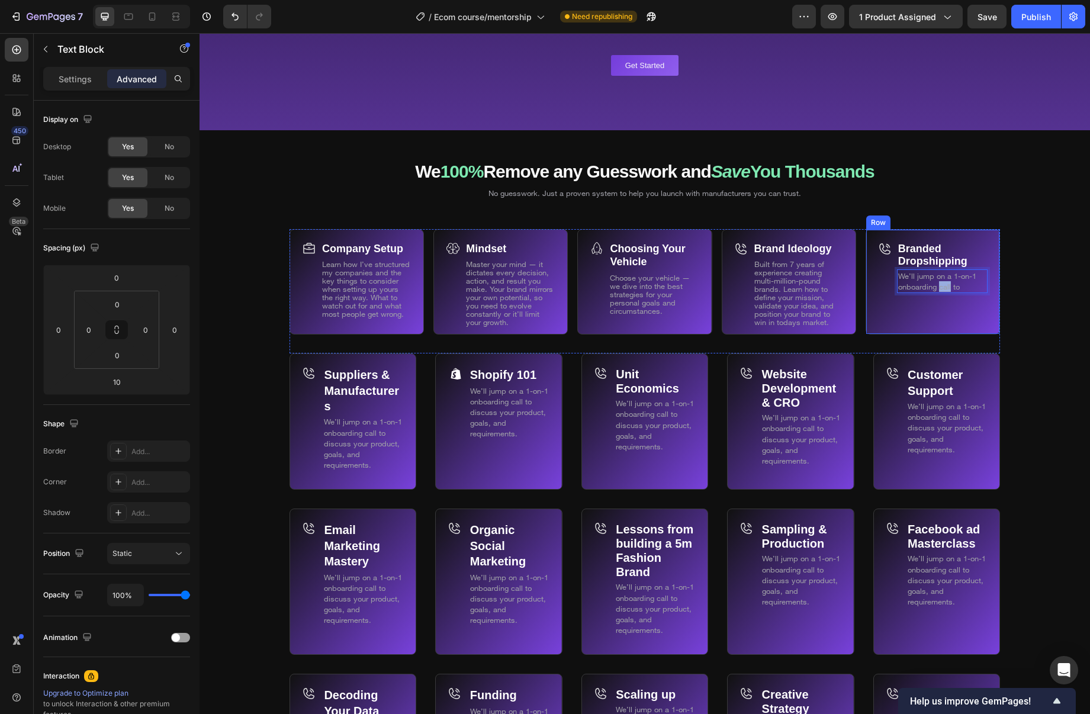
drag, startPoint x: 958, startPoint y: 283, endPoint x: 896, endPoint y: 277, distance: 62.5
click at [896, 276] on div "Branded Dropshipping Text Block We’ll jump on a 1-on-1 onboarding call to Text …" at bounding box center [933, 282] width 134 height 106
